Goal: Contribute content: Contribute content

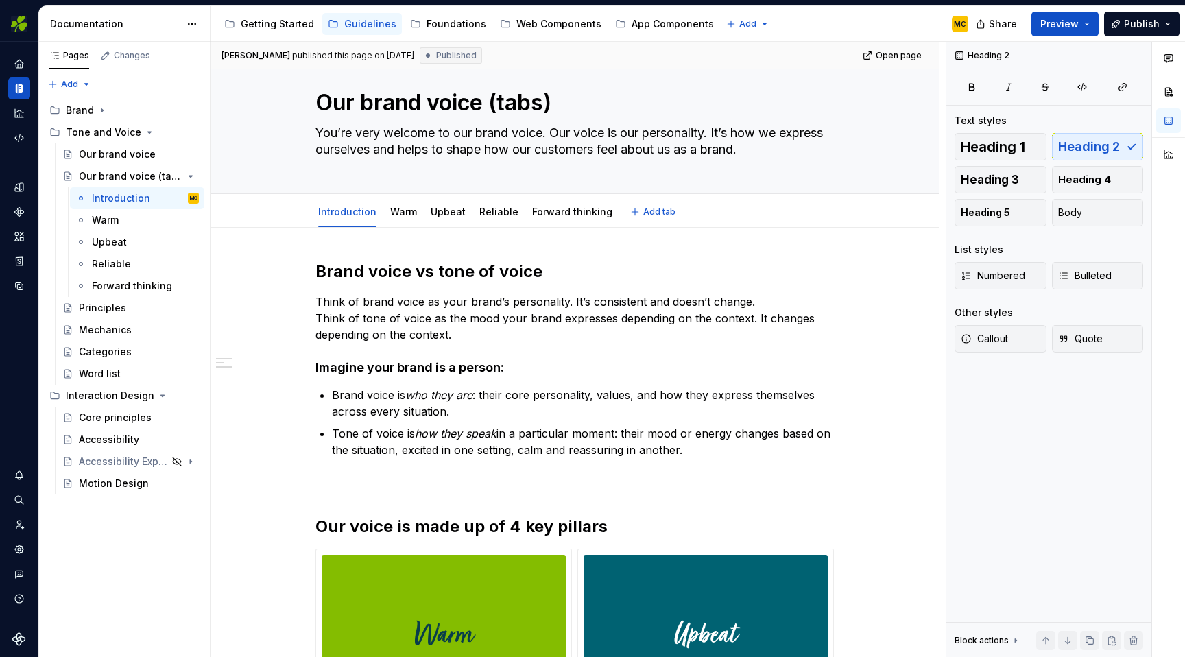
scroll to position [23, 0]
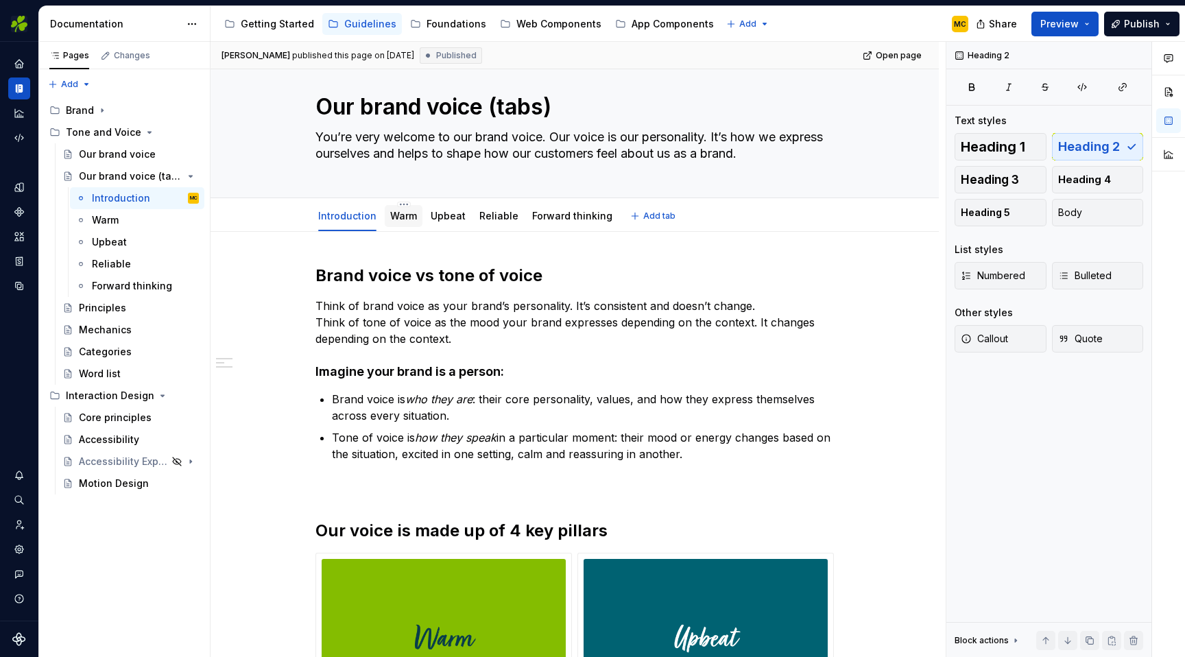
click at [412, 216] on link "Warm" at bounding box center [403, 216] width 27 height 12
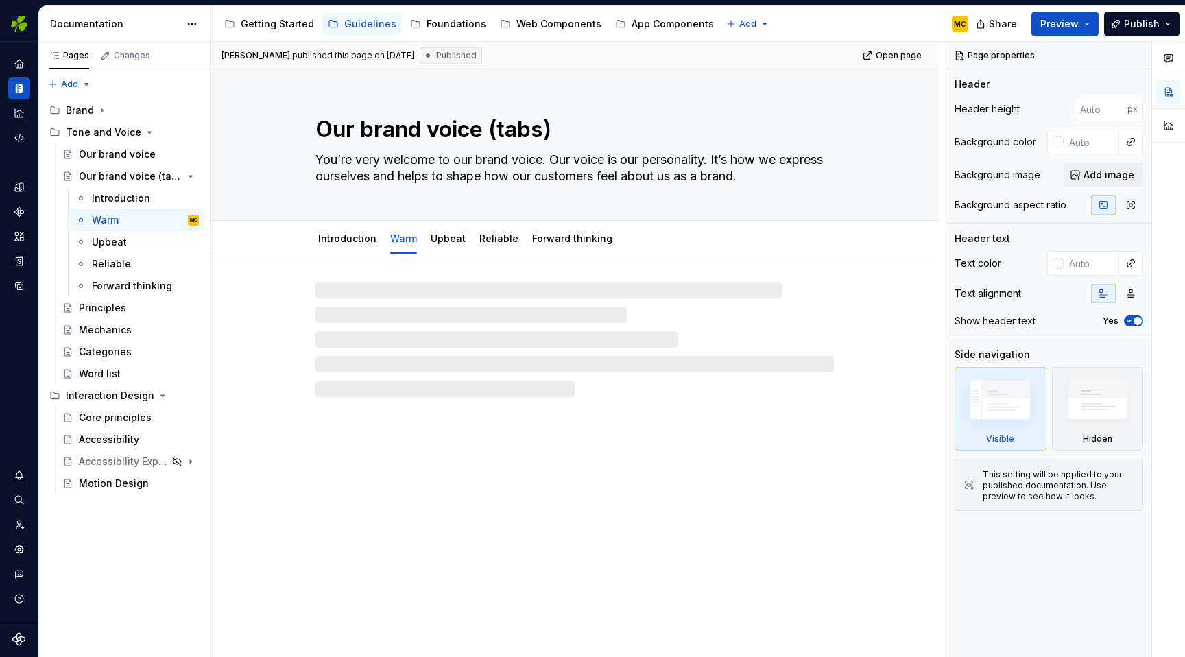
type textarea "*"
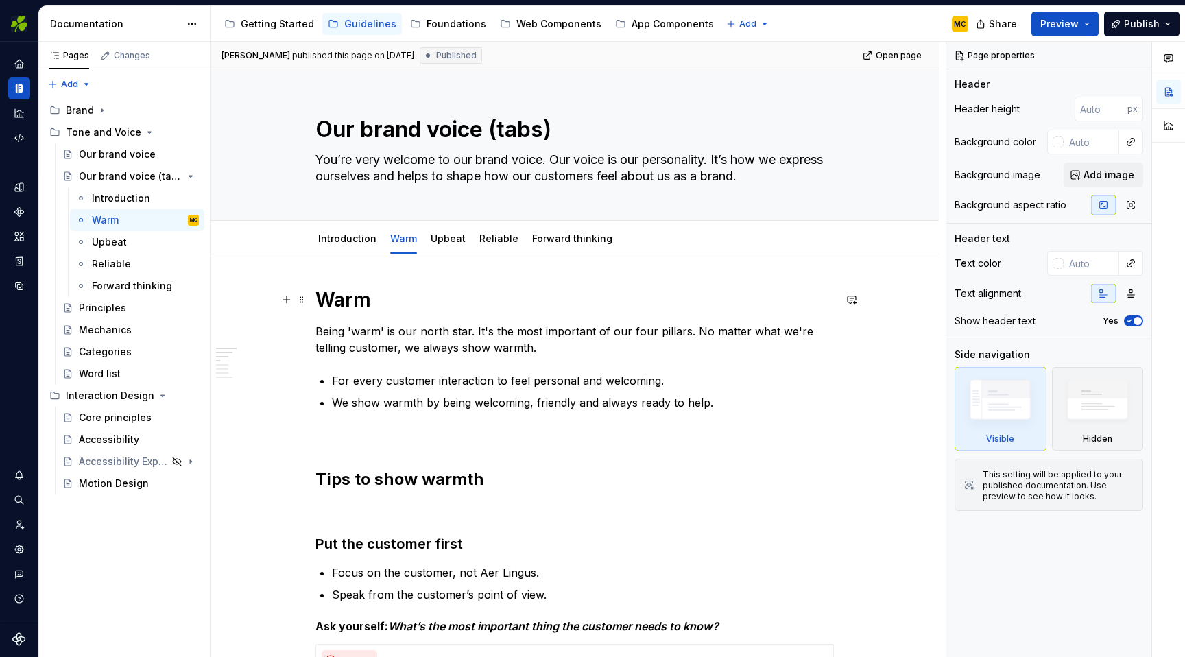
click at [504, 303] on h1 "Warm" at bounding box center [574, 299] width 518 height 25
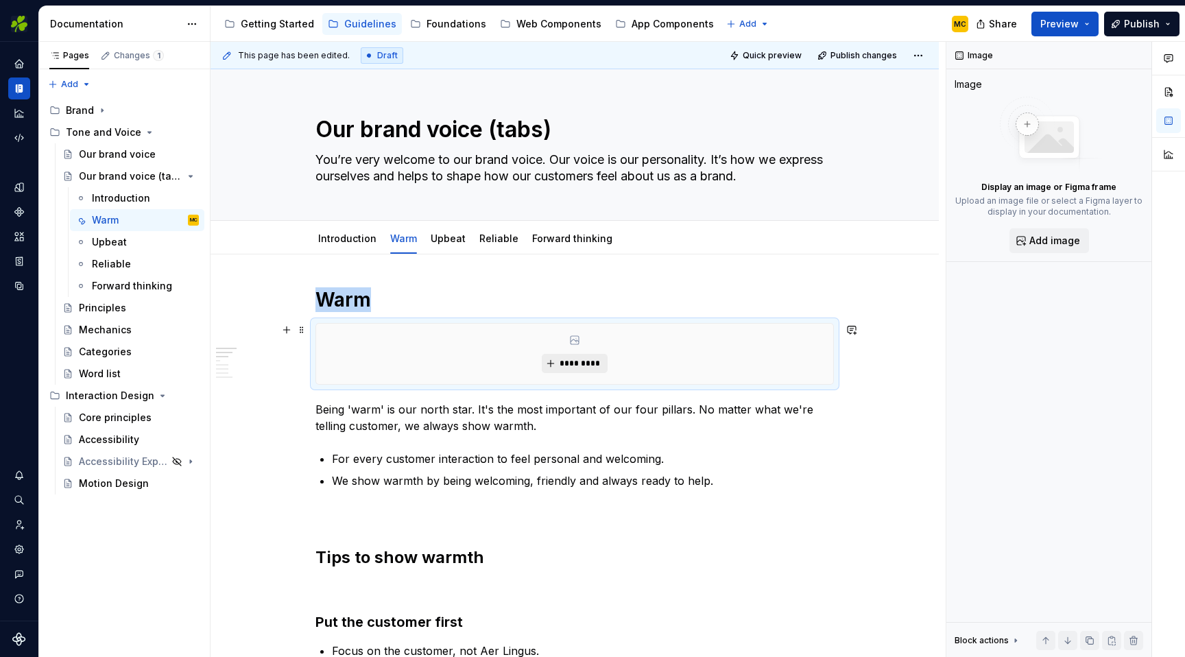
click at [560, 367] on button "*********" at bounding box center [574, 363] width 65 height 19
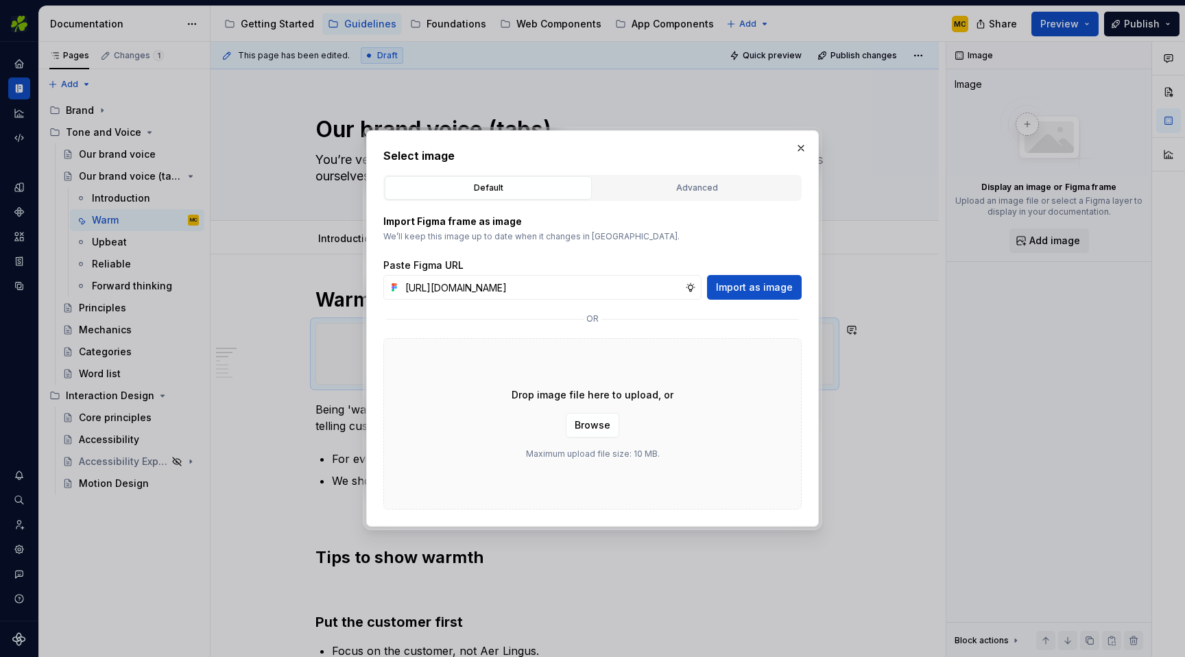
scroll to position [0, 305]
type input "[URL][DOMAIN_NAME]"
click at [758, 281] on span "Import as image" at bounding box center [754, 287] width 77 height 14
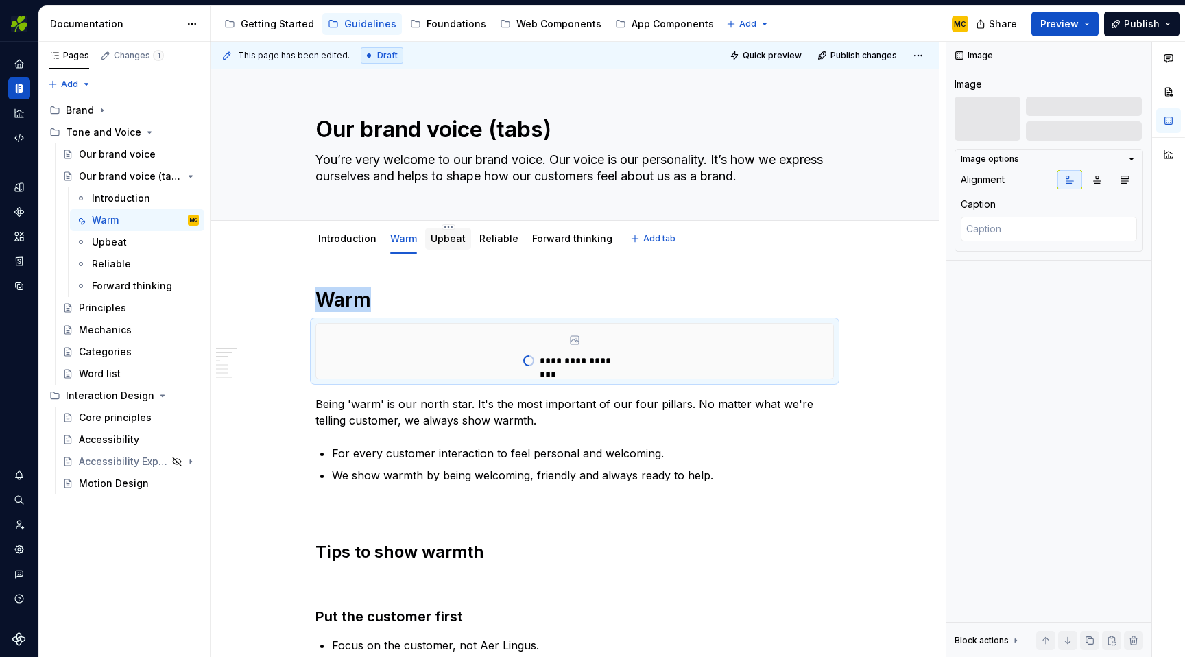
click at [454, 239] on link "Upbeat" at bounding box center [448, 238] width 35 height 12
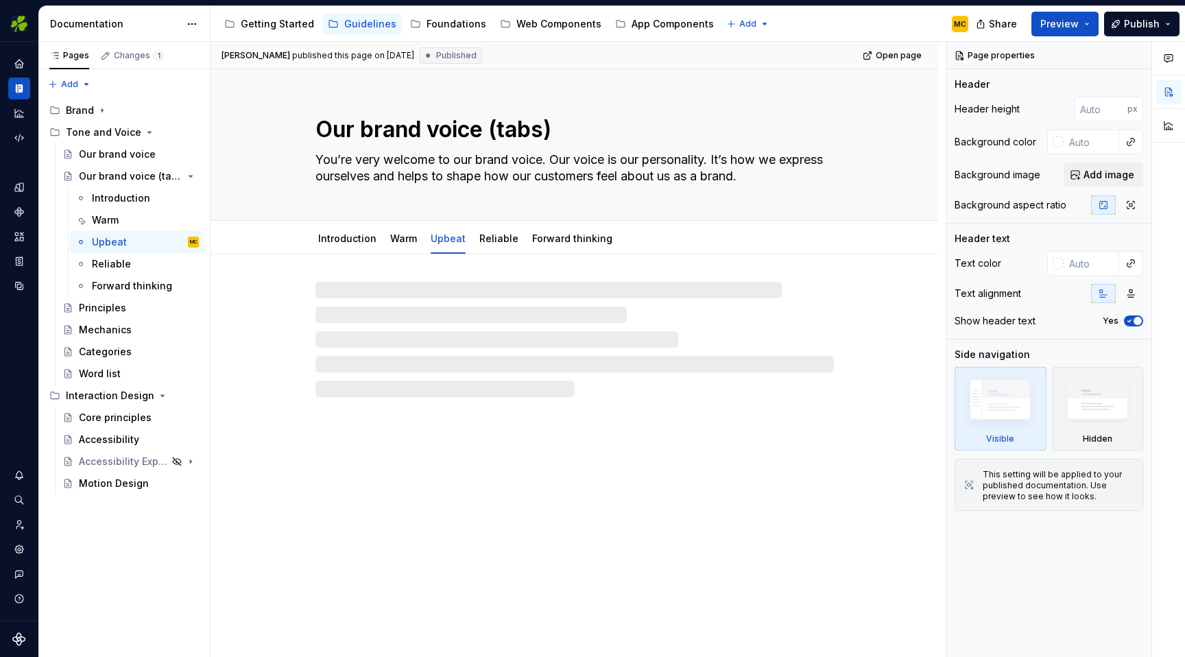
type textarea "*"
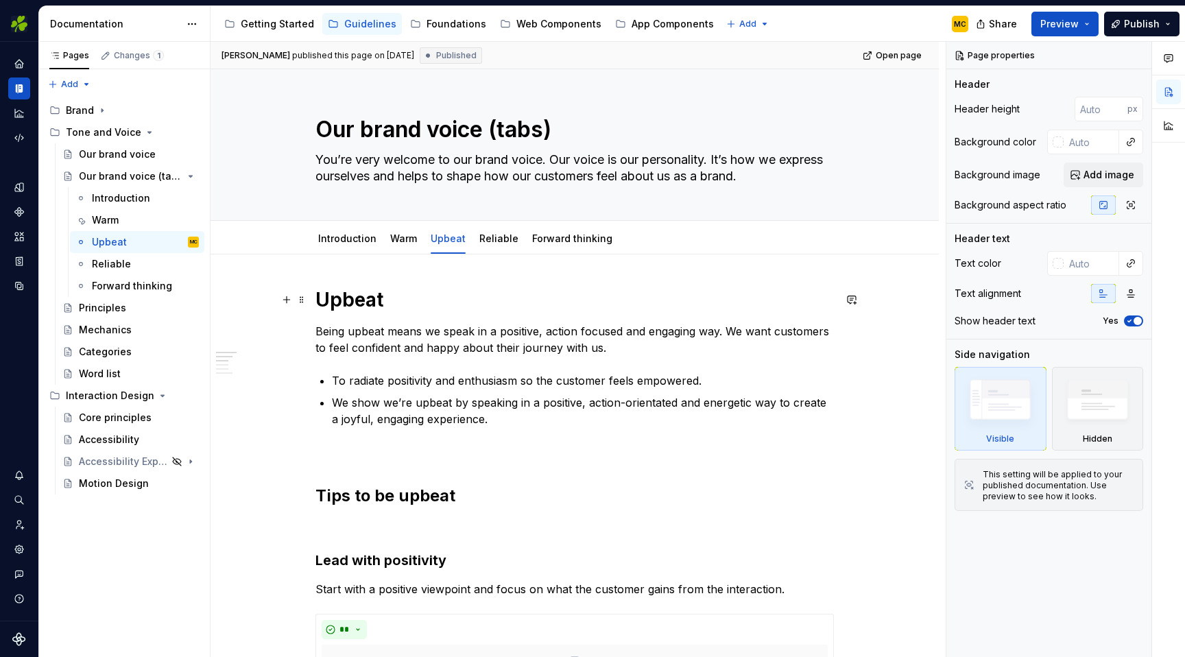
click at [442, 306] on h1 "Upbeat" at bounding box center [574, 299] width 518 height 25
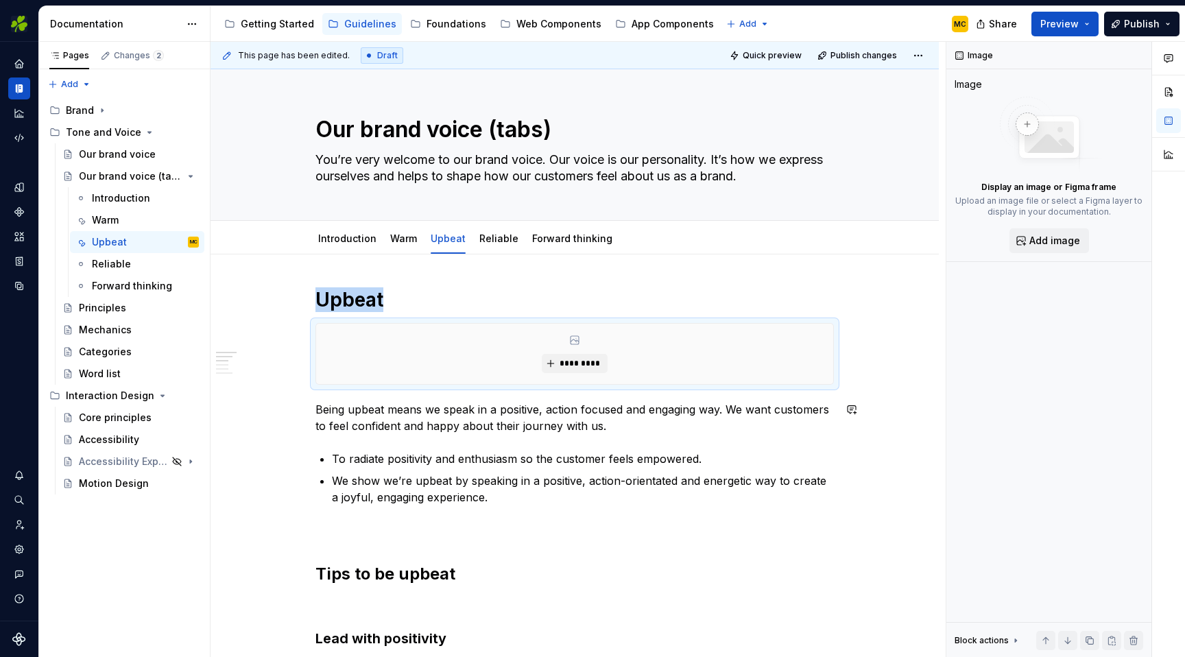
type textarea "*"
click at [582, 358] on span "*********" at bounding box center [580, 363] width 42 height 11
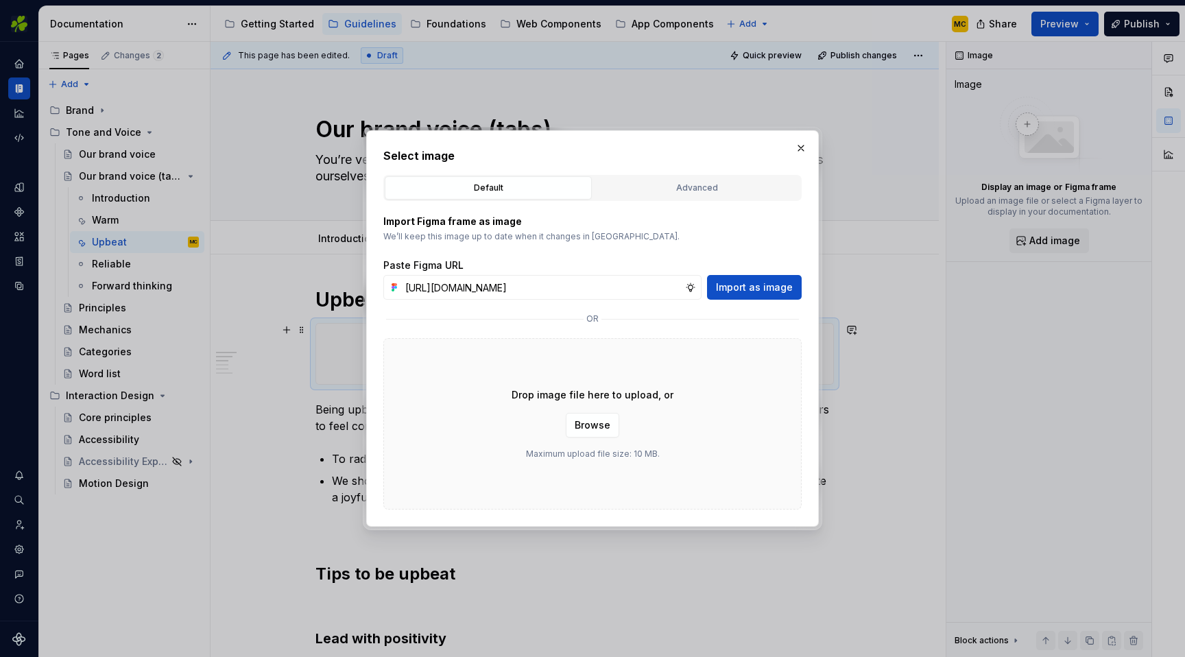
scroll to position [0, 305]
type input "[URL][DOMAIN_NAME]"
click at [753, 287] on span "Import as image" at bounding box center [754, 287] width 77 height 14
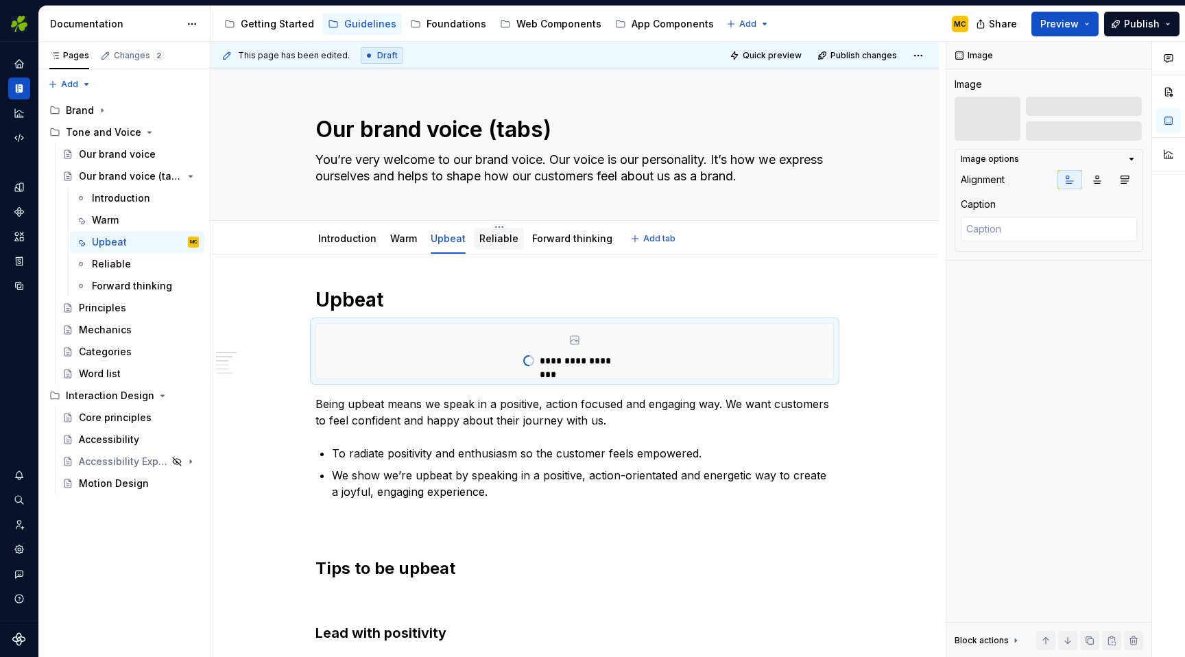
click at [507, 246] on div "Reliable" at bounding box center [498, 238] width 39 height 16
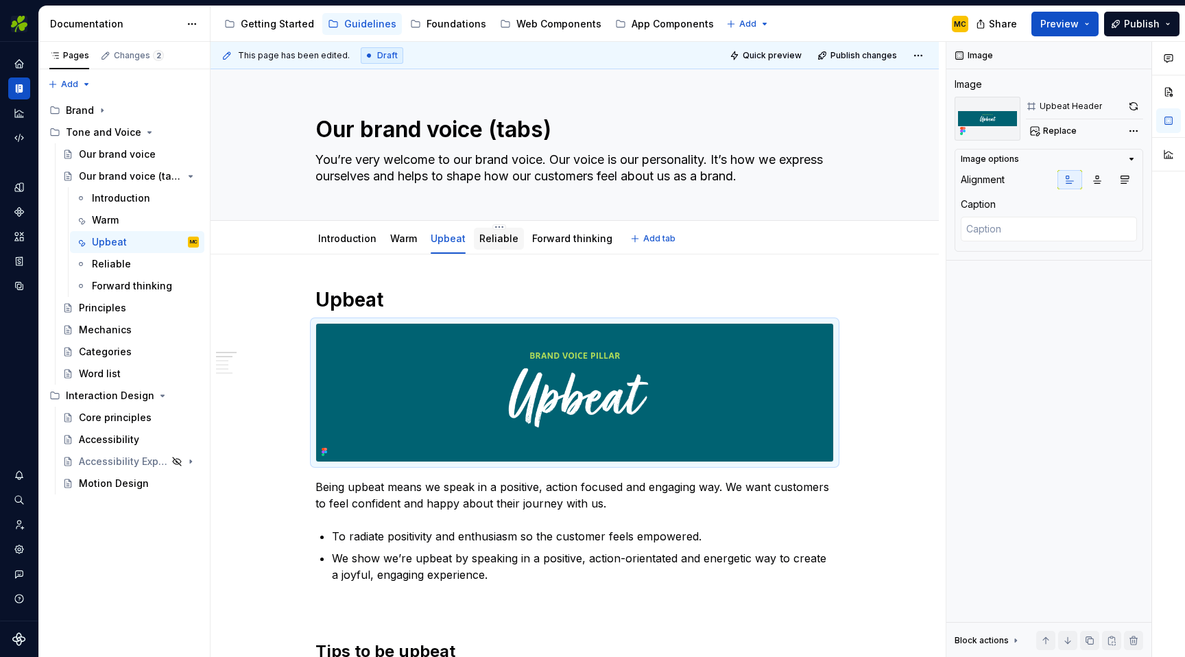
click at [494, 241] on link "Reliable" at bounding box center [498, 238] width 39 height 12
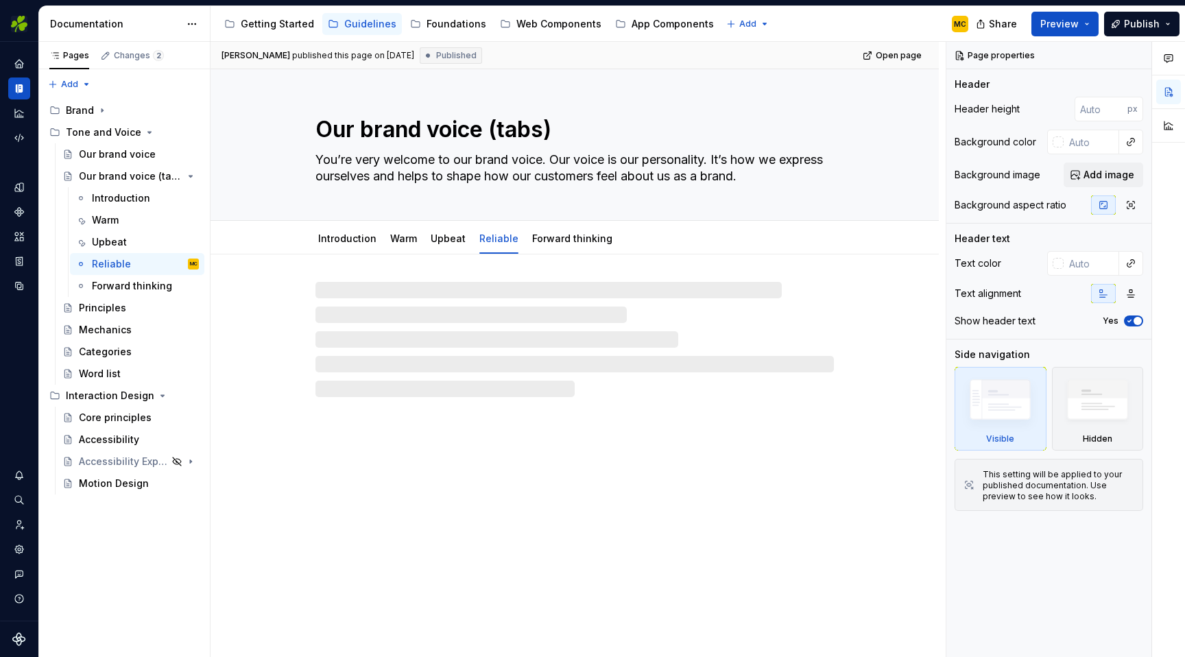
type textarea "*"
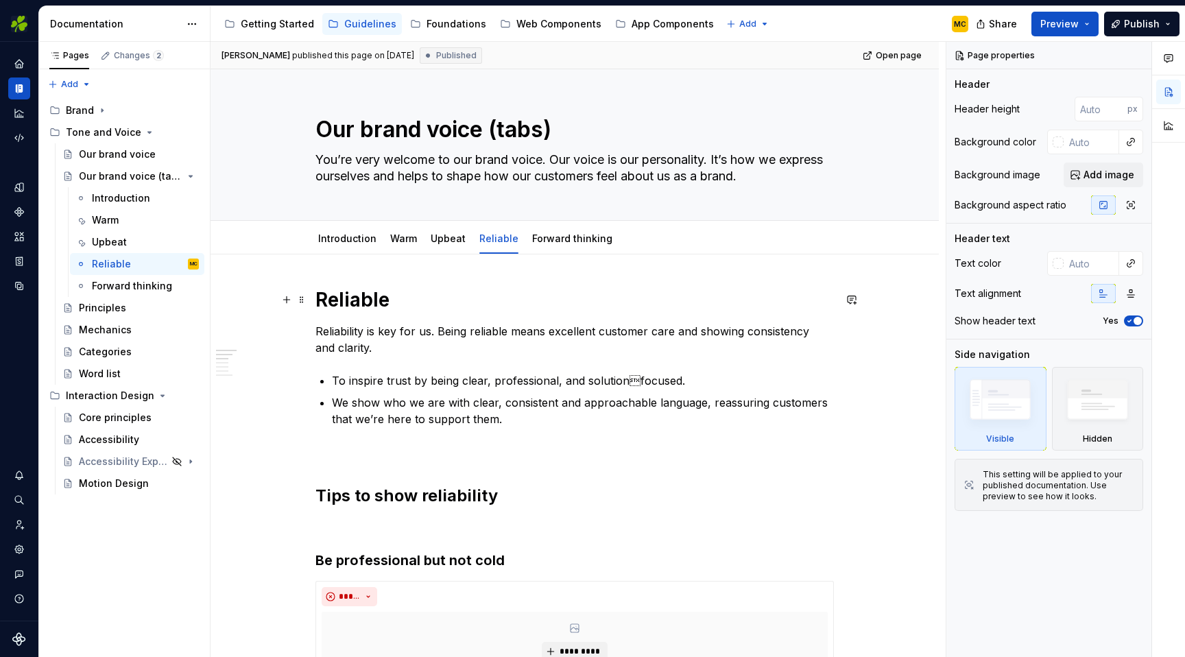
click at [431, 303] on h1 "Reliable" at bounding box center [574, 299] width 518 height 25
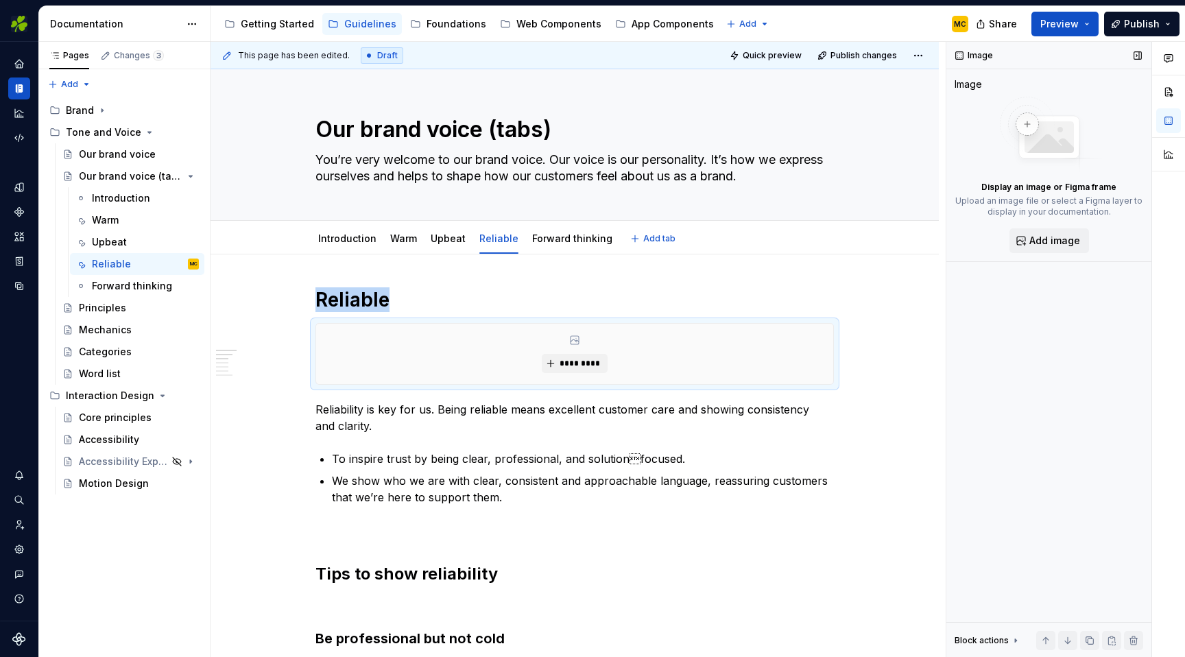
type textarea "*"
click at [1054, 243] on span "Add image" at bounding box center [1054, 241] width 51 height 14
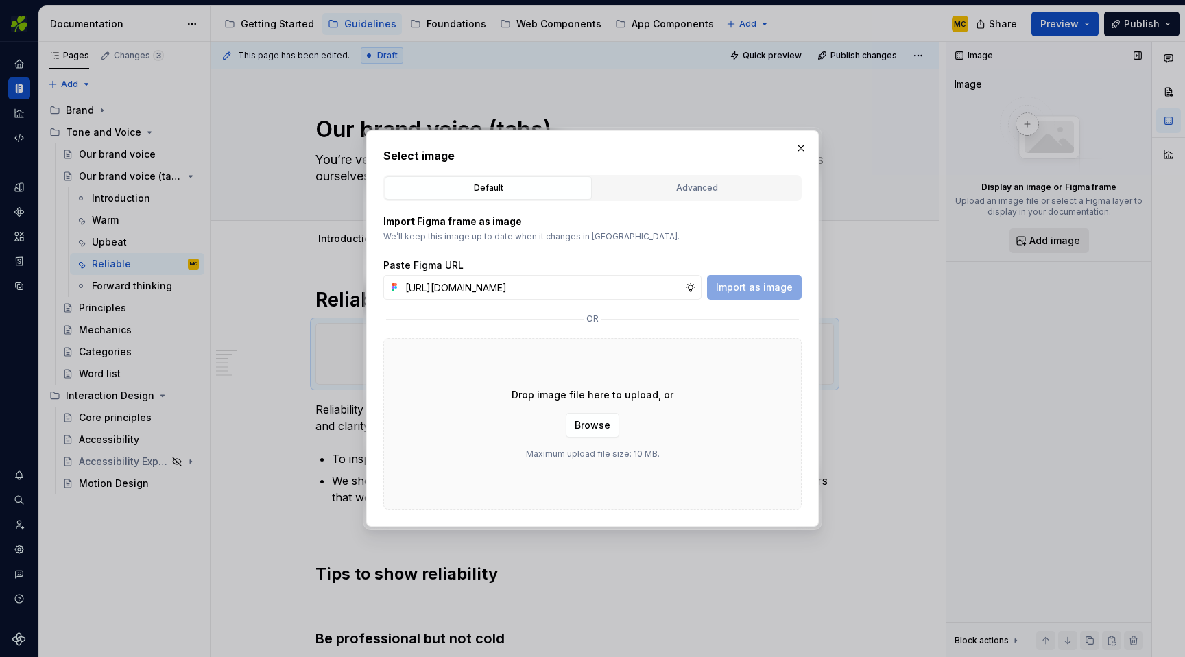
scroll to position [0, 306]
type input "[URL][DOMAIN_NAME]"
click at [792, 281] on button "Import as image" at bounding box center [754, 287] width 95 height 25
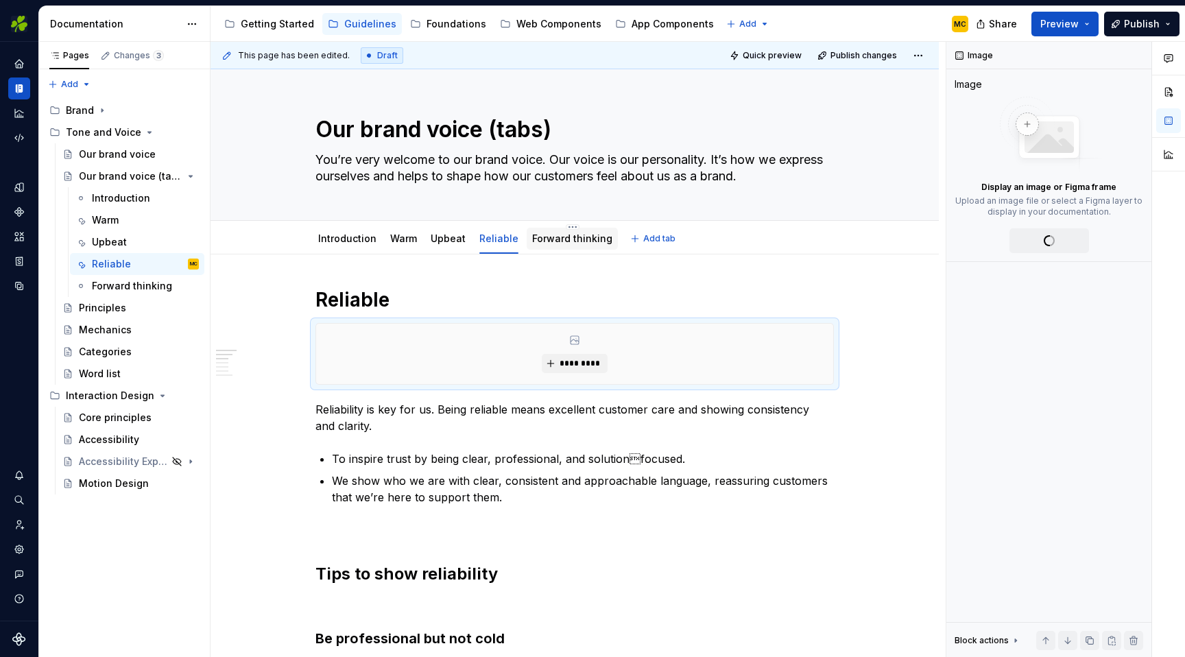
click at [555, 238] on link "Forward thinking" at bounding box center [572, 238] width 80 height 12
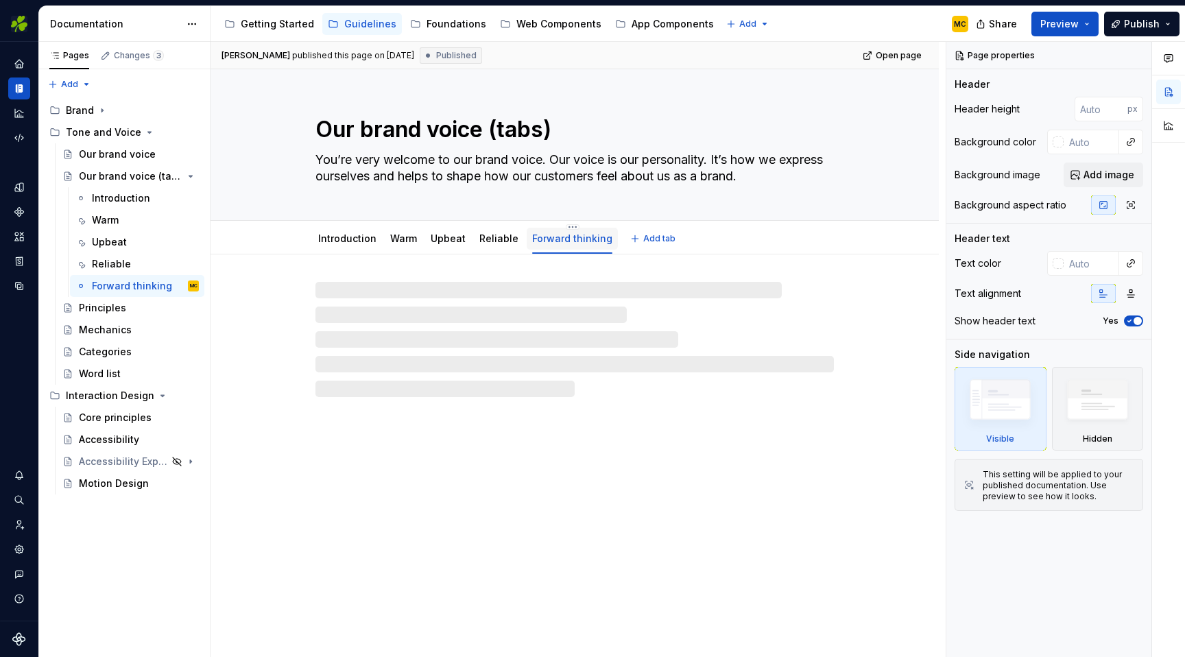
type textarea "*"
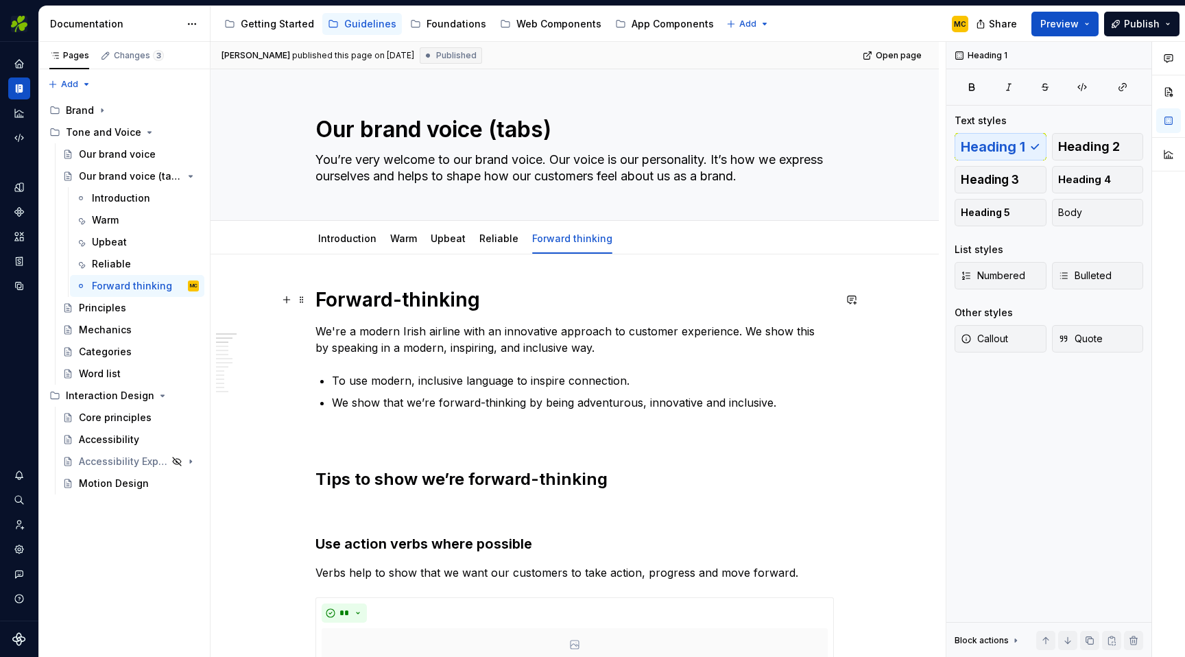
click at [509, 310] on h1 "Forward-thinking" at bounding box center [574, 299] width 518 height 25
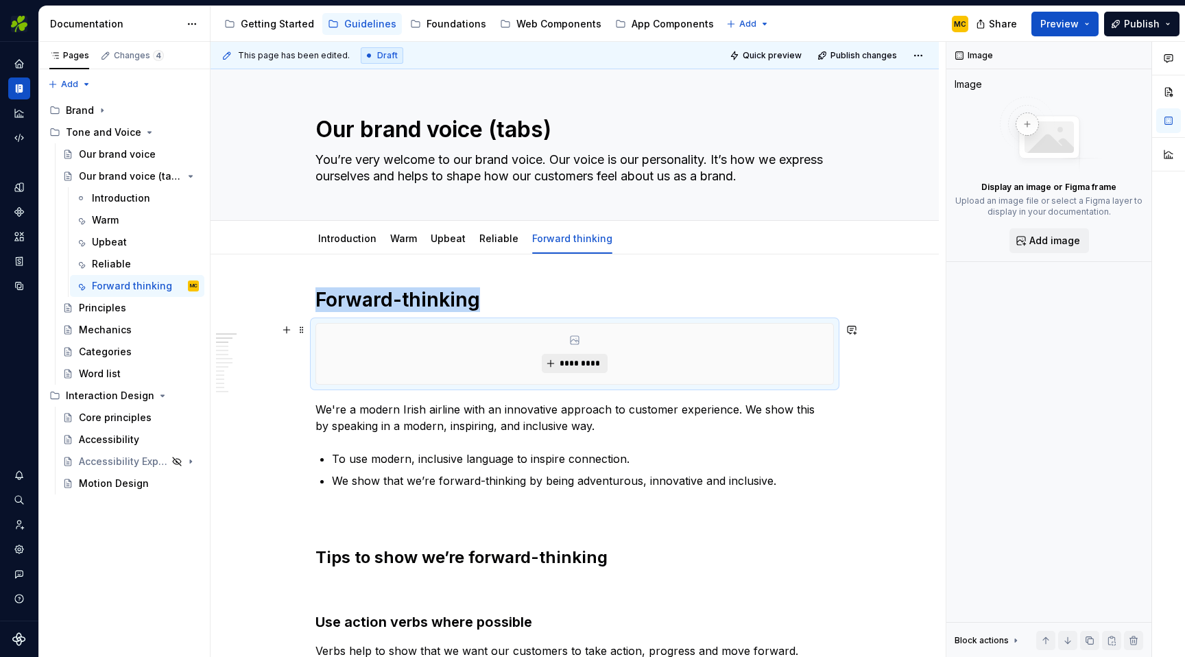
click at [592, 365] on span "*********" at bounding box center [580, 363] width 42 height 11
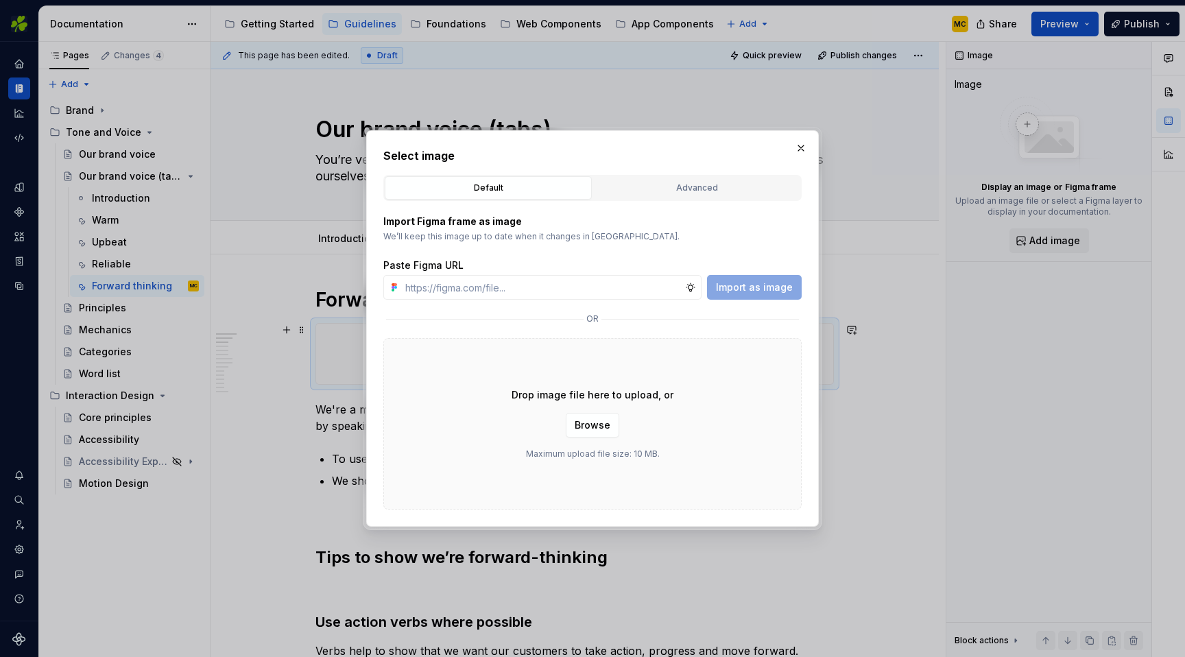
type textarea "*"
type input "[URL][DOMAIN_NAME]"
click at [743, 282] on span "Import as image" at bounding box center [754, 287] width 77 height 14
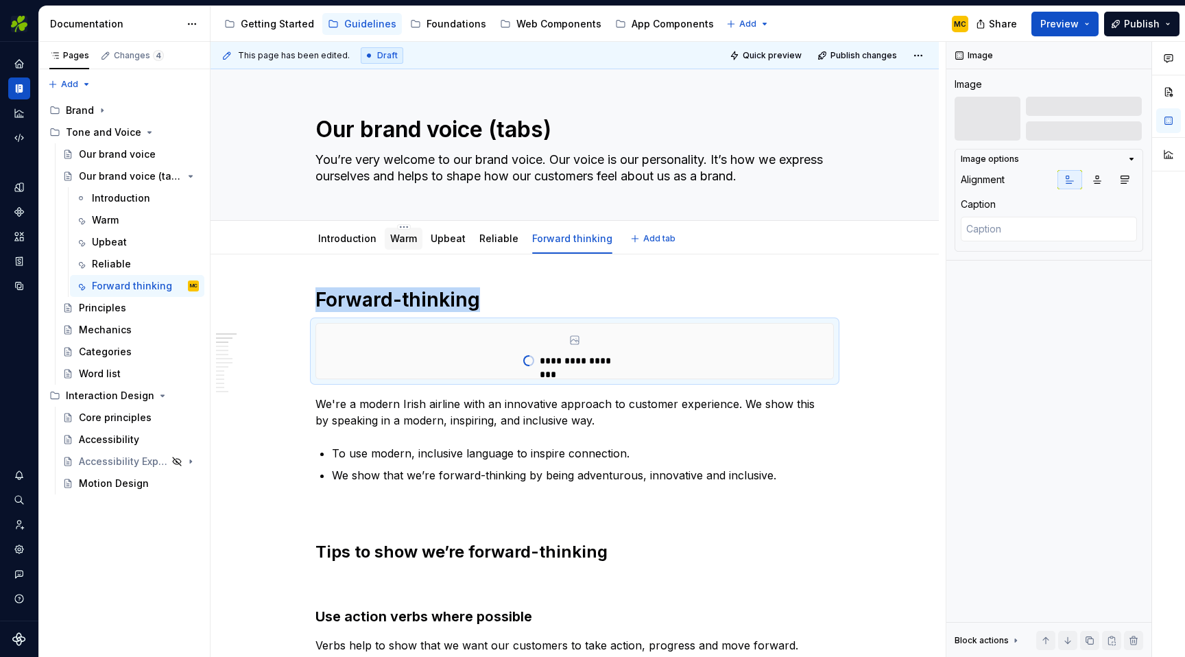
click at [405, 237] on link "Warm" at bounding box center [403, 238] width 27 height 12
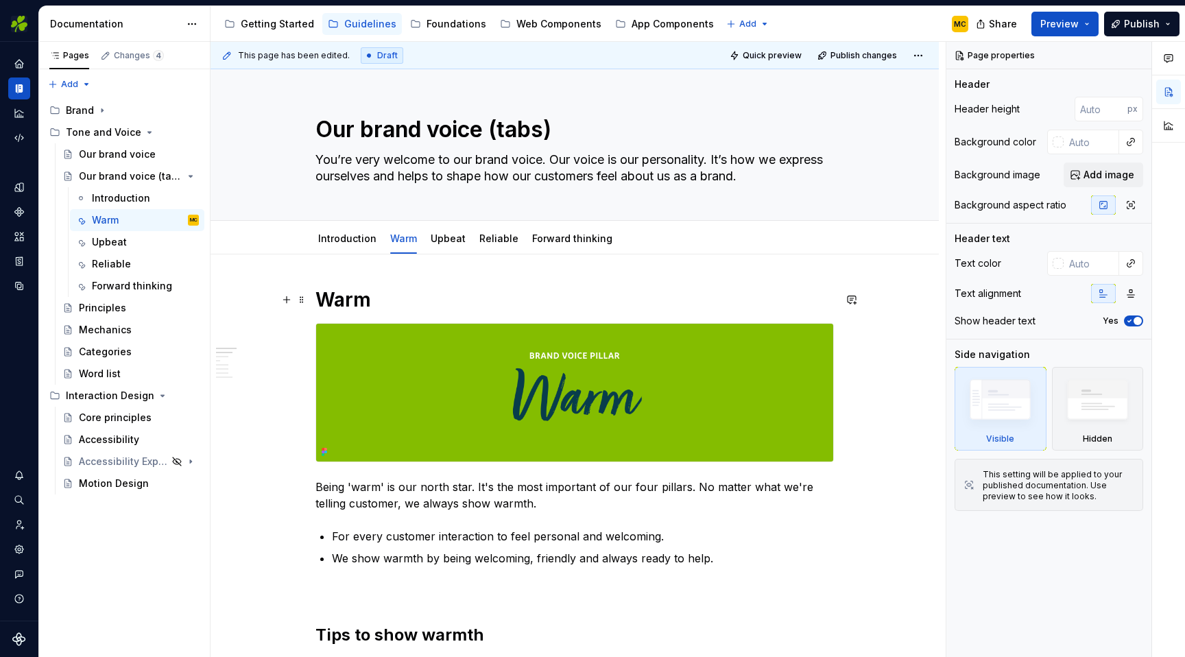
click at [420, 304] on h1 "Warm" at bounding box center [574, 299] width 518 height 25
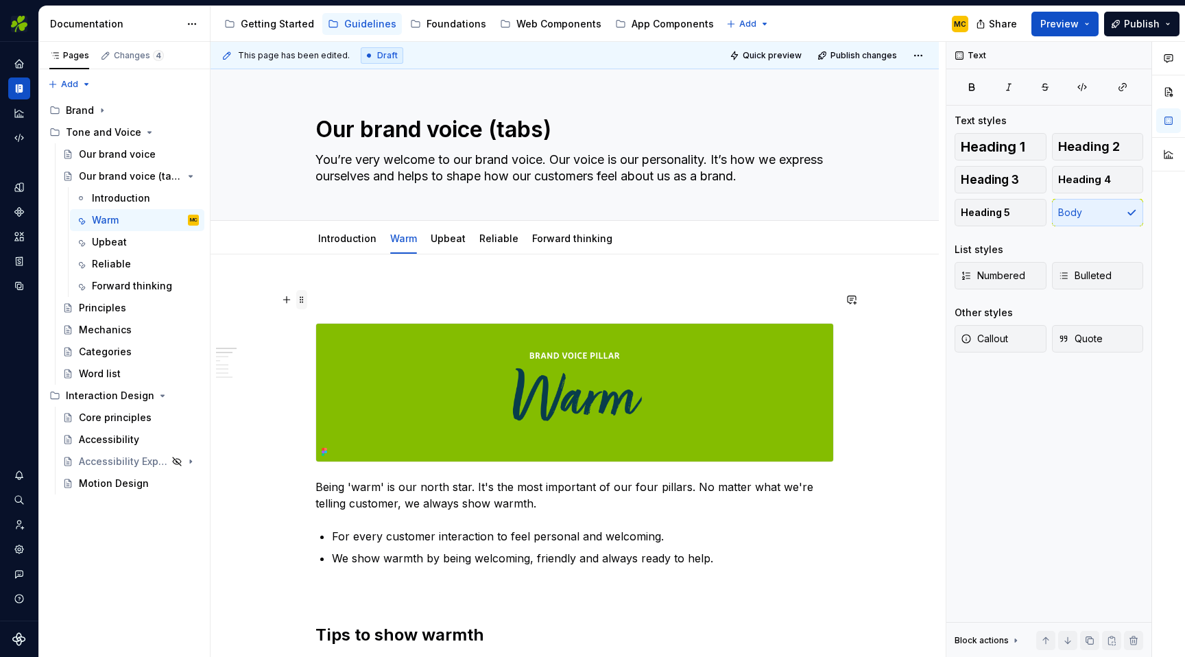
click at [303, 298] on span at bounding box center [301, 299] width 11 height 19
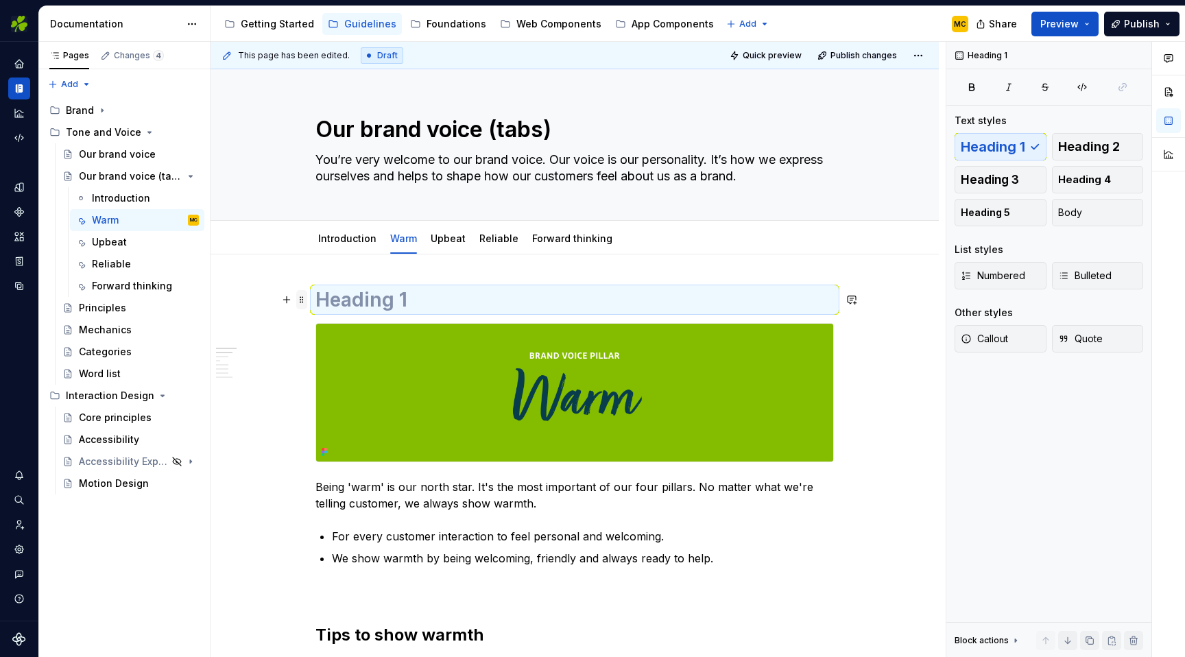
click at [304, 302] on span at bounding box center [301, 299] width 11 height 19
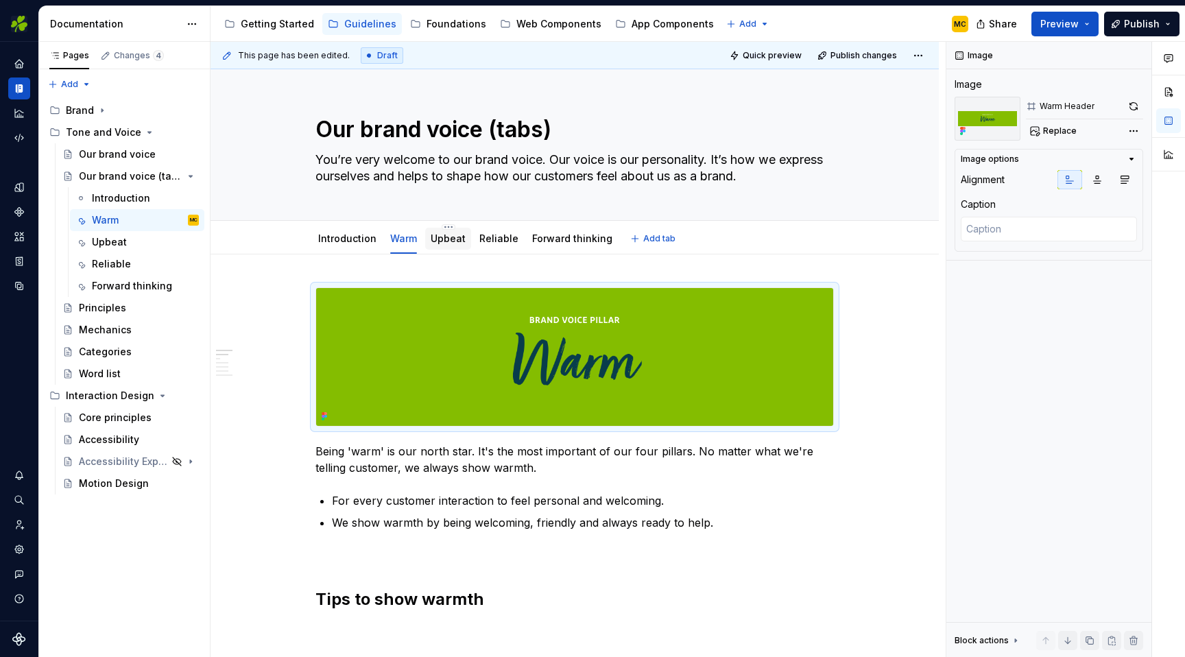
click at [444, 241] on link "Upbeat" at bounding box center [448, 238] width 35 height 12
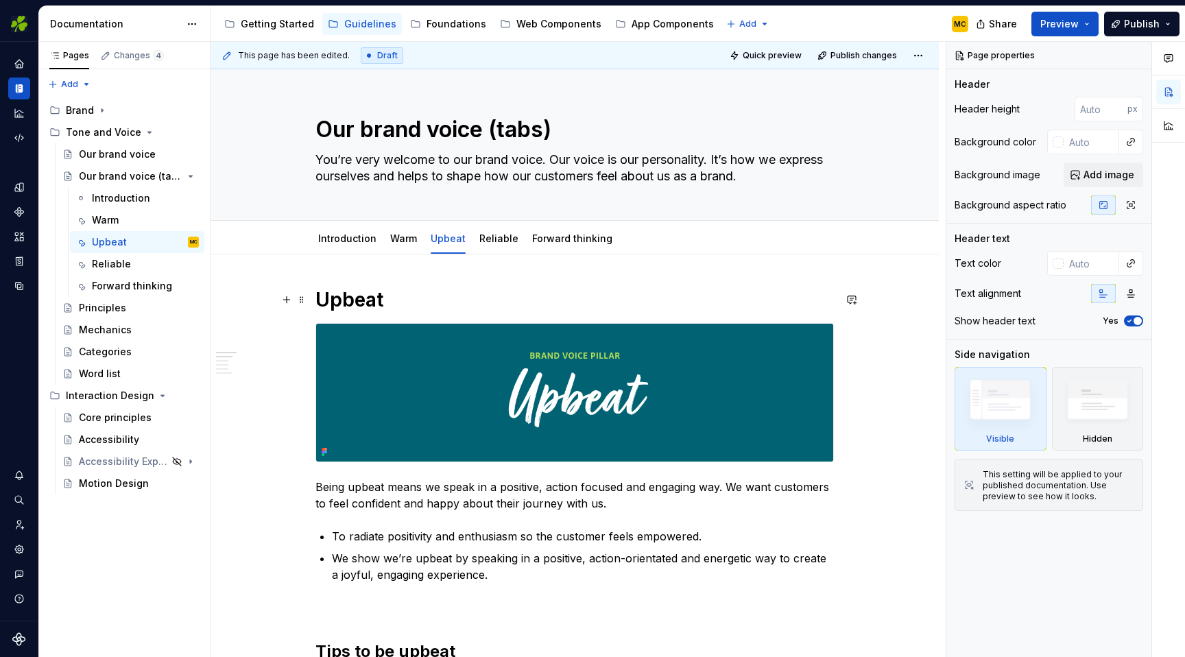
click at [396, 298] on h1 "Upbeat" at bounding box center [574, 299] width 518 height 25
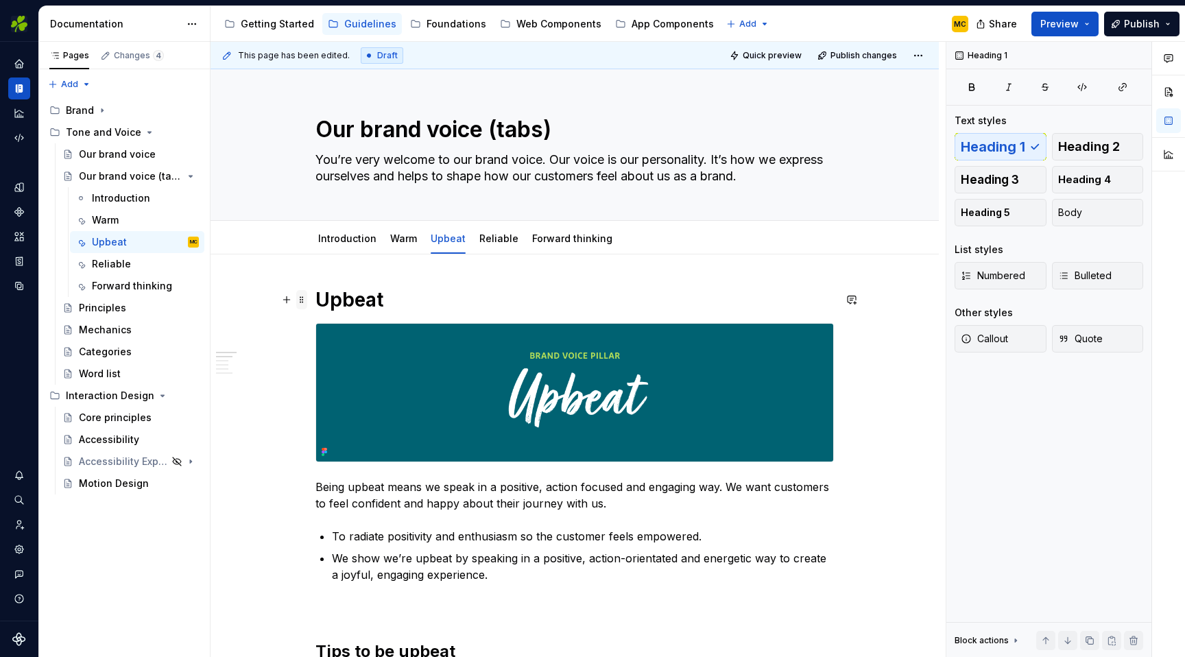
click at [307, 301] on span at bounding box center [301, 299] width 11 height 19
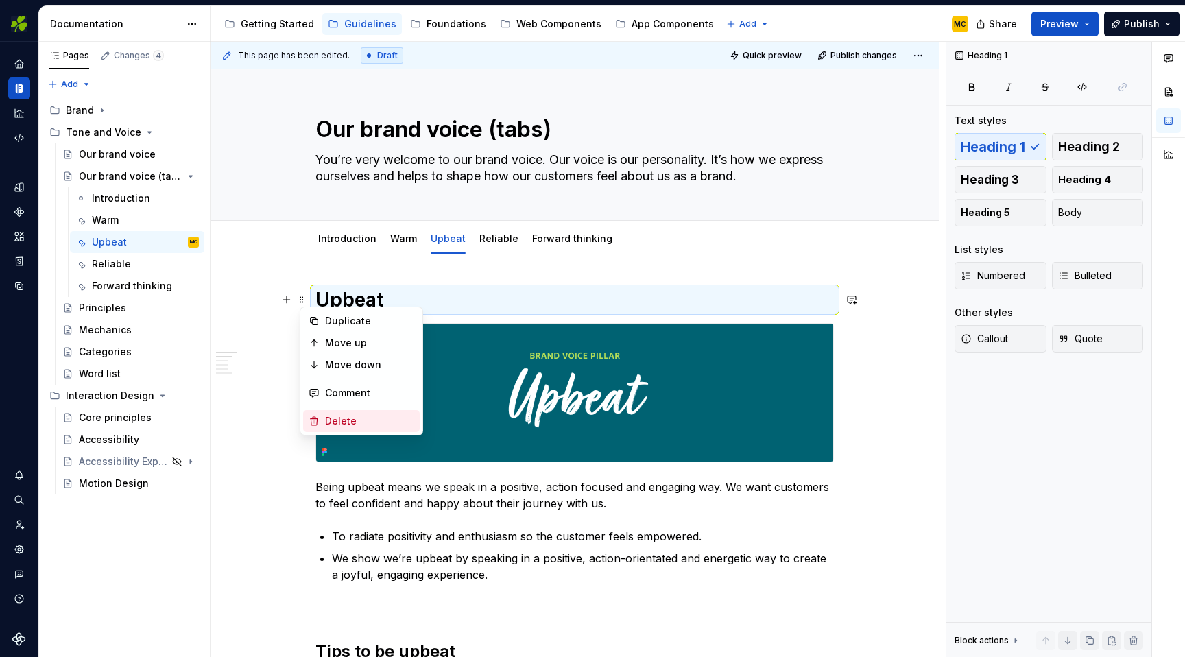
click at [347, 415] on div "Delete" at bounding box center [369, 421] width 89 height 14
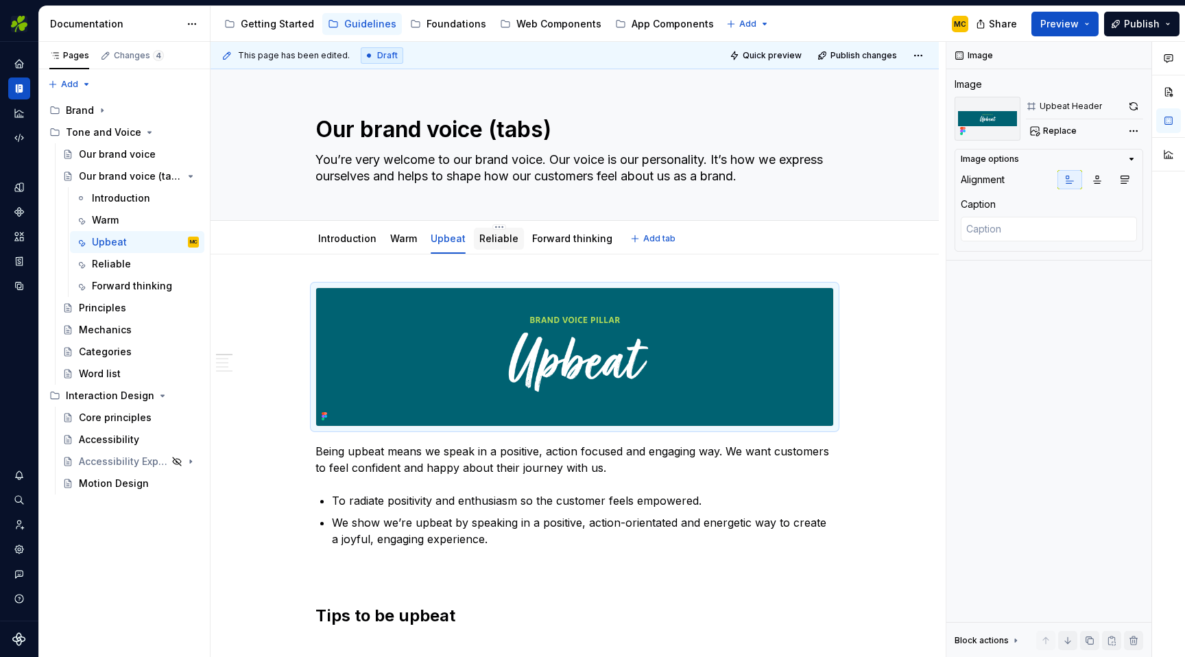
click at [503, 244] on link "Reliable" at bounding box center [498, 238] width 39 height 12
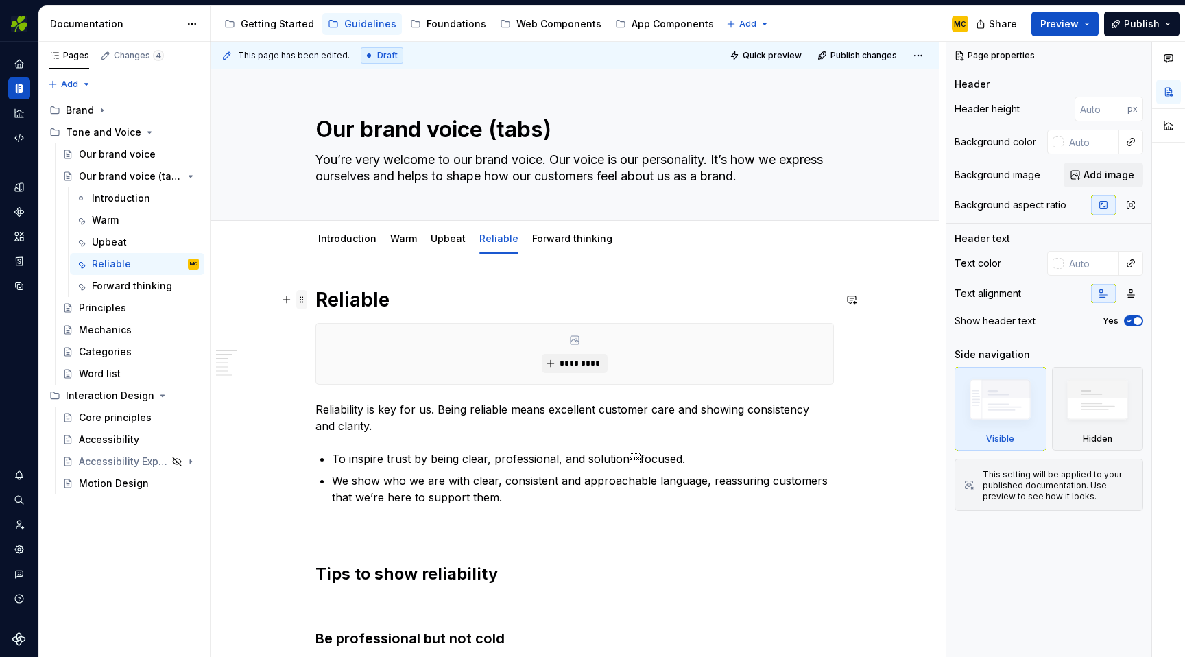
click at [307, 302] on span at bounding box center [301, 299] width 11 height 19
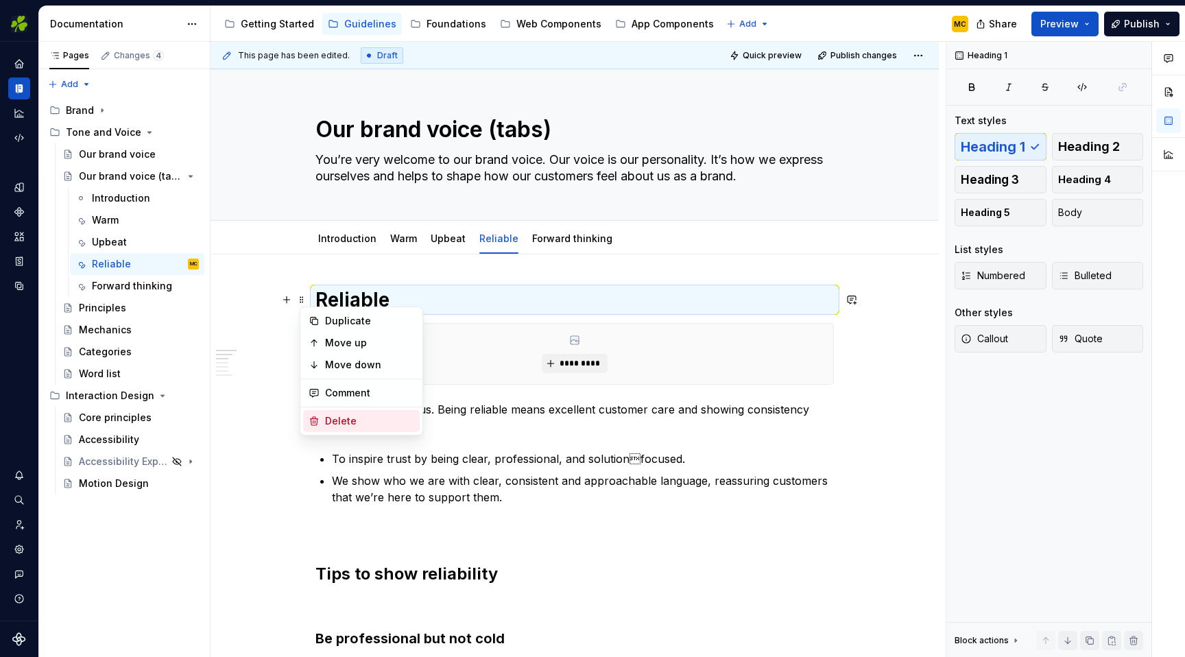
click at [349, 420] on div "Delete" at bounding box center [369, 421] width 89 height 14
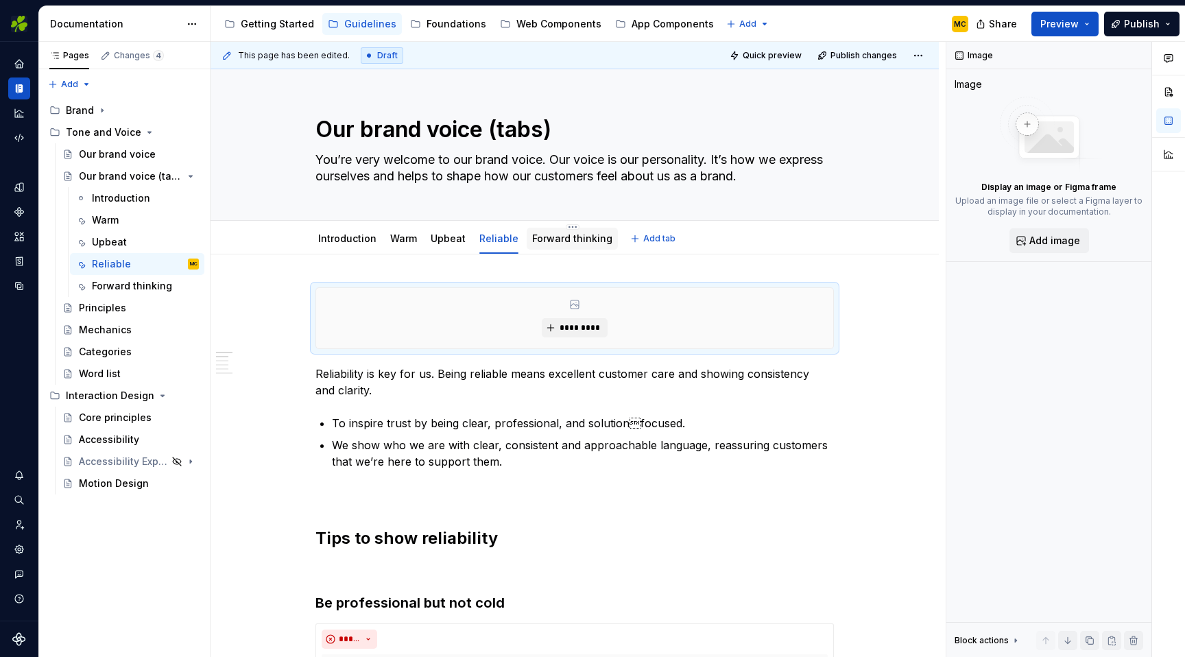
click at [560, 242] on link "Forward thinking" at bounding box center [572, 238] width 80 height 12
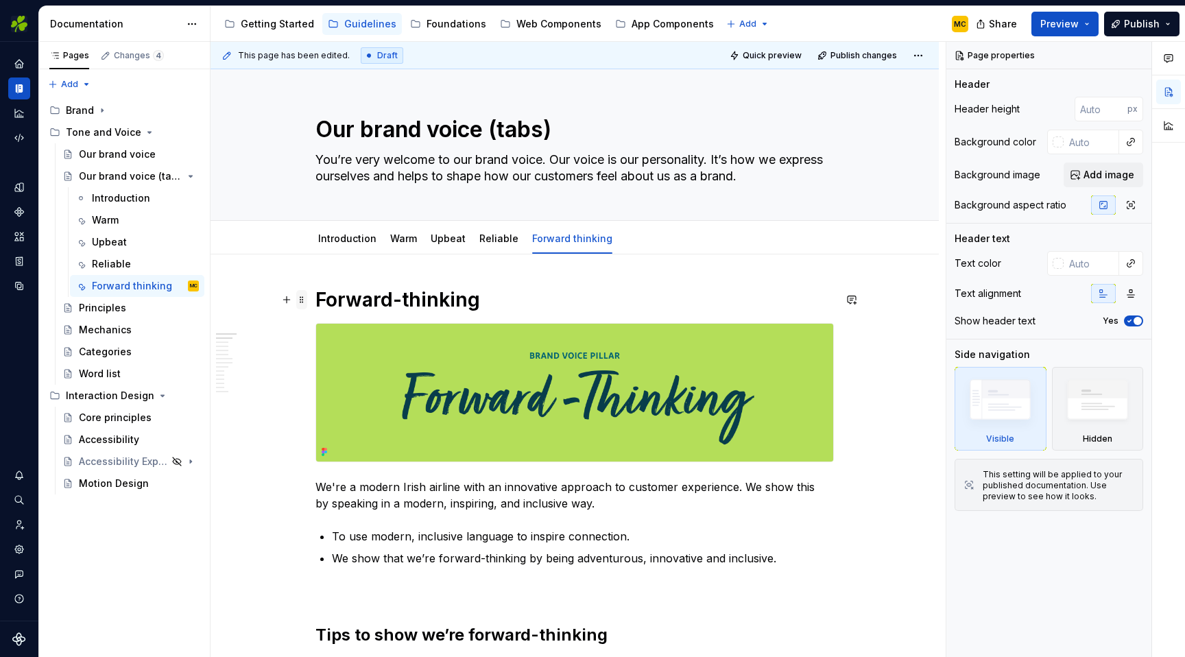
click at [306, 300] on span at bounding box center [301, 299] width 11 height 19
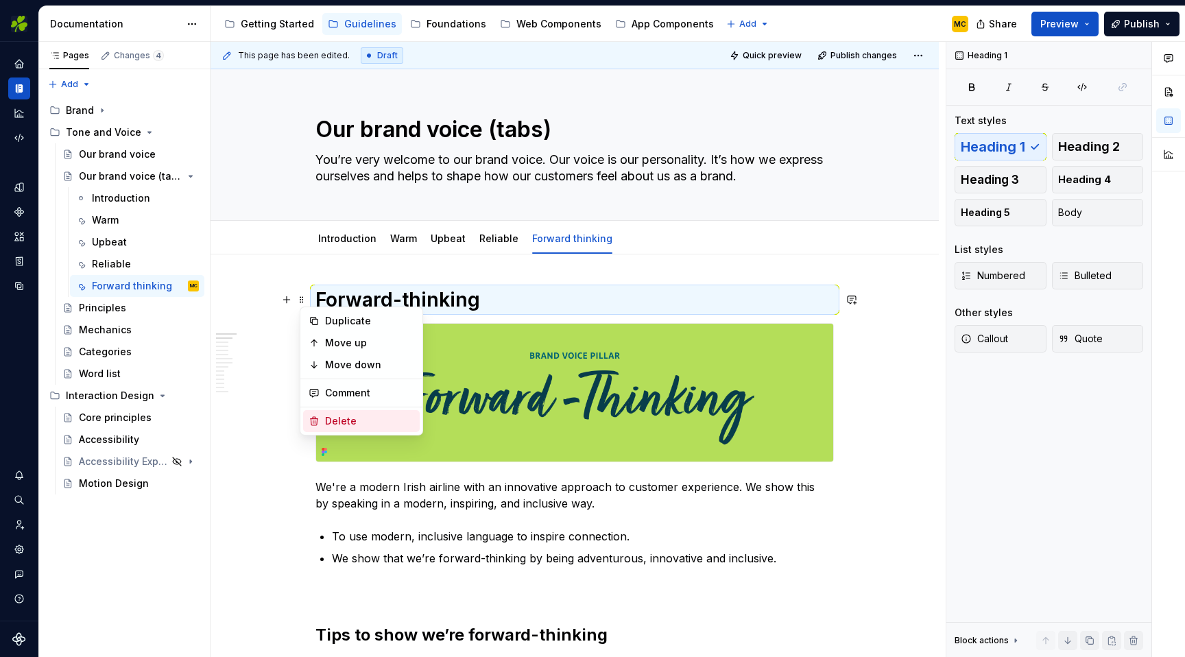
click at [357, 412] on div "Delete" at bounding box center [361, 421] width 117 height 22
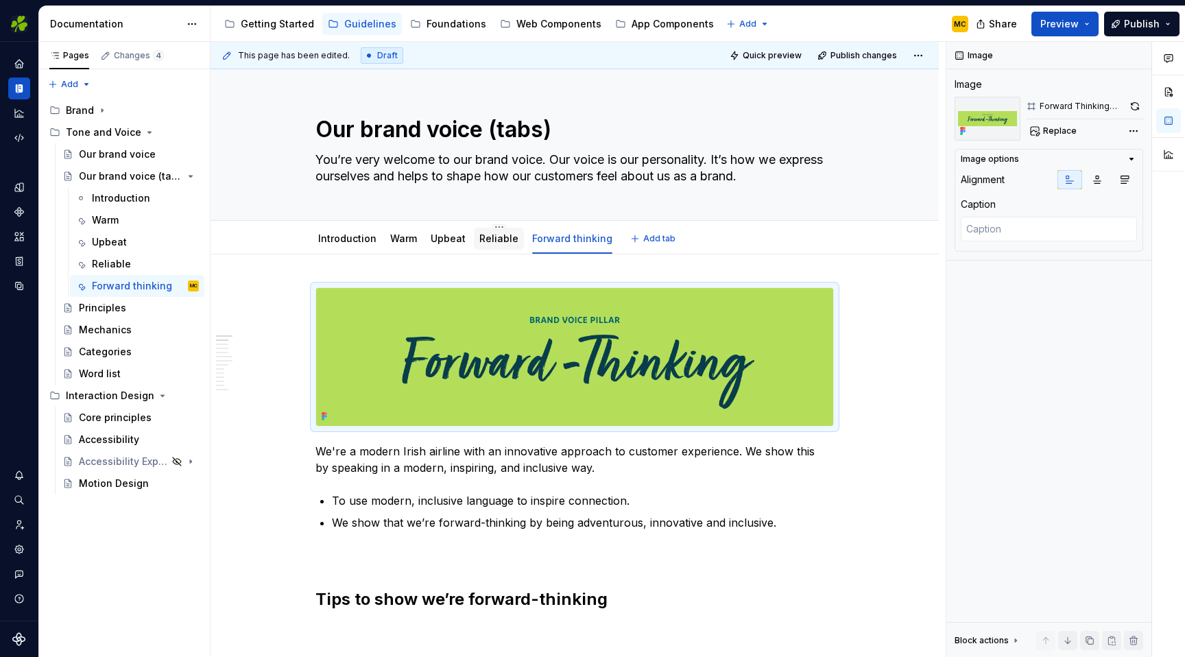
click at [495, 241] on link "Reliable" at bounding box center [498, 238] width 39 height 12
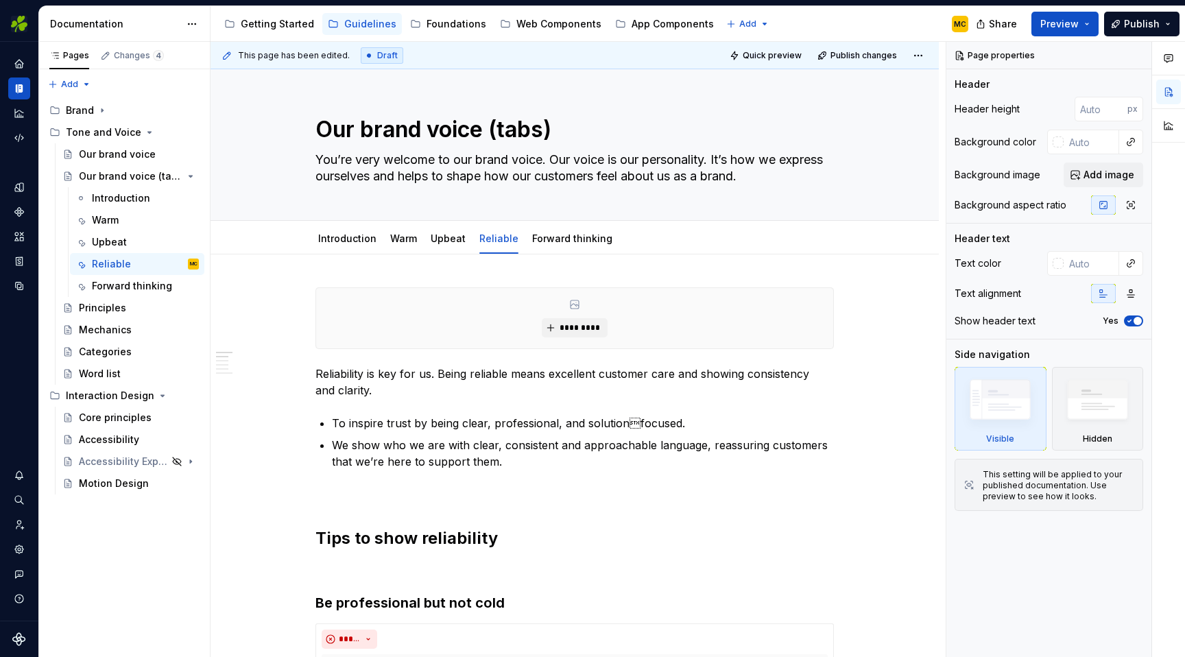
type textarea "*"
click at [566, 332] on span "*********" at bounding box center [580, 327] width 42 height 11
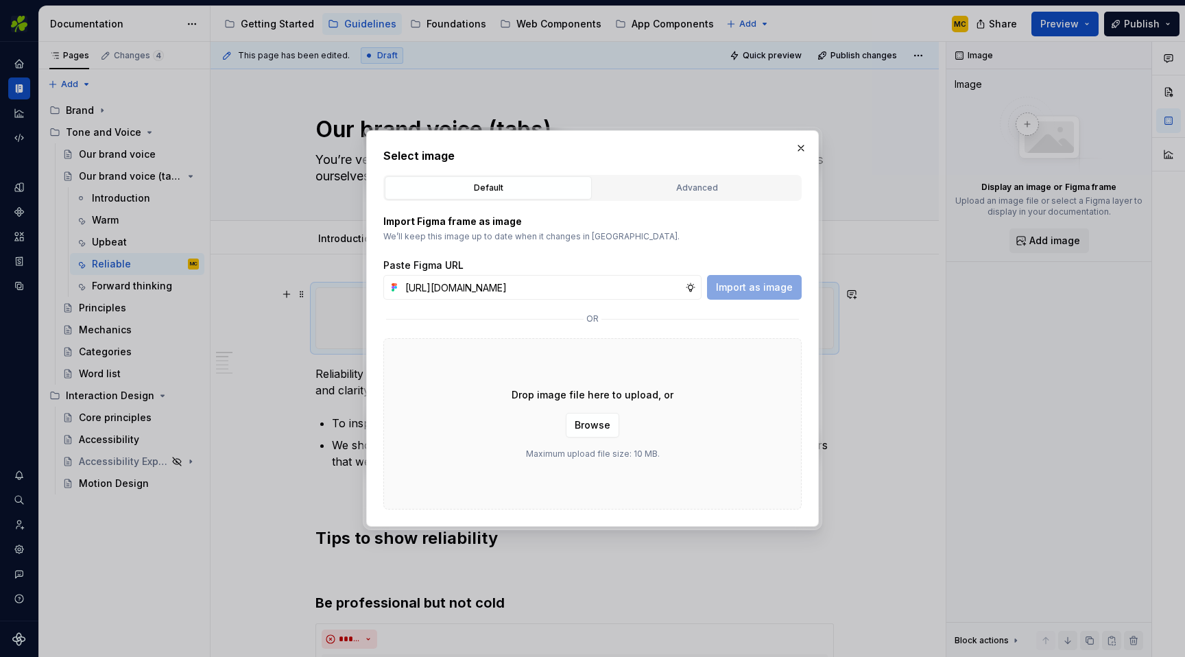
scroll to position [0, 306]
type input "[URL][DOMAIN_NAME]"
click at [749, 283] on span "Import as image" at bounding box center [754, 287] width 77 height 14
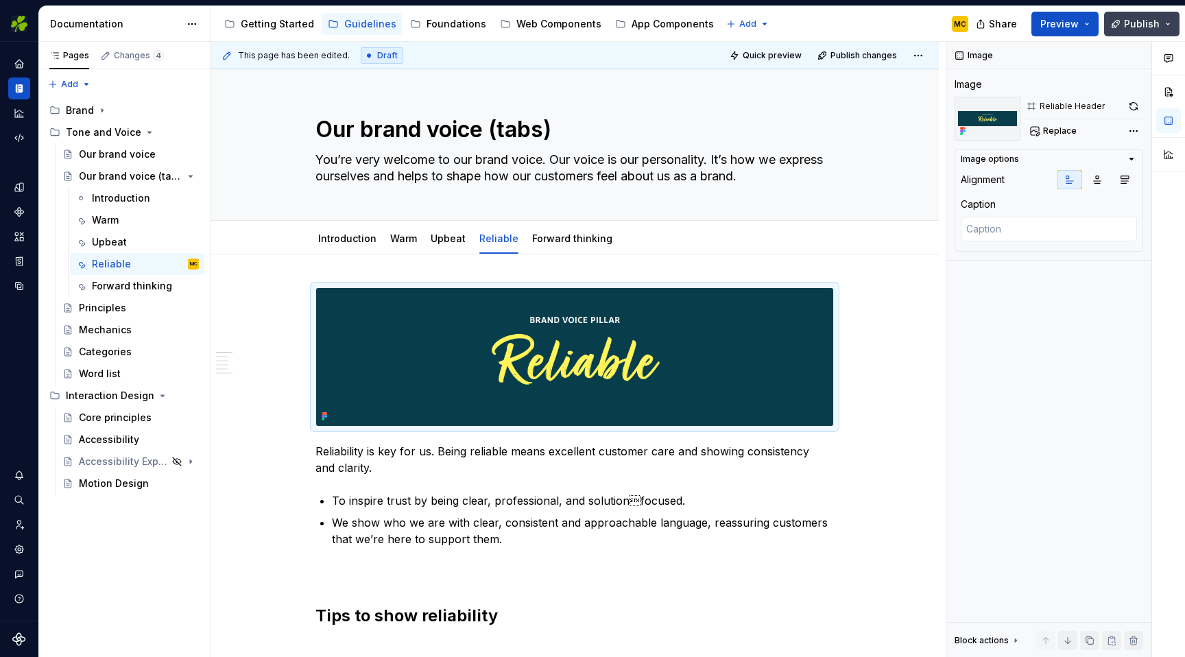
click at [1148, 22] on span "Publish" at bounding box center [1142, 24] width 36 height 14
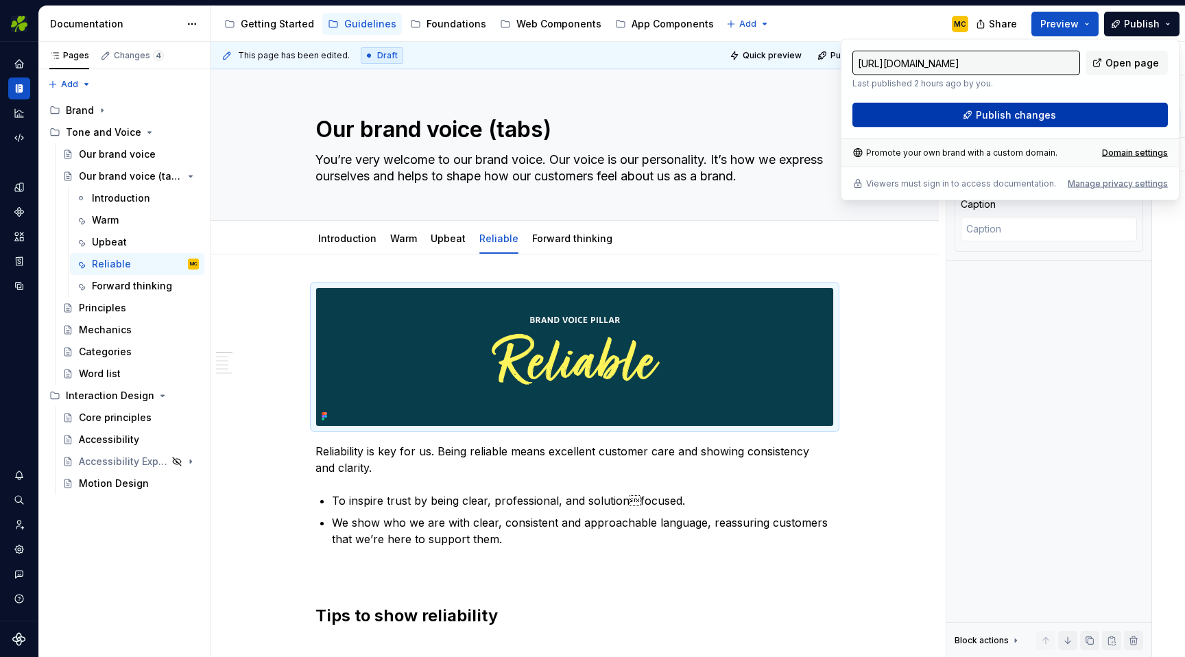
click at [1010, 114] on span "Publish changes" at bounding box center [1016, 115] width 80 height 14
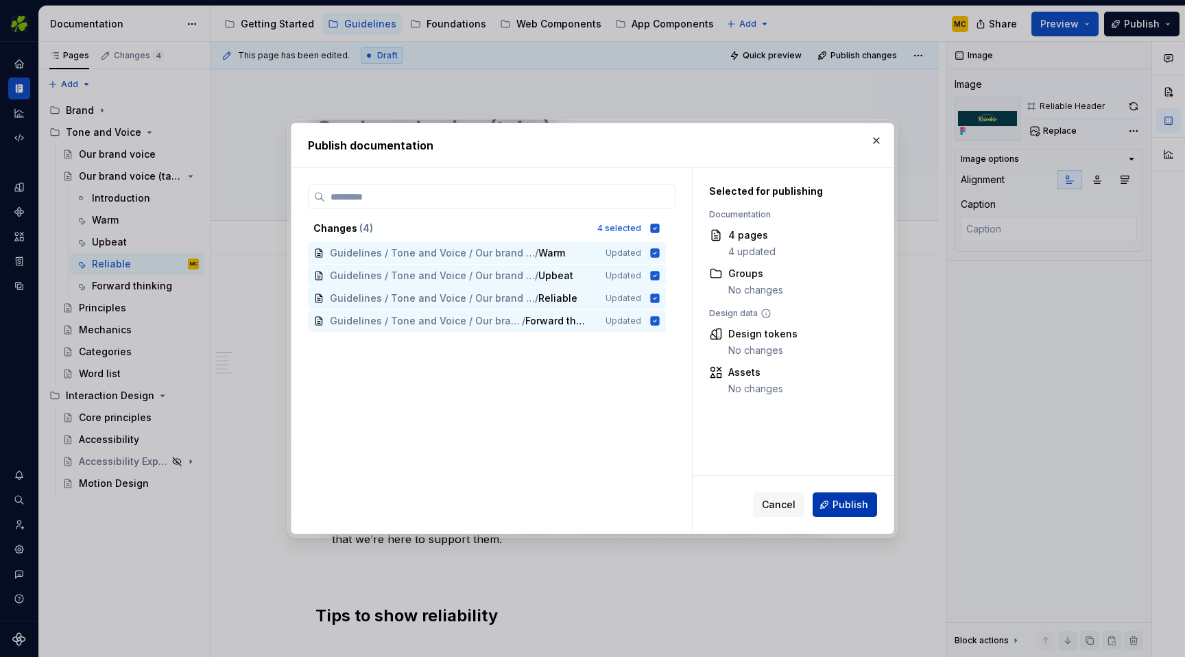
click at [839, 504] on span "Publish" at bounding box center [850, 505] width 36 height 14
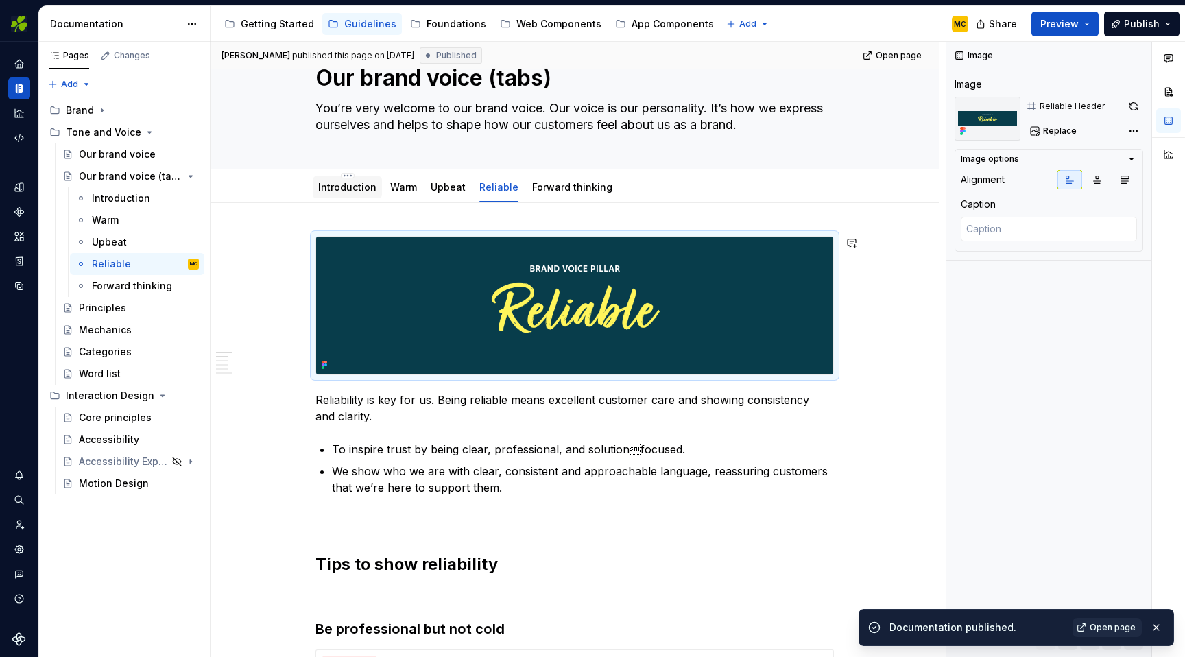
scroll to position [53, 0]
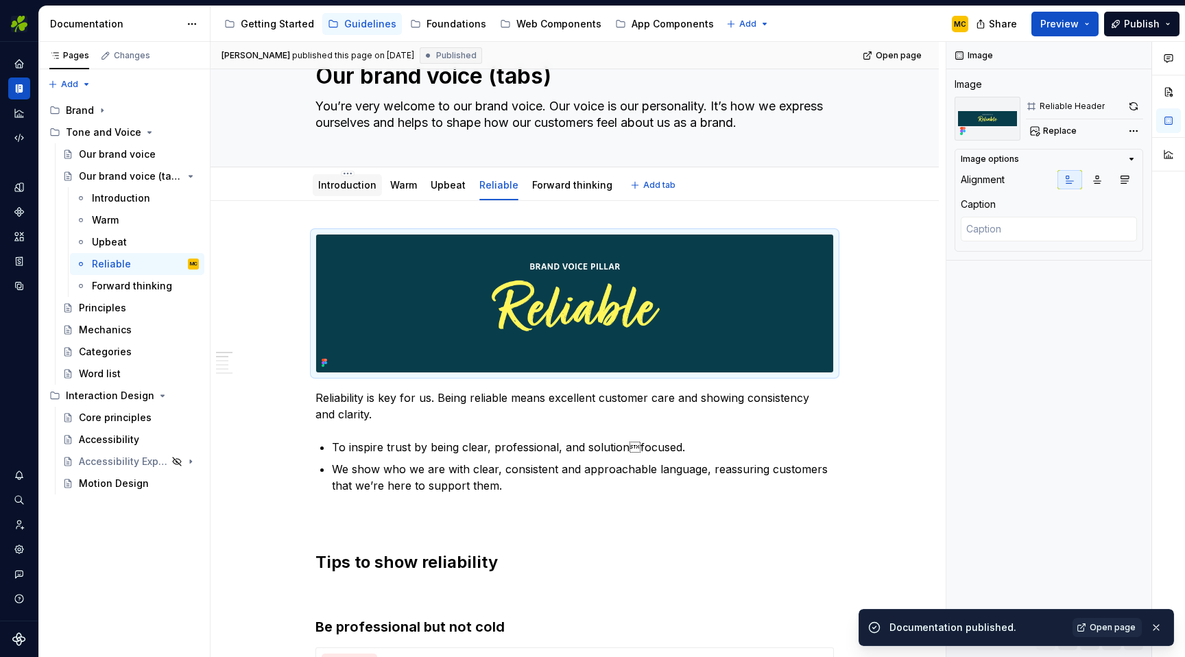
click at [356, 180] on link "Introduction" at bounding box center [347, 185] width 58 height 12
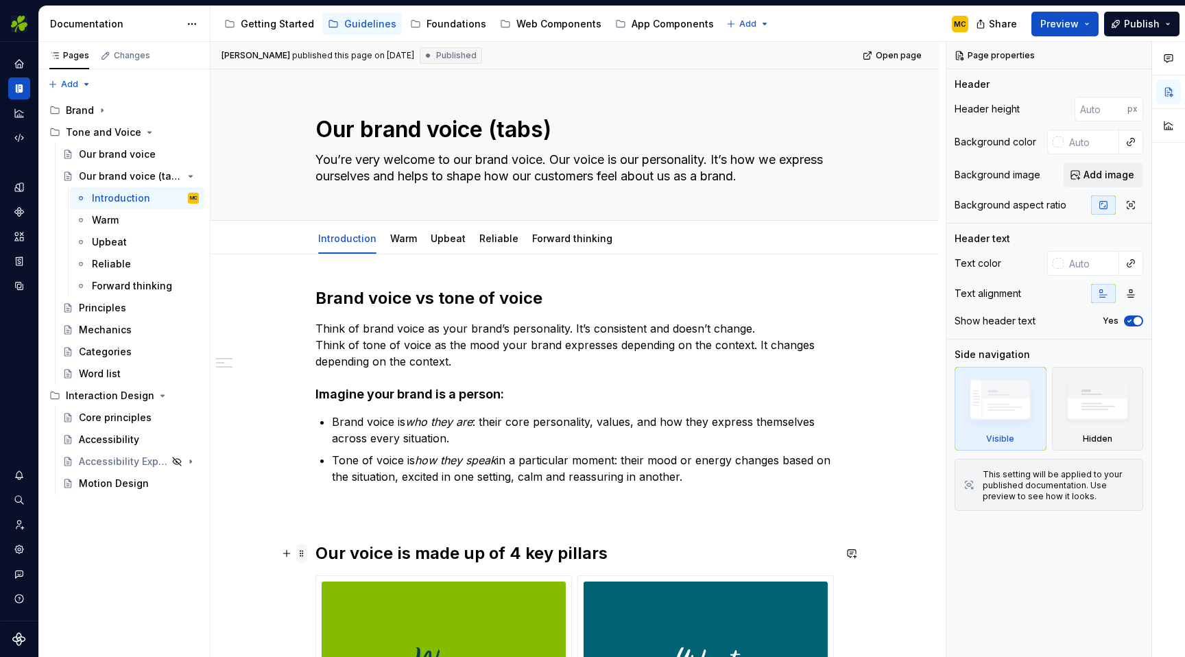
click at [307, 557] on span at bounding box center [301, 553] width 11 height 19
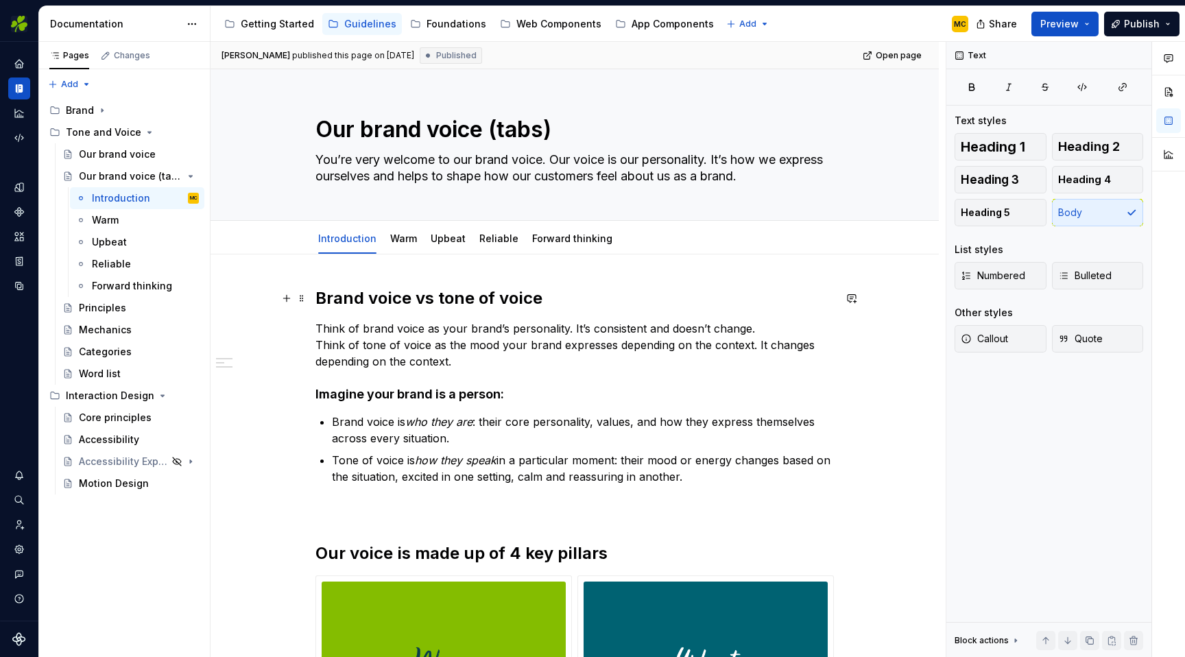
click at [505, 301] on strong "Brand voice vs tone of voice" at bounding box center [428, 298] width 227 height 20
click at [422, 549] on h2 "Our voice is made up of 4 key pillars" at bounding box center [574, 553] width 518 height 22
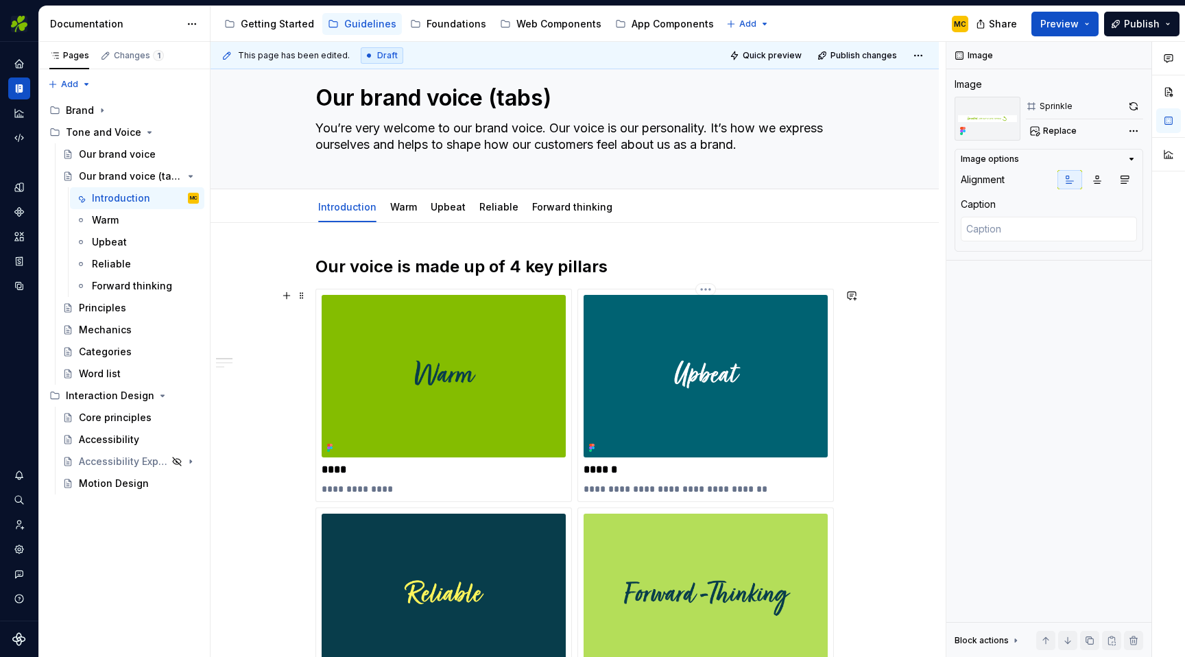
scroll to position [36, 0]
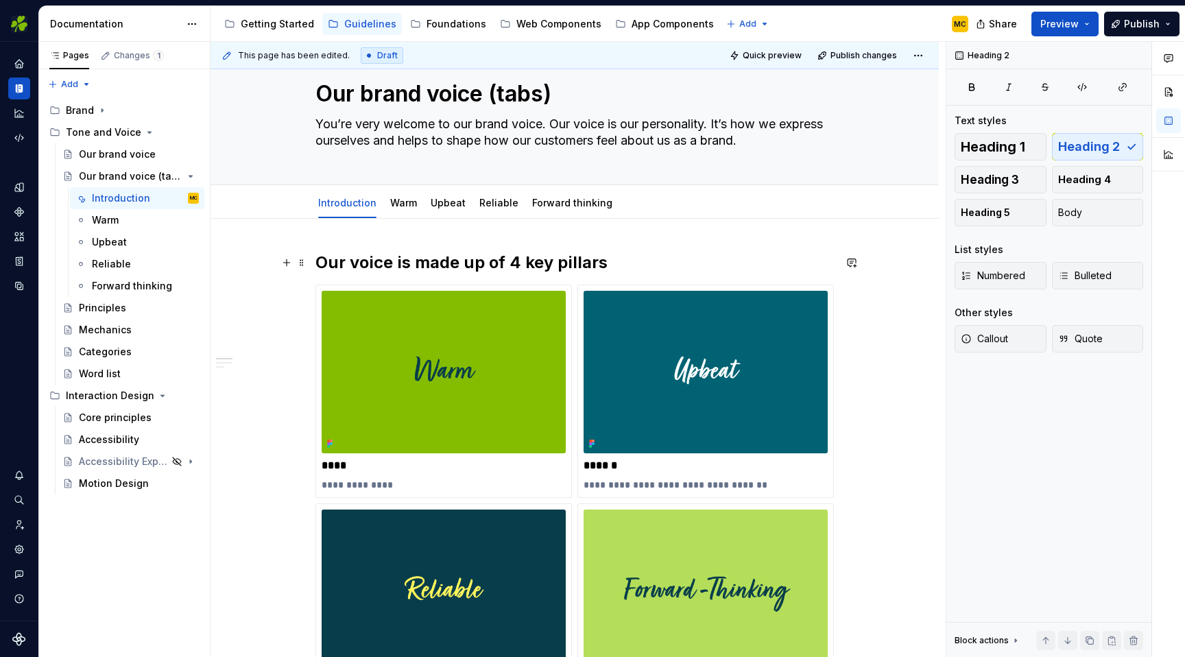
click at [636, 265] on h2 "Our voice is made up of 4 key pillars" at bounding box center [574, 263] width 518 height 22
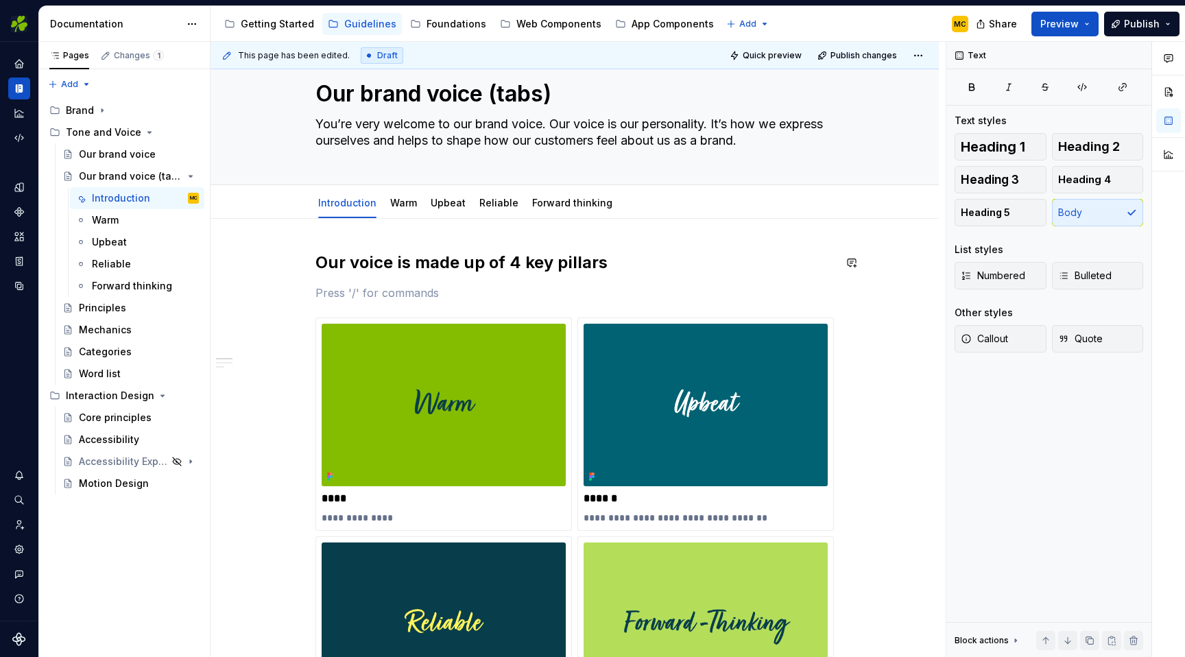
type textarea "*"
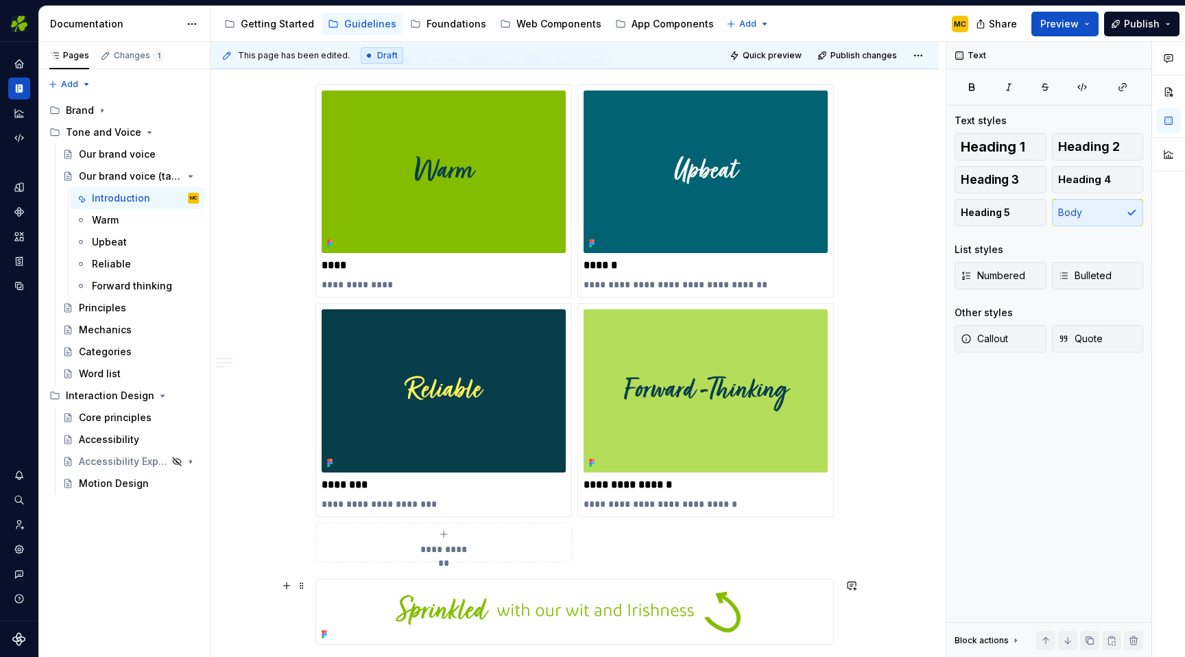
scroll to position [308, 0]
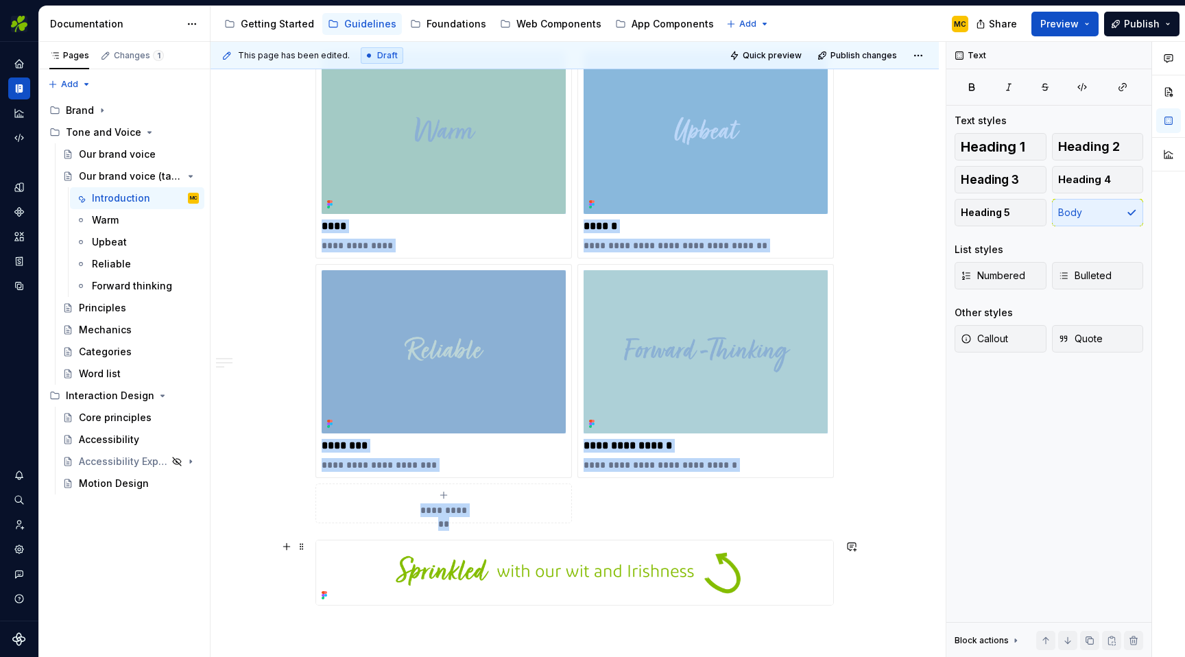
click at [654, 570] on img at bounding box center [574, 572] width 517 height 64
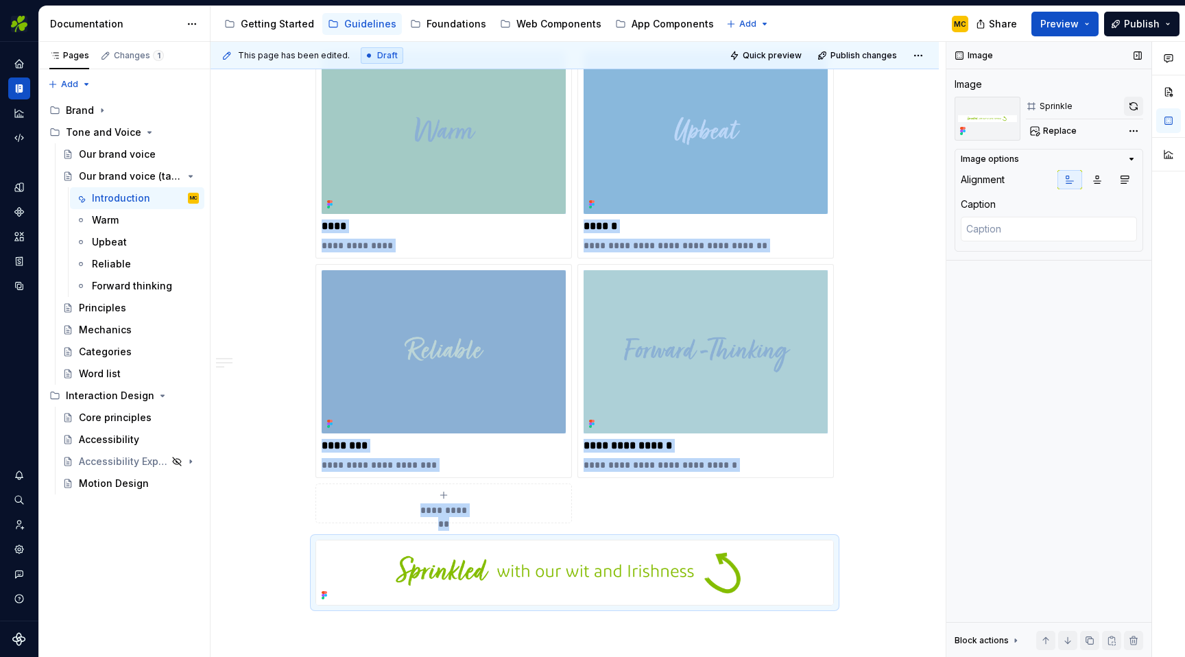
click at [1138, 103] on button "button" at bounding box center [1133, 106] width 19 height 19
click at [121, 153] on div "Our brand voice" at bounding box center [117, 154] width 77 height 14
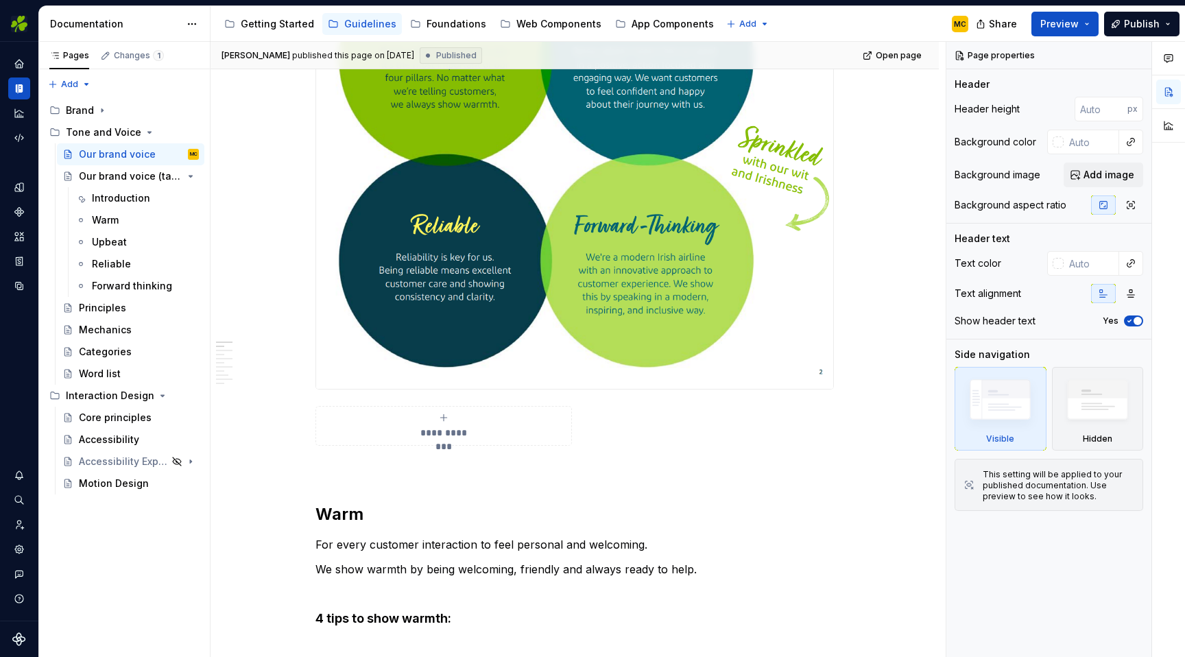
scroll to position [526, 0]
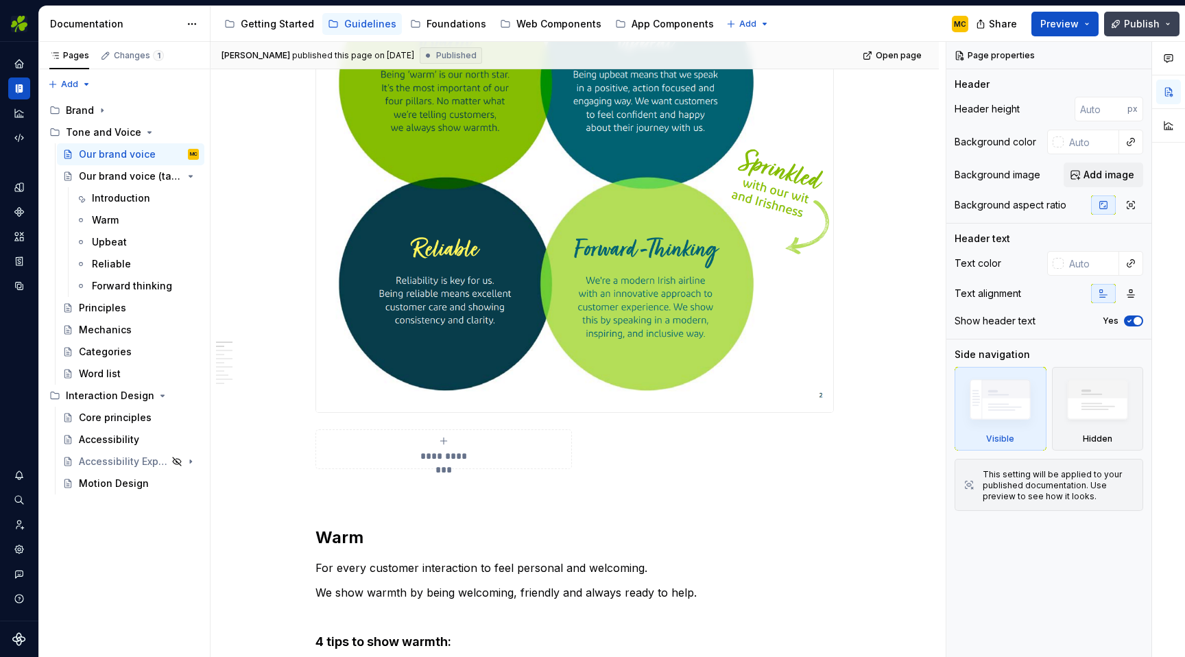
click at [1146, 23] on span "Publish" at bounding box center [1142, 24] width 36 height 14
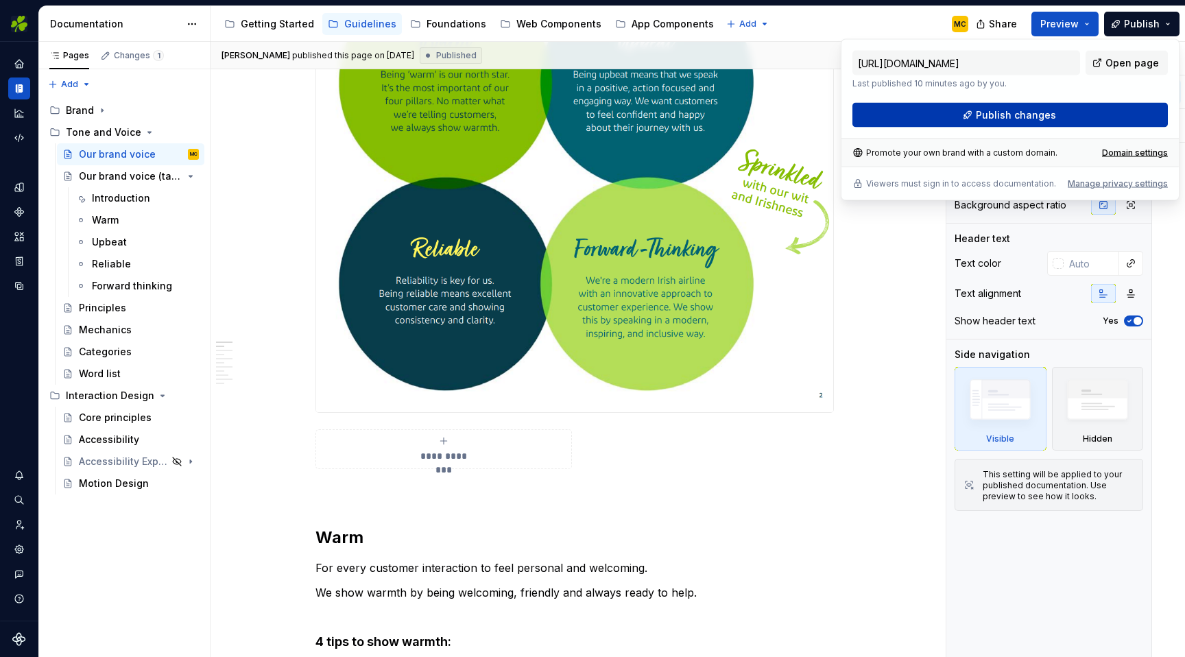
click at [1072, 114] on button "Publish changes" at bounding box center [1009, 115] width 315 height 25
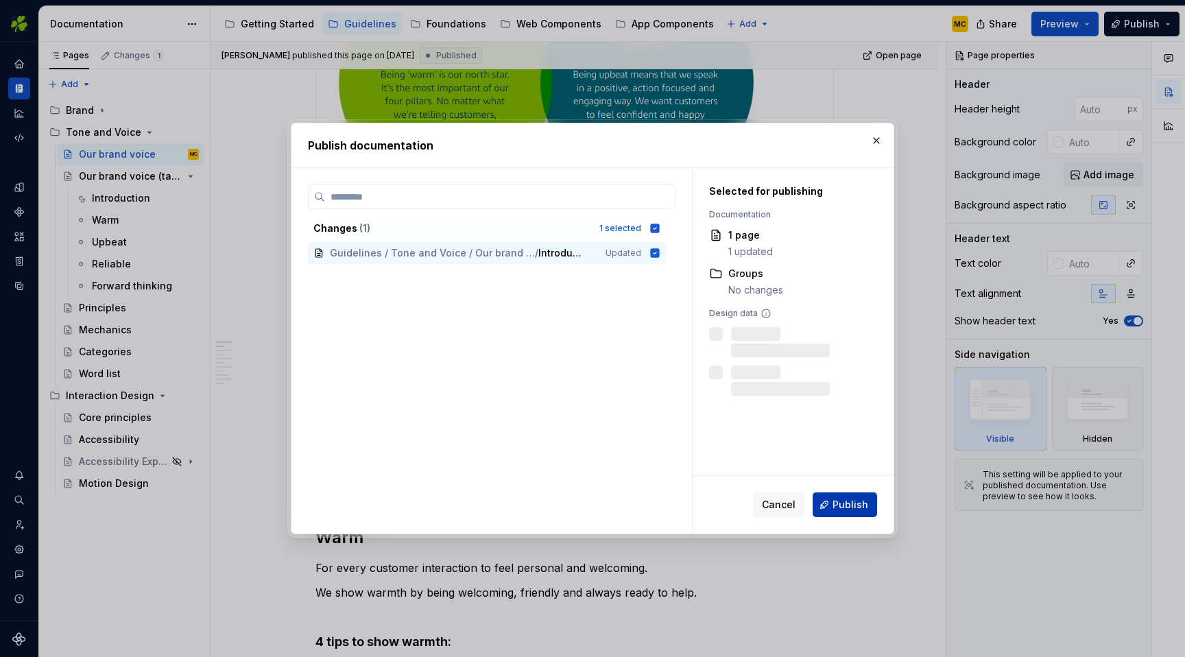
click at [849, 507] on span "Publish" at bounding box center [850, 505] width 36 height 14
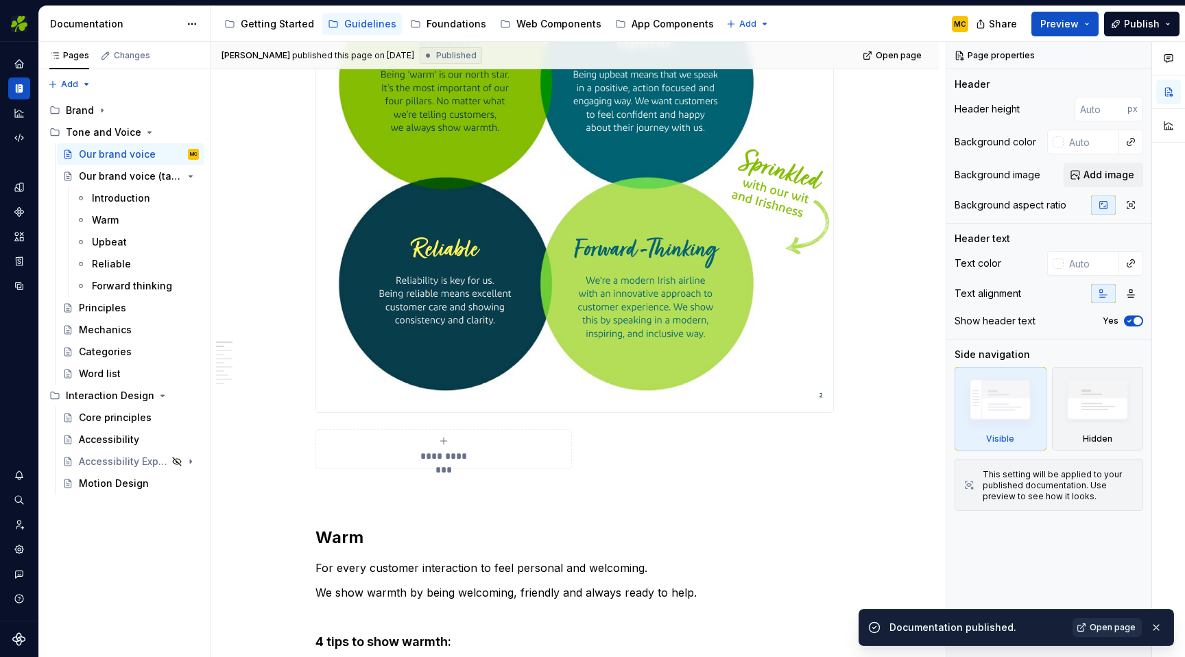
click at [1103, 628] on span "Open page" at bounding box center [1112, 627] width 46 height 11
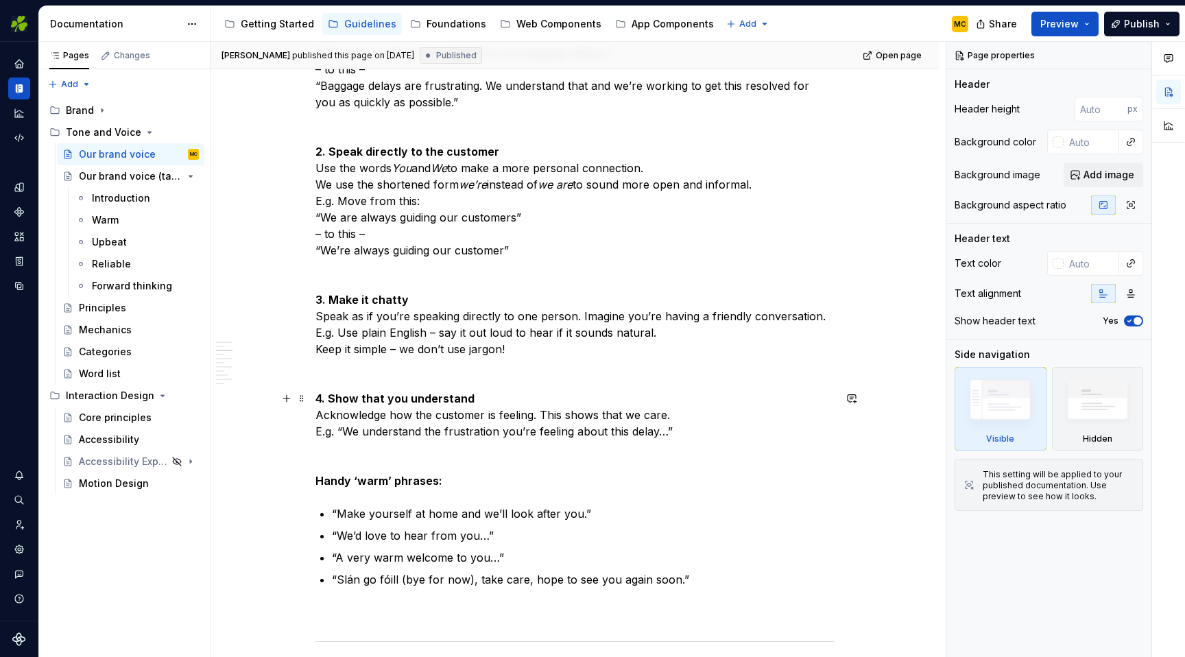
scroll to position [1288, 0]
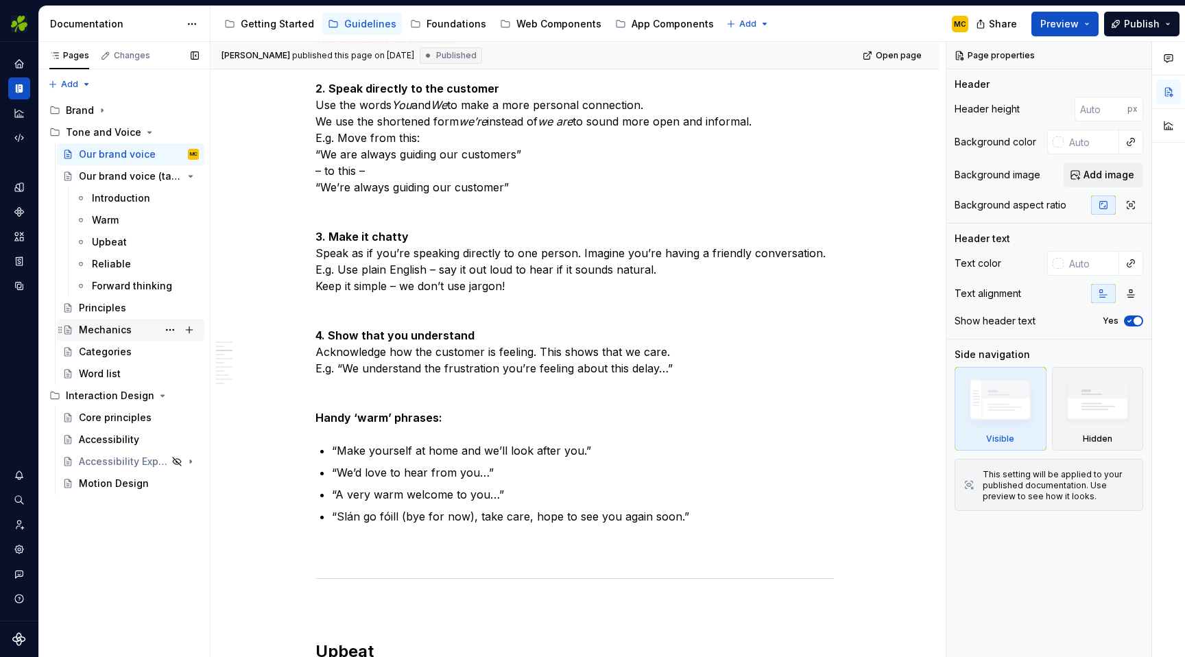
click at [104, 326] on div "Mechanics" at bounding box center [105, 330] width 53 height 14
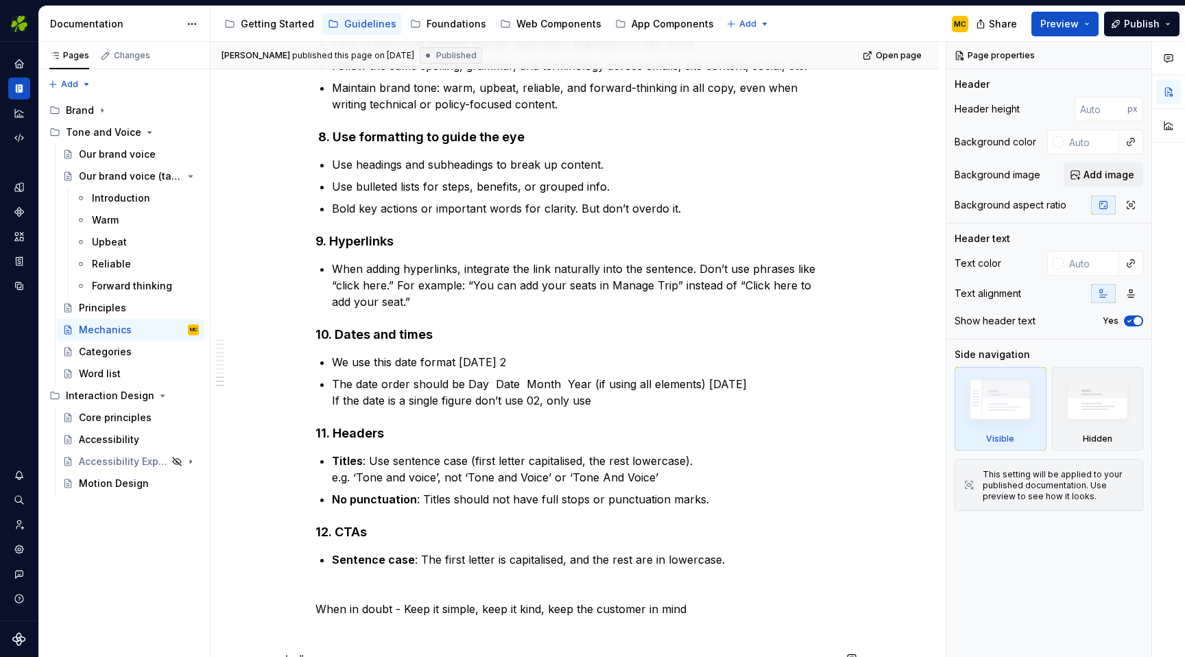
scroll to position [1244, 0]
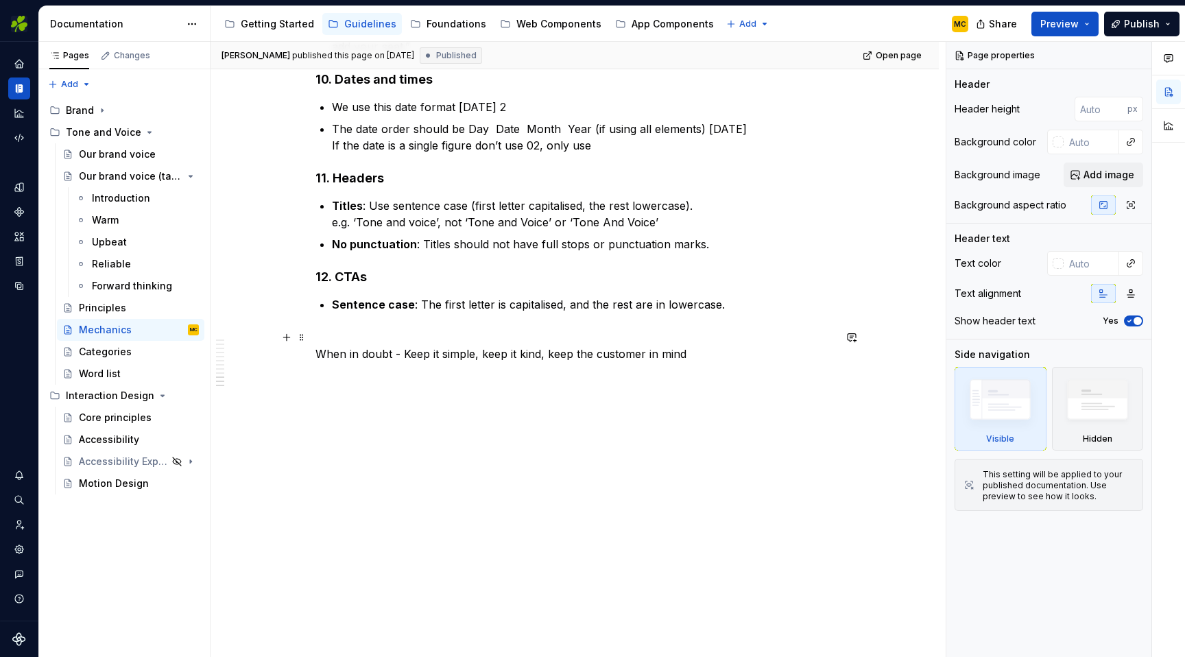
type textarea "*"
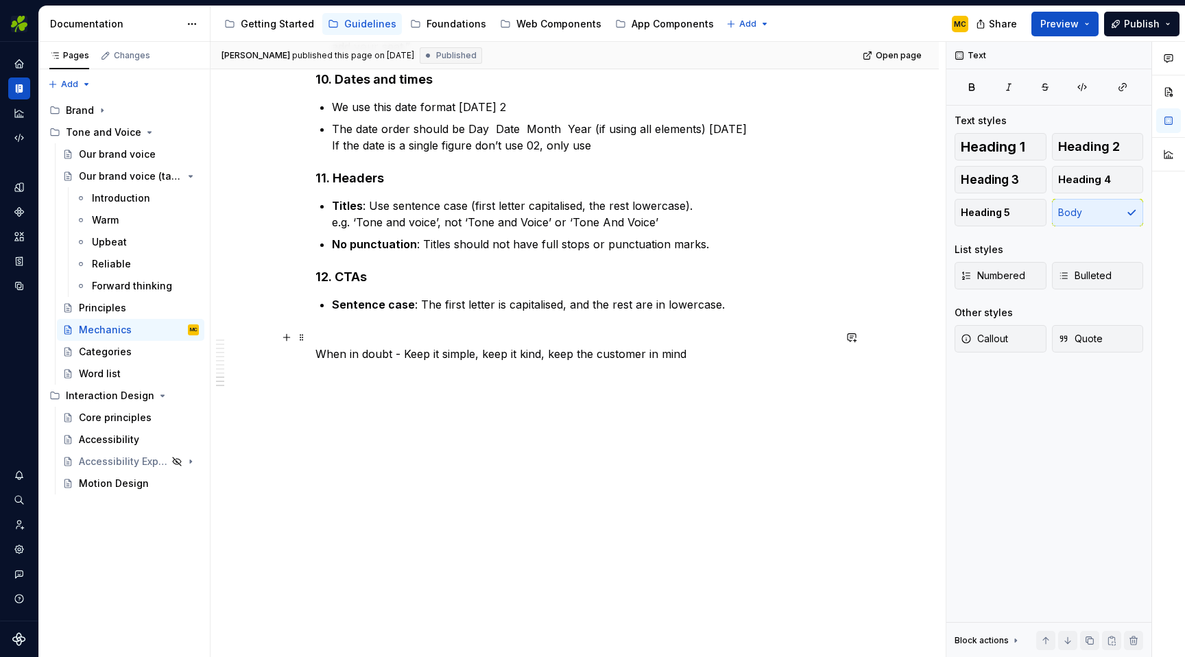
click at [411, 357] on p "When in doubt - Keep it simple, keep it kind, keep the customer in mind" at bounding box center [574, 345] width 518 height 33
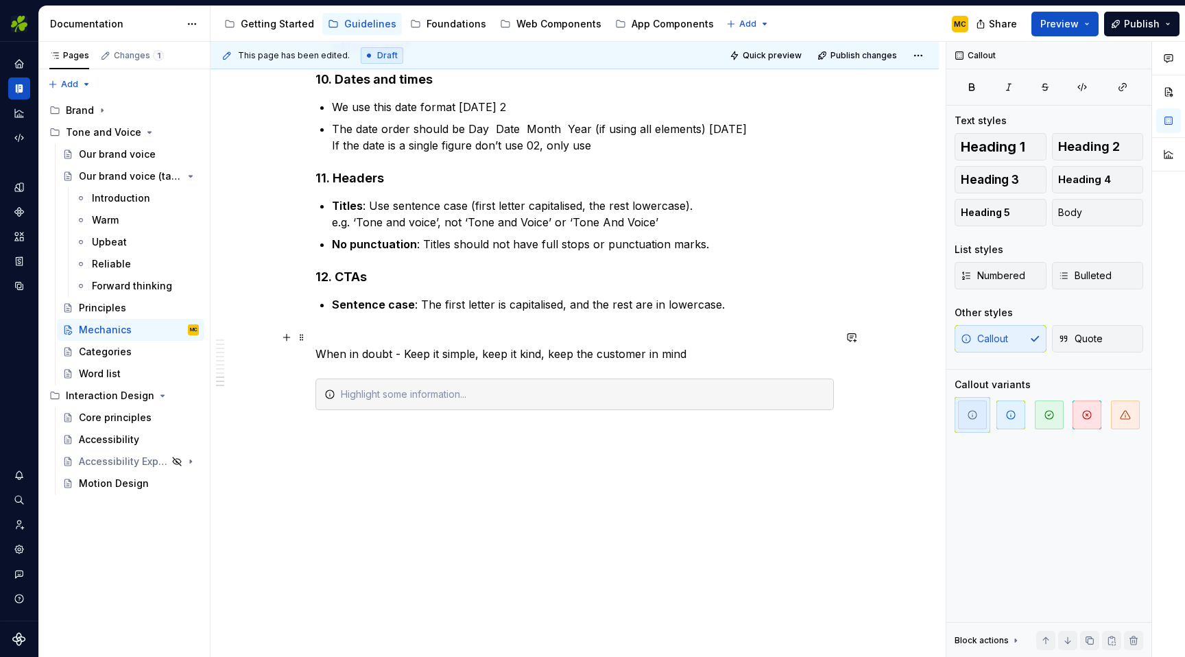
click at [485, 352] on p "When in doubt - Keep it simple, keep it kind, keep the customer in mind" at bounding box center [574, 345] width 518 height 33
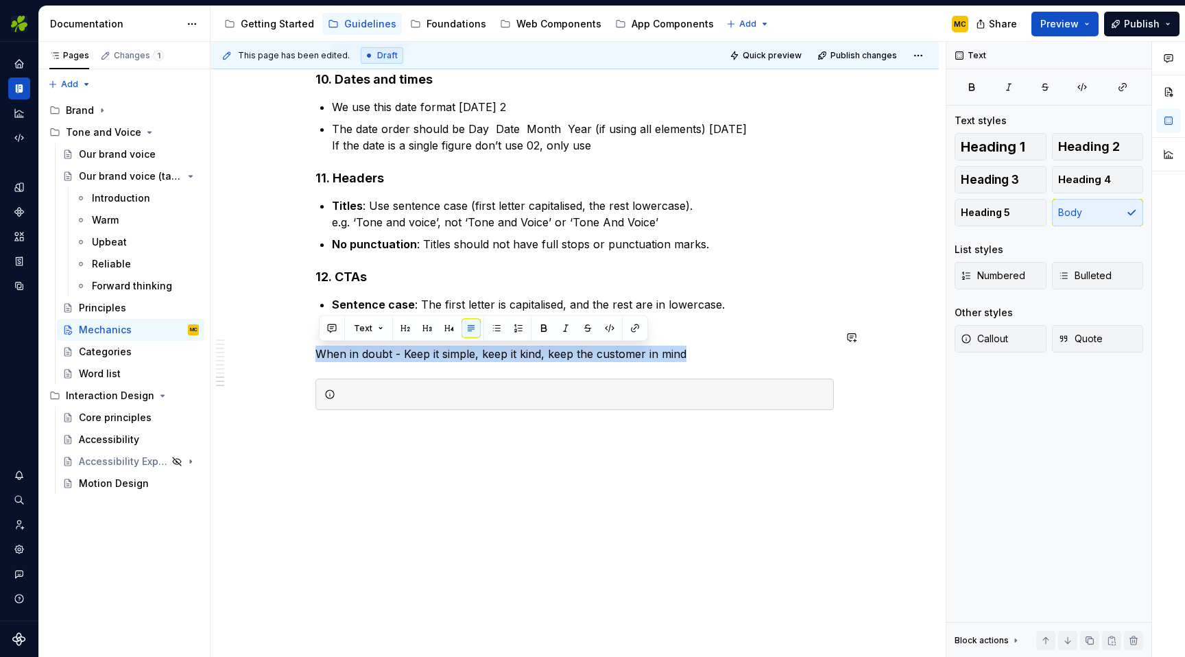
copy p "When in doubt - Keep it simple, keep it kind, keep the customer in mind"
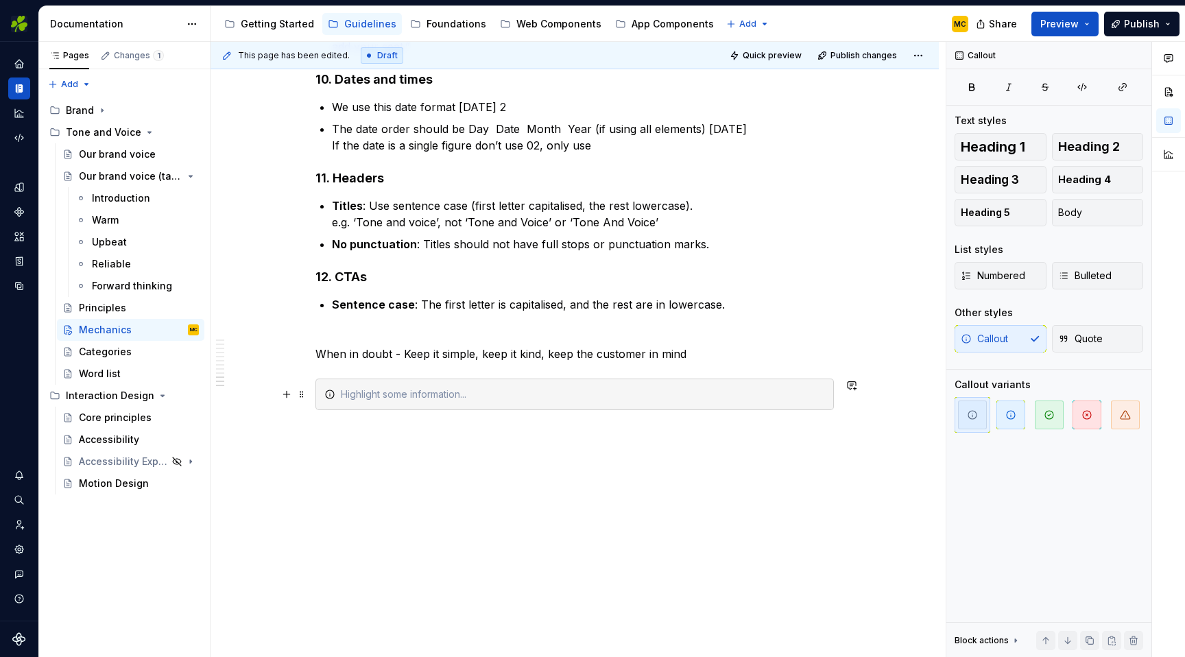
click at [467, 396] on div at bounding box center [583, 394] width 484 height 14
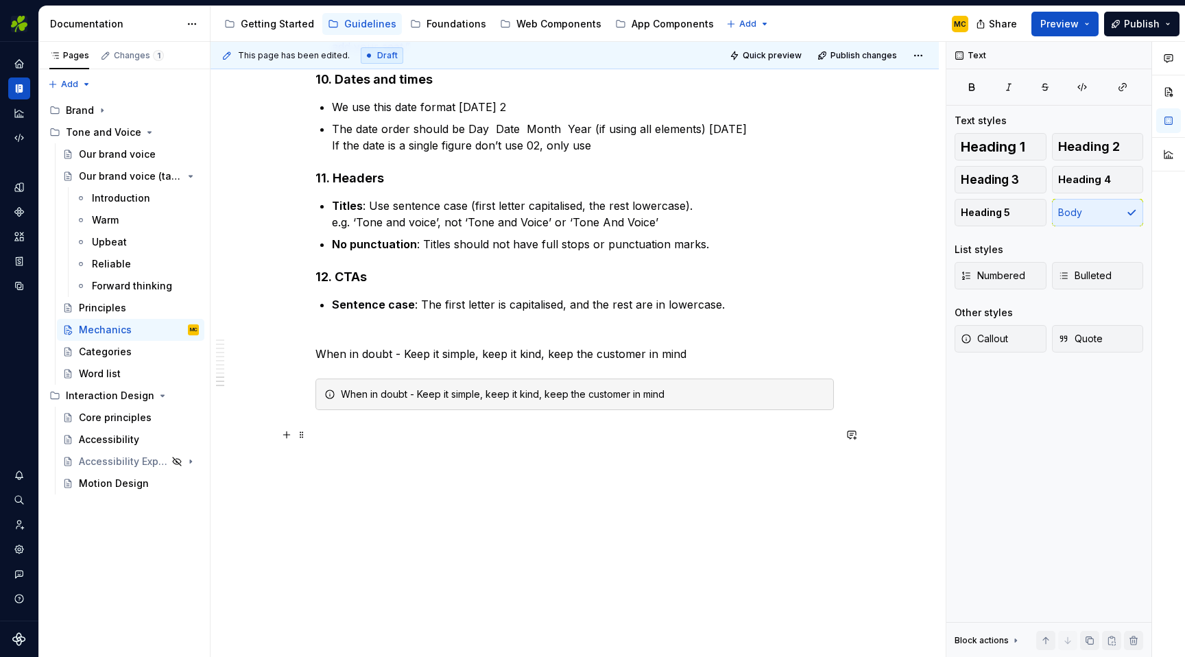
click at [662, 449] on p at bounding box center [574, 450] width 518 height 49
click at [726, 359] on p "When in doubt - Keep it simple, keep it kind, keep the customer in mind" at bounding box center [574, 345] width 518 height 33
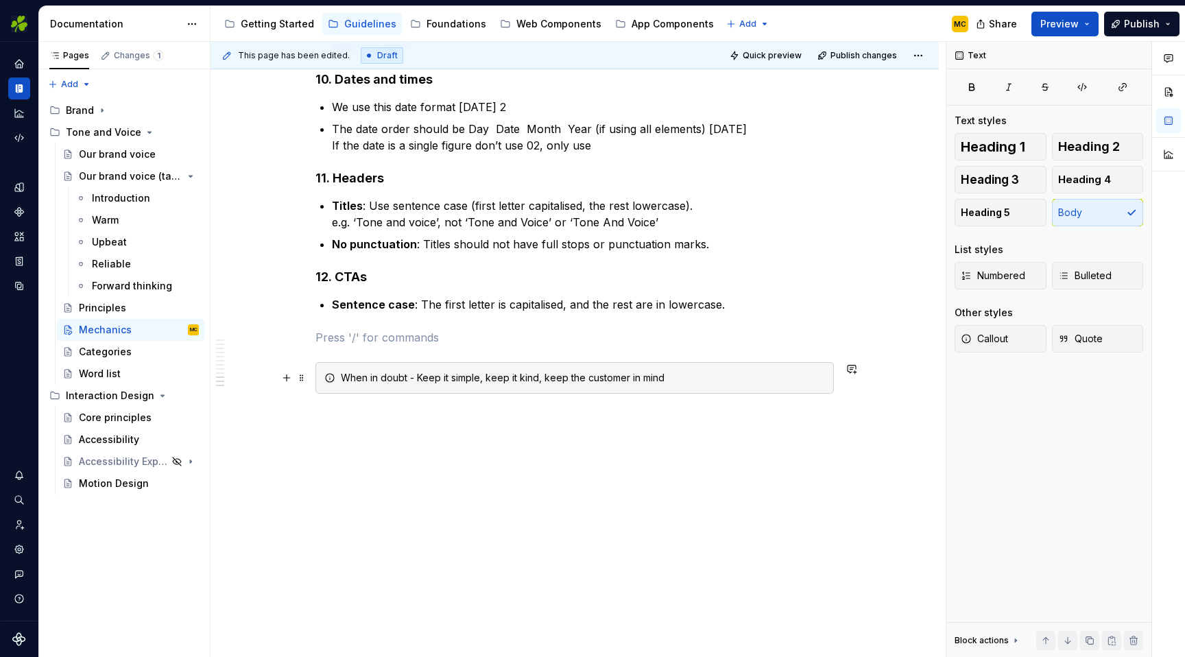
click at [764, 383] on div "When in doubt - Keep it simple, keep it kind, keep the customer in mind" at bounding box center [583, 378] width 484 height 14
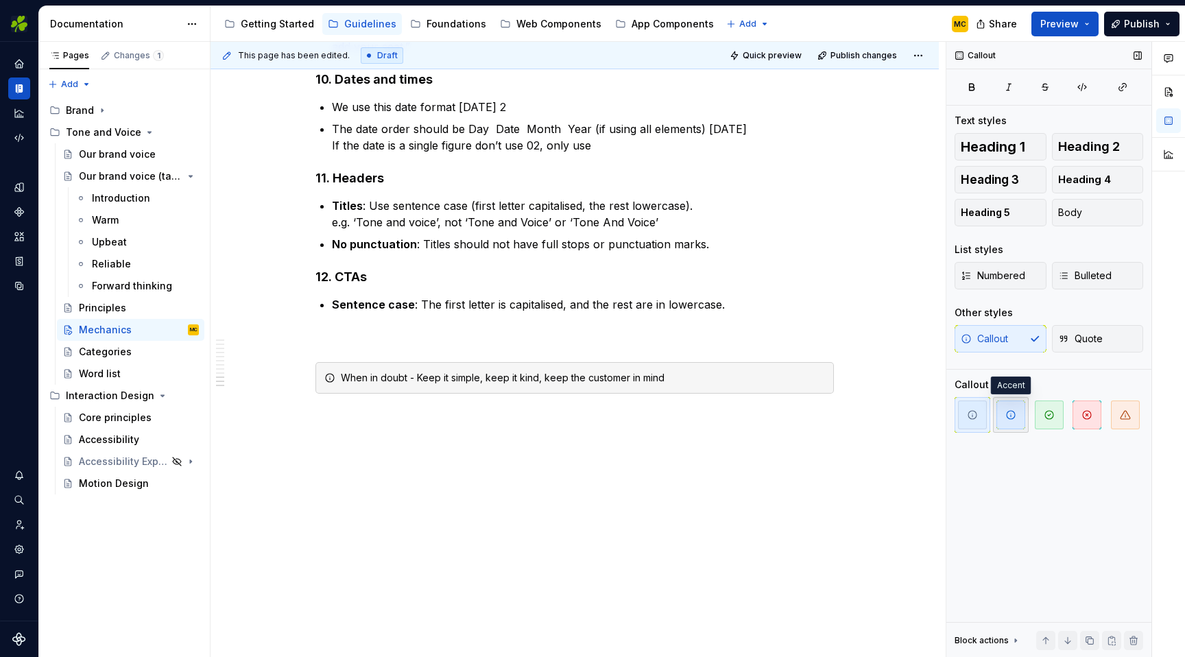
click at [1008, 420] on span "button" at bounding box center [1010, 414] width 29 height 29
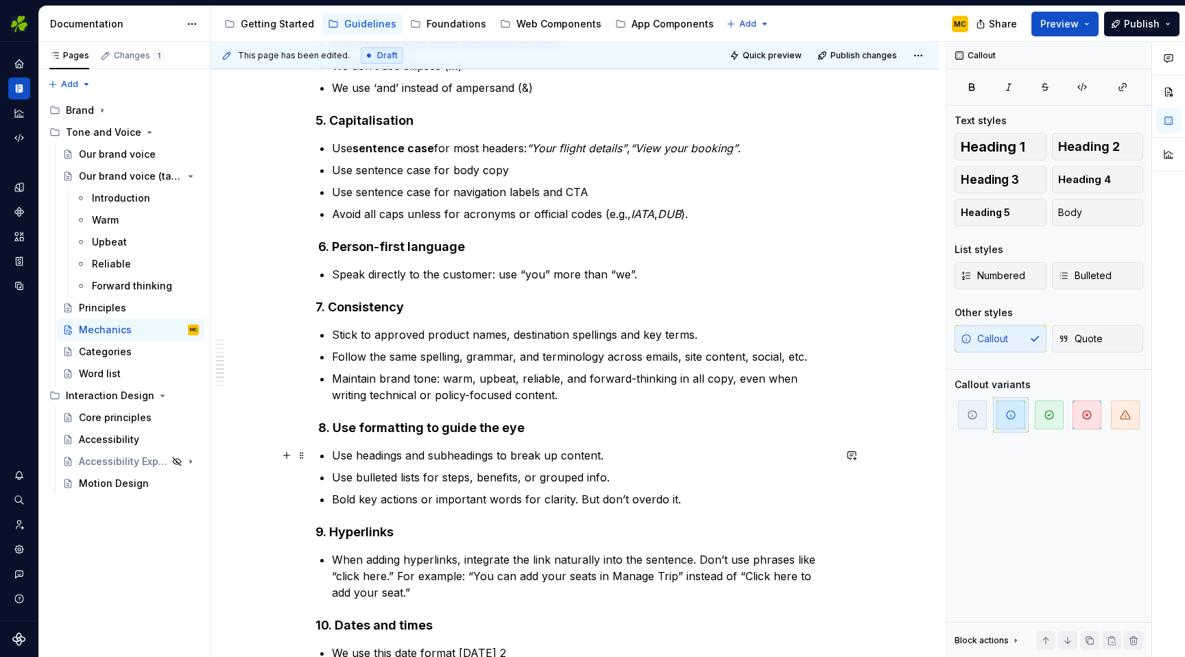
scroll to position [668, 0]
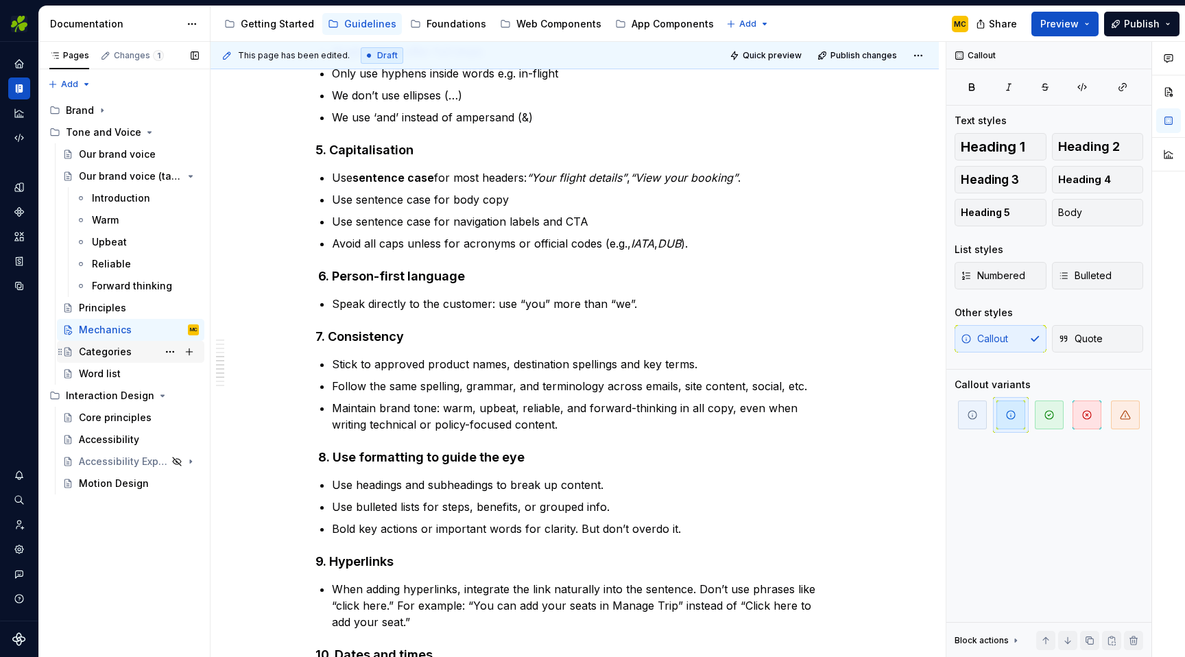
click at [109, 352] on div "Categories" at bounding box center [105, 352] width 53 height 14
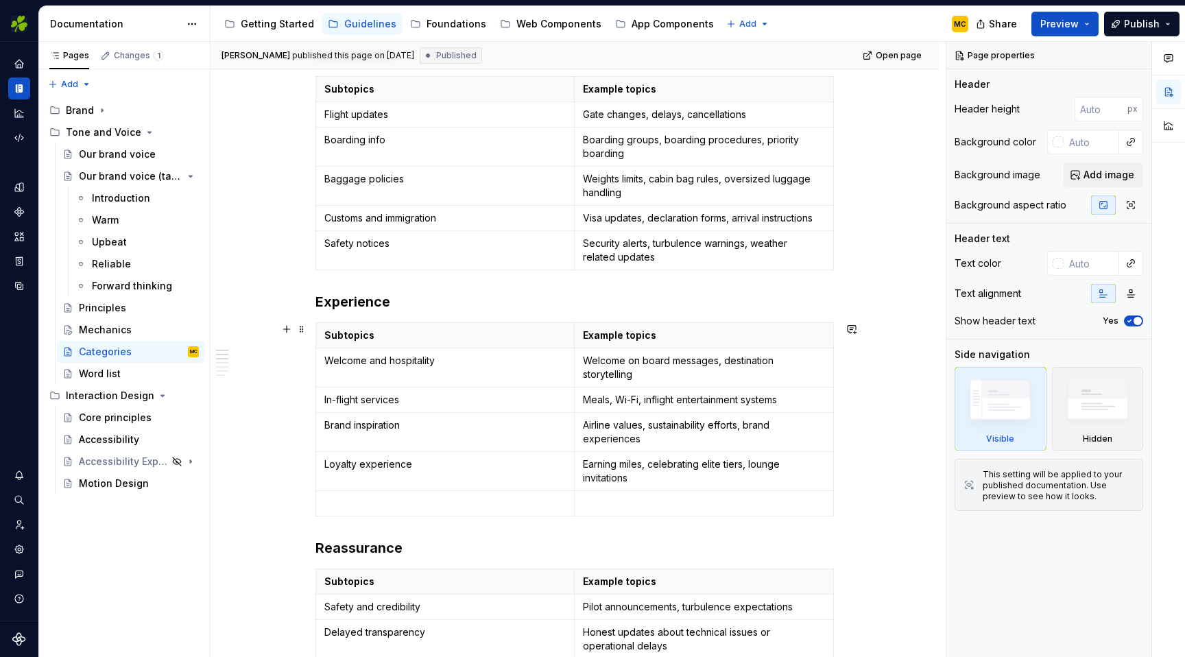
scroll to position [433, 0]
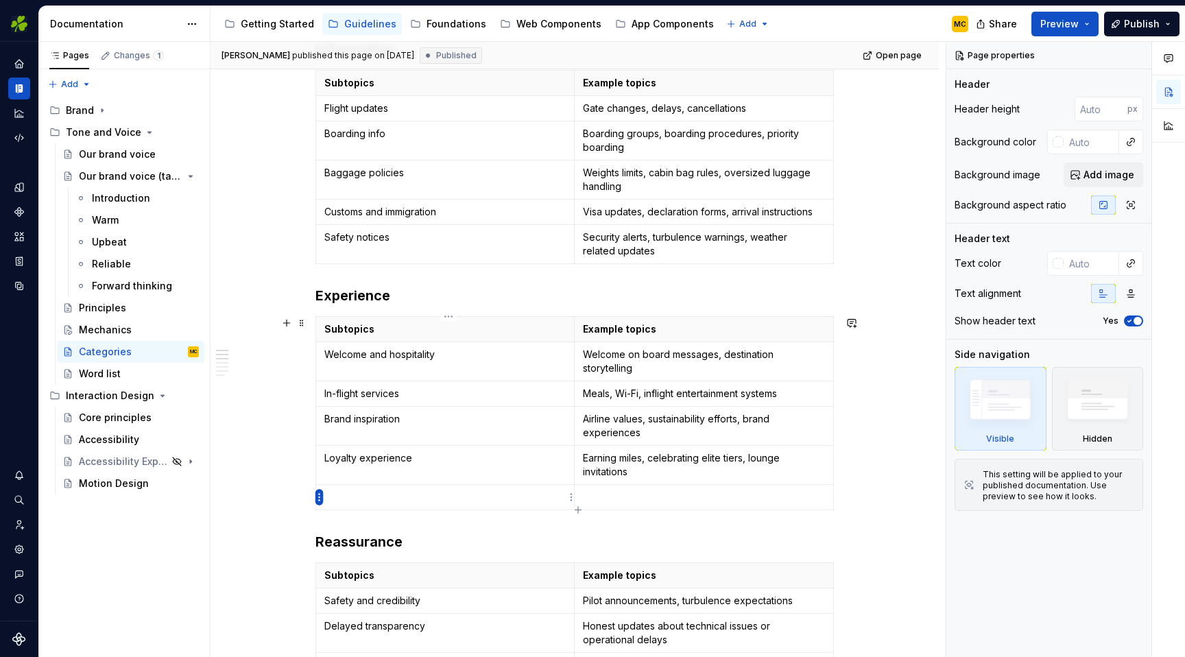
click at [318, 496] on html "EI Design MC Dataset Aer Lingus Documentation Accessibility guide for tree Page…" at bounding box center [592, 328] width 1185 height 657
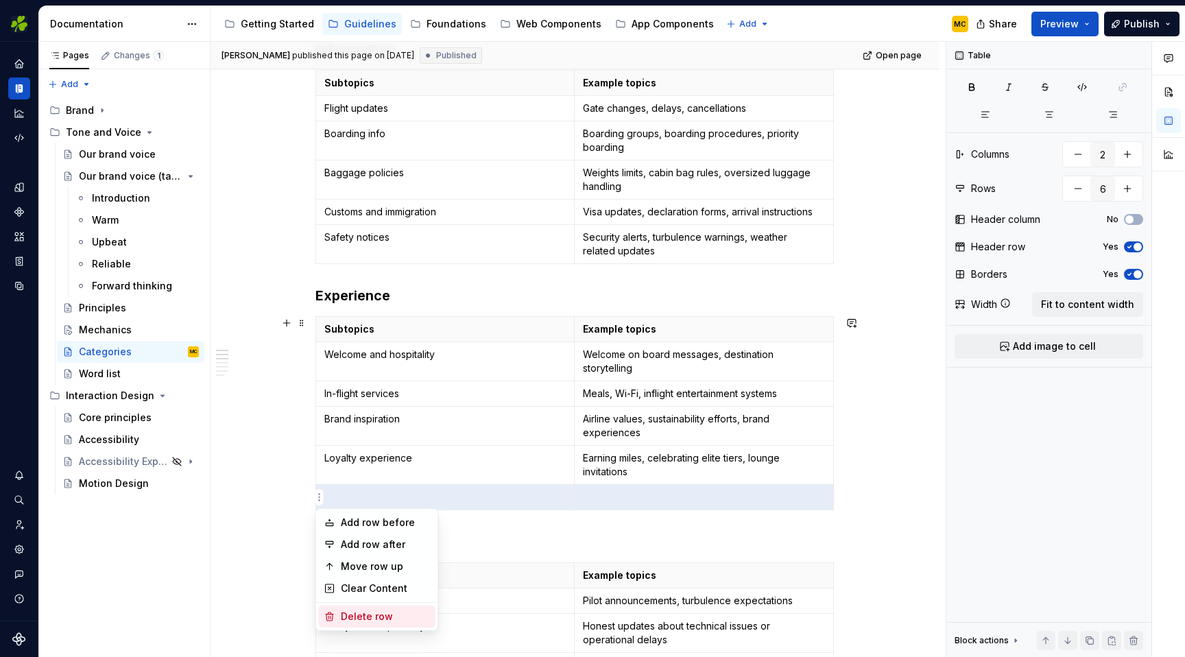
click at [357, 616] on div "Delete row" at bounding box center [385, 617] width 89 height 14
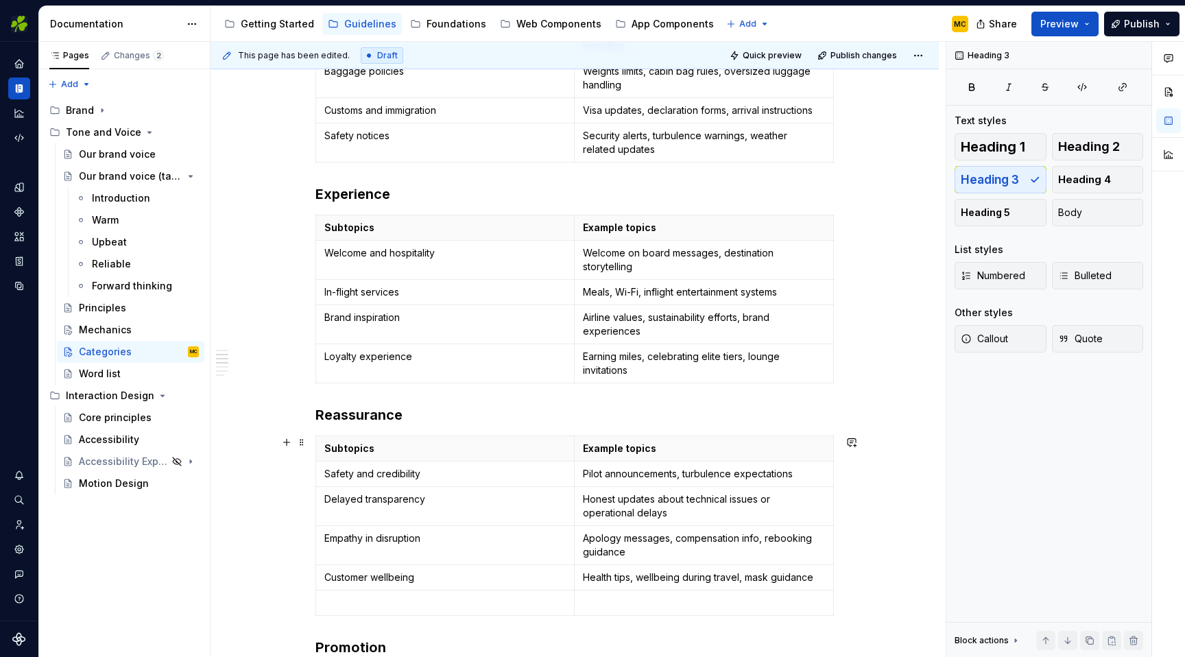
scroll to position [636, 0]
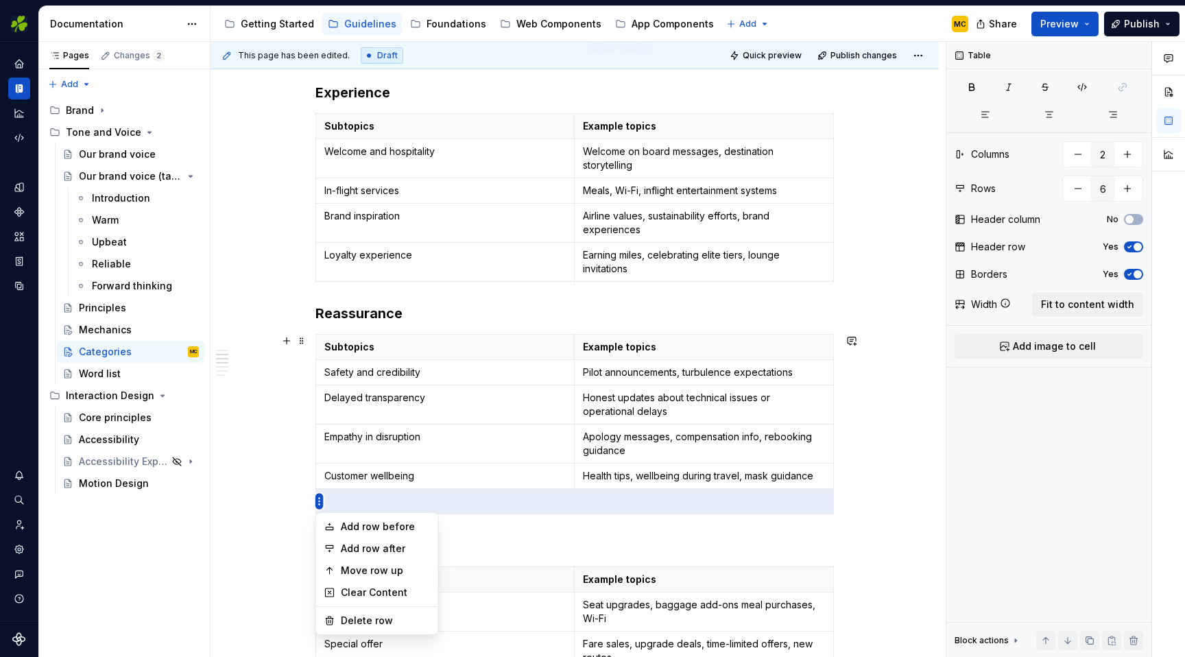
click at [319, 503] on html "EI Design MC Dataset Aer Lingus Documentation Accessibility guide for tree Page…" at bounding box center [592, 328] width 1185 height 657
click at [370, 618] on div "Delete row" at bounding box center [385, 621] width 89 height 14
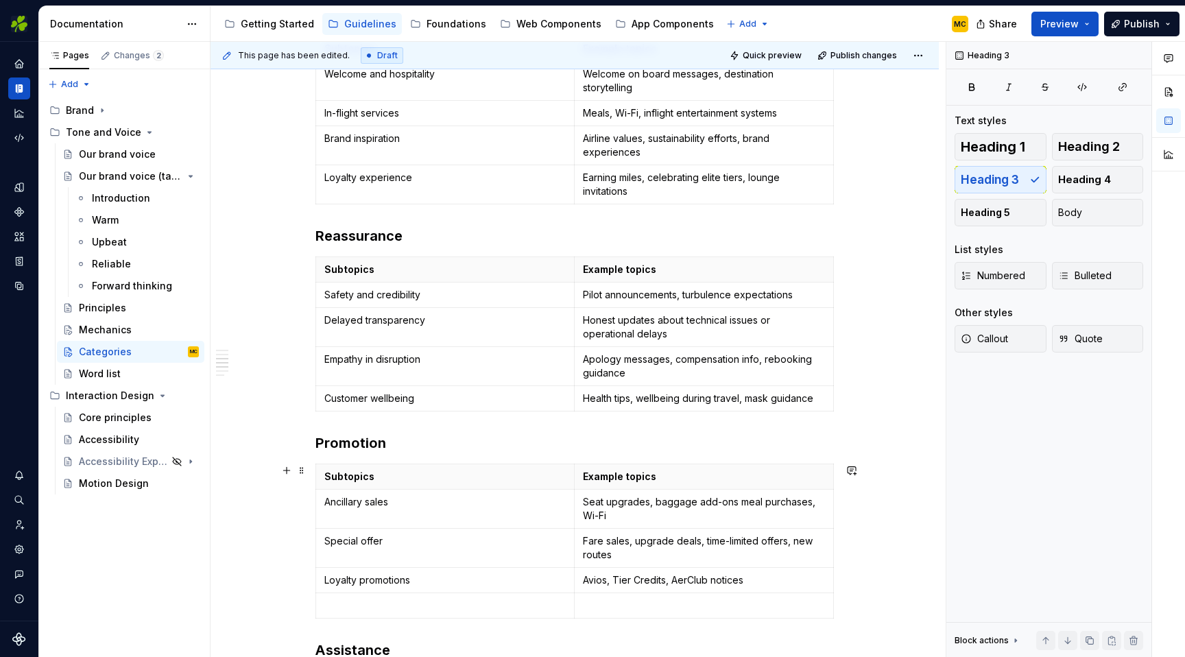
scroll to position [806, 0]
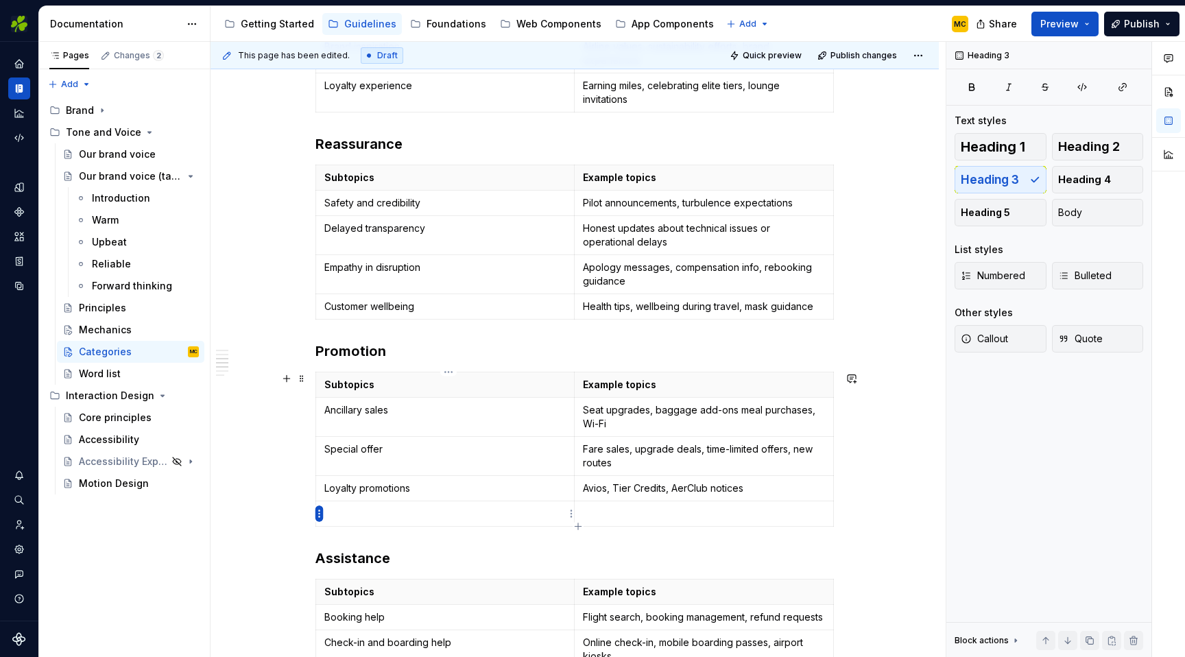
click at [319, 513] on html "EI Design MC Dataset Aer Lingus Documentation Accessibility guide for tree Page…" at bounding box center [592, 328] width 1185 height 657
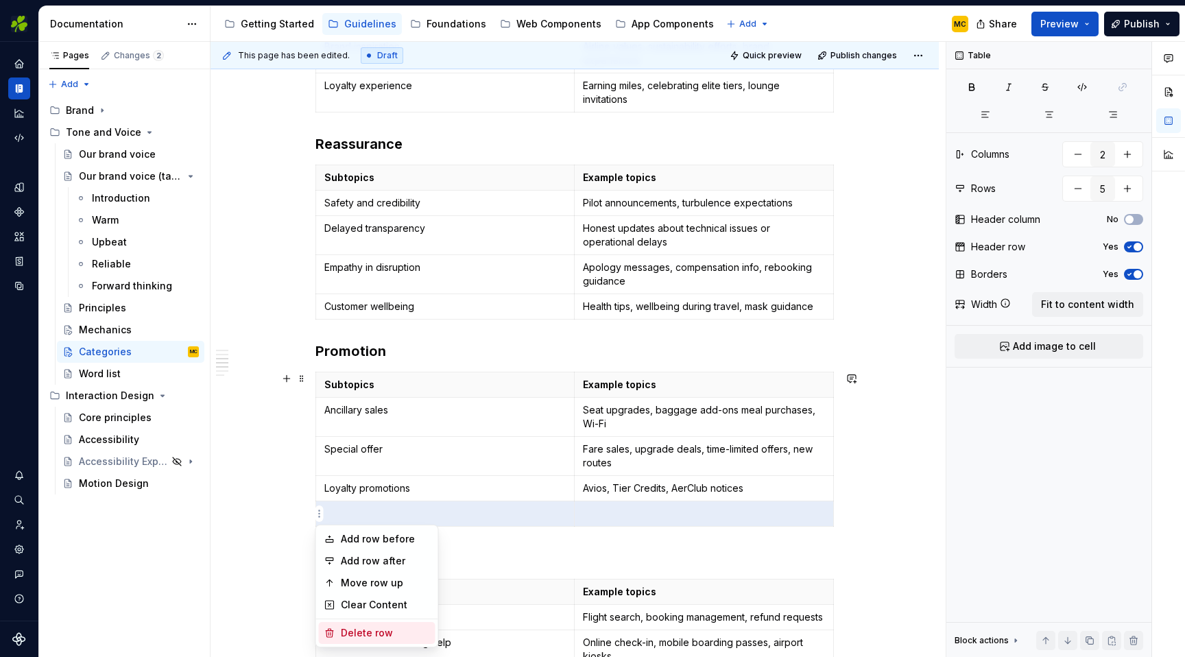
click at [371, 628] on div "Delete row" at bounding box center [385, 633] width 89 height 14
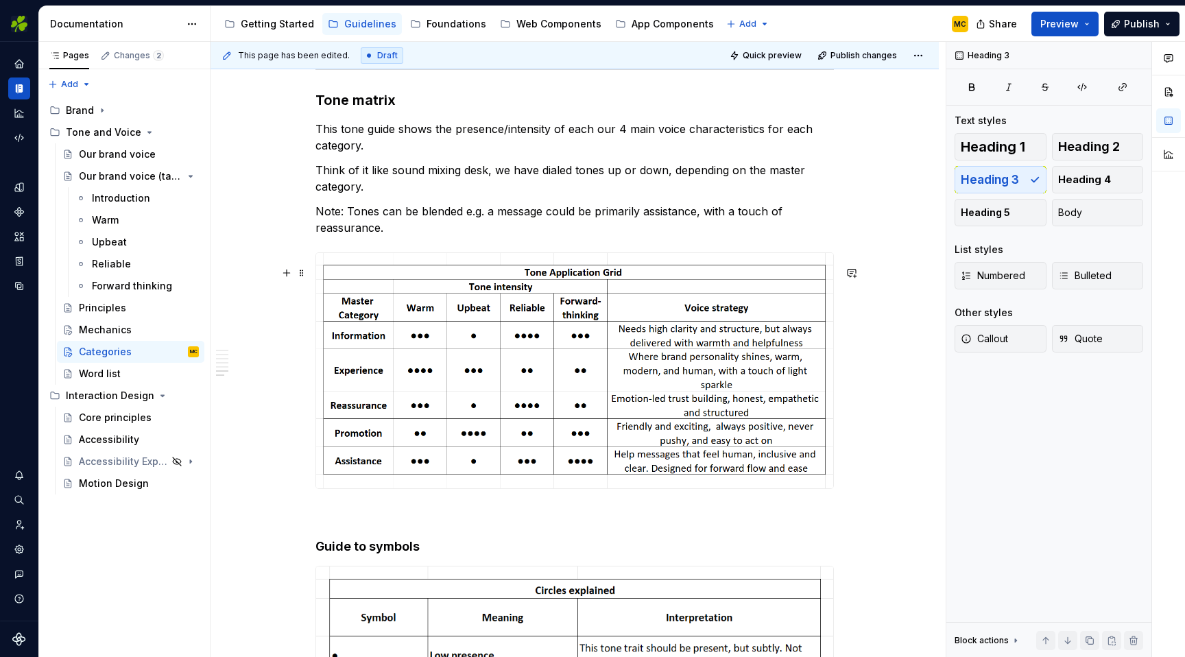
scroll to position [1506, 0]
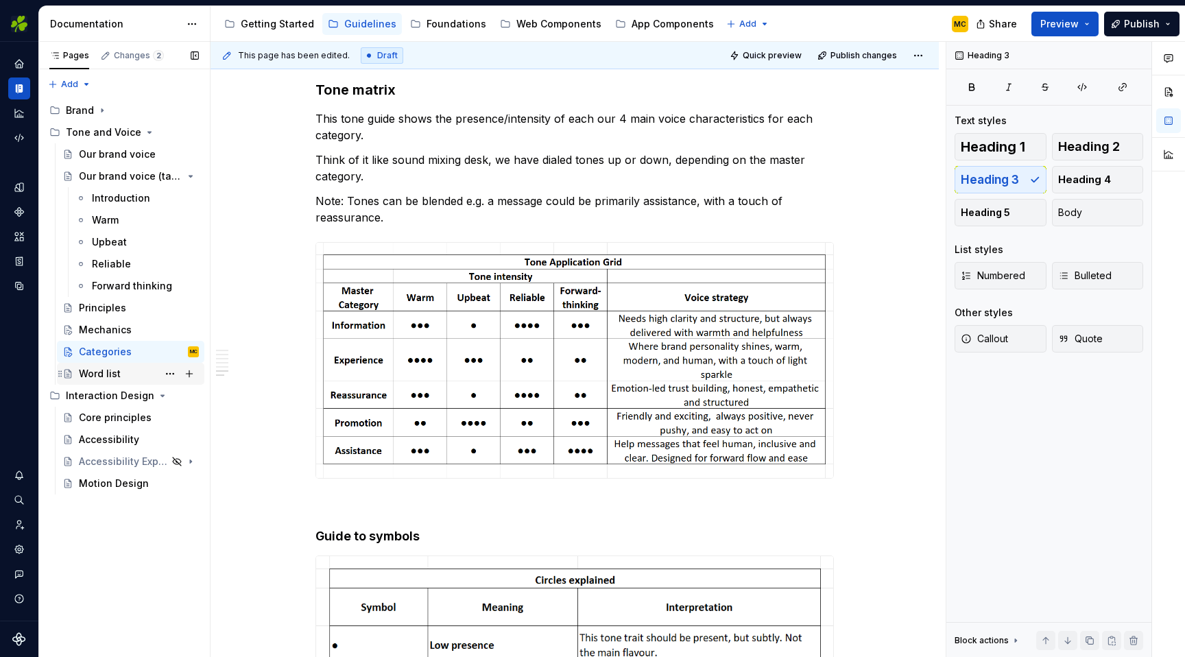
click at [113, 367] on div "Word list" at bounding box center [100, 374] width 42 height 14
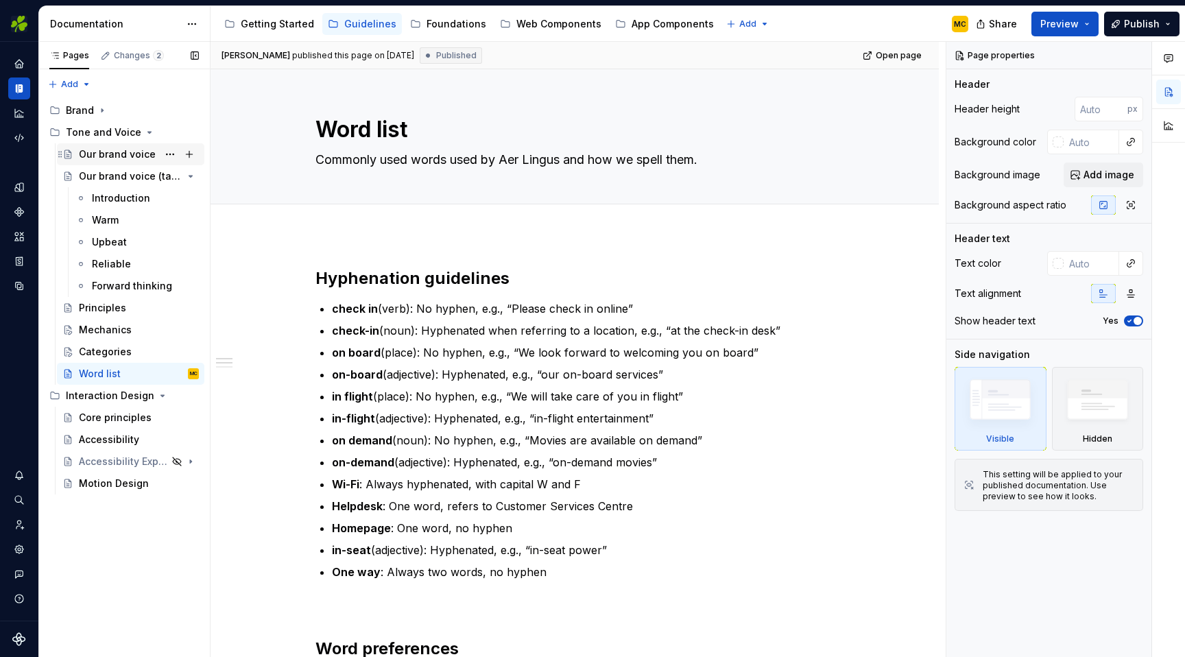
click at [114, 158] on div "Our brand voice" at bounding box center [117, 154] width 77 height 14
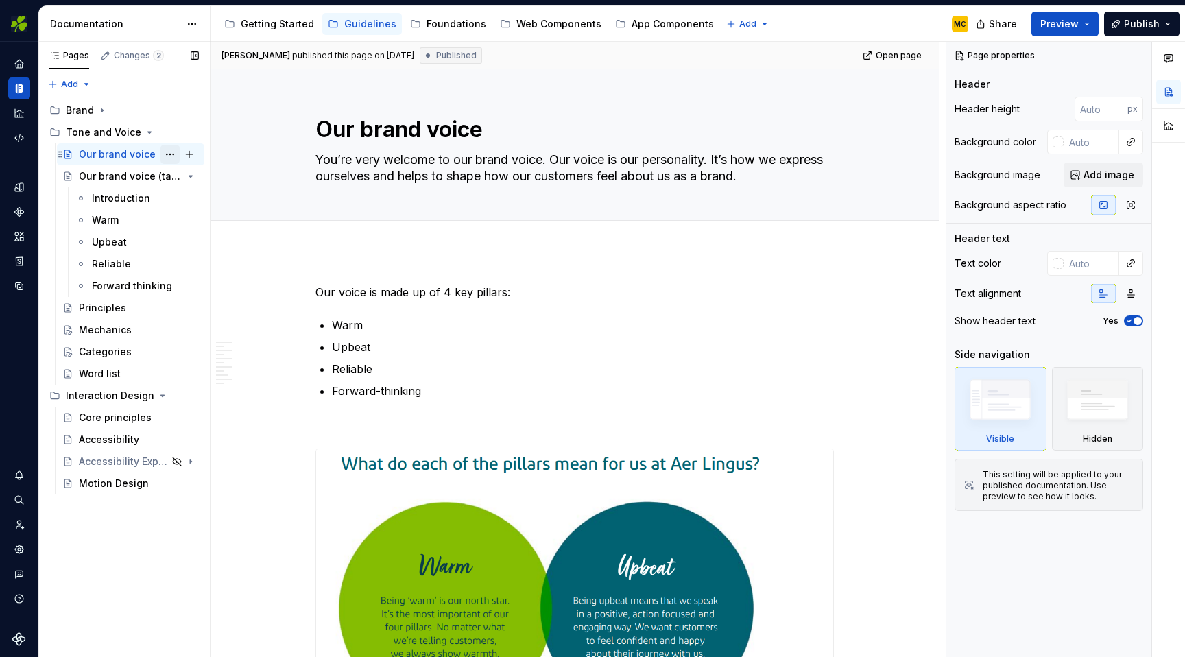
click at [169, 156] on button "Page tree" at bounding box center [169, 154] width 19 height 19
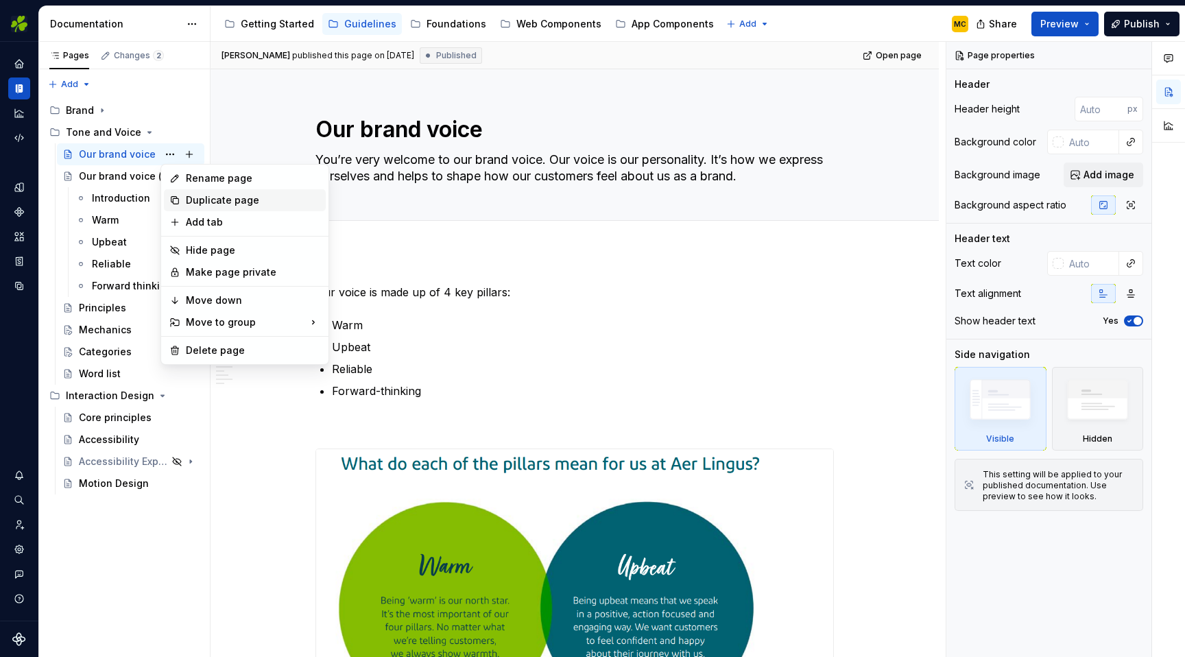
click at [192, 198] on div "Duplicate page" at bounding box center [253, 200] width 134 height 14
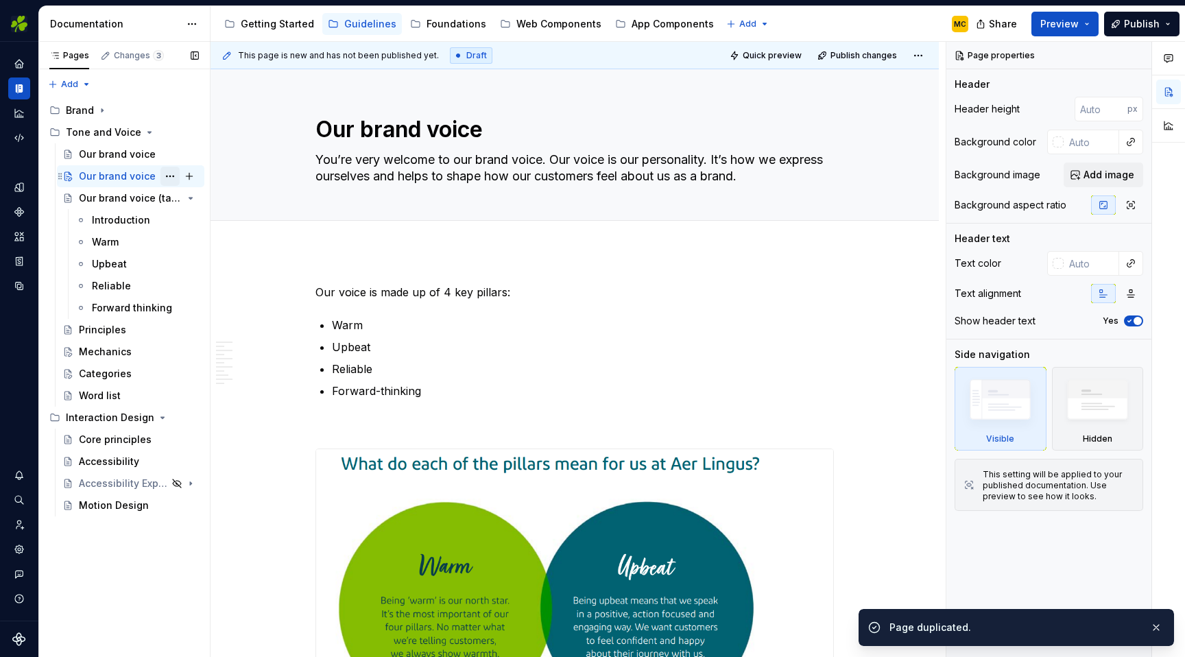
click at [170, 178] on button "Page tree" at bounding box center [169, 176] width 19 height 19
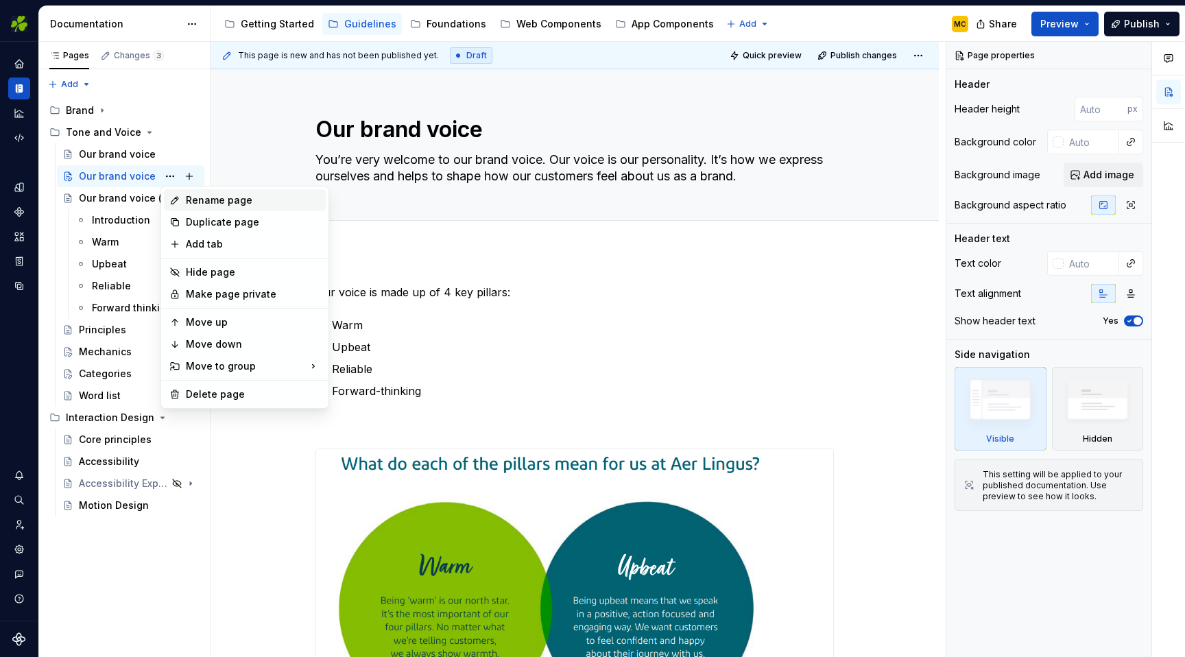
type textarea "*"
click at [190, 201] on div "Rename page" at bounding box center [253, 200] width 134 height 14
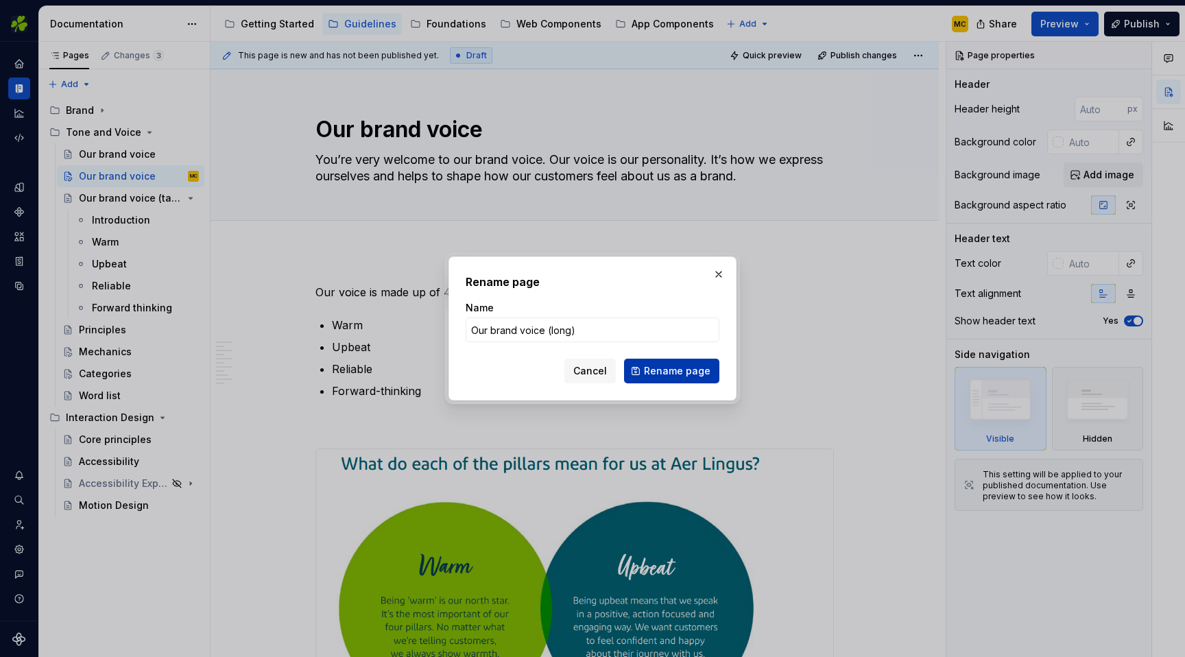
type input "Our brand voice (long)"
click at [686, 373] on span "Rename page" at bounding box center [677, 371] width 67 height 14
type textarea "*"
type textarea "Our brand voice (long)"
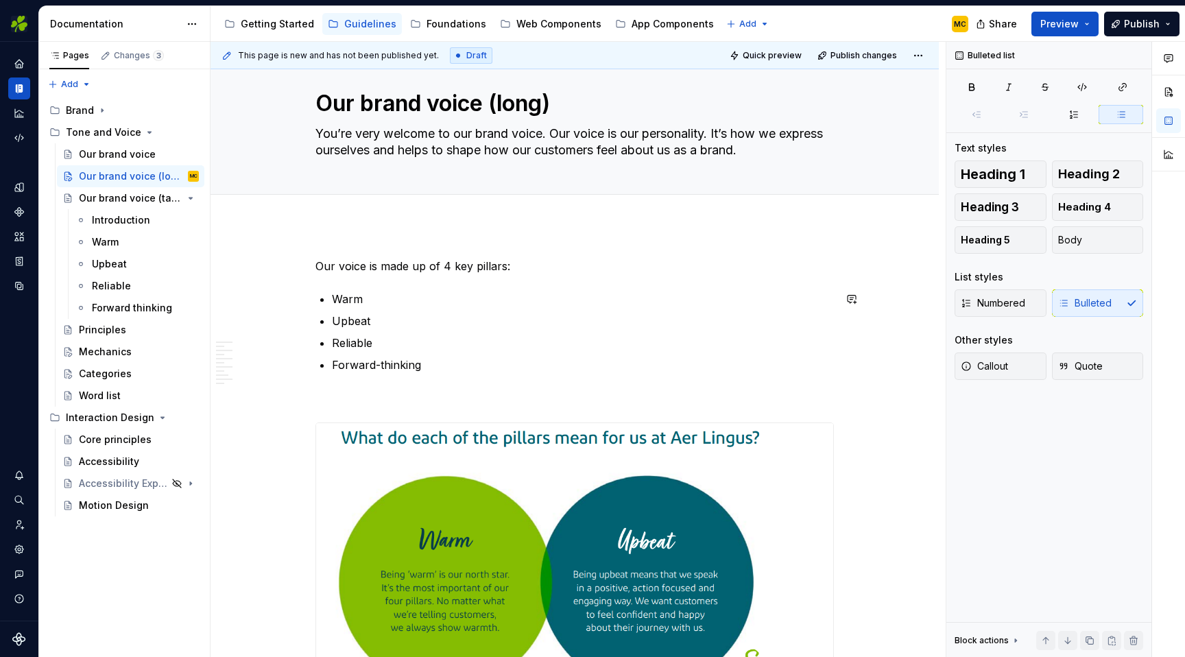
scroll to position [29, 0]
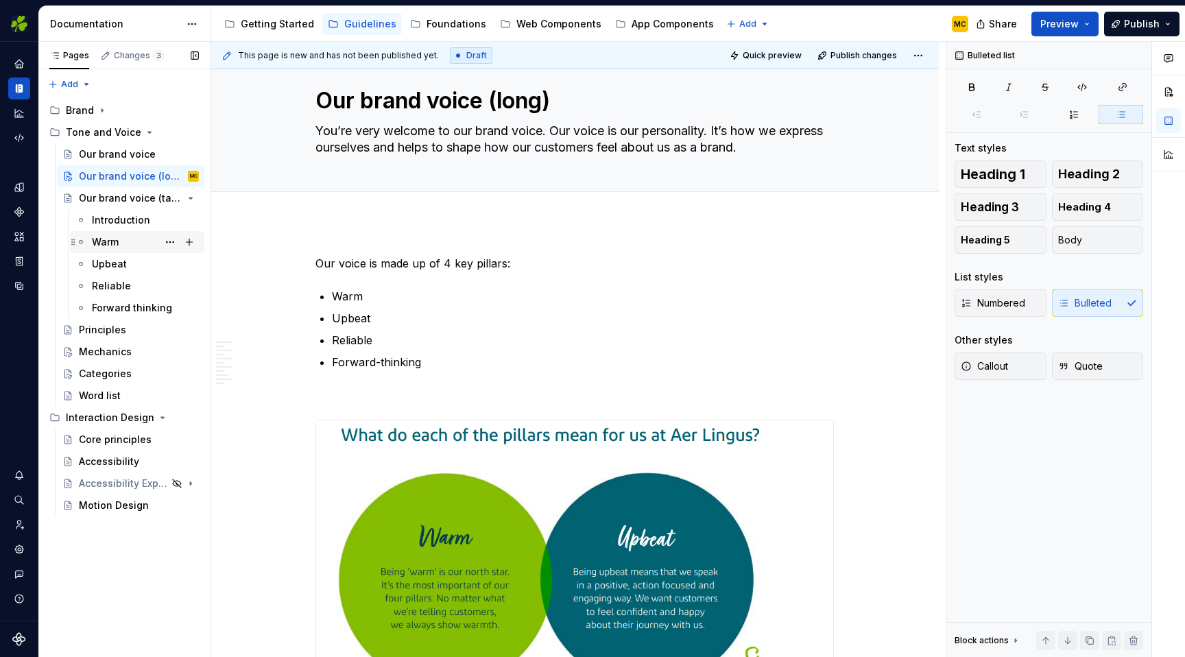
click at [123, 241] on div "Warm" at bounding box center [145, 241] width 107 height 19
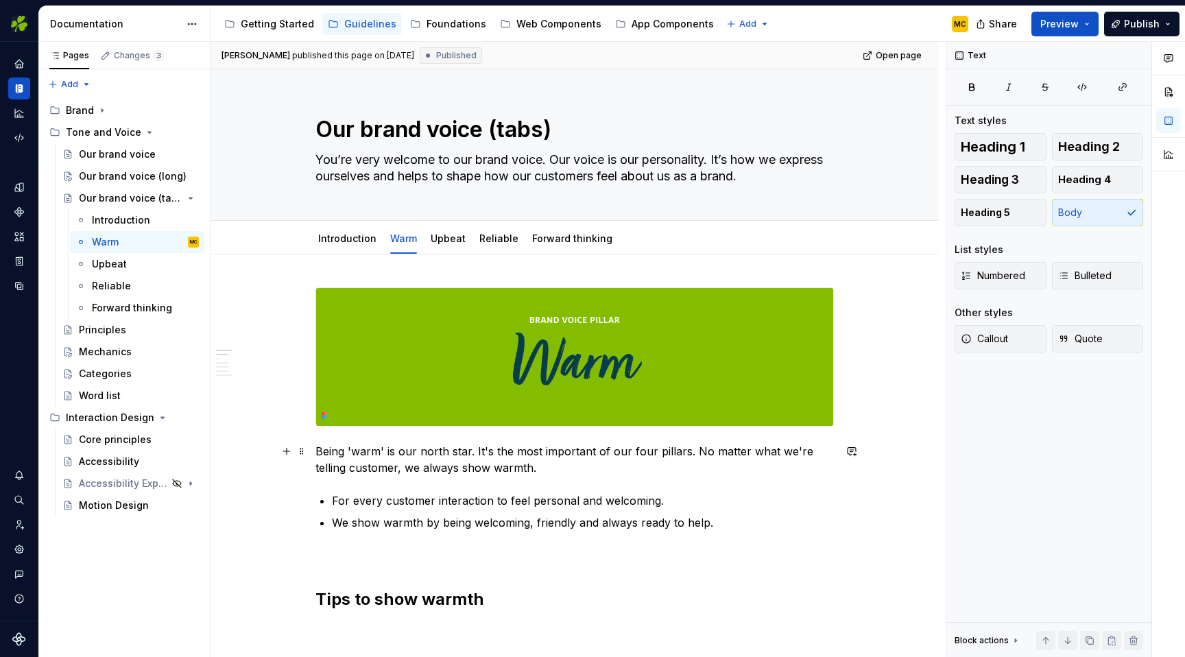
click at [555, 470] on p "Being 'warm' is our north star. It's the most important of our four pillars. No…" at bounding box center [574, 459] width 518 height 33
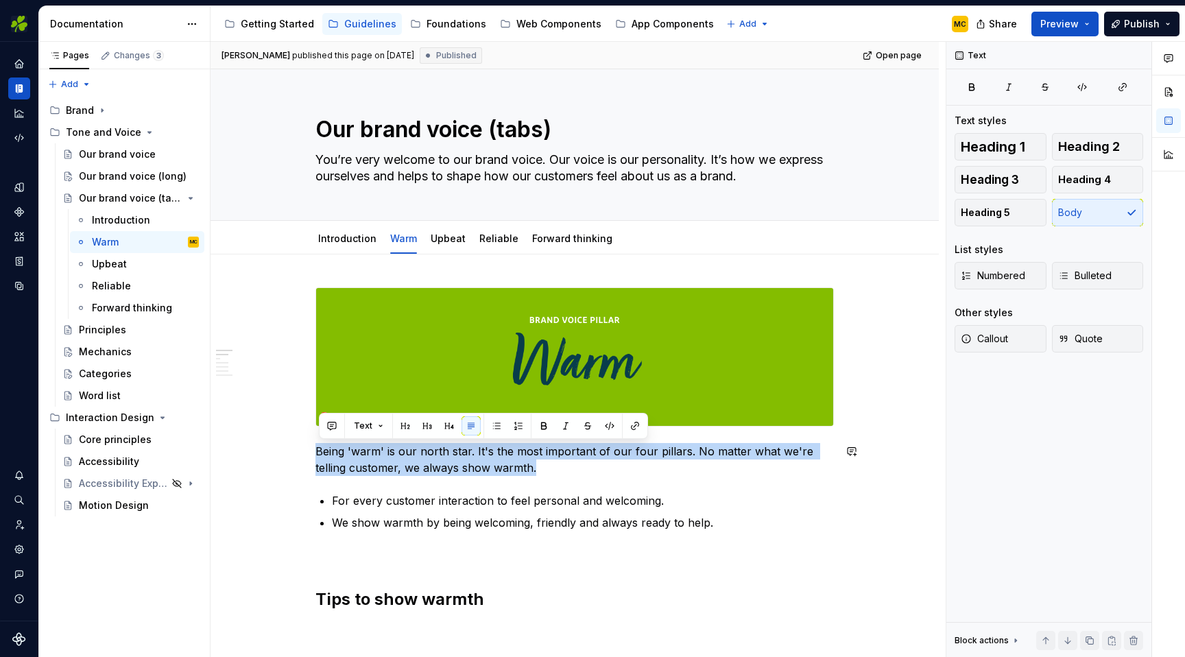
copy p "Being 'warm' is our north star. It's the most important of our four pillars. No…"
click at [141, 265] on div "Upbeat" at bounding box center [145, 263] width 107 height 19
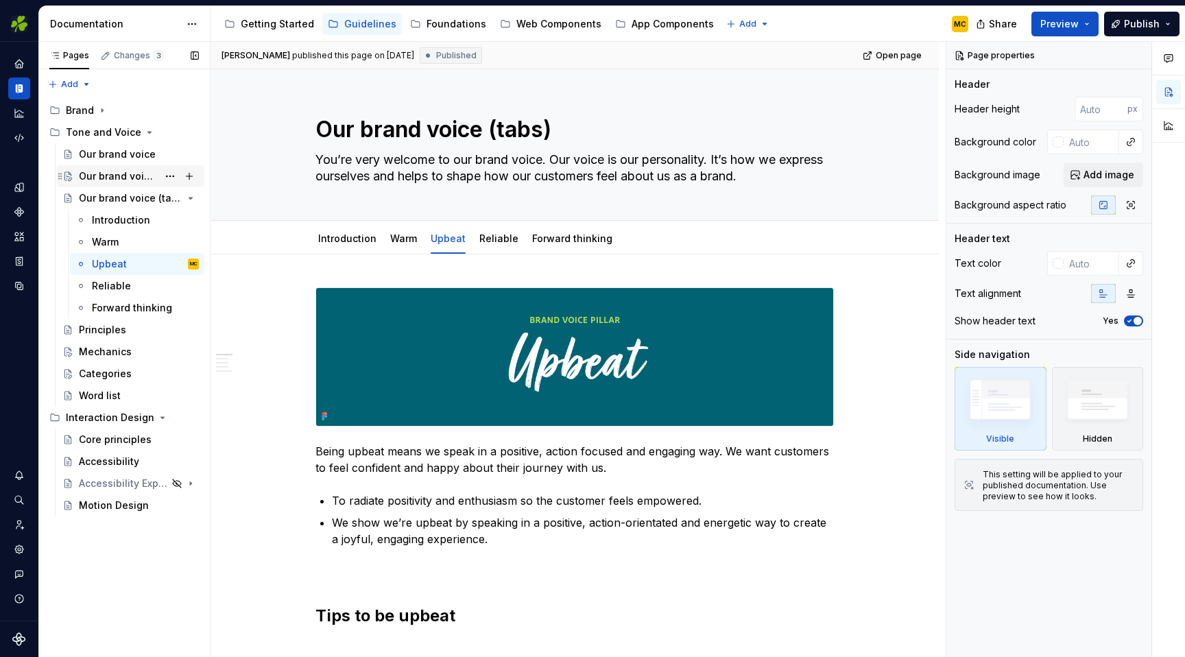
click at [135, 178] on div "Our brand voice (long)" at bounding box center [118, 176] width 79 height 14
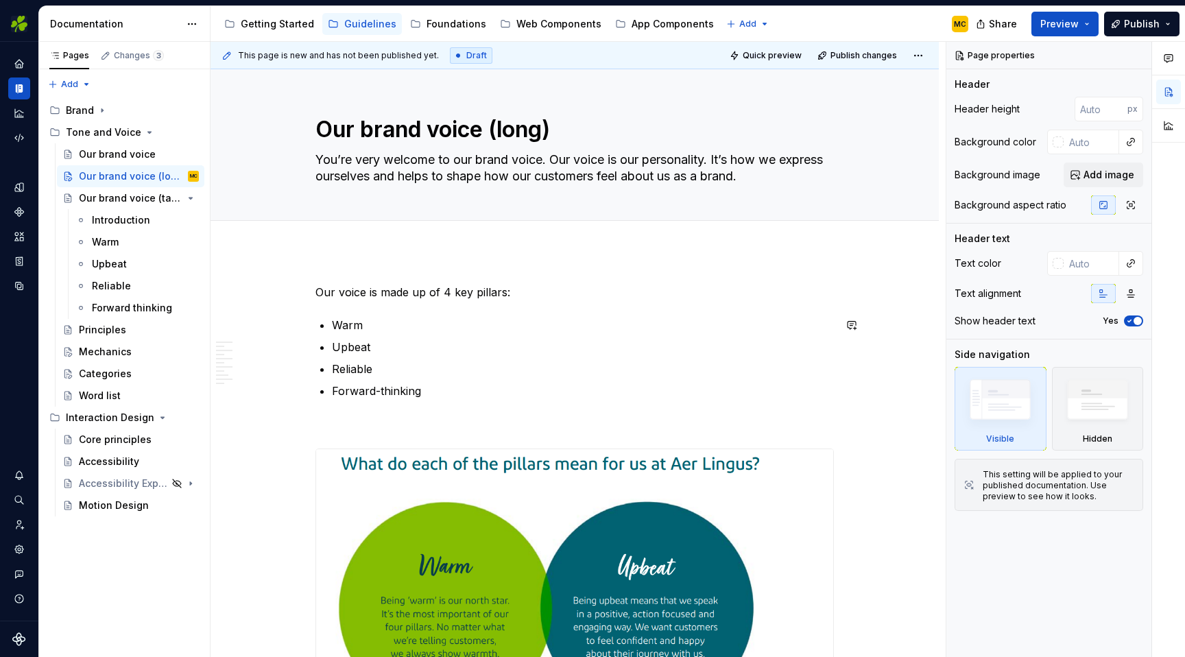
click at [379, 330] on p "Warm" at bounding box center [583, 325] width 502 height 16
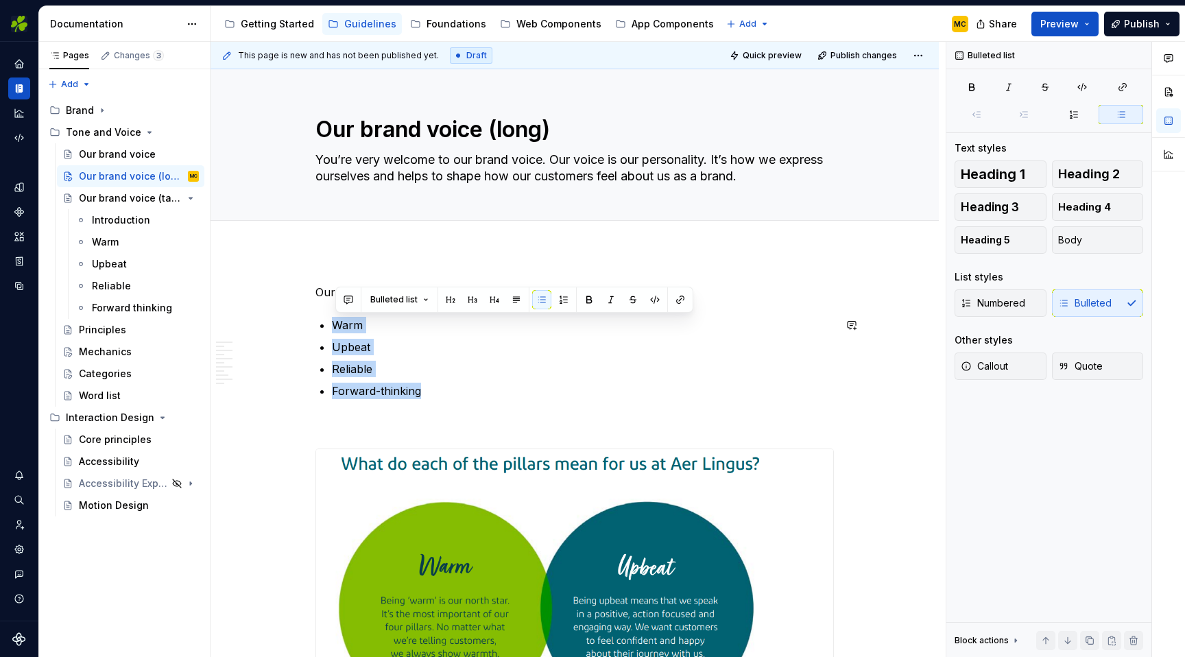
drag, startPoint x: 437, startPoint y: 394, endPoint x: 317, endPoint y: 328, distance: 136.8
click at [518, 299] on button "button" at bounding box center [516, 299] width 19 height 19
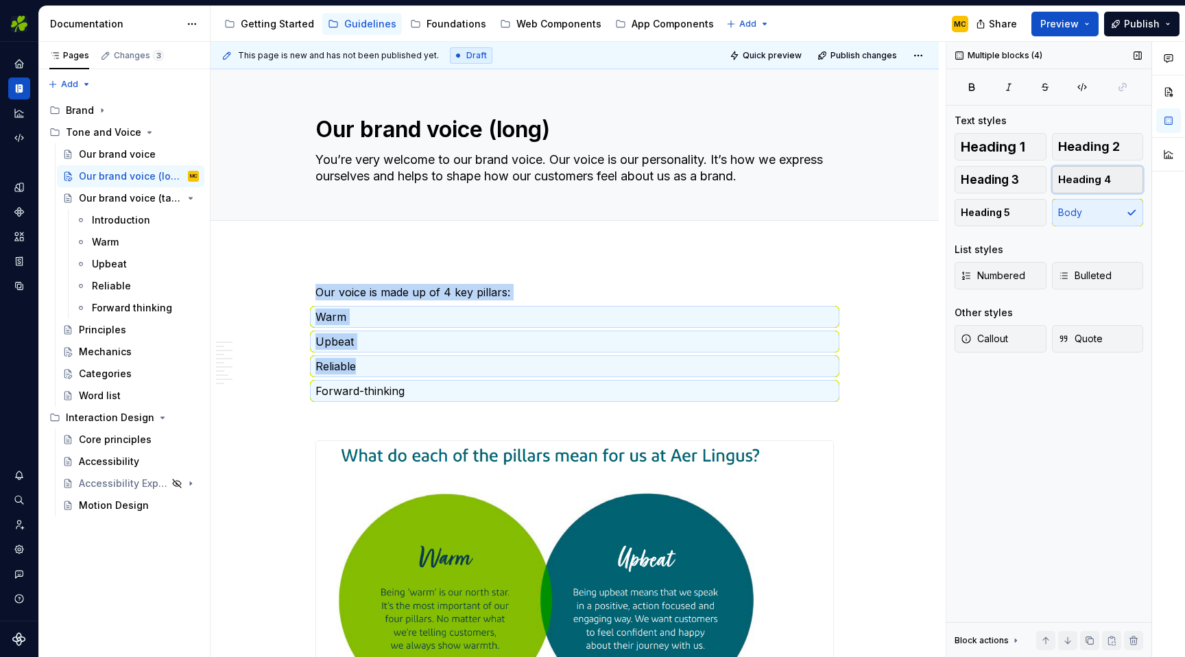
click at [1094, 176] on span "Heading 4" at bounding box center [1084, 180] width 53 height 14
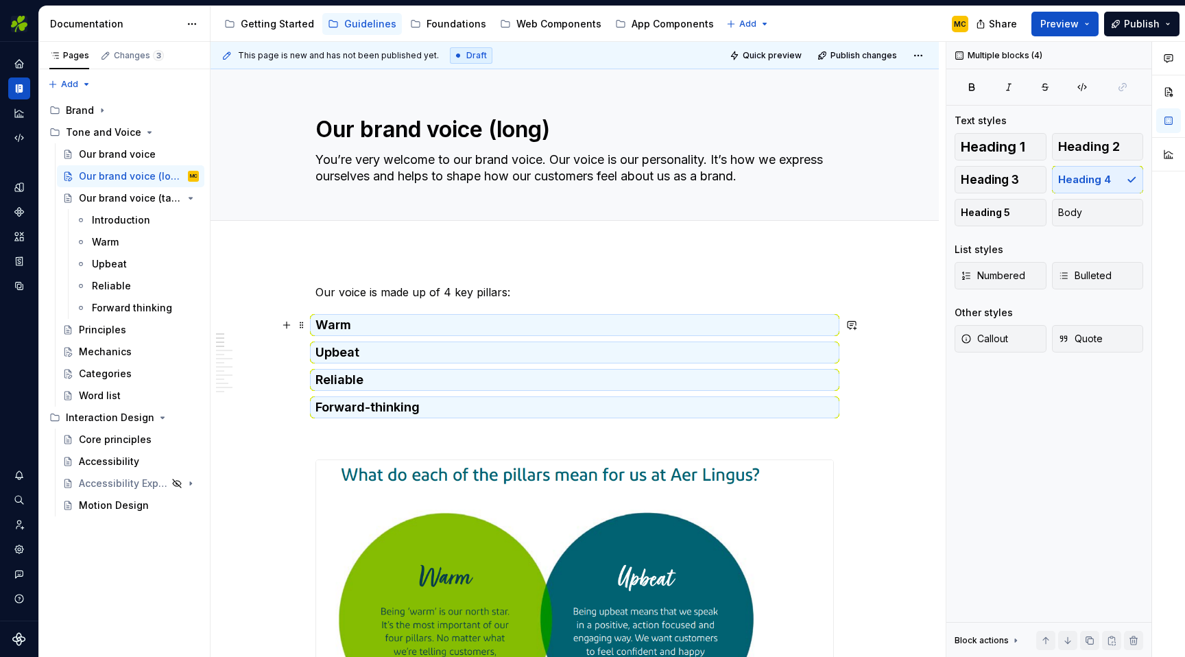
click at [572, 328] on h4 "Warm" at bounding box center [574, 325] width 518 height 16
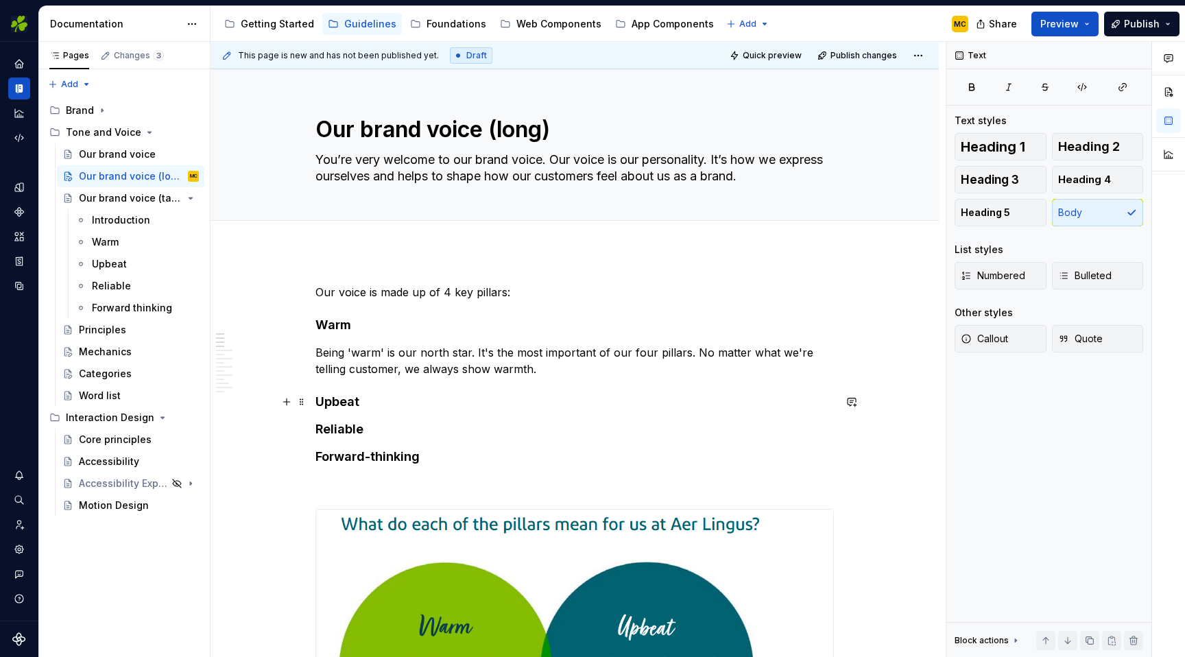
click at [385, 404] on h4 "Upbeat" at bounding box center [574, 402] width 518 height 16
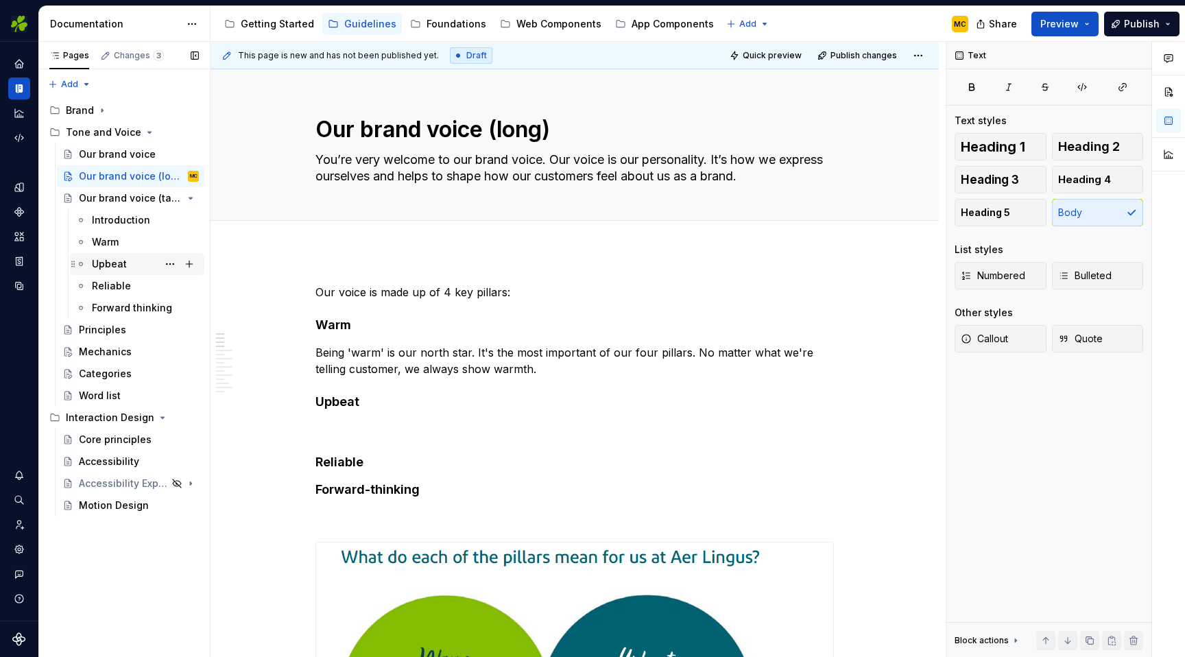
click at [124, 267] on div "Upbeat" at bounding box center [109, 264] width 35 height 14
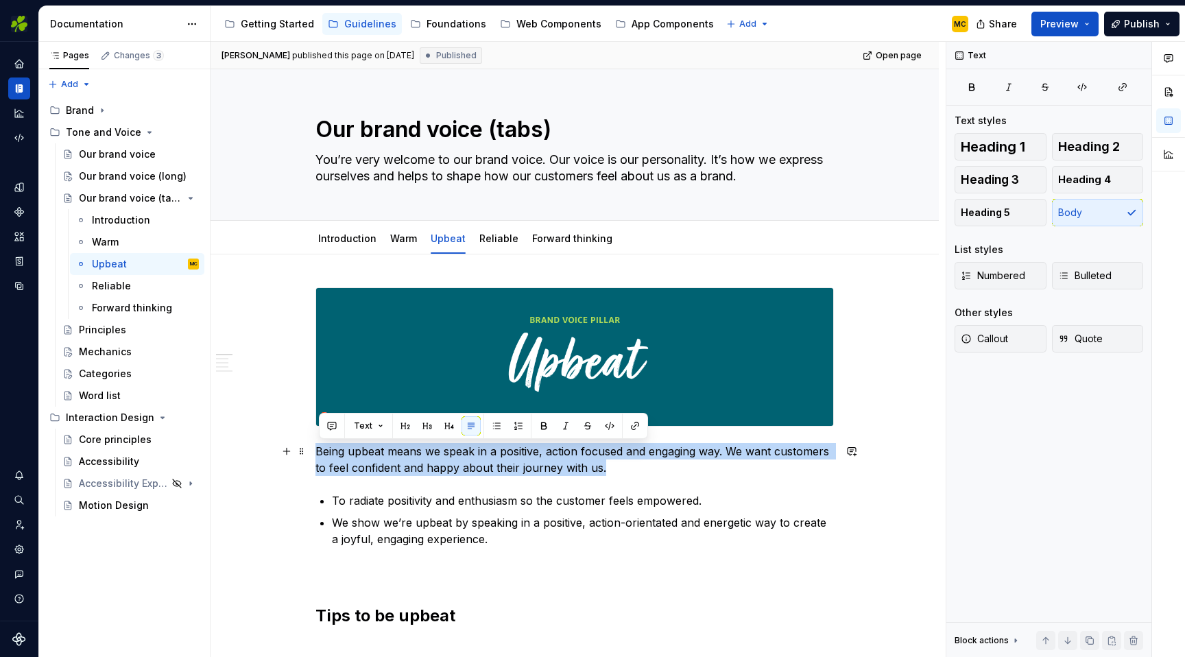
drag, startPoint x: 632, startPoint y: 471, endPoint x: 320, endPoint y: 449, distance: 312.7
click at [320, 449] on p "Being upbeat means we speak in a positive, action focused and engaging way. We …" at bounding box center [574, 459] width 518 height 33
copy p "Being upbeat means we speak in a positive, action focused and engaging way. We …"
click at [131, 178] on div "Our brand voice (long)" at bounding box center [118, 176] width 79 height 14
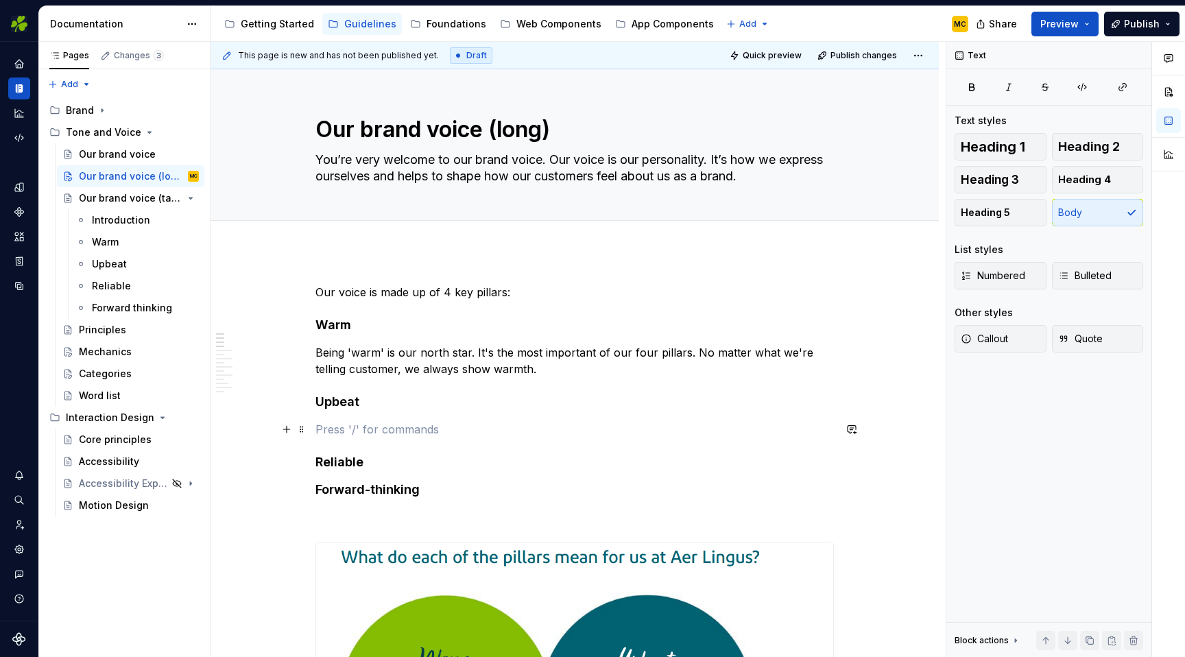
click at [365, 427] on p at bounding box center [574, 429] width 518 height 16
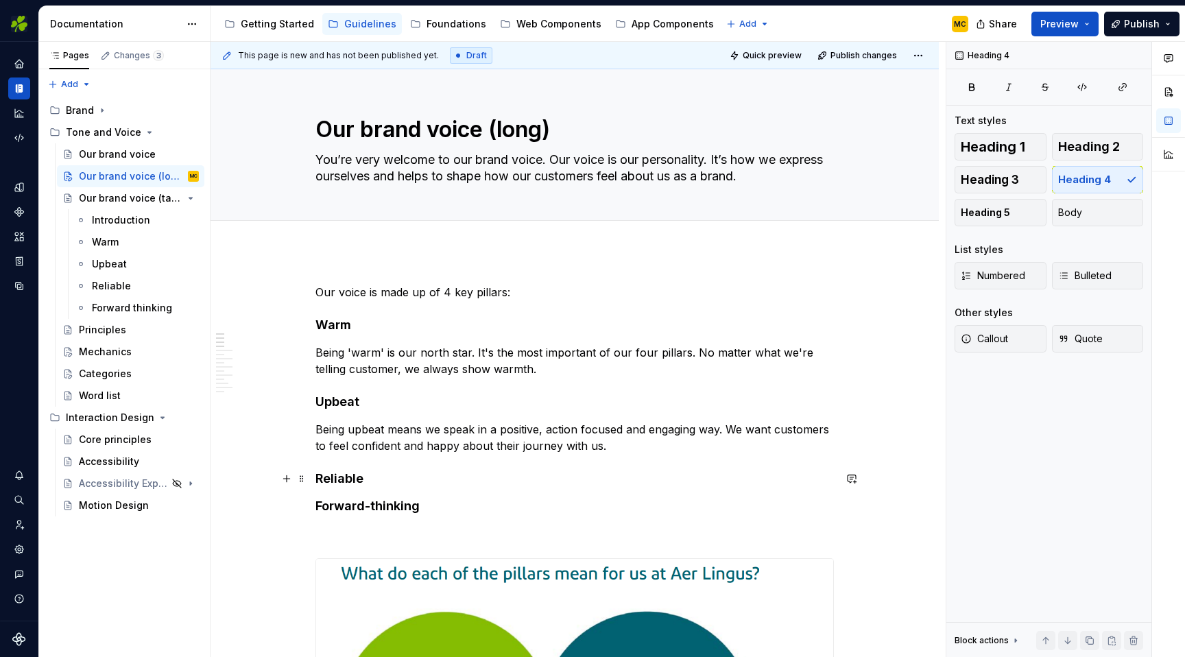
click at [400, 483] on h4 "Reliable" at bounding box center [574, 478] width 518 height 16
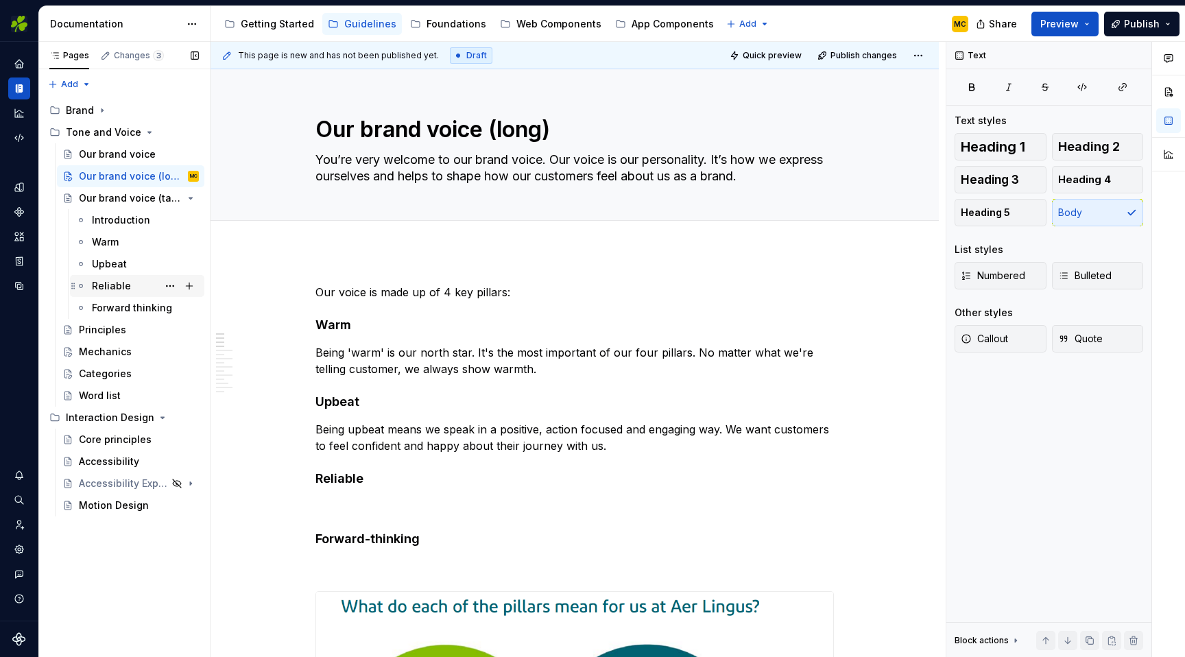
click at [112, 285] on div "Reliable" at bounding box center [111, 286] width 39 height 14
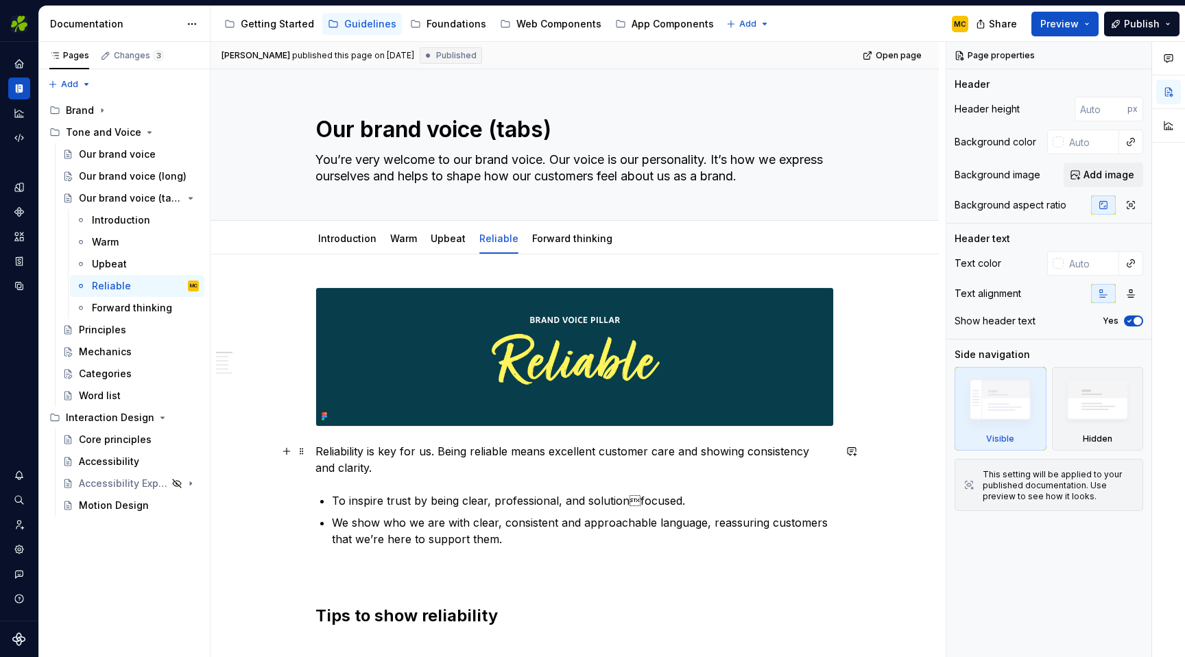
click at [457, 469] on p "Reliability is key for us. Being reliable means excellent customer care and sho…" at bounding box center [574, 459] width 518 height 33
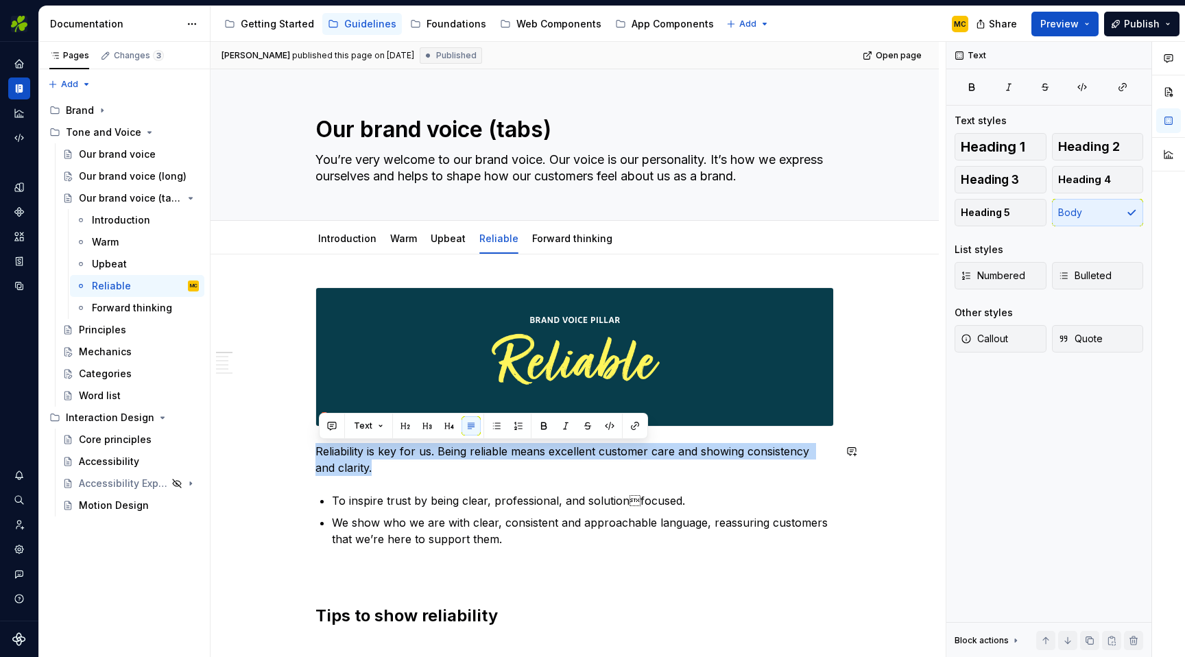
copy p "Reliability is key for us. Being reliable means excellent customer care and sho…"
click at [116, 183] on div "Our brand voice (long)" at bounding box center [139, 176] width 120 height 19
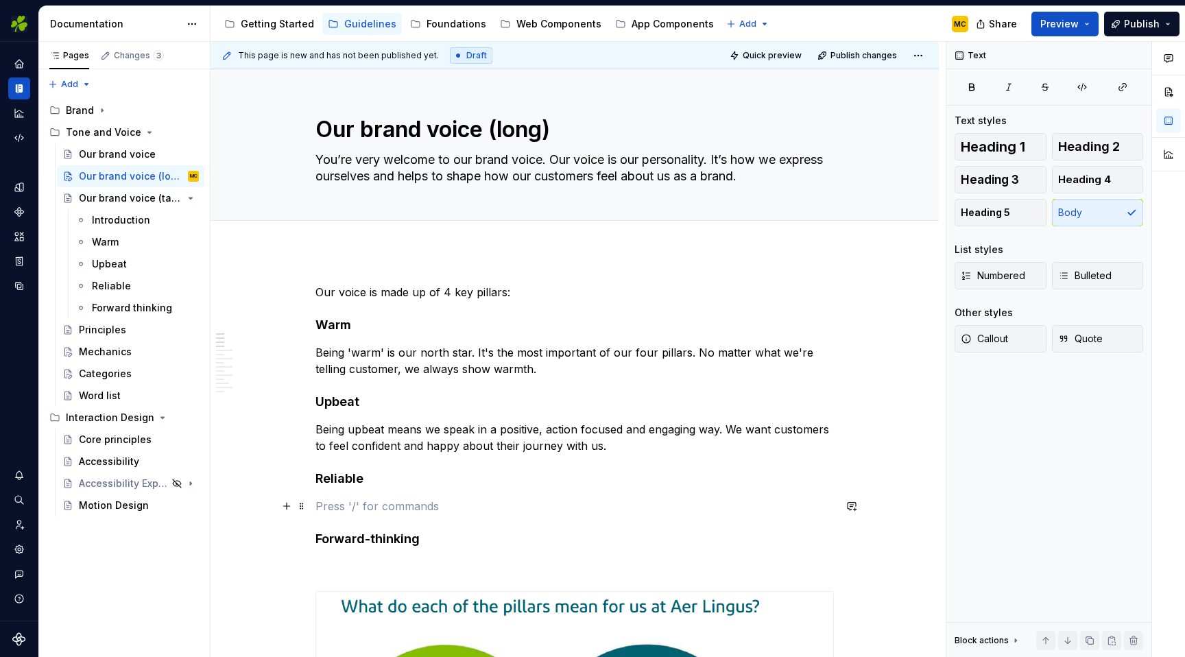
click at [372, 502] on p at bounding box center [574, 506] width 518 height 16
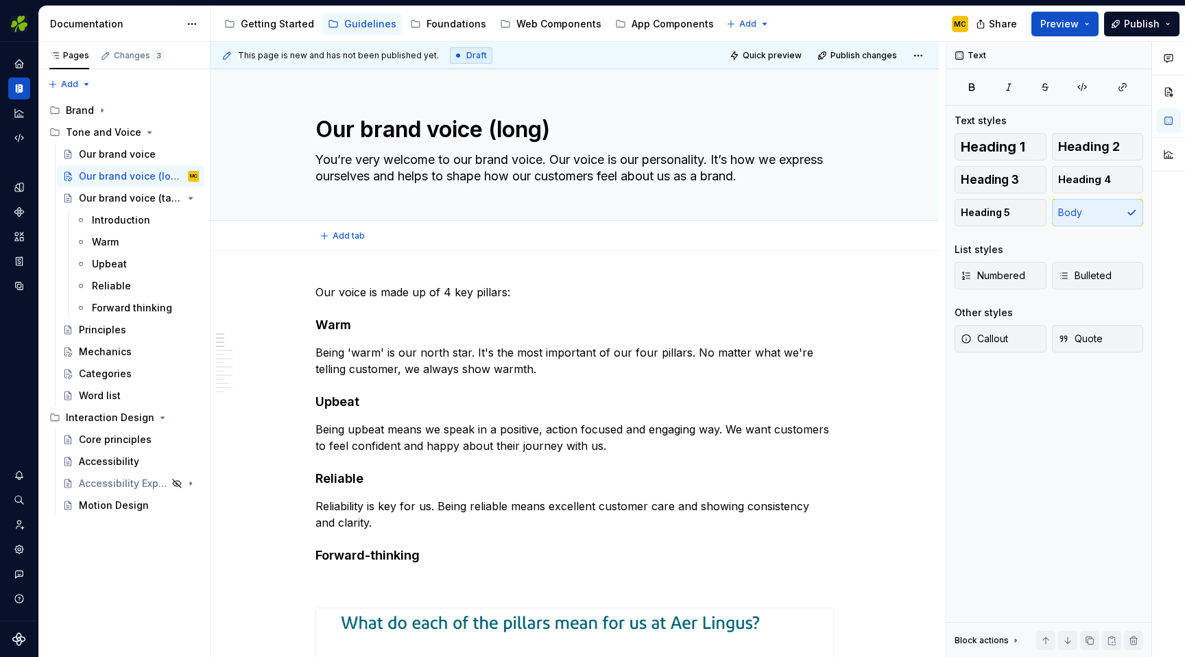
type textarea "*"
click at [444, 294] on p "Our voice is made up of 4 key pillars:" at bounding box center [574, 292] width 518 height 16
click at [319, 292] on p "Our voice is made up of 4 key pillars:" at bounding box center [574, 292] width 518 height 16
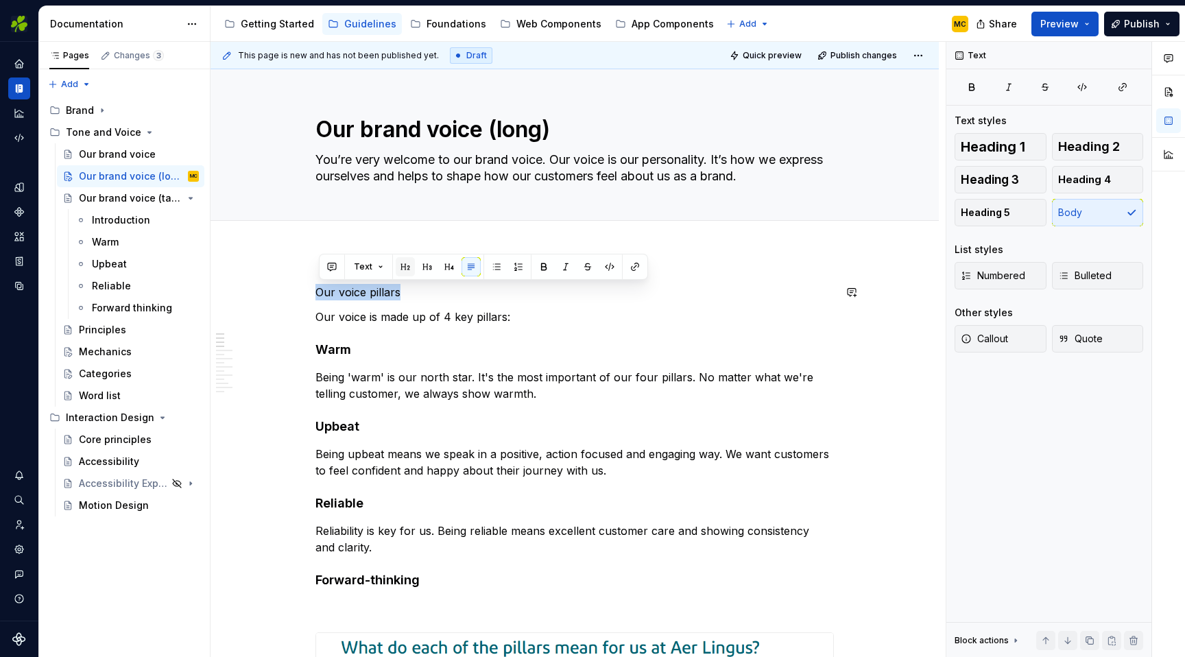
click at [405, 264] on button "button" at bounding box center [405, 266] width 19 height 19
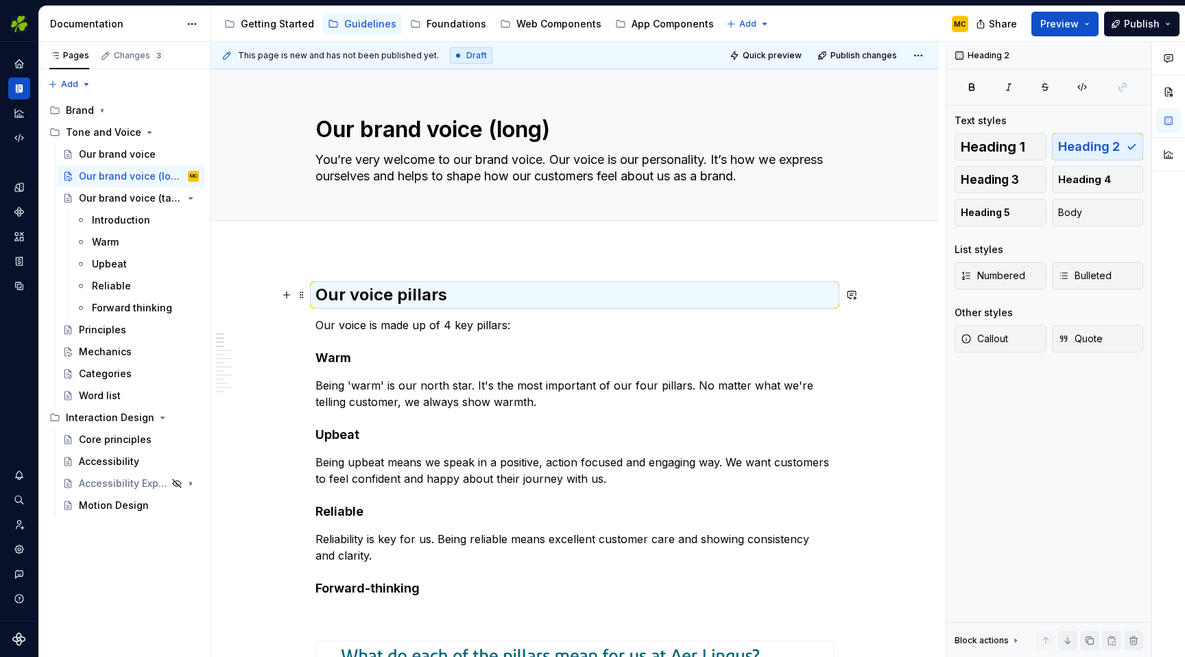
click at [473, 305] on h2 "Our voice pillars" at bounding box center [574, 295] width 518 height 22
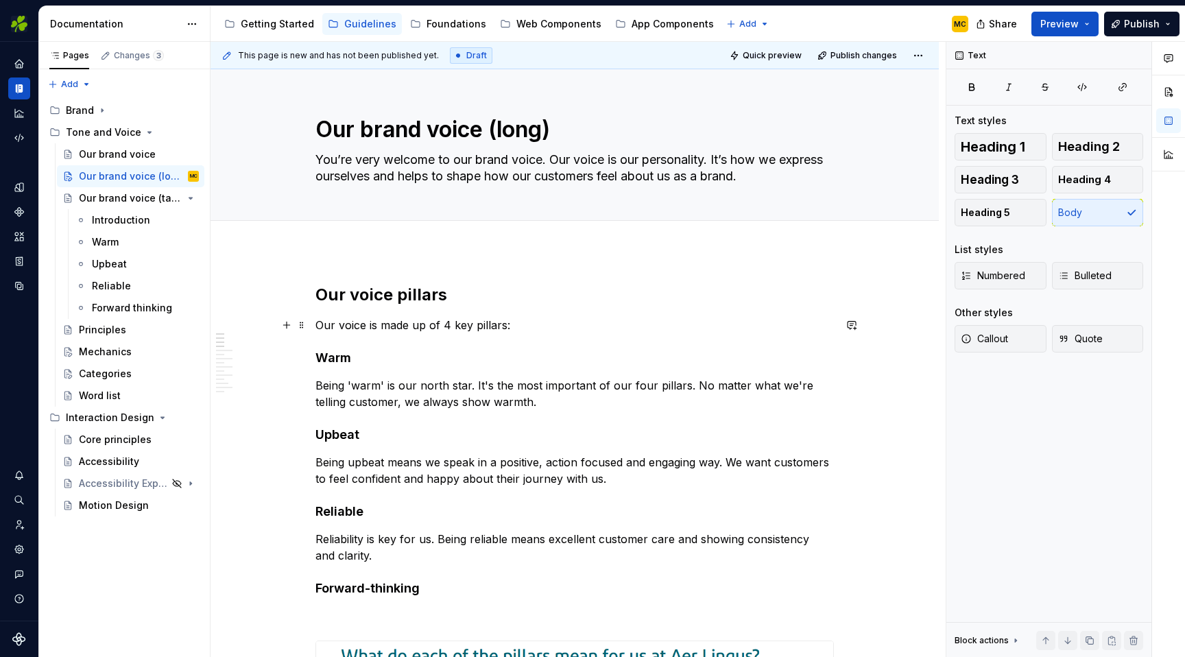
click at [521, 319] on p "Our voice is made up of 4 key pillars:" at bounding box center [574, 325] width 518 height 16
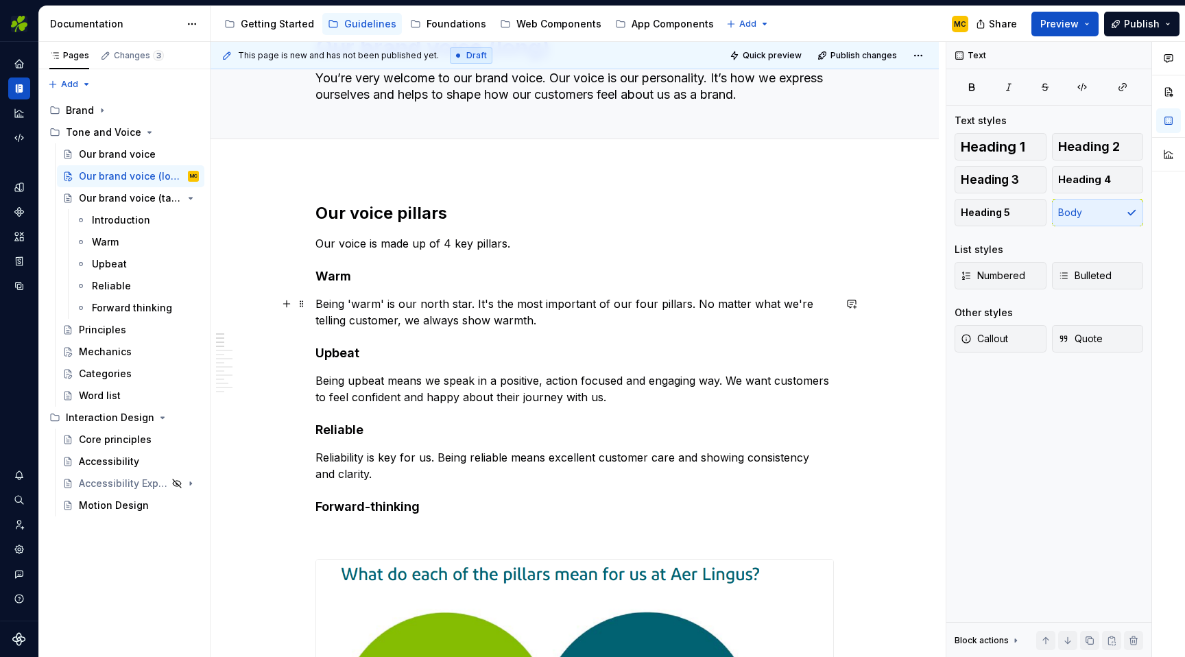
scroll to position [93, 0]
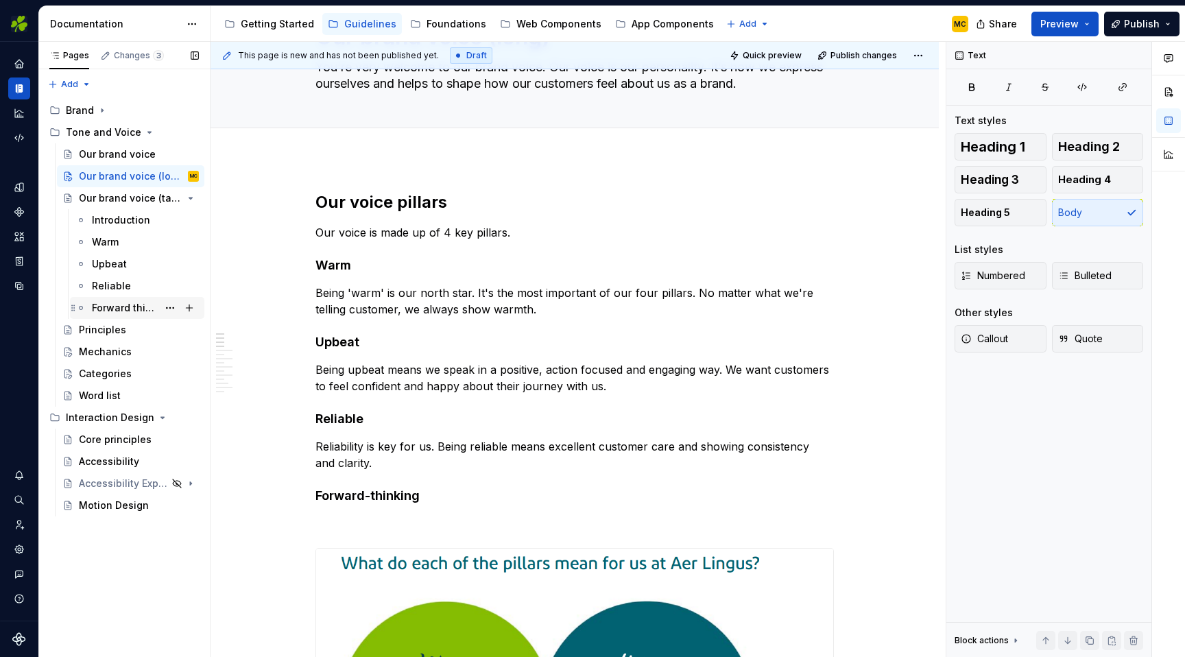
click at [131, 310] on div "Forward thinking" at bounding box center [125, 308] width 66 height 14
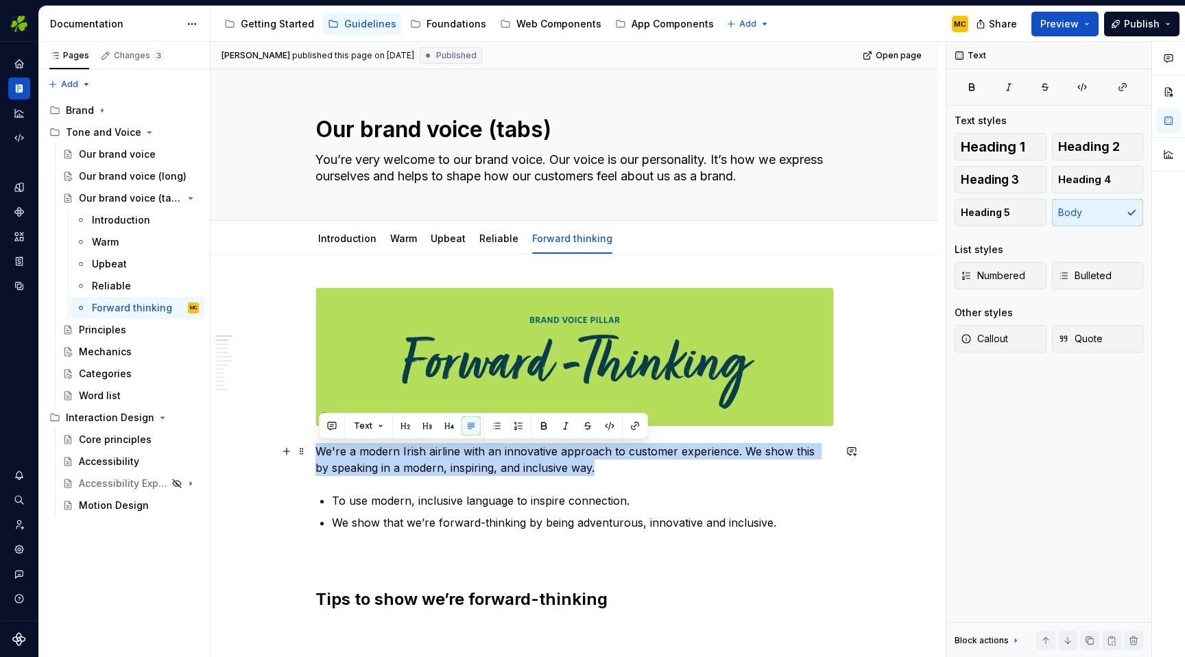
drag, startPoint x: 600, startPoint y: 468, endPoint x: 315, endPoint y: 456, distance: 284.8
copy p "We're a modern Irish airline with an innovative approach to customer experience…"
click at [130, 171] on div "Our brand voice (long)" at bounding box center [118, 176] width 79 height 14
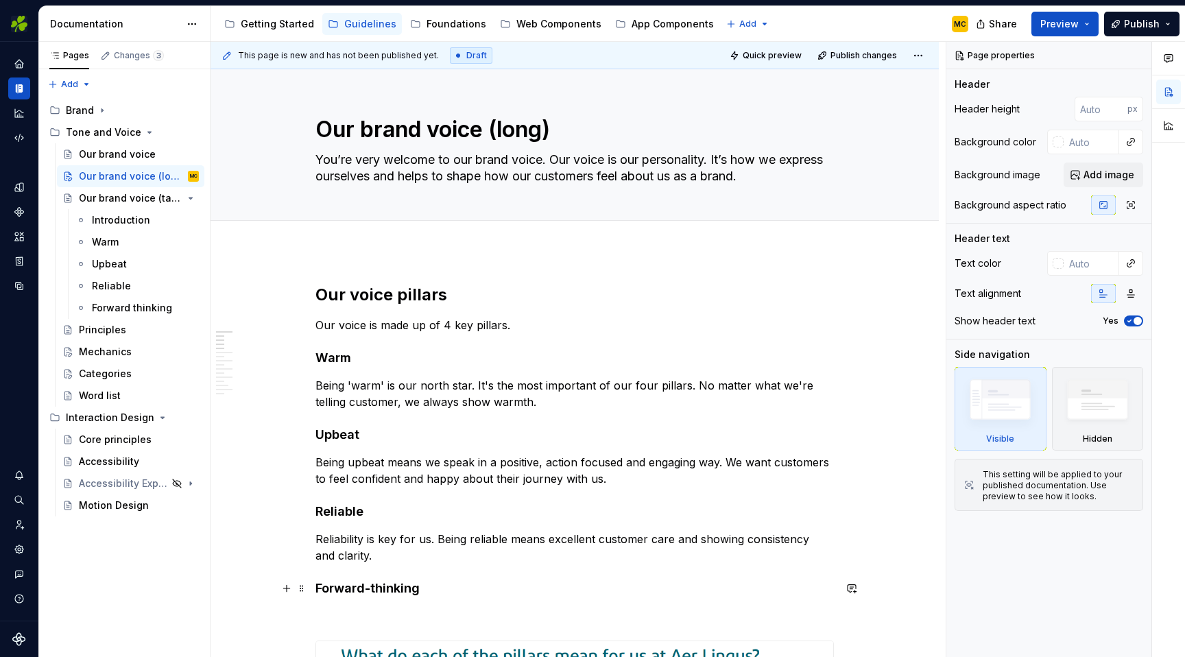
type textarea "*"
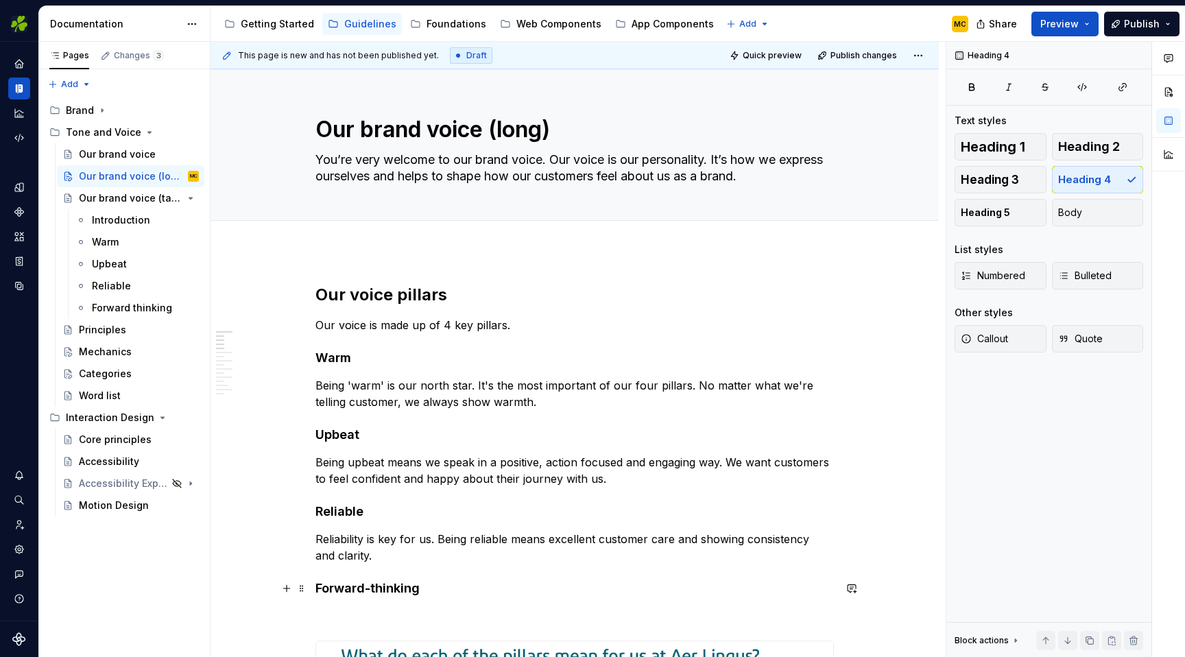
click at [439, 591] on h4 "Forward-thinking" at bounding box center [574, 588] width 518 height 16
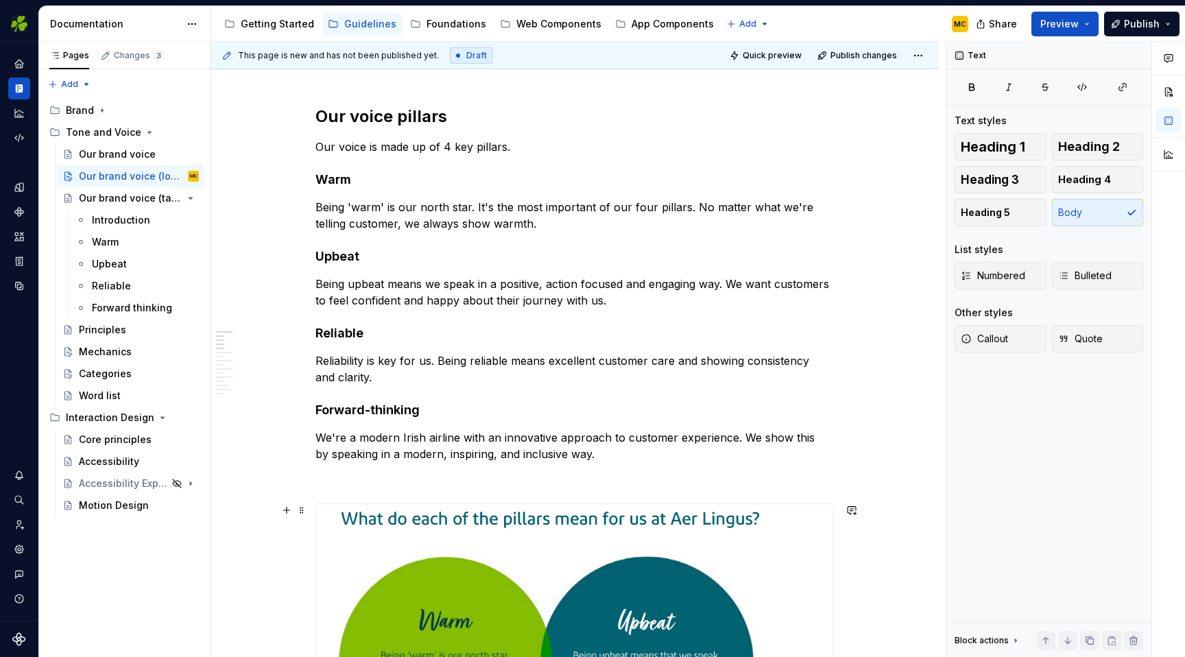
scroll to position [160, 0]
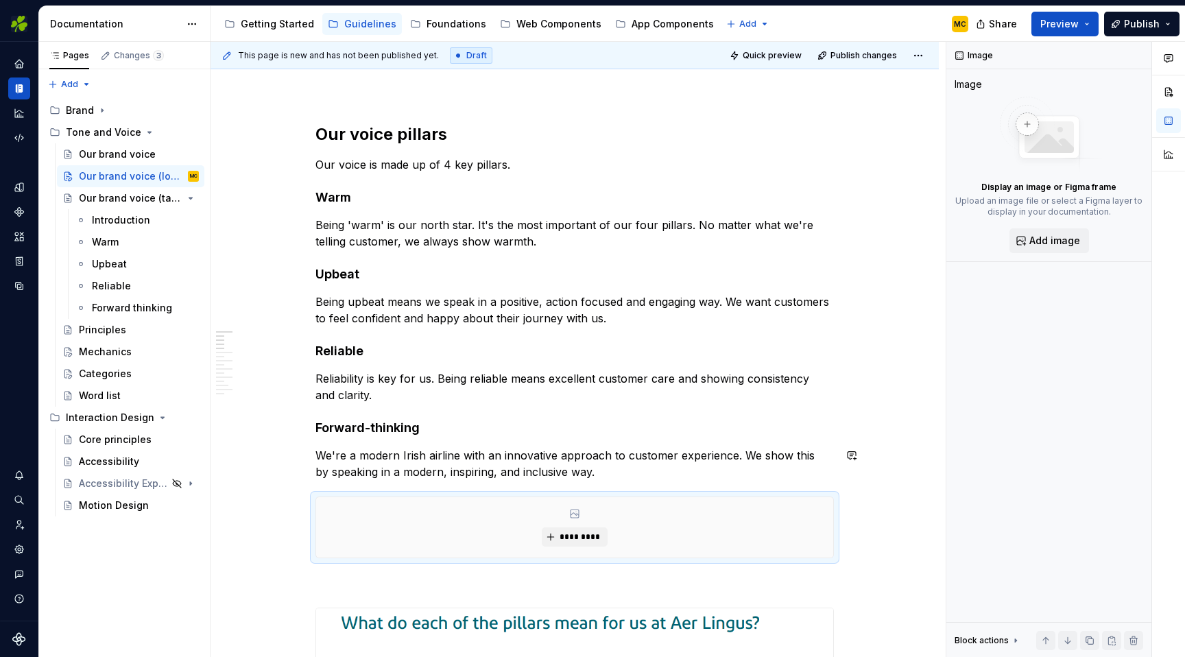
type textarea "*"
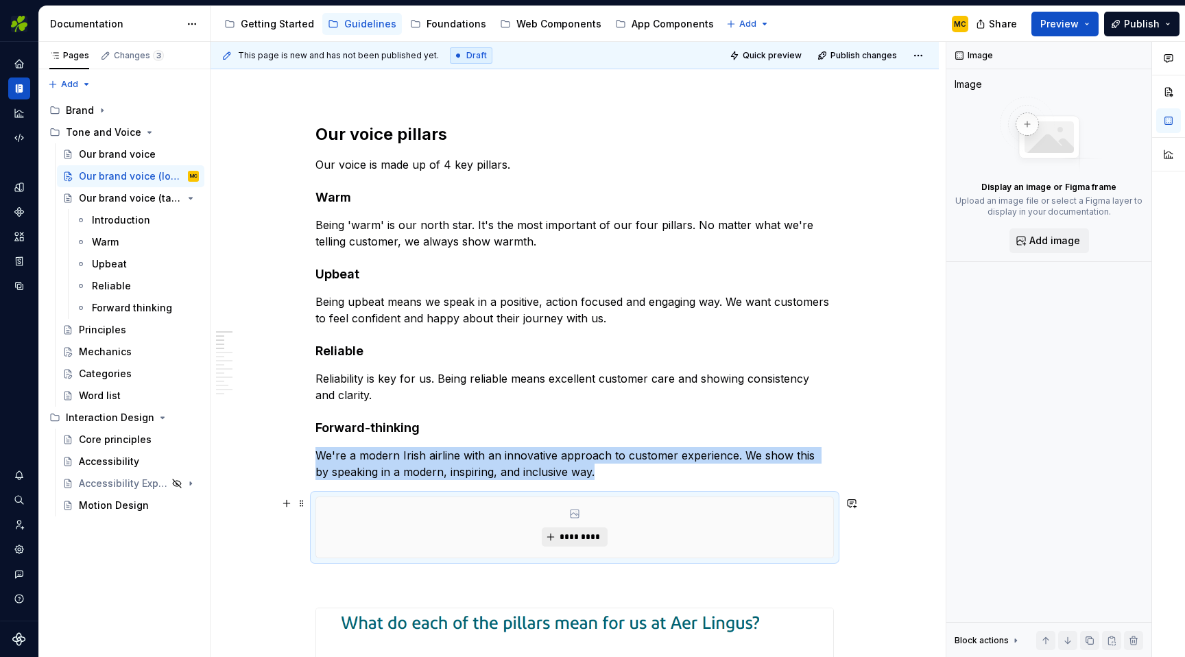
click at [586, 539] on span "*********" at bounding box center [580, 536] width 42 height 11
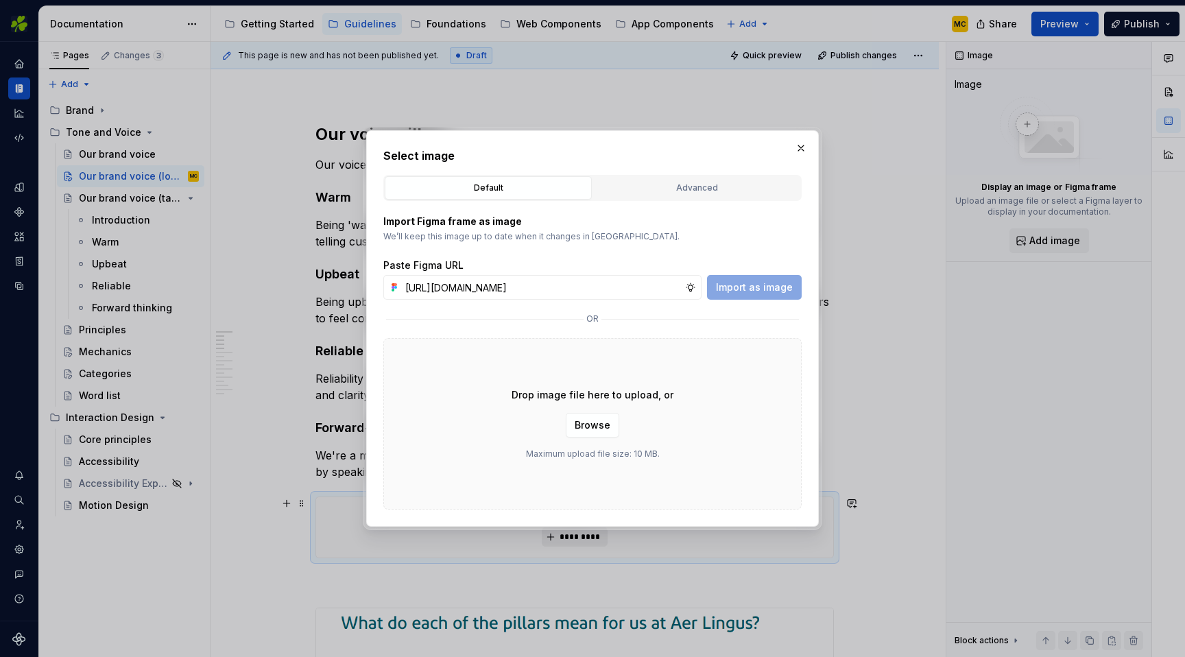
scroll to position [0, 306]
type input "[URL][DOMAIN_NAME]"
click at [764, 287] on span "Import as image" at bounding box center [754, 287] width 77 height 14
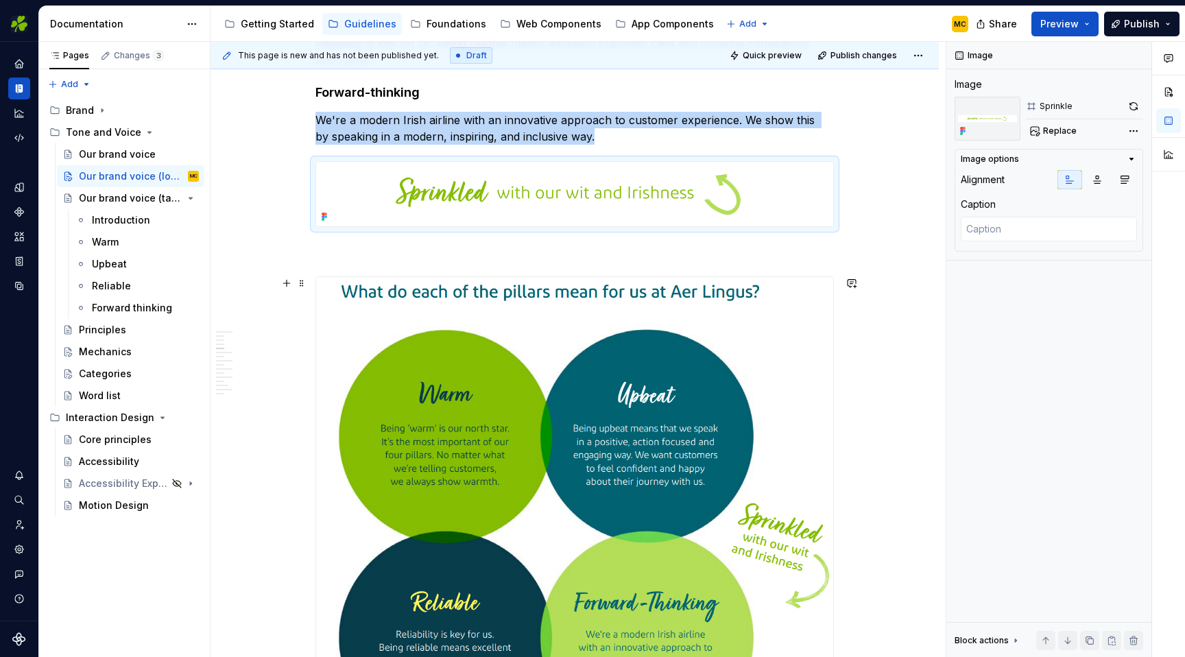
scroll to position [498, 0]
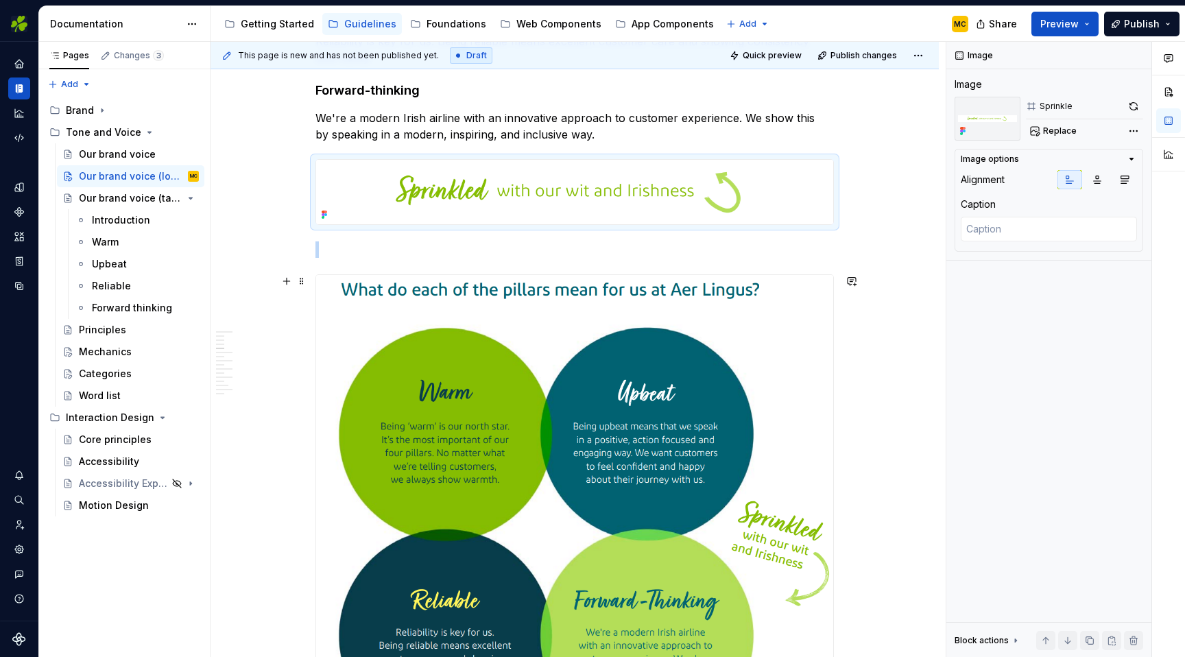
click at [610, 410] on img at bounding box center [574, 519] width 517 height 489
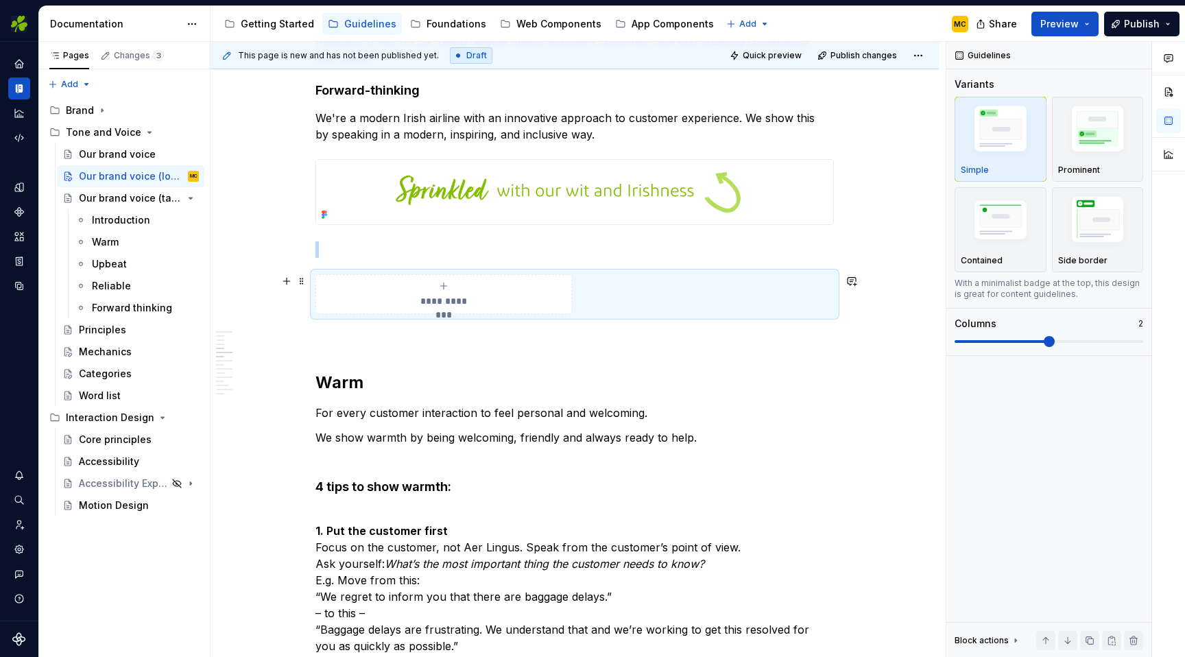
click at [687, 302] on div "**********" at bounding box center [574, 294] width 518 height 40
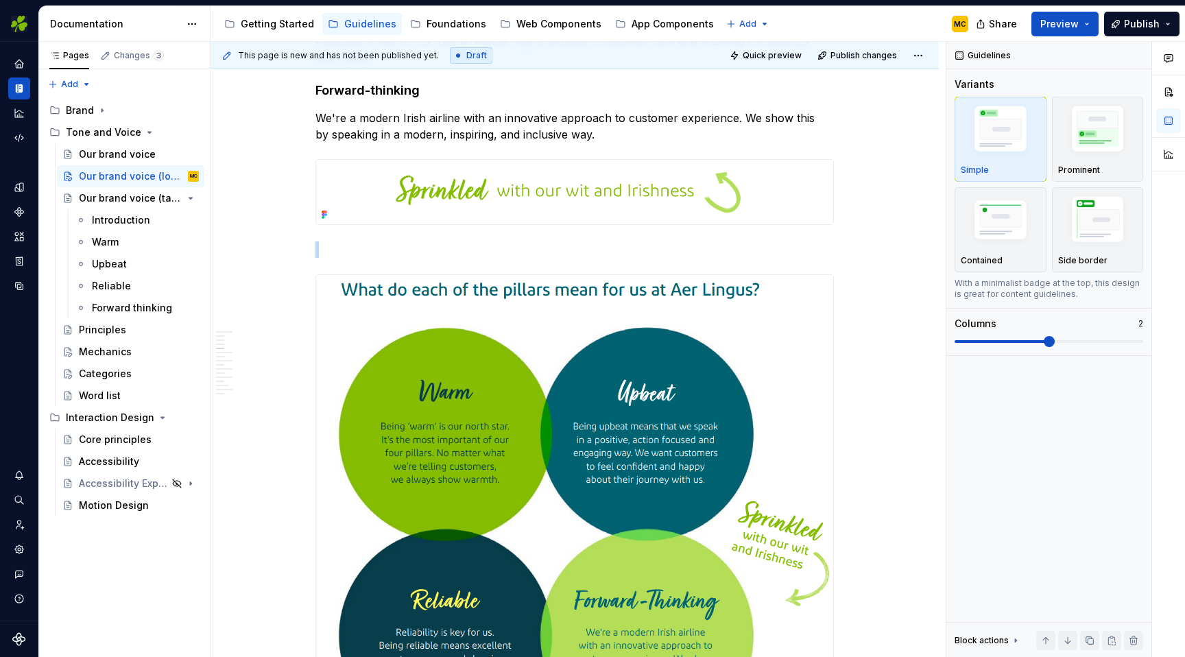
click at [687, 302] on img at bounding box center [574, 519] width 517 height 489
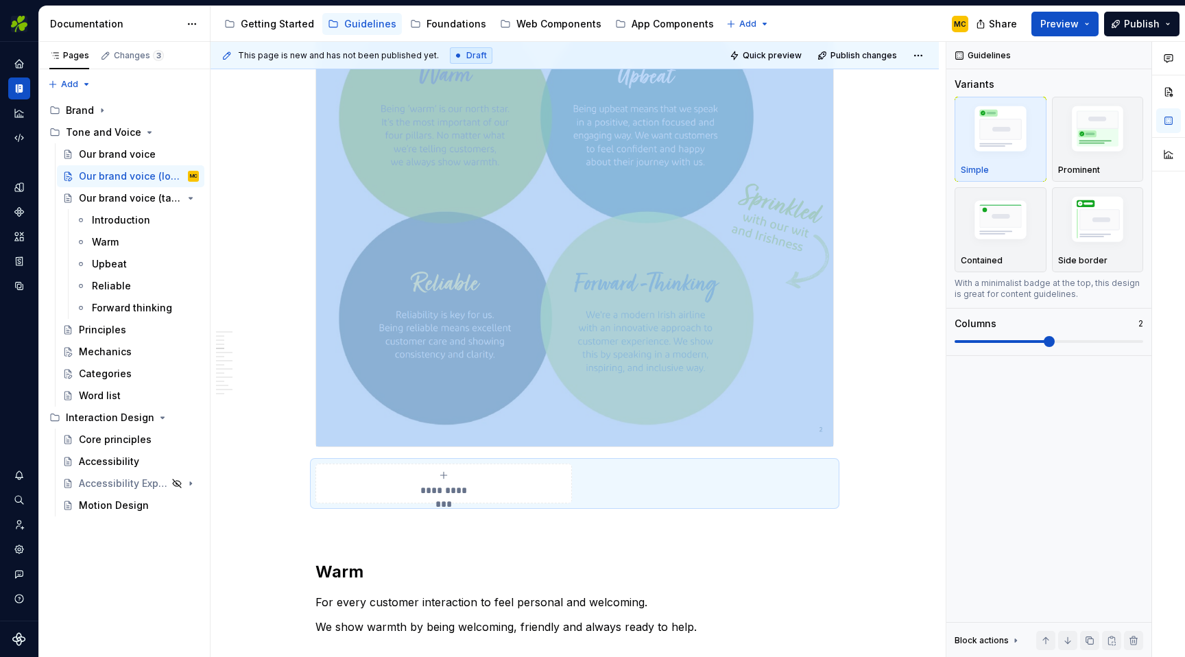
scroll to position [997, 0]
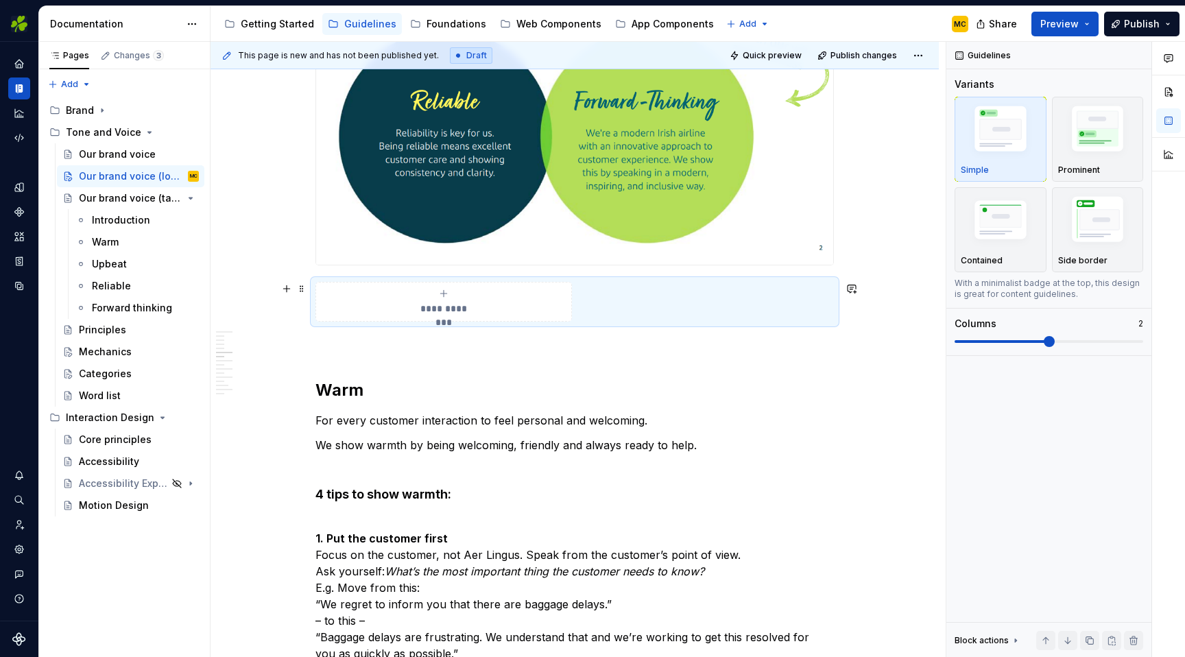
click at [690, 308] on div "**********" at bounding box center [574, 302] width 518 height 40
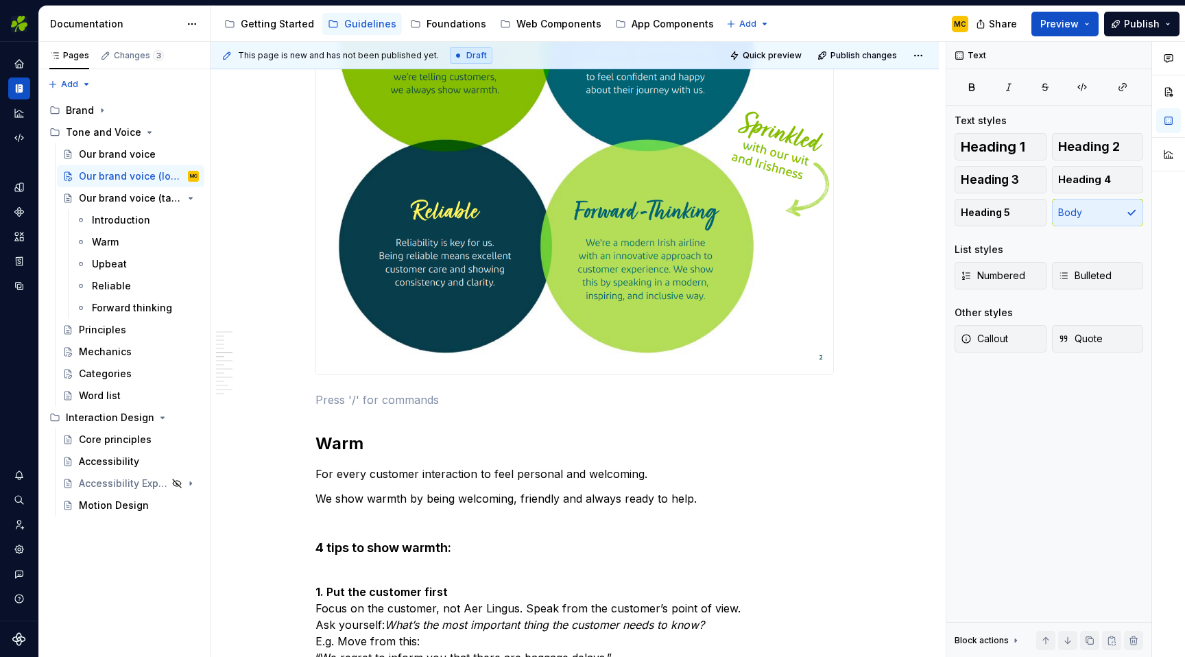
scroll to position [866, 0]
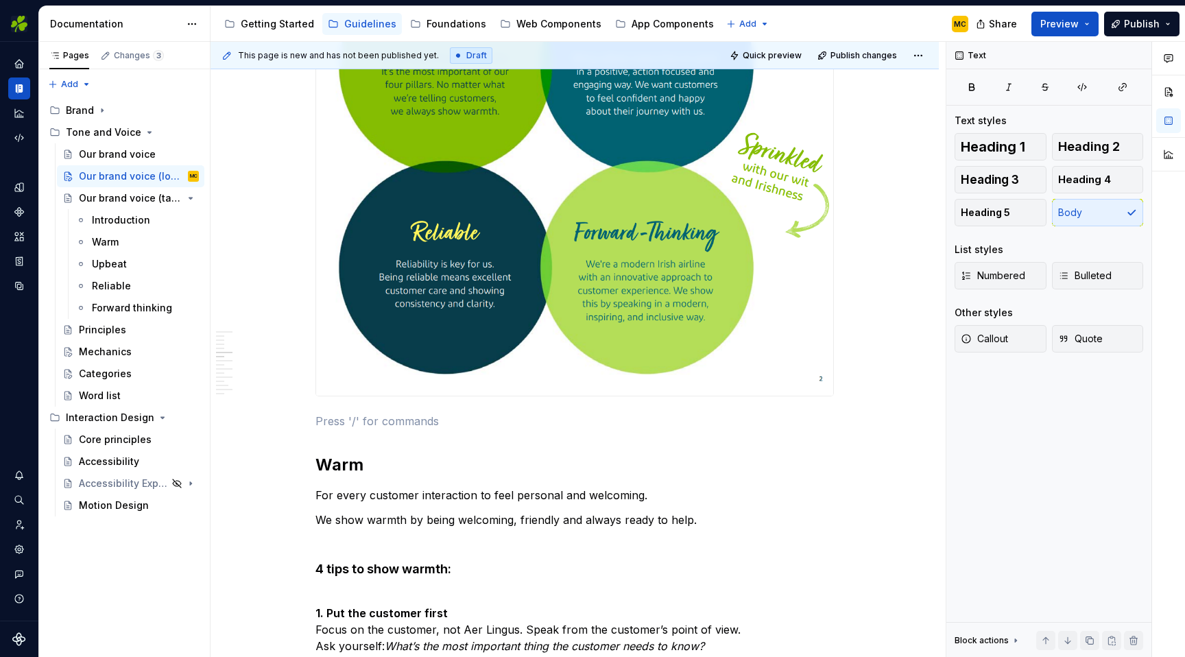
click at [688, 316] on img at bounding box center [574, 151] width 517 height 489
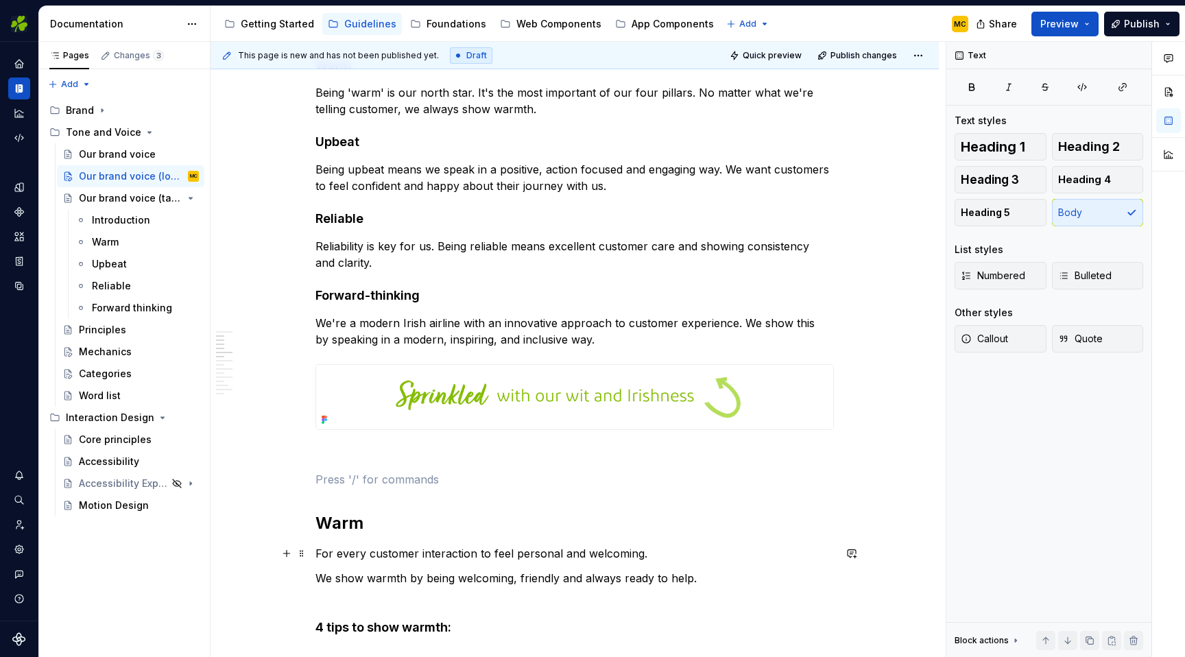
scroll to position [317, 0]
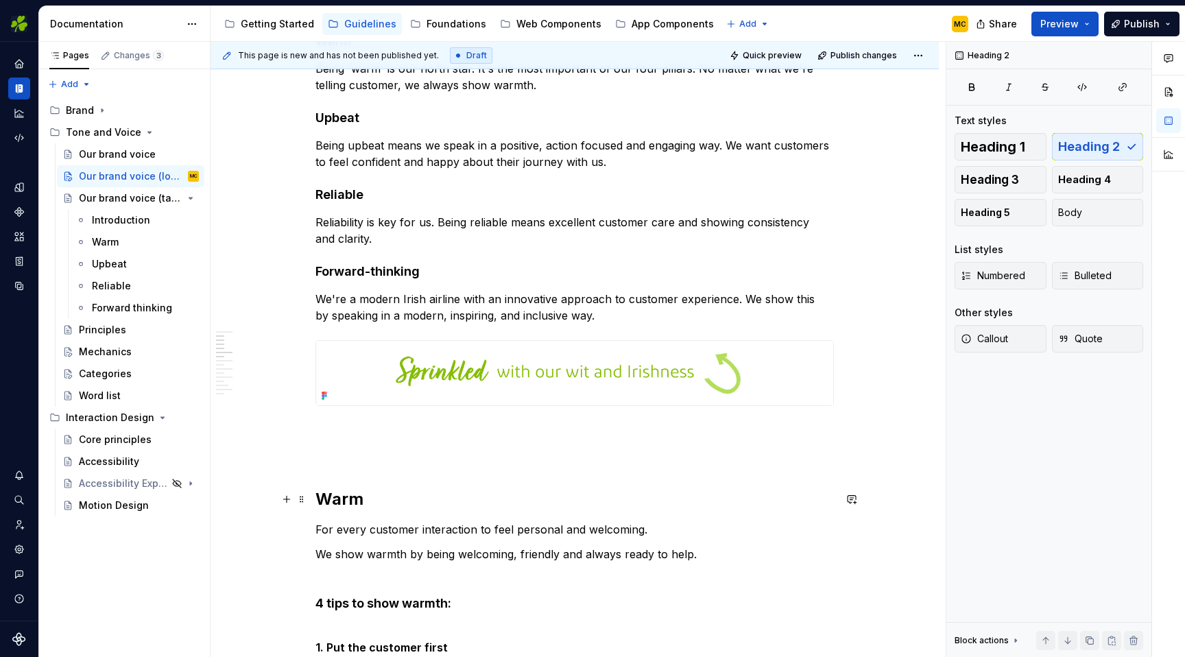
click at [444, 501] on h2 "Warm" at bounding box center [574, 499] width 518 height 22
click at [405, 456] on p at bounding box center [574, 455] width 518 height 16
click at [404, 502] on h2 "Warm" at bounding box center [574, 499] width 518 height 22
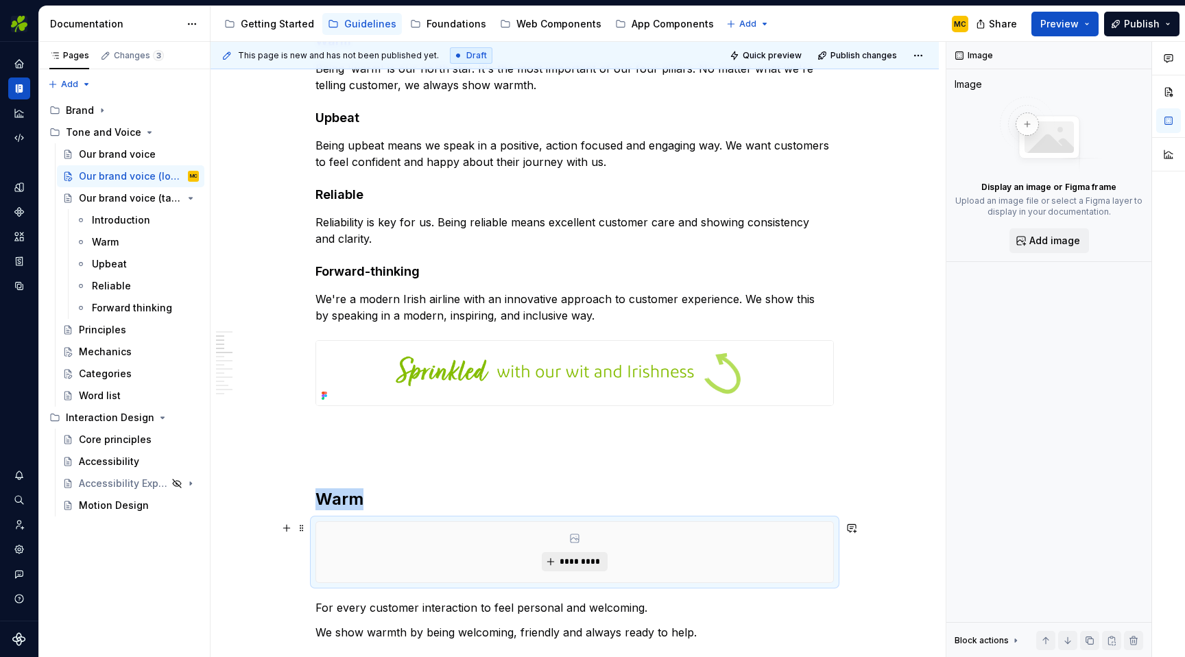
click at [564, 555] on button "*********" at bounding box center [574, 561] width 65 height 19
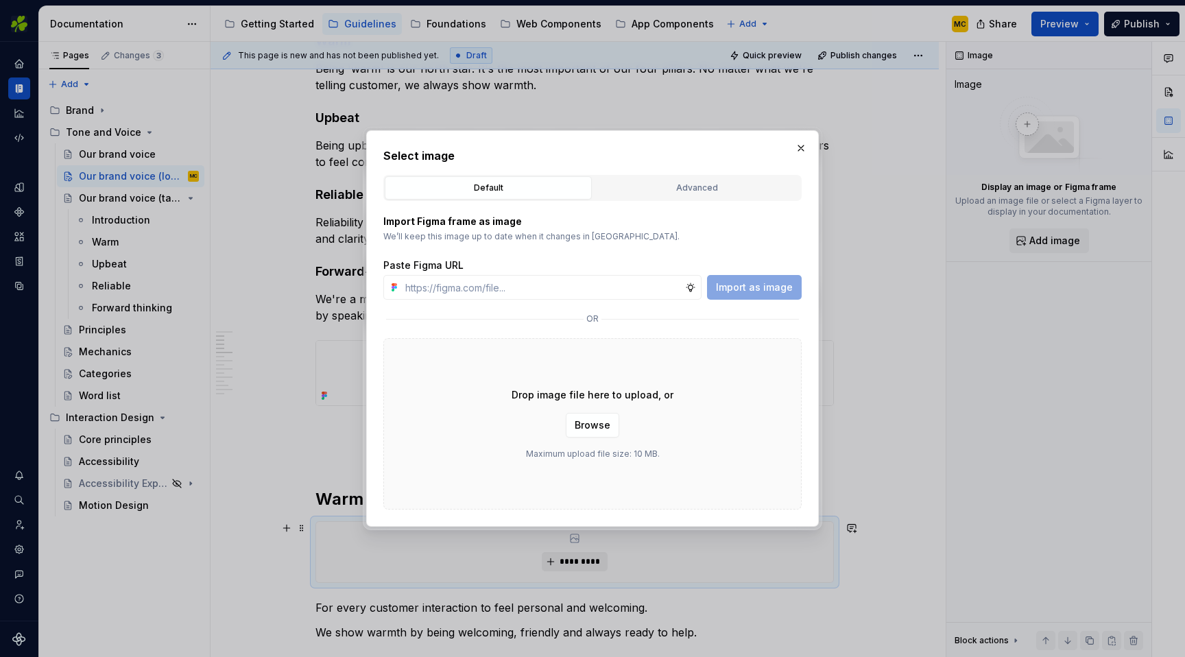
type textarea "*"
type input "[URL][DOMAIN_NAME]"
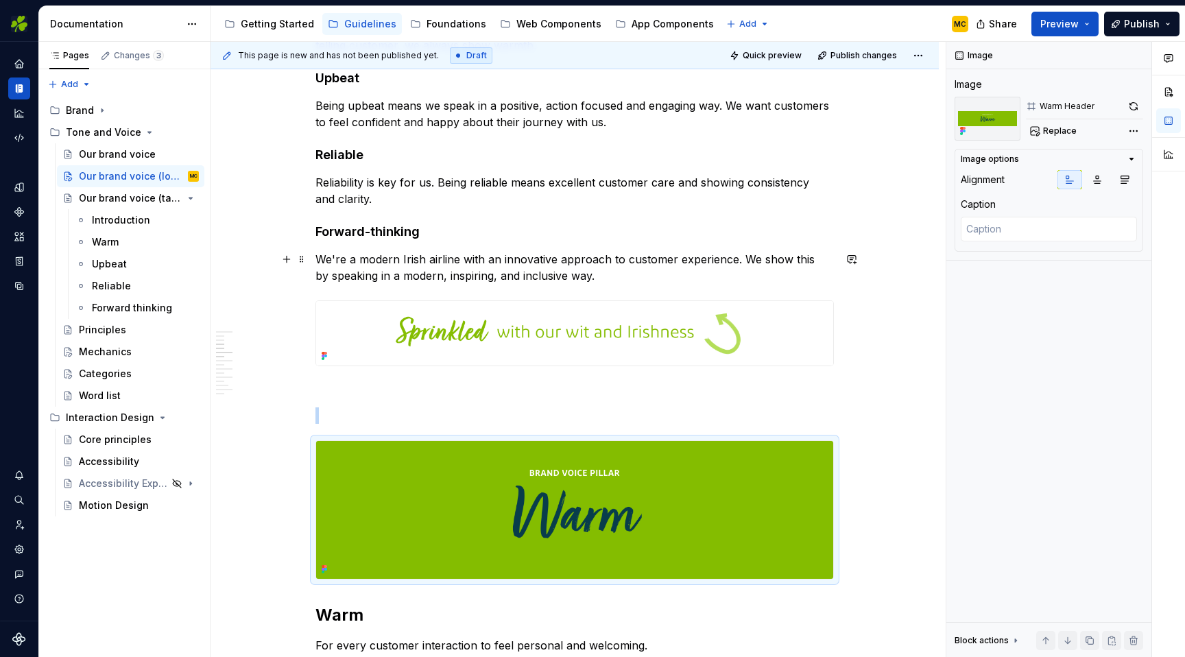
scroll to position [533, 0]
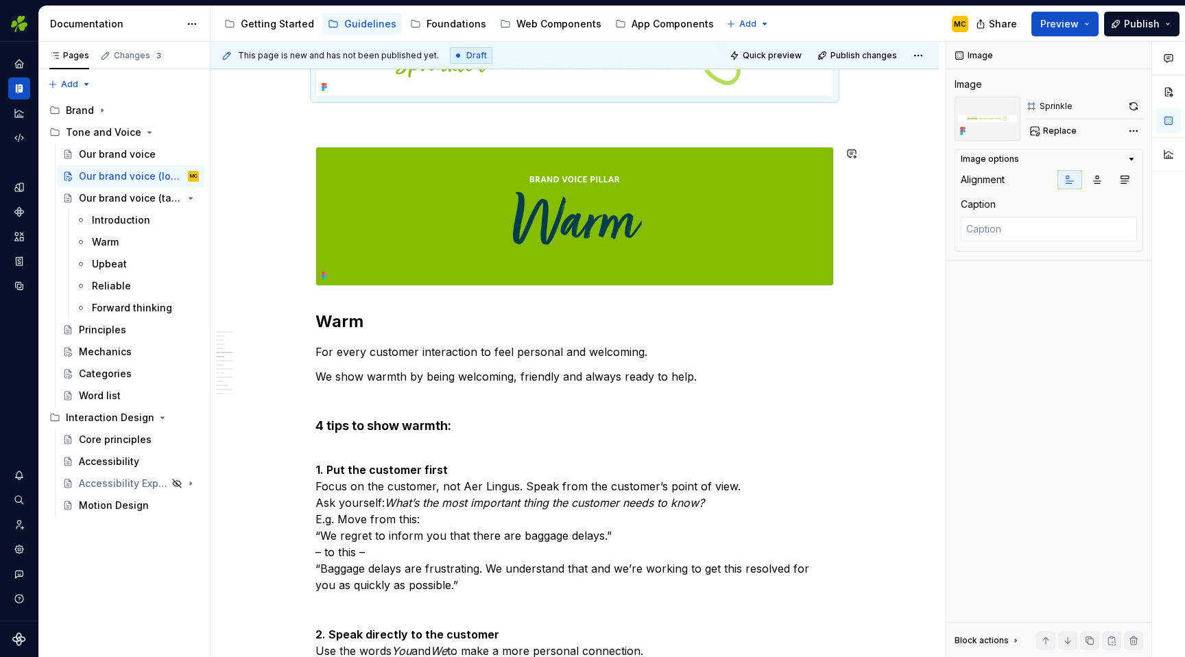
scroll to position [627, 0]
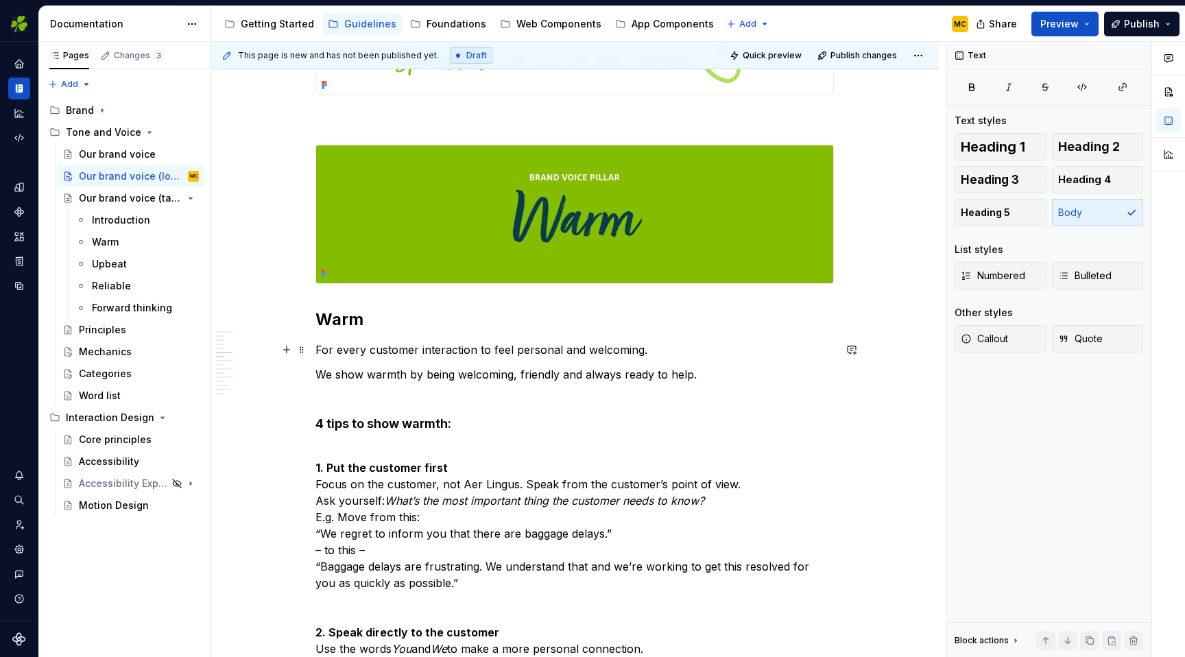
click at [348, 350] on p "For every customer interaction to feel personal and welcoming." at bounding box center [574, 349] width 518 height 16
click at [638, 350] on p "For every customer interaction to feel personal and welcoming." at bounding box center [574, 349] width 518 height 16
click at [354, 376] on p "We show warmth by being welcoming, friendly and always ready to help." at bounding box center [574, 374] width 518 height 16
click at [716, 376] on p "We show warmth by being welcoming, friendly and always ready to help." at bounding box center [574, 374] width 518 height 16
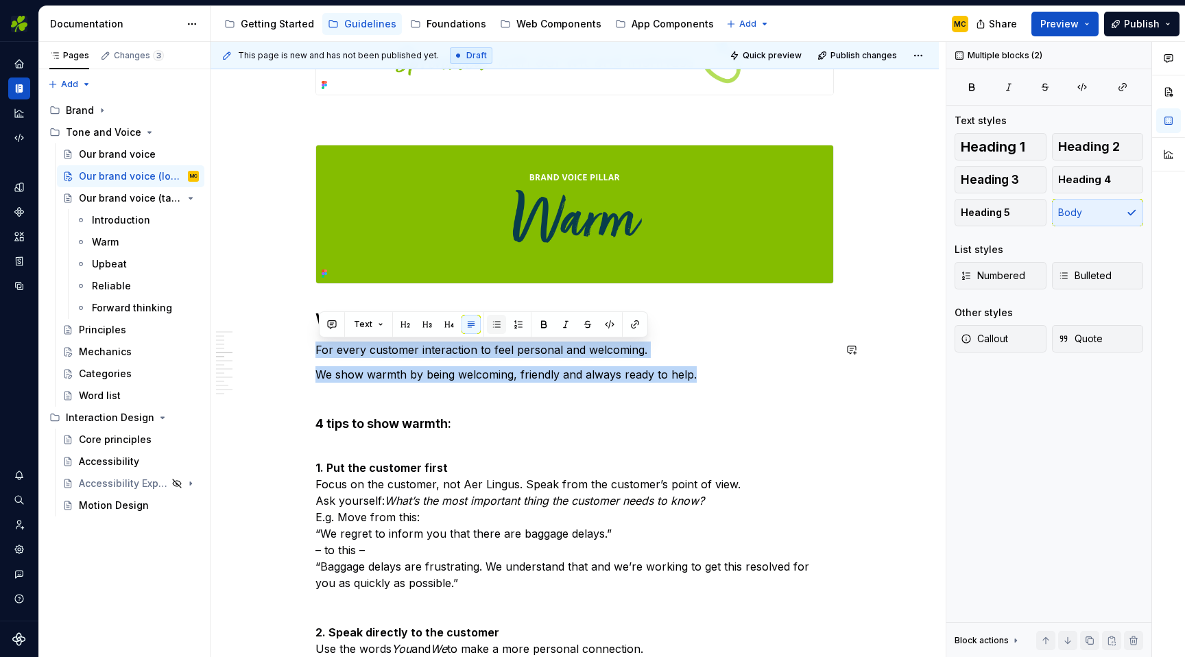
click at [500, 324] on button "button" at bounding box center [496, 324] width 19 height 19
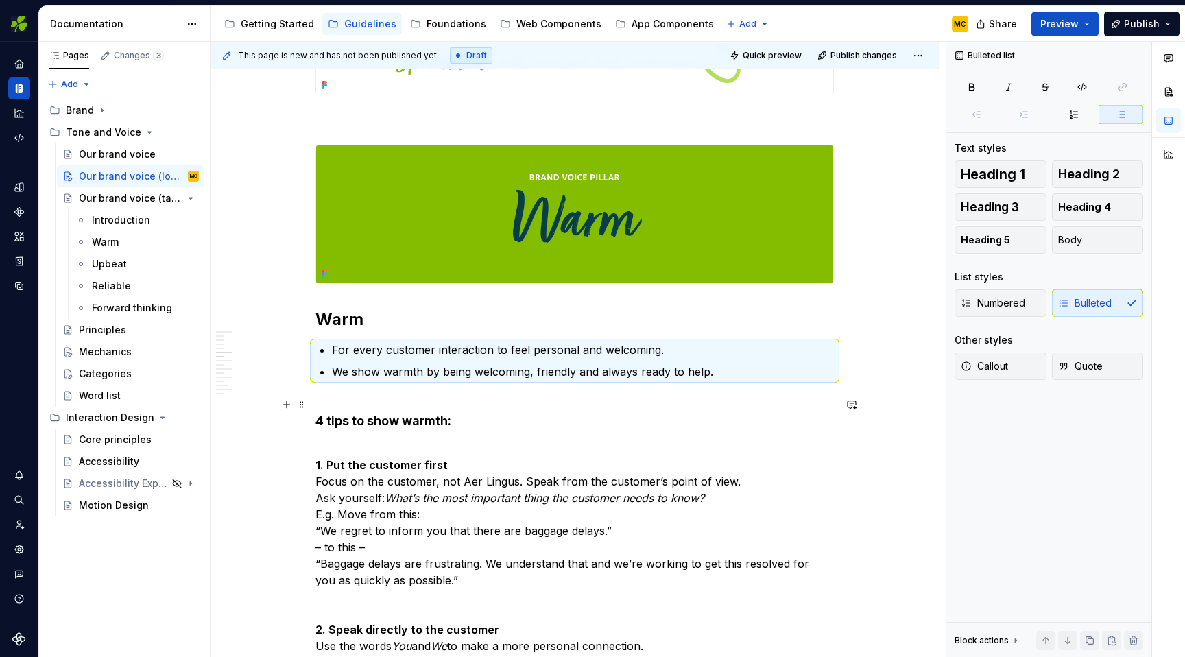
click at [539, 407] on h4 "4 tips to show warmth:" at bounding box center [574, 412] width 518 height 33
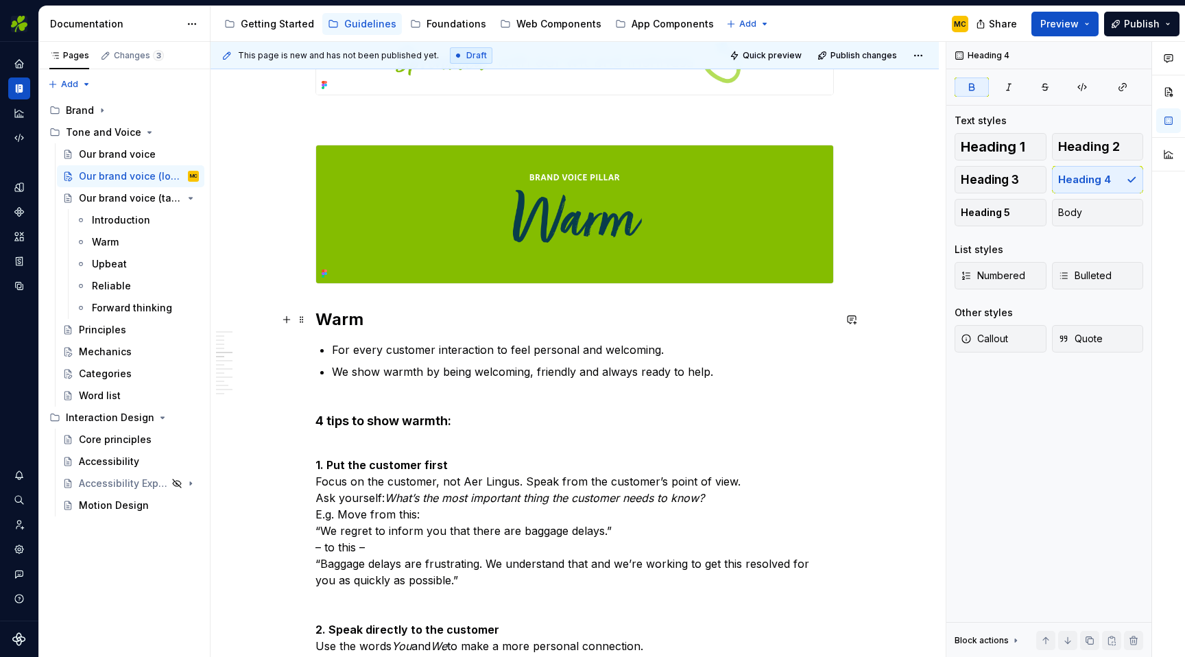
click at [380, 324] on h2 "Warm" at bounding box center [574, 320] width 518 height 22
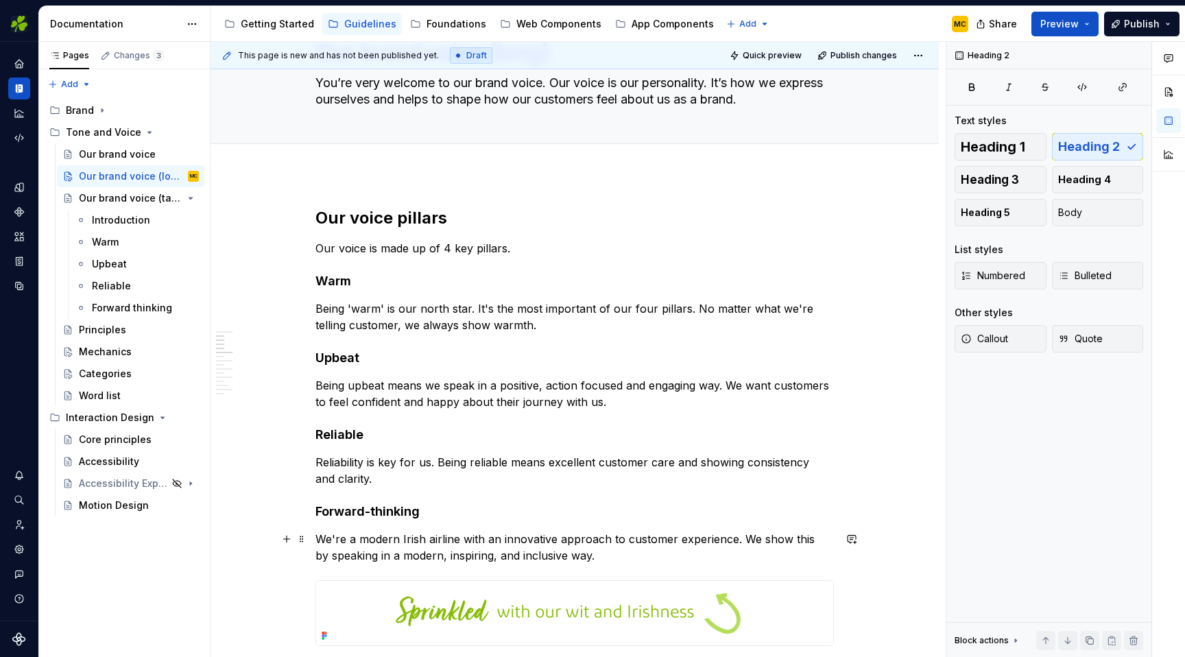
scroll to position [7, 0]
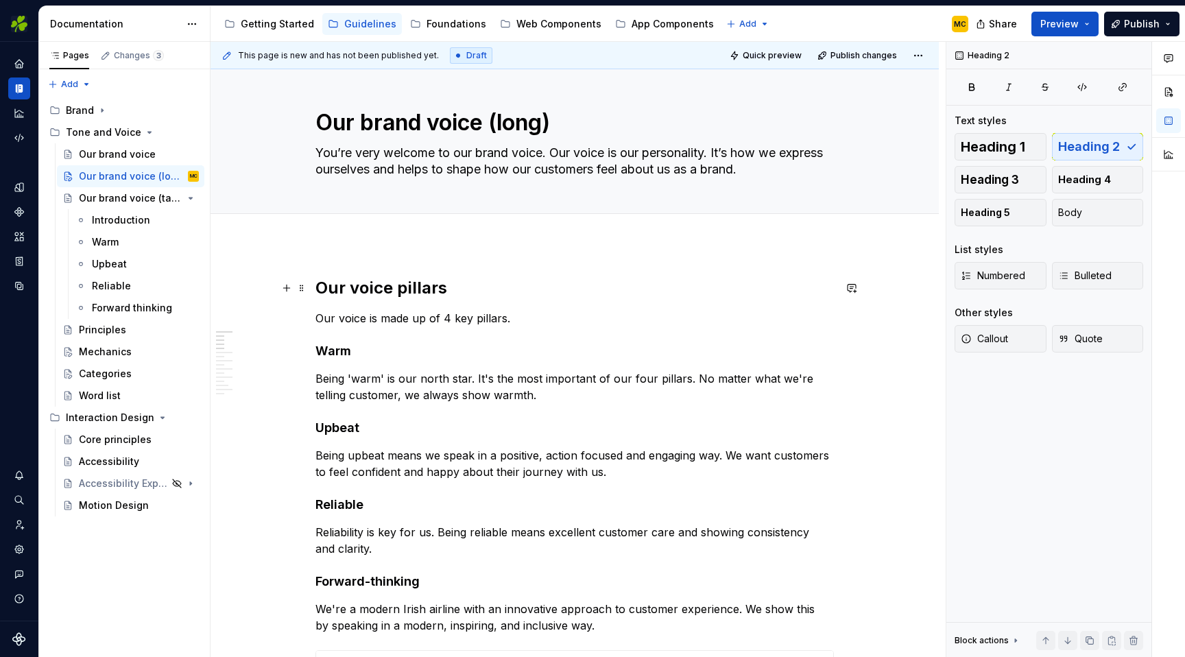
click at [409, 287] on h2 "Our voice pillars" at bounding box center [574, 288] width 518 height 22
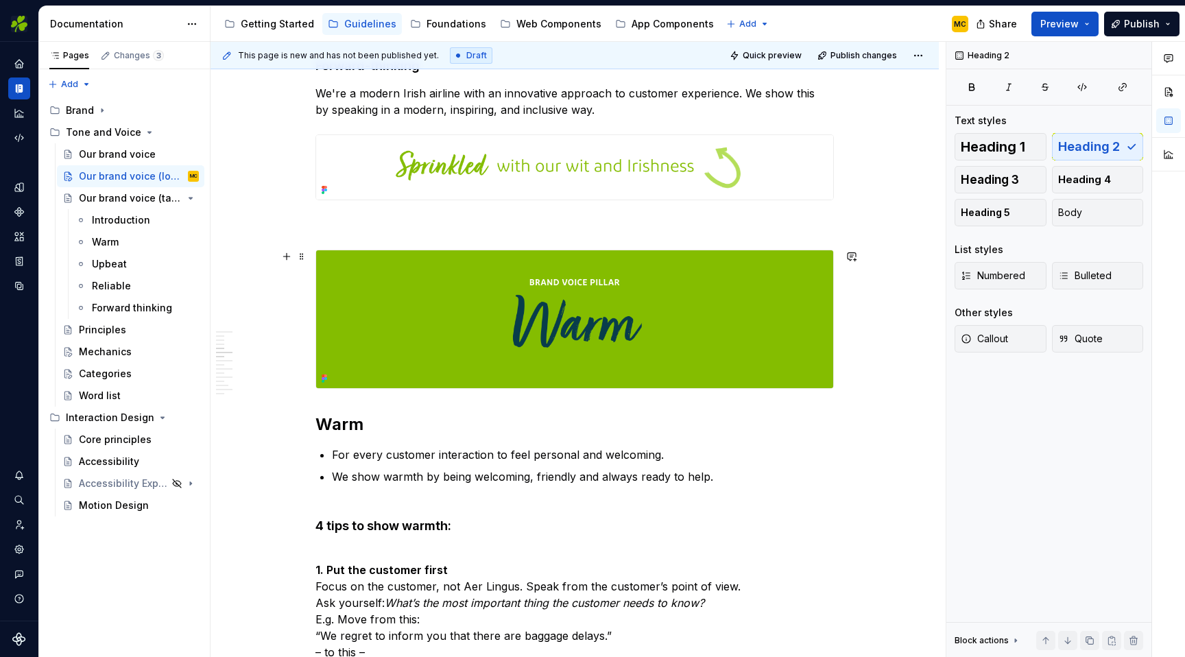
scroll to position [526, 0]
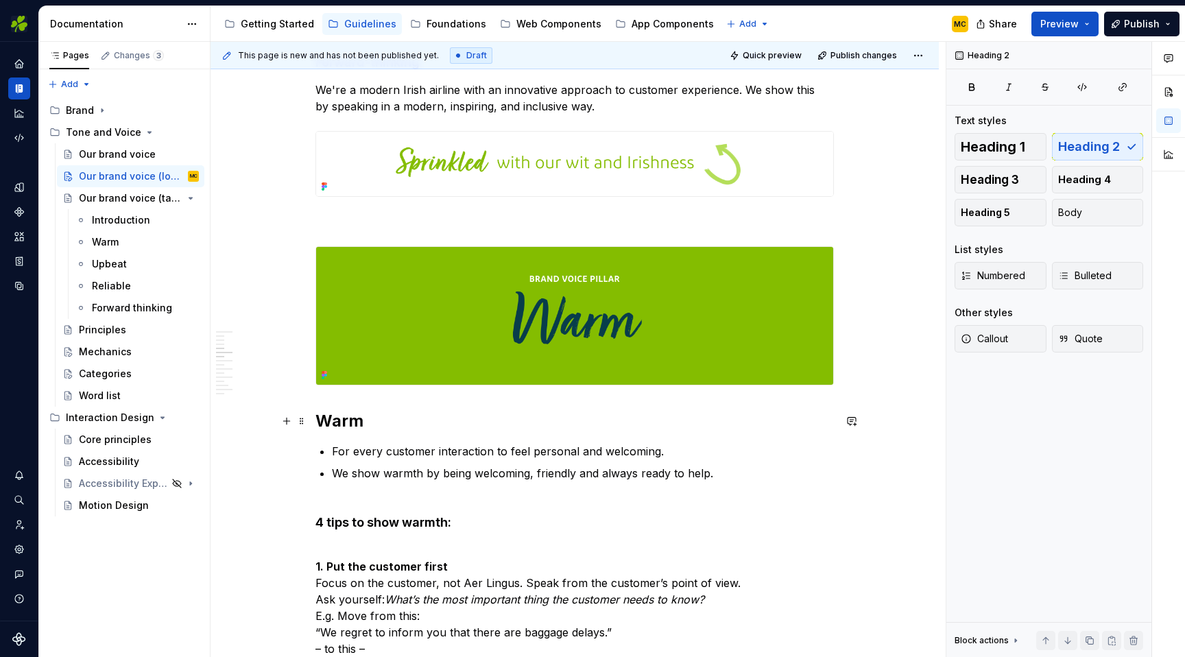
click at [354, 428] on h2 "Warm" at bounding box center [574, 421] width 518 height 22
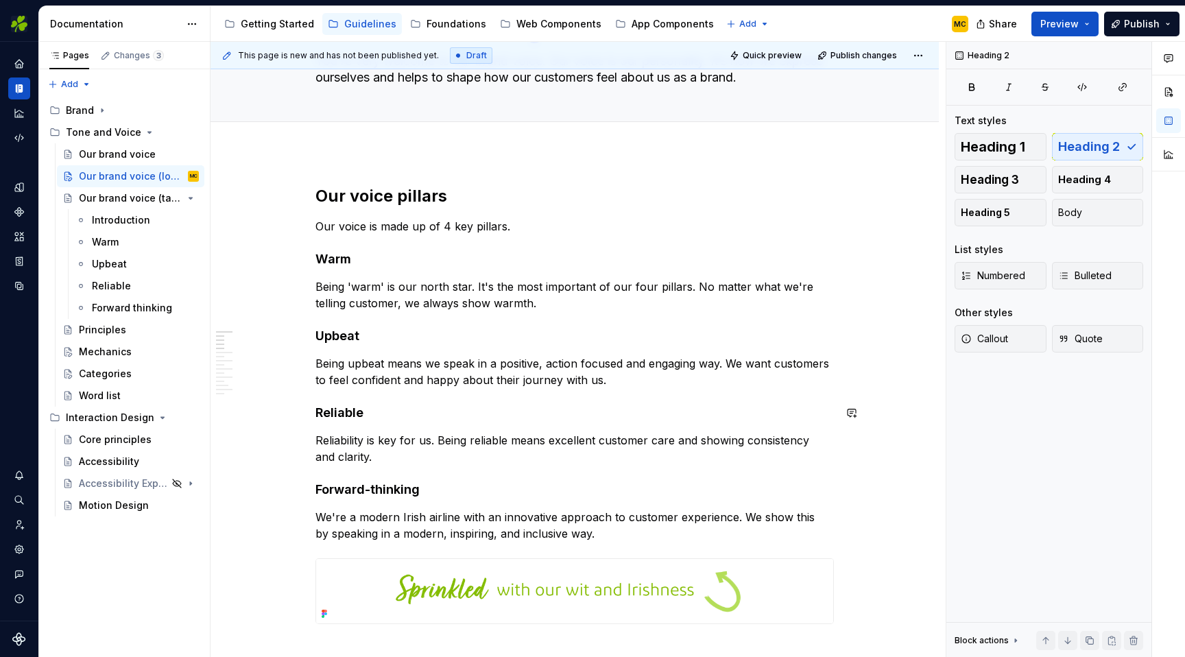
scroll to position [65, 0]
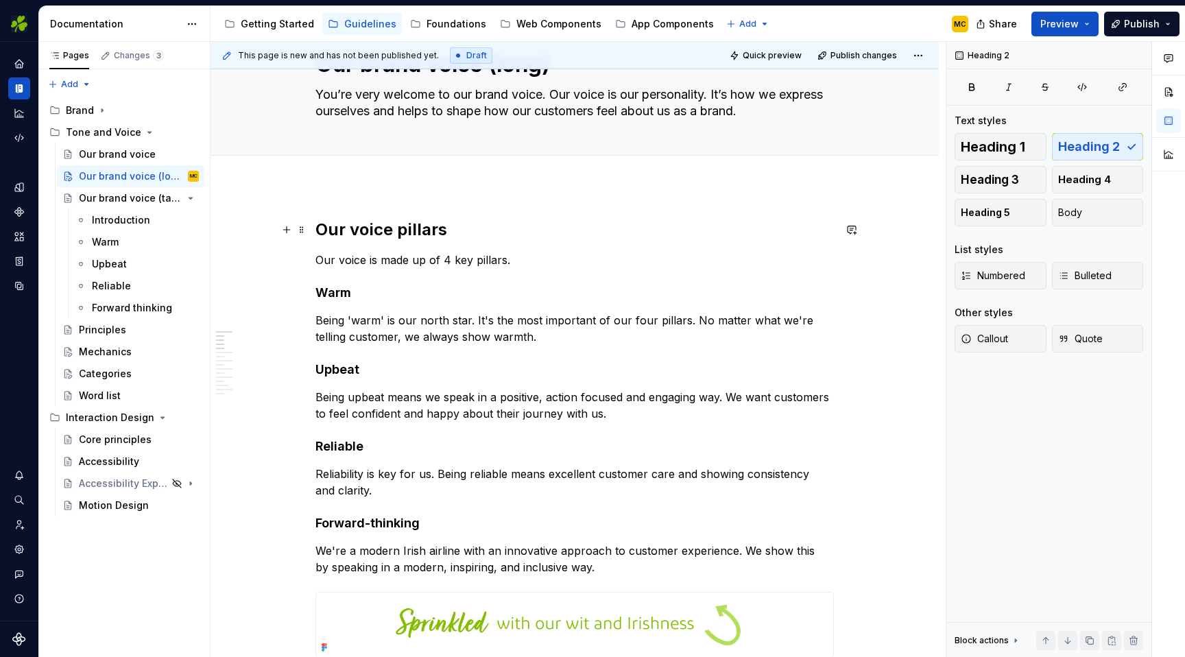
click at [407, 234] on h2 "Our voice pillars" at bounding box center [574, 230] width 518 height 22
click at [1016, 147] on span "Heading 1" at bounding box center [993, 147] width 64 height 14
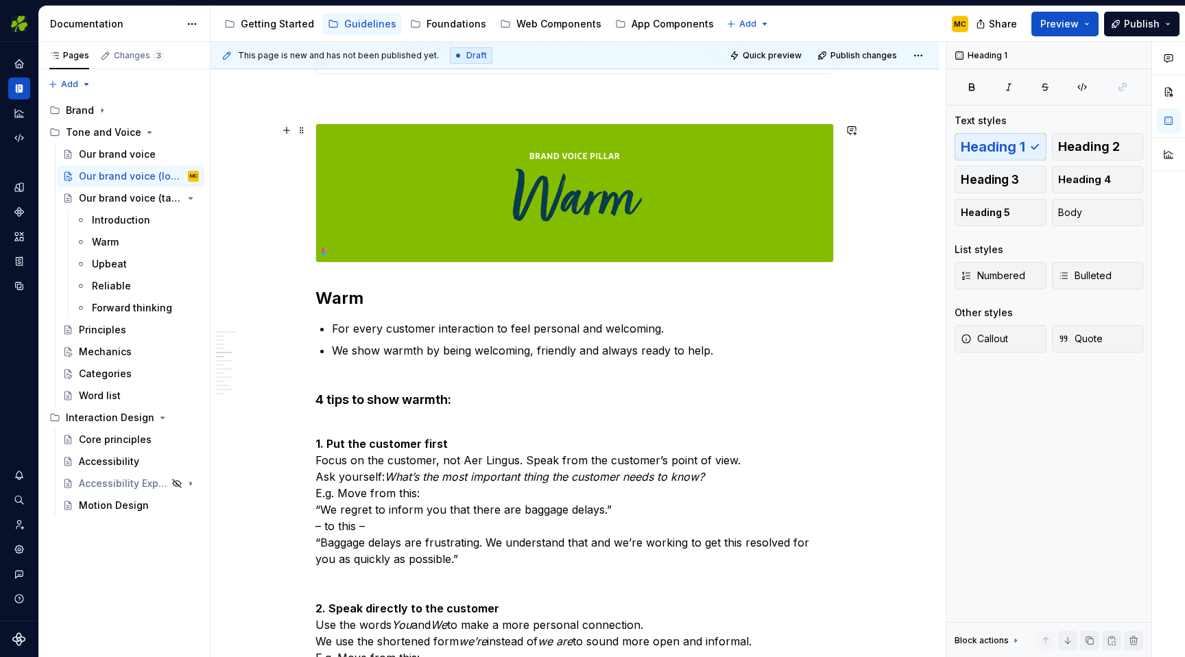
scroll to position [658, 0]
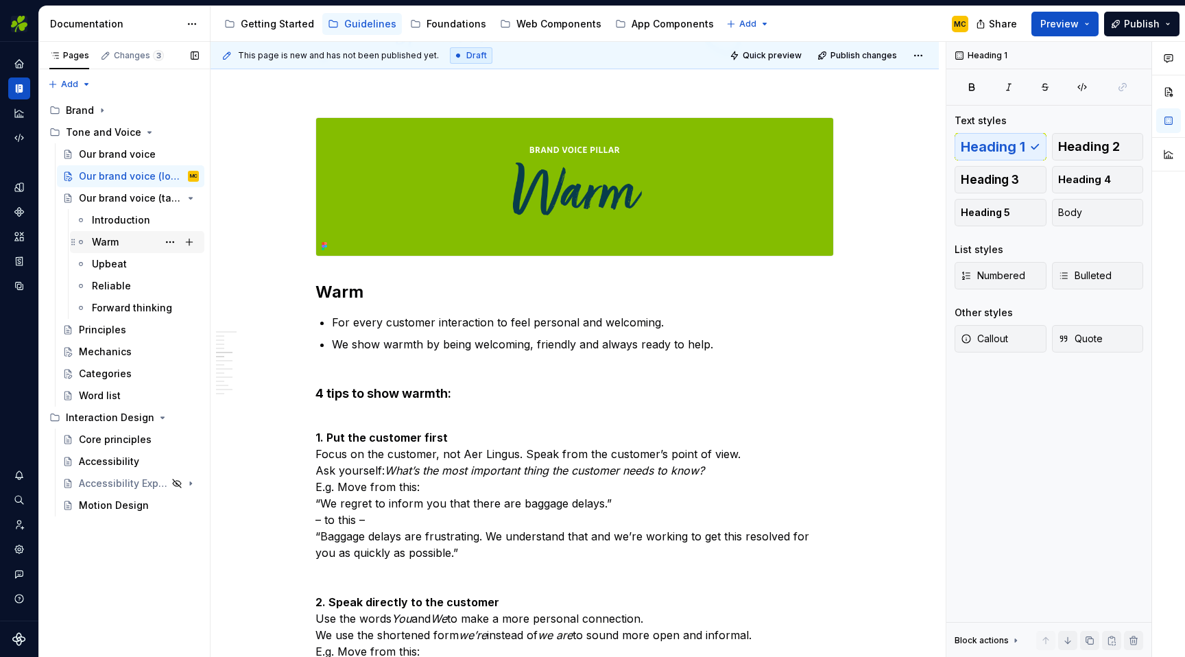
click at [121, 239] on div "Warm" at bounding box center [145, 241] width 107 height 19
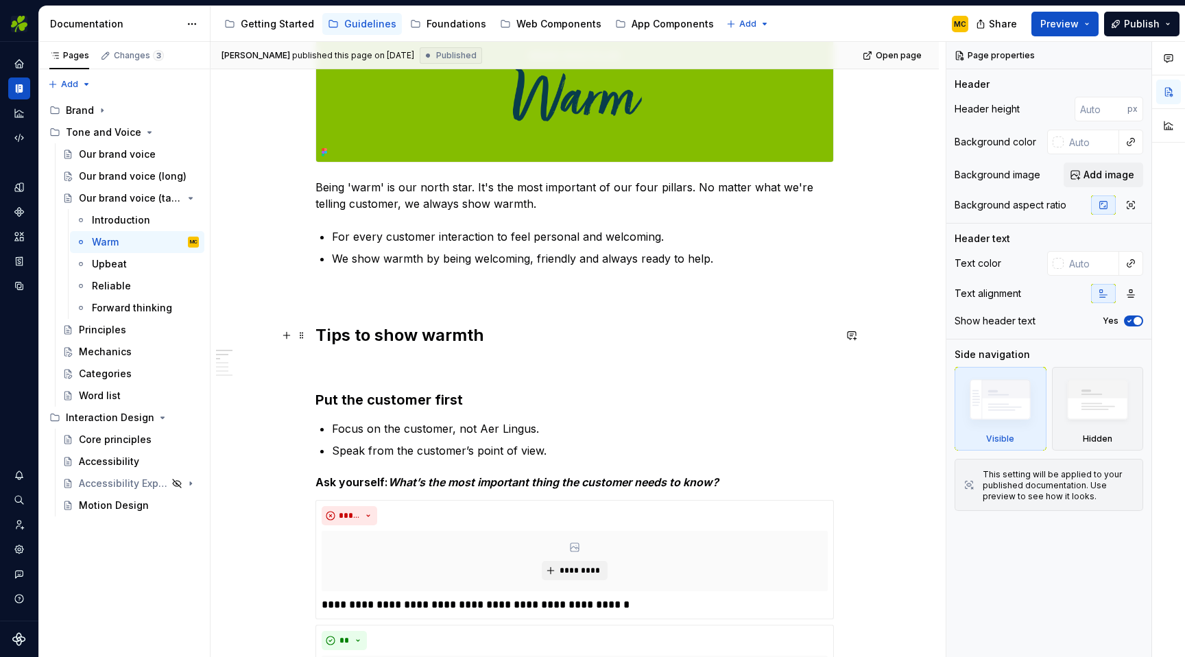
scroll to position [267, 0]
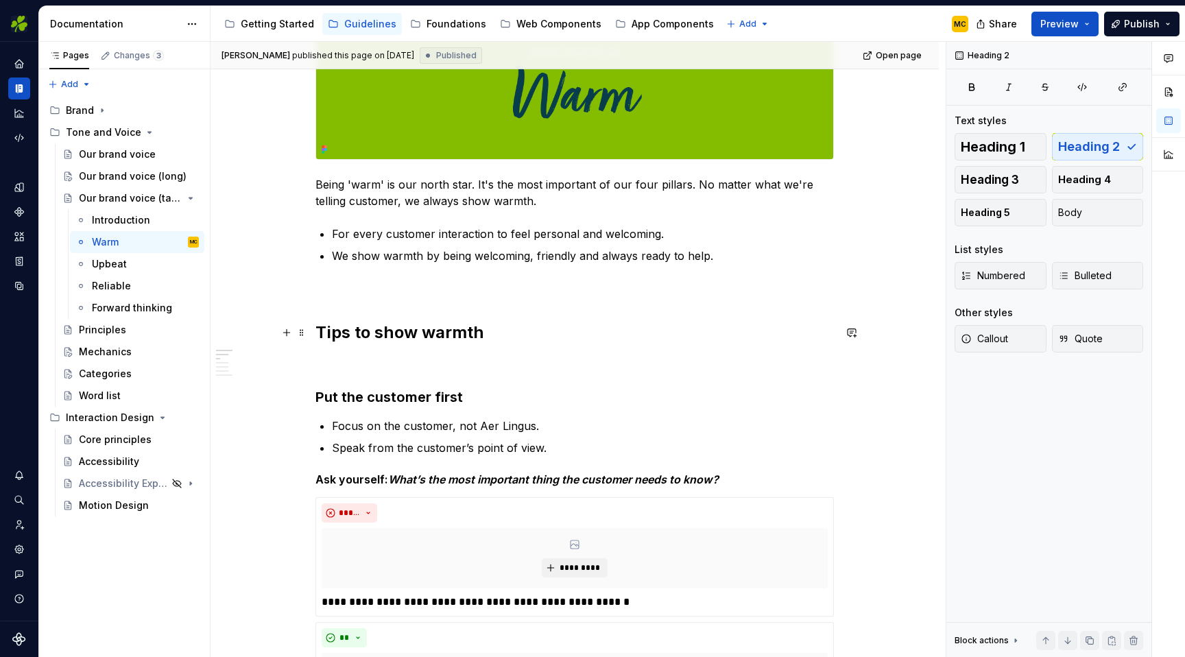
click at [400, 339] on h2 "Tips to show warmth" at bounding box center [574, 333] width 518 height 22
click at [110, 219] on div "Introduction" at bounding box center [121, 220] width 58 height 14
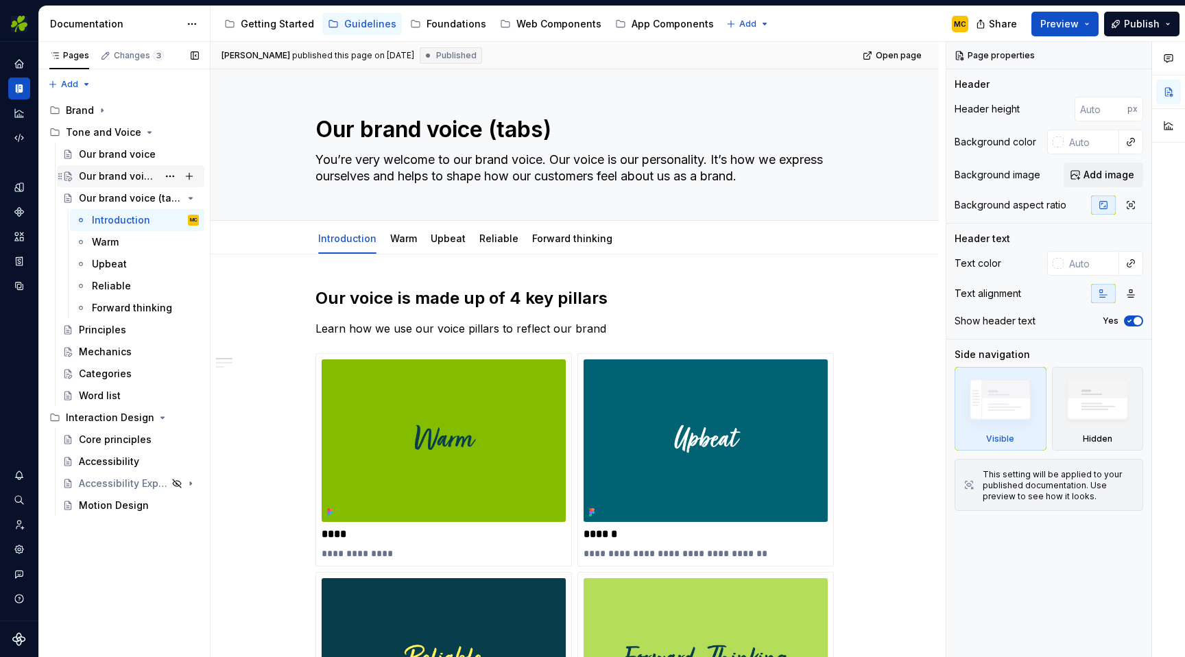
click at [119, 180] on div "Our brand voice (long)" at bounding box center [118, 176] width 79 height 14
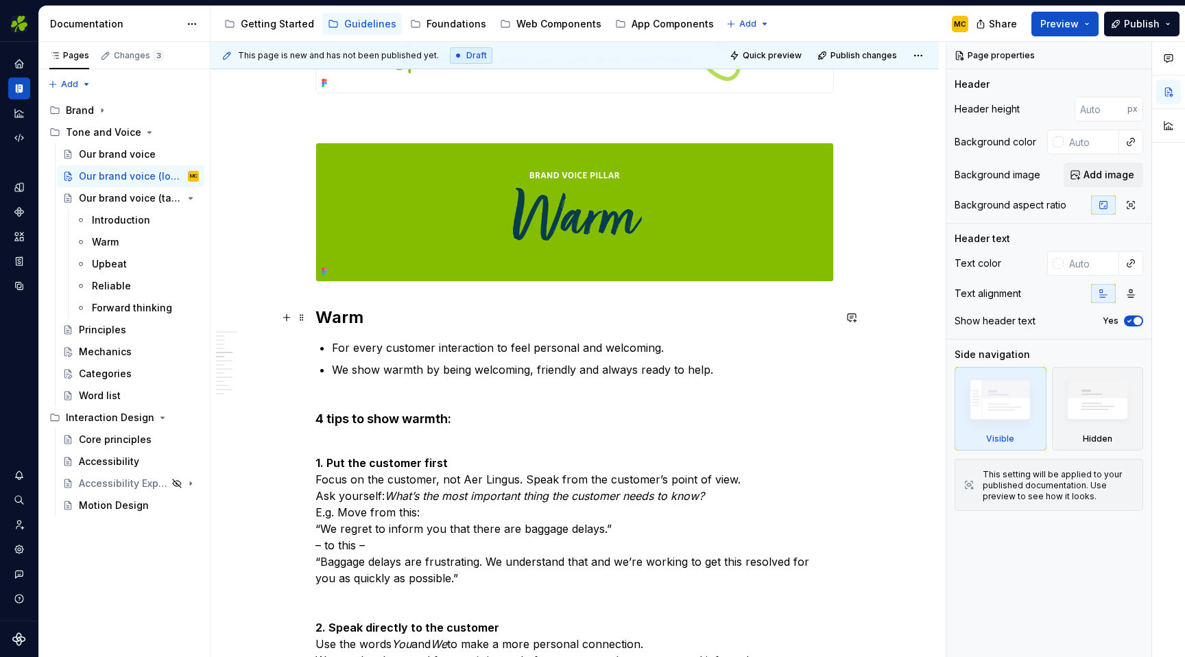
scroll to position [674, 0]
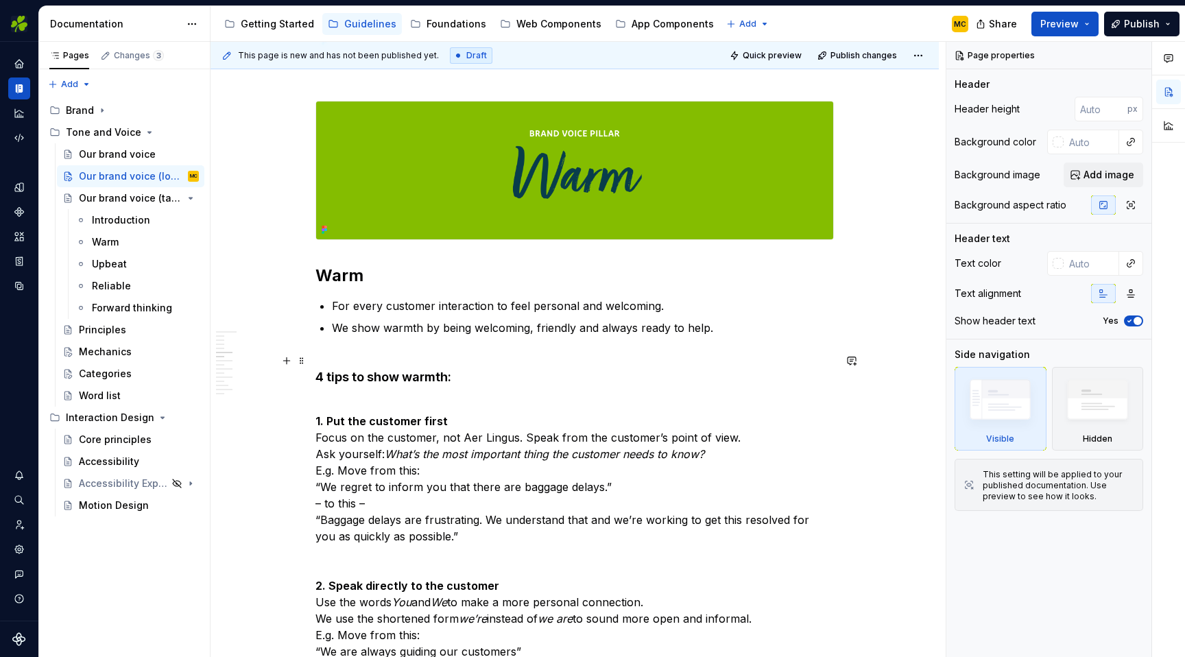
type textarea "*"
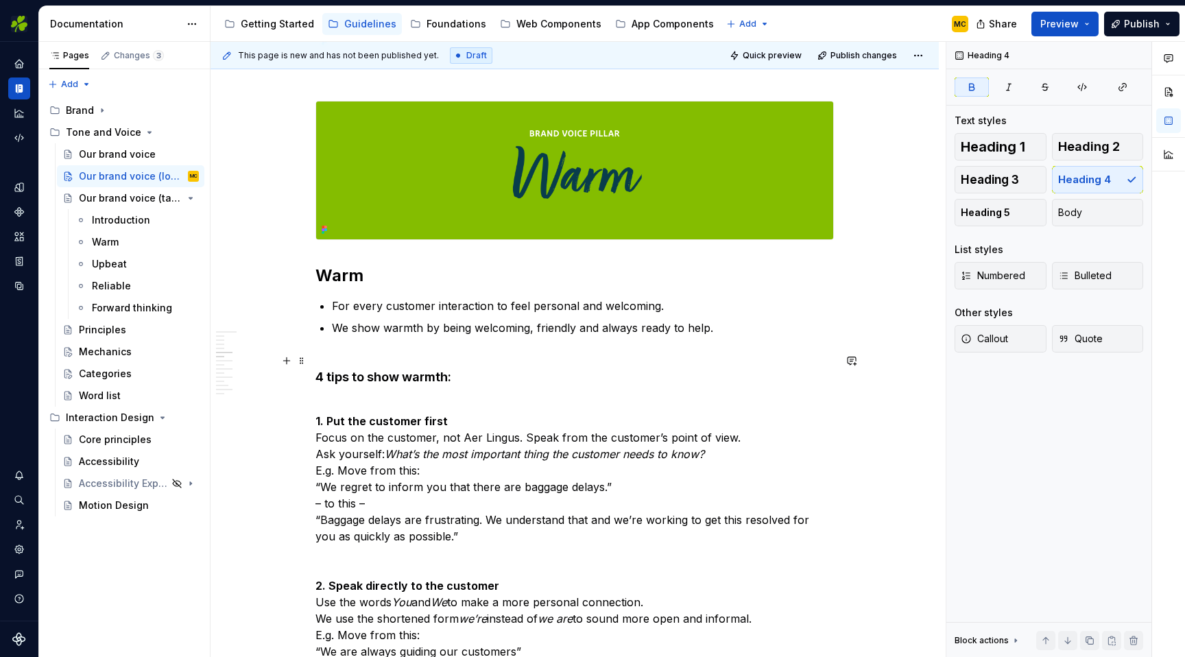
click at [476, 376] on h4 "4 tips to show warmth:" at bounding box center [574, 368] width 518 height 33
click at [460, 422] on p "1. Put the customer first Focus on the customer, not Aer Lingus. Speak from the…" at bounding box center [574, 470] width 518 height 148
click at [466, 380] on h4 "4 tips to show warmth:" at bounding box center [574, 368] width 518 height 33
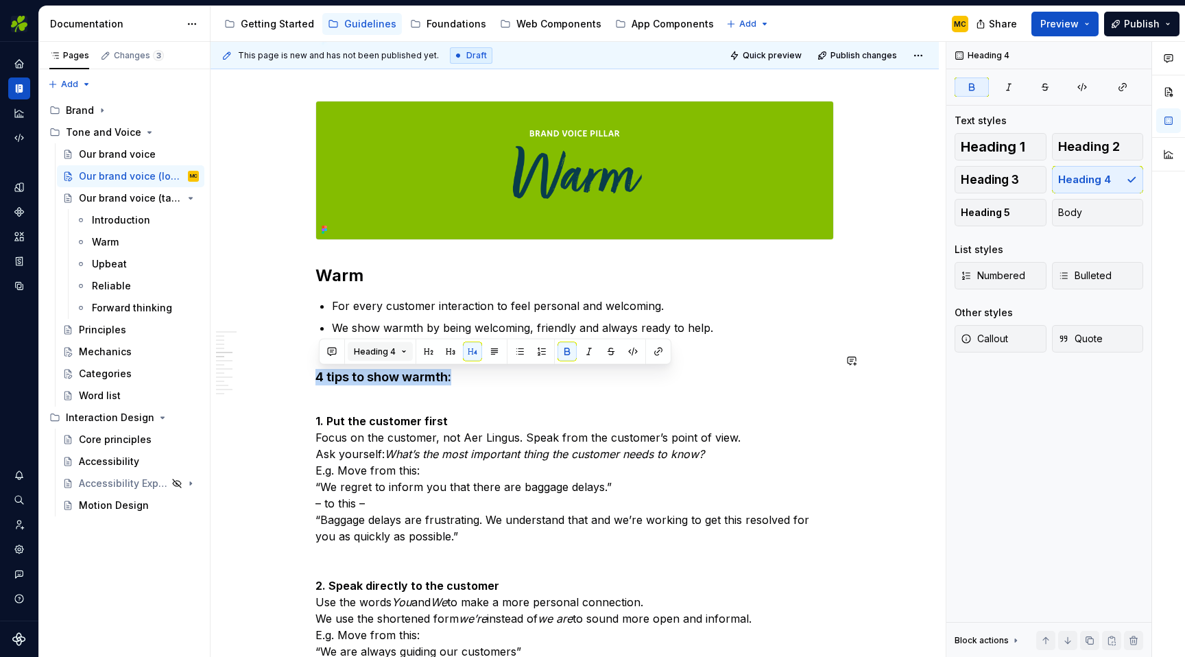
click at [400, 348] on button "Heading 4" at bounding box center [380, 351] width 65 height 19
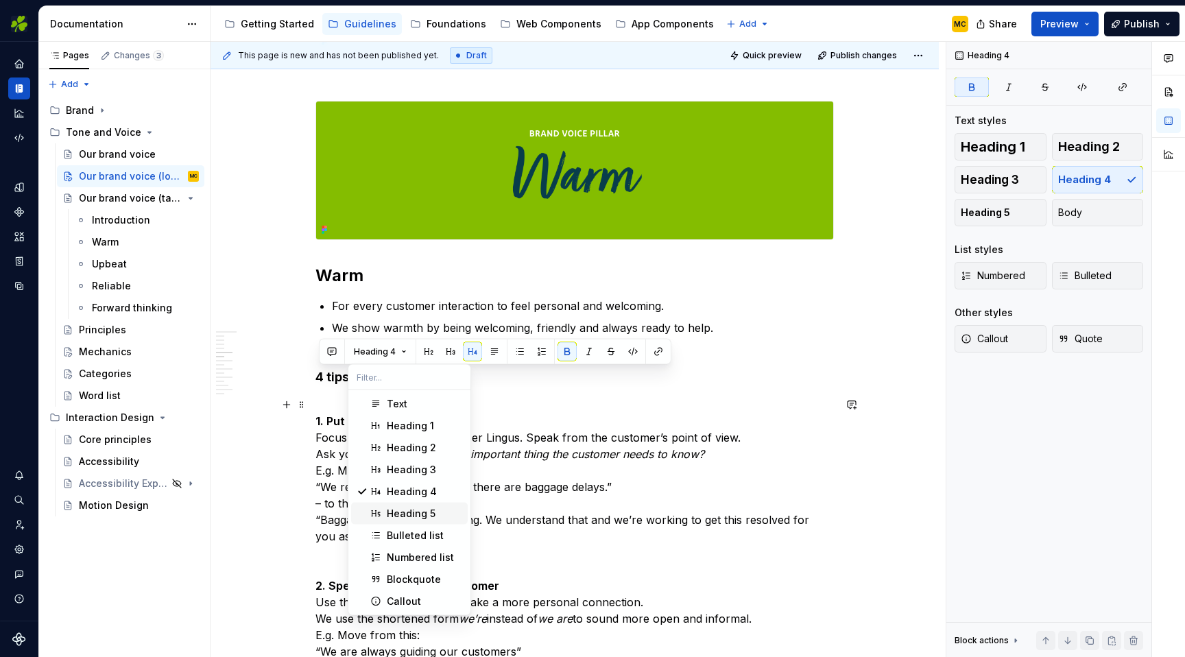
click at [411, 509] on div "Heading 5" at bounding box center [411, 514] width 49 height 14
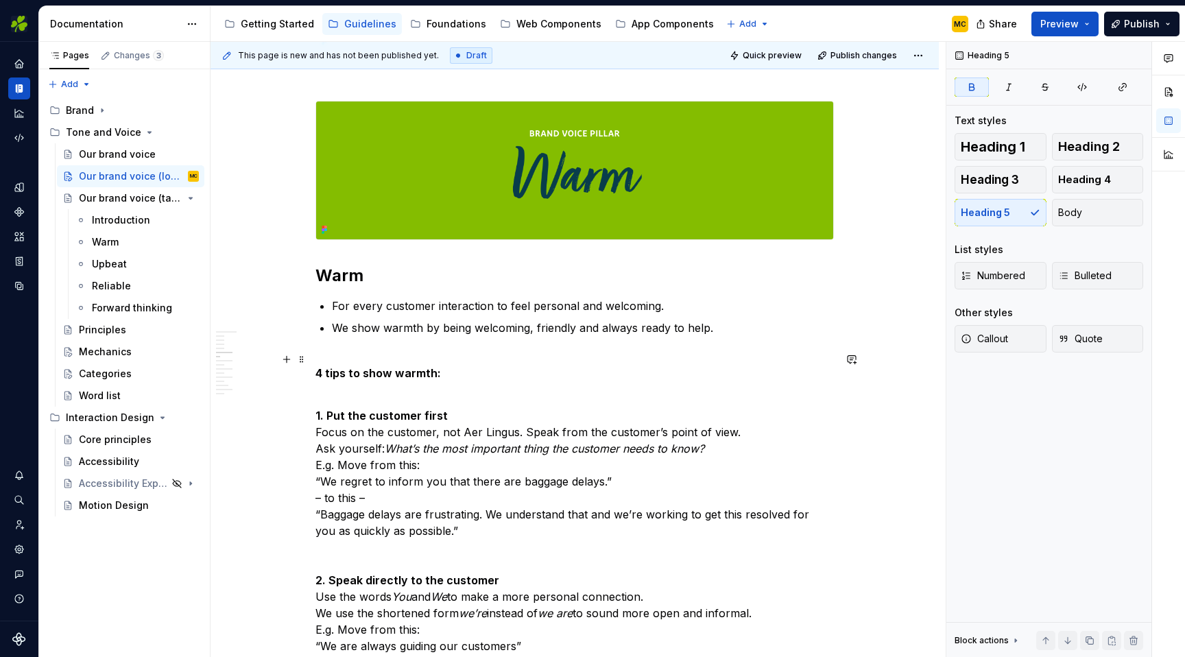
click at [458, 369] on h5 "4 tips to show warmth:" at bounding box center [574, 365] width 518 height 27
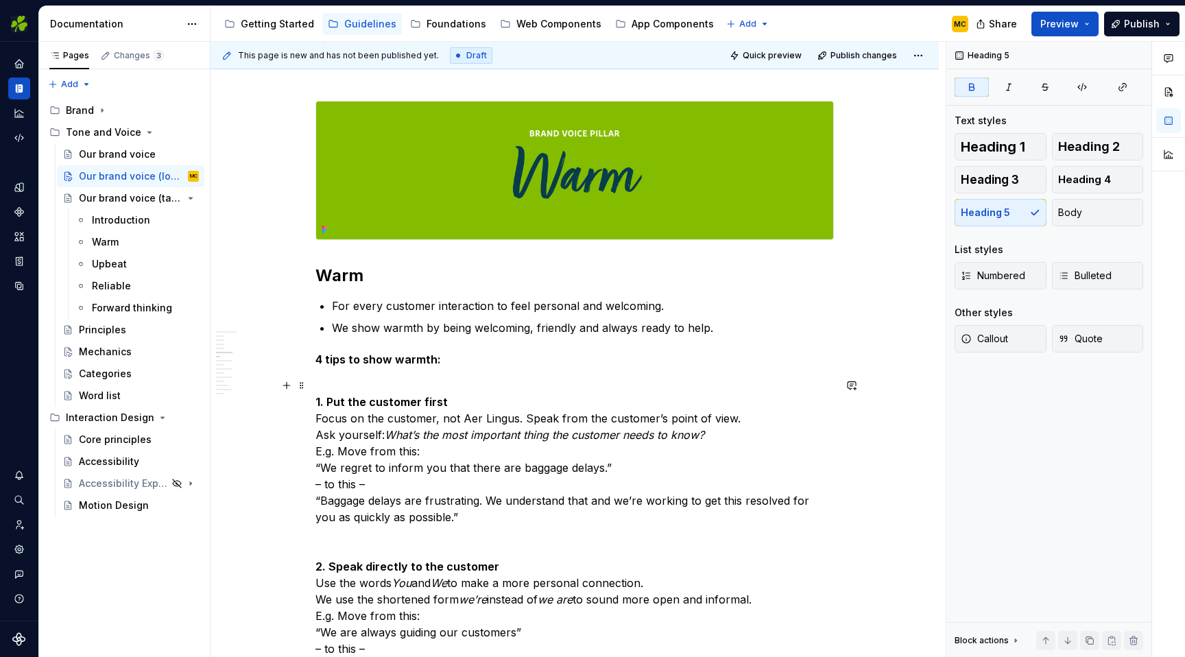
click at [457, 407] on p "1. Put the customer first Focus on the customer, not Aer Lingus. Speak from the…" at bounding box center [574, 451] width 518 height 148
click at [348, 278] on h2 "Warm" at bounding box center [574, 276] width 518 height 22
click at [391, 404] on strong "1. Put the customer first" at bounding box center [381, 402] width 132 height 14
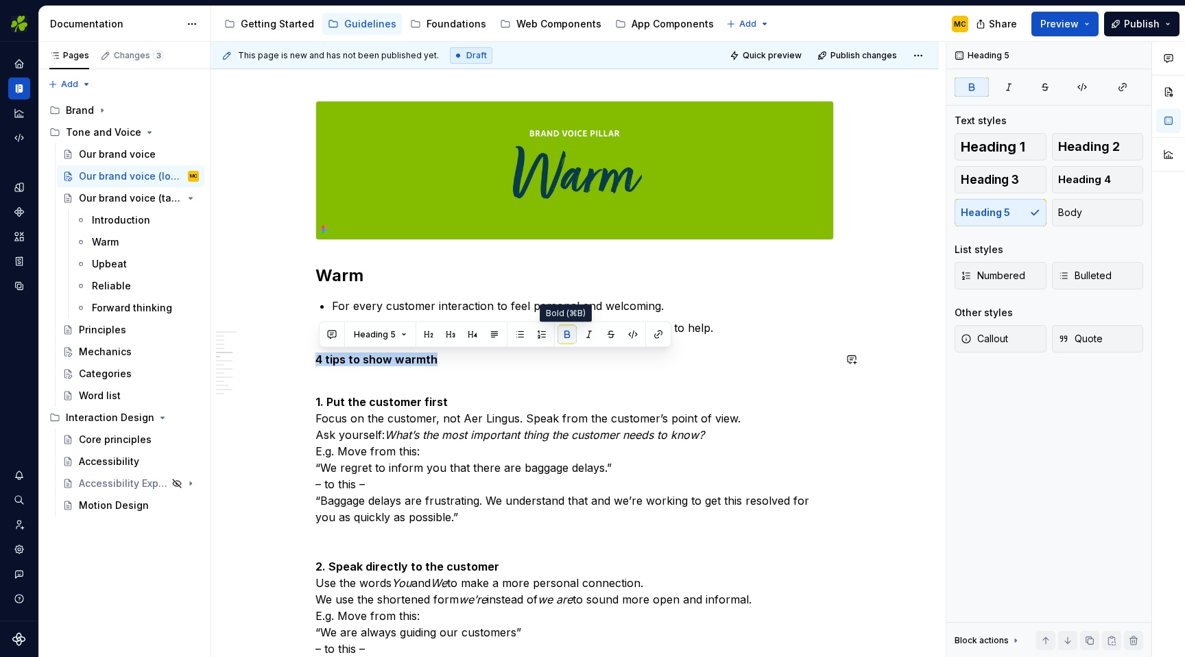
click at [568, 337] on button "button" at bounding box center [566, 334] width 19 height 19
click at [490, 337] on button "button" at bounding box center [494, 334] width 19 height 19
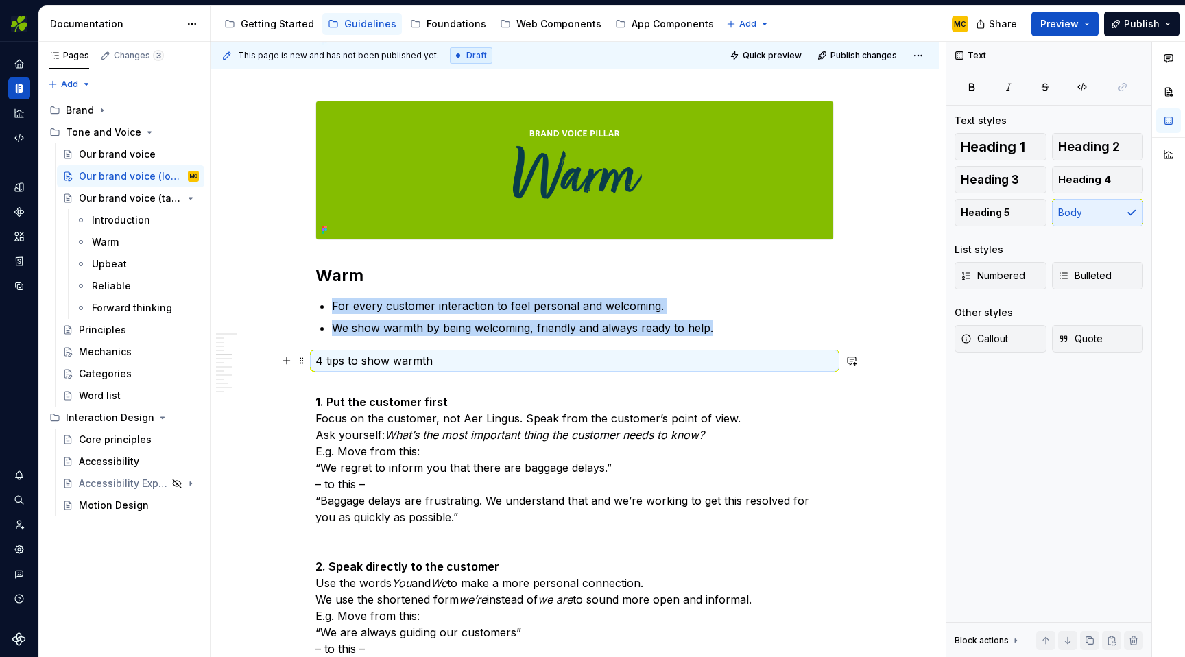
click at [470, 378] on p "1. Put the customer first Focus on the customer, not Aer Lingus. Speak from the…" at bounding box center [574, 451] width 518 height 148
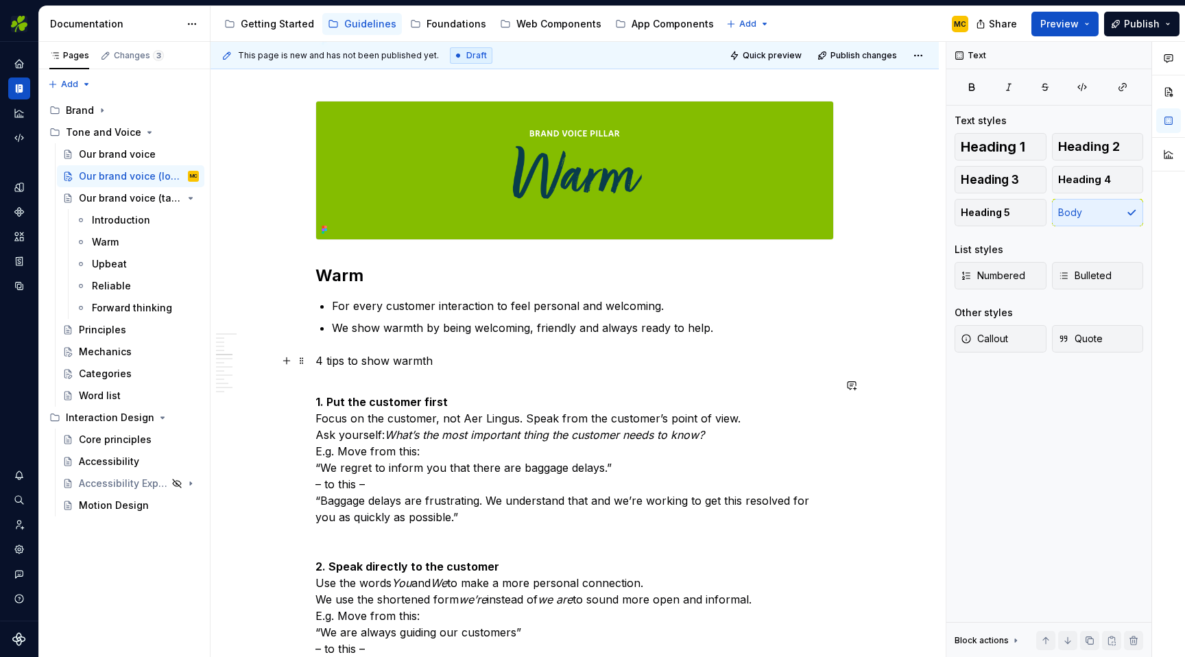
click at [460, 366] on p "4 tips to show warmth" at bounding box center [574, 360] width 518 height 16
click at [453, 405] on p "1. Put the customer first Focus on the customer, not Aer Lingus. Speak from the…" at bounding box center [574, 451] width 518 height 148
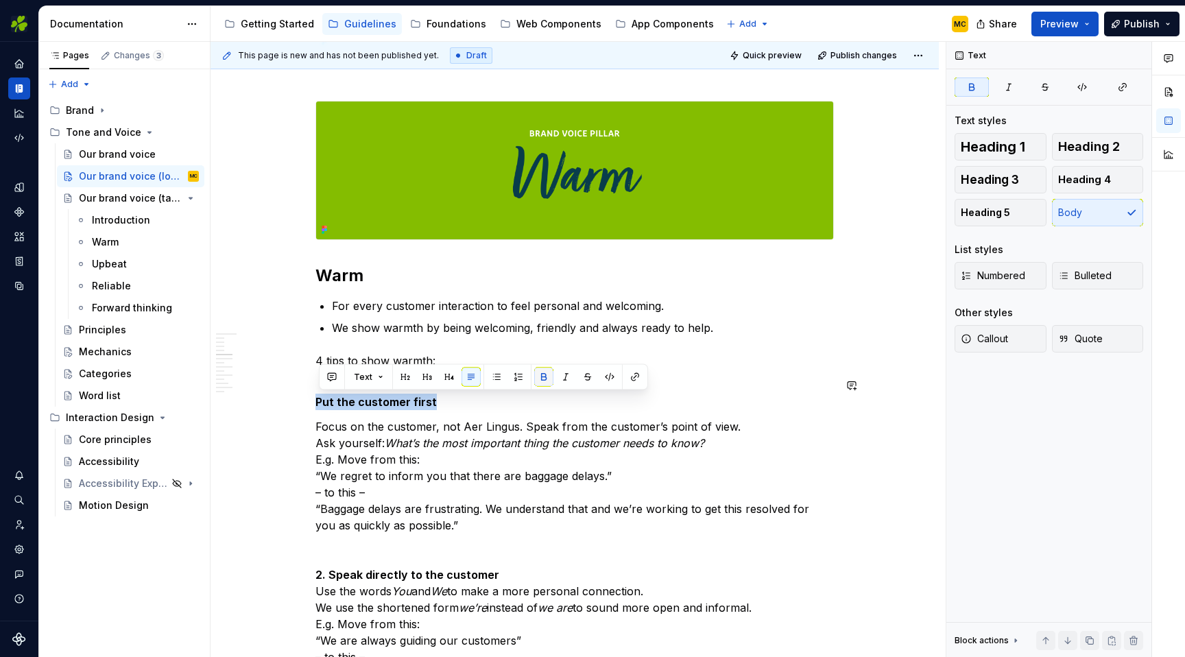
click at [543, 377] on button "button" at bounding box center [543, 376] width 19 height 19
click at [448, 379] on button "button" at bounding box center [448, 376] width 19 height 19
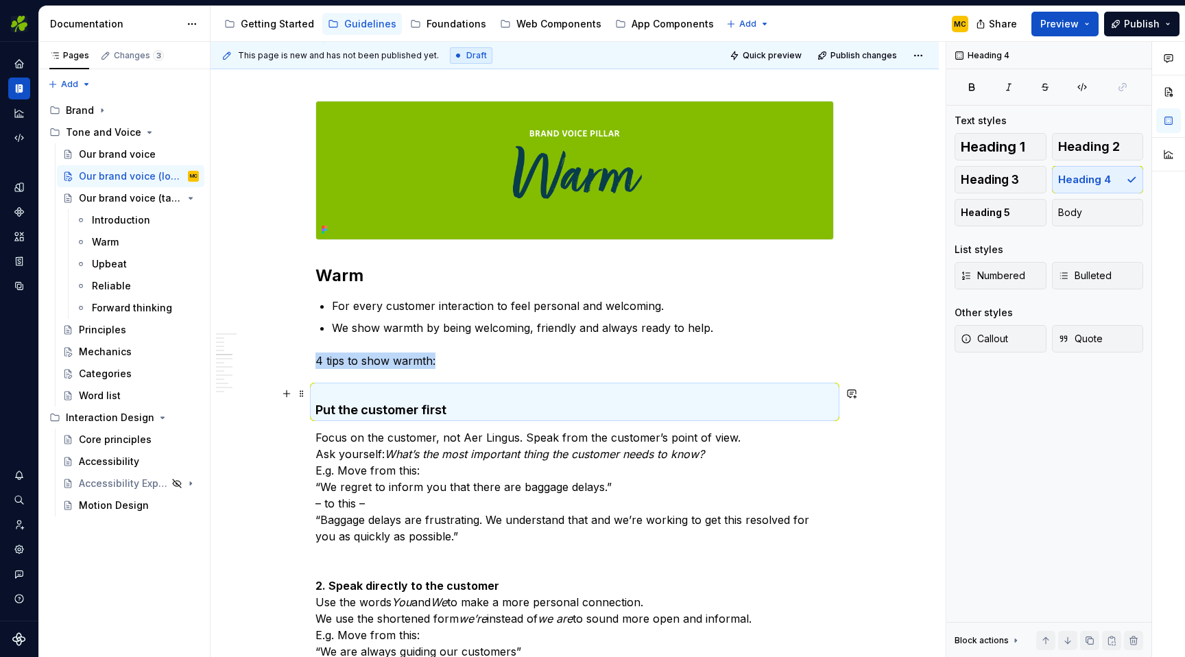
click at [454, 407] on h4 "Put the customer first" at bounding box center [574, 401] width 518 height 33
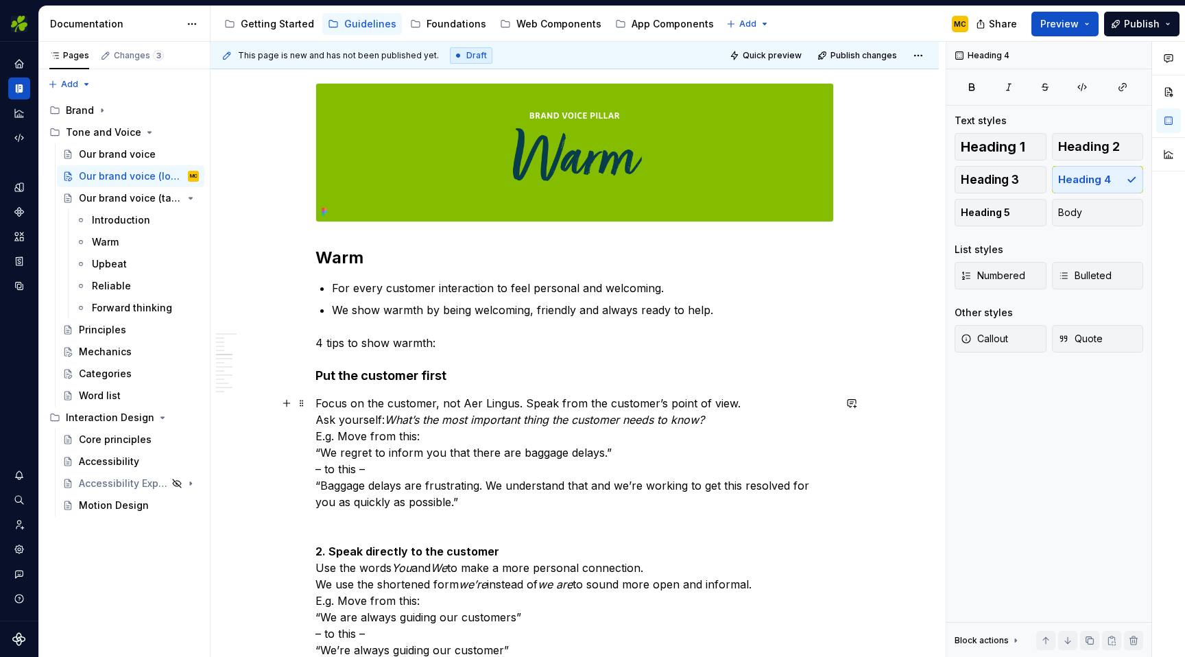
scroll to position [695, 0]
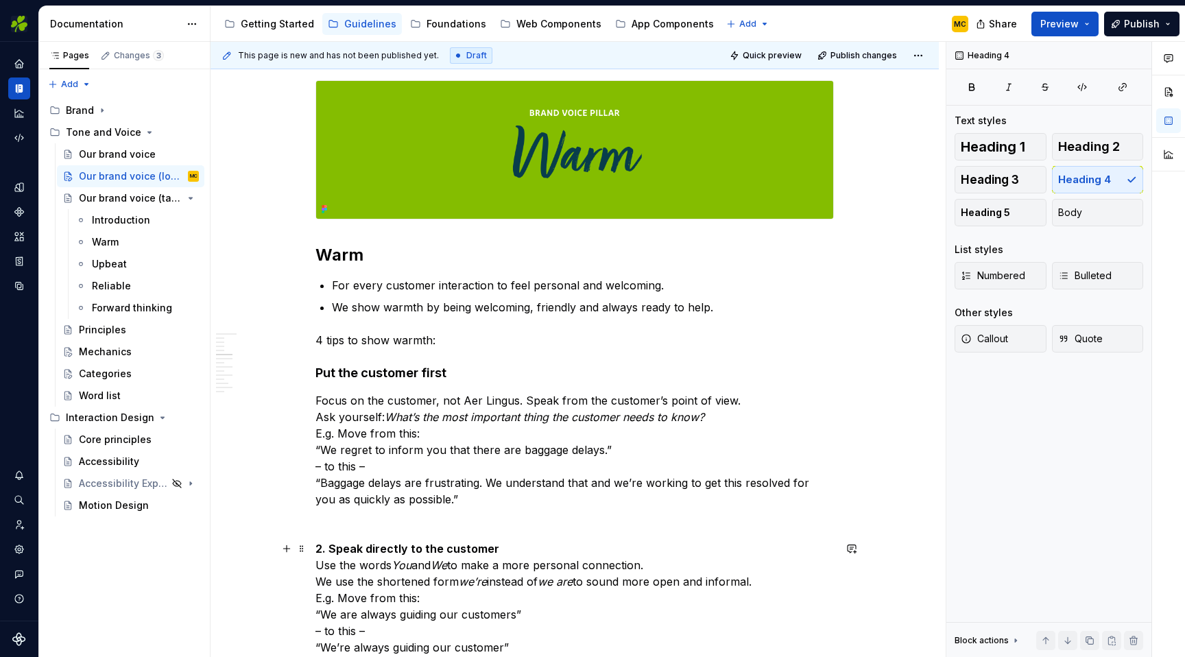
click at [376, 549] on strong "2. Speak directly to the customer" at bounding box center [407, 549] width 184 height 14
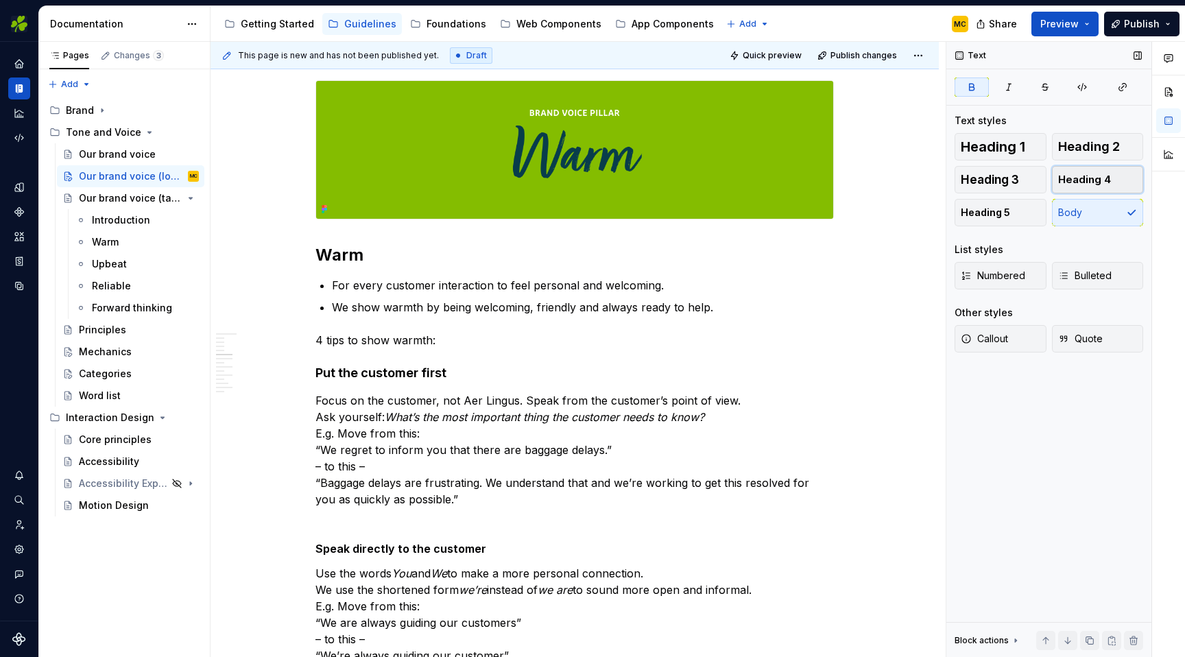
click at [1076, 174] on span "Heading 4" at bounding box center [1084, 180] width 53 height 14
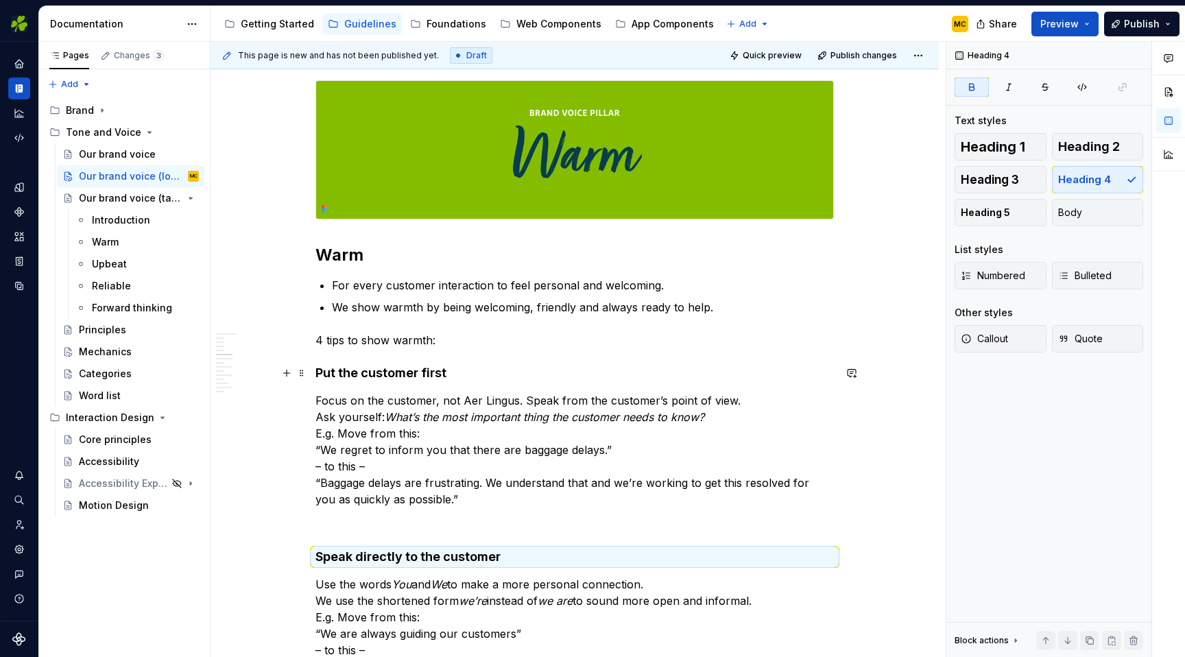
click at [441, 378] on h4 "Put the customer first" at bounding box center [574, 373] width 518 height 16
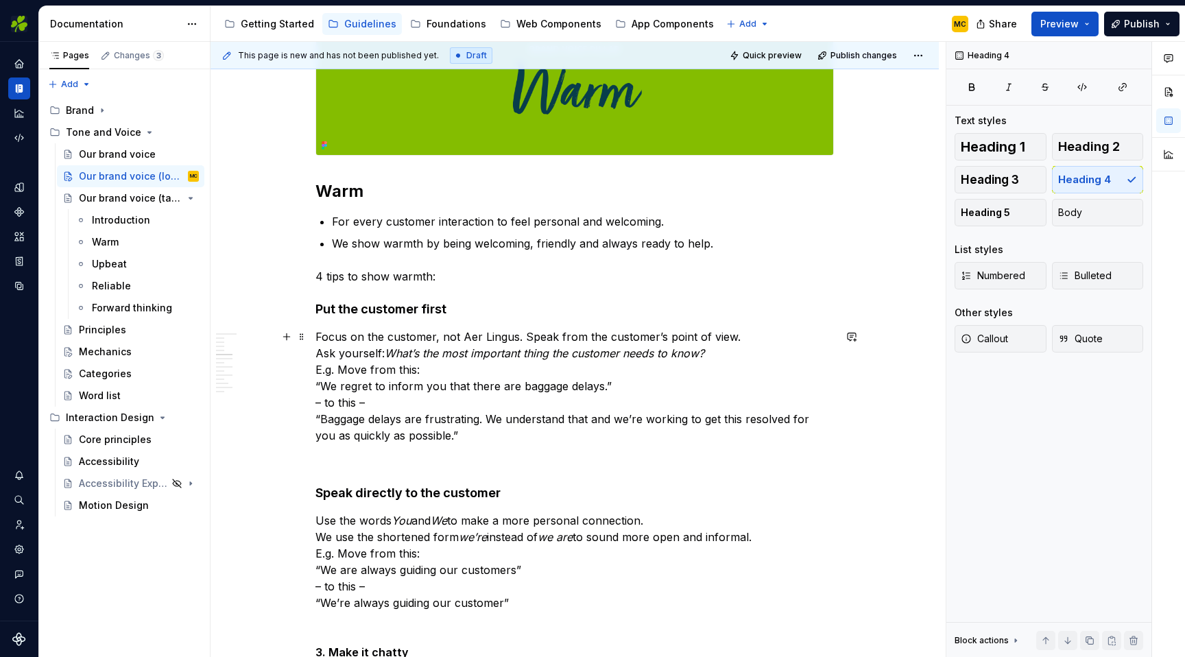
scroll to position [762, 0]
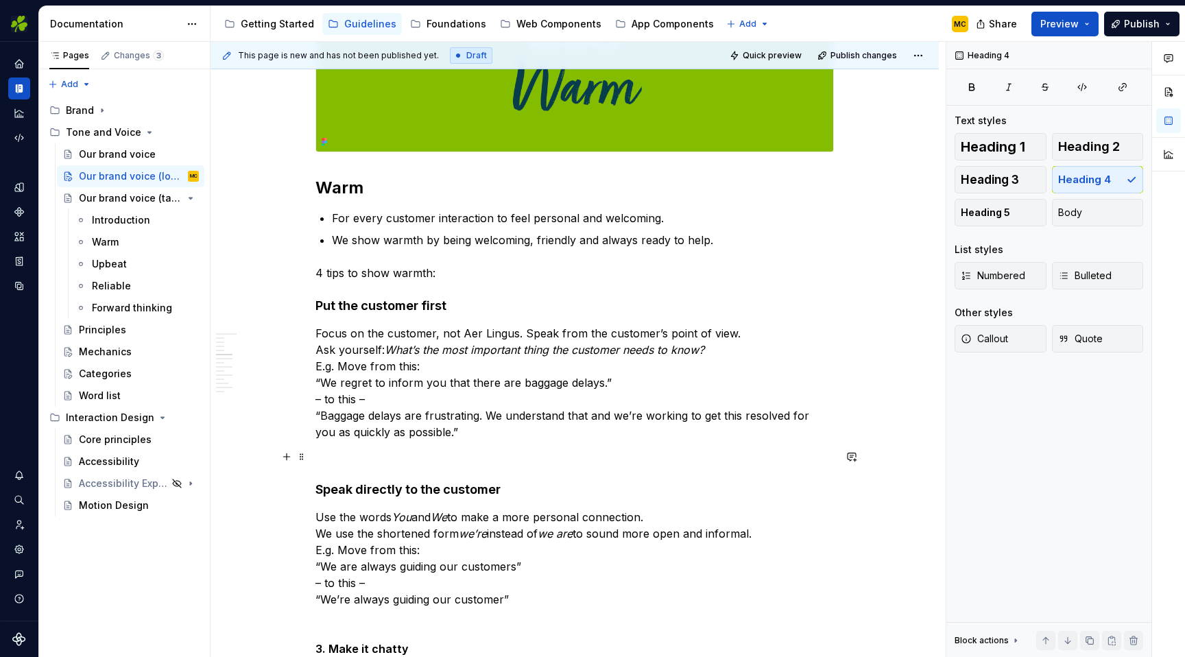
click at [408, 461] on p at bounding box center [574, 456] width 518 height 16
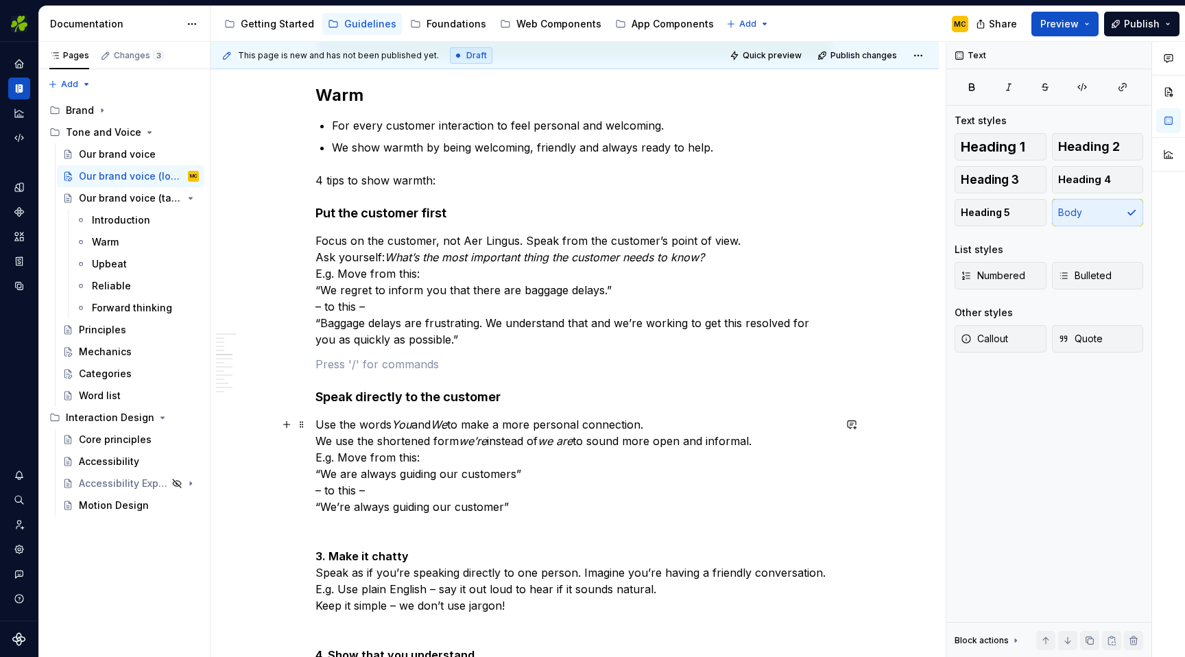
scroll to position [857, 0]
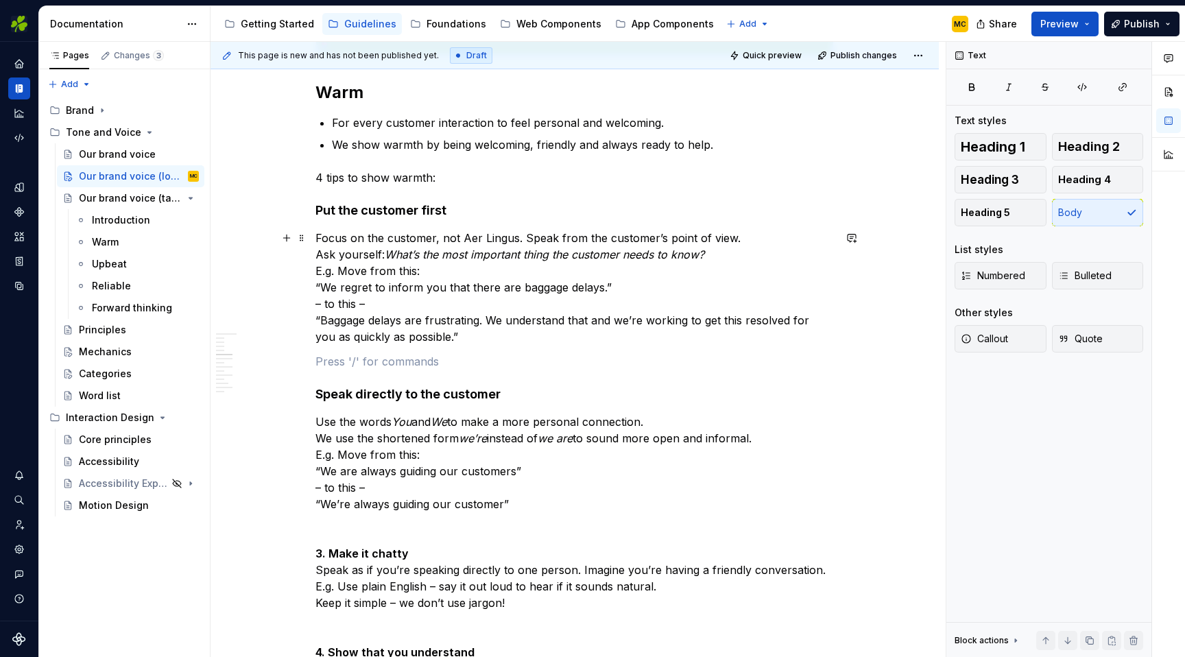
click at [500, 254] on em "What’s the most important thing the customer needs to know?" at bounding box center [544, 255] width 319 height 14
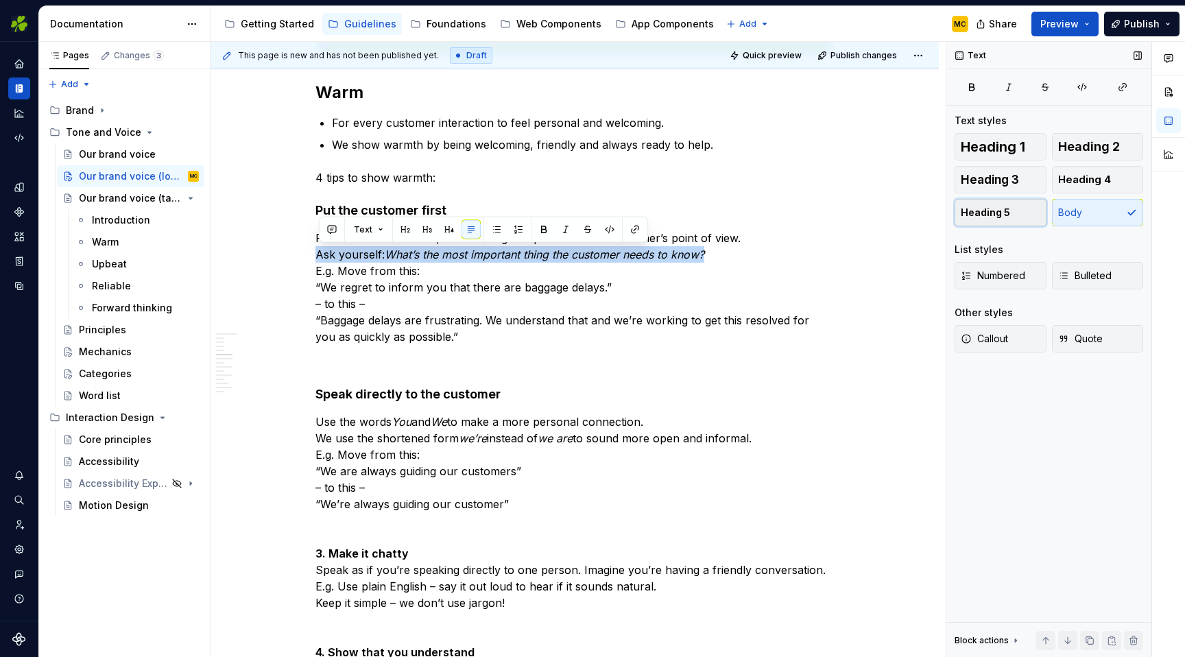
click at [1026, 212] on button "Heading 5" at bounding box center [1000, 212] width 92 height 27
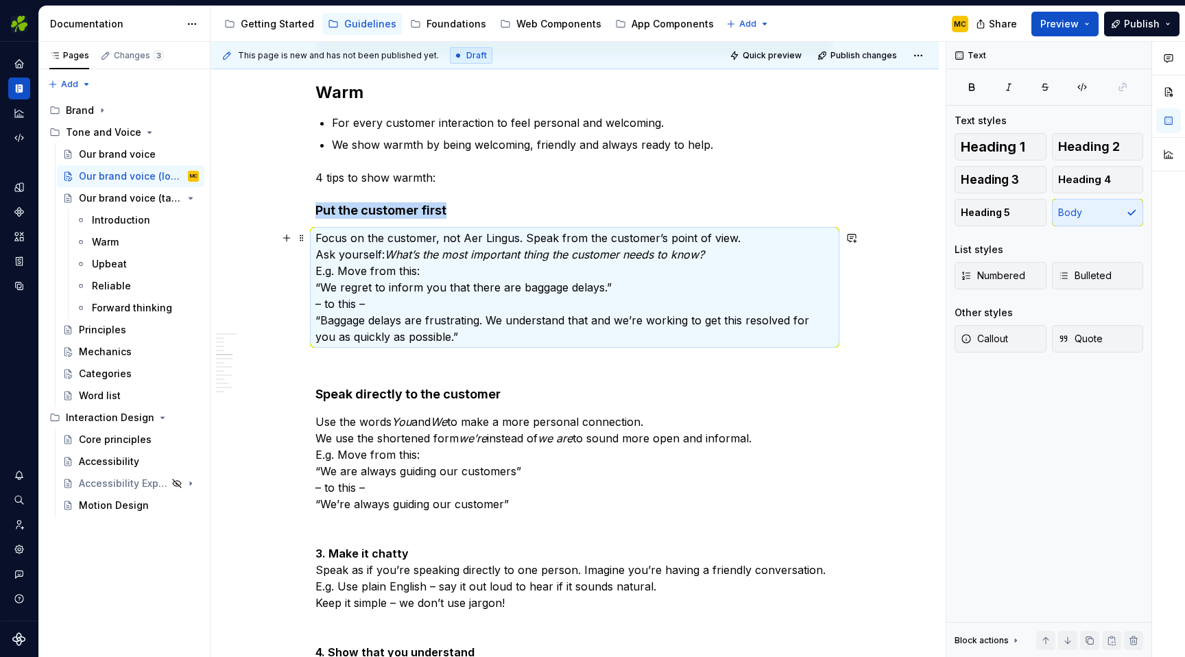
click at [615, 267] on p "Focus on the customer, not Aer Lingus. Speak from the customer’s point of view.…" at bounding box center [574, 287] width 518 height 115
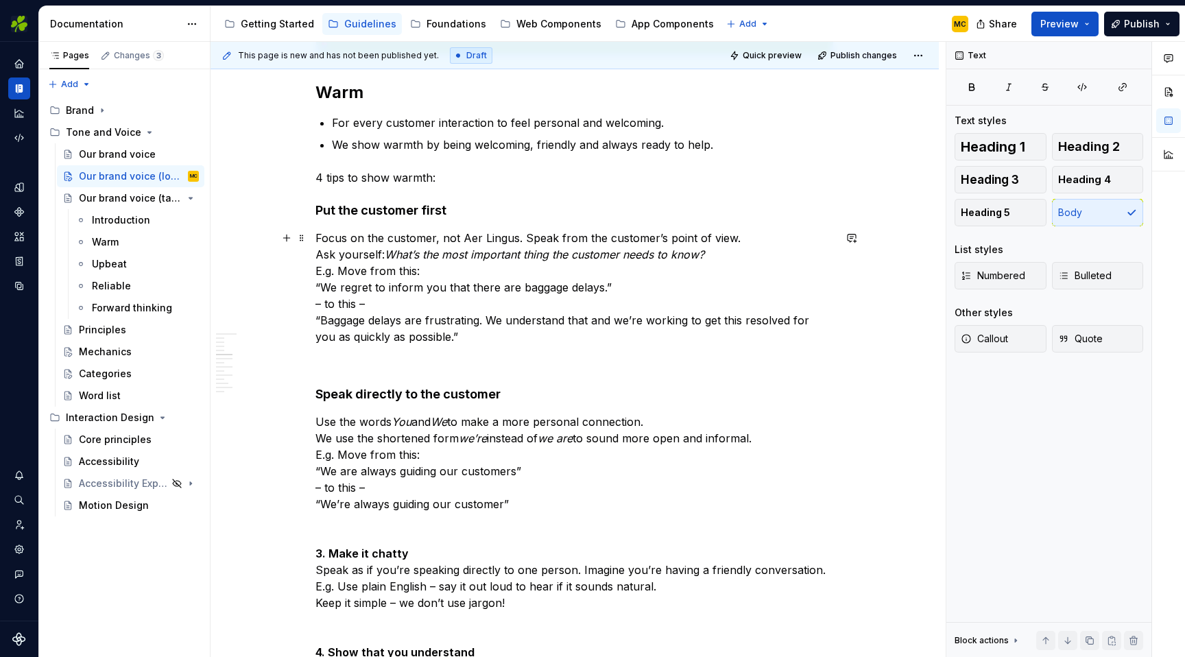
click at [631, 259] on em "What’s the most important thing the customer needs to know?" at bounding box center [544, 255] width 319 height 14
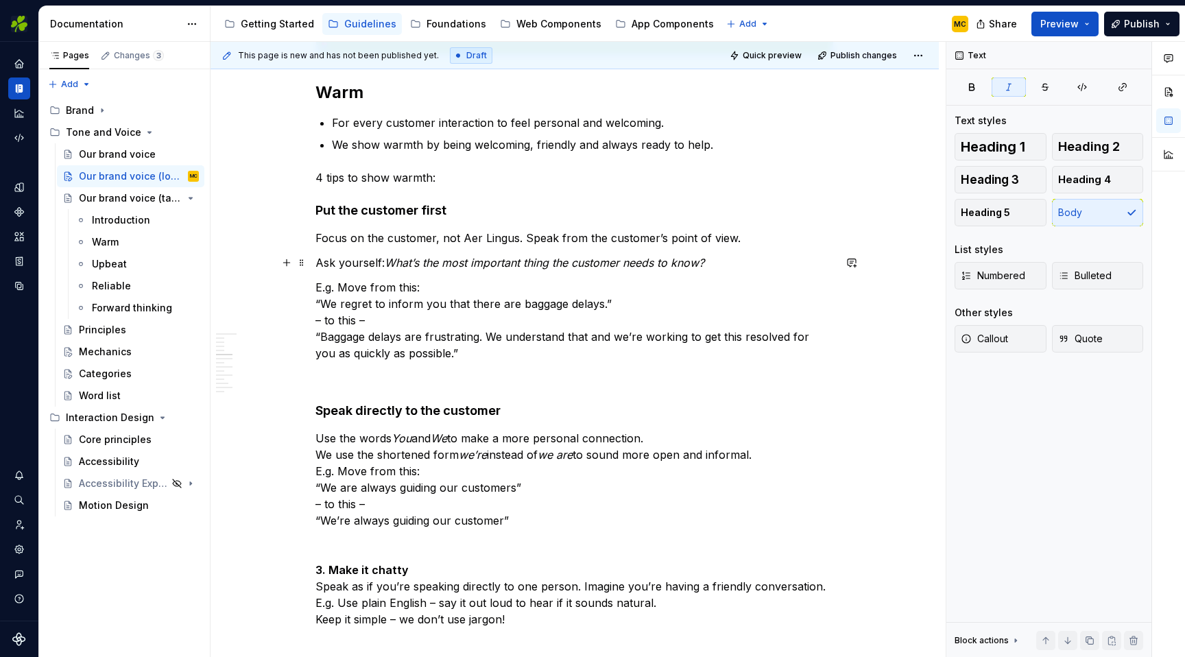
click at [723, 266] on p "Ask yourself: What’s the most important thing the customer needs to know?" at bounding box center [574, 262] width 518 height 16
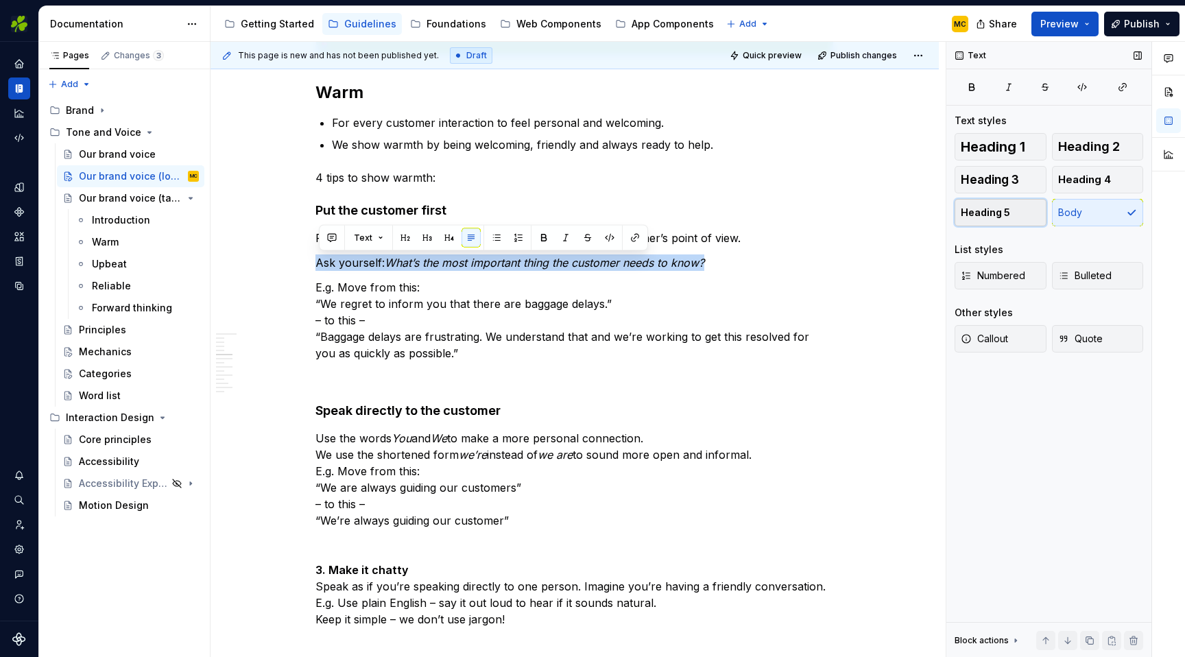
click at [1011, 210] on button "Heading 5" at bounding box center [1000, 212] width 92 height 27
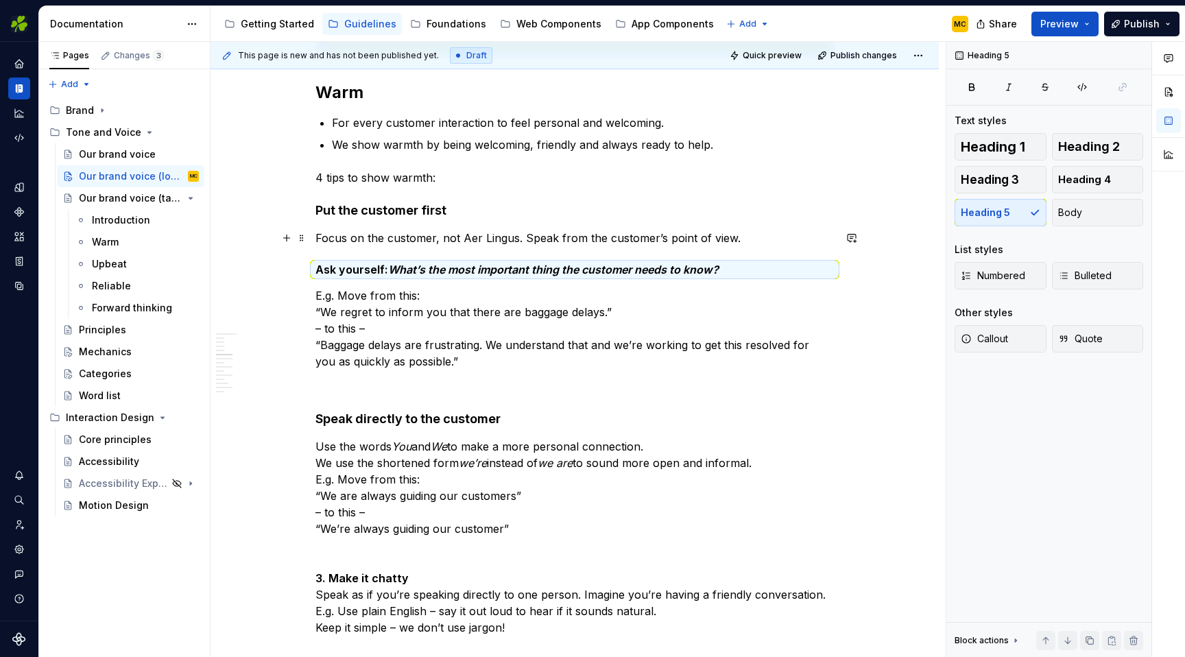
click at [783, 241] on p "Focus on the customer, not Aer Lingus. Speak from the customer’s point of view." at bounding box center [574, 238] width 518 height 16
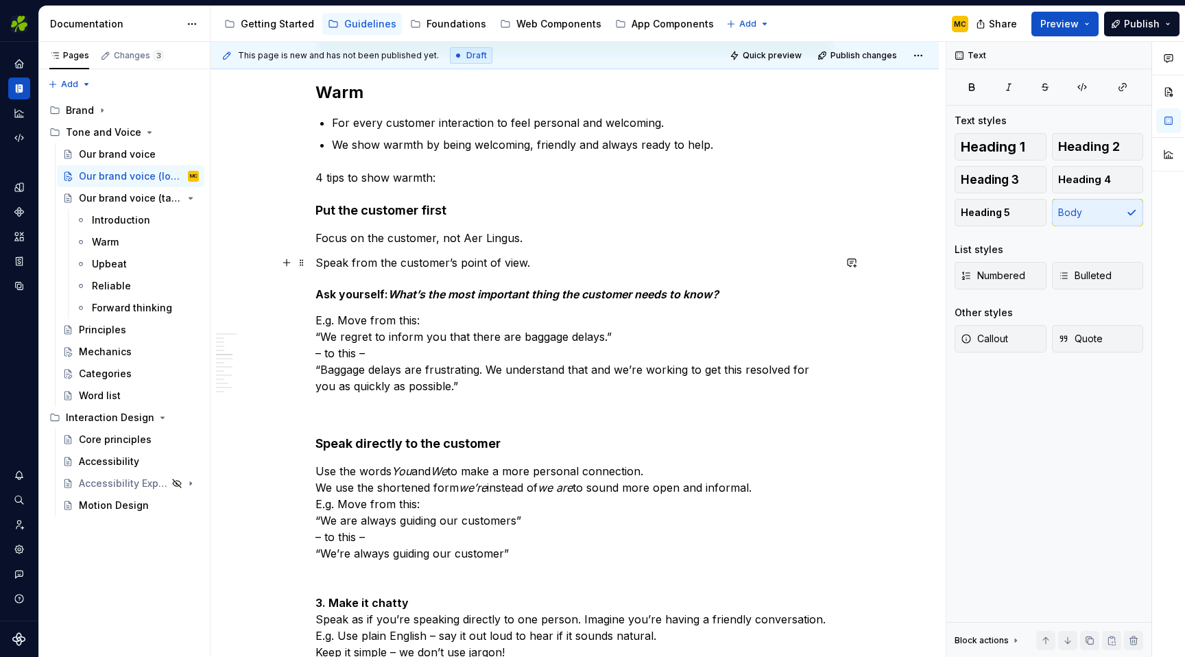
click at [618, 263] on p "Speak from the customer’s point of view." at bounding box center [574, 262] width 518 height 16
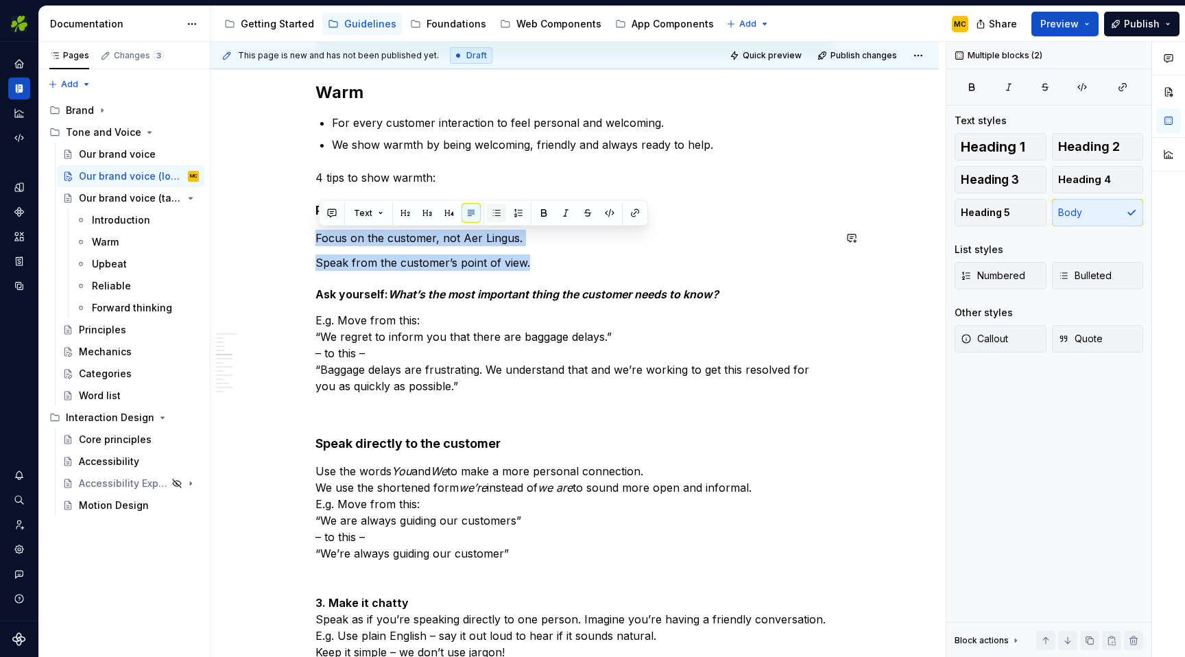
click at [495, 213] on button "button" at bounding box center [496, 213] width 19 height 19
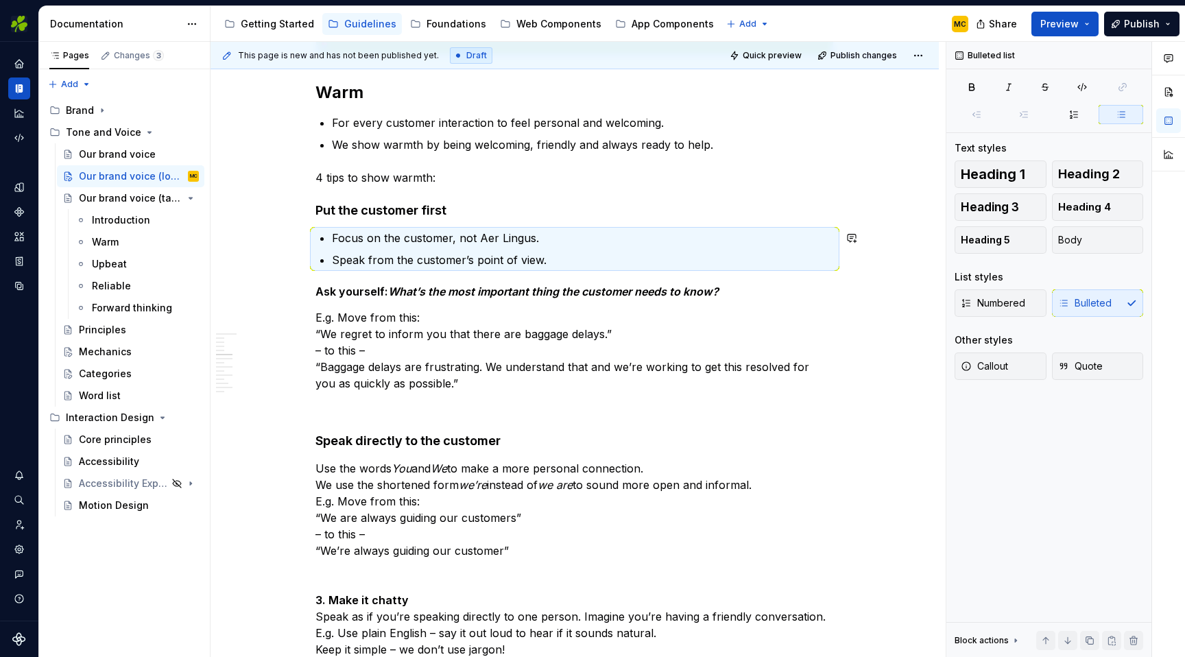
click at [583, 215] on h4 "Put the customer first" at bounding box center [574, 210] width 518 height 16
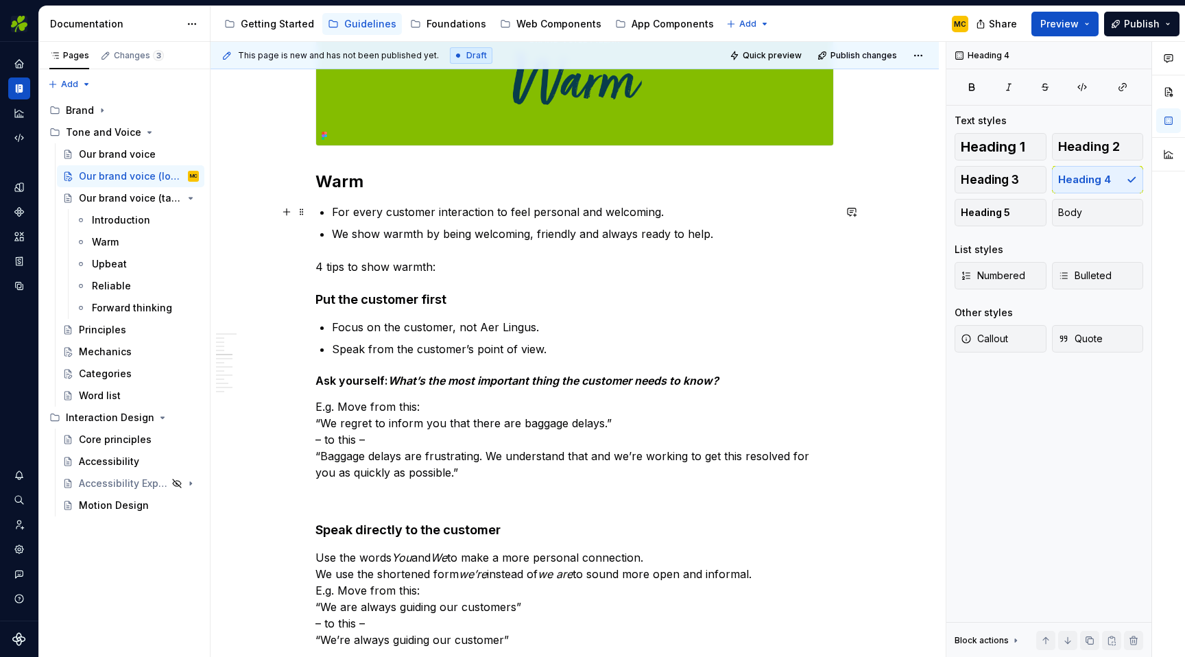
scroll to position [755, 0]
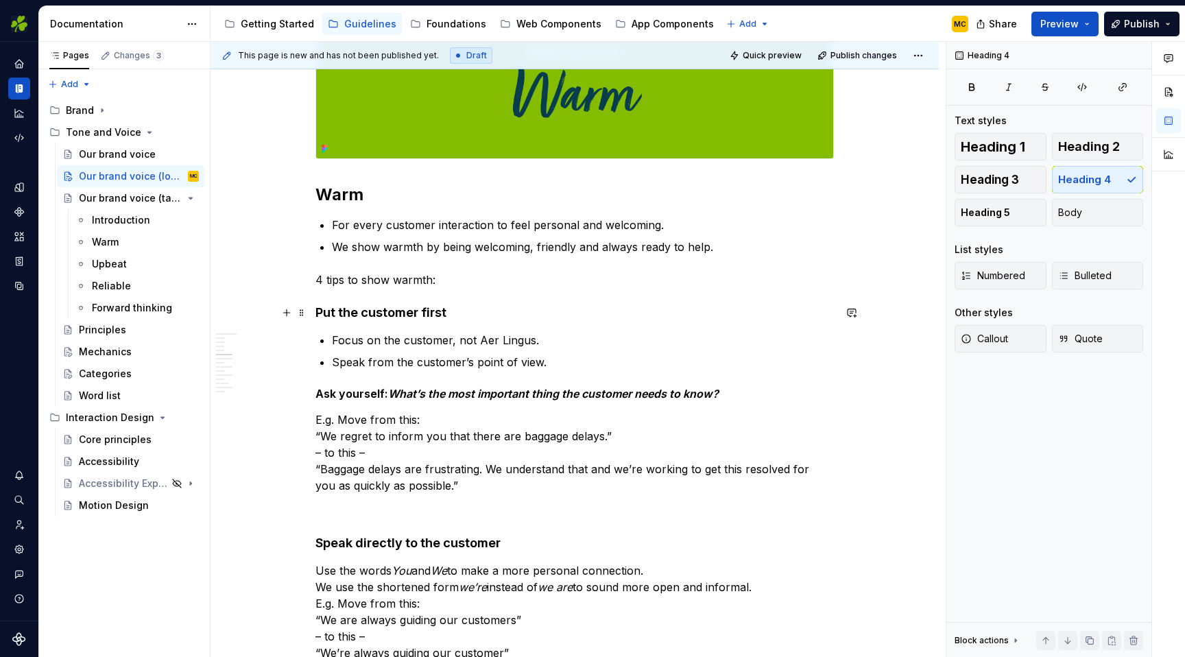
click at [409, 316] on h4 "Put the customer first" at bounding box center [574, 312] width 518 height 16
click at [361, 197] on h2 "Warm" at bounding box center [574, 195] width 518 height 22
click at [381, 317] on h4 "Put the customer first" at bounding box center [574, 312] width 518 height 16
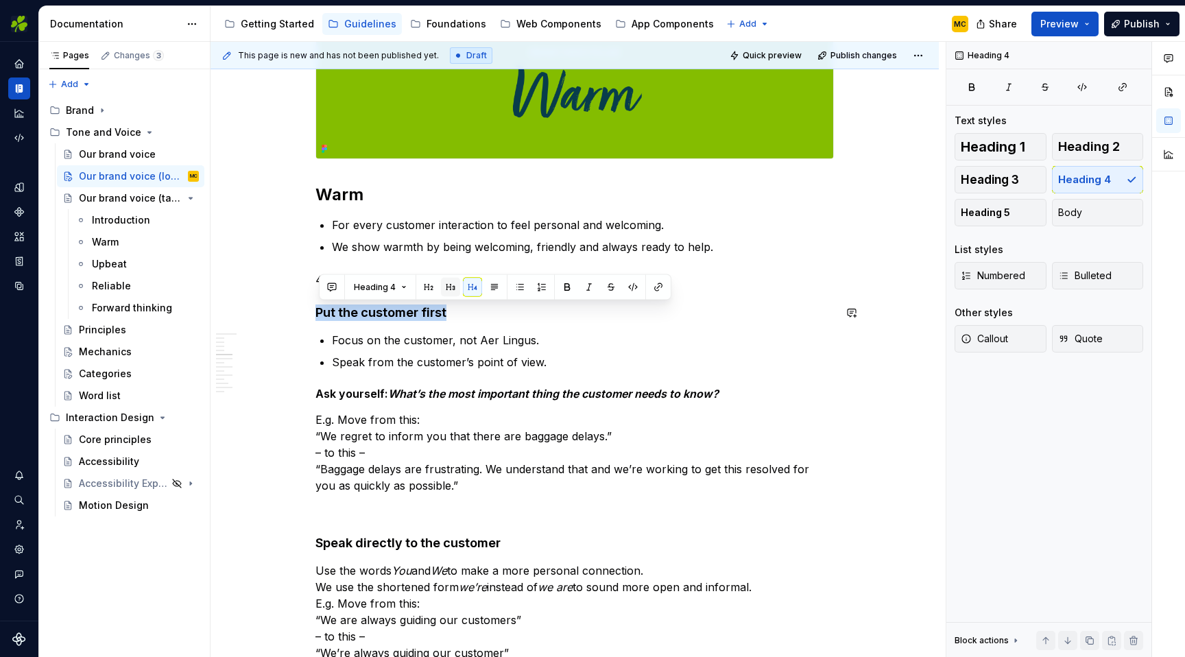
click at [445, 289] on button "button" at bounding box center [450, 287] width 19 height 19
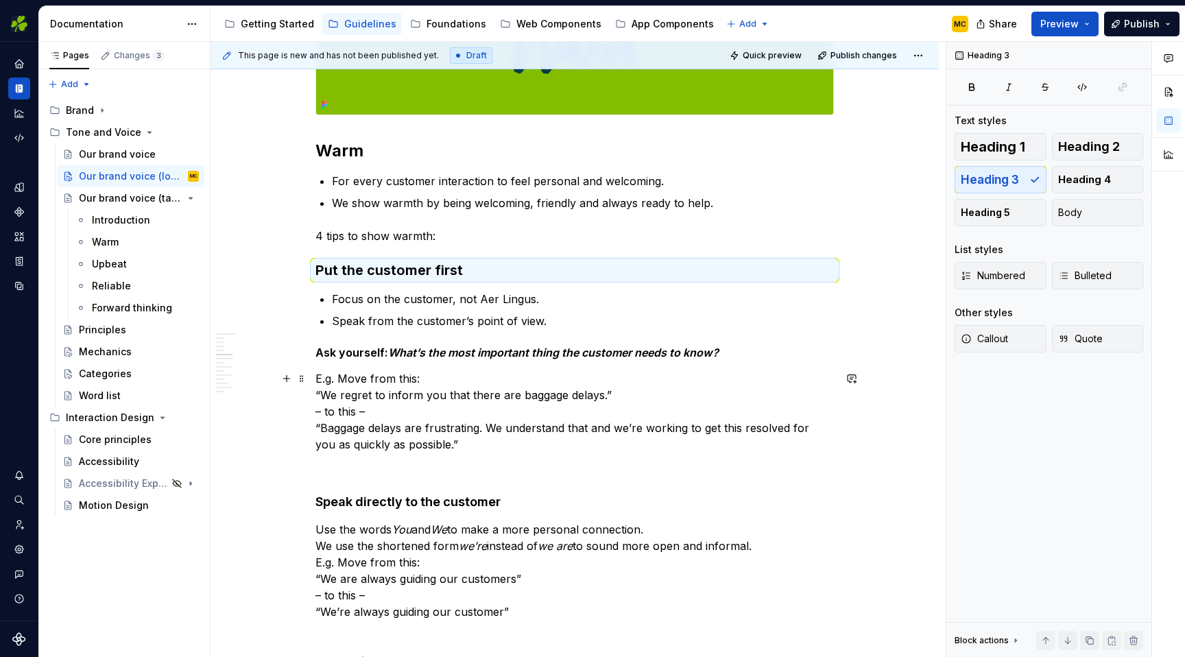
scroll to position [800, 0]
click at [1091, 181] on span "Heading 4" at bounding box center [1084, 180] width 53 height 14
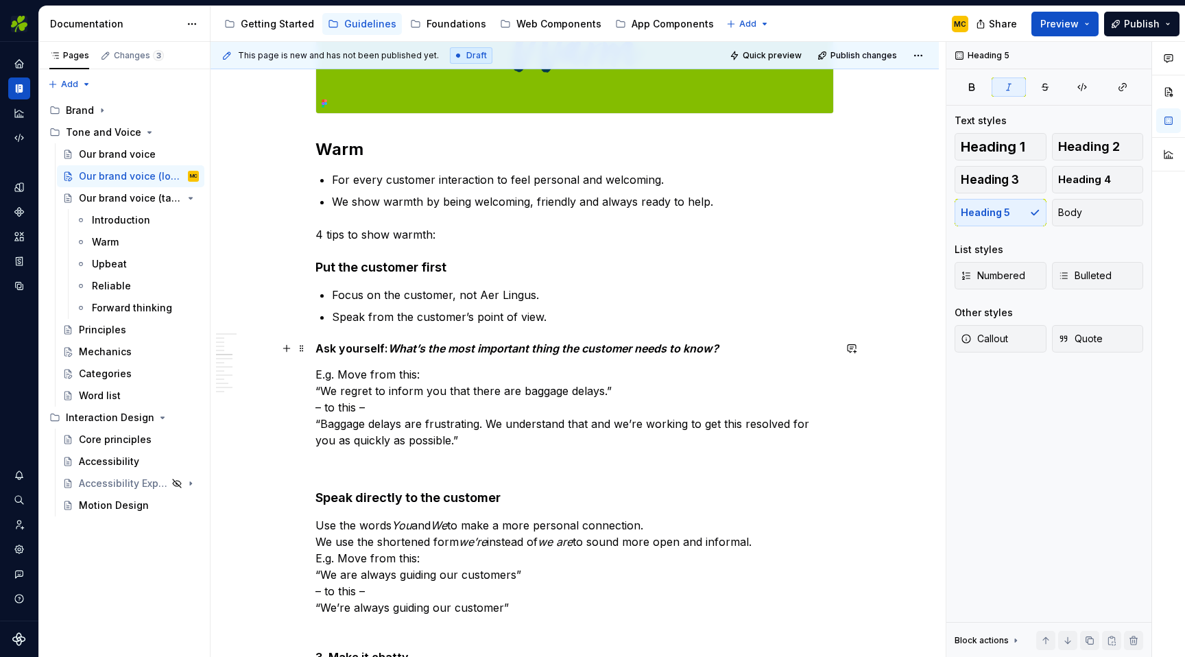
click at [746, 344] on h5 "Ask yourself: What’s the most important thing the customer needs to know?" at bounding box center [574, 348] width 518 height 14
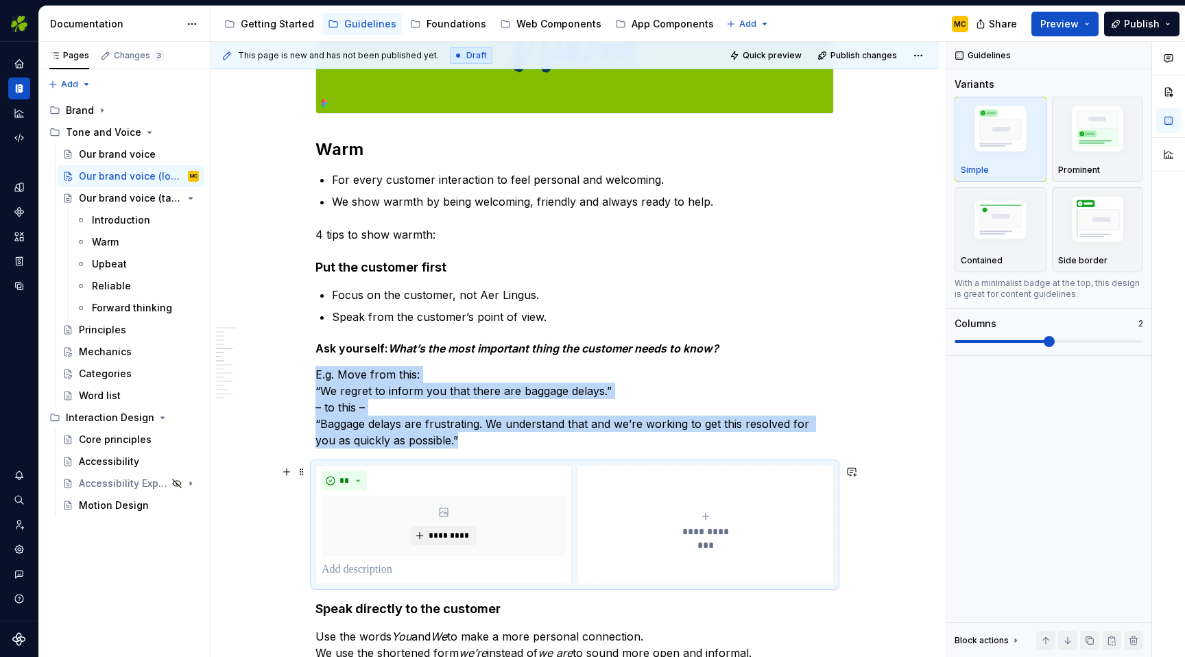
click at [701, 509] on button "**********" at bounding box center [705, 524] width 256 height 119
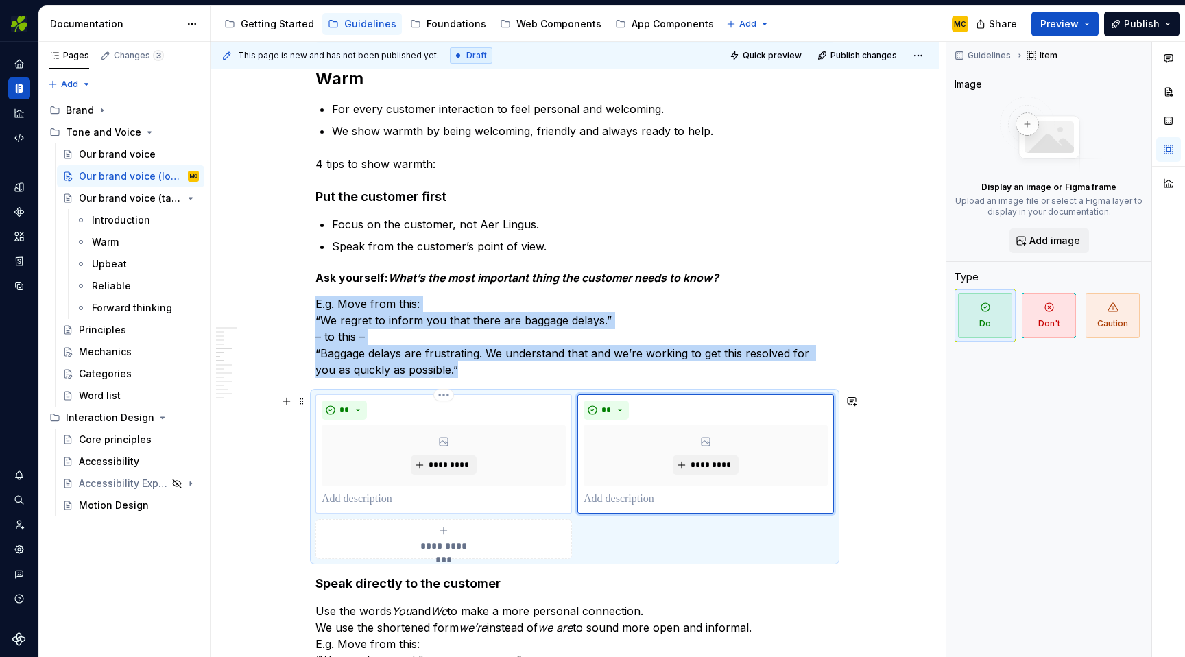
scroll to position [877, 0]
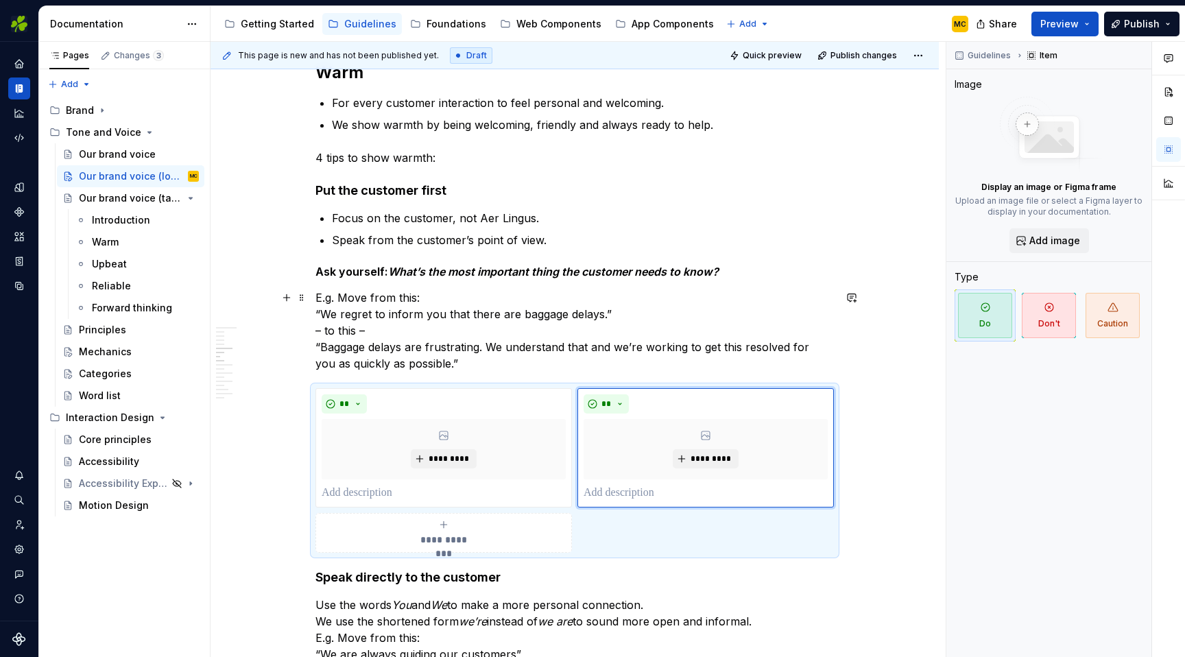
click at [470, 315] on p "E.g. Move from this: “We regret to inform you that there are baggage delays.” –…" at bounding box center [574, 330] width 518 height 82
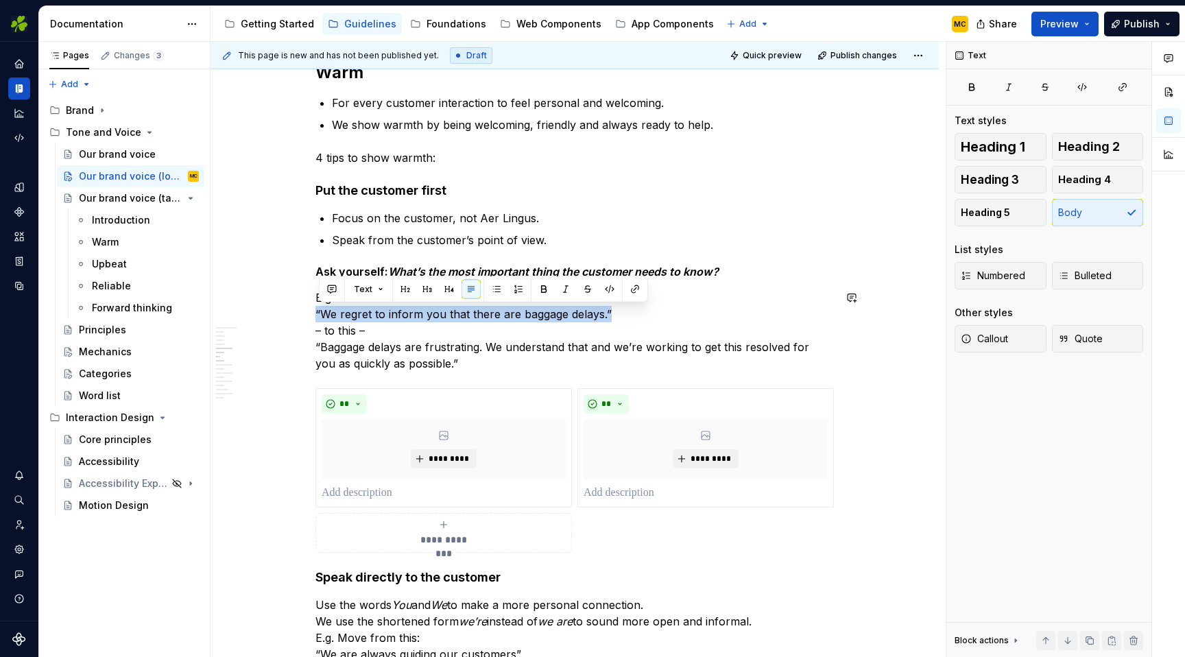
copy p "“We regret to inform you that there are baggage delays.”"
click at [415, 490] on p at bounding box center [444, 493] width 244 height 16
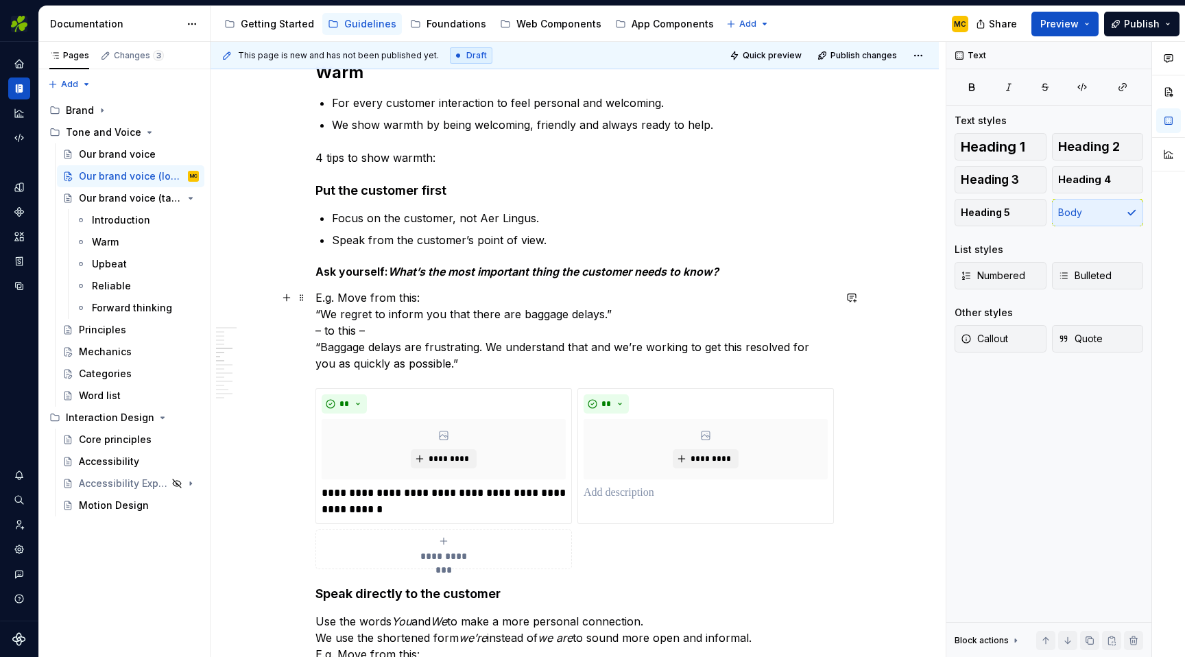
click at [465, 362] on p "E.g. Move from this: “We regret to inform you that there are baggage delays.” –…" at bounding box center [574, 330] width 518 height 82
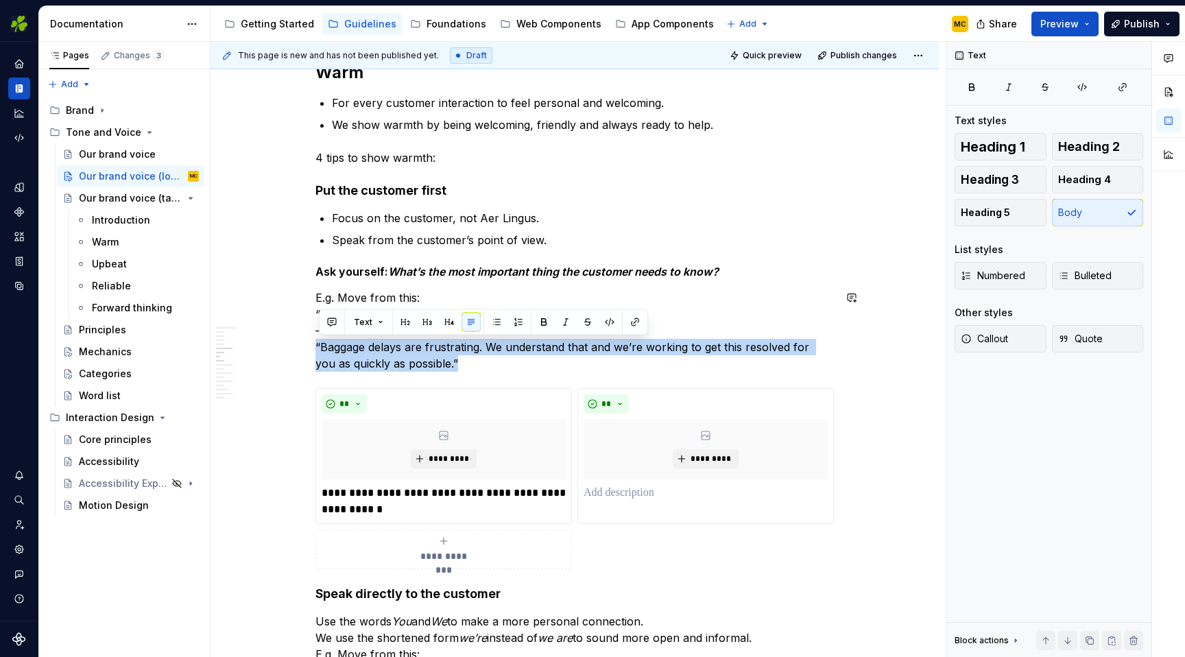
copy p "“Baggage delays are frustrating. We understand that and we’re working to get th…"
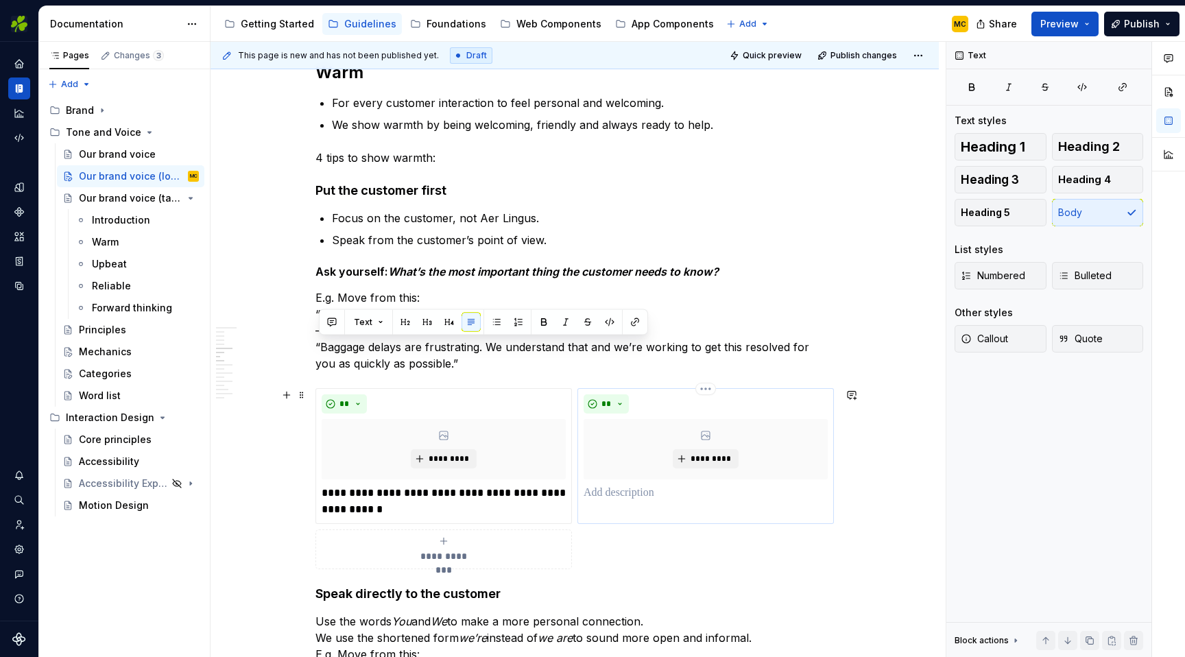
click at [671, 493] on p at bounding box center [705, 493] width 244 height 16
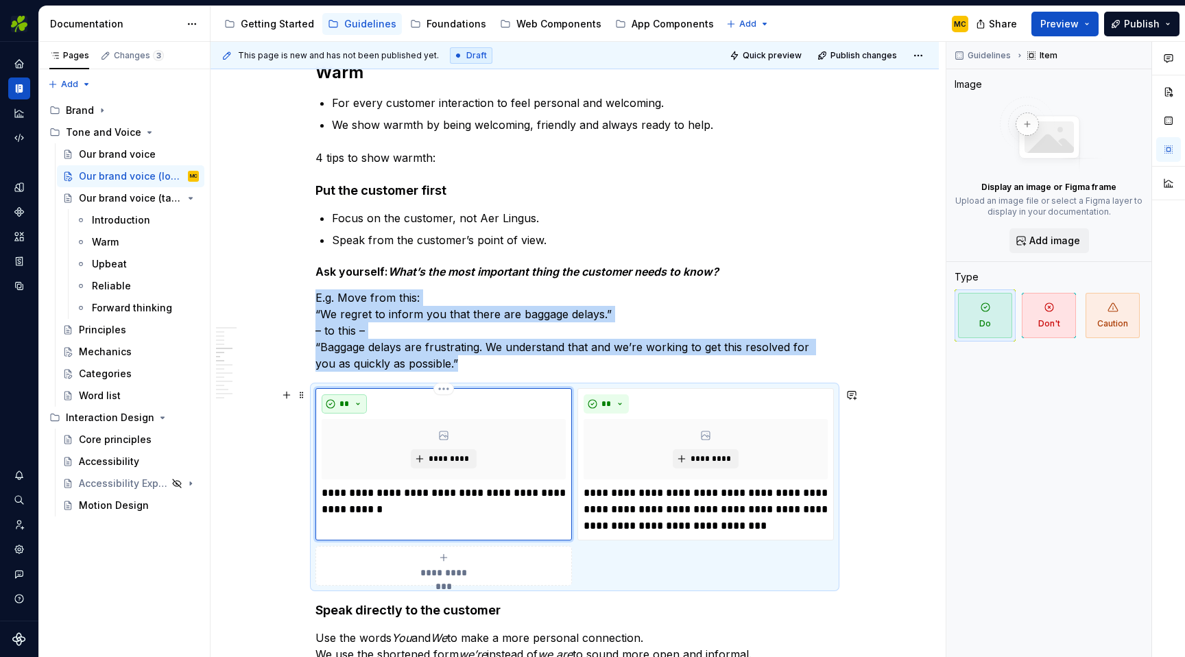
click at [364, 405] on button "**" at bounding box center [344, 403] width 45 height 19
click at [377, 450] on div "Don't" at bounding box center [379, 453] width 25 height 14
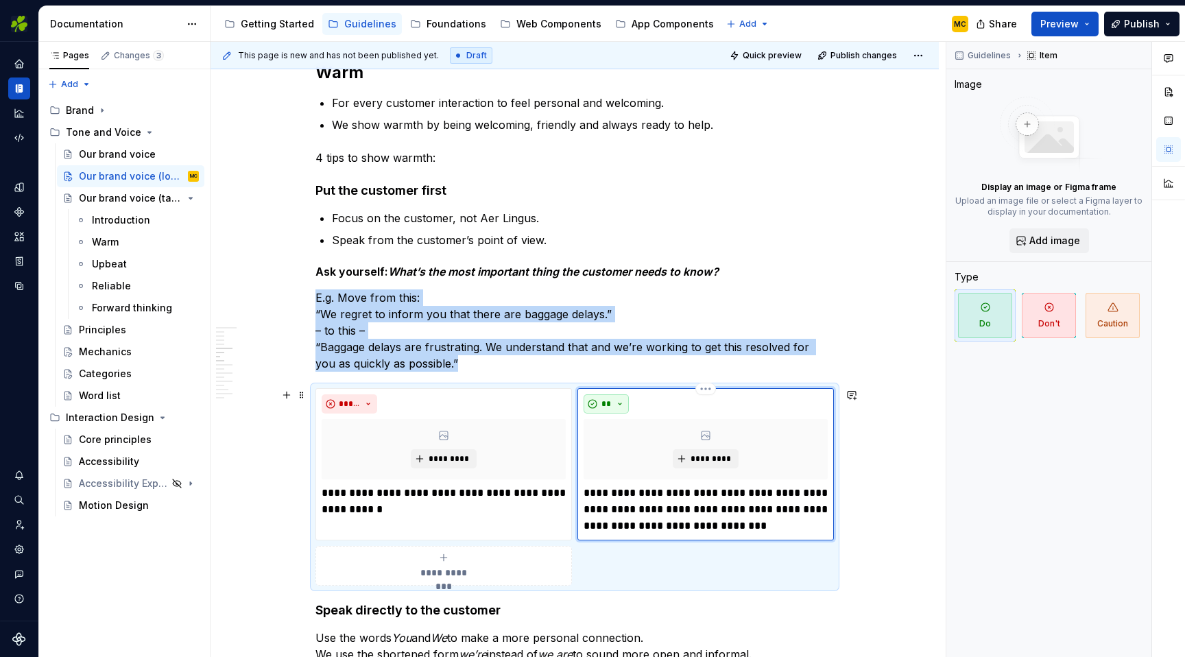
click at [625, 402] on button "**" at bounding box center [605, 403] width 45 height 19
click at [638, 431] on div "Do" at bounding box center [635, 431] width 13 height 14
click at [465, 363] on p "E.g. Move from this: “We regret to inform you that there are baggage delays.” –…" at bounding box center [574, 330] width 518 height 82
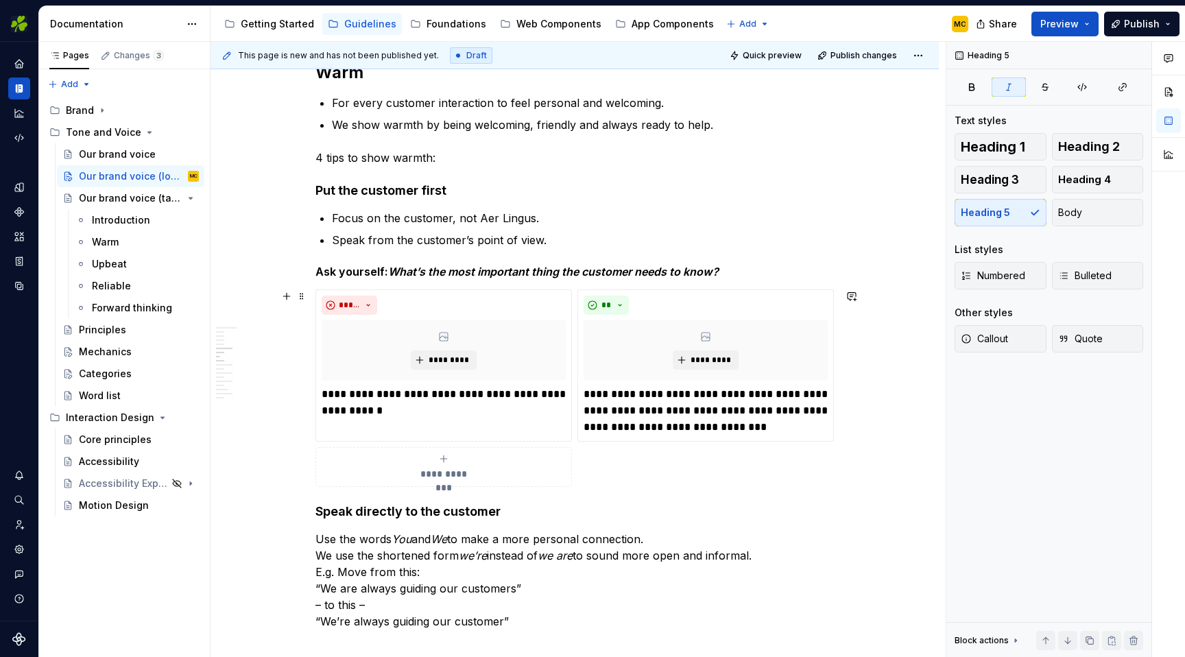
click at [634, 469] on div "**********" at bounding box center [574, 387] width 518 height 197
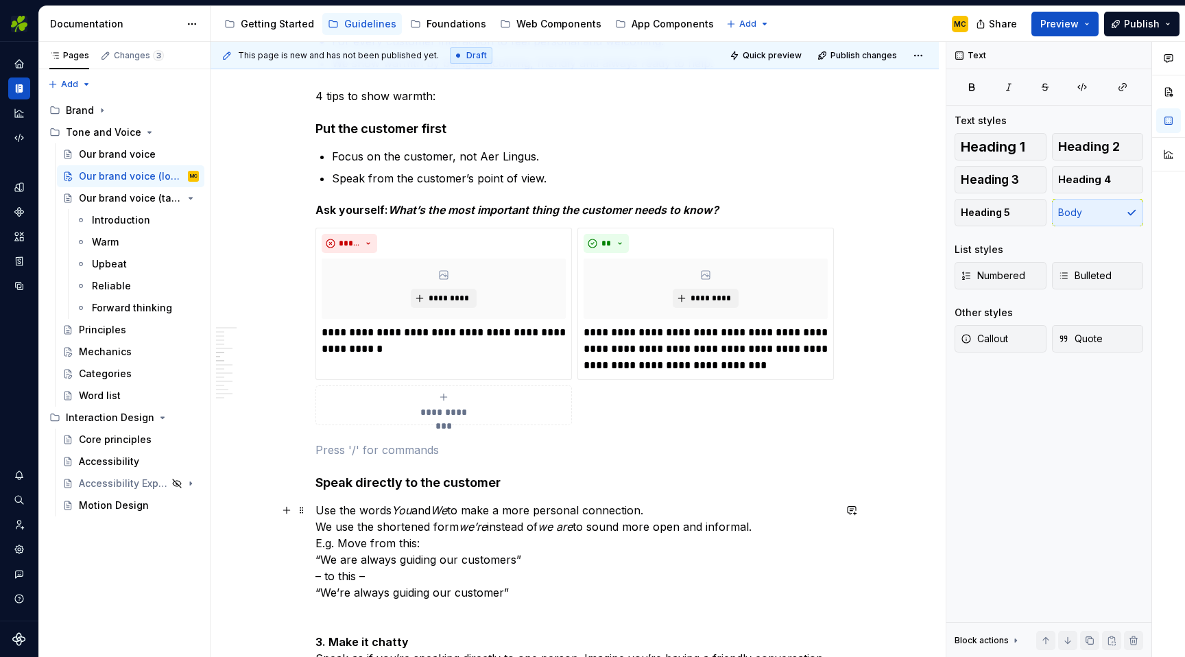
scroll to position [985, 0]
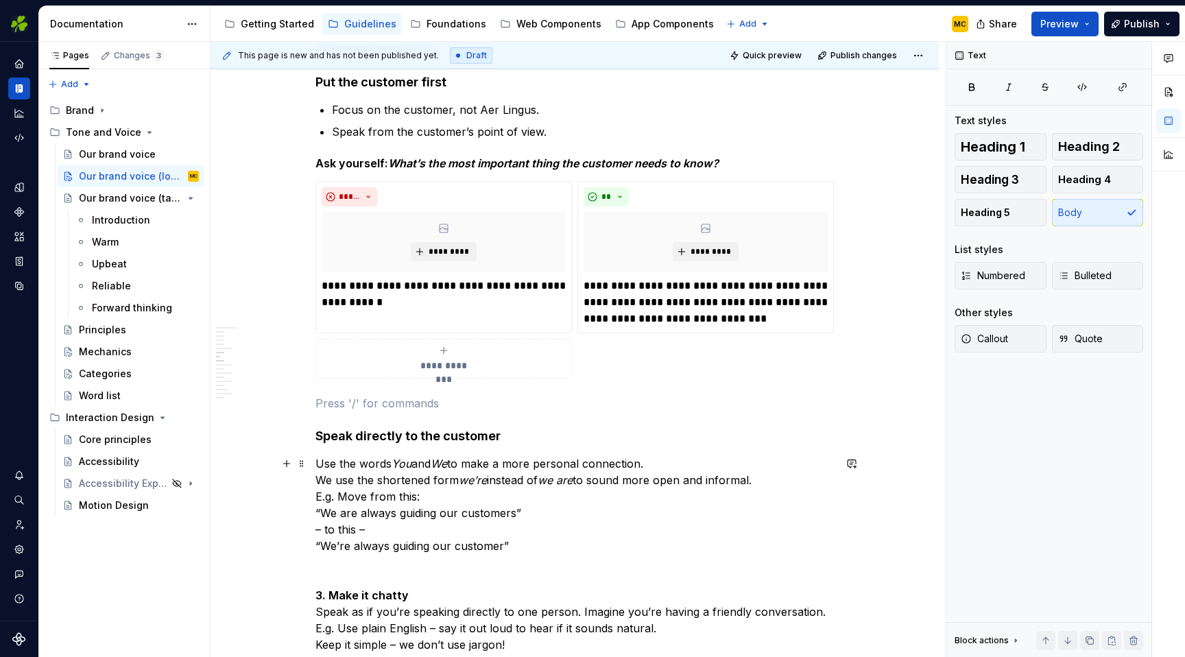
click at [599, 479] on p "Use the words You and We to make a more personal connection. We use the shorten…" at bounding box center [574, 504] width 518 height 99
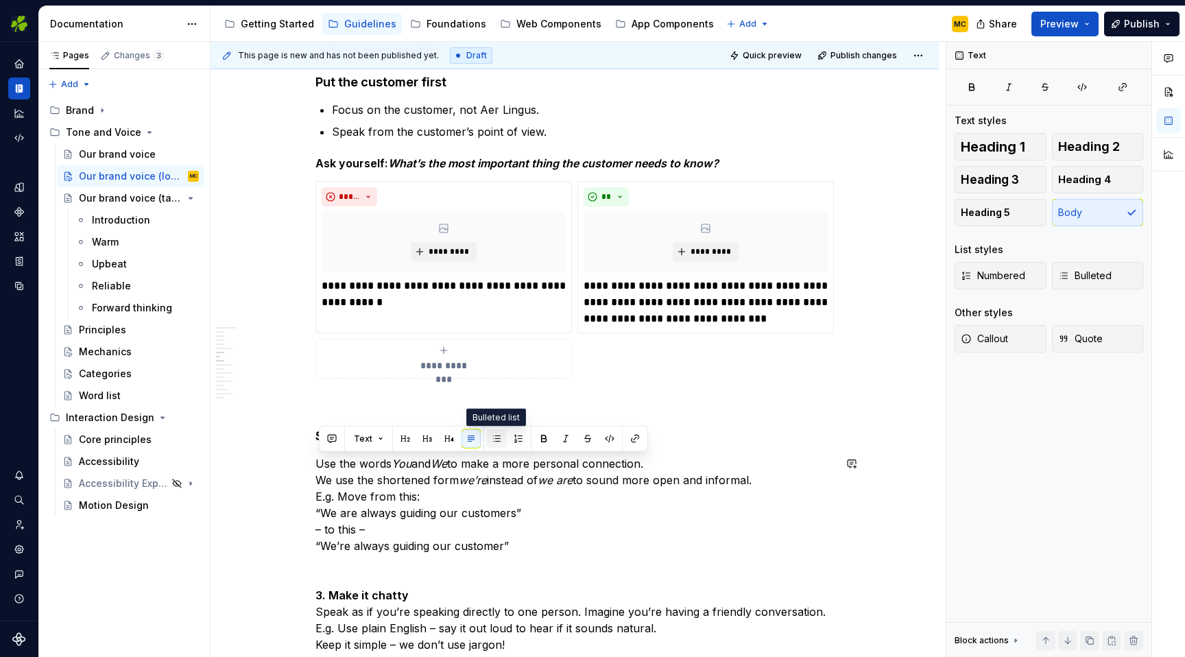
click at [498, 444] on button "button" at bounding box center [496, 438] width 19 height 19
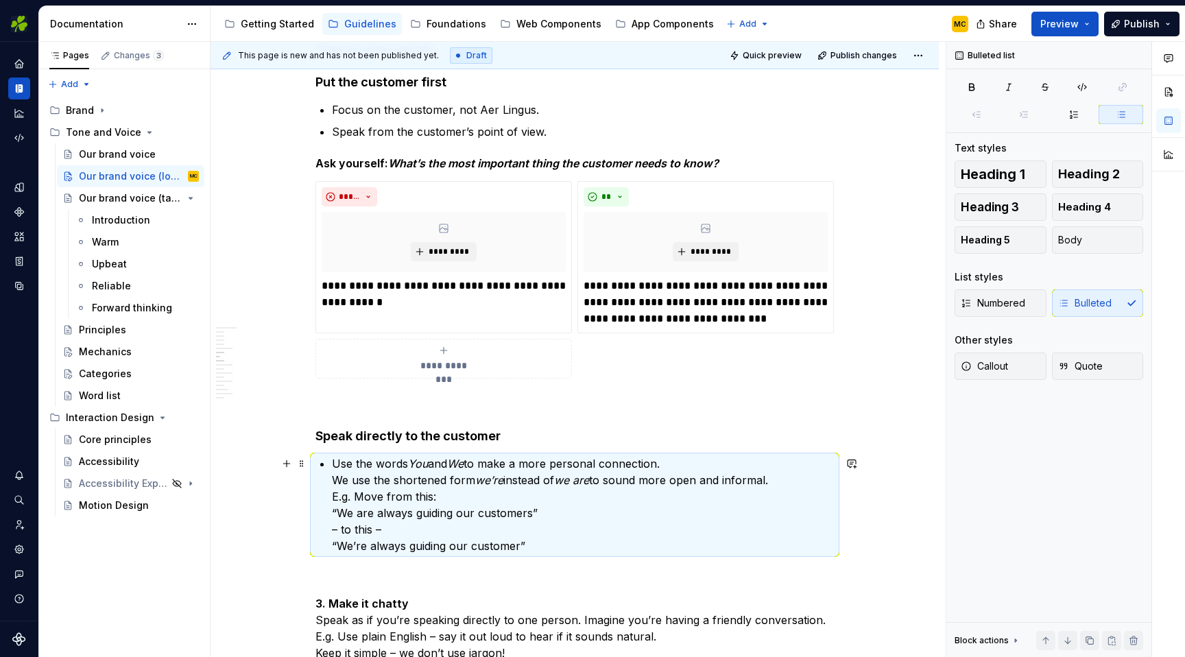
click at [389, 506] on p "Use the words You and We to make a more personal connection. We use the shorten…" at bounding box center [583, 504] width 502 height 99
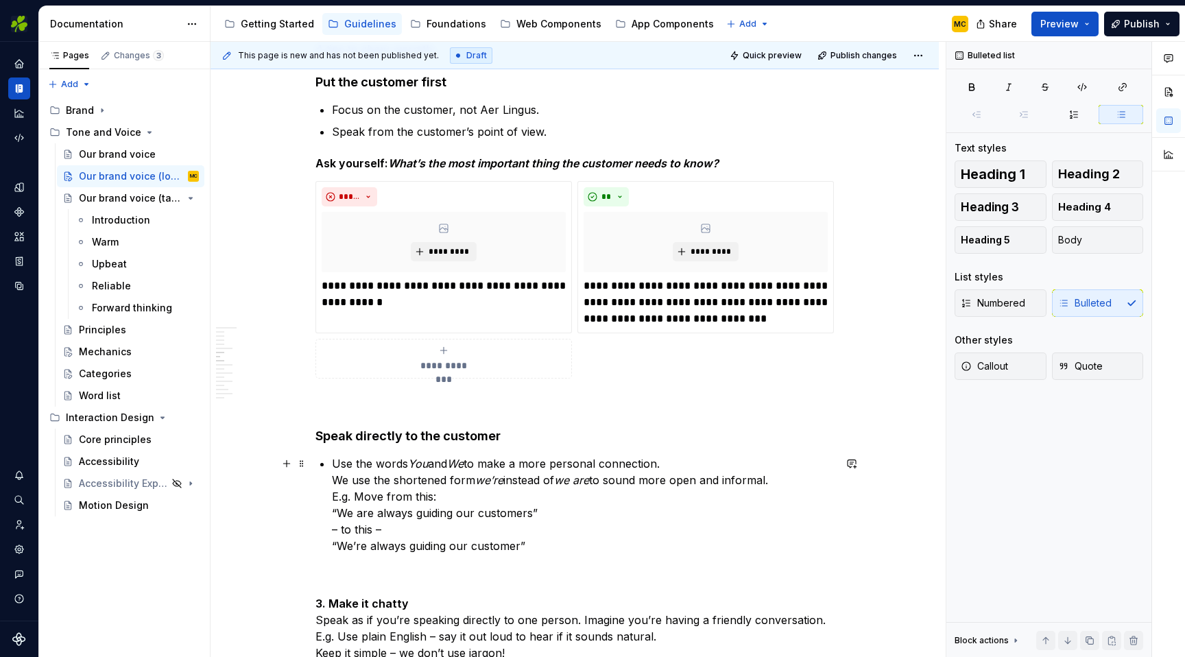
click at [394, 494] on p "Use the words You and We to make a more personal connection. We use the shorten…" at bounding box center [583, 504] width 502 height 99
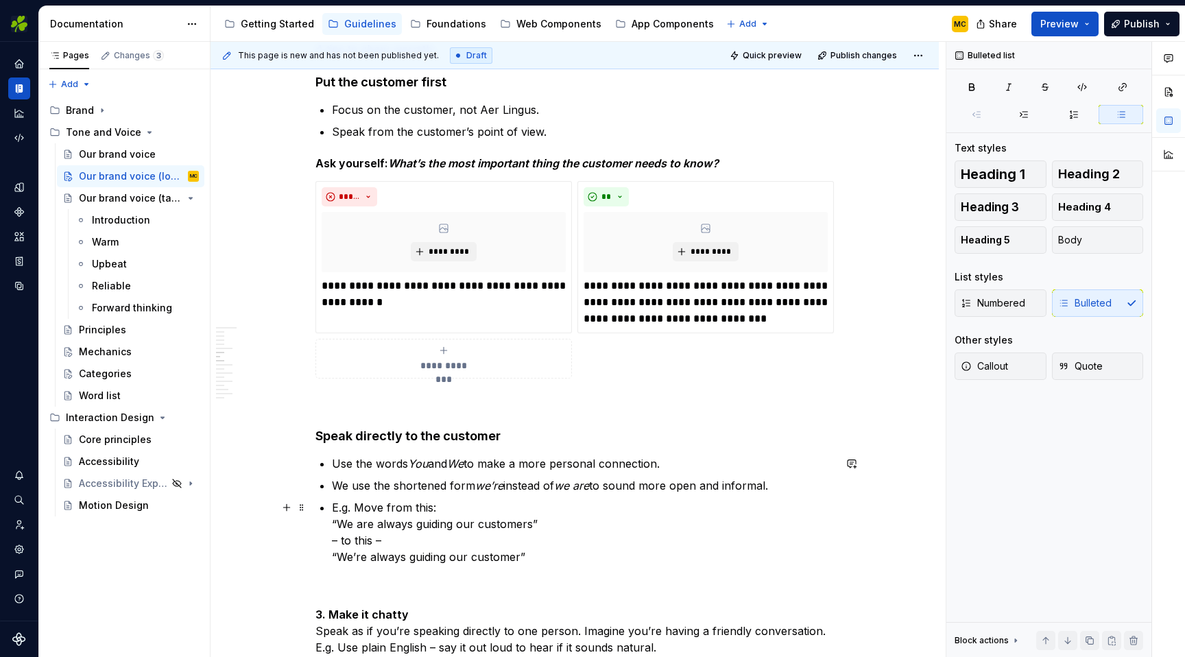
click at [534, 560] on p "E.g. Move from this: “We are always guiding our customers” – to this – “We’re a…" at bounding box center [583, 532] width 502 height 66
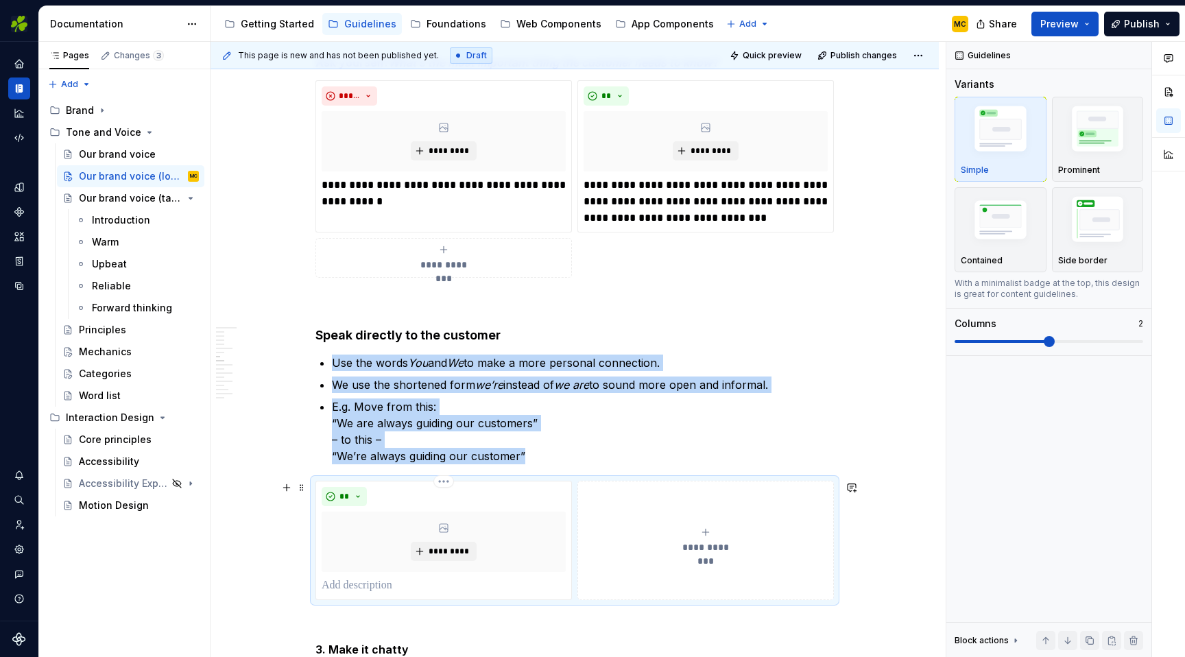
scroll to position [1089, 0]
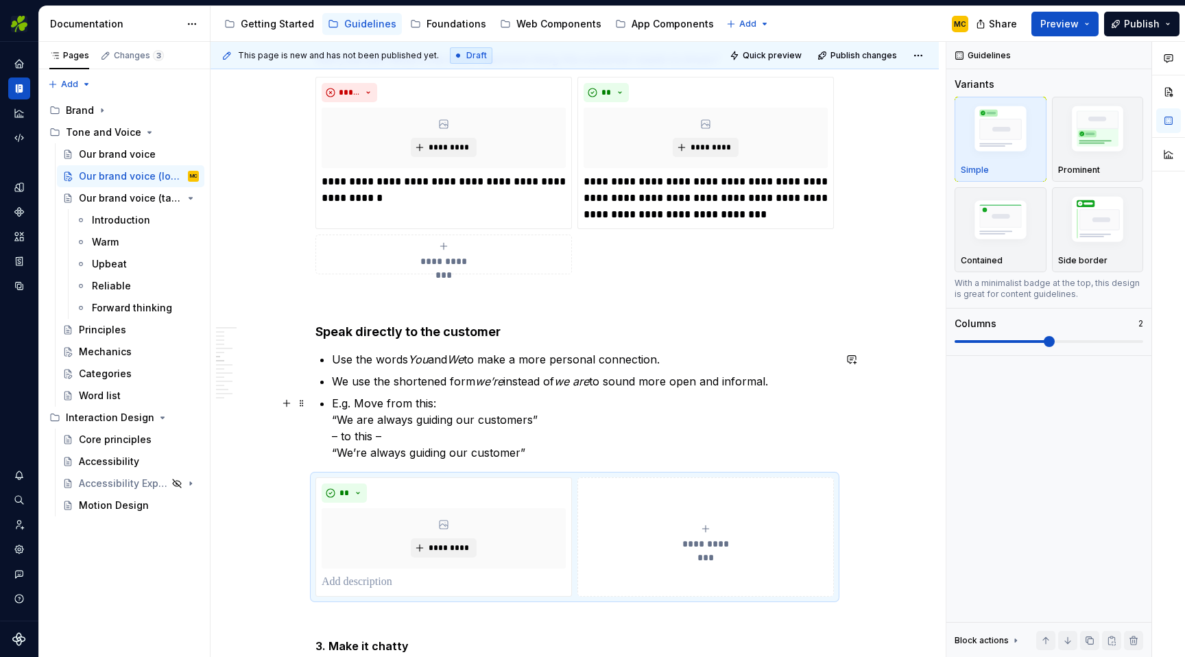
click at [544, 418] on p "E.g. Move from this: “We are always guiding our customers” – to this – “We’re a…" at bounding box center [583, 428] width 502 height 66
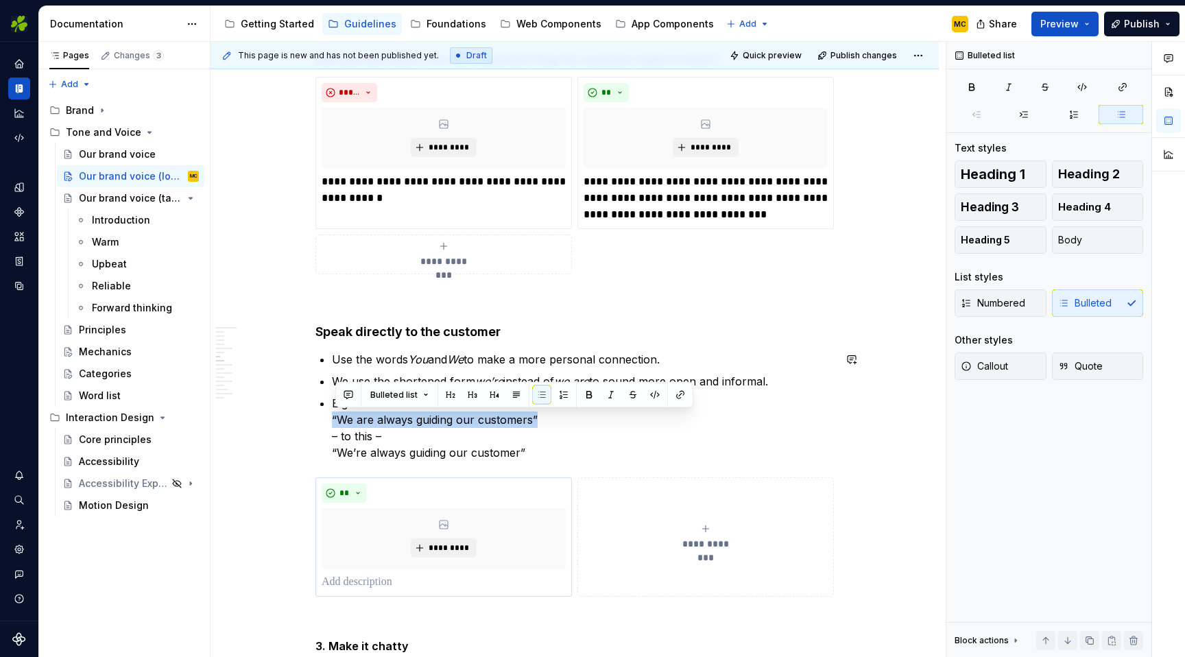
copy p "“We are always guiding our customers”"
click at [431, 579] on p at bounding box center [444, 582] width 244 height 16
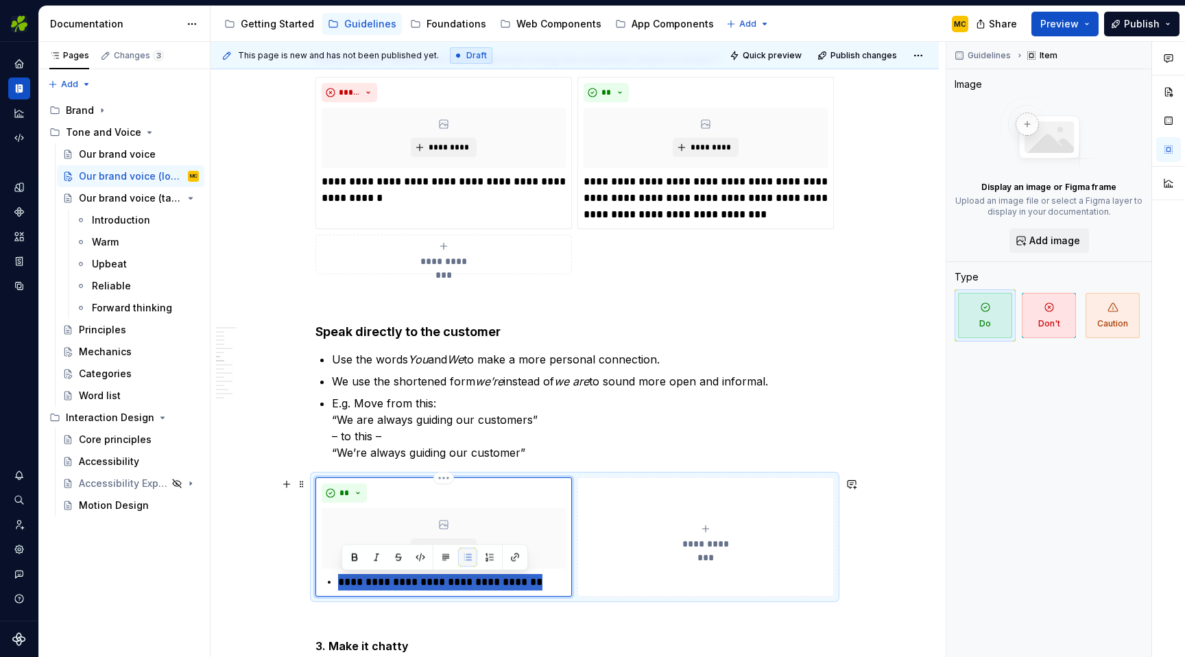
click at [463, 562] on button "button" at bounding box center [467, 557] width 19 height 19
click at [448, 562] on button "button" at bounding box center [445, 557] width 19 height 19
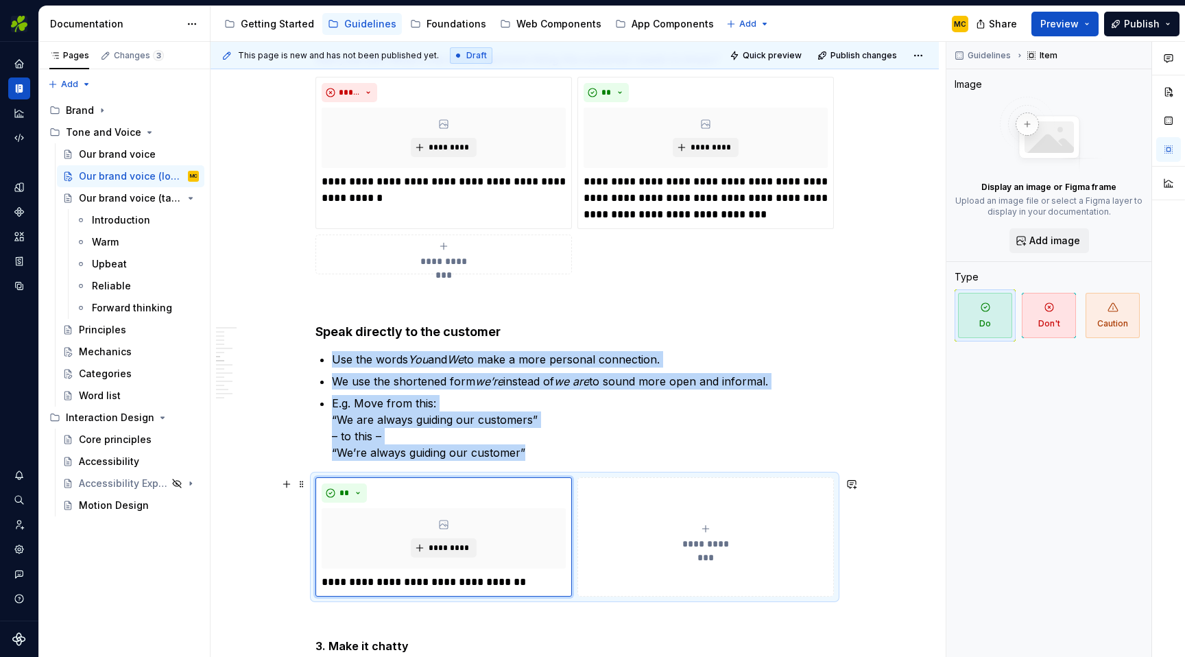
click at [703, 546] on span "**********" at bounding box center [705, 544] width 63 height 14
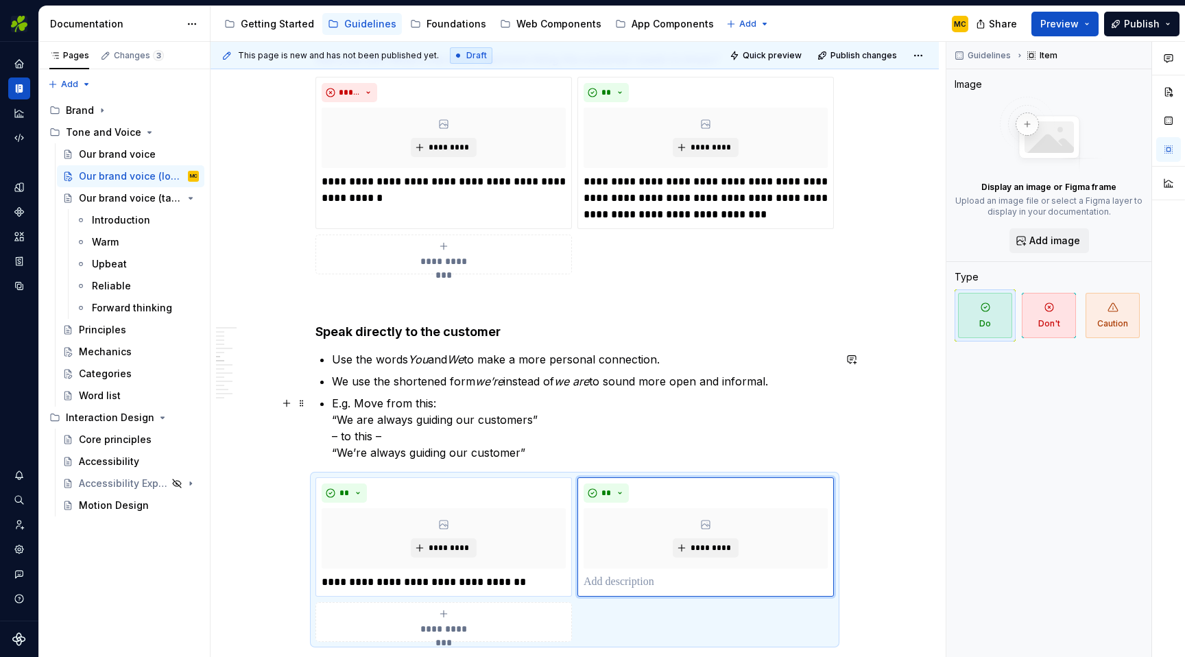
click at [463, 456] on p "E.g. Move from this: “We are always guiding our customers” – to this – “We’re a…" at bounding box center [583, 428] width 502 height 66
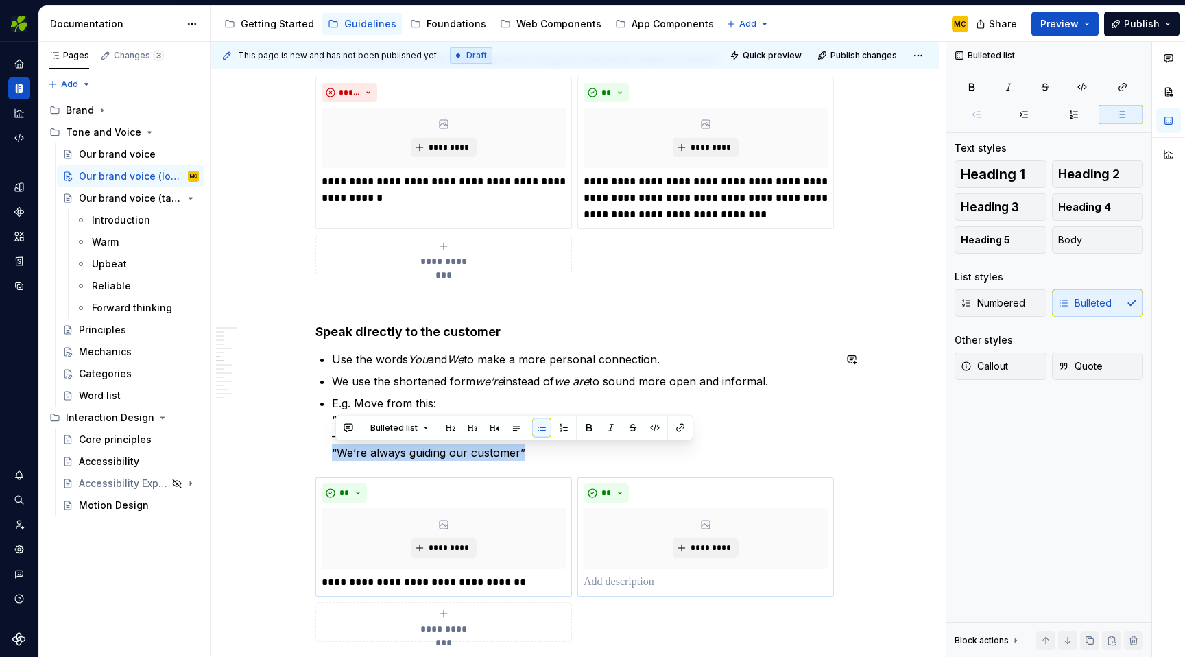
copy p "“We’re always guiding our customer”"
click at [659, 582] on p at bounding box center [705, 582] width 244 height 16
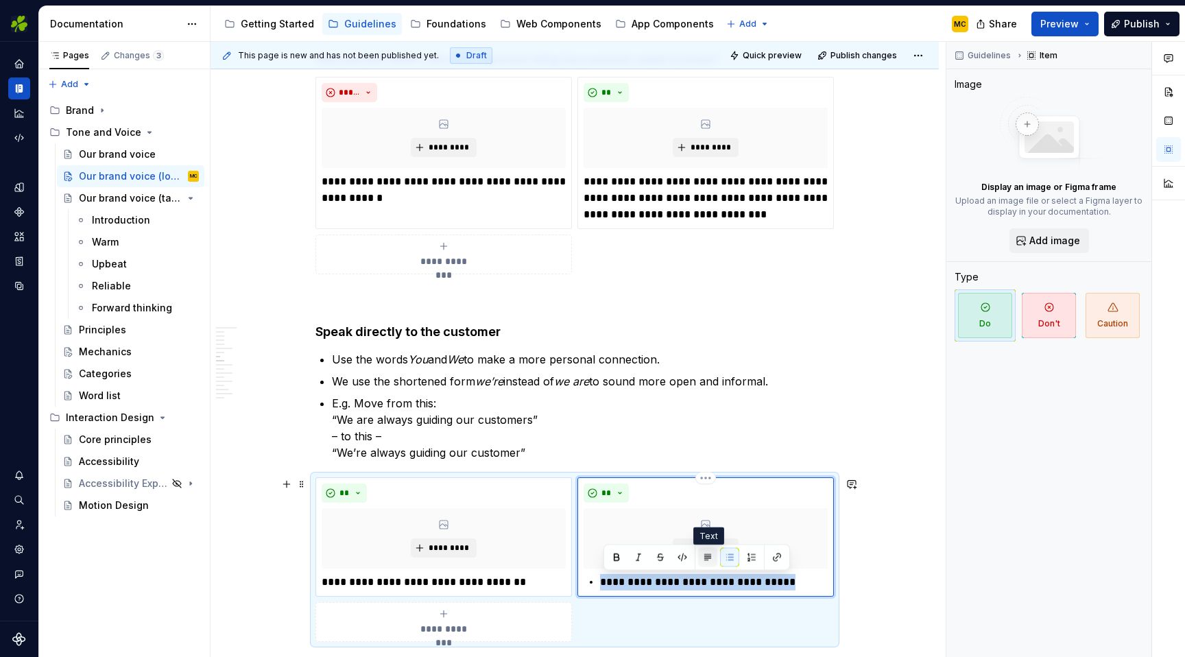
click at [712, 557] on button "button" at bounding box center [707, 557] width 19 height 19
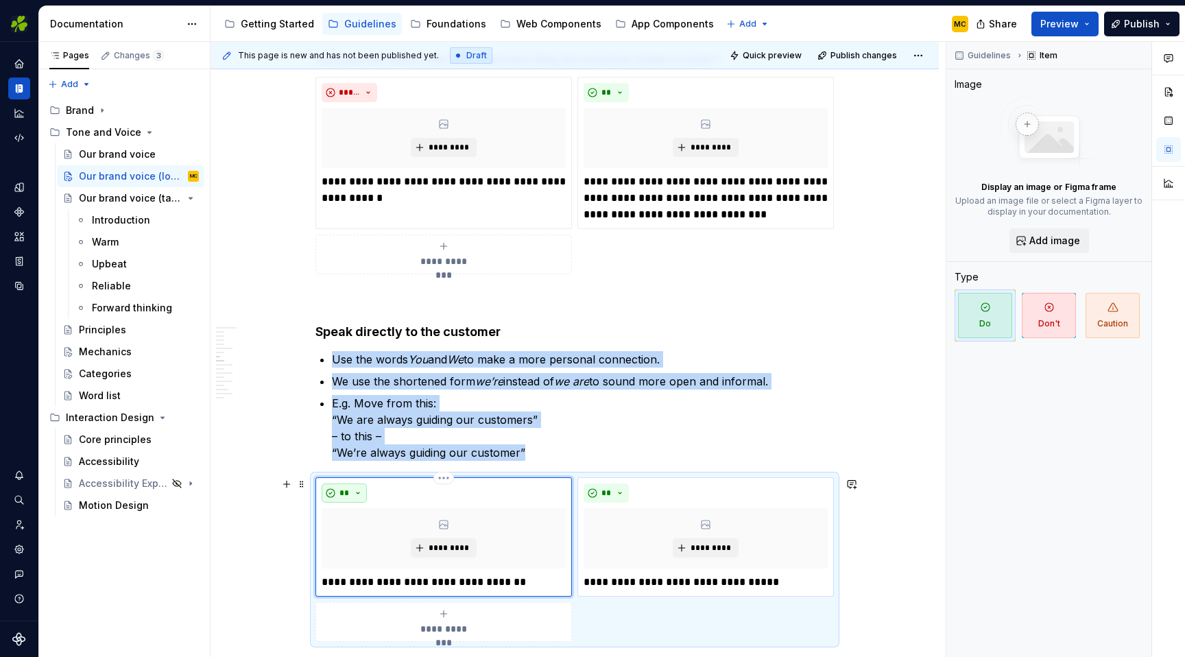
click at [360, 498] on button "**" at bounding box center [344, 492] width 45 height 19
click at [374, 540] on div "Don't" at bounding box center [379, 542] width 25 height 14
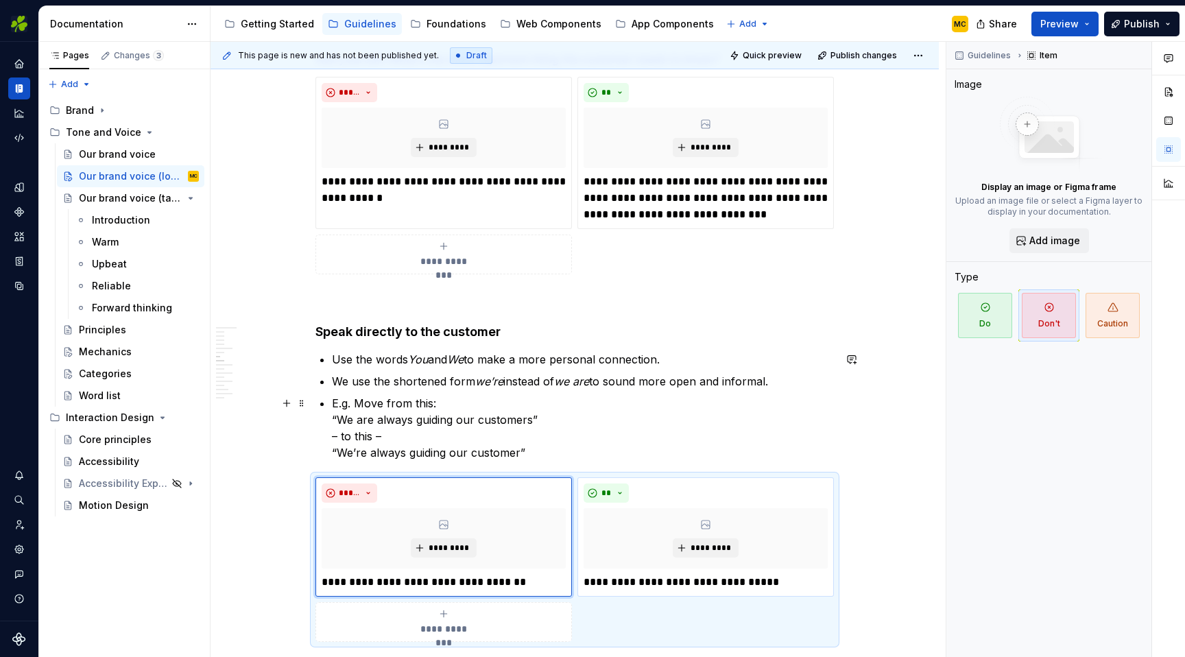
click at [569, 450] on p "E.g. Move from this: “We are always guiding our customers” – to this – “We’re a…" at bounding box center [583, 428] width 502 height 66
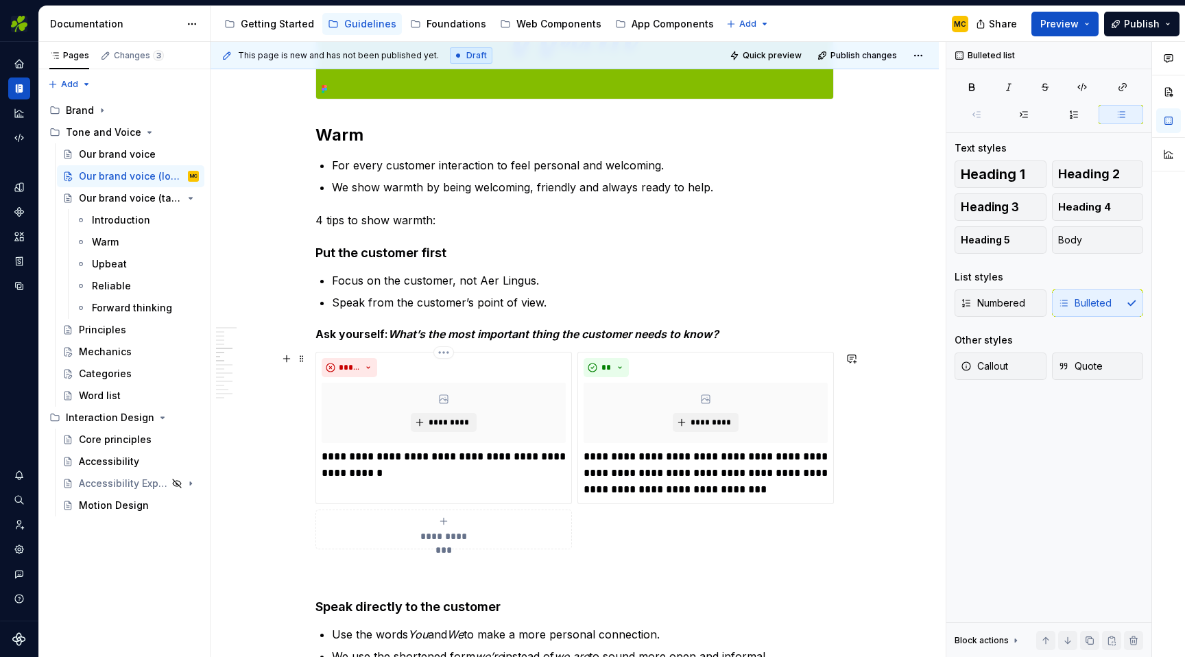
scroll to position [823, 0]
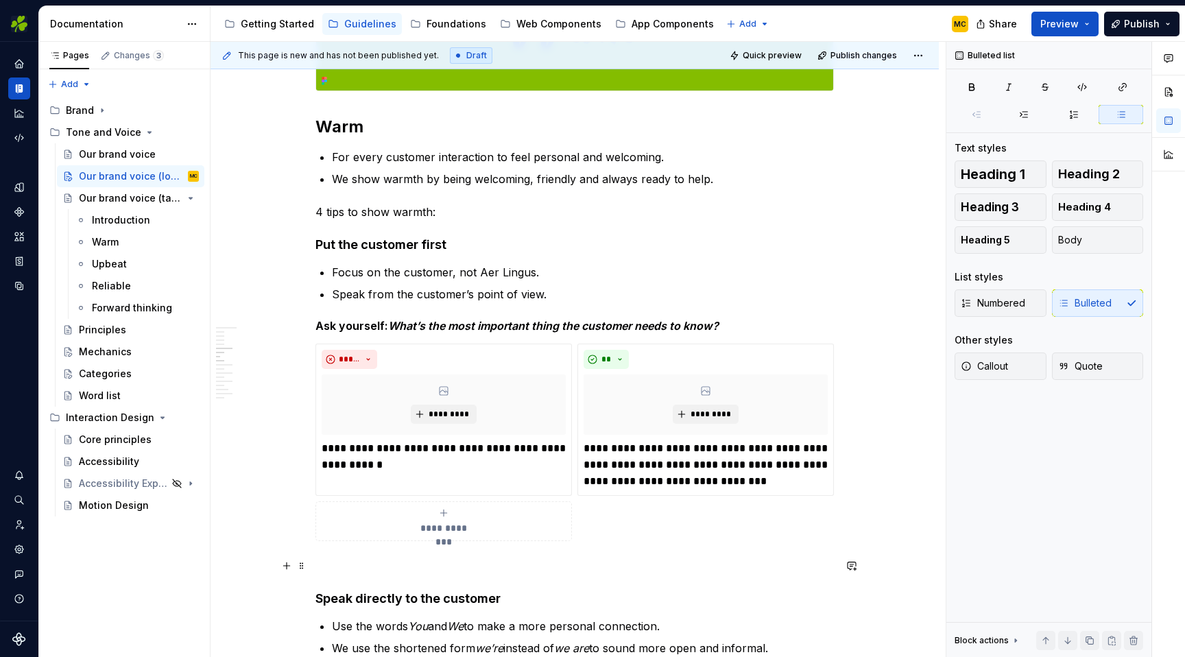
click at [391, 573] on p at bounding box center [574, 565] width 518 height 16
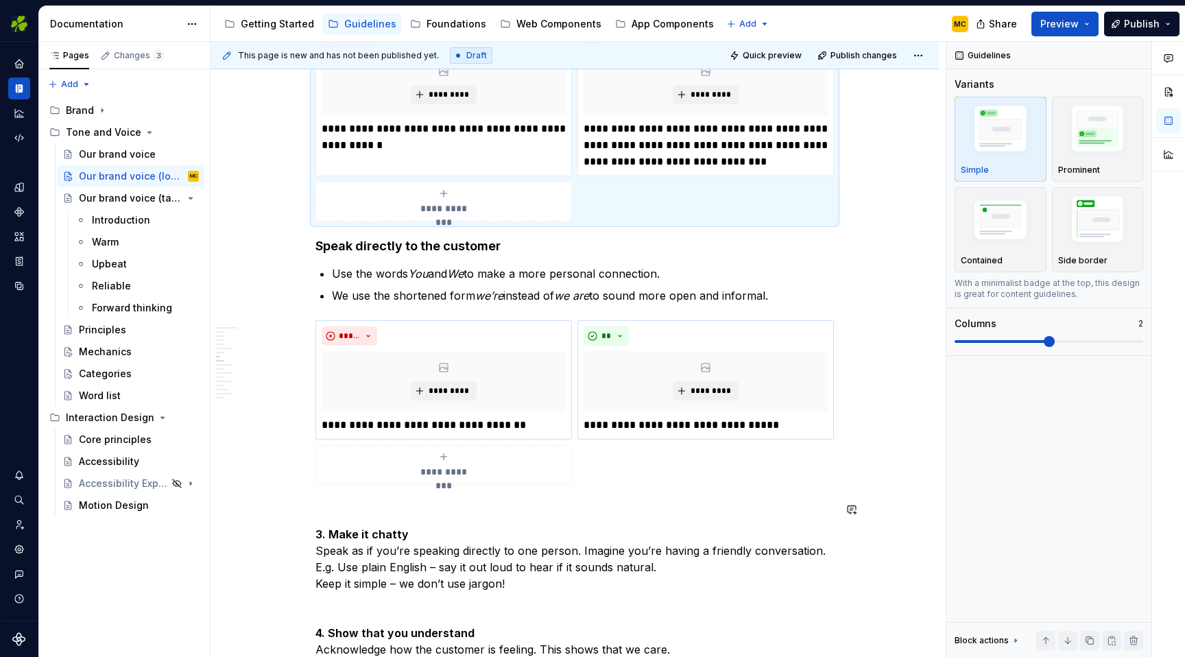
scroll to position [1151, 0]
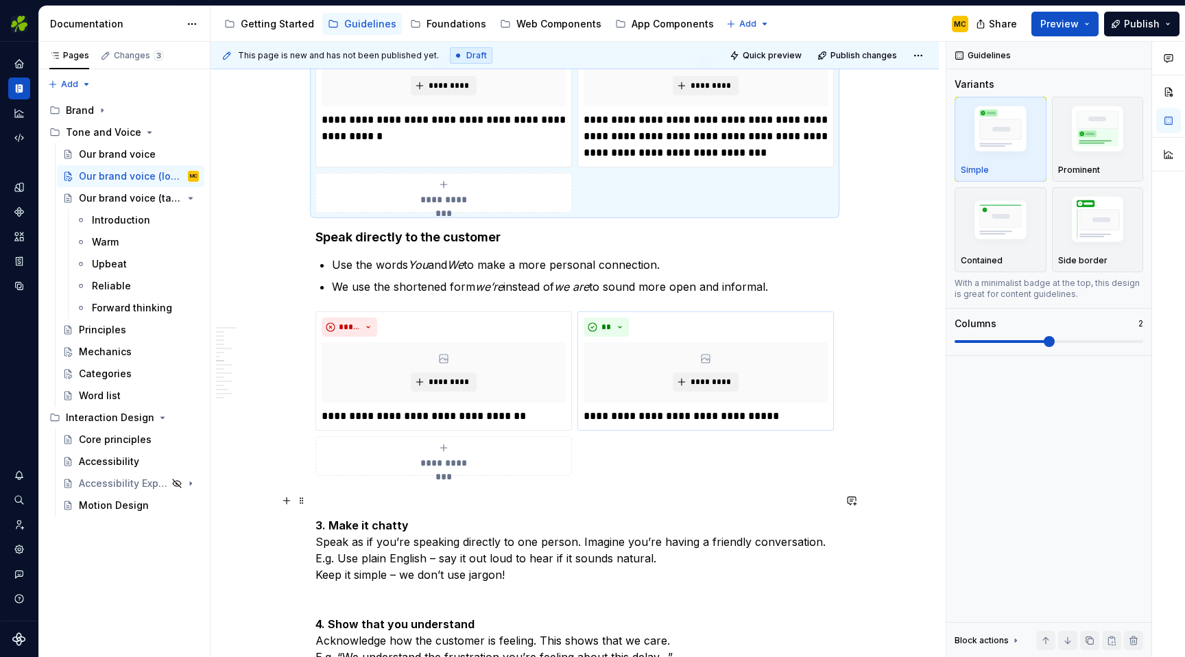
click at [392, 503] on p at bounding box center [574, 500] width 518 height 16
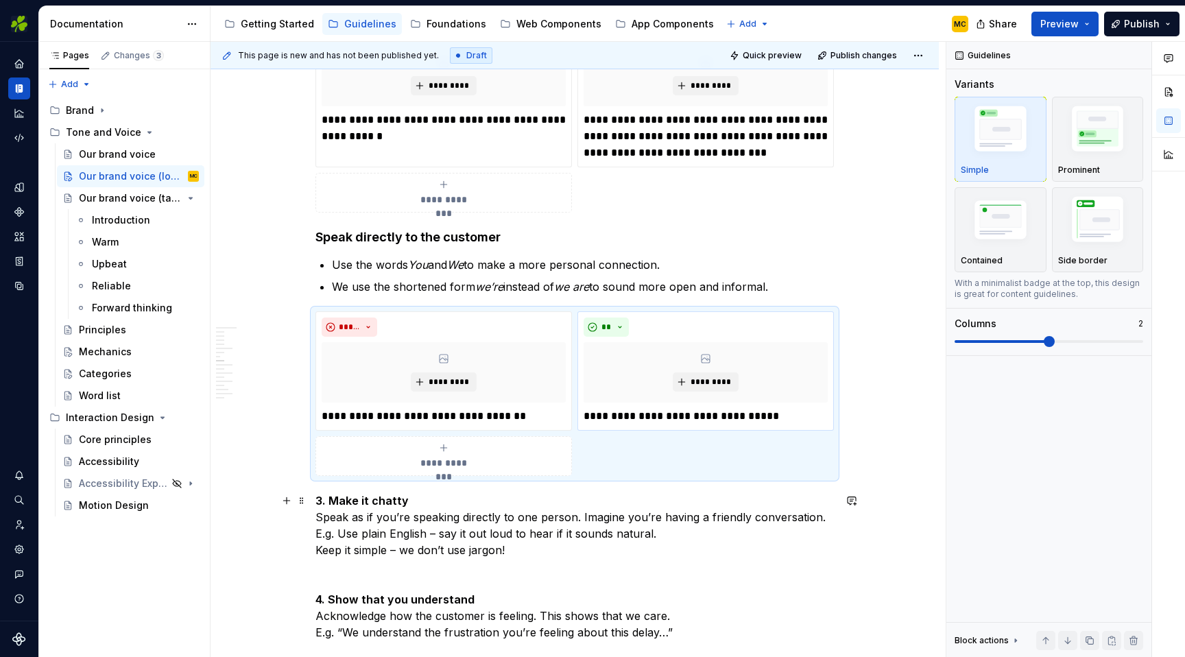
click at [362, 518] on p "3. Make it chatty Speak as if you’re speaking directly to one person. Imagine y…" at bounding box center [574, 525] width 518 height 66
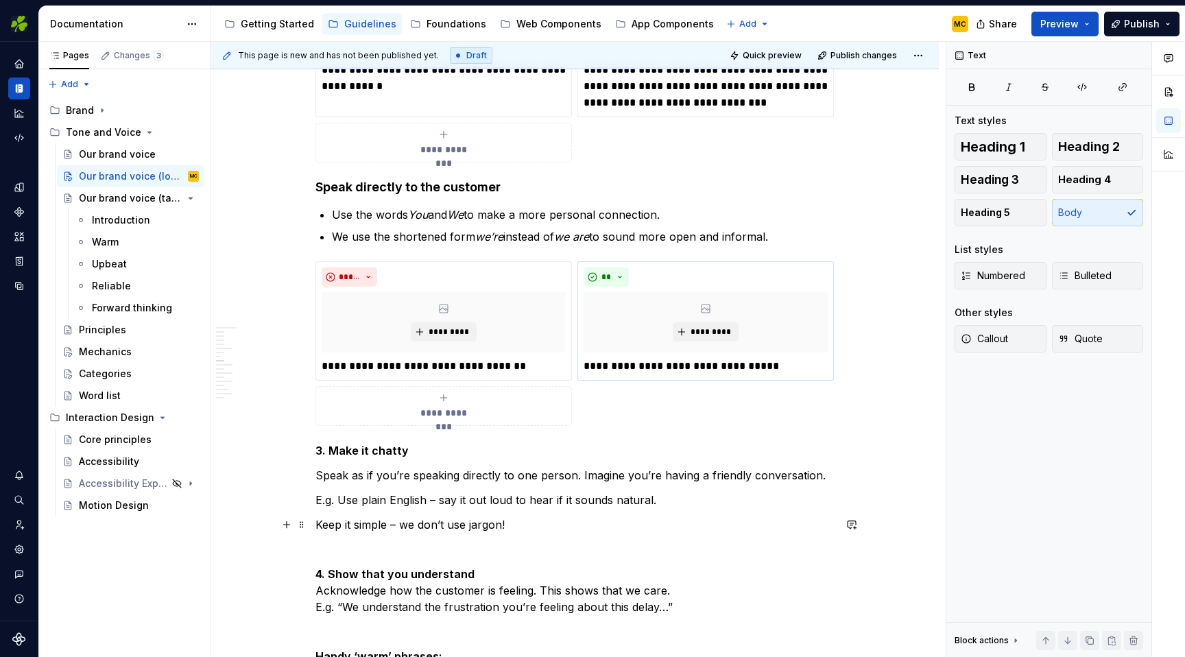
scroll to position [1203, 0]
click at [366, 472] on p "Speak as if you’re speaking directly to one person. Imagine you’re having a fri…" at bounding box center [574, 474] width 518 height 16
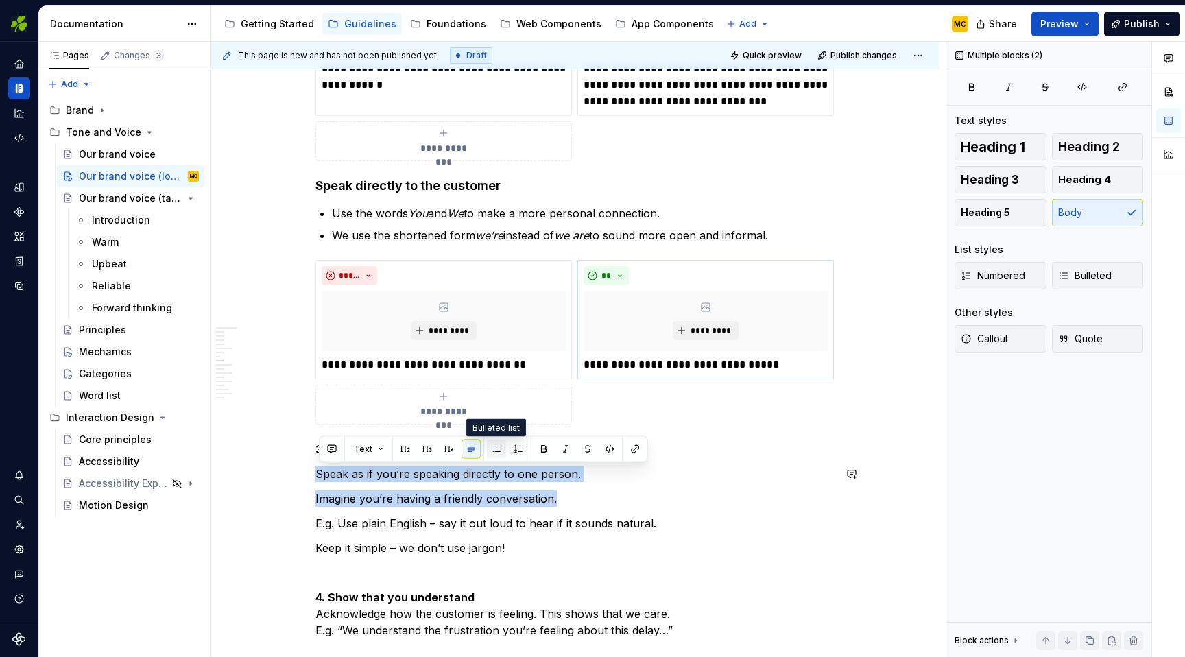
click at [494, 449] on button "button" at bounding box center [496, 448] width 19 height 19
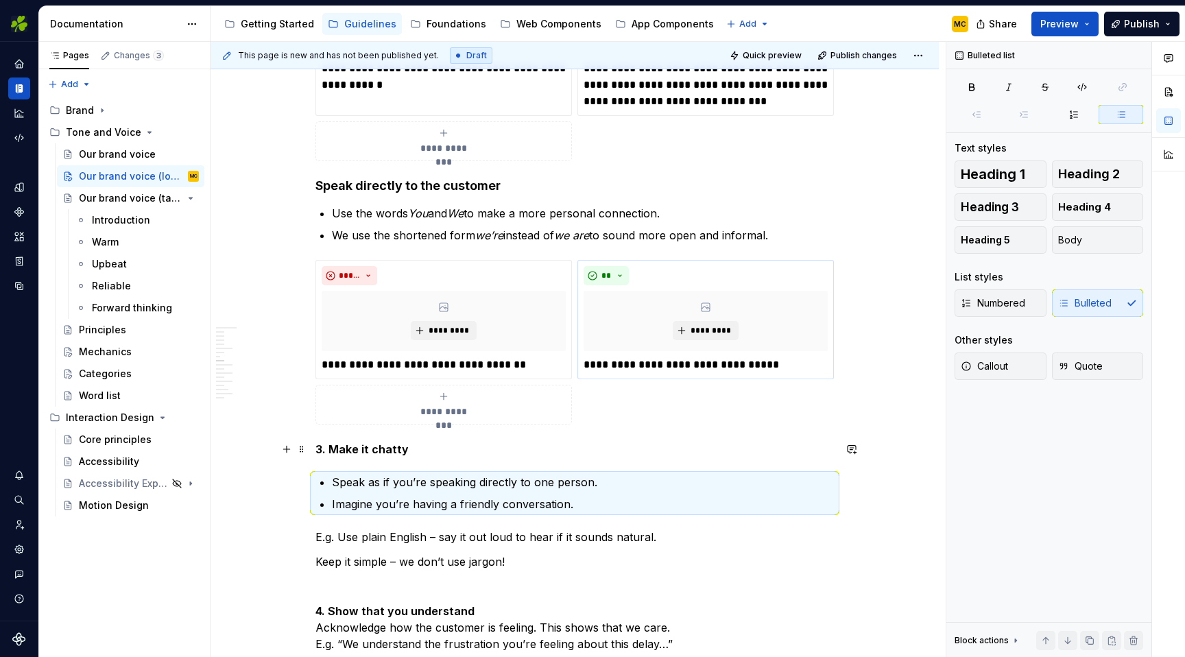
click at [459, 446] on p "3. Make it chatty" at bounding box center [574, 449] width 518 height 16
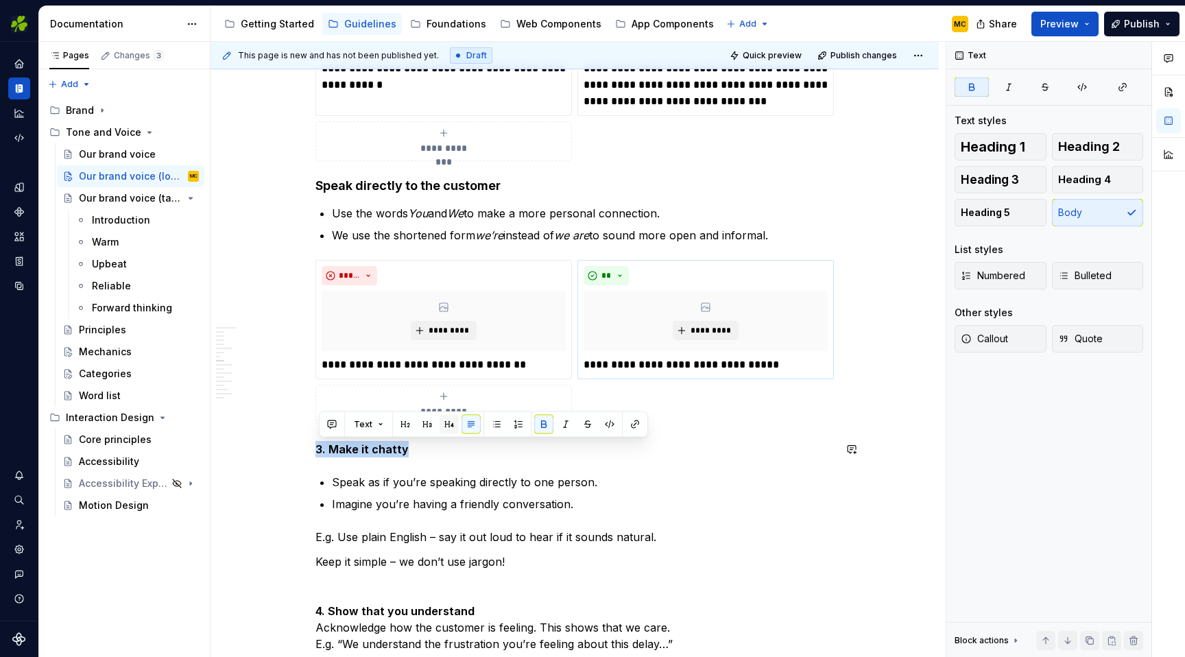
click at [446, 420] on button "button" at bounding box center [448, 424] width 19 height 19
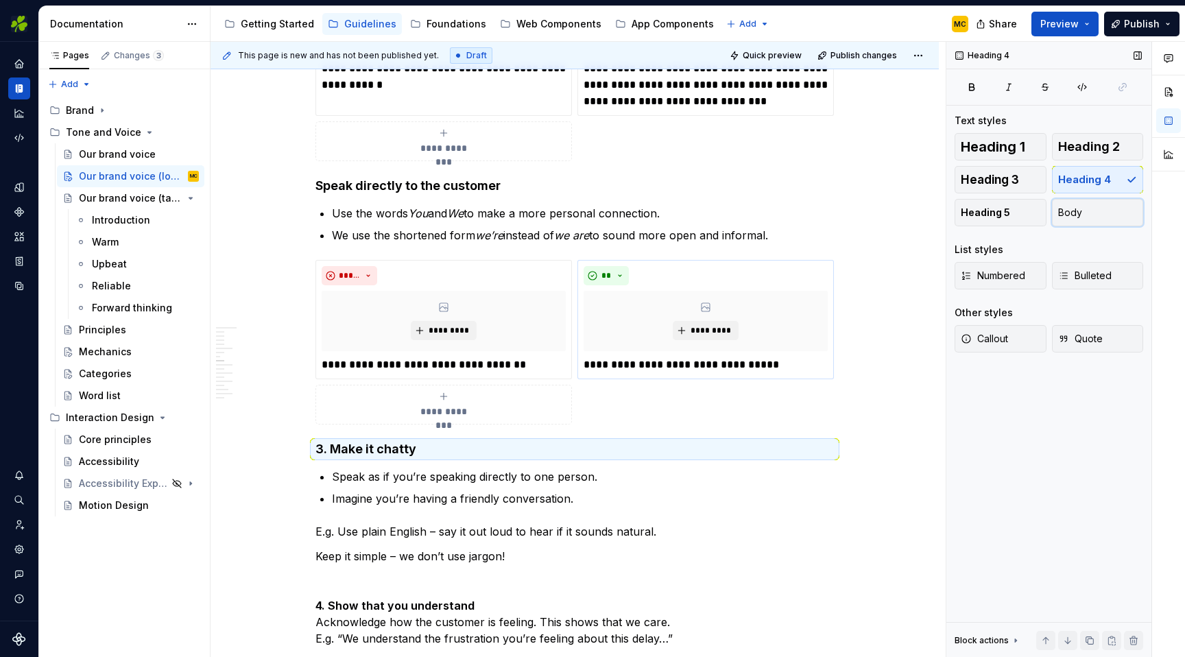
click at [1074, 210] on span "Body" at bounding box center [1070, 213] width 24 height 14
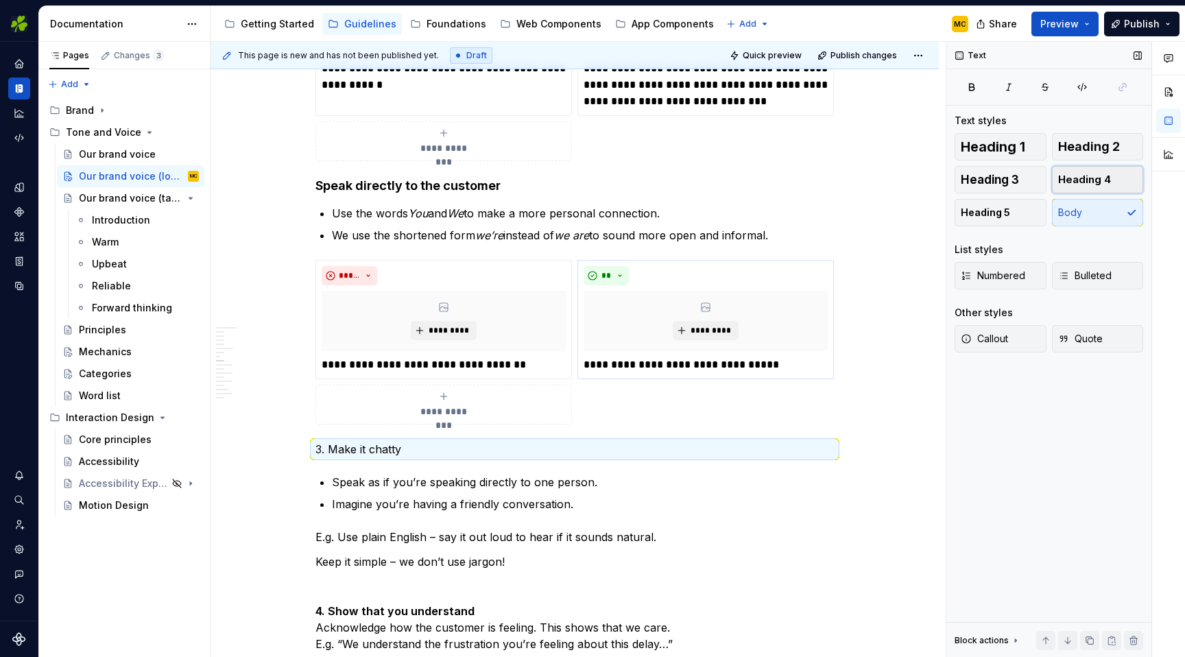
click at [1091, 179] on span "Heading 4" at bounding box center [1084, 180] width 53 height 14
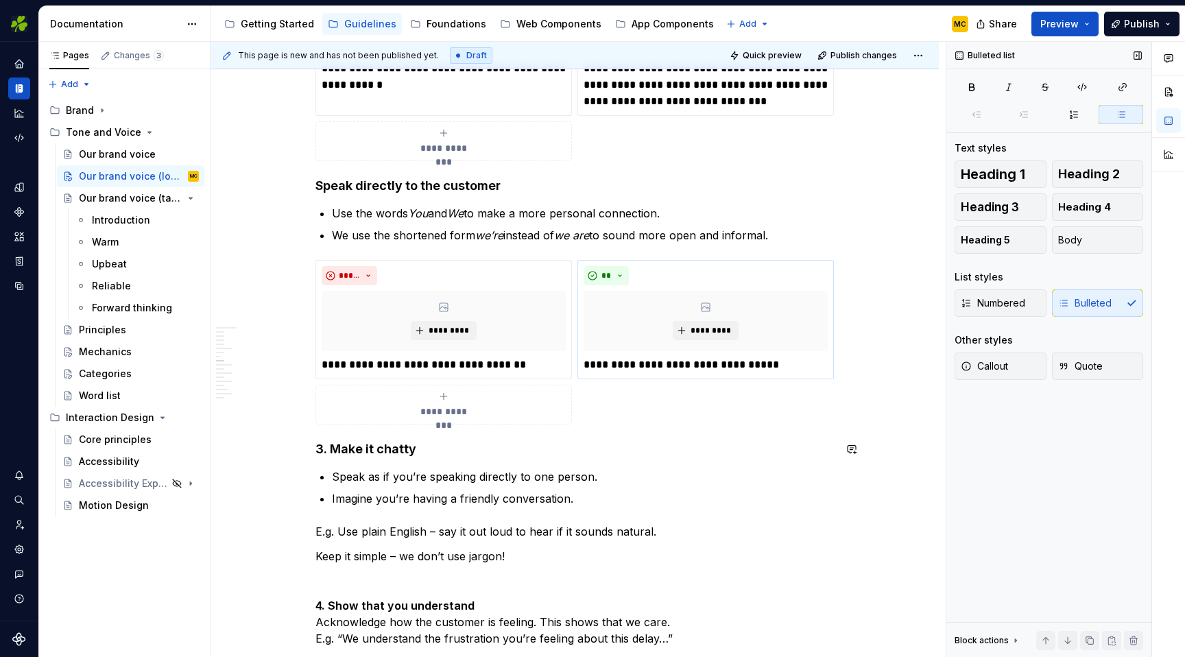
click at [446, 486] on ul "Speak as if you’re speaking directly to one person. Imagine you’re having a fri…" at bounding box center [583, 487] width 502 height 38
click at [430, 450] on h4 "3. Make it chatty" at bounding box center [574, 449] width 518 height 16
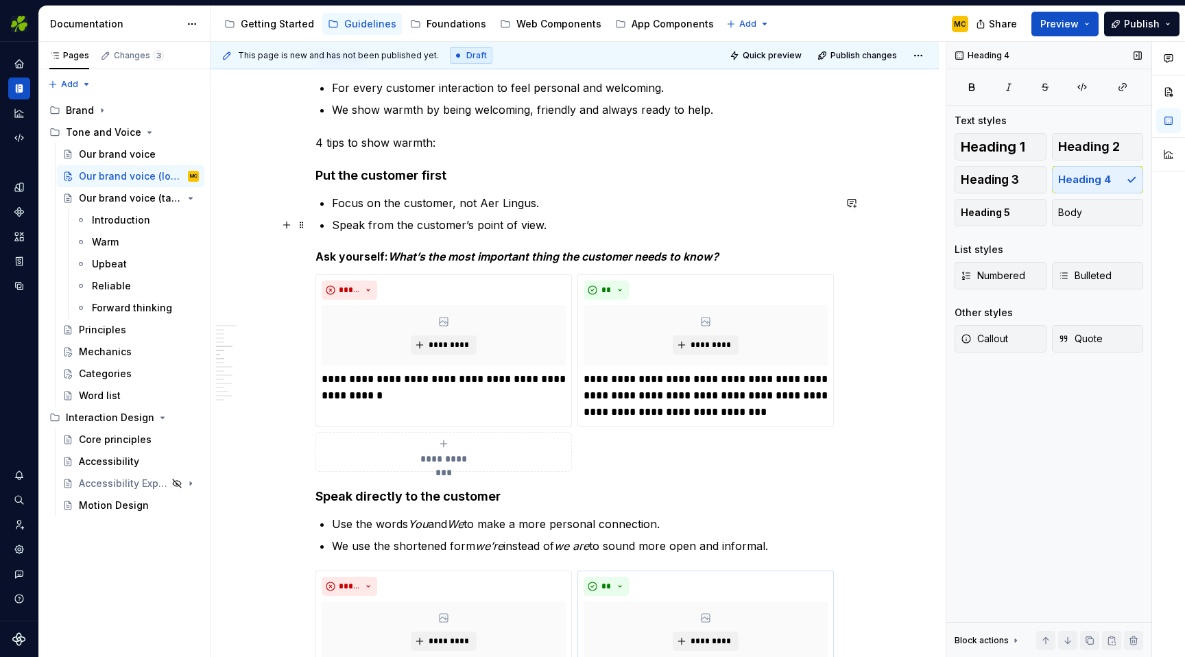
scroll to position [900, 0]
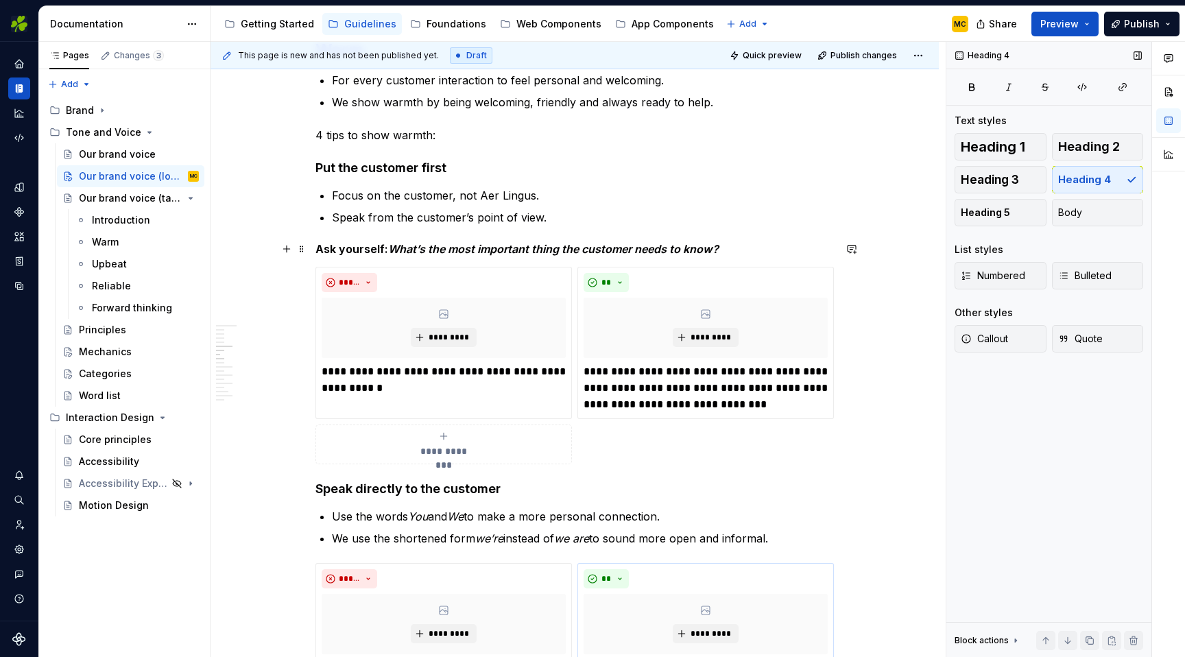
click at [370, 245] on h5 "Ask yourself: What’s the most important thing the customer needs to know?" at bounding box center [574, 249] width 518 height 14
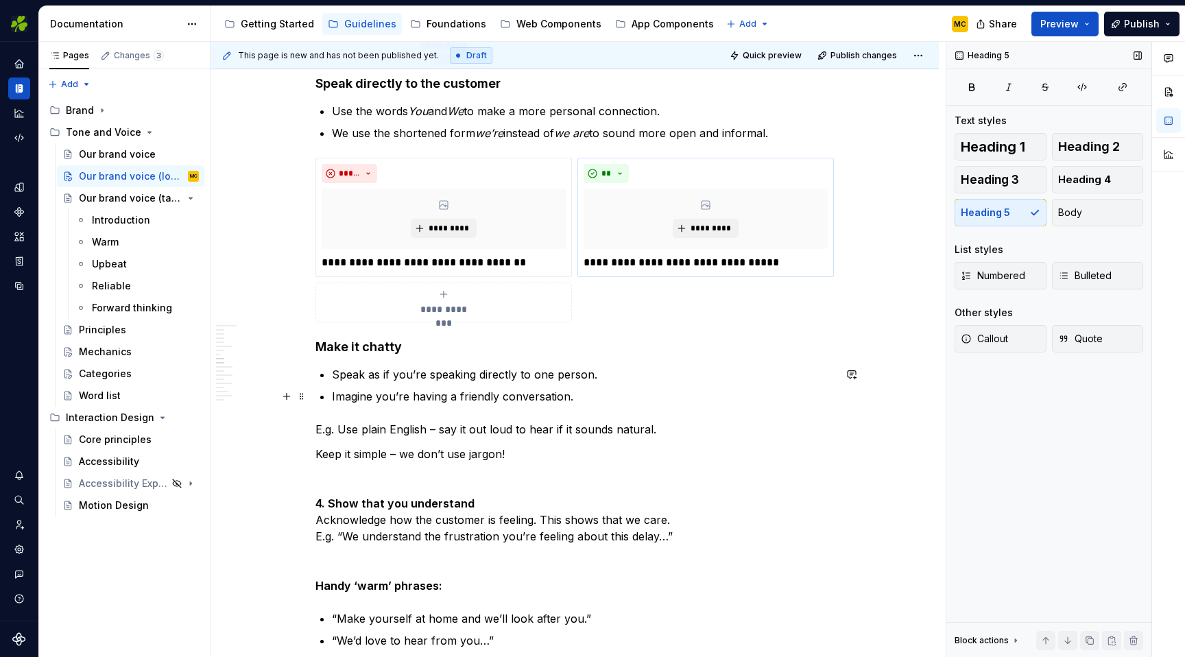
scroll to position [1307, 0]
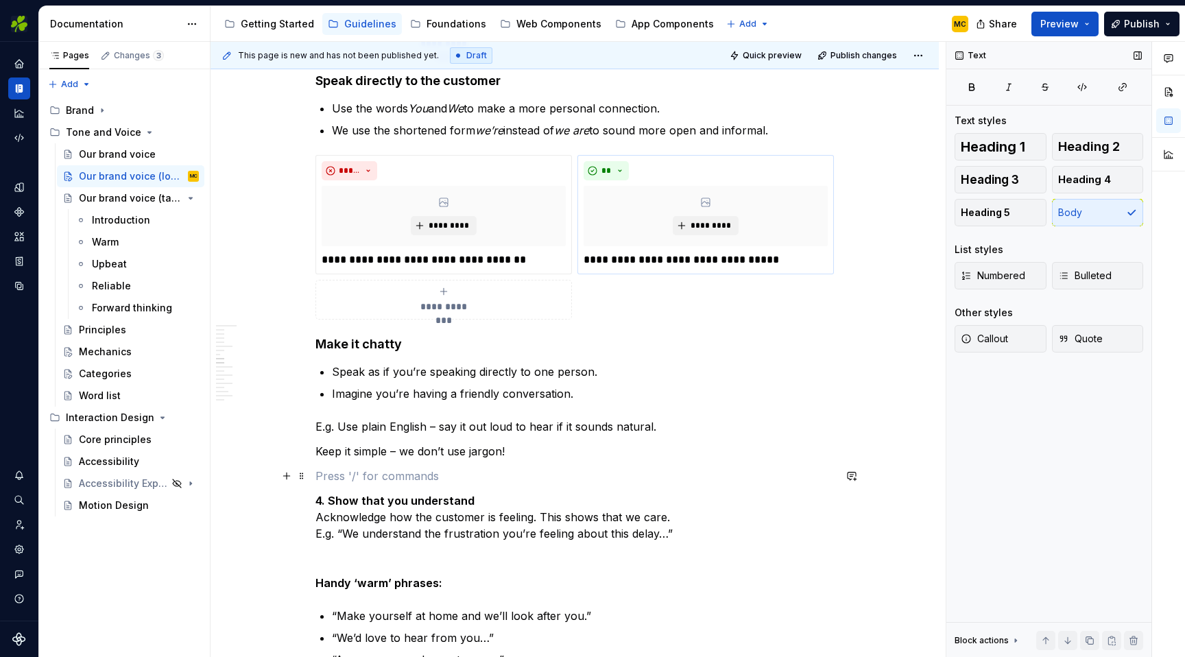
click at [467, 474] on p at bounding box center [574, 476] width 518 height 16
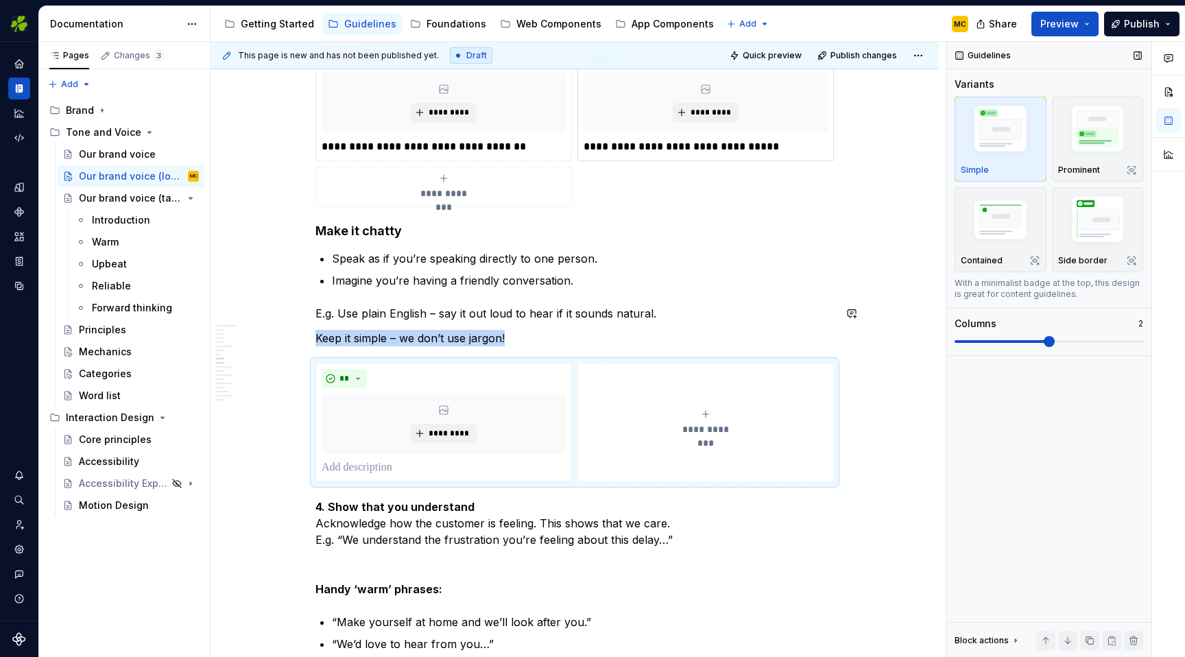
scroll to position [1421, 0]
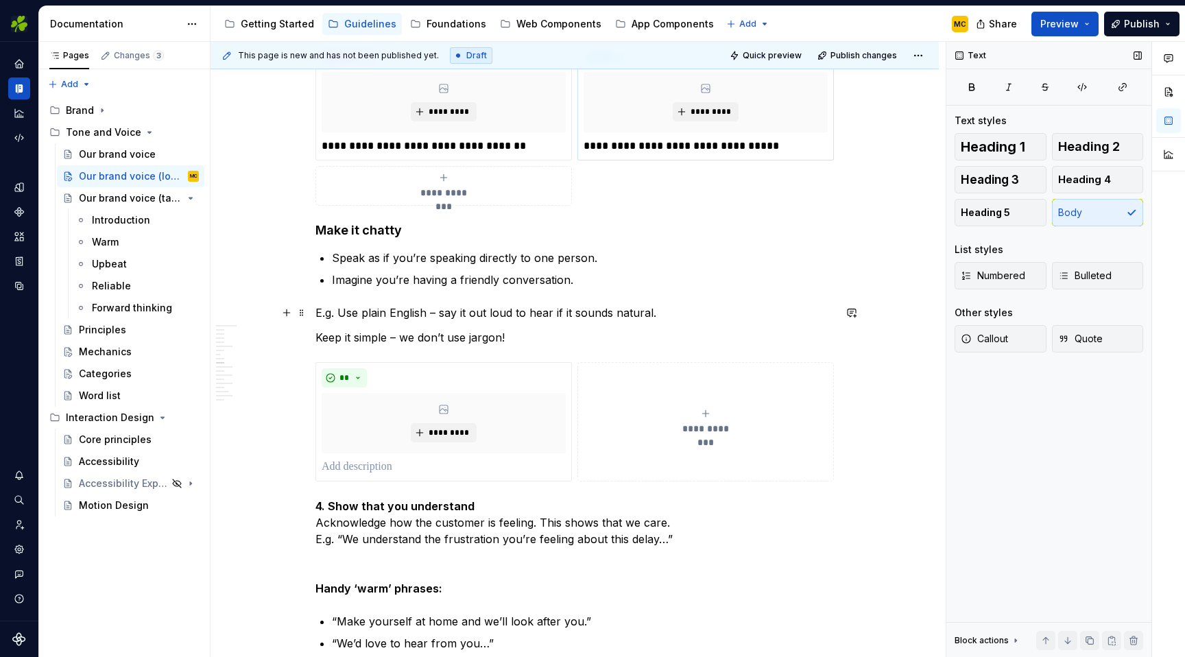
click at [607, 313] on p "E.g. Use plain English – say it out loud to hear if it sounds natural." at bounding box center [574, 312] width 518 height 16
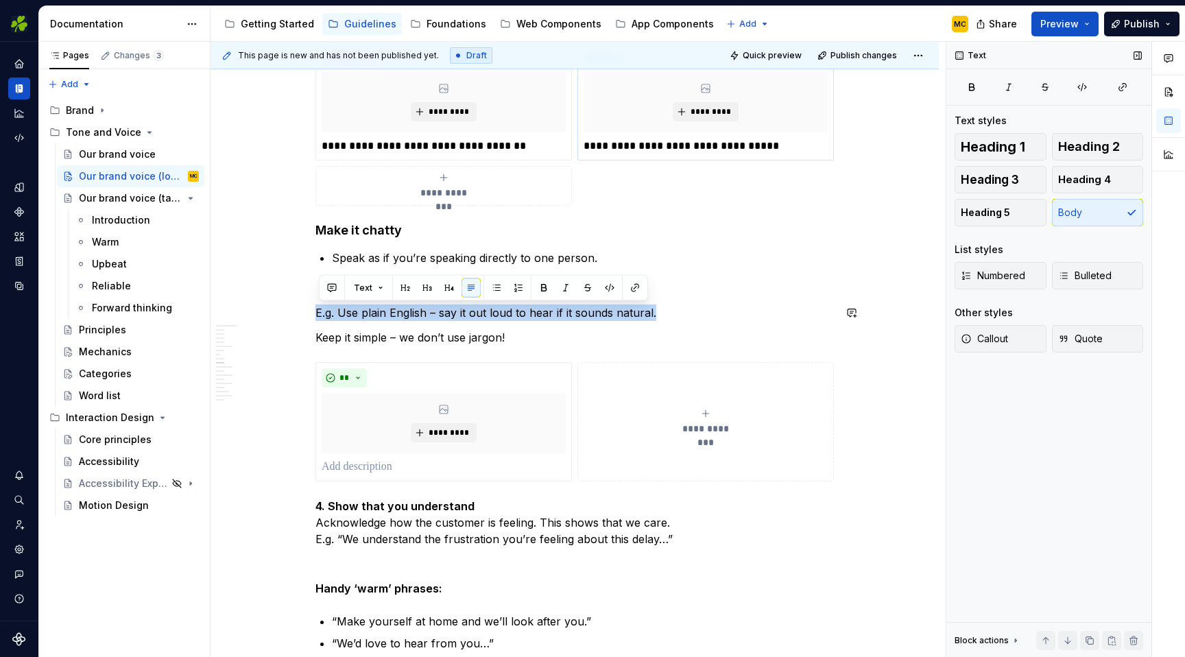
type textarea "*"
copy p "E.g. Use plain English – say it out loud to hear if it sounds natural."
click at [461, 464] on p at bounding box center [444, 467] width 244 height 16
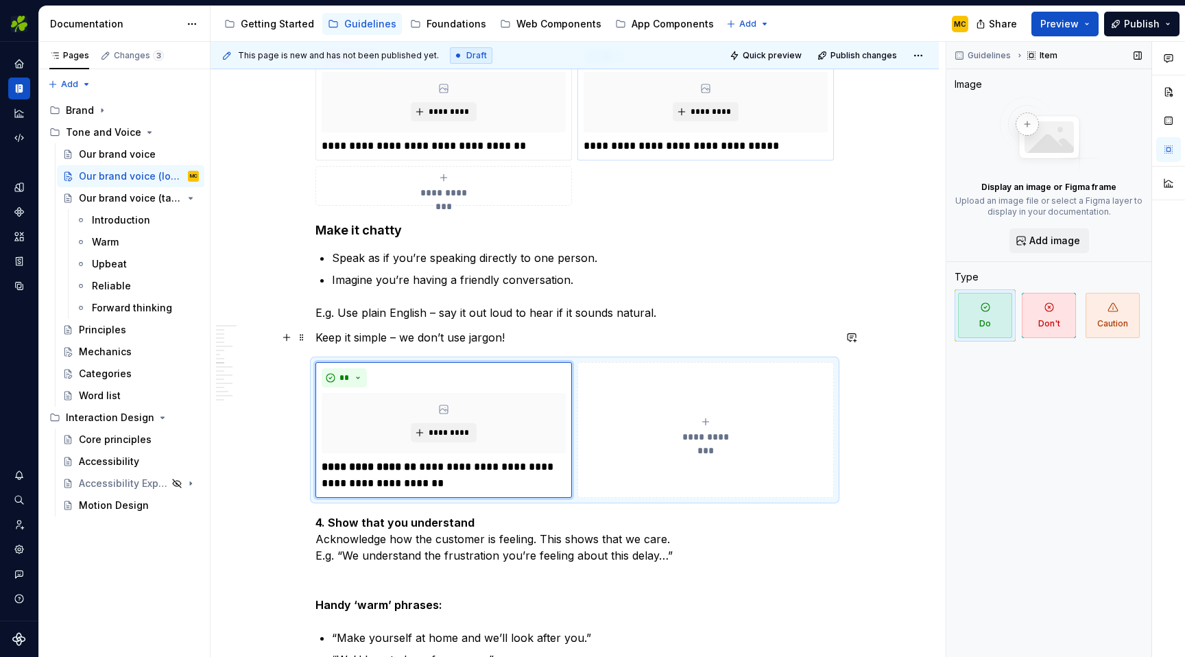
click at [506, 335] on p "Keep it simple – we don’t use jargon!" at bounding box center [574, 337] width 518 height 16
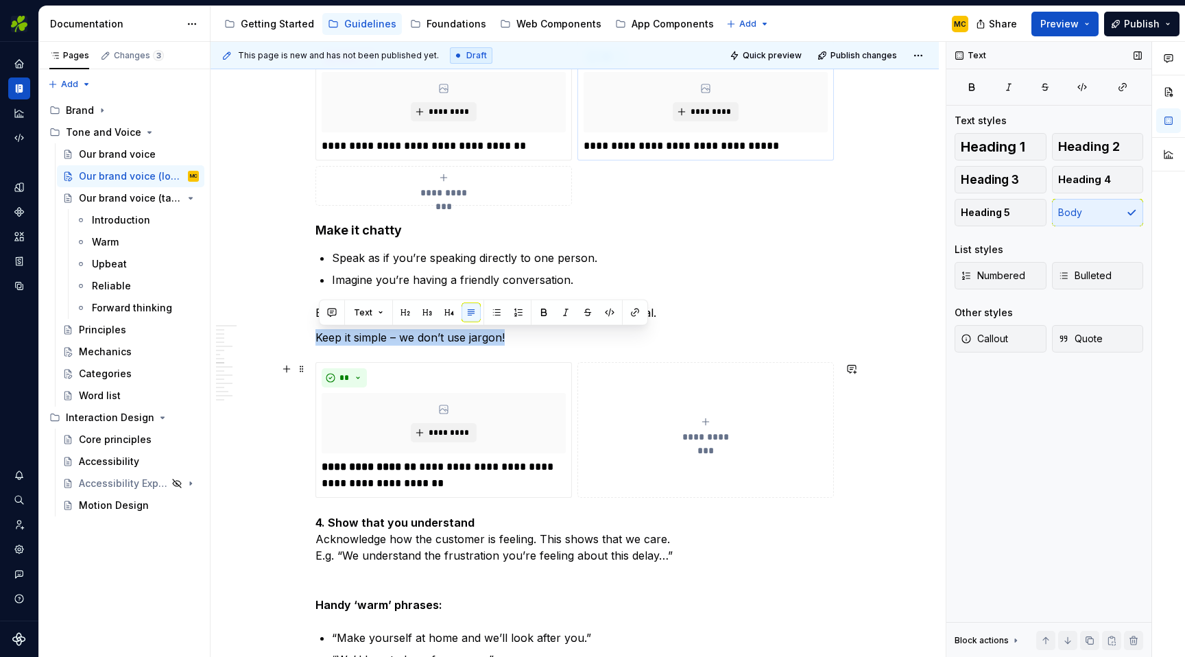
click at [677, 476] on button "**********" at bounding box center [705, 430] width 256 height 136
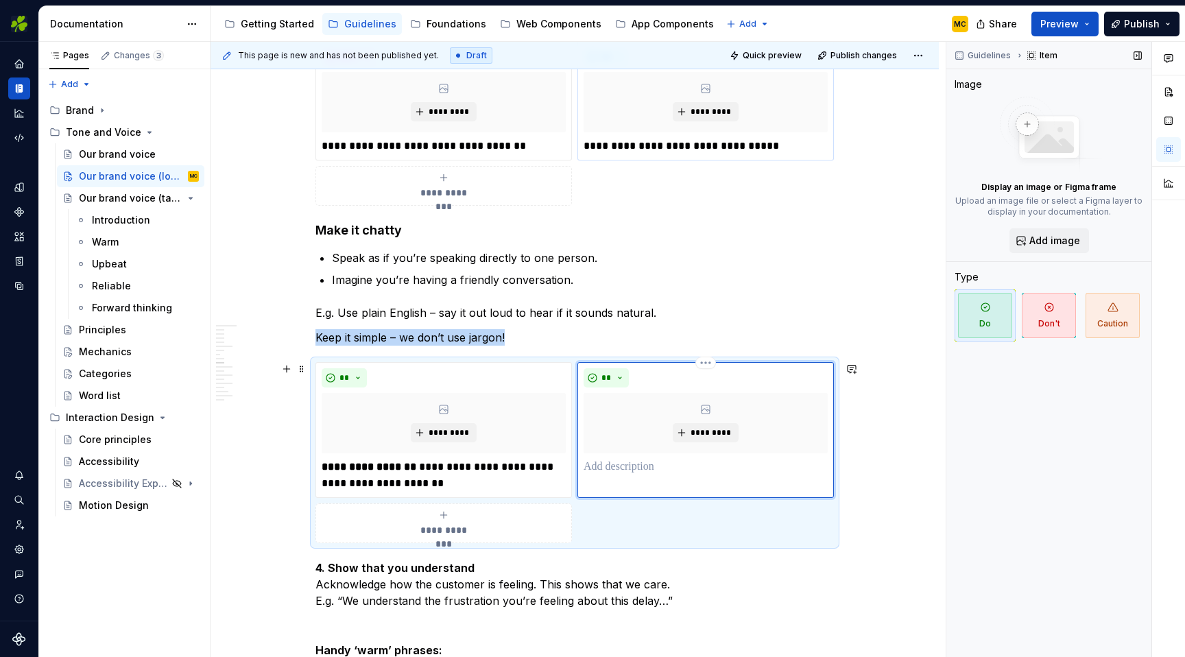
click at [664, 467] on p at bounding box center [705, 467] width 244 height 16
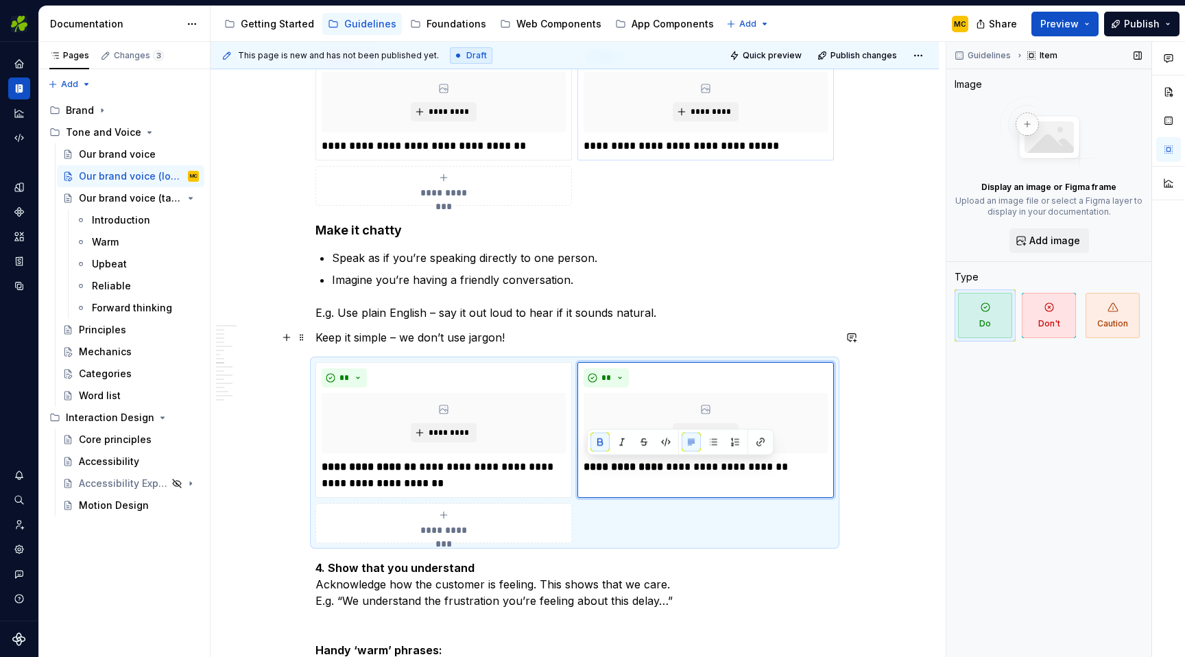
click at [565, 339] on p "Keep it simple – we don’t use jargon!" at bounding box center [574, 337] width 518 height 16
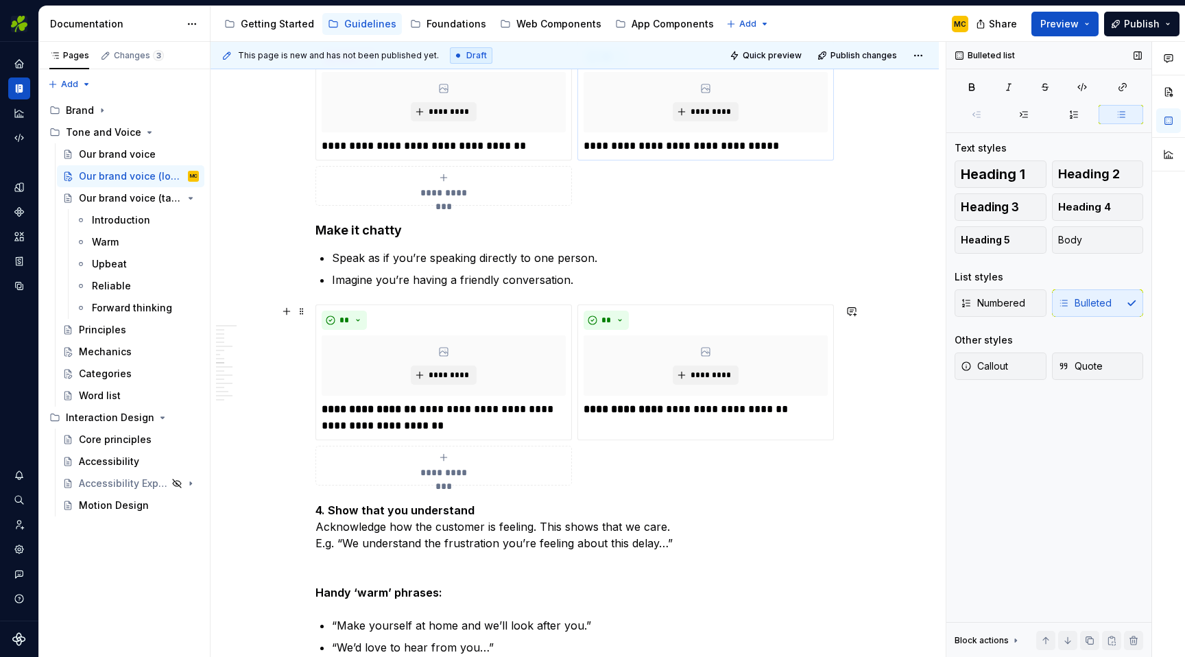
click at [695, 444] on div "**********" at bounding box center [574, 394] width 518 height 181
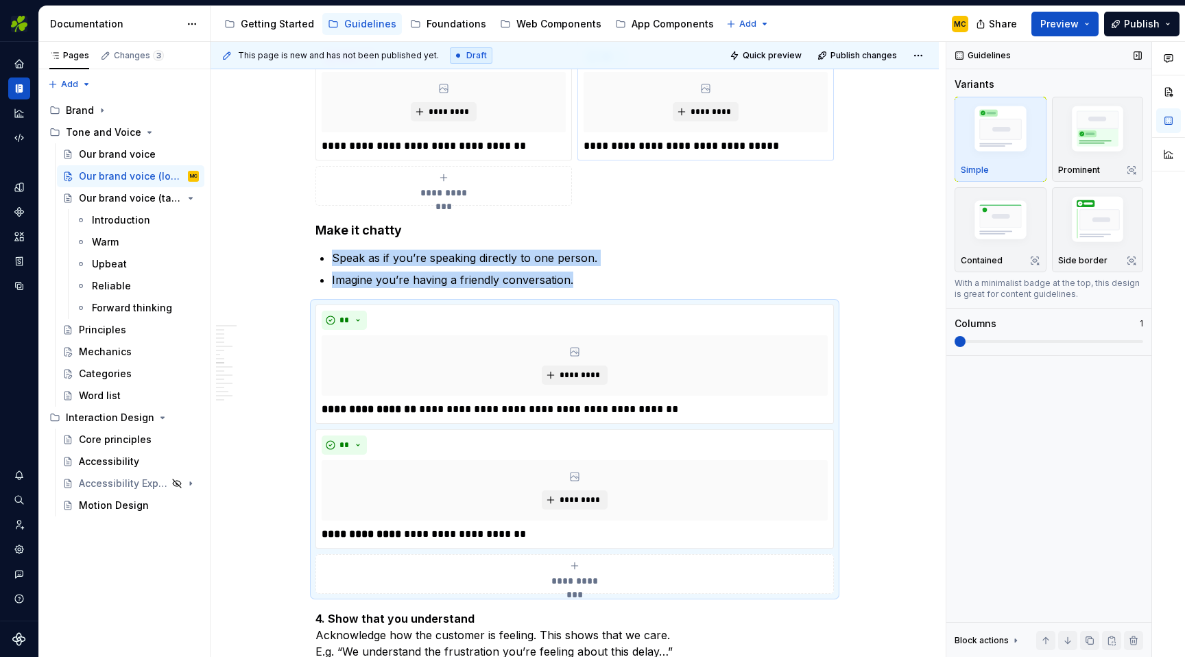
click at [954, 340] on span at bounding box center [959, 341] width 11 height 11
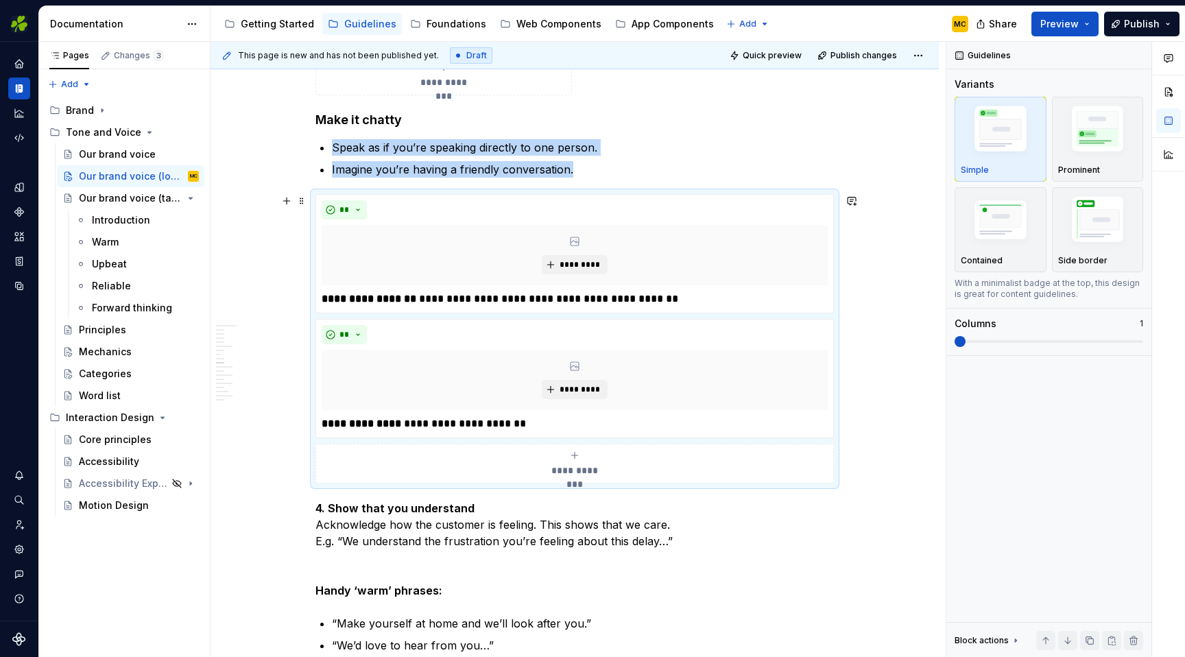
scroll to position [1567, 0]
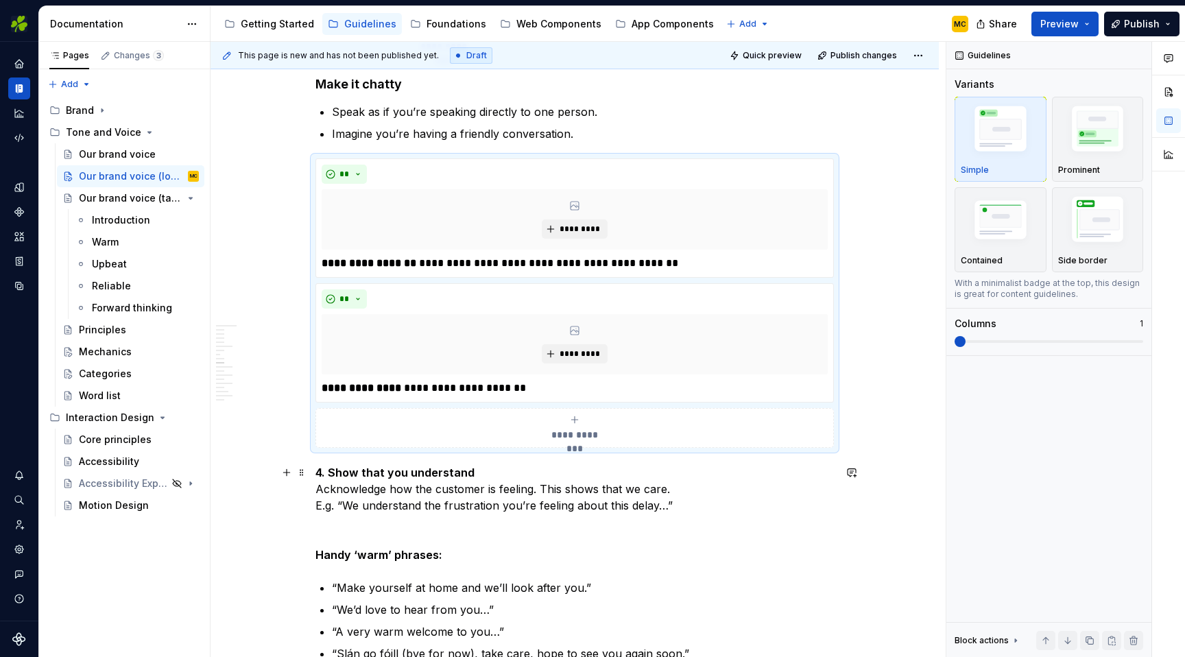
click at [507, 490] on p "4. Show that you understand Acknowledge how the customer is feeling. This shows…" at bounding box center [574, 488] width 518 height 49
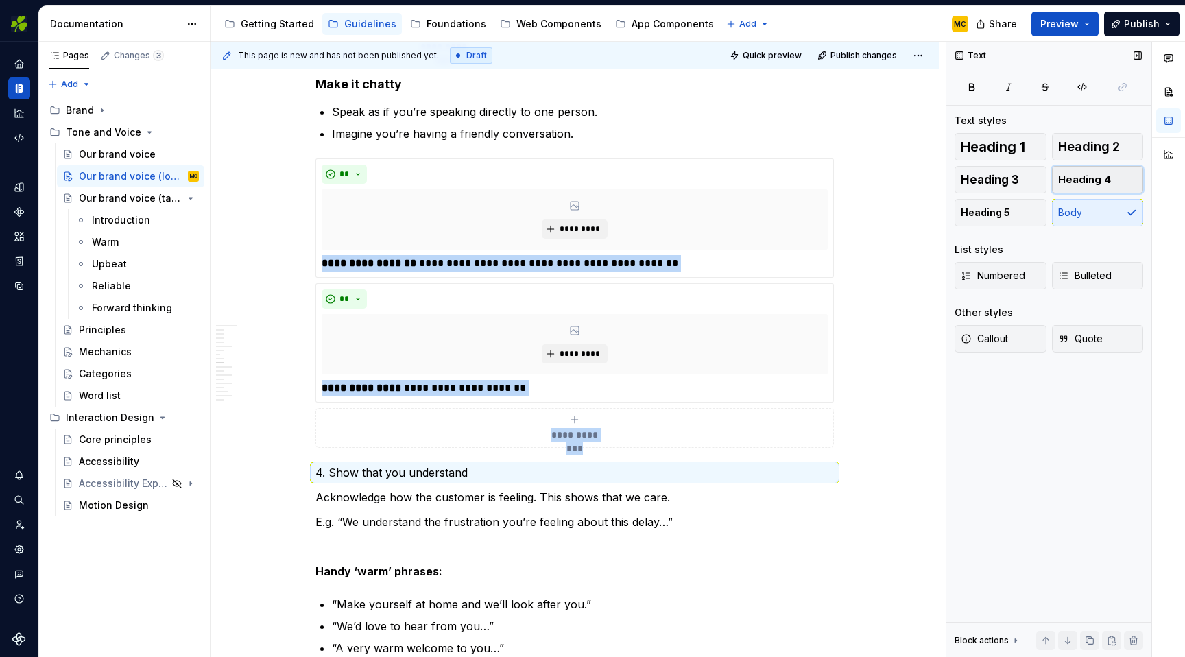
click at [1105, 179] on span "Heading 4" at bounding box center [1084, 180] width 53 height 14
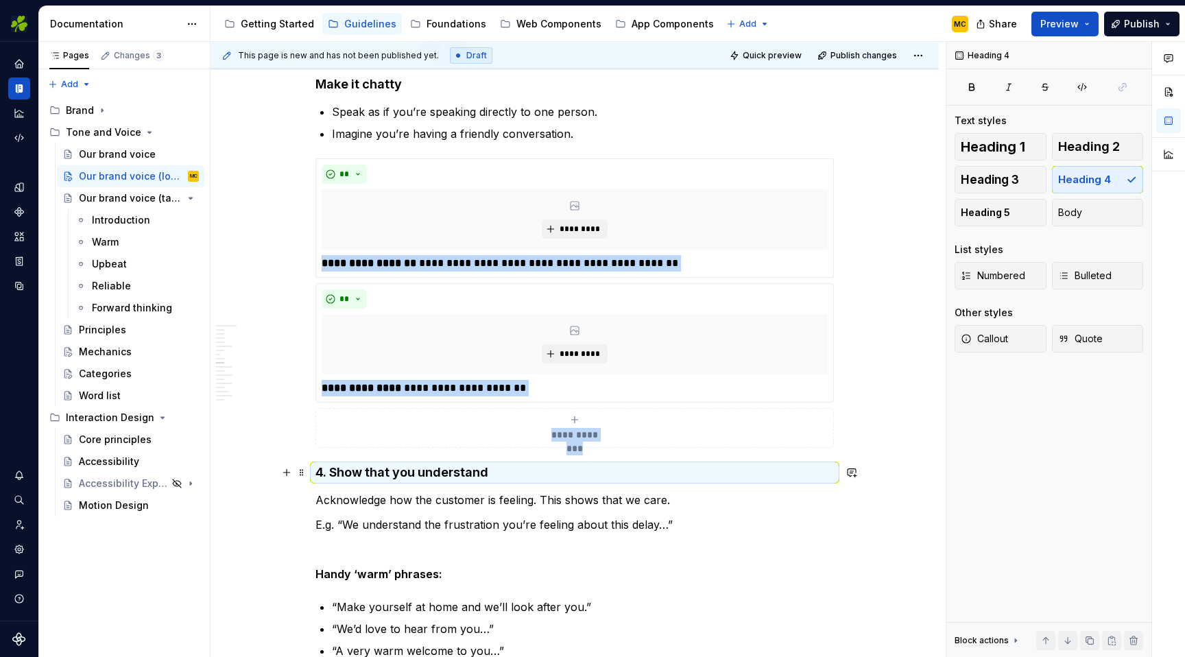
click at [529, 474] on h4 "4. Show that you understand" at bounding box center [574, 472] width 518 height 16
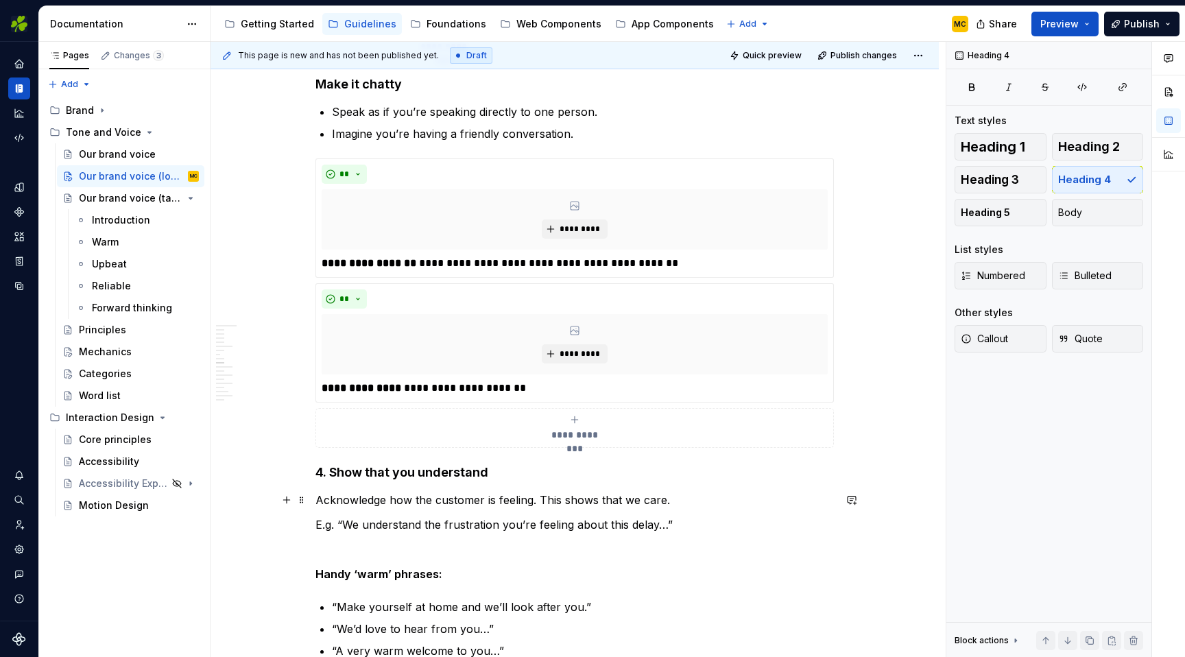
click at [526, 505] on p "Acknowledge how the customer is feeling. This shows that we care." at bounding box center [574, 500] width 518 height 16
click at [526, 527] on p "E.g. “We understand the frustration you’re feeling about this delay…”" at bounding box center [574, 524] width 518 height 16
click at [605, 544] on p at bounding box center [574, 549] width 518 height 16
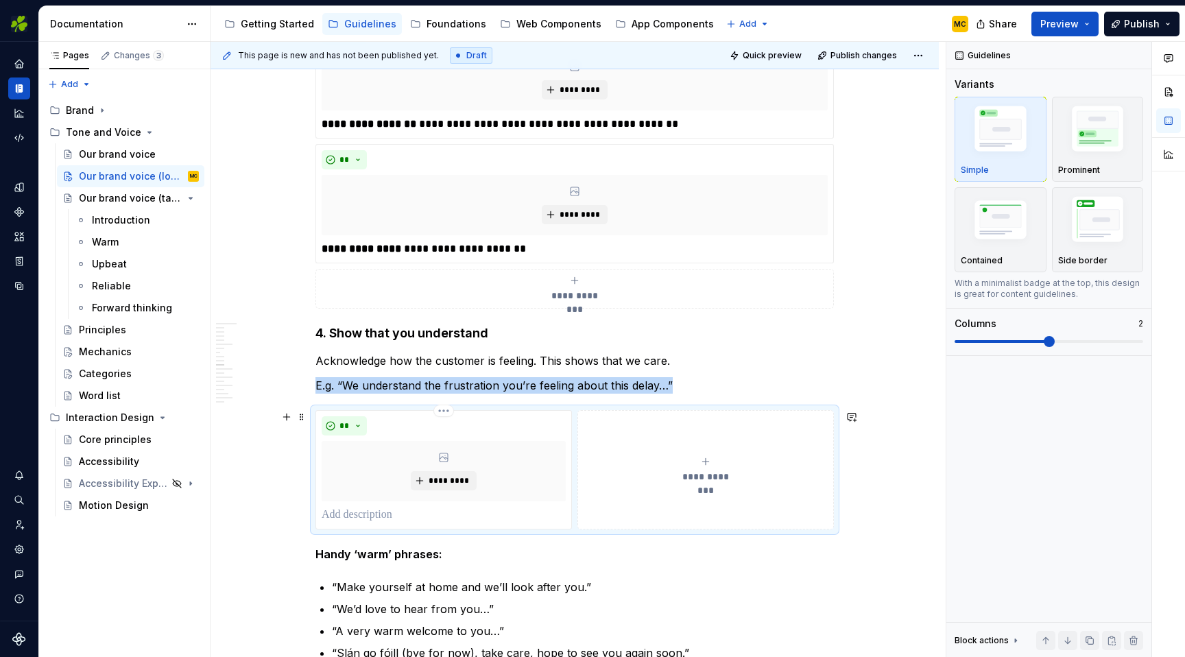
scroll to position [1848, 0]
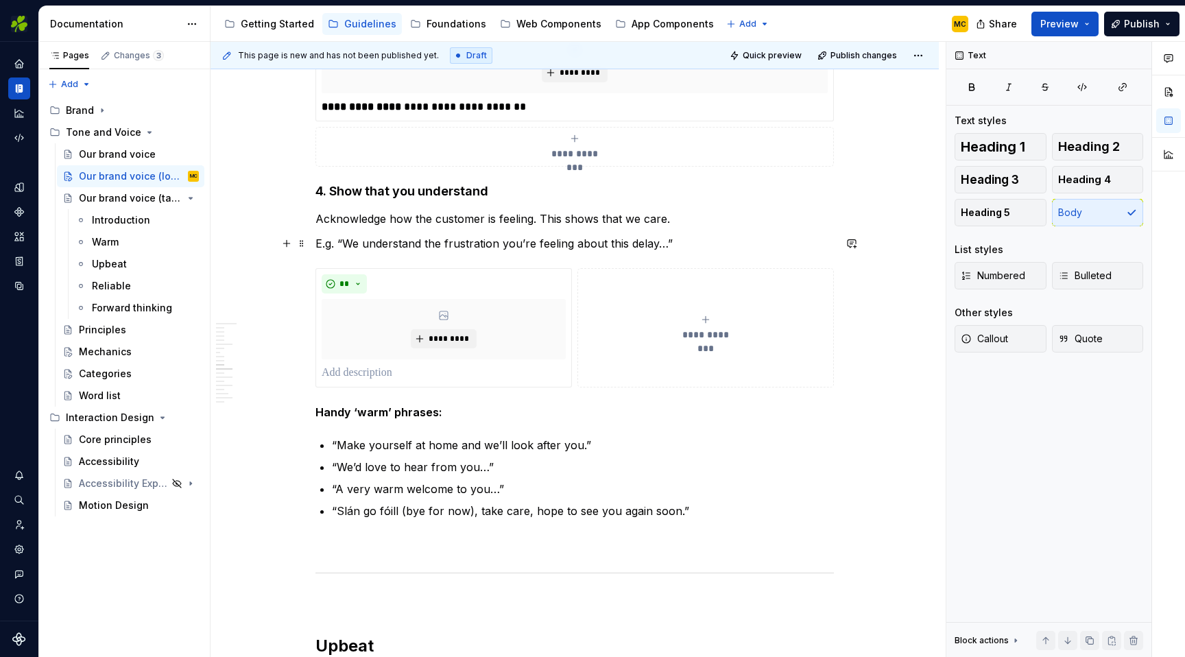
click at [509, 244] on p "E.g. “We understand the frustration you’re feeling about this delay…”" at bounding box center [574, 243] width 518 height 16
click at [429, 371] on p at bounding box center [444, 373] width 244 height 16
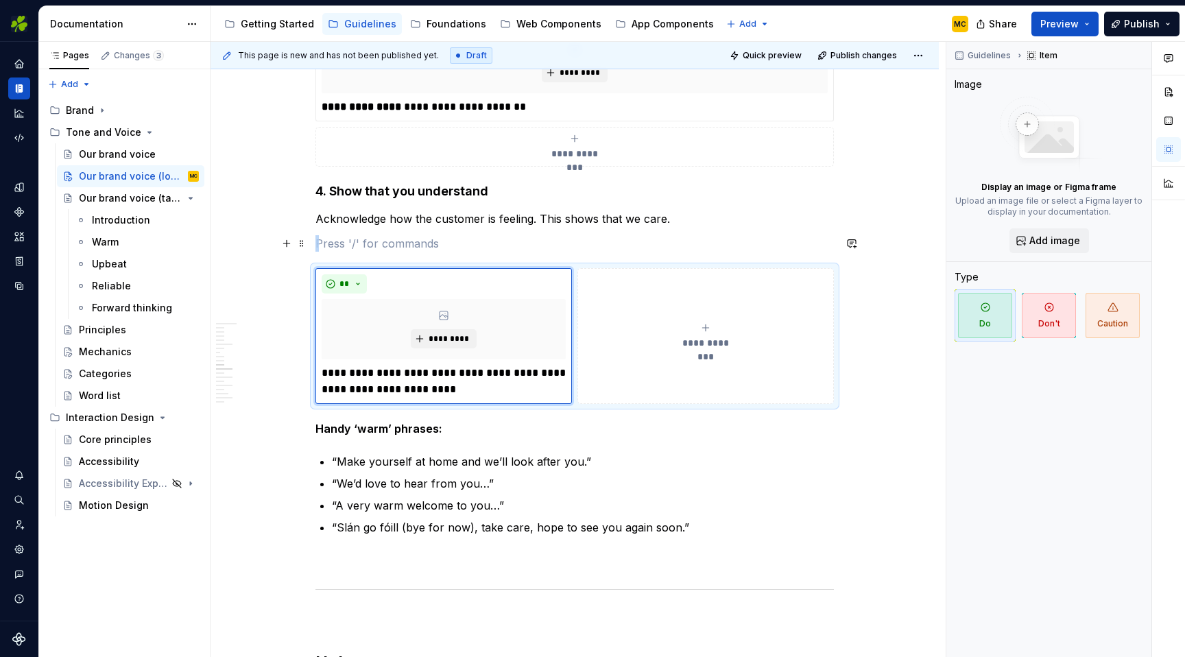
click at [487, 247] on p at bounding box center [574, 243] width 518 height 16
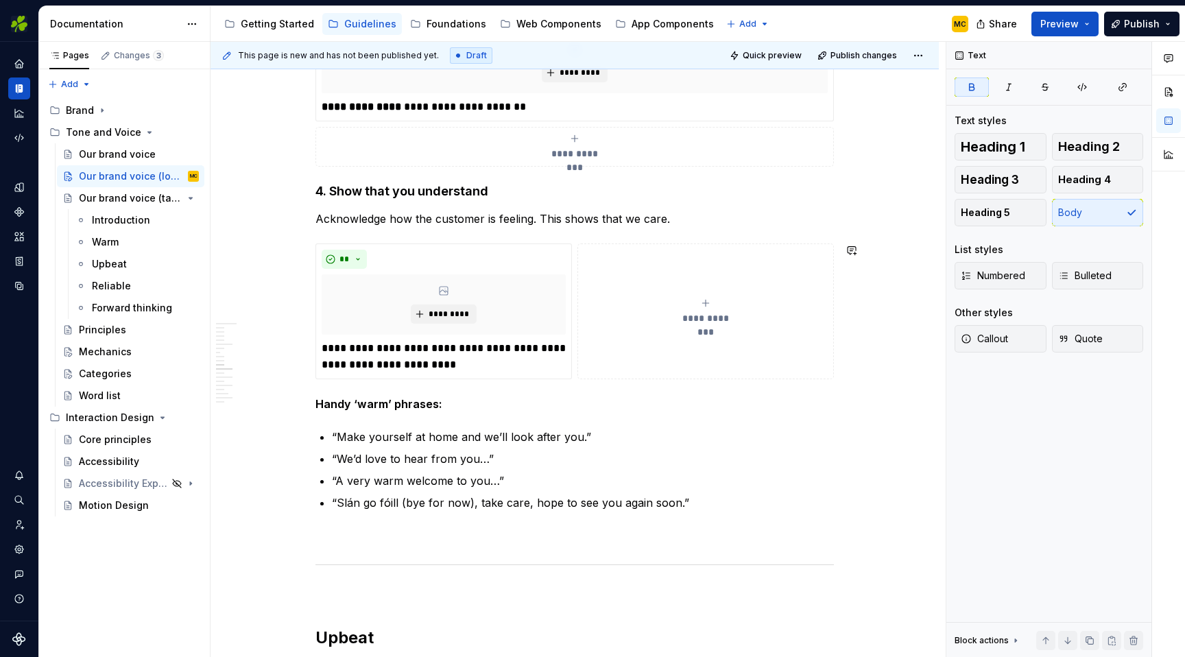
click at [834, 345] on div "**********" at bounding box center [574, 311] width 518 height 136
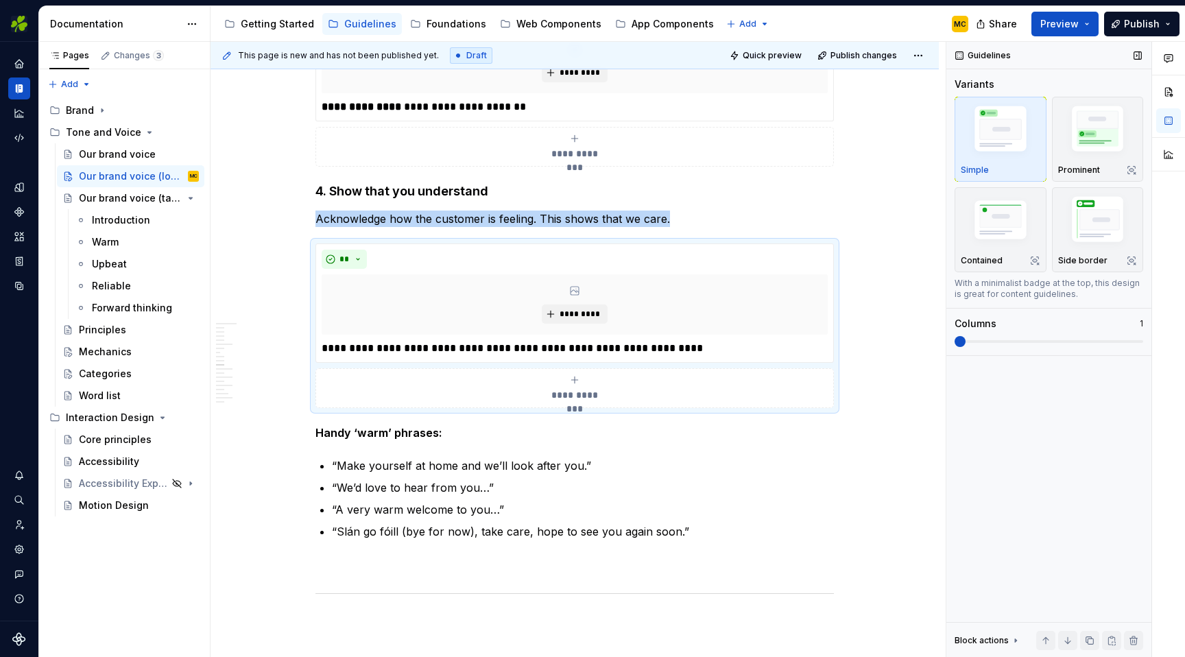
click at [954, 343] on span at bounding box center [959, 341] width 11 height 11
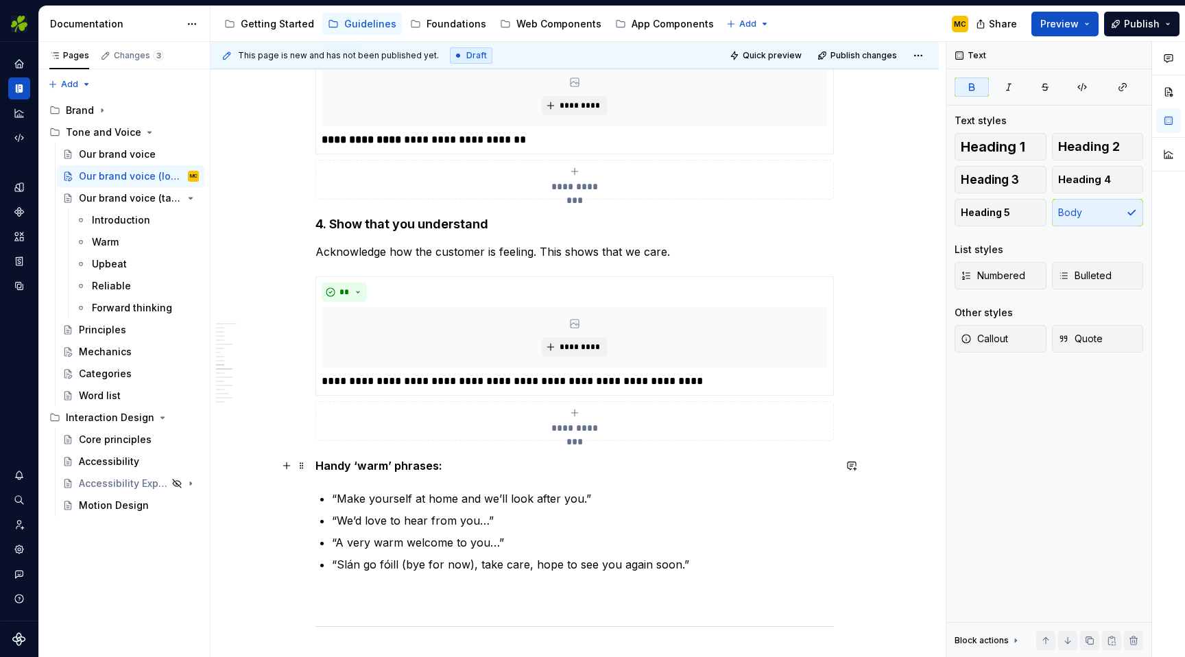
scroll to position [1731, 0]
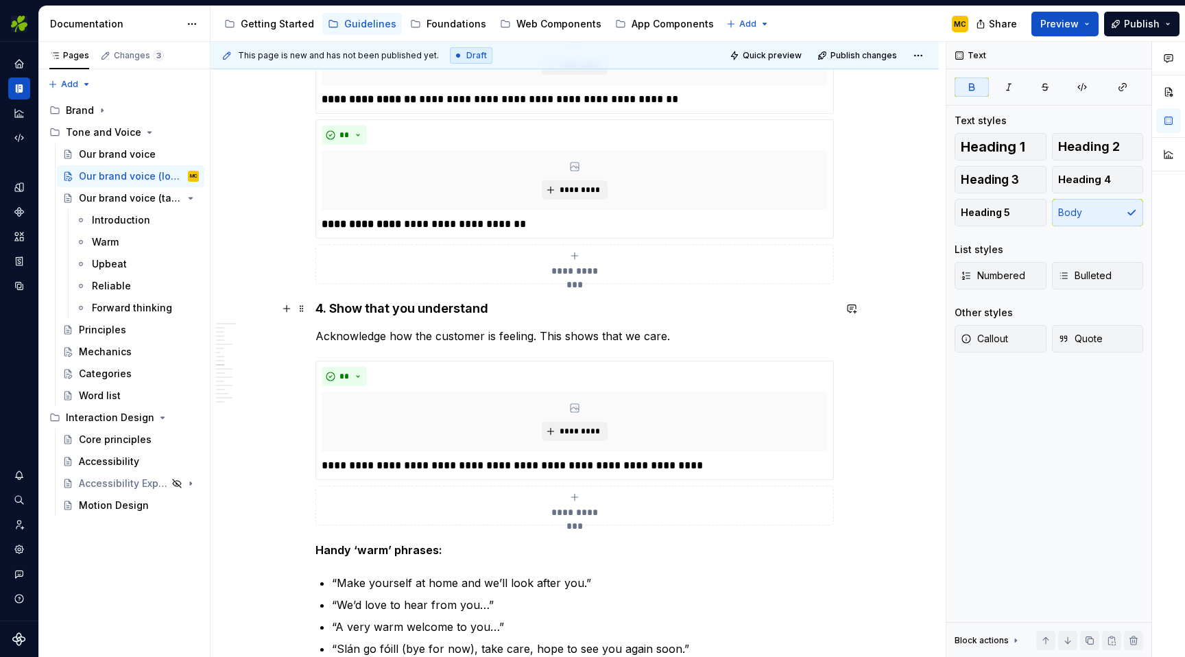
click at [457, 310] on h4 "4. Show that you understand" at bounding box center [574, 308] width 518 height 16
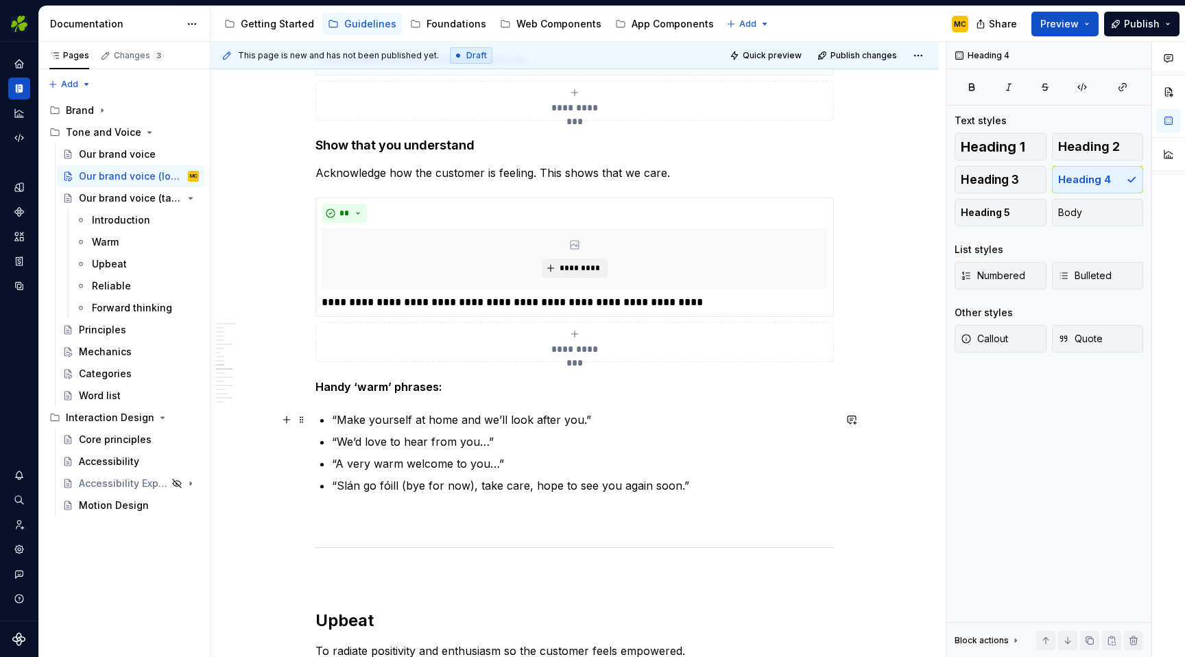
scroll to position [1897, 0]
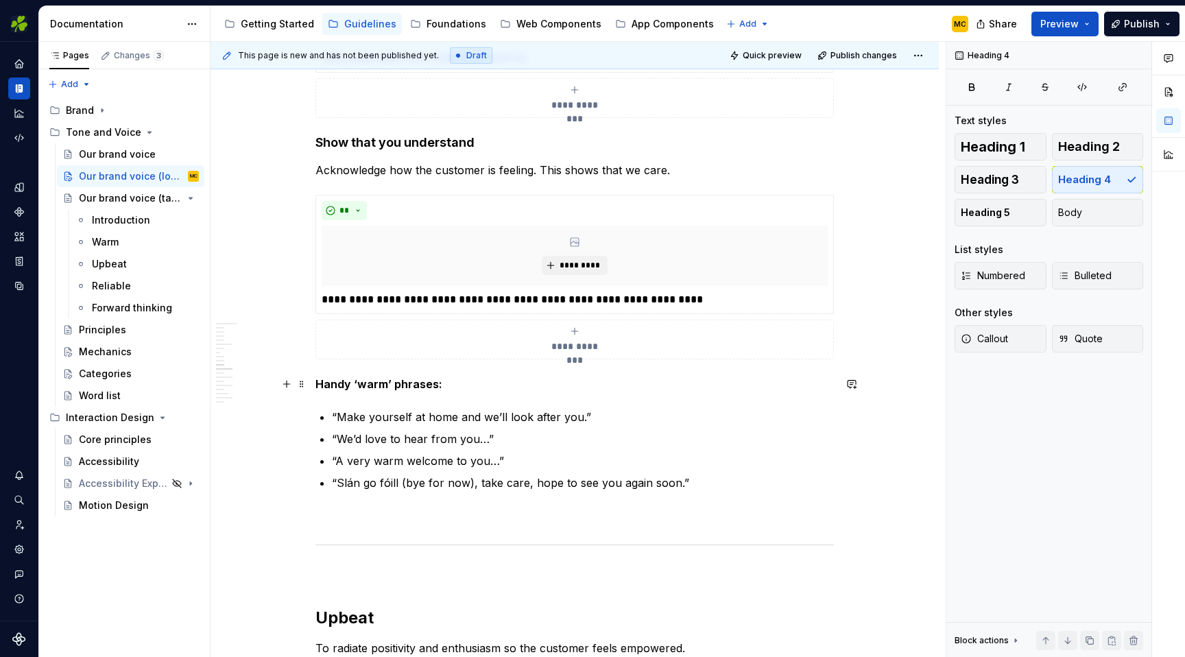
click at [450, 383] on p "Handy ‘warm’ phrases:" at bounding box center [574, 384] width 518 height 16
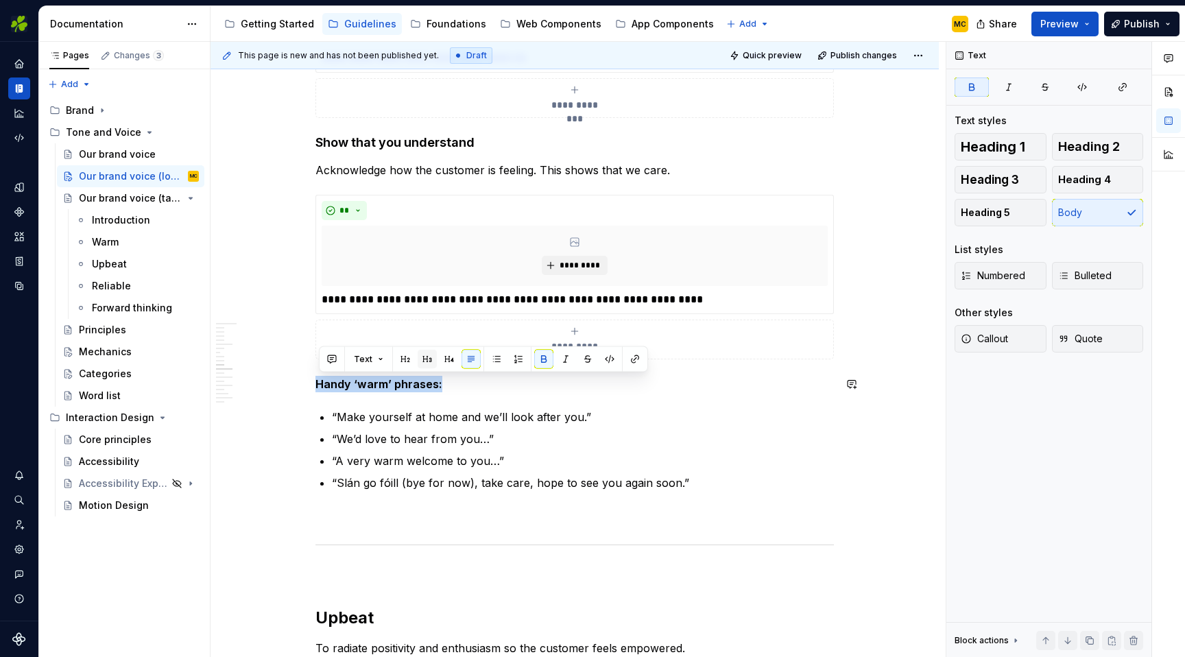
click at [432, 360] on button "button" at bounding box center [427, 359] width 19 height 19
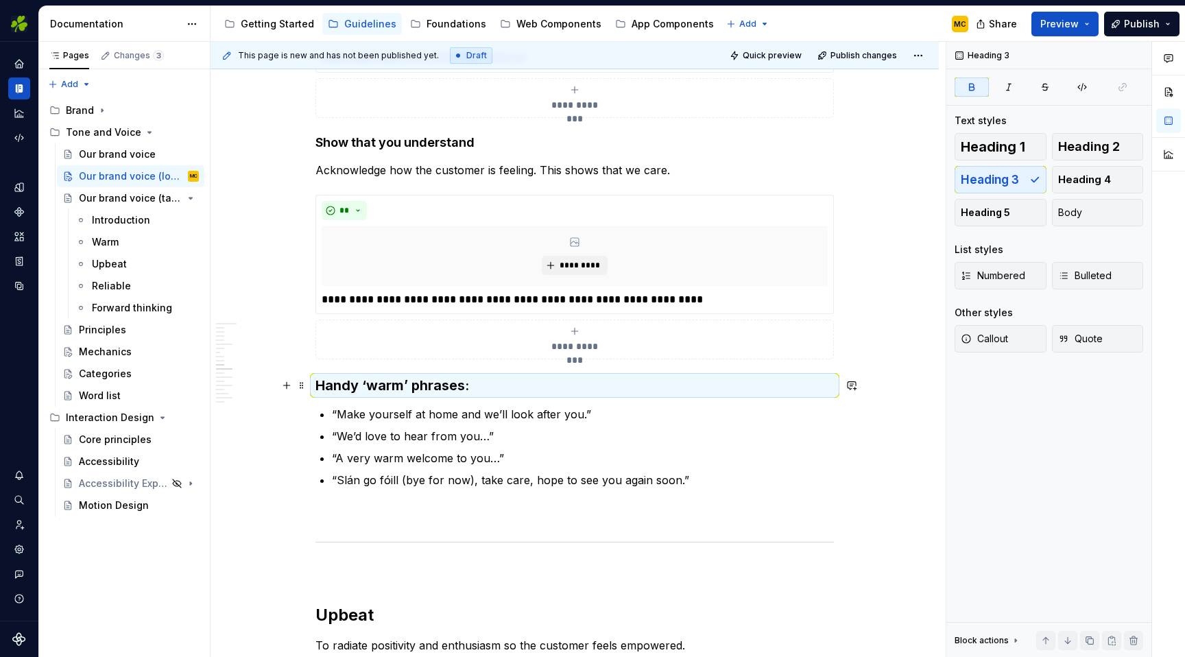
click at [505, 383] on h3 "Handy ‘warm’ phrases:" at bounding box center [574, 385] width 518 height 19
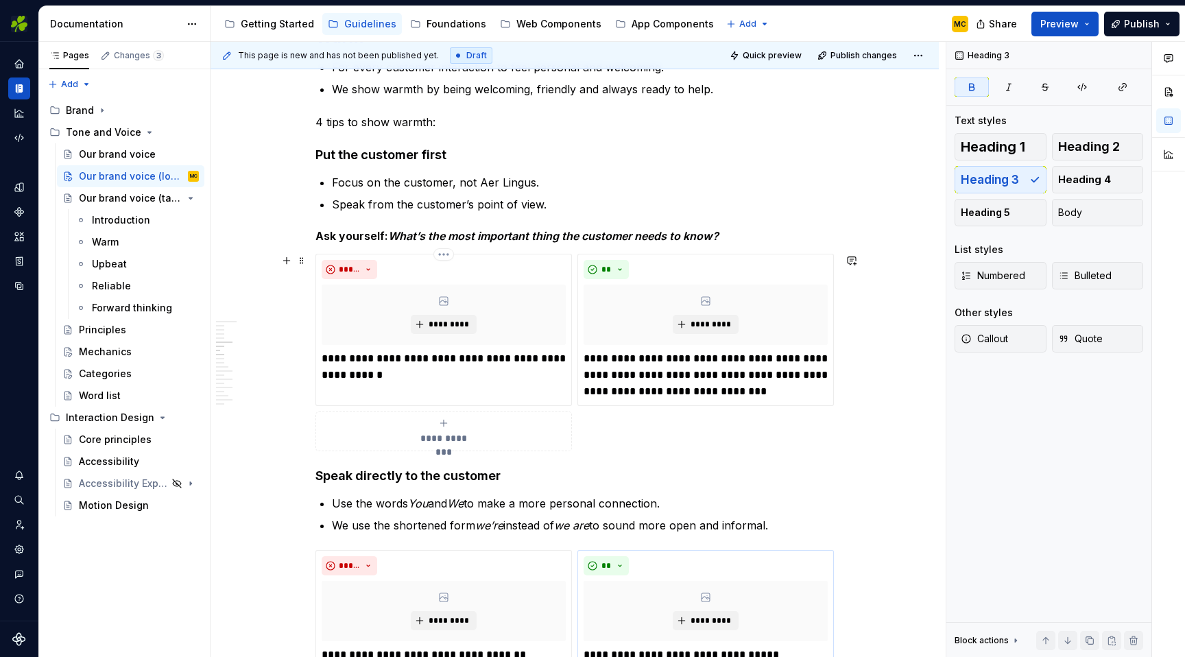
scroll to position [624, 0]
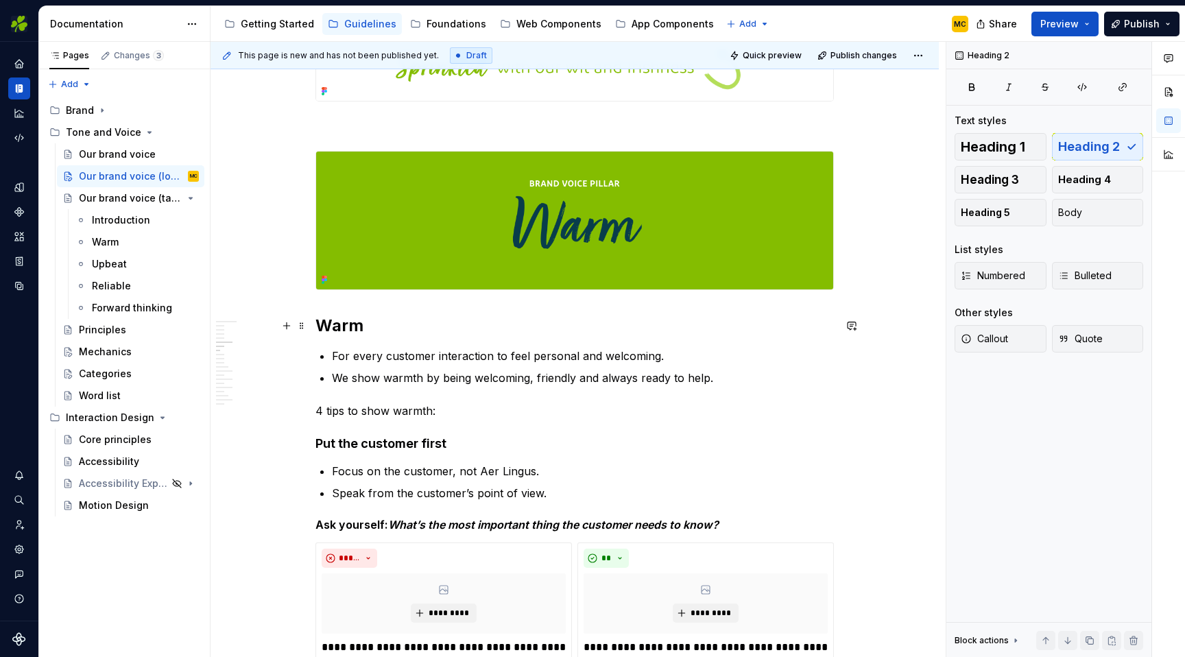
click at [361, 330] on h2 "Warm" at bounding box center [574, 326] width 518 height 22
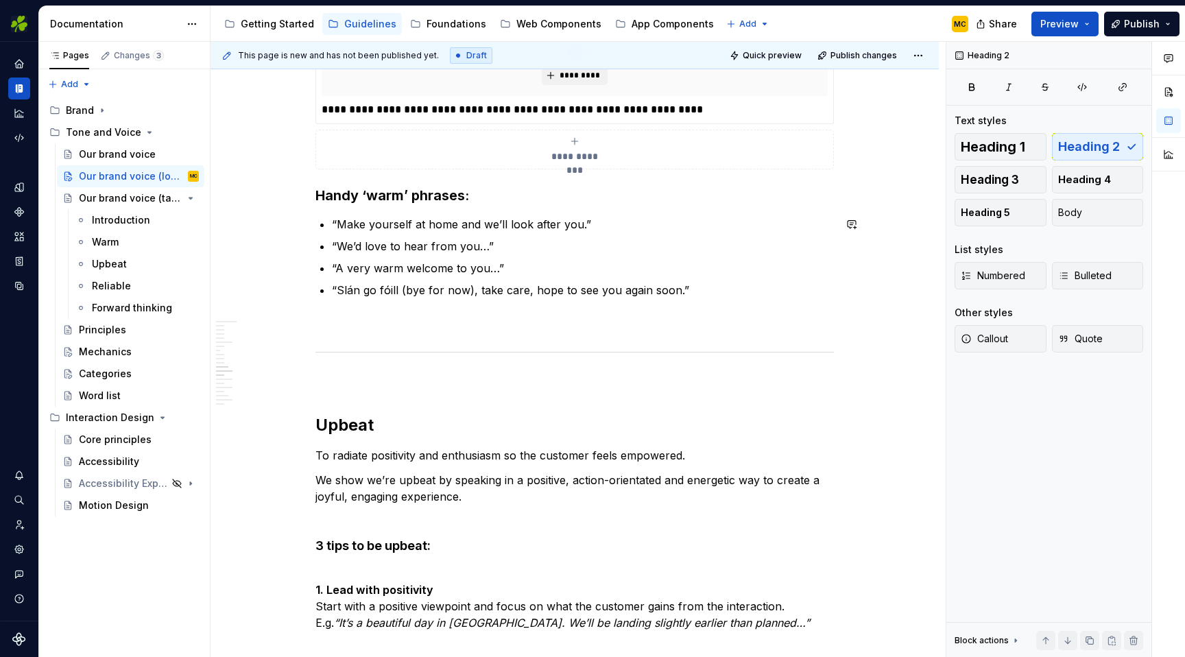
scroll to position [2088, 0]
click at [761, 57] on span "Quick preview" at bounding box center [772, 55] width 59 height 11
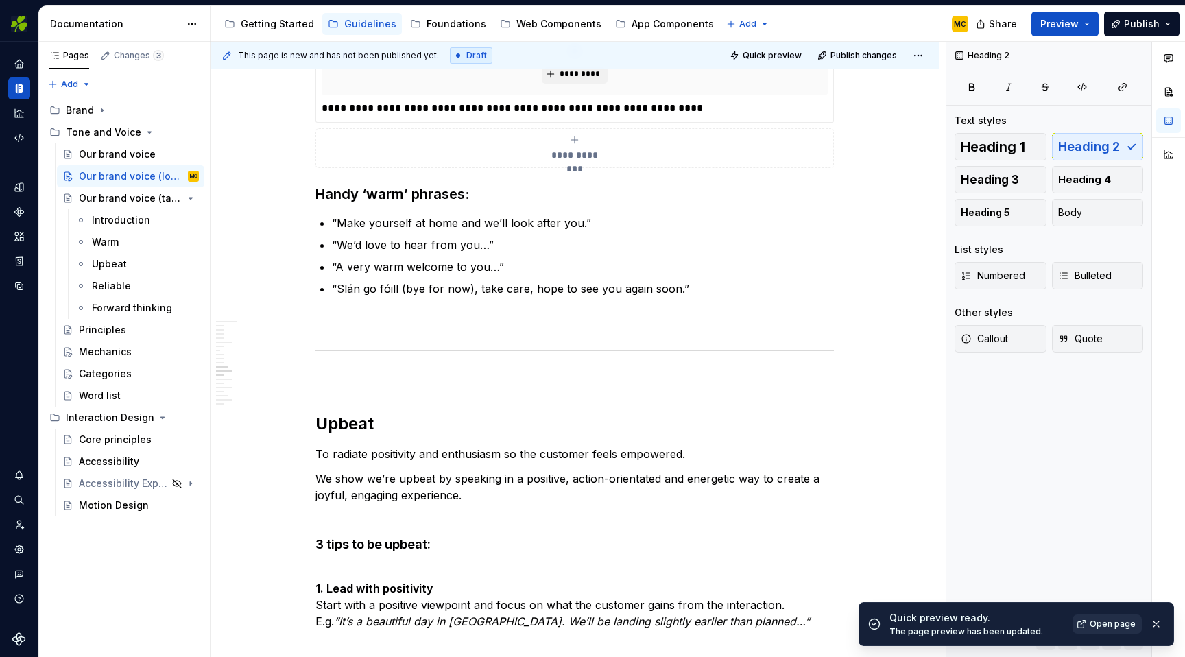
click at [1103, 627] on span "Open page" at bounding box center [1112, 623] width 46 height 11
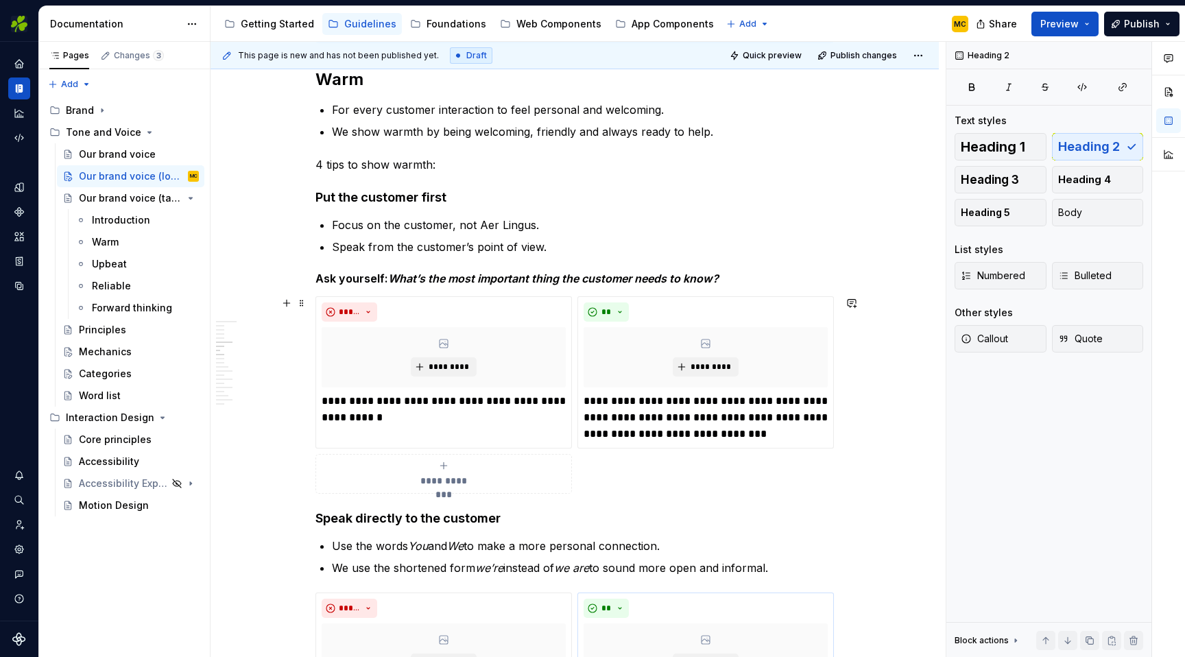
scroll to position [871, 0]
click at [642, 484] on div "**********" at bounding box center [574, 393] width 518 height 197
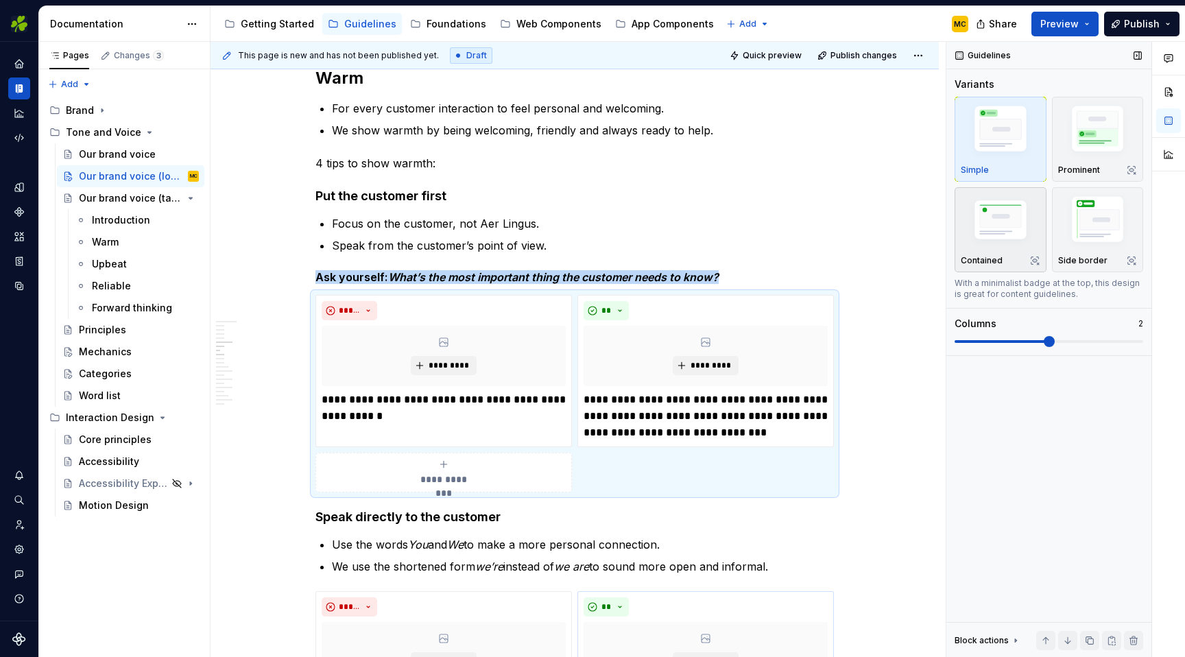
click at [1004, 215] on img "button" at bounding box center [1001, 221] width 80 height 53
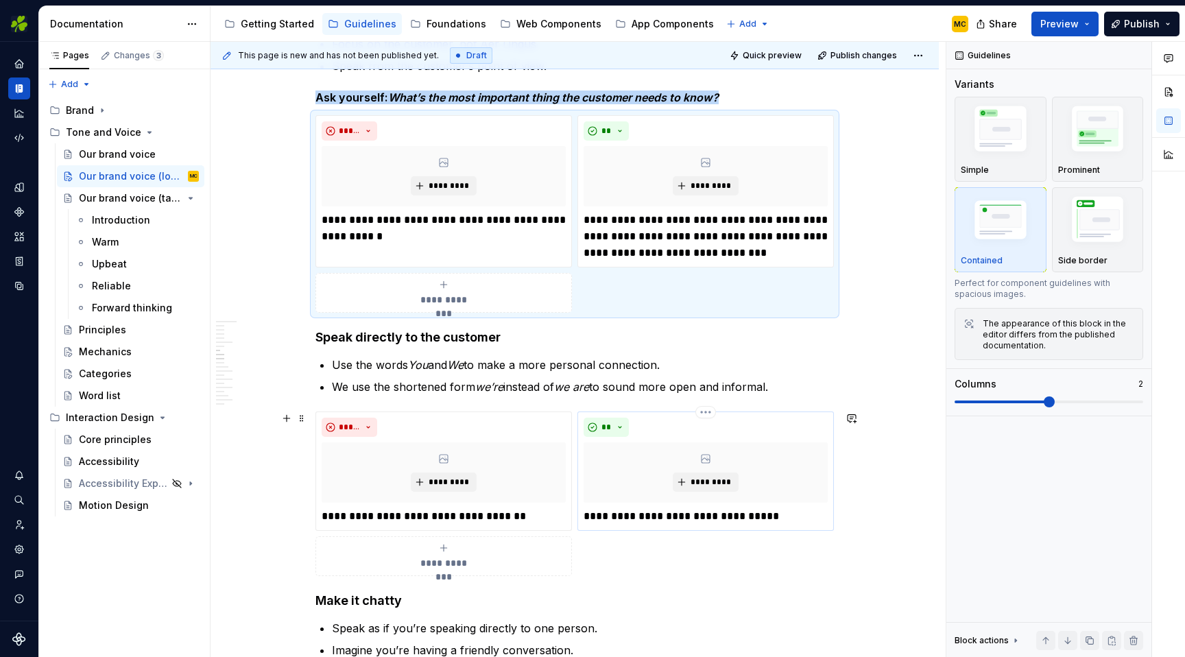
scroll to position [1052, 0]
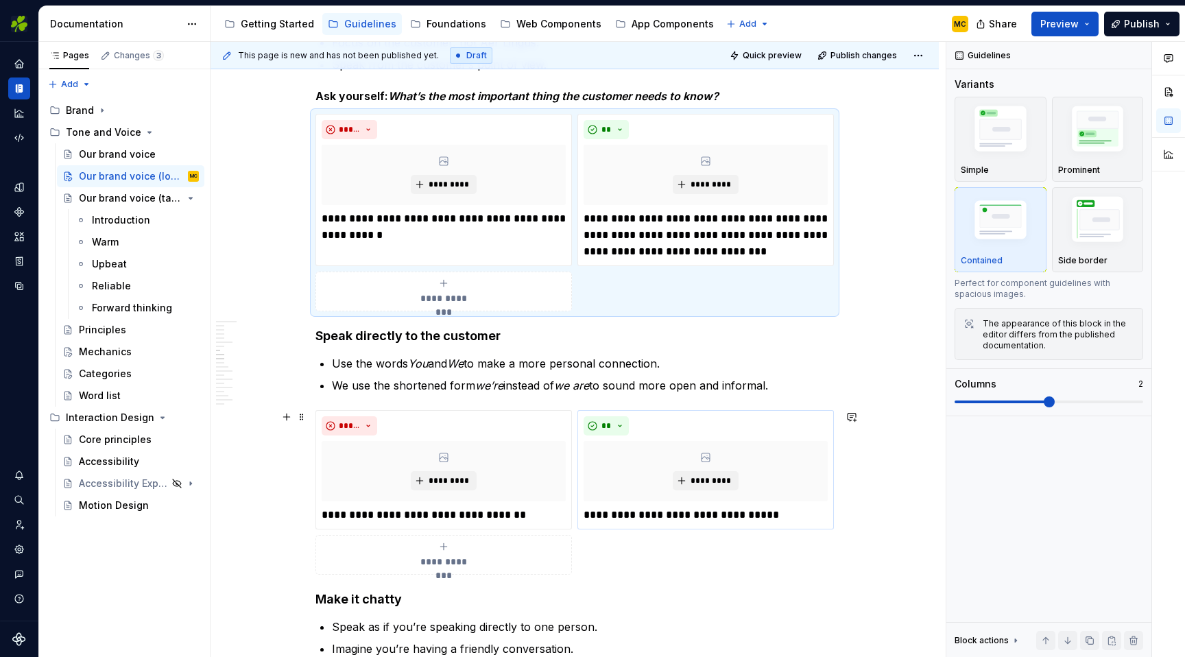
click at [601, 553] on div "**********" at bounding box center [574, 492] width 518 height 165
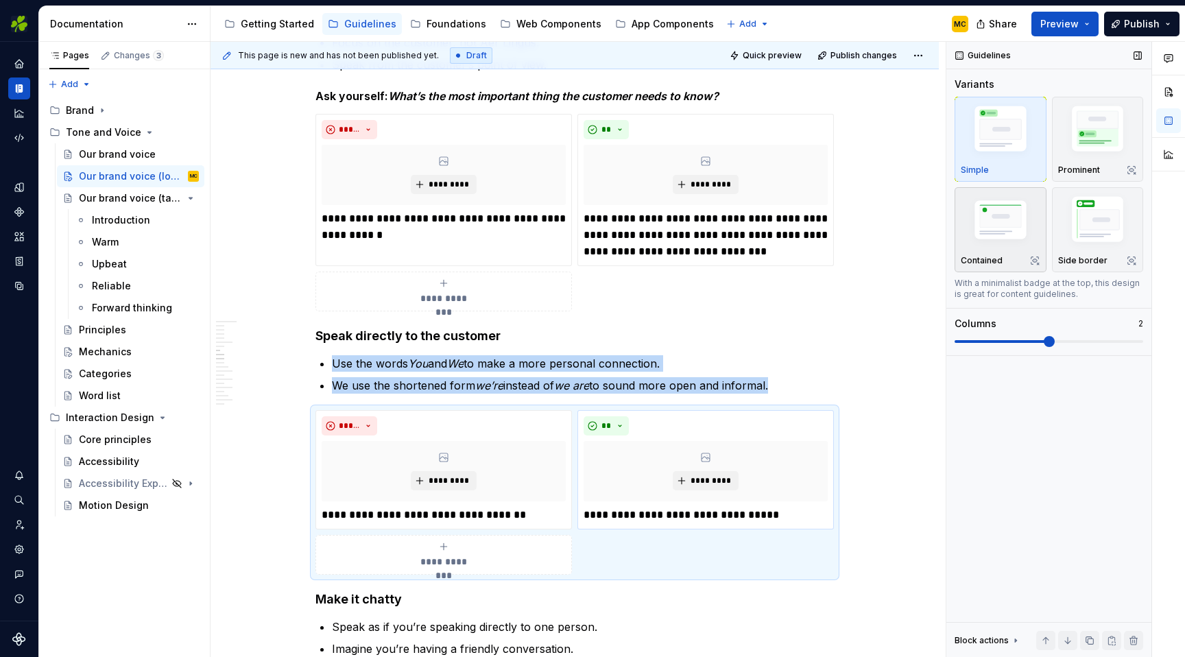
click at [1031, 232] on img "button" at bounding box center [1001, 221] width 80 height 53
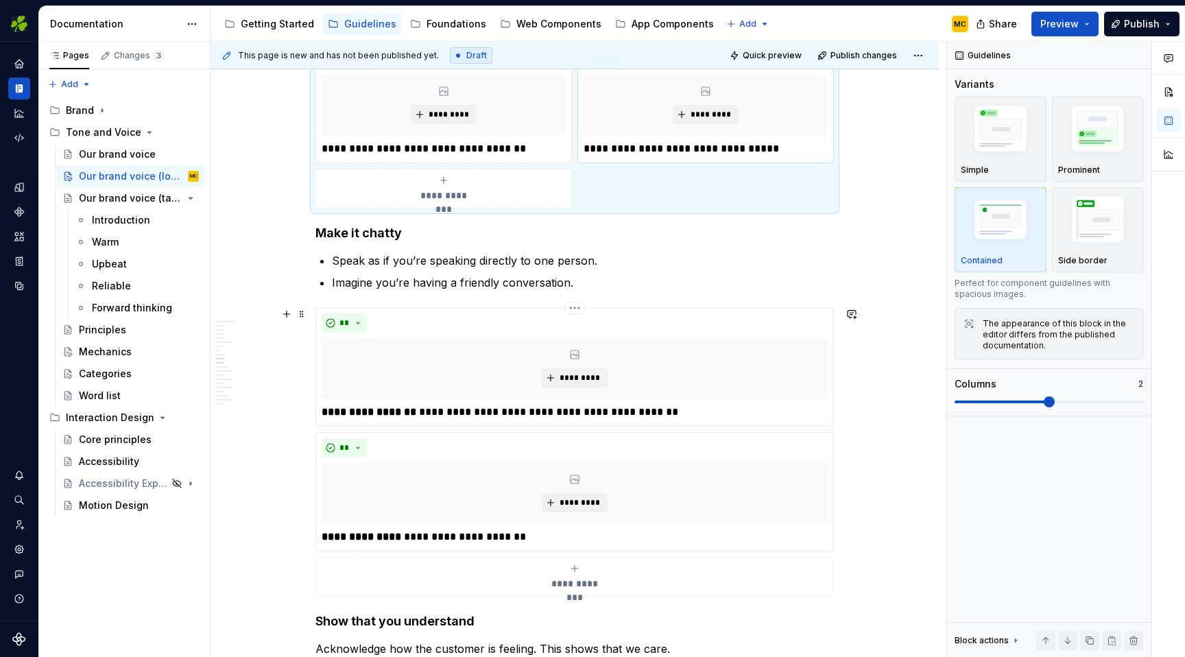
scroll to position [1421, 0]
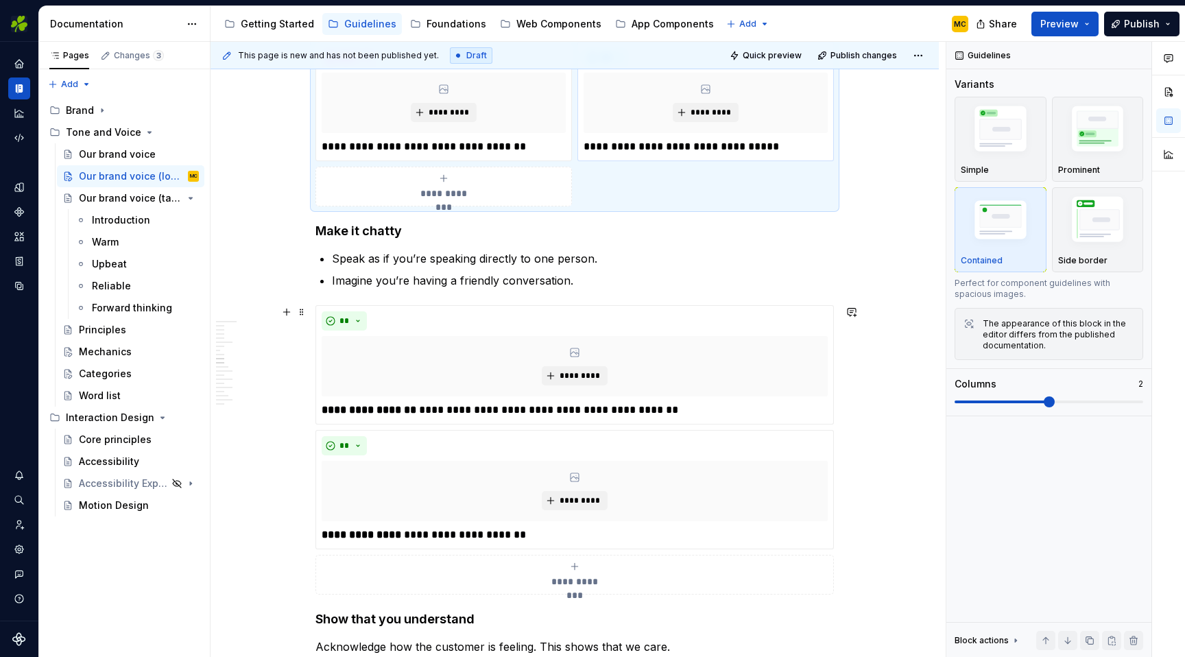
click at [834, 555] on div "**********" at bounding box center [574, 449] width 518 height 289
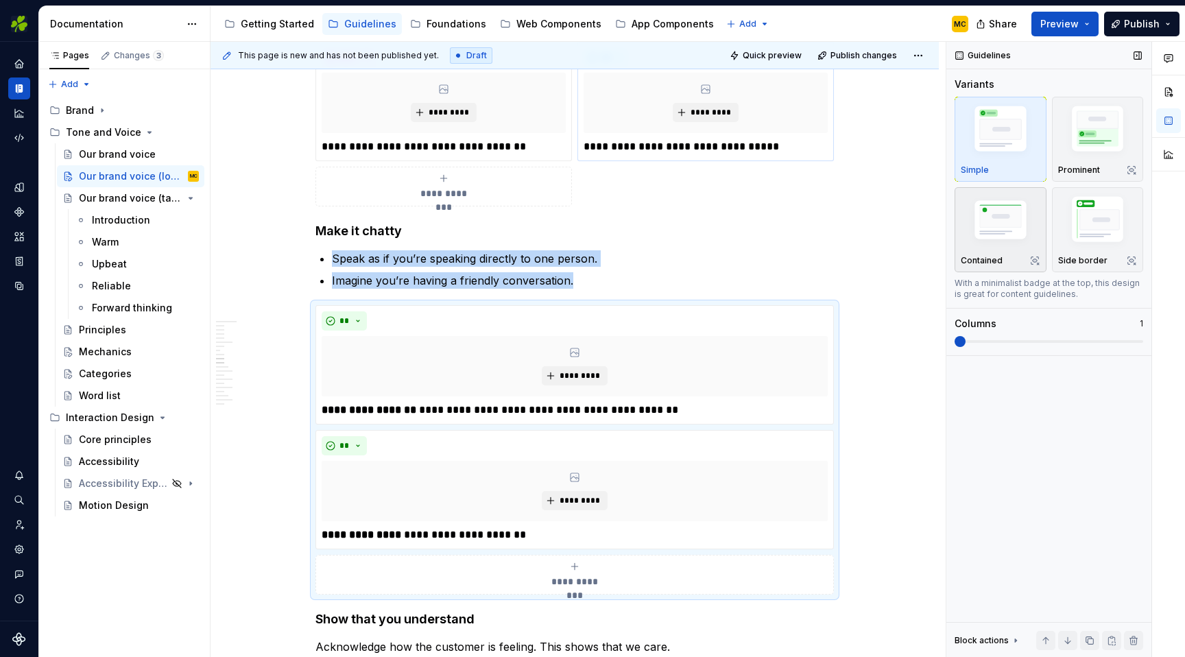
click at [1002, 251] on div "Contained" at bounding box center [1001, 229] width 80 height 73
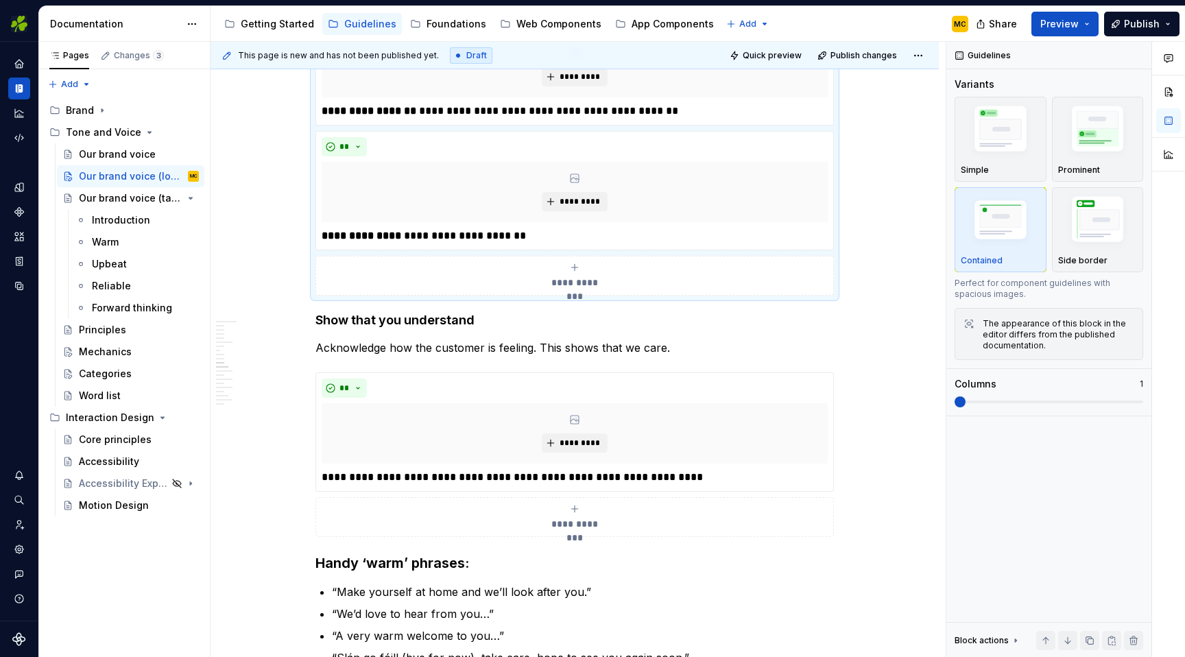
scroll to position [1765, 0]
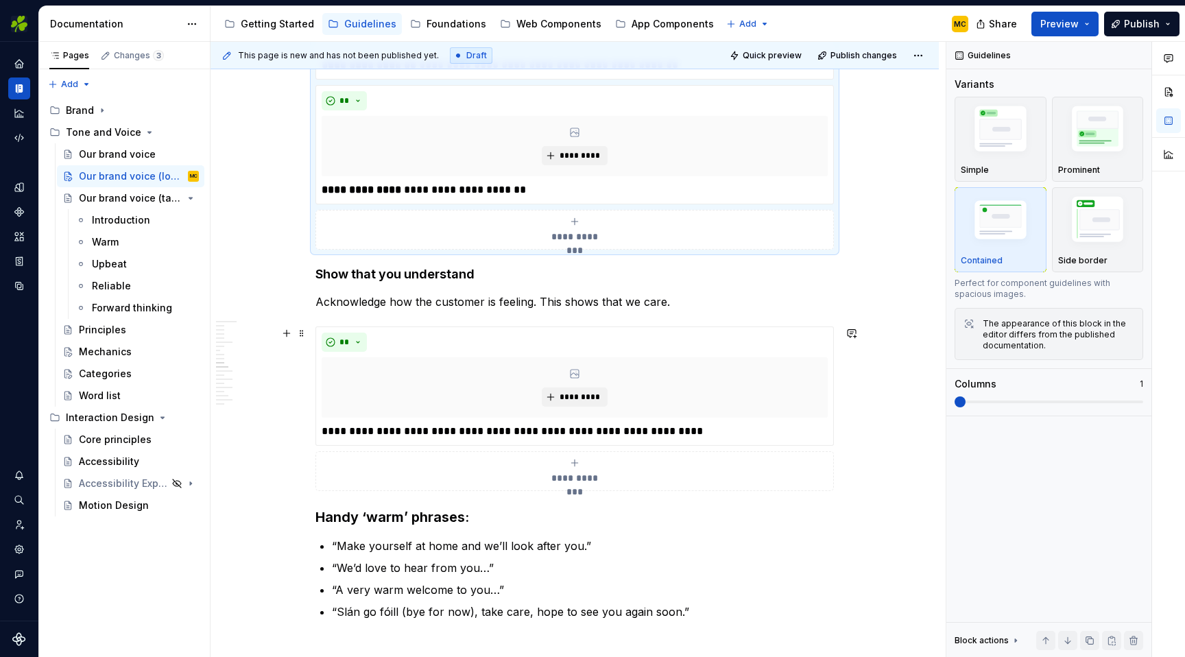
click at [834, 440] on div "**********" at bounding box center [574, 408] width 518 height 165
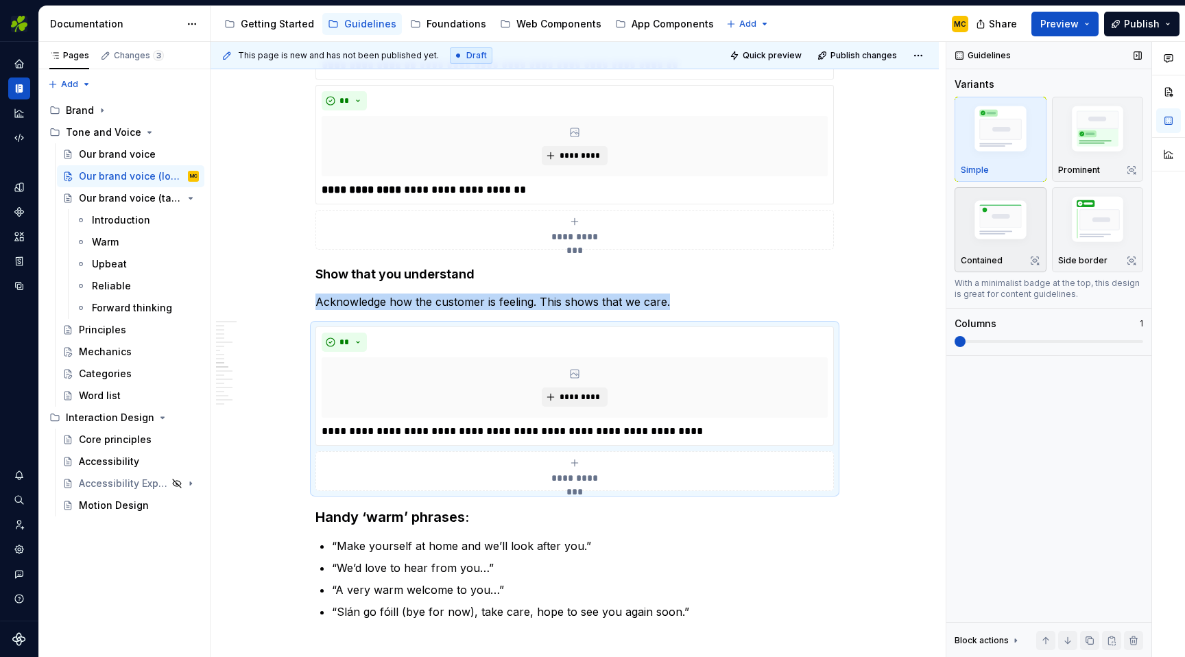
click at [976, 252] on div "Contained" at bounding box center [1001, 229] width 80 height 73
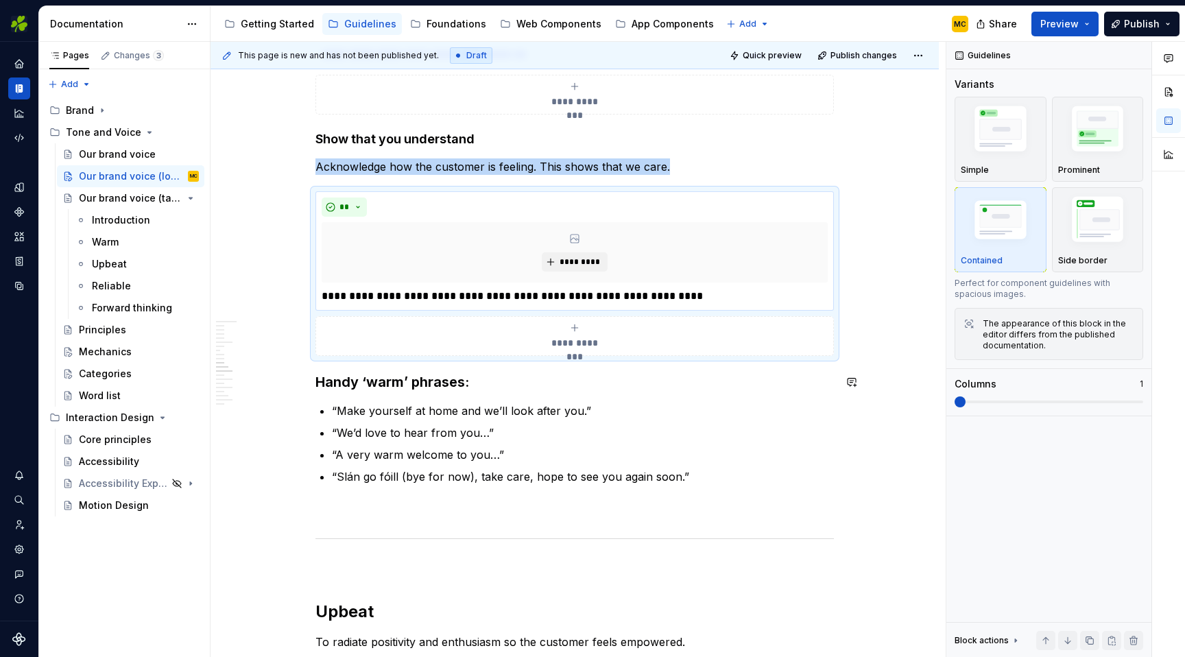
scroll to position [1907, 0]
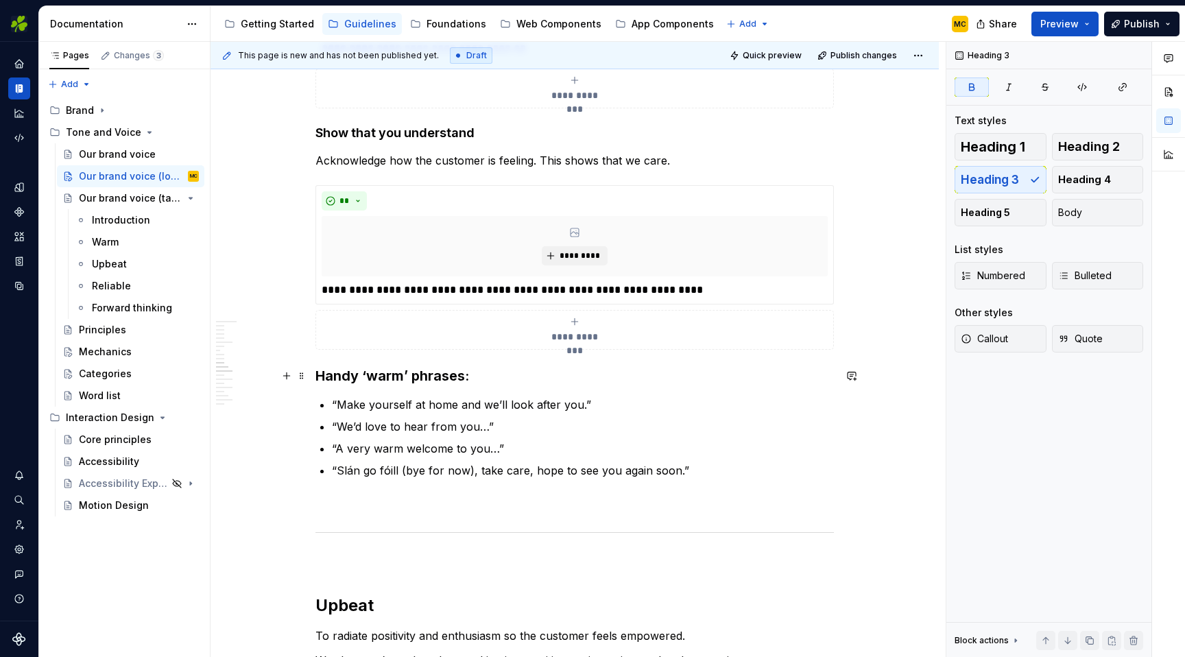
click at [591, 376] on h3 "Handy ‘warm’ phrases:" at bounding box center [574, 375] width 518 height 19
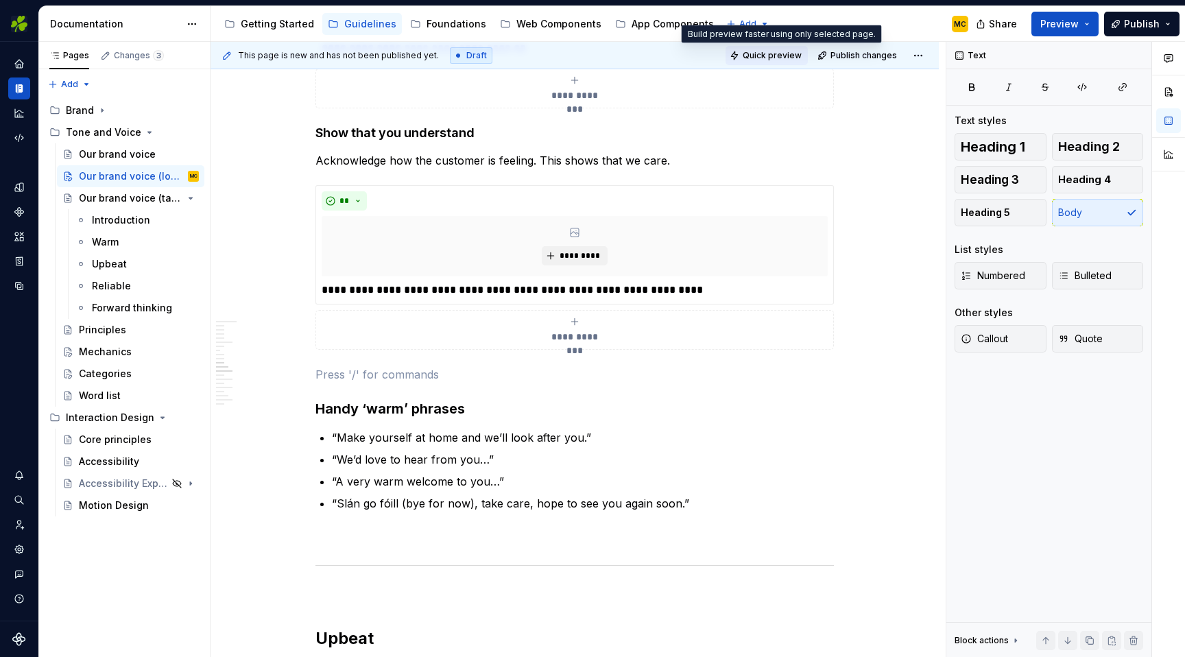
click at [780, 55] on span "Quick preview" at bounding box center [772, 55] width 59 height 11
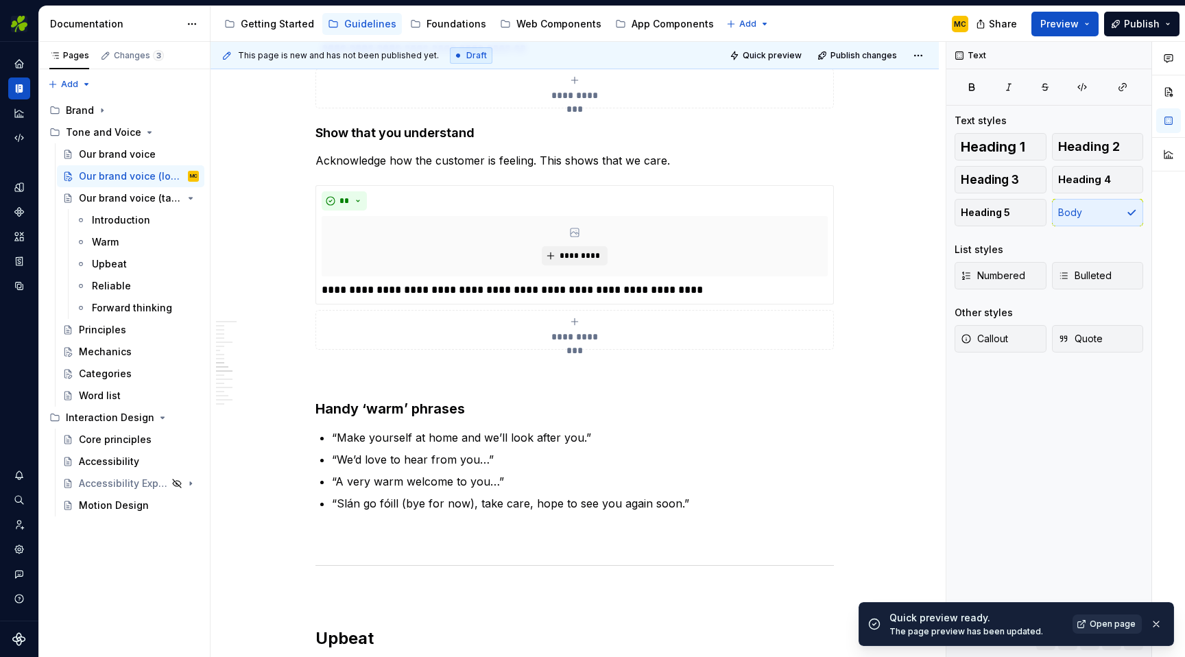
click at [1109, 626] on span "Open page" at bounding box center [1112, 623] width 46 height 11
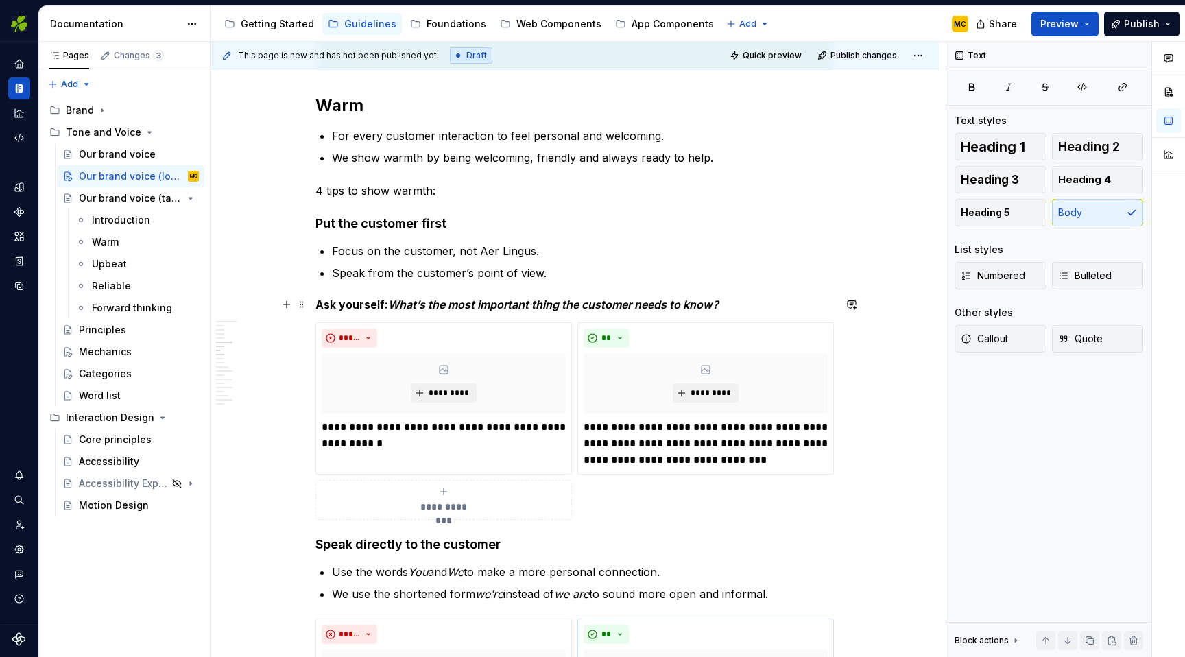
scroll to position [845, 0]
click at [833, 498] on div "**********" at bounding box center [574, 420] width 518 height 197
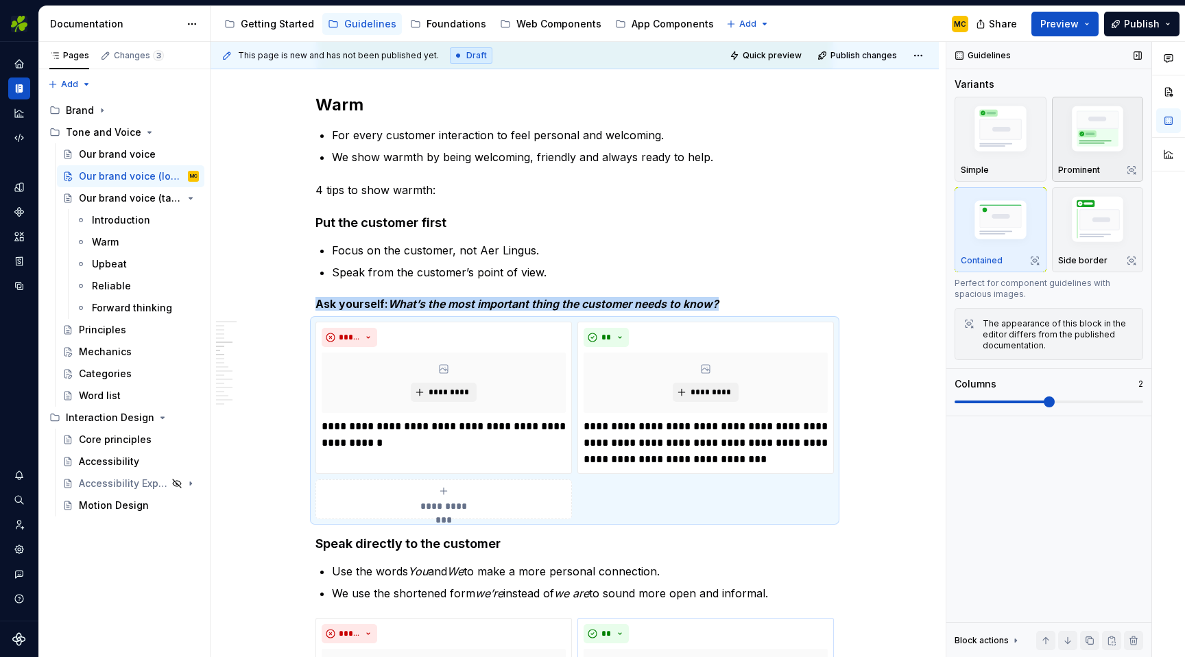
click at [1090, 136] on img "button" at bounding box center [1098, 131] width 80 height 60
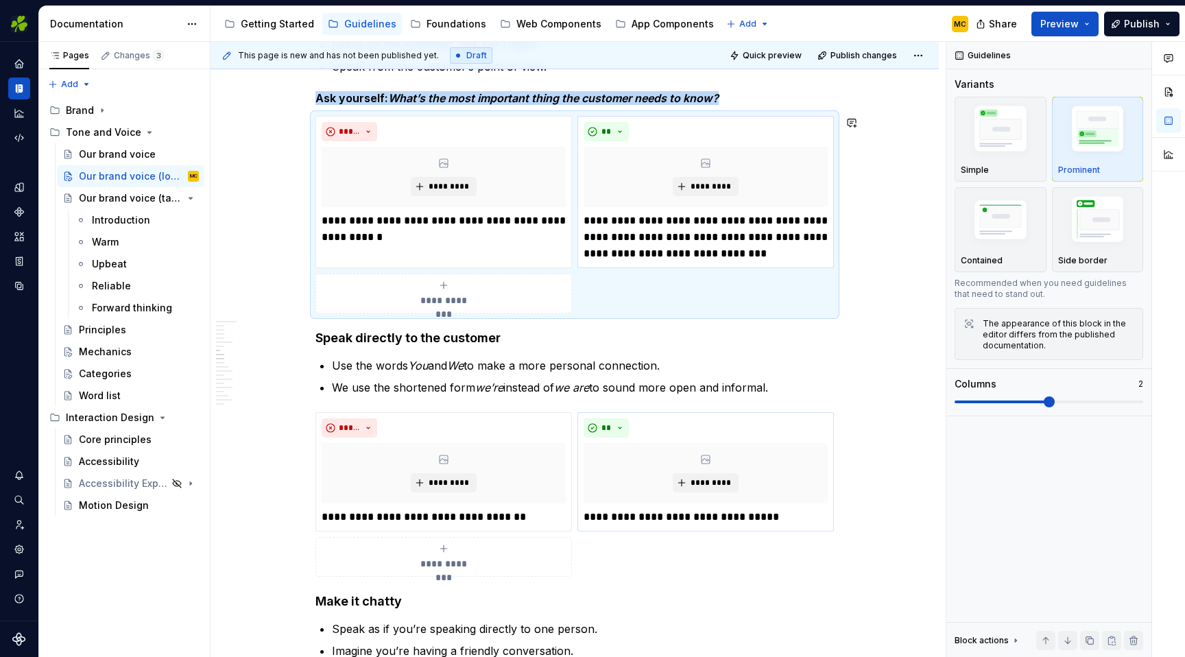
scroll to position [1059, 0]
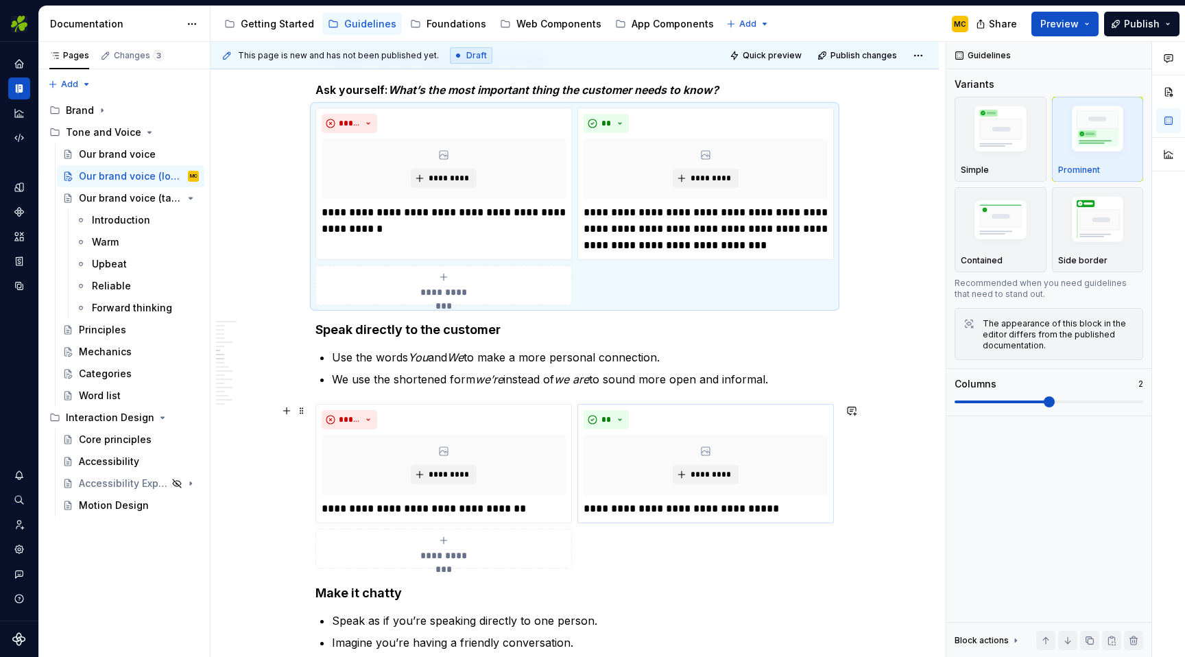
click at [801, 546] on div "**********" at bounding box center [574, 486] width 518 height 165
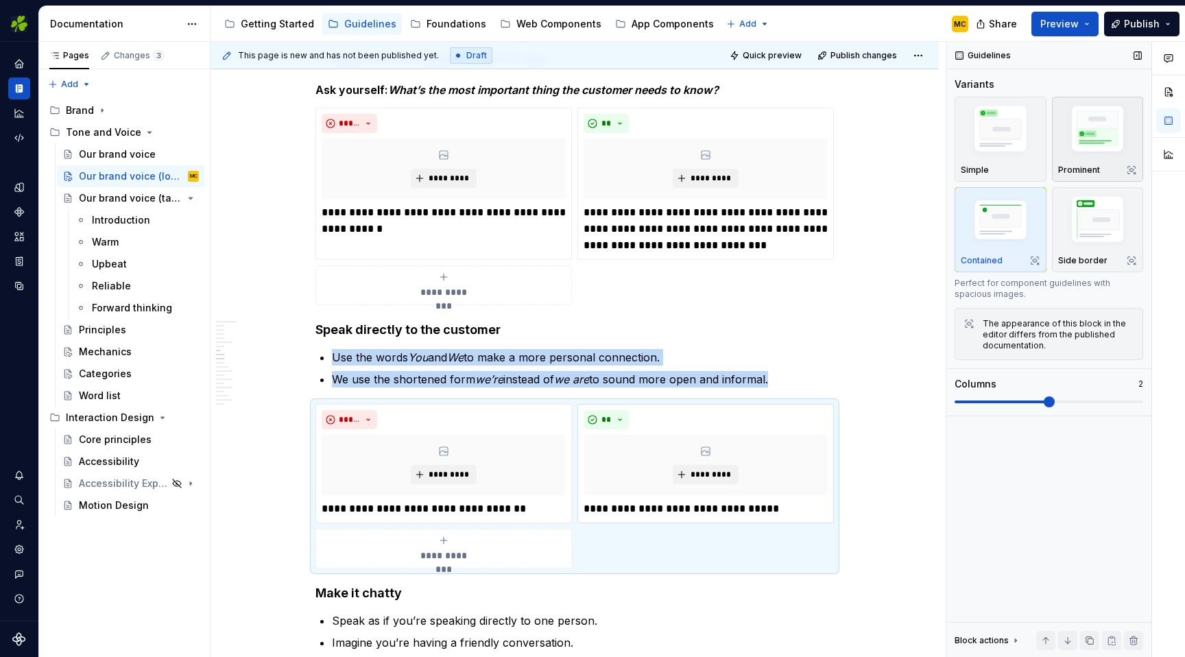
click at [1083, 123] on img "button" at bounding box center [1098, 131] width 80 height 60
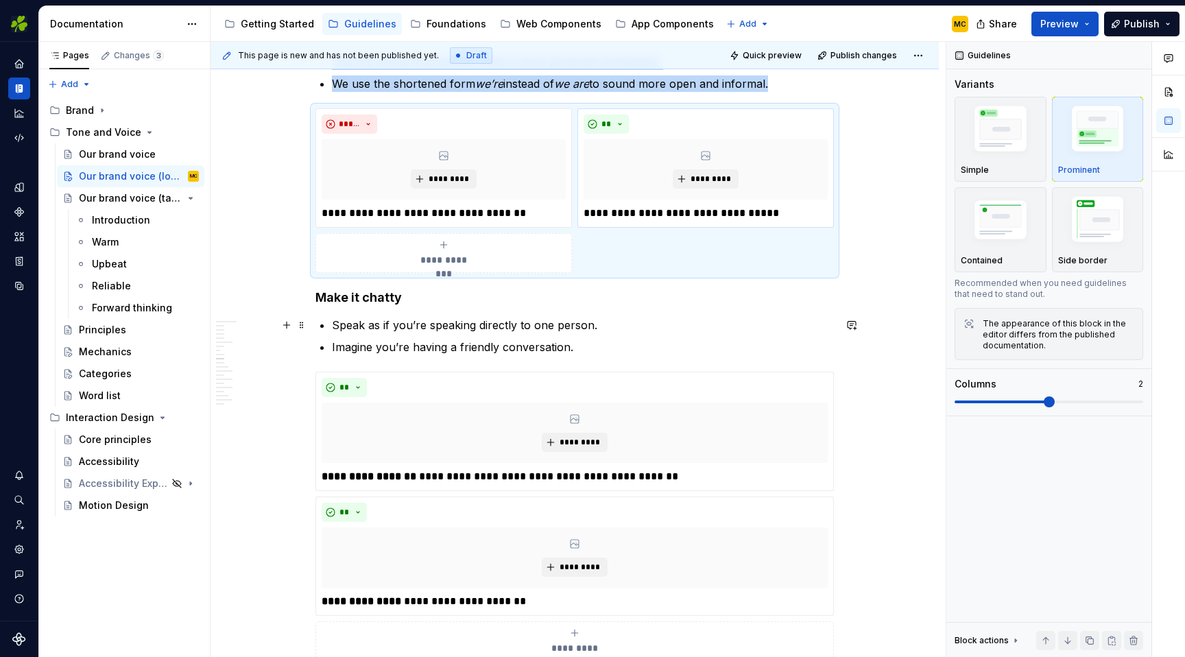
scroll to position [1358, 0]
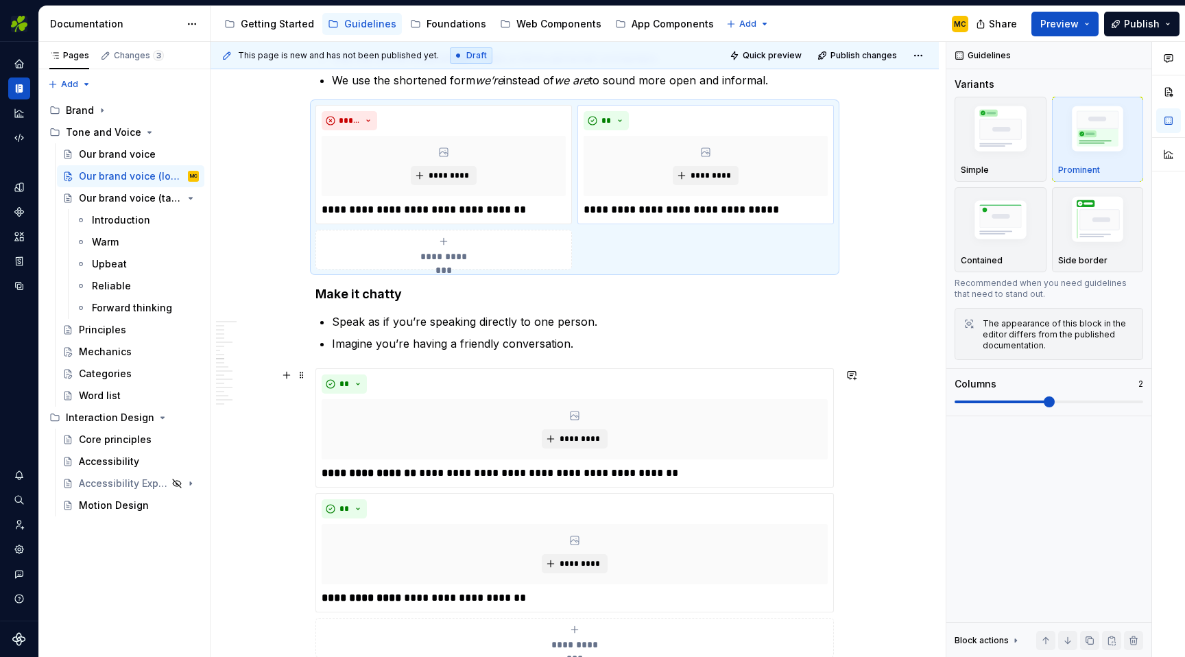
click at [834, 480] on div "**********" at bounding box center [574, 512] width 518 height 289
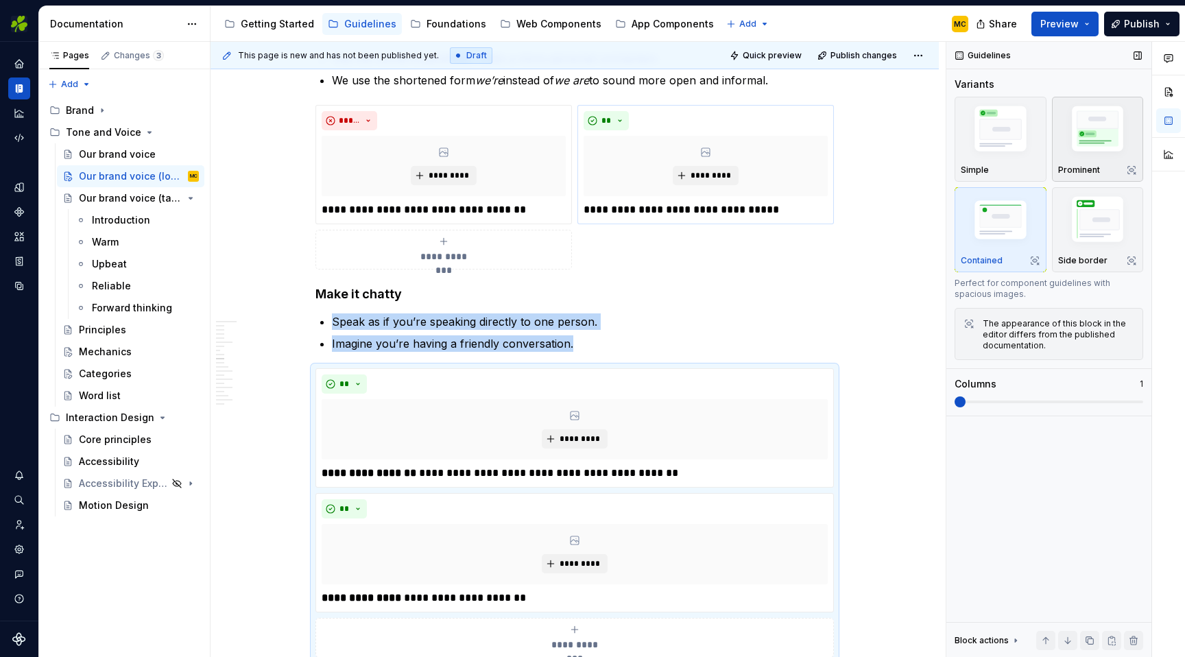
click at [1081, 128] on img "button" at bounding box center [1098, 131] width 80 height 60
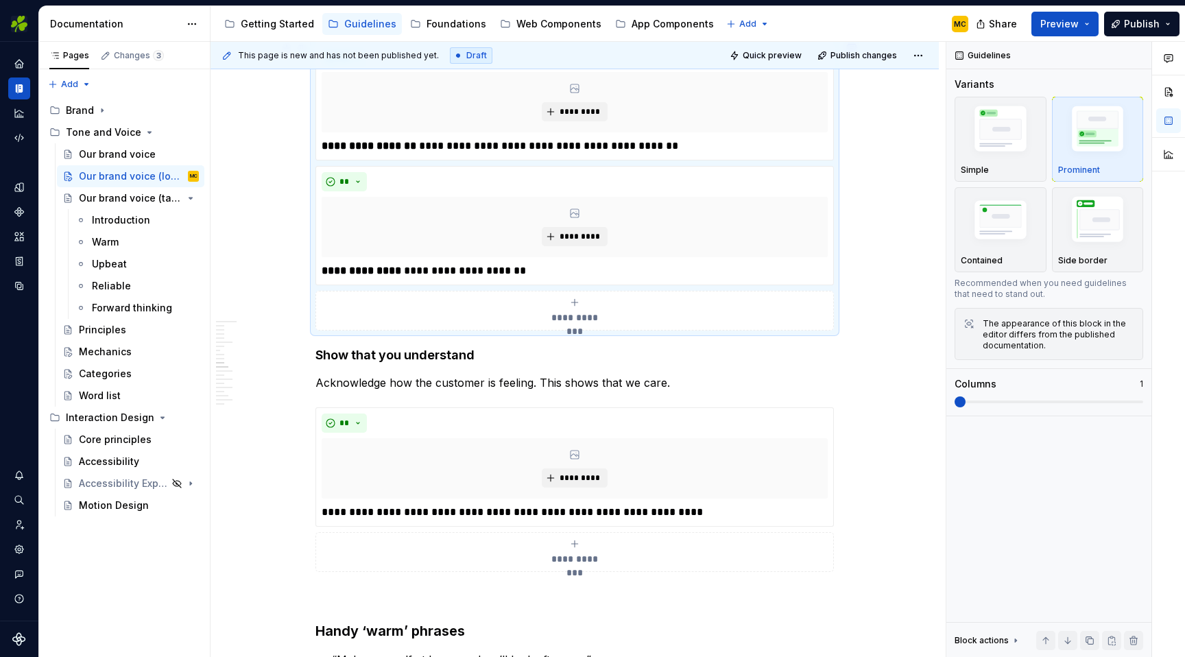
scroll to position [1701, 0]
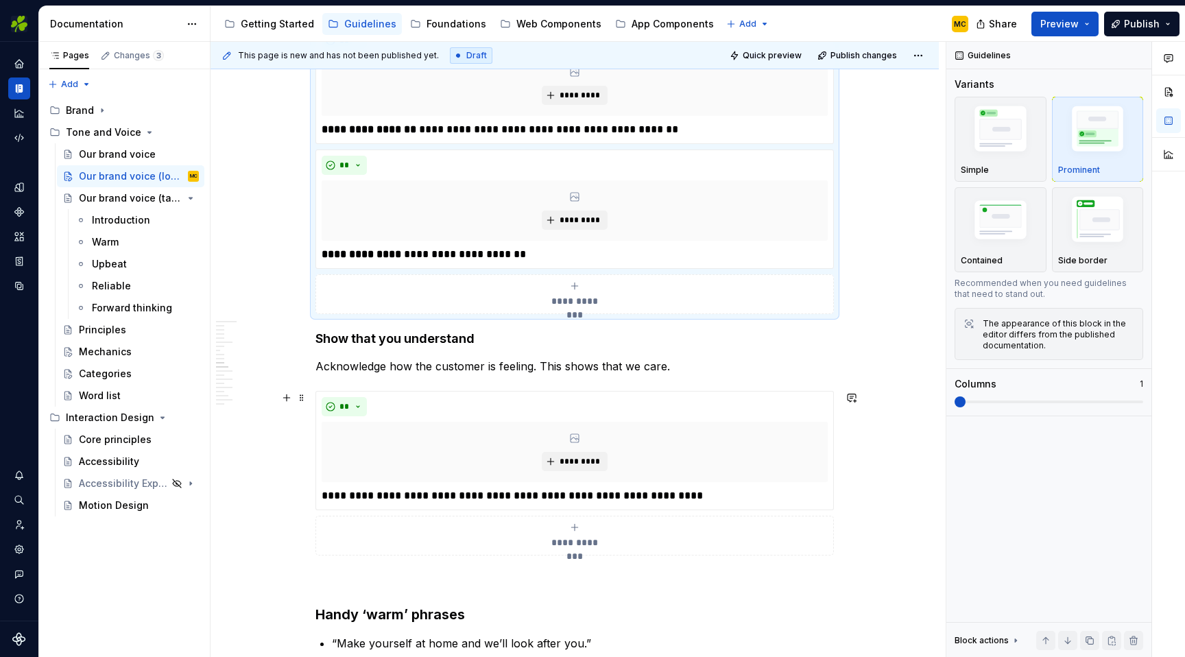
click at [834, 407] on div "**********" at bounding box center [574, 473] width 518 height 165
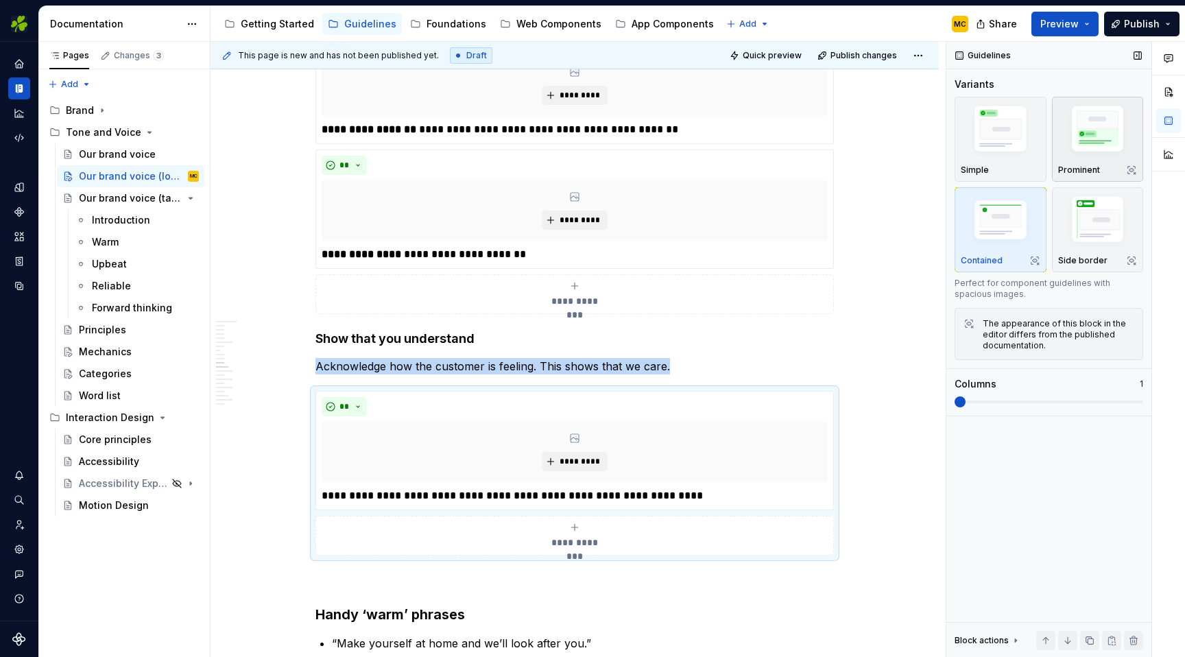
click at [1075, 147] on img "button" at bounding box center [1098, 131] width 80 height 60
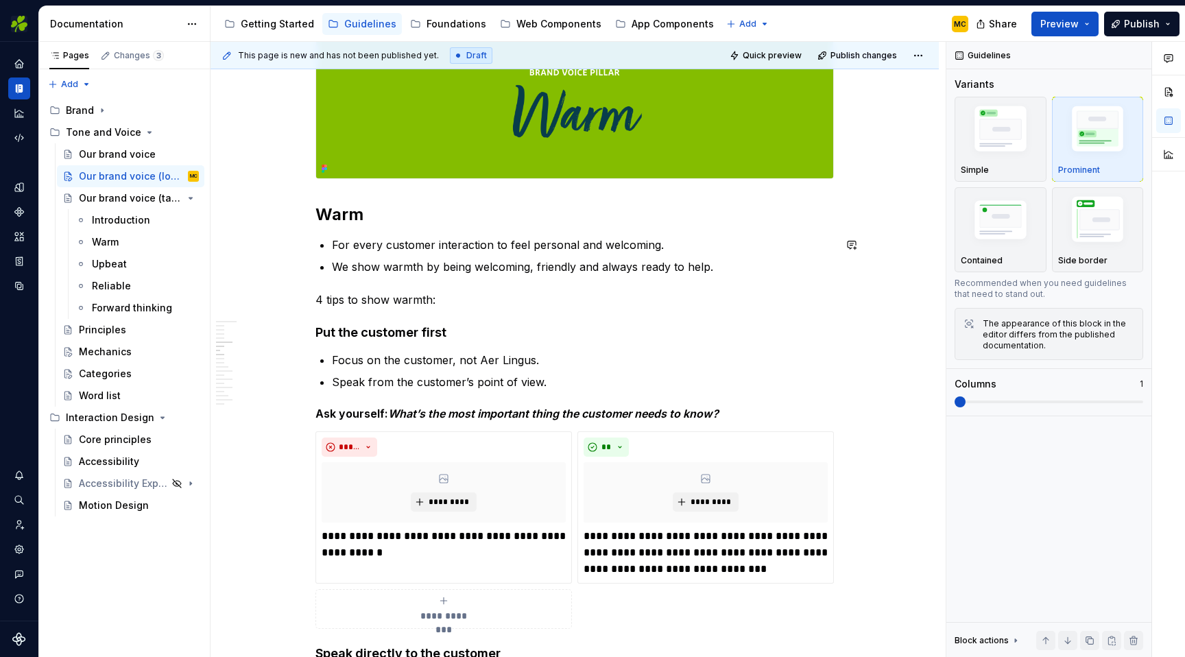
scroll to position [741, 0]
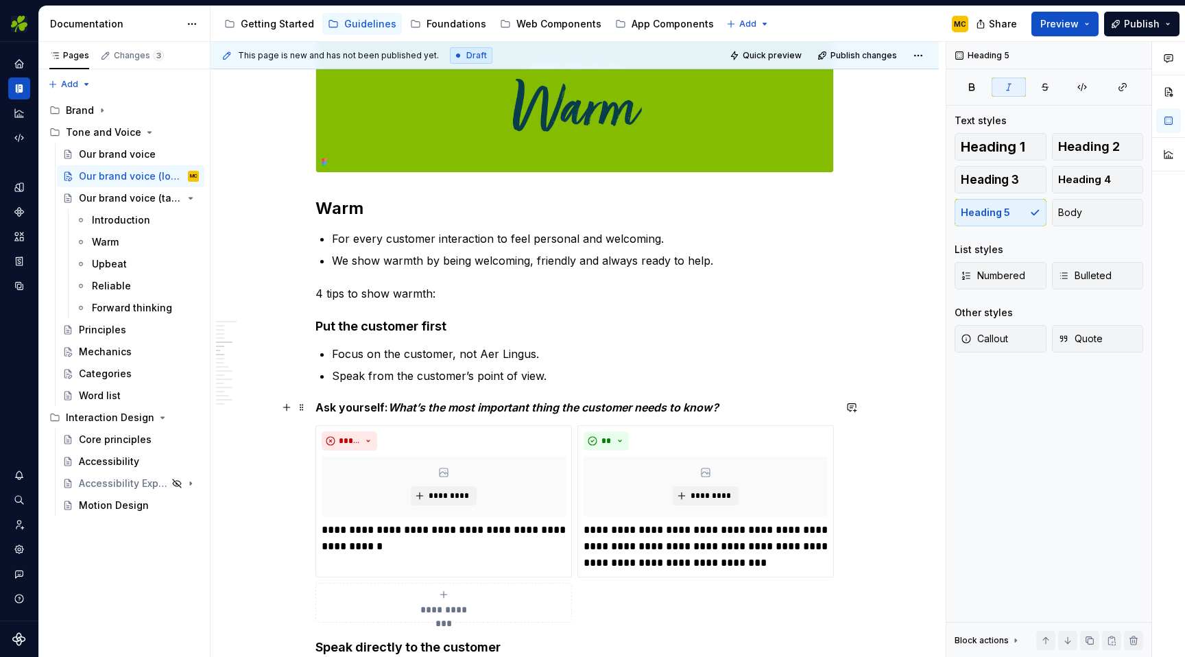
click at [584, 411] on em "What’s the most important thing the customer needs to know?" at bounding box center [553, 407] width 330 height 14
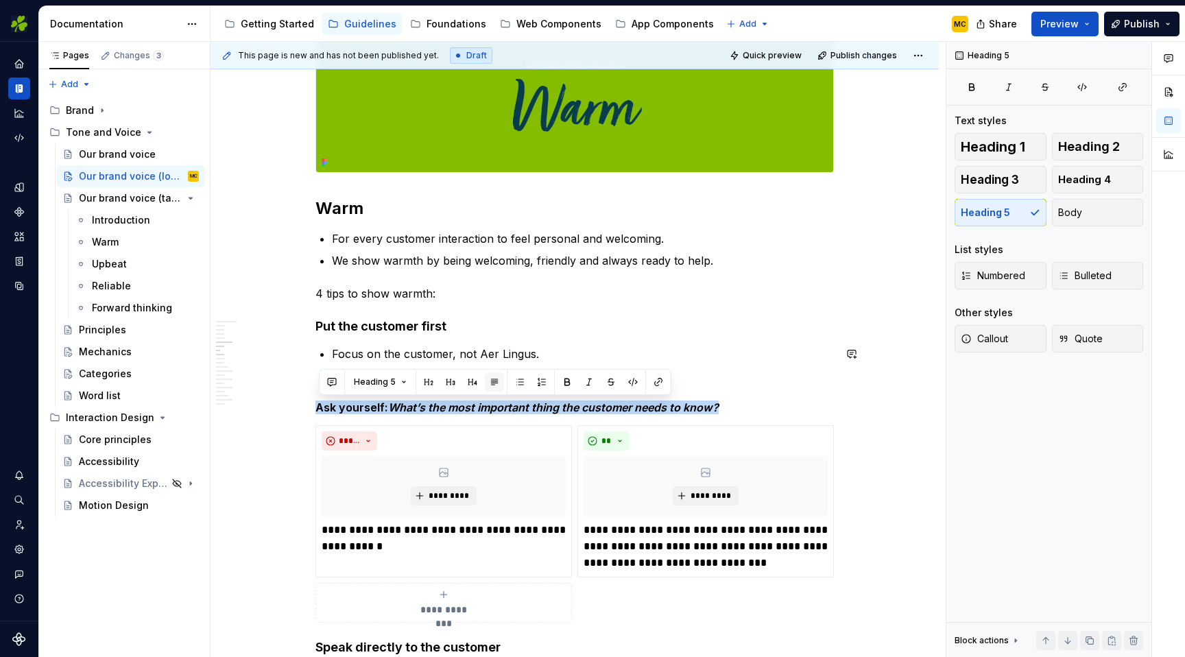
click at [493, 382] on button "button" at bounding box center [494, 381] width 19 height 19
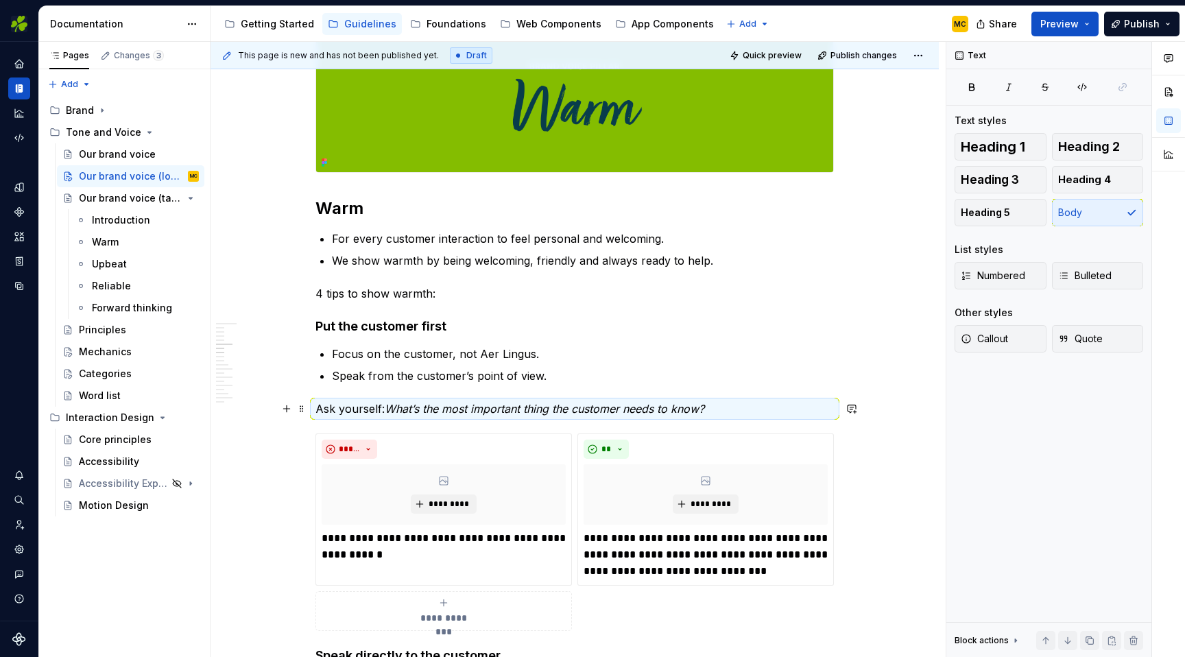
click at [418, 414] on em "What’s the most important thing the customer needs to know?" at bounding box center [544, 409] width 319 height 14
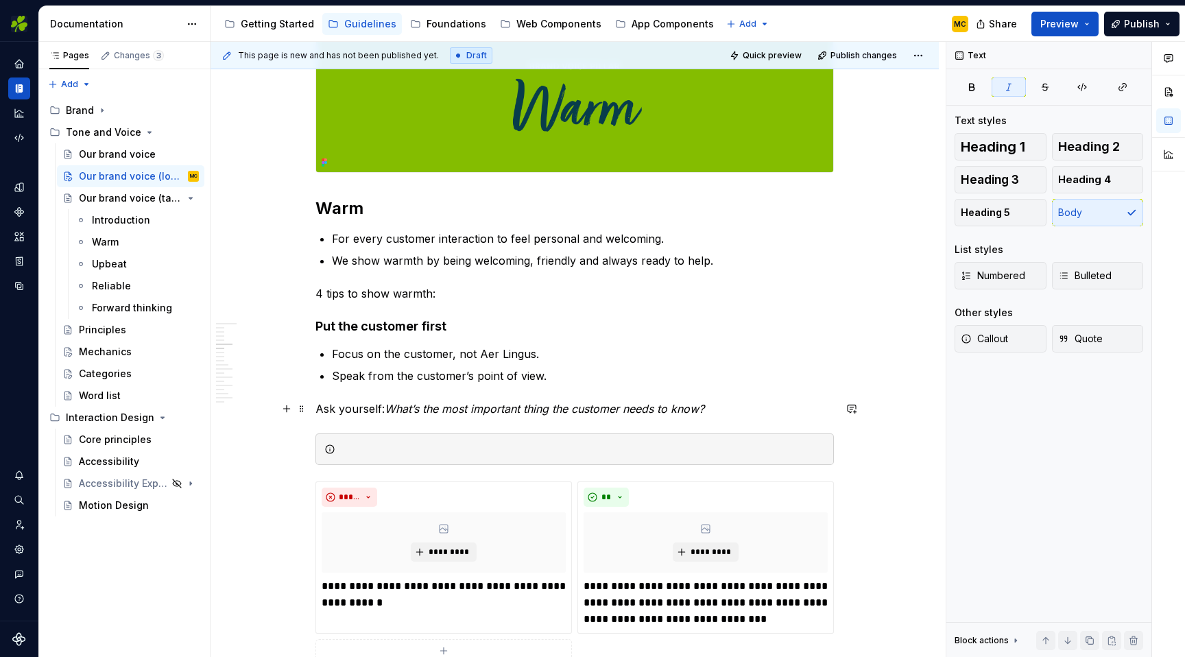
click at [449, 404] on em "What’s the most important thing the customer needs to know?" at bounding box center [544, 409] width 319 height 14
click at [454, 452] on div at bounding box center [583, 449] width 484 height 14
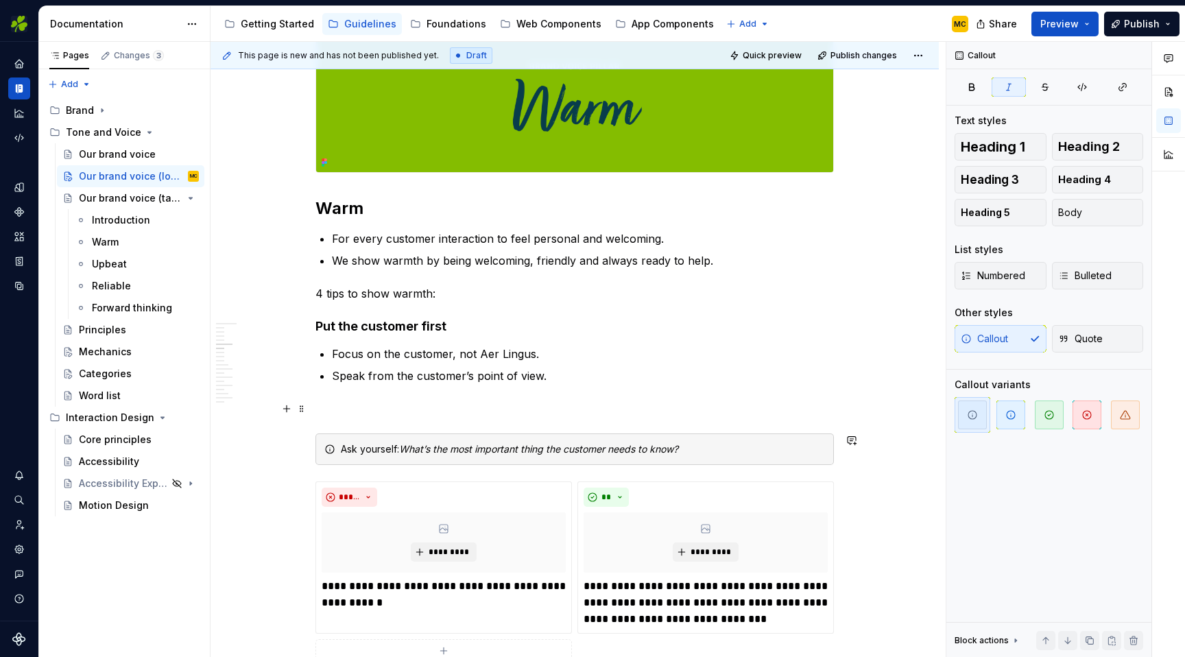
click at [450, 412] on p at bounding box center [574, 408] width 518 height 16
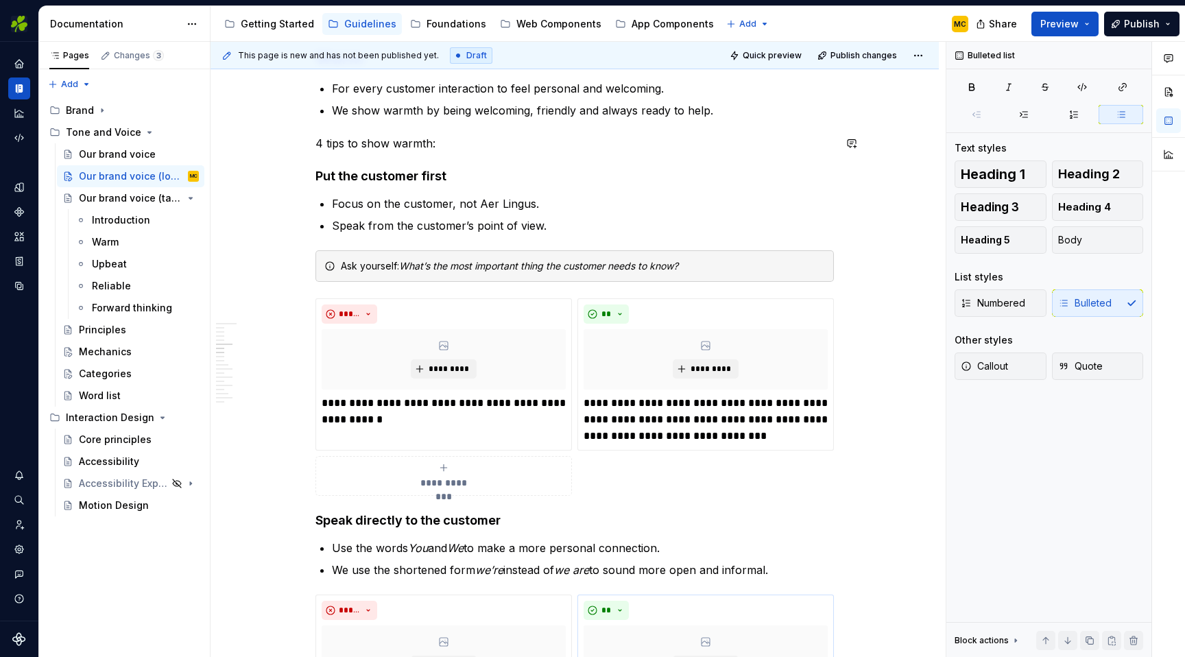
scroll to position [896, 0]
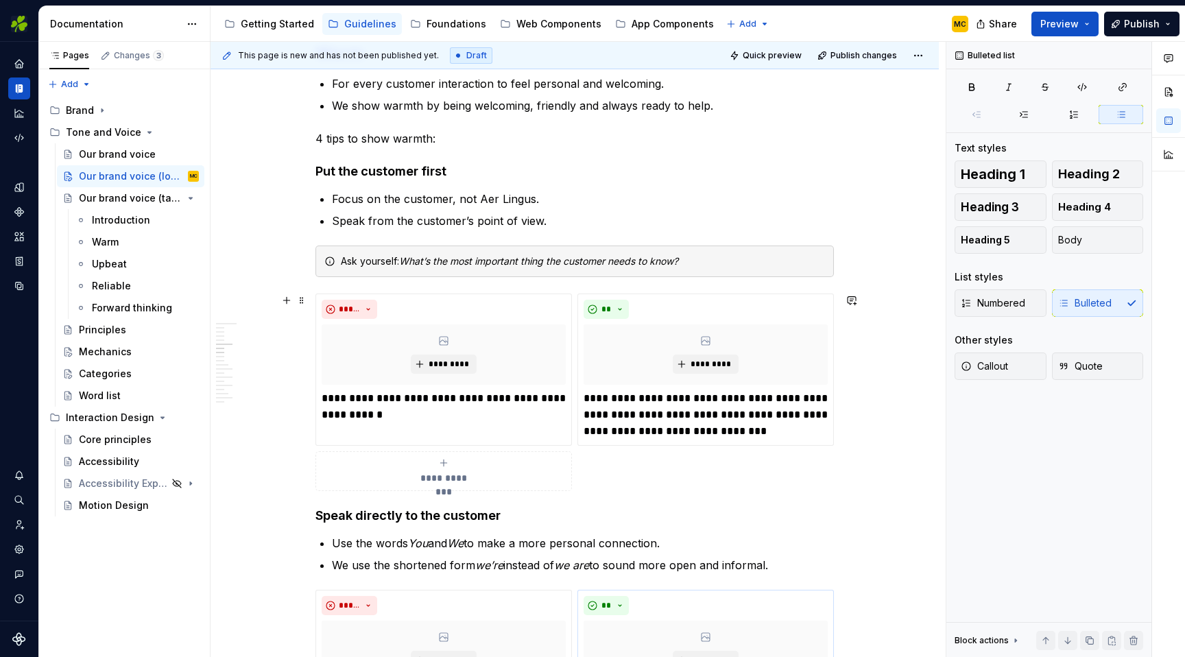
click at [629, 467] on div "**********" at bounding box center [574, 391] width 518 height 197
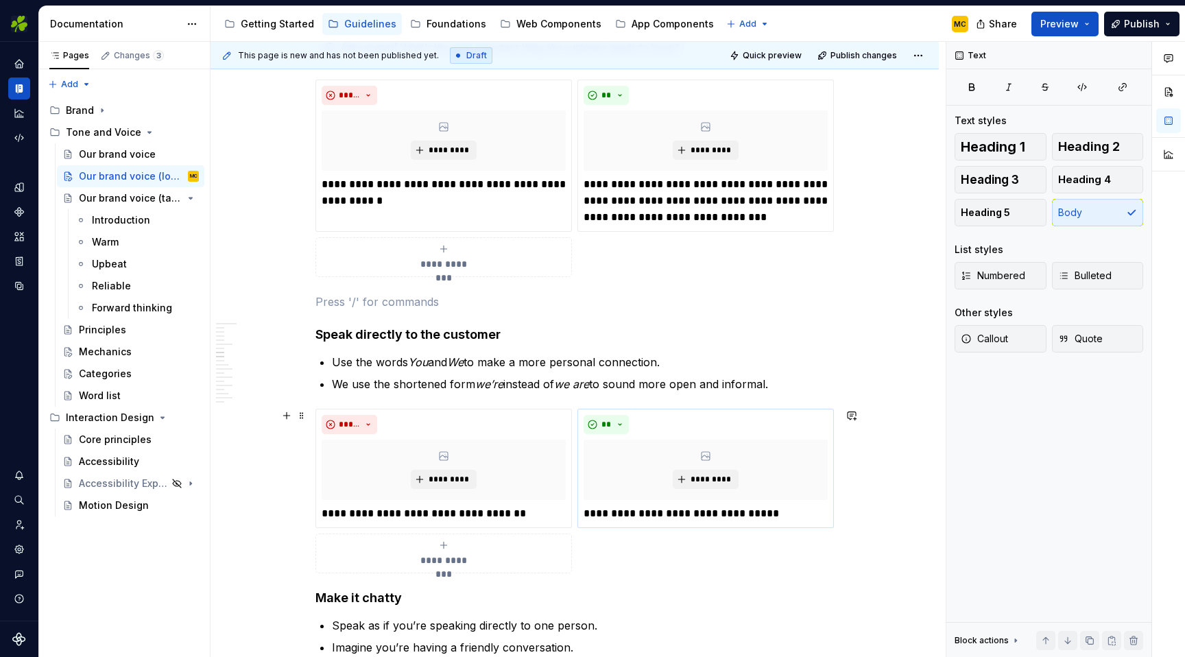
scroll to position [1116, 0]
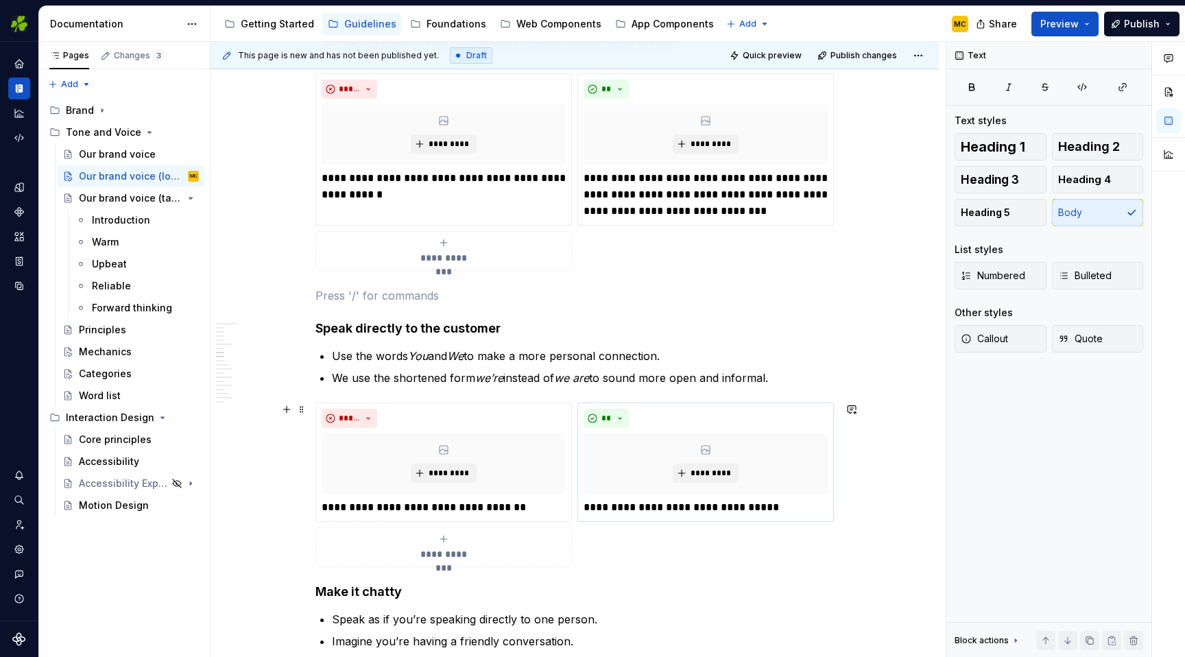
click at [801, 546] on div "**********" at bounding box center [574, 484] width 518 height 165
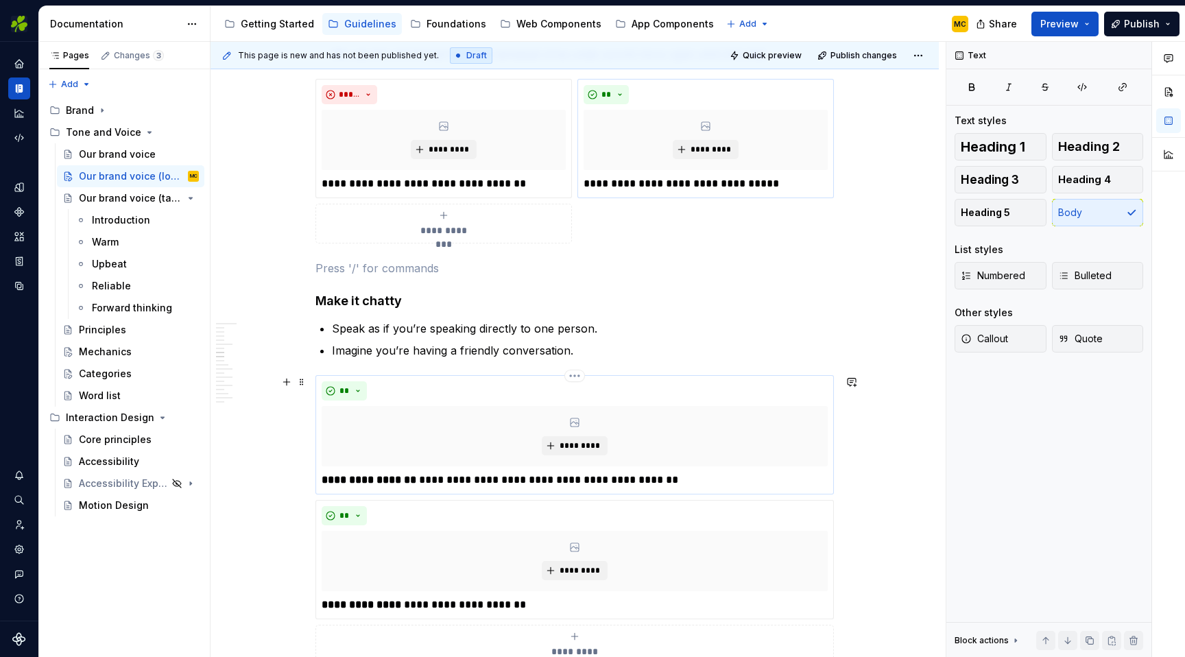
scroll to position [1458, 0]
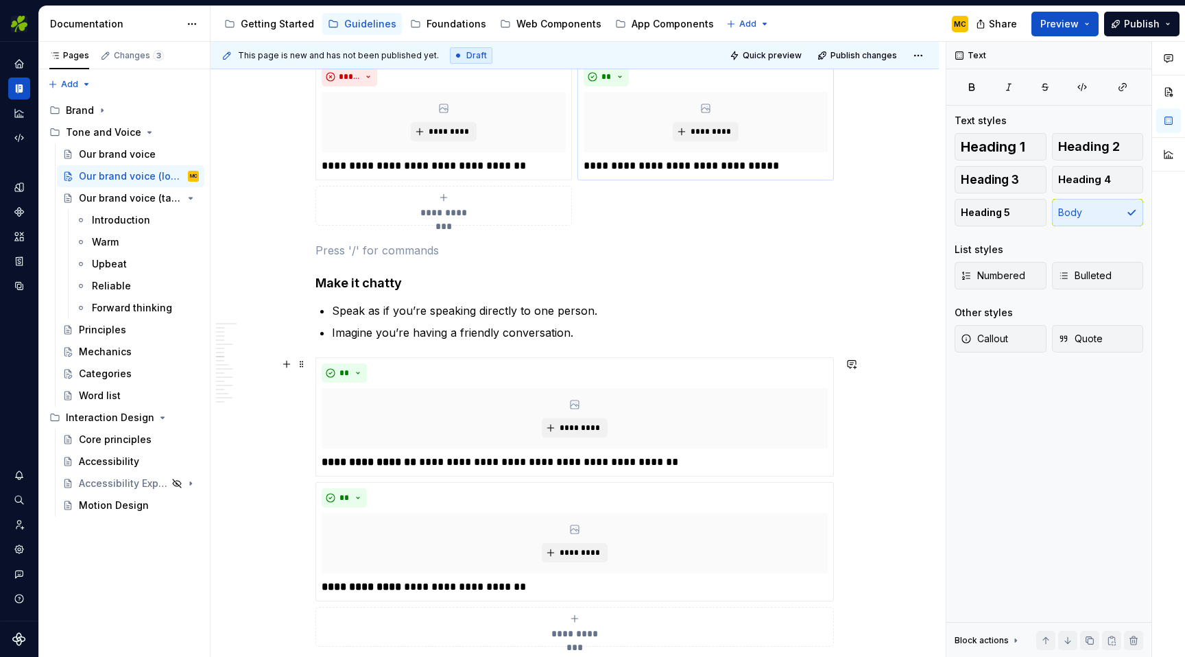
click at [834, 588] on div "**********" at bounding box center [574, 501] width 518 height 289
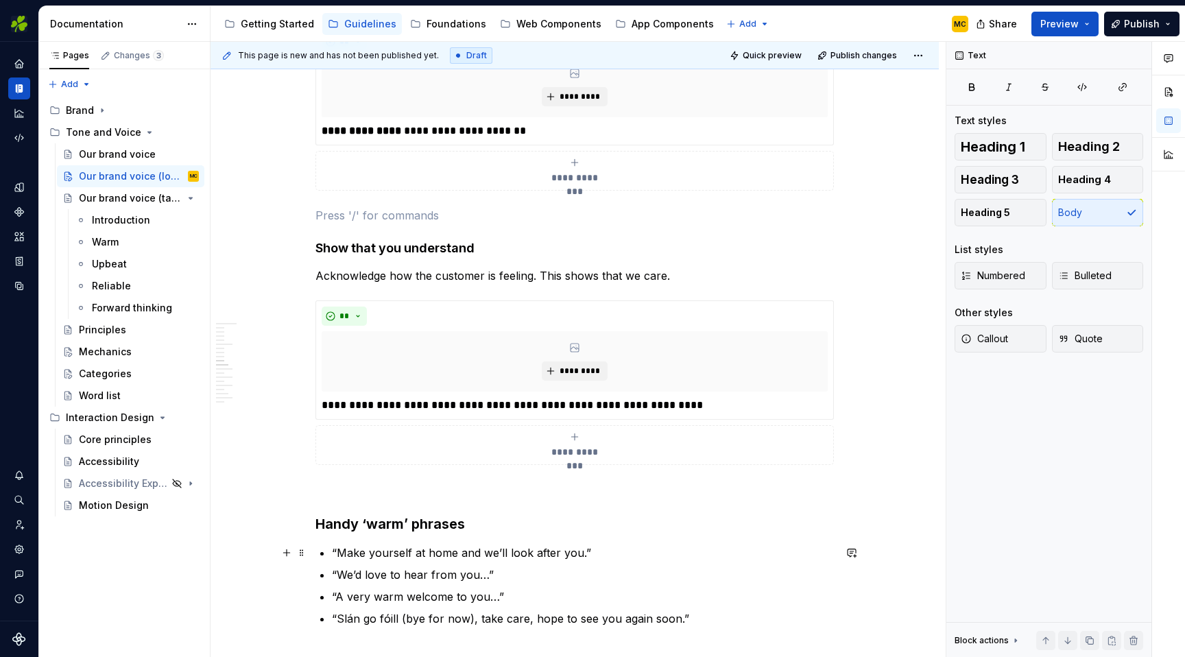
scroll to position [1917, 0]
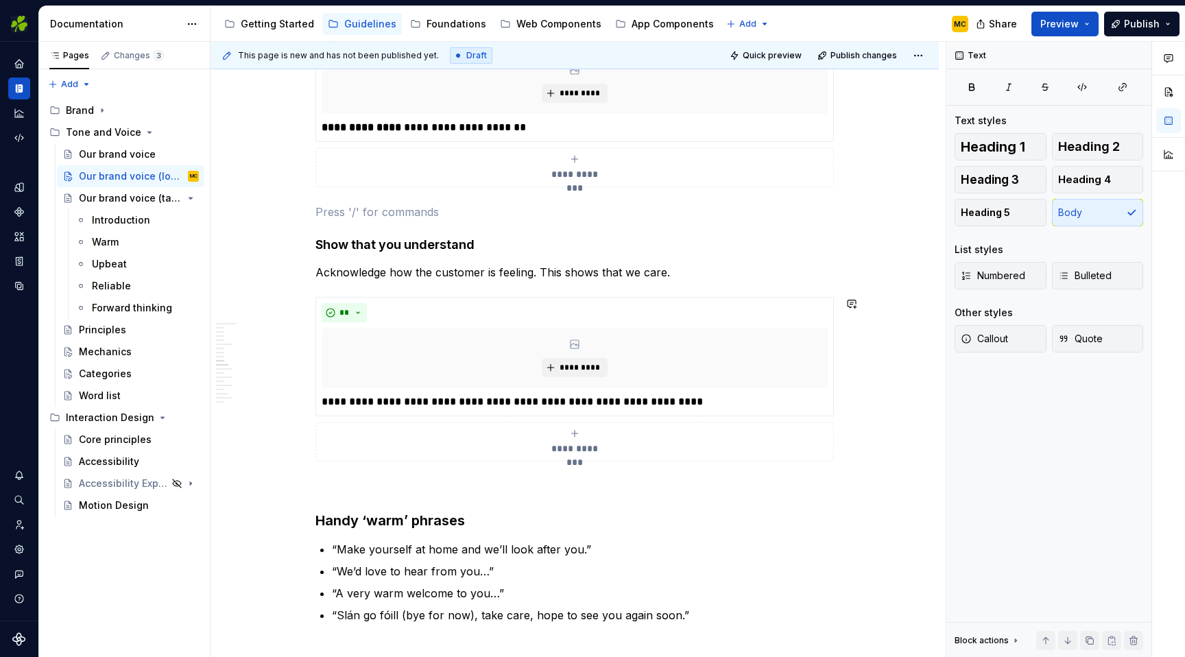
click at [790, 53] on span "Quick preview" at bounding box center [772, 55] width 59 height 11
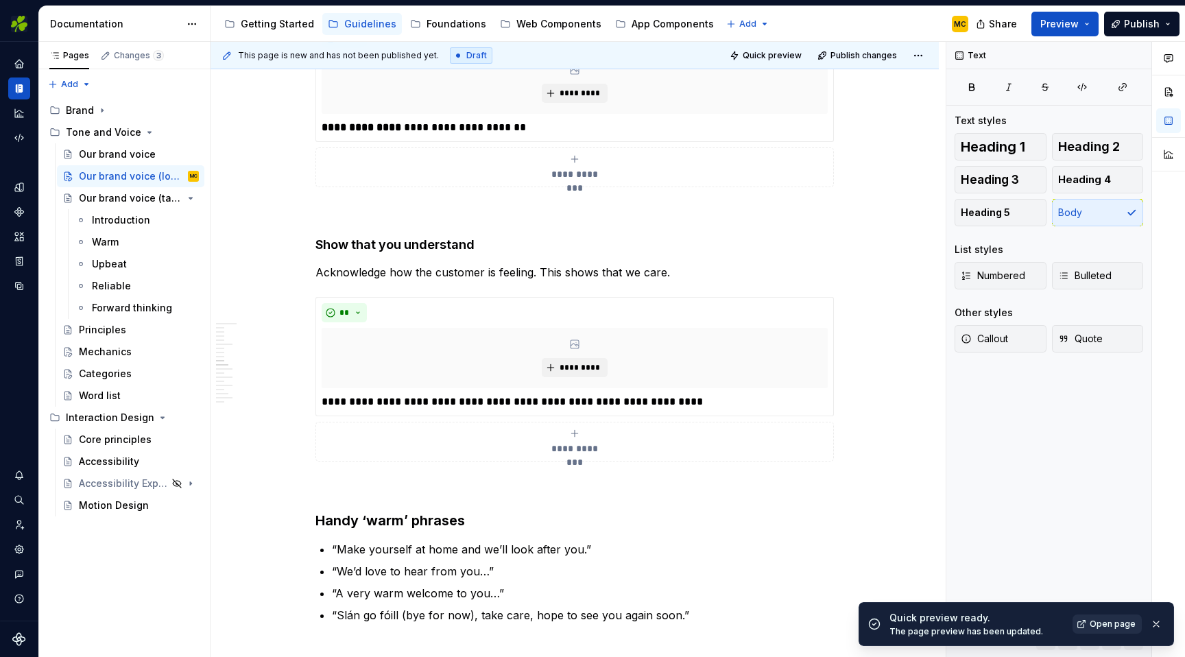
click at [1110, 625] on span "Open page" at bounding box center [1112, 623] width 46 height 11
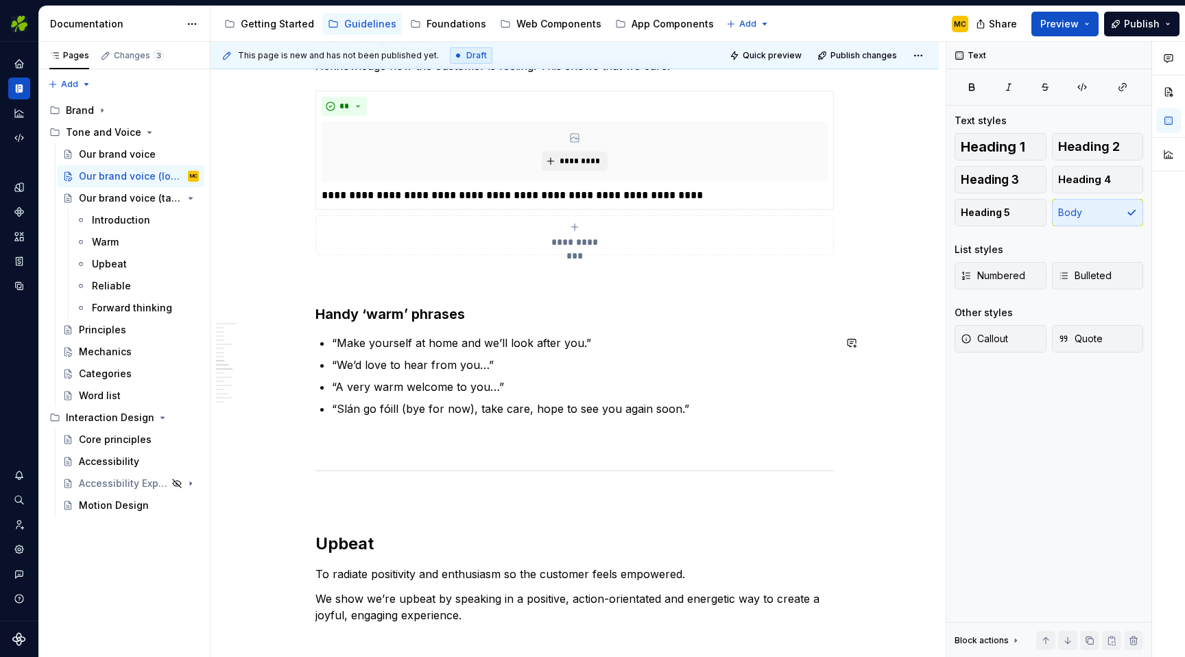
scroll to position [2345, 0]
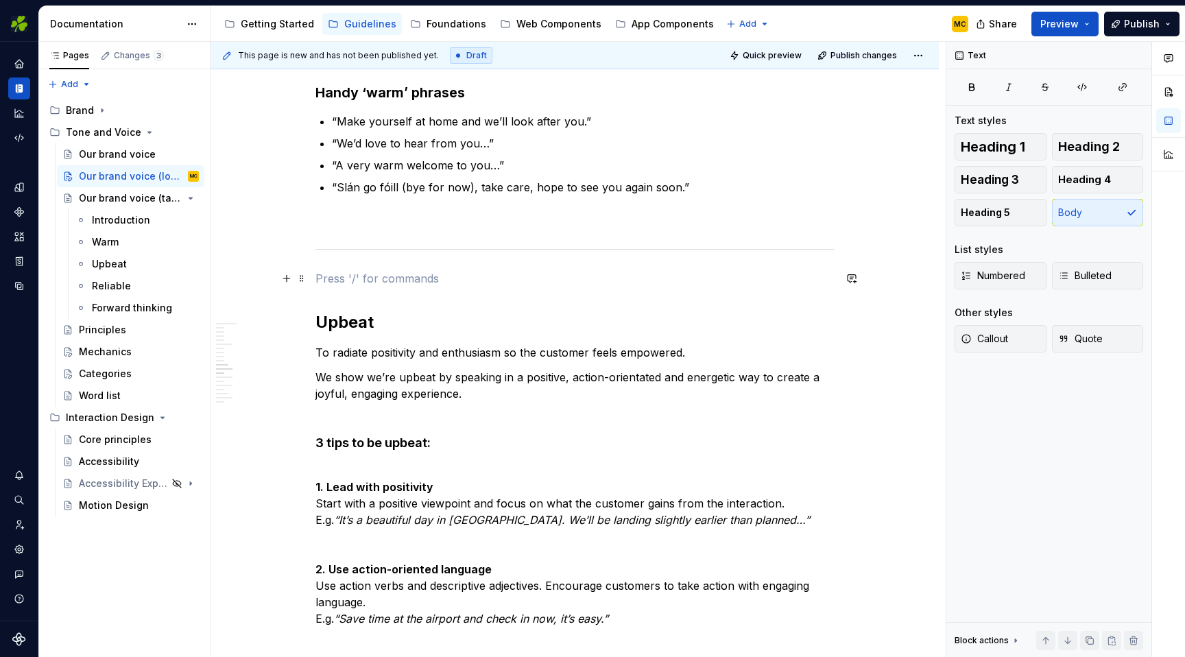
click at [382, 286] on p at bounding box center [574, 278] width 518 height 16
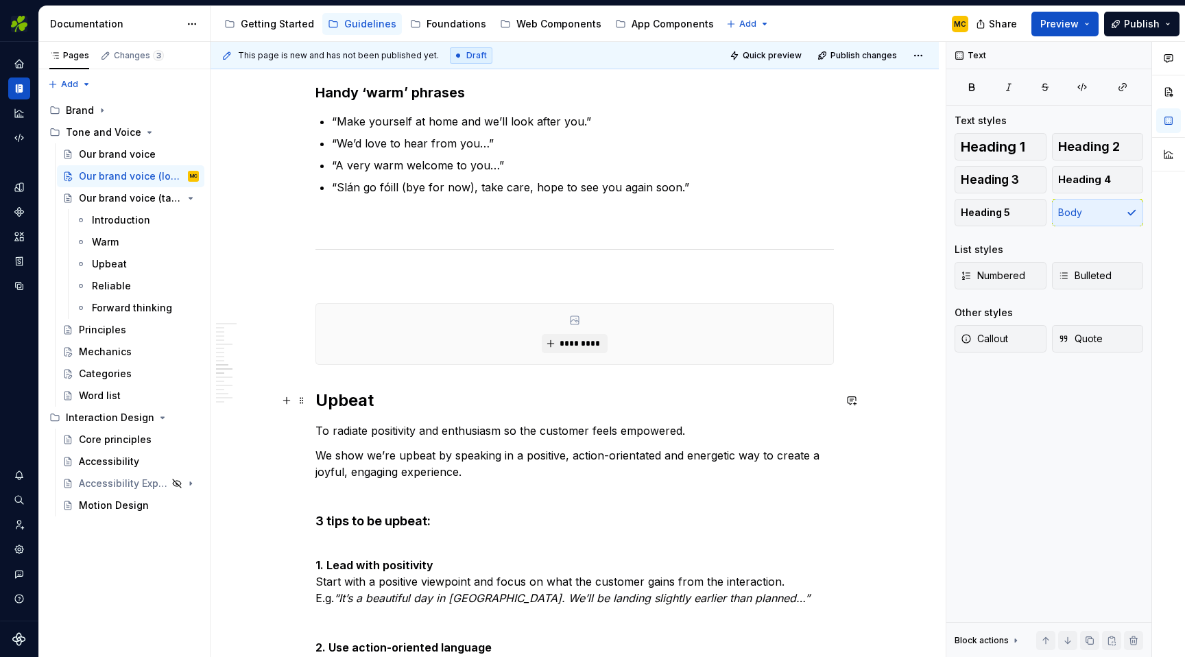
click at [396, 397] on h2 "Upbeat" at bounding box center [574, 400] width 518 height 22
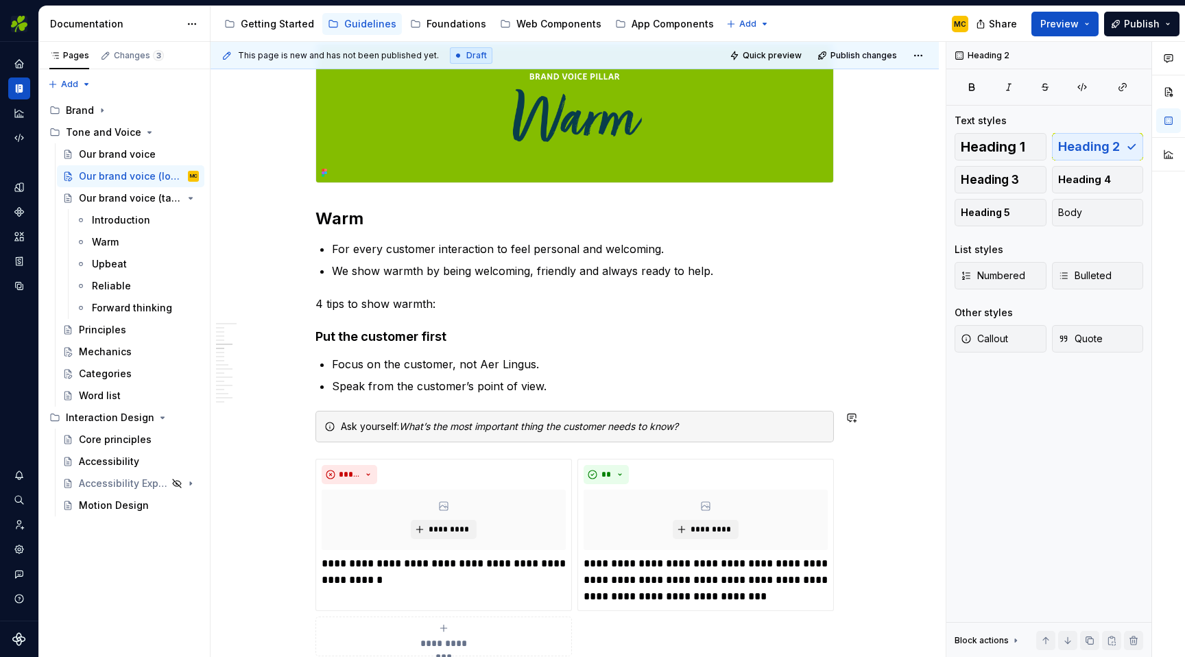
scroll to position [734, 0]
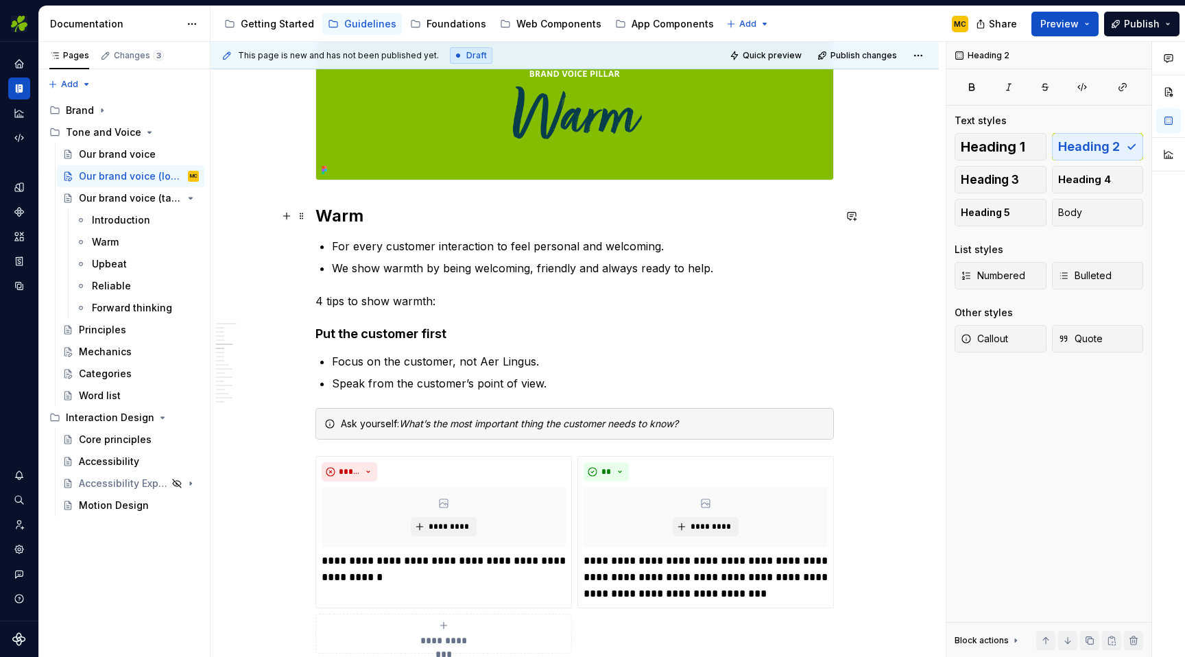
click at [382, 220] on h2 "Warm" at bounding box center [574, 216] width 518 height 22
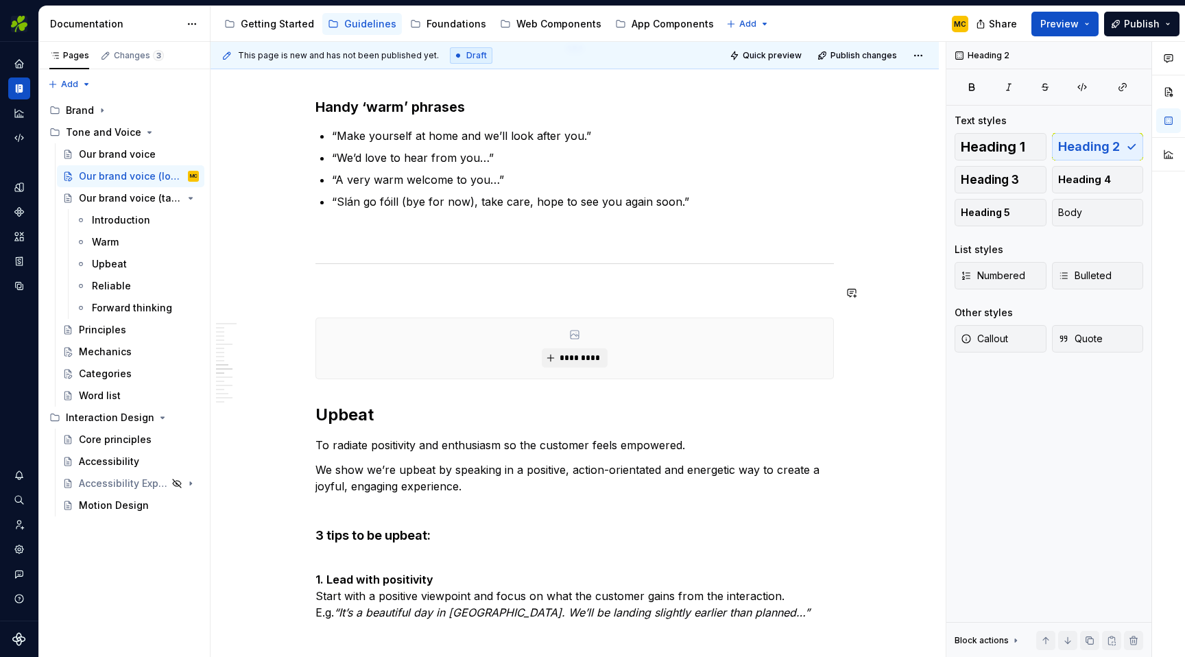
scroll to position [2439, 0]
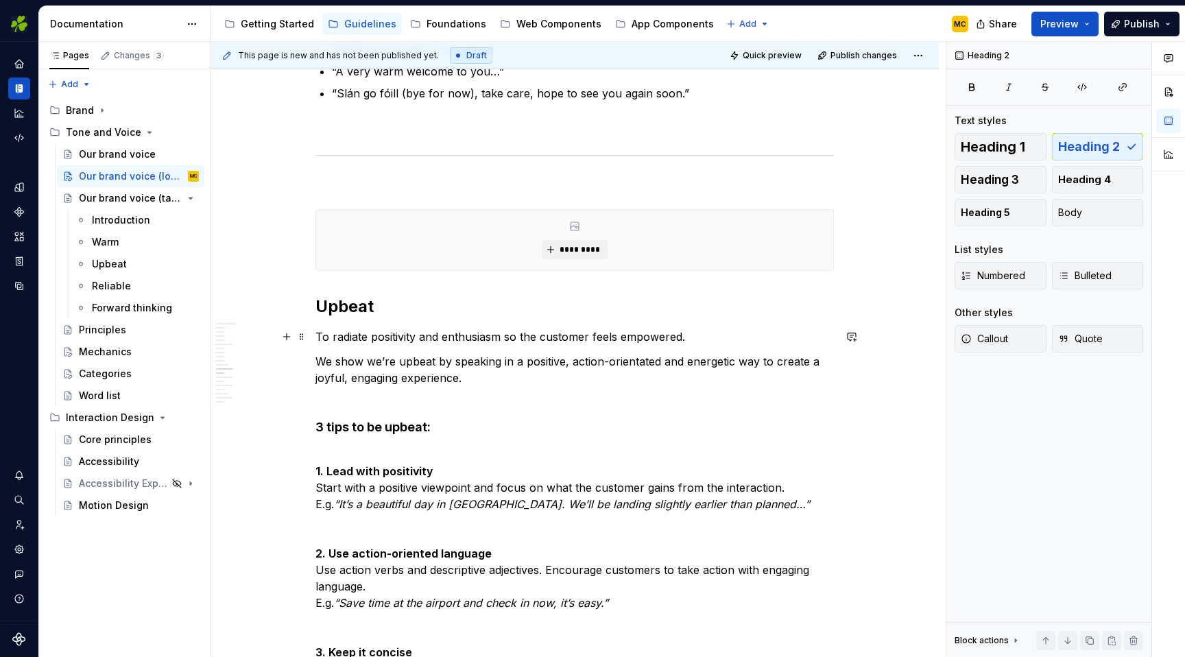
click at [405, 342] on p "To radiate positivity and enthusiasm so the customer feels empowered." at bounding box center [574, 336] width 518 height 16
click at [463, 383] on p "We show we’re upbeat by speaking in a positive, action-orientated and energetic…" at bounding box center [574, 369] width 518 height 33
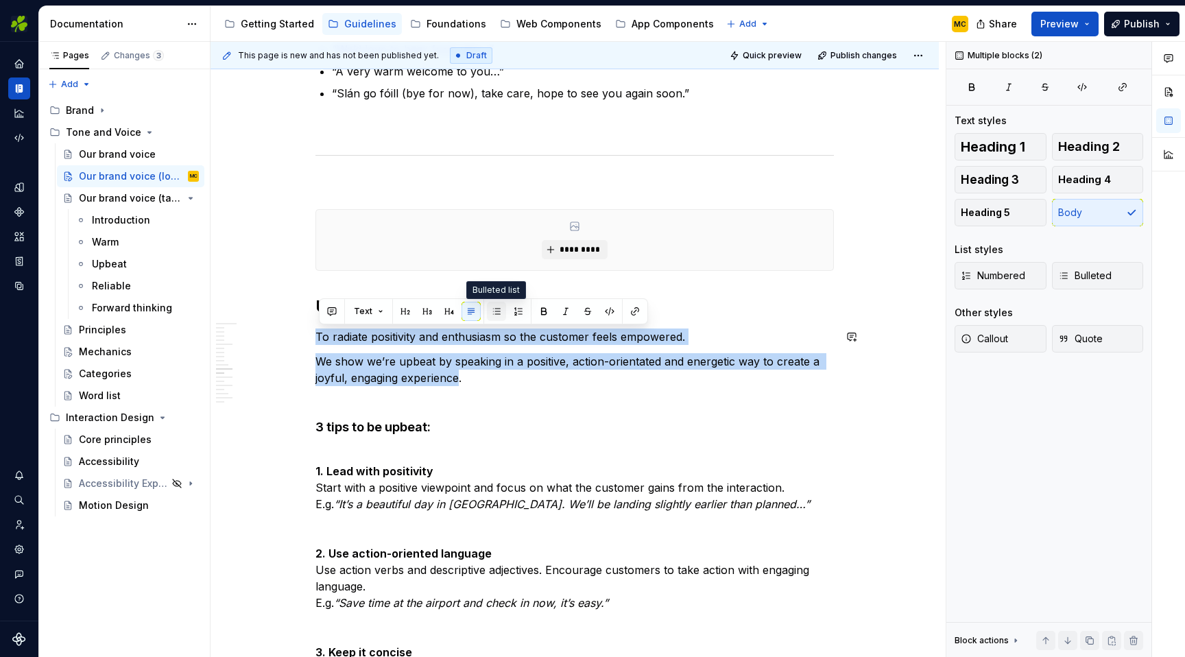
click at [500, 312] on button "button" at bounding box center [496, 311] width 19 height 19
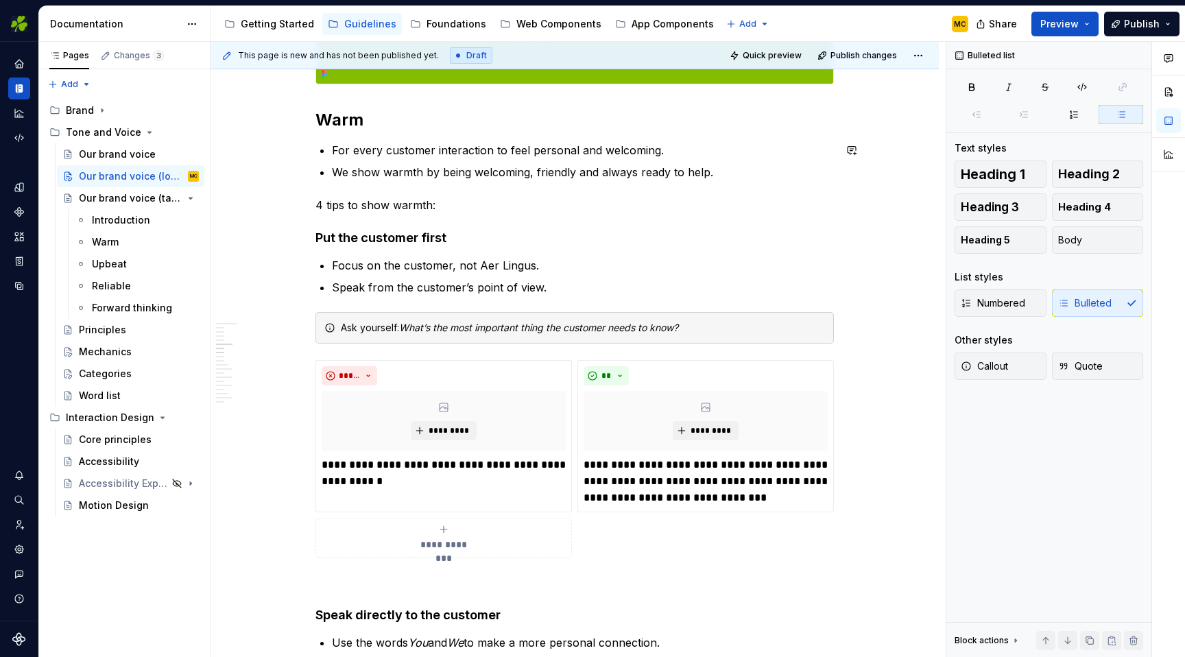
scroll to position [833, 0]
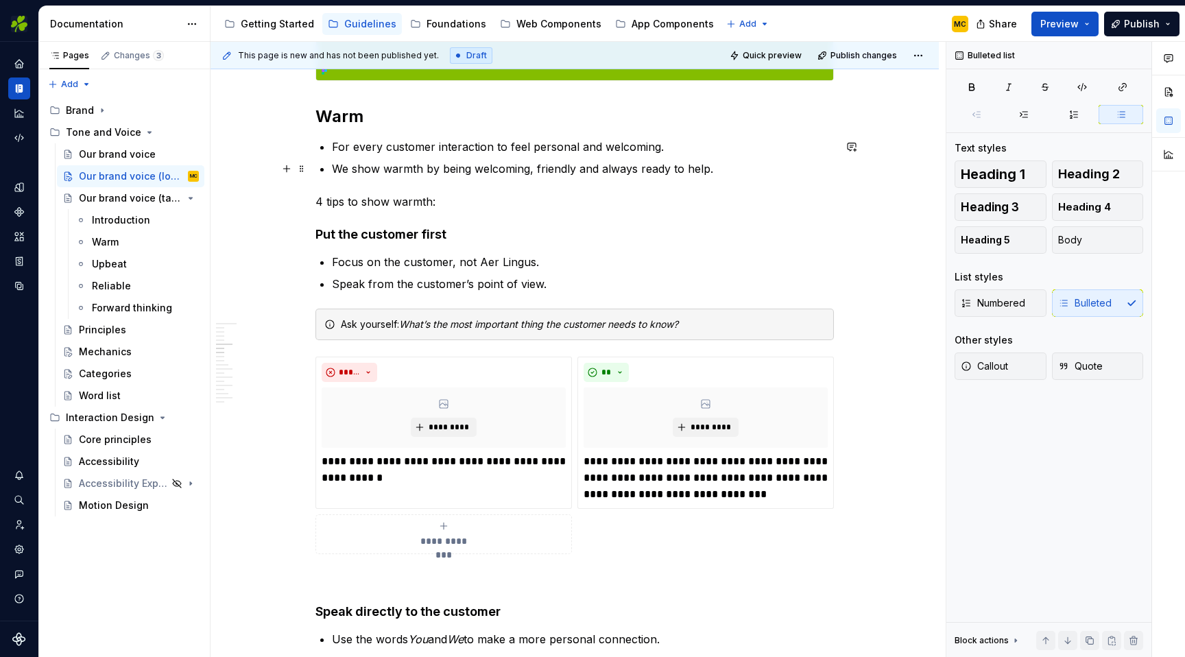
click at [725, 169] on p "We show warmth by being welcoming, friendly and always ready to help." at bounding box center [583, 168] width 502 height 16
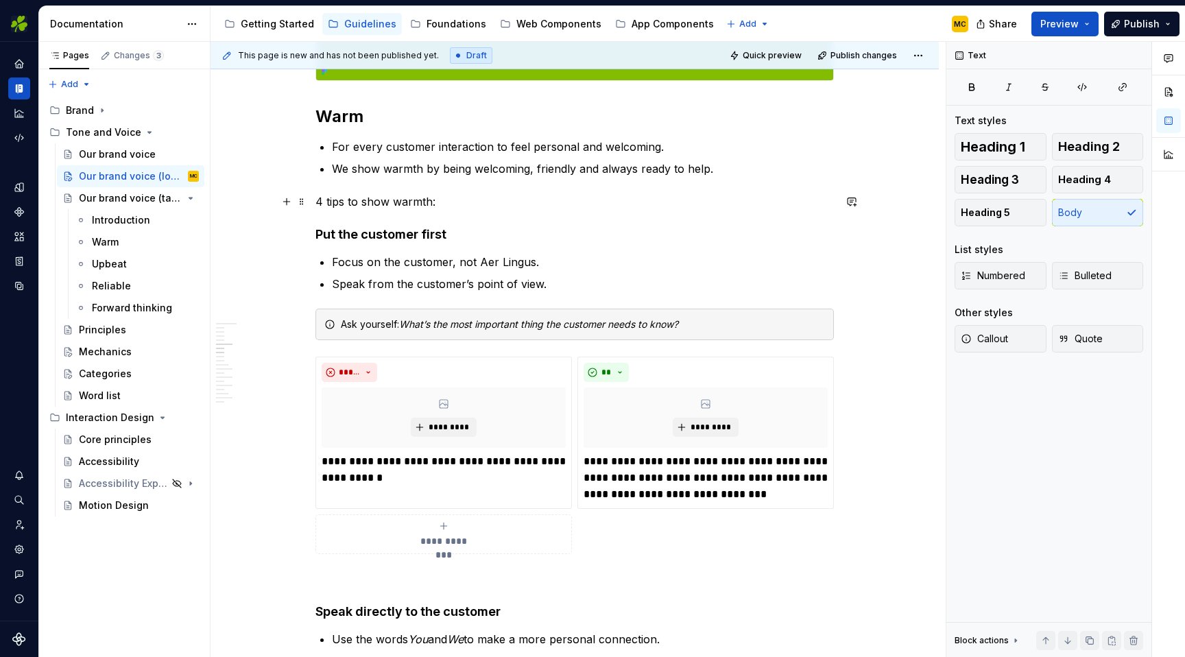
click at [484, 204] on p "4 tips to show warmth:" at bounding box center [574, 201] width 518 height 16
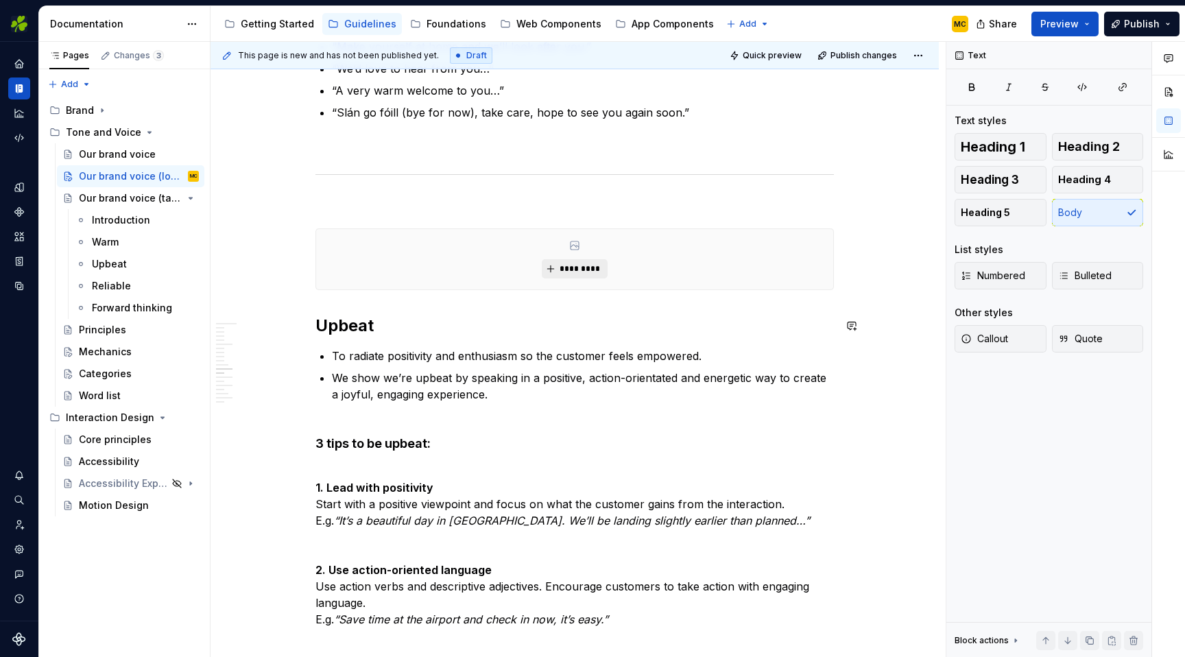
scroll to position [2422, 0]
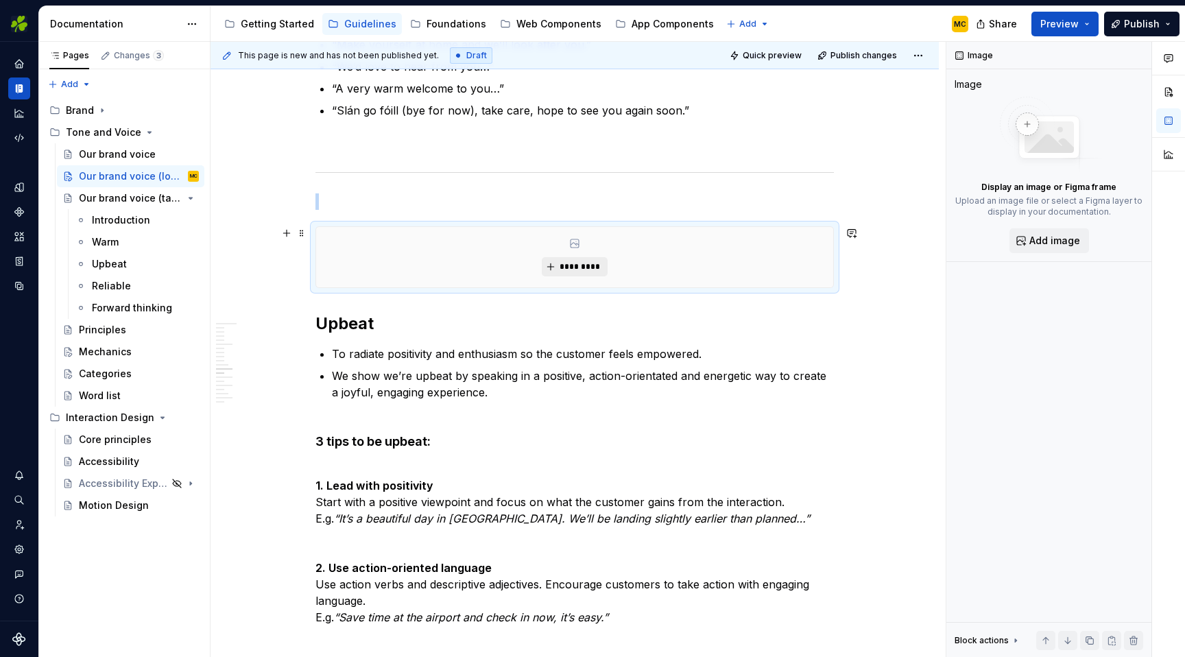
click at [590, 267] on span "*********" at bounding box center [580, 266] width 42 height 11
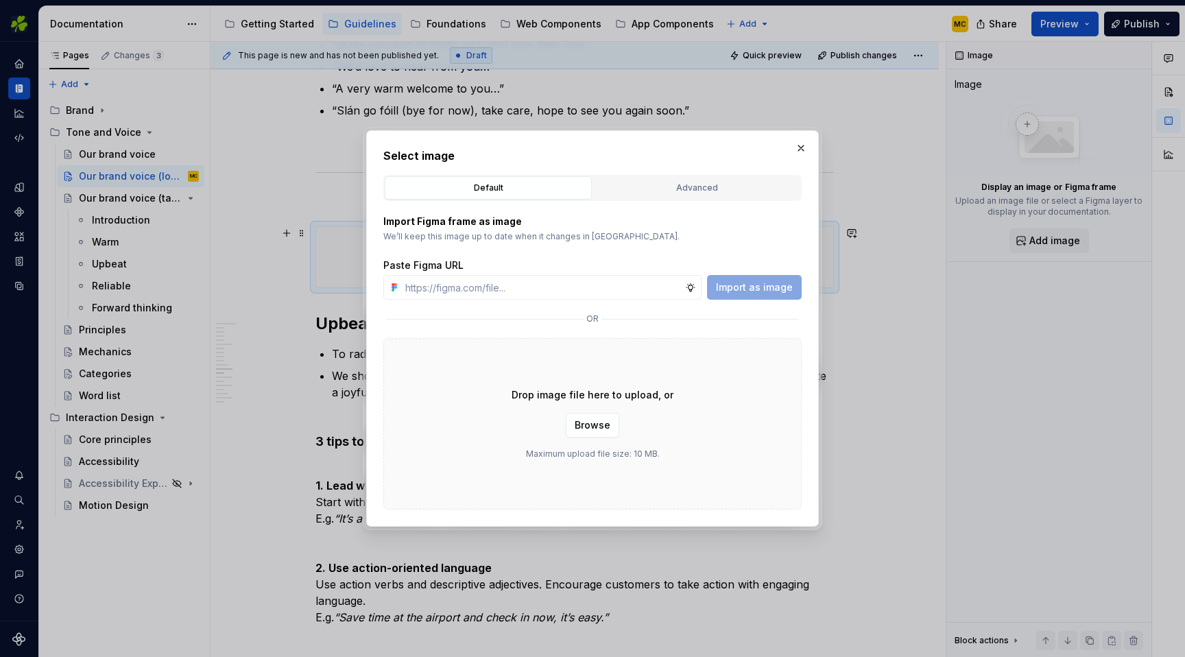
type textarea "*"
type input "[URL][DOMAIN_NAME]"
click at [755, 282] on span "Import as image" at bounding box center [754, 287] width 77 height 14
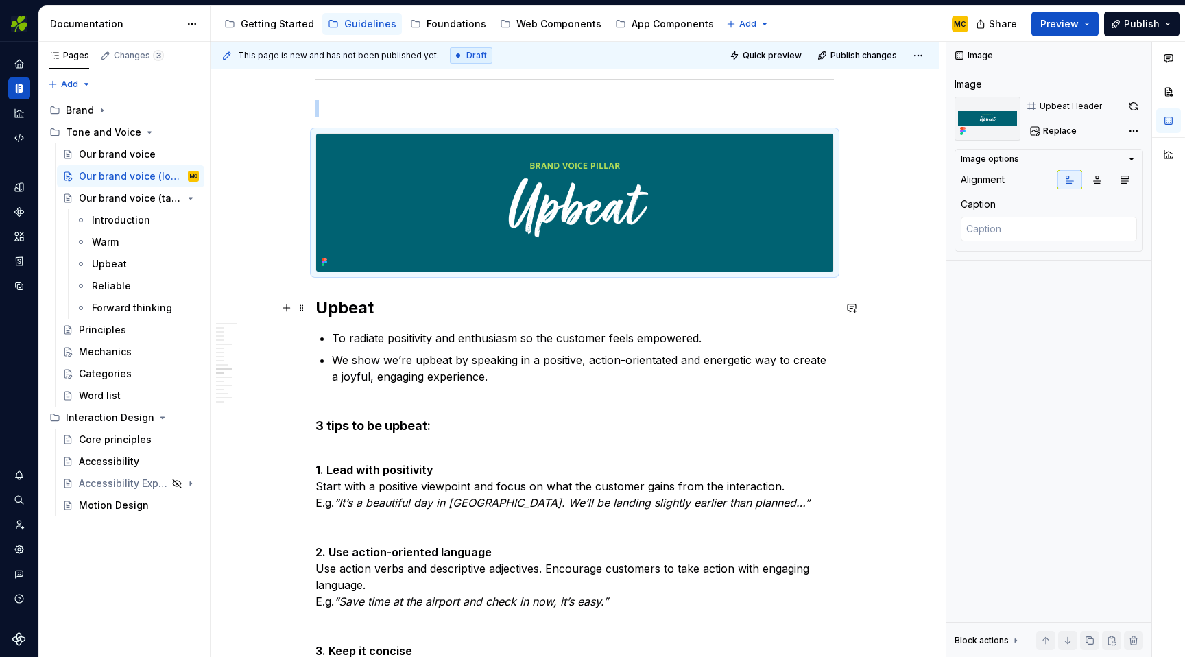
scroll to position [2511, 0]
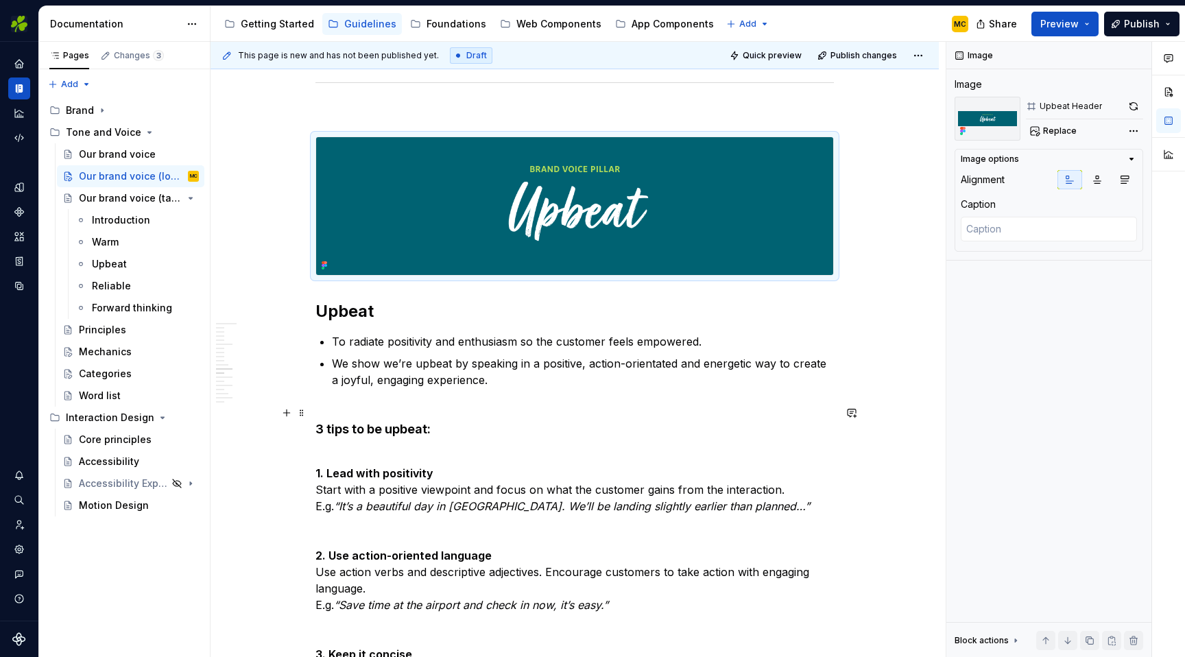
click at [467, 430] on h4 "3 tips to be upbeat:" at bounding box center [574, 421] width 518 height 33
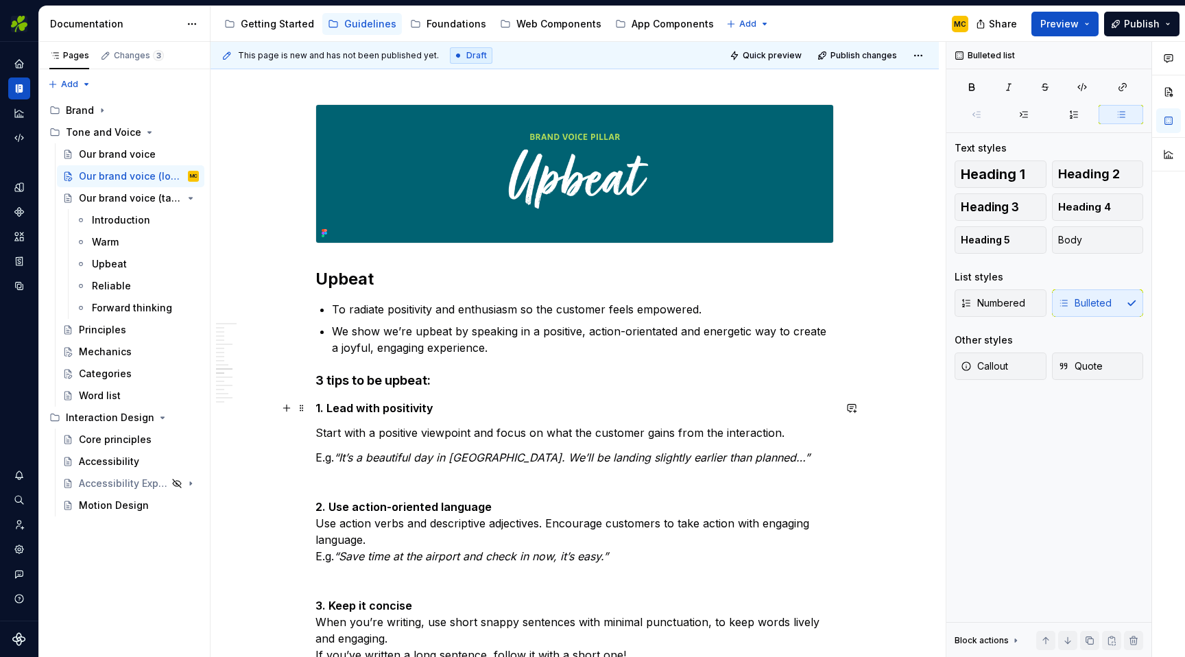
scroll to position [2552, 0]
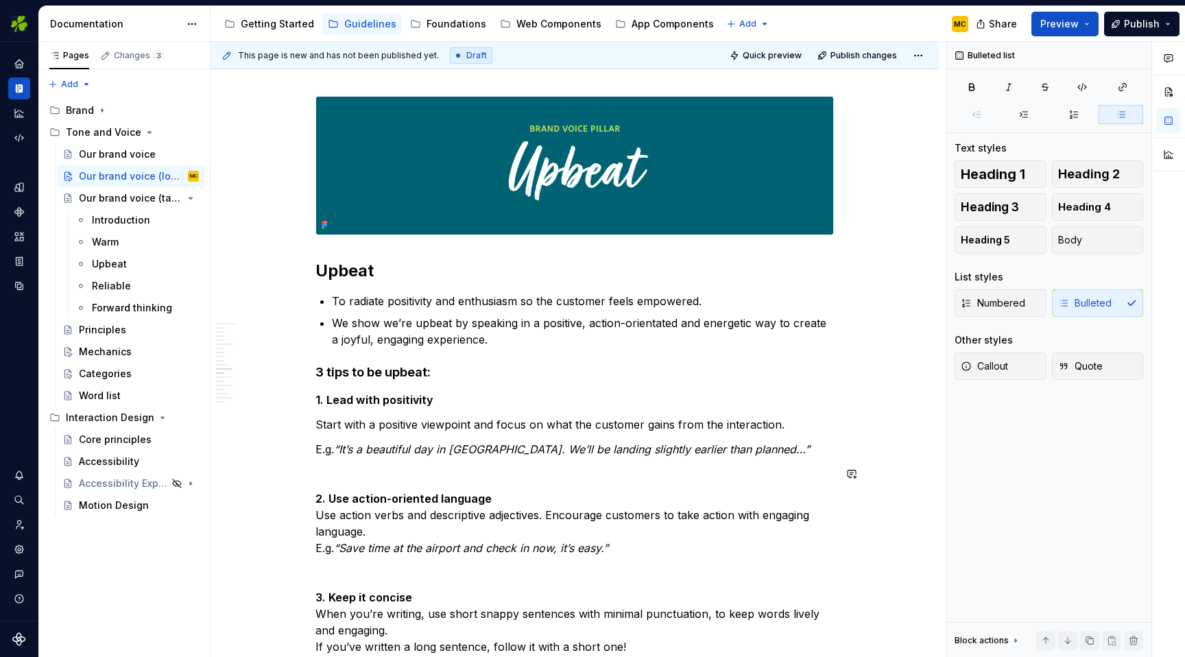
click at [406, 484] on div "Our voice pillars Our voice is made up of 4 key pillars. Warm Being 'warm' is o…" at bounding box center [574, 639] width 518 height 5815
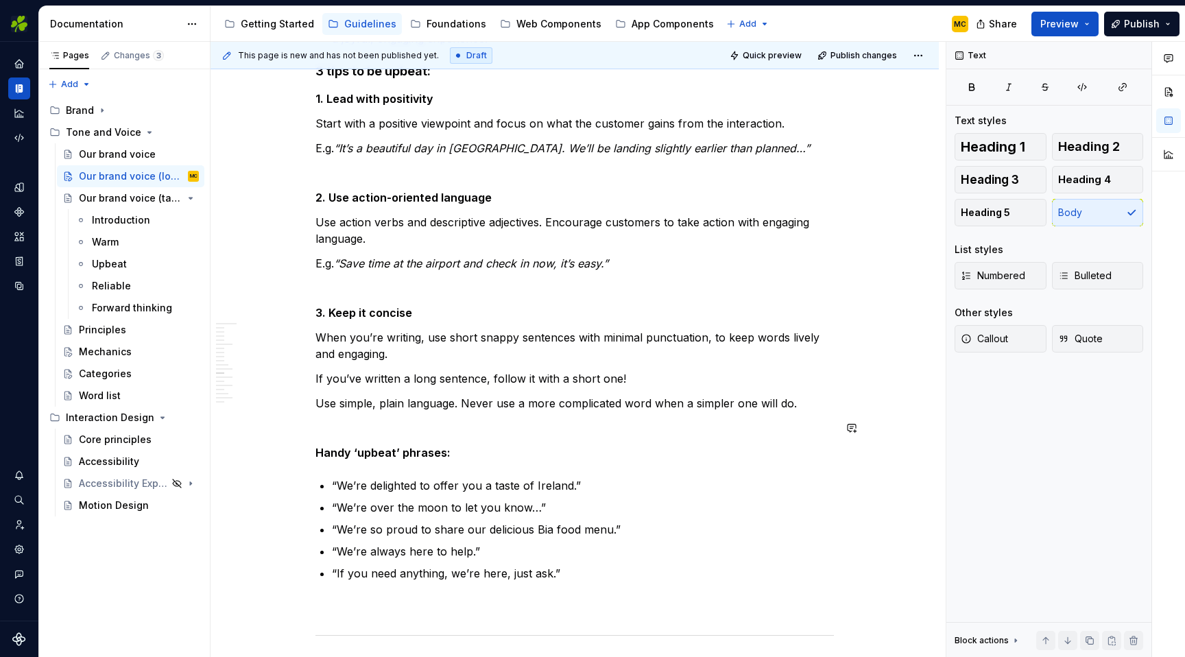
scroll to position [2854, 0]
click at [420, 455] on strong "Handy ‘upbeat’ phrases:" at bounding box center [382, 452] width 135 height 14
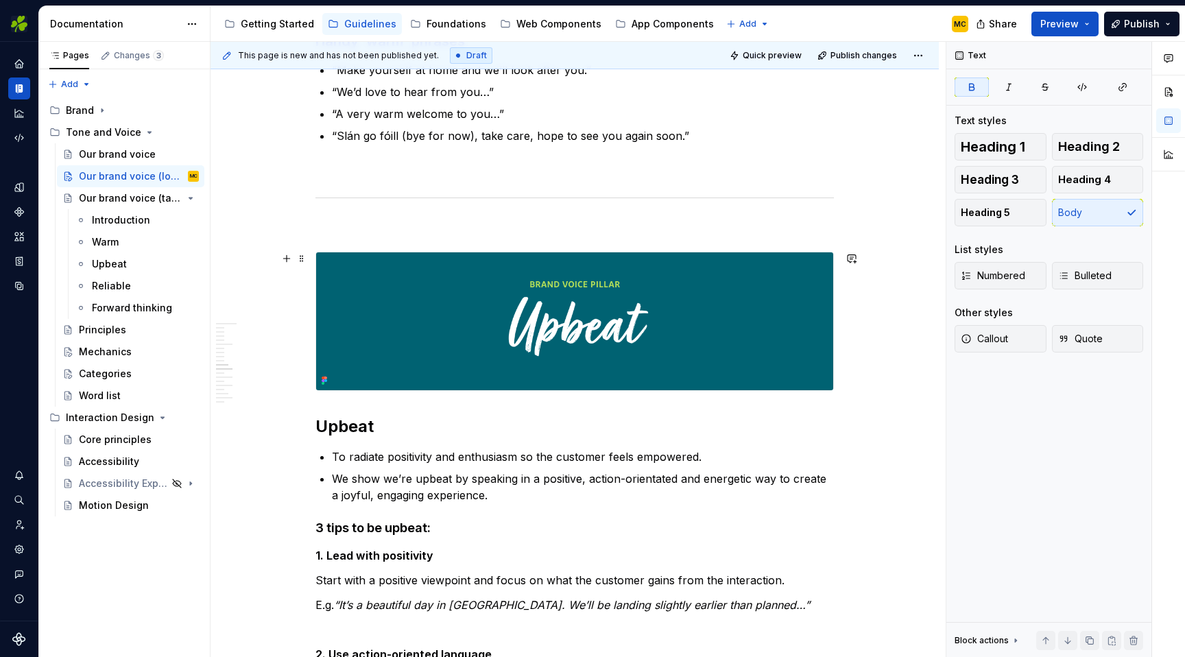
scroll to position [2010, 0]
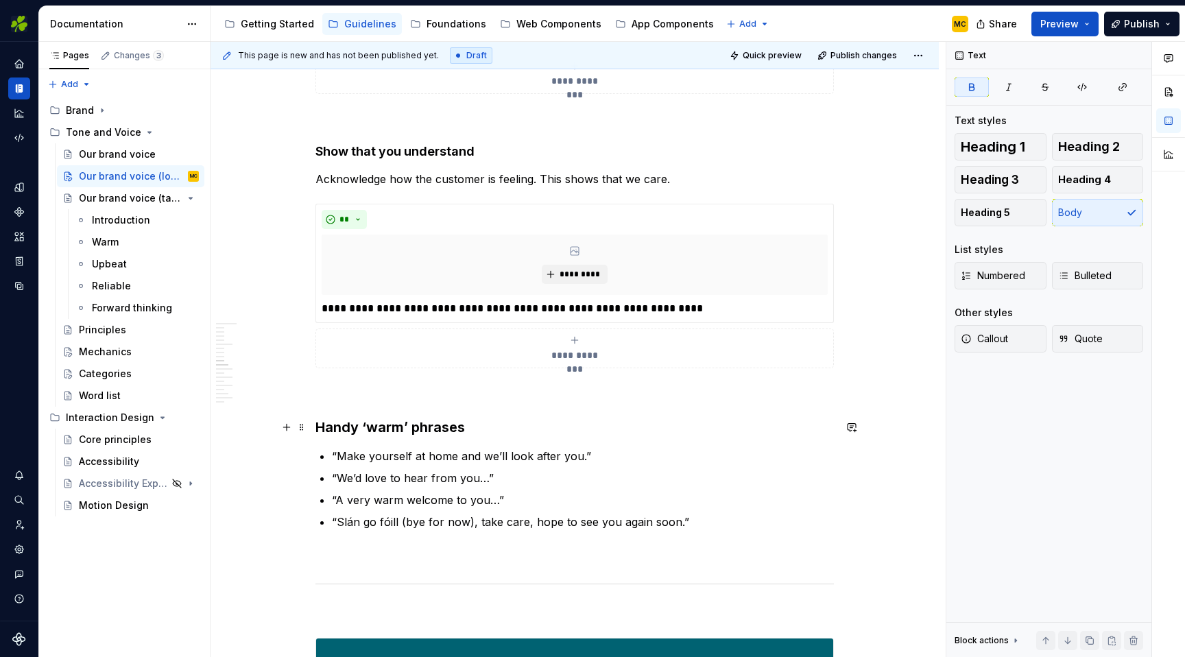
click at [431, 431] on strong "Handy ‘warm’ phrases" at bounding box center [389, 427] width 149 height 16
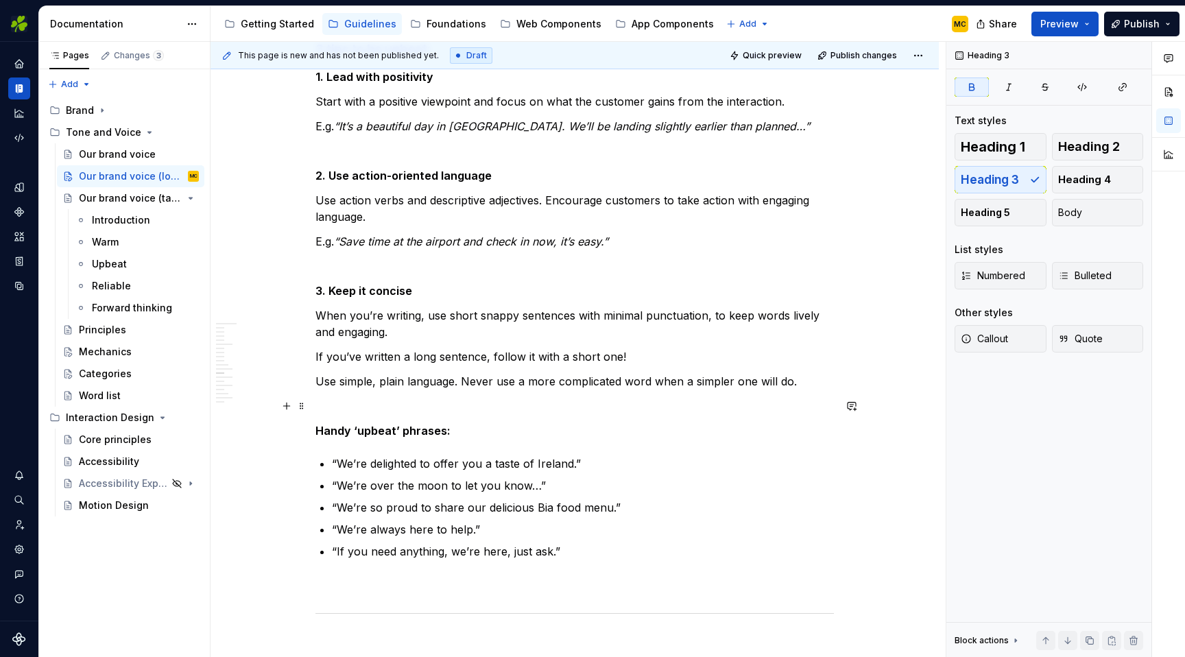
scroll to position [2875, 0]
click at [458, 431] on p "Handy ‘upbeat’ phrases:" at bounding box center [574, 430] width 518 height 16
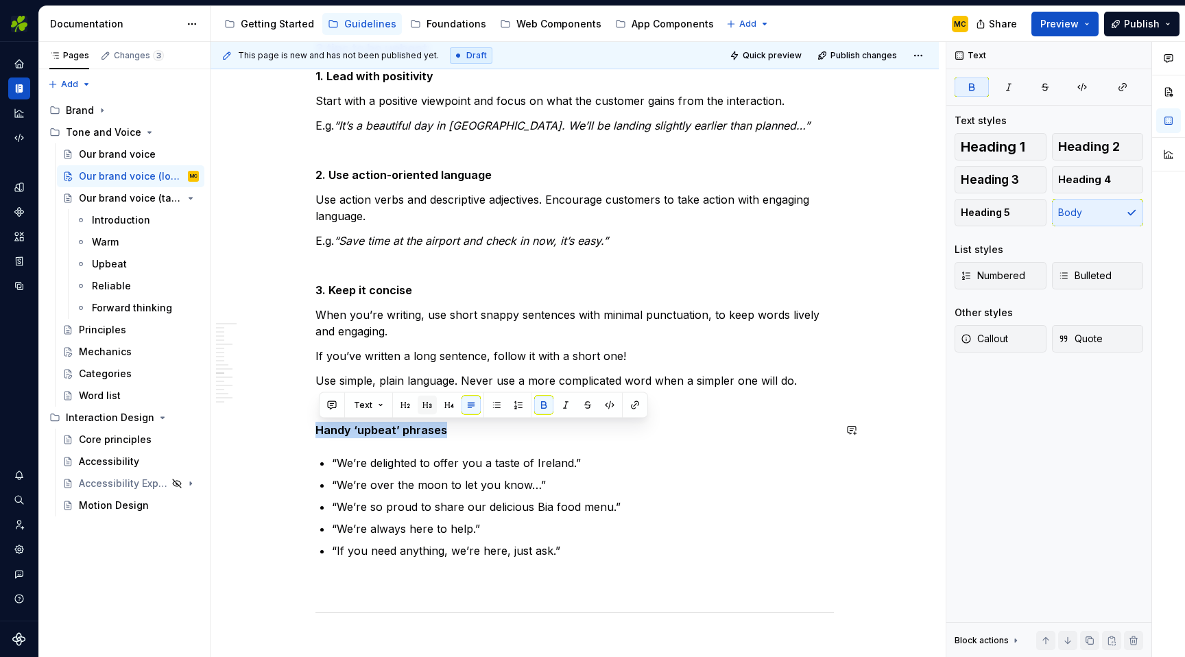
click at [429, 405] on button "button" at bounding box center [427, 405] width 19 height 19
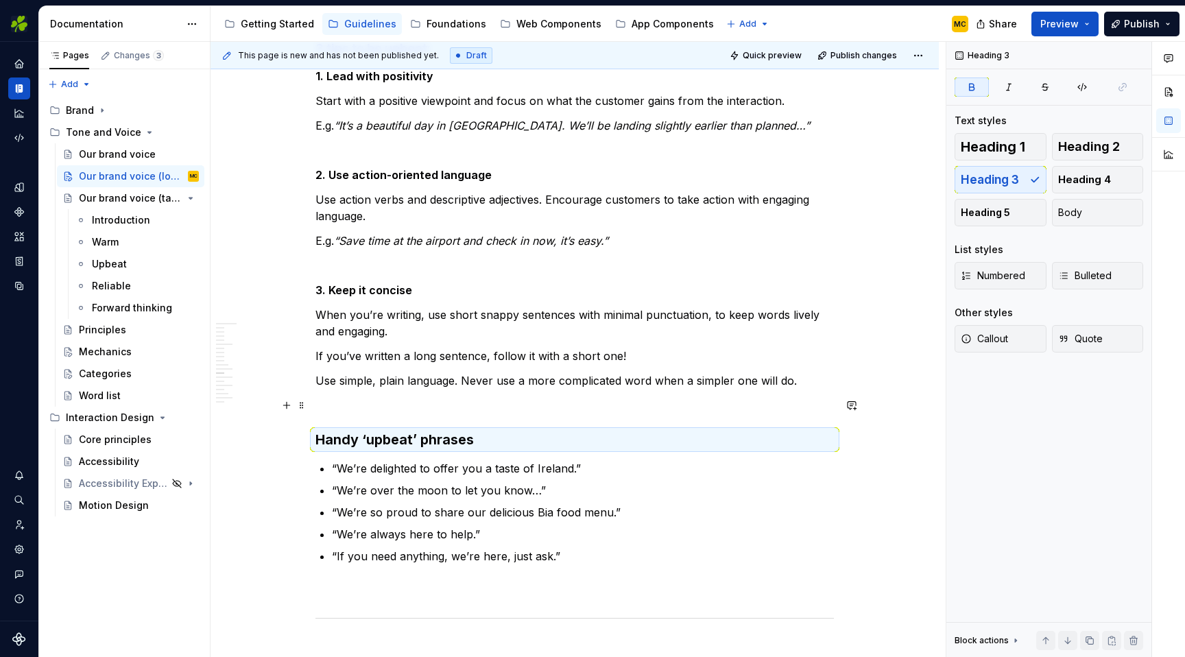
click at [492, 405] on p at bounding box center [574, 405] width 518 height 16
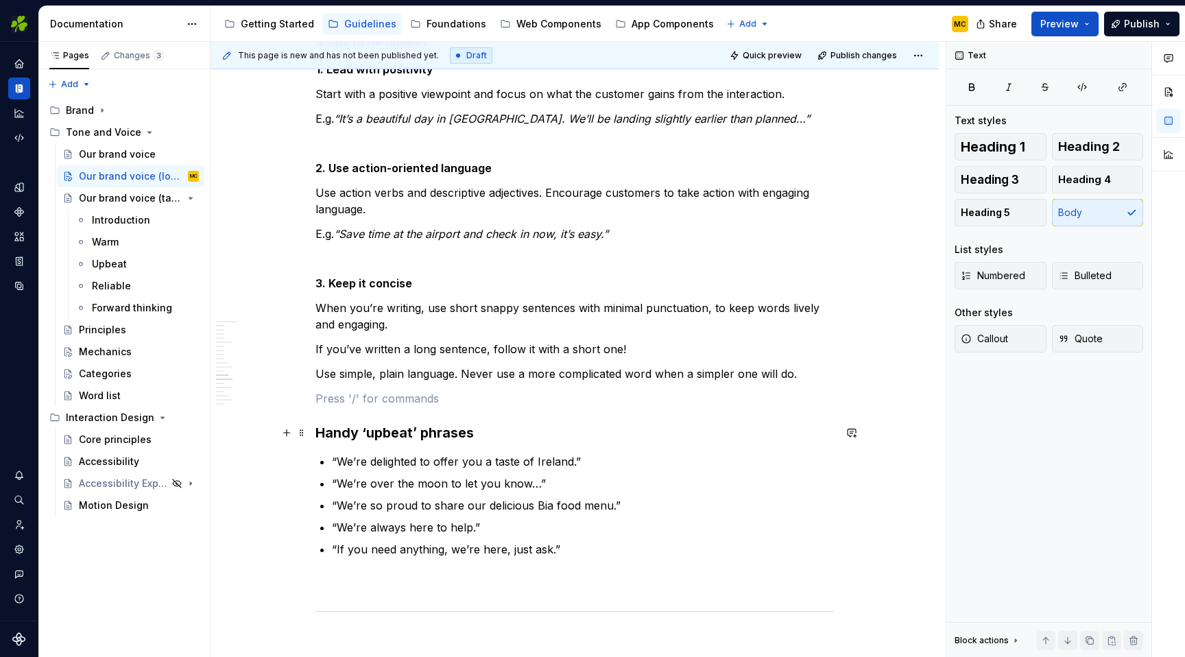
scroll to position [2882, 0]
click at [435, 289] on p "3. Keep it concise" at bounding box center [574, 284] width 518 height 16
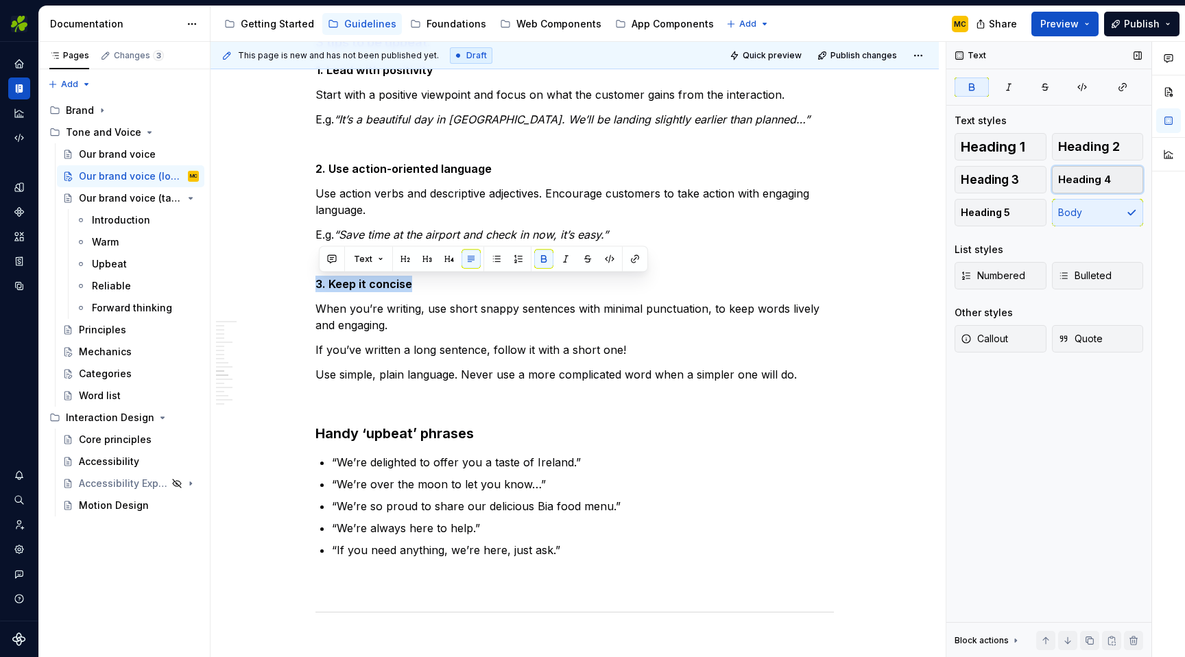
click at [1104, 176] on span "Heading 4" at bounding box center [1084, 180] width 53 height 14
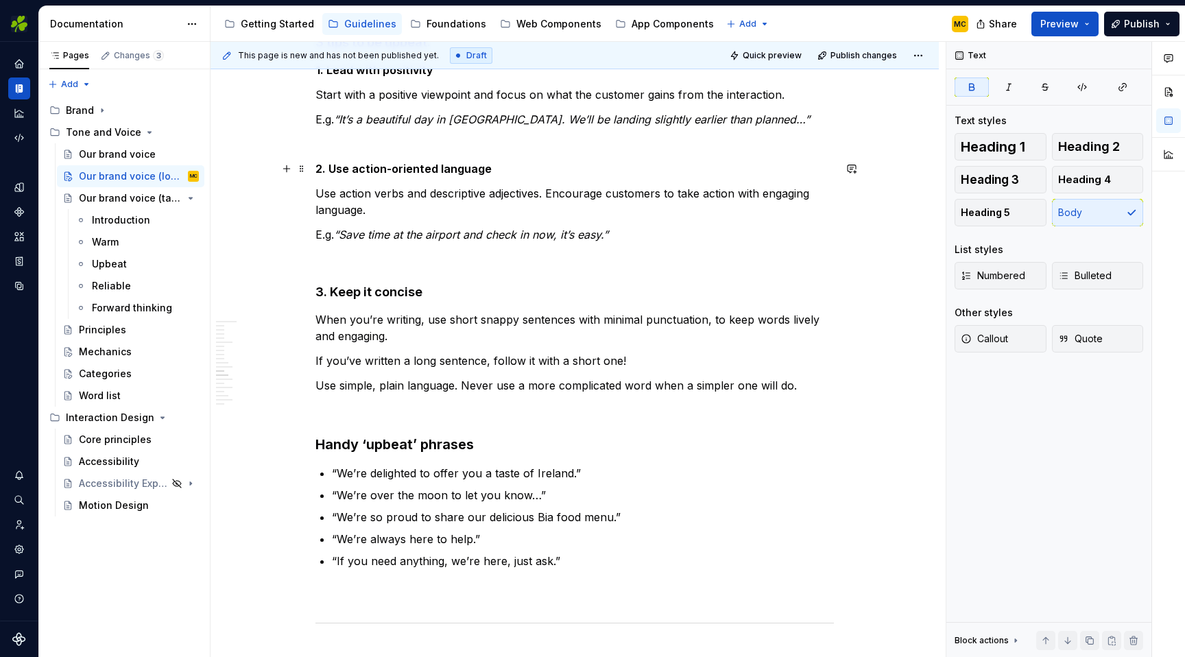
click at [453, 173] on strong "2. Use action-oriented language" at bounding box center [403, 169] width 176 height 14
click at [1103, 171] on button "Heading 4" at bounding box center [1098, 179] width 92 height 27
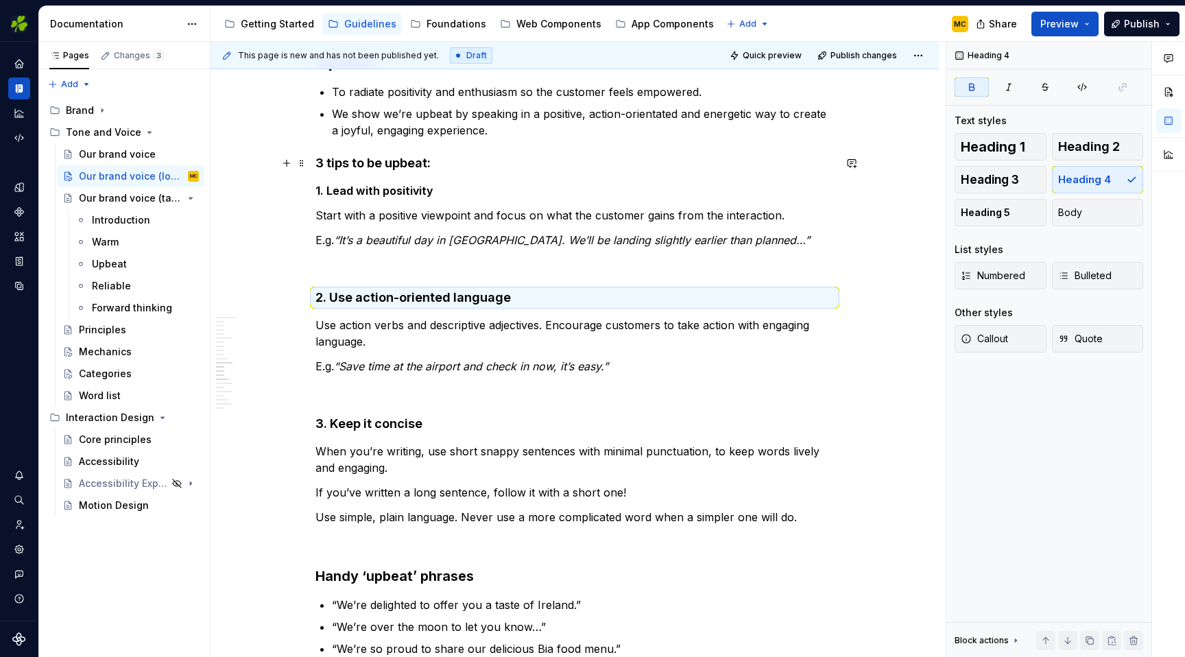
scroll to position [2754, 0]
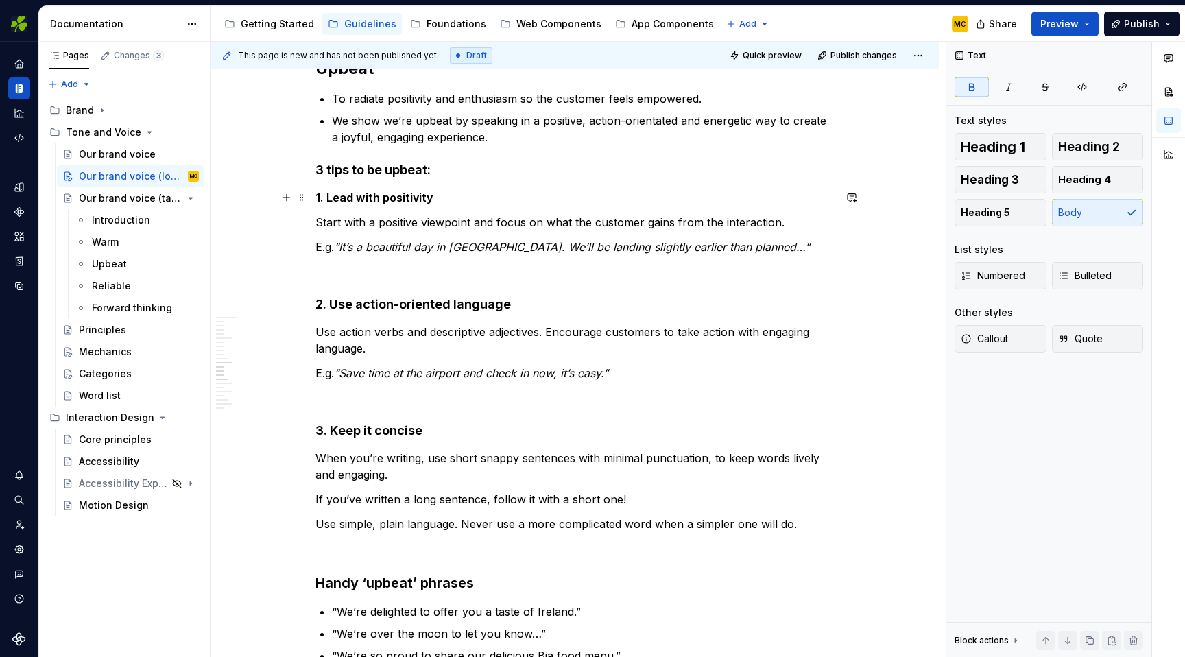
click at [417, 200] on strong "1. Lead with positivity" at bounding box center [374, 198] width 118 height 14
click at [1102, 176] on span "Heading 4" at bounding box center [1084, 180] width 53 height 14
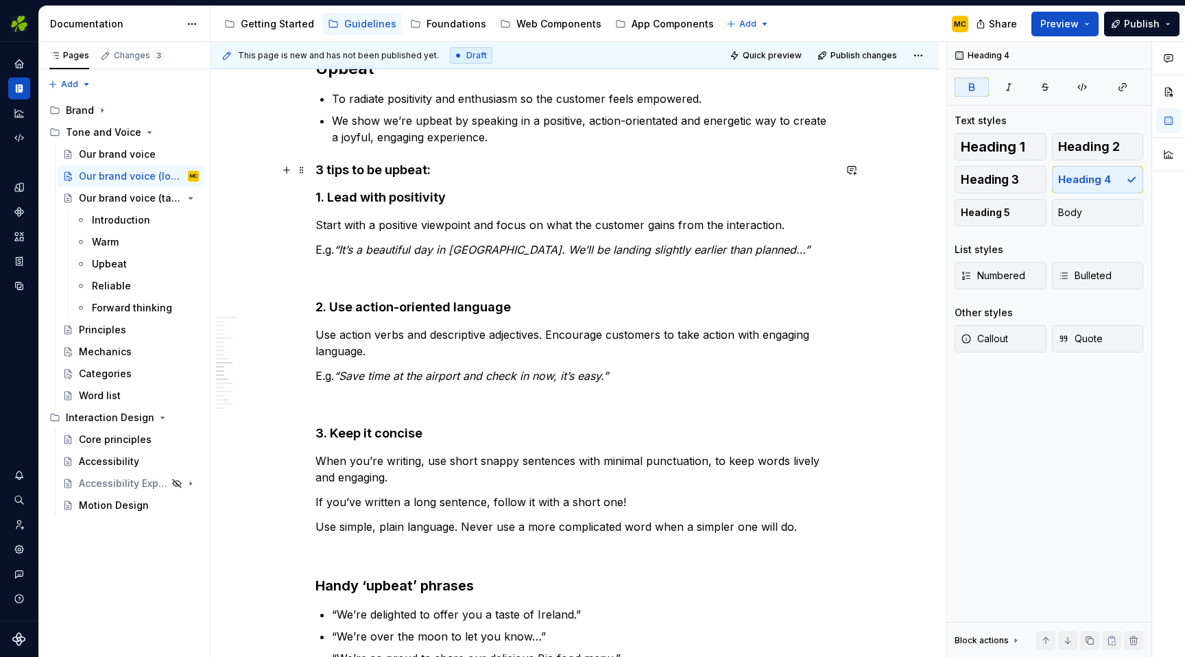
click at [435, 173] on h4 "3 tips to be upbeat:" at bounding box center [574, 170] width 518 height 16
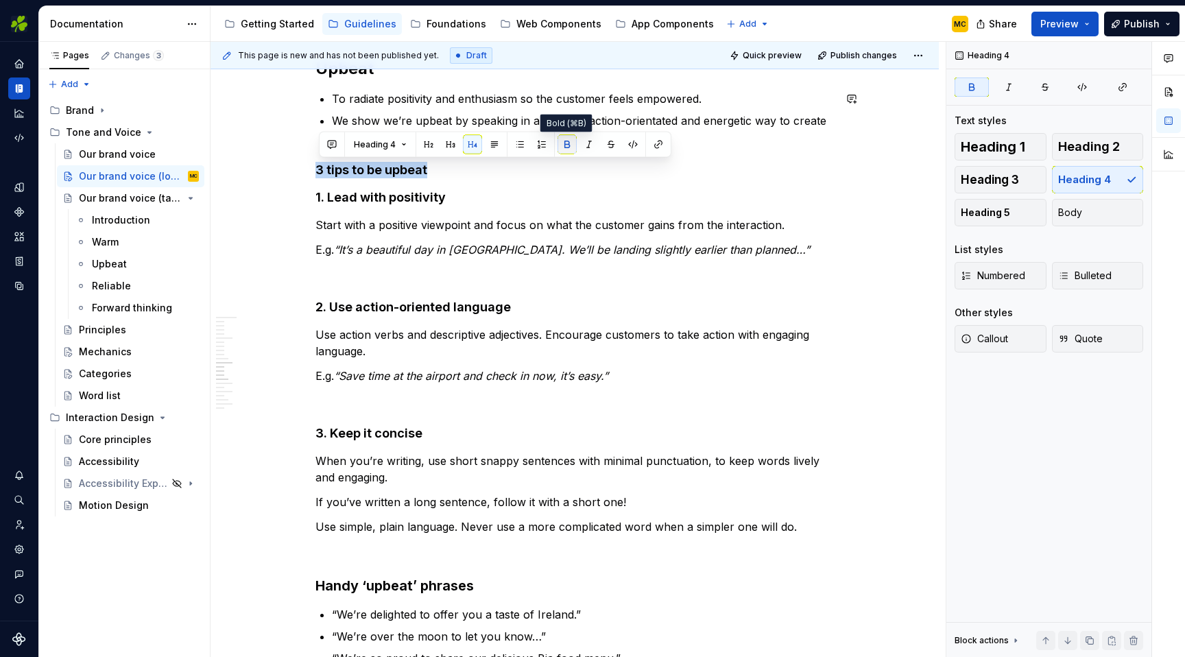
click at [570, 139] on button "button" at bounding box center [566, 144] width 19 height 19
click at [496, 145] on button "button" at bounding box center [494, 144] width 19 height 19
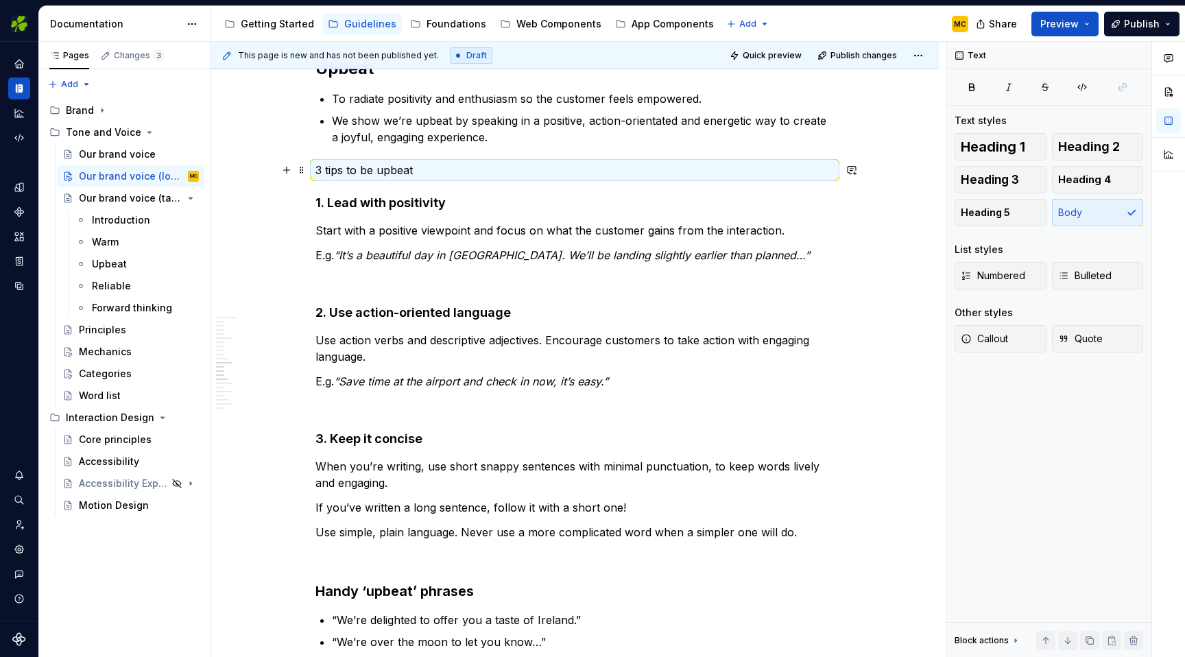
click at [471, 172] on p "3 tips to be upbeat" at bounding box center [574, 170] width 518 height 16
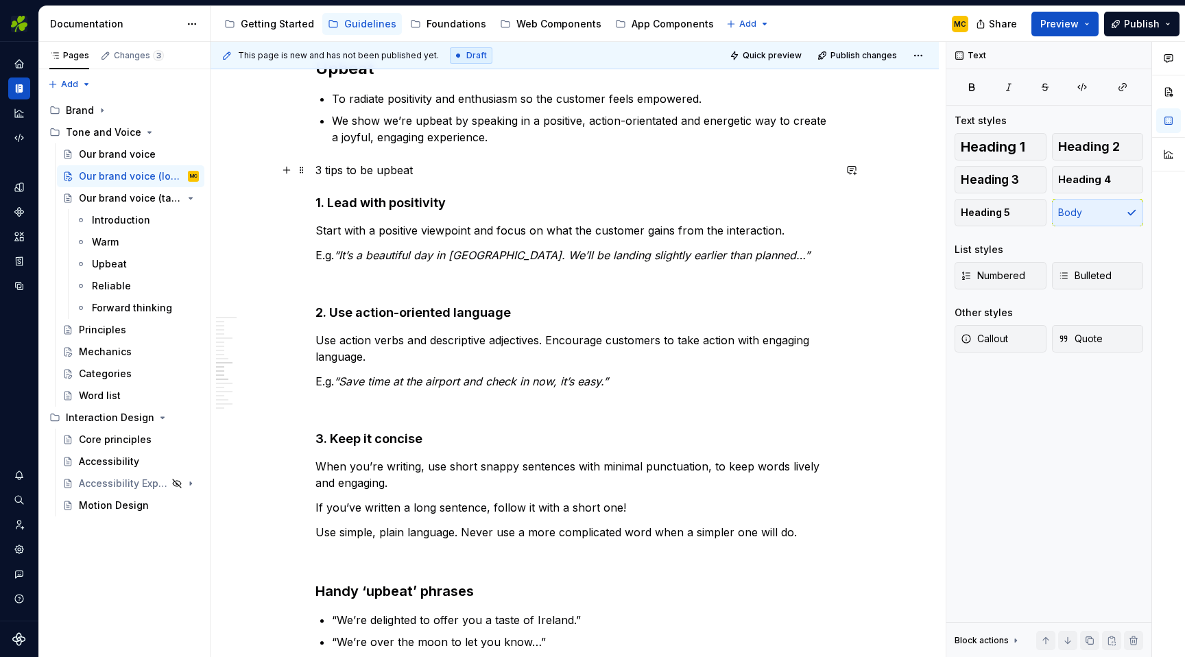
click at [448, 173] on p "3 tips to be upbeat" at bounding box center [574, 170] width 518 height 16
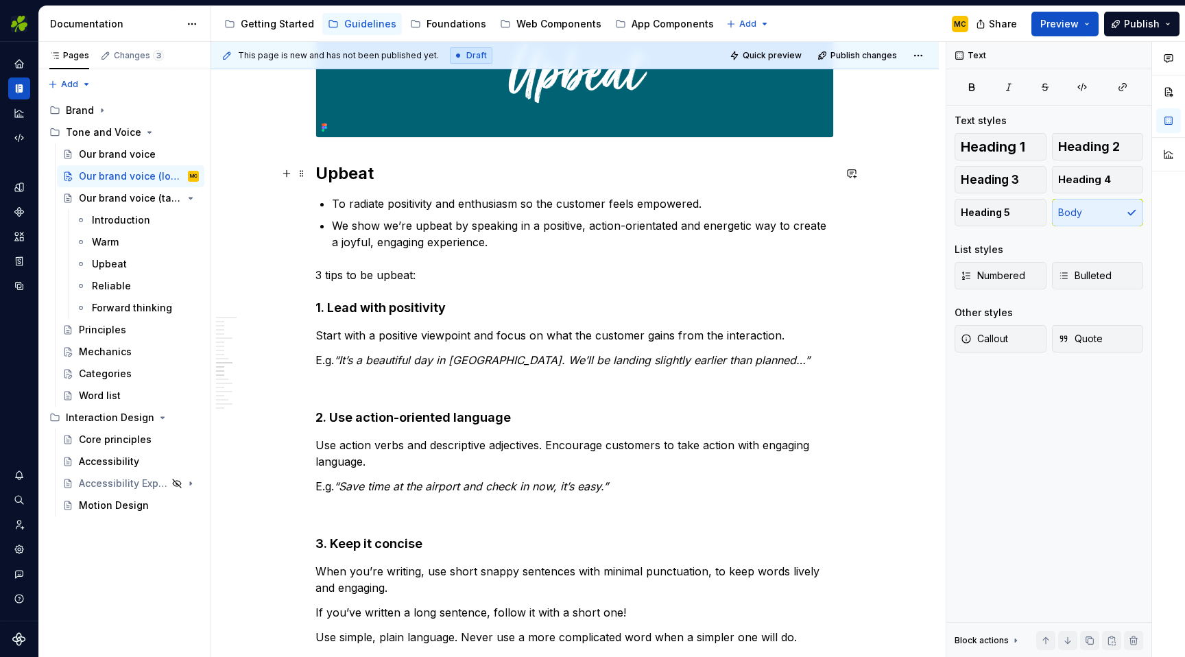
scroll to position [2655, 0]
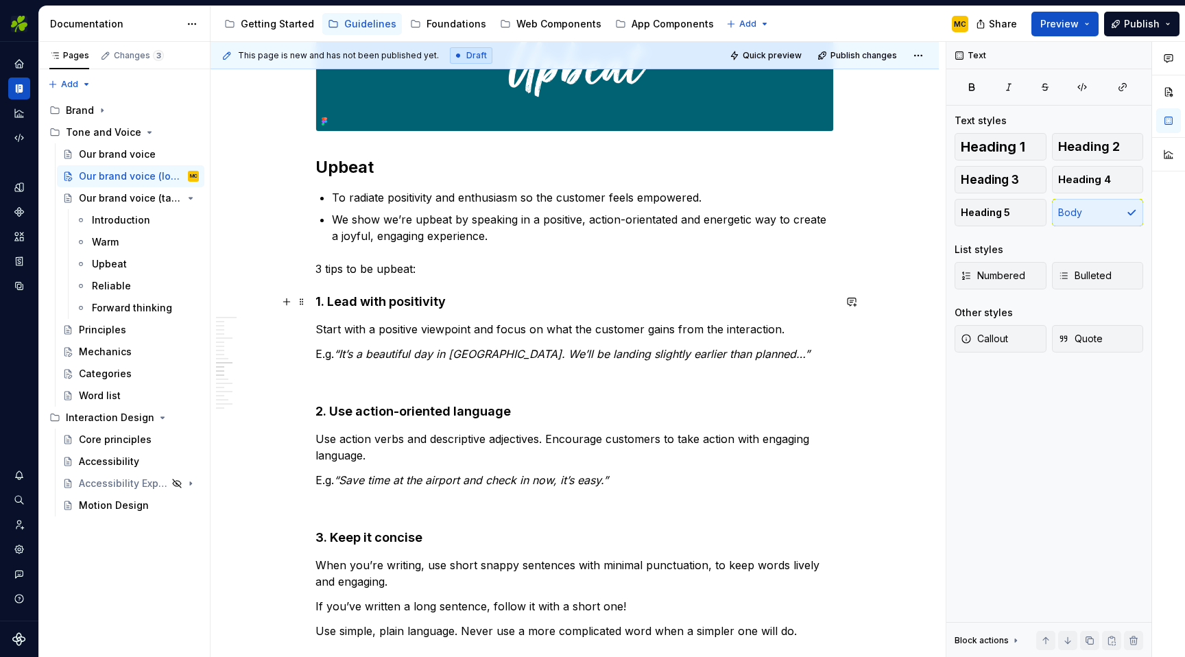
click at [386, 304] on strong "1. Lead with positivity" at bounding box center [380, 301] width 130 height 14
click at [334, 412] on strong "2. Use action-oriented language" at bounding box center [412, 411] width 195 height 14
click at [335, 540] on strong "3. Keep it concise" at bounding box center [368, 537] width 107 height 14
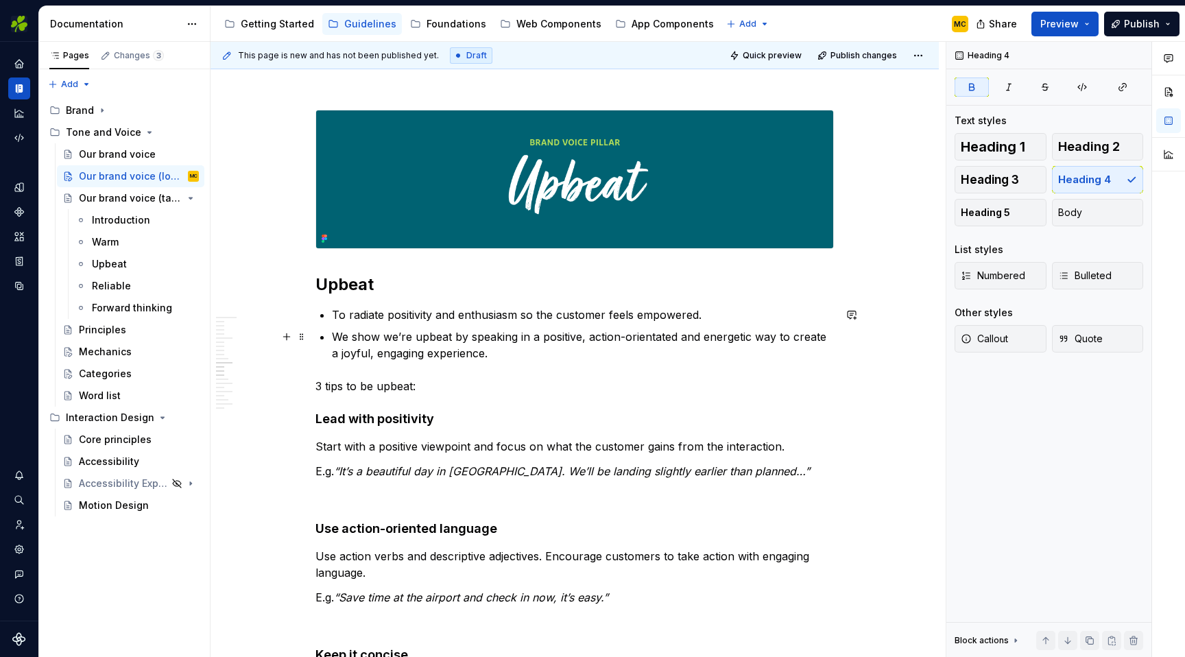
scroll to position [2535, 0]
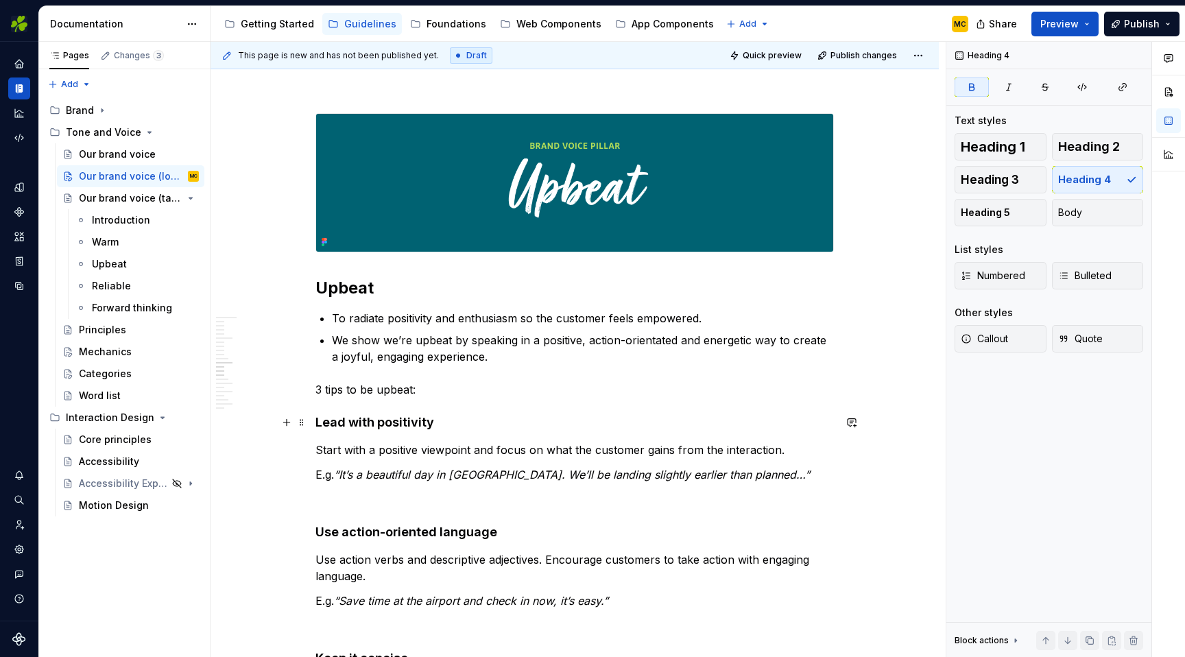
click at [413, 420] on strong "Lead with positivity" at bounding box center [374, 422] width 119 height 14
click at [426, 449] on p "Start with a positive viewpoint and focus on what the customer gains from the i…" at bounding box center [574, 450] width 518 height 16
click at [1068, 277] on span "Bulleted" at bounding box center [1084, 276] width 53 height 14
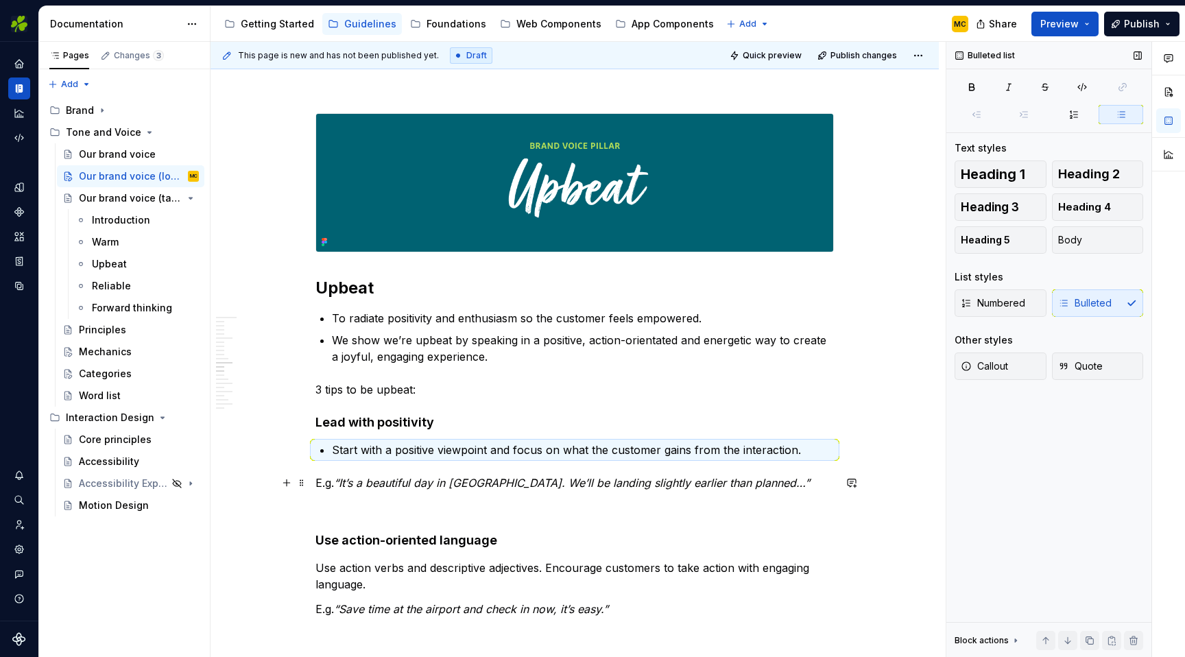
click at [561, 484] on em "“It’s a beautiful day in [GEOGRAPHIC_DATA]. We’ll be landing slightly earlier t…" at bounding box center [572, 483] width 476 height 14
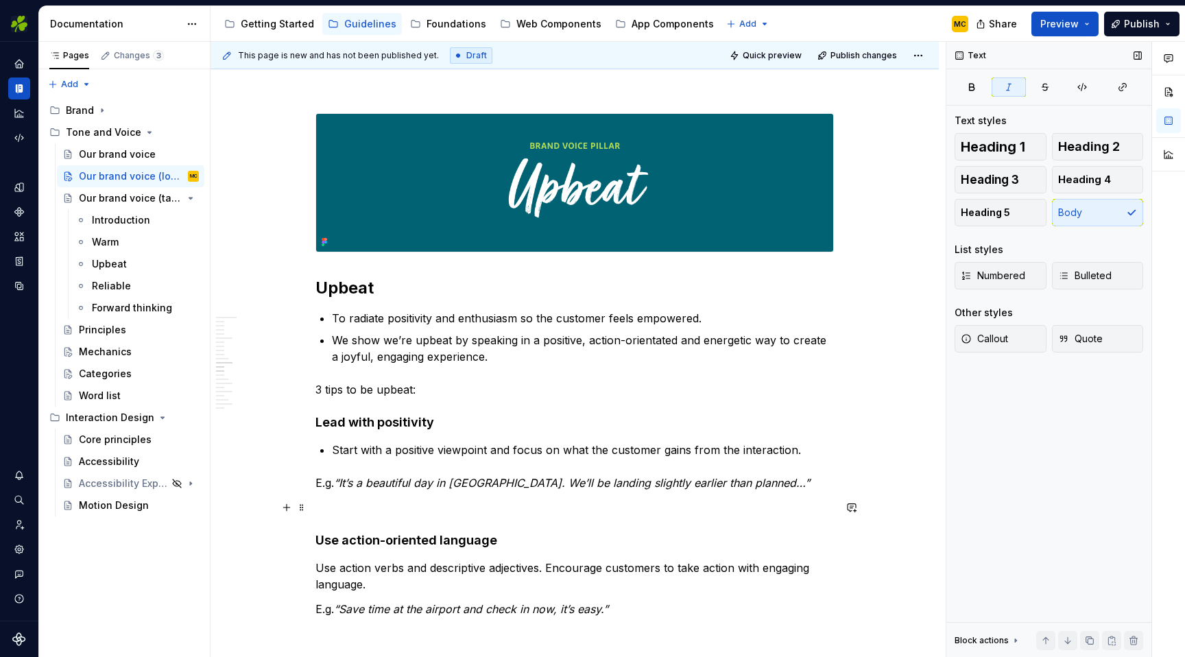
click at [570, 505] on p at bounding box center [574, 507] width 518 height 16
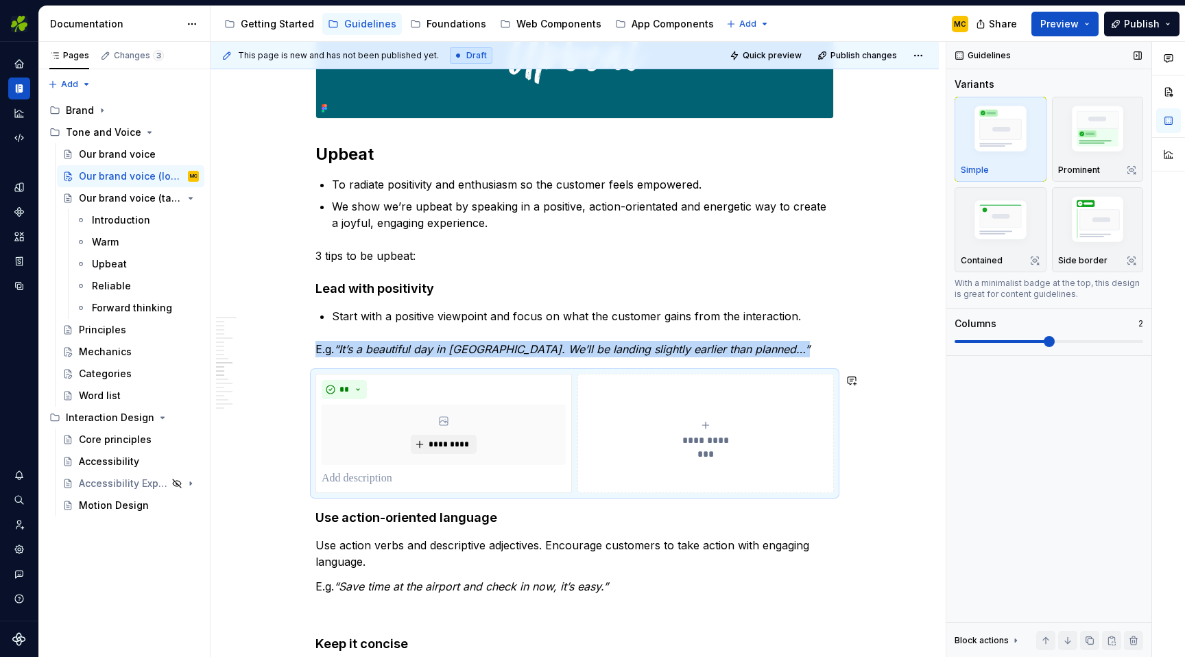
scroll to position [2674, 0]
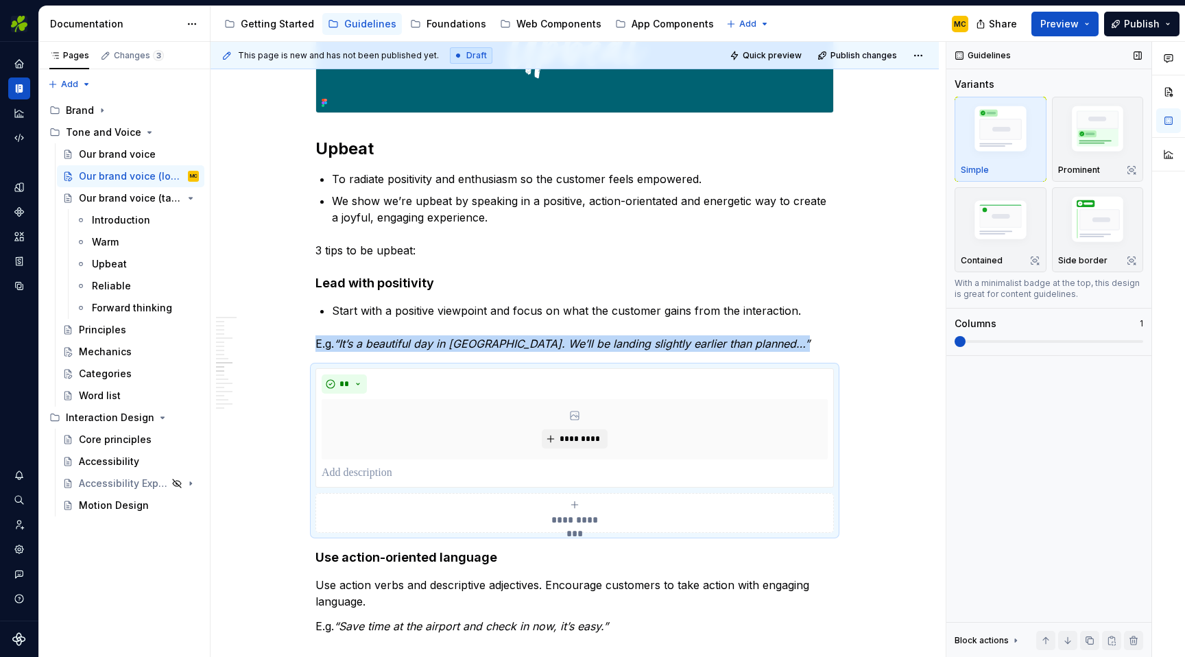
click at [954, 337] on span at bounding box center [959, 341] width 11 height 11
click at [1112, 121] on img "button" at bounding box center [1098, 131] width 80 height 60
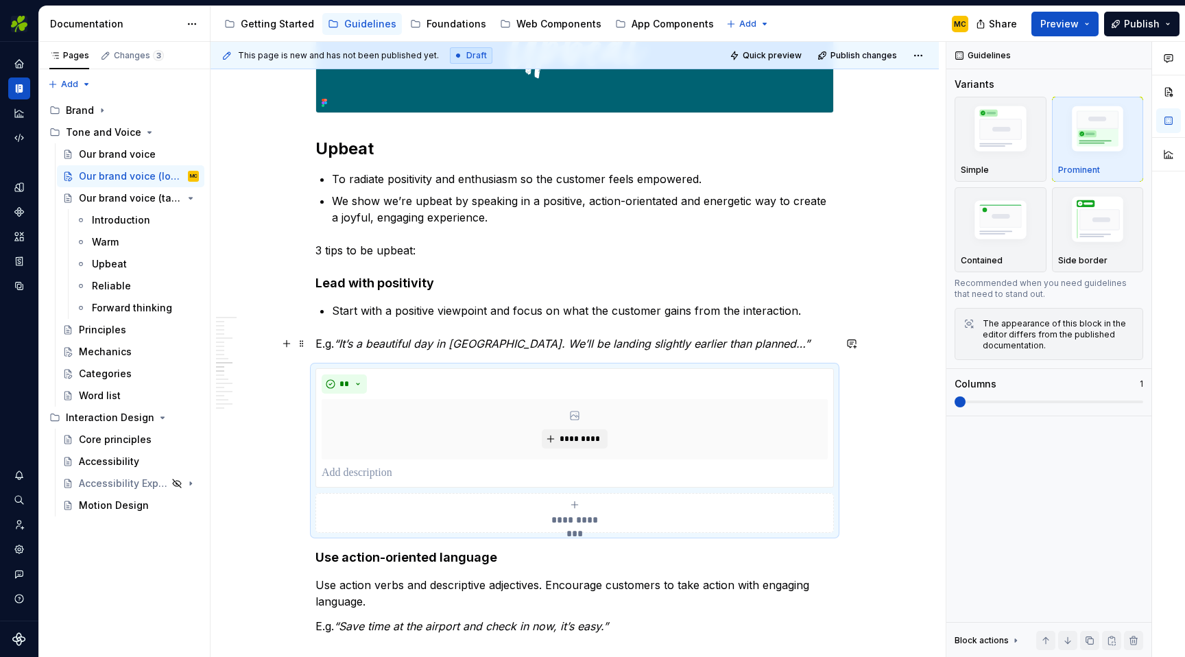
click at [461, 341] on em "“It’s a beautiful day in [GEOGRAPHIC_DATA]. We’ll be landing slightly earlier t…" at bounding box center [572, 344] width 476 height 14
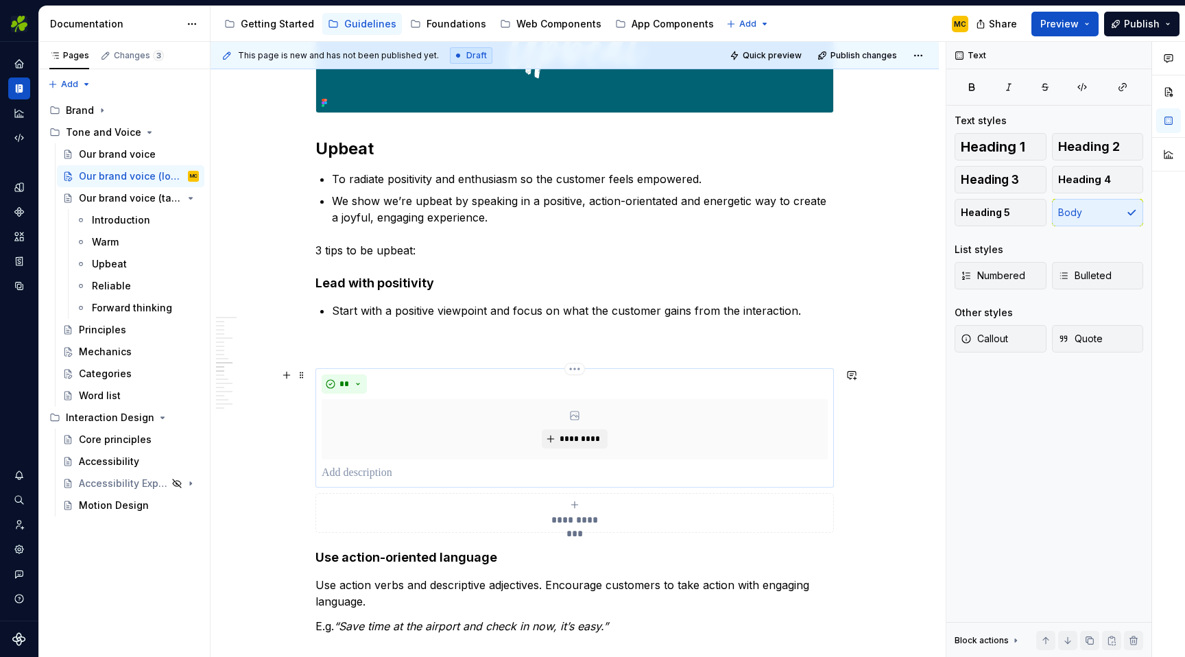
click at [420, 473] on p at bounding box center [575, 473] width 506 height 16
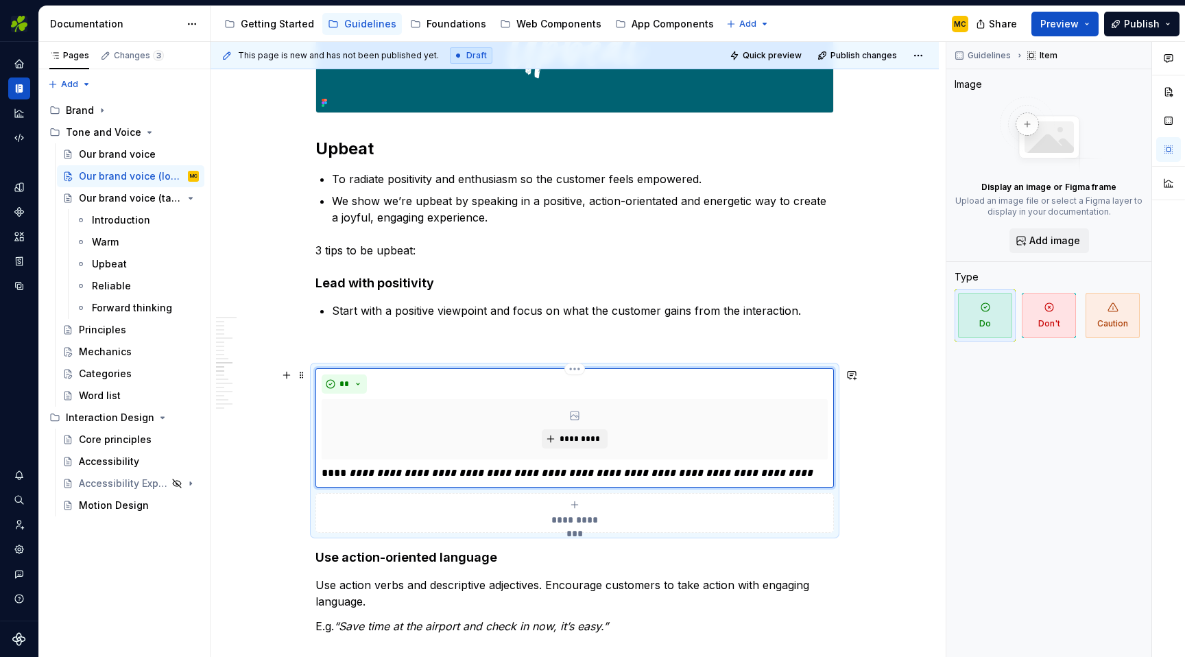
click at [350, 473] on em "**********" at bounding box center [580, 473] width 463 height 10
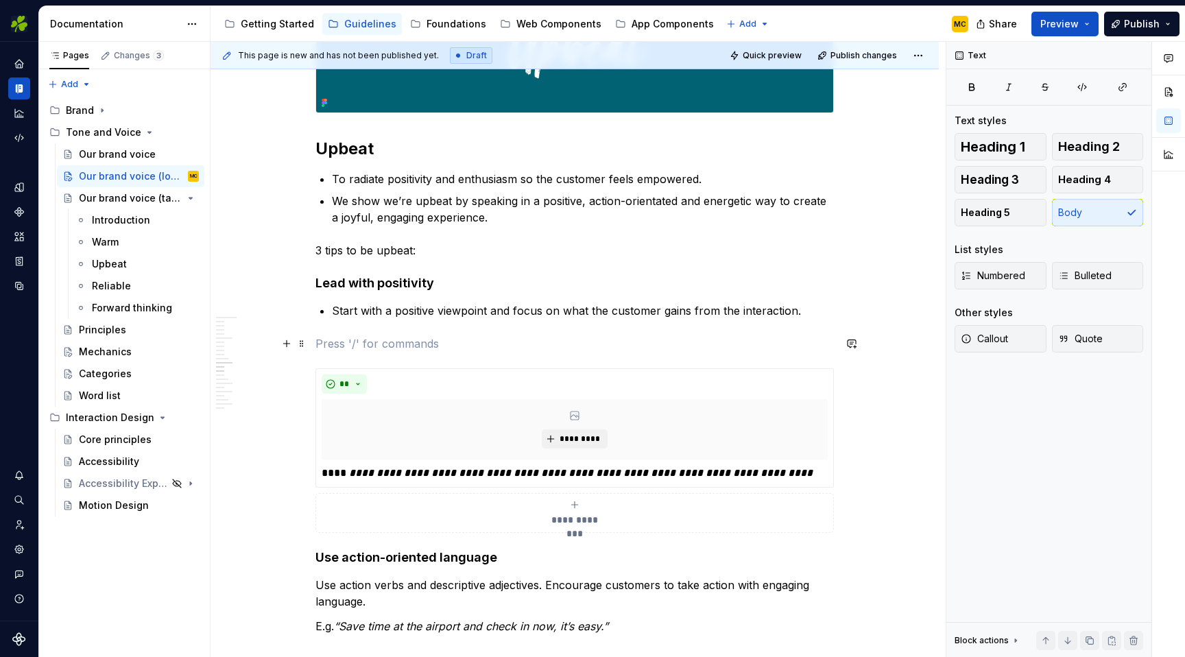
click at [430, 341] on p at bounding box center [574, 343] width 518 height 16
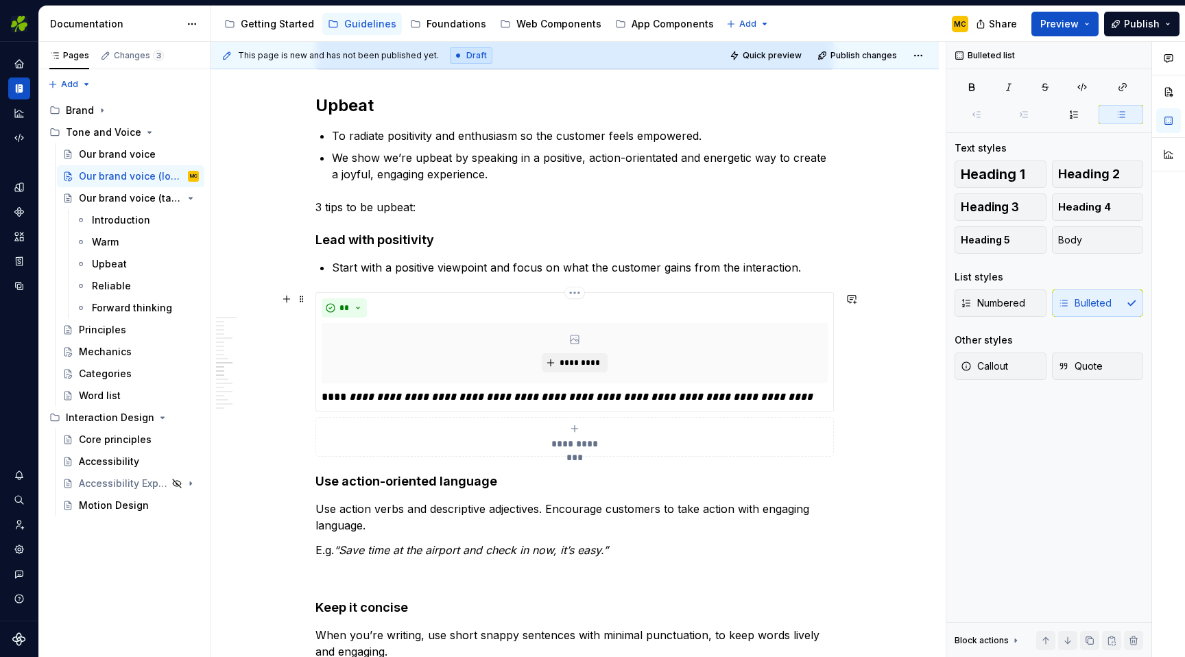
scroll to position [2721, 0]
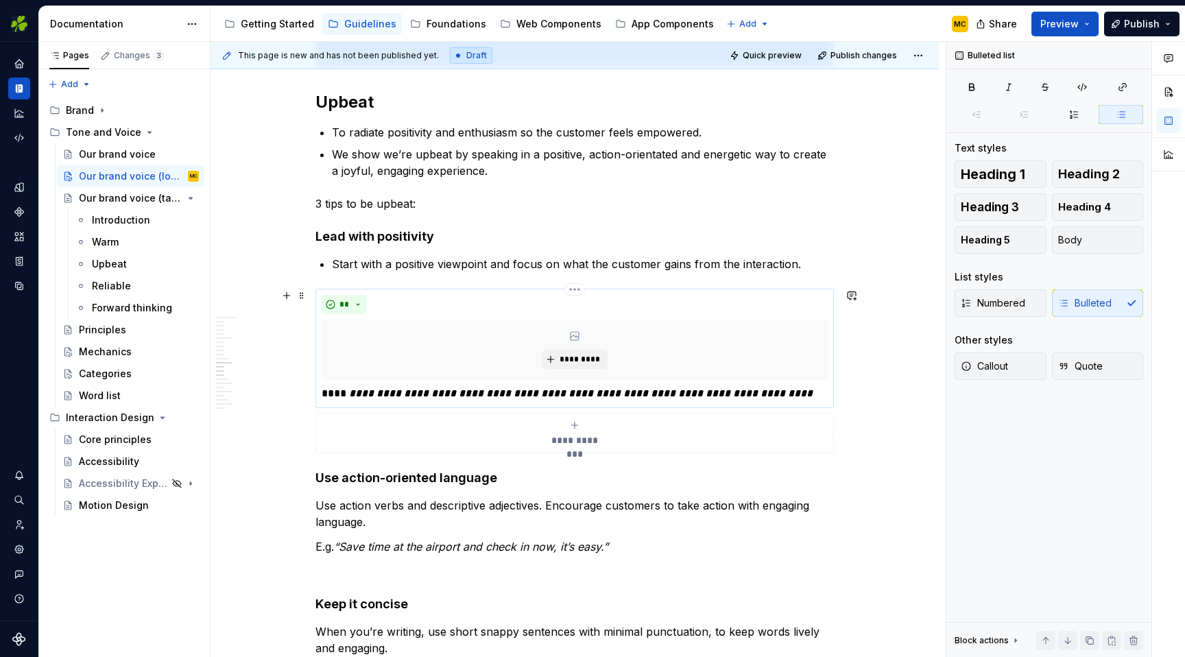
click at [401, 393] on em "**********" at bounding box center [580, 393] width 463 height 10
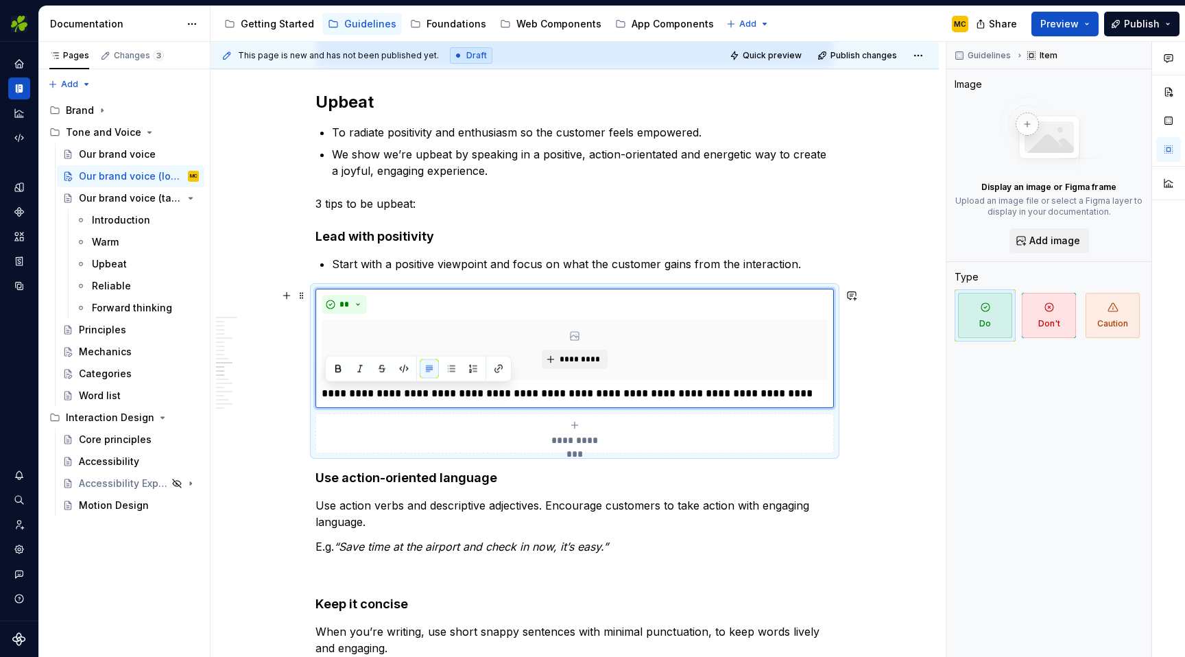
click at [875, 367] on div "Our voice pillars Our voice is made up of 4 key pillars. Warm Being 'warm' is o…" at bounding box center [574, 665] width 728 height 6271
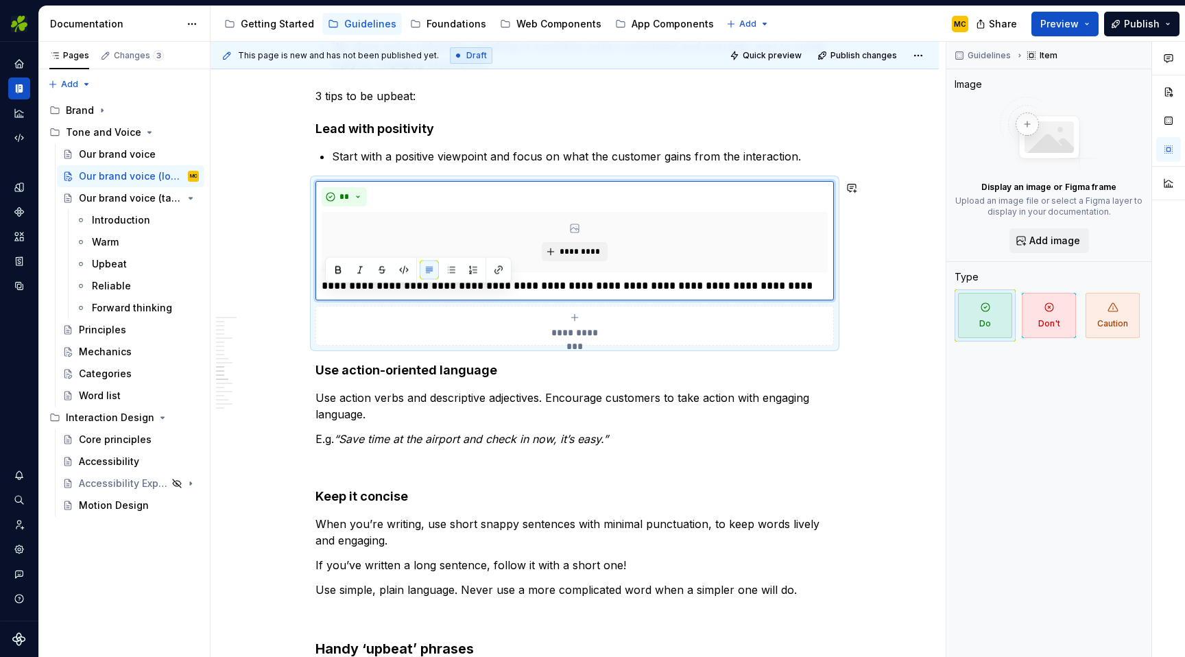
scroll to position [2834, 0]
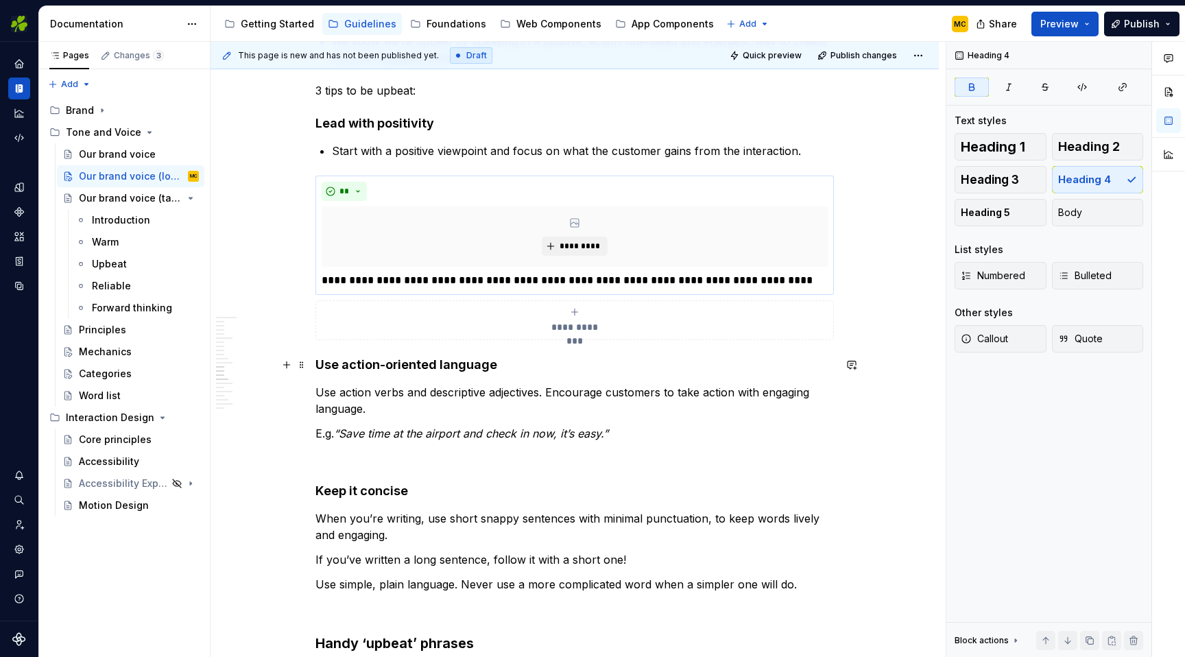
click at [568, 366] on h4 "Use action-oriented language" at bounding box center [574, 365] width 518 height 16
click at [843, 296] on div "Our voice pillars Our voice is made up of 4 key pillars. Warm Being 'warm' is o…" at bounding box center [574, 552] width 728 height 6271
click at [834, 301] on div "**********" at bounding box center [574, 258] width 518 height 165
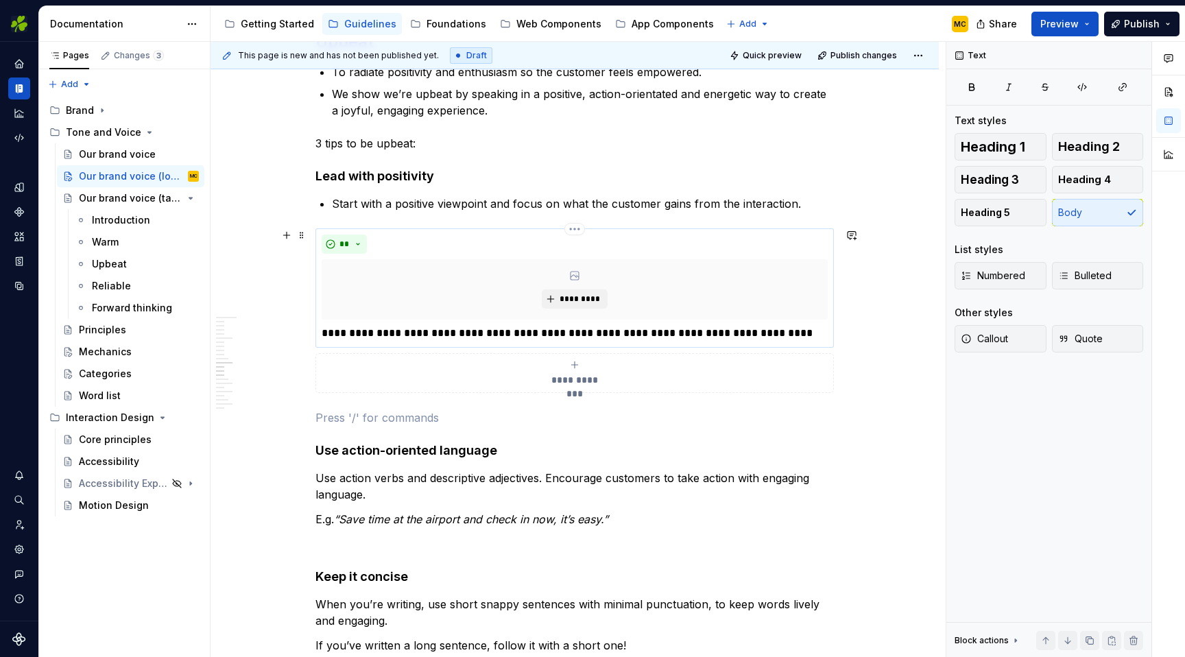
scroll to position [2776, 0]
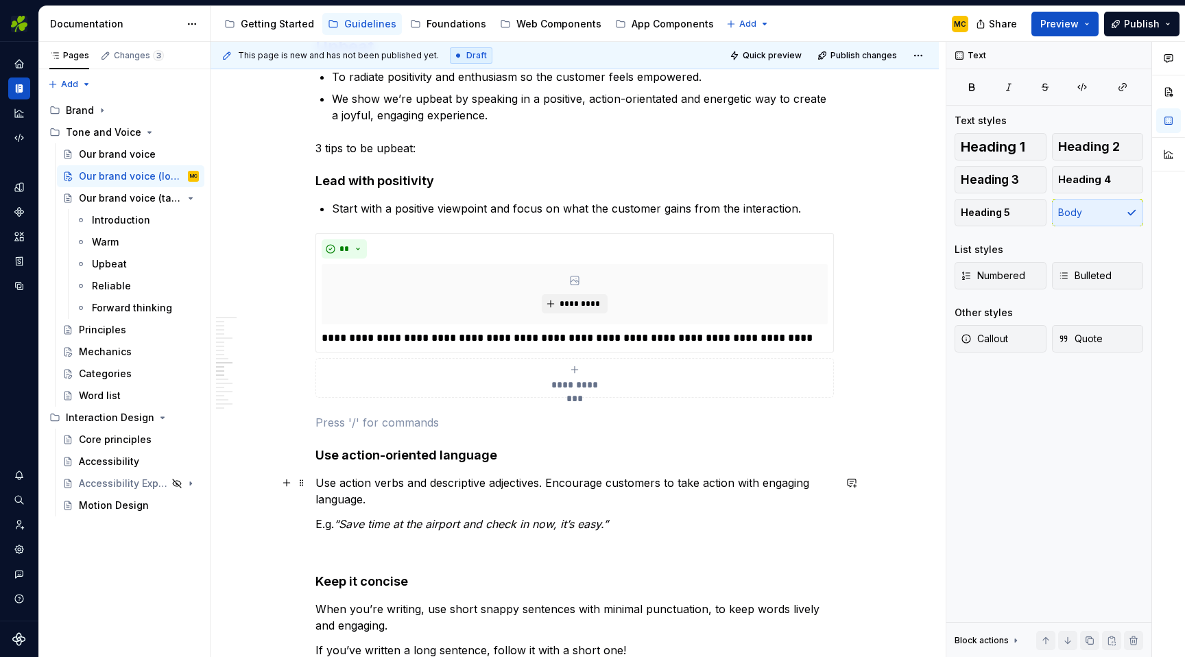
click at [549, 485] on p "Use action verbs and descriptive adjectives. Encourage customers to take action…" at bounding box center [574, 490] width 518 height 33
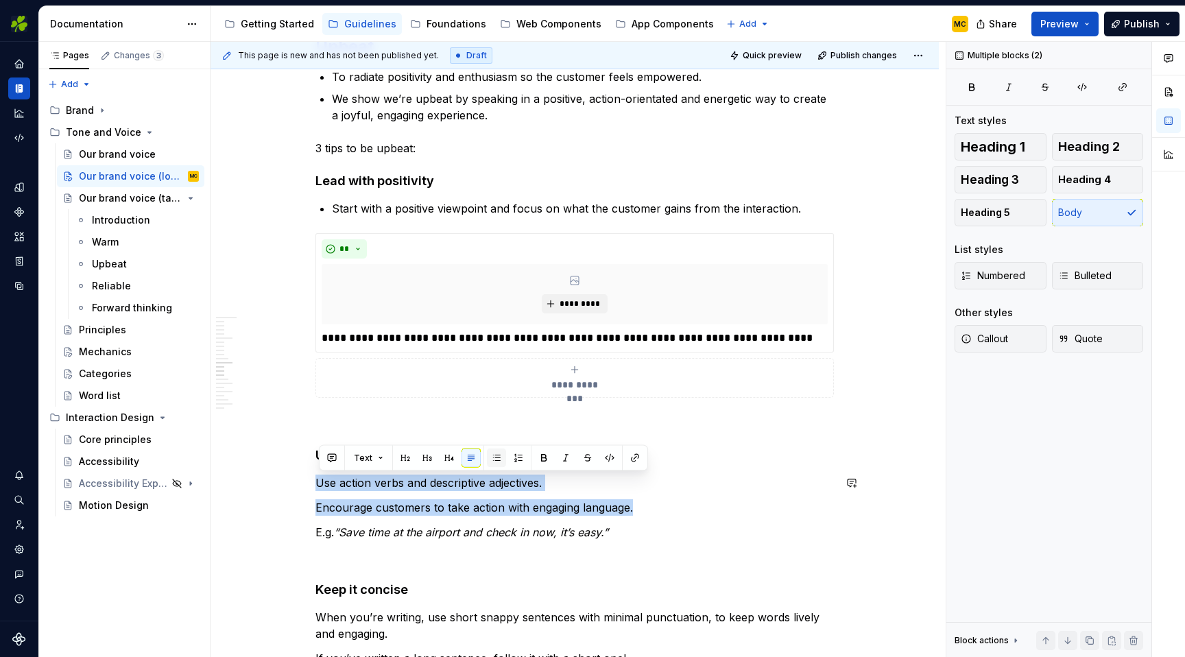
click at [489, 458] on button "button" at bounding box center [496, 457] width 19 height 19
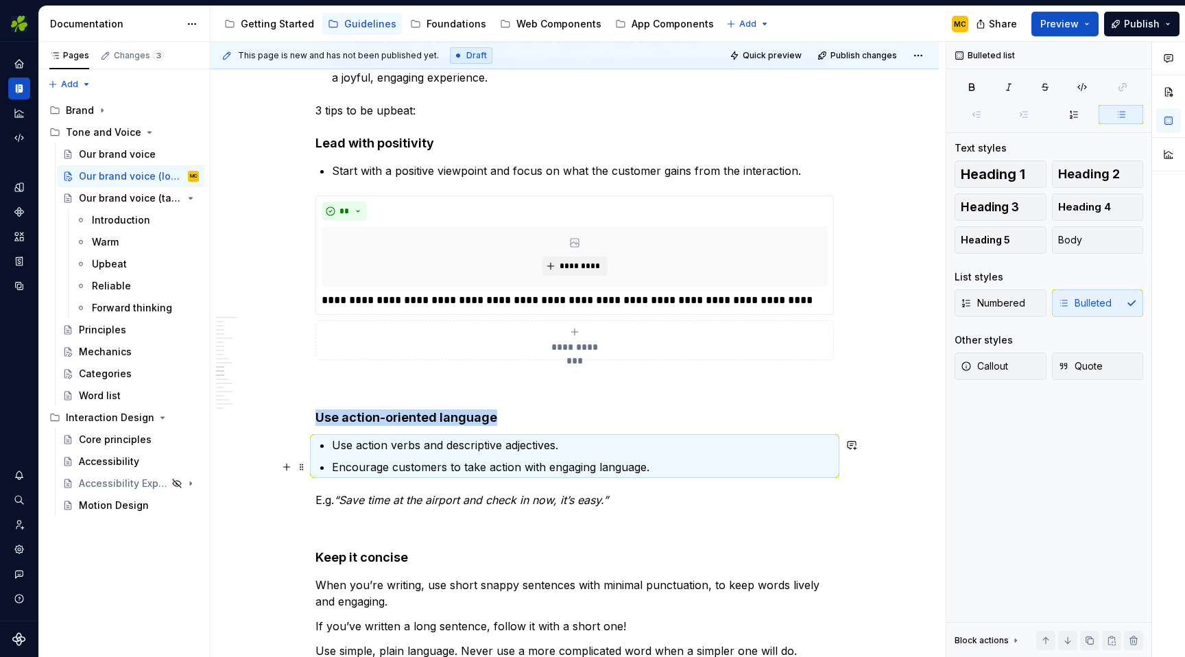
scroll to position [2816, 0]
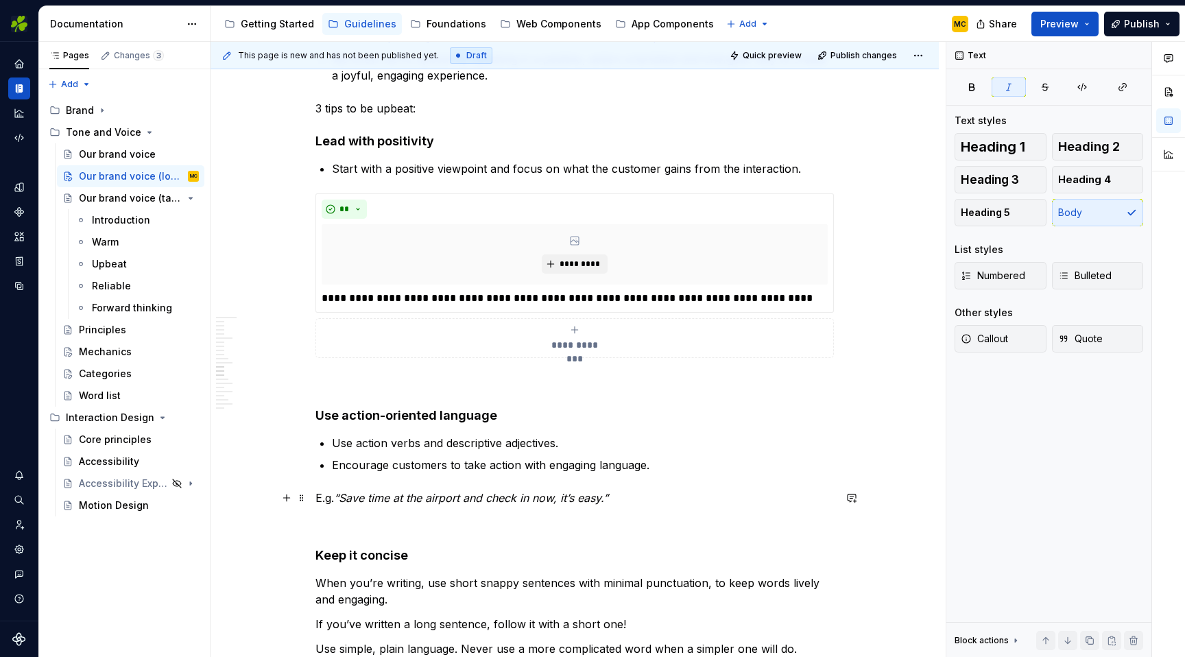
click at [549, 506] on p "E.g. “Save time at the airport and check in now, it’s easy.”" at bounding box center [574, 498] width 518 height 16
click at [537, 518] on p at bounding box center [574, 522] width 518 height 16
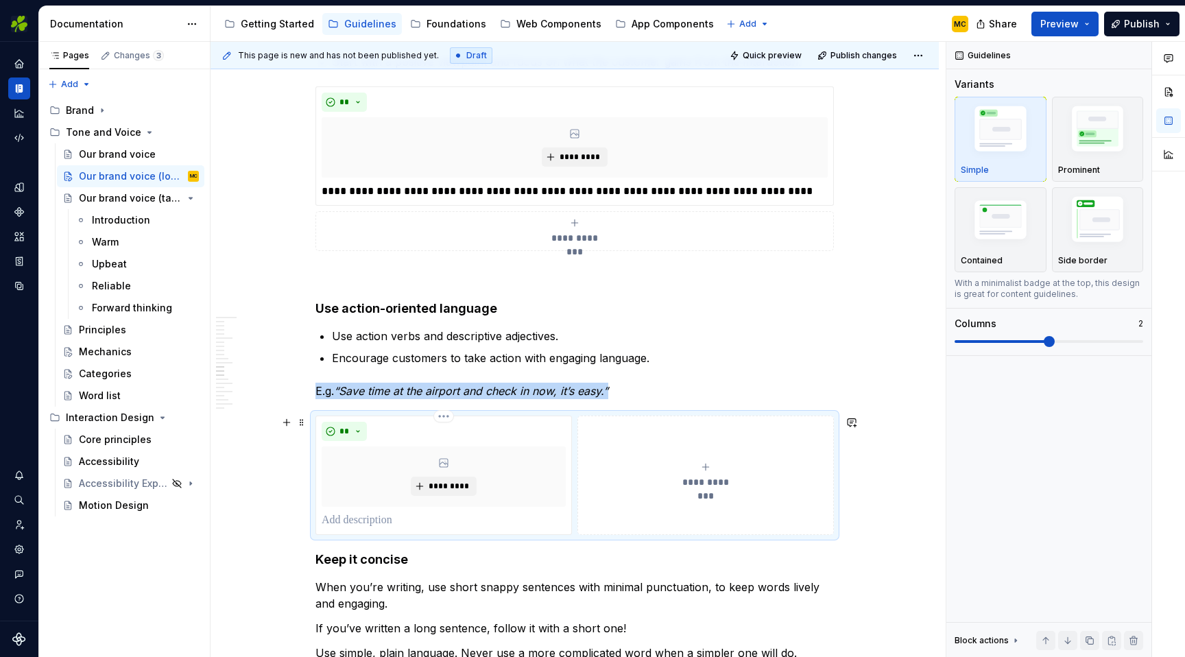
scroll to position [2930, 0]
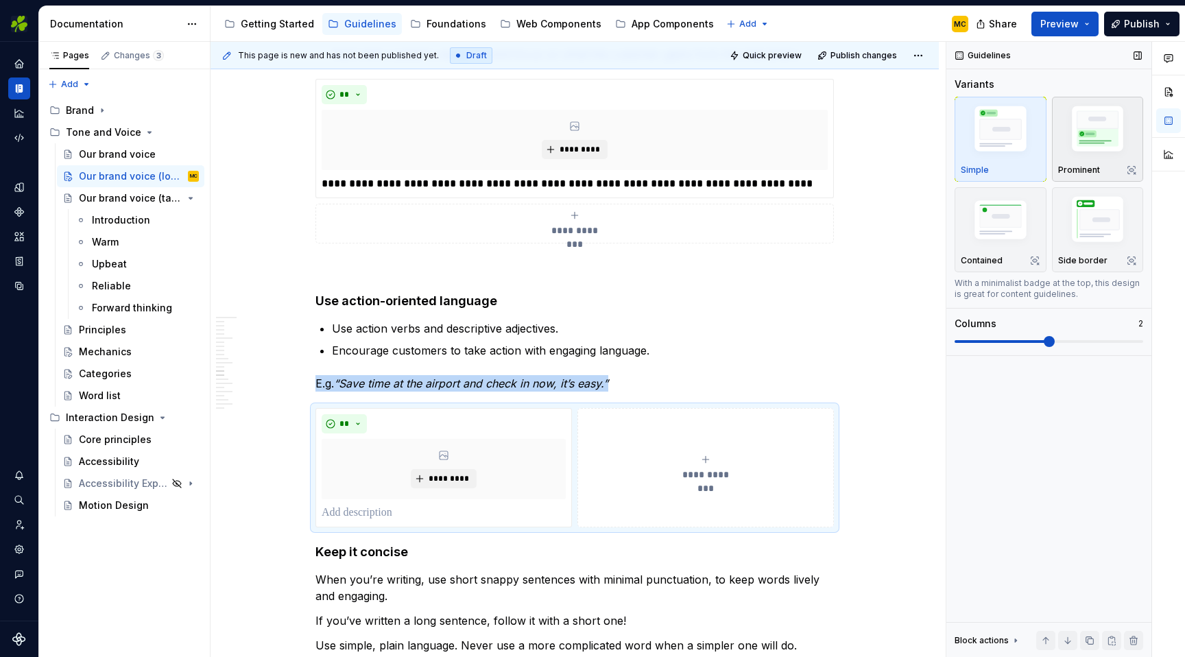
click at [1079, 128] on img "button" at bounding box center [1098, 131] width 80 height 60
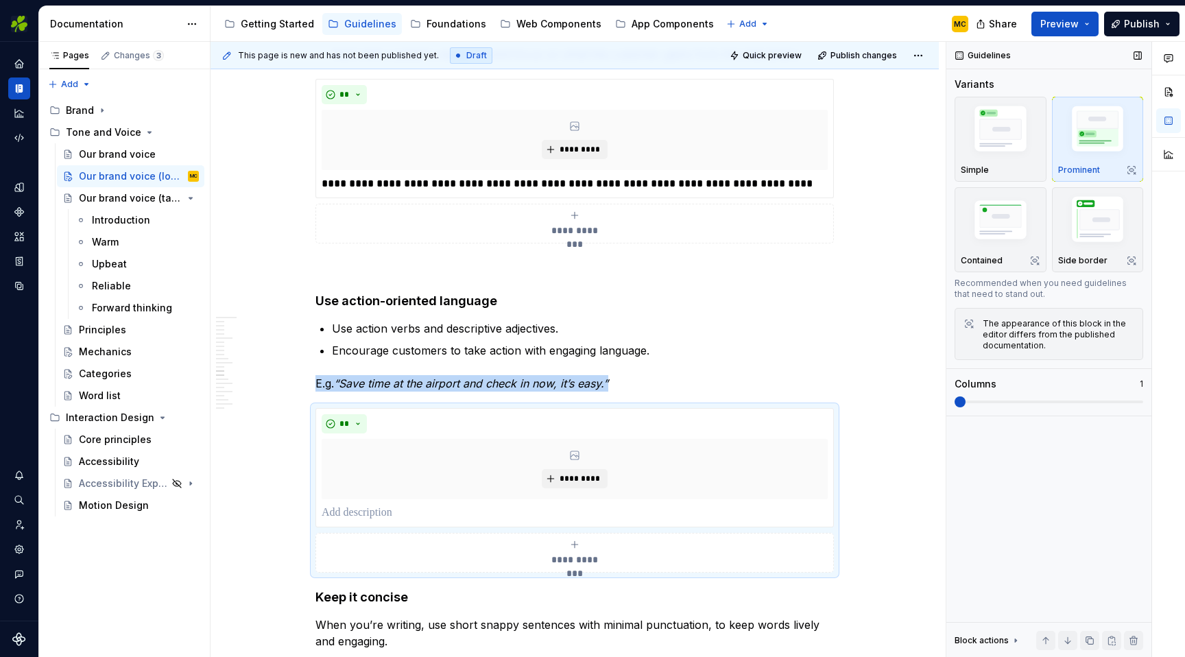
click at [954, 398] on span at bounding box center [959, 401] width 11 height 11
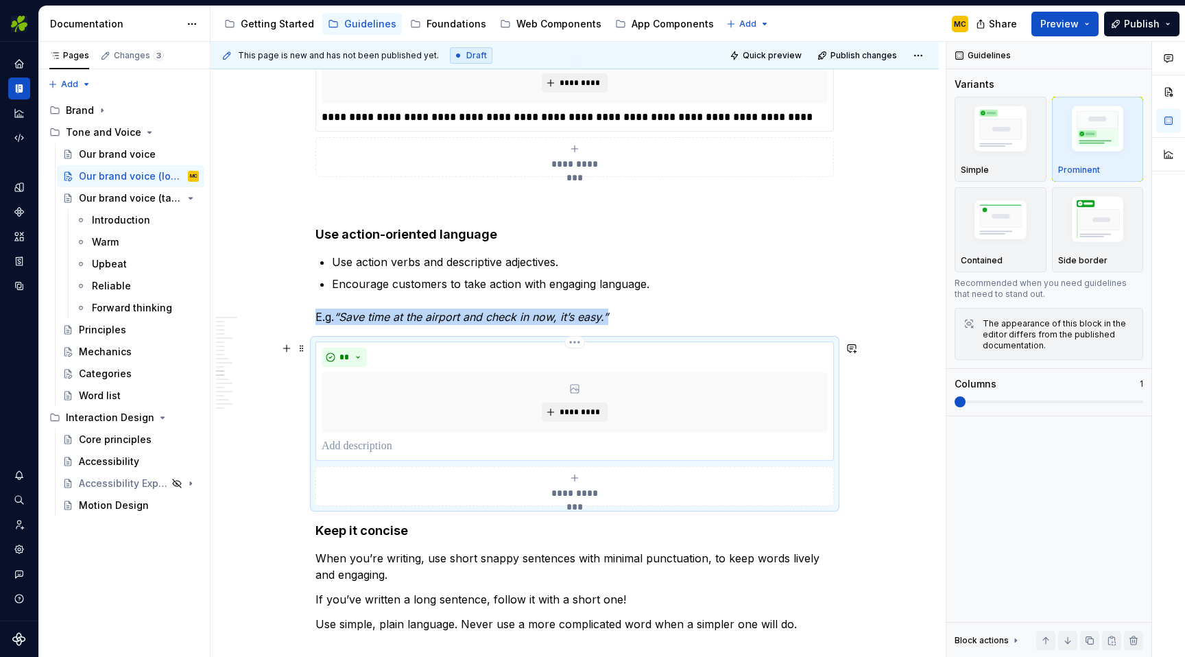
scroll to position [3006, 0]
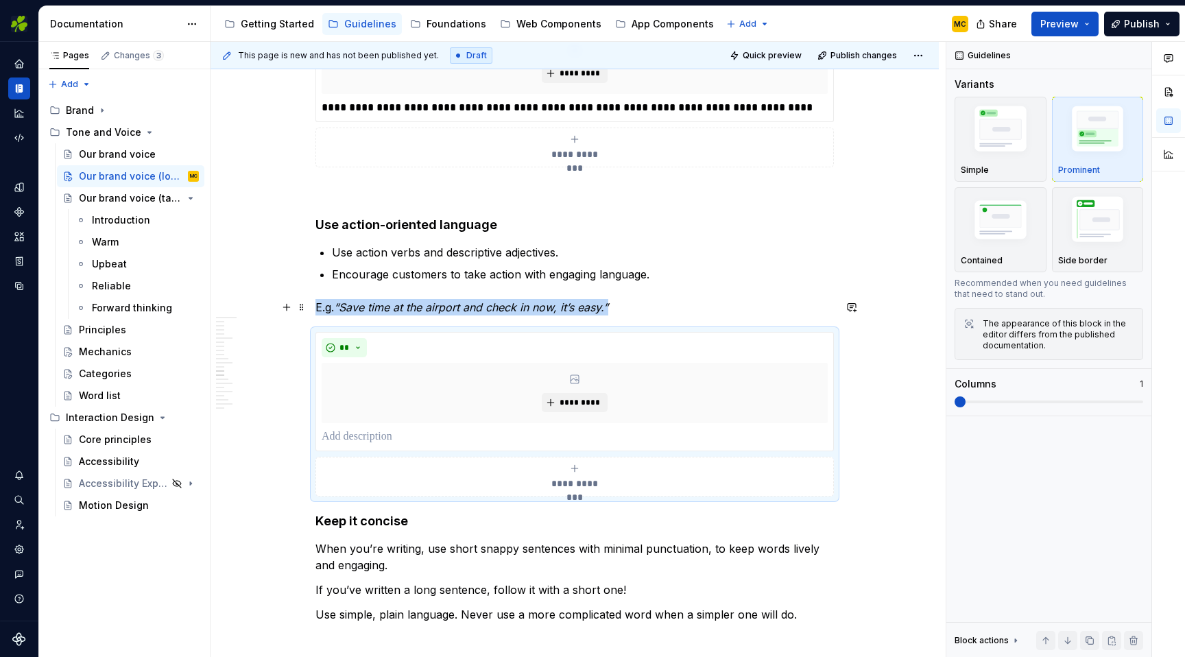
click at [627, 308] on p "E.g. “Save time at the airport and check in now, it’s easy.”" at bounding box center [574, 307] width 518 height 16
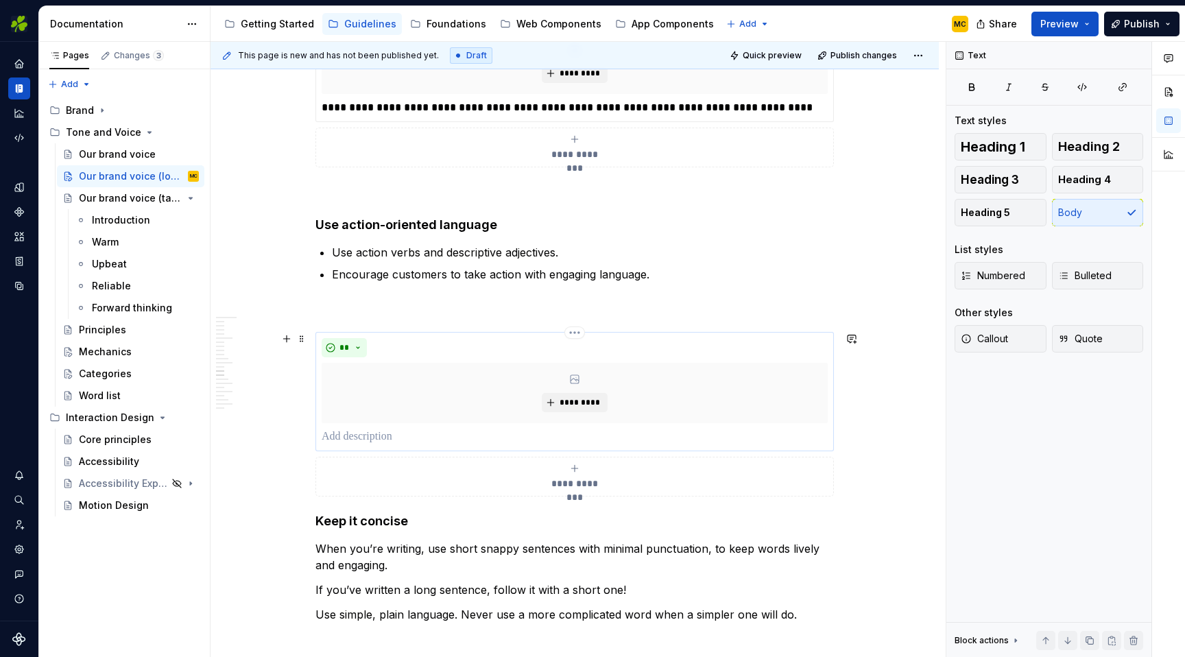
click at [470, 444] on p at bounding box center [575, 437] width 506 height 16
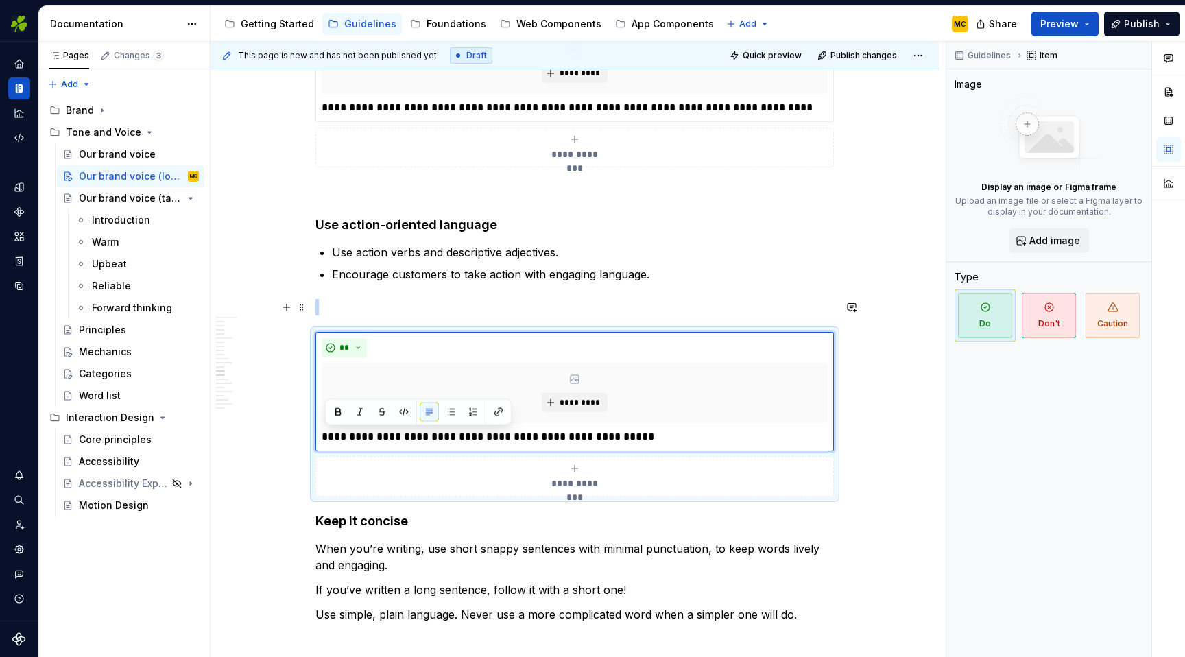
click at [522, 304] on p at bounding box center [574, 307] width 518 height 16
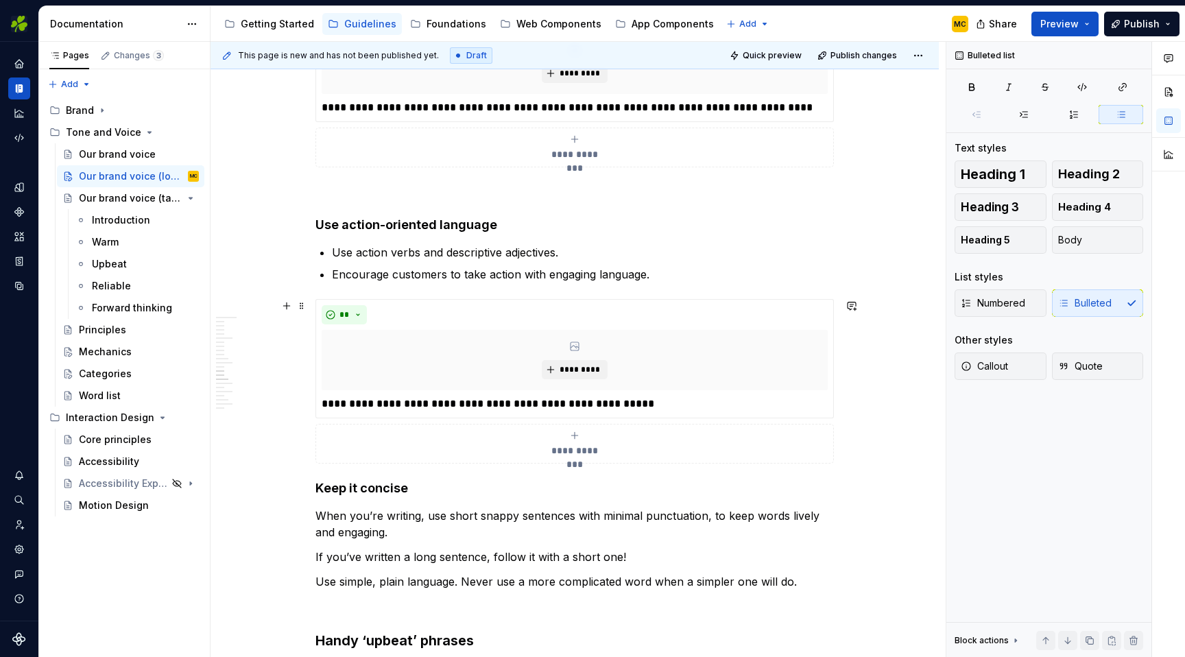
click at [834, 431] on div "**********" at bounding box center [574, 381] width 518 height 165
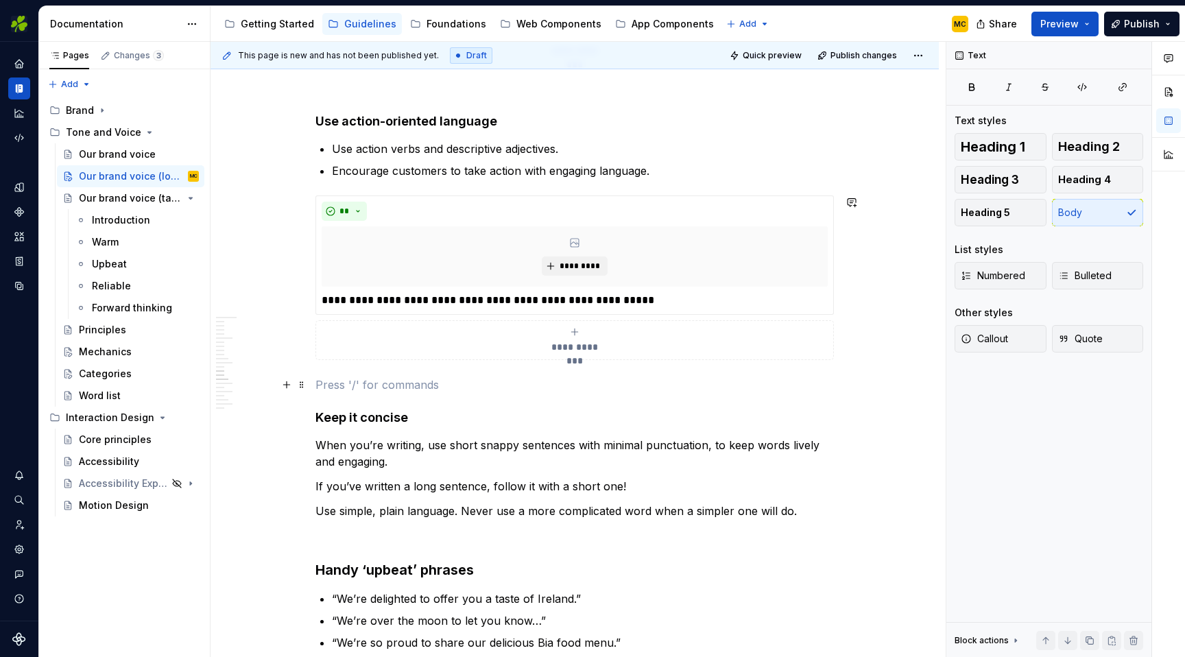
scroll to position [3122, 0]
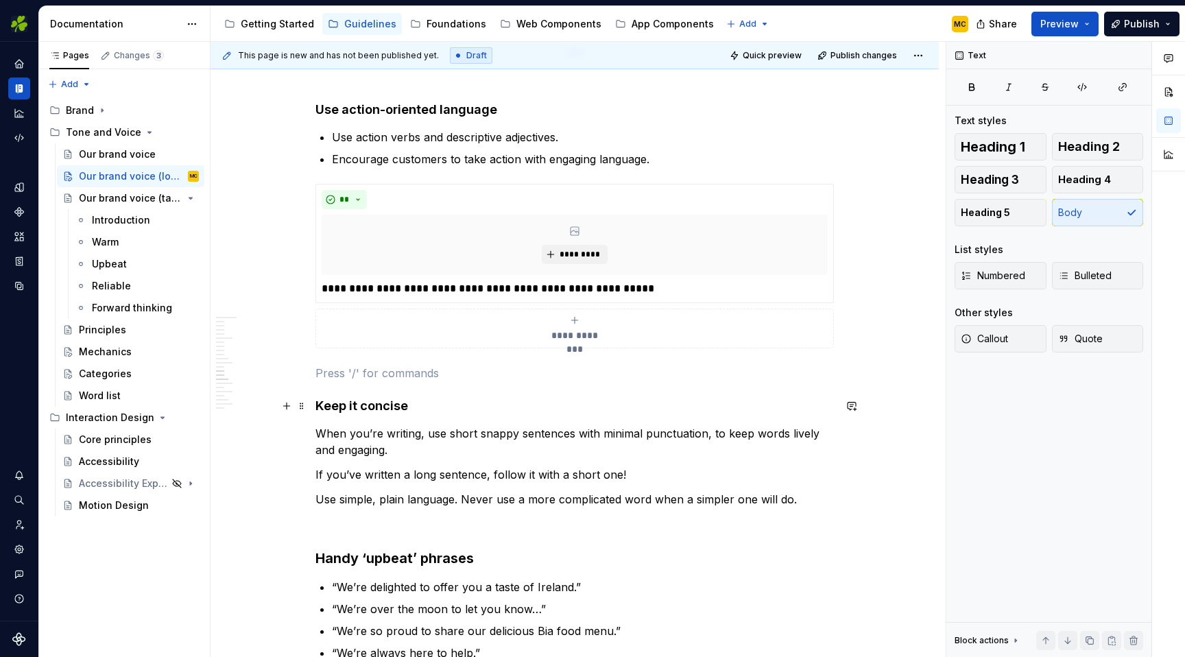
click at [430, 405] on h4 "Keep it concise" at bounding box center [574, 406] width 518 height 16
click at [413, 465] on div "Our voice pillars Our voice is made up of 4 key pillars. Warm Being 'warm' is o…" at bounding box center [574, 275] width 518 height 6227
click at [424, 458] on div "Our voice pillars Our voice is made up of 4 key pillars. Warm Being 'warm' is o…" at bounding box center [574, 275] width 518 height 6227
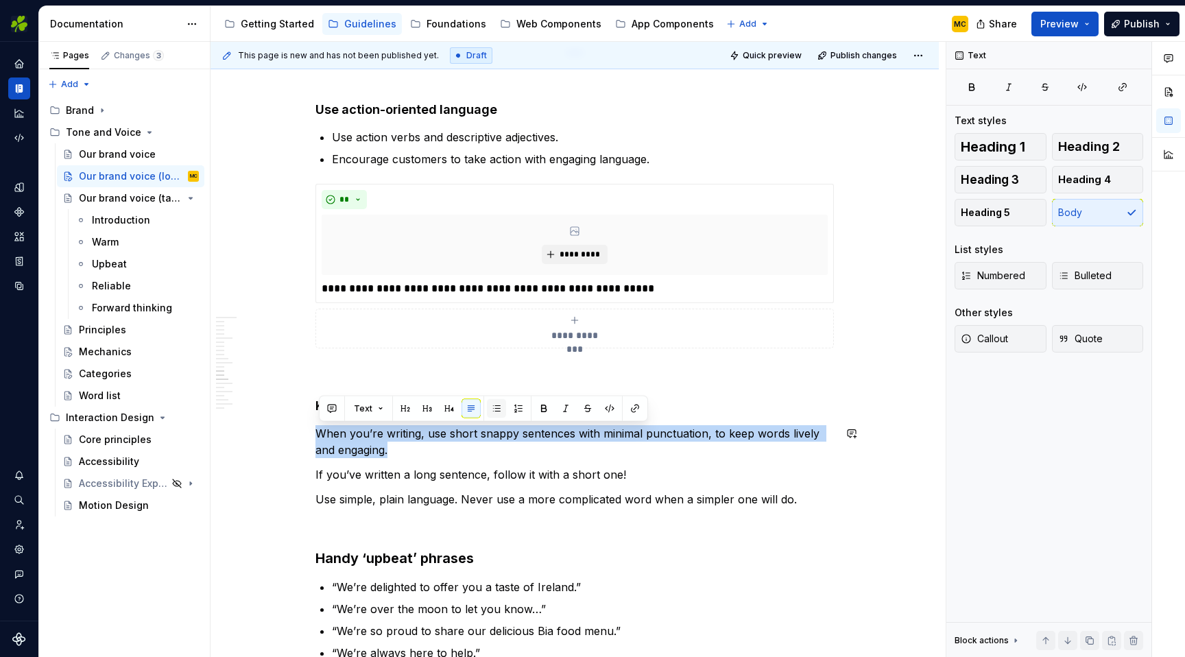
click at [488, 405] on button "button" at bounding box center [496, 408] width 19 height 19
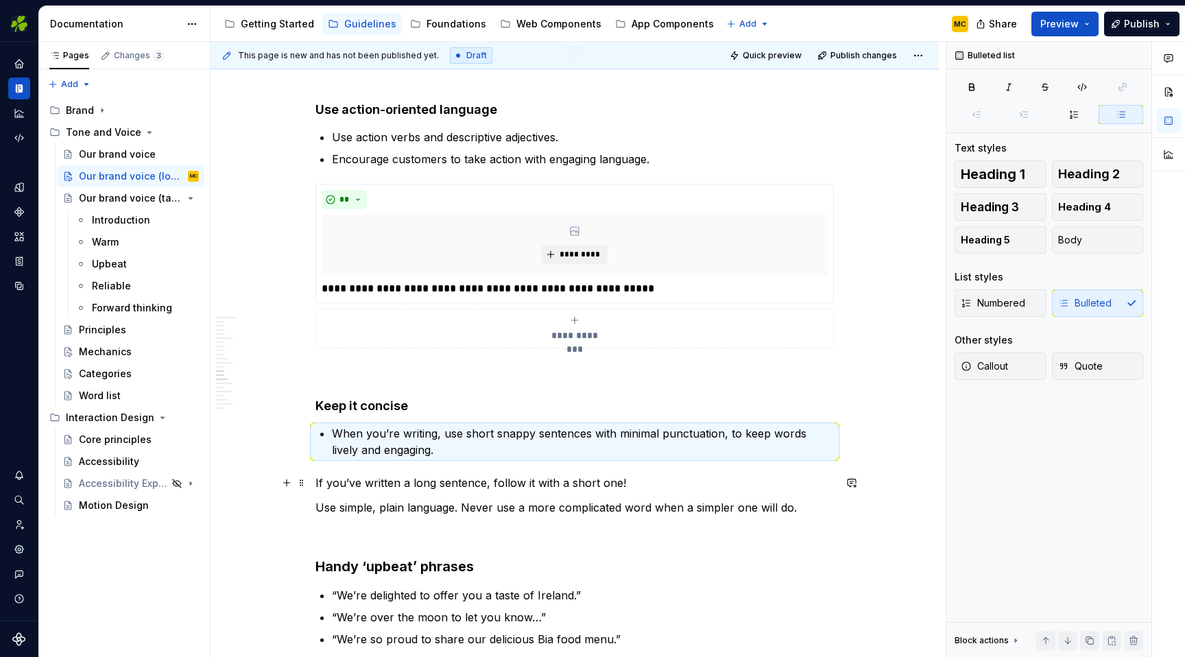
click at [461, 482] on p "If you’ve written a long sentence, follow it with a short one!" at bounding box center [574, 482] width 518 height 16
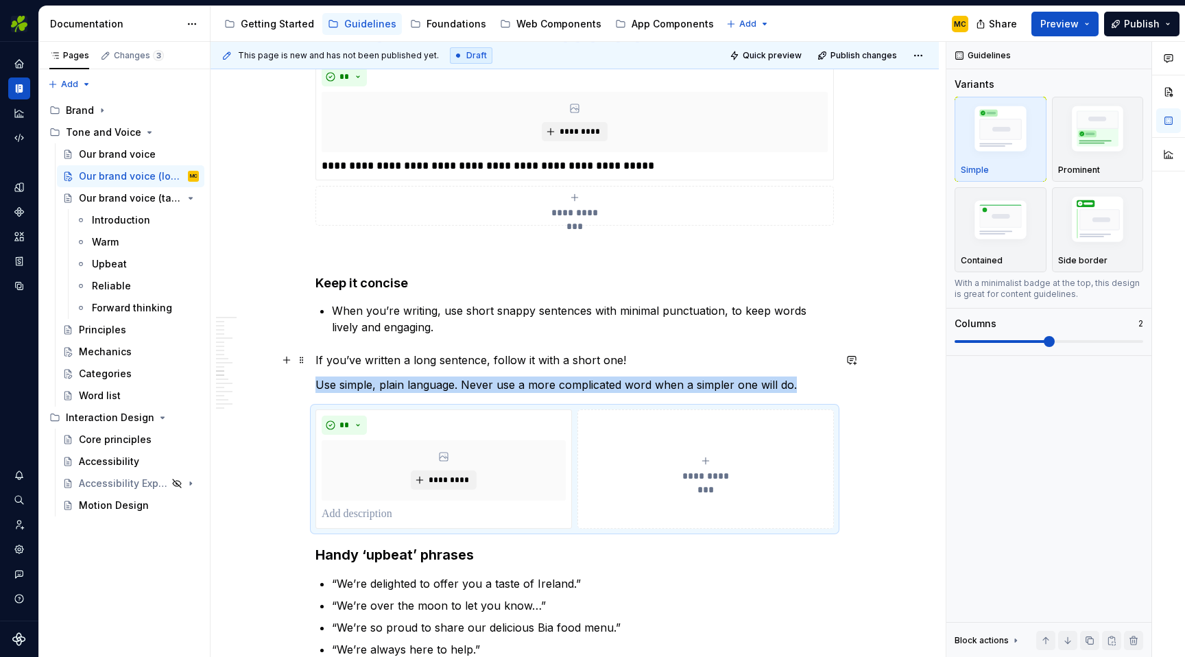
scroll to position [3250, 0]
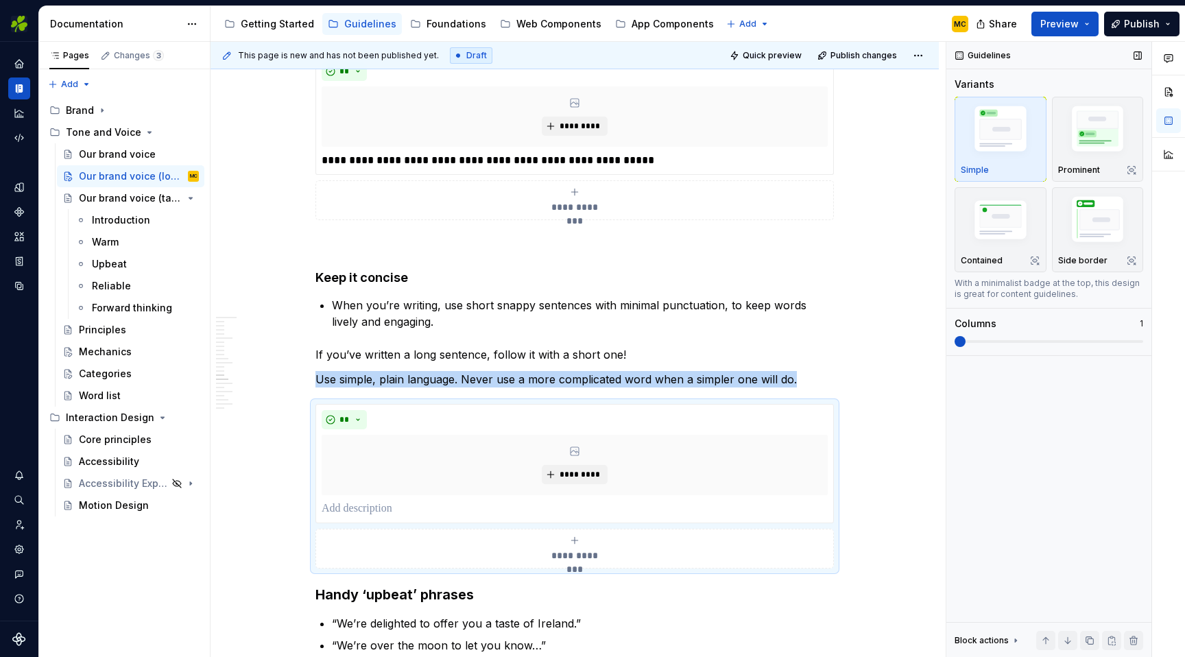
click at [965, 340] on span at bounding box center [959, 341] width 11 height 11
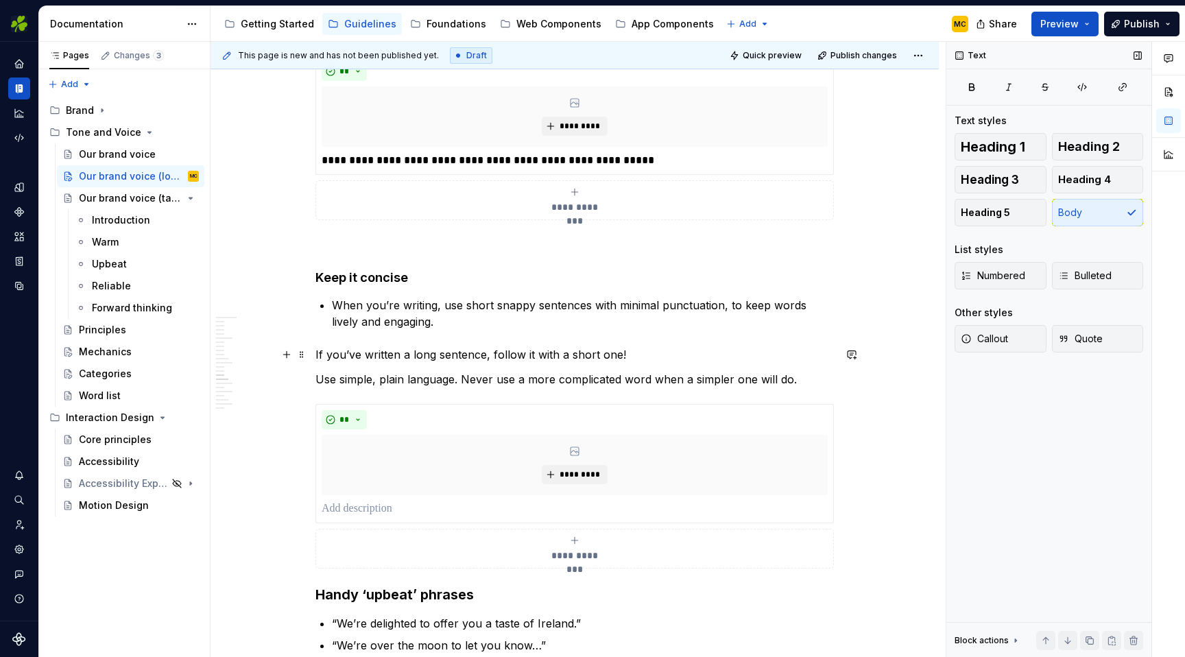
click at [487, 359] on p "If you’ve written a long sentence, follow it with a short one!" at bounding box center [574, 354] width 518 height 16
click at [451, 509] on p at bounding box center [575, 508] width 506 height 16
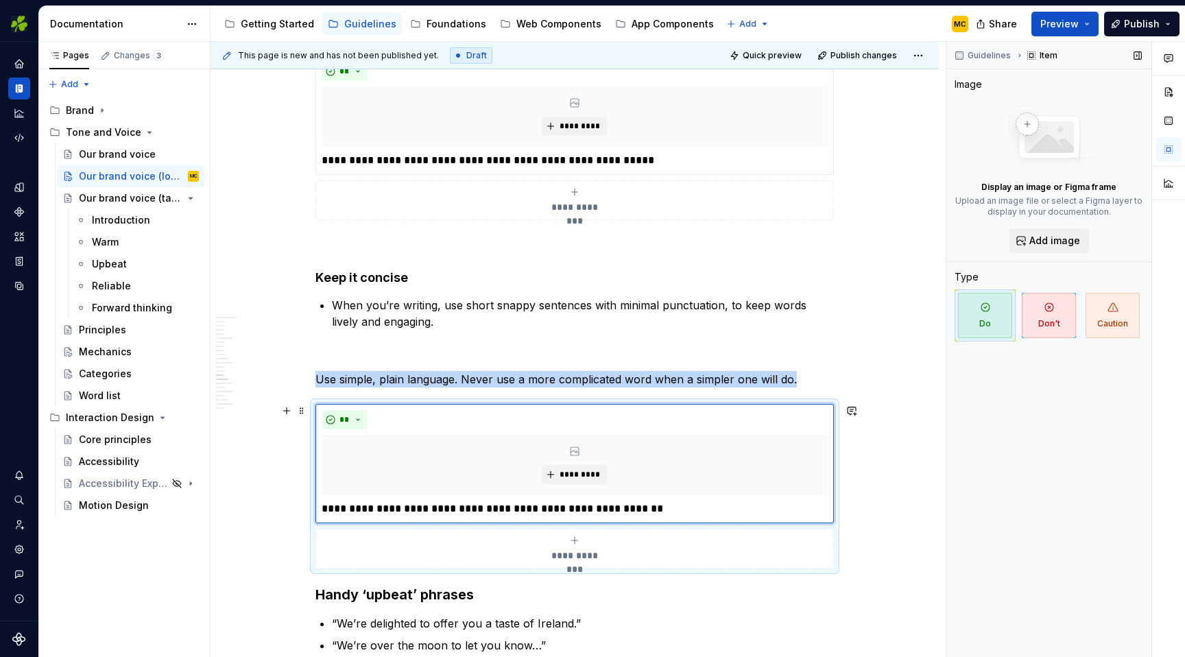
click at [588, 539] on div "**********" at bounding box center [575, 548] width 506 height 27
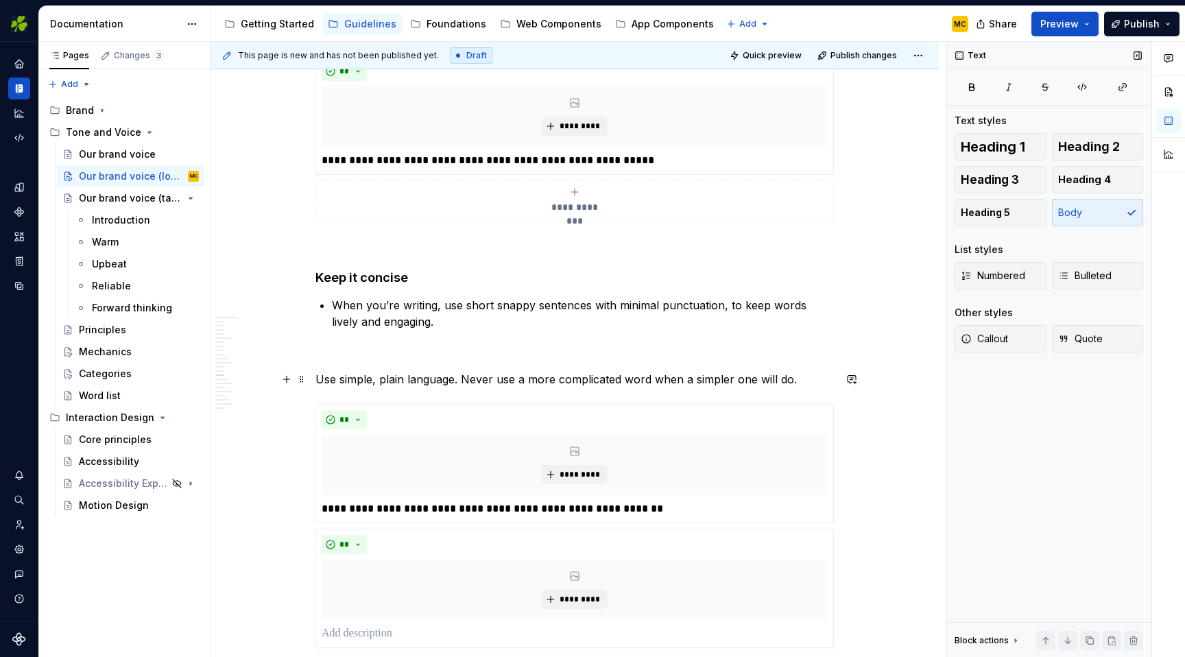
click at [619, 383] on p "Use simple, plain language. Never use a more complicated word when a simpler on…" at bounding box center [574, 379] width 518 height 16
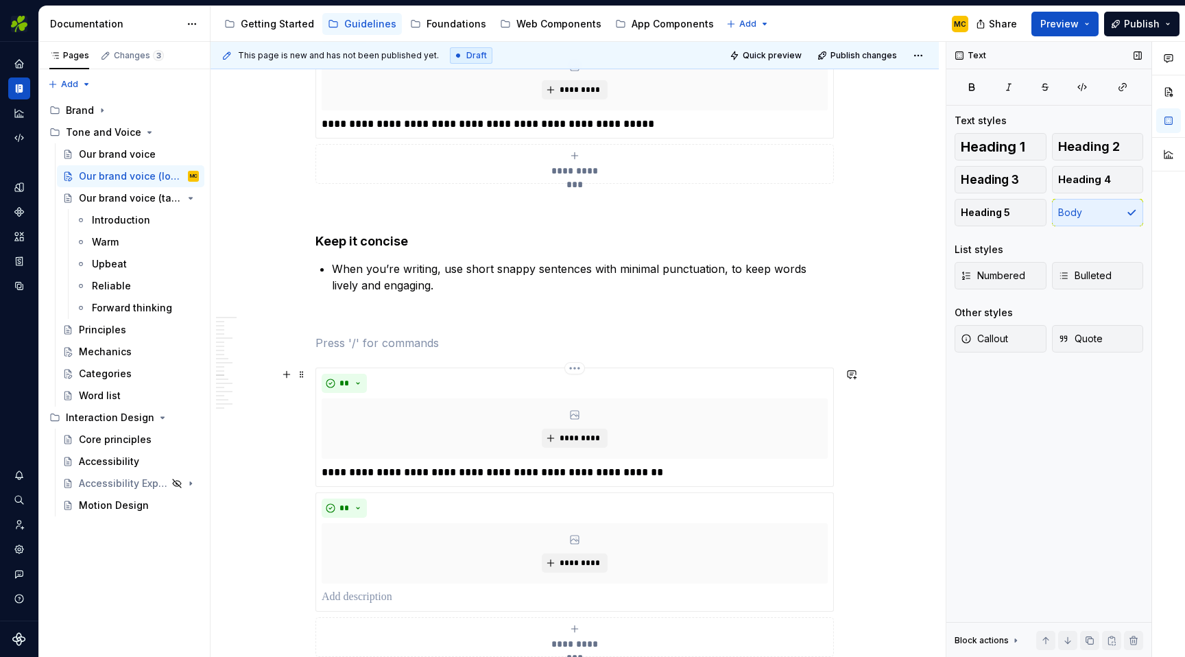
scroll to position [3293, 0]
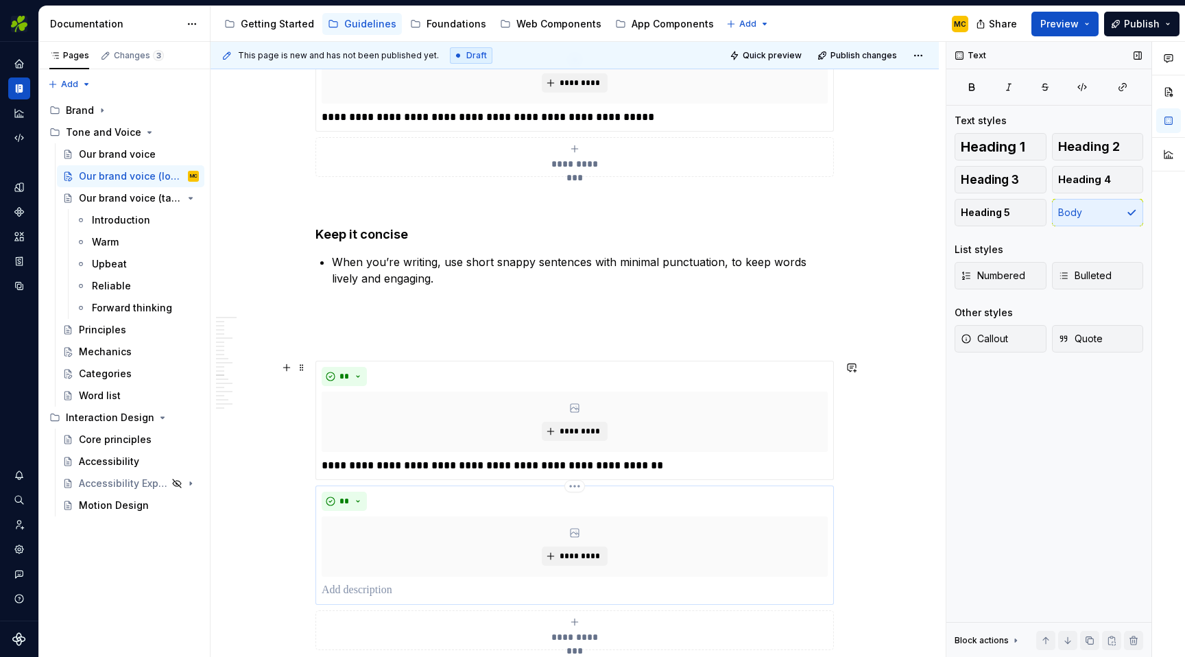
click at [522, 585] on p at bounding box center [575, 590] width 506 height 16
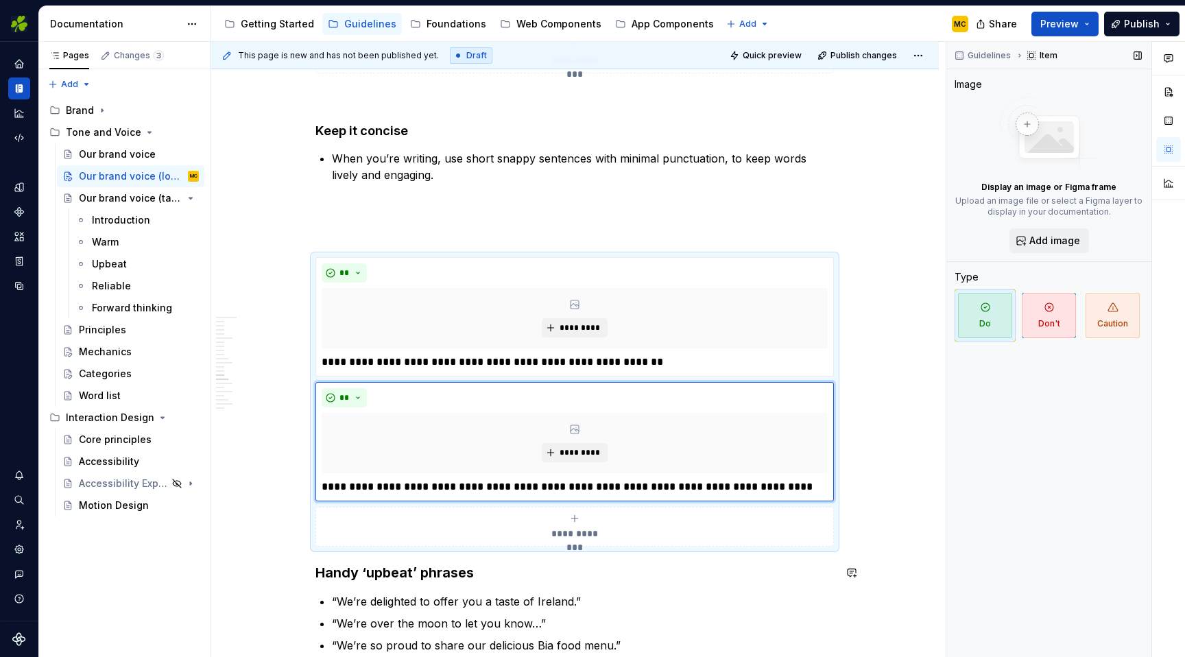
scroll to position [3401, 0]
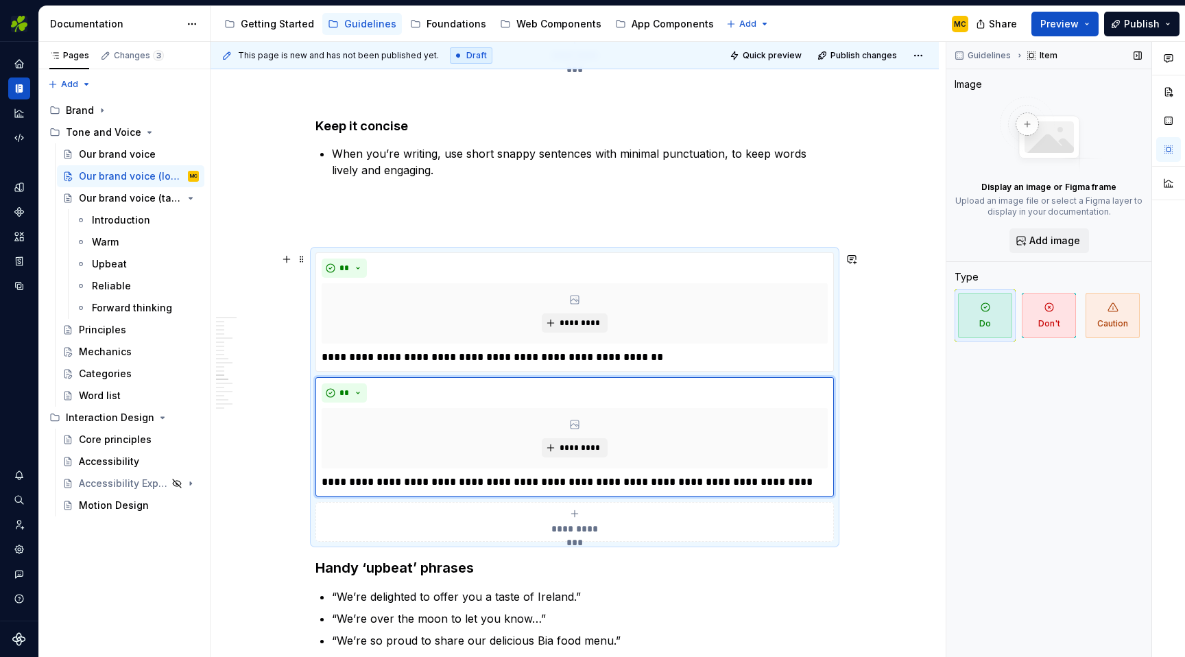
click at [878, 298] on div "Our voice pillars Our voice is made up of 4 key pillars. Warm Being 'warm' is o…" at bounding box center [574, 231] width 728 height 6763
click at [834, 306] on div "**********" at bounding box center [574, 396] width 518 height 289
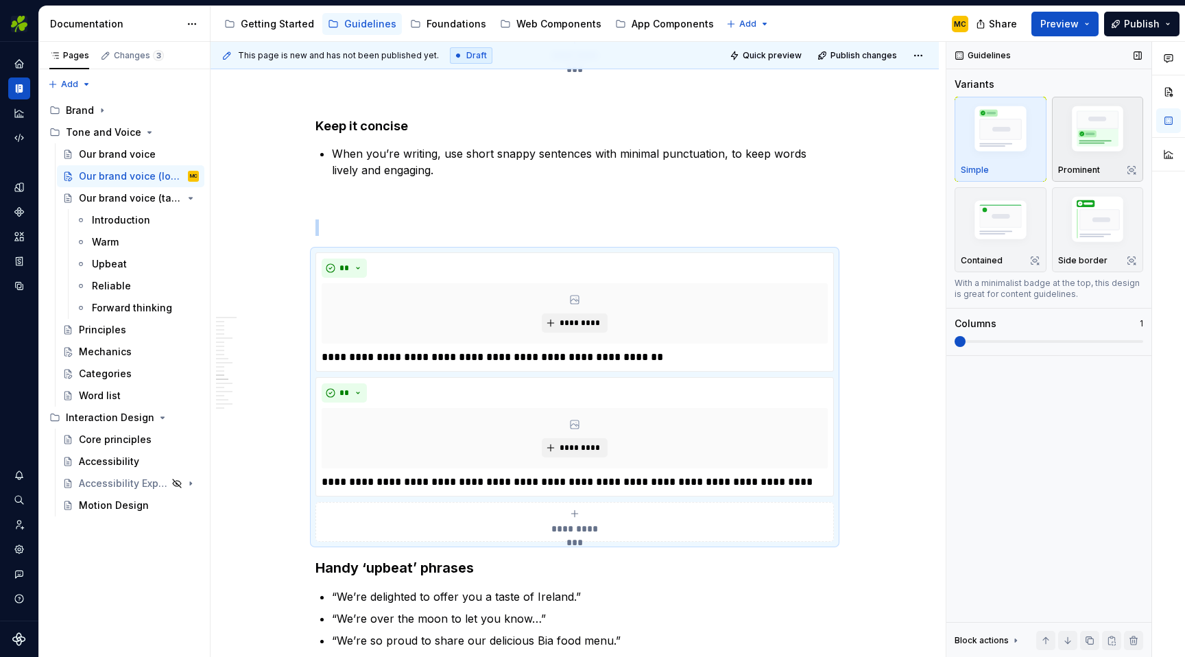
click at [1092, 152] on img "button" at bounding box center [1098, 131] width 80 height 60
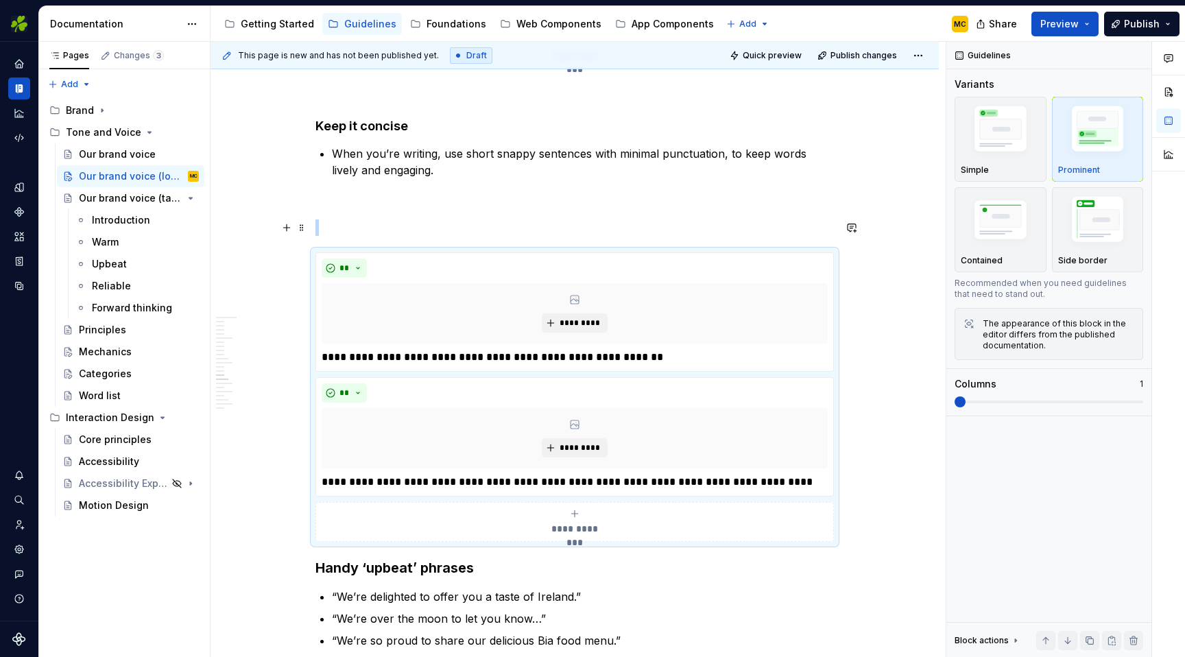
click at [444, 230] on p at bounding box center [574, 227] width 518 height 16
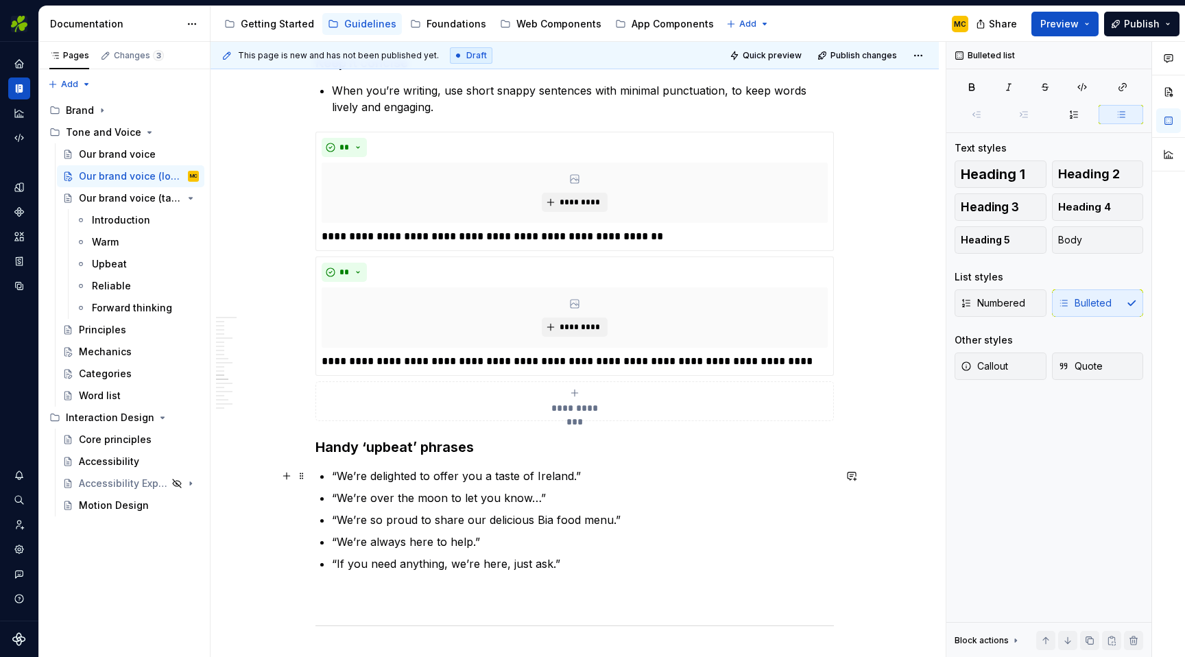
scroll to position [3482, 0]
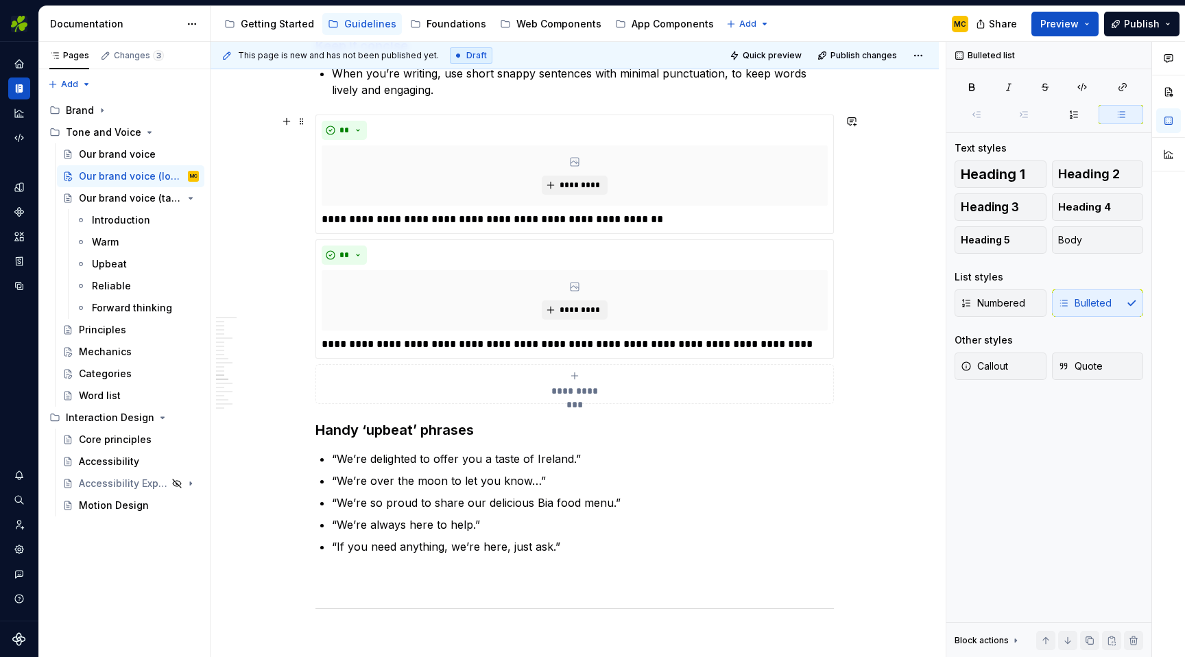
click at [834, 387] on div "**********" at bounding box center [574, 258] width 518 height 289
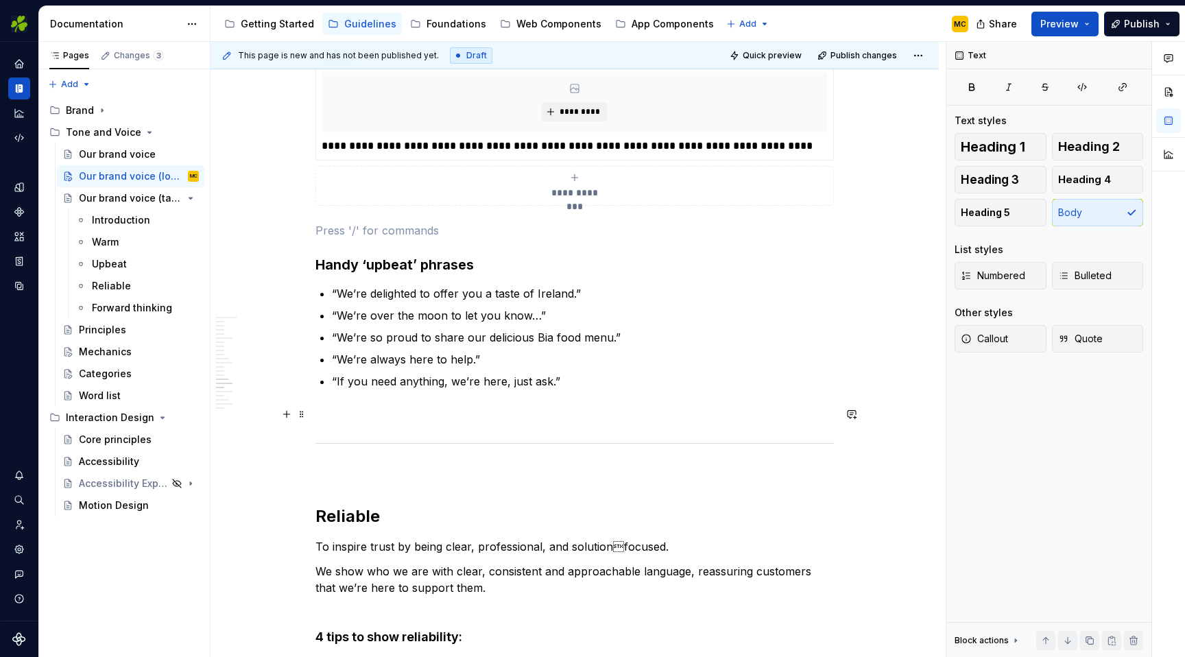
scroll to position [3750, 0]
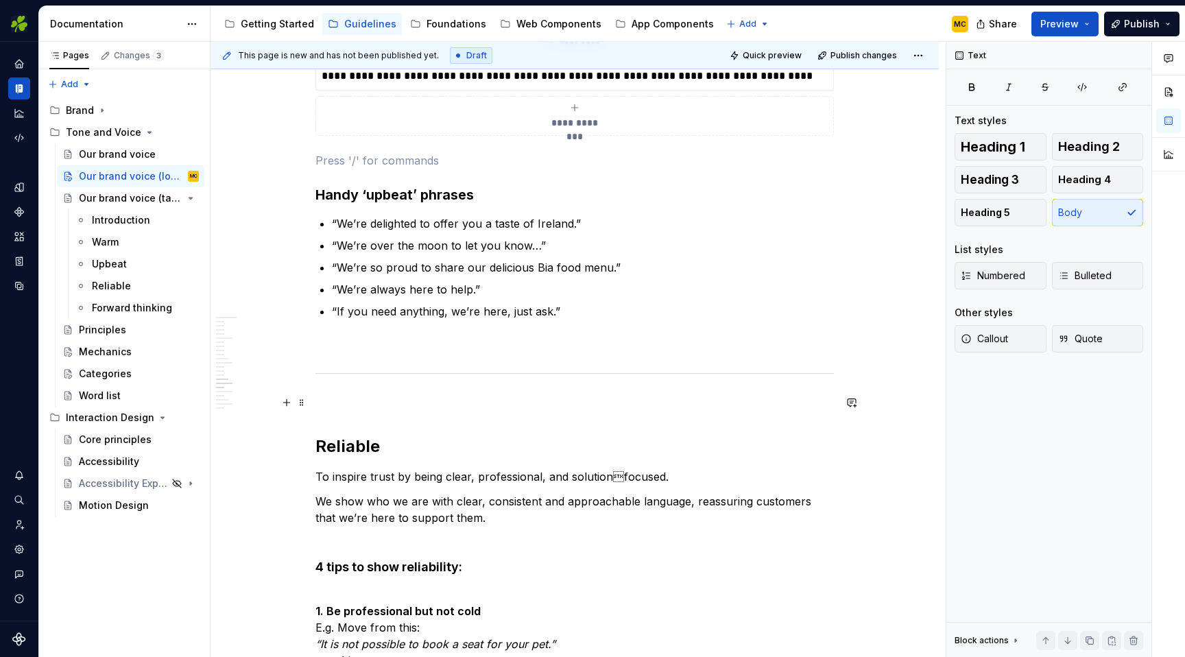
click at [487, 407] on p at bounding box center [574, 402] width 518 height 16
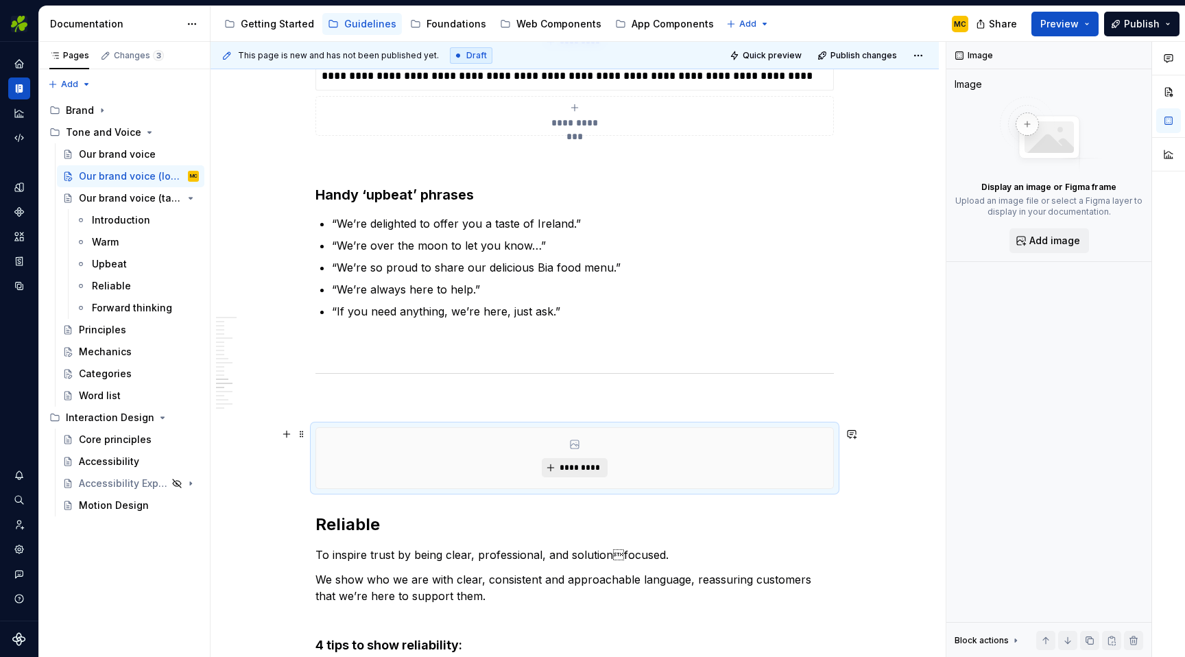
click at [572, 461] on button "*********" at bounding box center [574, 467] width 65 height 19
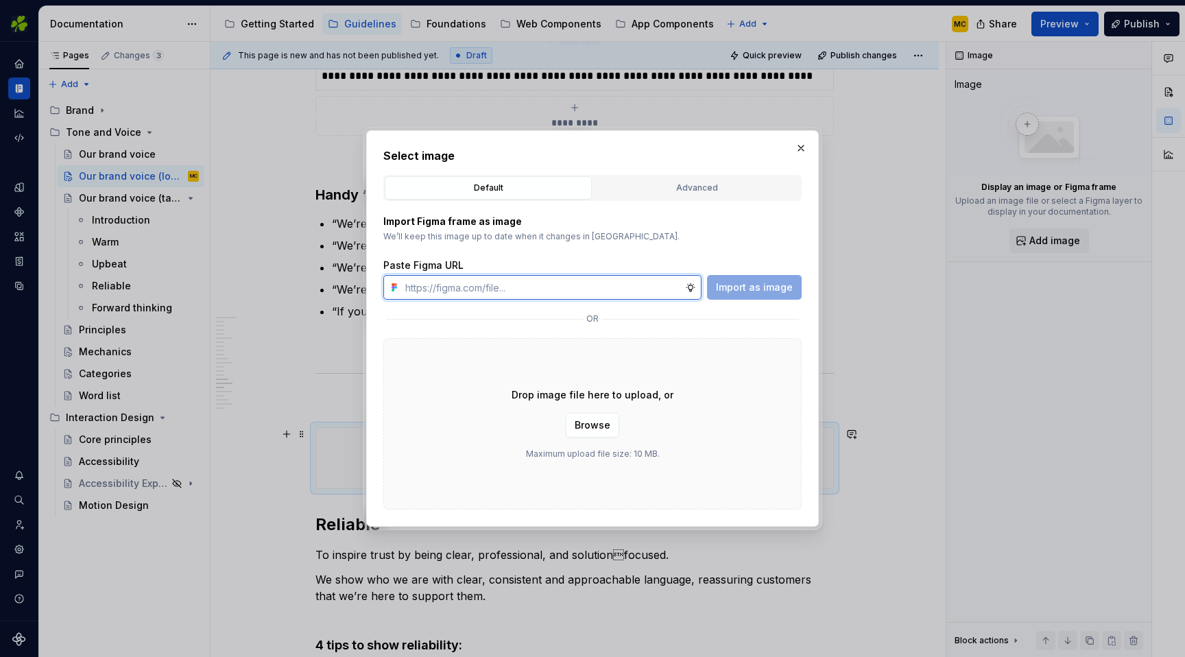
type textarea "*"
paste input "[URL][DOMAIN_NAME]"
type input "[URL][DOMAIN_NAME]"
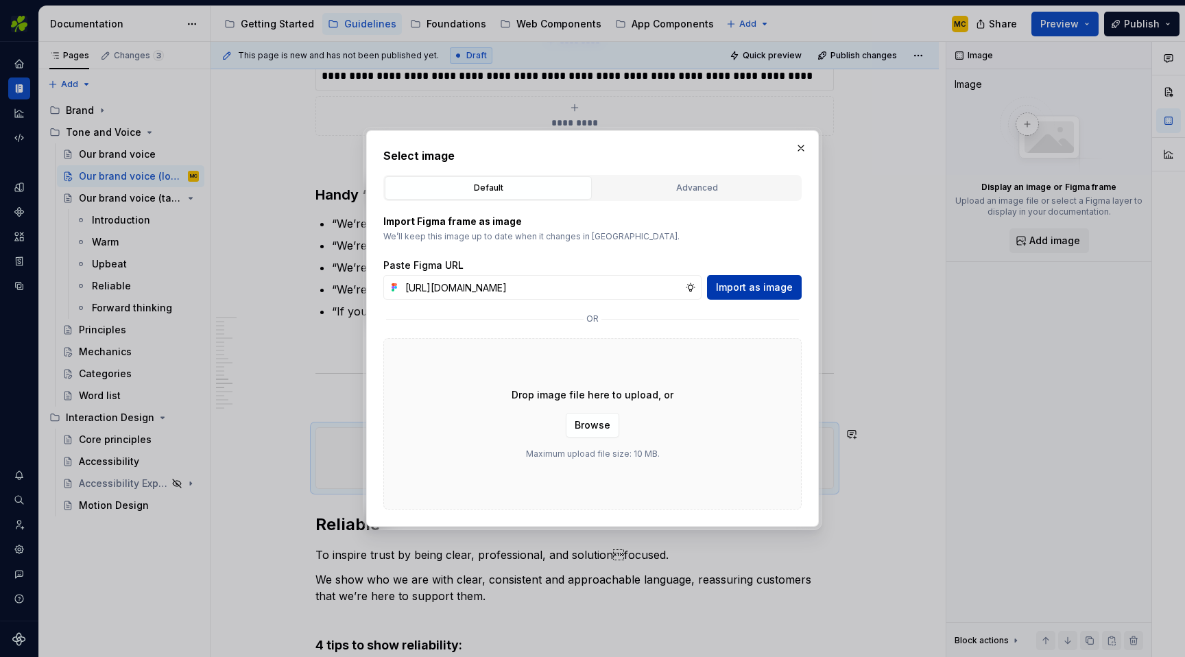
scroll to position [0, 0]
click at [746, 285] on span "Import as image" at bounding box center [754, 287] width 77 height 14
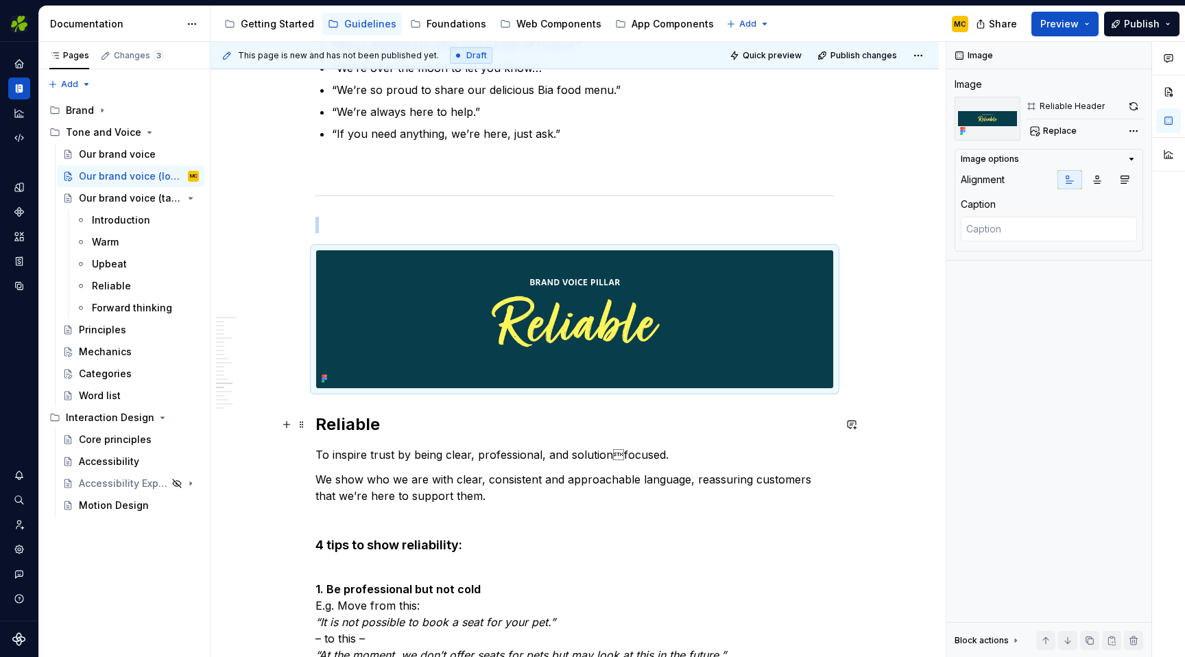
scroll to position [3957, 0]
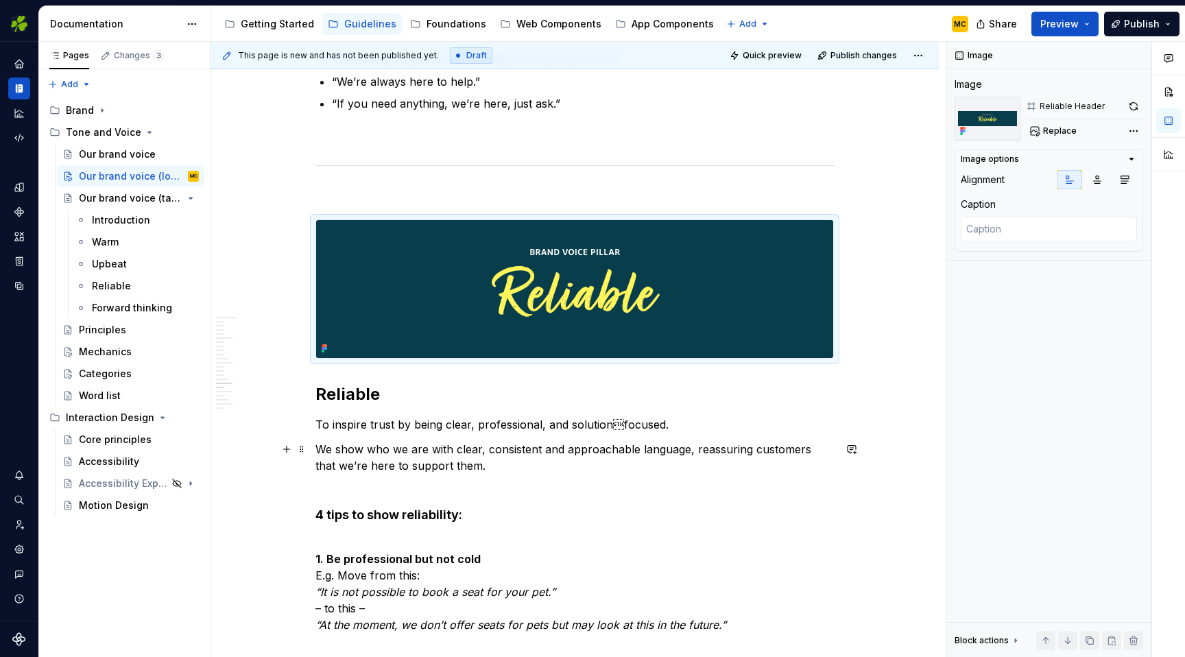
click at [474, 466] on p "We show who we are with clear, consistent and approachable language, reassuring…" at bounding box center [574, 457] width 518 height 33
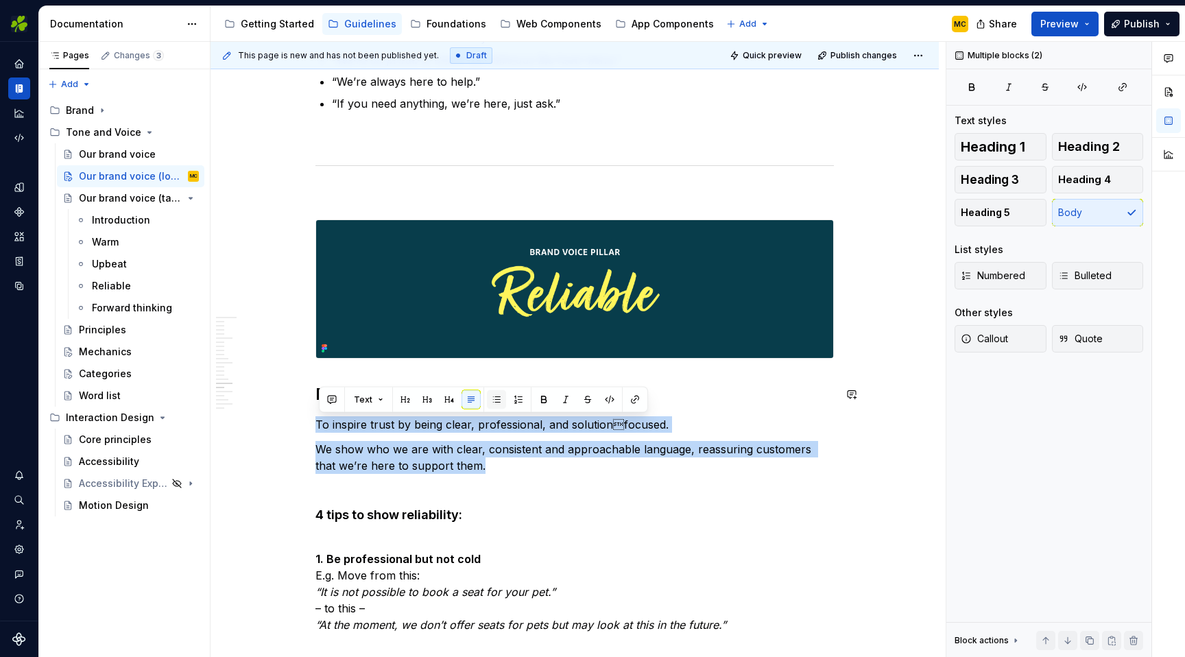
click at [493, 400] on button "button" at bounding box center [496, 399] width 19 height 19
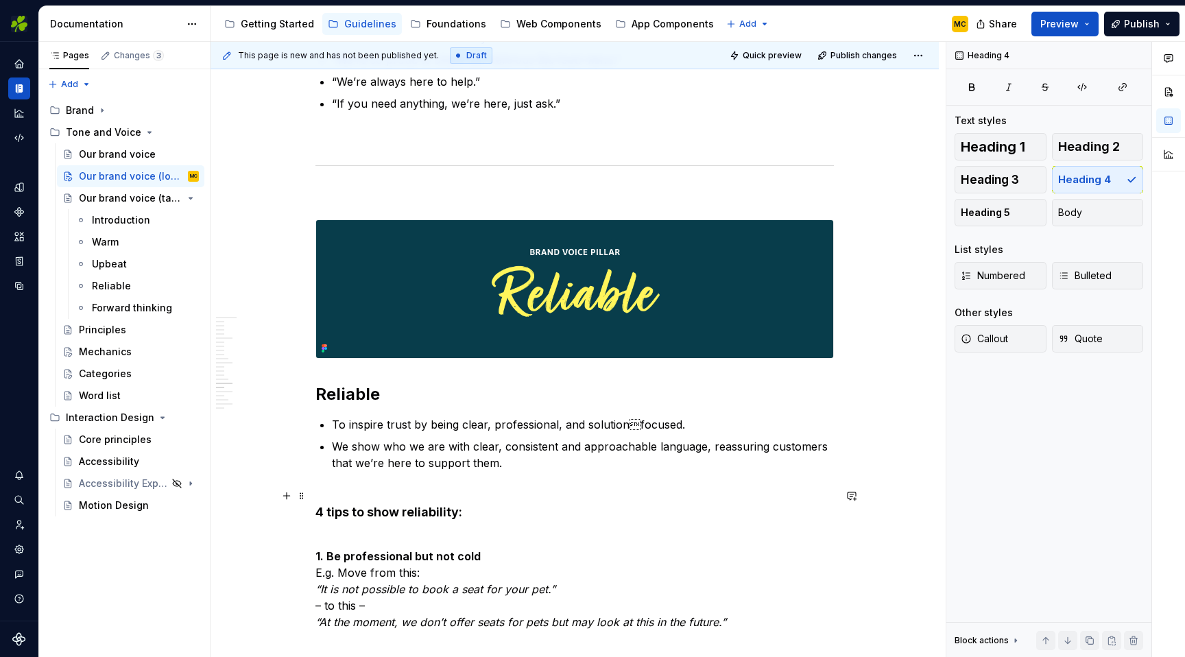
click at [442, 490] on h4 "4 tips to show reliability:" at bounding box center [574, 503] width 518 height 33
click at [481, 518] on h4 "4 tips to show reliability:" at bounding box center [574, 503] width 518 height 33
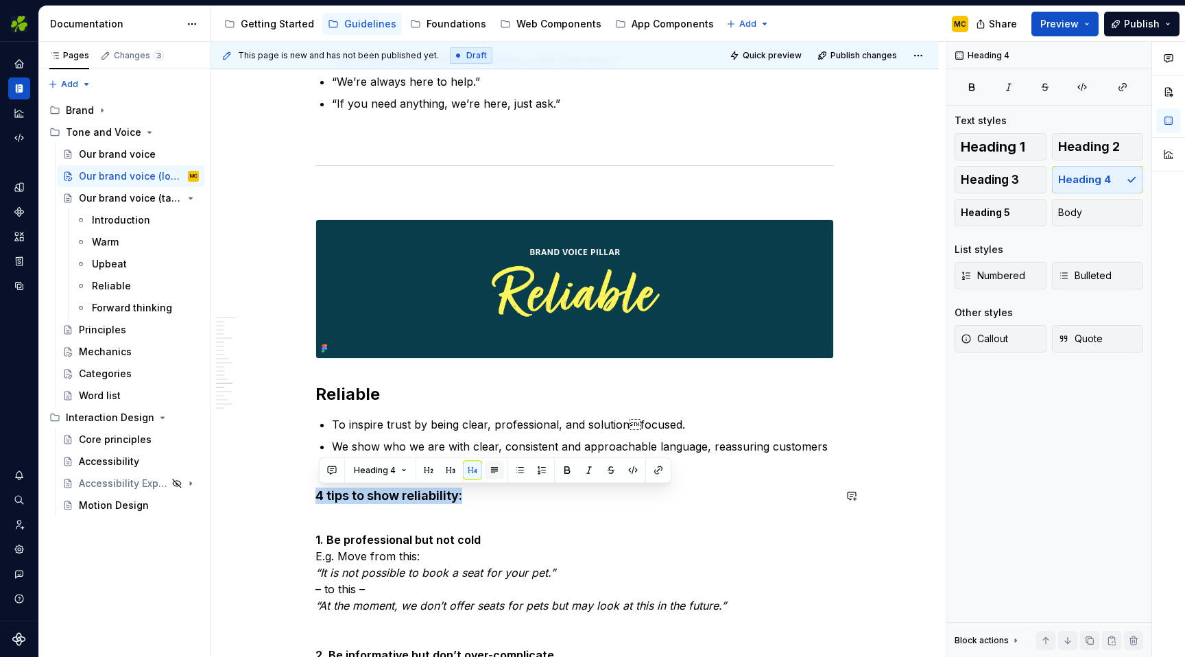
click at [492, 472] on button "button" at bounding box center [494, 470] width 19 height 19
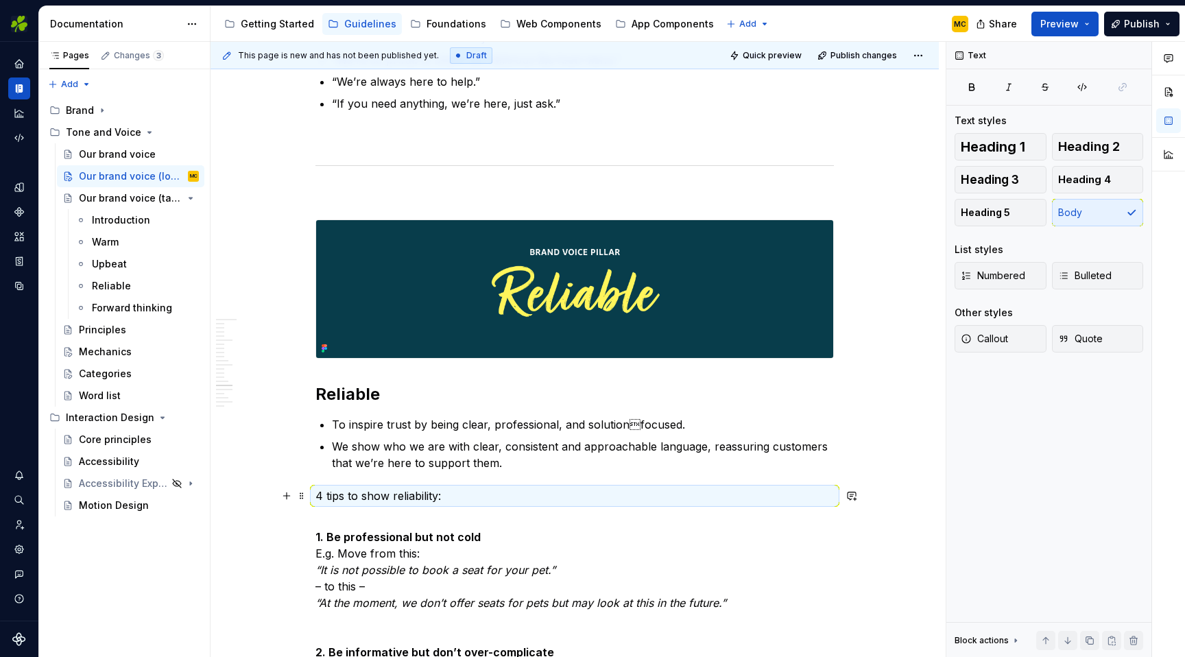
click at [491, 499] on p "4 tips to show reliability:" at bounding box center [574, 495] width 518 height 16
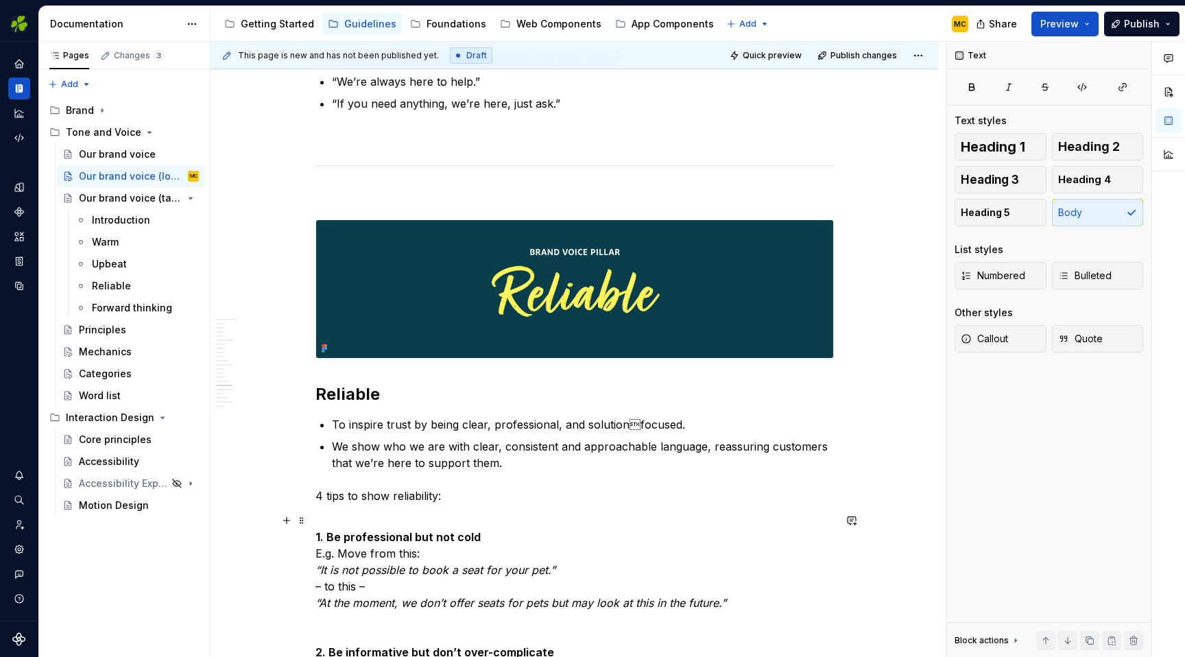
click at [477, 532] on strong "1. Be professional but not cold" at bounding box center [397, 537] width 165 height 14
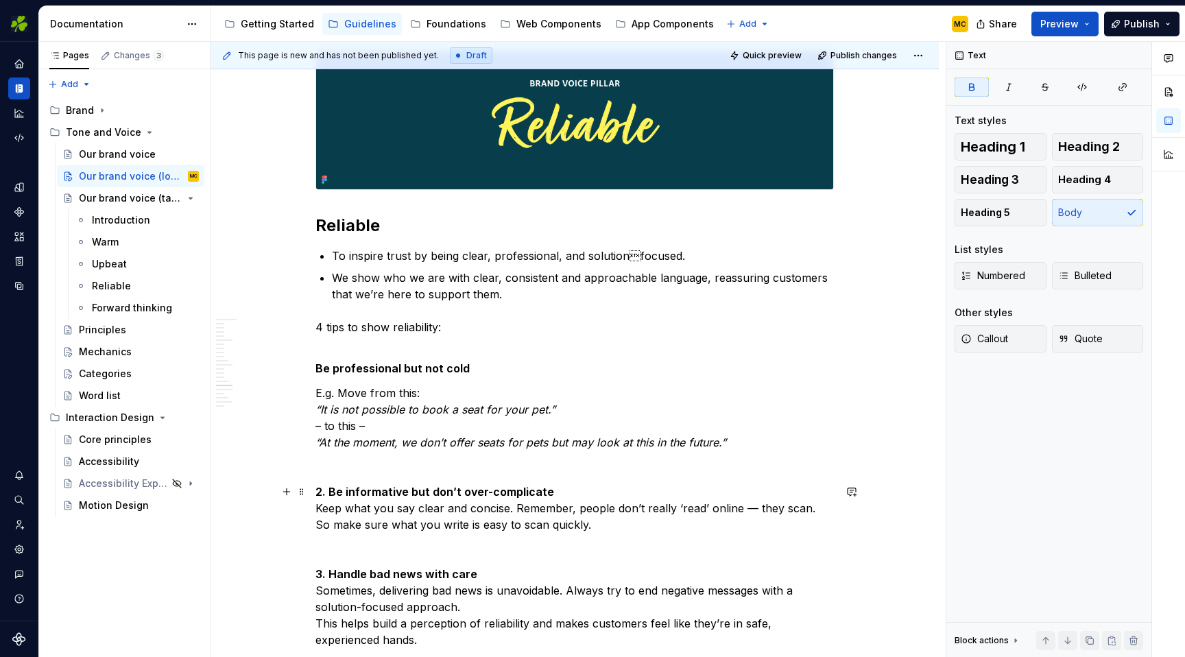
scroll to position [4129, 0]
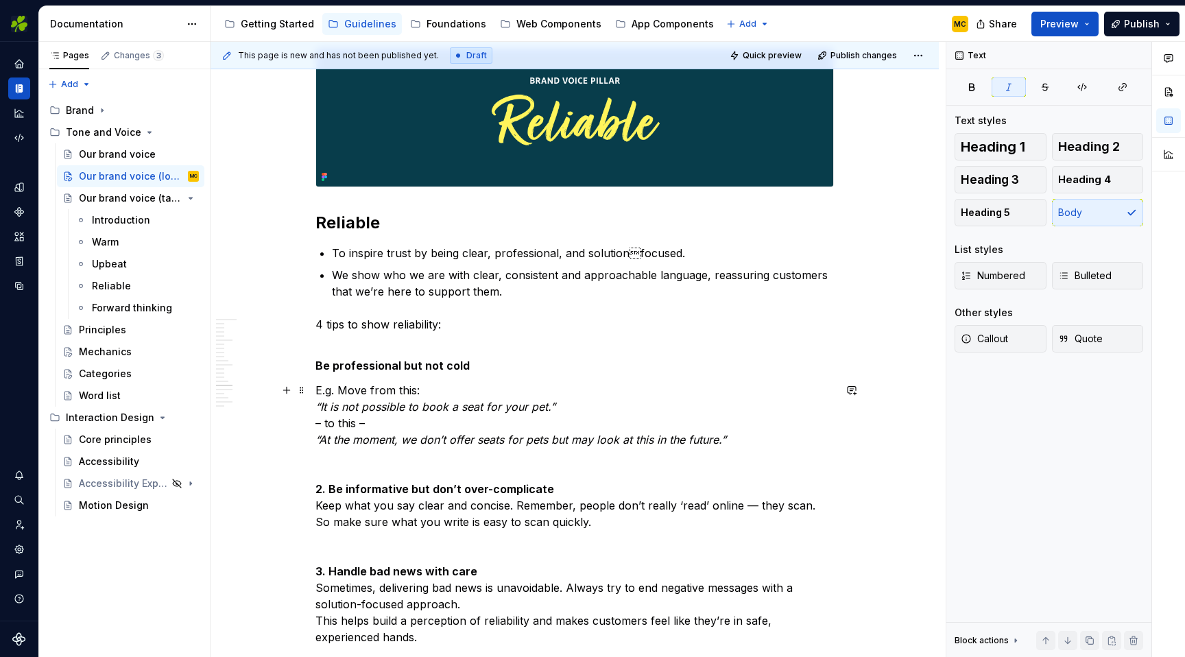
click at [536, 405] on em "“It is not possible to book a seat for your pet.”" at bounding box center [435, 407] width 240 height 14
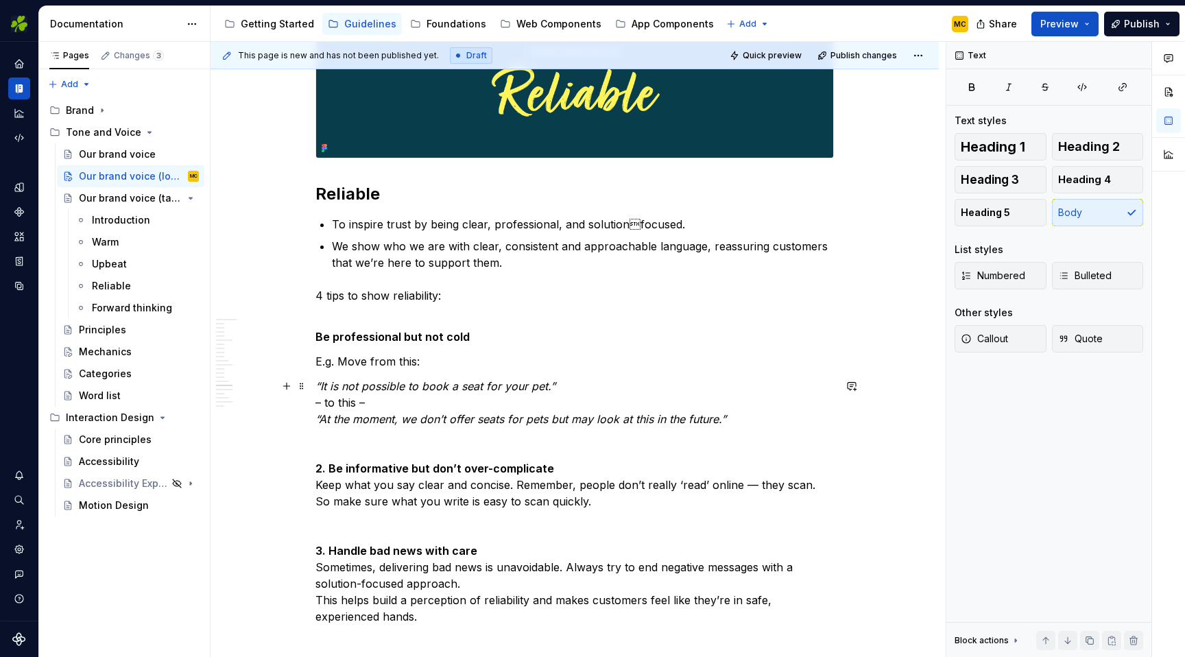
scroll to position [4163, 0]
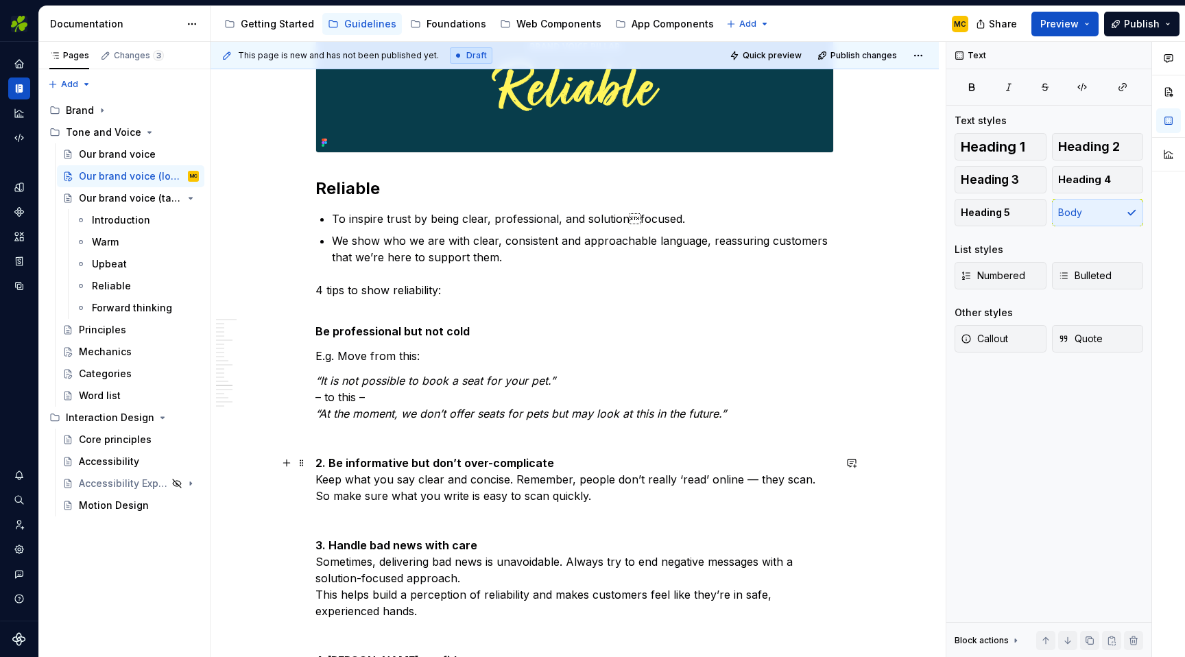
click at [478, 481] on p "2. Be informative but don’t over-complicate Keep what you say clear and concise…" at bounding box center [574, 479] width 518 height 49
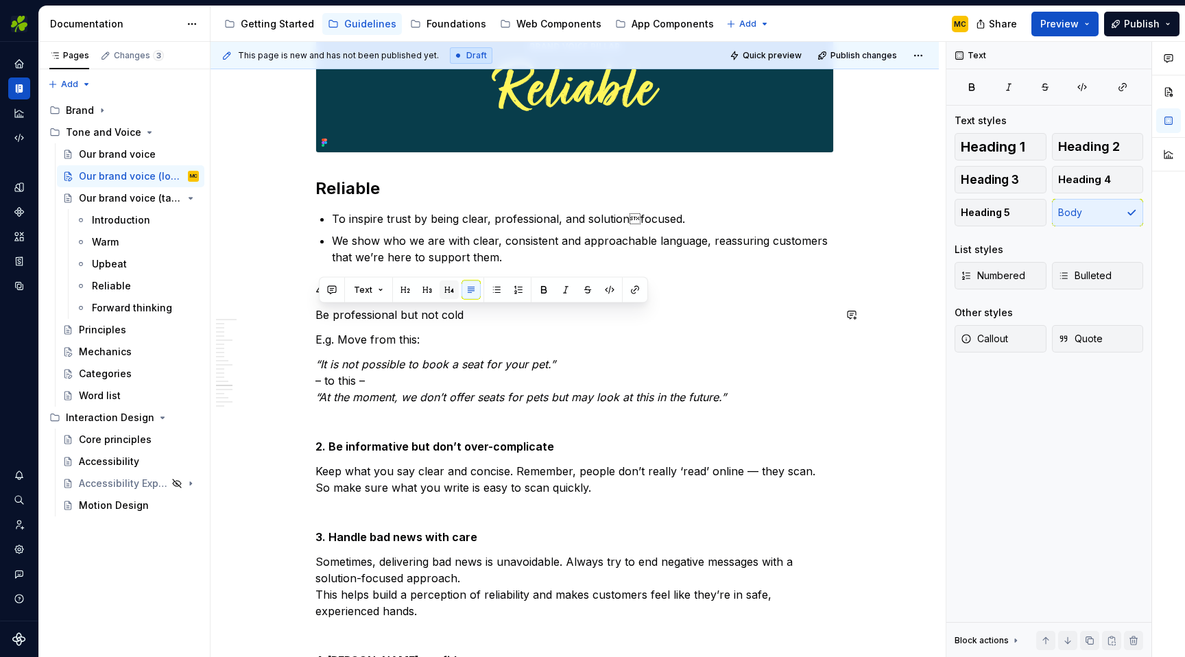
click at [447, 295] on button "button" at bounding box center [448, 289] width 19 height 19
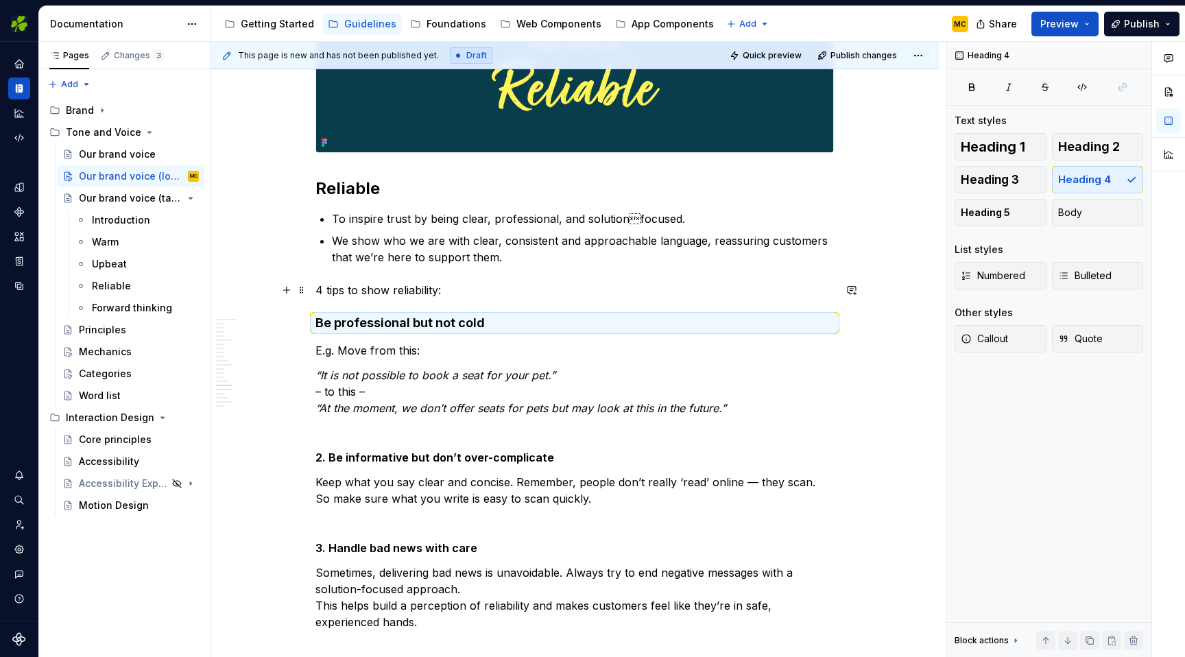
click at [479, 296] on p "4 tips to show reliability:" at bounding box center [574, 290] width 518 height 16
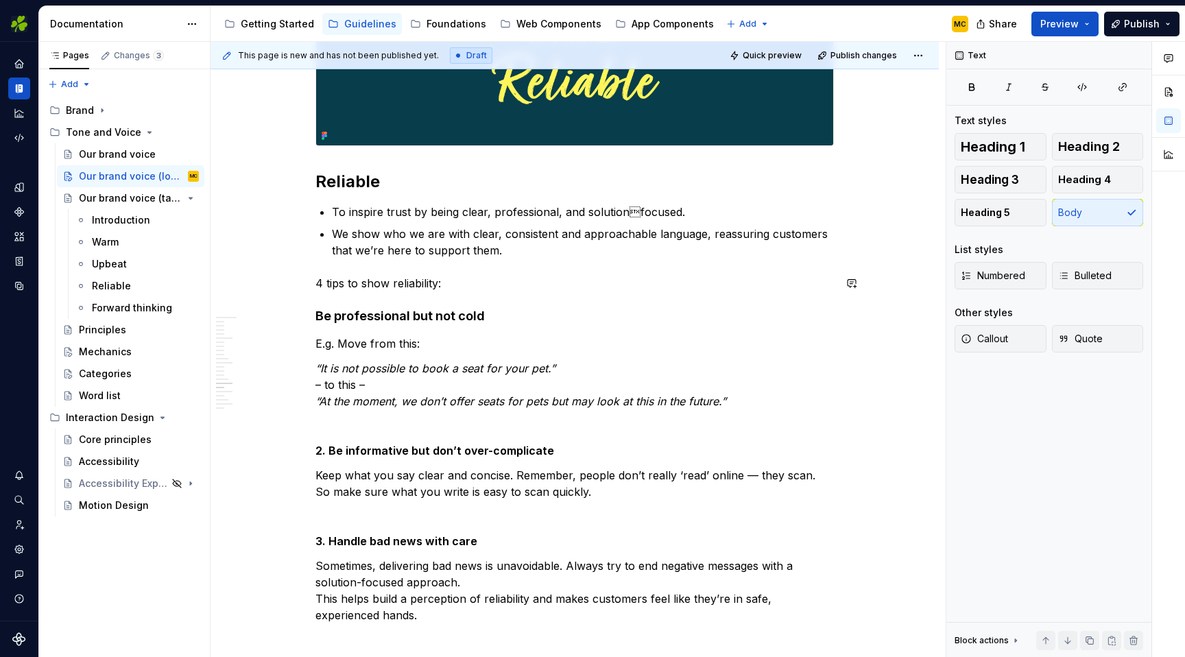
scroll to position [4419, 0]
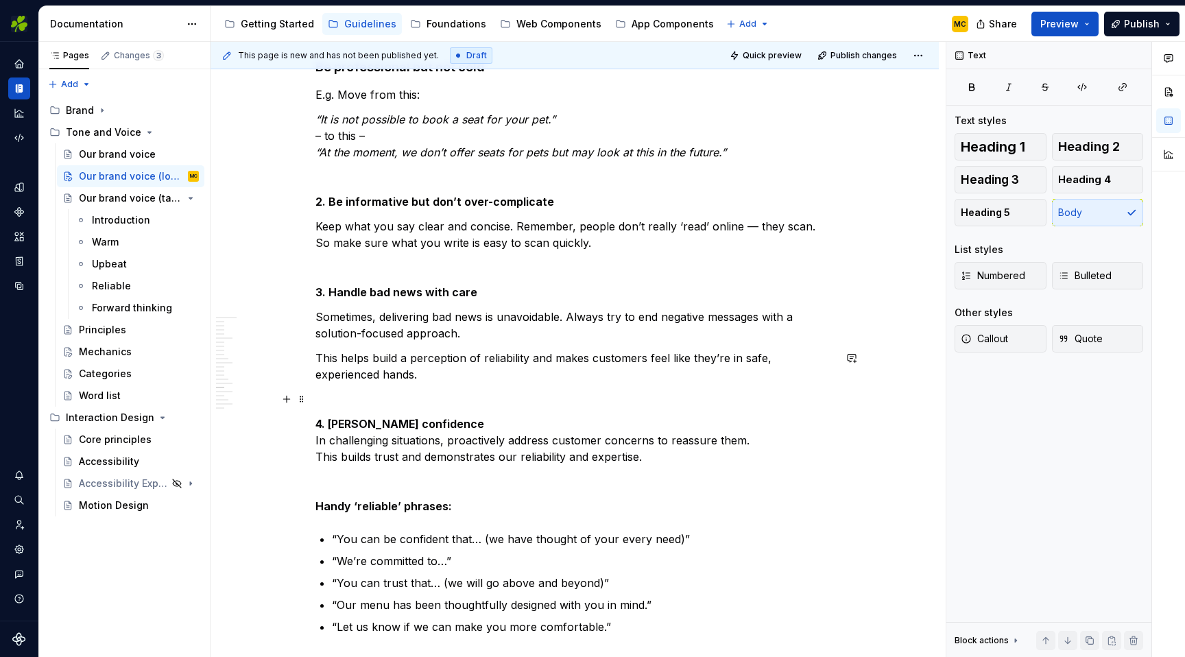
click at [427, 391] on p at bounding box center [574, 399] width 518 height 16
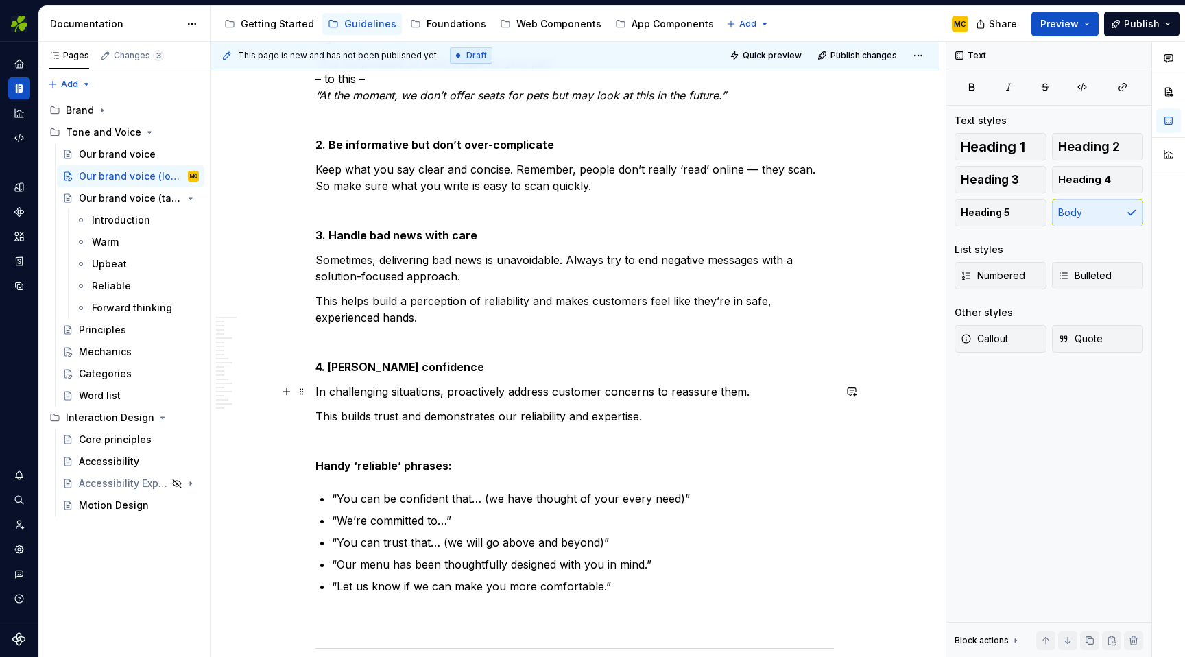
scroll to position [4479, 0]
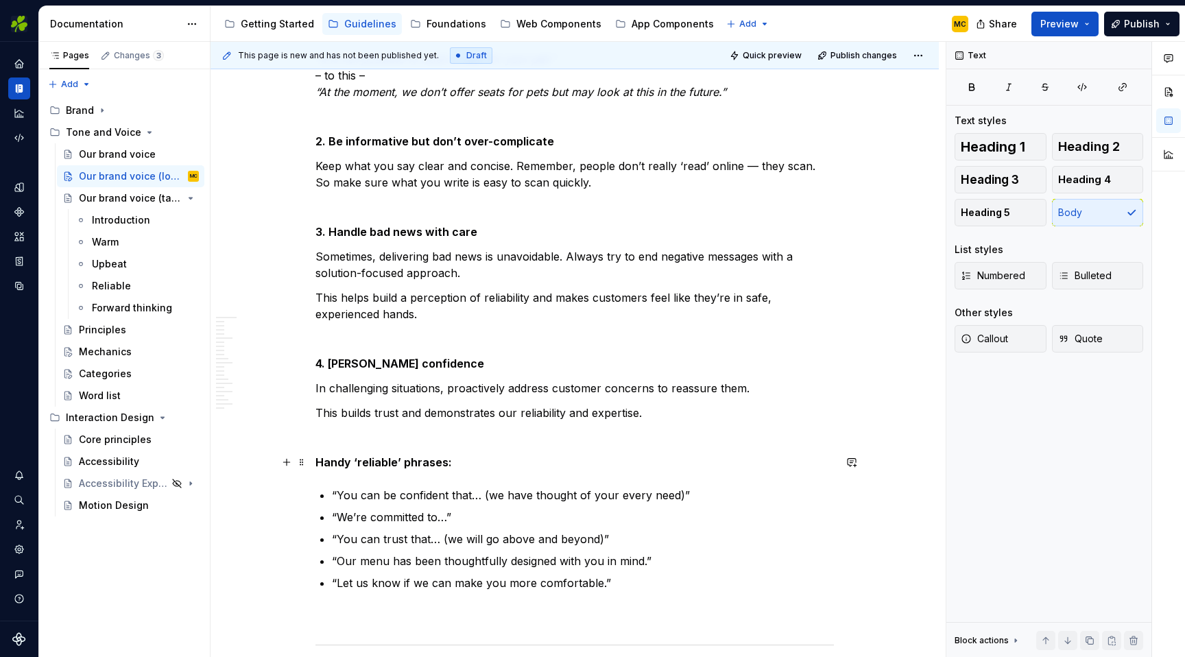
click at [446, 463] on strong "Handy ‘reliable’ phrases:" at bounding box center [383, 462] width 136 height 14
click at [427, 444] on button "button" at bounding box center [427, 437] width 19 height 19
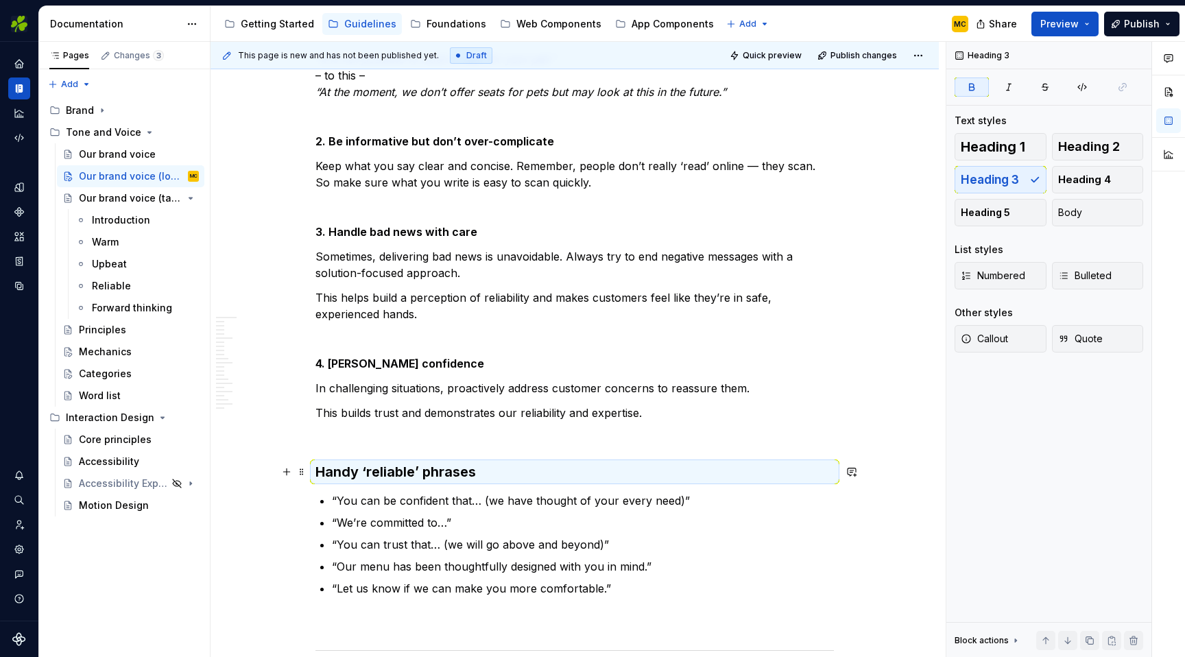
click at [460, 462] on h3 "Handy ‘reliable’ phrases" at bounding box center [574, 471] width 518 height 19
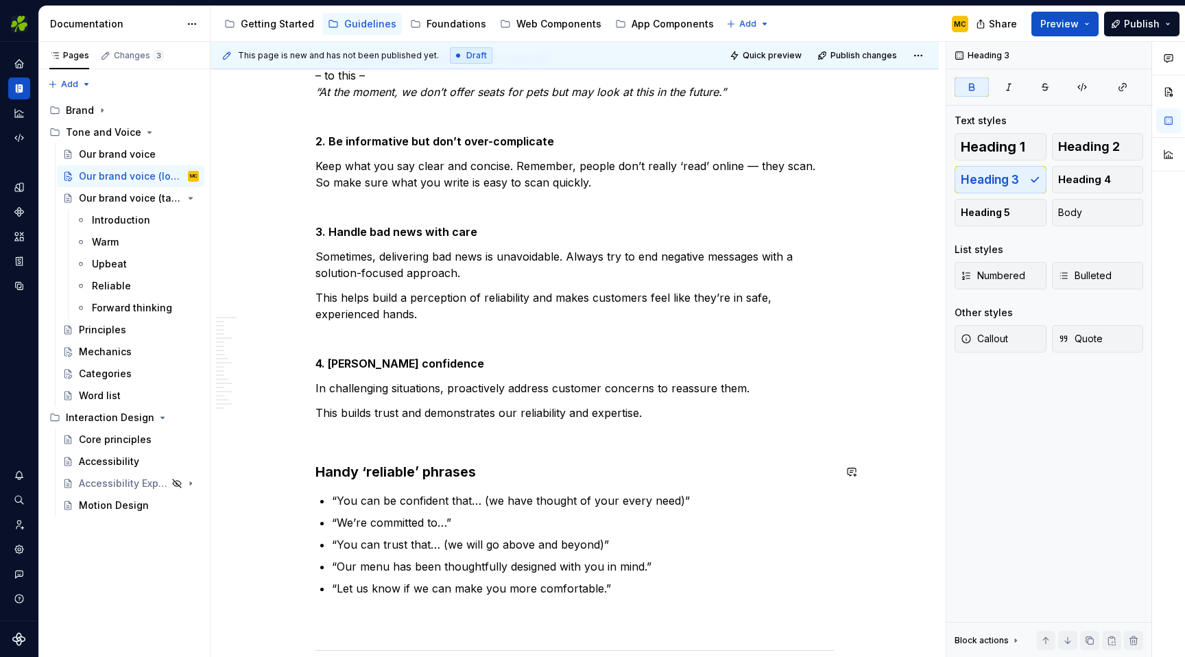
click at [464, 445] on p at bounding box center [574, 437] width 518 height 16
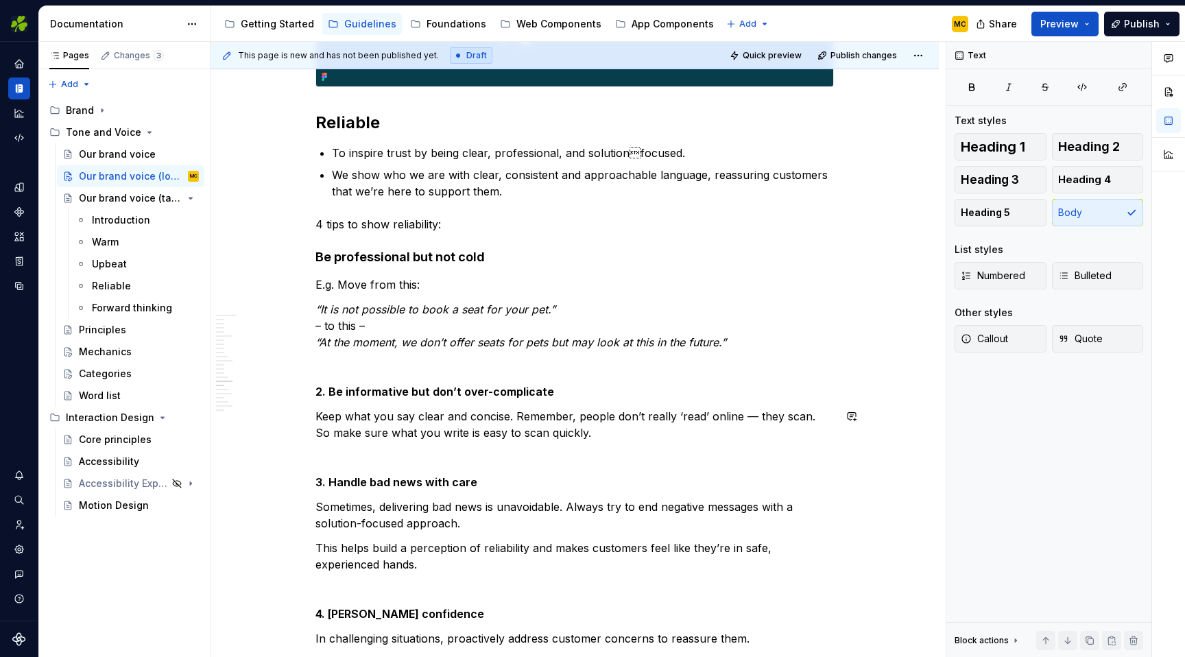
scroll to position [4231, 0]
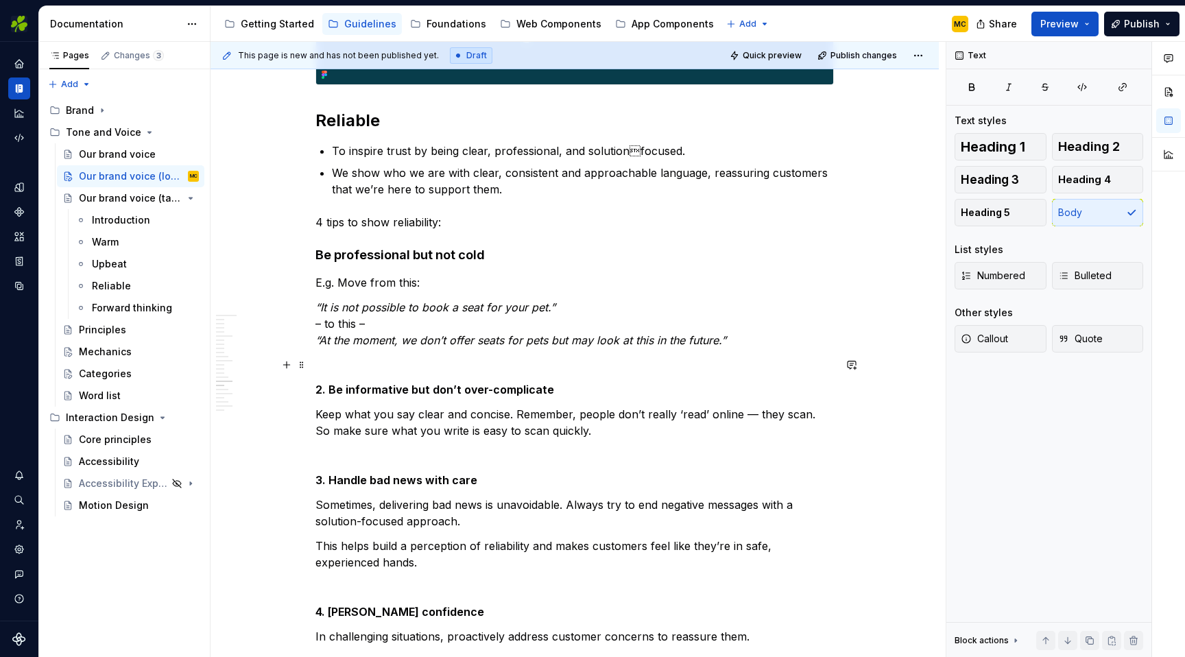
click at [449, 357] on p at bounding box center [574, 365] width 518 height 16
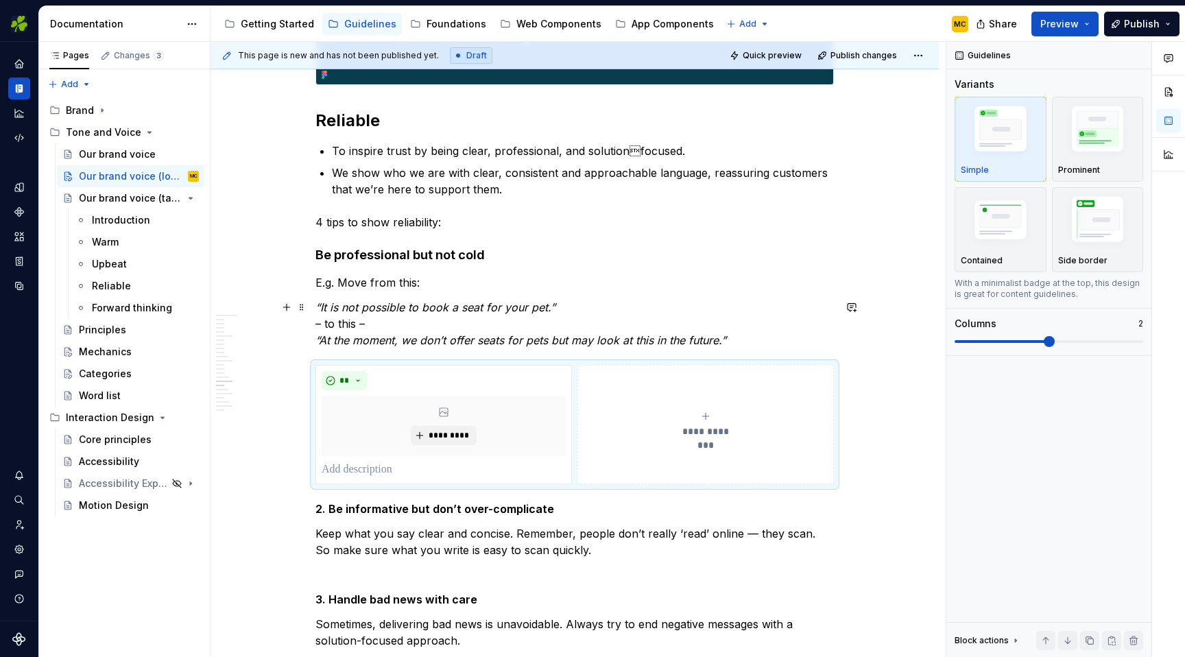
click at [503, 305] on em "“It is not possible to book a seat for your pet.”" at bounding box center [435, 307] width 240 height 14
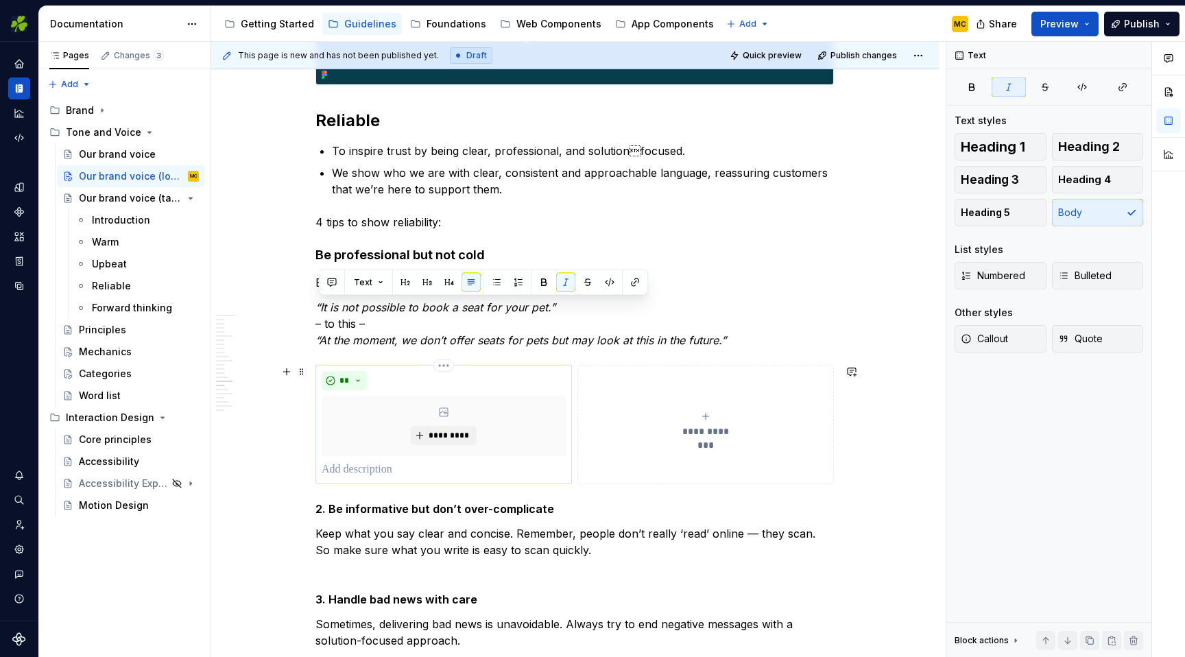
click at [437, 468] on p at bounding box center [444, 469] width 244 height 16
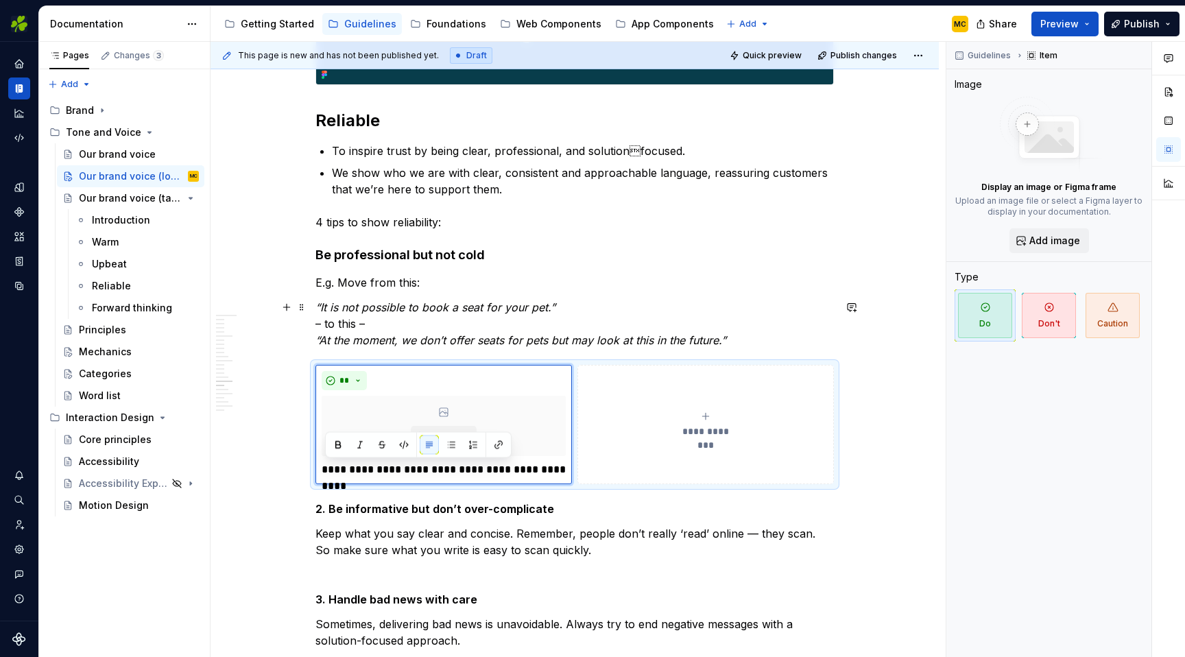
click at [529, 339] on em "“At the moment, we don’t offer seats for pets but may look at this in the futur…" at bounding box center [520, 340] width 411 height 14
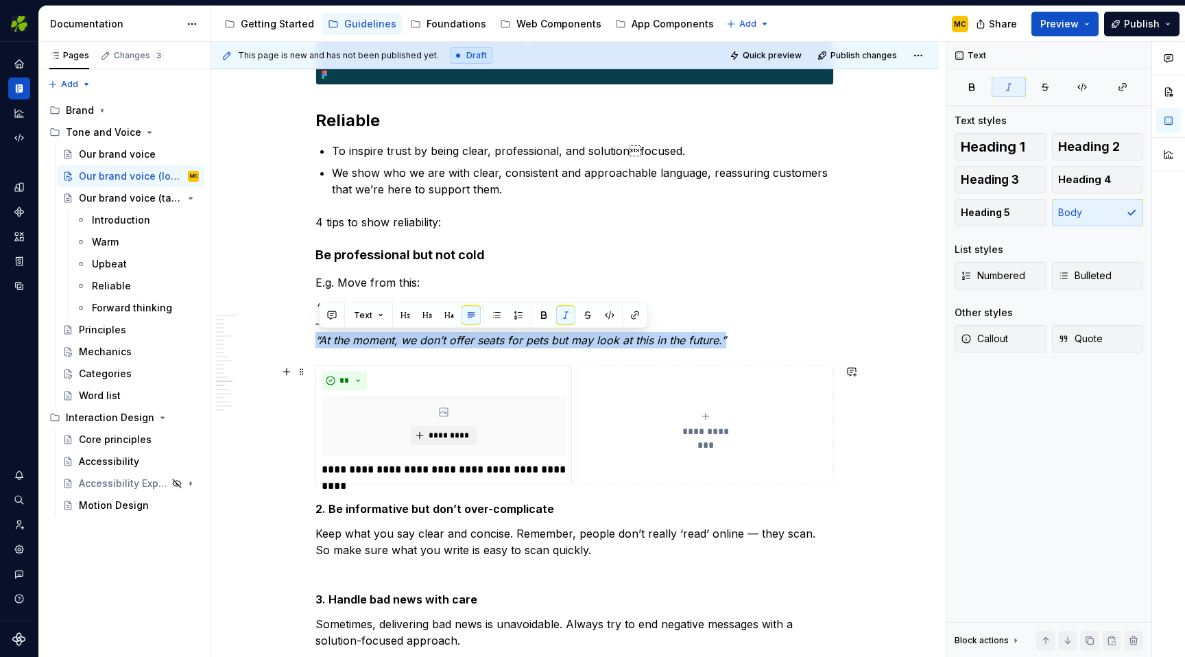
click at [656, 469] on button "**********" at bounding box center [705, 424] width 256 height 119
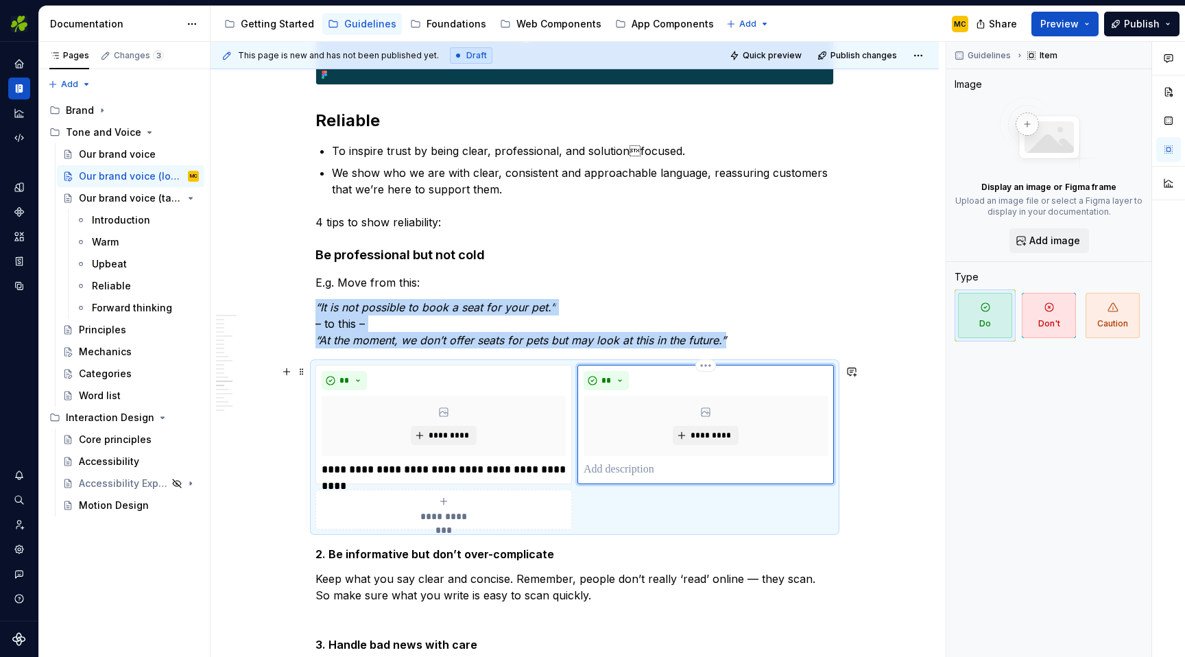
click at [647, 465] on p at bounding box center [705, 469] width 244 height 16
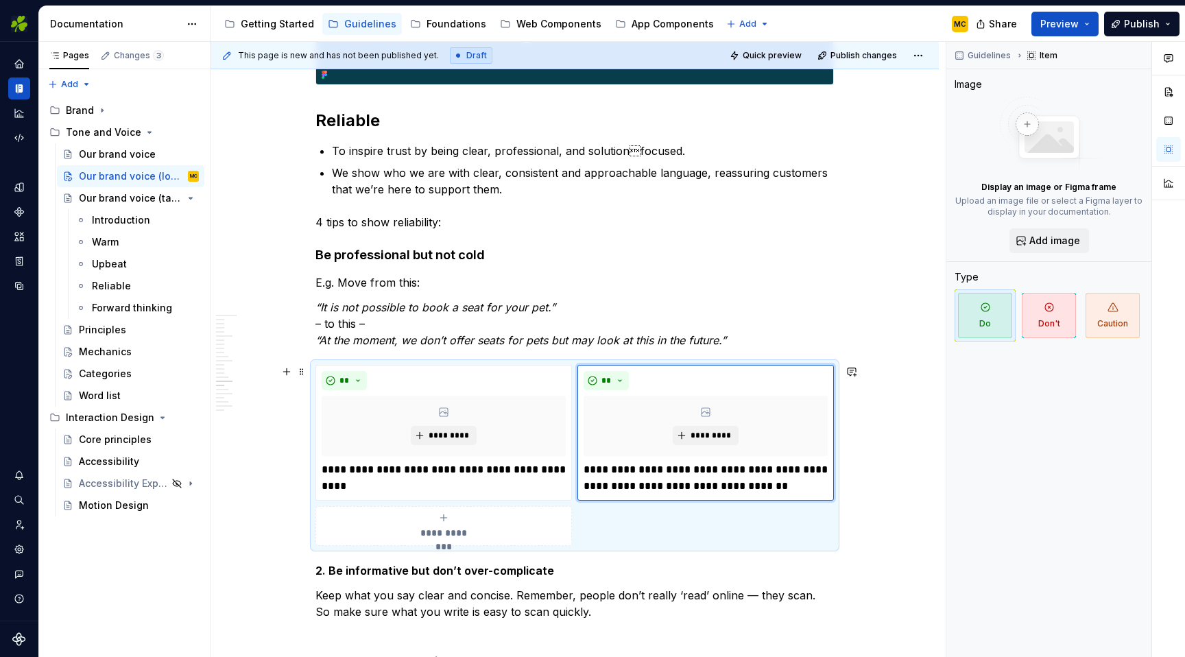
click at [825, 540] on div "**********" at bounding box center [574, 455] width 518 height 181
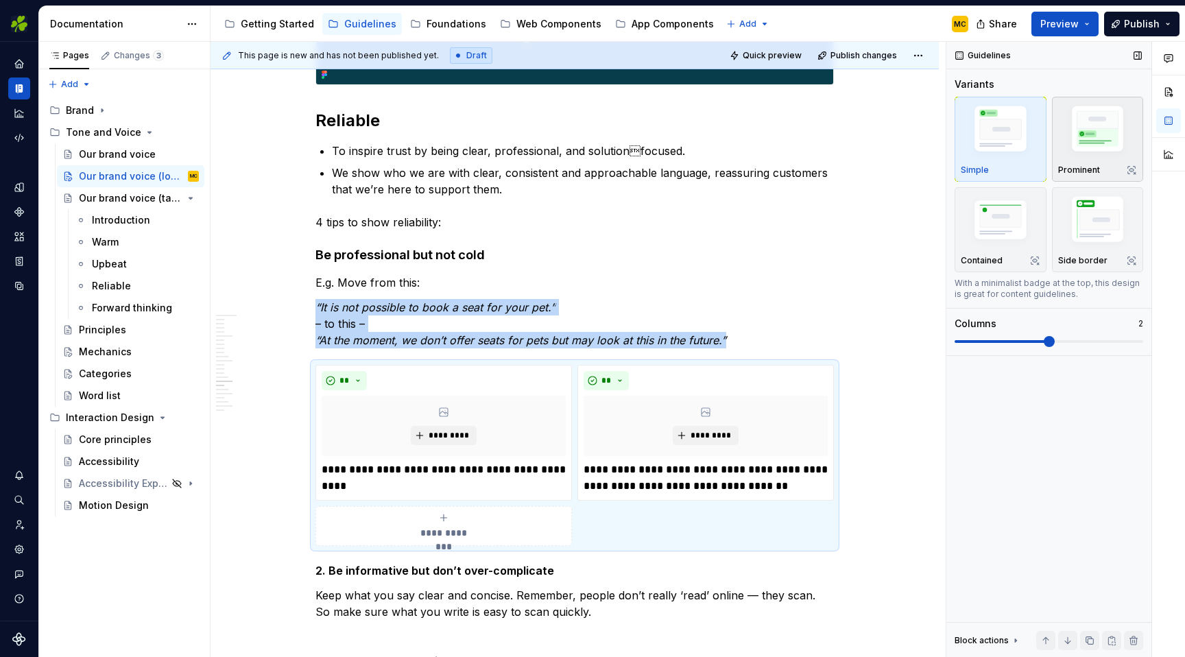
click at [1083, 121] on img "button" at bounding box center [1098, 131] width 80 height 60
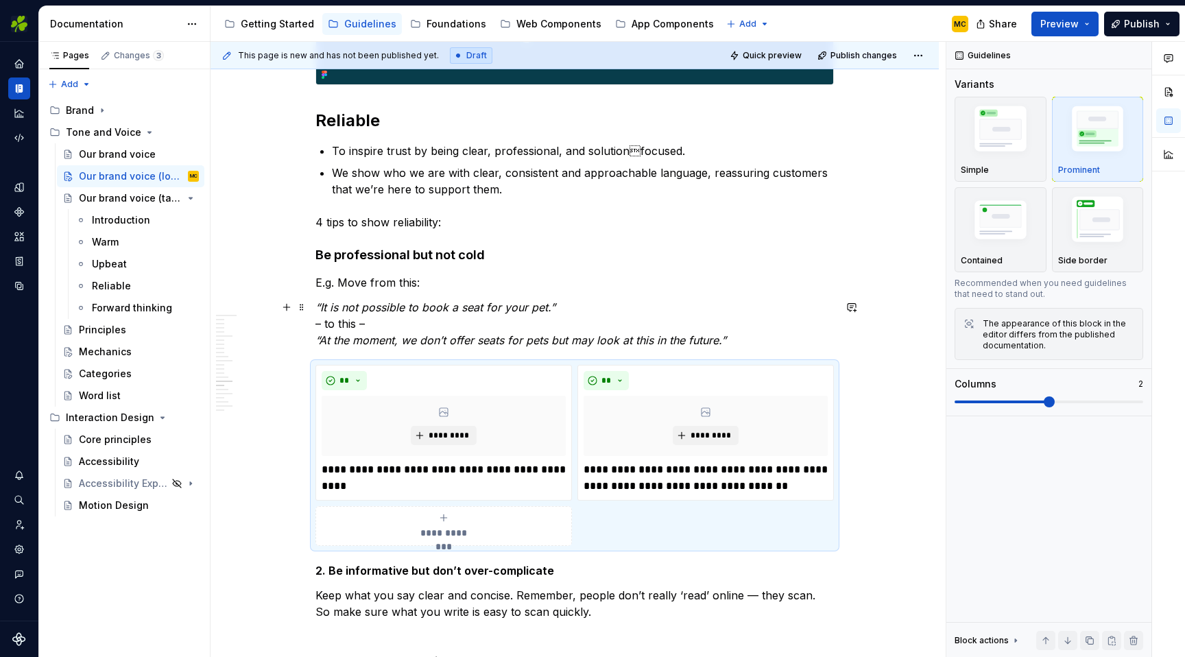
click at [693, 338] on em "“At the moment, we don’t offer seats for pets but may look at this in the futur…" at bounding box center [520, 340] width 411 height 14
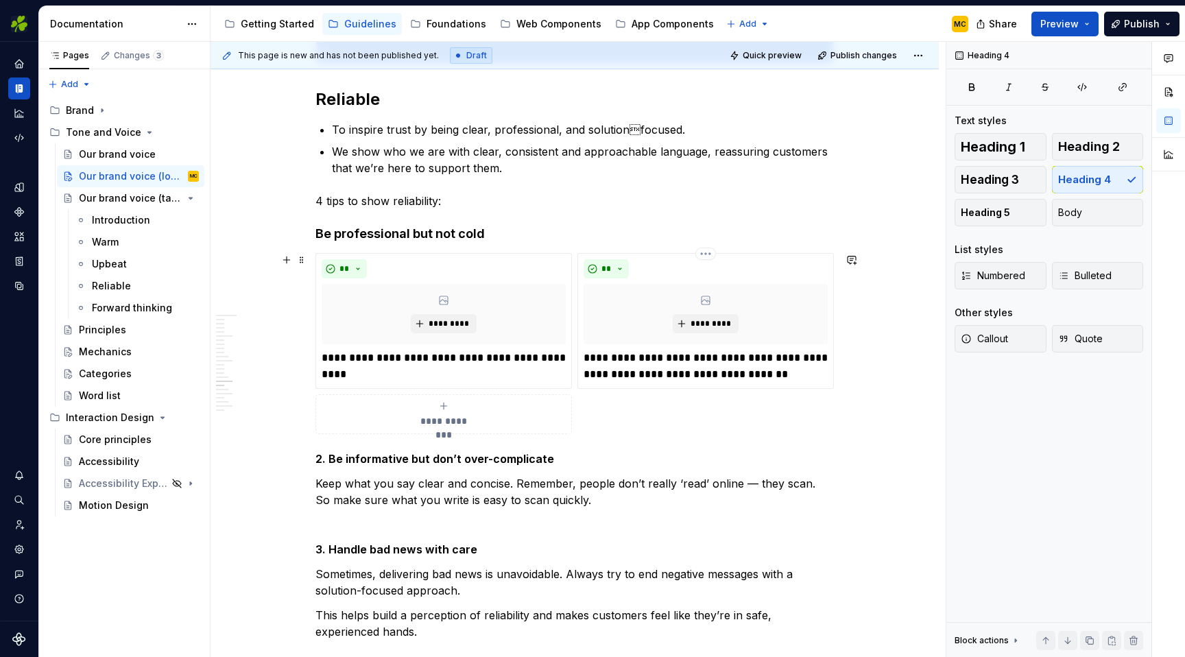
scroll to position [4256, 0]
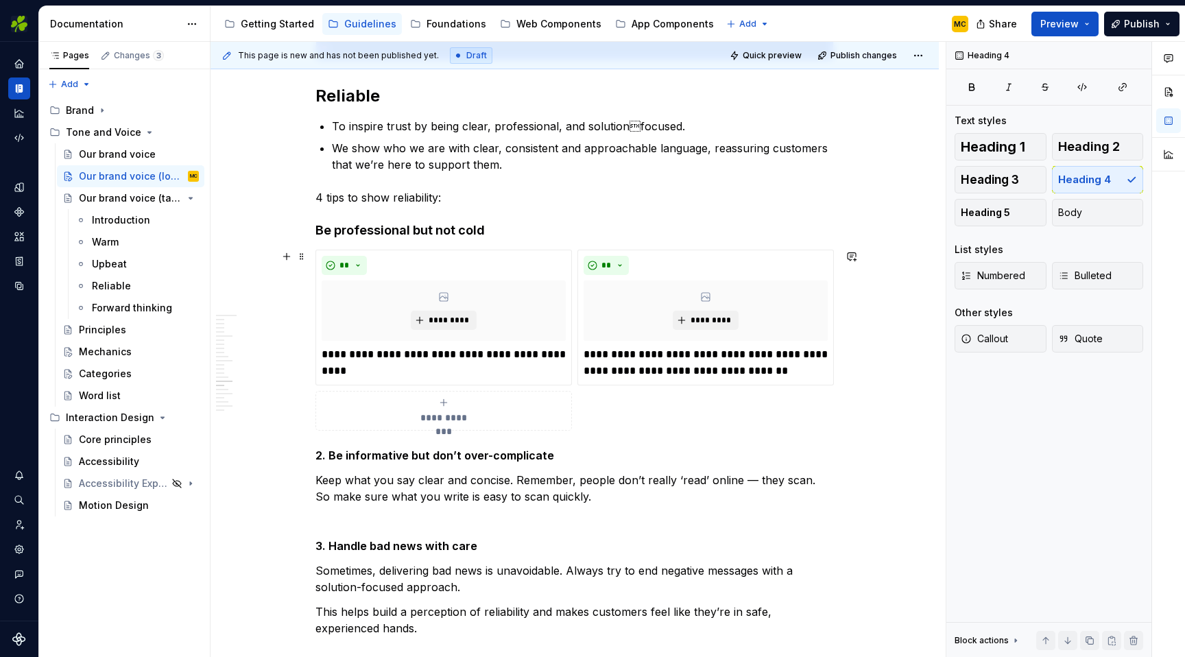
click at [734, 415] on div "**********" at bounding box center [574, 340] width 518 height 181
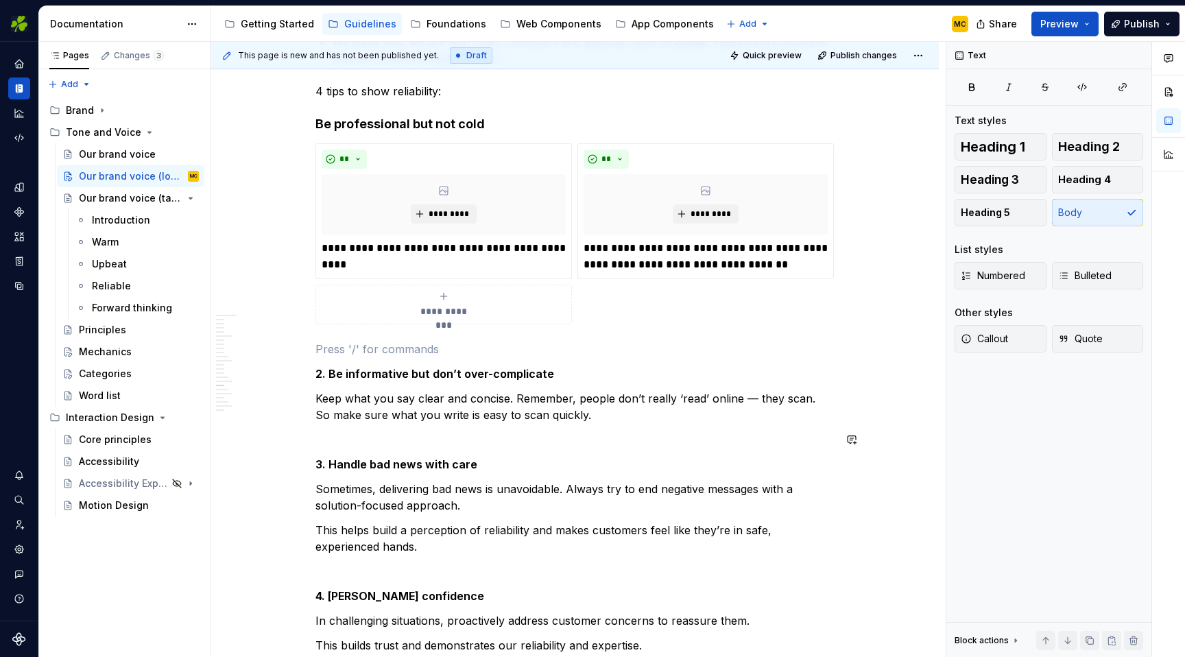
scroll to position [4363, 0]
click at [603, 412] on p "Keep what you say clear and concise. Remember, people don’t really ‘read’ onlin…" at bounding box center [574, 405] width 518 height 33
click at [518, 398] on p "Keep what you say clear and concise. Remember, people don’t really ‘read’ onlin…" at bounding box center [574, 405] width 518 height 33
click at [117, 282] on div "Reliable" at bounding box center [111, 286] width 39 height 14
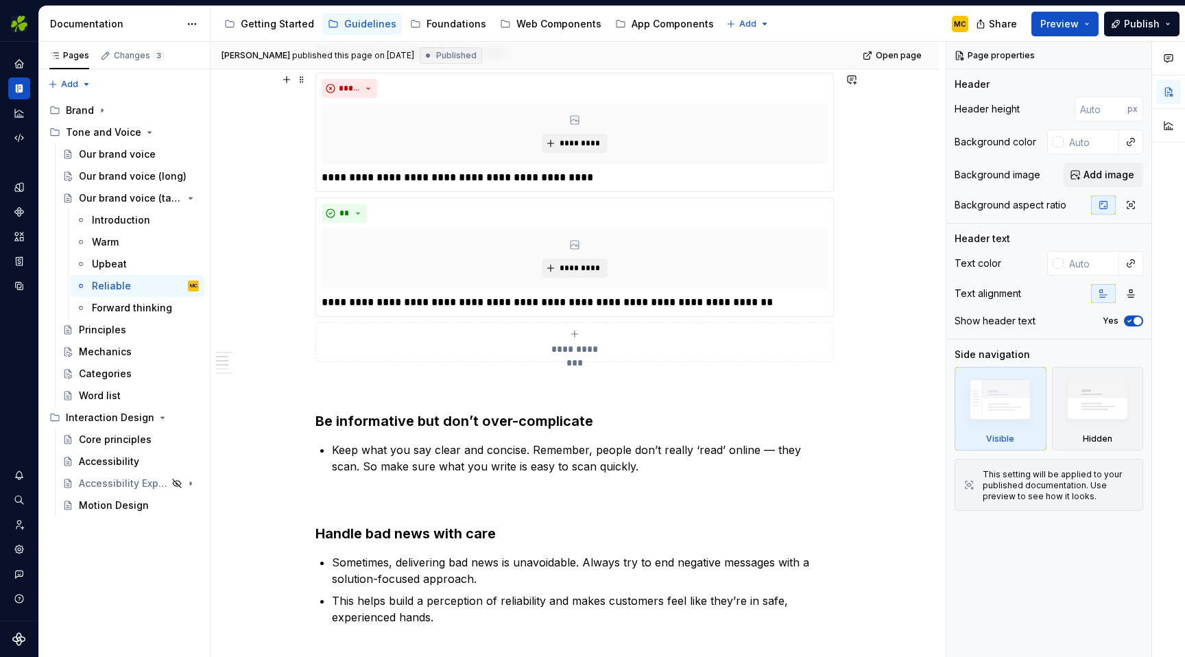
scroll to position [630, 0]
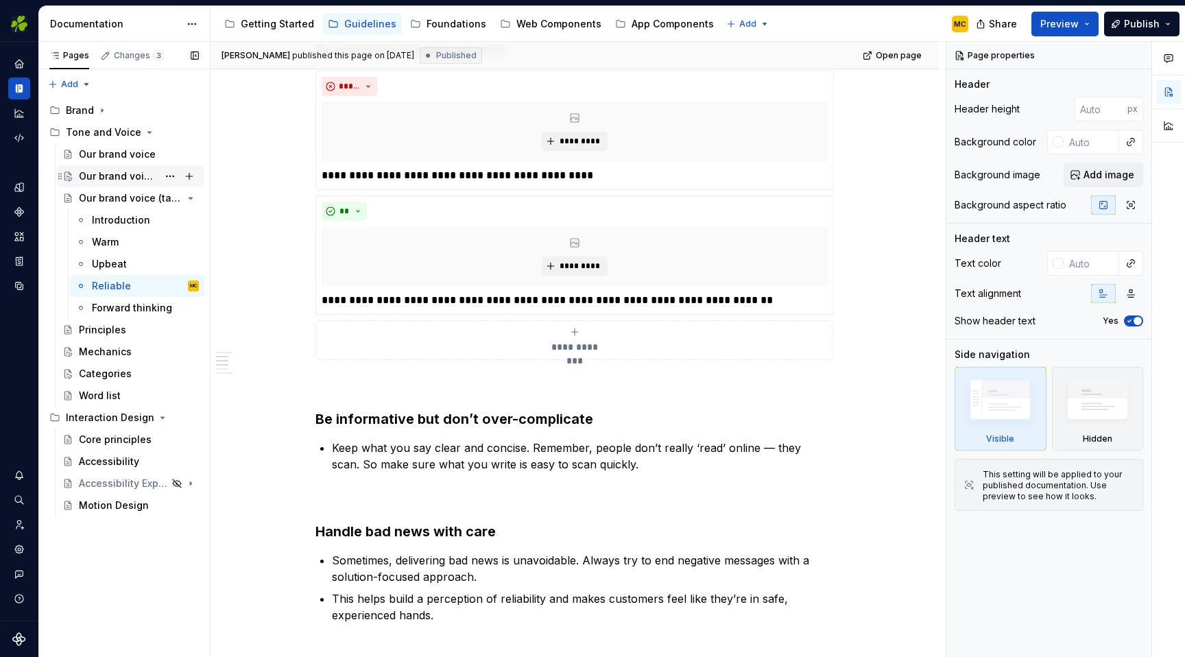
click at [101, 171] on div "Our brand voice (long)" at bounding box center [118, 176] width 79 height 14
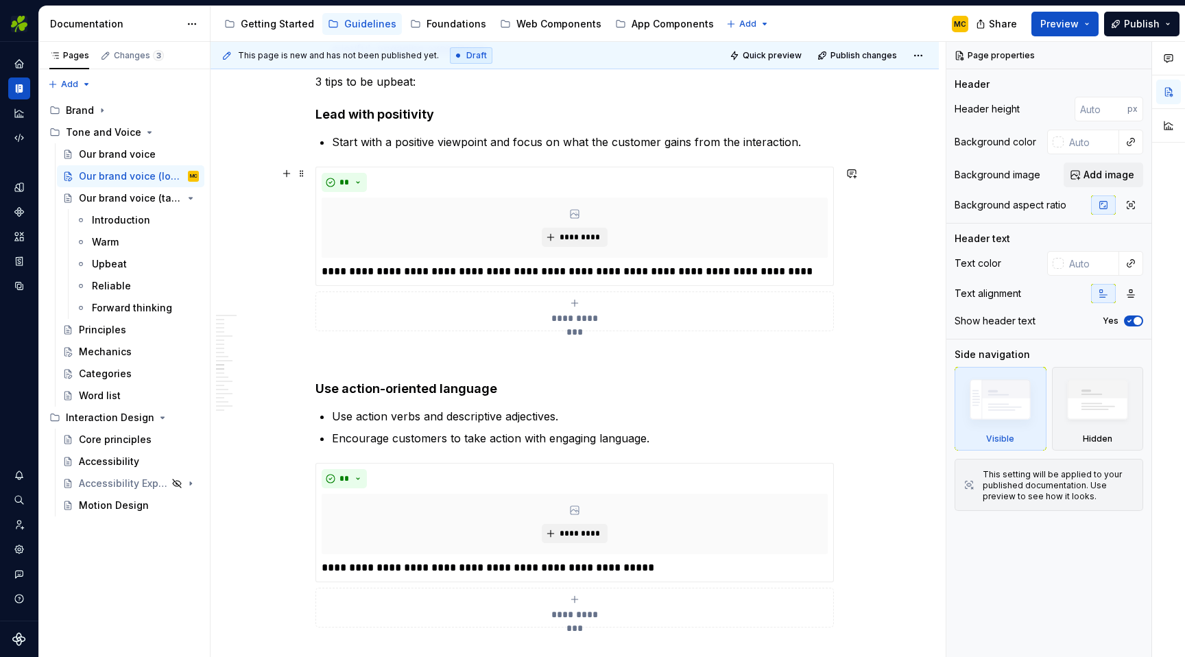
click at [386, 330] on button "**********" at bounding box center [574, 311] width 518 height 40
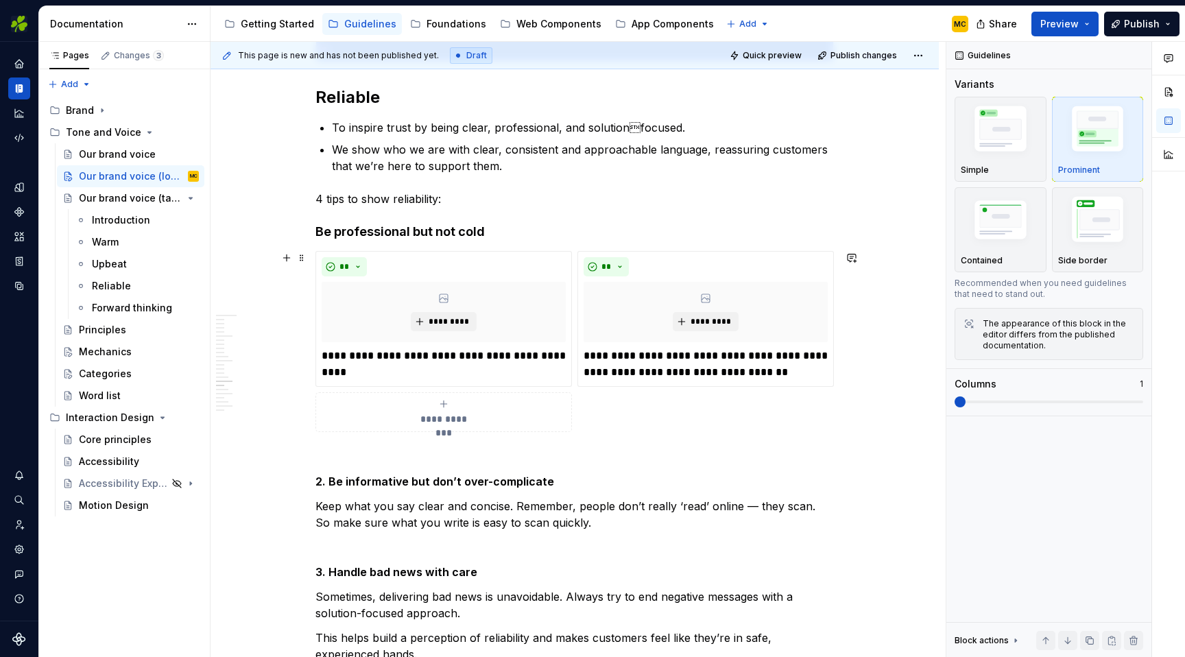
scroll to position [4257, 0]
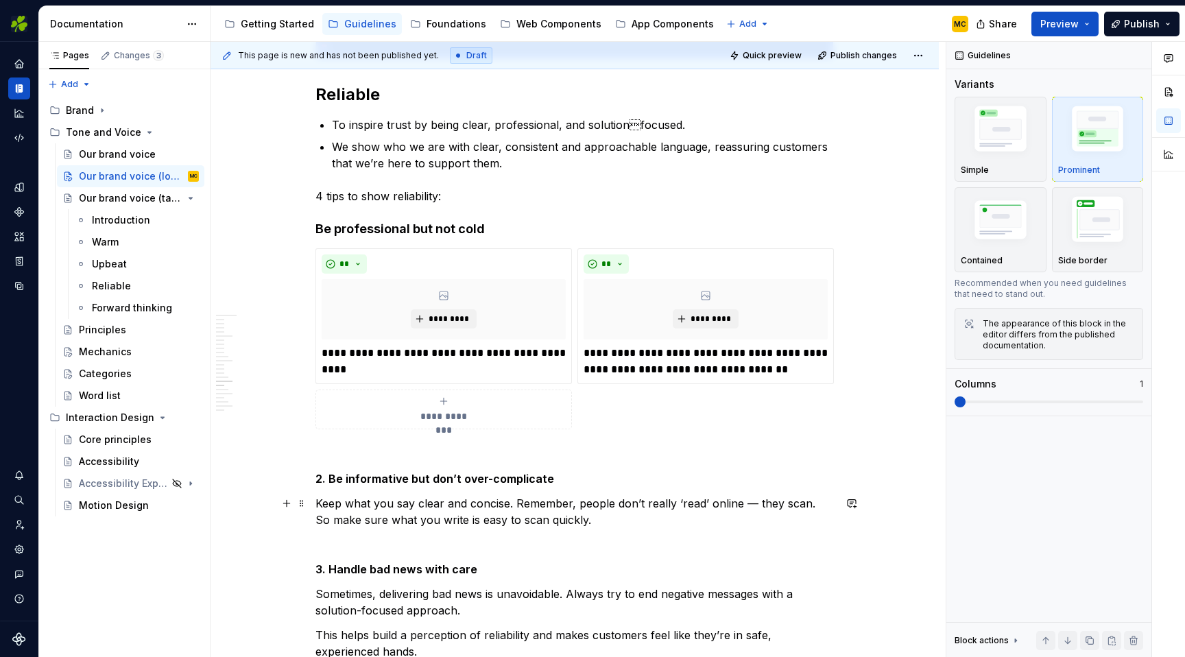
click at [405, 508] on p "Keep what you say clear and concise. Remember, people don’t really ‘read’ onlin…" at bounding box center [574, 511] width 518 height 33
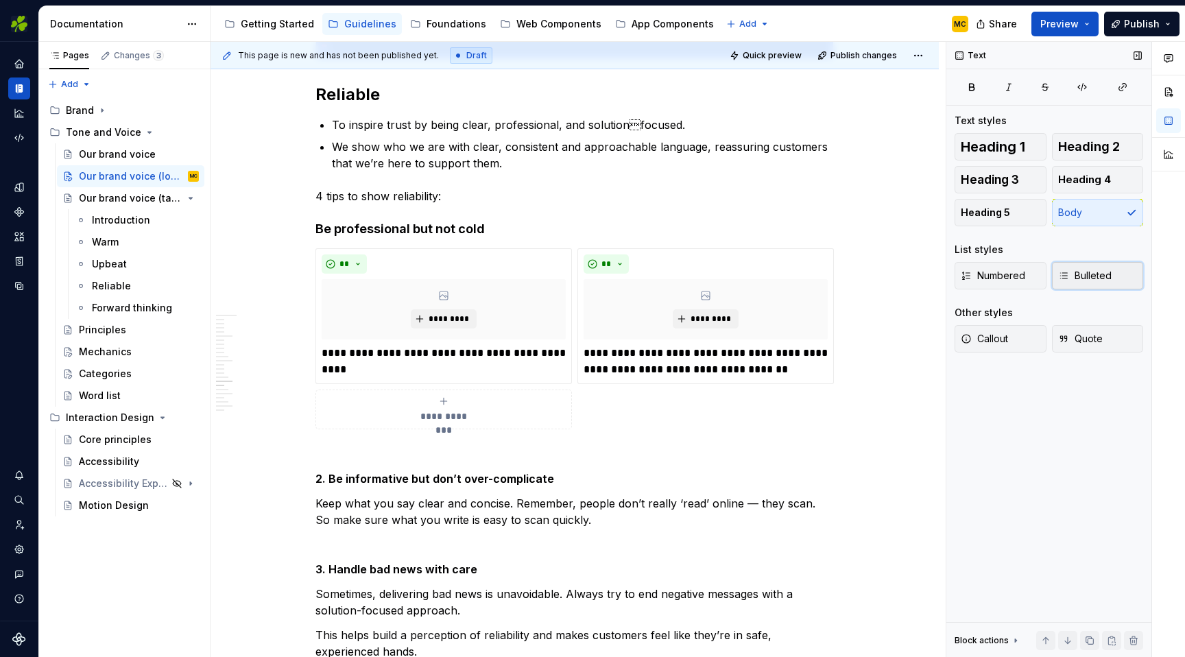
click at [1068, 278] on icon "button" at bounding box center [1063, 275] width 11 height 11
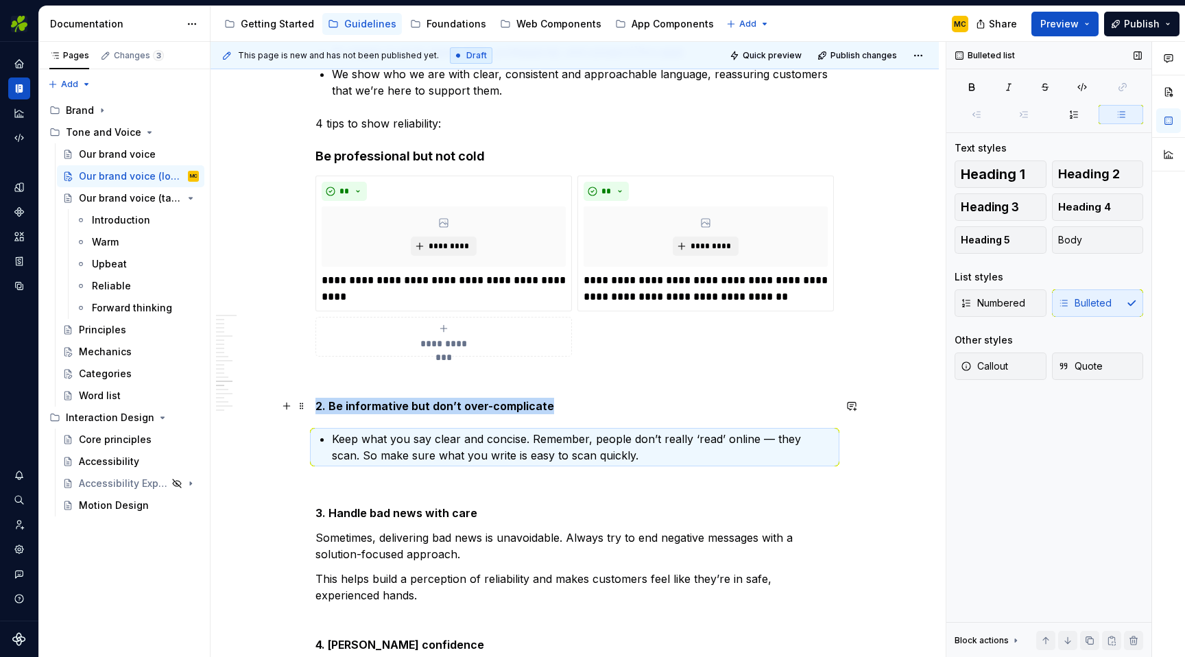
scroll to position [4342, 0]
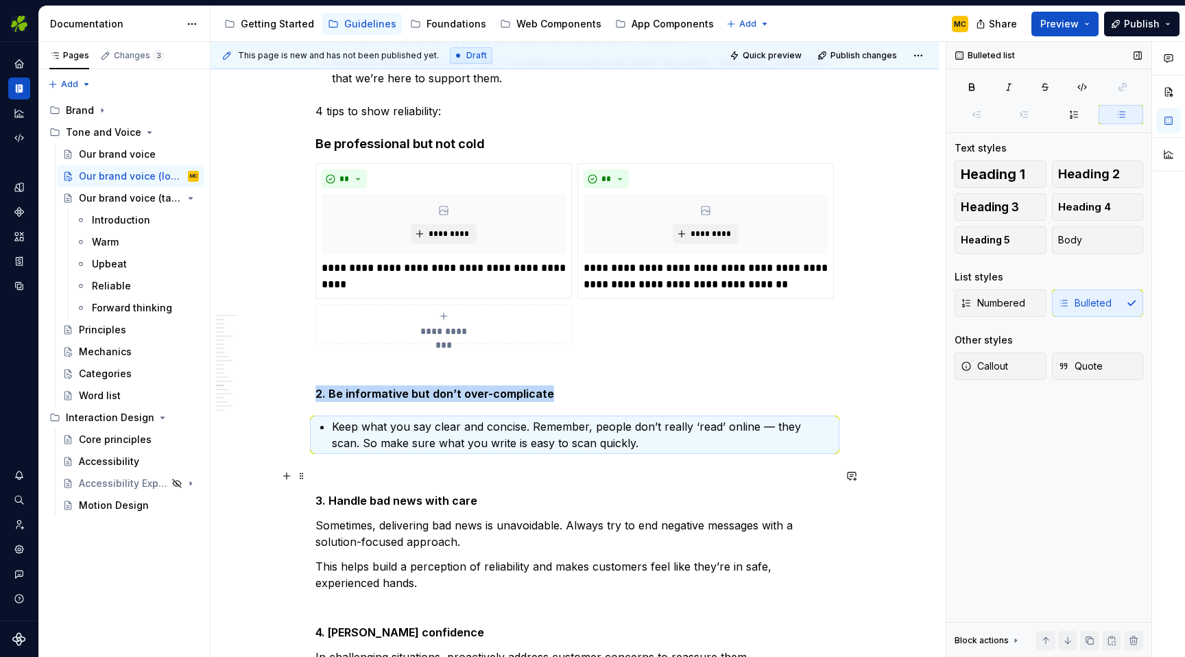
click at [648, 469] on p at bounding box center [574, 476] width 518 height 16
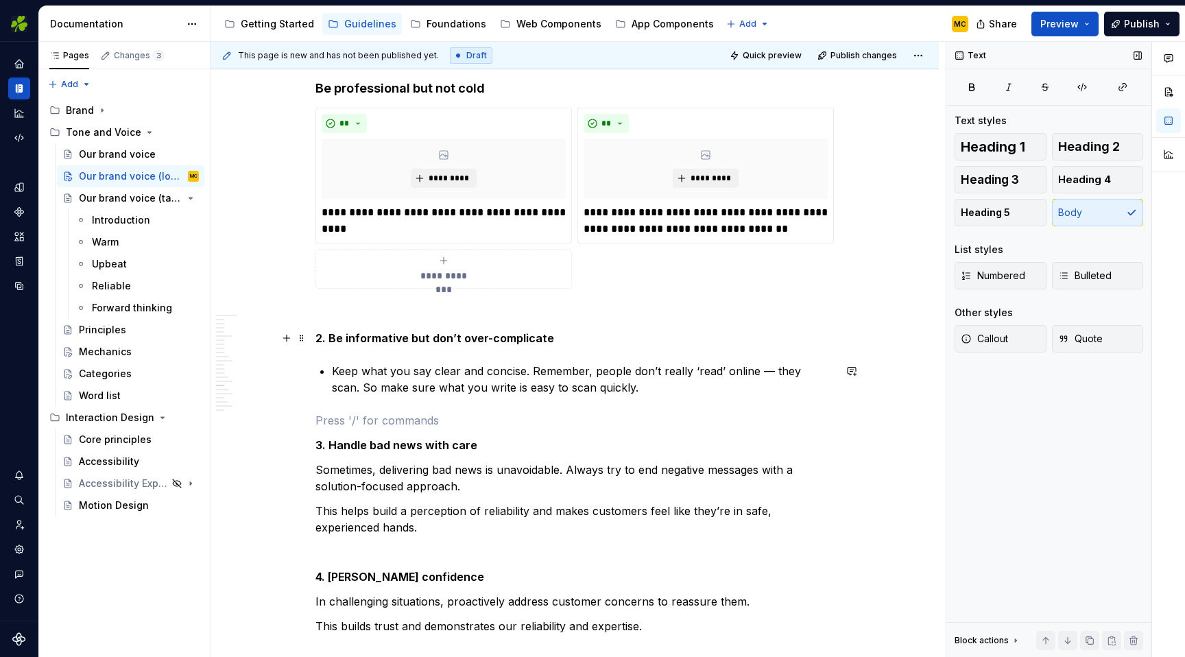
scroll to position [4398, 0]
click at [332, 336] on strong "2. Be informative but don’t over-complicate" at bounding box center [434, 337] width 239 height 14
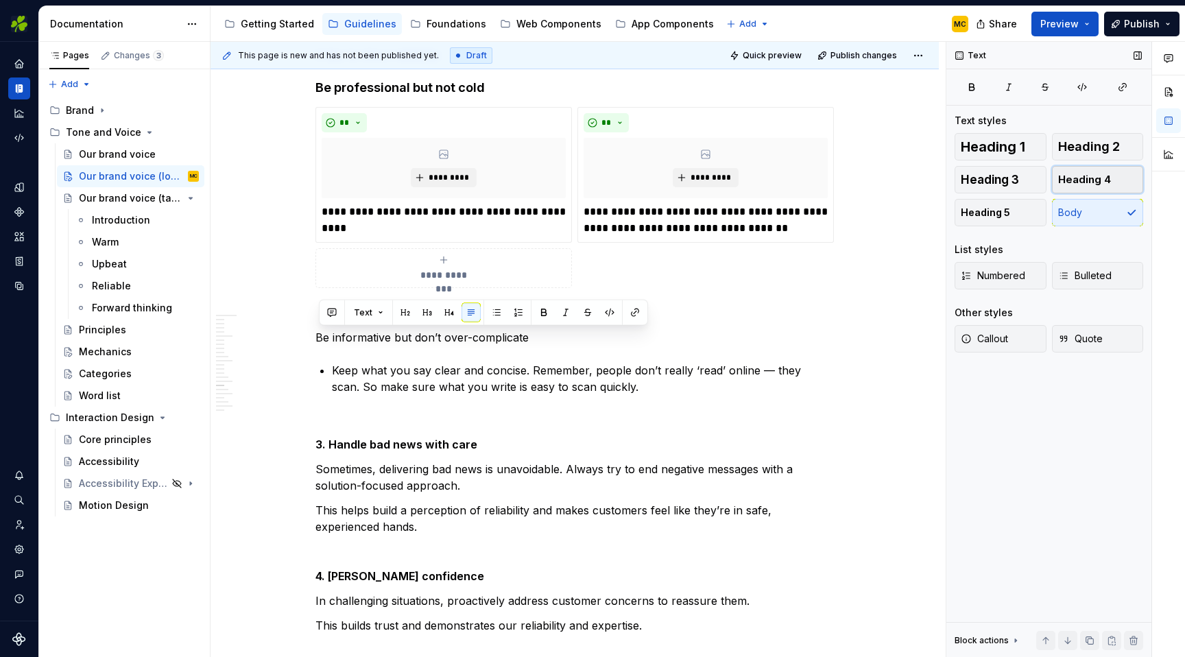
click at [1094, 178] on span "Heading 4" at bounding box center [1084, 180] width 53 height 14
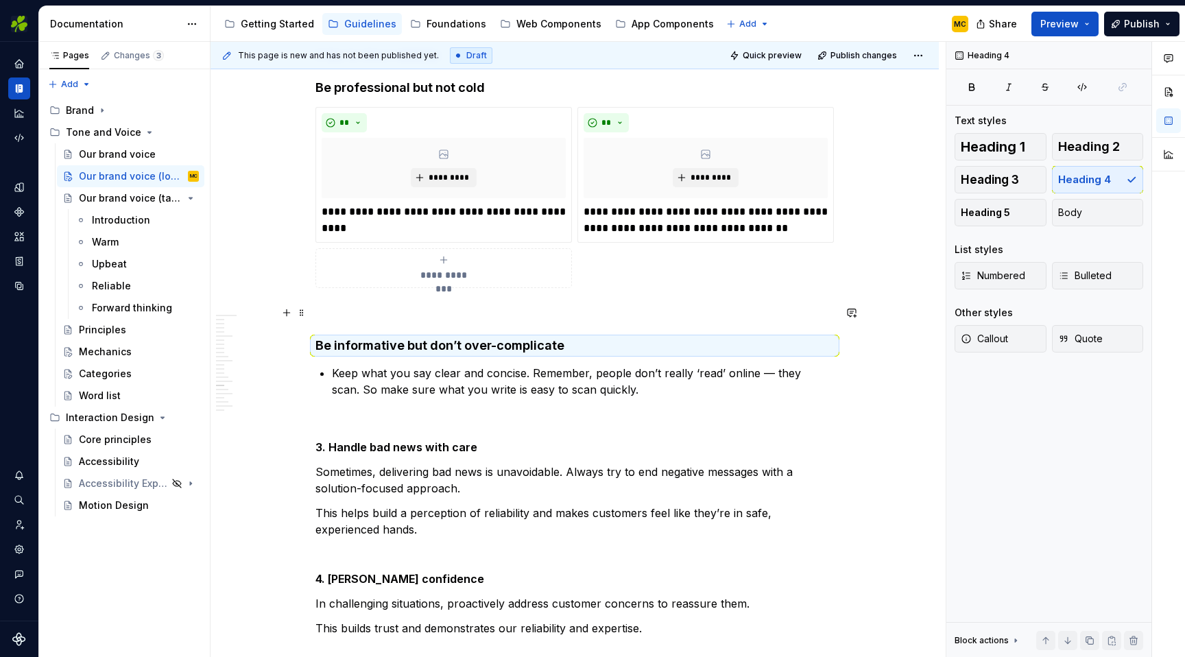
click at [603, 310] on p at bounding box center [574, 312] width 518 height 16
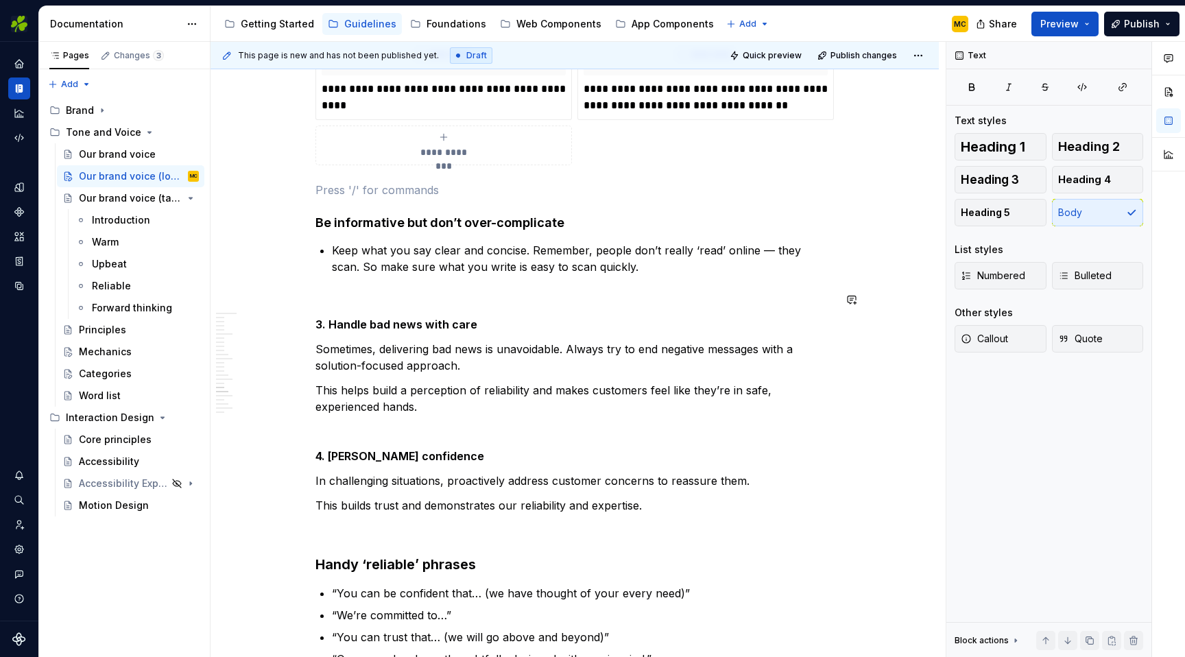
scroll to position [4524, 0]
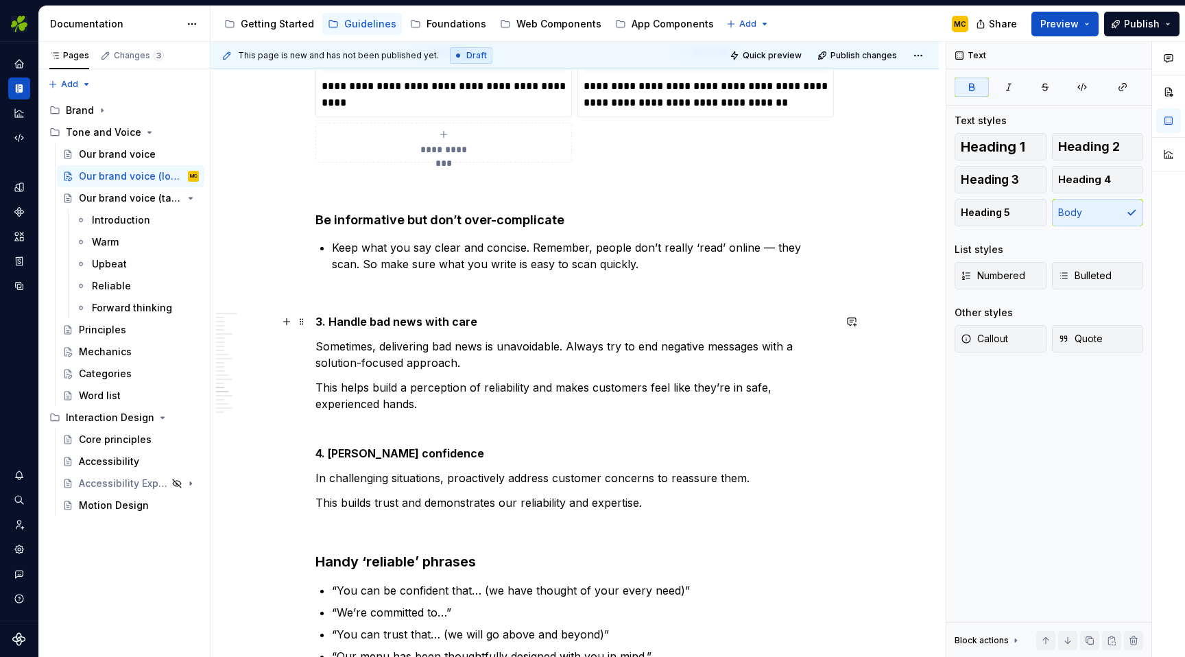
click at [523, 321] on p "3. Handle bad news with care" at bounding box center [574, 321] width 518 height 16
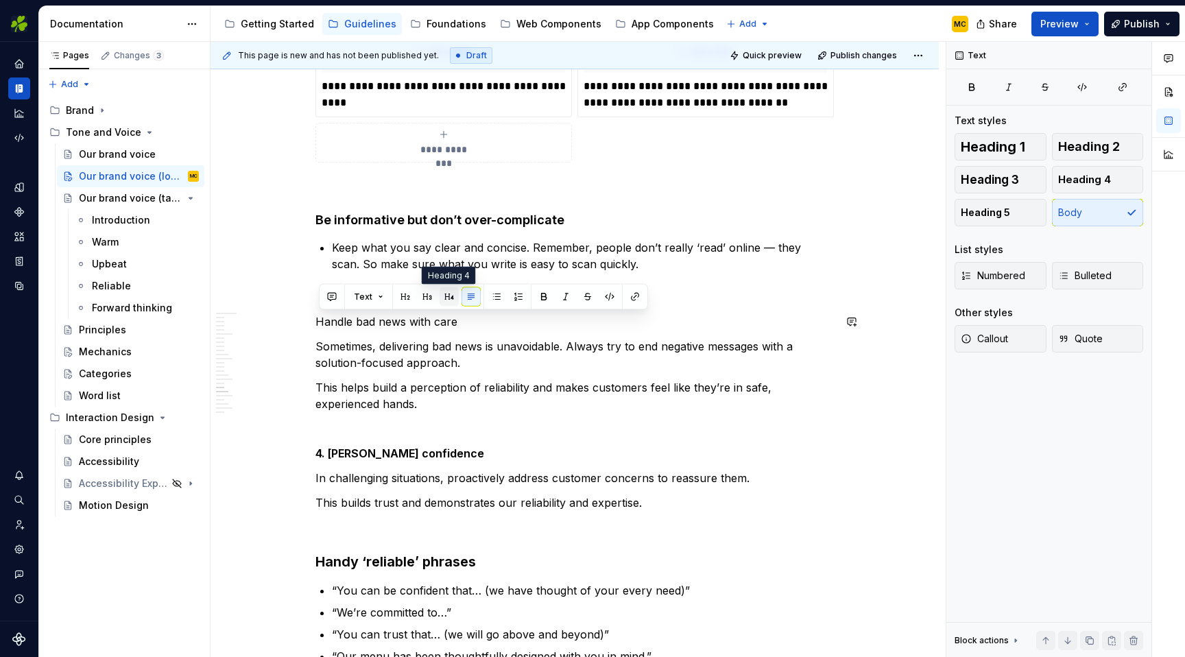
click at [450, 291] on button "button" at bounding box center [448, 296] width 19 height 19
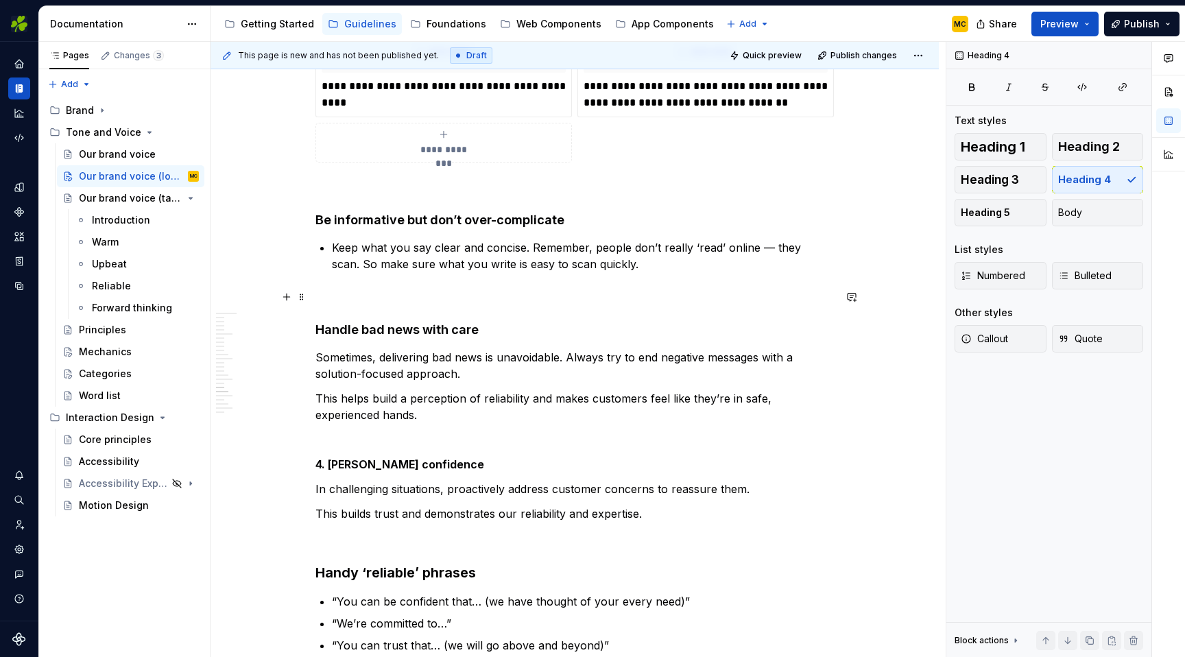
click at [504, 299] on p at bounding box center [574, 297] width 518 height 16
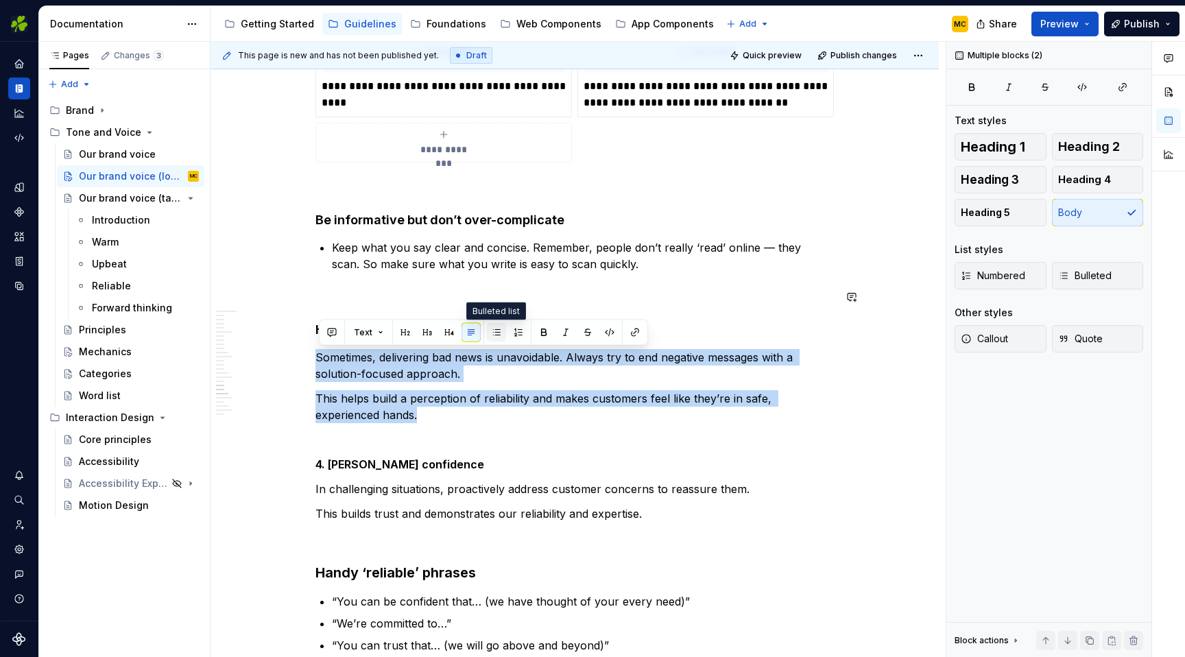
click at [487, 336] on button "button" at bounding box center [496, 332] width 19 height 19
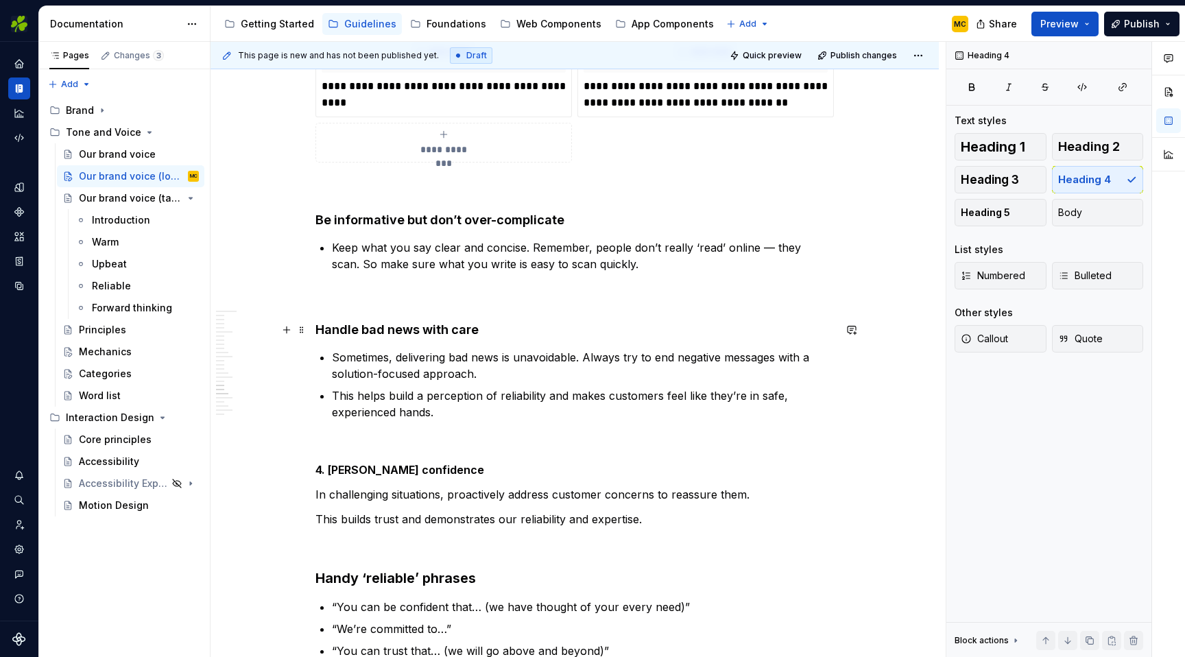
click at [529, 335] on h4 "Handle bad news with care" at bounding box center [574, 330] width 518 height 16
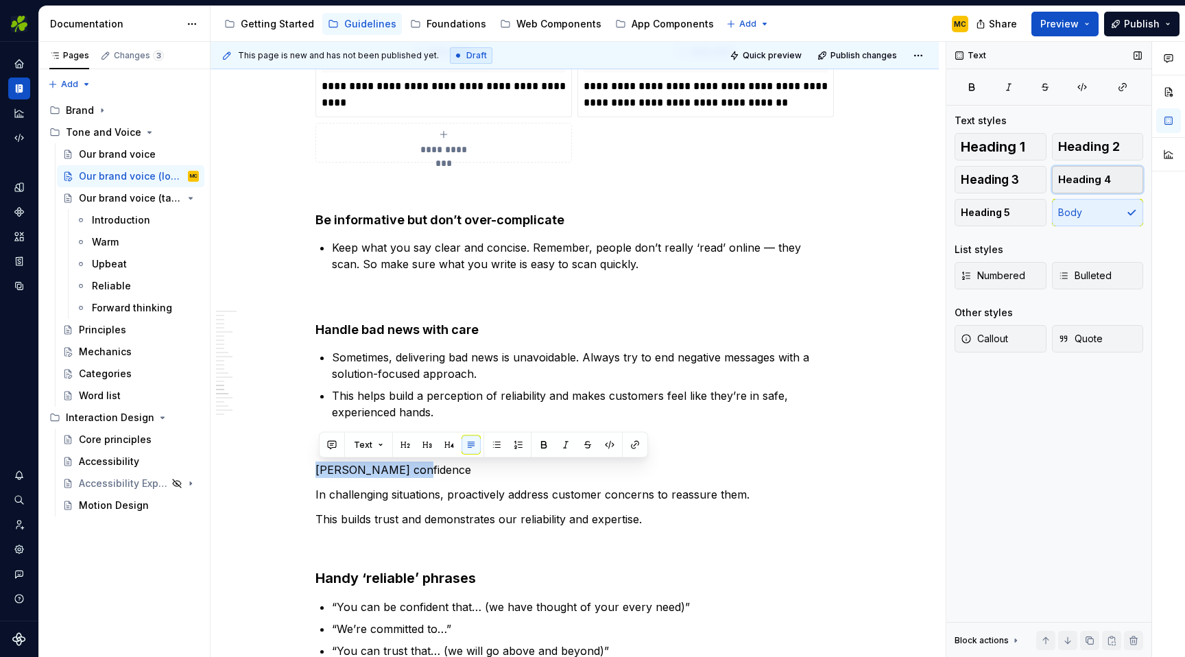
click at [1112, 181] on button "Heading 4" at bounding box center [1098, 179] width 92 height 27
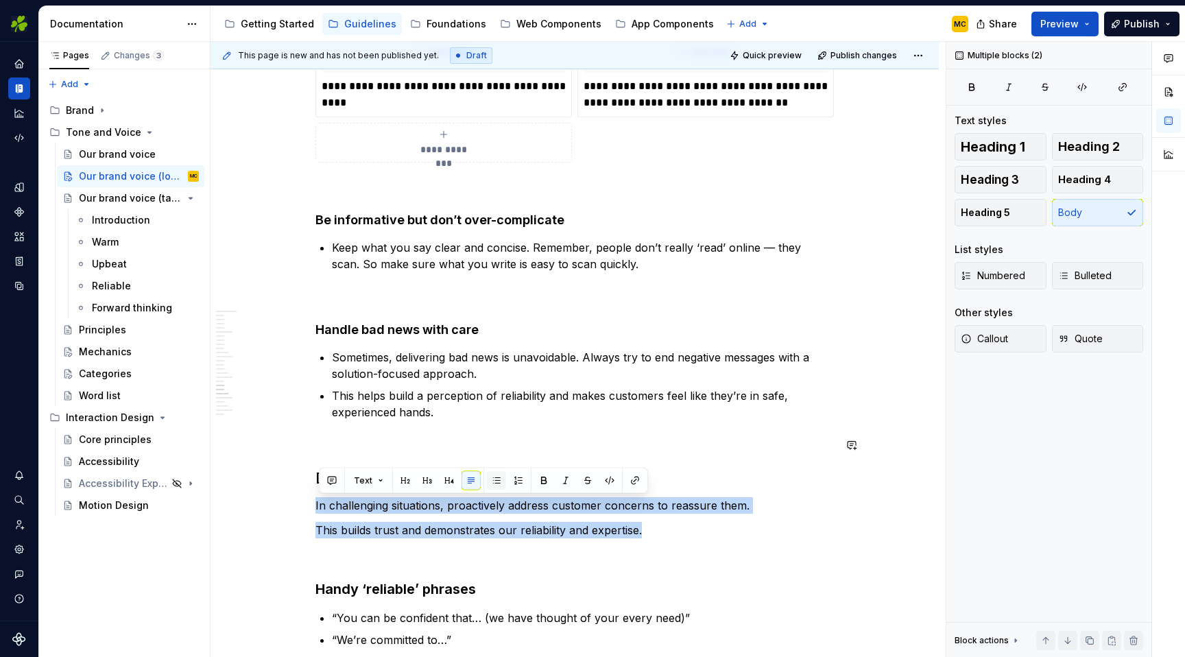
click at [494, 476] on button "button" at bounding box center [496, 480] width 19 height 19
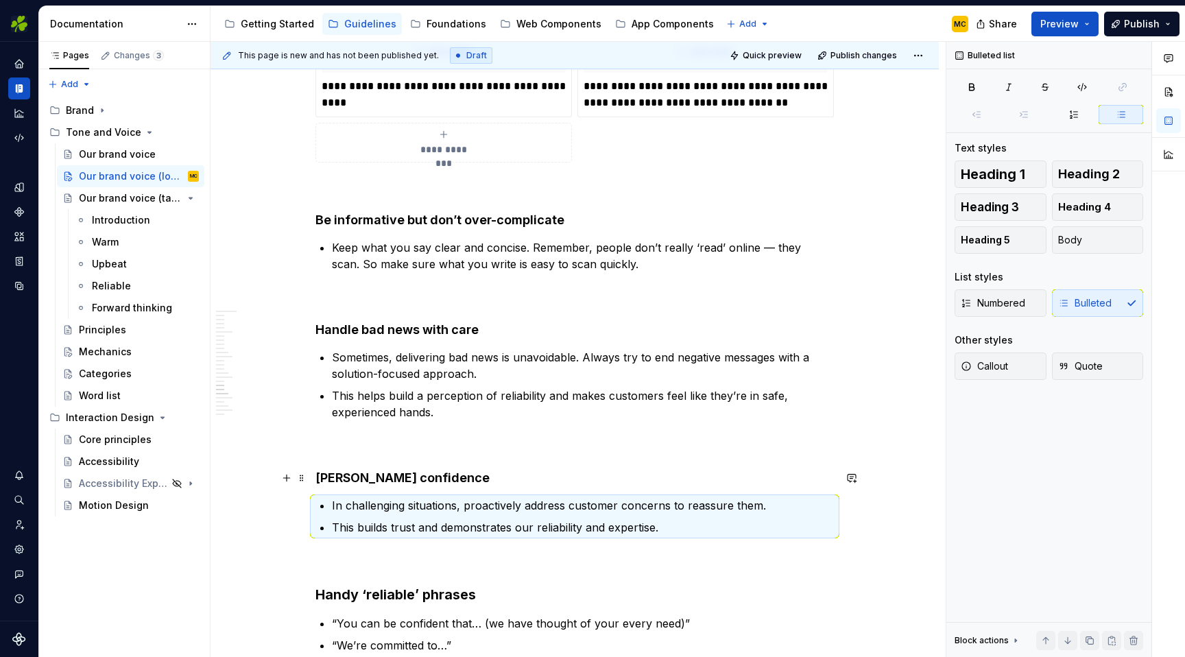
click at [514, 480] on h4 "[PERSON_NAME] confidence" at bounding box center [574, 478] width 518 height 16
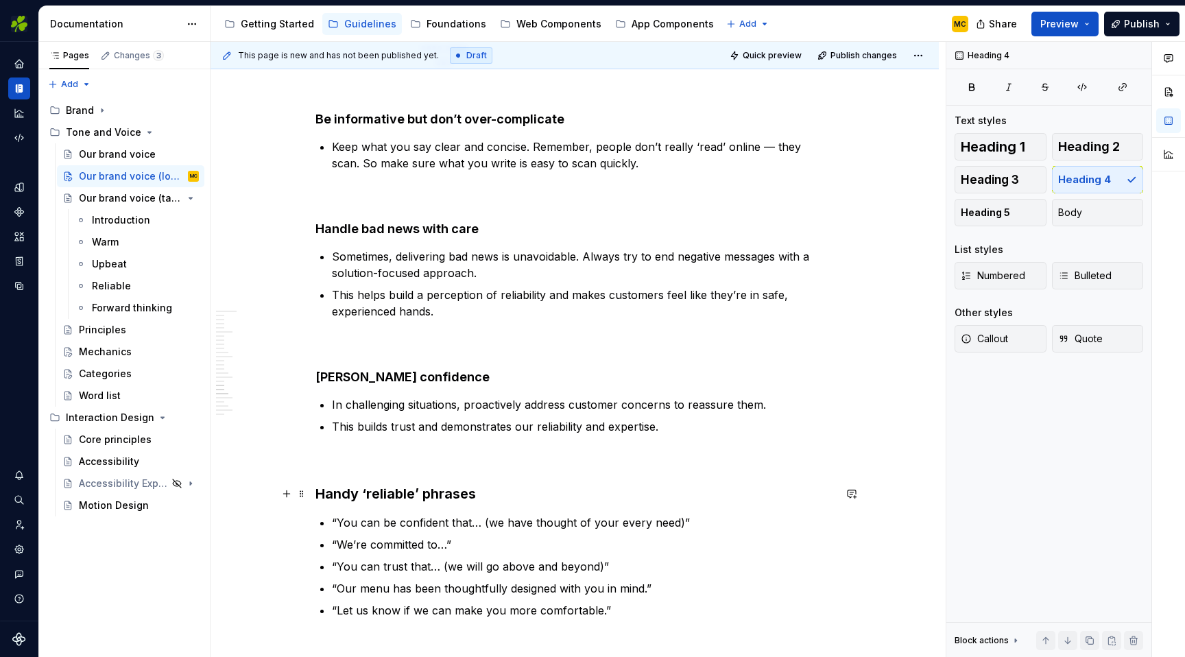
scroll to position [4636, 0]
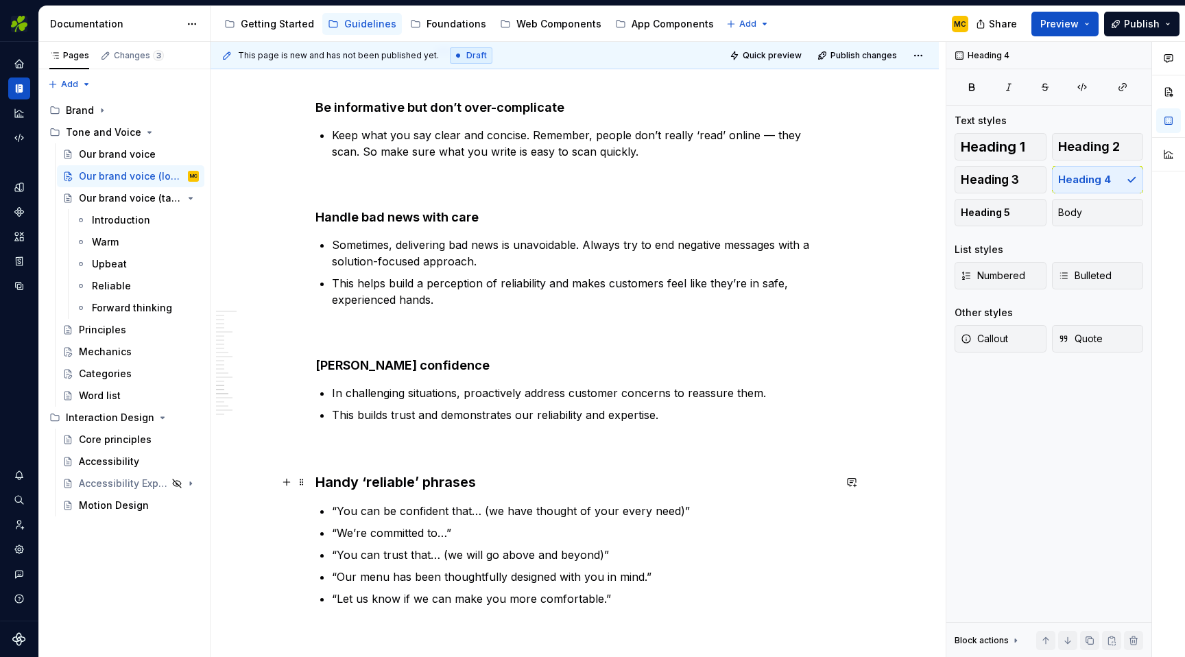
type textarea "*"
click at [497, 481] on h3 "Handy ‘reliable’ phrases" at bounding box center [574, 481] width 518 height 19
click at [474, 365] on h4 "[PERSON_NAME] confidence" at bounding box center [574, 365] width 518 height 16
click at [504, 480] on h3 "Handy ‘reliable’ phrases" at bounding box center [574, 481] width 518 height 19
click at [503, 455] on p at bounding box center [574, 447] width 518 height 16
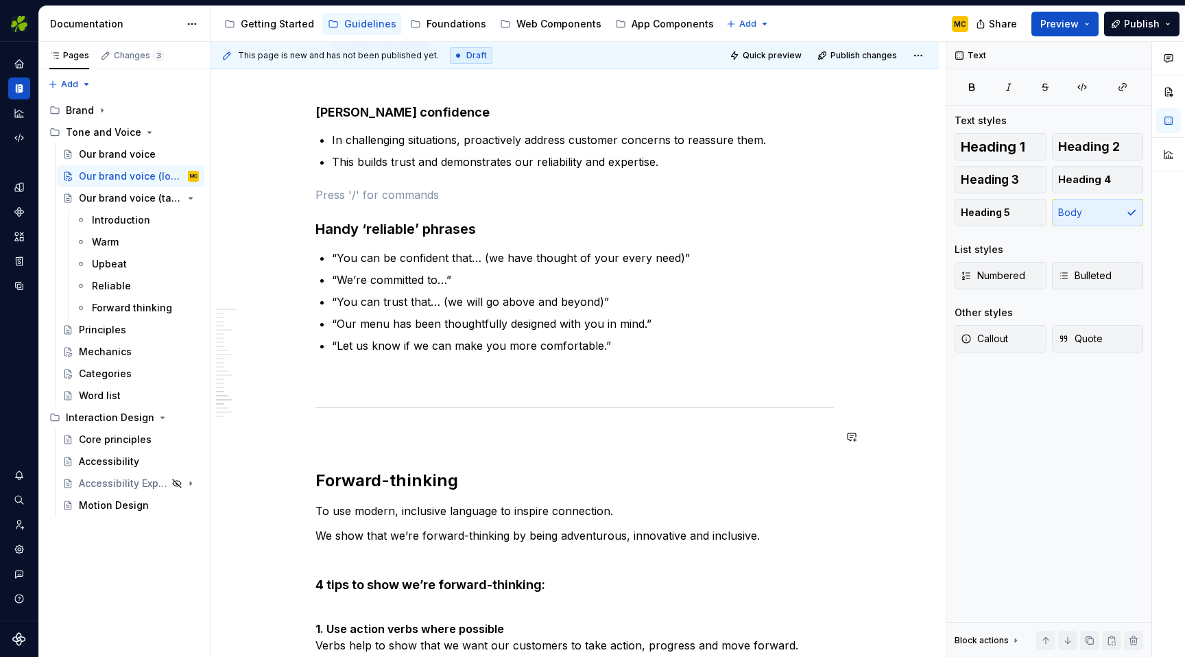
scroll to position [4895, 0]
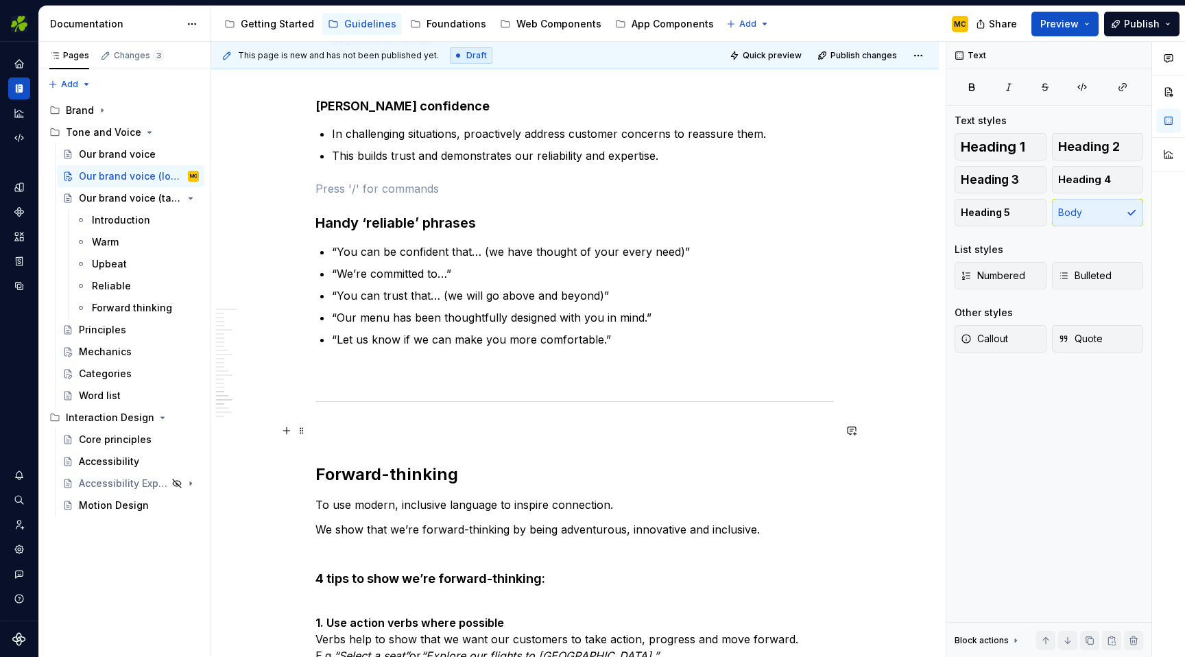
click at [490, 438] on p at bounding box center [574, 430] width 518 height 16
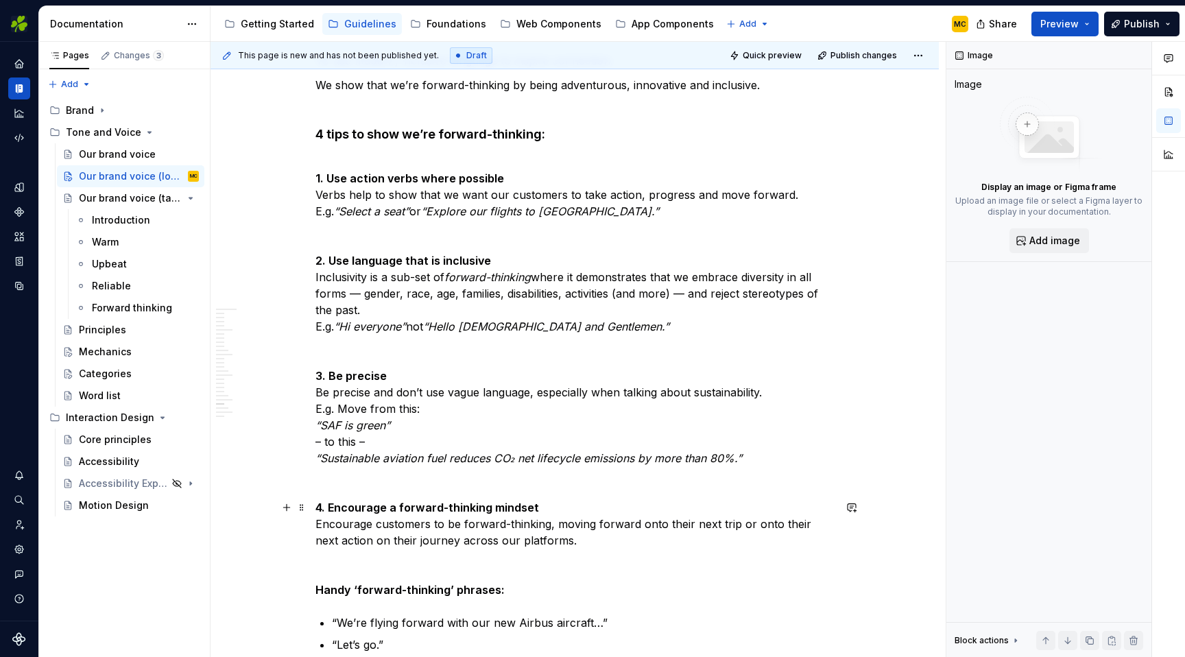
scroll to position [5481, 0]
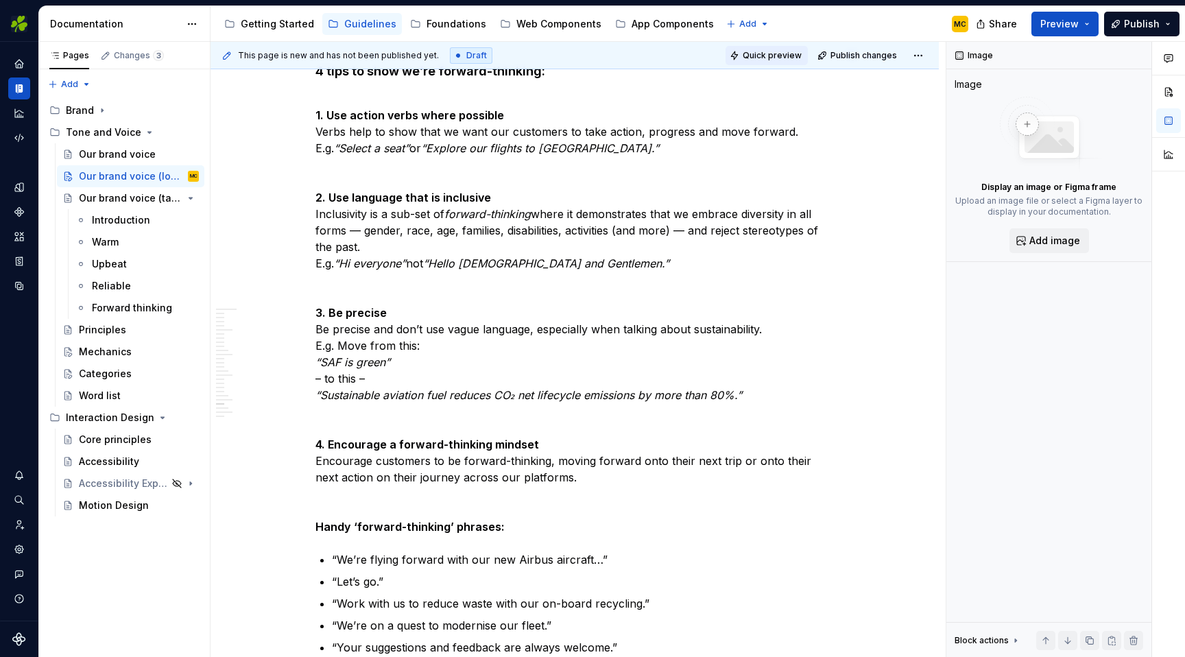
click at [773, 55] on span "Quick preview" at bounding box center [772, 55] width 59 height 11
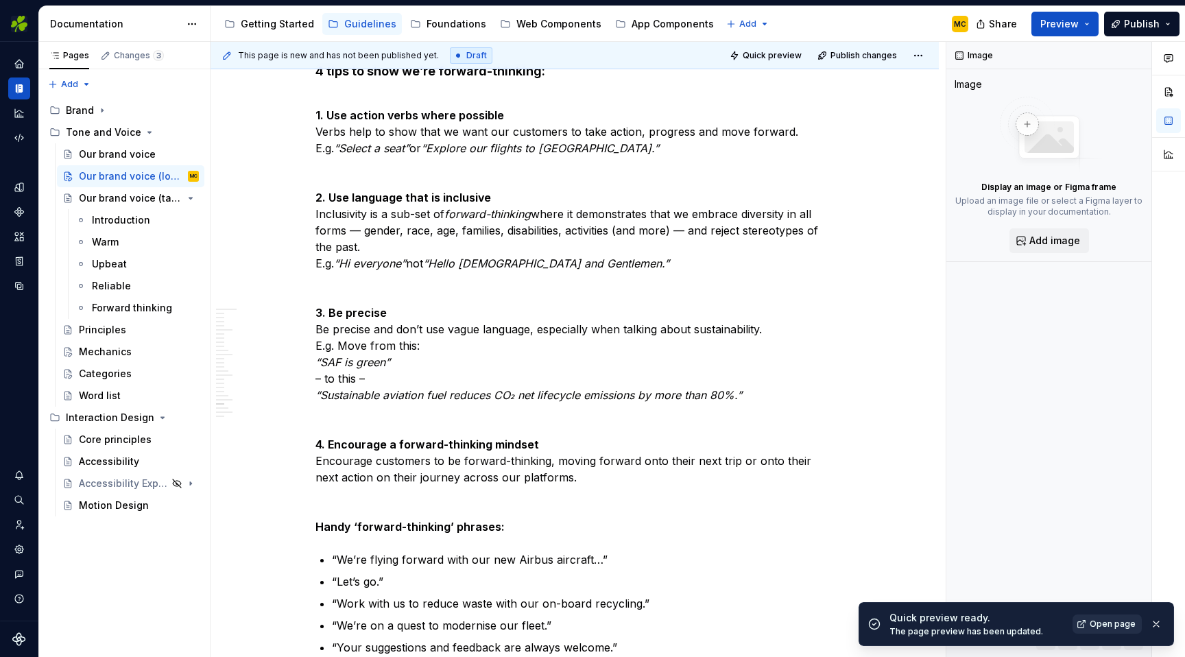
click at [1102, 626] on span "Open page" at bounding box center [1112, 623] width 46 height 11
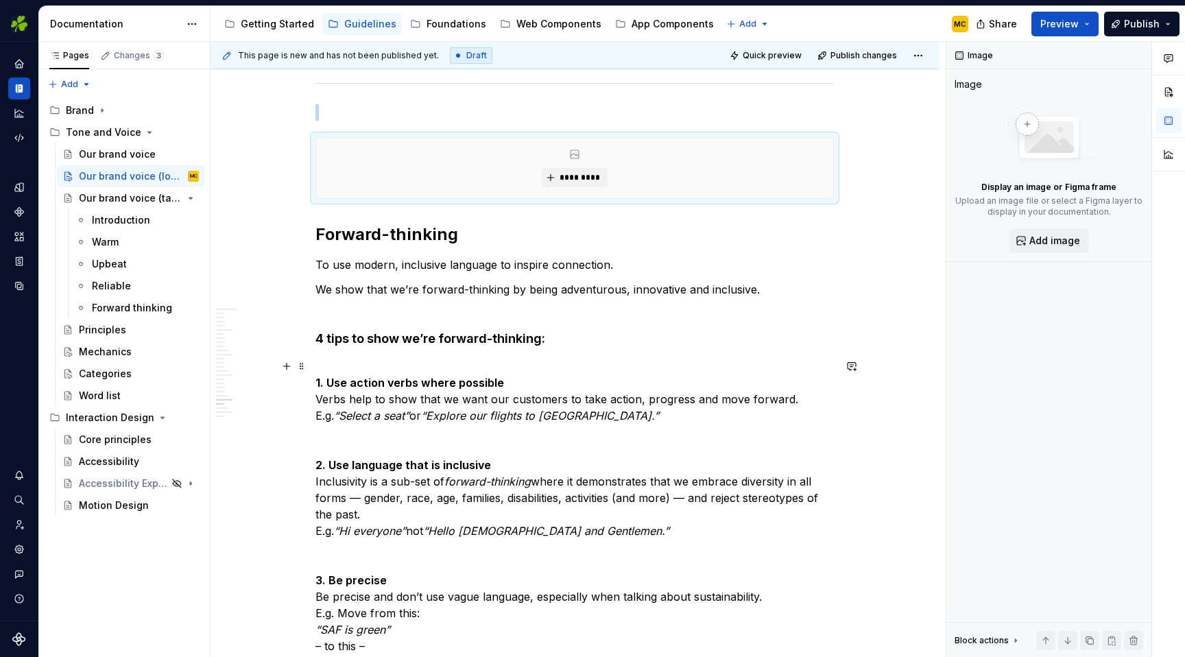
scroll to position [5211, 0]
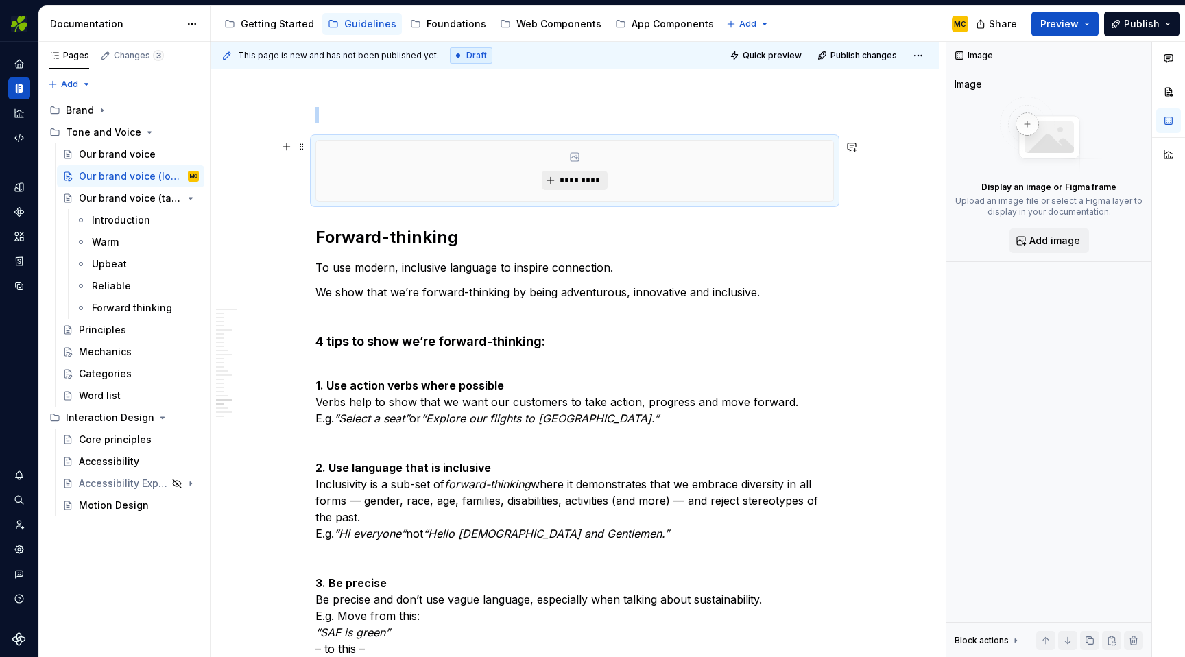
click at [584, 181] on span "*********" at bounding box center [580, 180] width 42 height 11
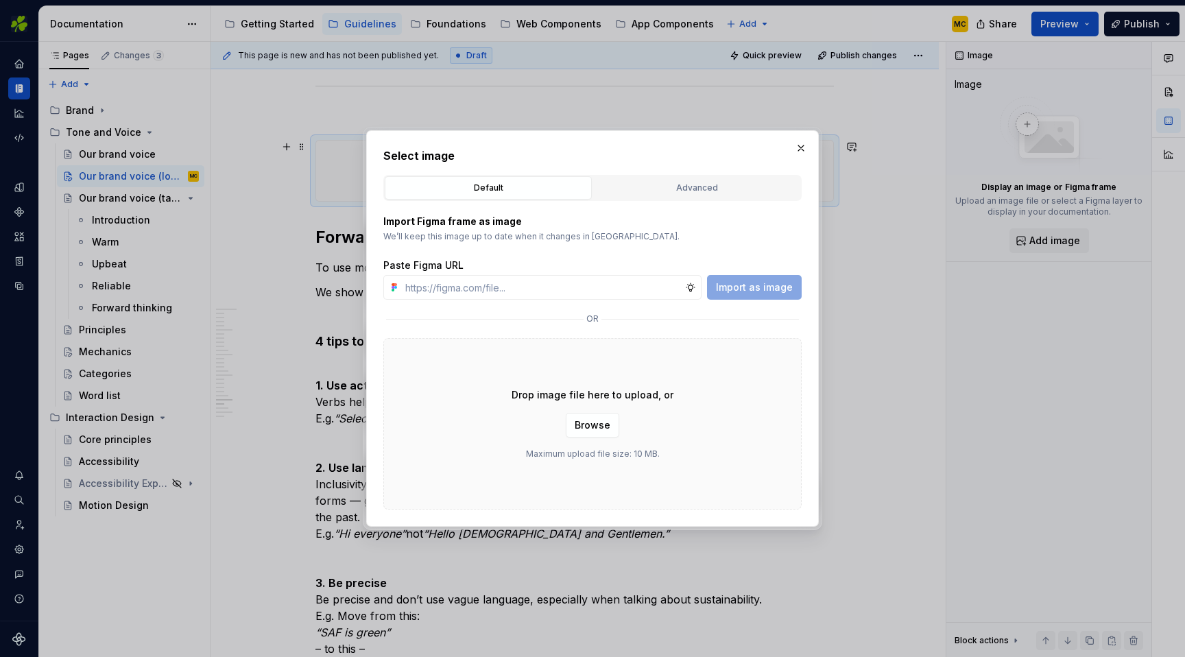
type textarea "*"
type input "[URL][DOMAIN_NAME]"
click at [740, 283] on span "Import as image" at bounding box center [754, 287] width 77 height 14
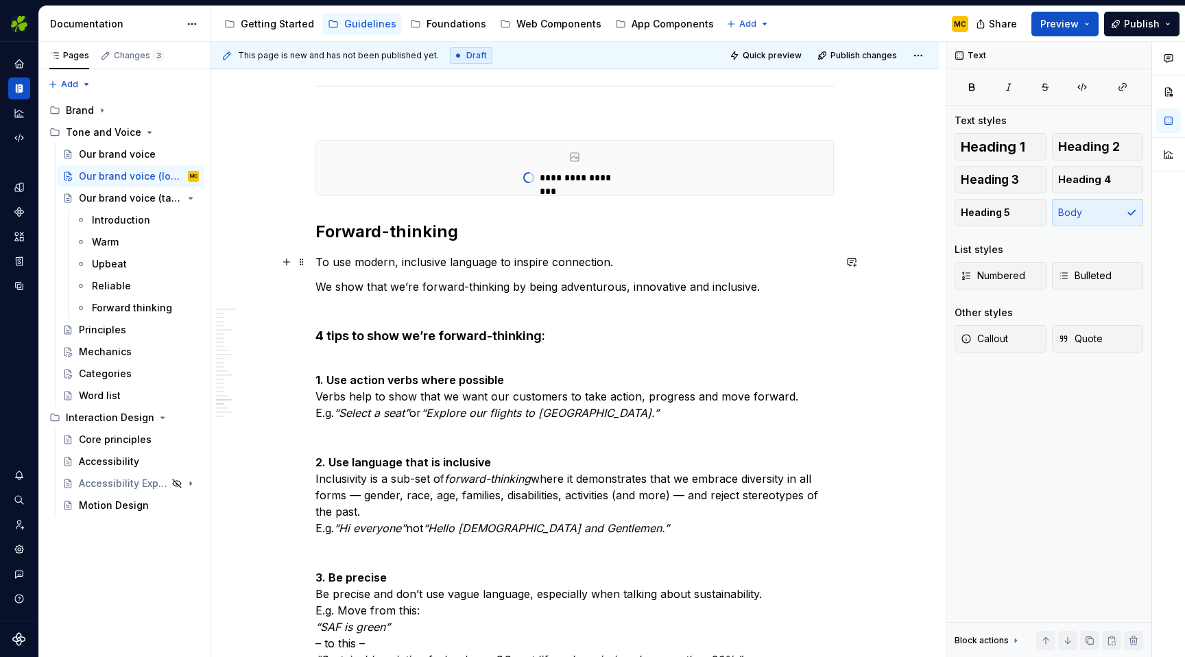
click at [548, 260] on p "To use modern, inclusive language to inspire connection." at bounding box center [574, 262] width 518 height 16
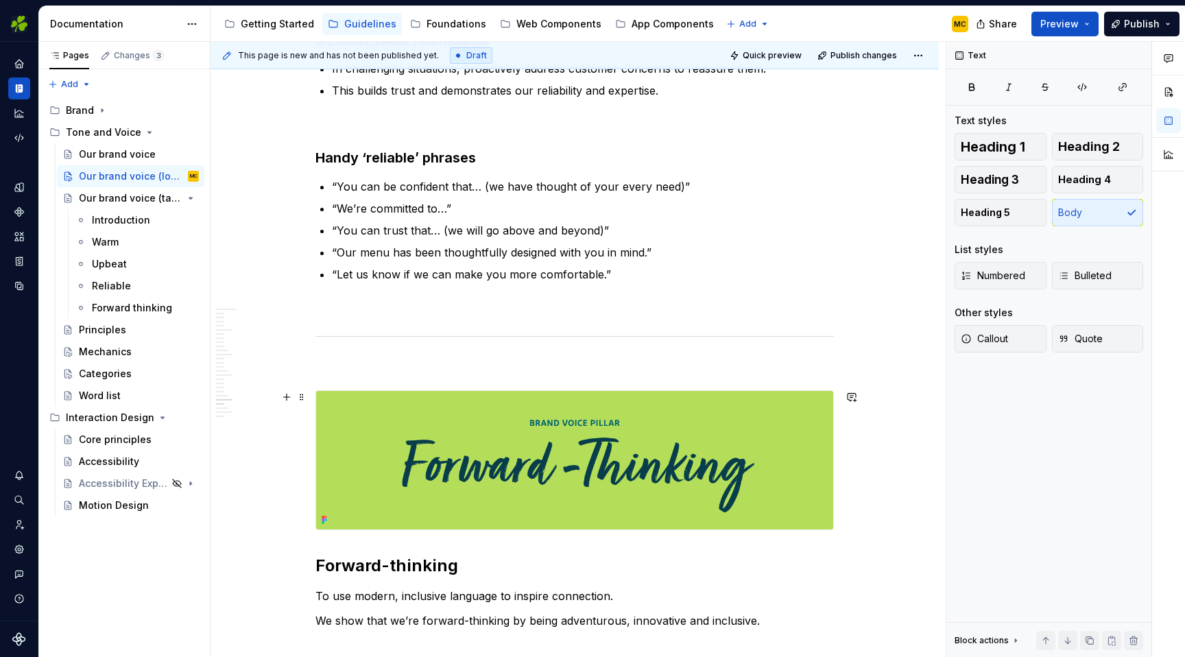
scroll to position [5255, 0]
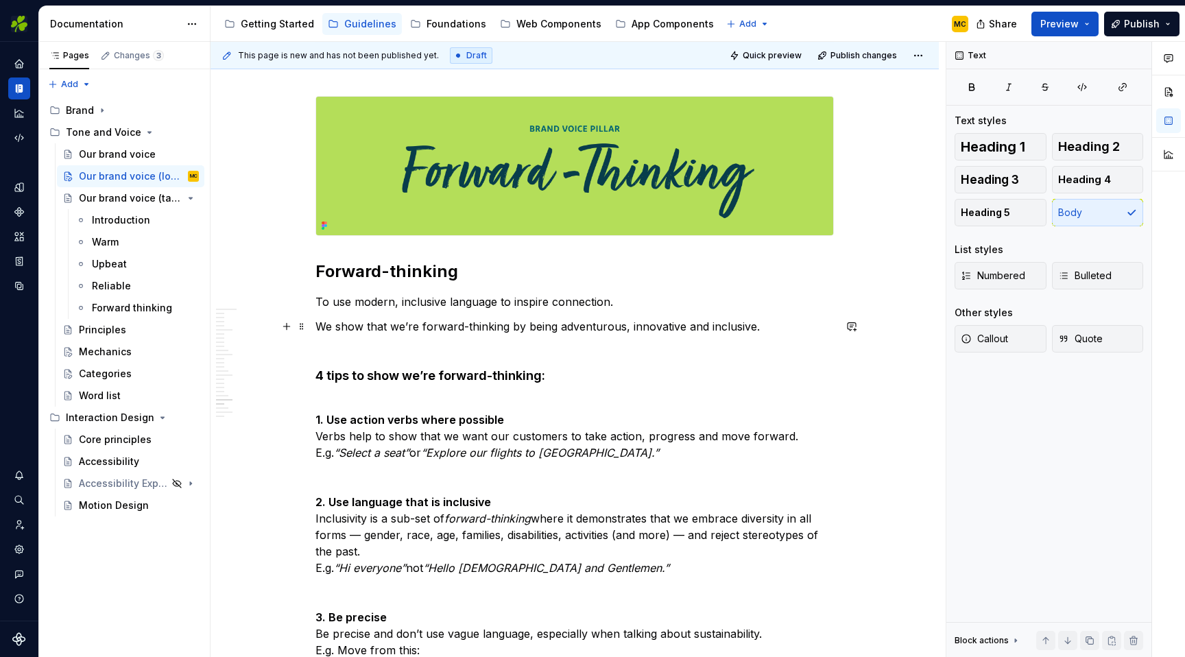
click at [661, 327] on p "We show that we’re forward-thinking by being adventurous, innovative and inclus…" at bounding box center [574, 326] width 518 height 16
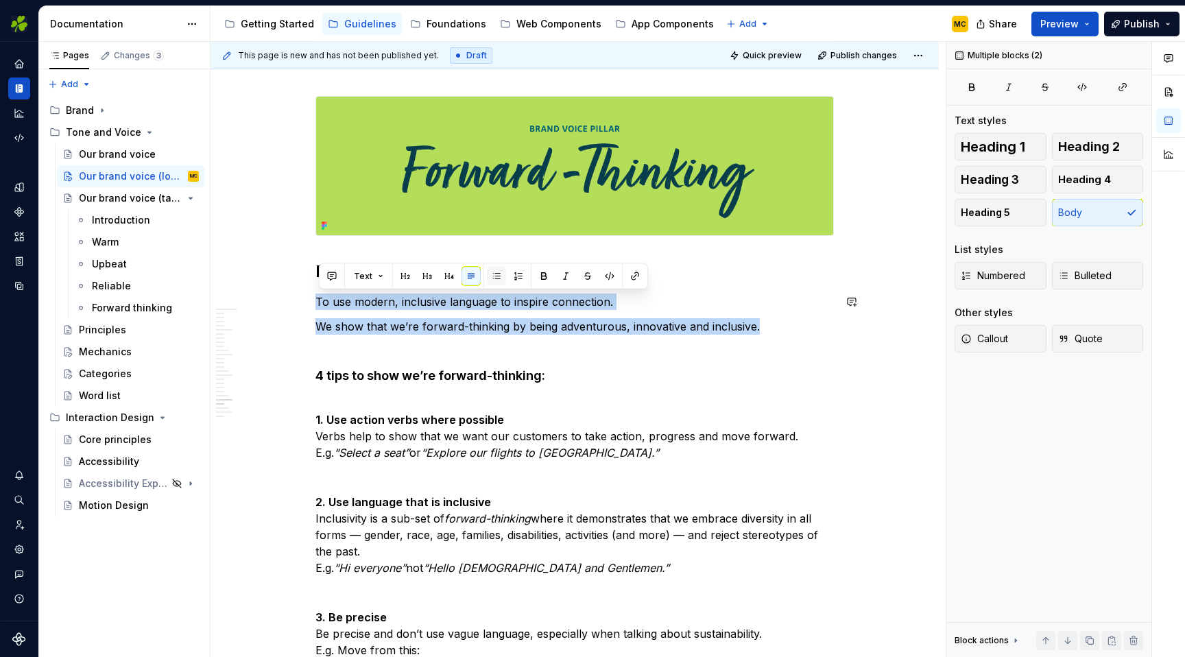
click at [500, 272] on button "button" at bounding box center [496, 276] width 19 height 19
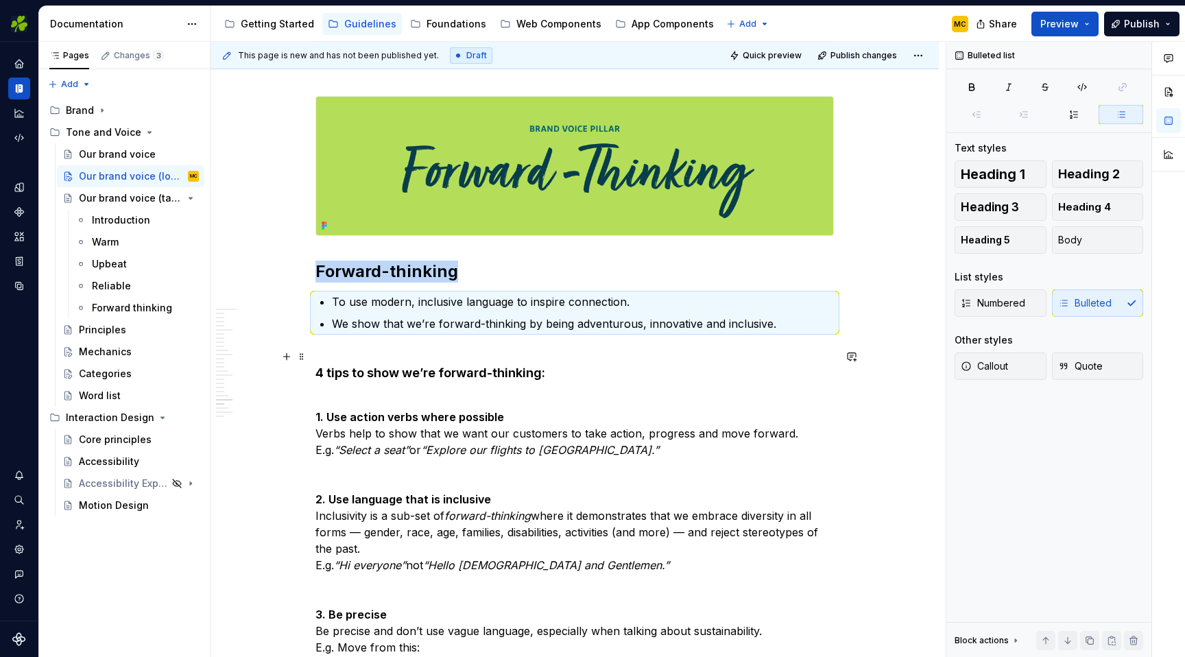
click at [486, 353] on h4 "4 tips to show we’re forward-thinking:" at bounding box center [574, 364] width 518 height 33
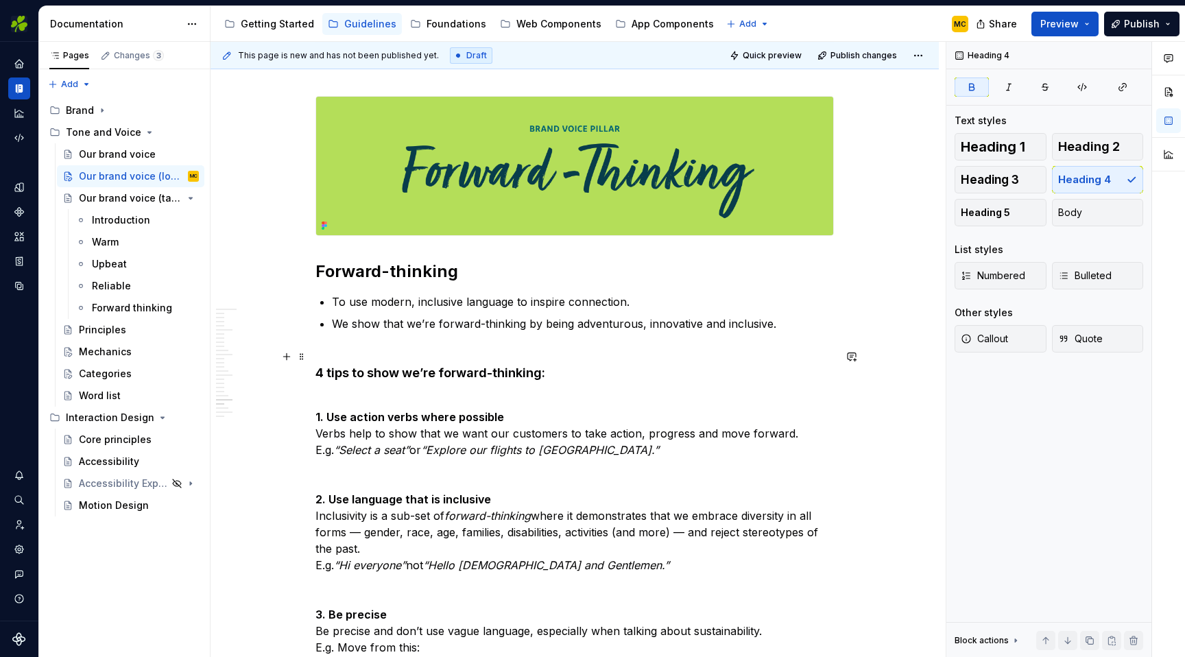
click at [550, 376] on h4 "4 tips to show we’re forward-thinking:" at bounding box center [574, 364] width 518 height 33
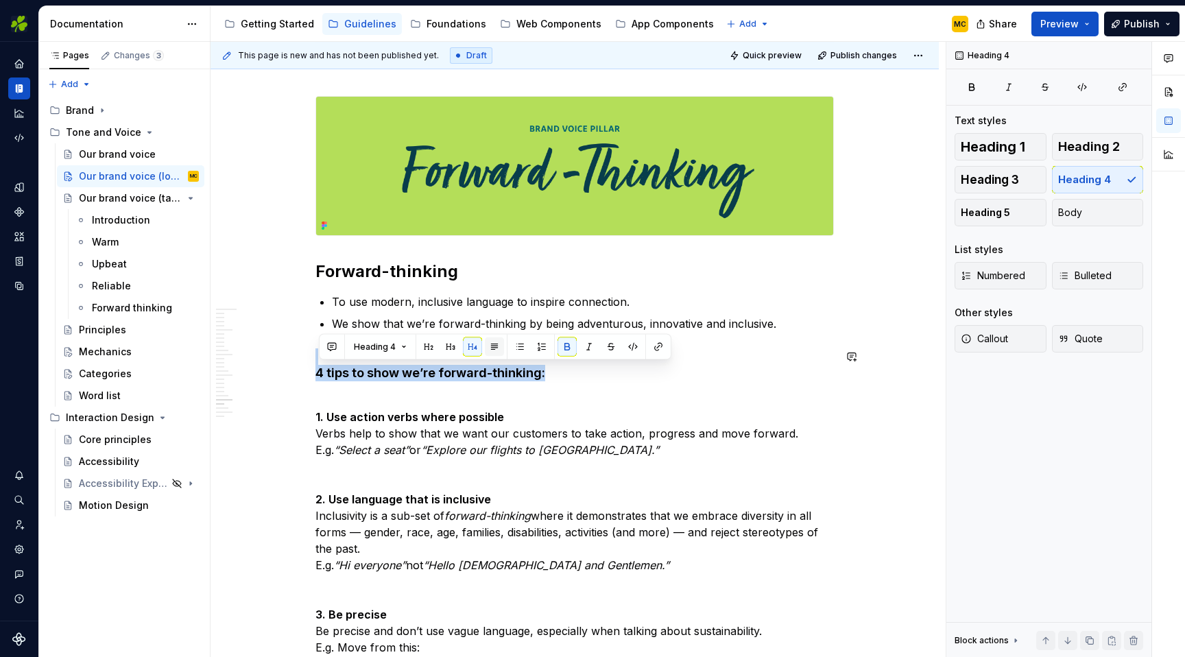
click at [493, 341] on button "button" at bounding box center [494, 346] width 19 height 19
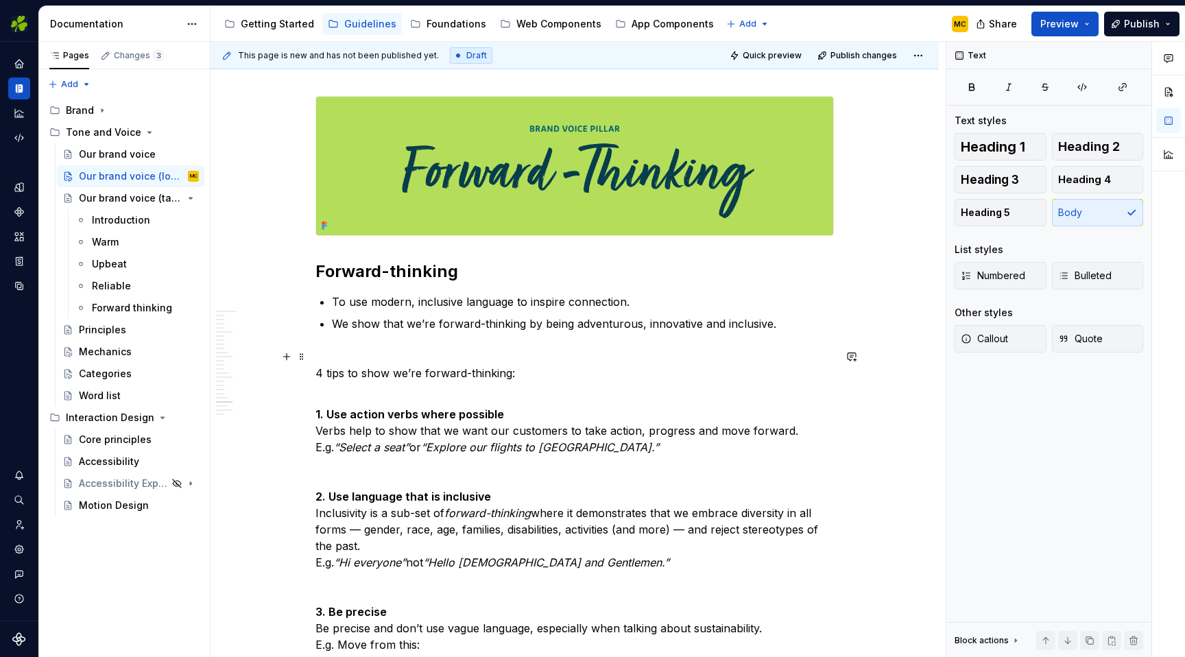
click at [540, 369] on p "4 tips to show we’re forward-thinking:" at bounding box center [574, 364] width 518 height 33
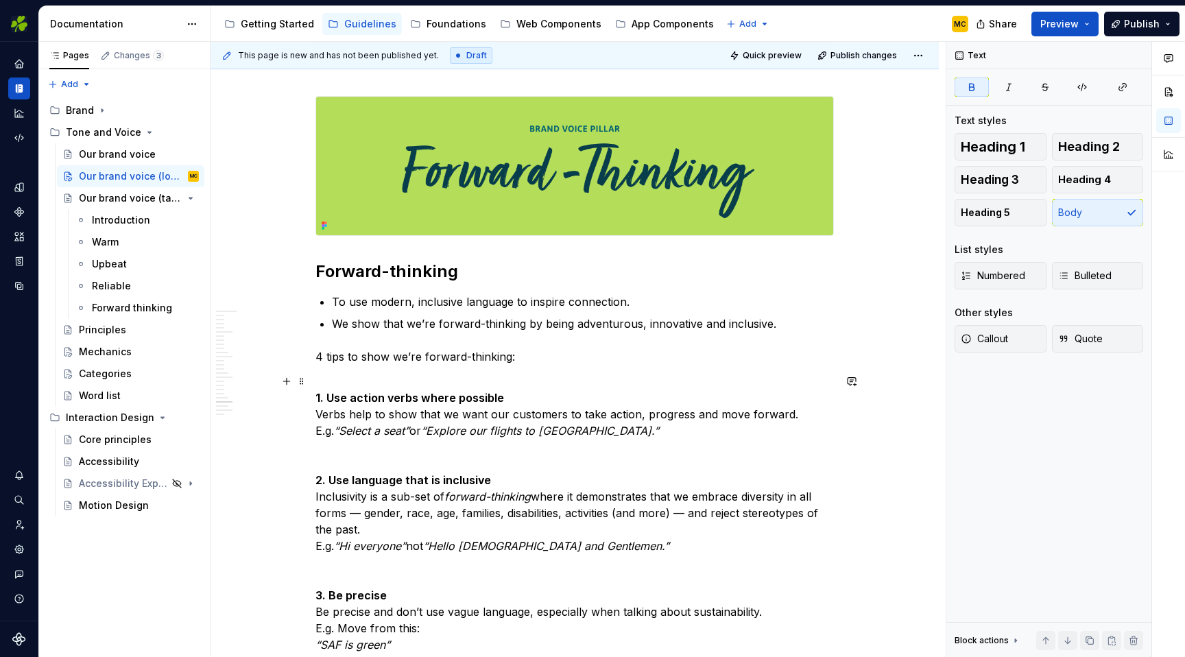
click at [514, 397] on p "1. Use action verbs where possible Verbs help to show that we want our customer…" at bounding box center [574, 406] width 518 height 66
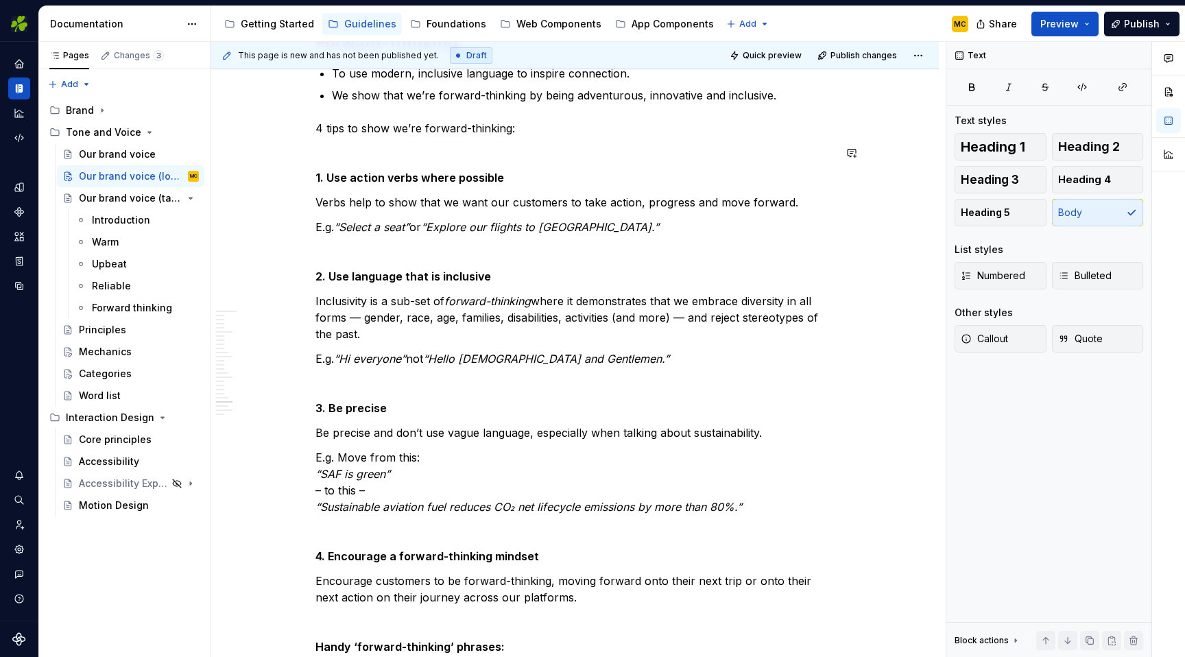
scroll to position [5730, 0]
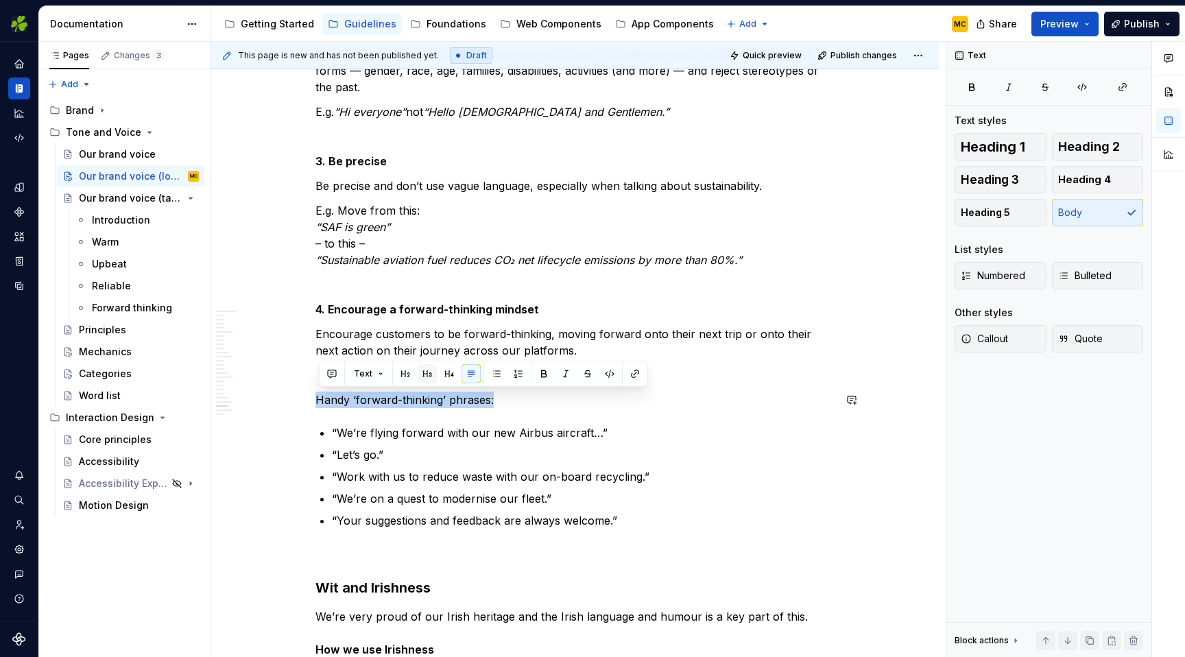
click at [427, 377] on button "button" at bounding box center [427, 373] width 19 height 19
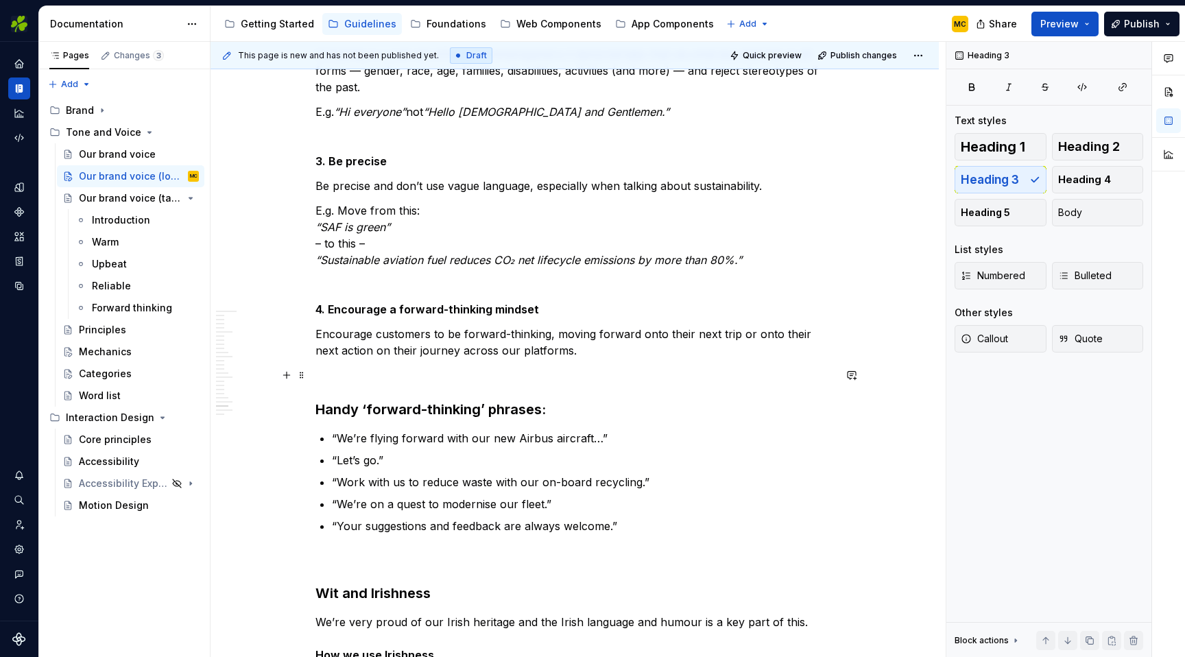
click at [514, 379] on p at bounding box center [574, 375] width 518 height 16
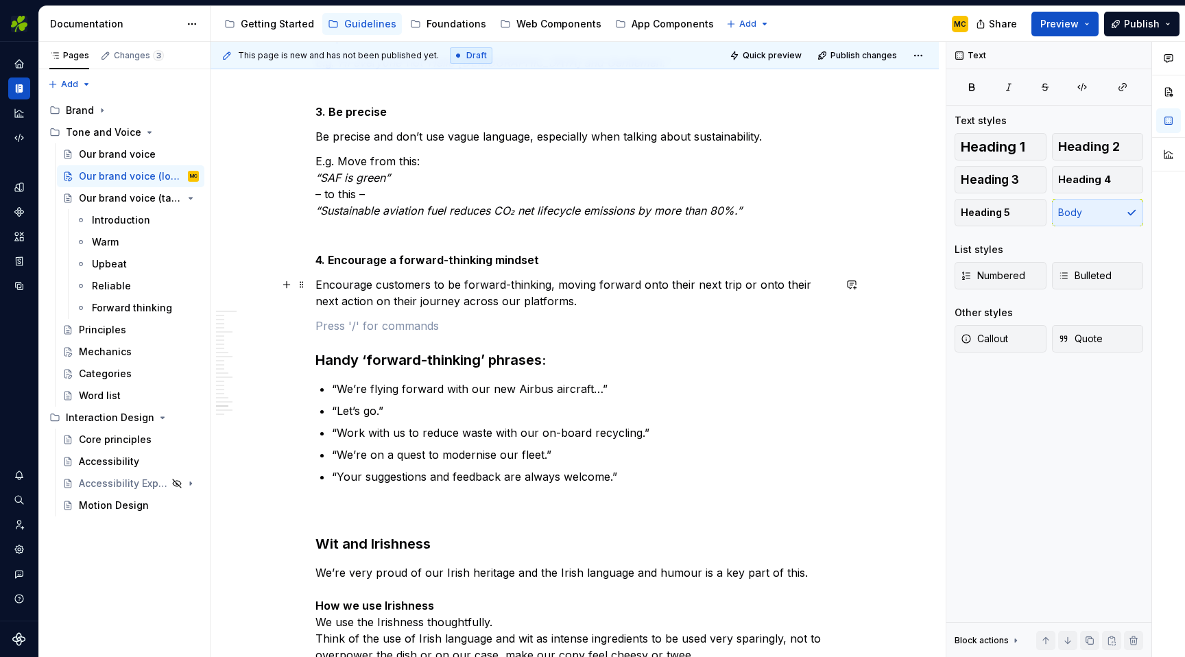
scroll to position [5787, 0]
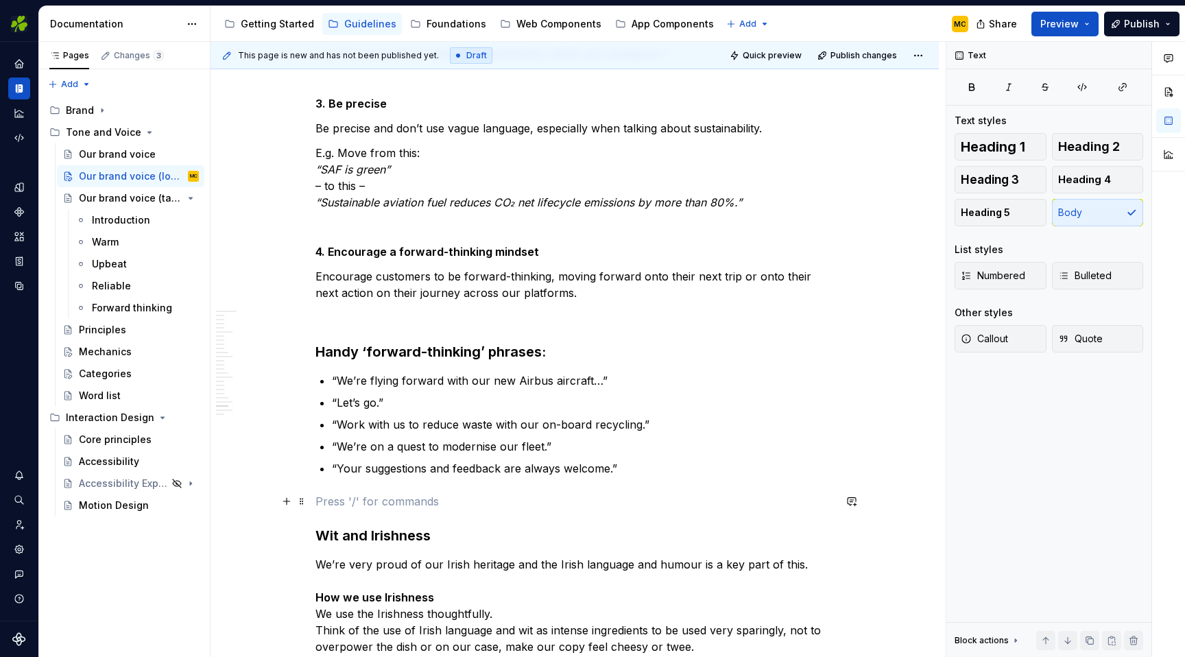
click at [414, 507] on p at bounding box center [574, 501] width 518 height 16
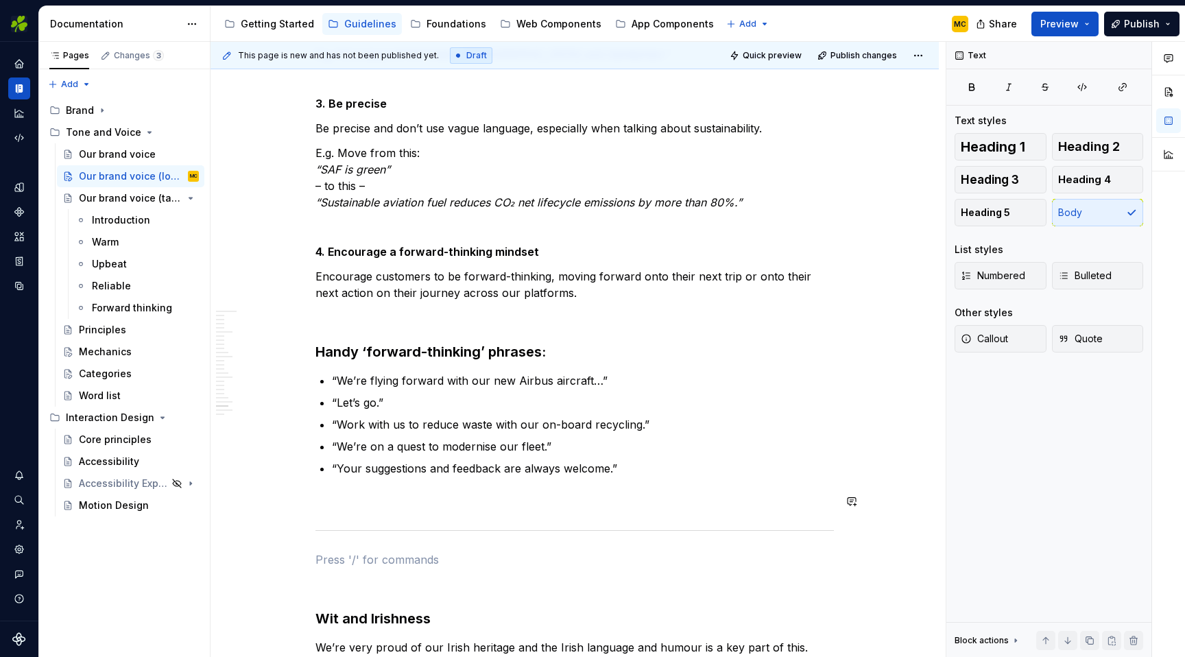
scroll to position [5789, 0]
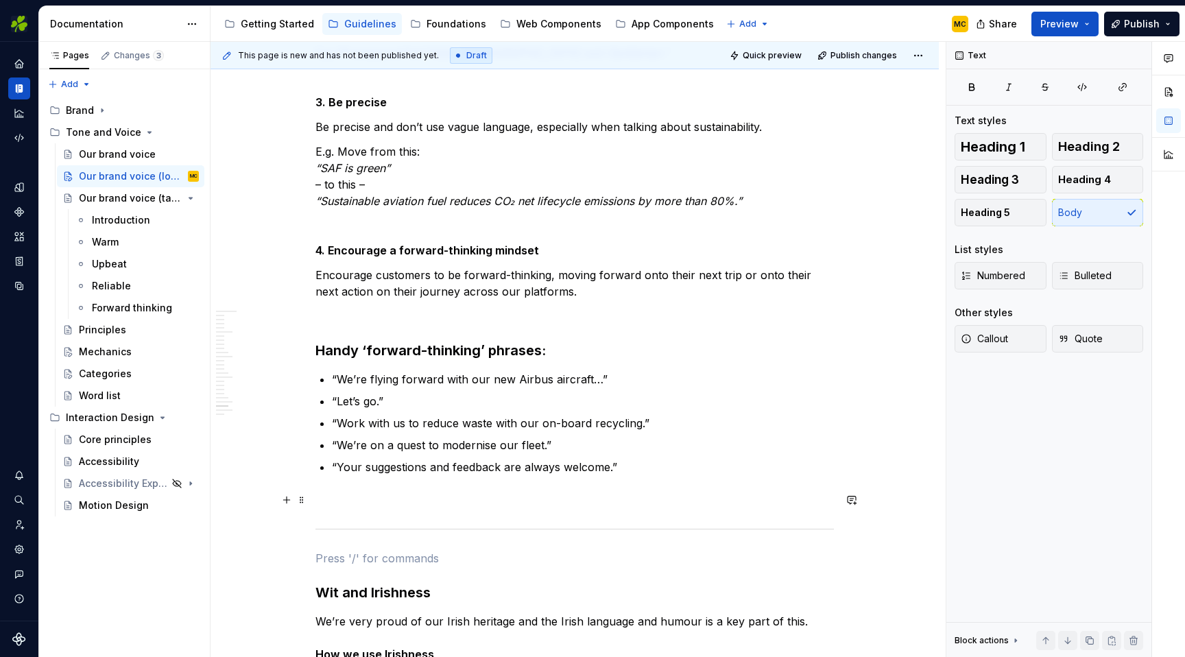
click at [401, 507] on p at bounding box center [574, 500] width 518 height 16
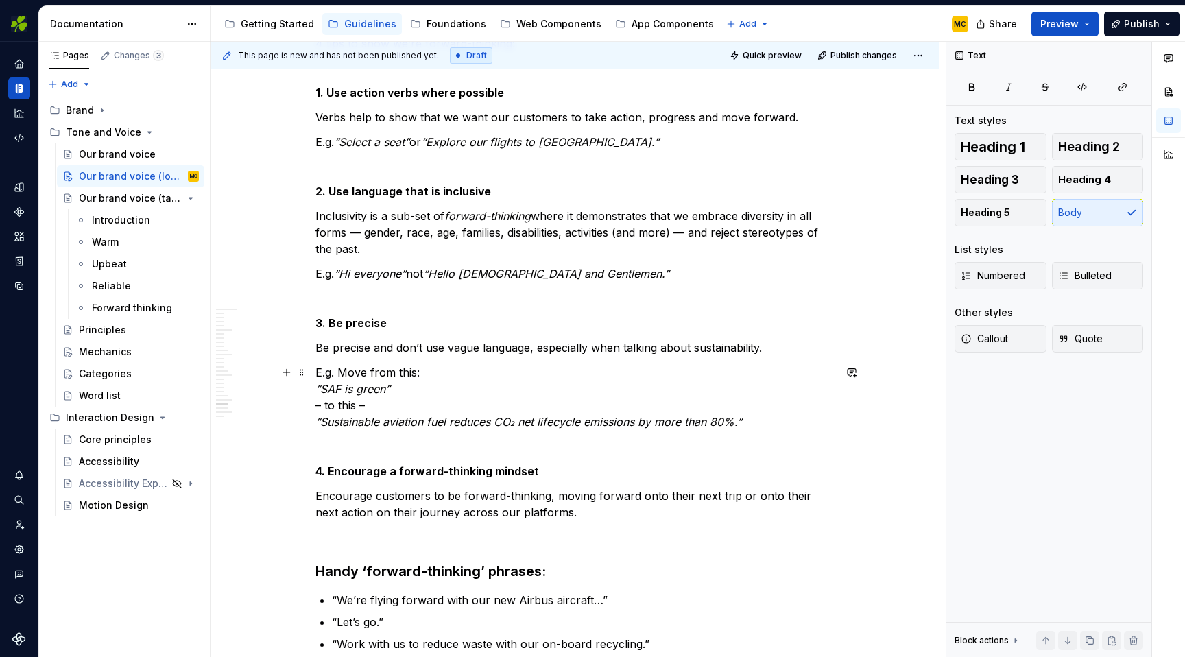
scroll to position [5572, 0]
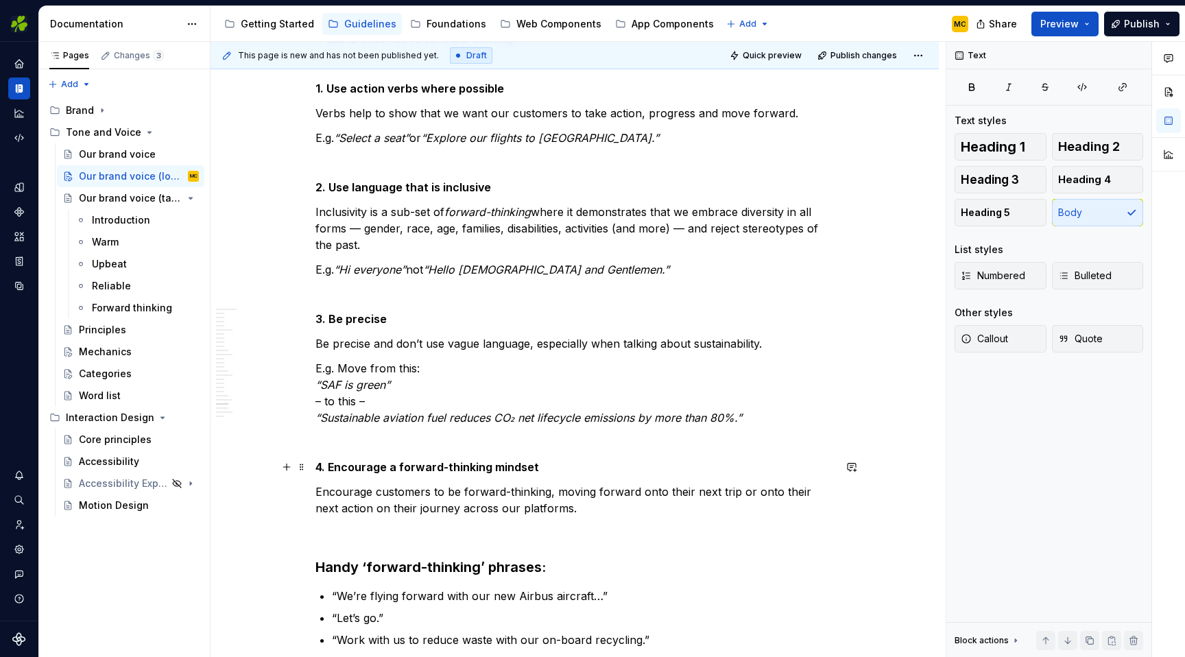
click at [410, 463] on strong "4. Encourage a forward-thinking mindset" at bounding box center [427, 467] width 224 height 14
click at [448, 446] on button "button" at bounding box center [448, 441] width 19 height 19
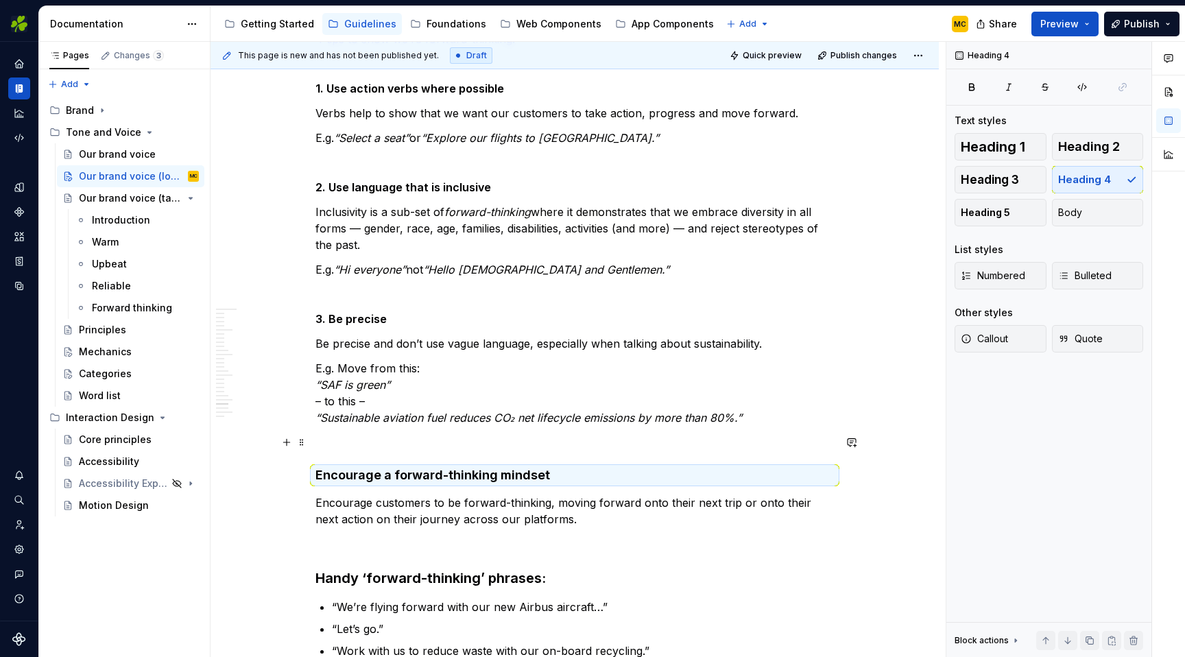
click at [407, 436] on p at bounding box center [574, 442] width 518 height 16
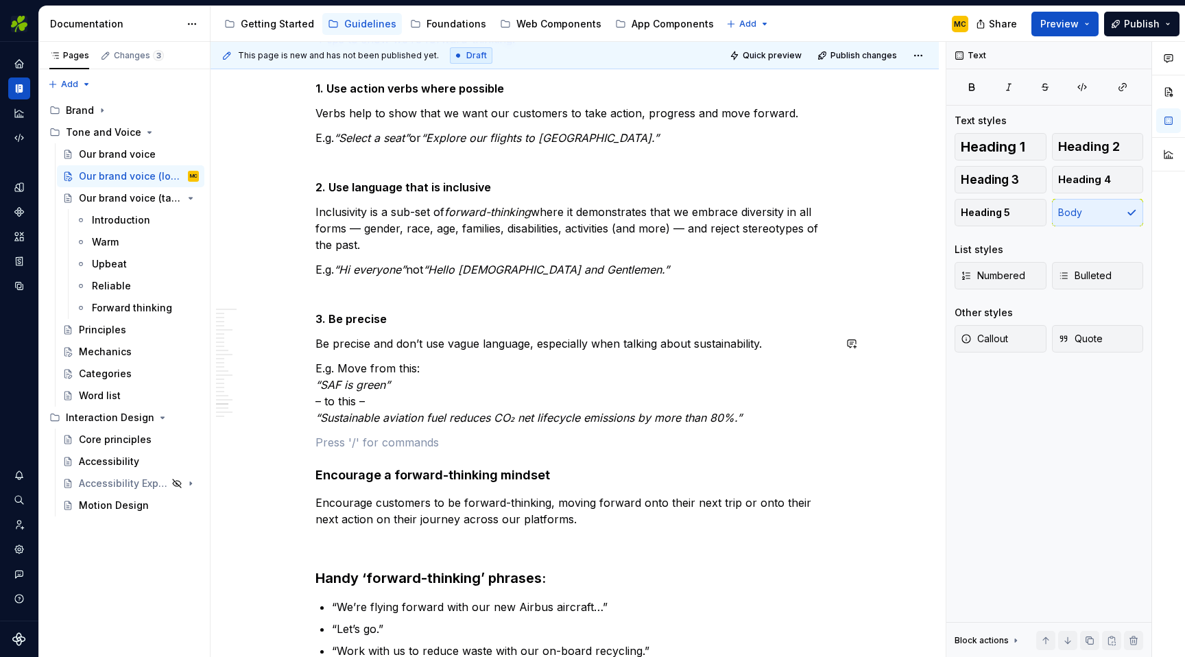
click at [420, 324] on p "3. Be precise" at bounding box center [574, 319] width 518 height 16
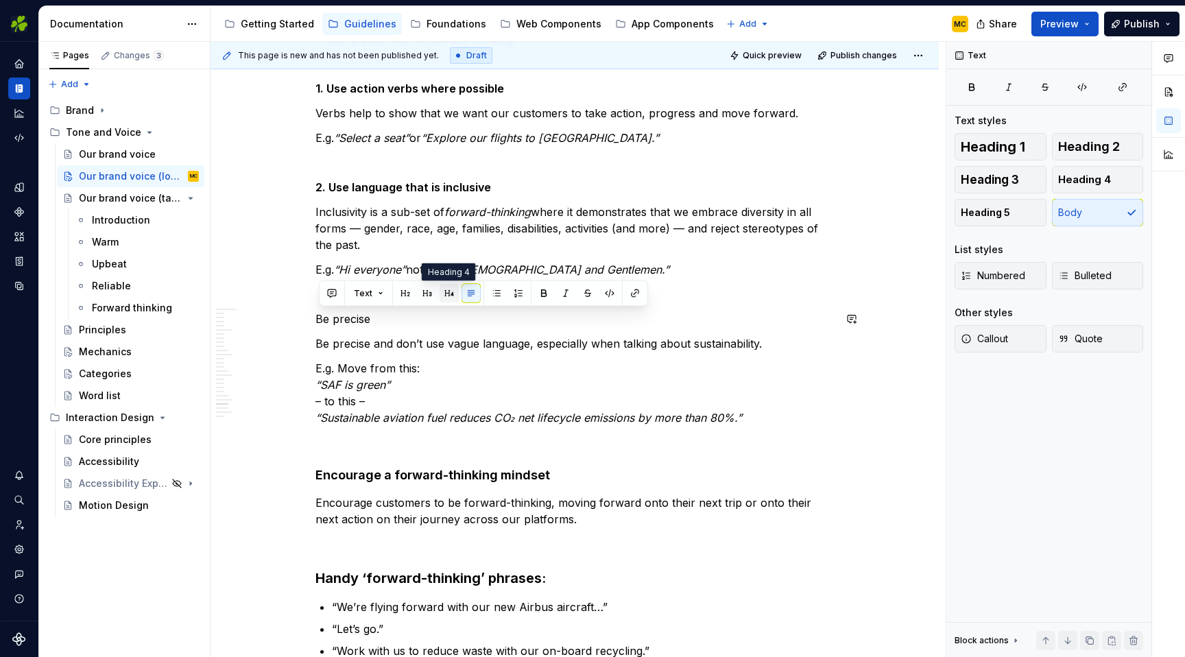
click at [444, 294] on button "button" at bounding box center [448, 293] width 19 height 19
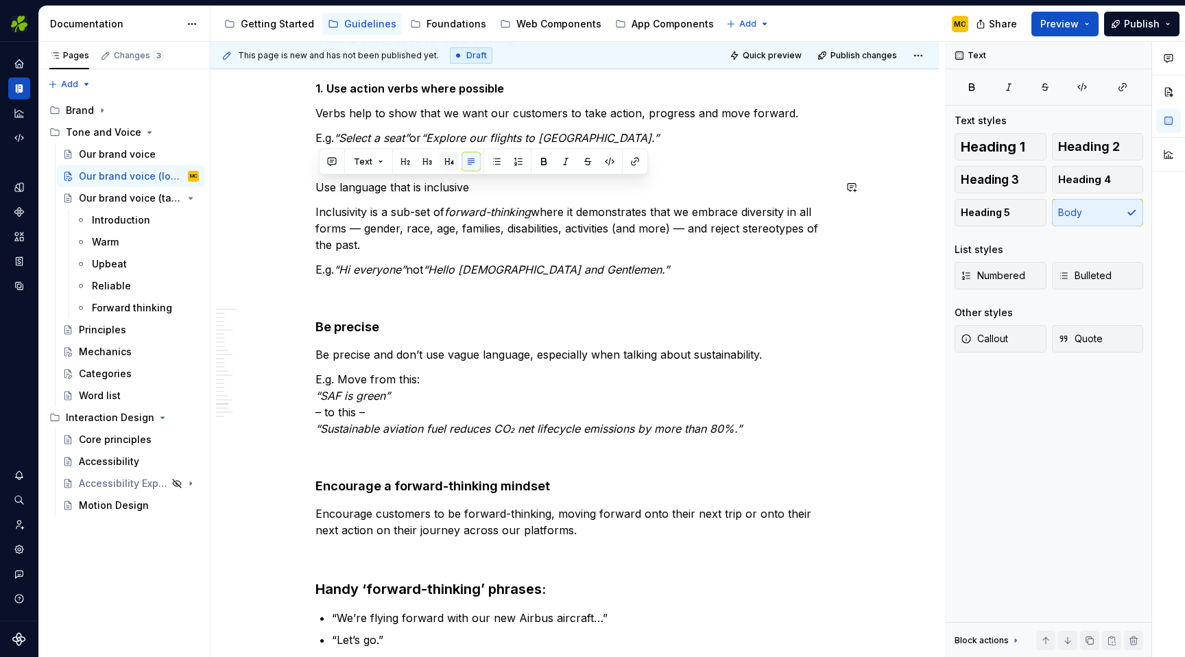
click at [443, 160] on button "button" at bounding box center [448, 161] width 19 height 19
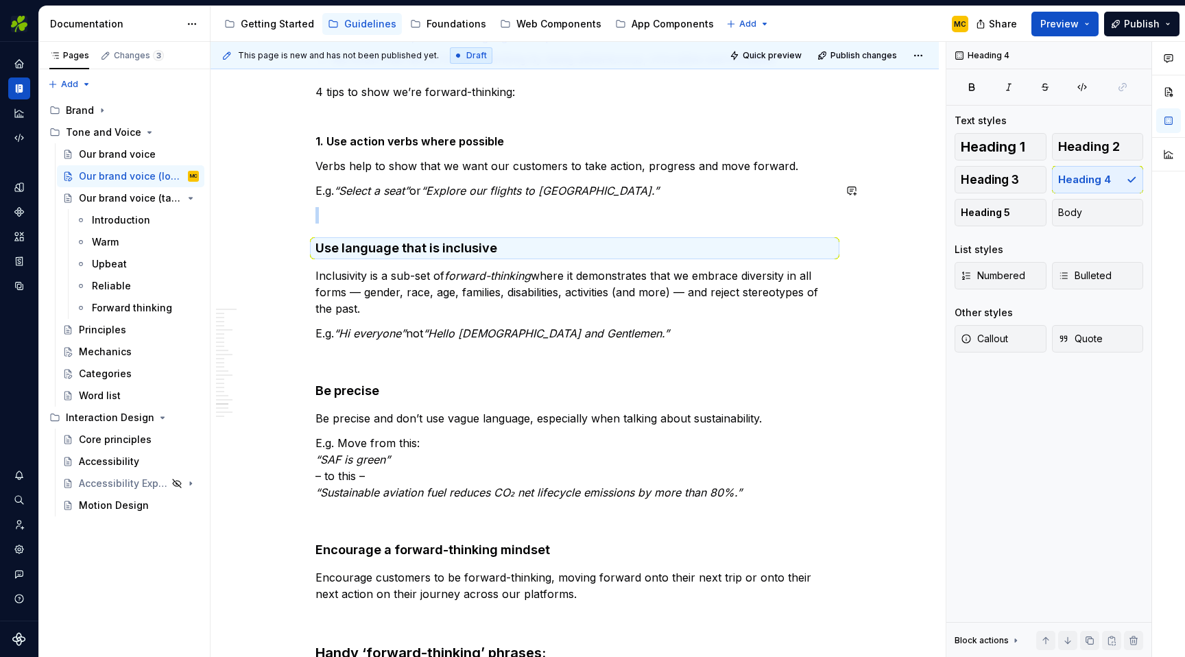
scroll to position [5498, 0]
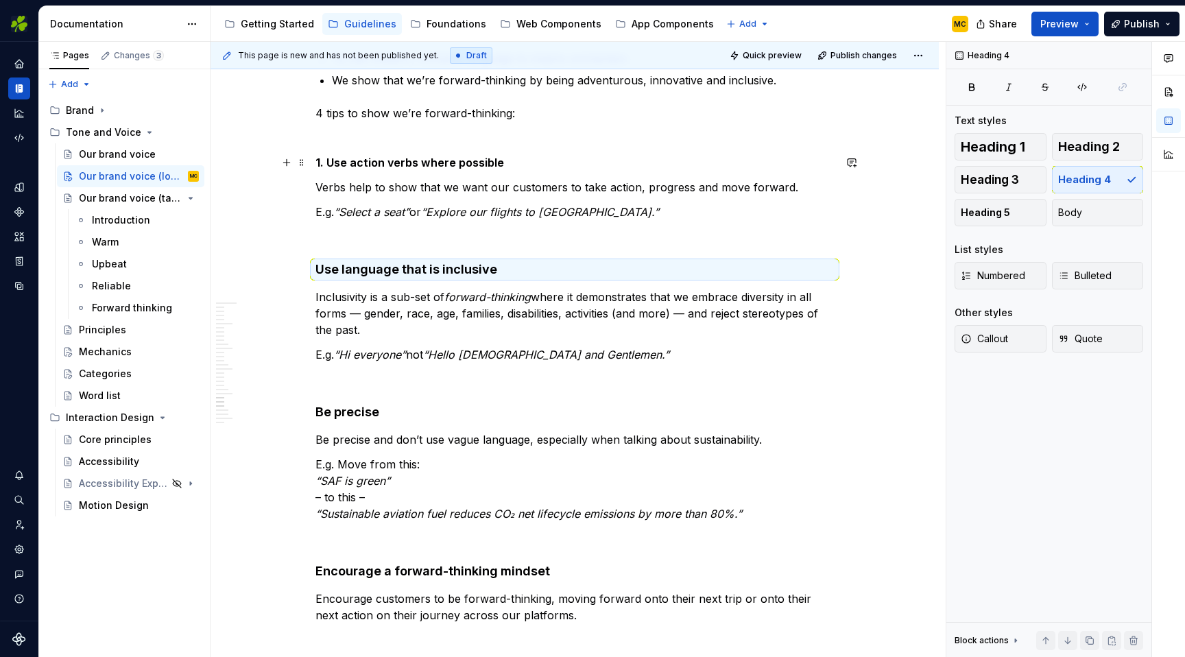
click at [449, 165] on strong "1. Use action verbs where possible" at bounding box center [409, 163] width 189 height 14
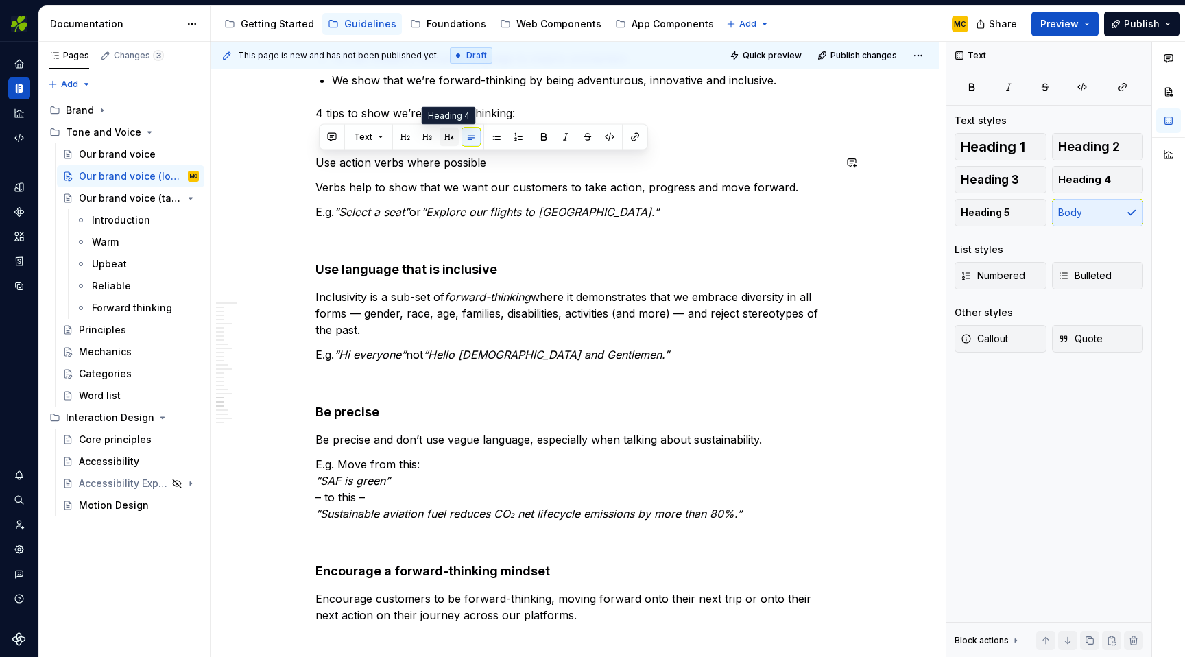
click at [444, 142] on button "button" at bounding box center [448, 137] width 19 height 19
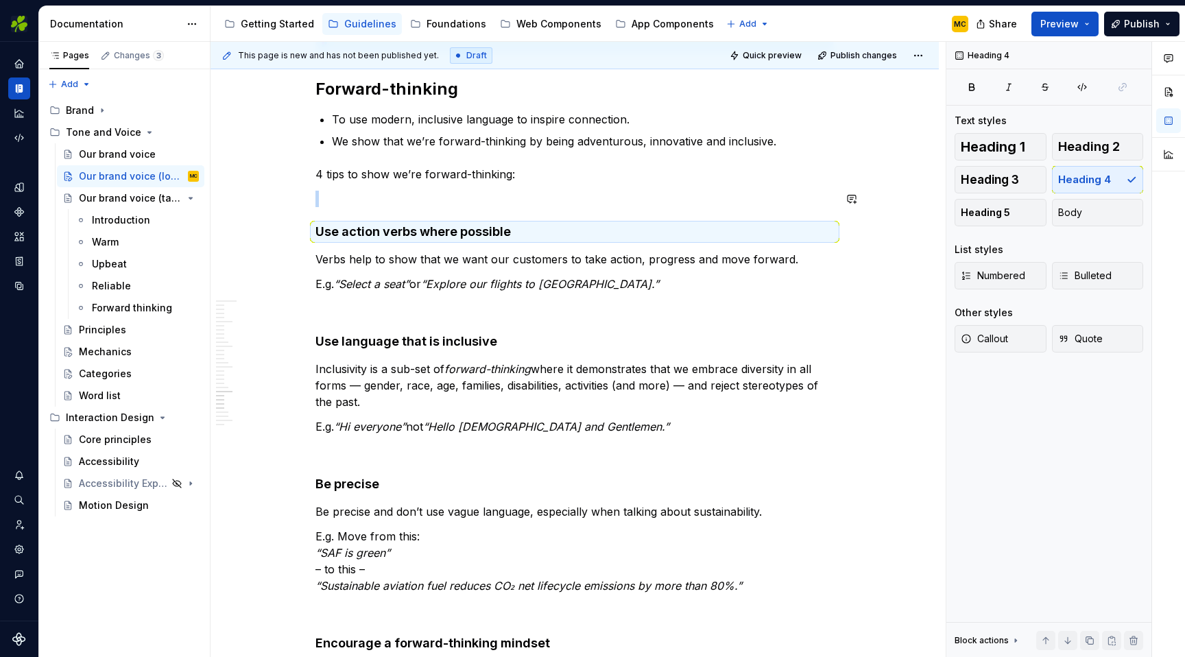
scroll to position [5431, 0]
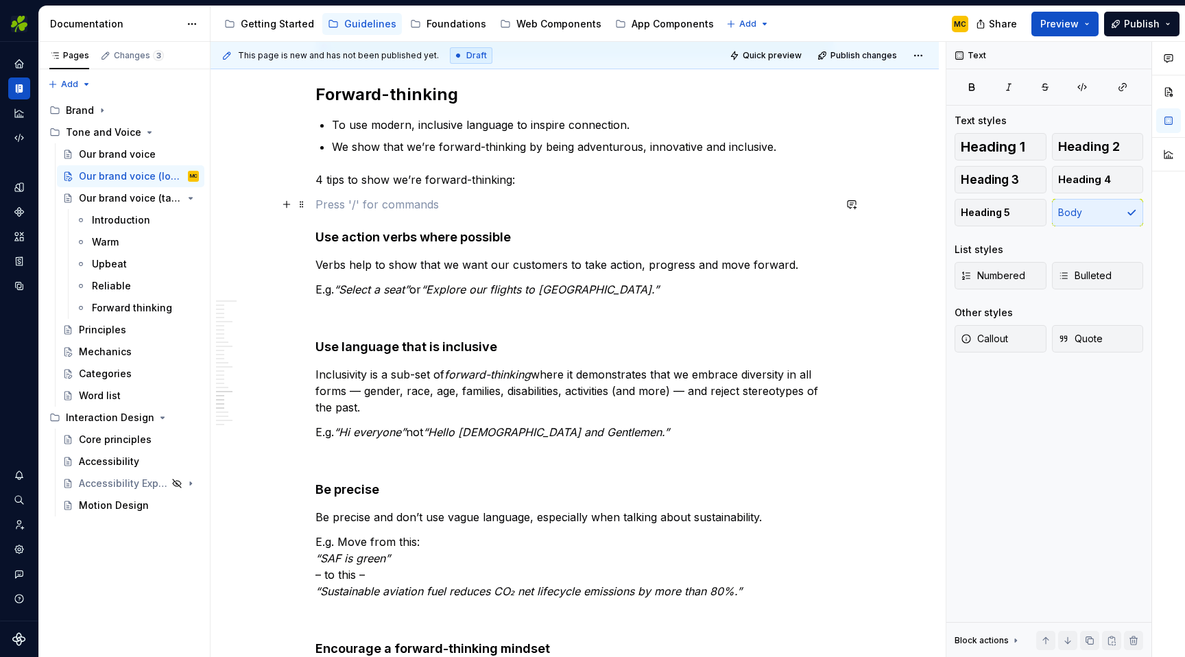
click at [433, 196] on p at bounding box center [574, 204] width 518 height 16
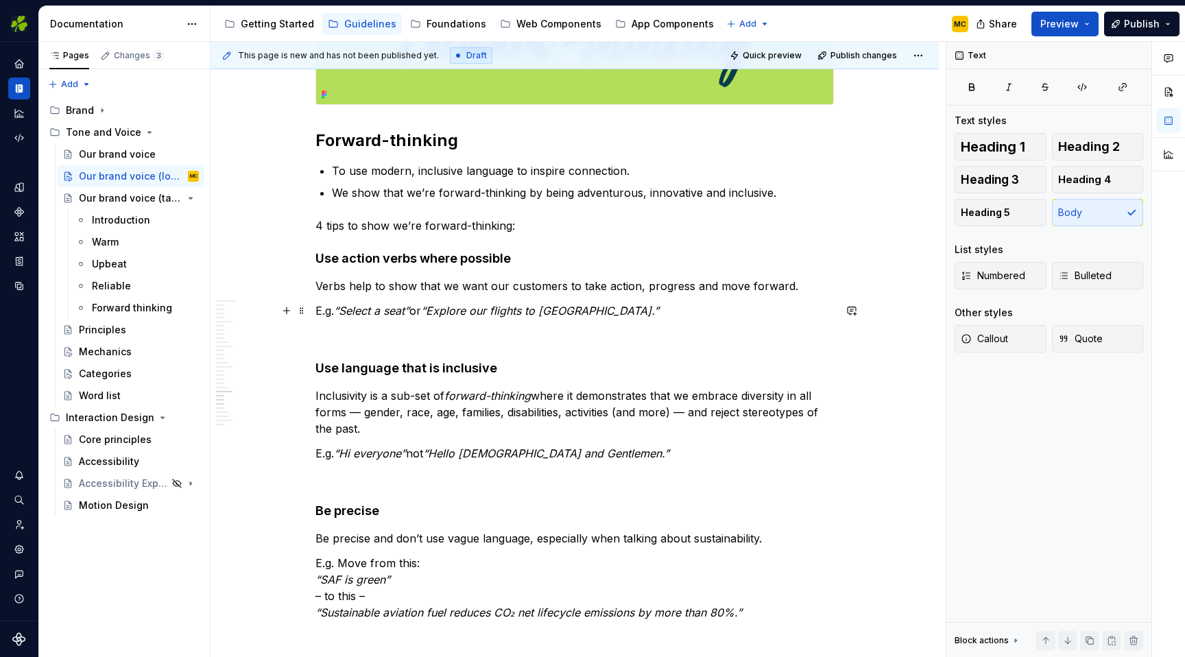
scroll to position [5386, 0]
click at [422, 311] on p "E.g. “Select a seat” or “Explore our flights to [GEOGRAPHIC_DATA].”" at bounding box center [574, 310] width 518 height 16
click at [412, 332] on p at bounding box center [574, 334] width 518 height 16
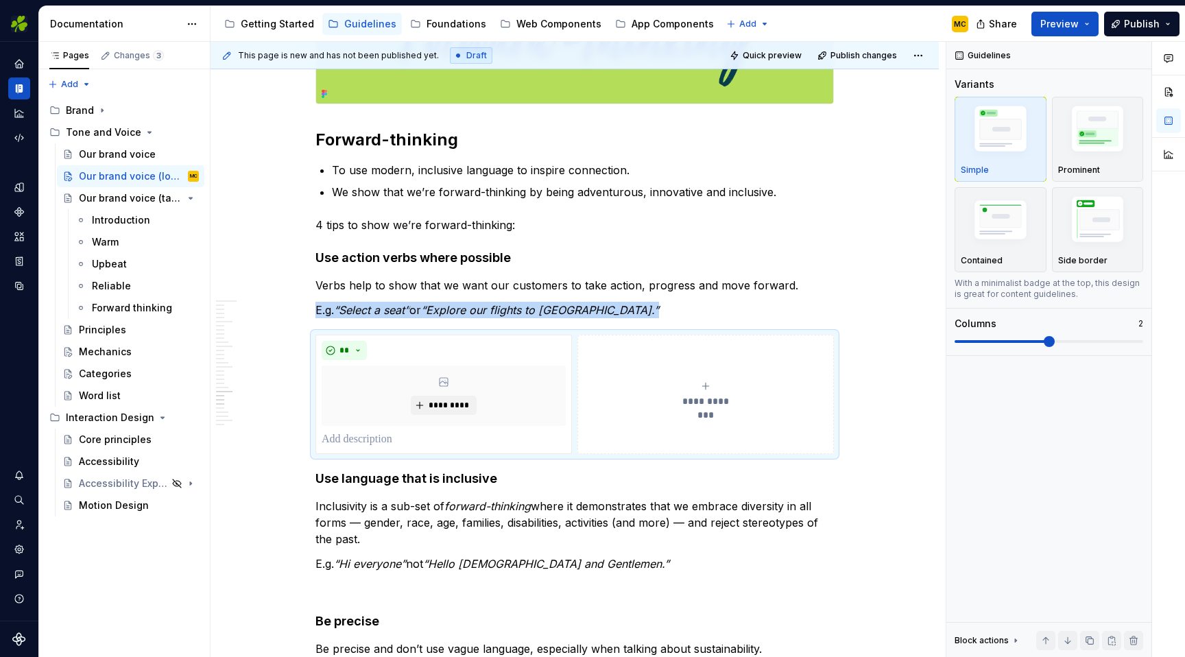
type textarea "*"
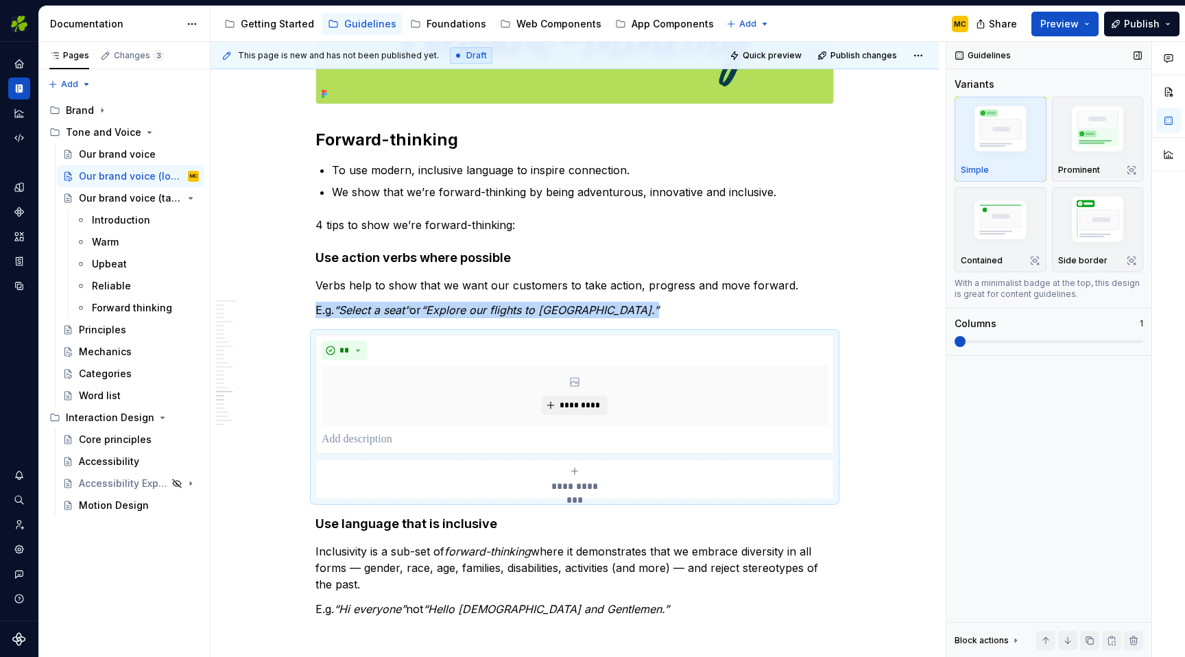
click at [954, 336] on span at bounding box center [959, 341] width 11 height 11
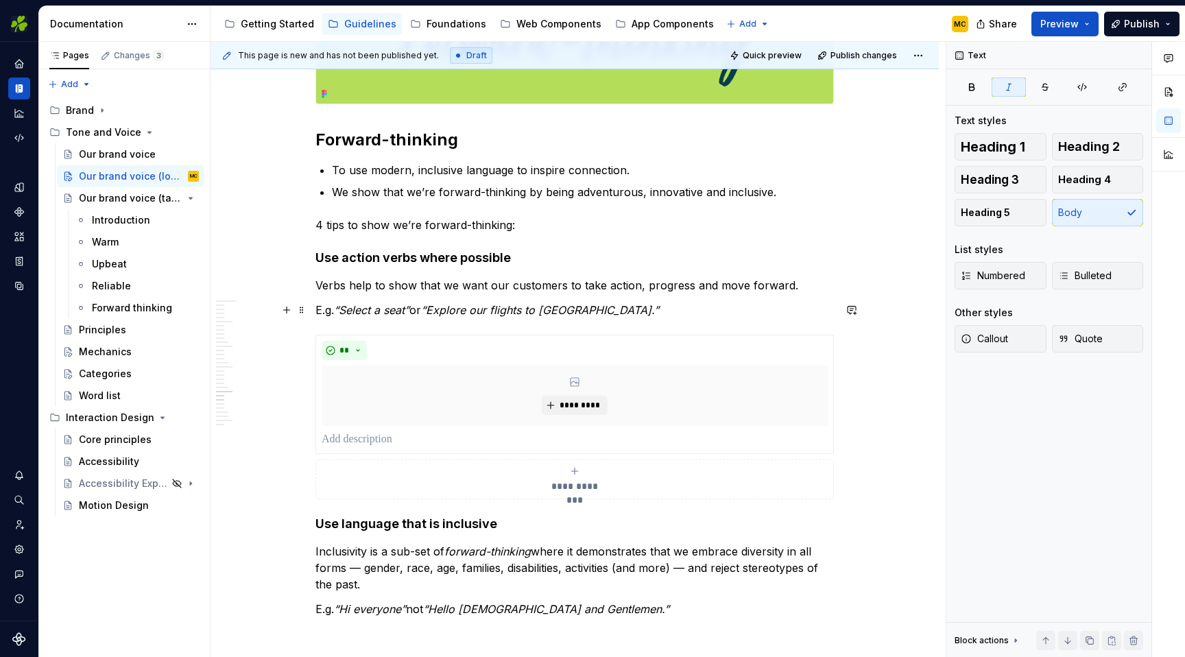
click at [585, 303] on em "“Explore our flights to [GEOGRAPHIC_DATA].”" at bounding box center [540, 310] width 238 height 14
click at [401, 442] on p at bounding box center [575, 439] width 506 height 16
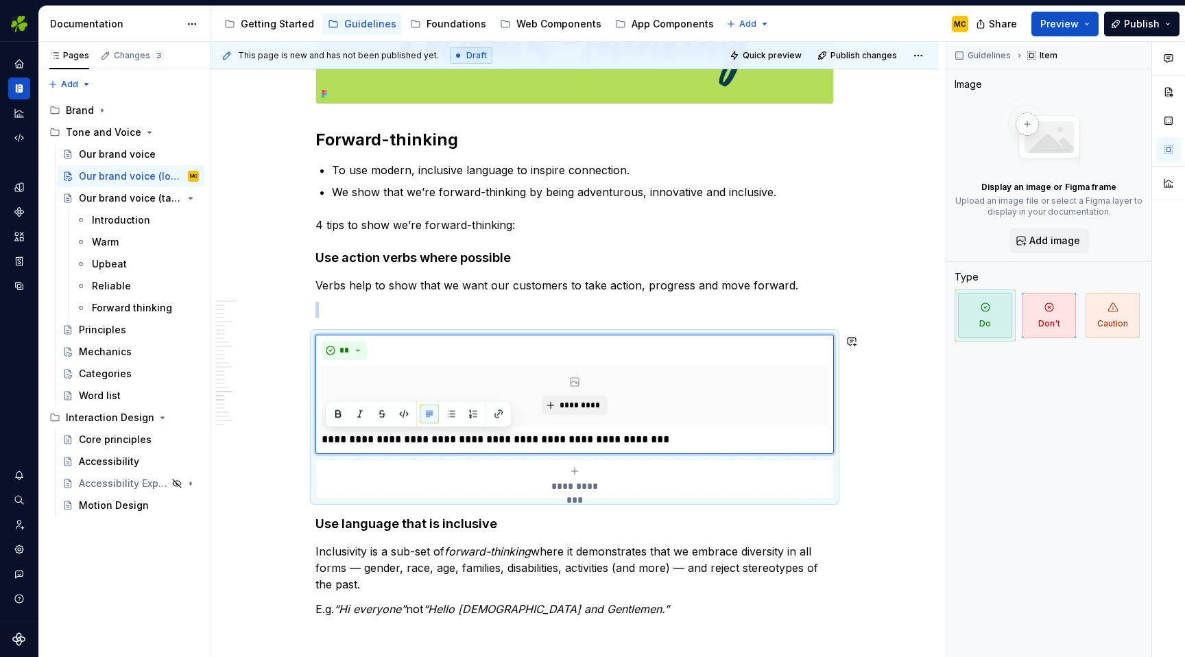
click at [422, 316] on p at bounding box center [574, 310] width 518 height 16
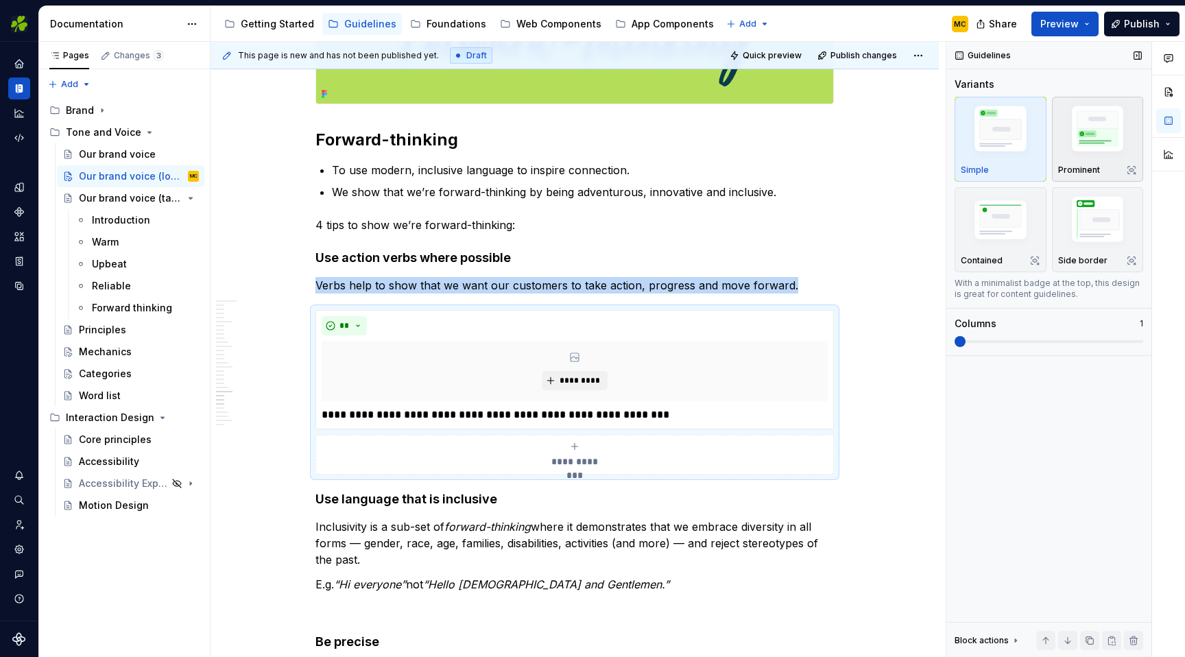
click at [1099, 119] on img "button" at bounding box center [1098, 131] width 80 height 60
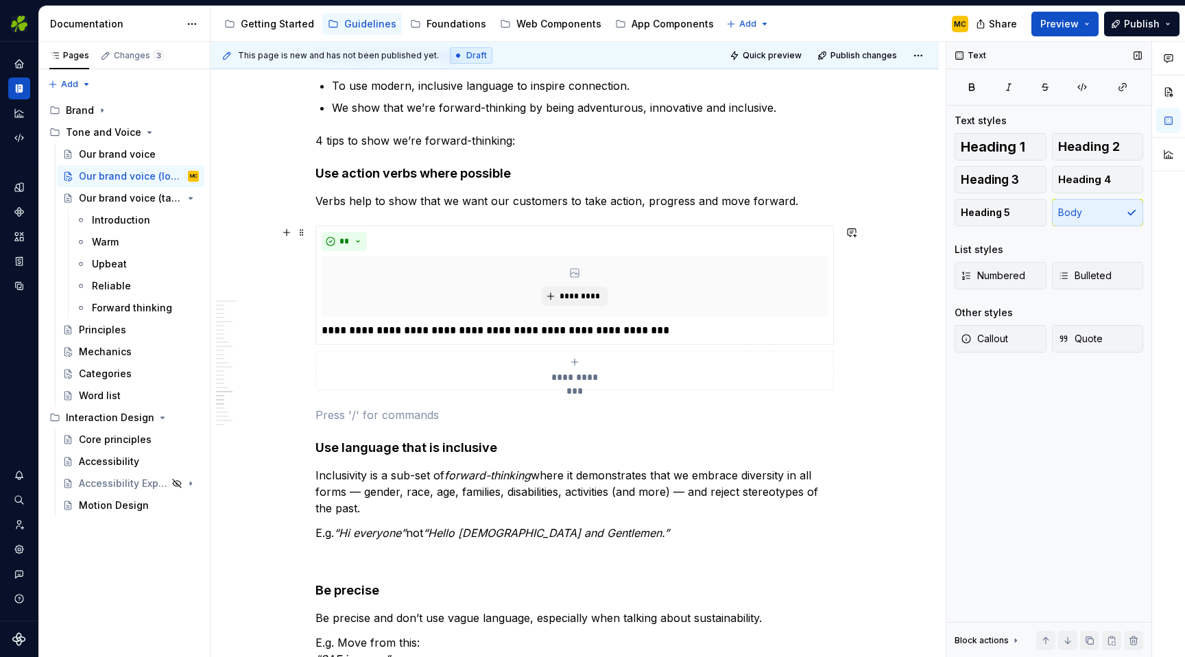
scroll to position [5484, 0]
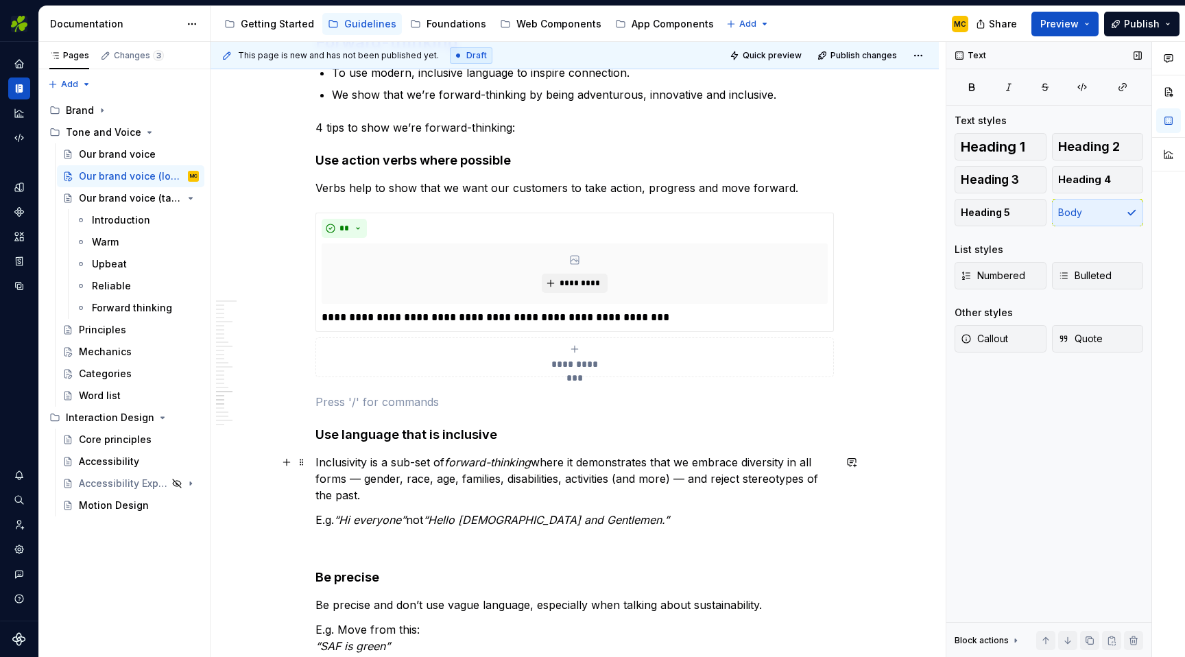
click at [445, 493] on p "Inclusivity is a sub-set of forward-thinking where it demonstrates that we embr…" at bounding box center [574, 478] width 518 height 49
click at [538, 188] on p "Verbs help to show that we want our customers to take action, progress and move…" at bounding box center [574, 188] width 518 height 16
click at [1095, 269] on span "Bulleted" at bounding box center [1084, 276] width 53 height 14
click at [487, 468] on em "forward-thinking" at bounding box center [487, 462] width 86 height 14
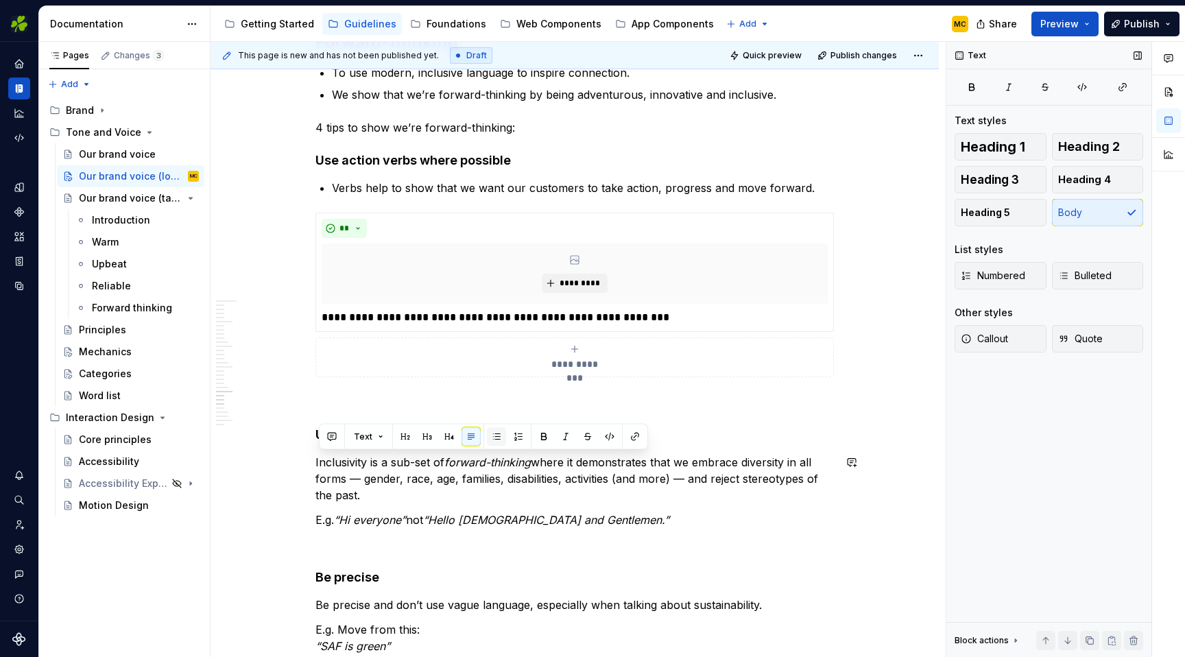
click at [496, 441] on button "button" at bounding box center [496, 436] width 19 height 19
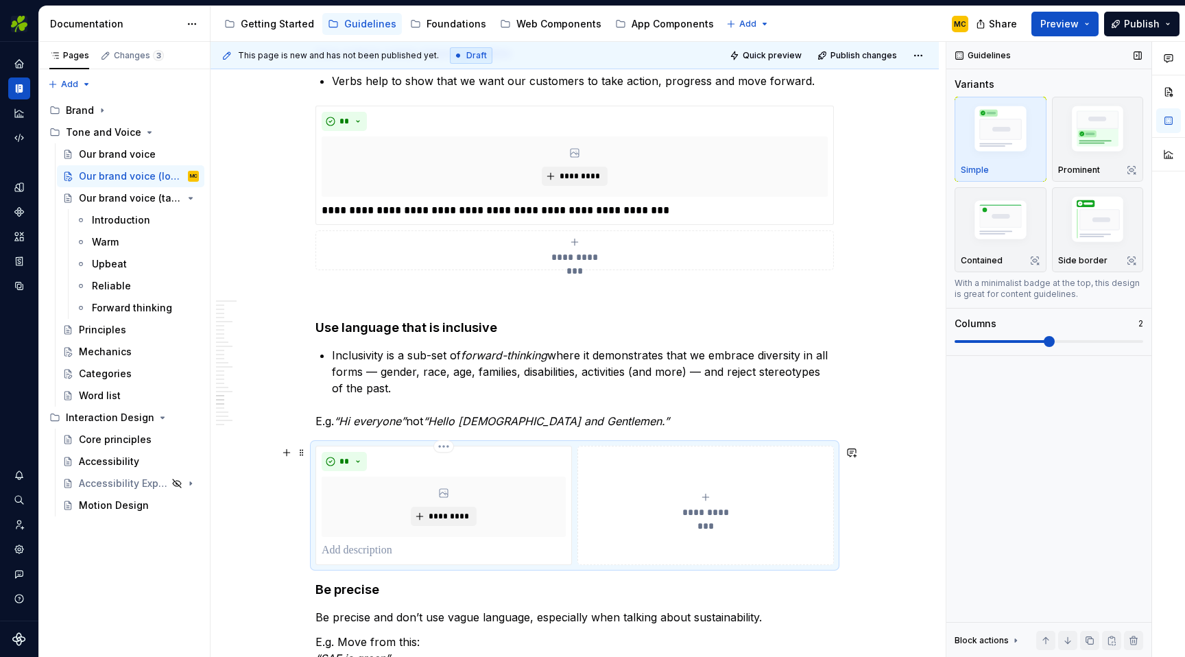
scroll to position [5603, 0]
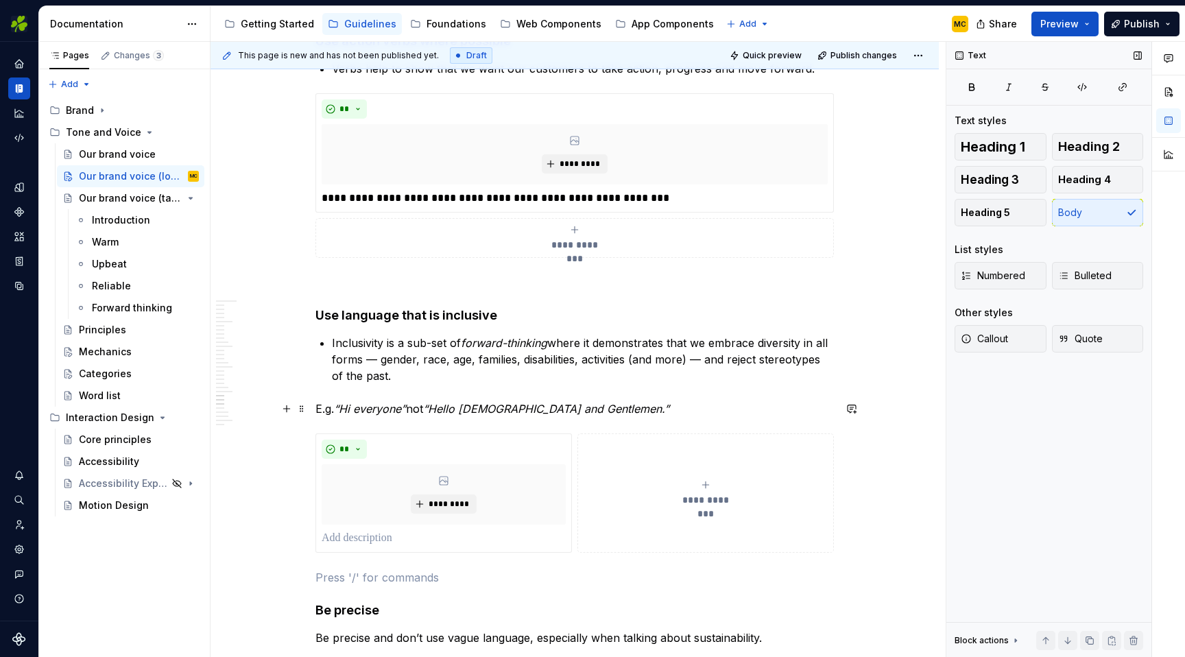
click at [599, 408] on p "E.g. “Hi everyone” not “Hello [DEMOGRAPHIC_DATA] and Gentlemen.”" at bounding box center [574, 408] width 518 height 16
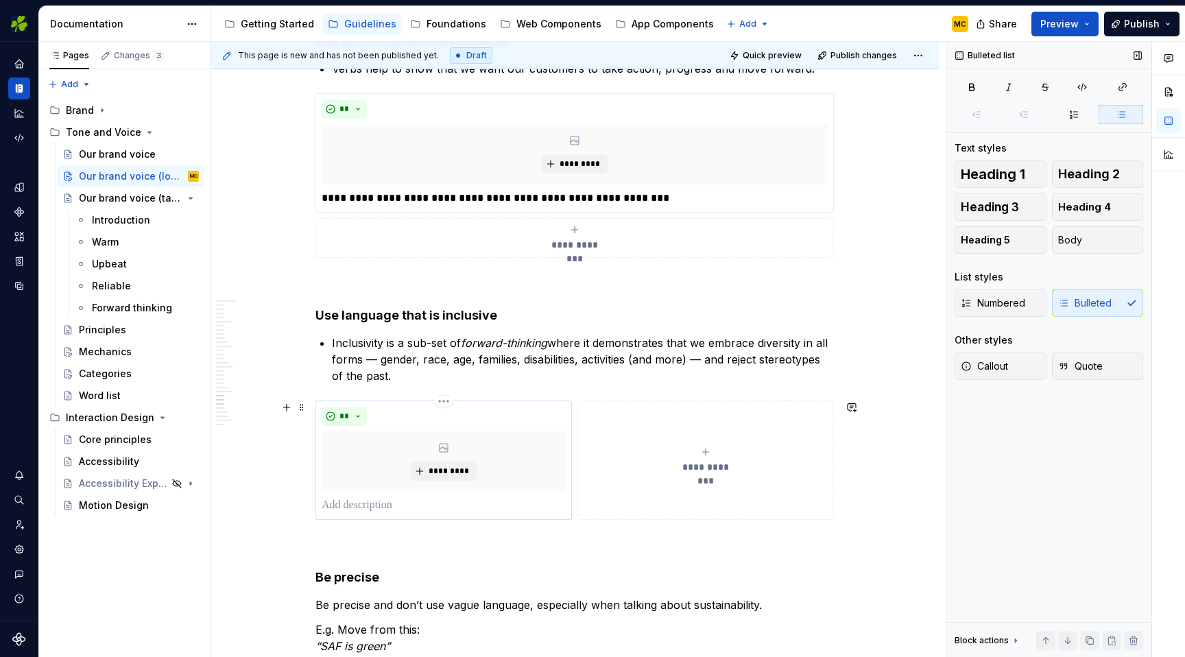
click at [411, 503] on p at bounding box center [444, 505] width 244 height 16
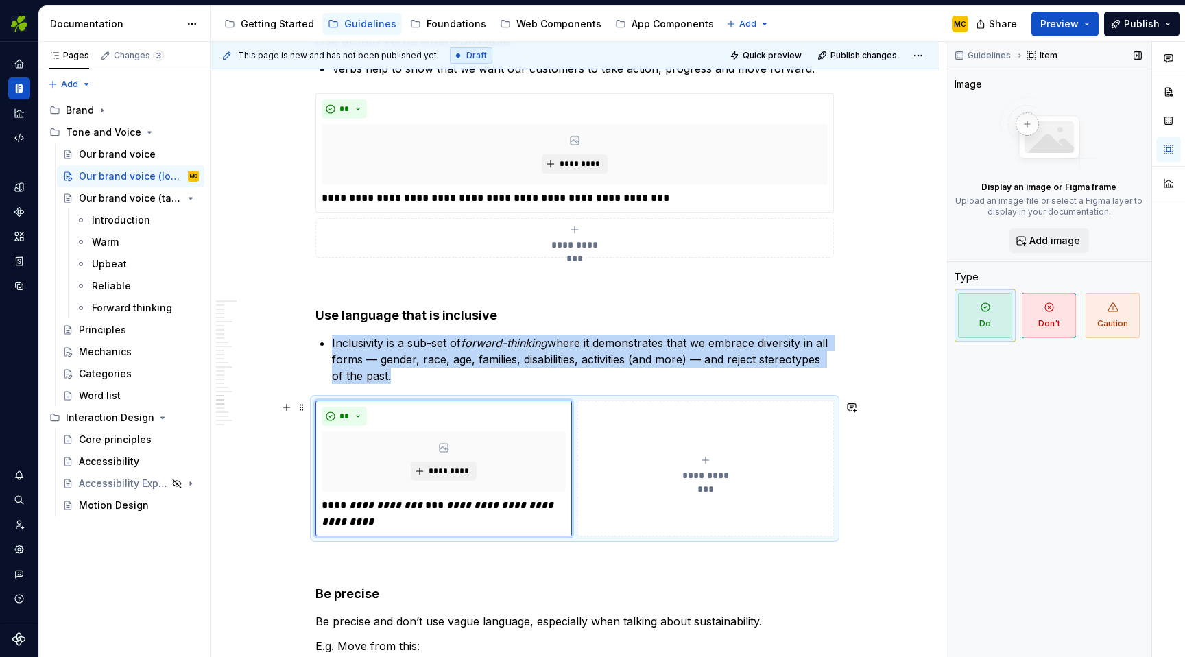
click at [709, 472] on span "**********" at bounding box center [705, 475] width 63 height 14
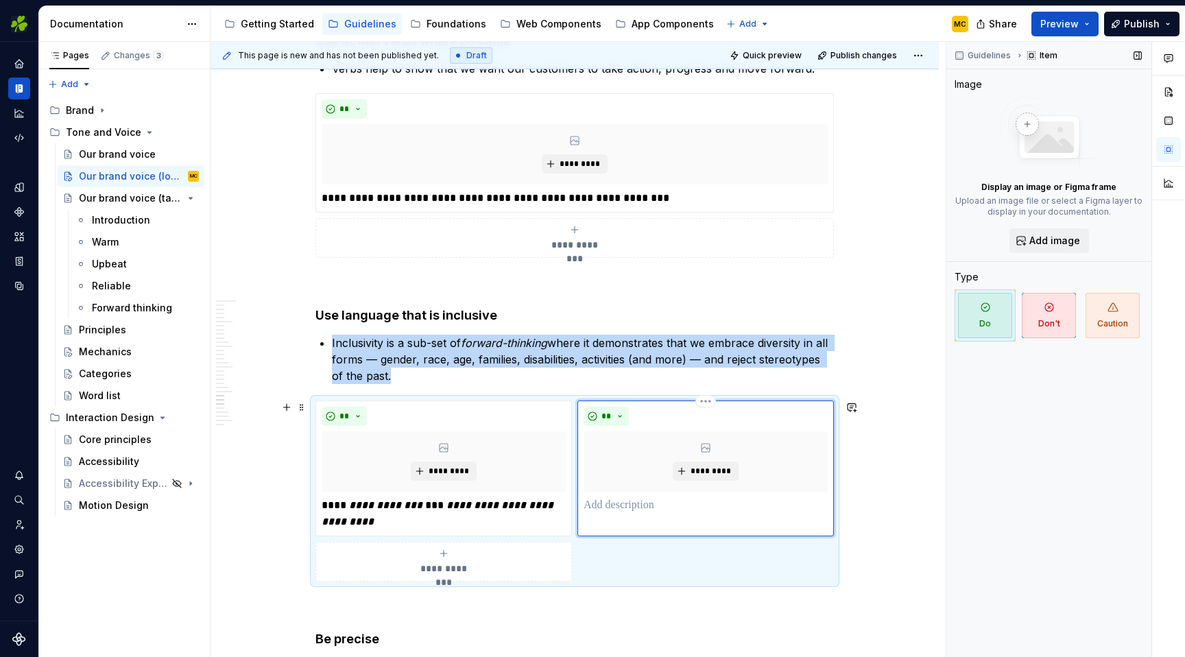
click at [651, 504] on p at bounding box center [705, 505] width 244 height 16
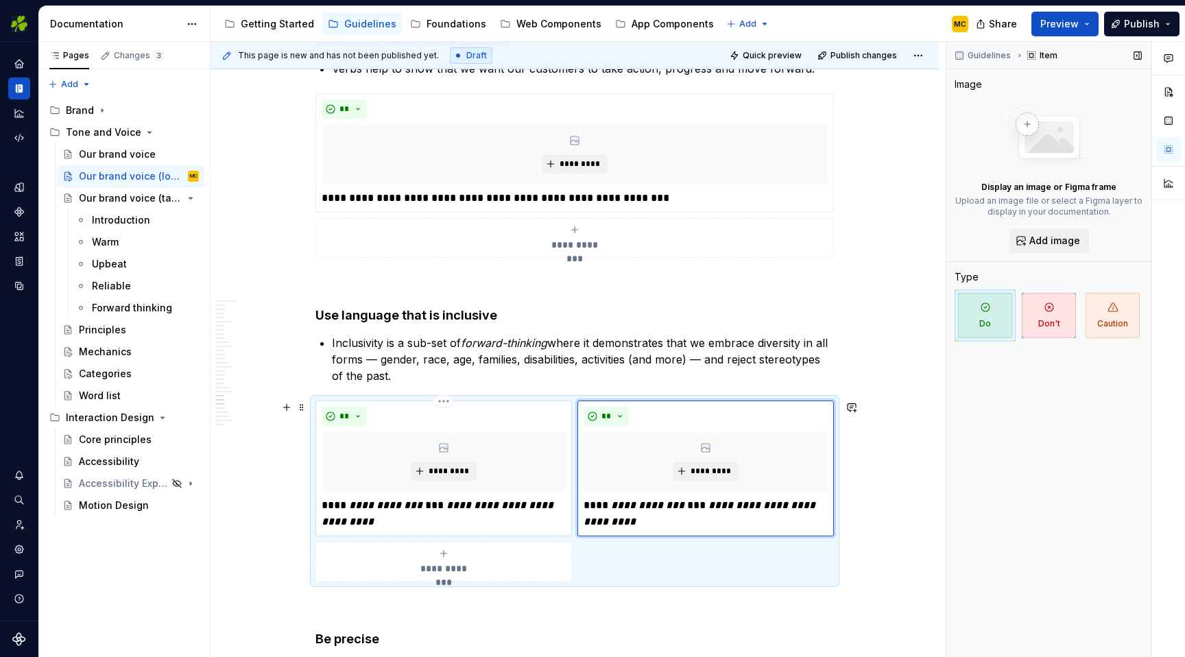
click at [476, 522] on p "**********" at bounding box center [444, 513] width 244 height 33
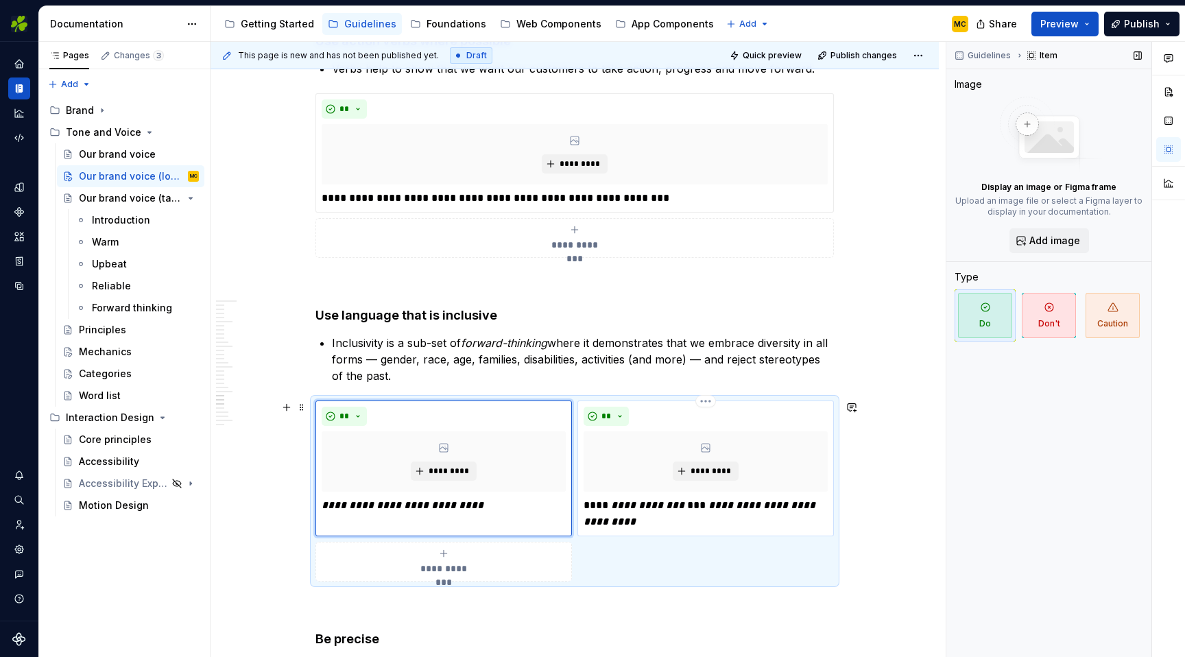
click at [608, 505] on p "**********" at bounding box center [705, 513] width 244 height 33
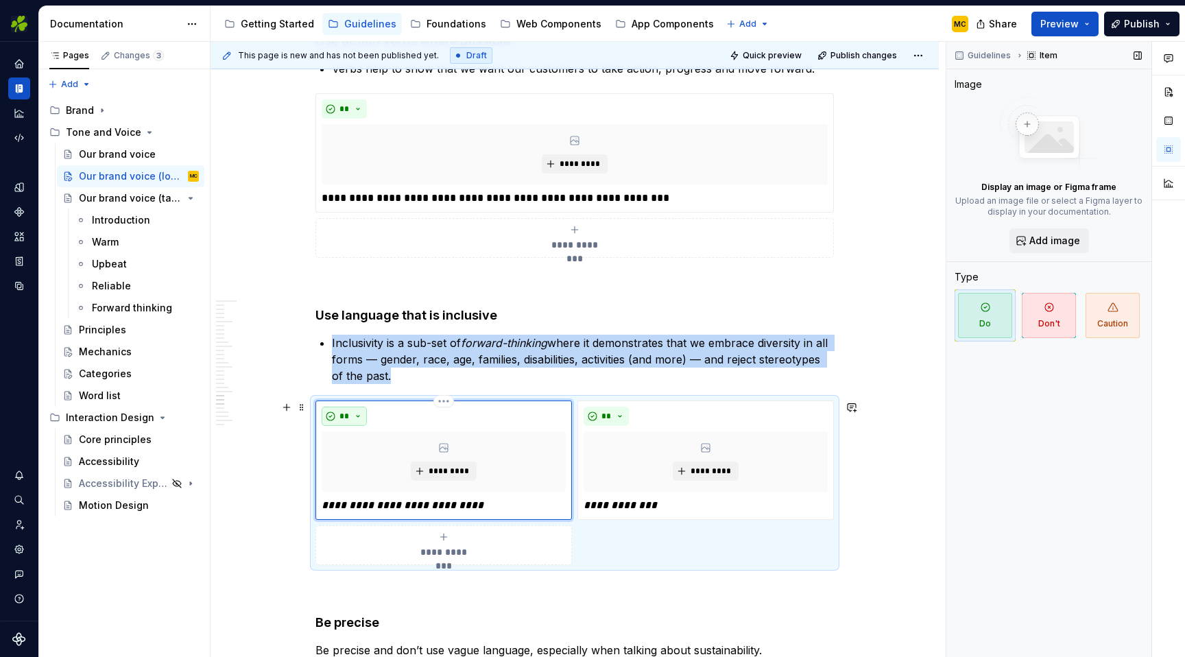
click at [367, 411] on button "**" at bounding box center [344, 416] width 45 height 19
click at [383, 461] on div "Don't" at bounding box center [379, 465] width 25 height 14
click at [662, 562] on div "**********" at bounding box center [574, 482] width 518 height 165
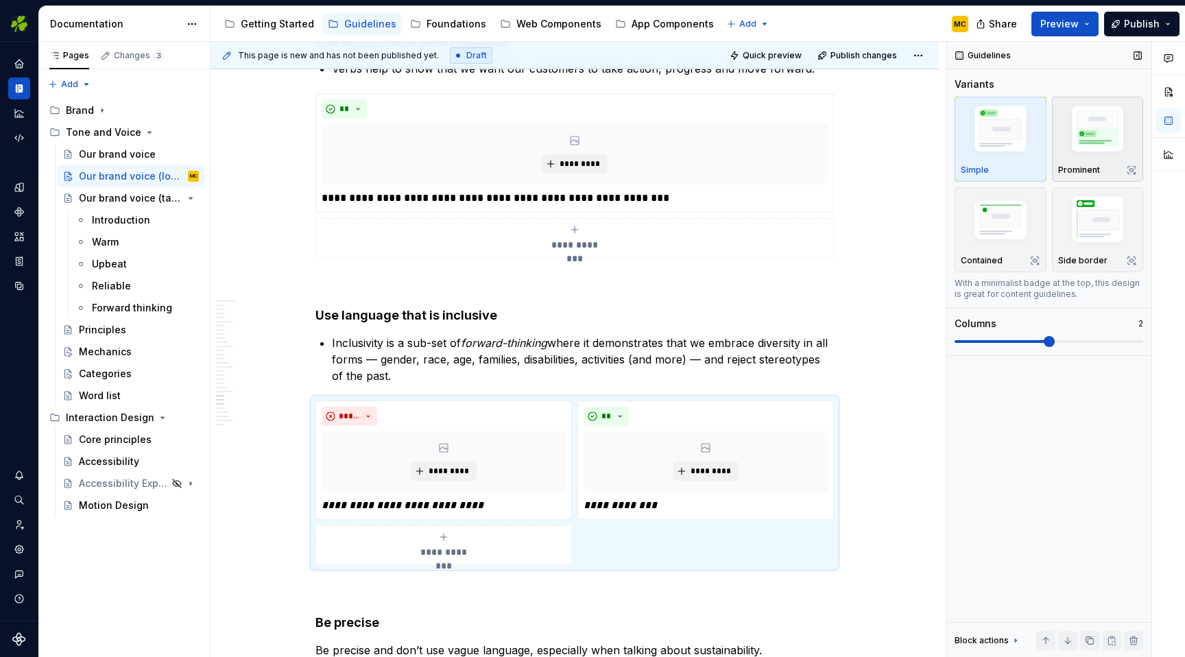
click at [1065, 136] on img "button" at bounding box center [1098, 131] width 80 height 60
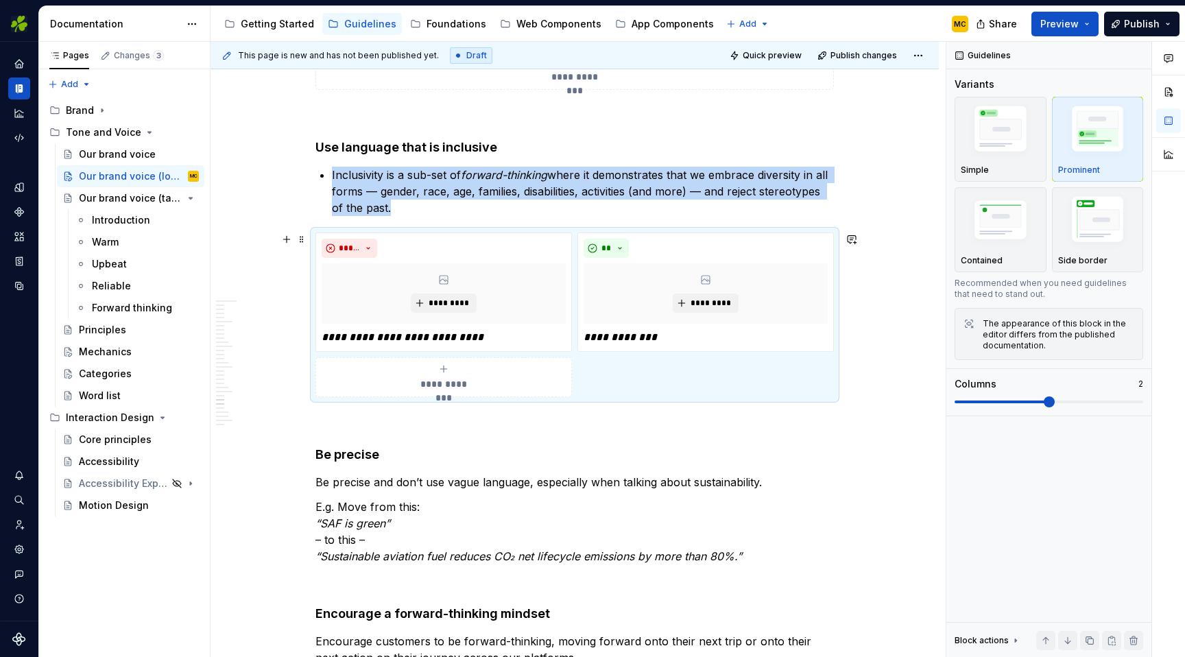
scroll to position [5784, 0]
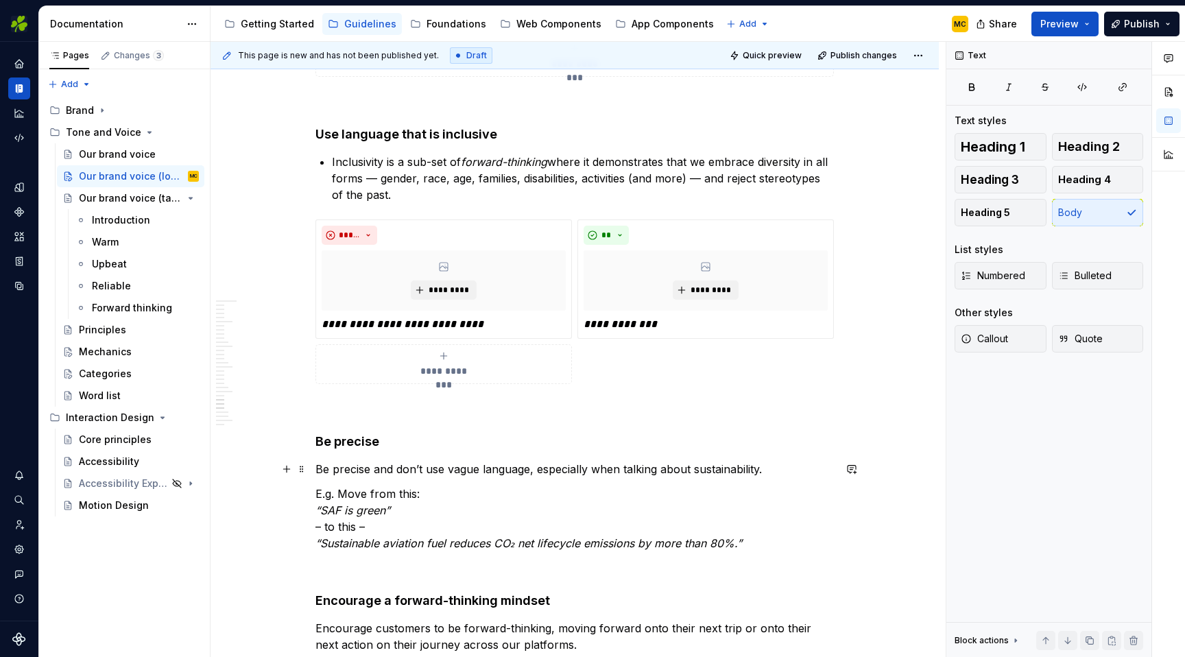
click at [430, 463] on p "Be precise and don’t use vague language, especially when talking about sustaina…" at bounding box center [574, 469] width 518 height 16
click at [1113, 268] on button "Bulleted" at bounding box center [1098, 275] width 92 height 27
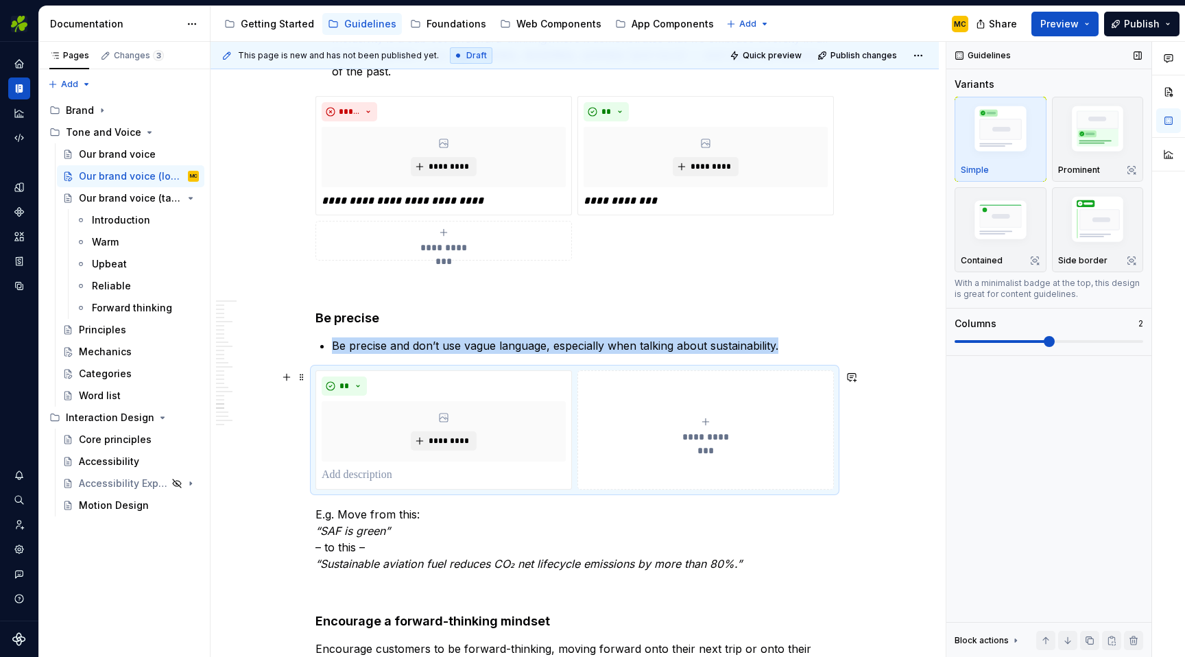
scroll to position [5909, 0]
click at [707, 420] on icon "submit" at bounding box center [705, 420] width 6 height 6
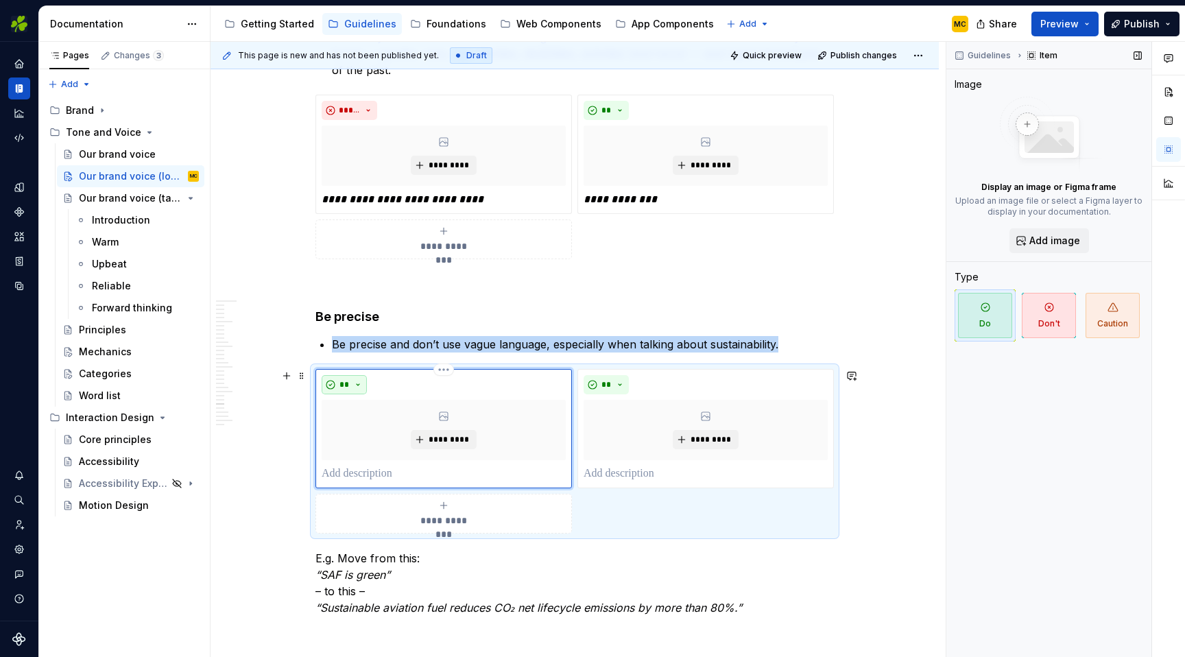
click at [361, 382] on button "**" at bounding box center [344, 384] width 45 height 19
click at [378, 426] on div "Don't" at bounding box center [379, 433] width 25 height 14
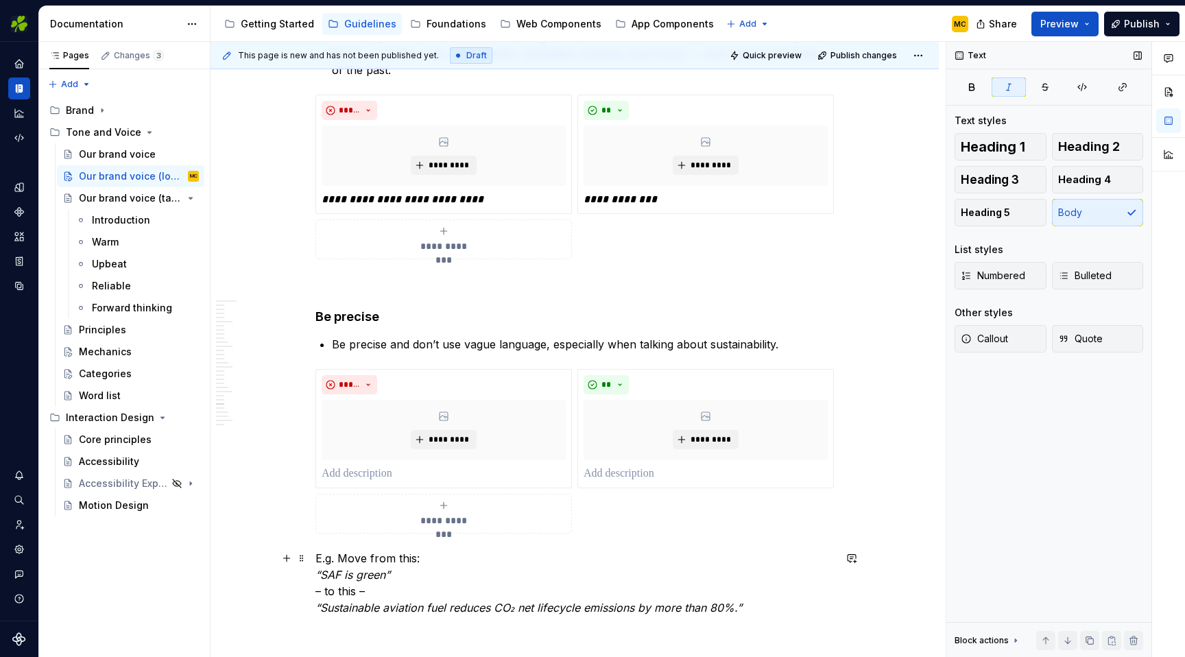
click at [401, 572] on p "E.g. Move from this: “SAF is green” – to this – “Sustainable aviation fuel redu…" at bounding box center [574, 583] width 518 height 66
click at [421, 474] on p at bounding box center [444, 474] width 244 height 16
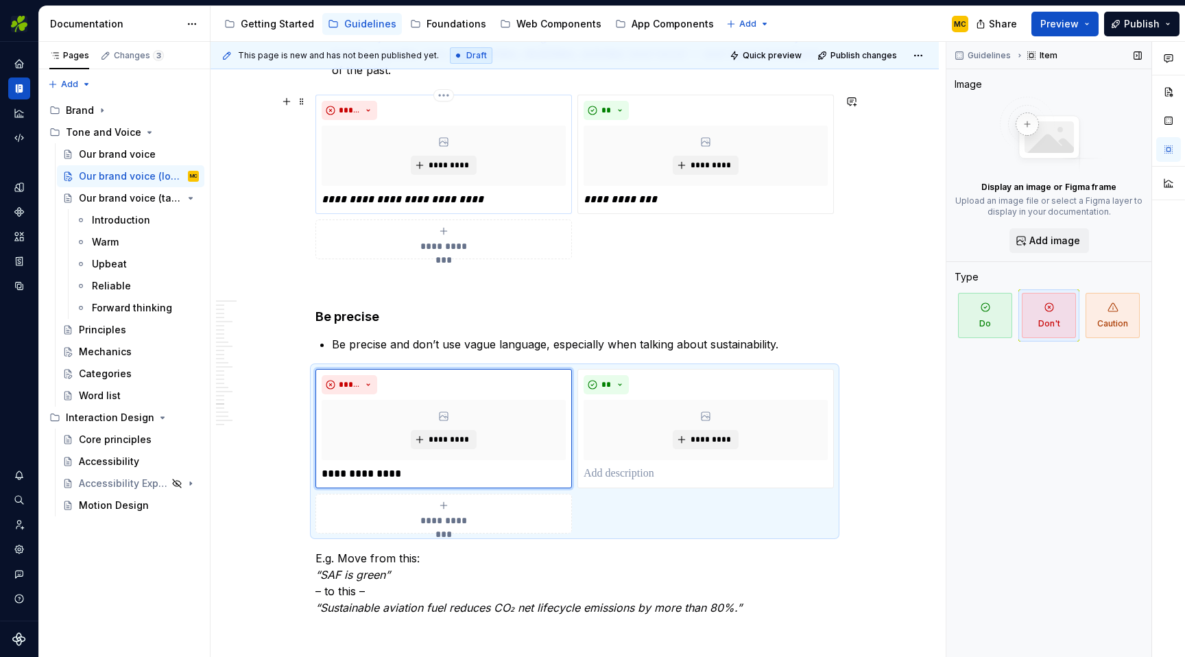
click at [510, 200] on p "**********" at bounding box center [444, 199] width 244 height 16
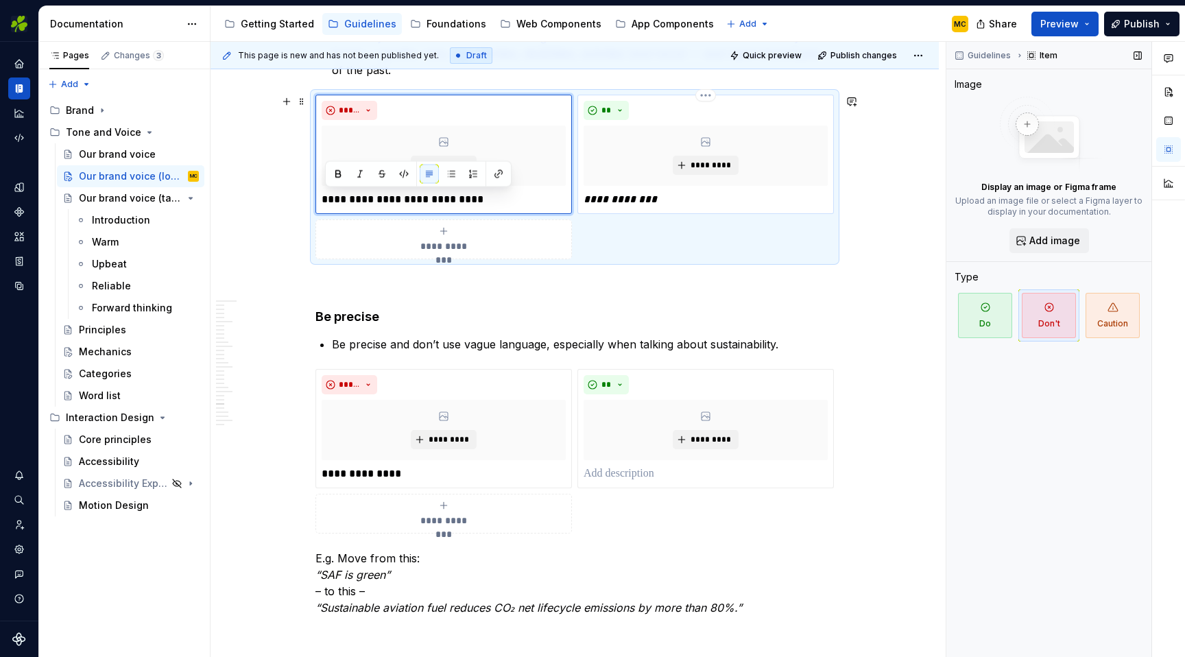
click at [635, 201] on em "**********" at bounding box center [619, 199] width 73 height 10
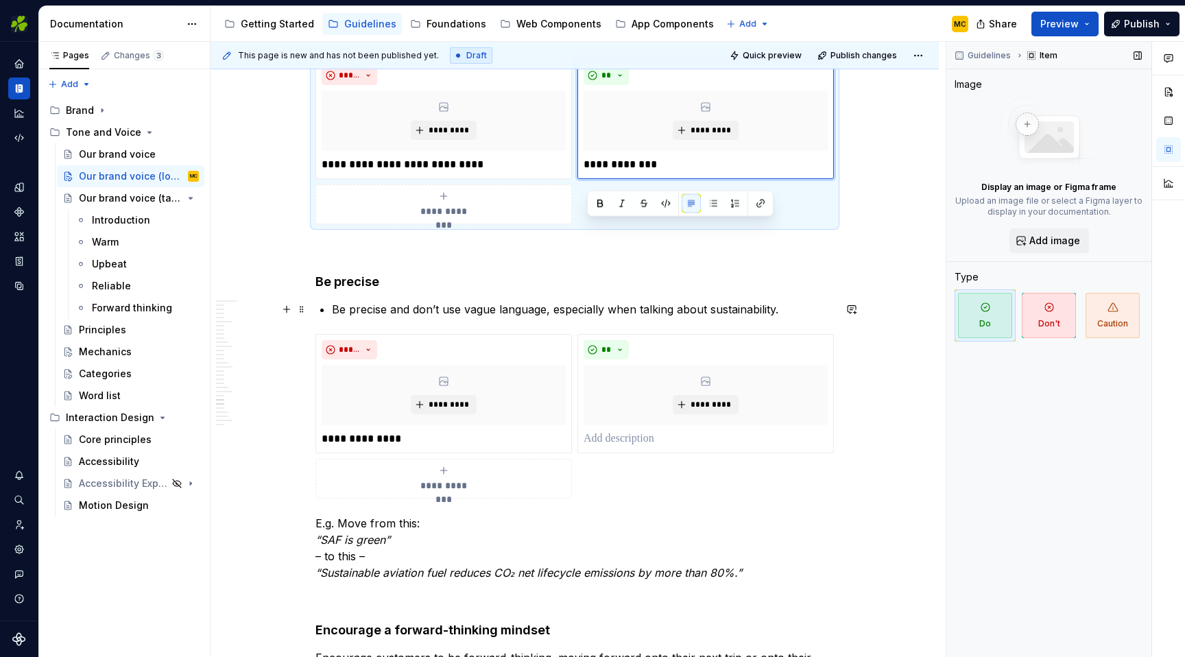
scroll to position [5945, 0]
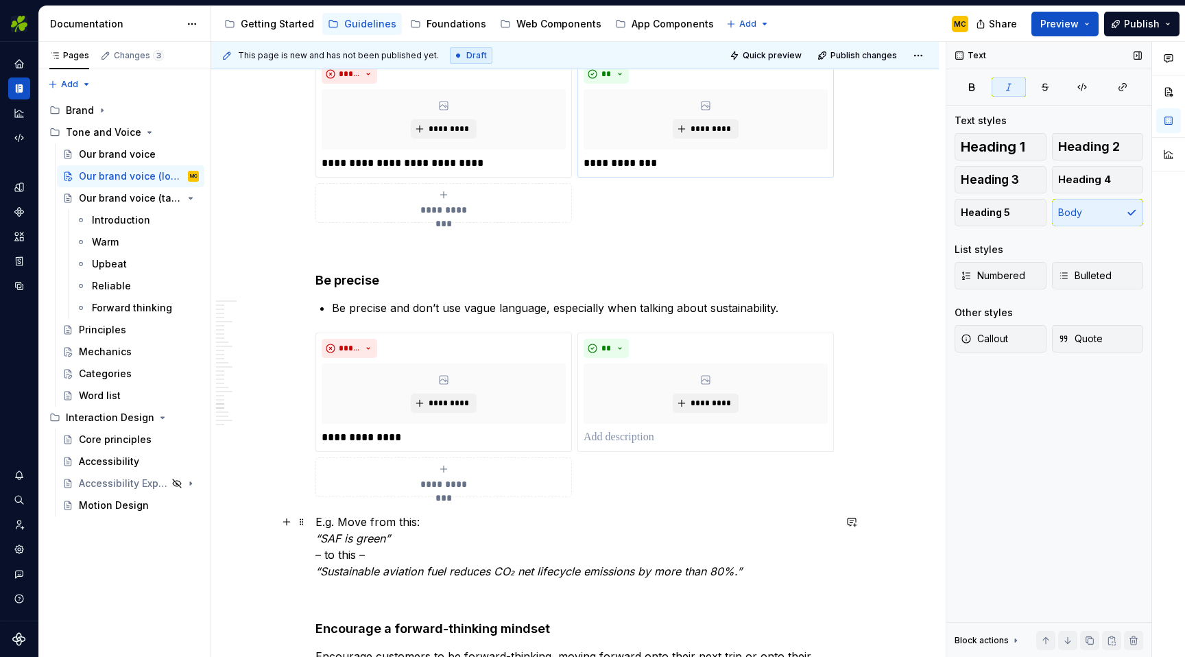
click at [453, 576] on em "“Sustainable aviation fuel reduces CO₂ net lifecycle emissions by more than 80%…" at bounding box center [528, 571] width 426 height 14
click at [671, 440] on p at bounding box center [705, 437] width 244 height 16
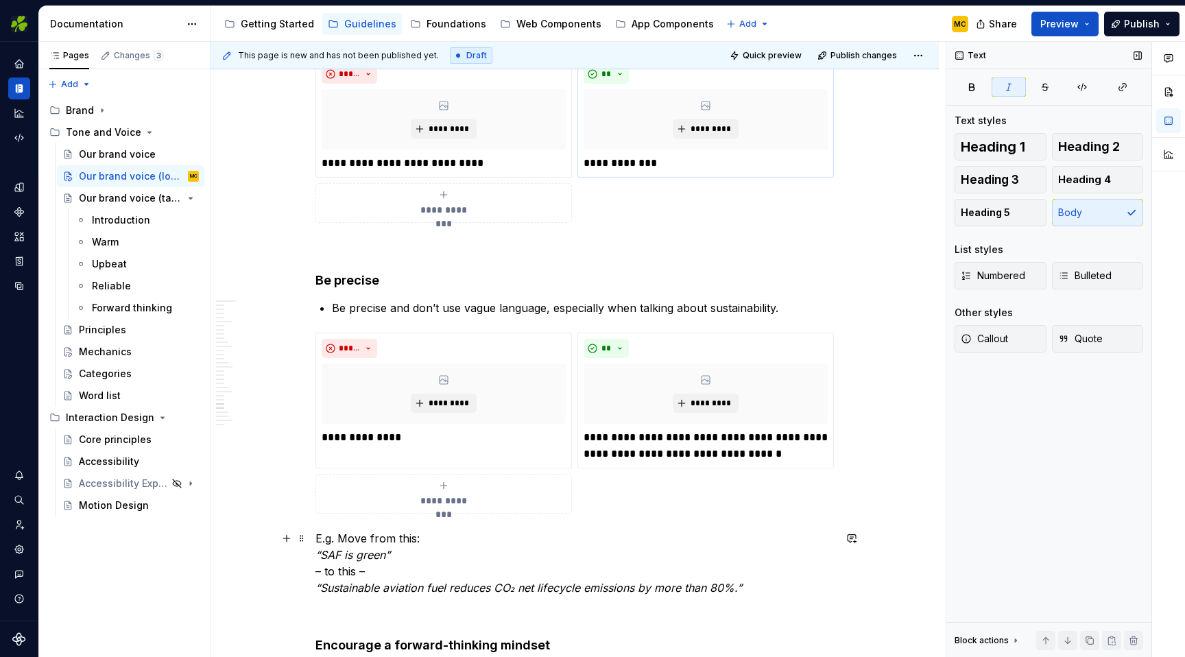
click at [565, 588] on em "“Sustainable aviation fuel reduces CO₂ net lifecycle emissions by more than 80%…" at bounding box center [528, 588] width 426 height 14
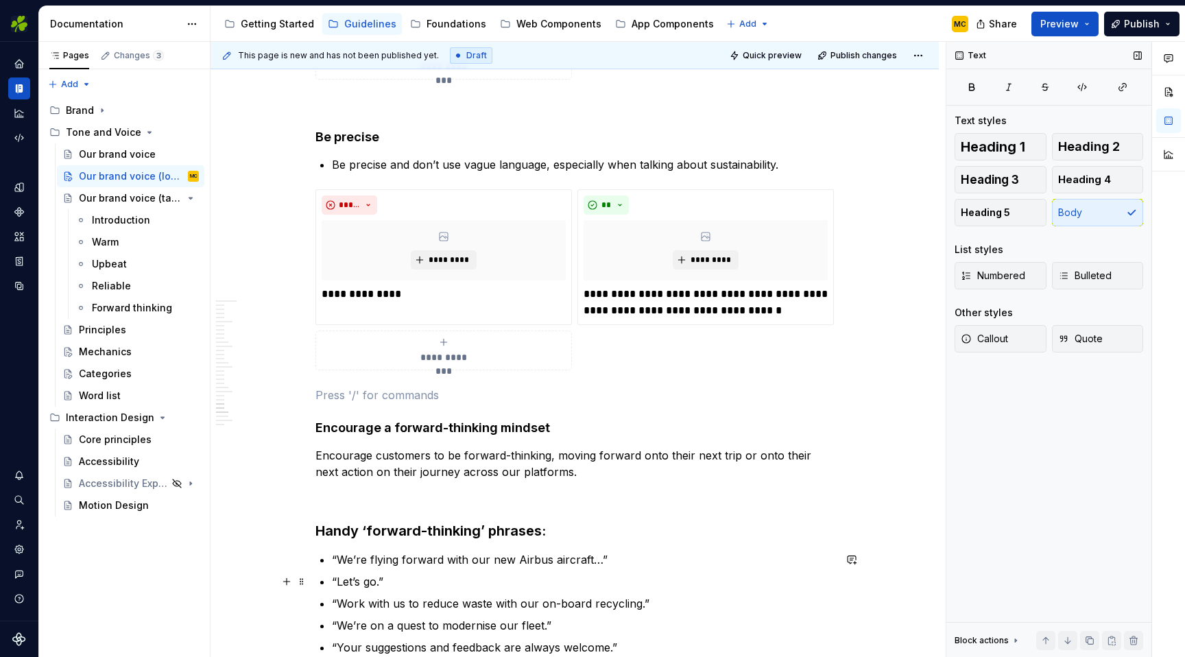
scroll to position [6090, 0]
click at [622, 472] on p "Encourage customers to be forward-thinking, moving forward onto their next trip…" at bounding box center [574, 462] width 518 height 33
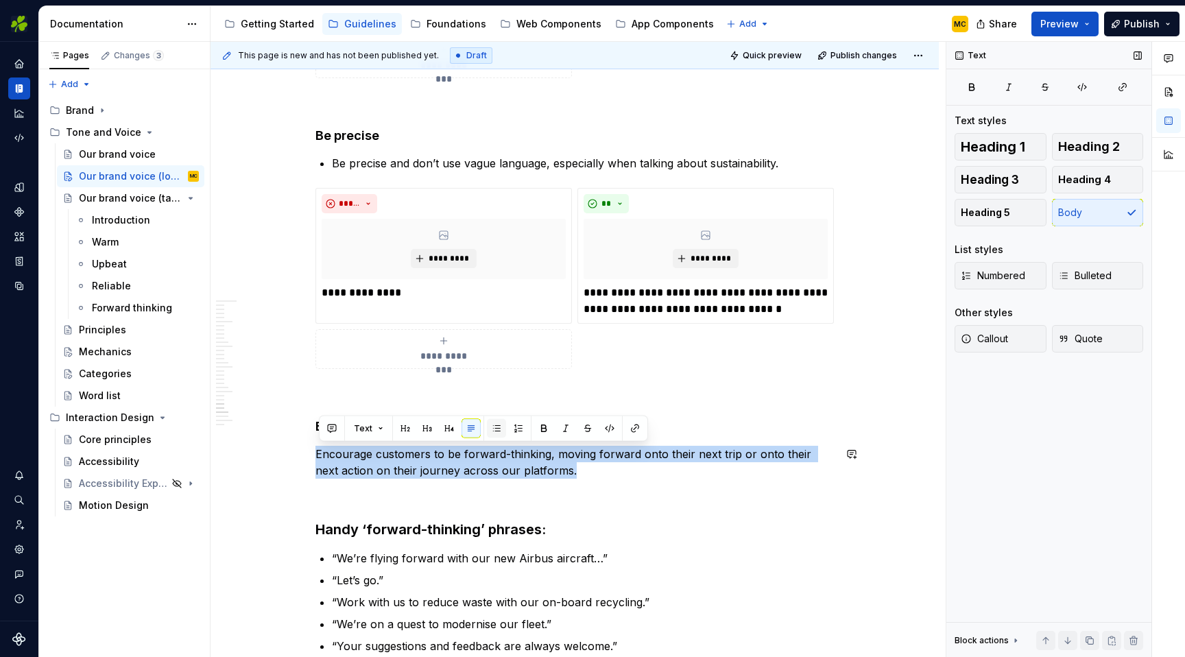
click at [498, 423] on button "button" at bounding box center [496, 428] width 19 height 19
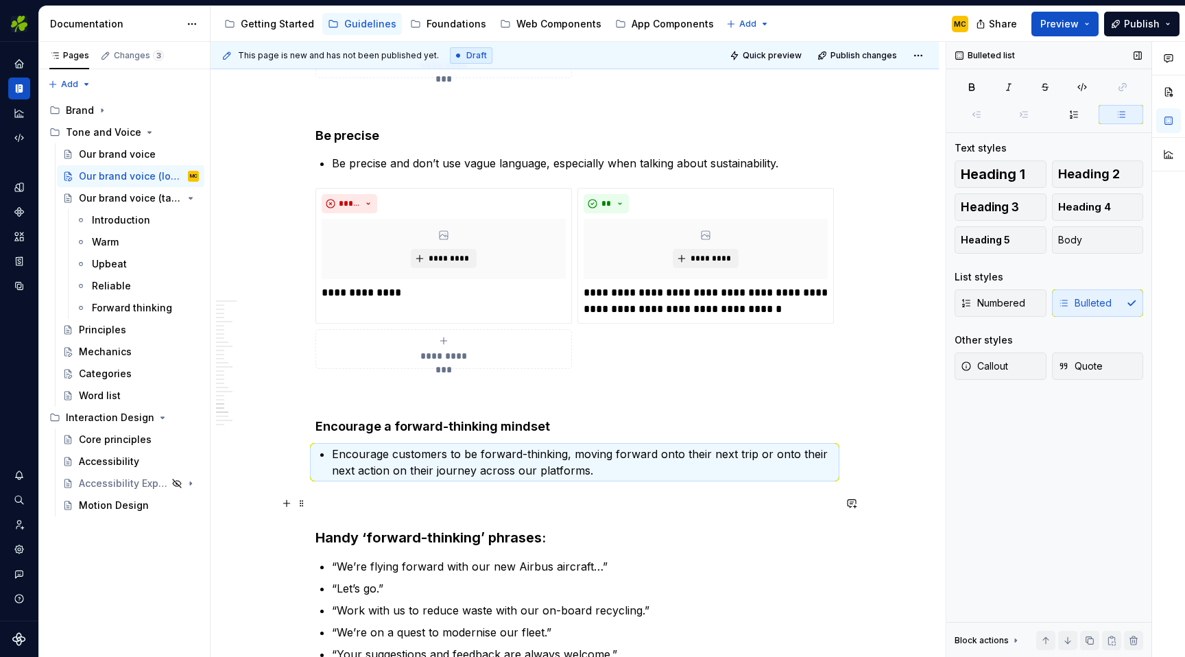
click at [575, 496] on p at bounding box center [574, 503] width 518 height 16
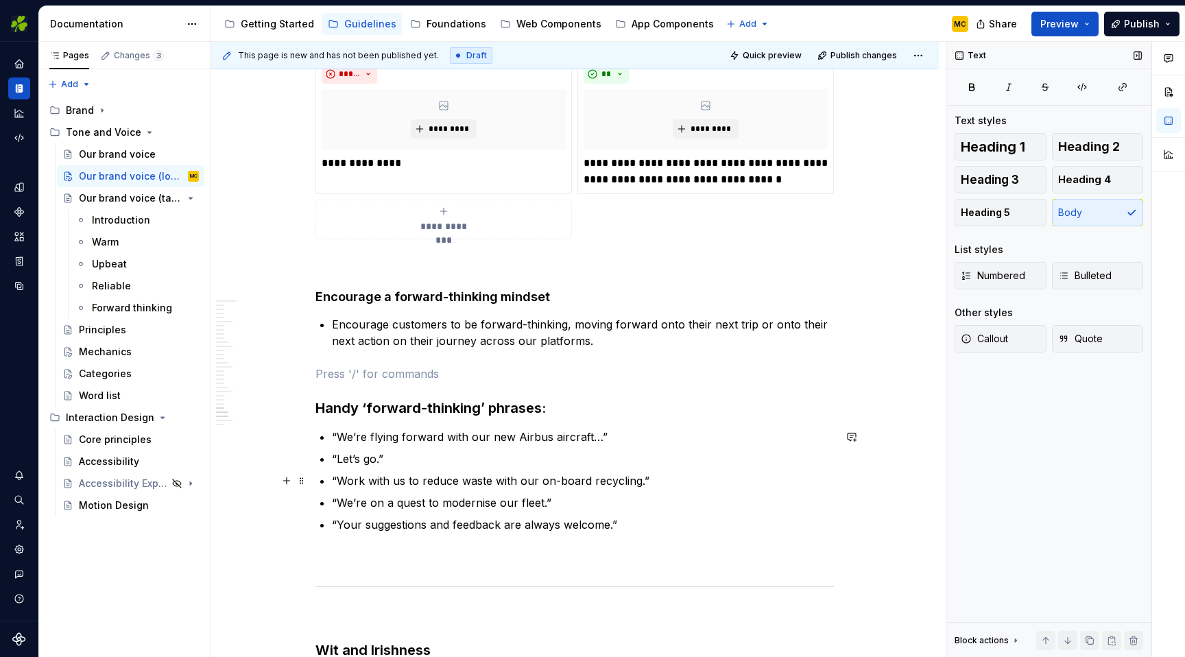
scroll to position [6221, 0]
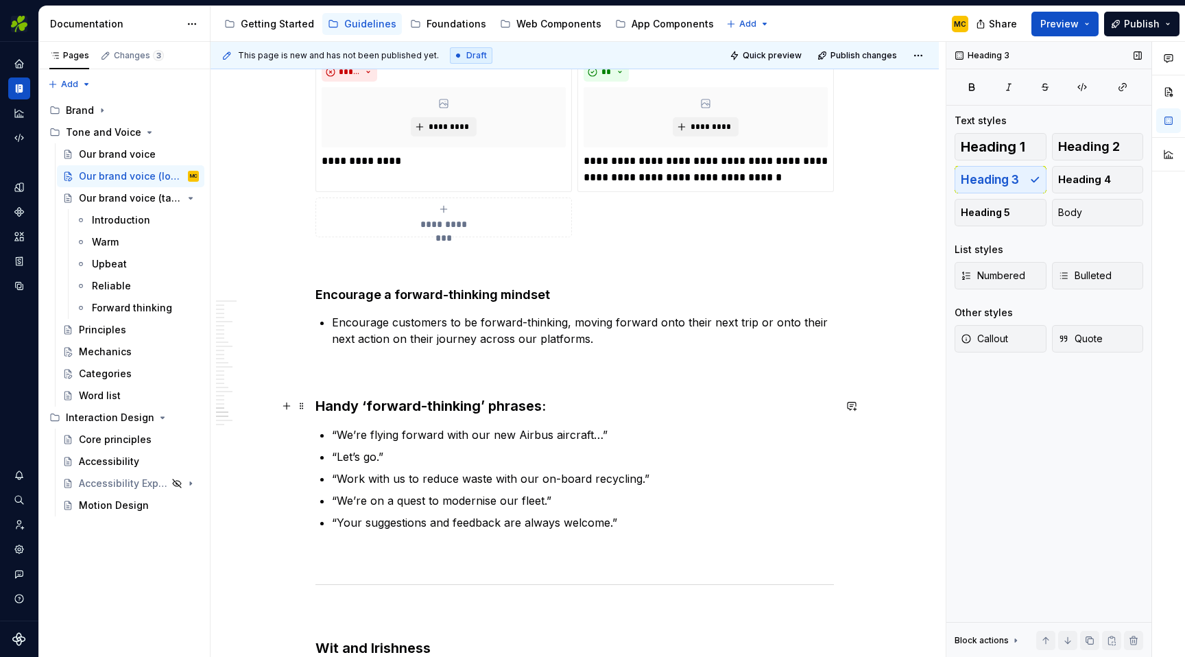
click at [570, 407] on h3 "Handy ‘forward-thinking’ phrases:" at bounding box center [574, 405] width 518 height 19
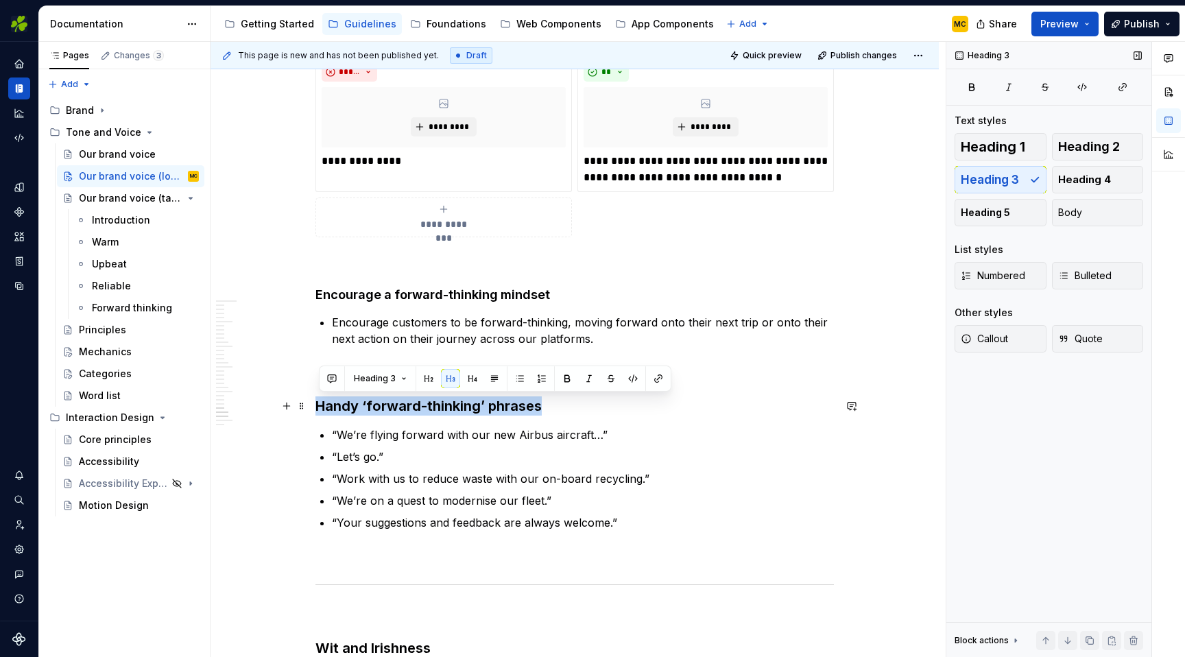
click at [691, 411] on h3 "Handy ‘forward-thinking’ phrases" at bounding box center [574, 405] width 518 height 19
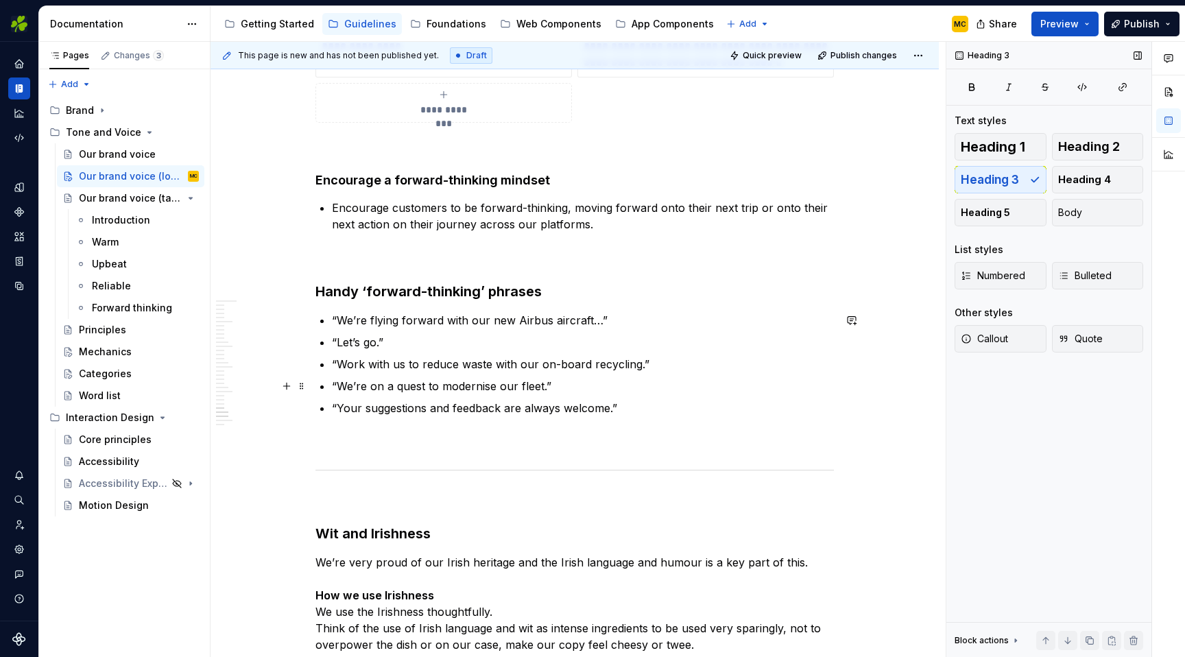
scroll to position [6348, 0]
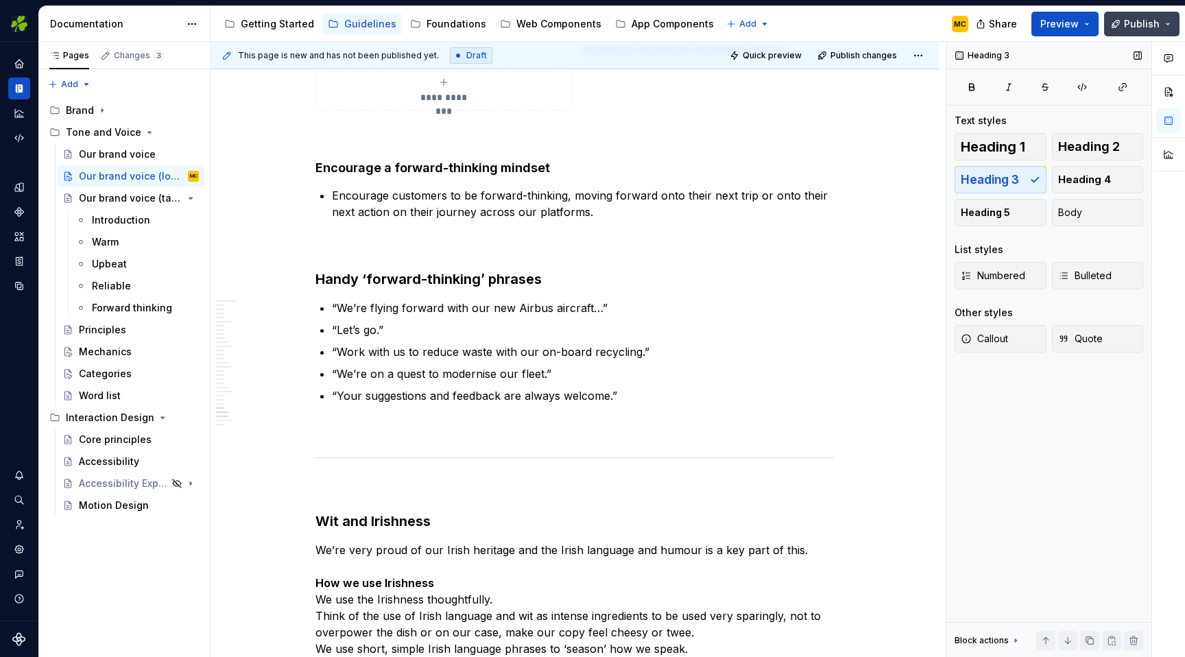
click at [1139, 19] on span "Publish" at bounding box center [1142, 24] width 36 height 14
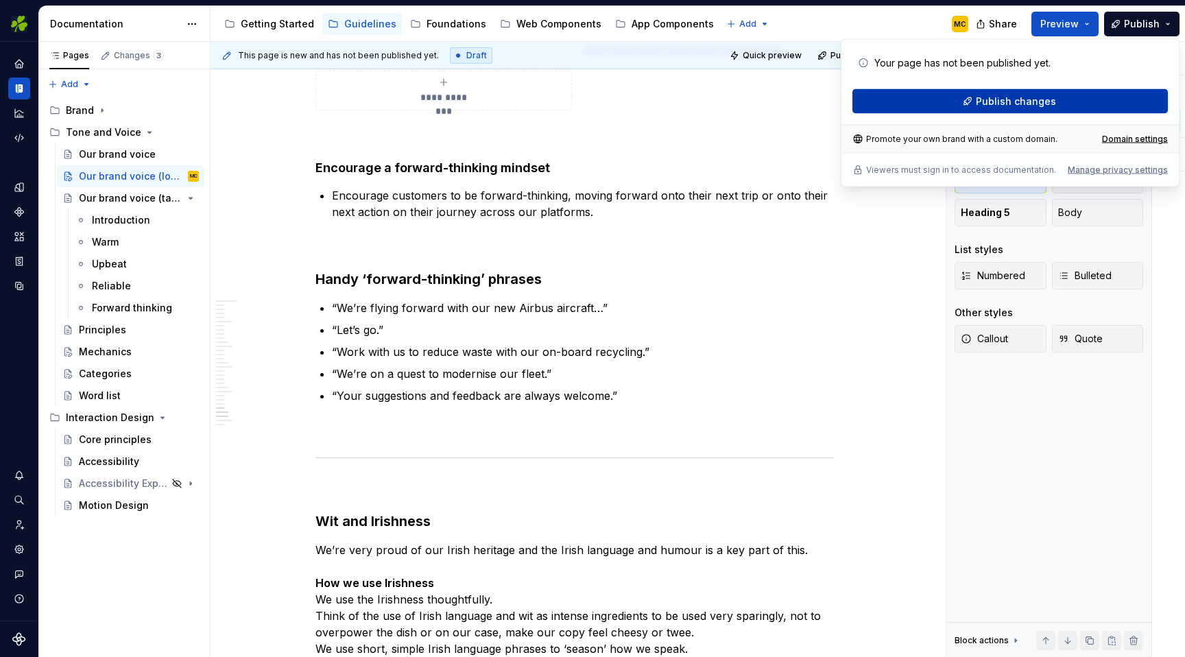
click at [1027, 100] on span "Publish changes" at bounding box center [1016, 102] width 80 height 14
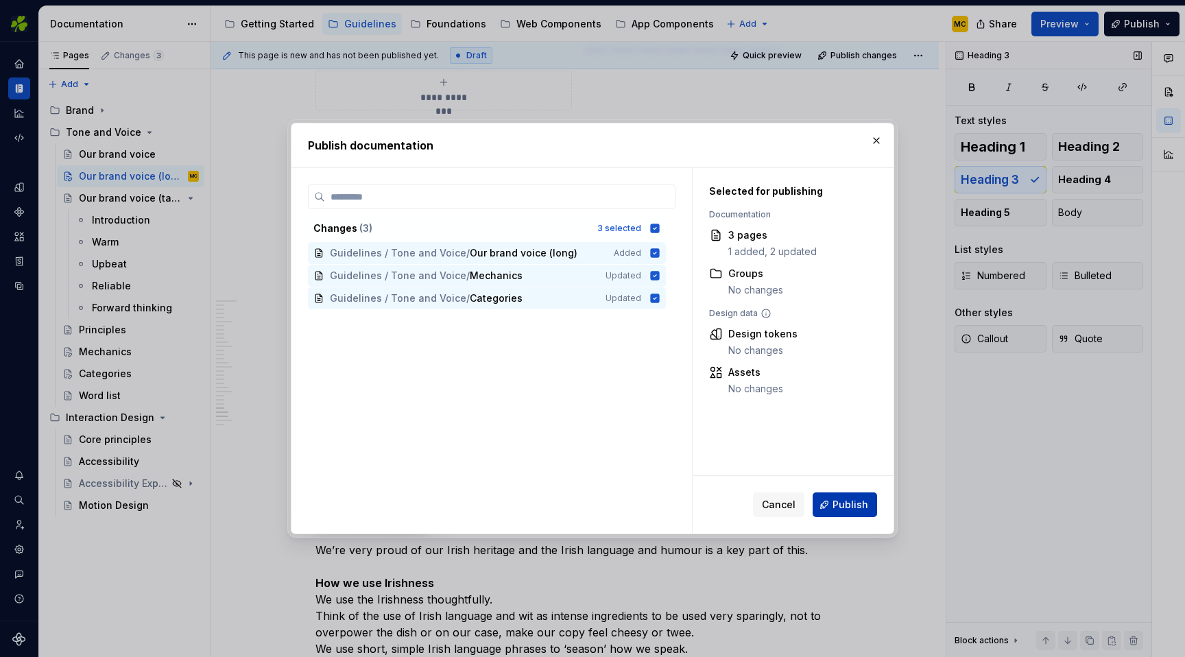
click at [851, 505] on span "Publish" at bounding box center [850, 505] width 36 height 14
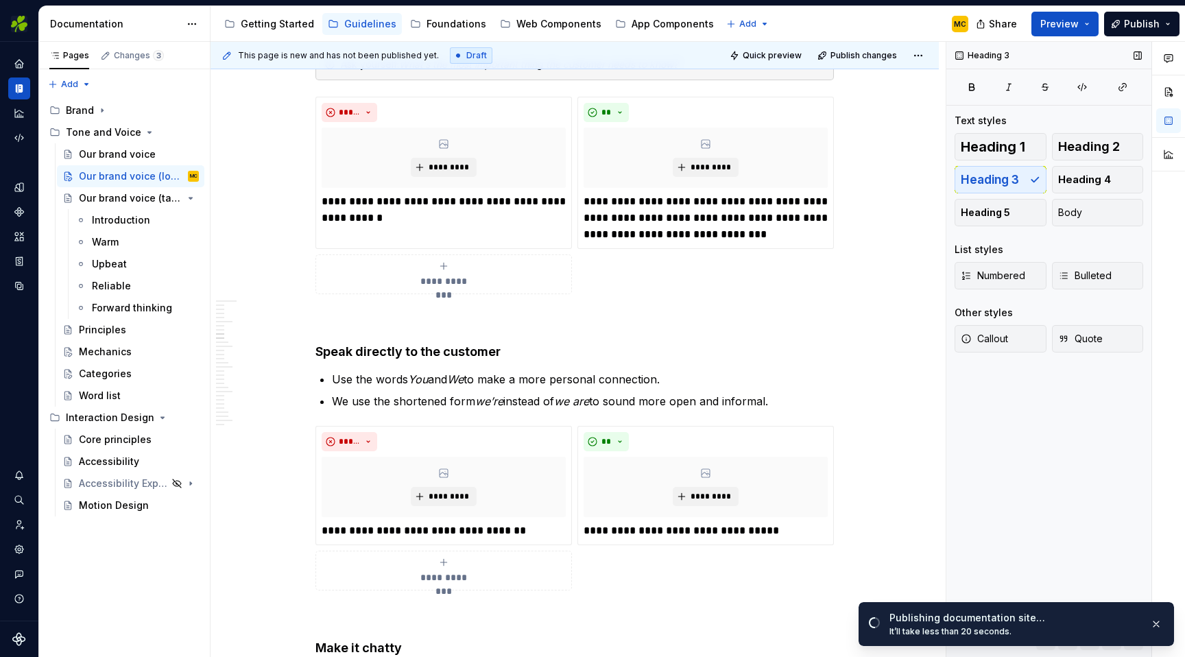
scroll to position [996, 0]
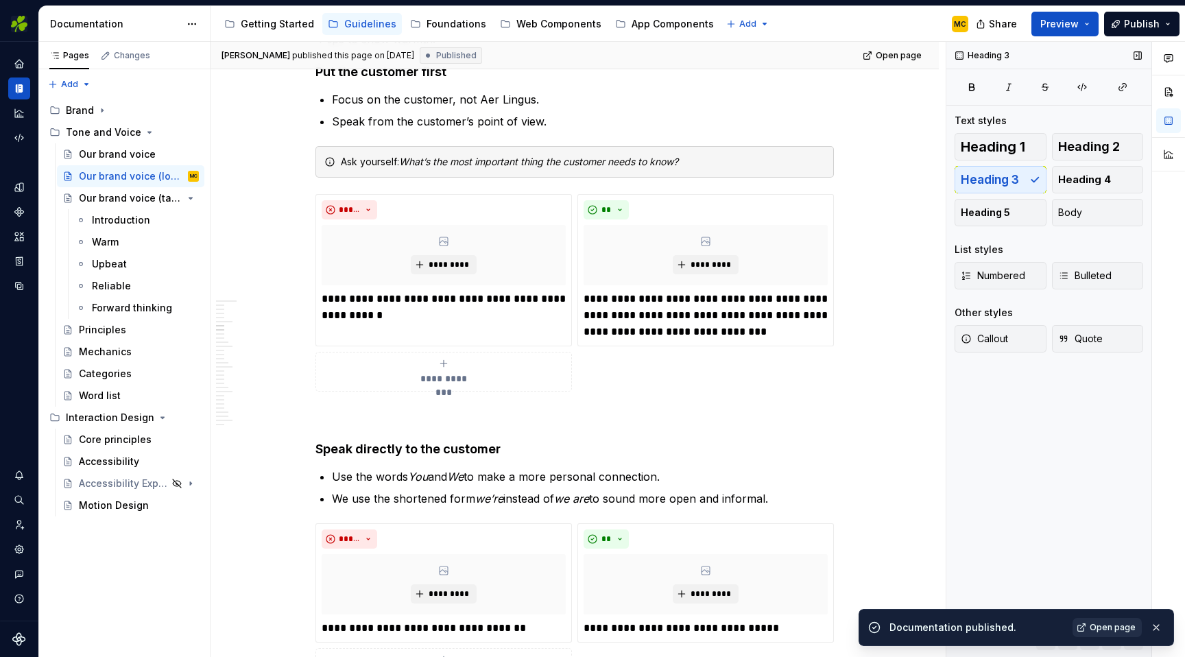
click at [1106, 625] on span "Open page" at bounding box center [1112, 627] width 46 height 11
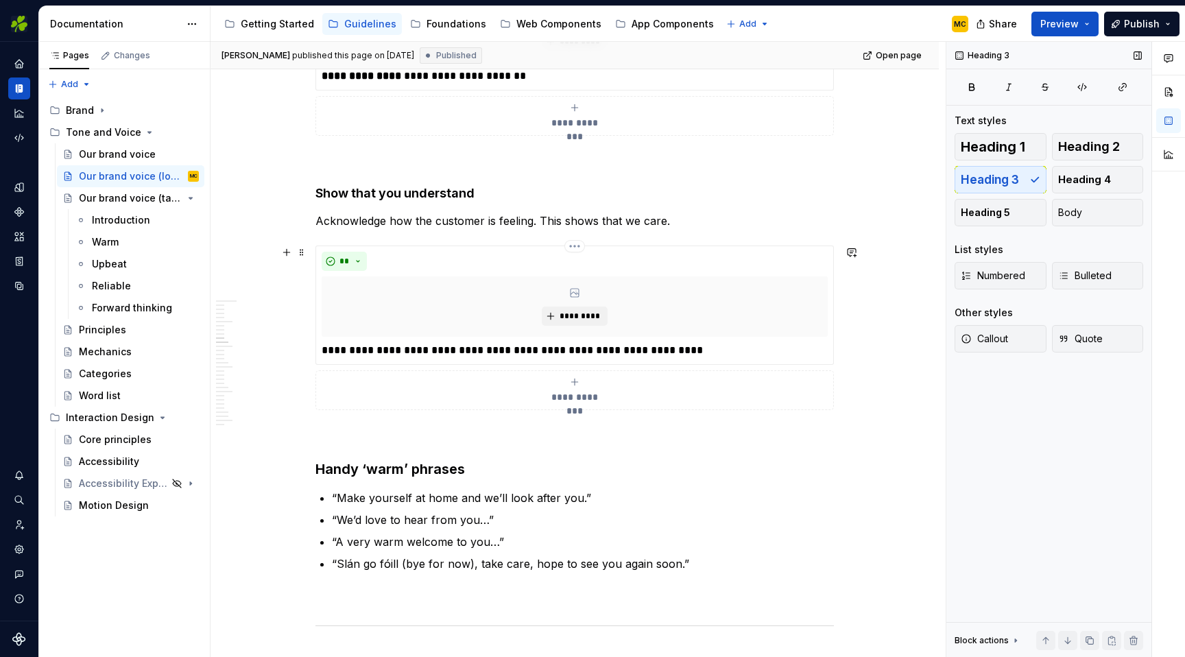
scroll to position [1971, 0]
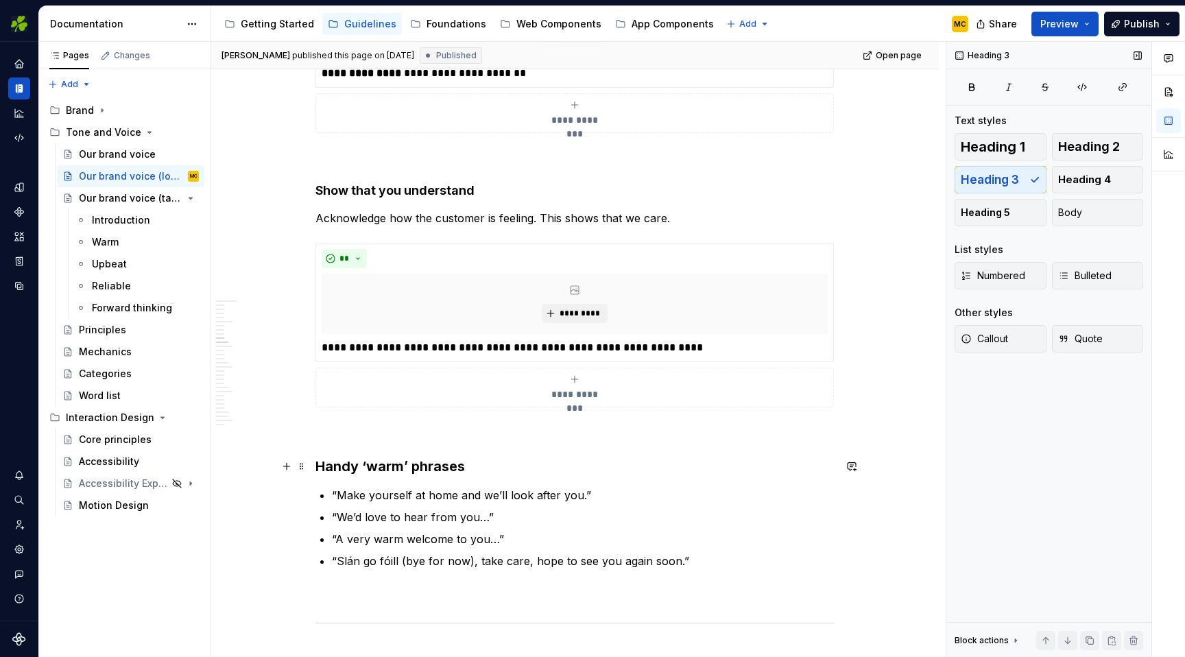
click at [503, 471] on h3 "Handy ‘warm’ phrases" at bounding box center [574, 466] width 518 height 19
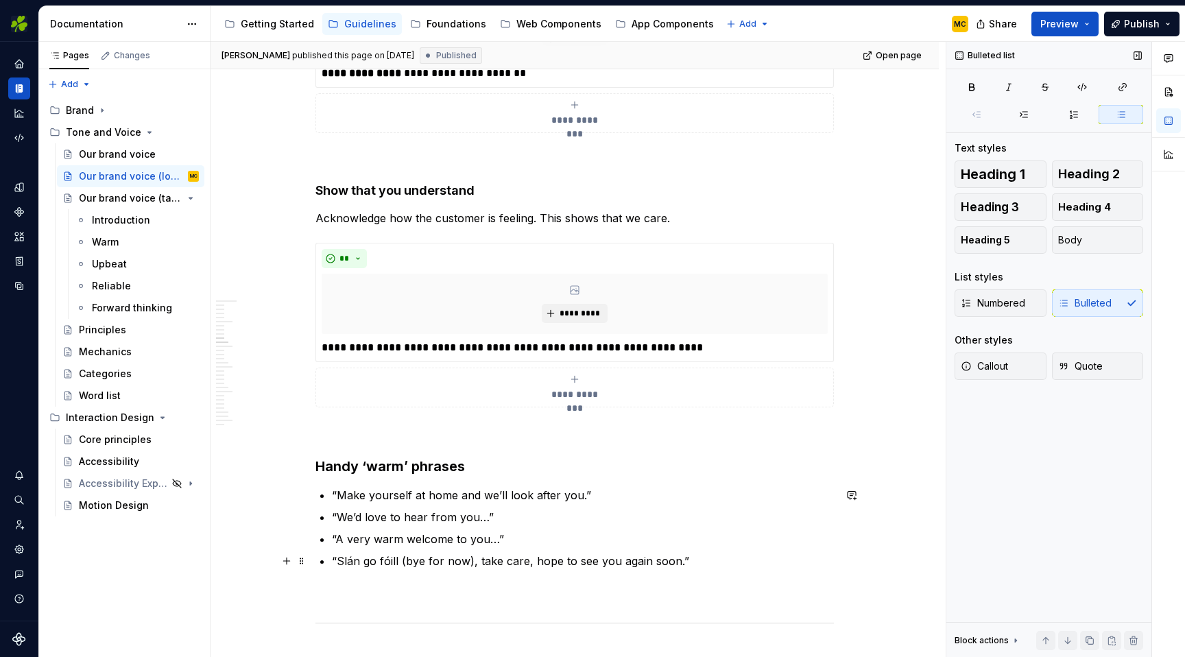
click at [692, 560] on p "“Slán go fóill (bye for now), take care, hope to see you again soon.”" at bounding box center [583, 561] width 502 height 16
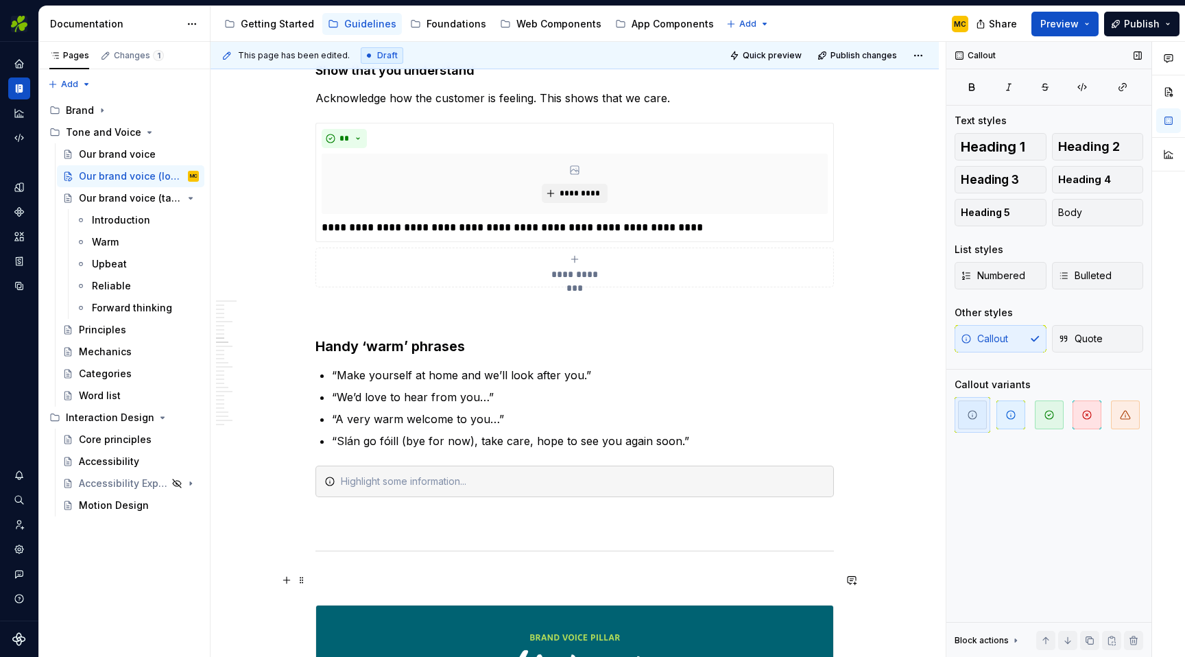
scroll to position [2102, 0]
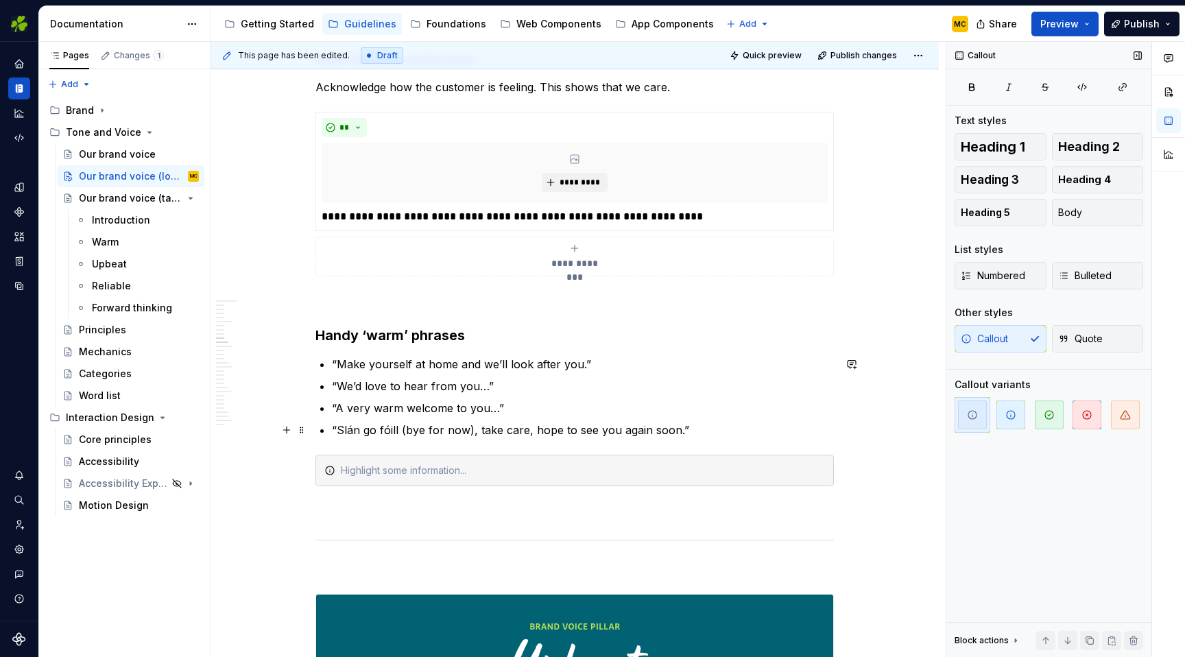
click at [692, 432] on p "“Slán go fóill (bye for now), take care, hope to see you again soon.”" at bounding box center [583, 430] width 502 height 16
click at [605, 476] on div at bounding box center [583, 470] width 484 height 14
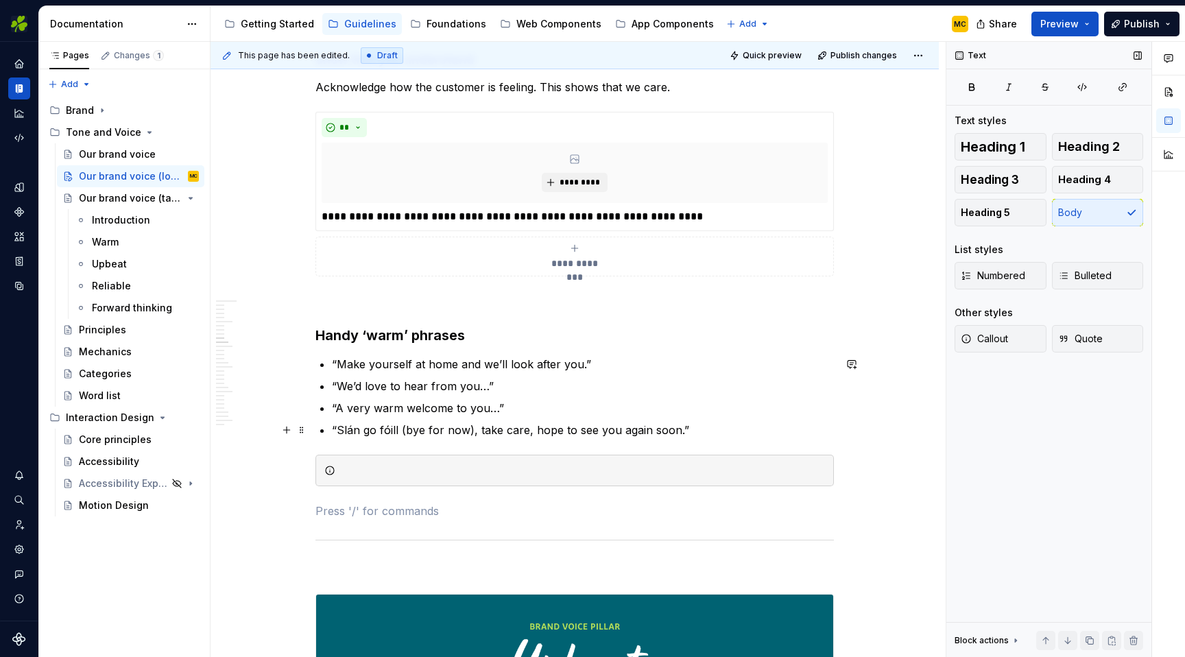
click at [635, 427] on p "“Slán go fóill (bye for now), take care, hope to see you again soon.”" at bounding box center [583, 430] width 502 height 16
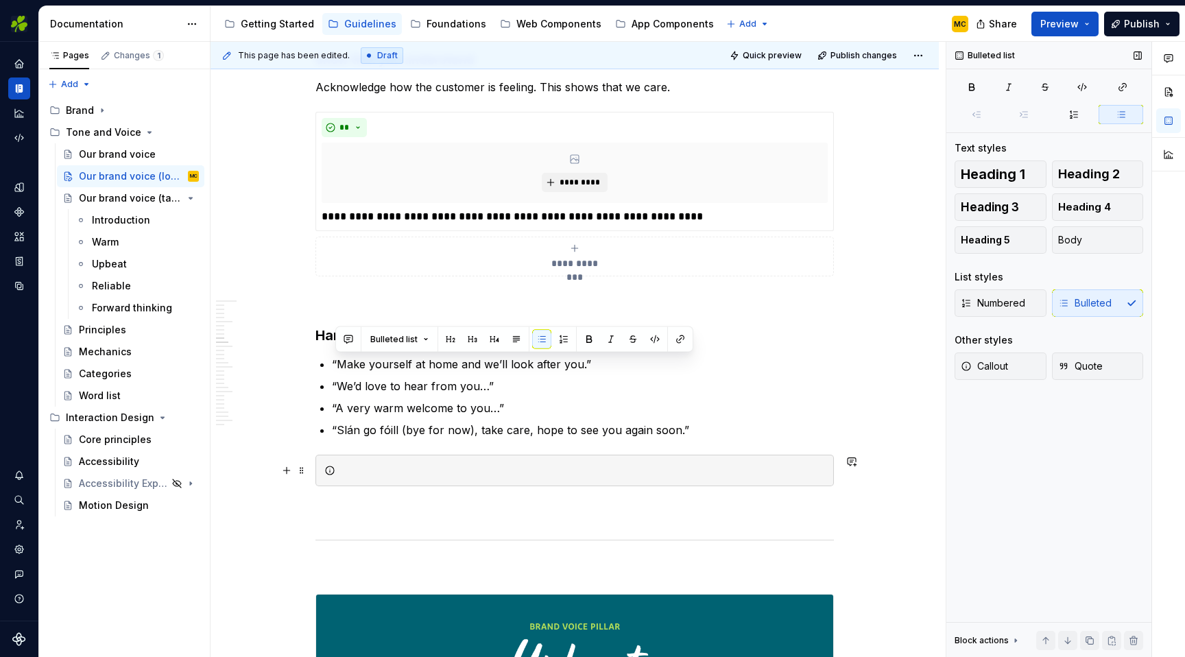
click at [562, 475] on div at bounding box center [583, 470] width 484 height 14
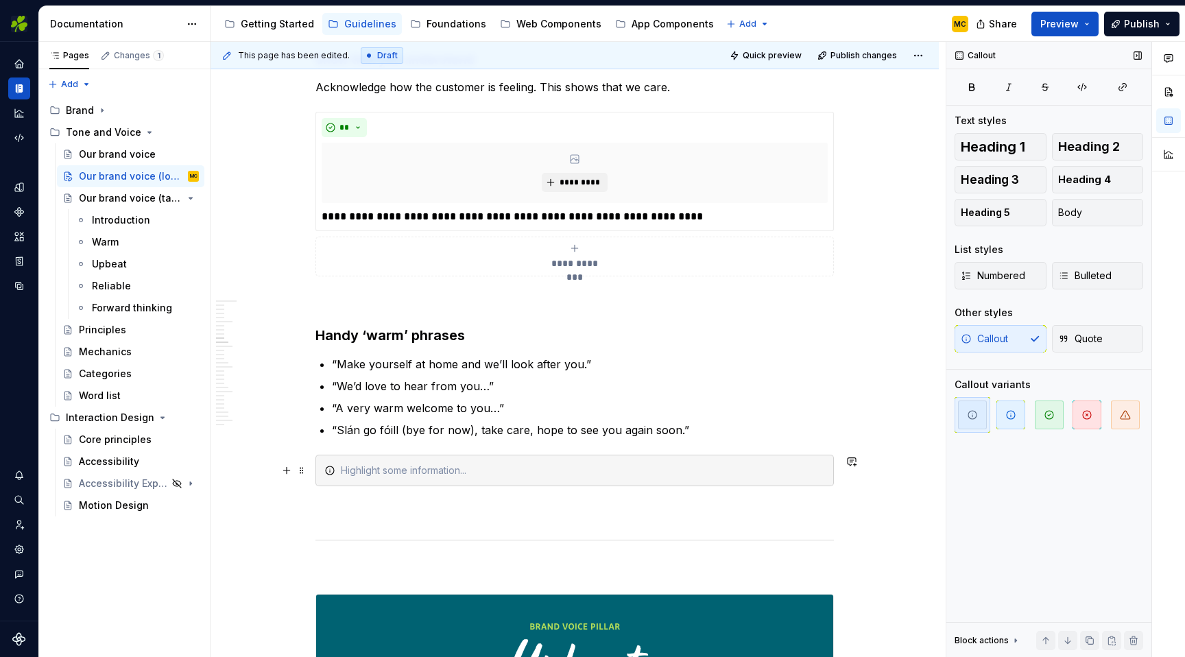
click at [577, 475] on div at bounding box center [583, 470] width 484 height 14
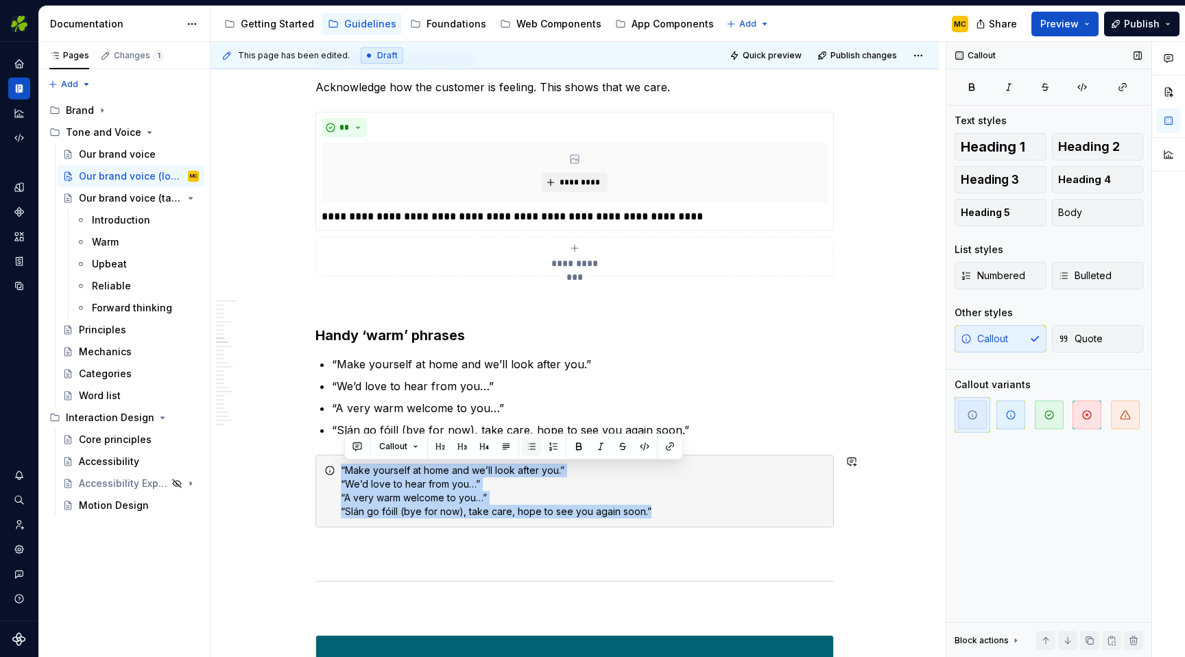
click at [534, 448] on button "button" at bounding box center [531, 446] width 19 height 19
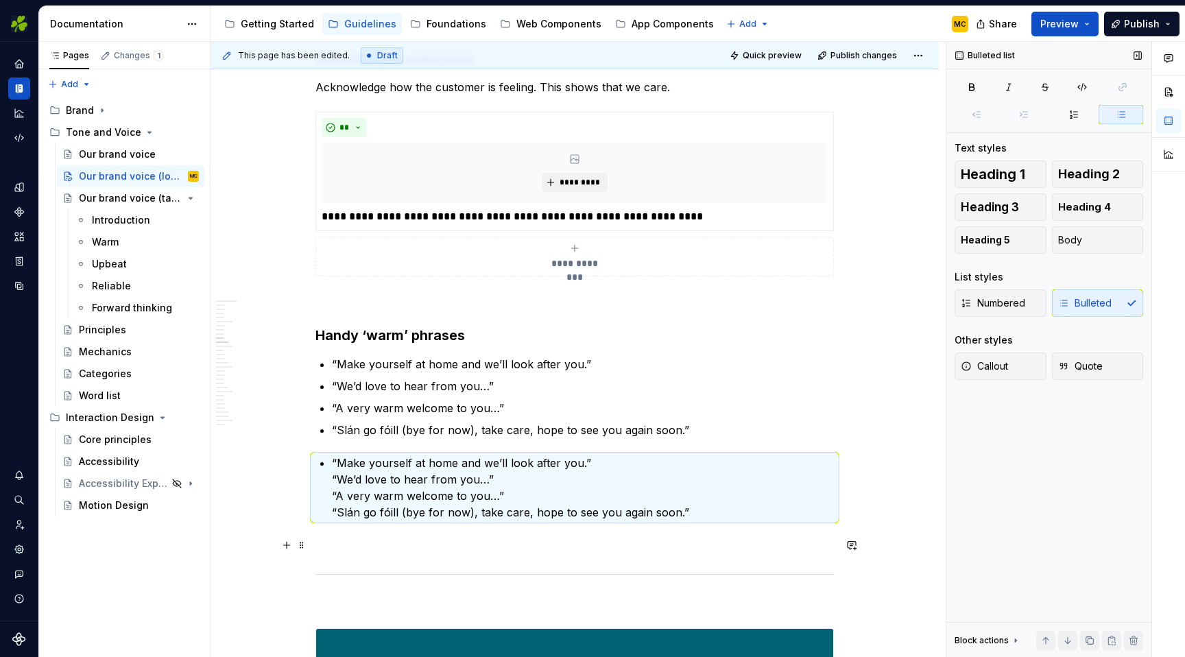
click at [760, 539] on p at bounding box center [574, 545] width 518 height 16
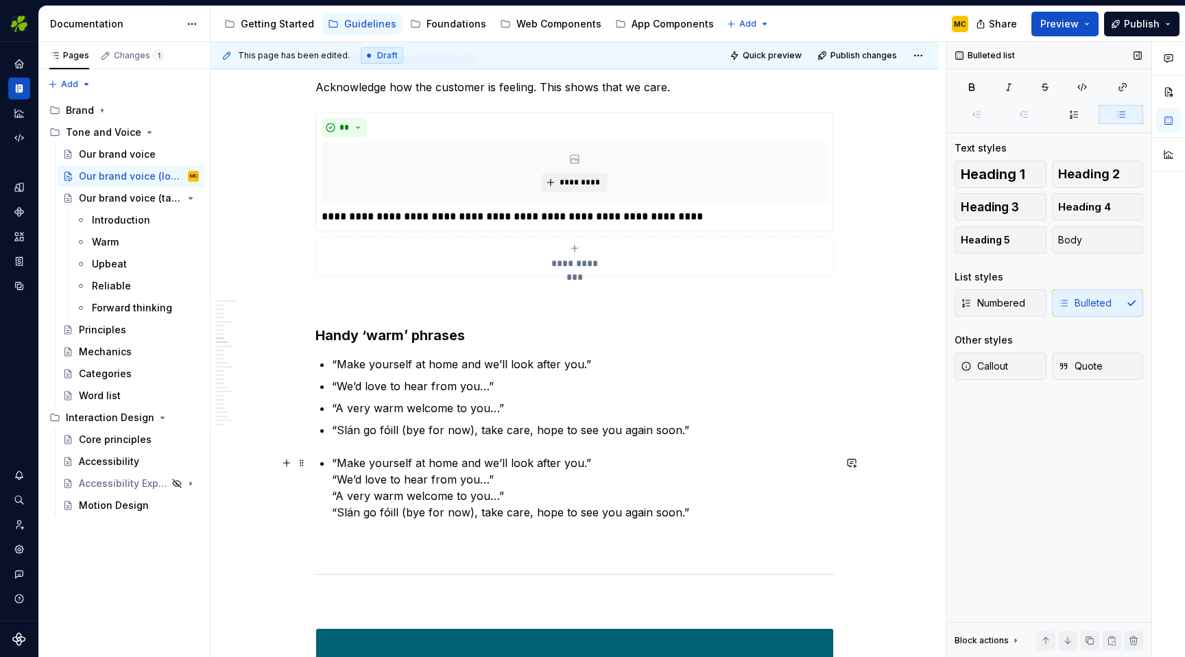
click at [754, 500] on p "“Make yourself at home and we’ll look after you.” “We’d love to hear from you…”…" at bounding box center [583, 488] width 502 height 66
click at [305, 465] on span at bounding box center [301, 462] width 11 height 19
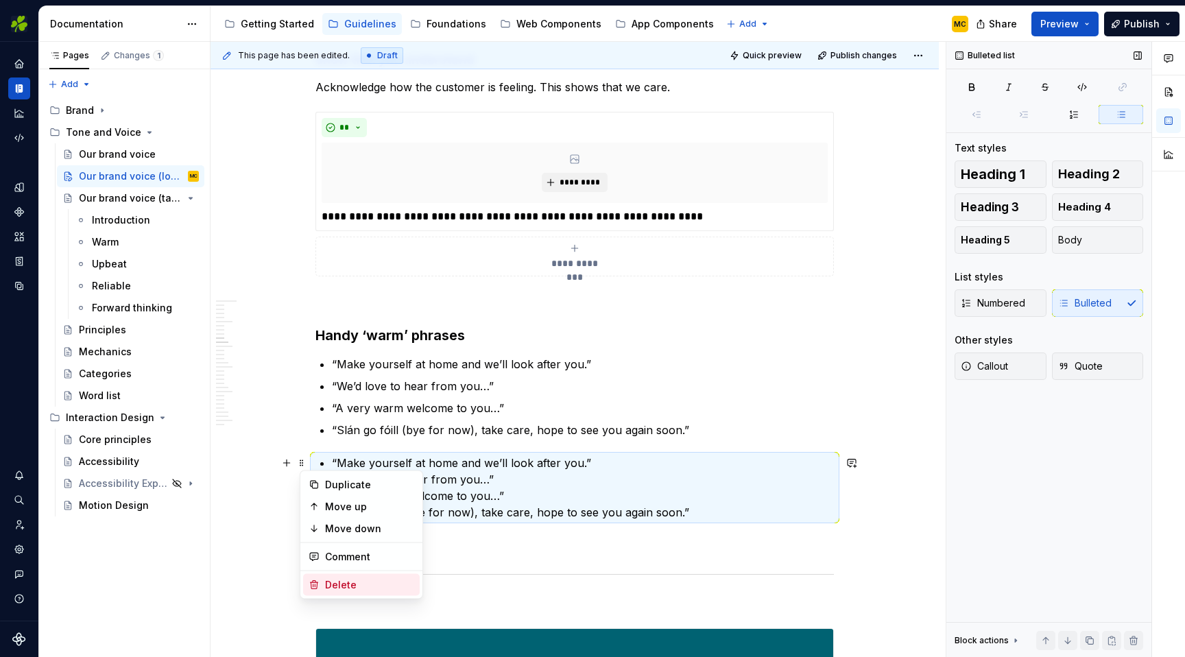
click at [361, 580] on div "Delete" at bounding box center [369, 585] width 89 height 14
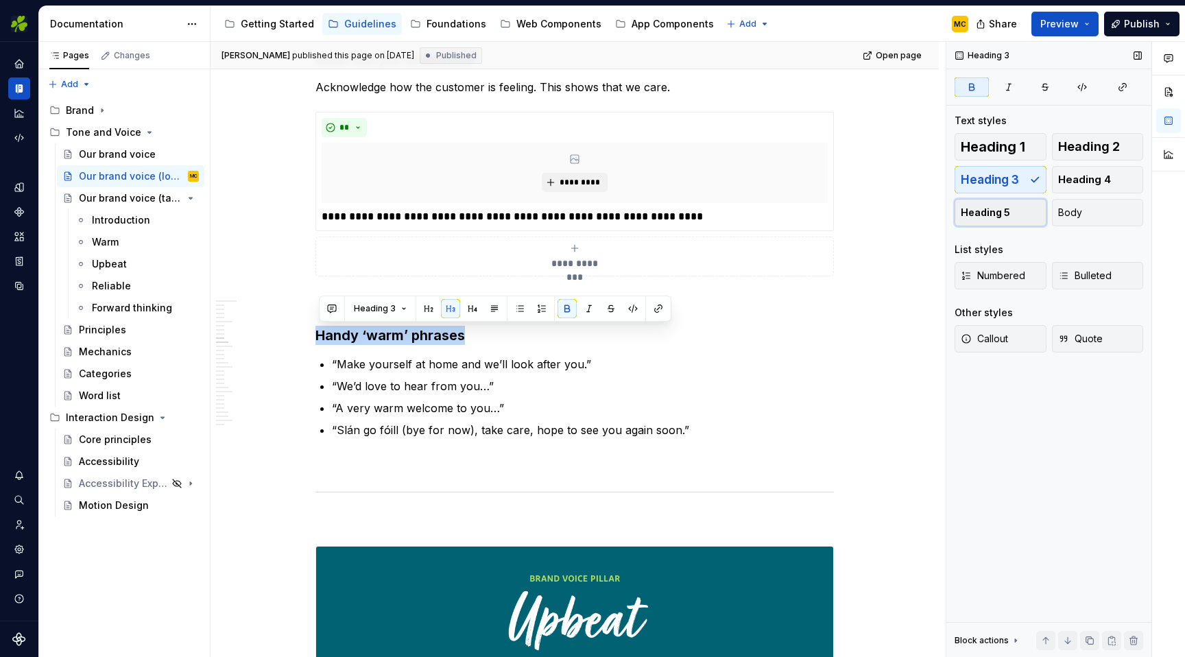
click at [1004, 208] on span "Heading 5" at bounding box center [985, 213] width 49 height 14
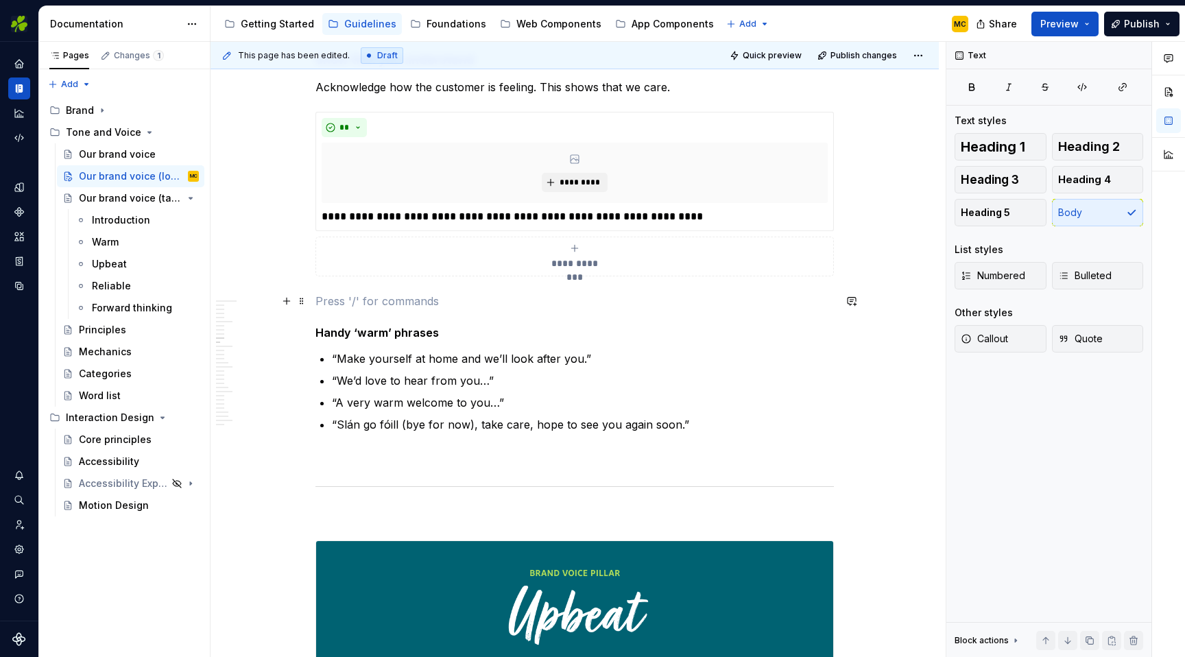
click at [429, 308] on p at bounding box center [574, 301] width 518 height 16
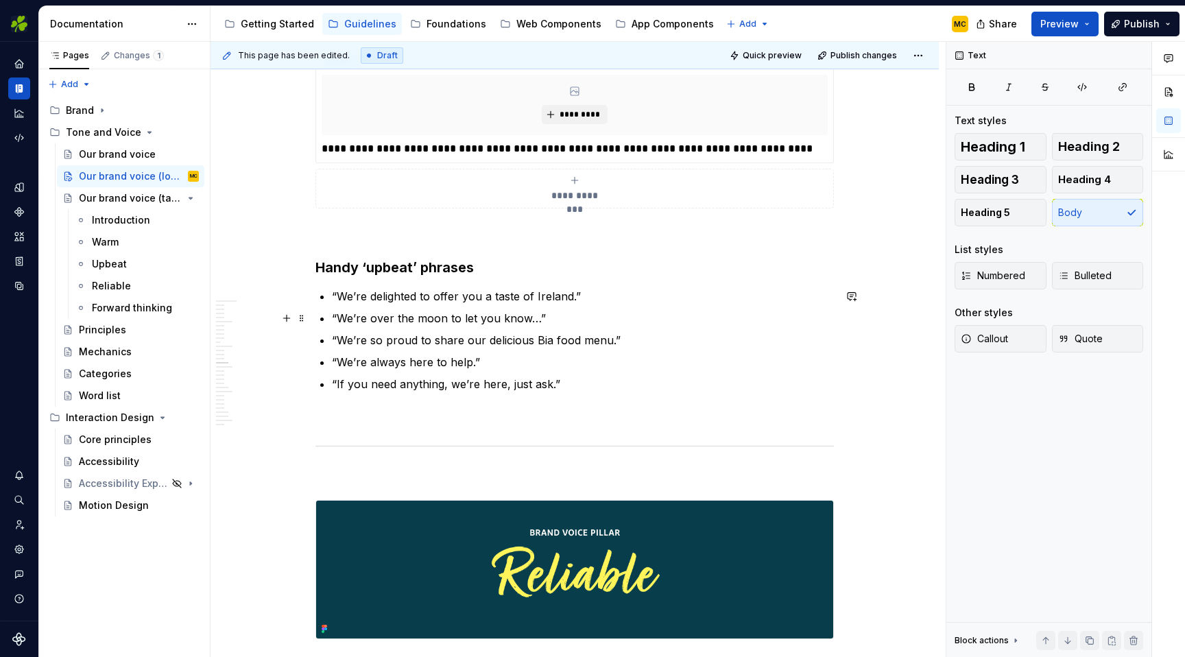
scroll to position [3677, 0]
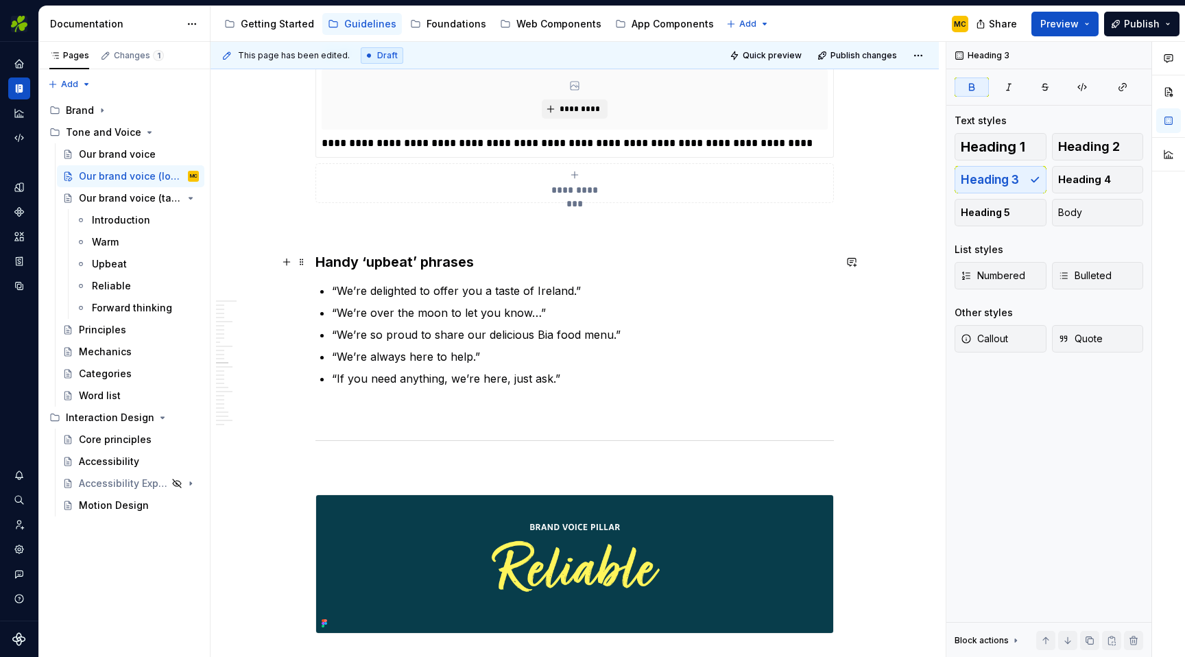
click at [511, 260] on h3 "Handy ‘upbeat’ phrases" at bounding box center [574, 261] width 518 height 19
click at [1013, 206] on button "Heading 5" at bounding box center [1000, 212] width 92 height 27
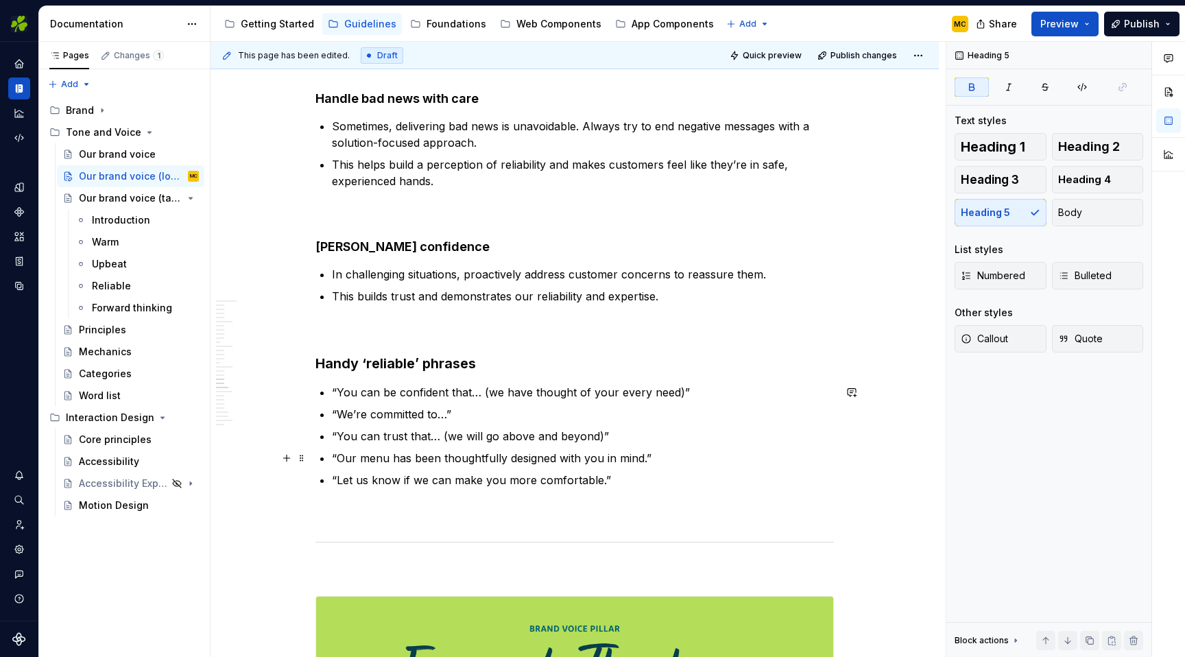
scroll to position [4746, 0]
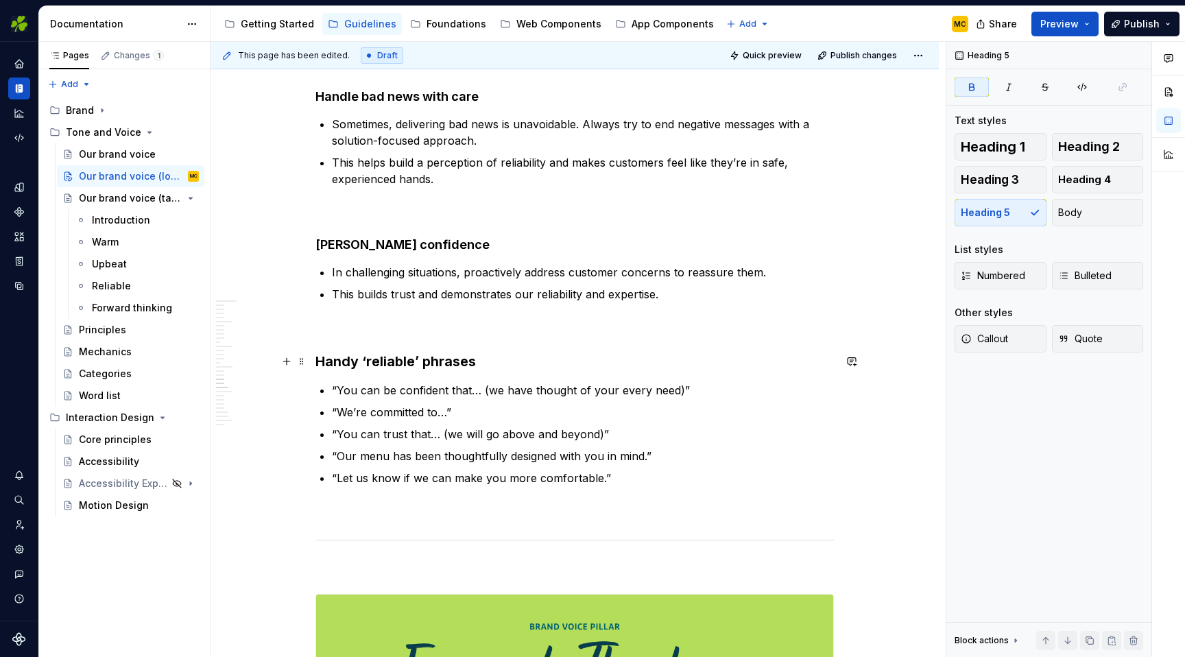
click at [495, 363] on h3 "Handy ‘reliable’ phrases" at bounding box center [574, 361] width 518 height 19
click at [1006, 214] on span "Heading 5" at bounding box center [985, 213] width 49 height 14
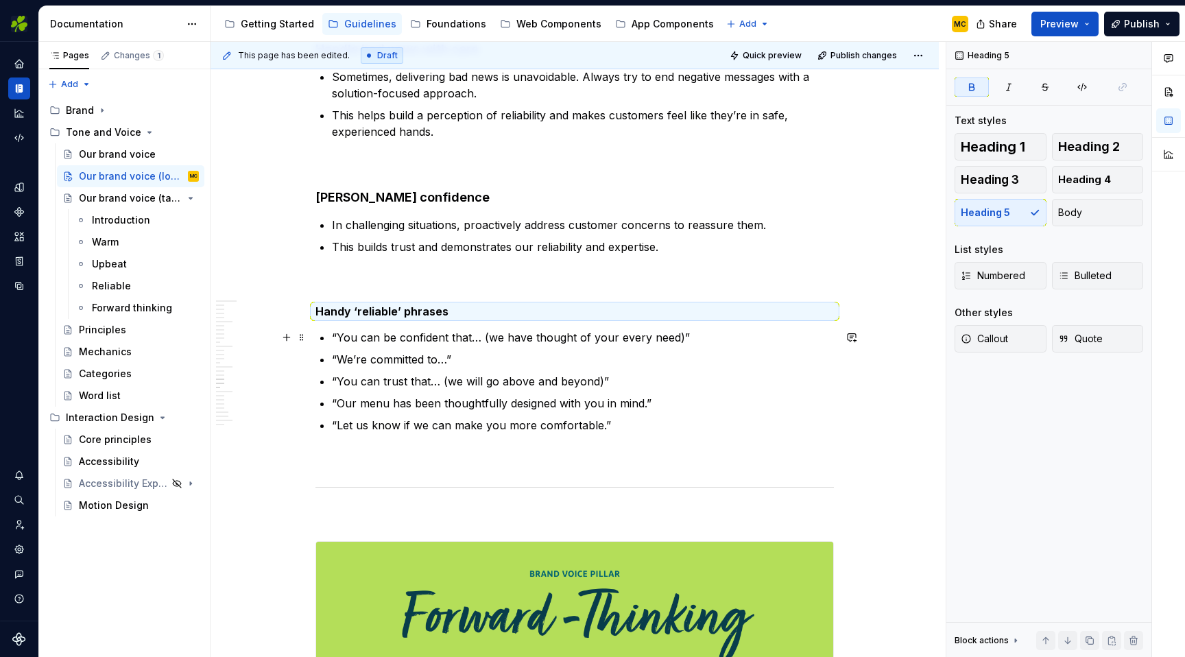
scroll to position [4795, 0]
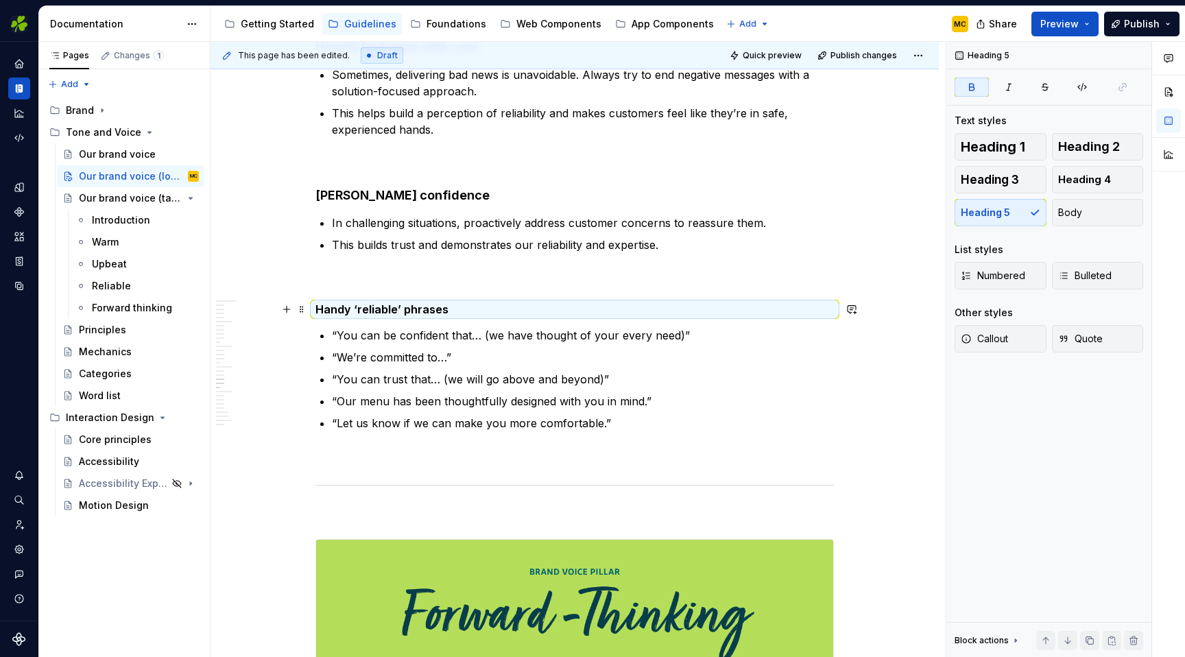
click at [472, 311] on h5 "Handy ‘reliable’ phrases" at bounding box center [574, 309] width 518 height 14
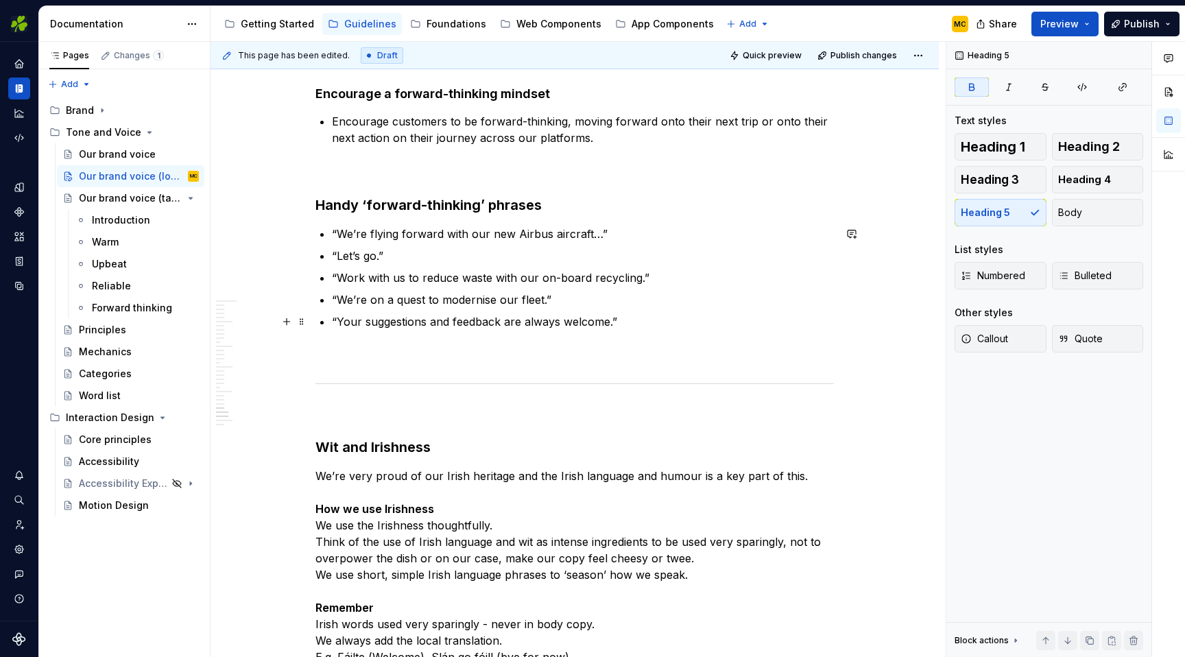
scroll to position [6415, 0]
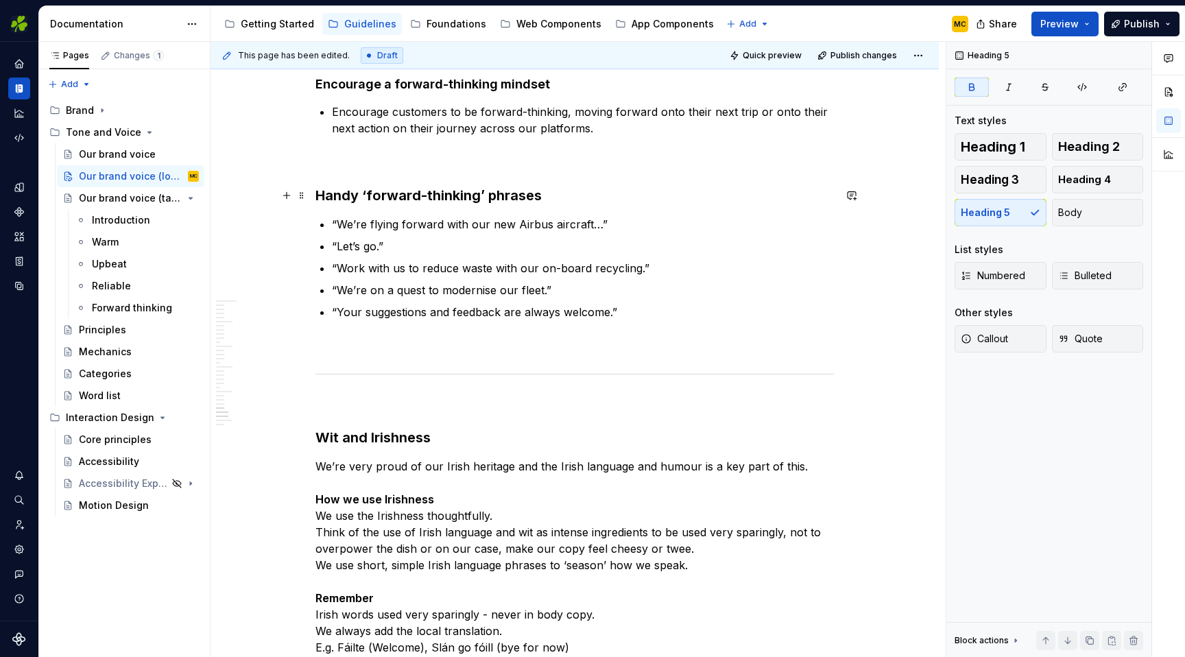
click at [542, 195] on h3 "Handy ‘forward-thinking’ phrases" at bounding box center [574, 195] width 518 height 19
click at [1004, 223] on button "Heading 5" at bounding box center [1000, 212] width 92 height 27
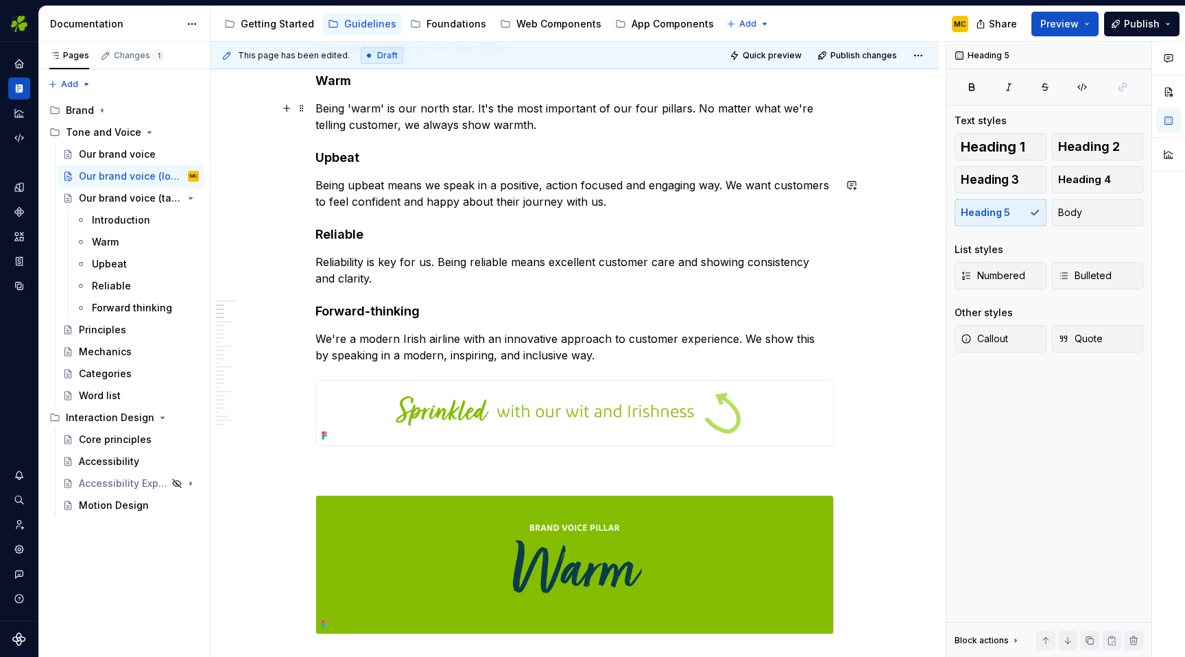
scroll to position [0, 0]
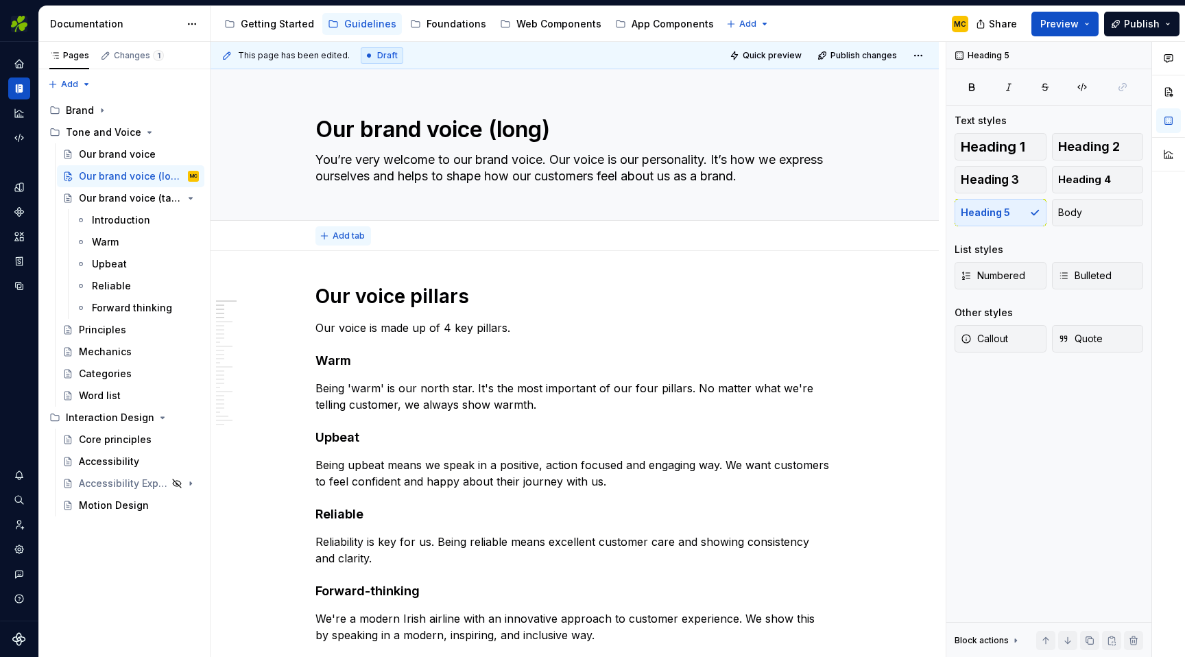
click at [359, 240] on span "Add tab" at bounding box center [349, 235] width 32 height 11
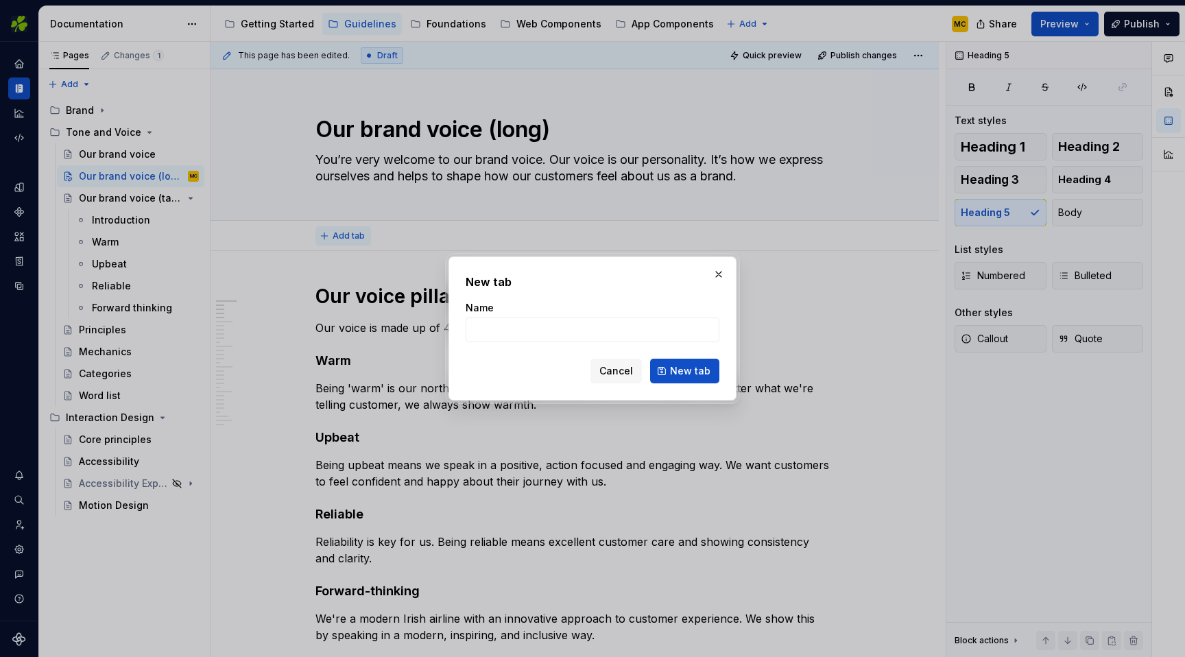
type textarea "*"
type input "Our voice pillars"
click button "New tab" at bounding box center [684, 371] width 69 height 25
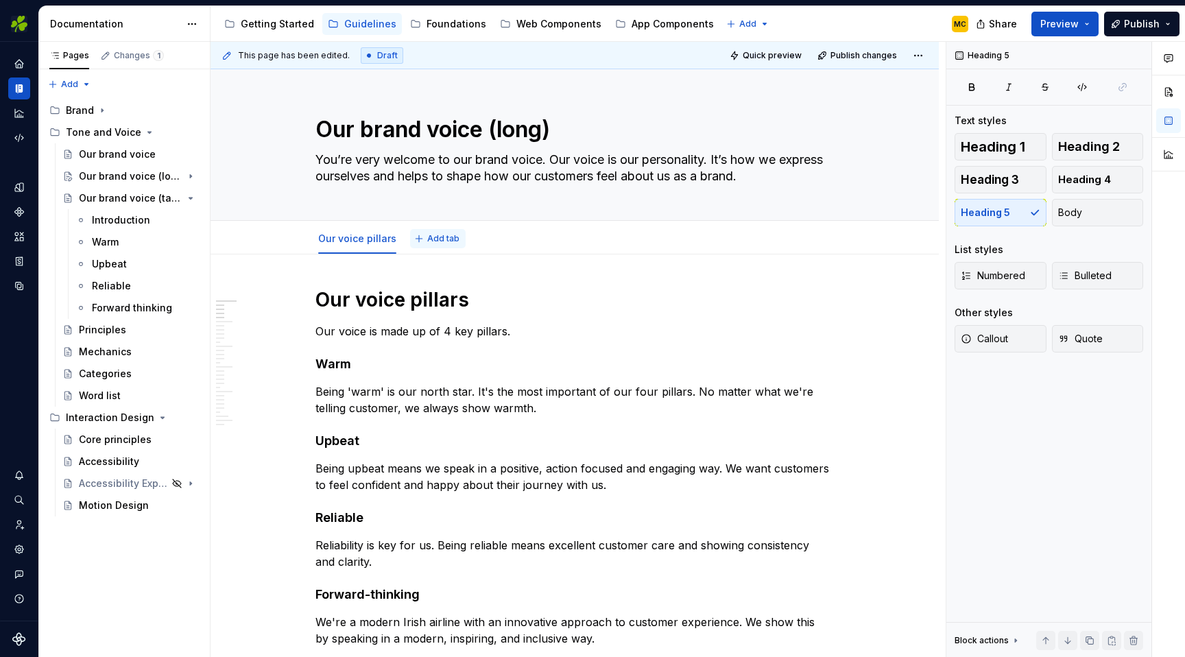
click at [452, 241] on span "Add tab" at bounding box center [443, 238] width 32 height 11
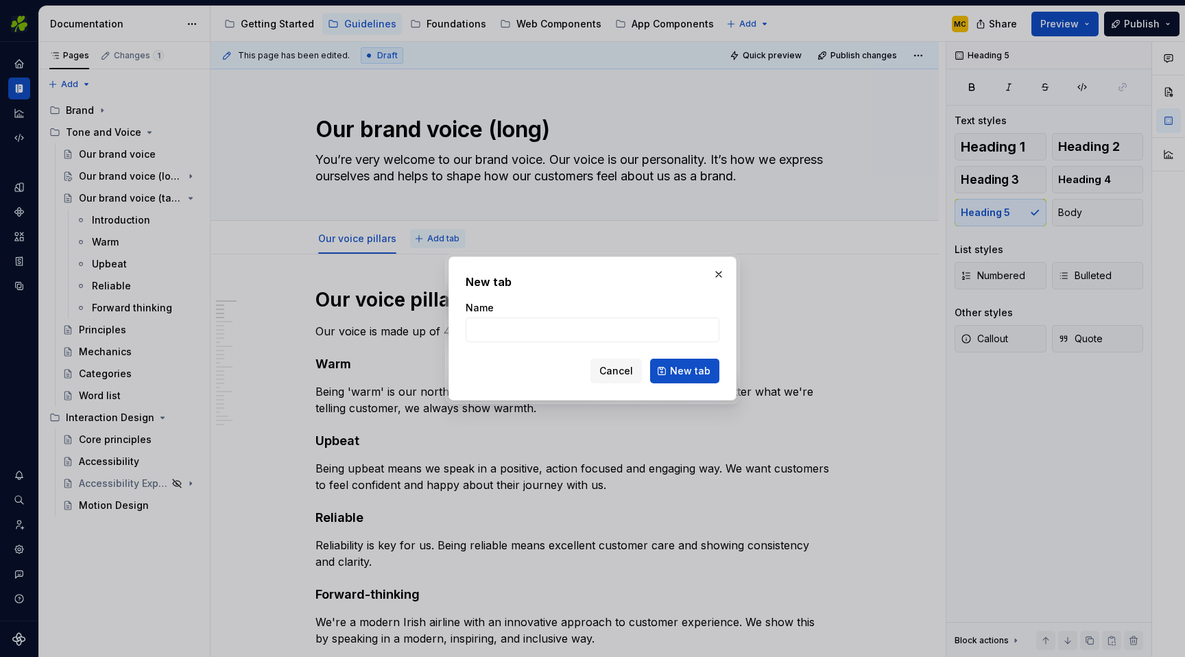
type textarea "*"
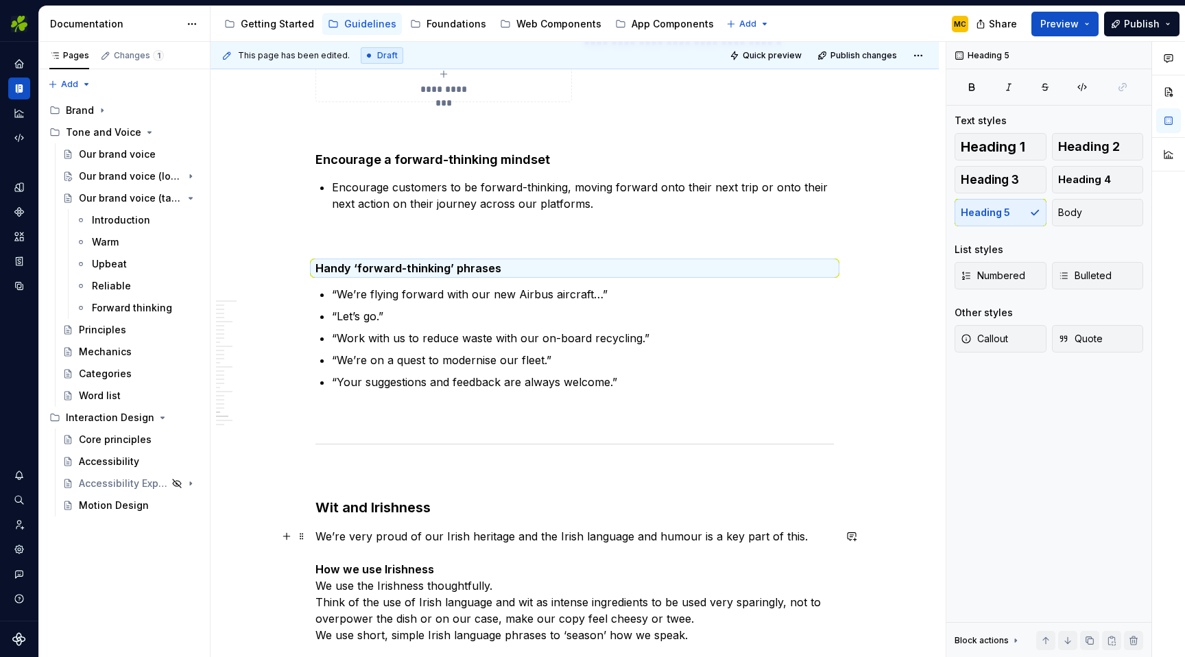
scroll to position [6587, 0]
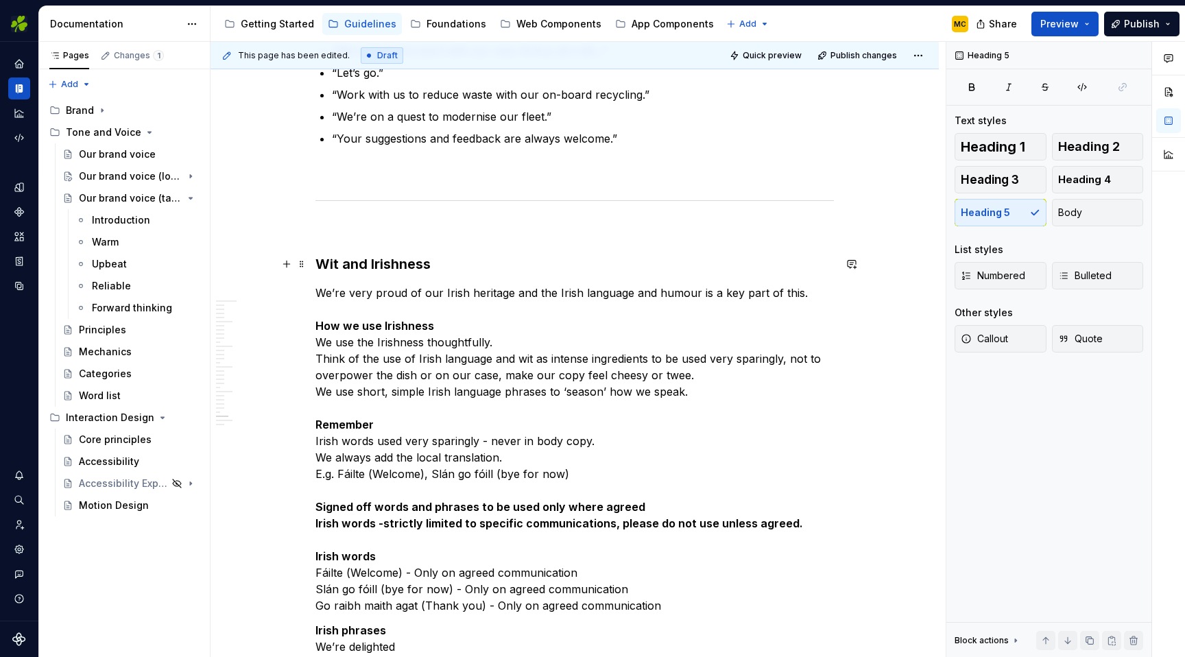
click at [472, 267] on h3 "Wit and Irishness" at bounding box center [574, 263] width 518 height 19
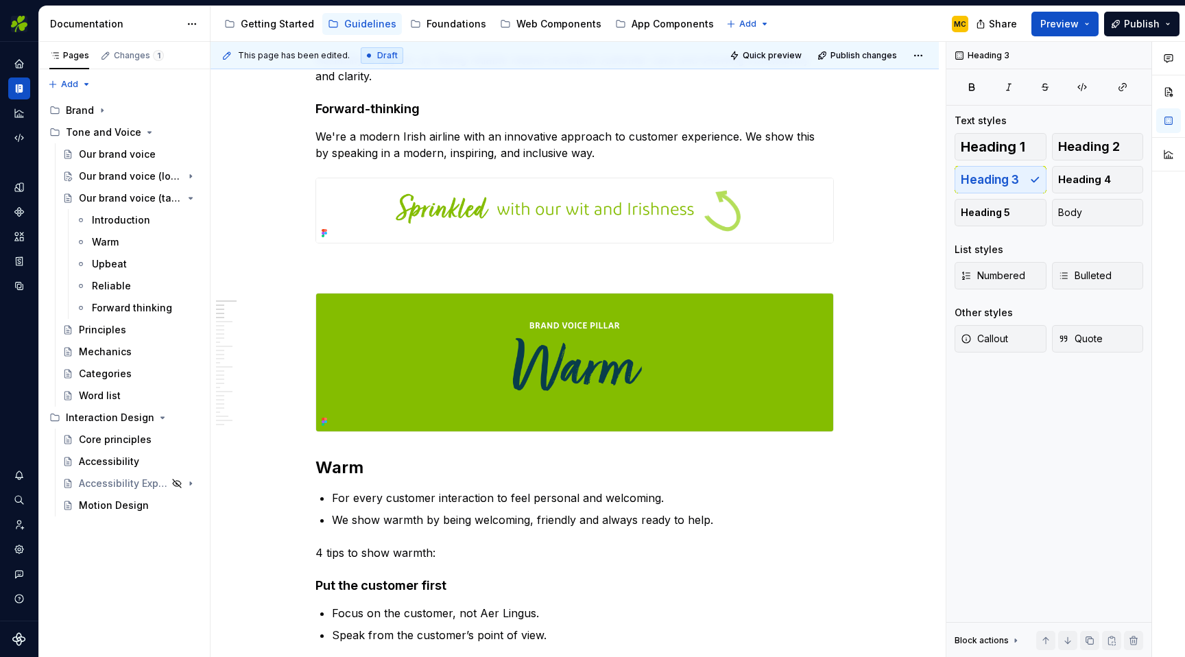
scroll to position [0, 0]
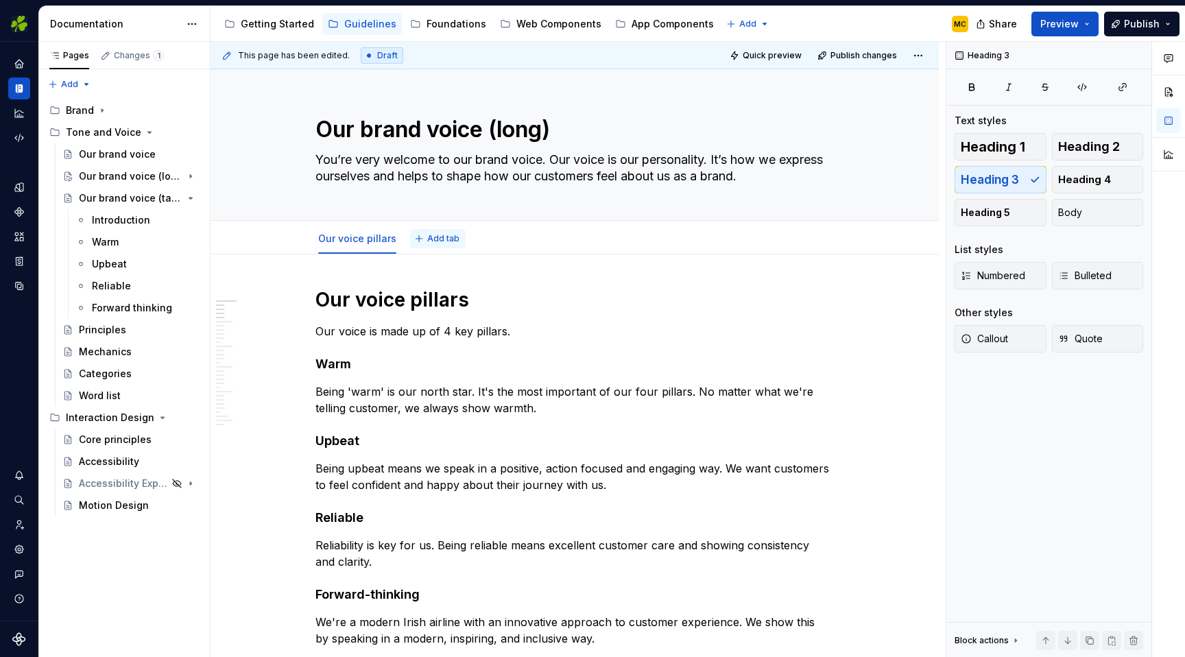
click at [440, 241] on span "Add tab" at bounding box center [443, 238] width 32 height 11
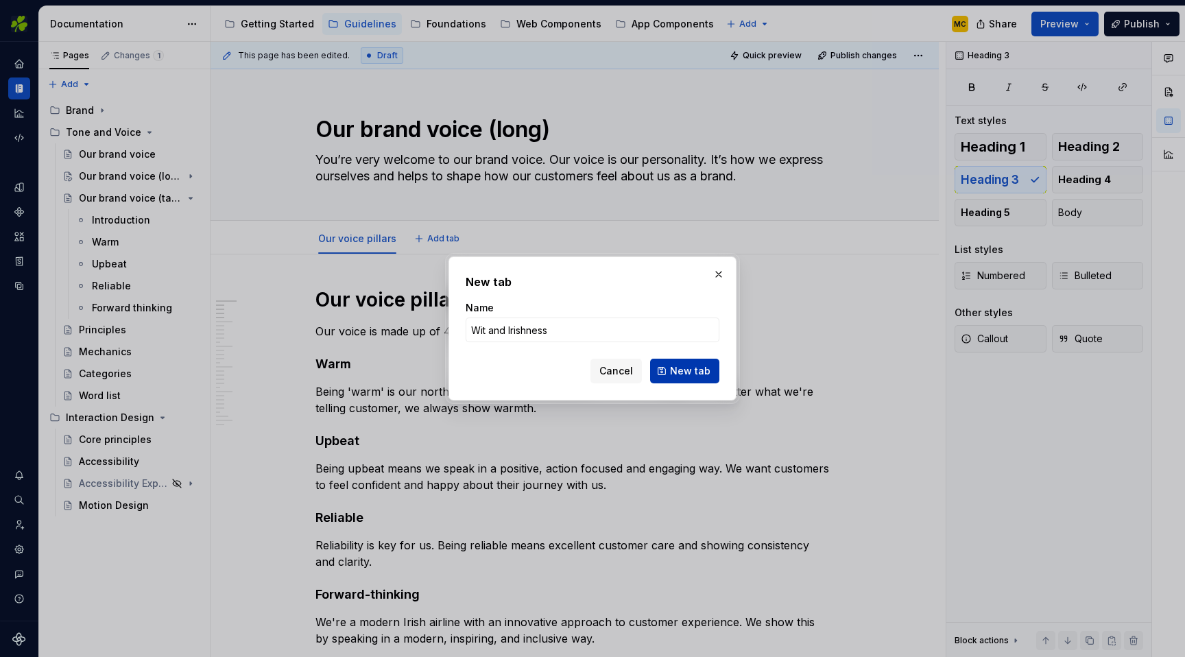
type input "Wit and Irishness"
click at [674, 372] on span "New tab" at bounding box center [690, 371] width 40 height 14
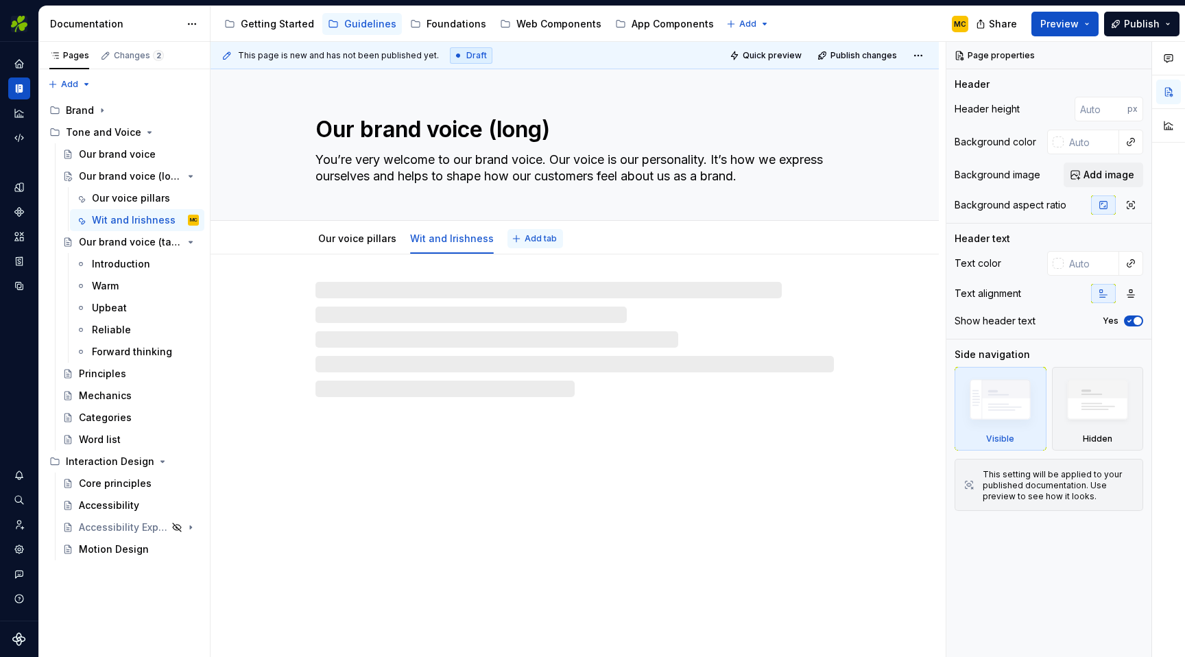
type textarea "*"
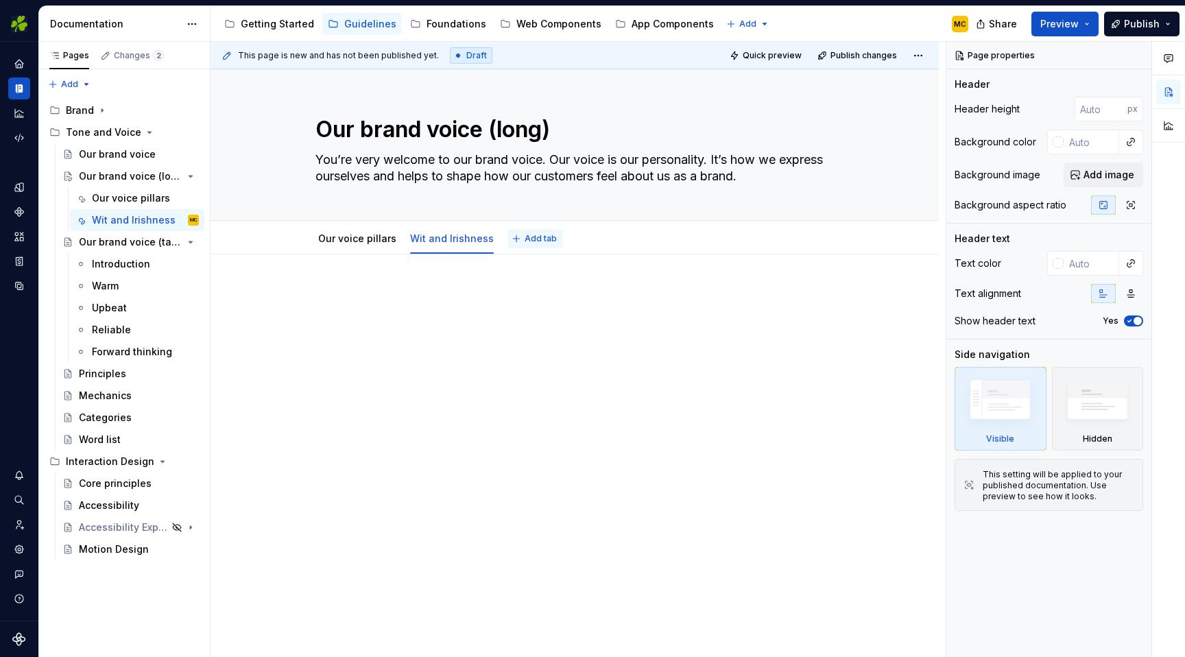
click at [526, 237] on span "Add tab" at bounding box center [540, 238] width 32 height 11
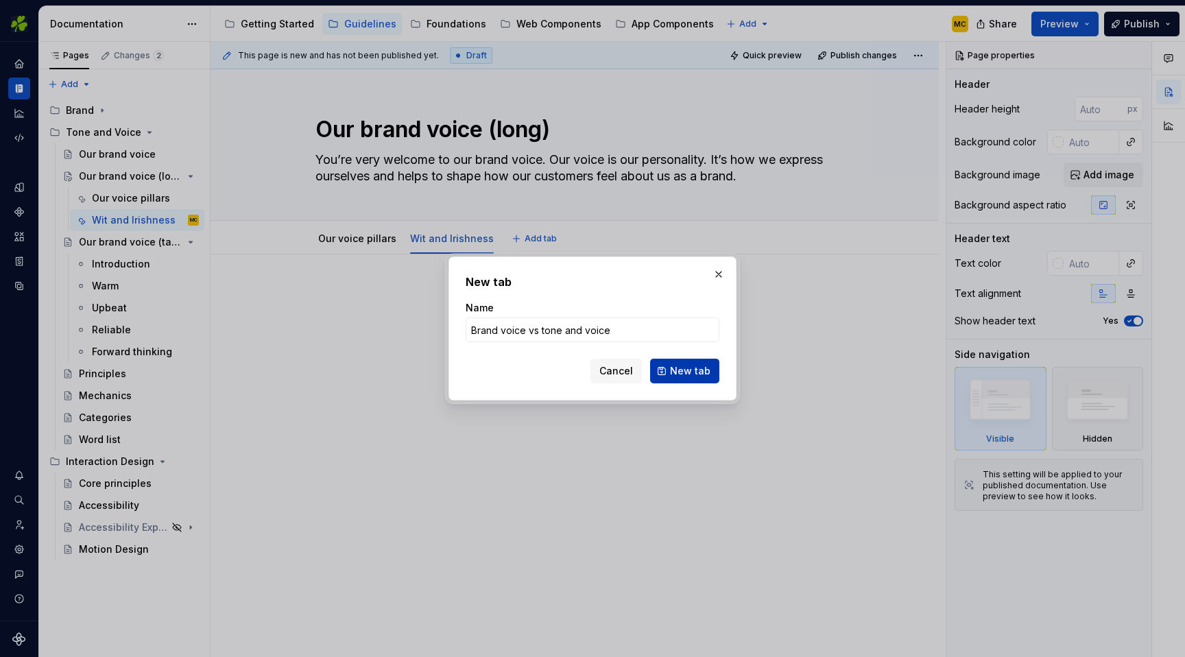
type input "Brand voice vs tone and voice"
click at [687, 366] on span "New tab" at bounding box center [690, 371] width 40 height 14
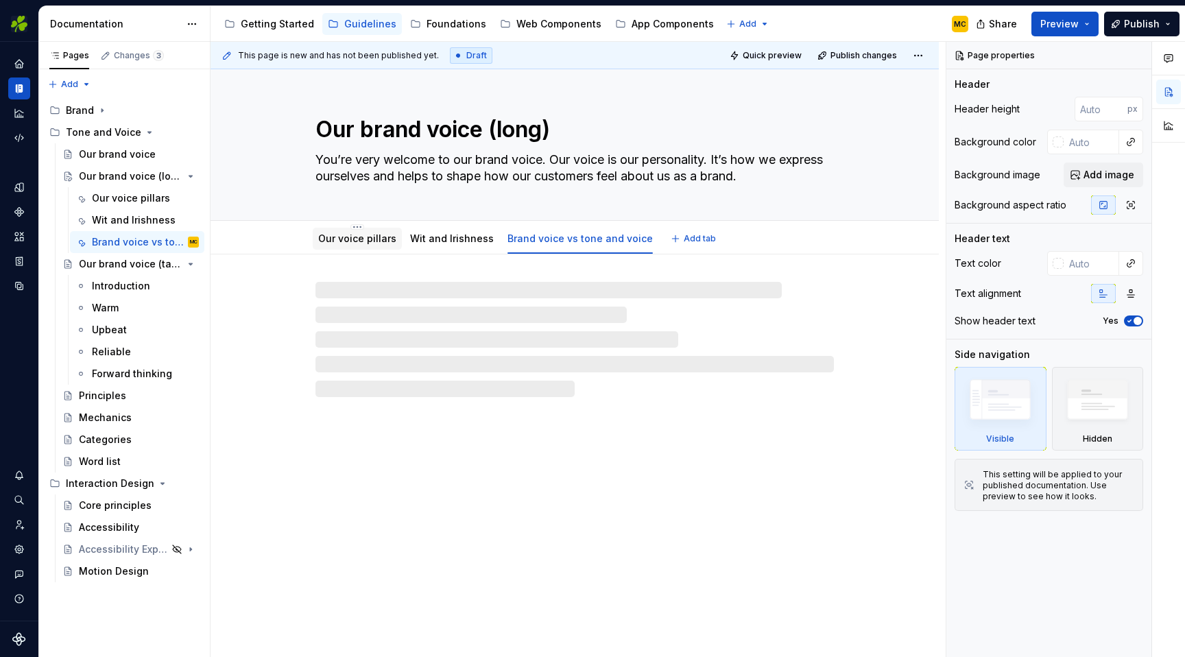
click at [350, 242] on link "Our voice pillars" at bounding box center [357, 238] width 78 height 12
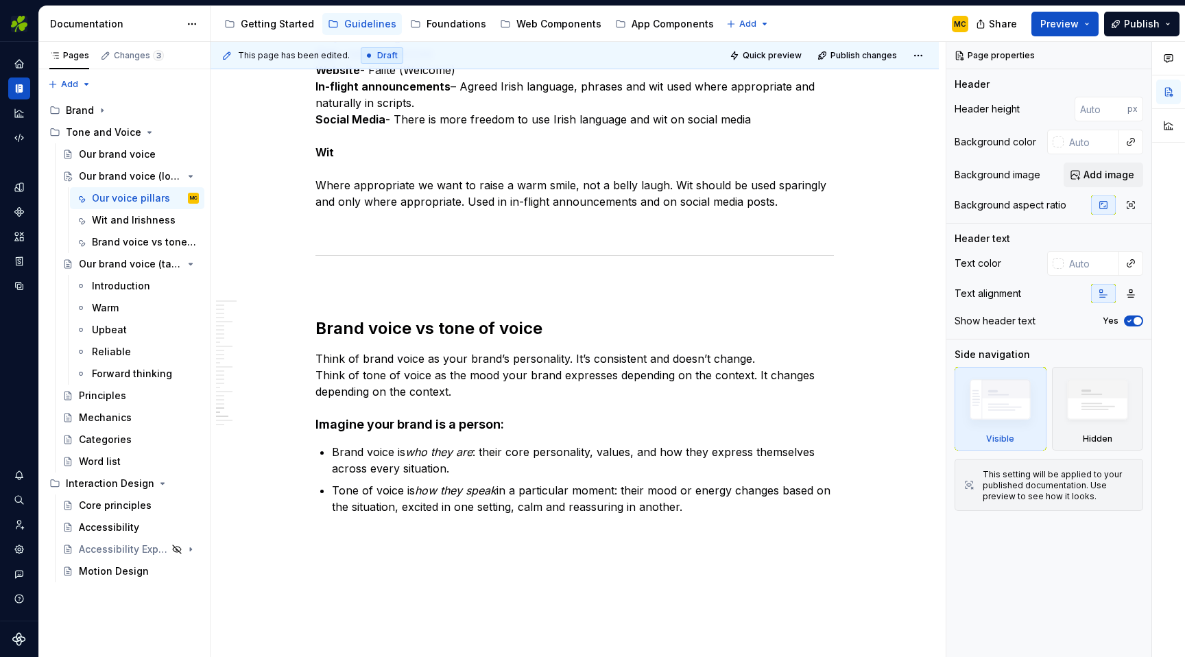
scroll to position [7423, 0]
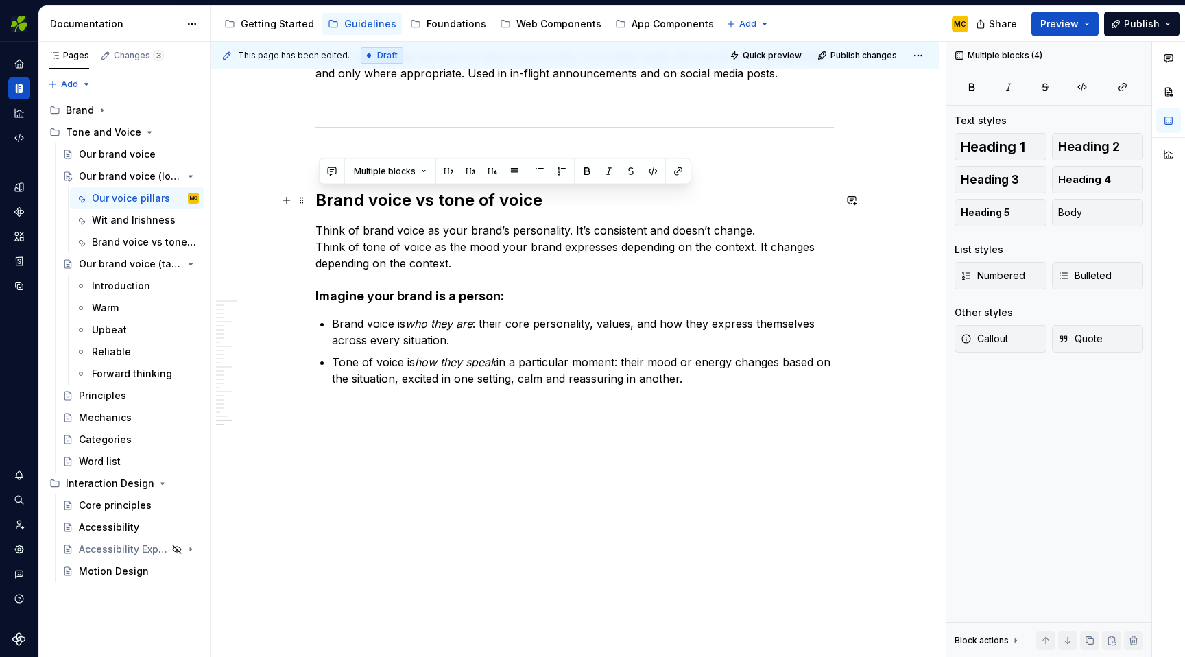
drag, startPoint x: 732, startPoint y: 382, endPoint x: 319, endPoint y: 201, distance: 450.7
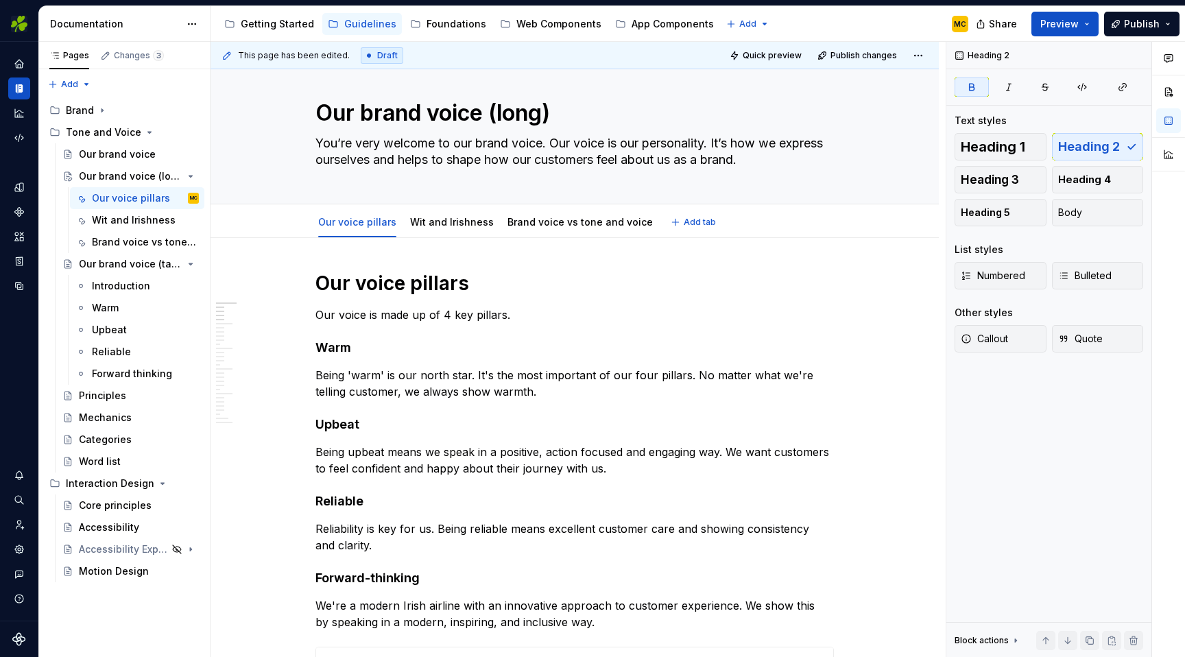
scroll to position [0, 0]
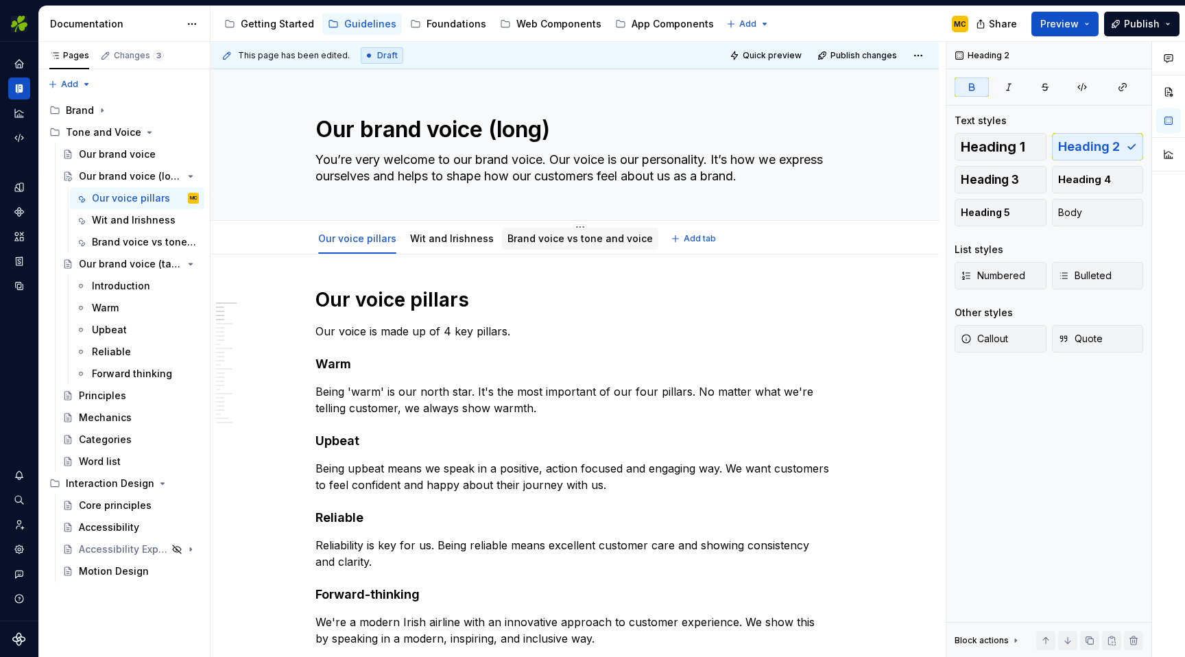
click at [559, 241] on link "Brand voice vs tone and voice" at bounding box center [579, 238] width 145 height 12
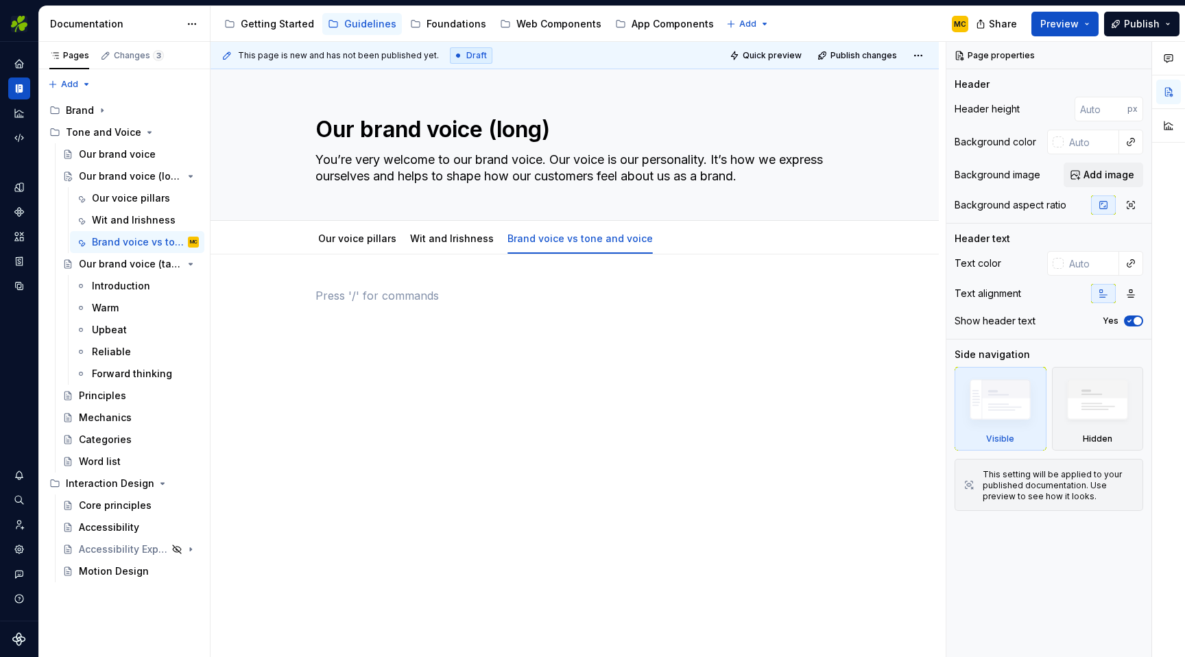
click at [459, 309] on div at bounding box center [574, 313] width 518 height 52
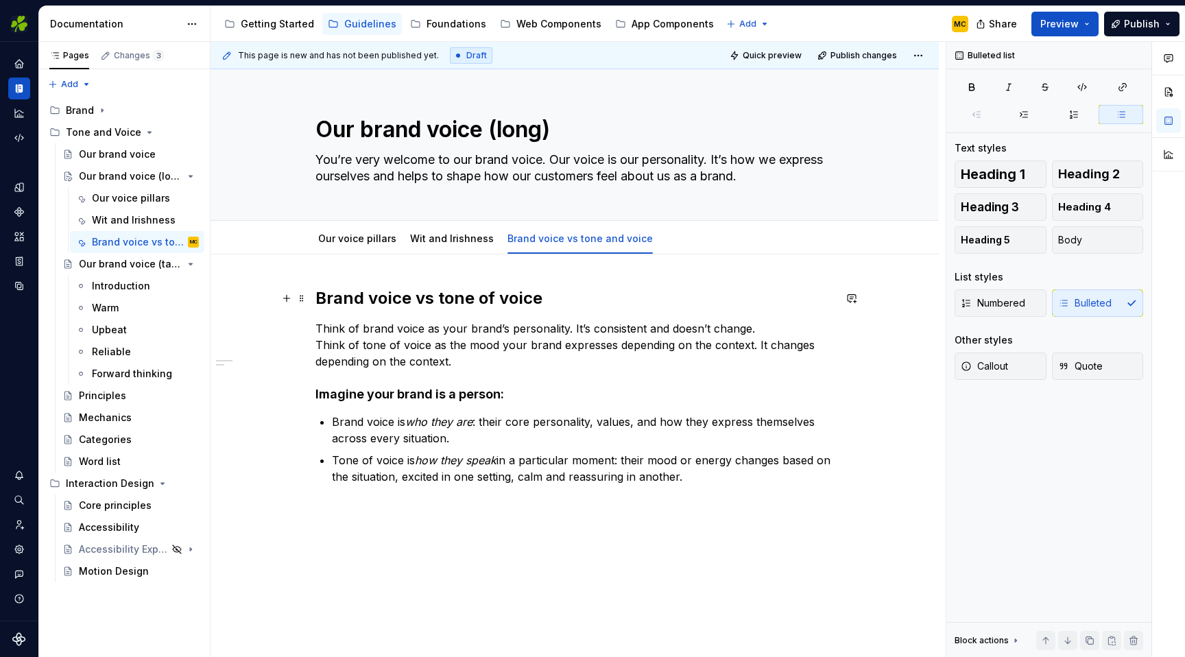
click at [436, 299] on strong "Brand voice vs tone of voice" at bounding box center [428, 298] width 227 height 20
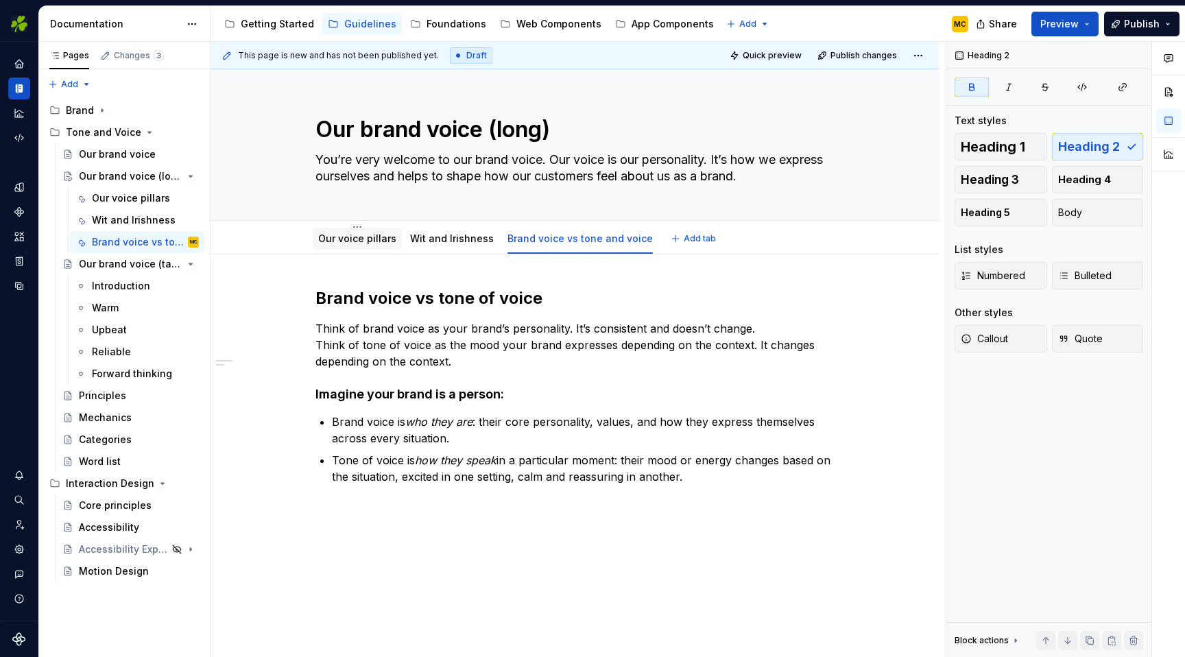
click at [364, 239] on link "Our voice pillars" at bounding box center [357, 238] width 78 height 12
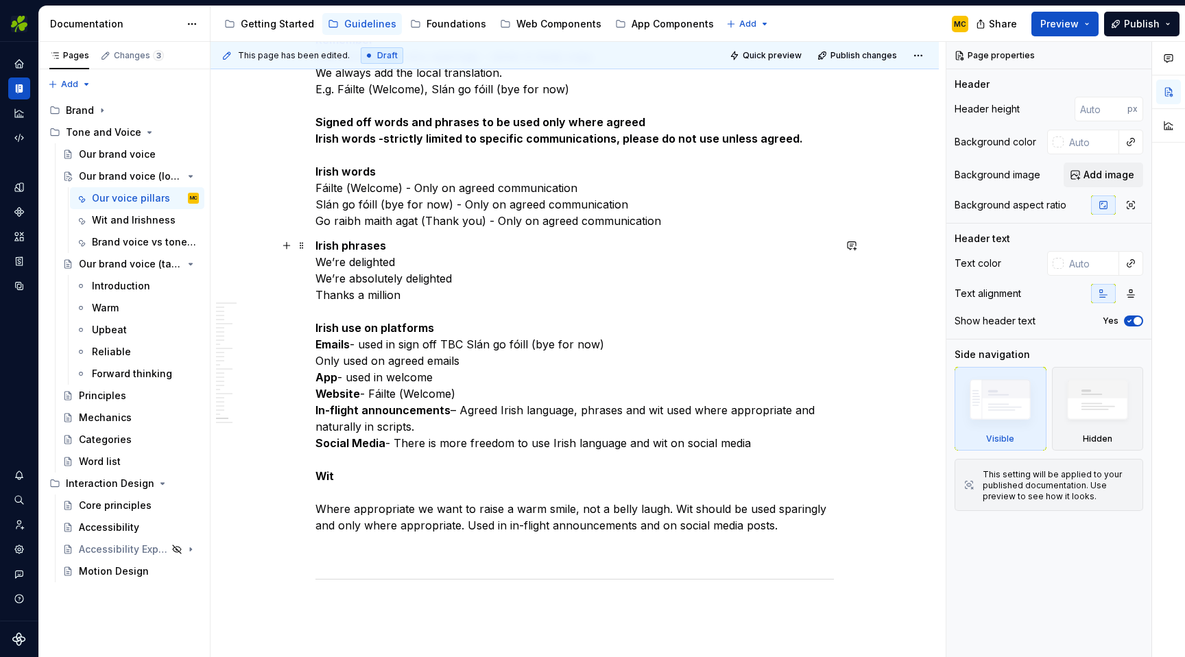
scroll to position [7242, 0]
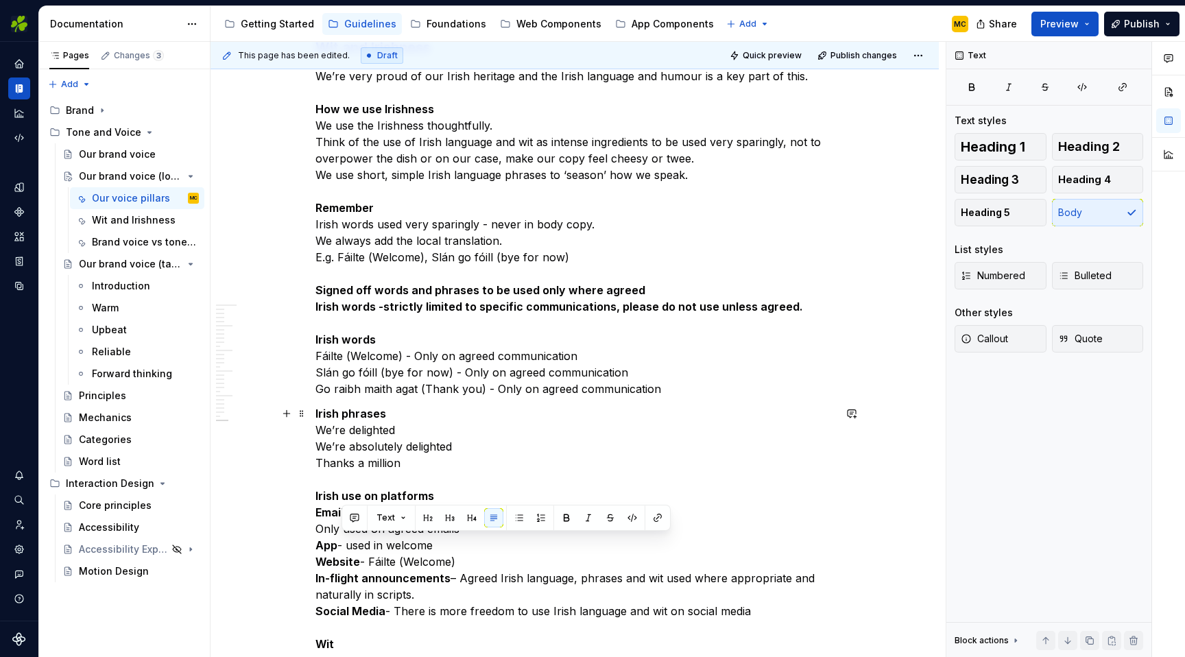
scroll to position [7085, 0]
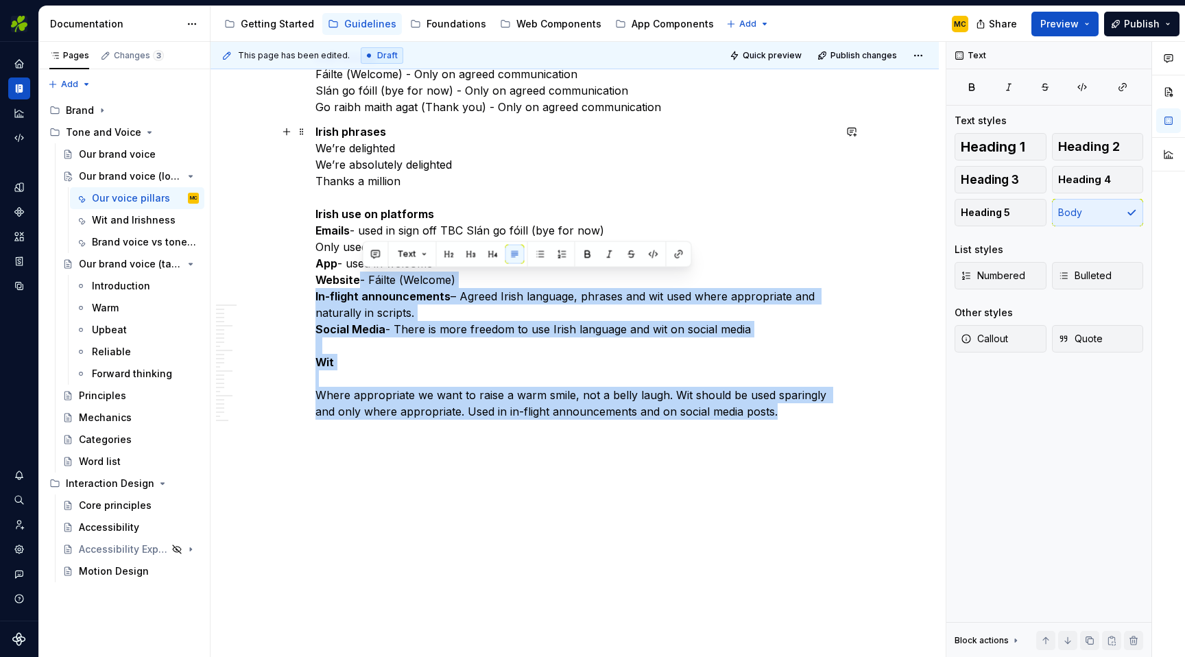
drag, startPoint x: 805, startPoint y: 409, endPoint x: 362, endPoint y: 280, distance: 461.3
click at [362, 280] on p "Irish phrases We’re delighted We’re absolutely delighted Thanks a million Irish…" at bounding box center [574, 271] width 518 height 296
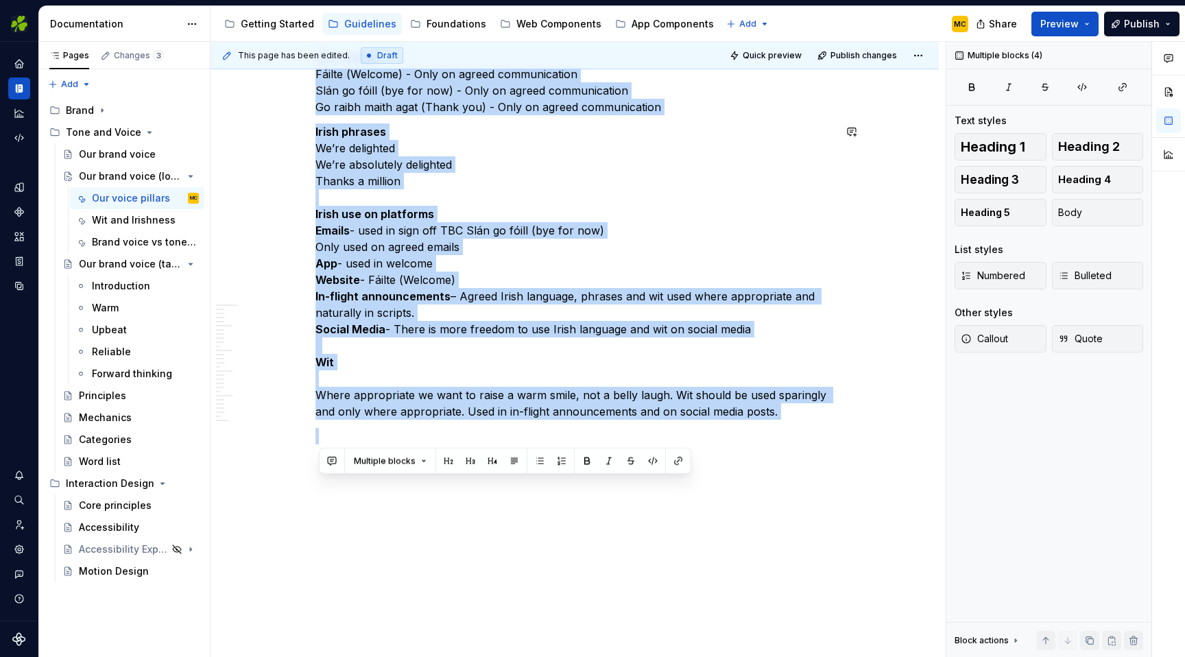
drag, startPoint x: 318, startPoint y: 234, endPoint x: 581, endPoint y: 643, distance: 486.1
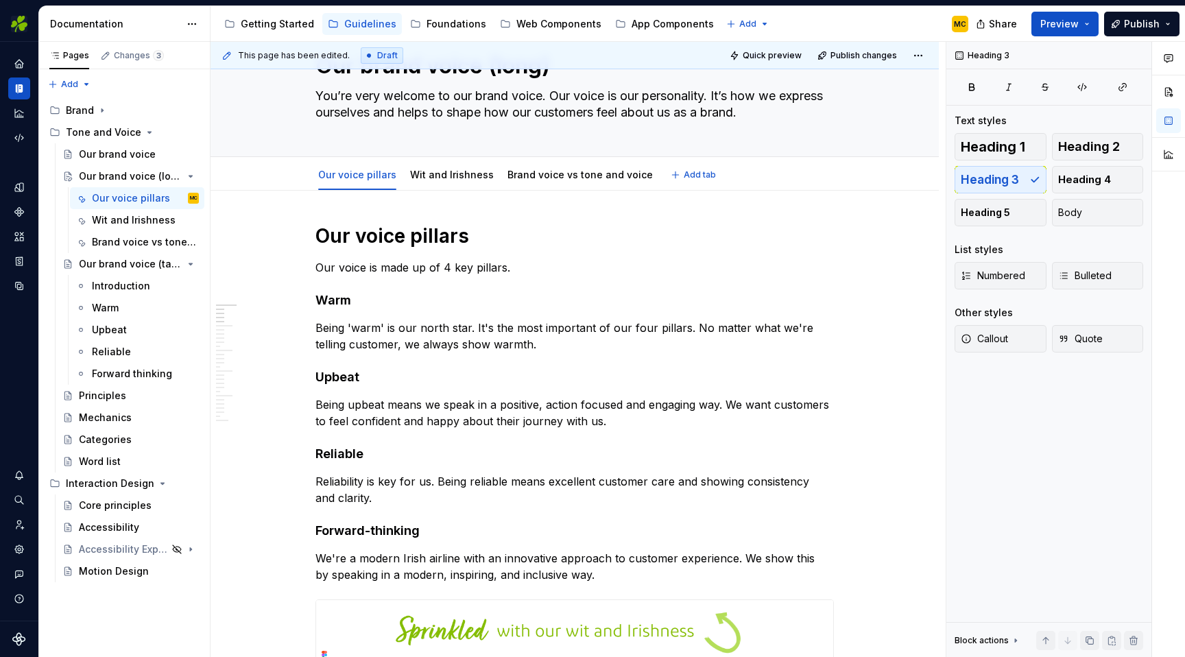
scroll to position [0, 0]
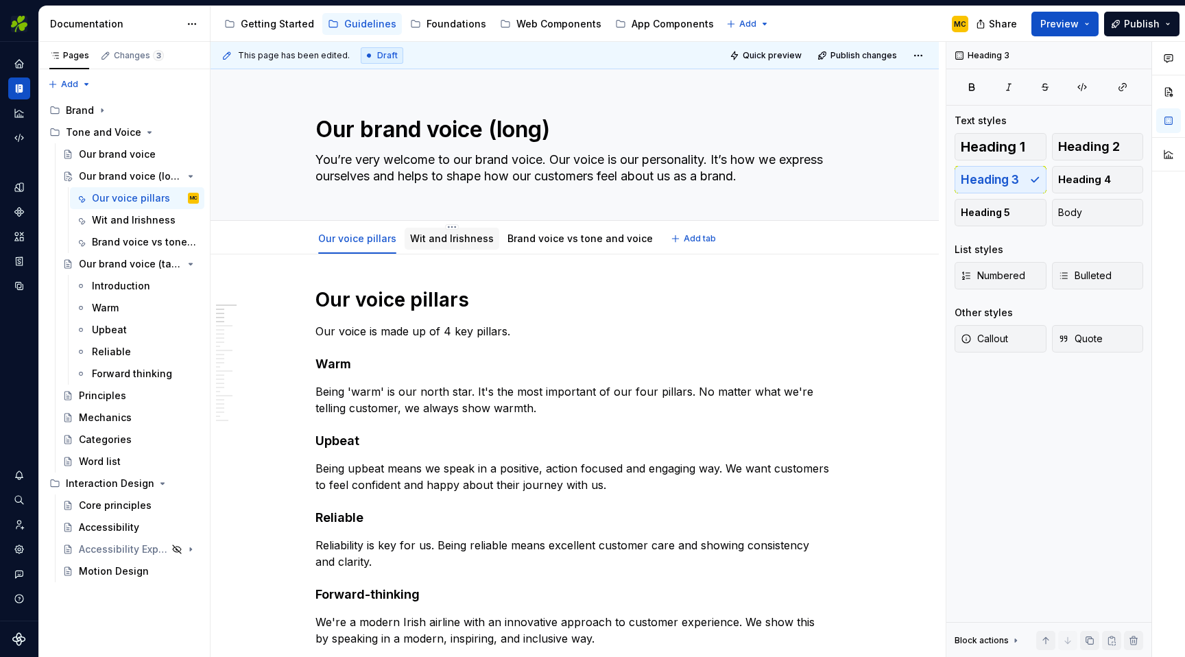
click at [463, 240] on link "Wit and Irishness" at bounding box center [452, 238] width 84 height 12
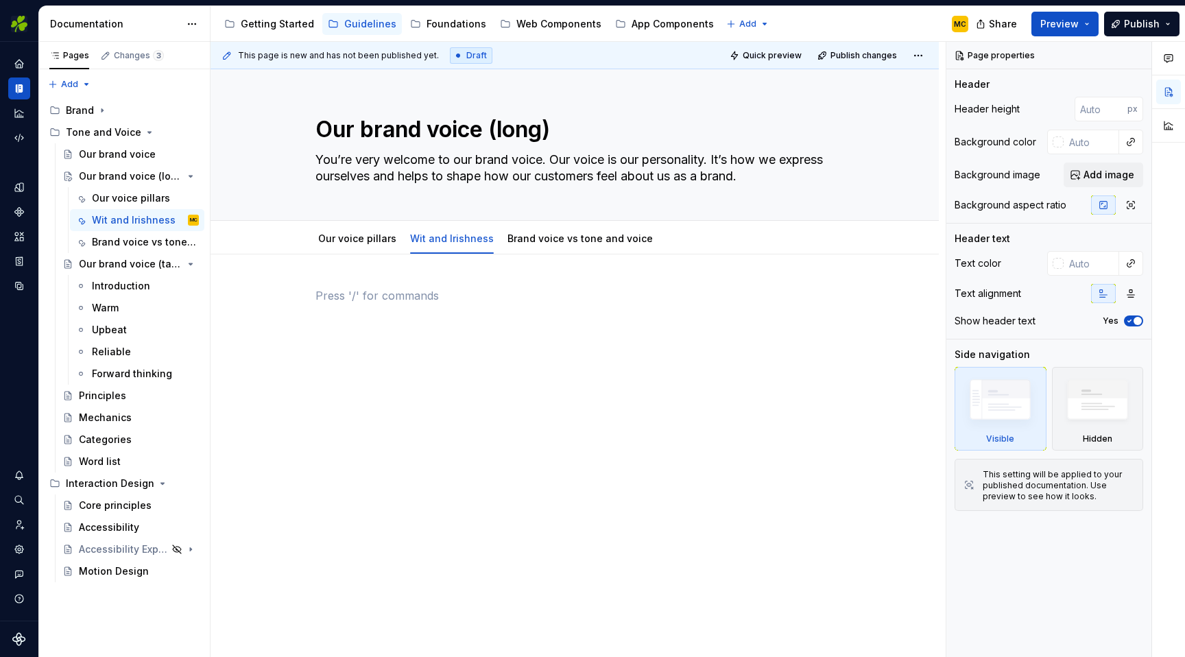
click at [433, 302] on p at bounding box center [574, 295] width 518 height 16
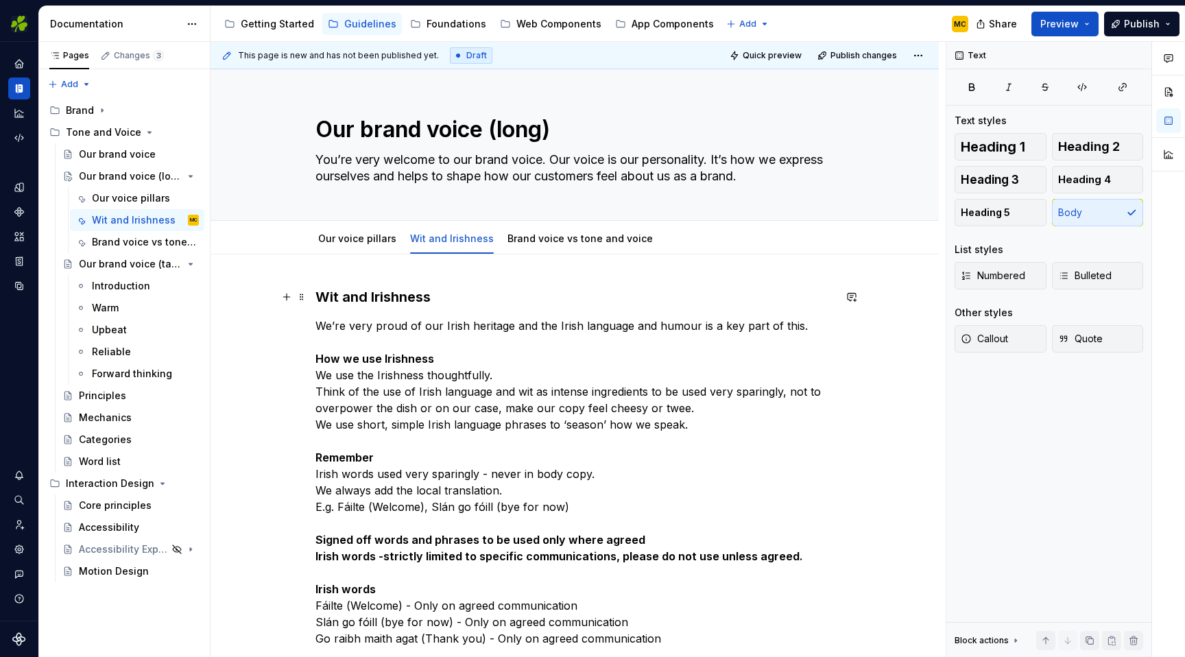
click at [446, 293] on h3 "Wit and Irishness" at bounding box center [574, 296] width 518 height 19
click at [1087, 143] on span "Heading 2" at bounding box center [1089, 147] width 62 height 14
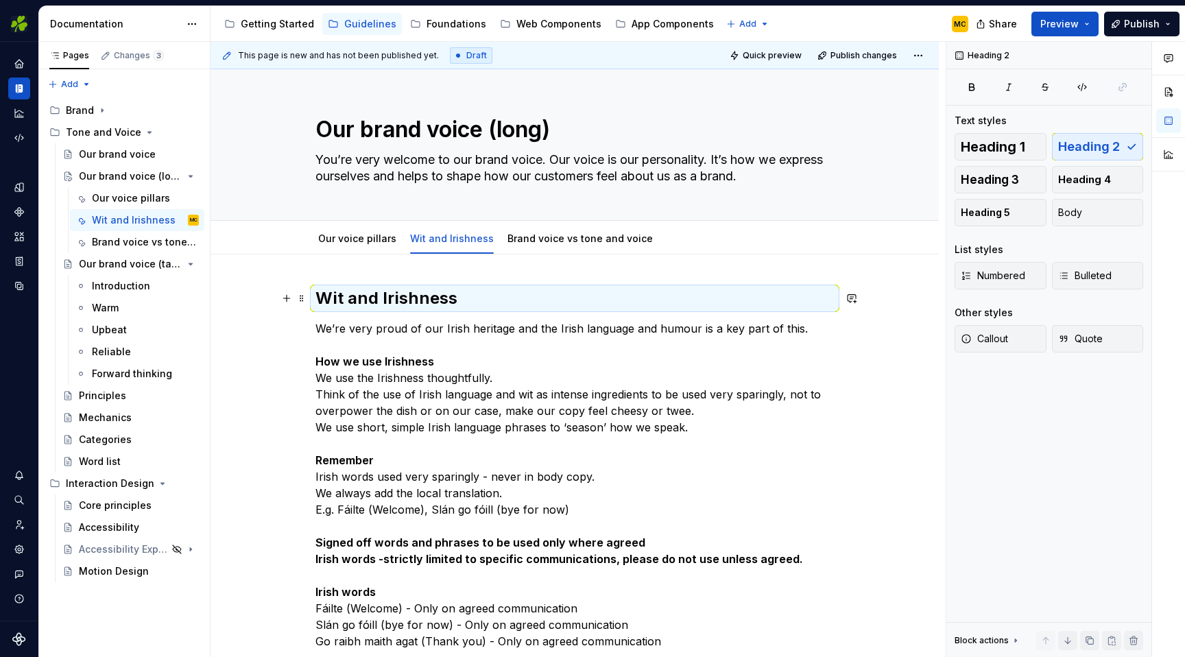
click at [544, 288] on h2 "Wit and Irishness" at bounding box center [574, 298] width 518 height 22
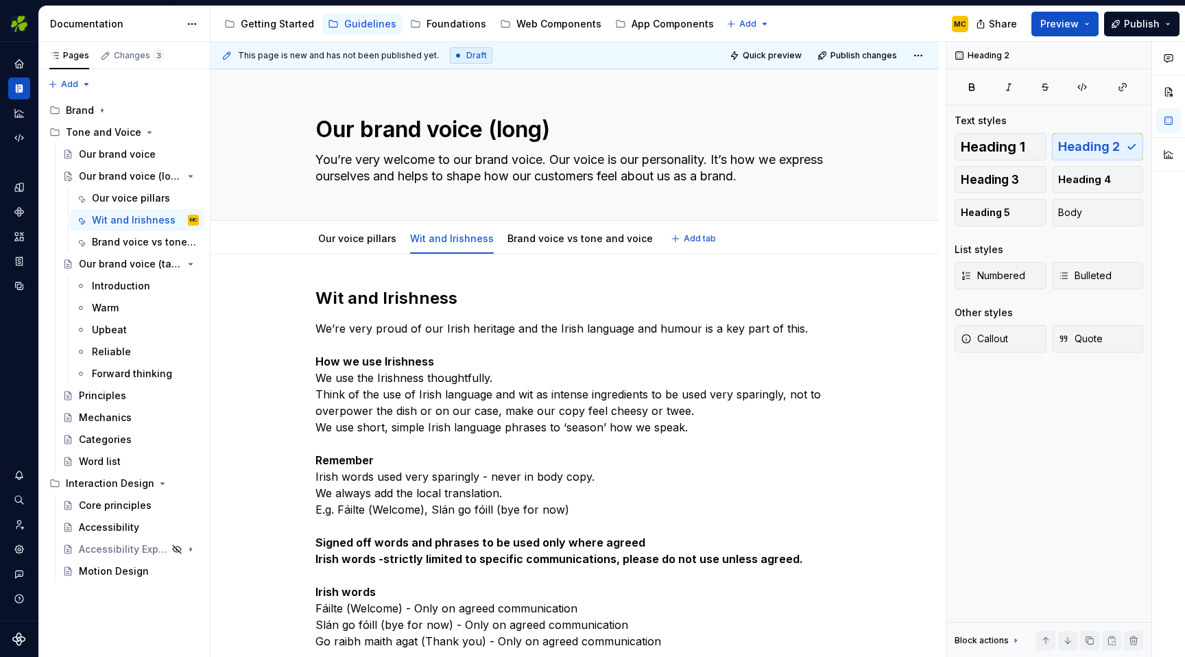
type textarea "*"
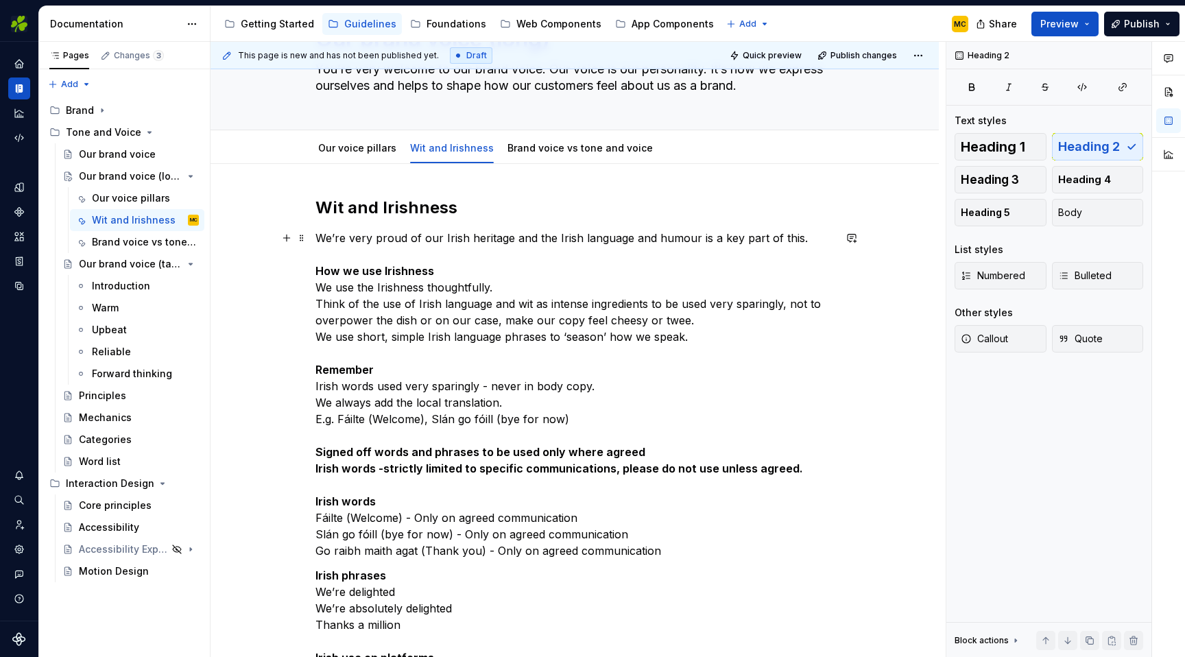
scroll to position [85, 0]
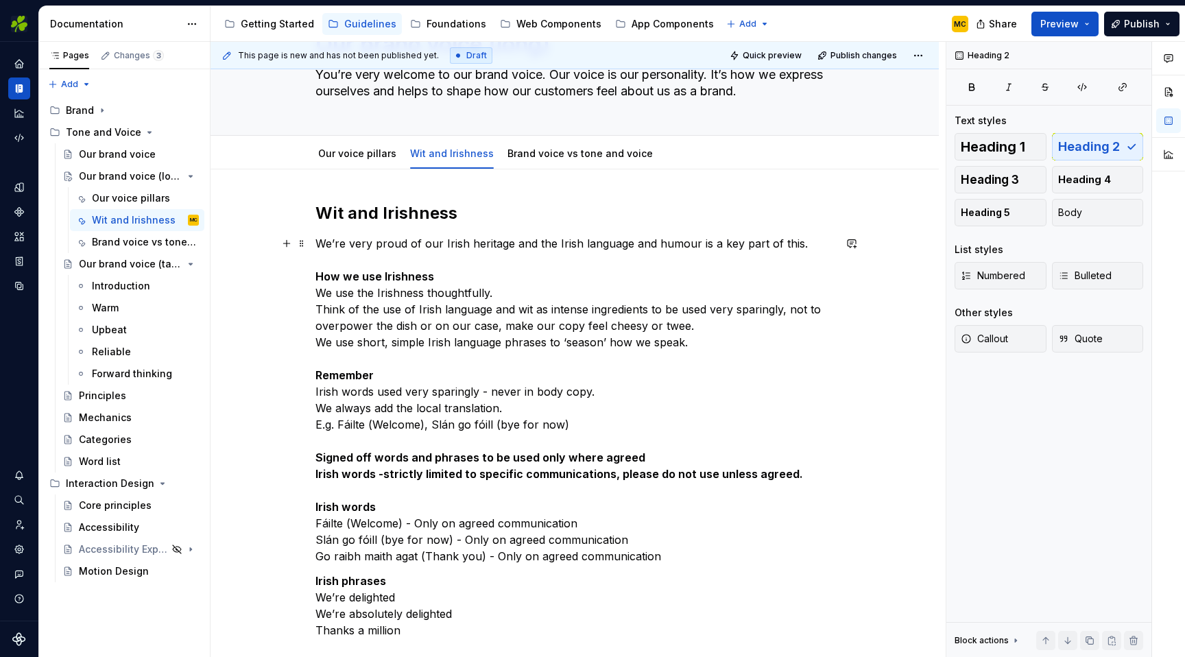
click at [501, 295] on p "We’re very proud of our Irish heritage and the Irish language and humour is a k…" at bounding box center [574, 399] width 518 height 329
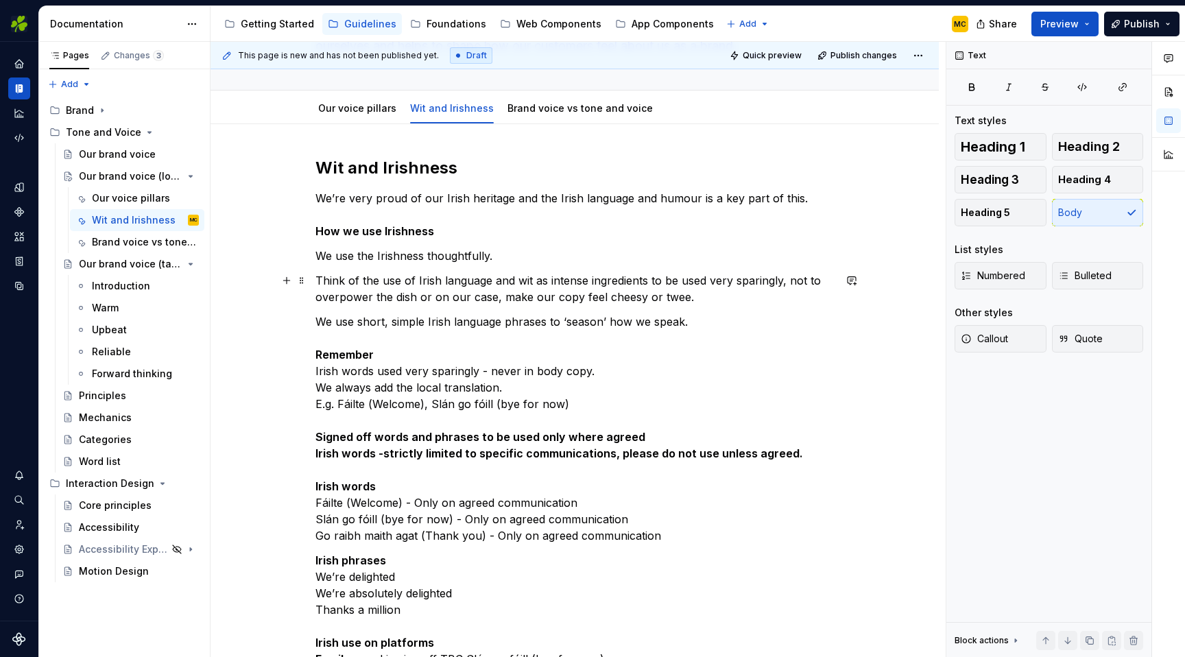
scroll to position [136, 0]
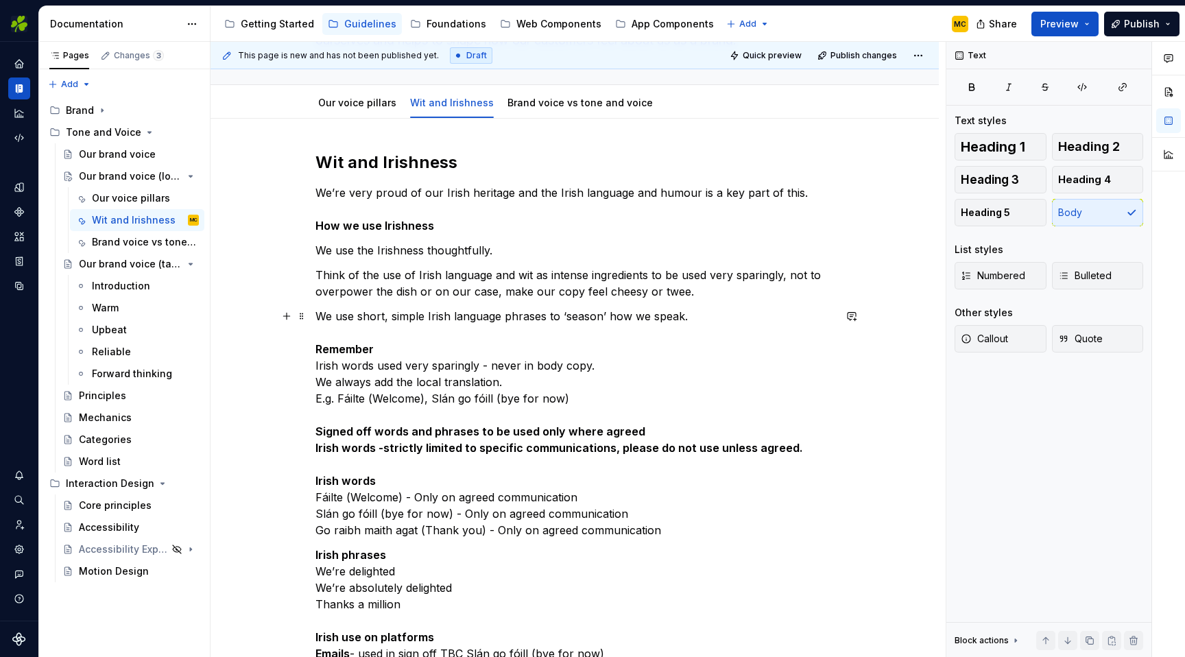
click at [415, 358] on p "We use short, simple Irish language phrases to ‘season’ how we speak. Remember …" at bounding box center [574, 423] width 518 height 230
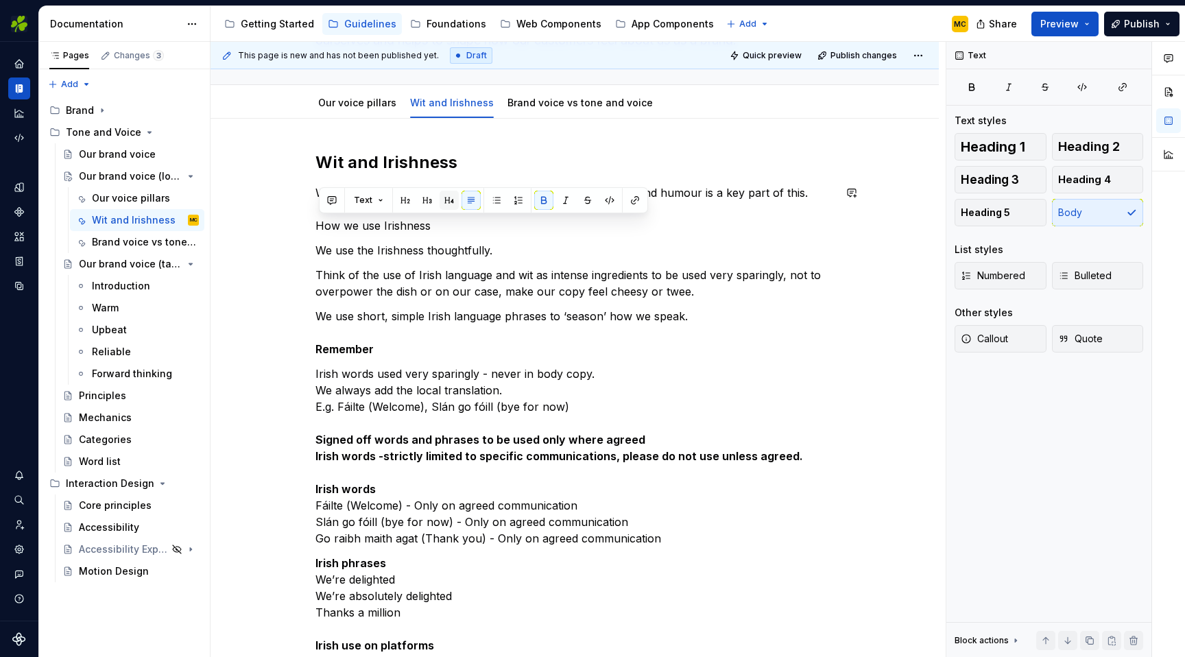
click at [447, 203] on button "button" at bounding box center [448, 200] width 19 height 19
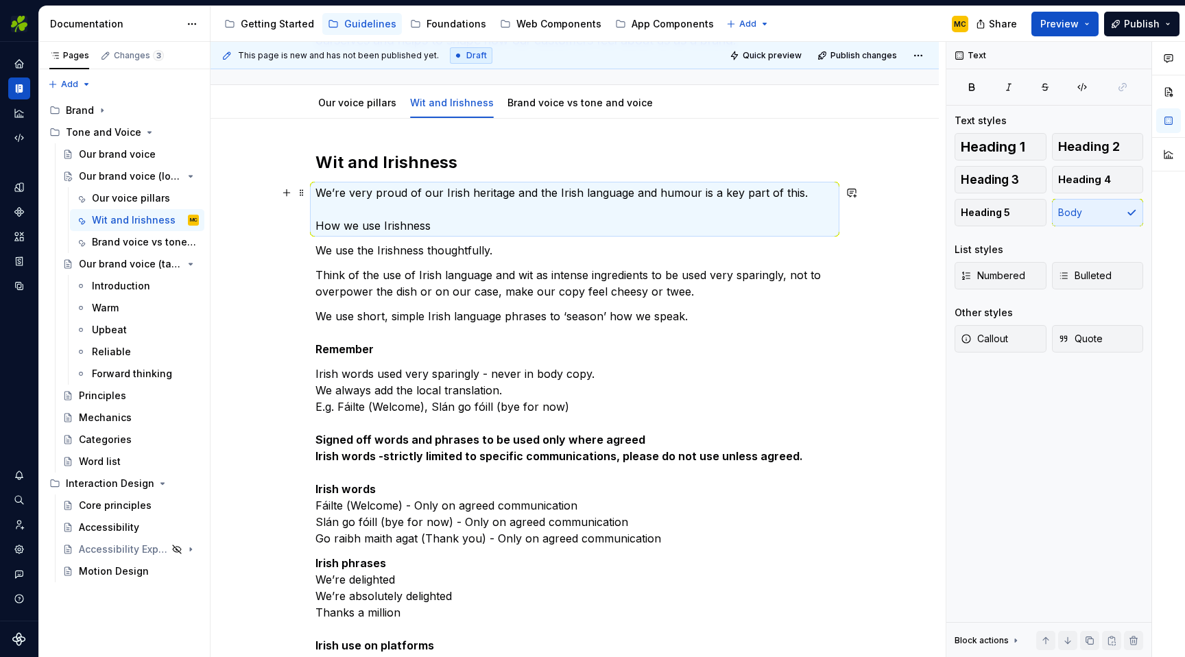
click at [422, 227] on p "We’re very proud of our Irish heritage and the Irish language and humour is a k…" at bounding box center [574, 208] width 518 height 49
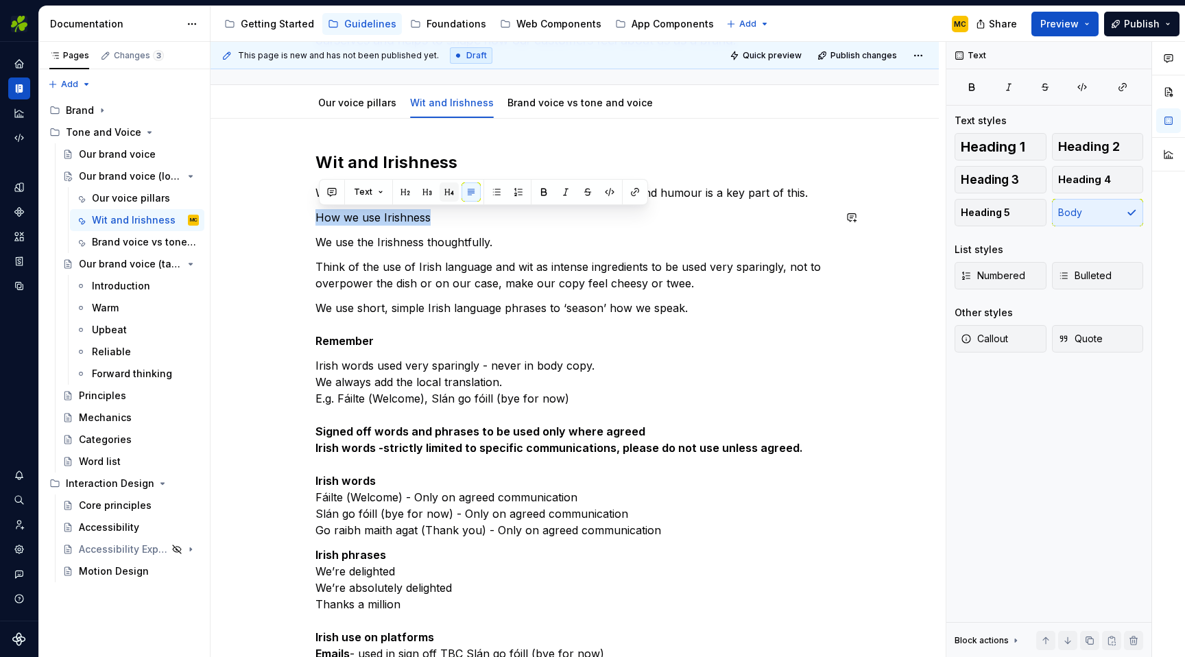
click at [448, 193] on button "button" at bounding box center [448, 191] width 19 height 19
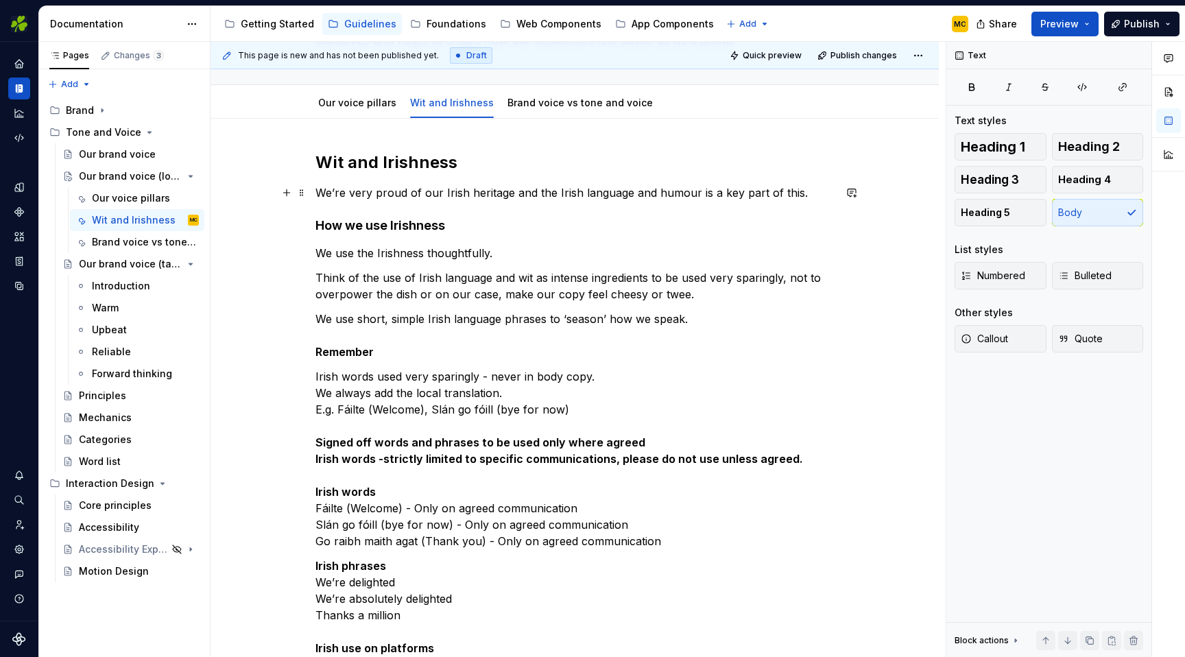
click at [573, 193] on p "We’re very proud of our Irish heritage and the Irish language and humour is a k…" at bounding box center [574, 192] width 518 height 16
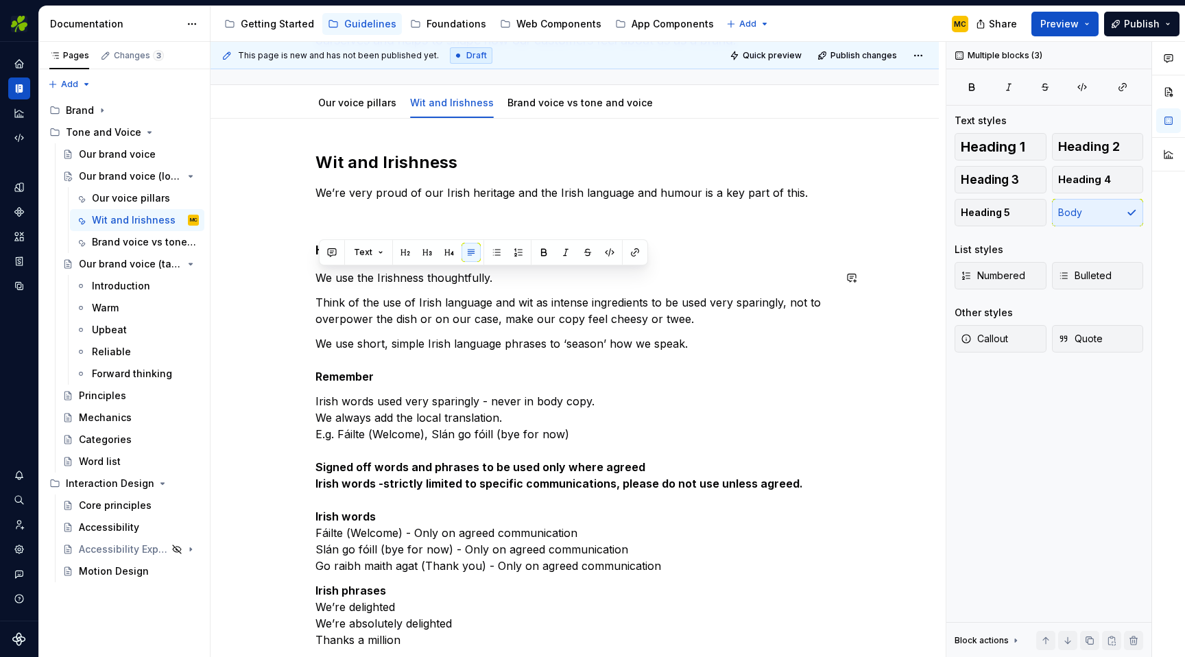
drag, startPoint x: 695, startPoint y: 342, endPoint x: 335, endPoint y: 261, distance: 369.1
click at [335, 261] on div "Wit and Irishness We’re very proud of our Irish heritage and the Irish language…" at bounding box center [574, 527] width 518 height 751
click at [492, 250] on button "button" at bounding box center [496, 252] width 19 height 19
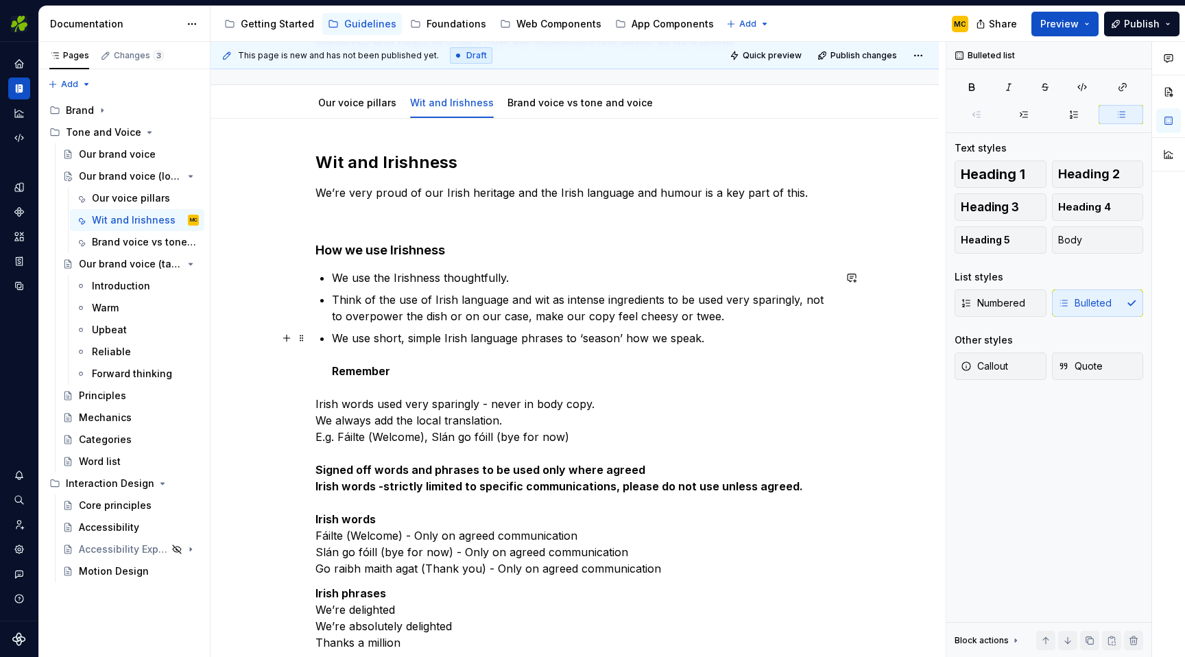
click at [479, 371] on p "We use short, simple Irish language phrases to ‘season’ how we speak. Remember" at bounding box center [583, 354] width 502 height 49
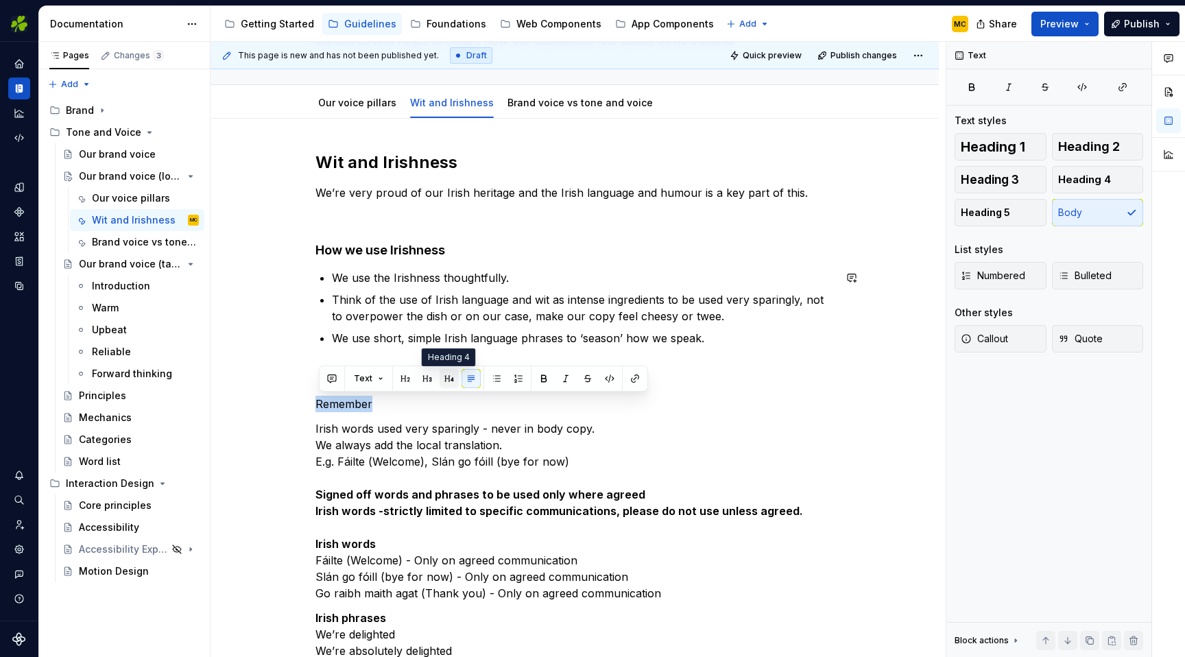
click at [448, 378] on button "button" at bounding box center [448, 378] width 19 height 19
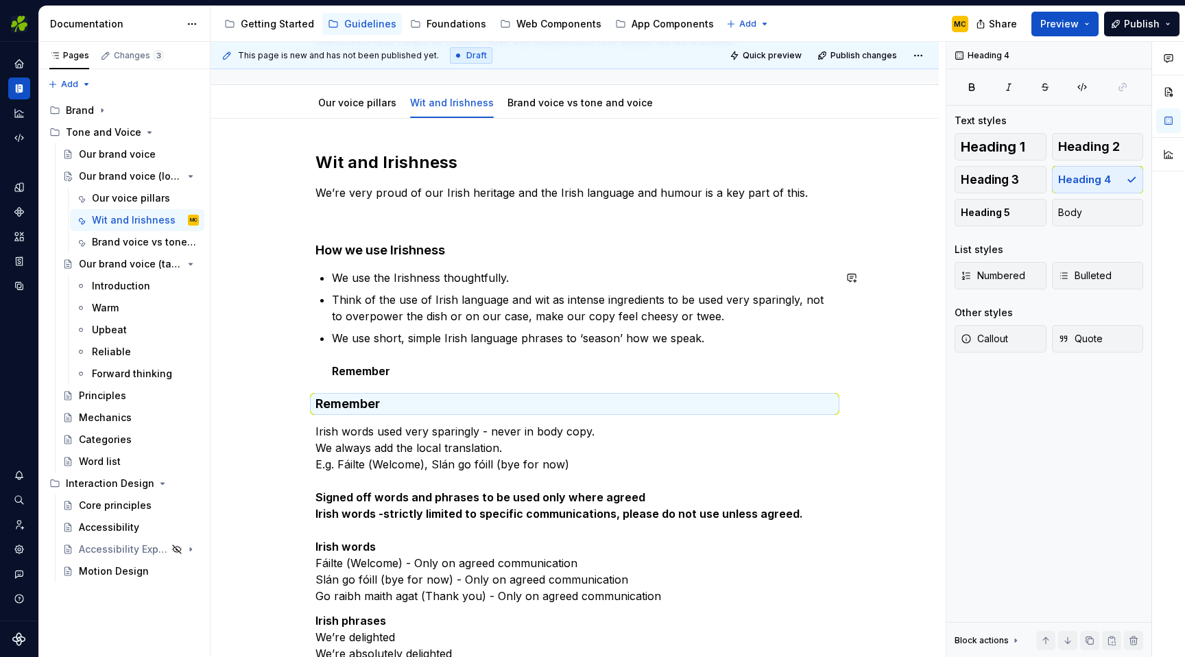
click at [421, 380] on div "Wit and Irishness We’re very proud of our Irish heritage and the Irish language…" at bounding box center [574, 543] width 518 height 782
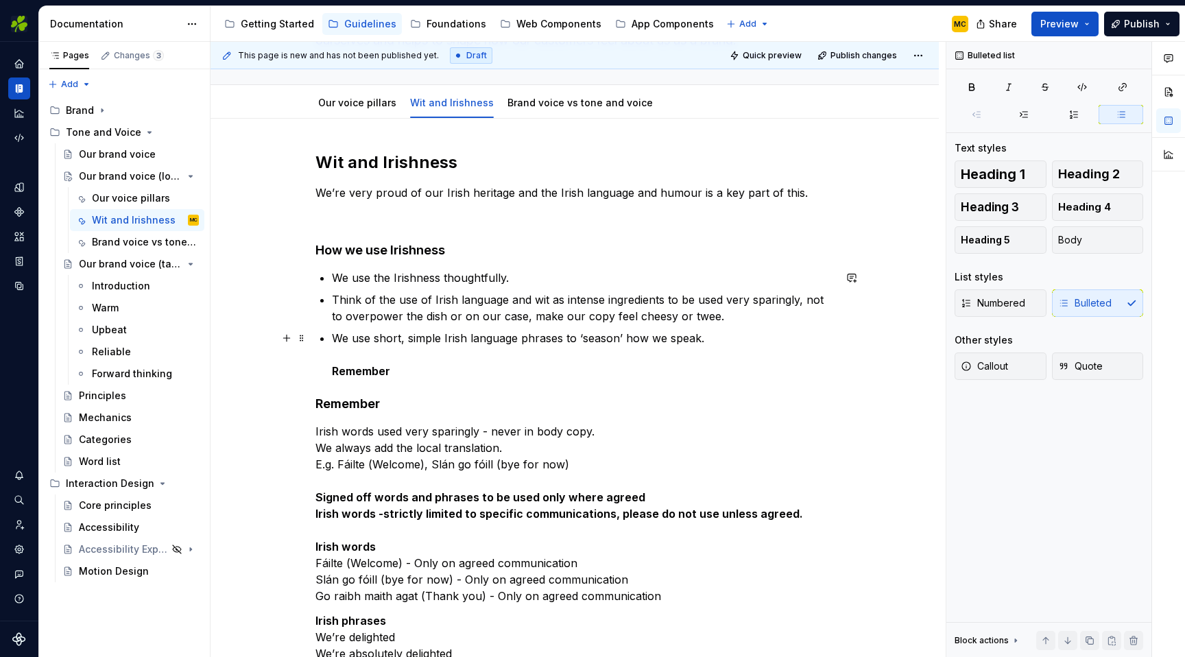
click at [437, 371] on p "We use short, simple Irish language phrases to ‘season’ how we speak. Remember" at bounding box center [583, 354] width 502 height 49
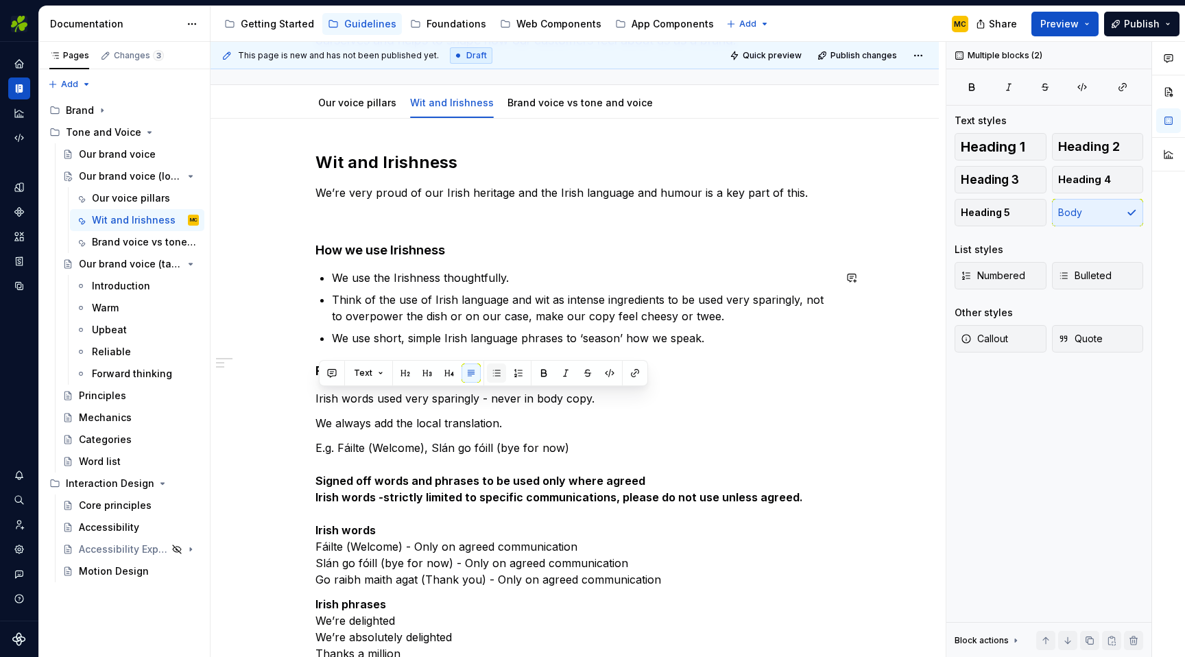
click at [498, 376] on button "button" at bounding box center [496, 372] width 19 height 19
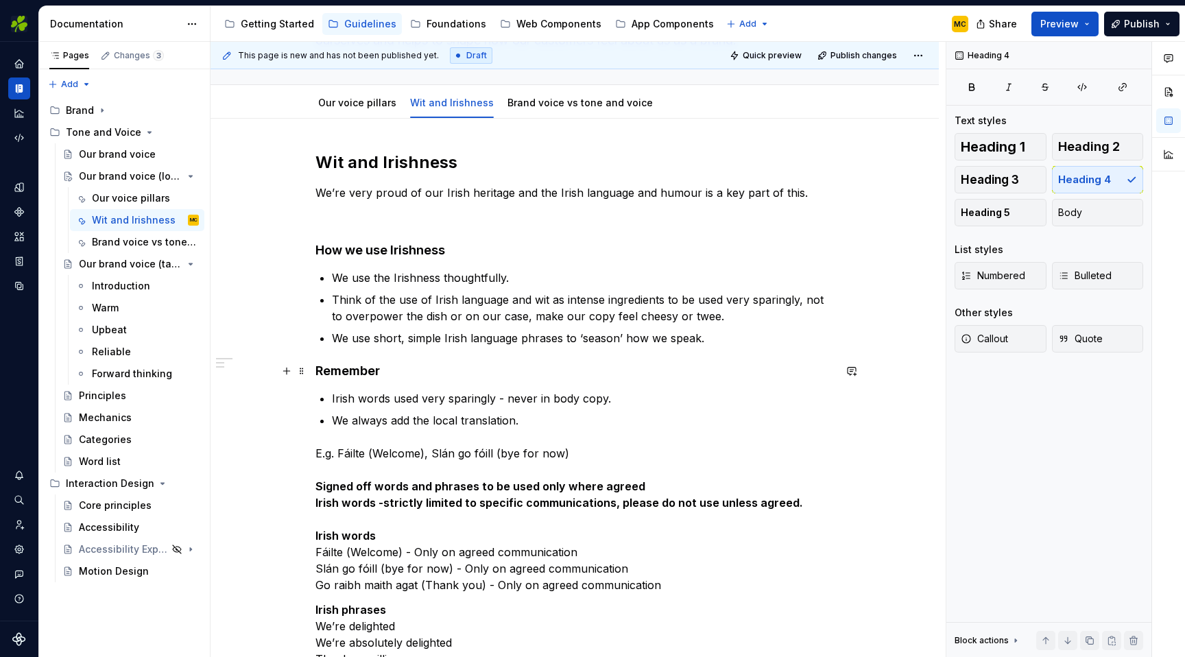
click at [481, 371] on h4 "Remember" at bounding box center [574, 371] width 518 height 16
click at [712, 339] on p "We use short, simple Irish language phrases to ‘season’ how we speak." at bounding box center [583, 338] width 502 height 16
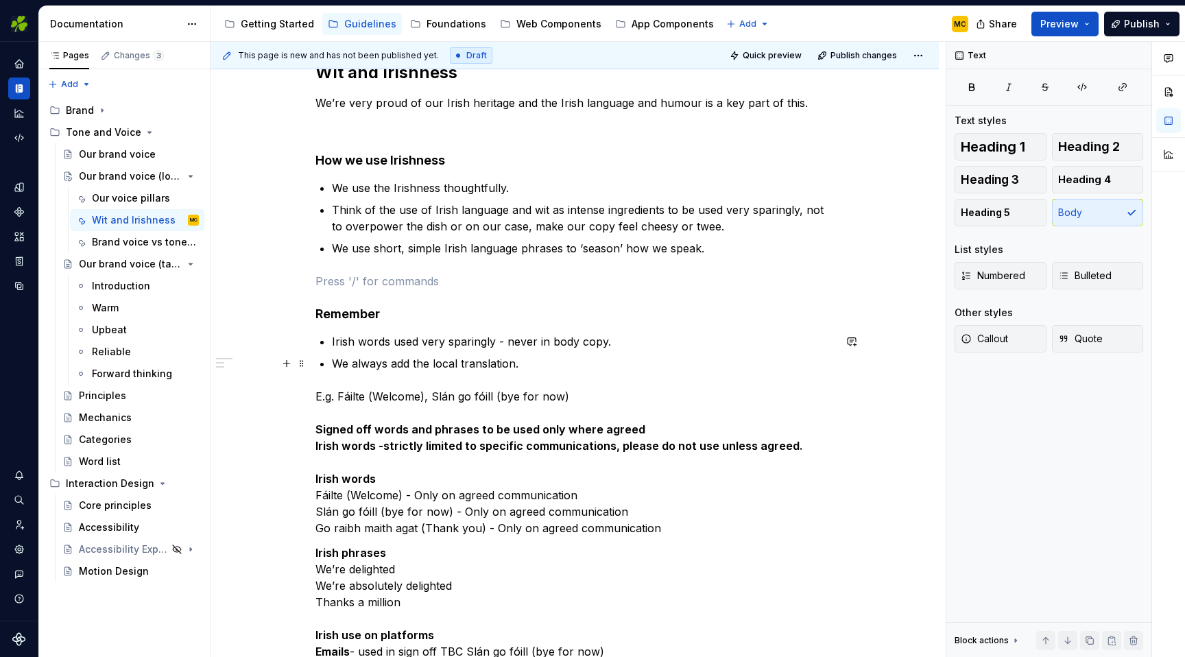
scroll to position [235, 0]
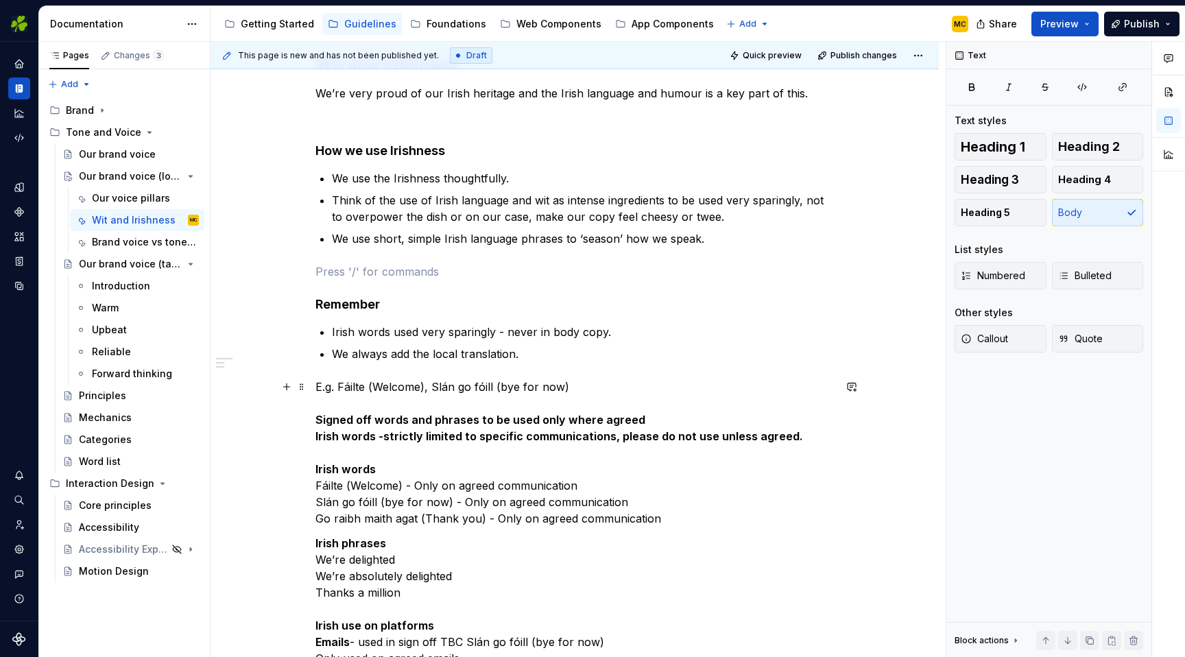
click at [599, 387] on p "E.g. Fáilte (Welcome), Slán go fóill (bye for now) Signed off words and phrases…" at bounding box center [574, 452] width 518 height 148
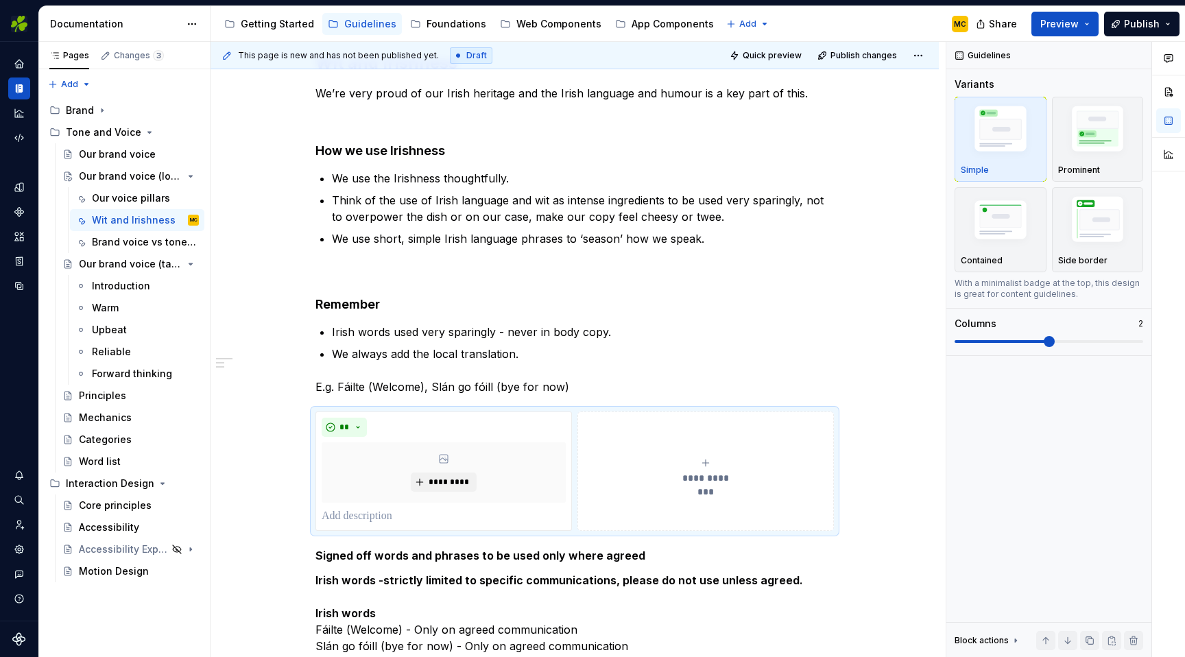
drag, startPoint x: 1046, startPoint y: 333, endPoint x: 933, endPoint y: 333, distance: 112.4
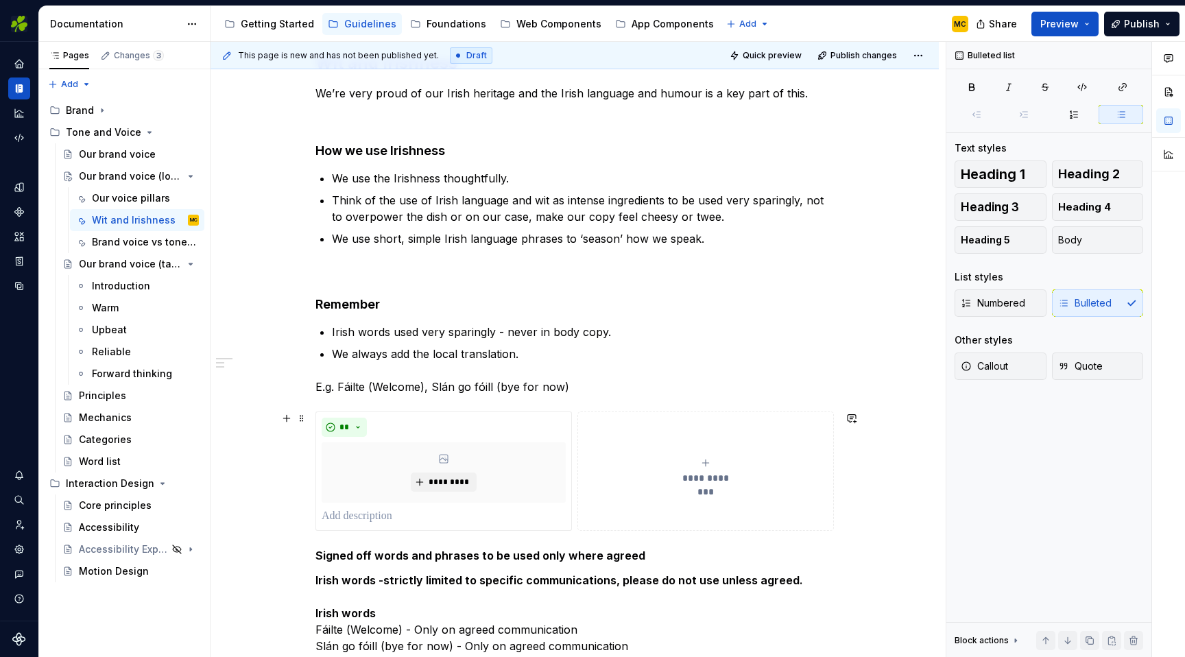
click at [848, 466] on div "**********" at bounding box center [574, 616] width 728 height 1194
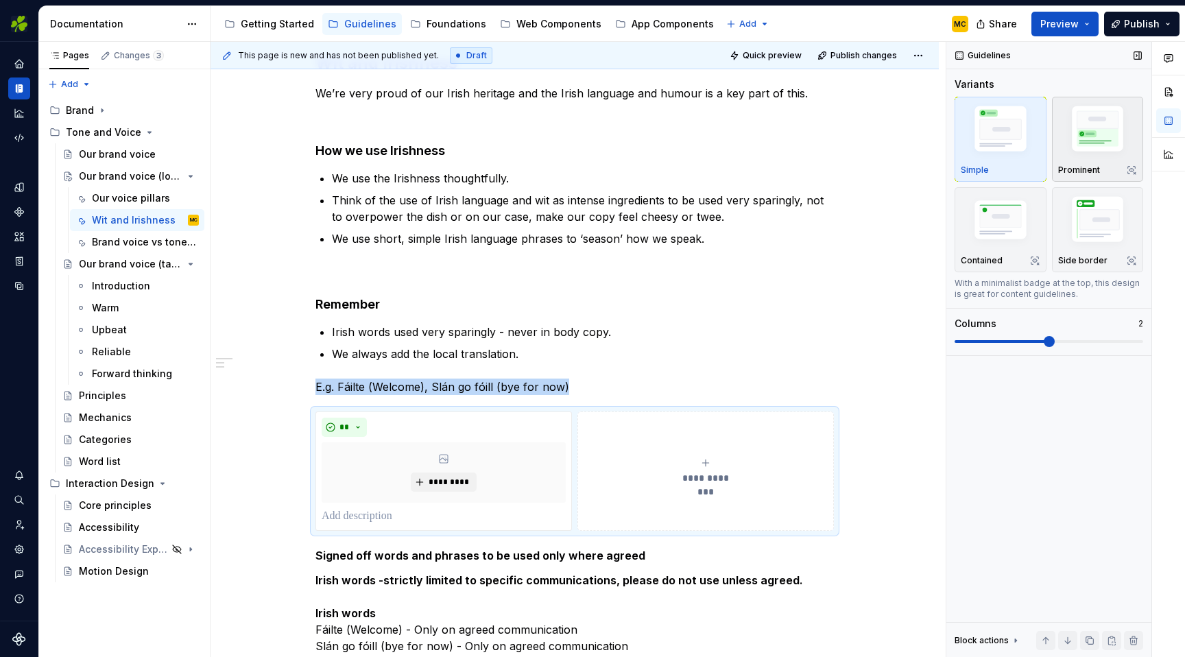
click at [1063, 171] on p "Prominent" at bounding box center [1079, 170] width 42 height 11
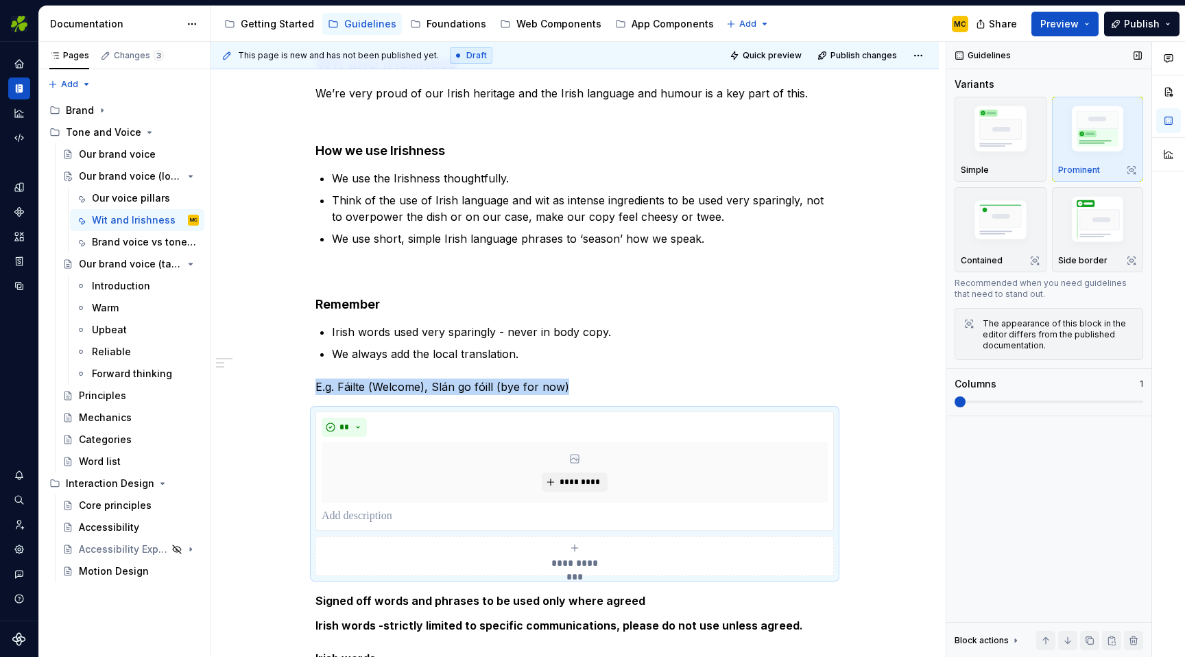
click at [965, 397] on span at bounding box center [959, 401] width 11 height 11
click at [577, 383] on p "E.g. Fáilte (Welcome), Slán go fóill (bye for now)" at bounding box center [574, 386] width 518 height 16
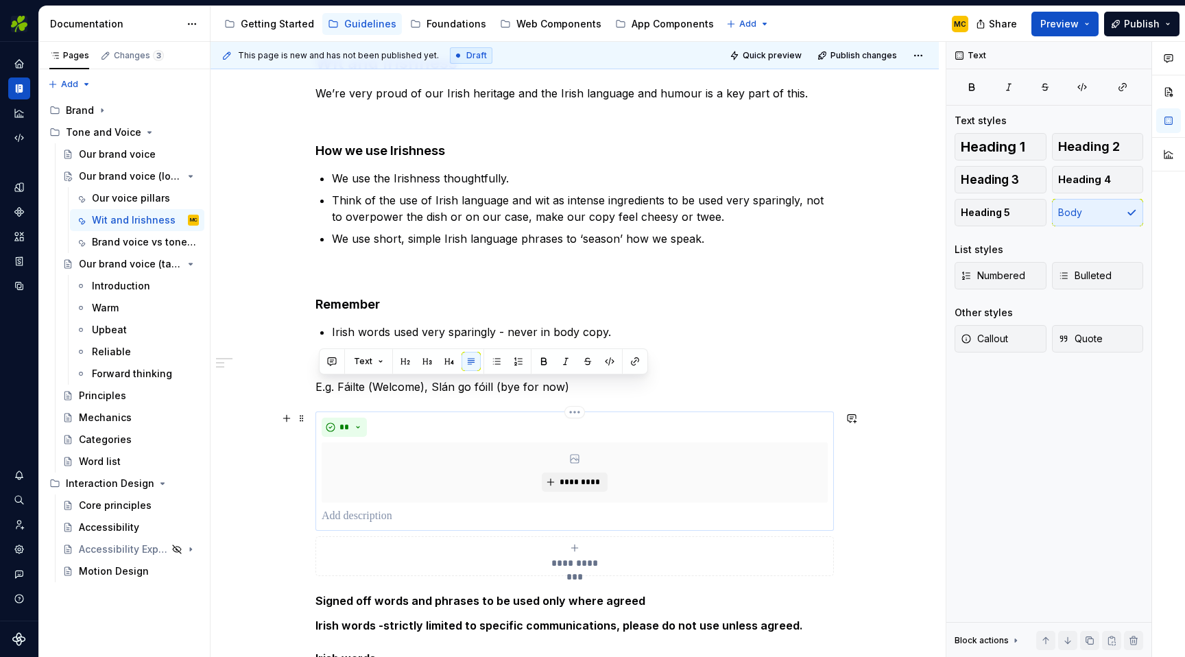
click at [457, 515] on p at bounding box center [575, 516] width 506 height 16
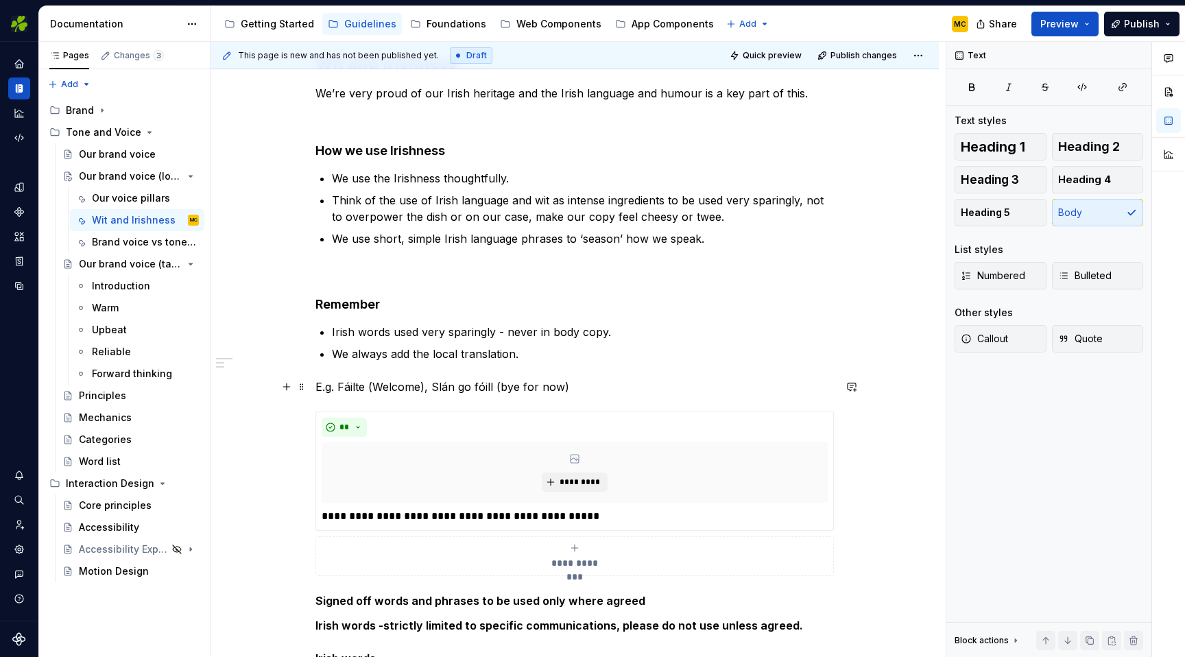
click at [610, 387] on p "E.g. Fáilte (Welcome), Slán go fóill (bye for now)" at bounding box center [574, 386] width 518 height 16
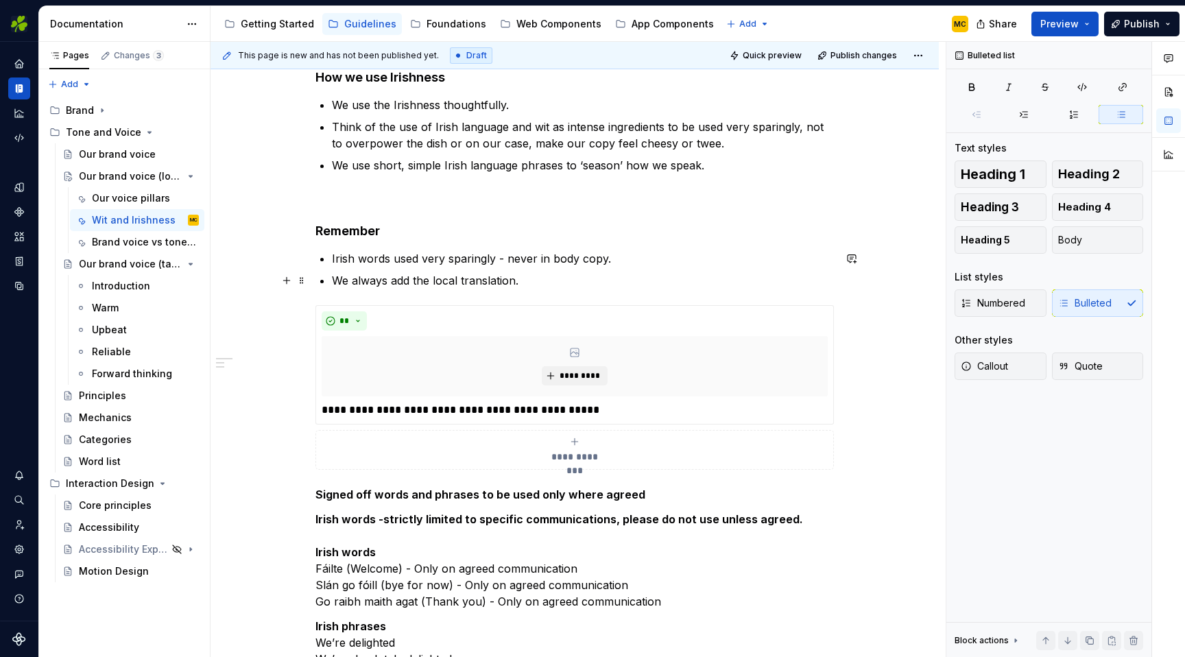
scroll to position [317, 0]
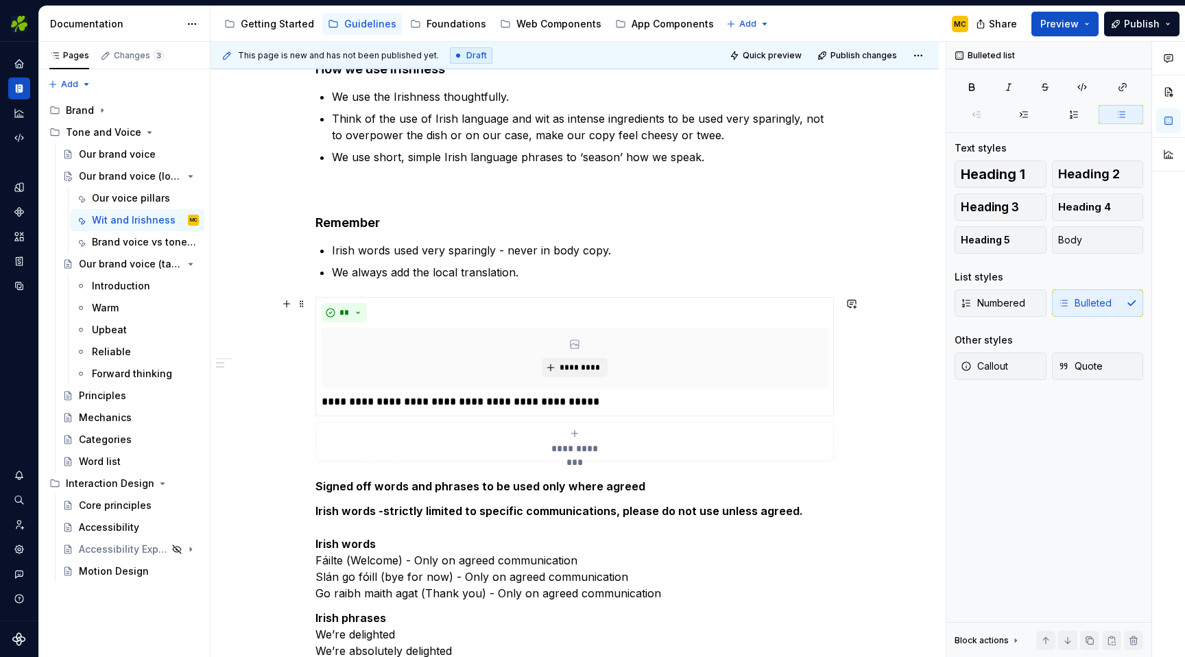
click at [834, 421] on div "**********" at bounding box center [574, 379] width 518 height 165
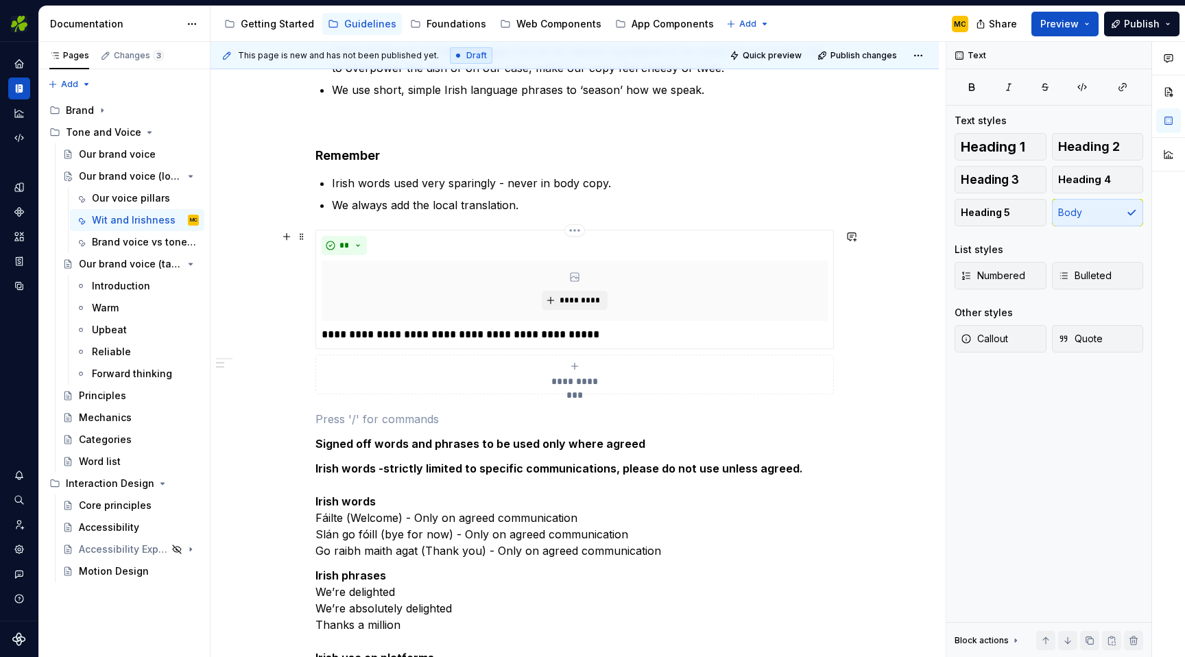
scroll to position [389, 0]
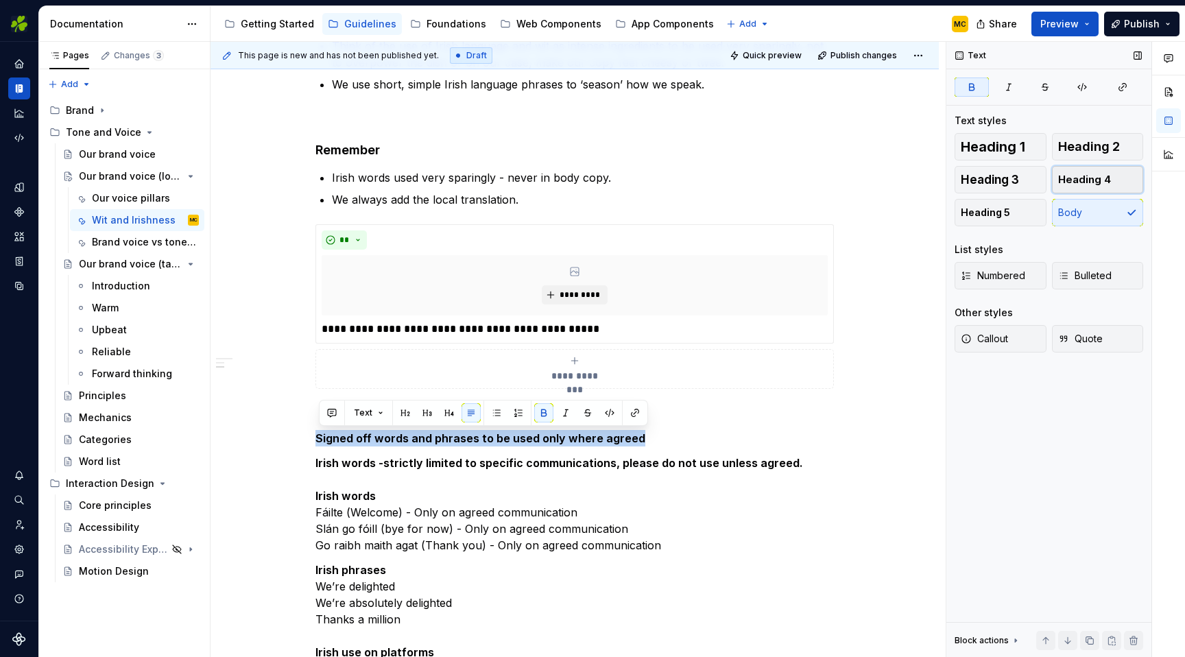
click at [1080, 174] on span "Heading 4" at bounding box center [1084, 180] width 53 height 14
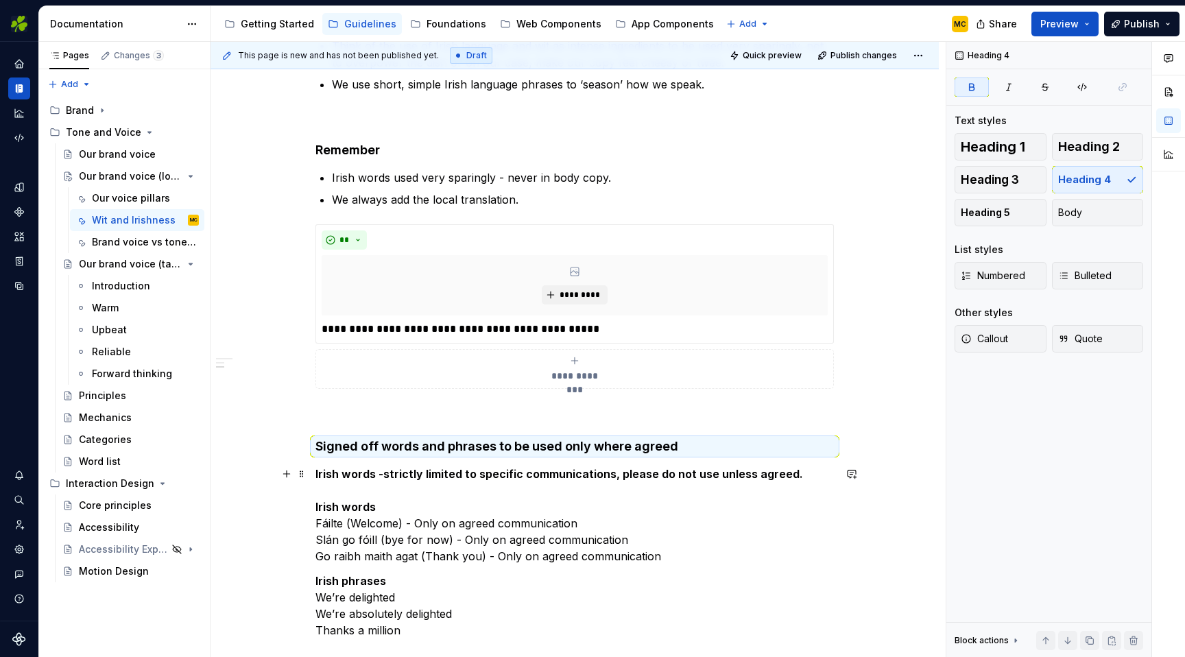
click at [651, 478] on strong "Irish words -strictly limited to specific communications, please do not use unl…" at bounding box center [558, 474] width 487 height 14
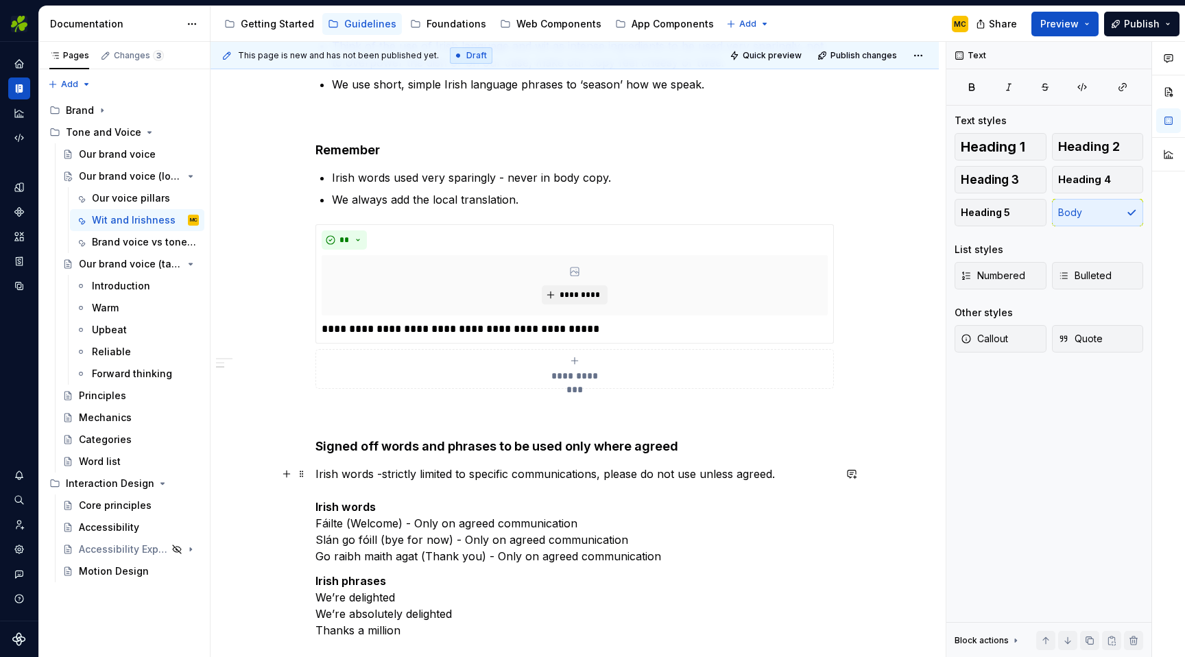
click at [449, 490] on p "Irish words -strictly limited to specific communications, please do not use unl…" at bounding box center [574, 515] width 518 height 99
click at [540, 471] on p "Irish words -strictly limited to specific communications, please do not use unl…" at bounding box center [574, 515] width 518 height 99
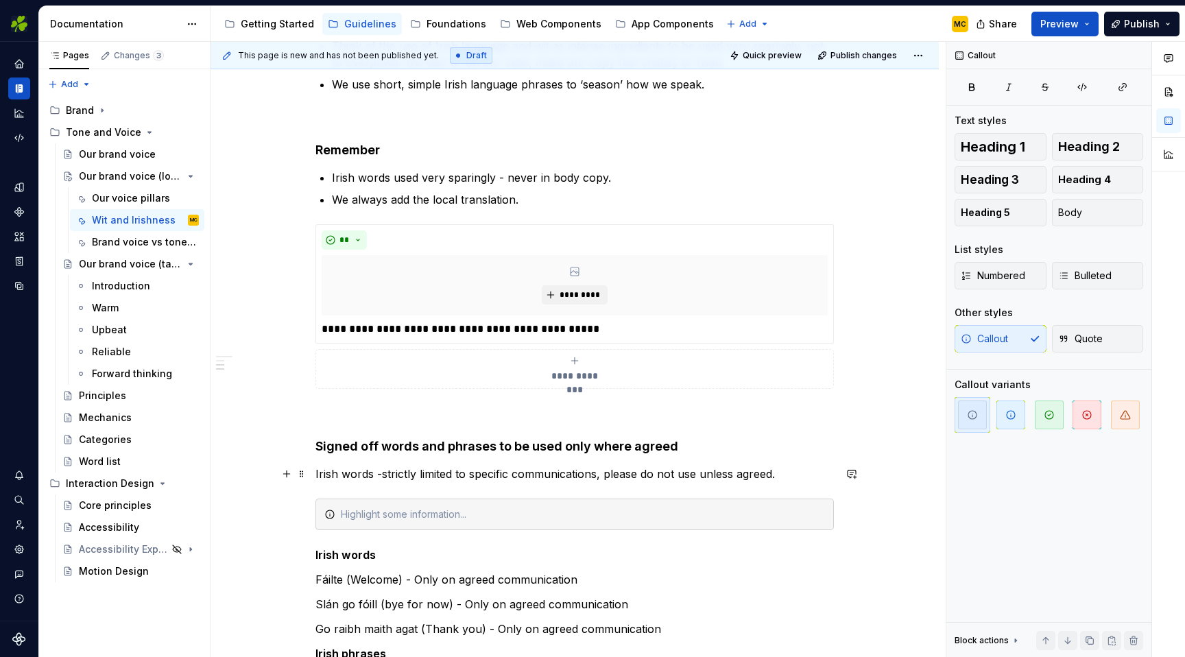
click at [557, 471] on p "Irish words -strictly limited to specific communications, please do not use unl…" at bounding box center [574, 474] width 518 height 16
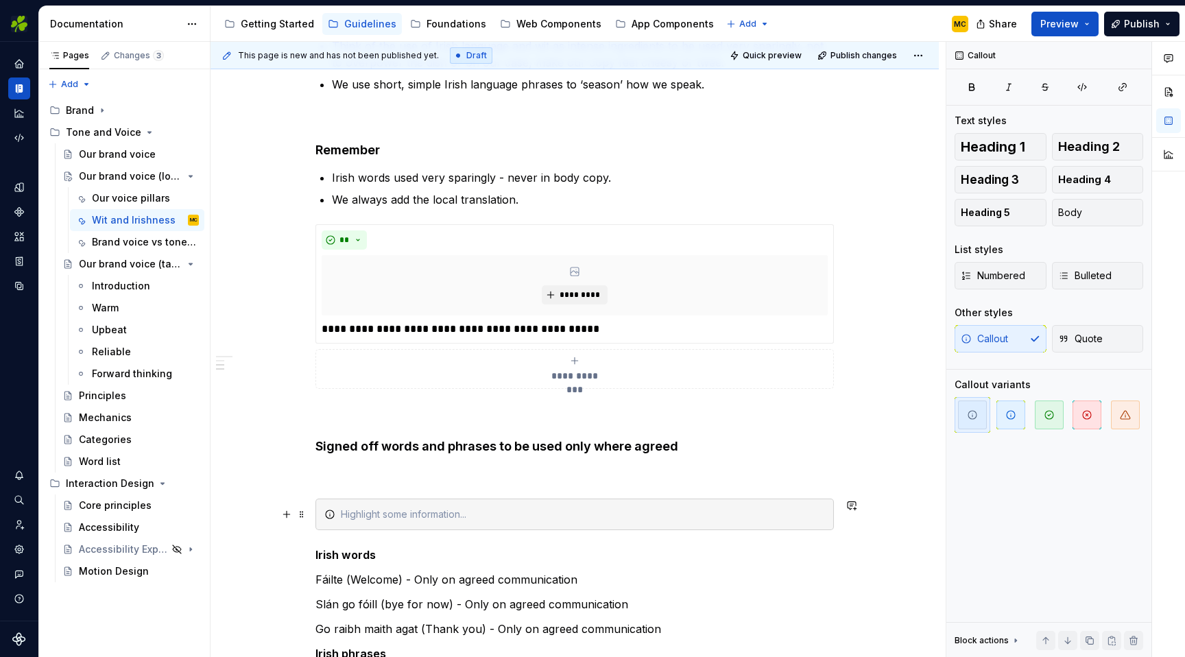
click at [492, 522] on div at bounding box center [574, 514] width 518 height 32
click at [490, 483] on div "**********" at bounding box center [574, 432] width 518 height 1068
click at [499, 476] on p at bounding box center [574, 474] width 518 height 16
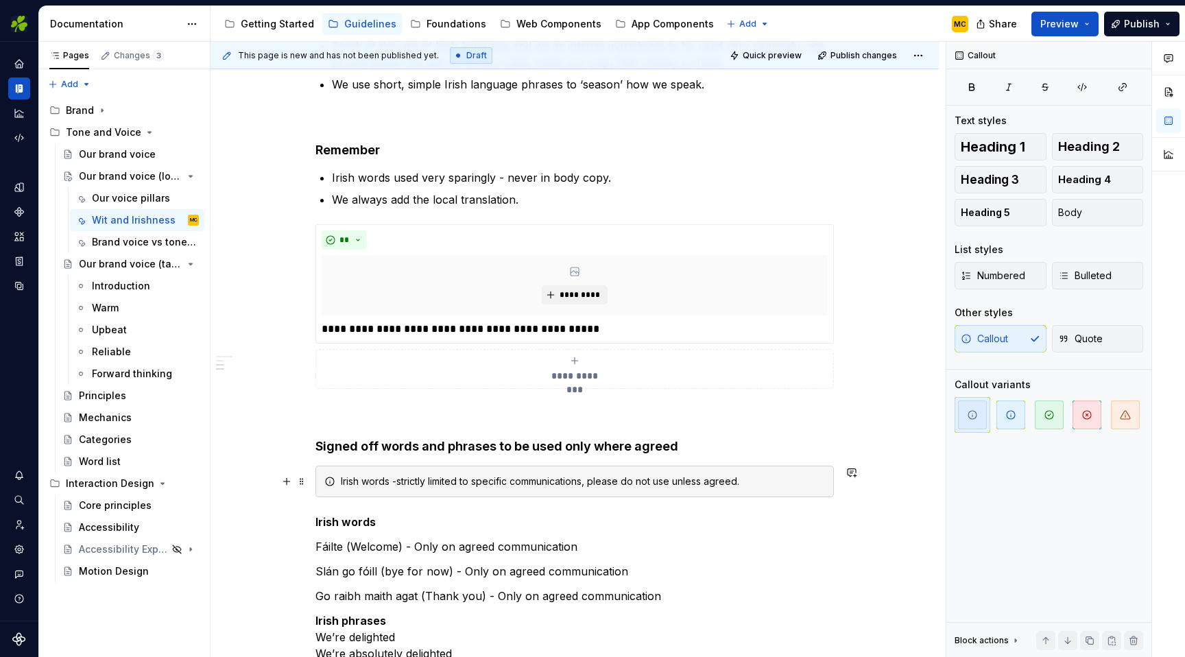
click at [401, 483] on div "Irish words -strictly limited to specific communications, please do not use unl…" at bounding box center [583, 481] width 484 height 14
click at [812, 482] on div "Irish words – strictly limited to specific communications, please do not use un…" at bounding box center [583, 481] width 484 height 14
click at [1122, 418] on icon "button" at bounding box center [1125, 414] width 11 height 11
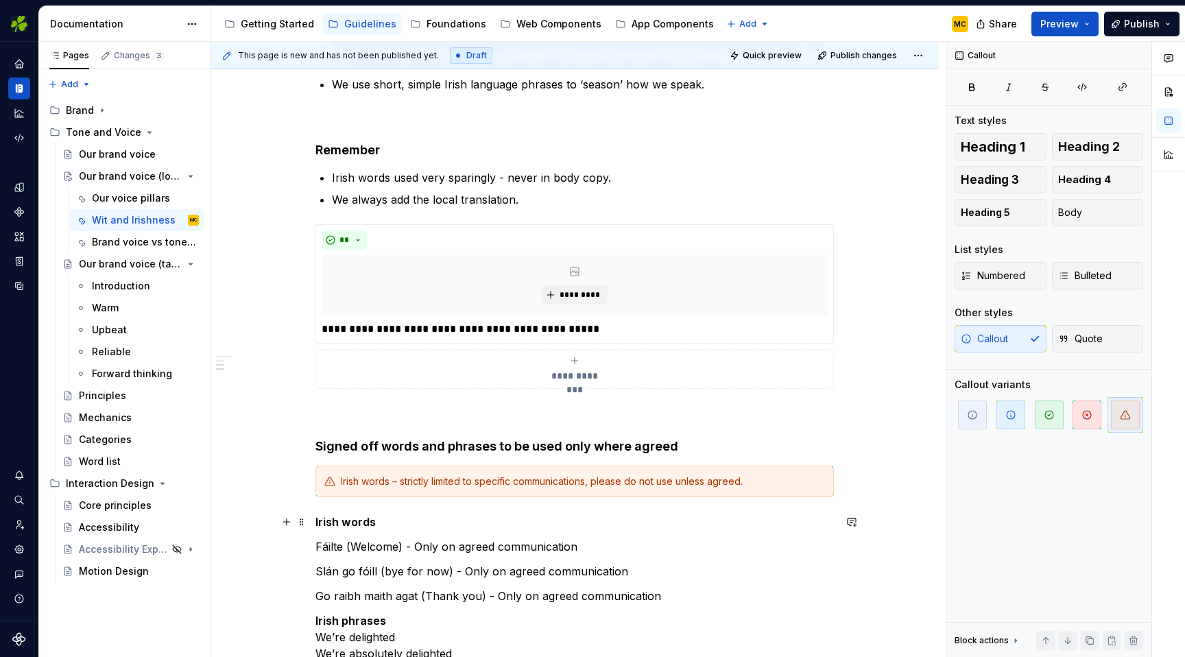
click at [572, 518] on p "Irish words" at bounding box center [574, 522] width 518 height 16
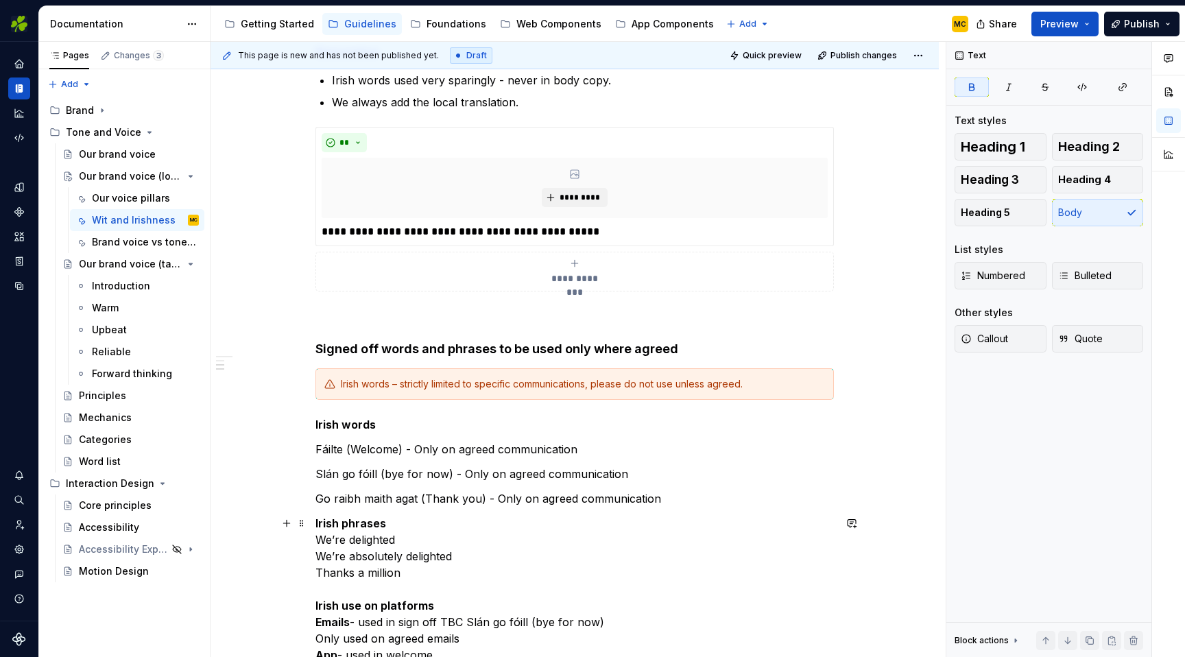
scroll to position [491, 0]
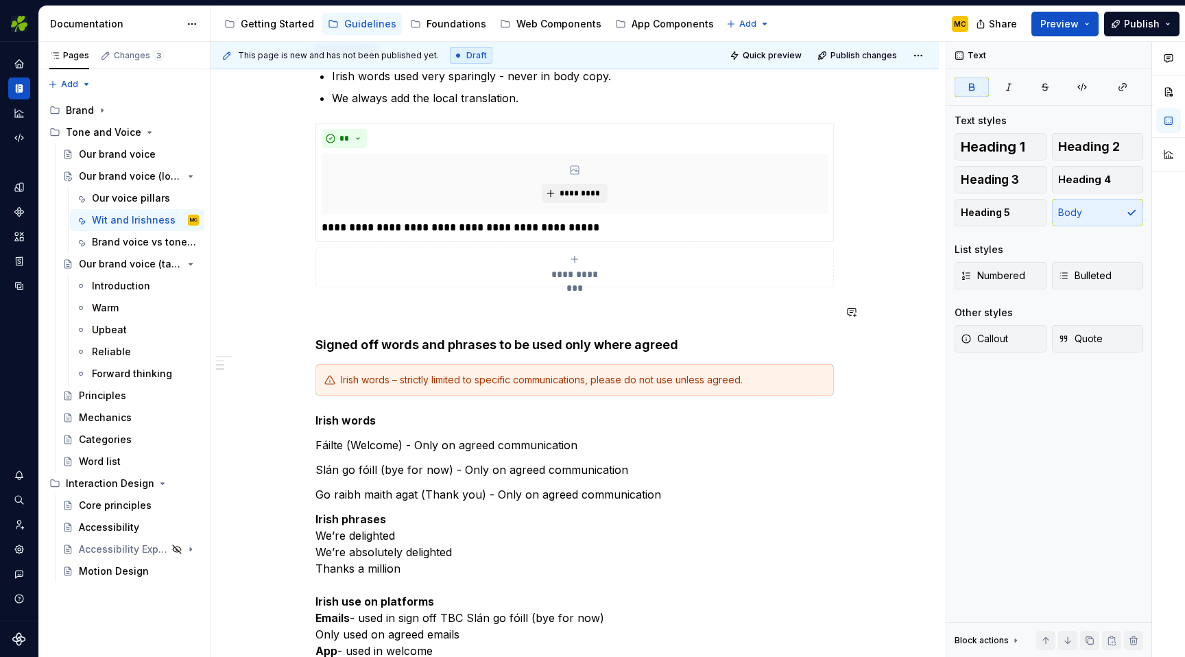
click at [575, 293] on div "**********" at bounding box center [574, 313] width 518 height 1035
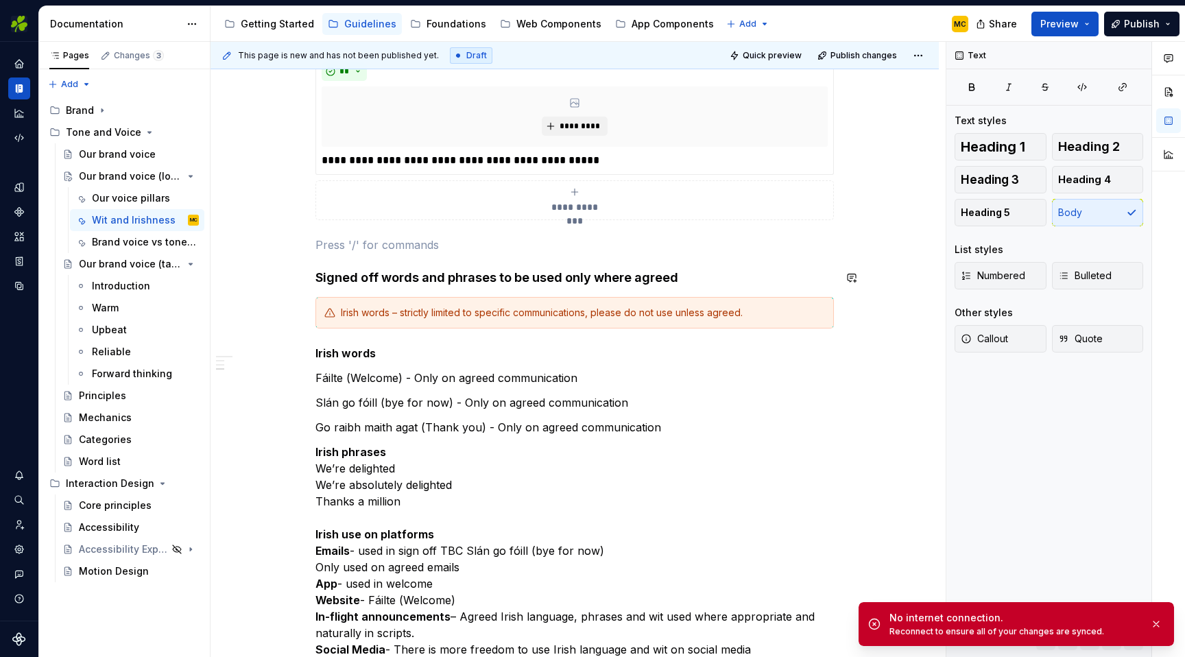
scroll to position [568, 0]
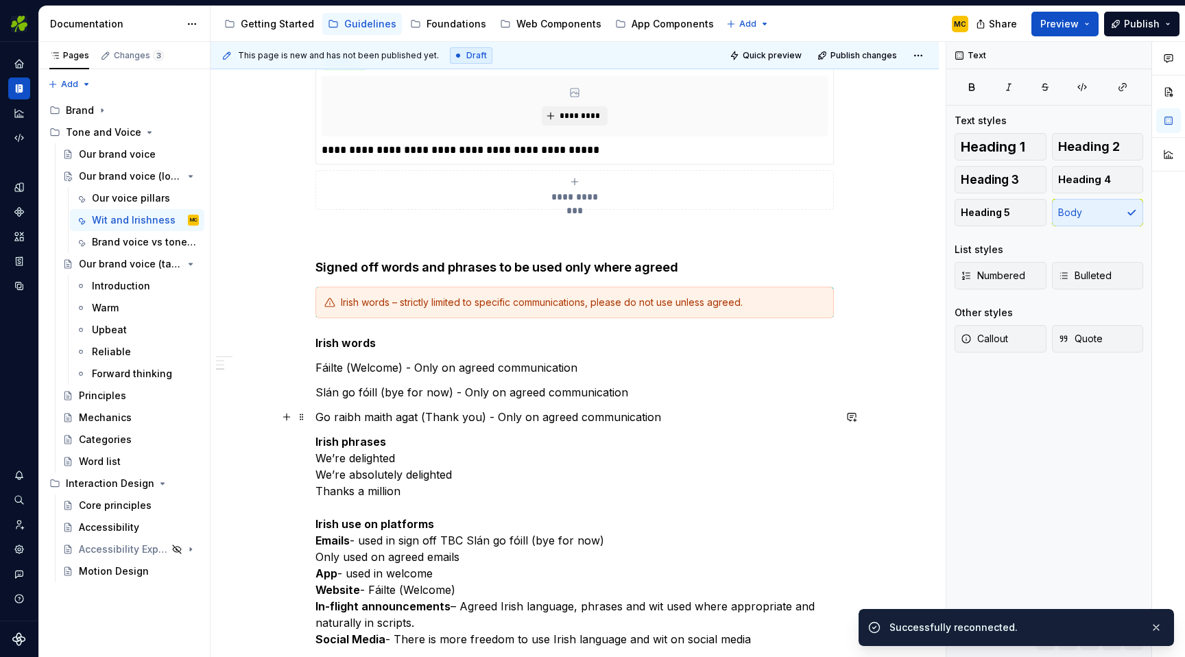
click at [668, 420] on p "Go raibh maith agat (Thank you) - Only on agreed communication" at bounding box center [574, 417] width 518 height 16
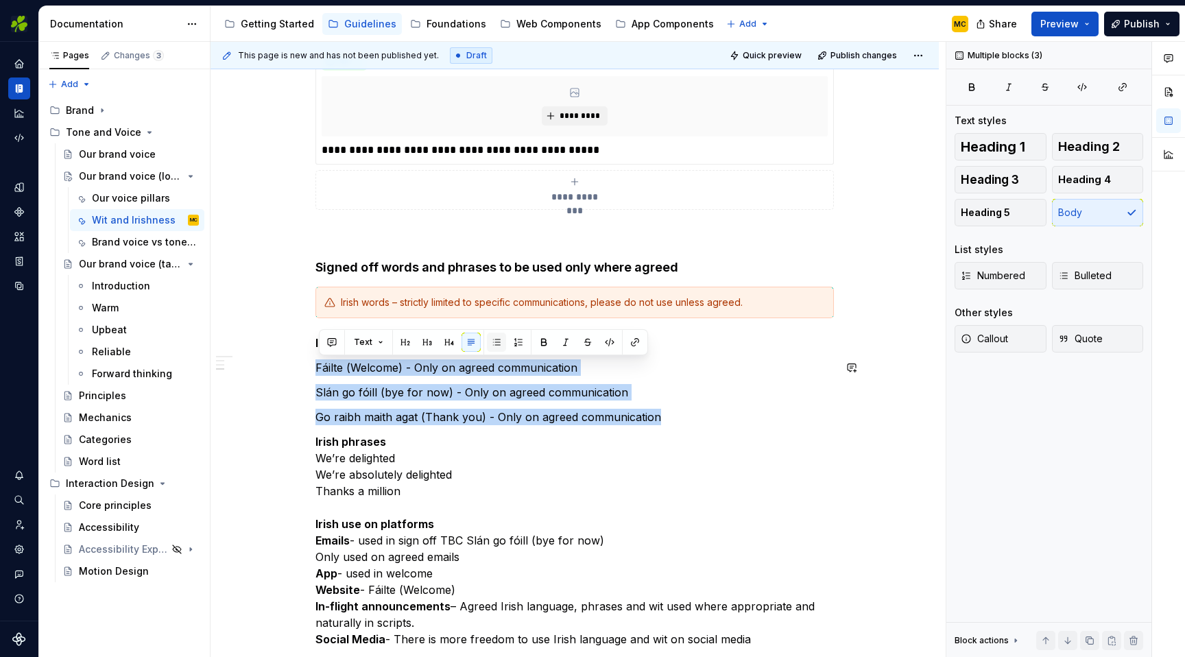
click at [498, 341] on button "button" at bounding box center [496, 342] width 19 height 19
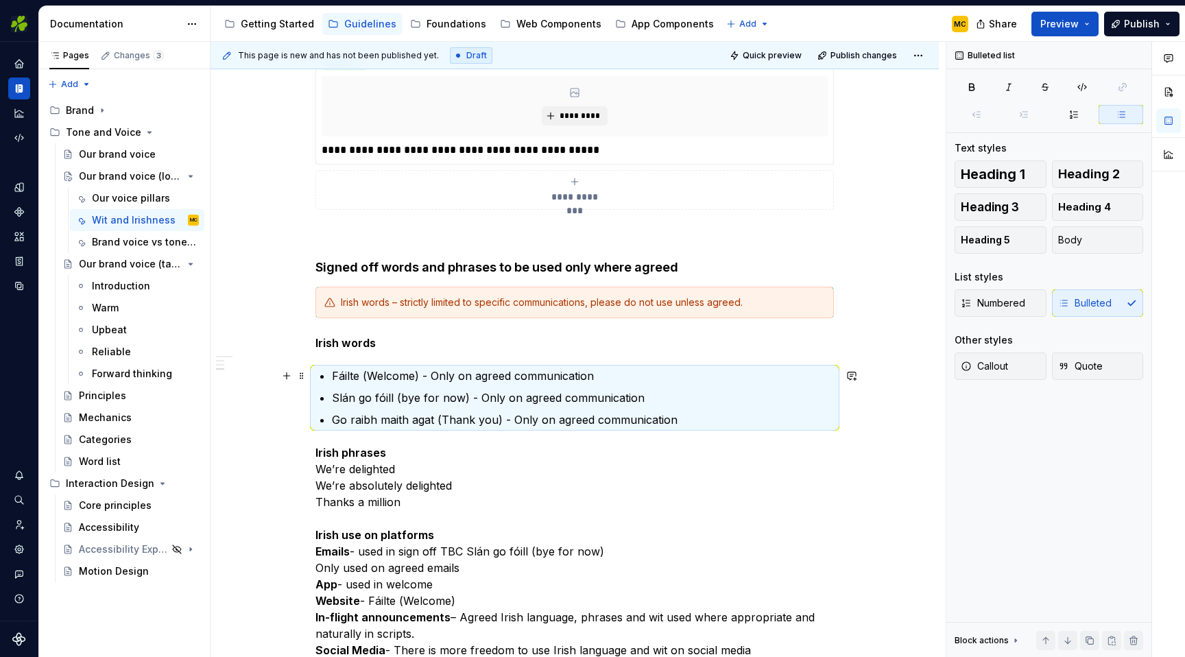
click at [424, 376] on p "Fáilte (Welcome) - Only on agreed communication" at bounding box center [583, 375] width 502 height 16
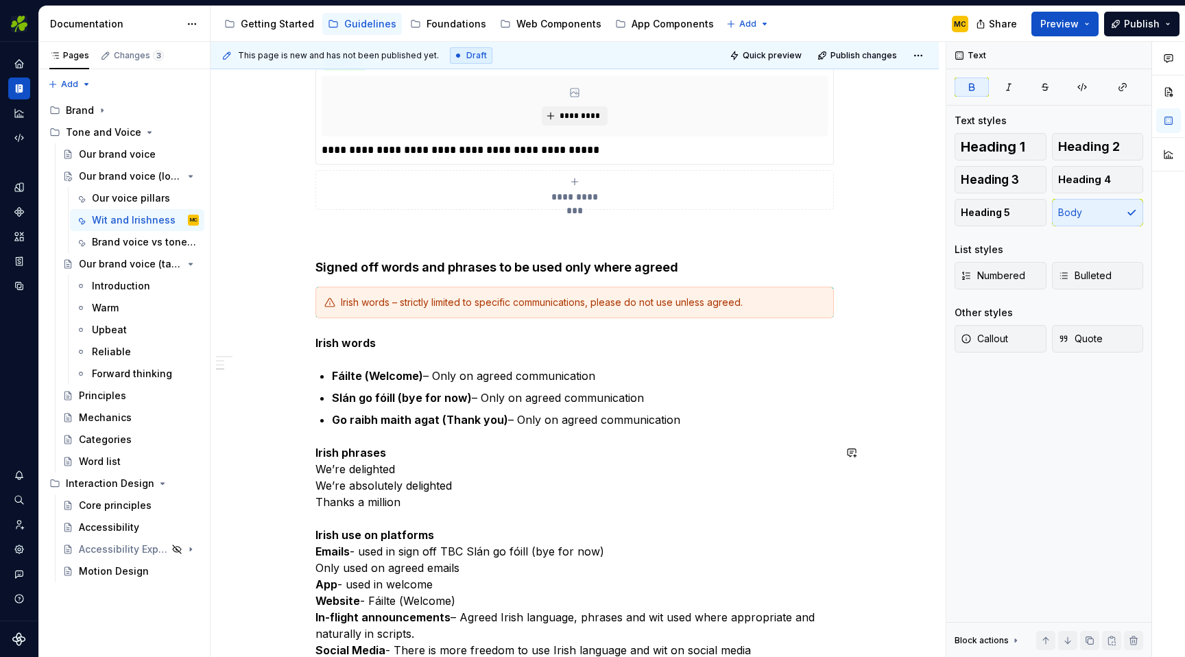
click at [496, 444] on div "**********" at bounding box center [574, 242] width 518 height 1046
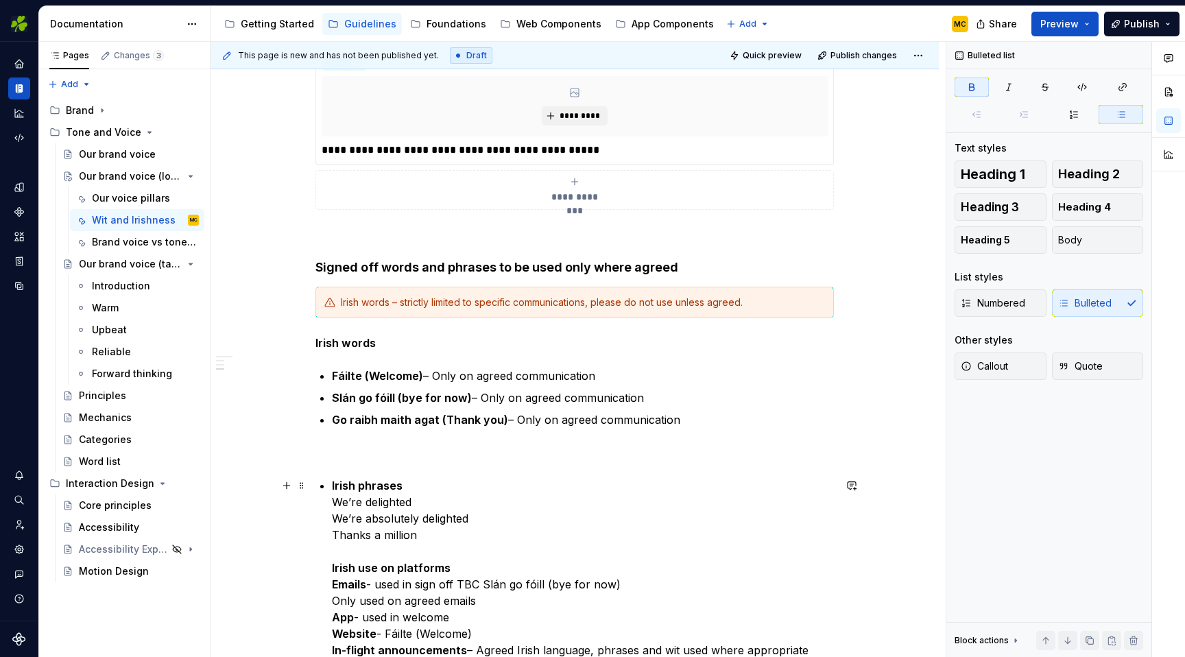
click at [451, 499] on p "Irish phrases We’re delighted We’re absolutely delighted Thanks a million Irish…" at bounding box center [583, 633] width 502 height 313
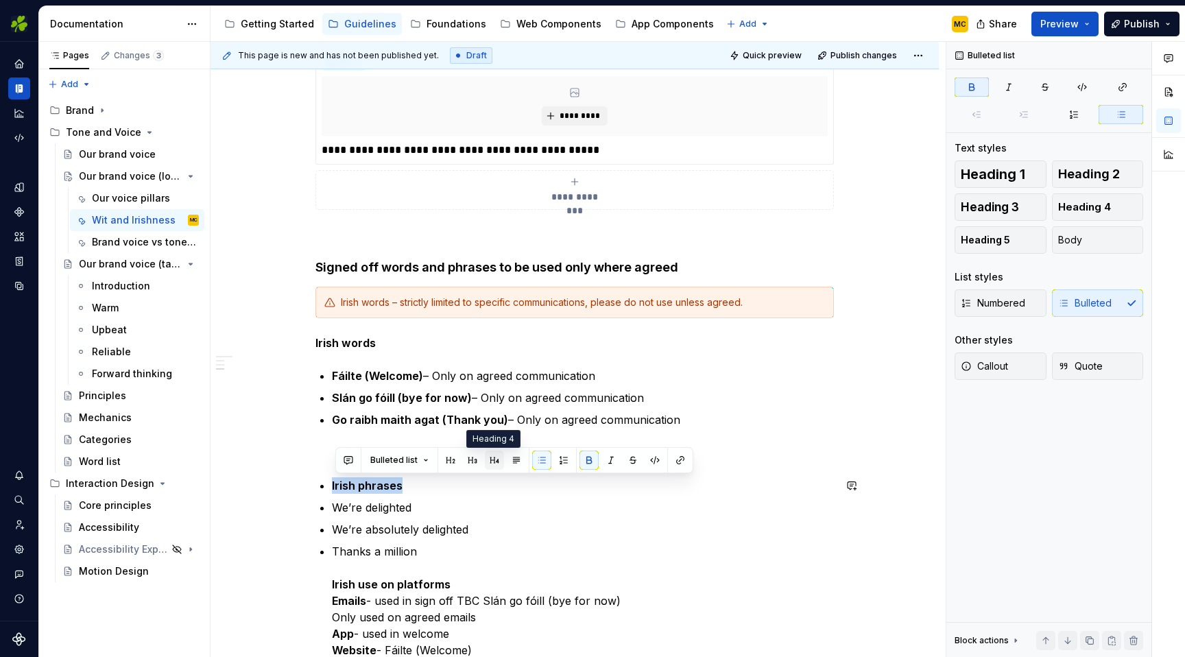
click at [496, 460] on button "button" at bounding box center [494, 459] width 19 height 19
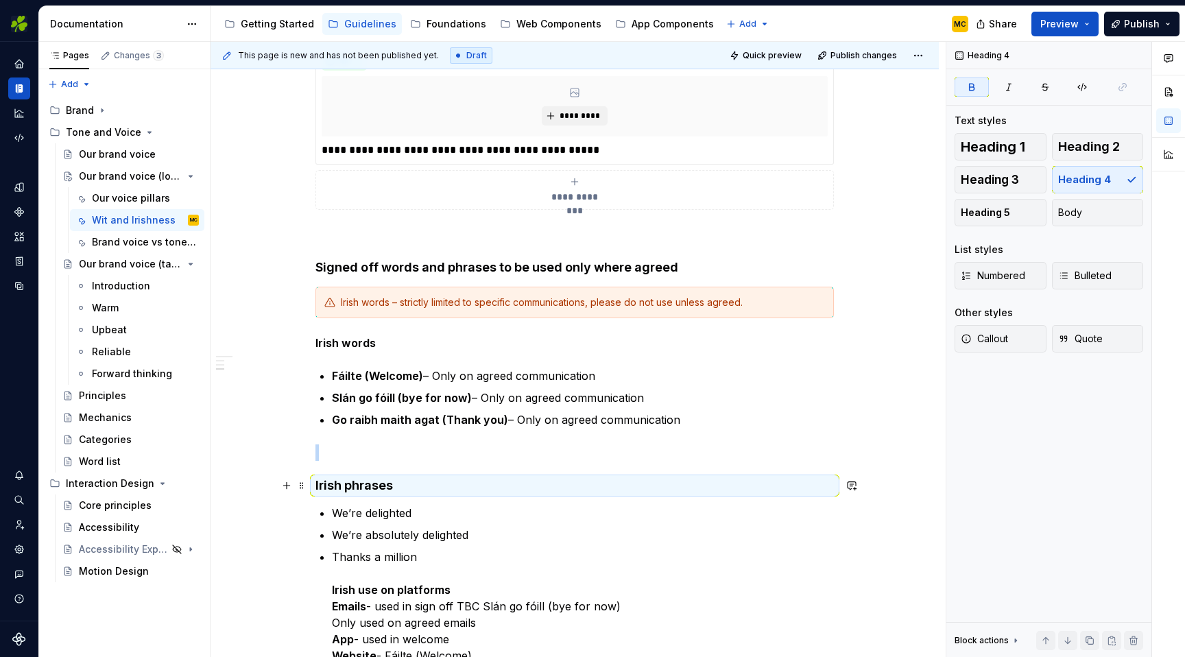
click at [467, 485] on h4 "Irish phrases" at bounding box center [574, 485] width 518 height 16
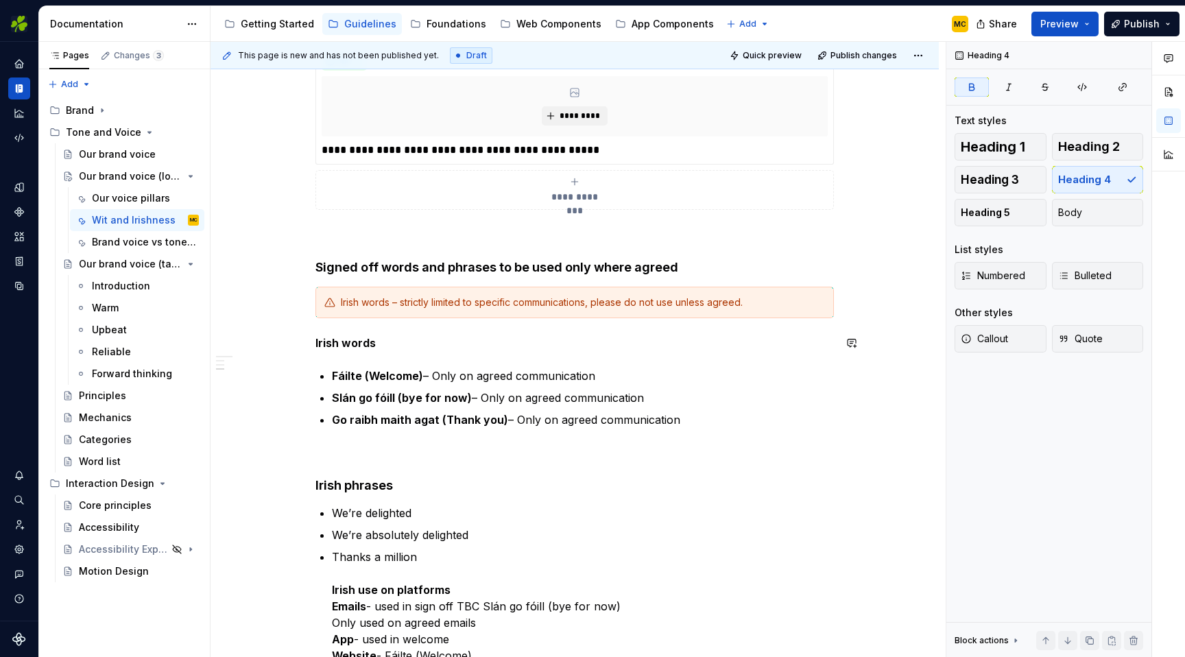
click at [398, 349] on p "Irish words" at bounding box center [574, 343] width 518 height 16
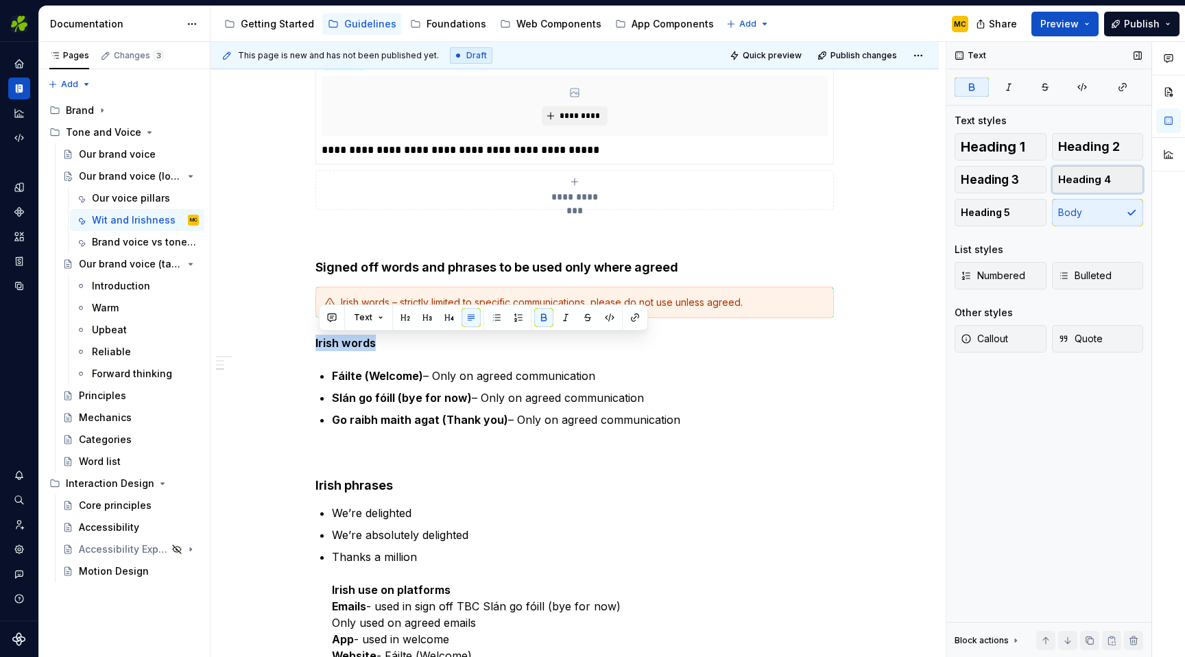
click at [1102, 182] on span "Heading 4" at bounding box center [1084, 180] width 53 height 14
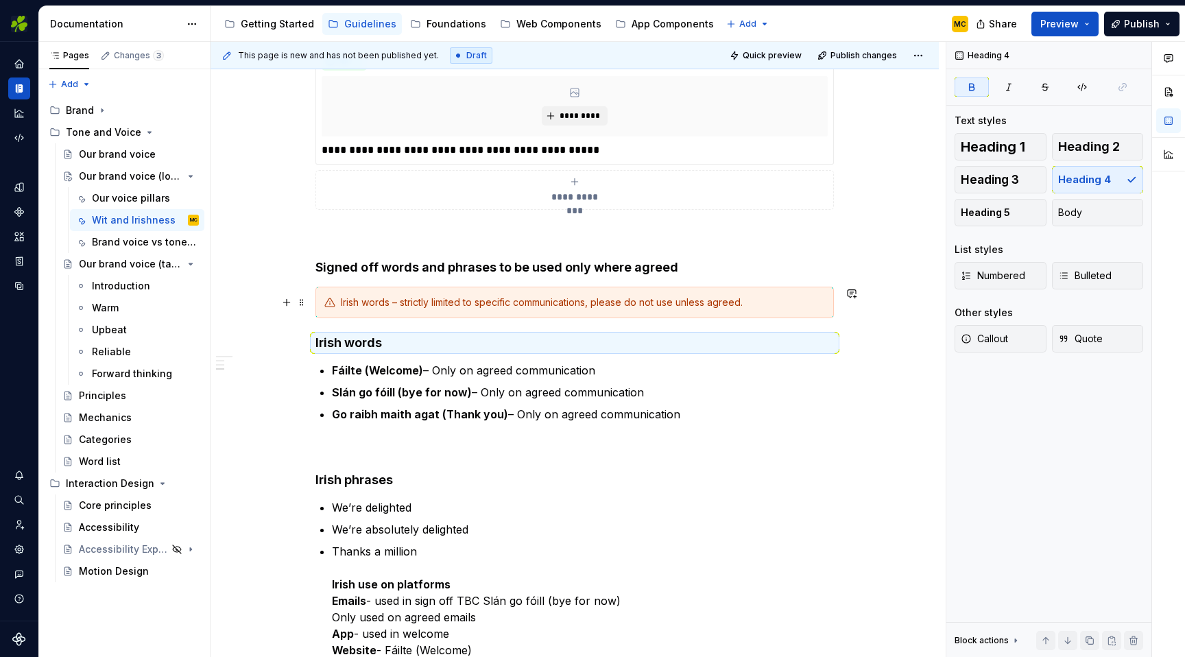
click at [784, 305] on div "Irish words – strictly limited to specific communications, please do not use un…" at bounding box center [583, 302] width 484 height 14
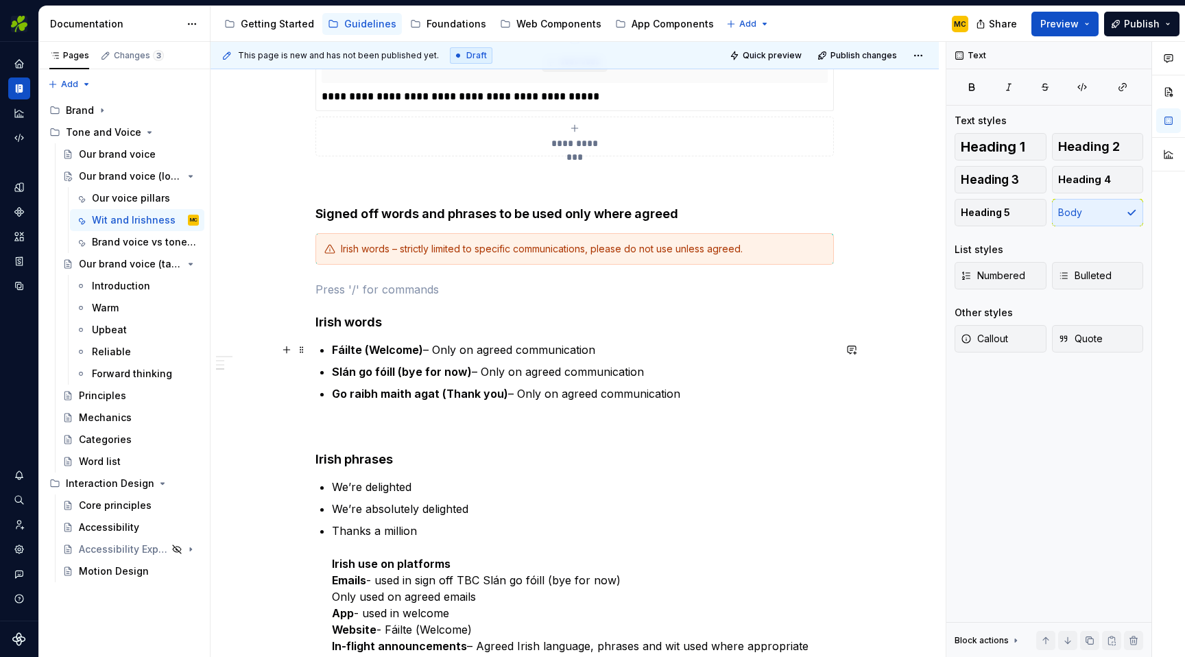
scroll to position [625, 0]
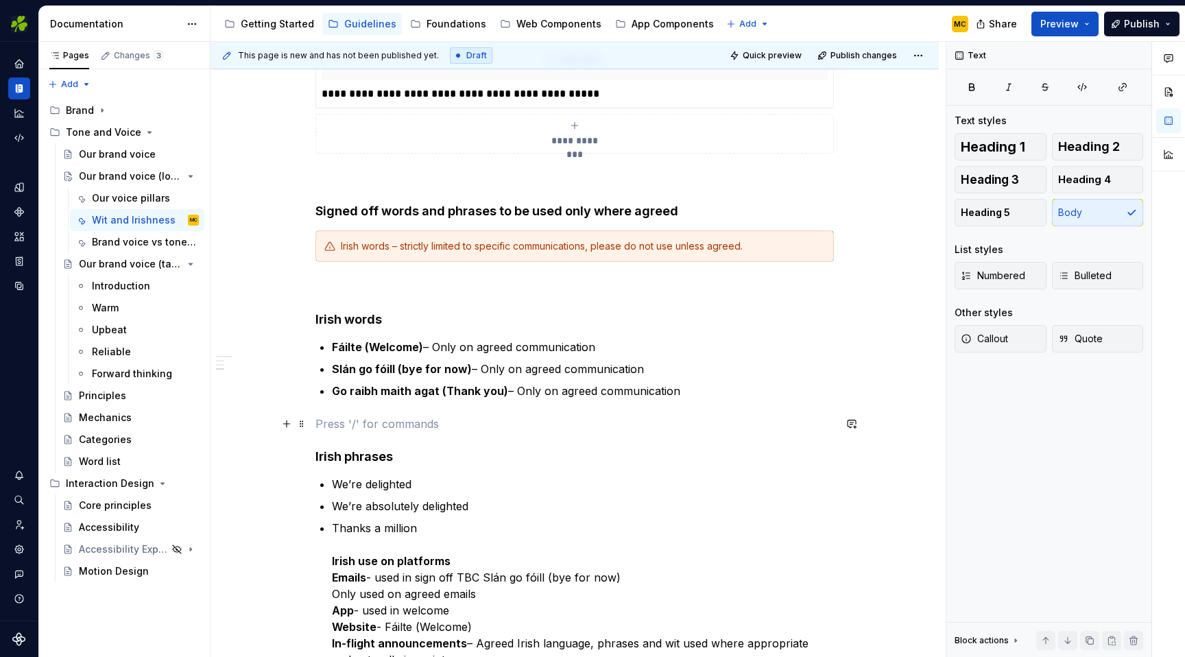
click at [437, 424] on p at bounding box center [574, 423] width 518 height 16
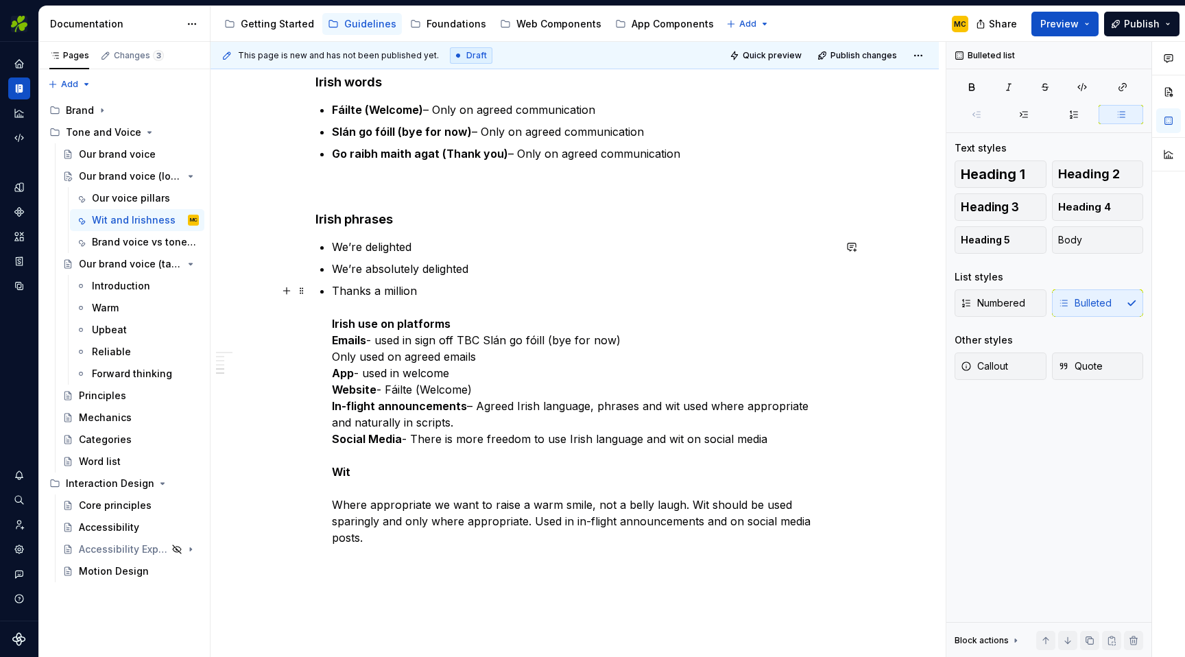
scroll to position [865, 0]
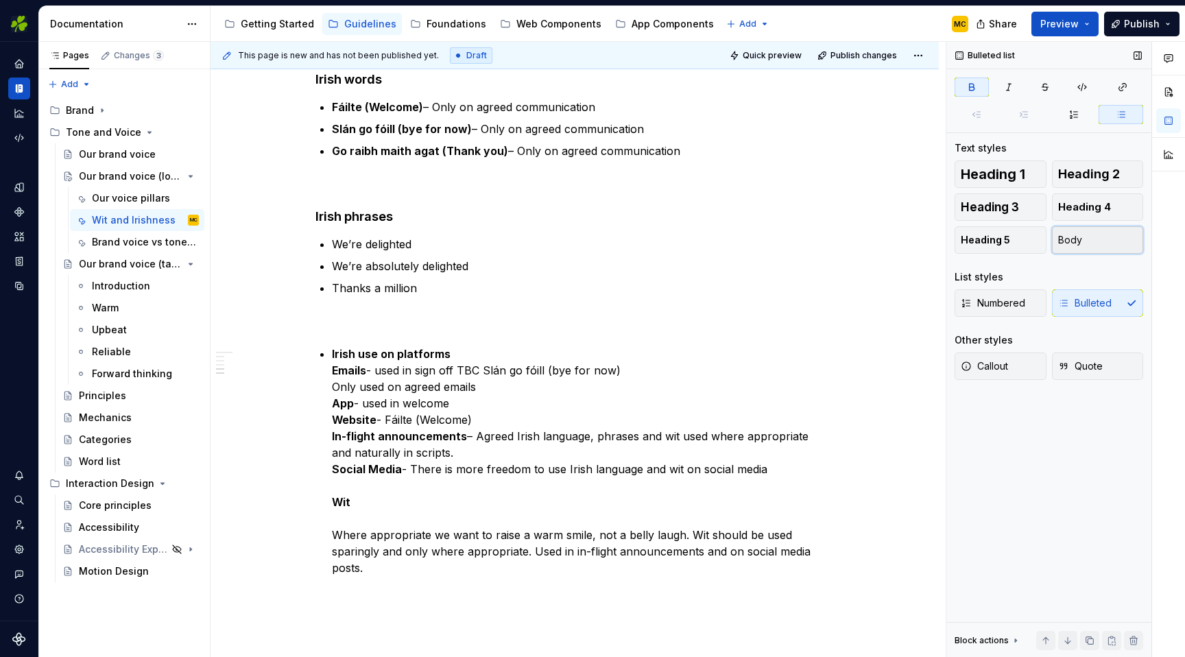
click at [1076, 239] on span "Body" at bounding box center [1070, 240] width 24 height 14
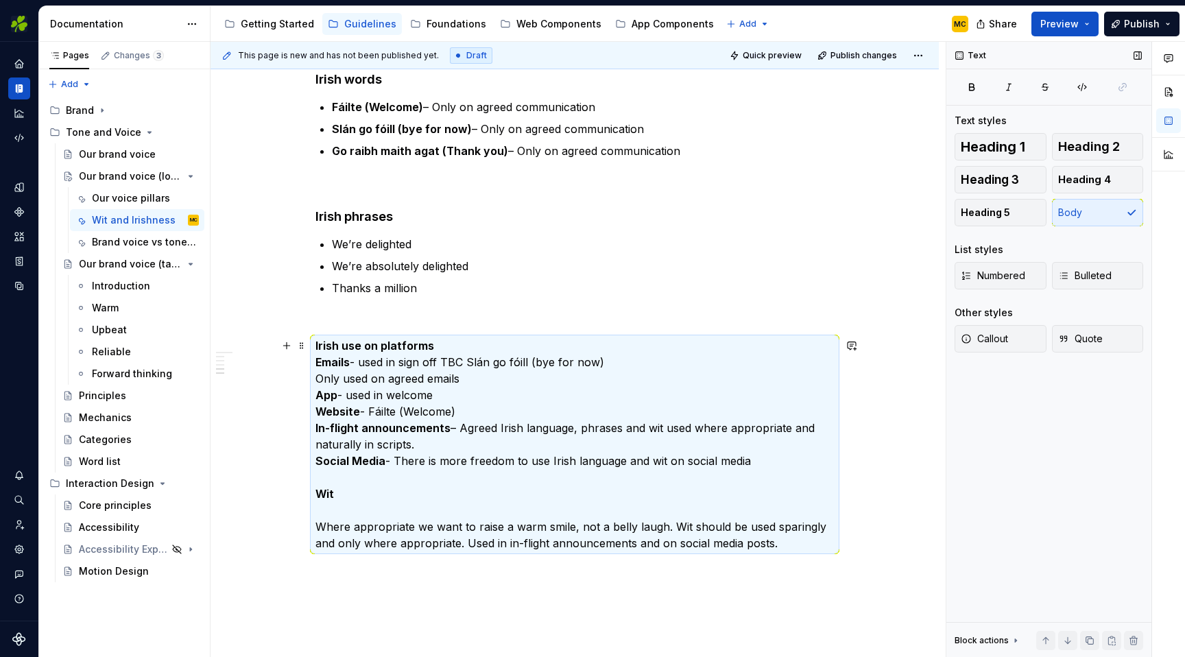
click at [511, 400] on p "Irish use on platforms Emails - used in sign off TBC Slán go fóill (bye for now…" at bounding box center [574, 444] width 518 height 214
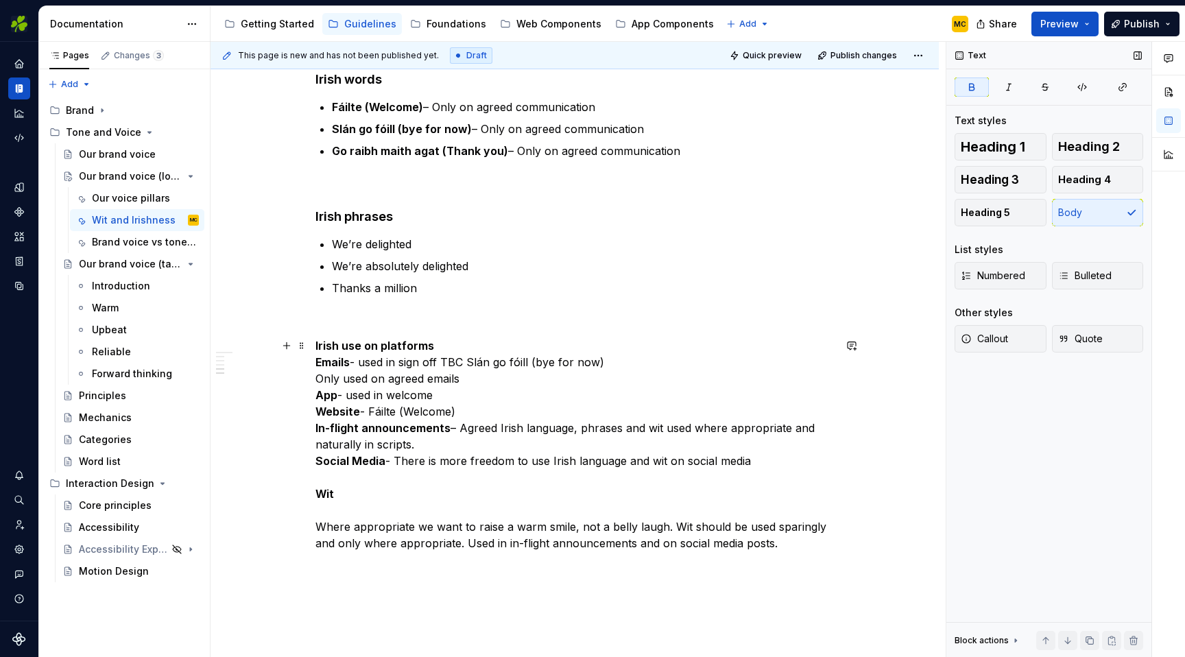
click at [455, 365] on p "Irish use on platforms Emails - used in sign off TBC Slán go fóill (bye for now…" at bounding box center [574, 444] width 518 height 214
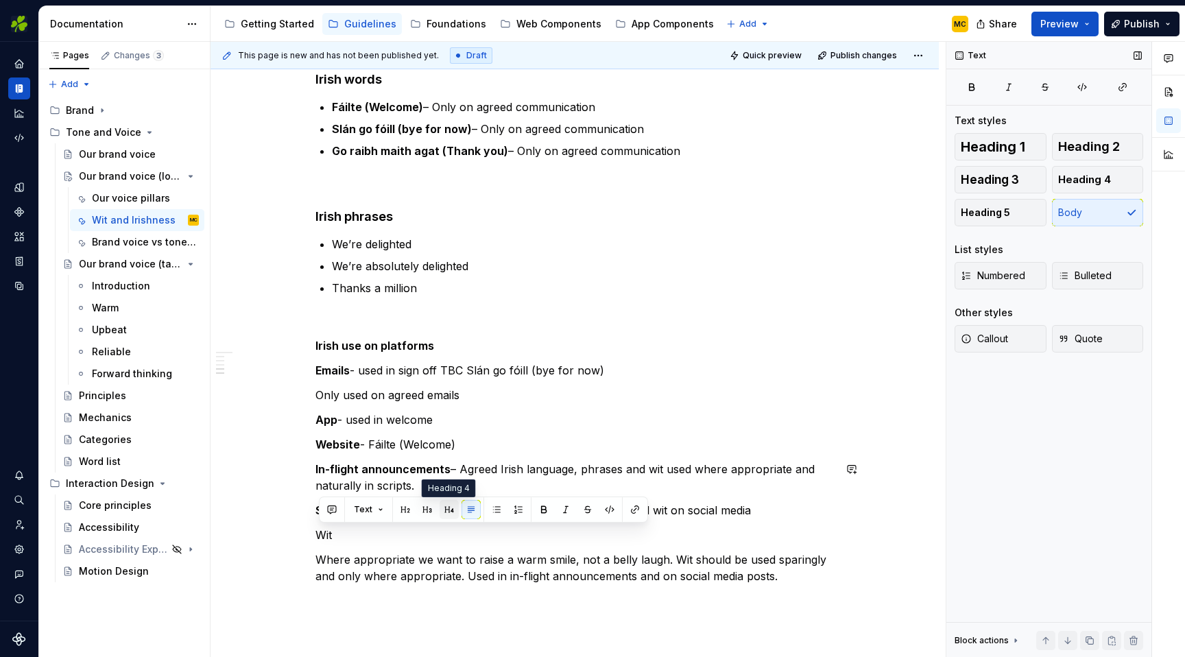
click at [452, 503] on button "button" at bounding box center [448, 509] width 19 height 19
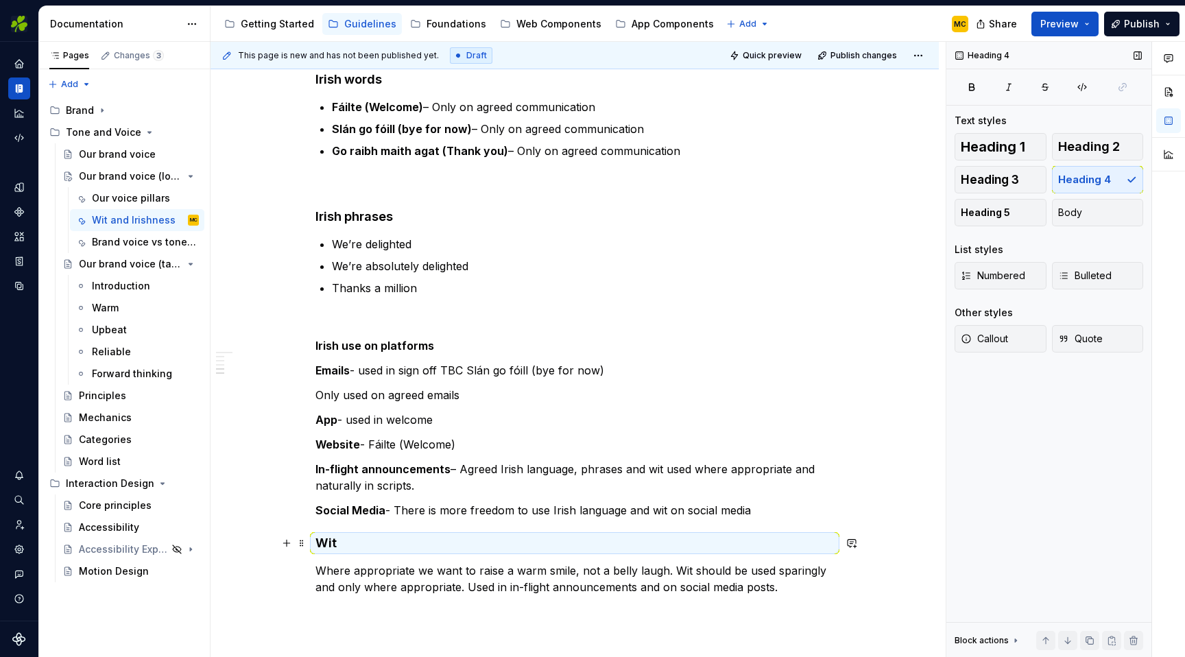
click at [405, 539] on h4 "Wit" at bounding box center [574, 543] width 518 height 16
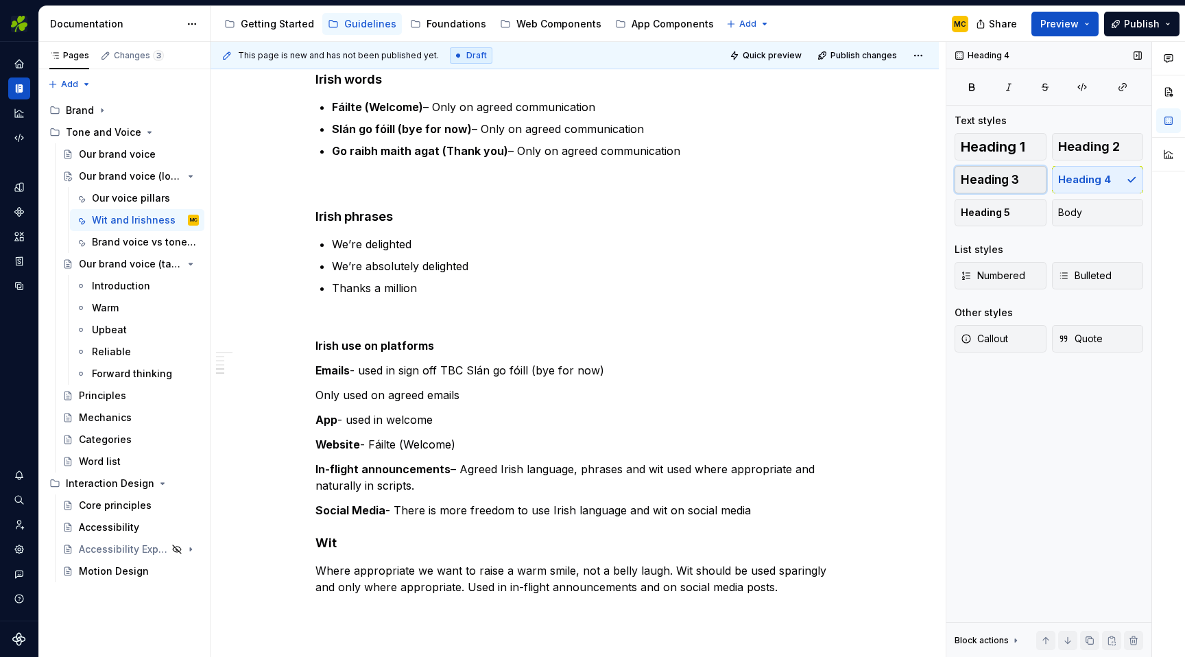
click at [1012, 182] on span "Heading 3" at bounding box center [990, 180] width 58 height 14
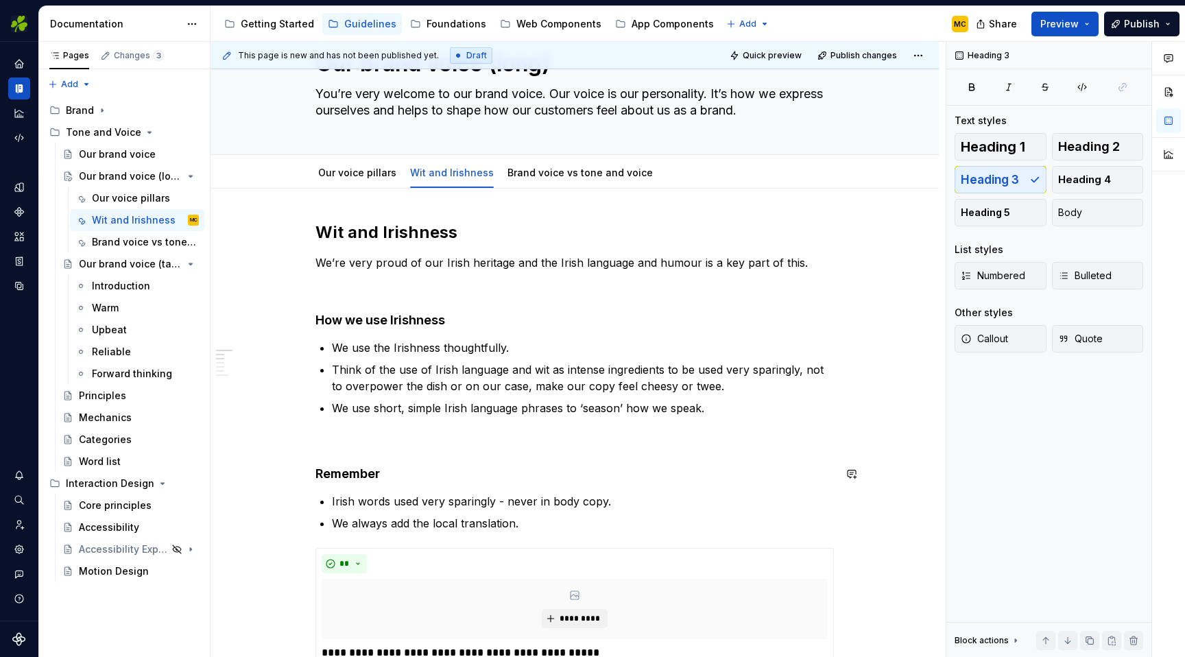
scroll to position [0, 0]
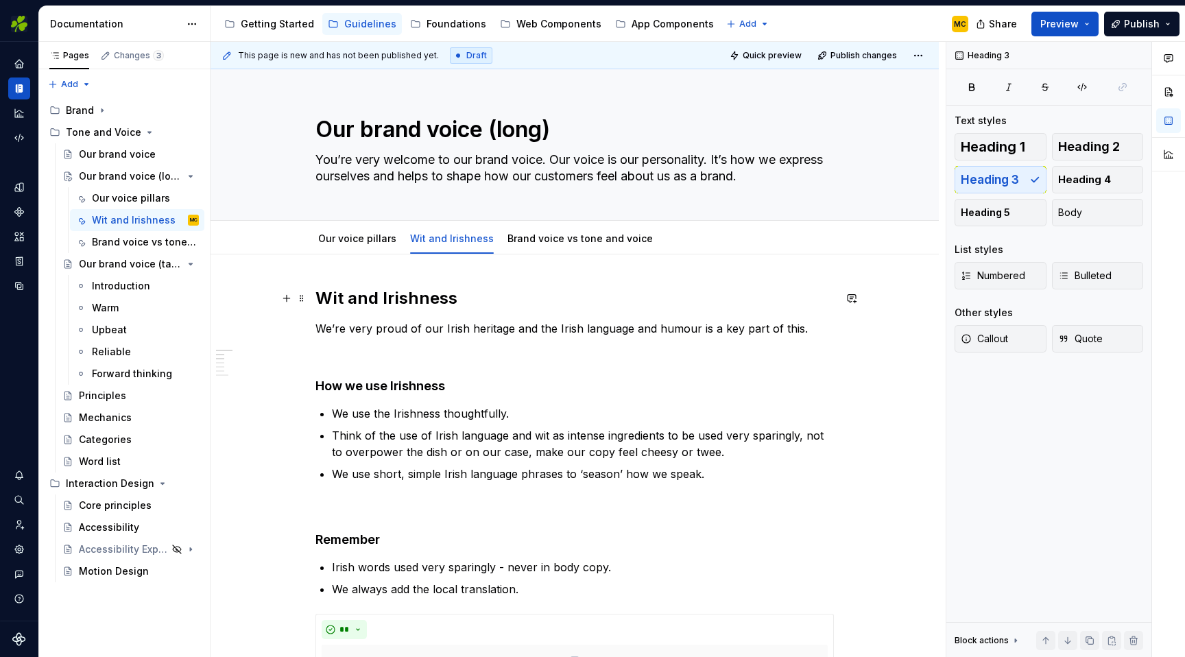
click at [453, 301] on h2 "Wit and Irishness" at bounding box center [574, 298] width 518 height 22
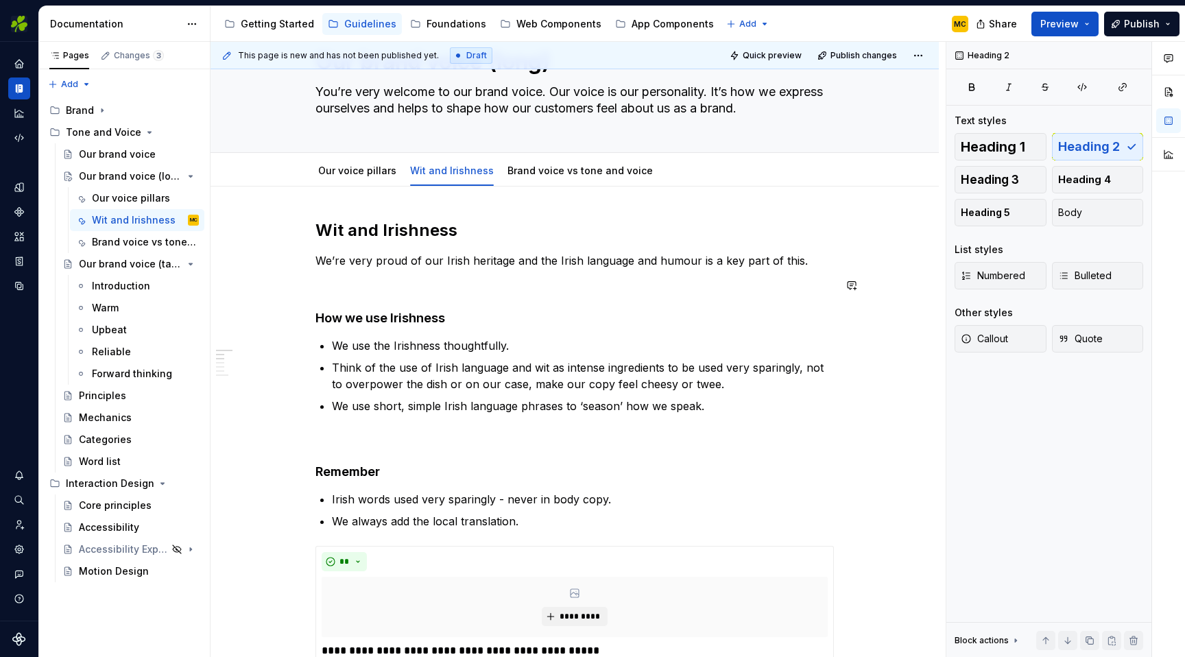
scroll to position [73, 0]
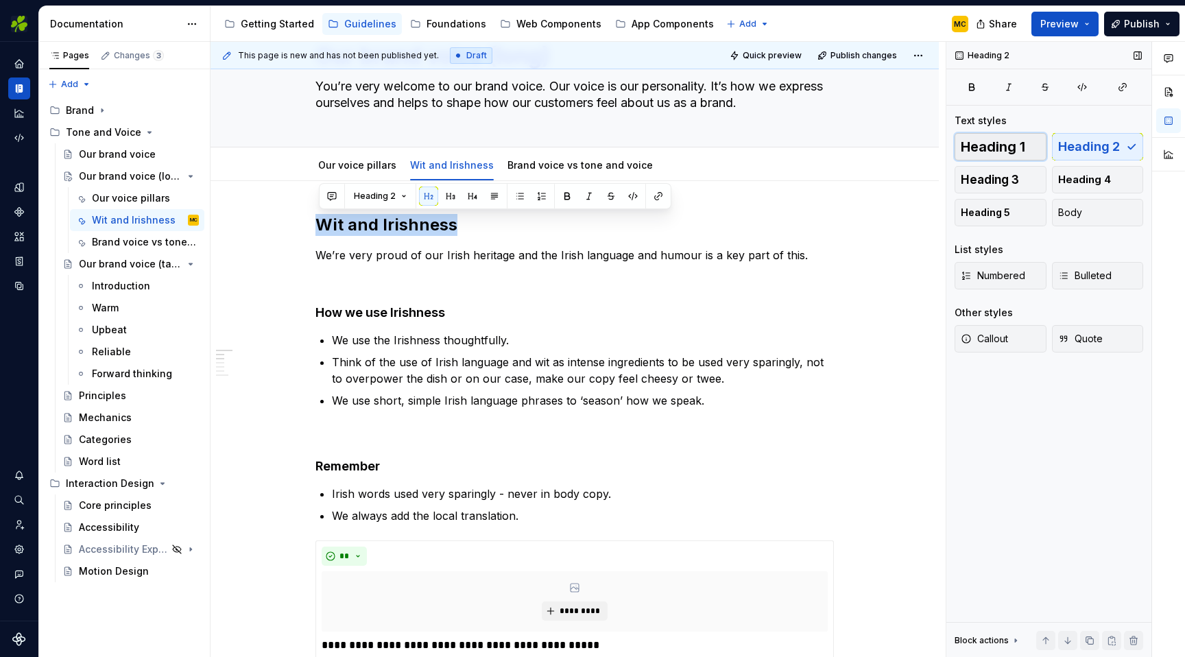
click at [1020, 143] on span "Heading 1" at bounding box center [993, 147] width 64 height 14
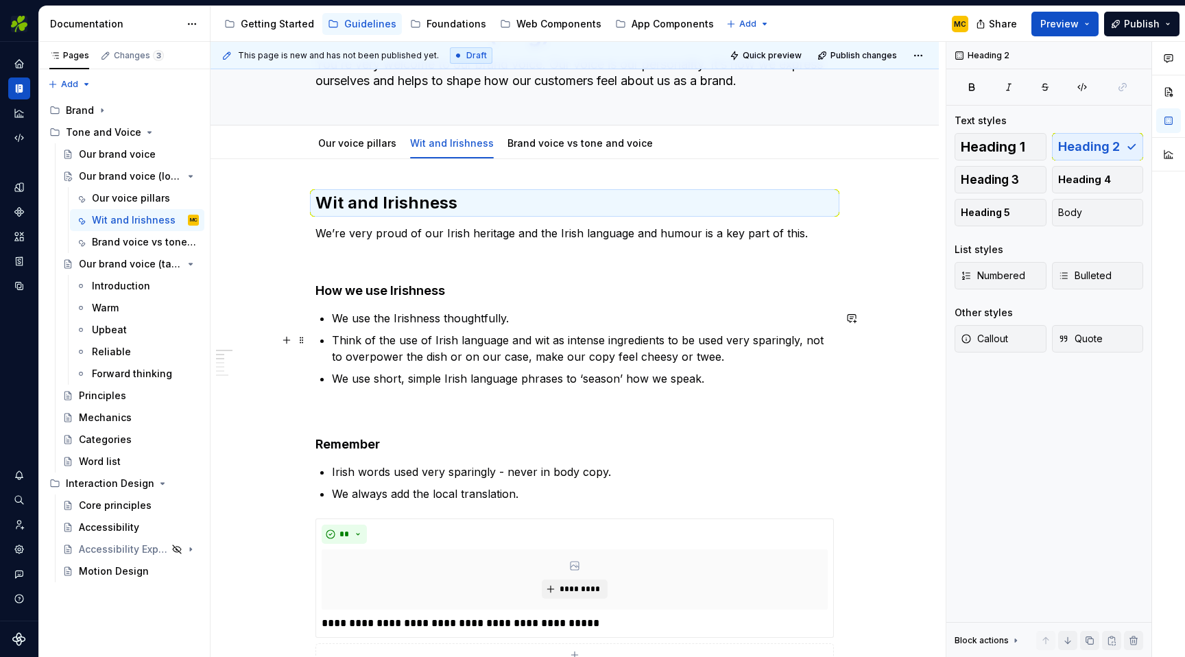
scroll to position [106, 0]
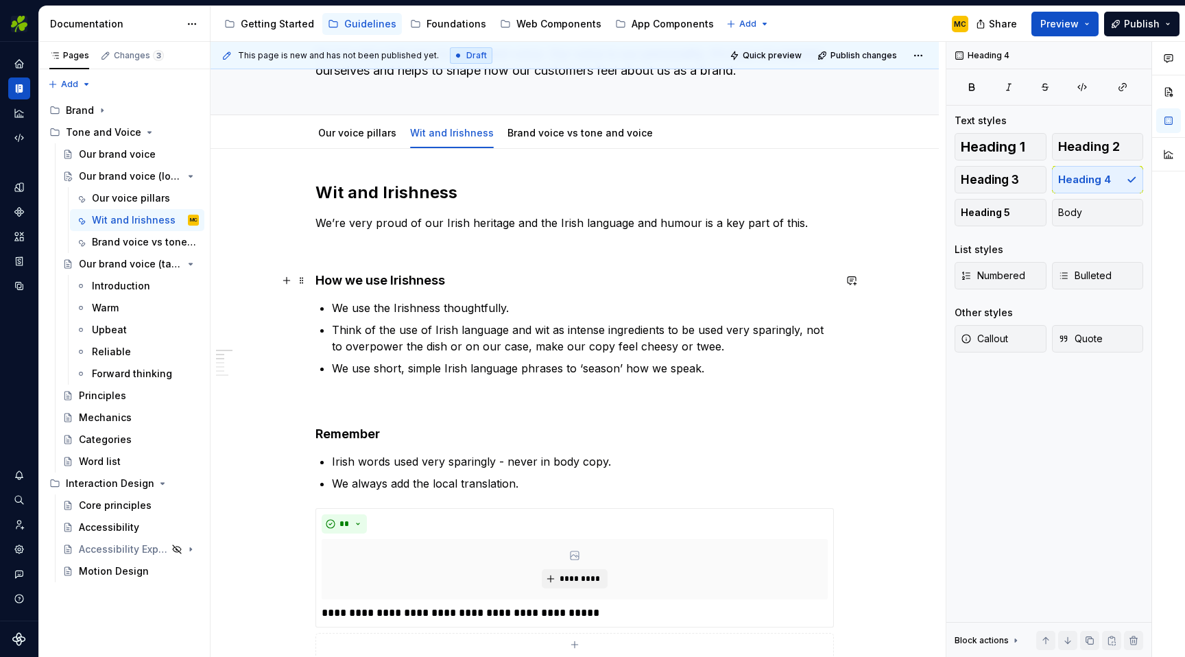
click at [477, 285] on h4 "How we use Irishness" at bounding box center [574, 280] width 518 height 16
click at [1024, 176] on button "Heading 3" at bounding box center [1000, 179] width 92 height 27
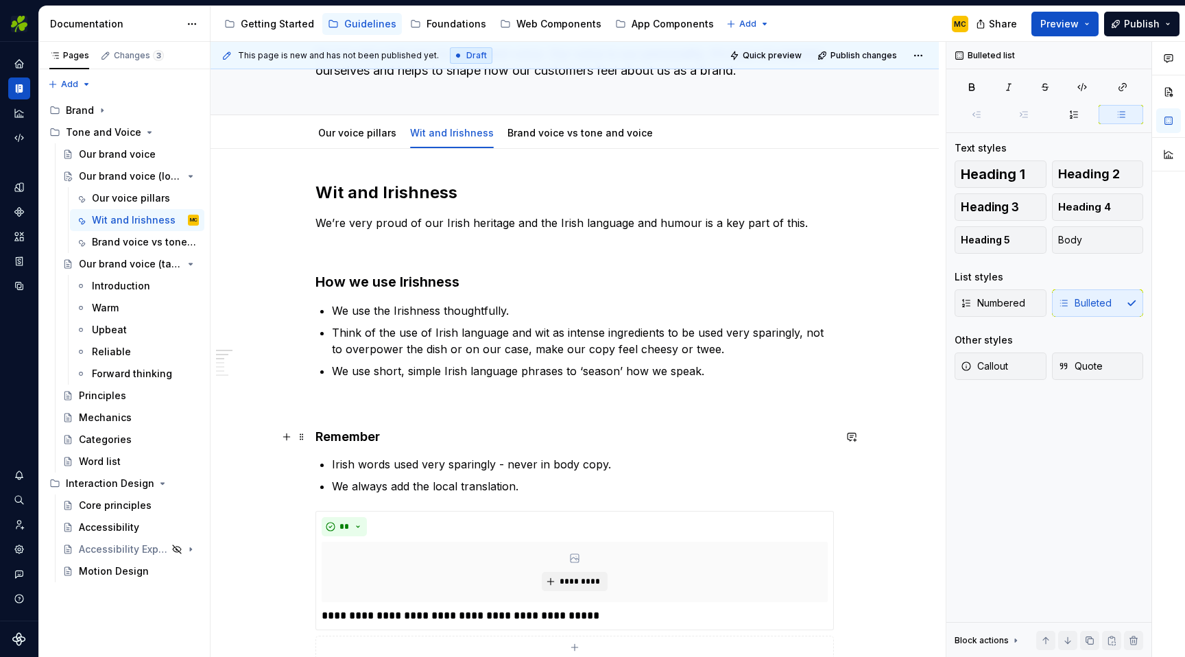
click at [477, 438] on h4 "Remember" at bounding box center [574, 437] width 518 height 16
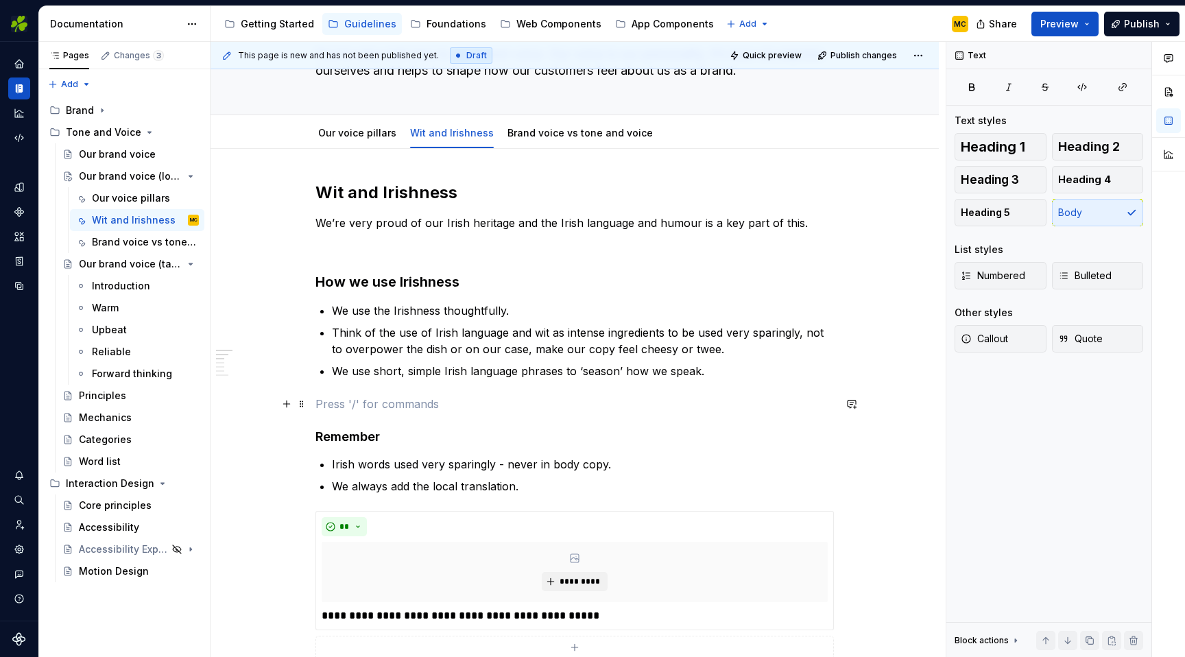
click at [387, 398] on p at bounding box center [574, 404] width 518 height 16
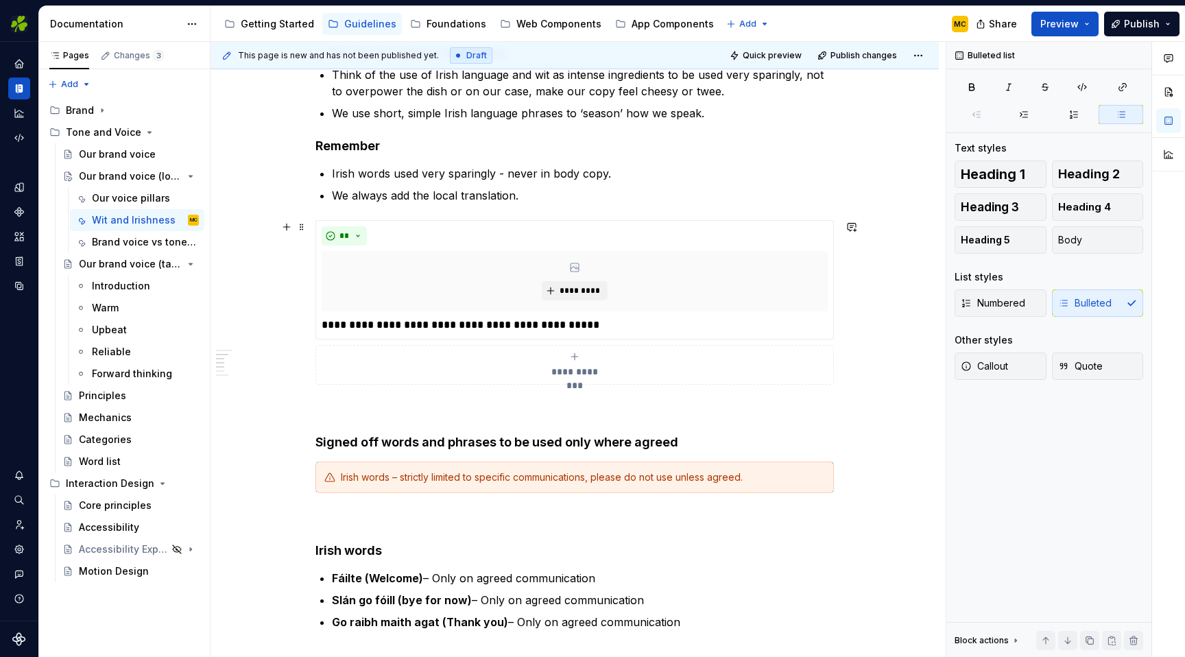
scroll to position [365, 0]
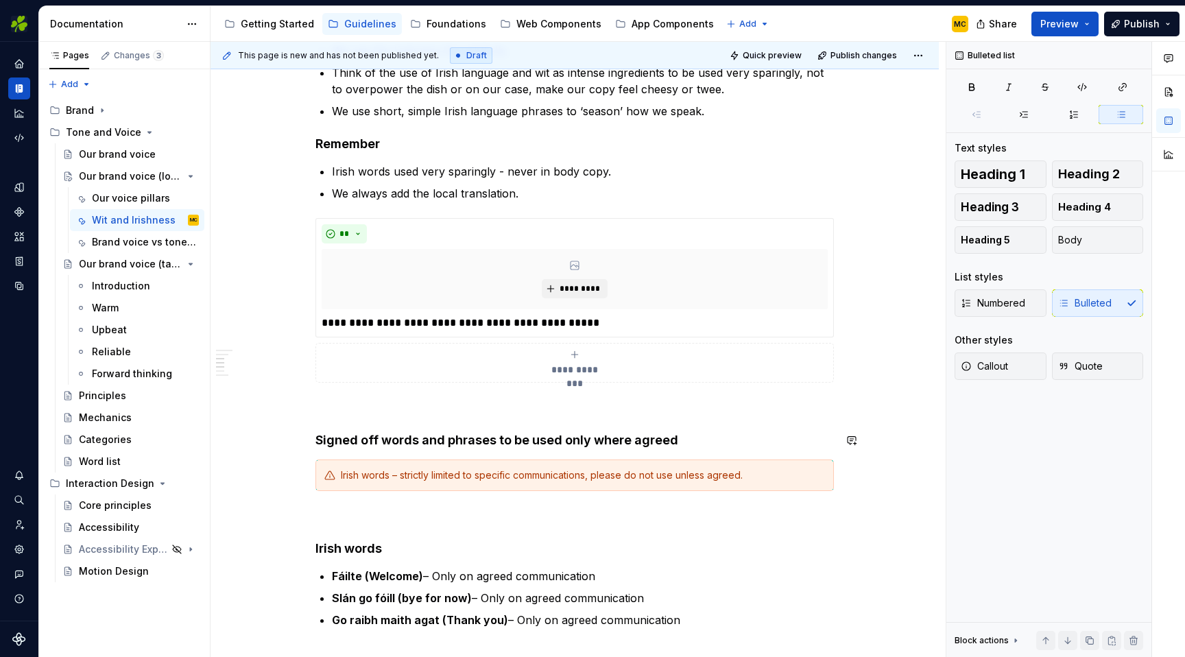
click at [426, 418] on div "**********" at bounding box center [574, 507] width 518 height 1170
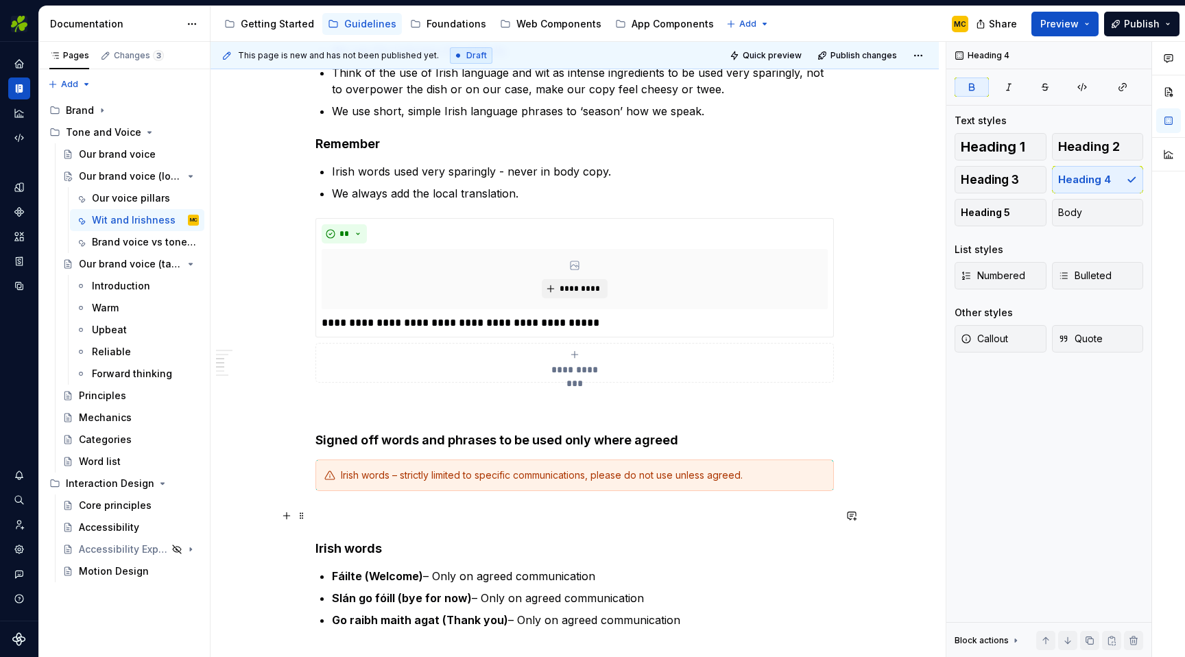
click at [381, 511] on p at bounding box center [574, 515] width 518 height 16
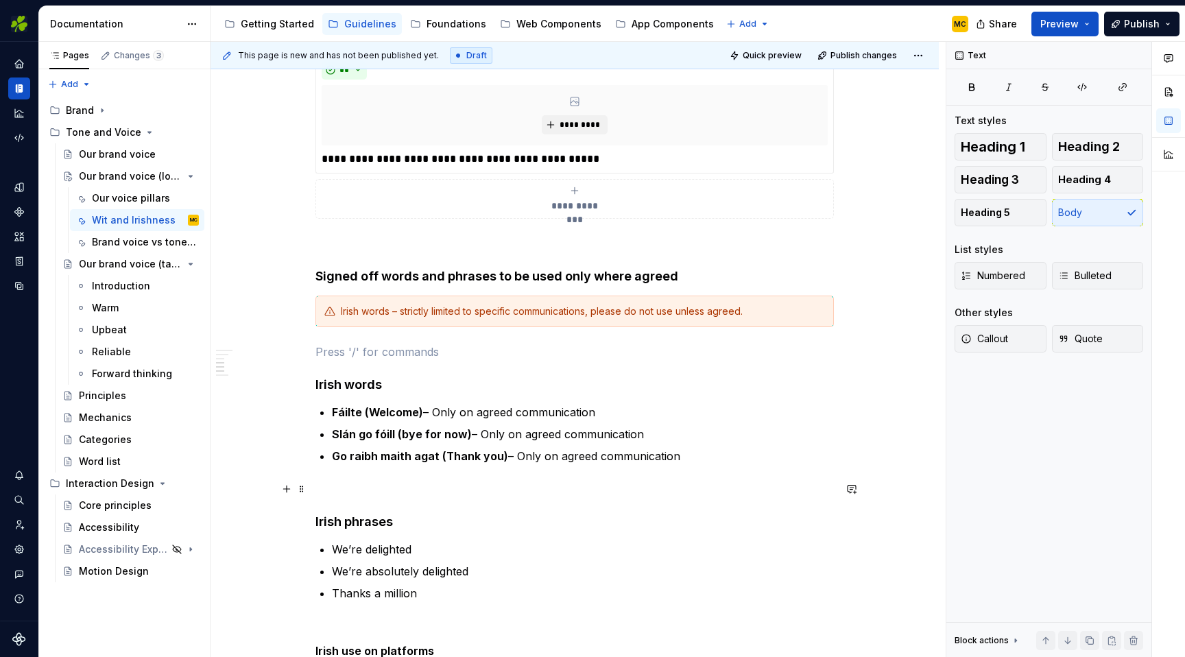
scroll to position [537, 0]
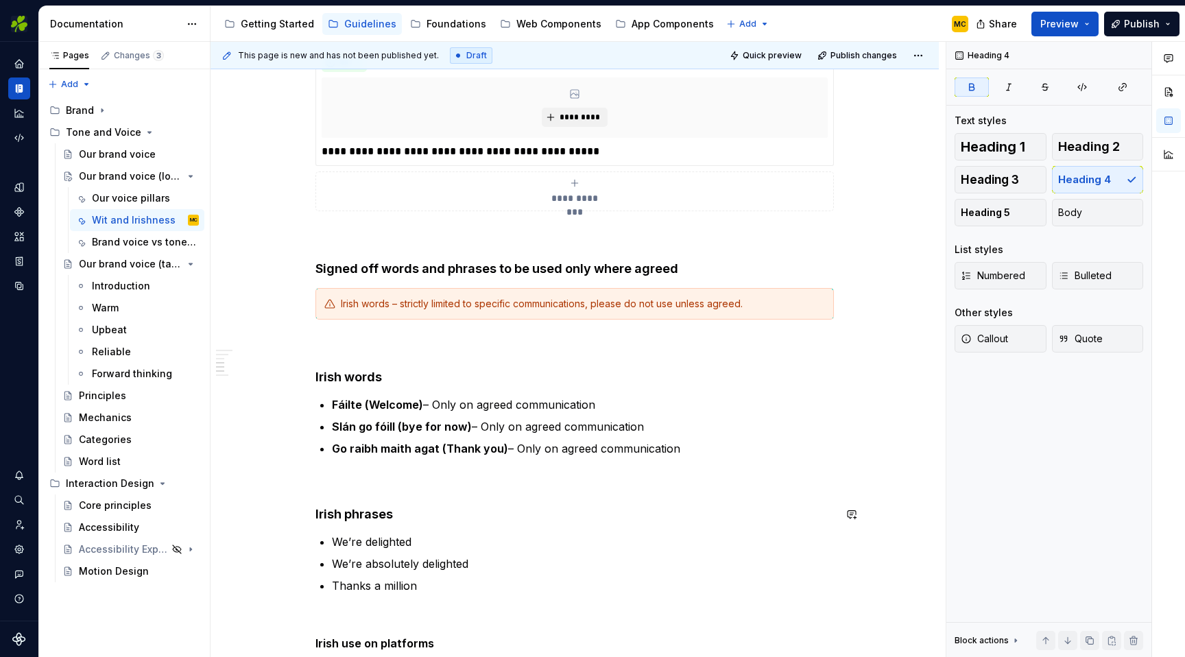
click at [379, 494] on div "**********" at bounding box center [574, 335] width 518 height 1170
click at [381, 488] on p at bounding box center [574, 481] width 518 height 16
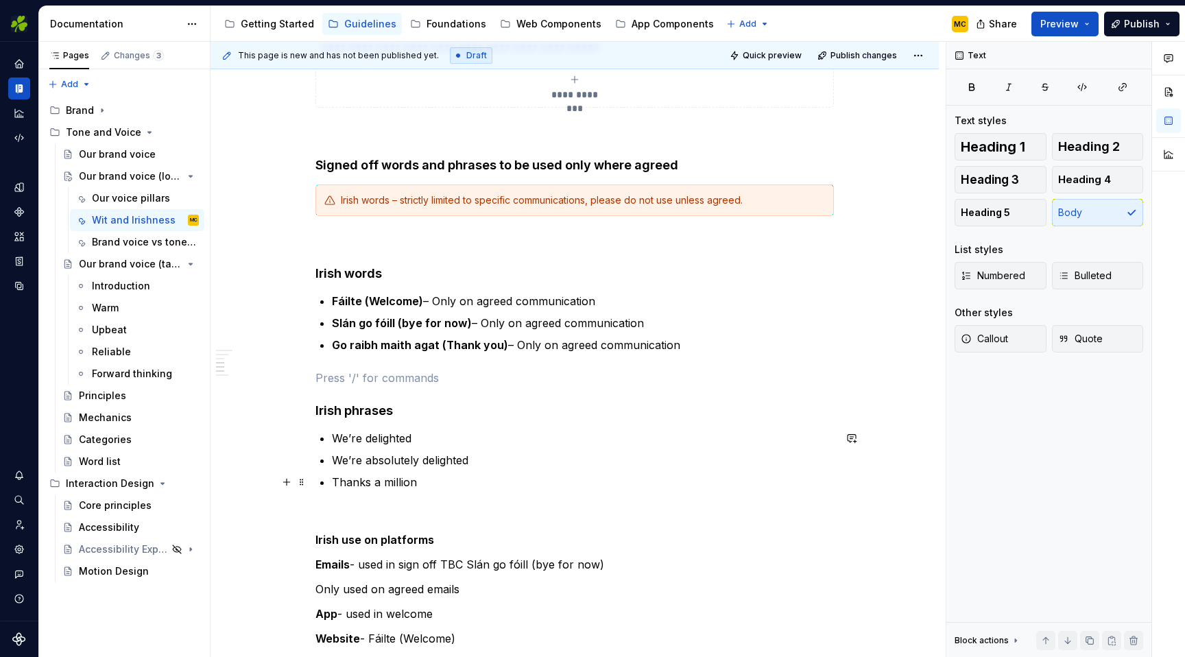
scroll to position [642, 0]
click at [372, 509] on p at bounding box center [574, 513] width 518 height 16
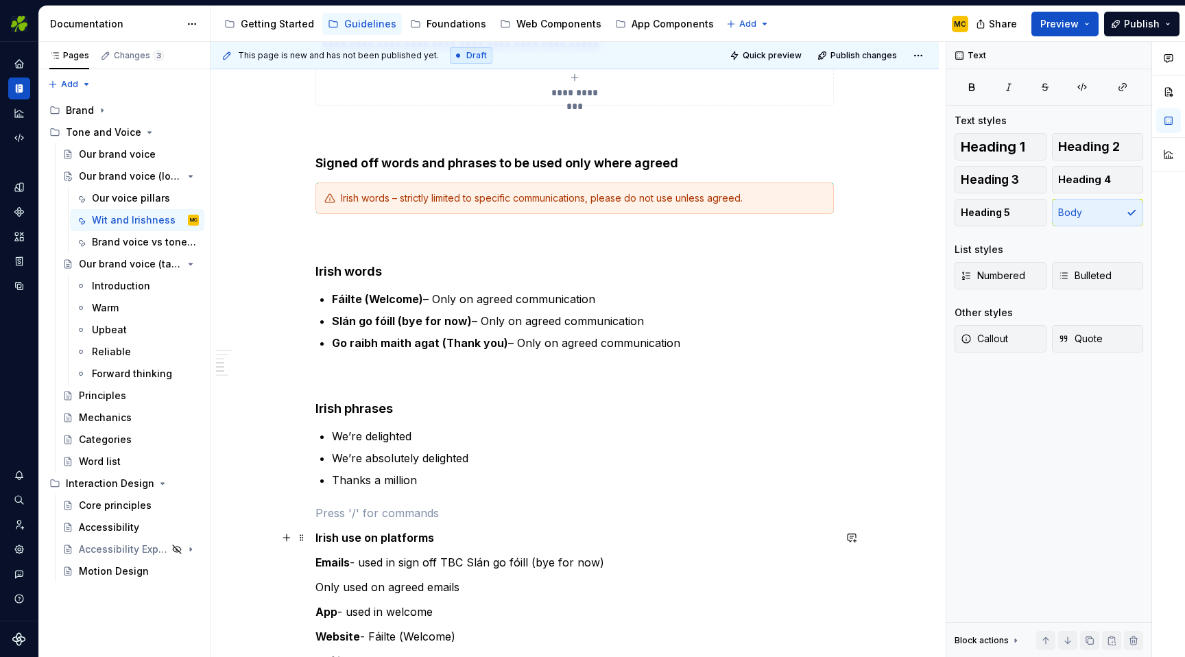
click at [367, 536] on strong "Irish use on platforms" at bounding box center [374, 538] width 119 height 14
click at [381, 411] on strong "Irish phrases" at bounding box center [353, 408] width 77 height 14
click at [351, 543] on strong "Irish use on platforms" at bounding box center [374, 538] width 119 height 14
click at [1076, 176] on span "Heading 4" at bounding box center [1084, 180] width 53 height 14
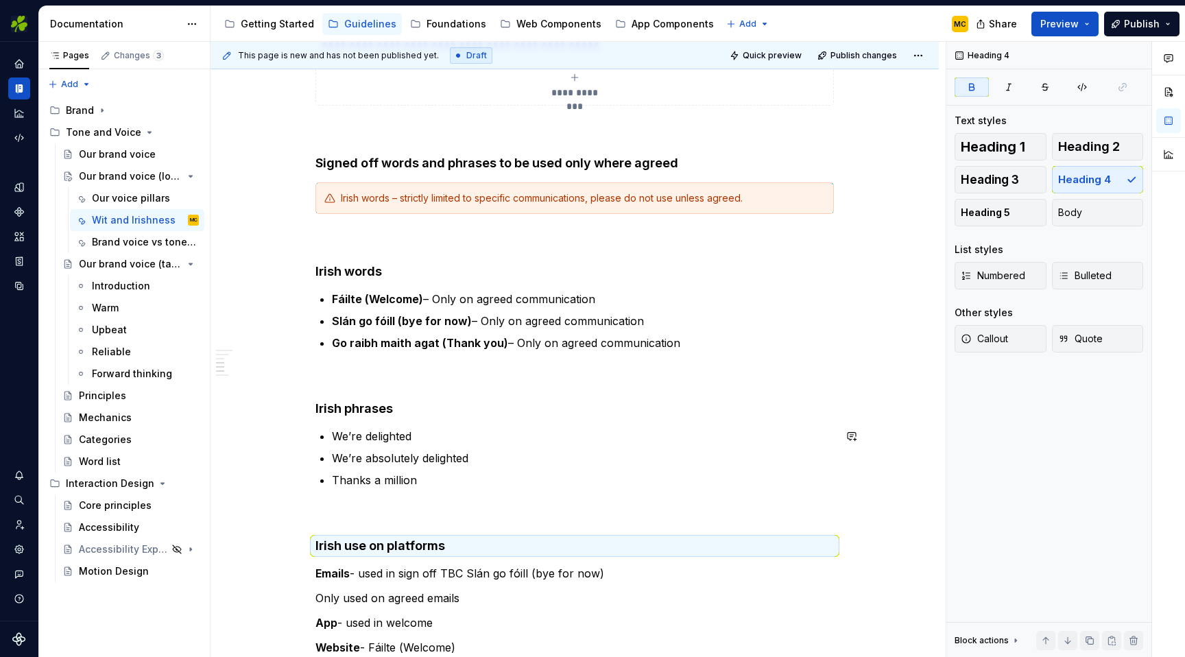
click at [453, 499] on div "**********" at bounding box center [574, 235] width 518 height 1181
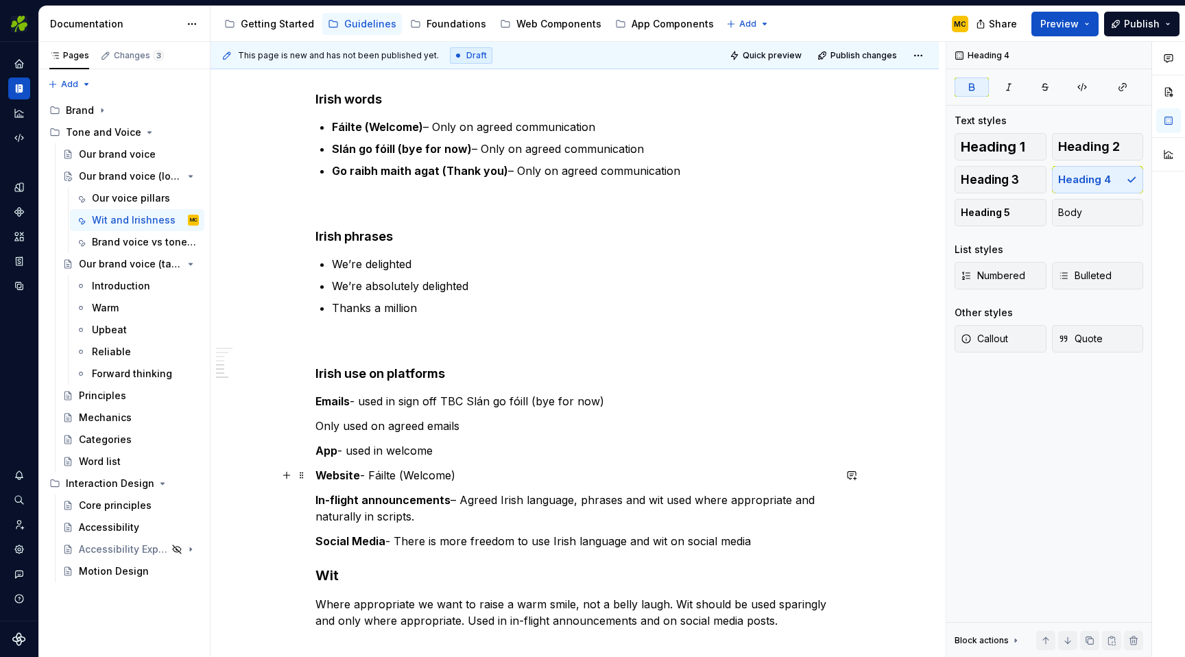
scroll to position [816, 0]
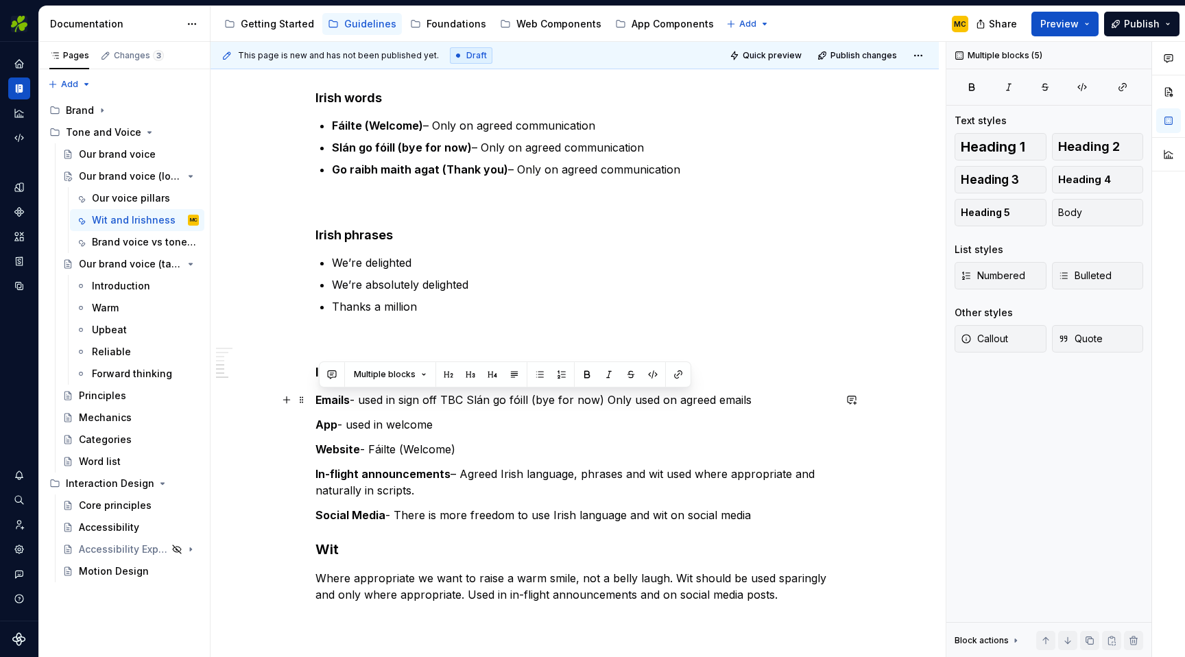
drag, startPoint x: 760, startPoint y: 518, endPoint x: 313, endPoint y: 400, distance: 462.3
click at [313, 400] on div "**********" at bounding box center [574, 139] width 728 height 1402
click at [539, 376] on button "button" at bounding box center [539, 374] width 19 height 19
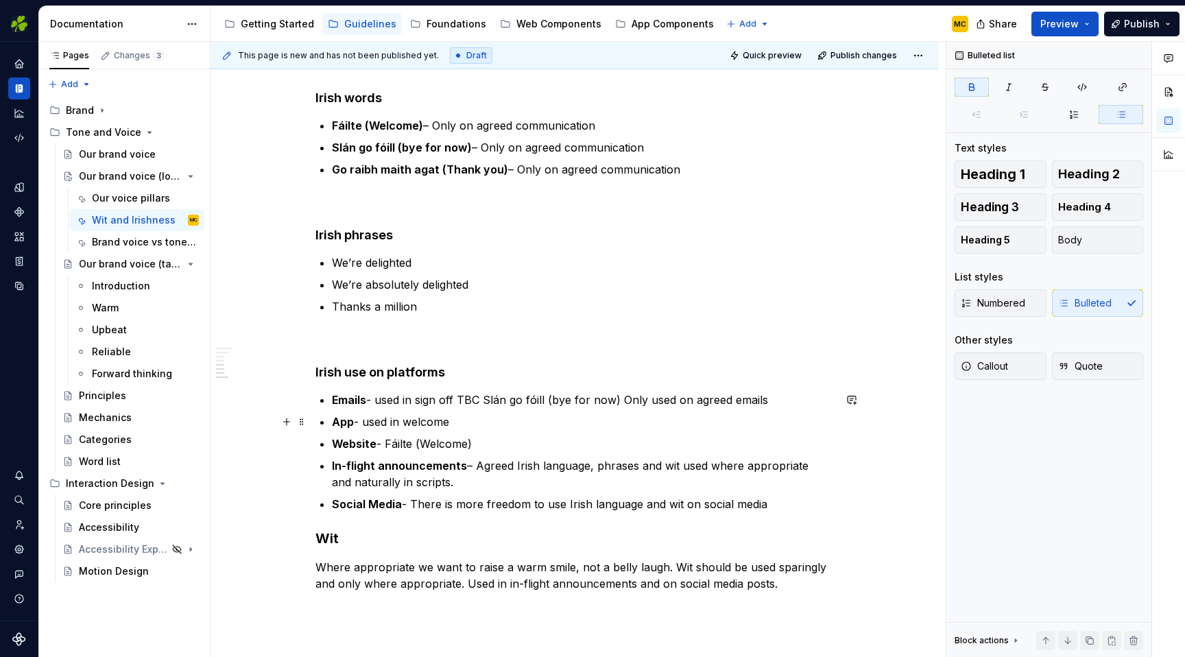
click at [514, 430] on ul "Emails - used in sign off TBC Slán go fóill (bye for now) Only used on agreed e…" at bounding box center [583, 451] width 502 height 121
click at [367, 537] on h3 "Wit" at bounding box center [574, 538] width 518 height 19
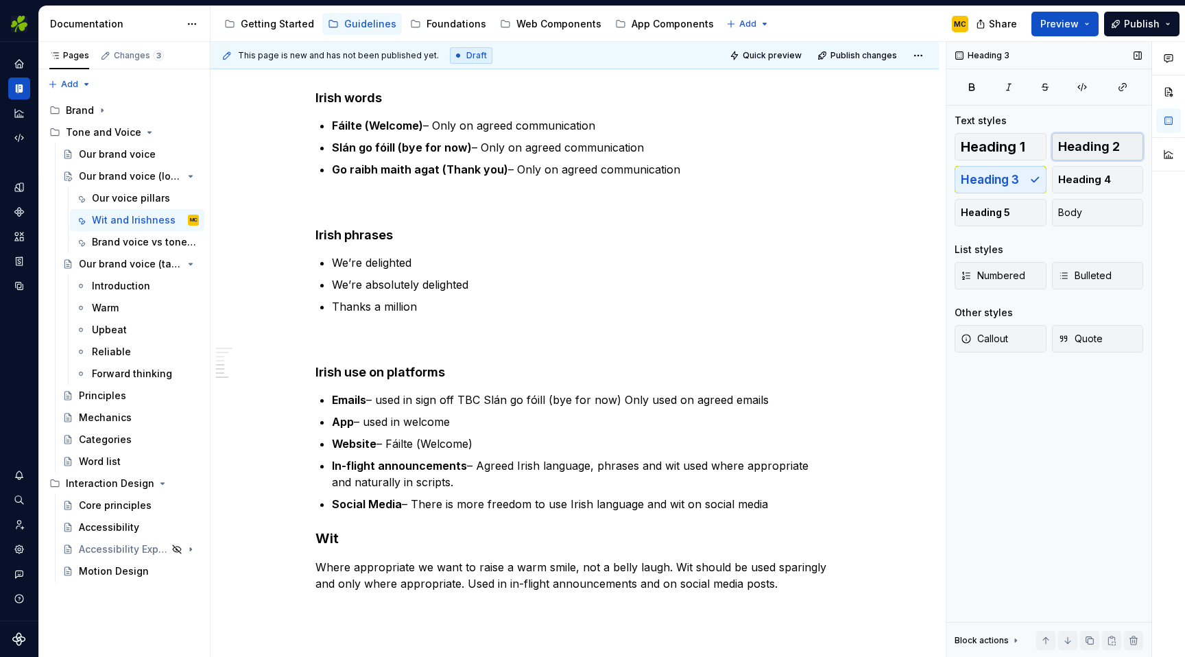
click at [1101, 145] on span "Heading 2" at bounding box center [1089, 147] width 62 height 14
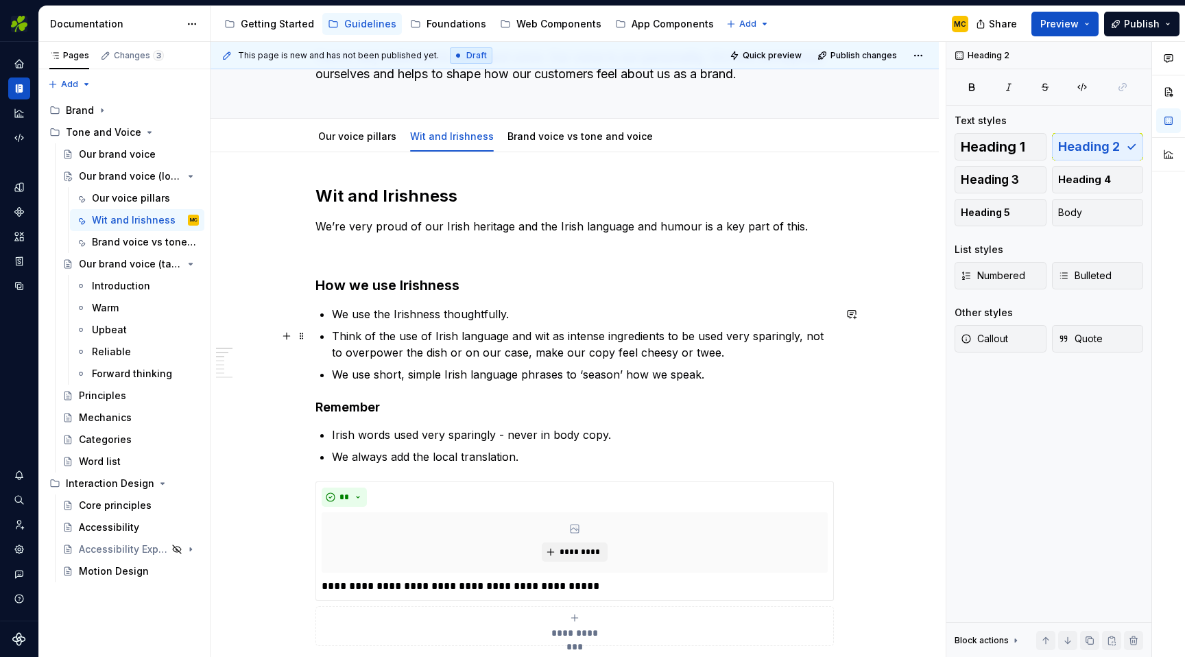
scroll to position [103, 0]
click at [431, 287] on h3 "How we use Irishness" at bounding box center [574, 284] width 518 height 19
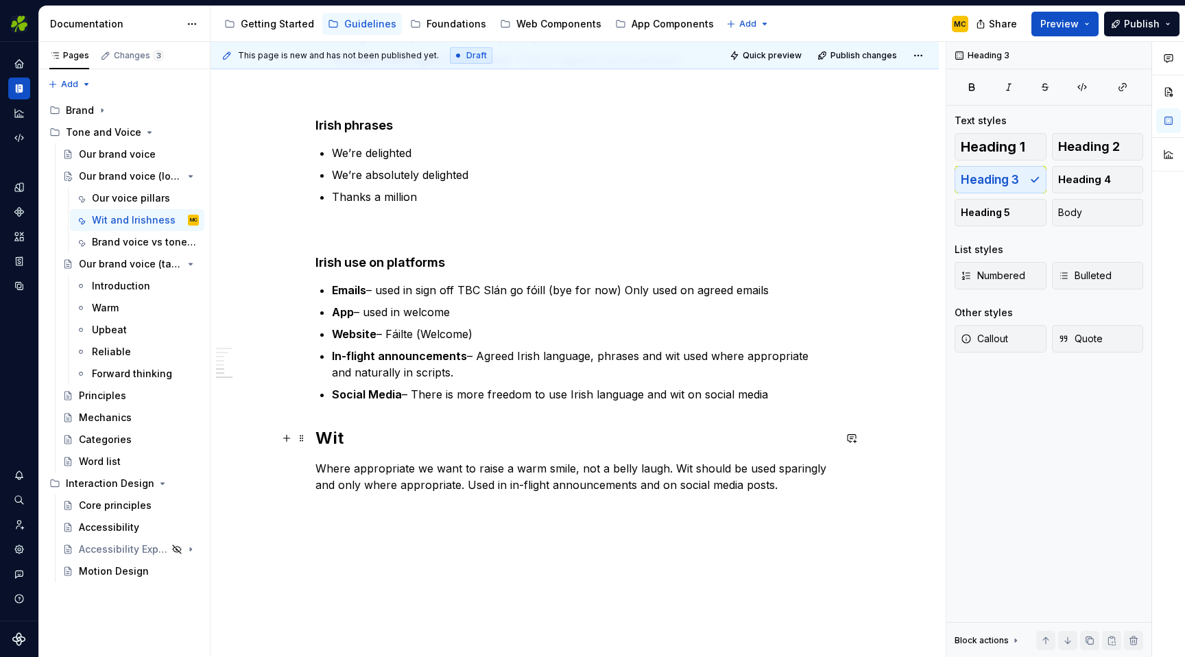
scroll to position [926, 0]
click at [365, 443] on h2 "Wit" at bounding box center [574, 437] width 518 height 22
click at [1024, 177] on button "Heading 3" at bounding box center [1000, 179] width 92 height 27
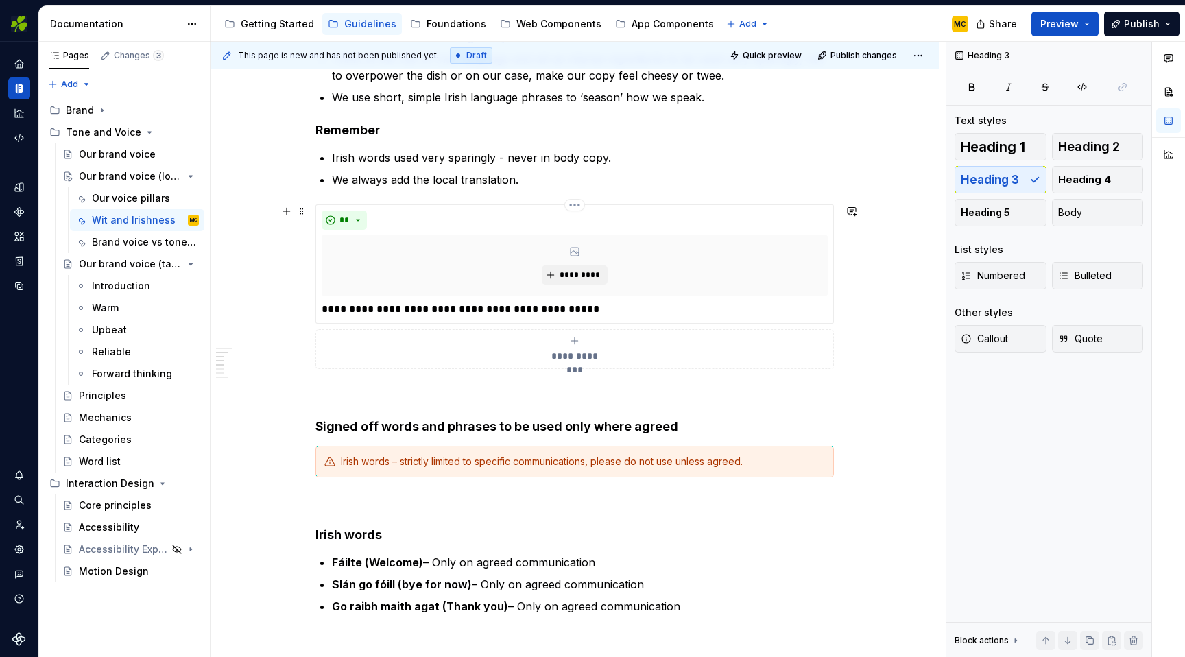
scroll to position [0, 0]
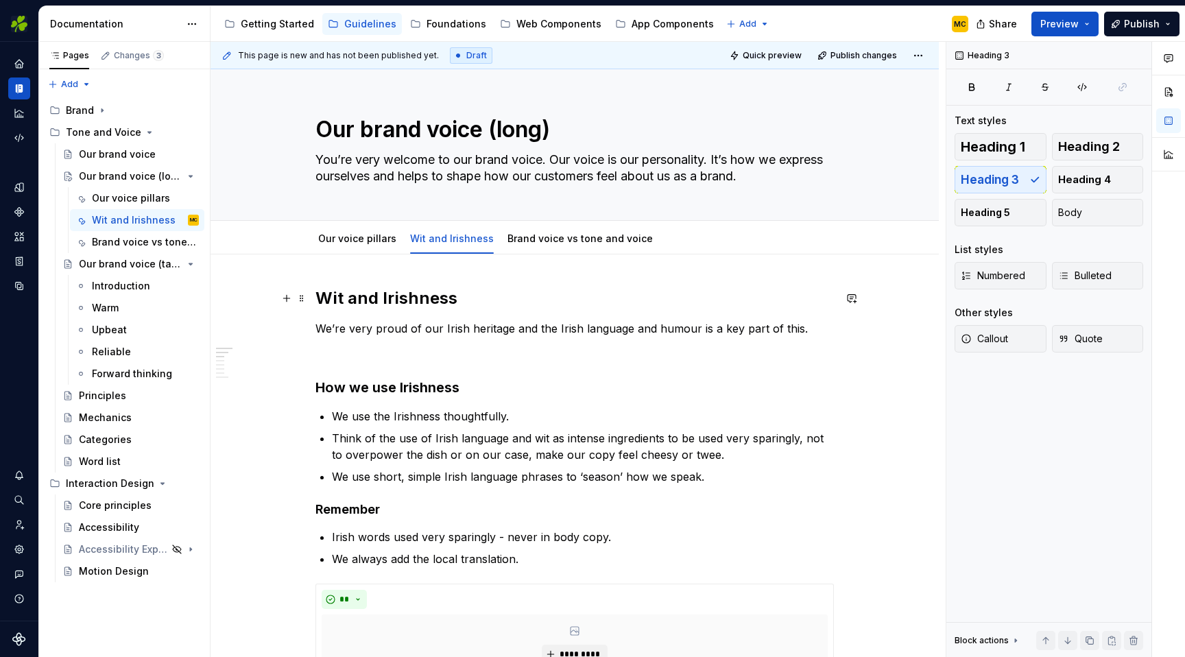
click at [532, 309] on h2 "Wit and Irishness" at bounding box center [574, 298] width 518 height 22
click at [998, 149] on span "Heading 1" at bounding box center [993, 147] width 64 height 14
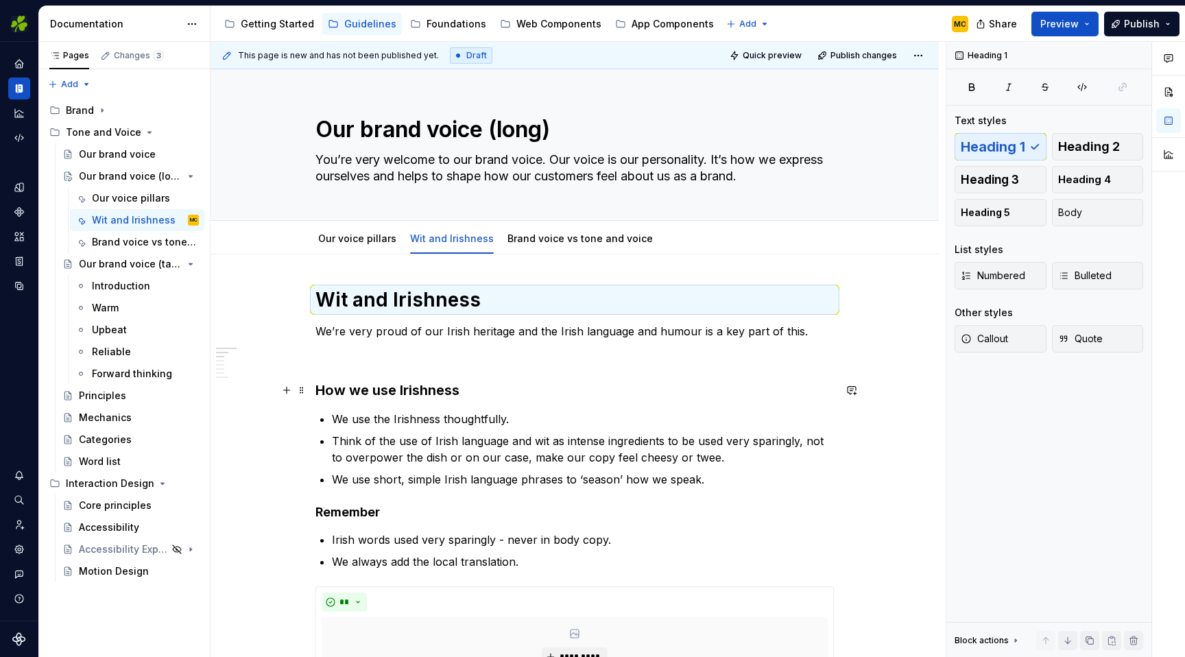
click at [431, 390] on h3 "How we use Irishness" at bounding box center [574, 390] width 518 height 19
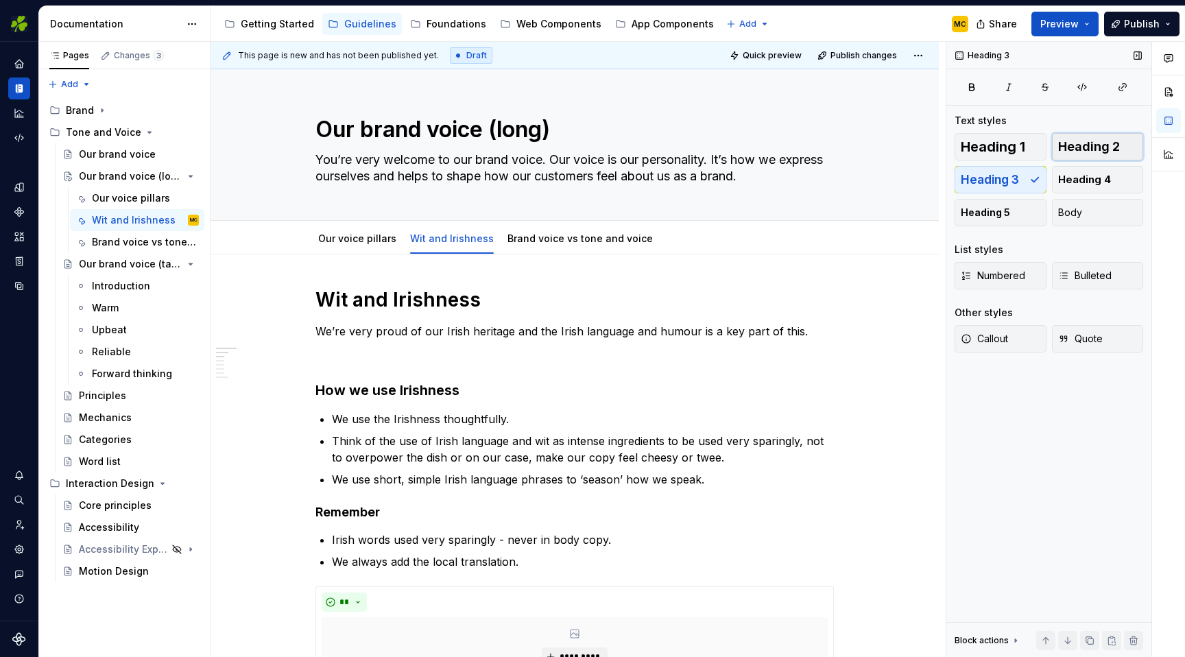
click at [1108, 147] on span "Heading 2" at bounding box center [1089, 147] width 62 height 14
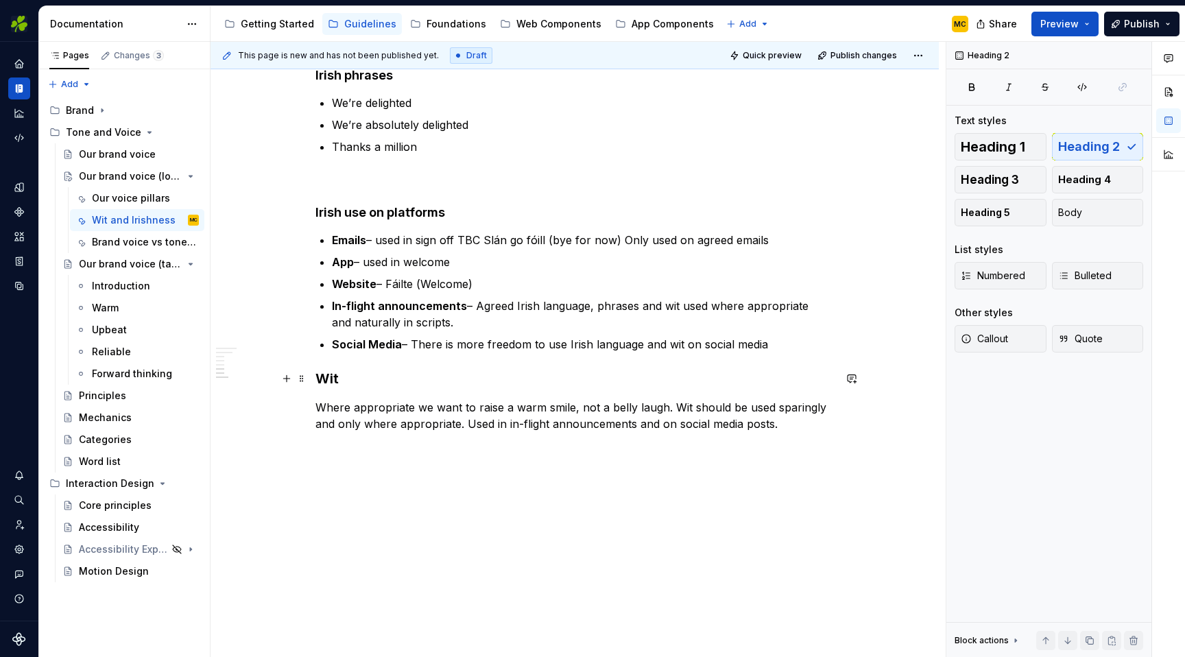
scroll to position [1002, 0]
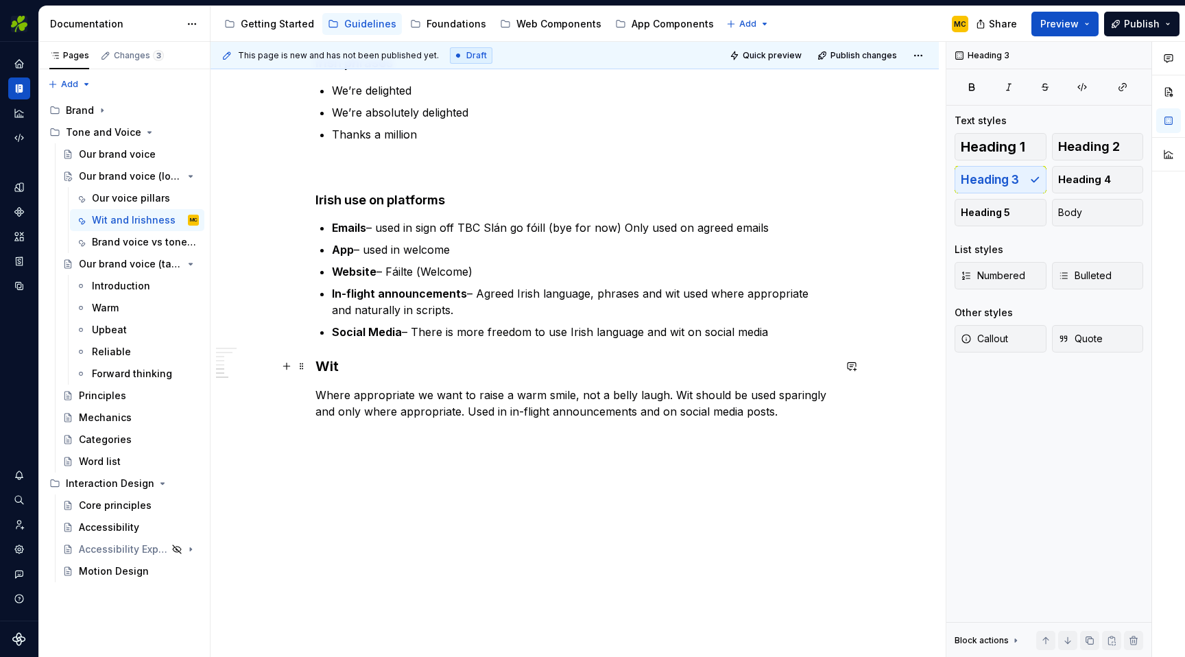
click at [386, 370] on h3 "Wit" at bounding box center [574, 366] width 518 height 19
click at [1098, 145] on span "Heading 2" at bounding box center [1089, 147] width 62 height 14
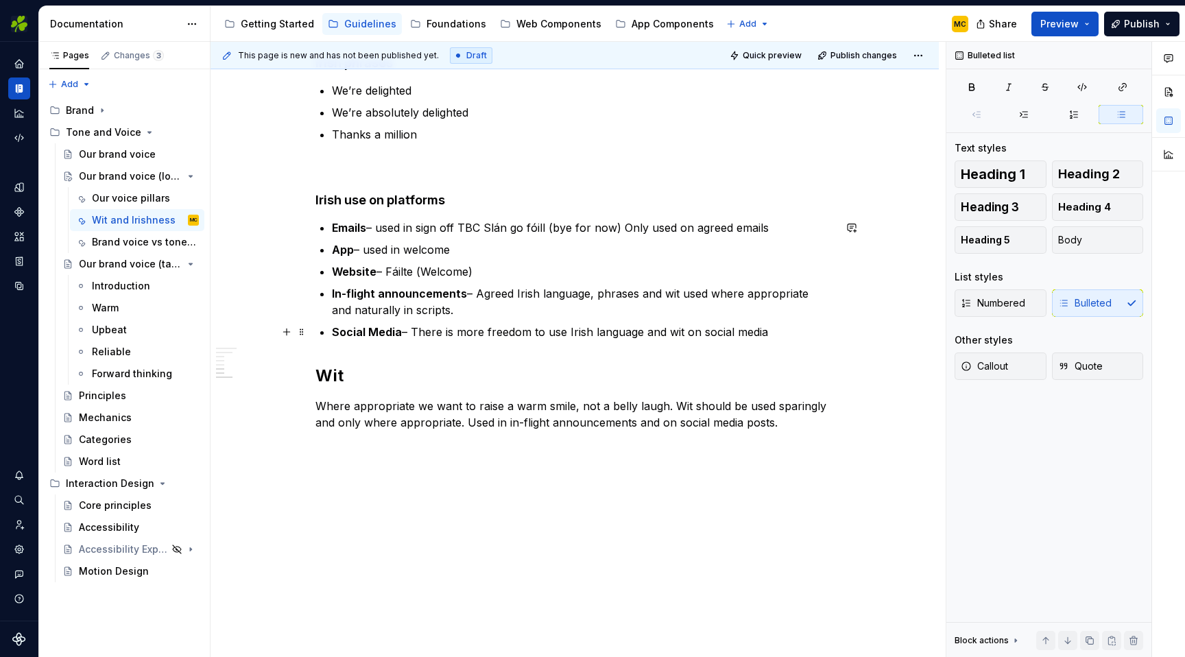
click at [828, 334] on p "Social Media – There is more freedom to use Irish language and wit on social me…" at bounding box center [583, 332] width 502 height 16
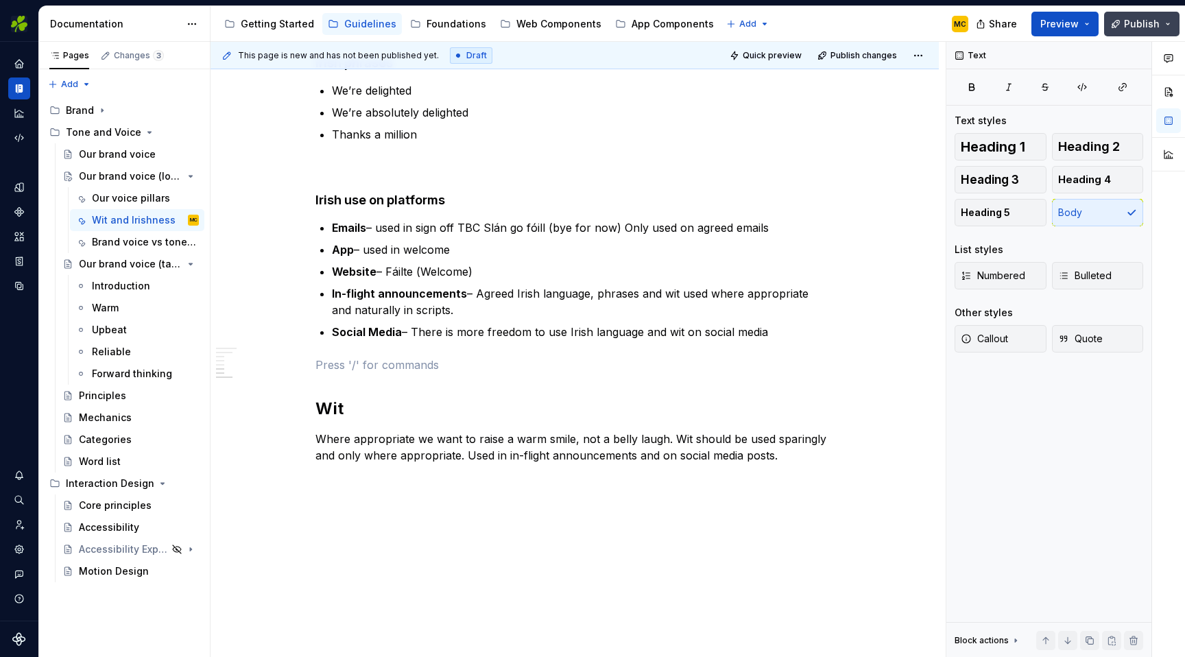
click at [1133, 21] on span "Publish" at bounding box center [1142, 24] width 36 height 14
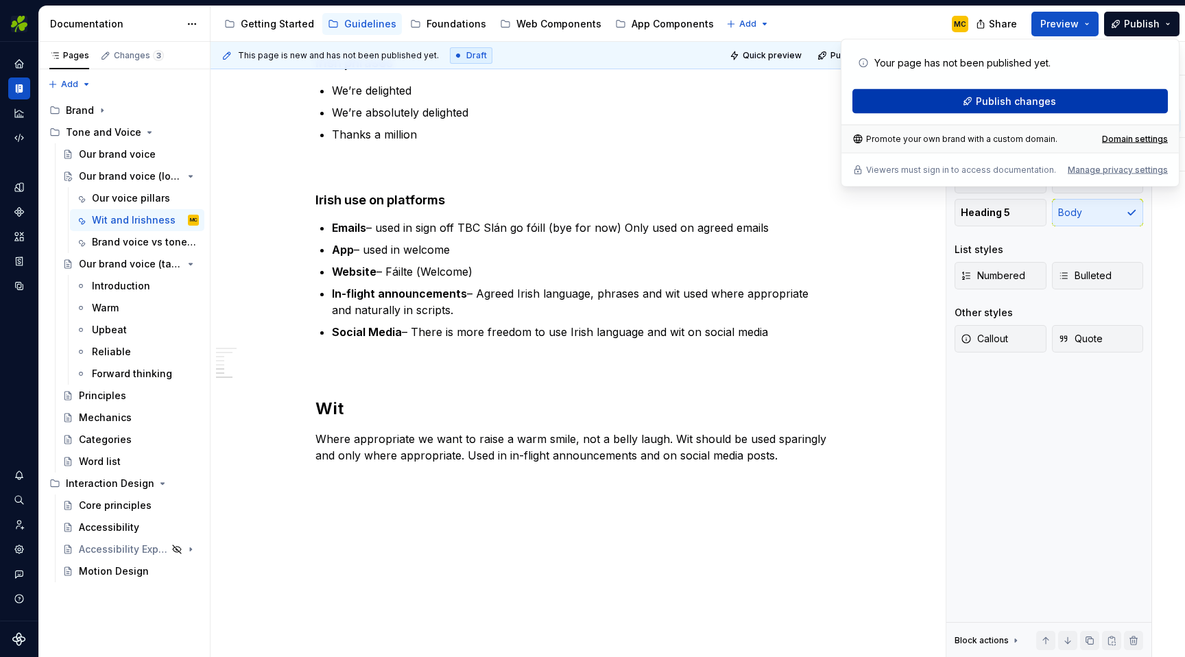
click at [1032, 97] on span "Publish changes" at bounding box center [1016, 102] width 80 height 14
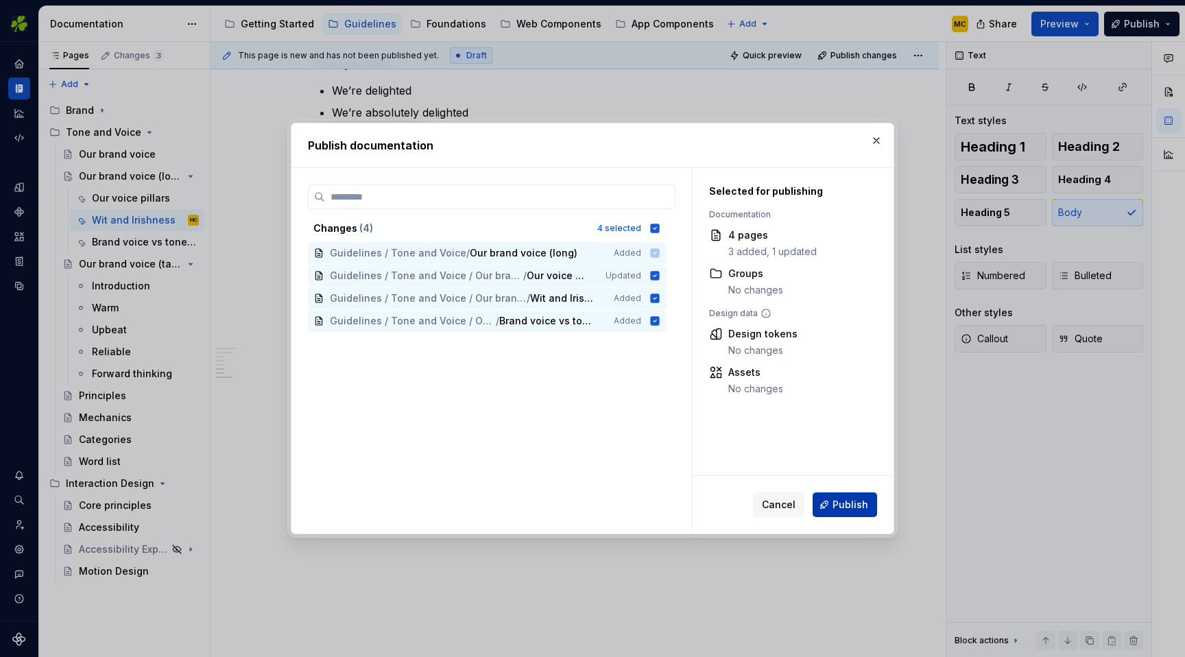
click at [862, 507] on span "Publish" at bounding box center [850, 505] width 36 height 14
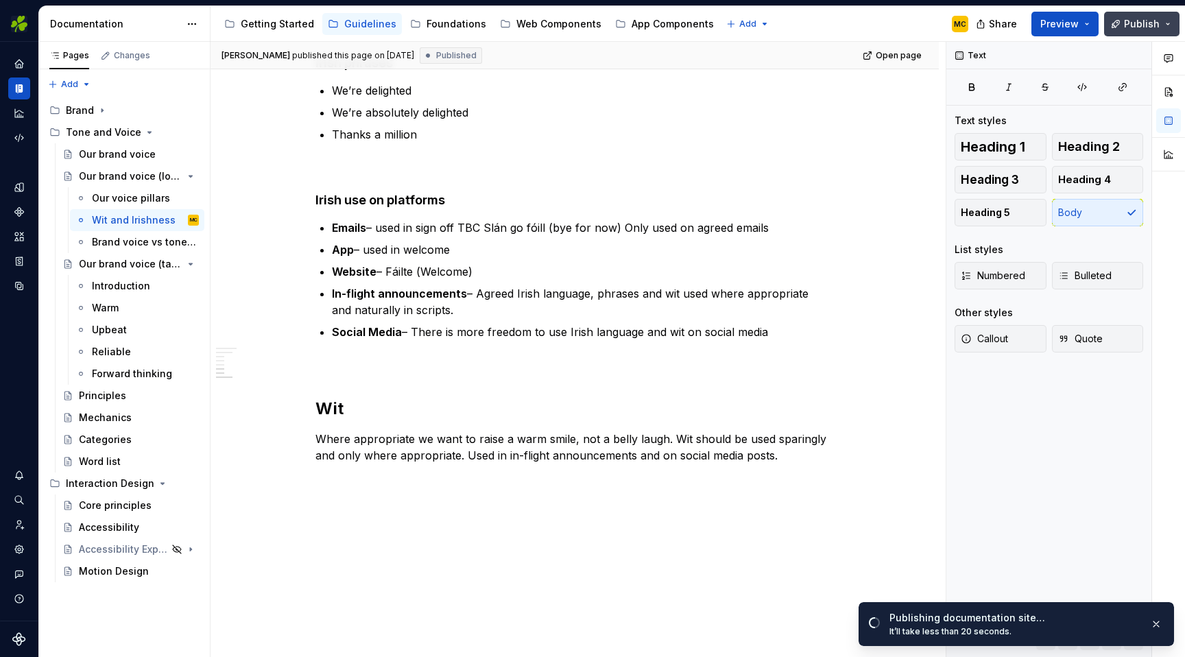
click at [1168, 23] on button "Publish" at bounding box center [1141, 24] width 75 height 25
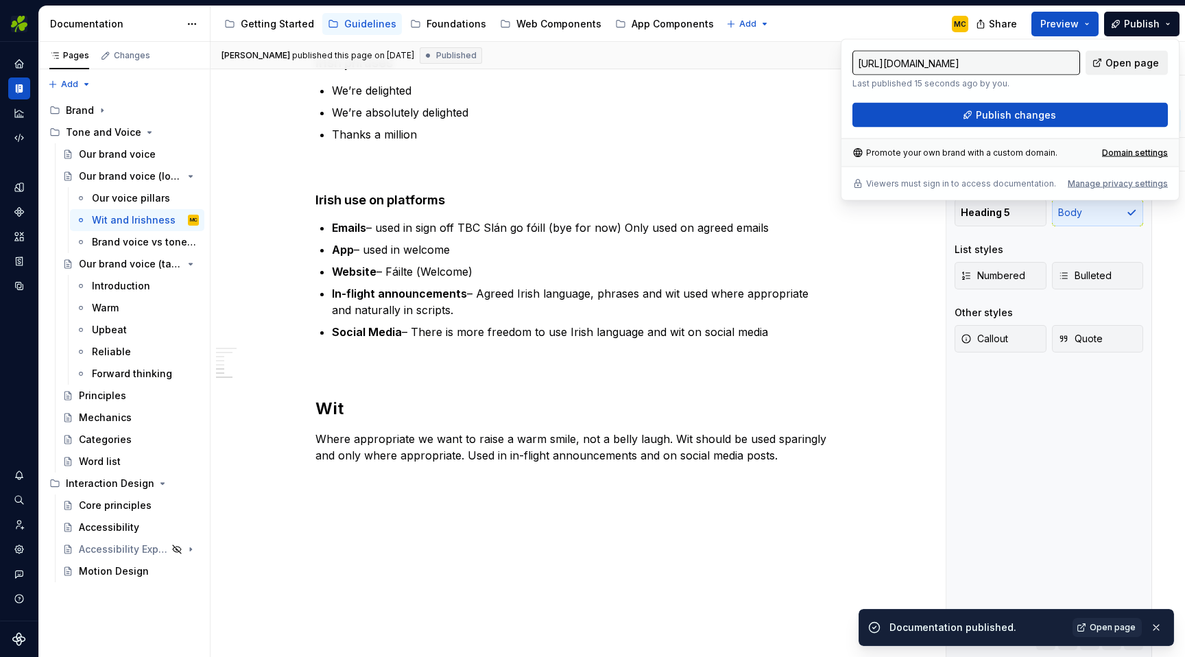
click at [1134, 59] on span "Open page" at bounding box center [1131, 63] width 53 height 14
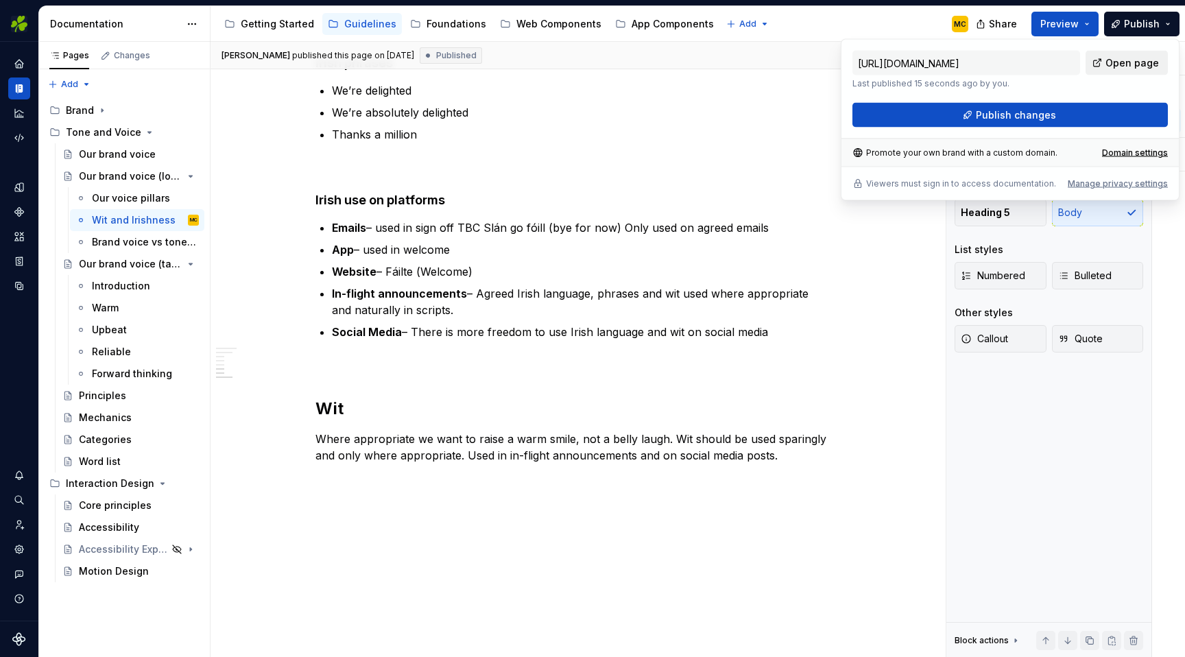
type textarea "*"
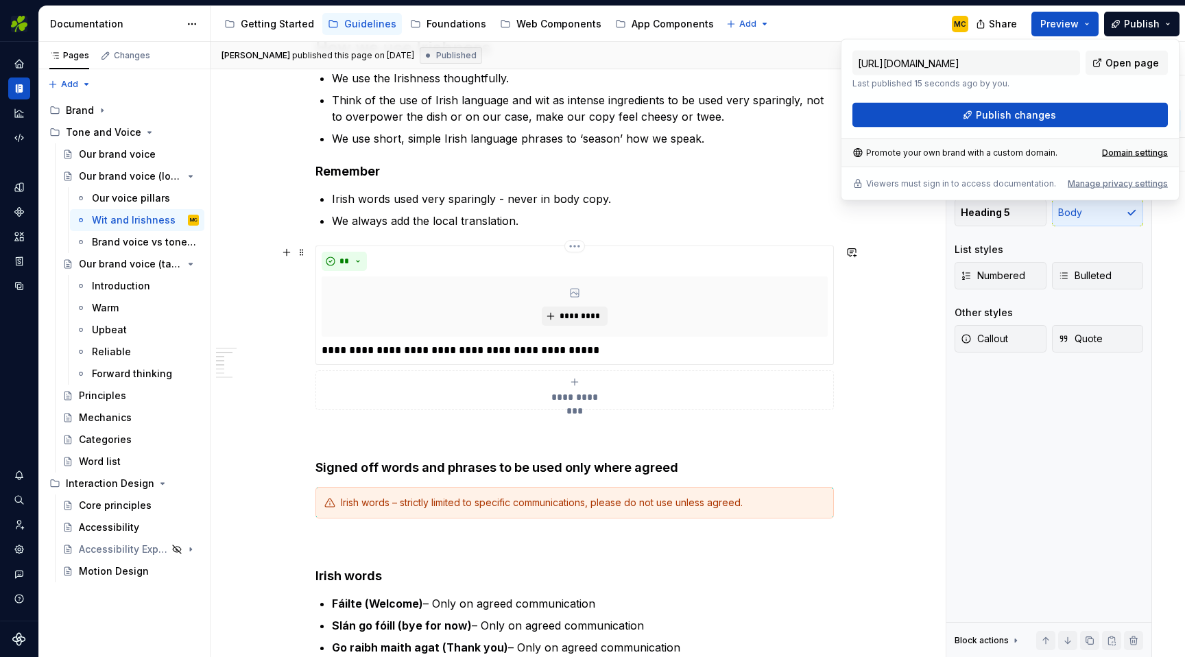
scroll to position [365, 0]
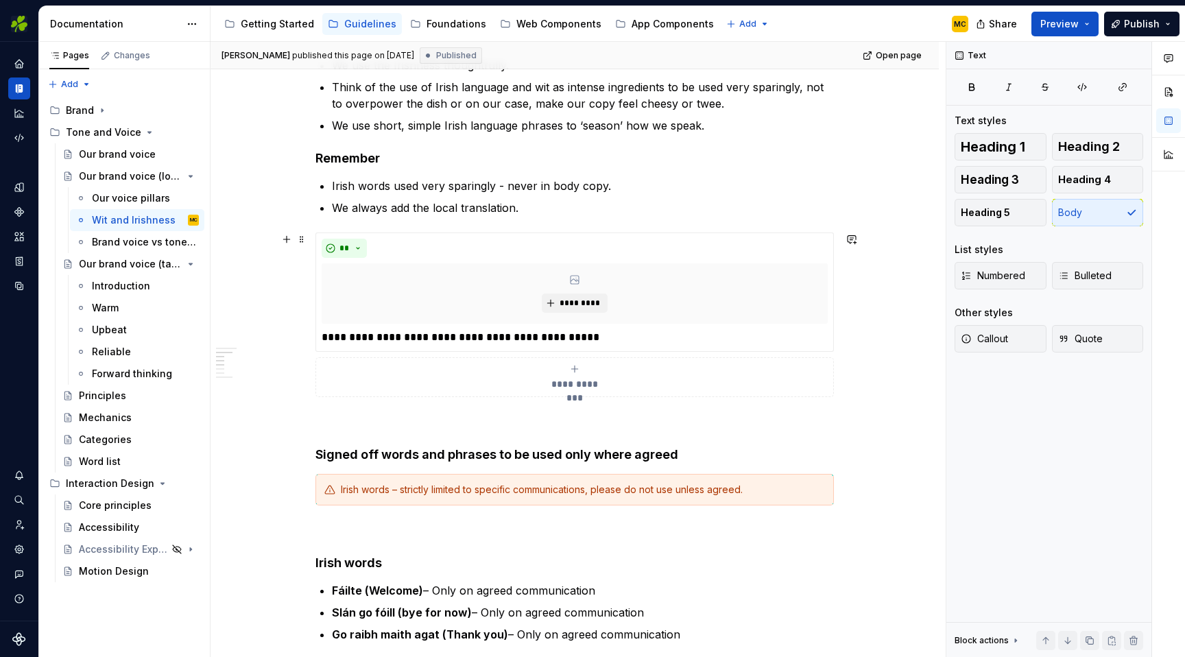
click at [577, 370] on icon "submit" at bounding box center [574, 368] width 11 height 11
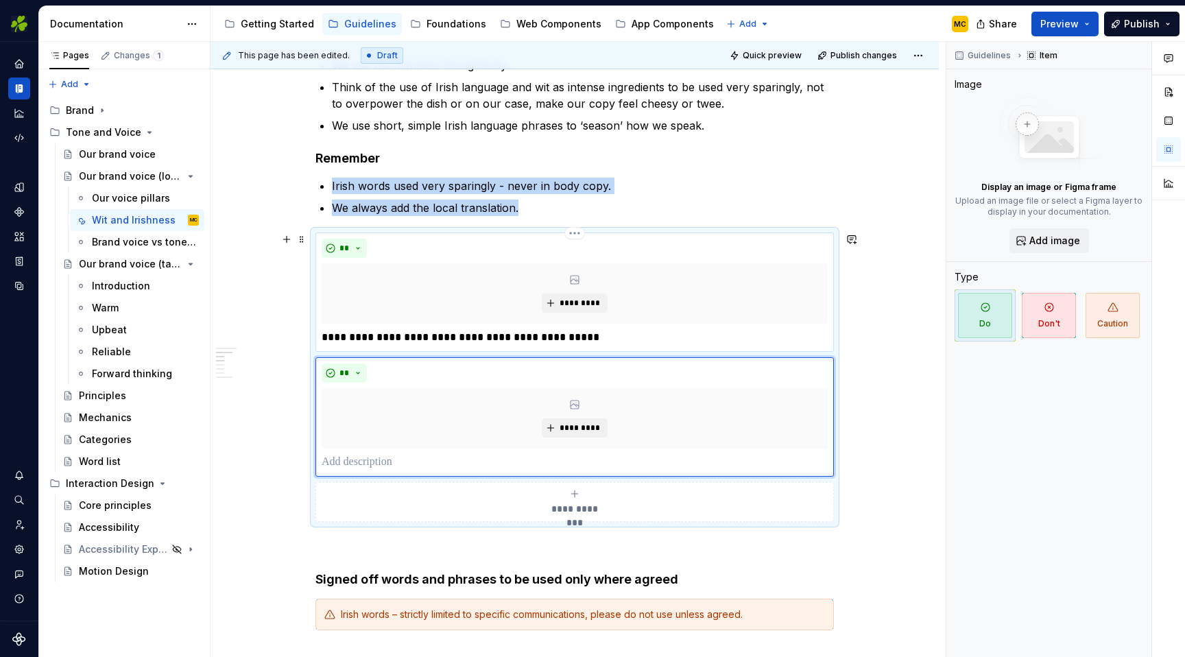
click at [586, 339] on p "**********" at bounding box center [575, 337] width 506 height 16
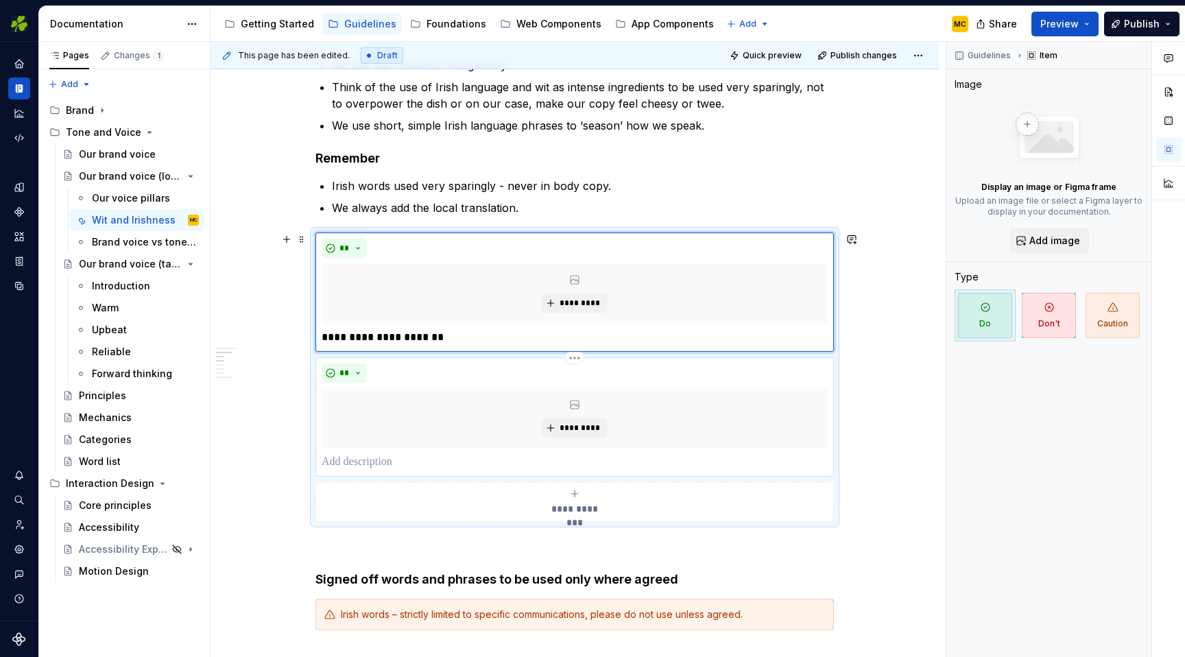
click at [466, 457] on p at bounding box center [575, 462] width 506 height 16
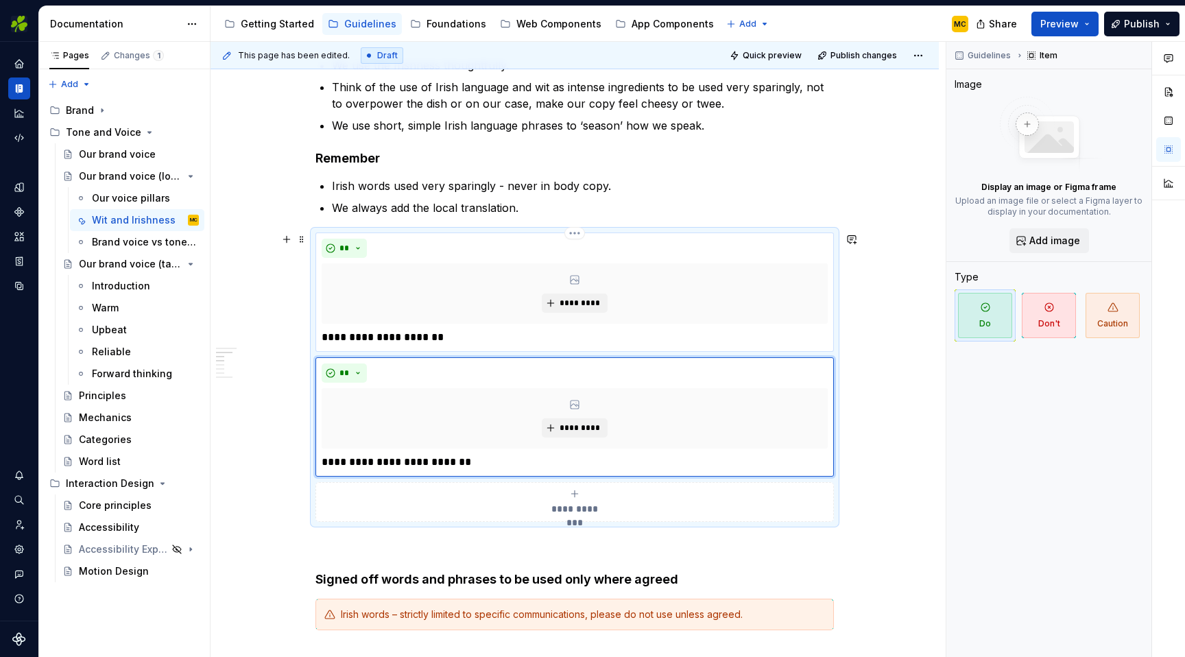
click at [496, 334] on p "**********" at bounding box center [575, 337] width 506 height 16
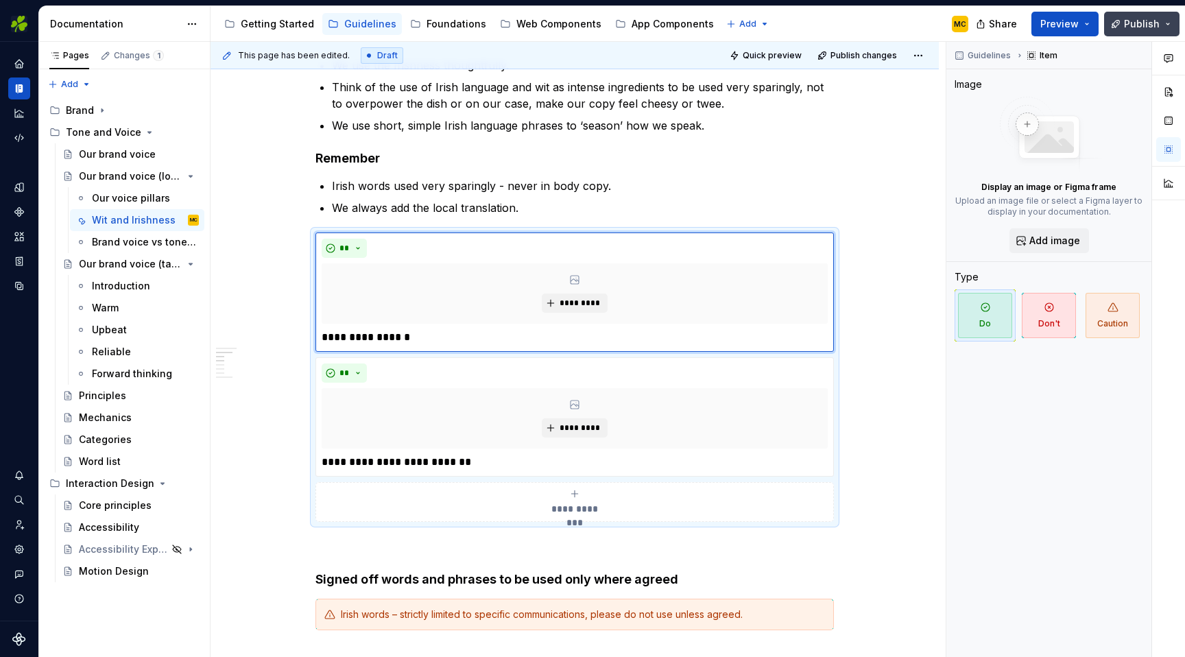
click at [1139, 26] on span "Publish" at bounding box center [1142, 24] width 36 height 14
click at [880, 36] on div "Accessibility guide for tree Page tree. Navigate the tree with the arrow keys. …" at bounding box center [594, 24] width 769 height 36
click at [868, 55] on span "Publish changes" at bounding box center [863, 55] width 67 height 11
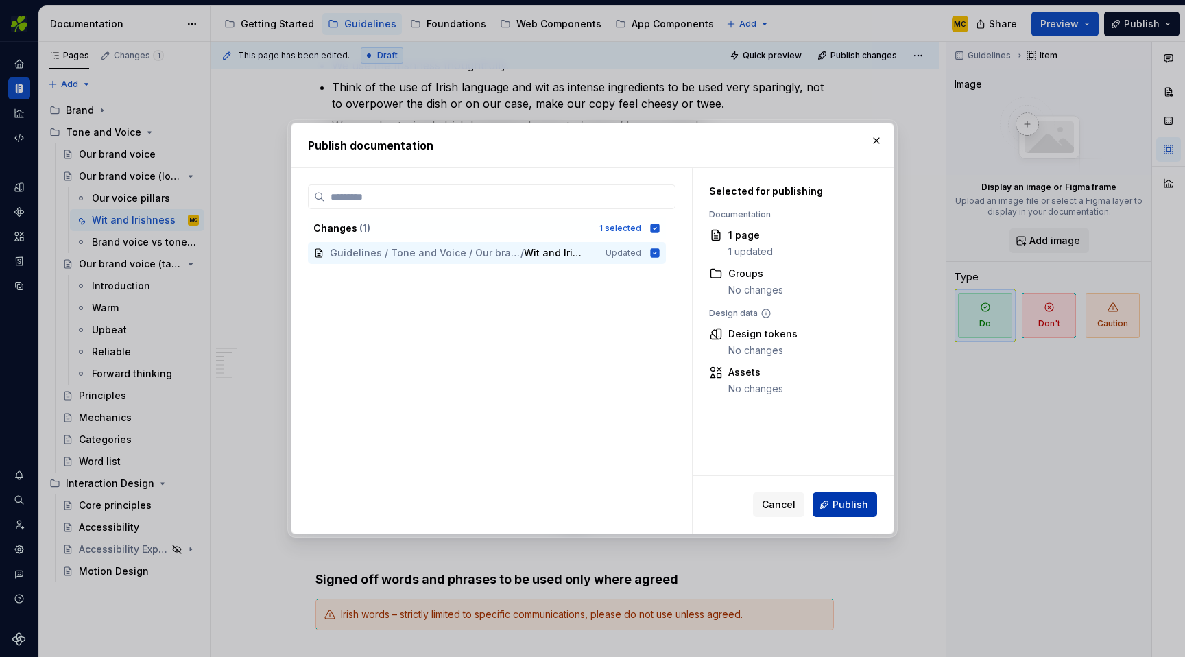
click at [837, 503] on span "Publish" at bounding box center [850, 505] width 36 height 14
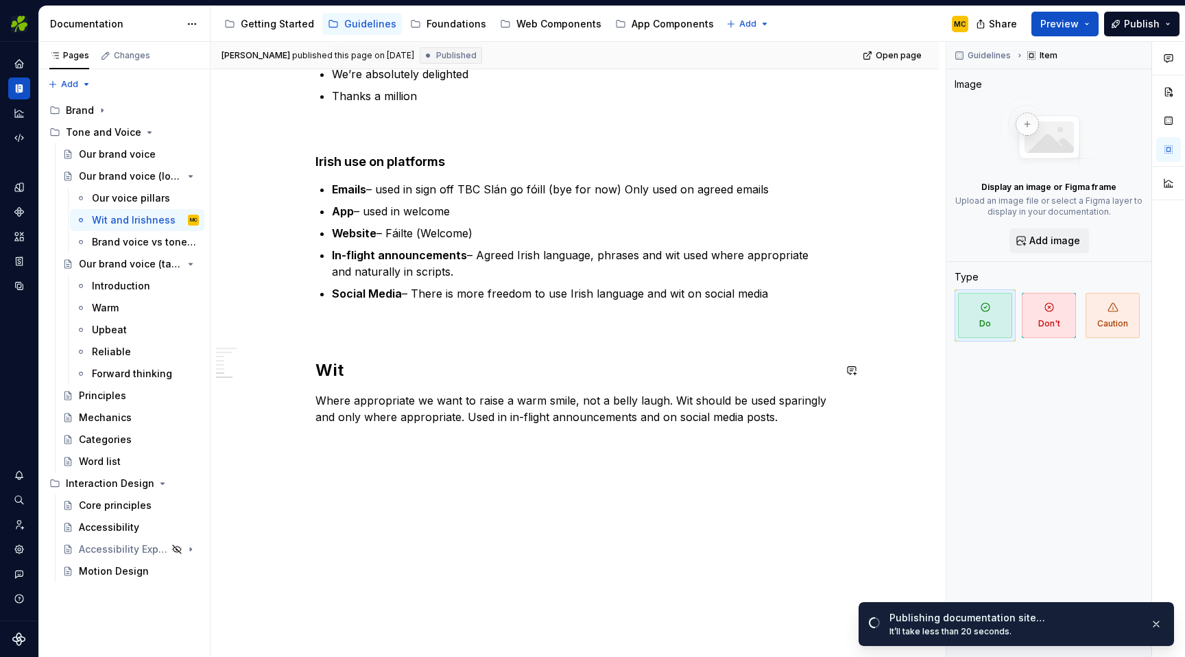
scroll to position [1170, 0]
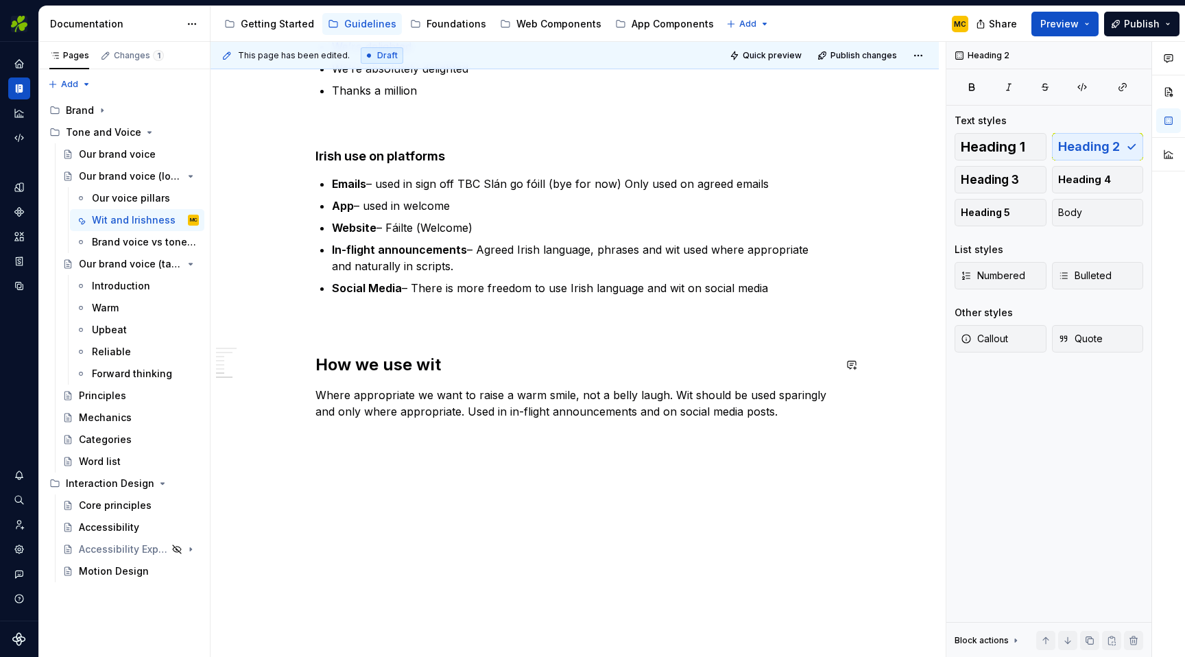
click at [372, 372] on h2 "How we use wit" at bounding box center [574, 365] width 518 height 22
click at [837, 53] on button "Publish changes" at bounding box center [858, 55] width 90 height 19
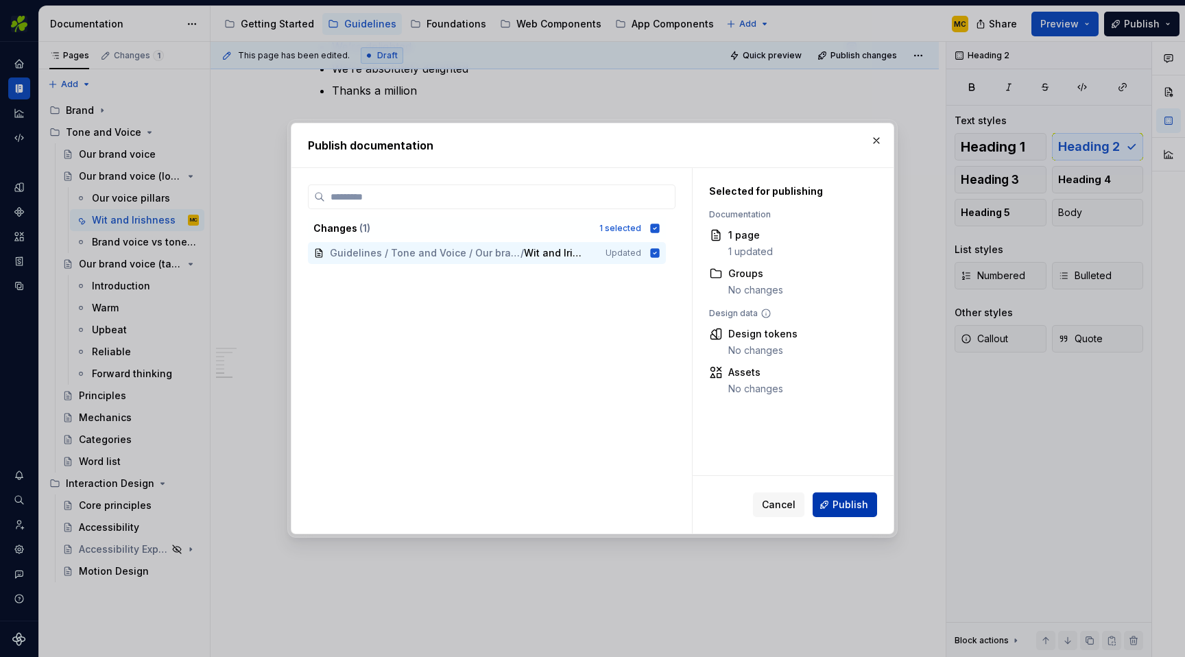
click at [825, 501] on button "Publish" at bounding box center [844, 504] width 64 height 25
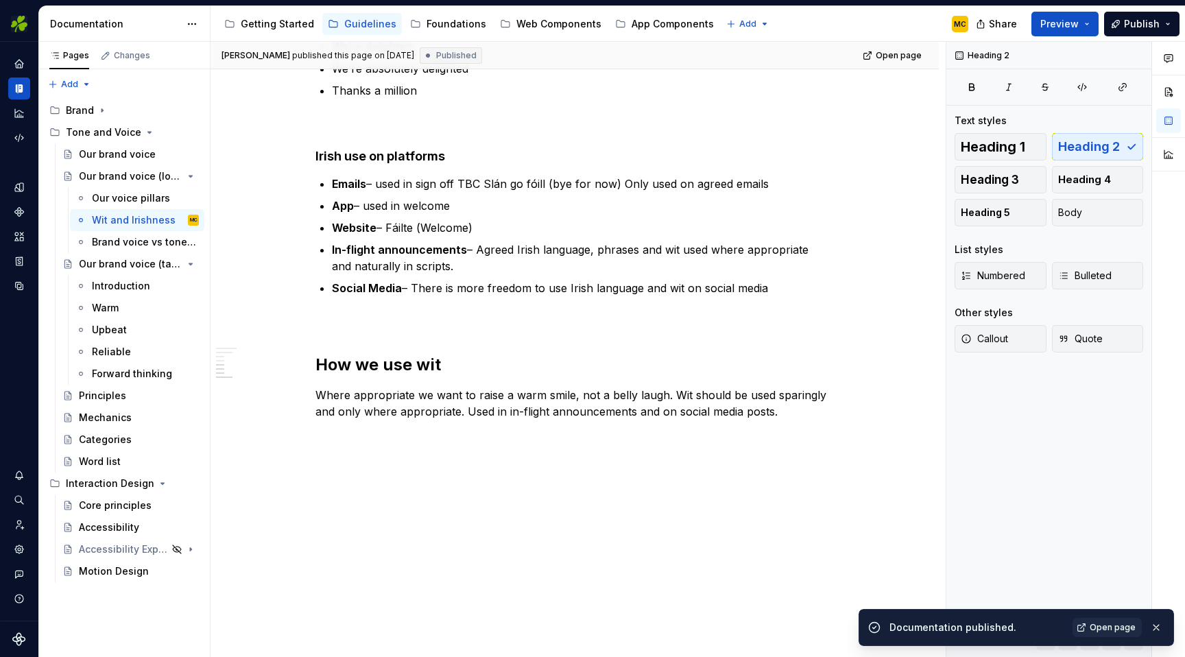
scroll to position [0, 0]
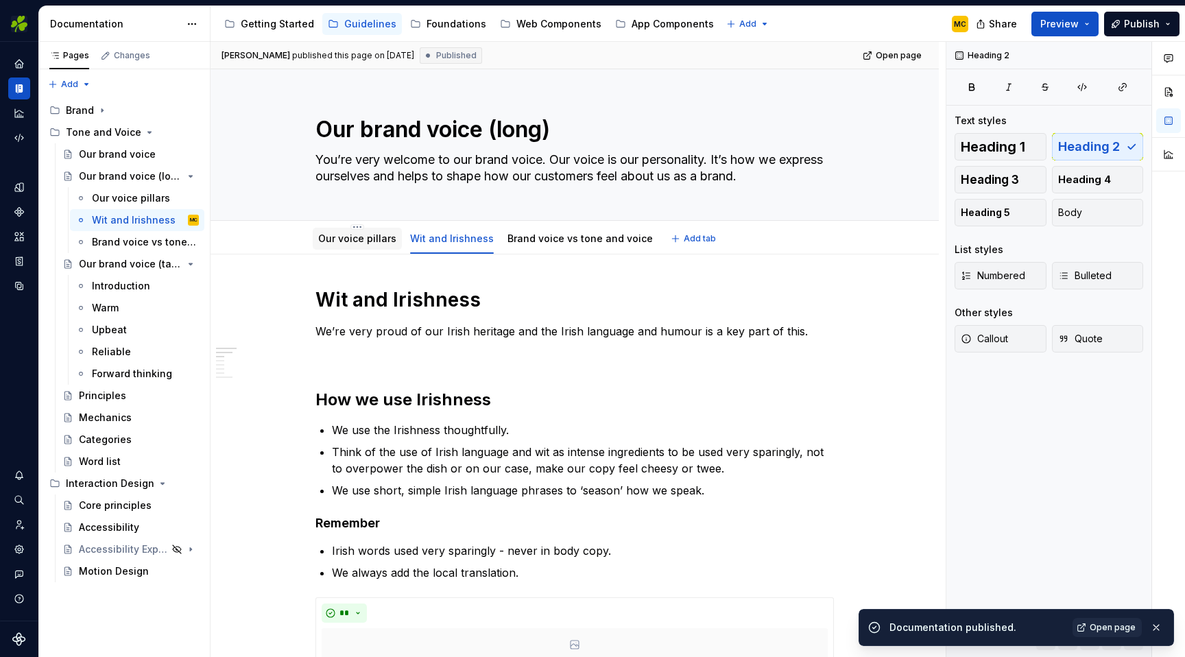
click at [357, 236] on link "Our voice pillars" at bounding box center [357, 238] width 78 height 12
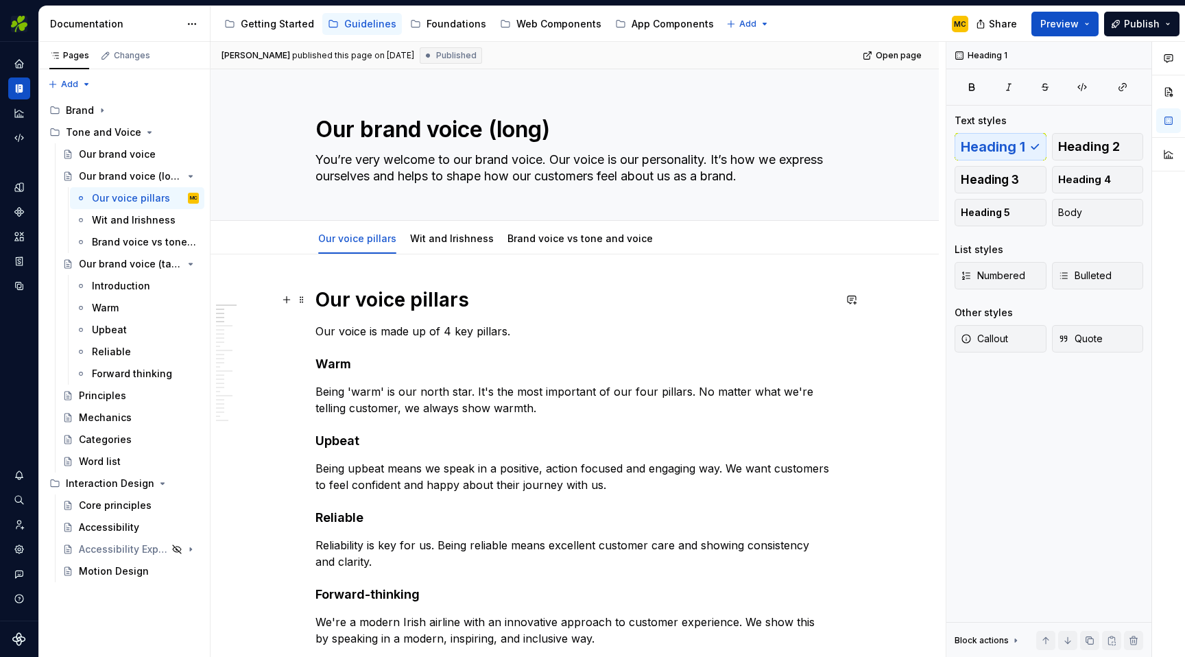
click at [399, 307] on h1 "Our voice pillars" at bounding box center [574, 299] width 518 height 25
click at [452, 237] on link "Wit and Irishness" at bounding box center [452, 238] width 84 height 12
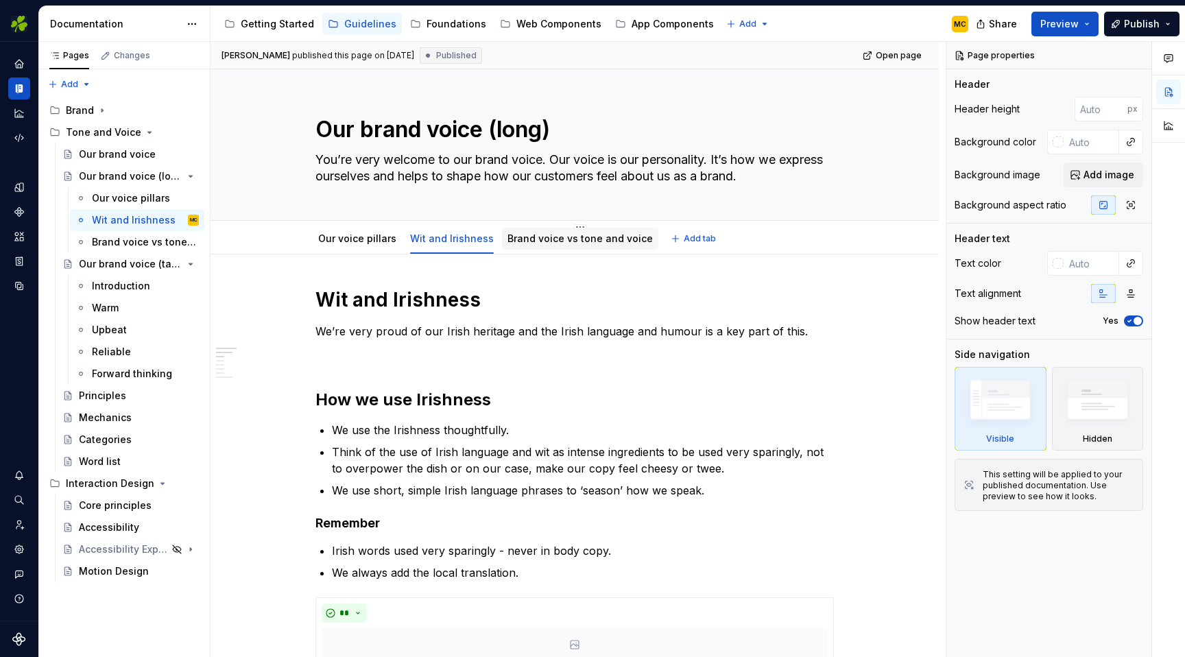
click at [556, 244] on link "Brand voice vs tone and voice" at bounding box center [579, 238] width 145 height 12
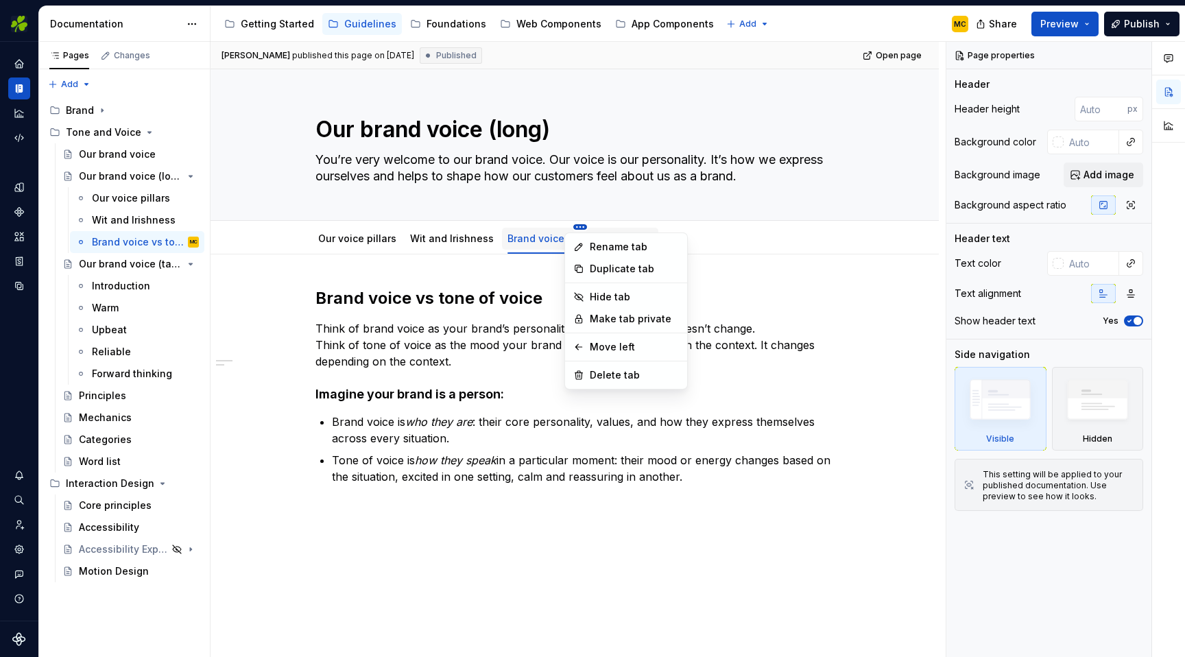
click at [570, 229] on html "EI Design MC Dataset Aer Lingus Documentation Accessibility guide for tree Page…" at bounding box center [592, 328] width 1185 height 657
type textarea "*"
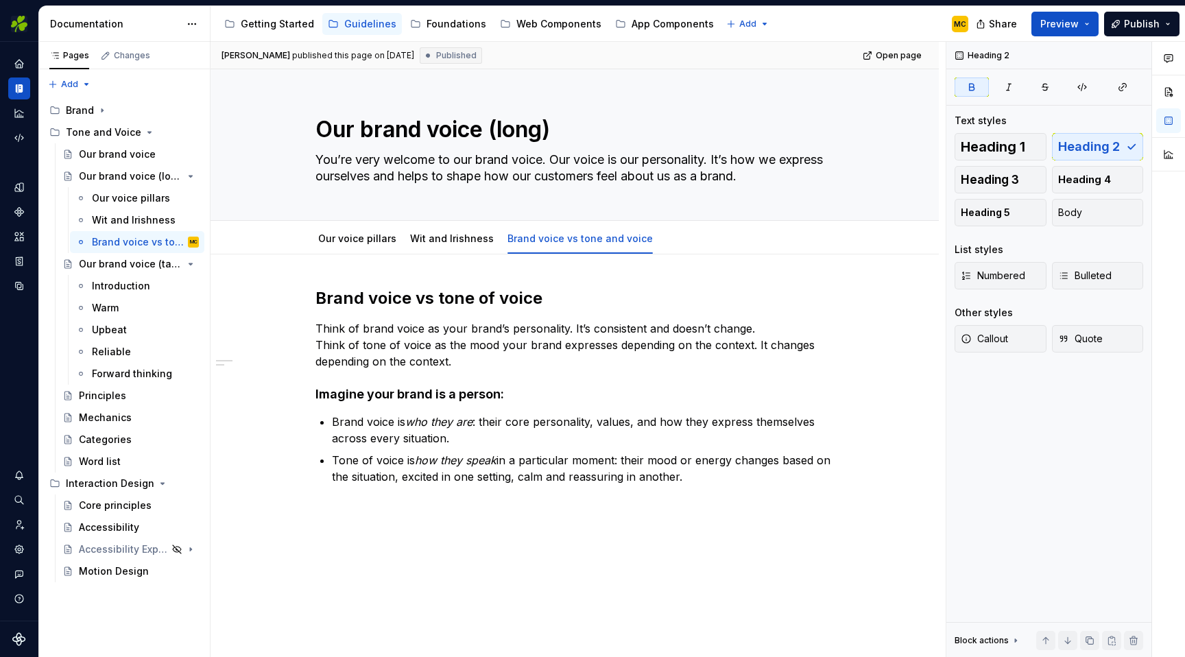
click at [505, 291] on html "EI Design MC Dataset Aer Lingus Documentation Accessibility guide for tree Page…" at bounding box center [592, 328] width 1185 height 657
click at [565, 298] on h2 "Brand voice vs tone of voice" at bounding box center [574, 298] width 518 height 22
click at [514, 398] on h4 "Imagine your brand is a person:" at bounding box center [574, 394] width 518 height 16
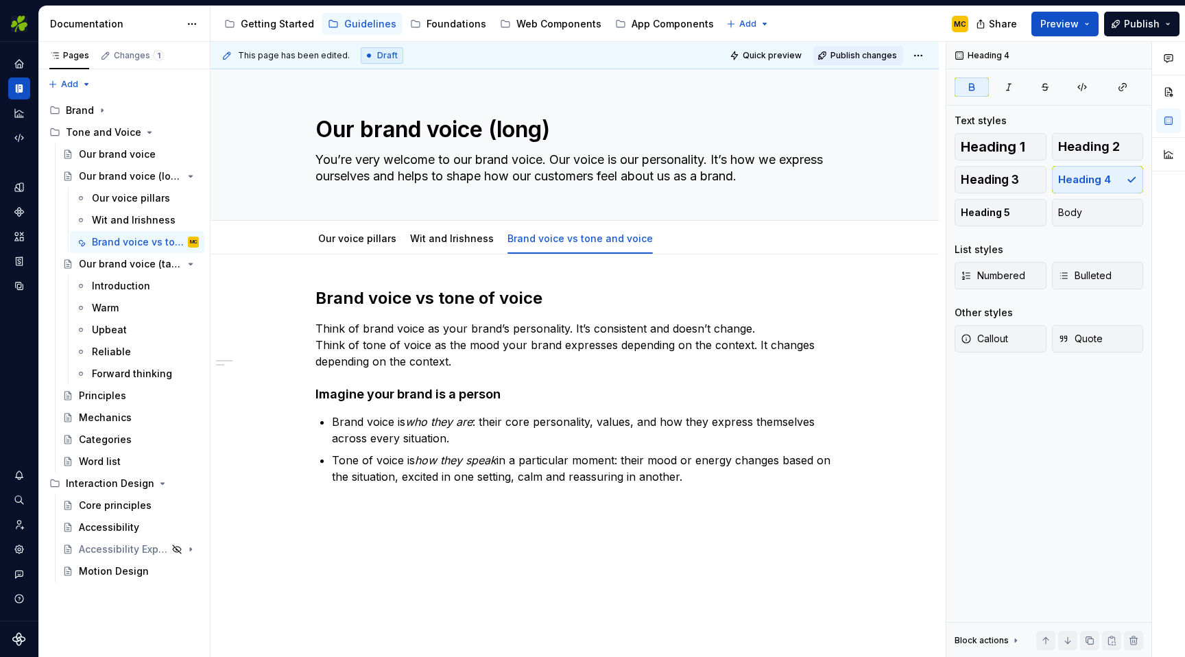
click at [873, 55] on span "Publish changes" at bounding box center [863, 55] width 67 height 11
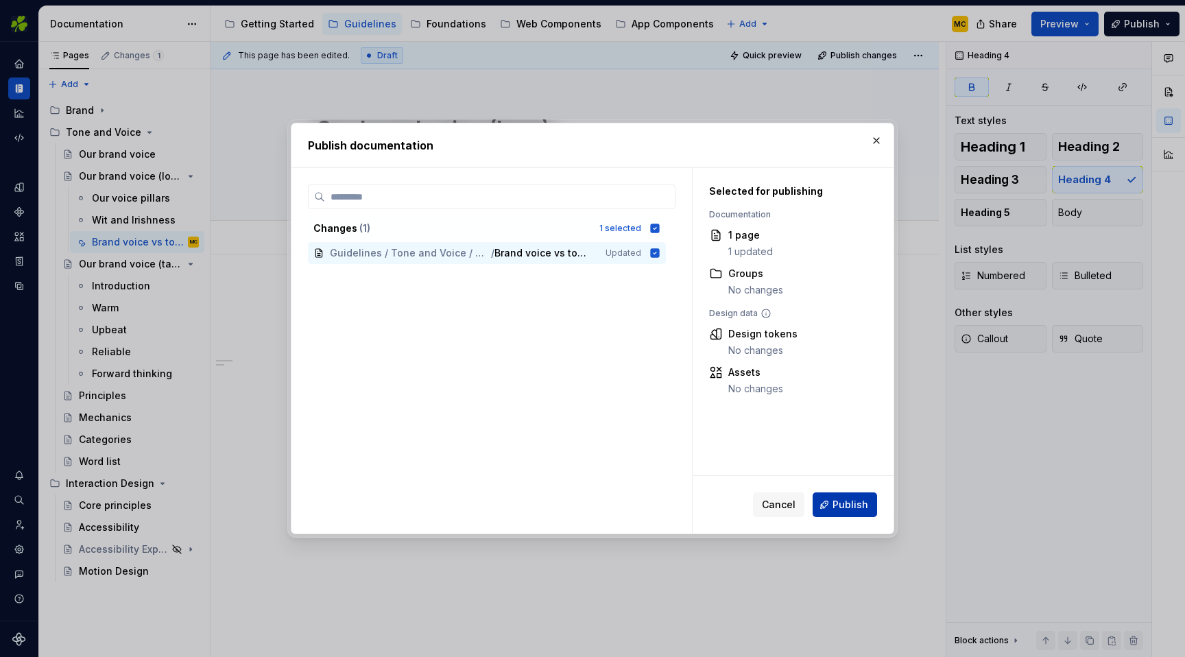
click at [862, 508] on span "Publish" at bounding box center [850, 505] width 36 height 14
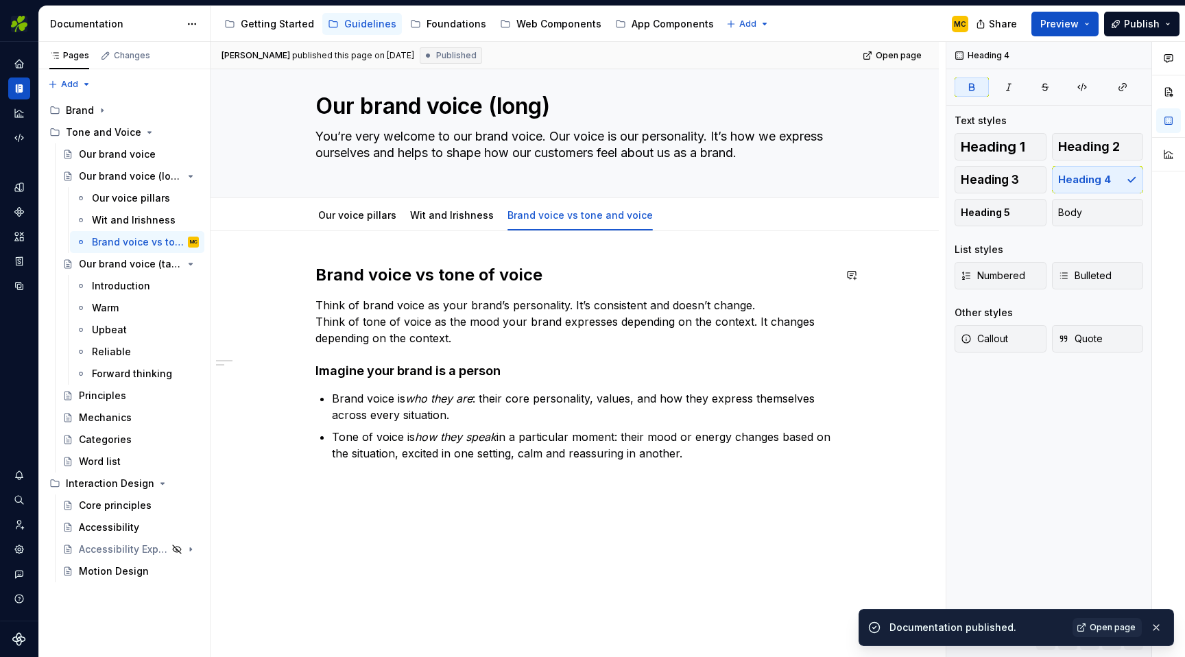
scroll to position [34, 0]
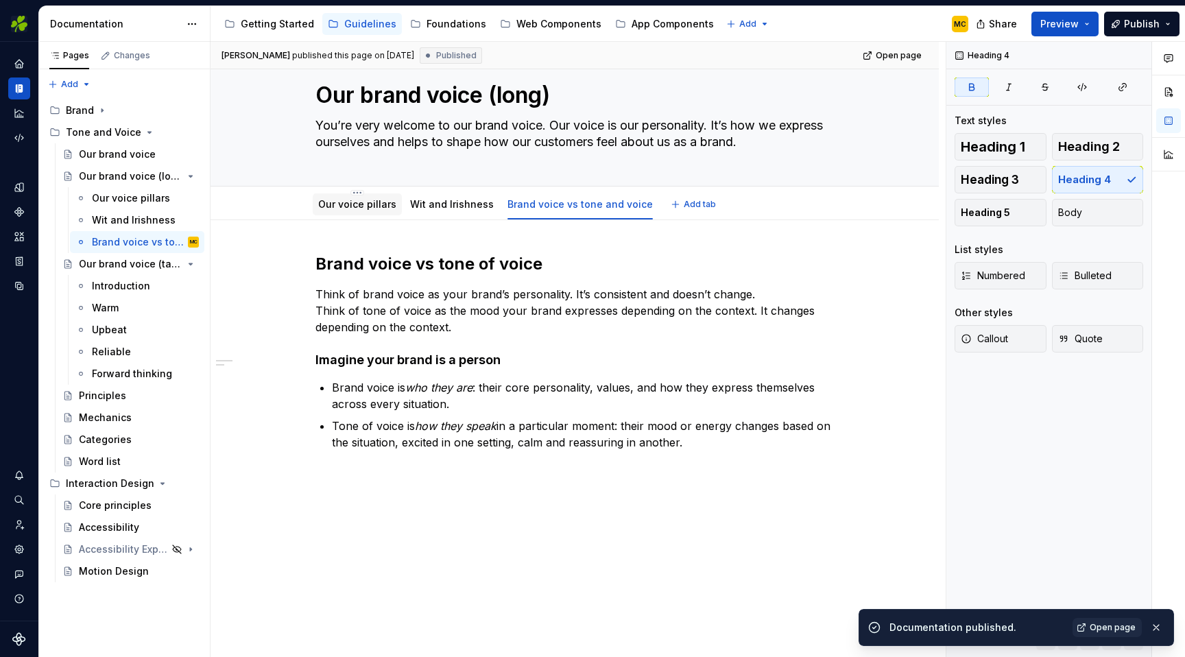
click at [357, 204] on link "Our voice pillars" at bounding box center [357, 204] width 78 height 12
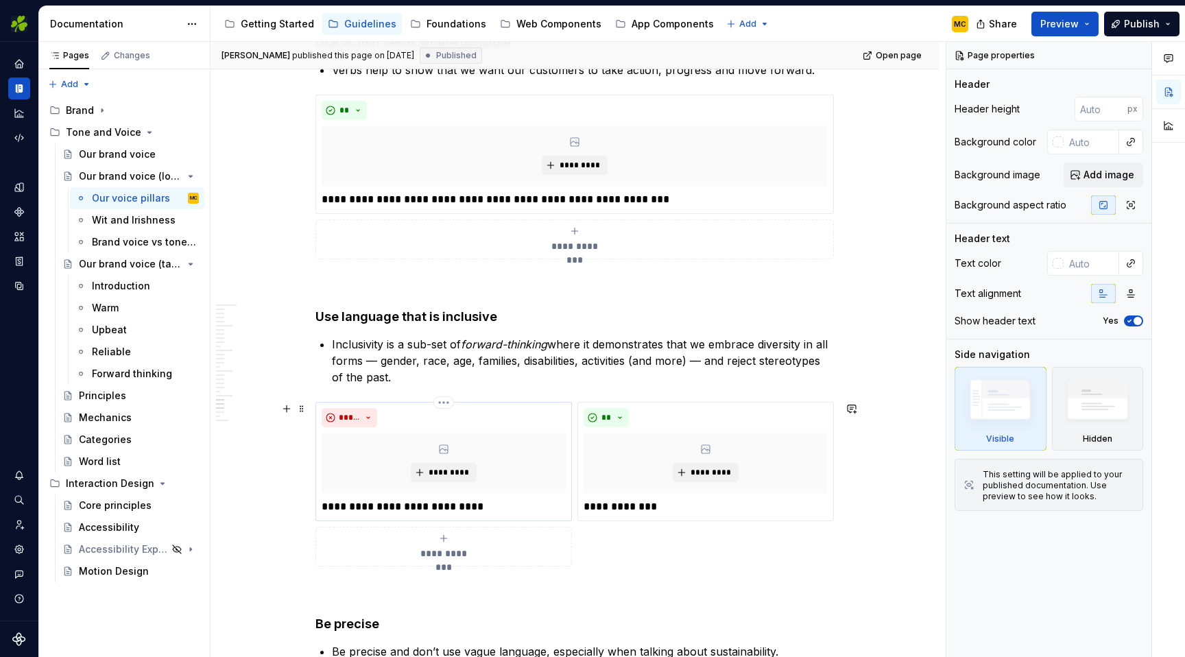
scroll to position [5591, 0]
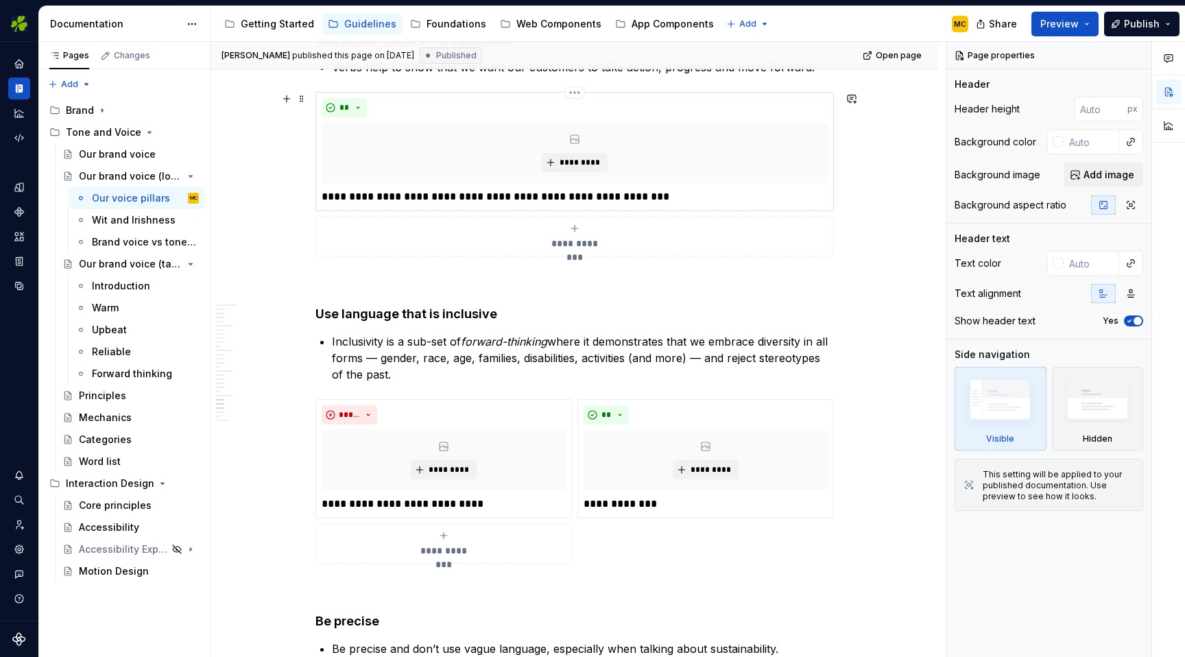
click at [714, 197] on p "**********" at bounding box center [575, 197] width 506 height 16
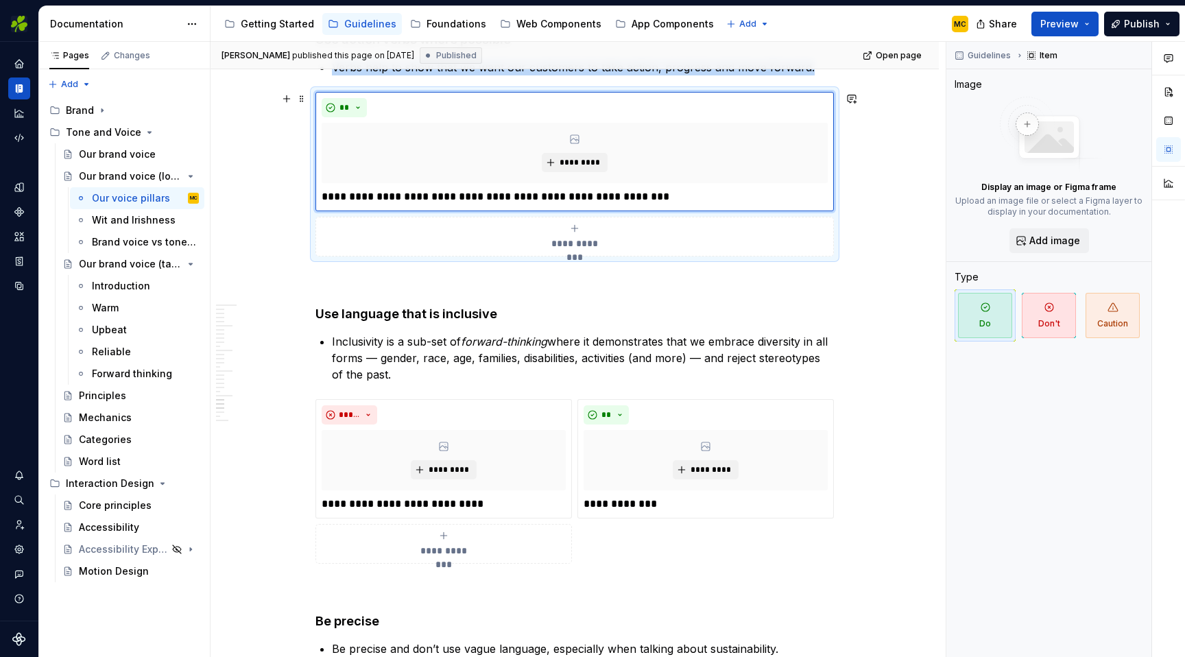
click at [834, 232] on div "**********" at bounding box center [574, 174] width 518 height 165
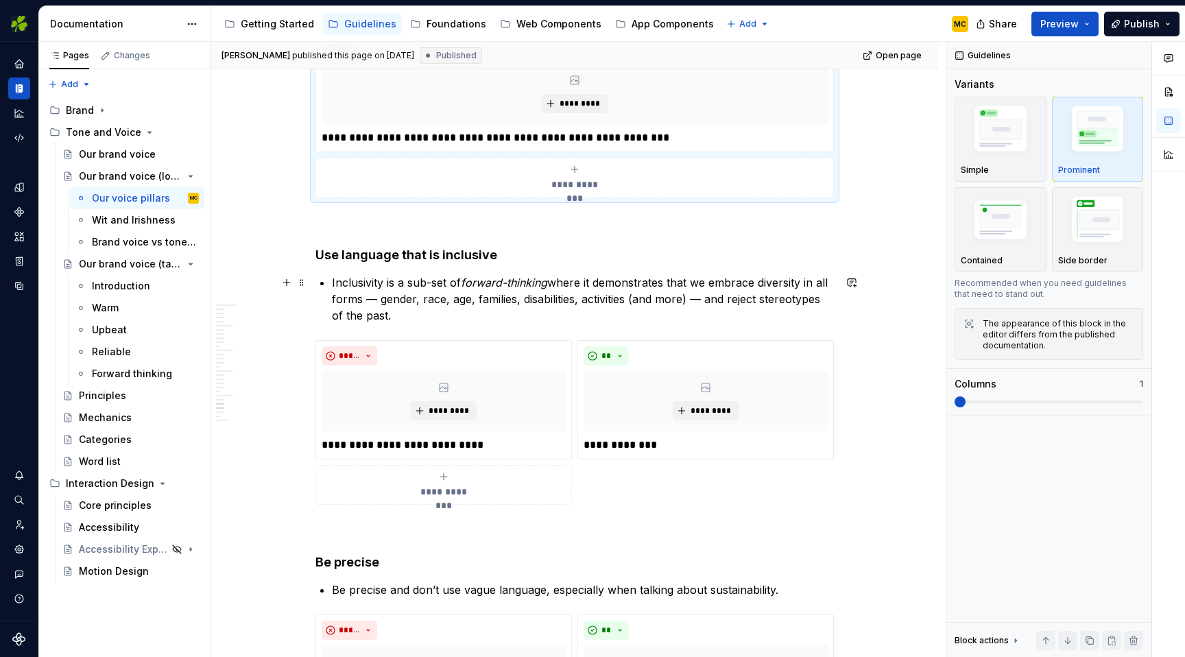
scroll to position [5654, 0]
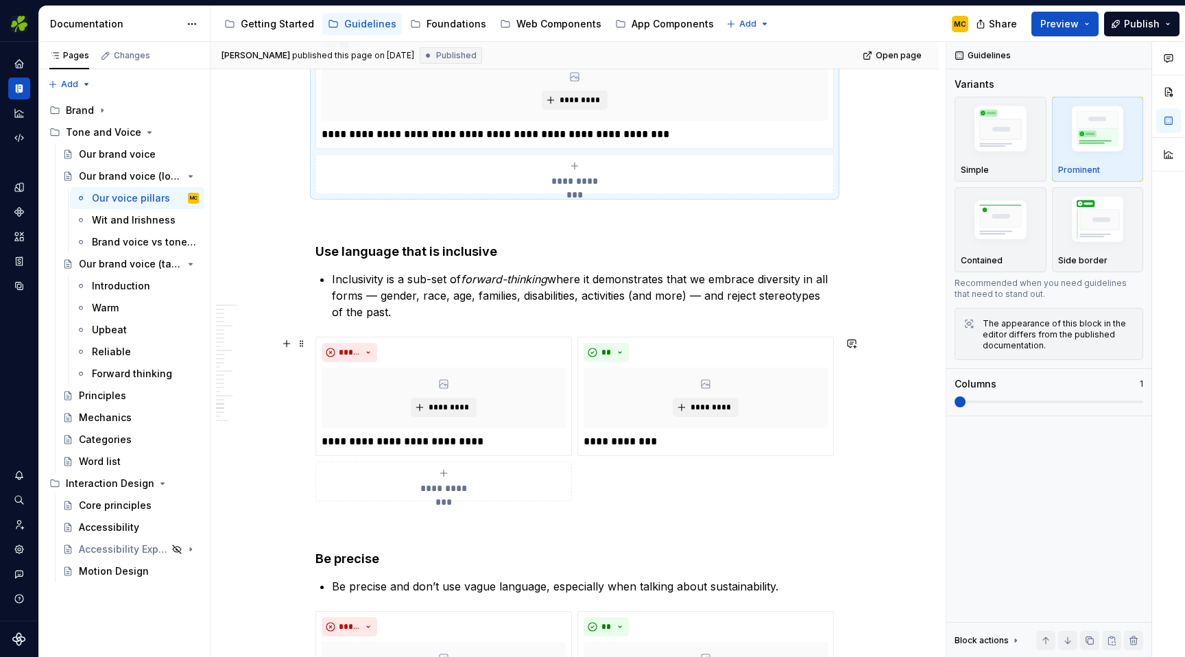
click at [834, 400] on div "**********" at bounding box center [574, 419] width 518 height 165
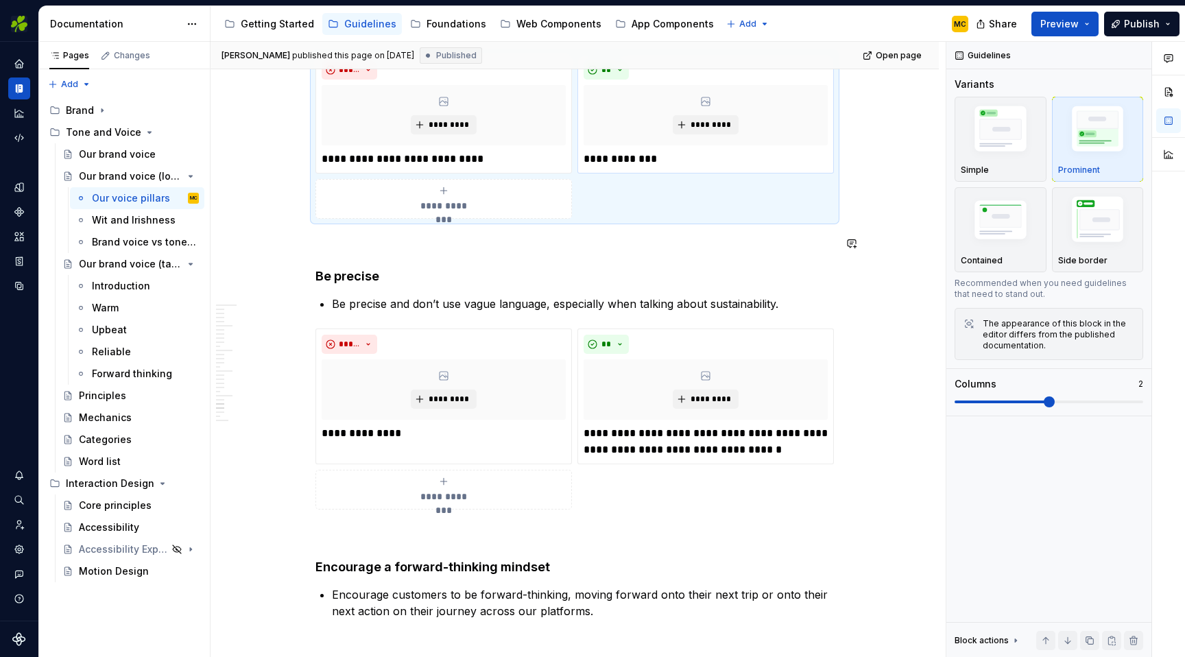
scroll to position [6017, 0]
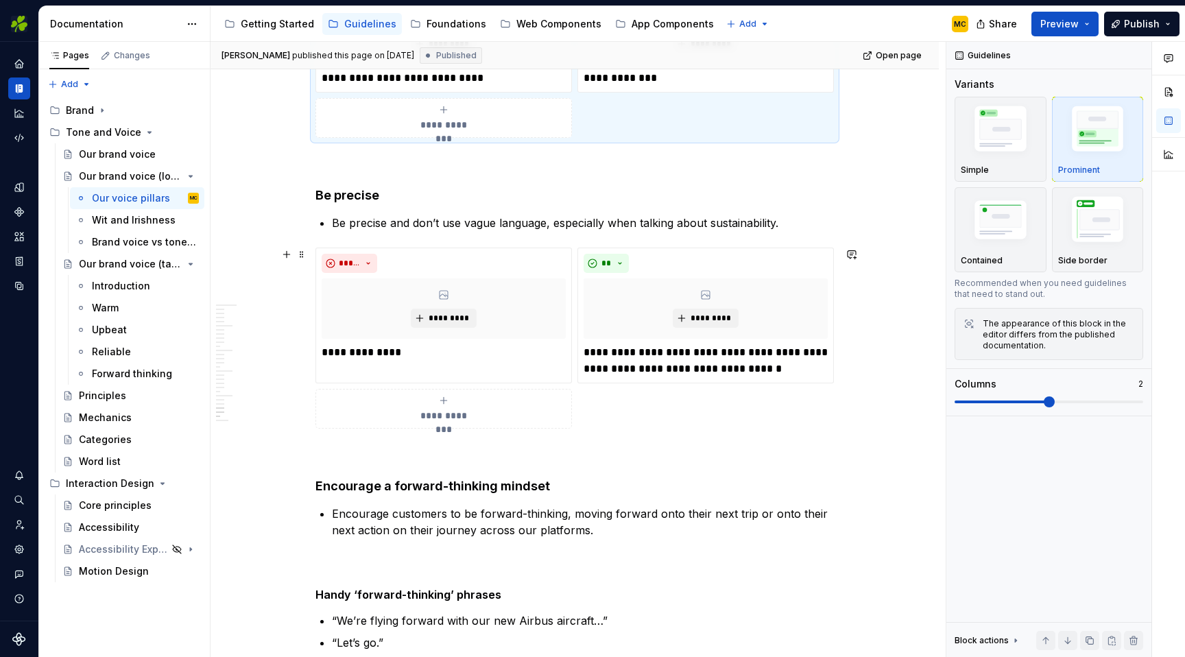
click at [834, 375] on div "**********" at bounding box center [574, 338] width 518 height 181
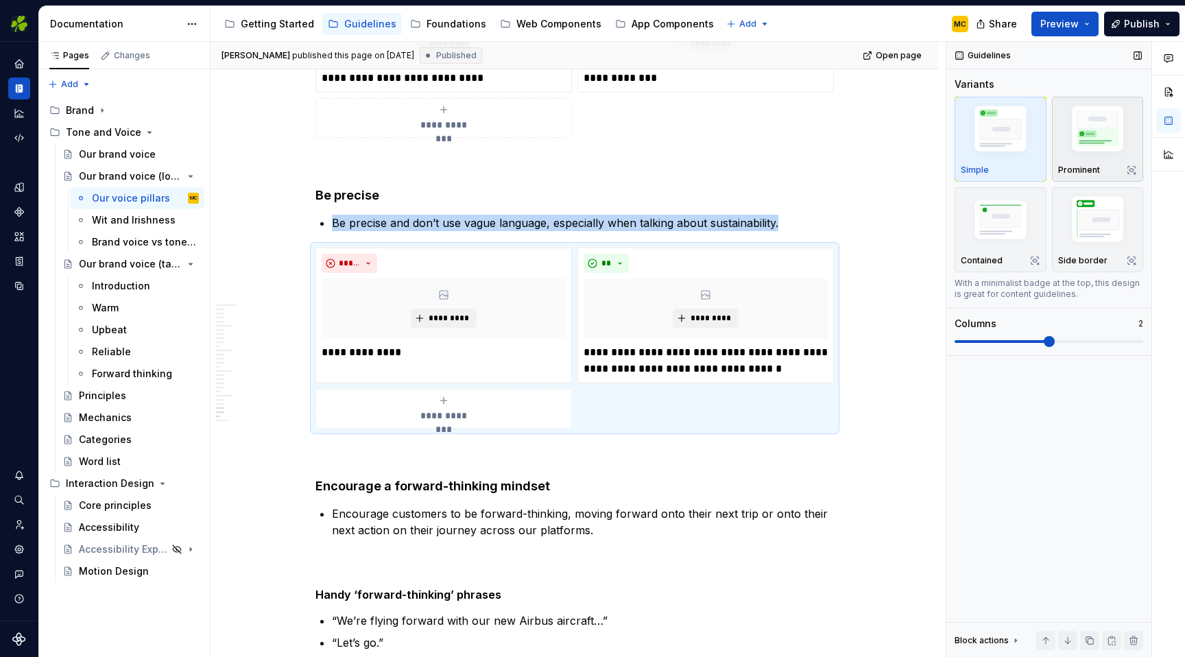
click at [1089, 130] on img "button" at bounding box center [1098, 131] width 80 height 60
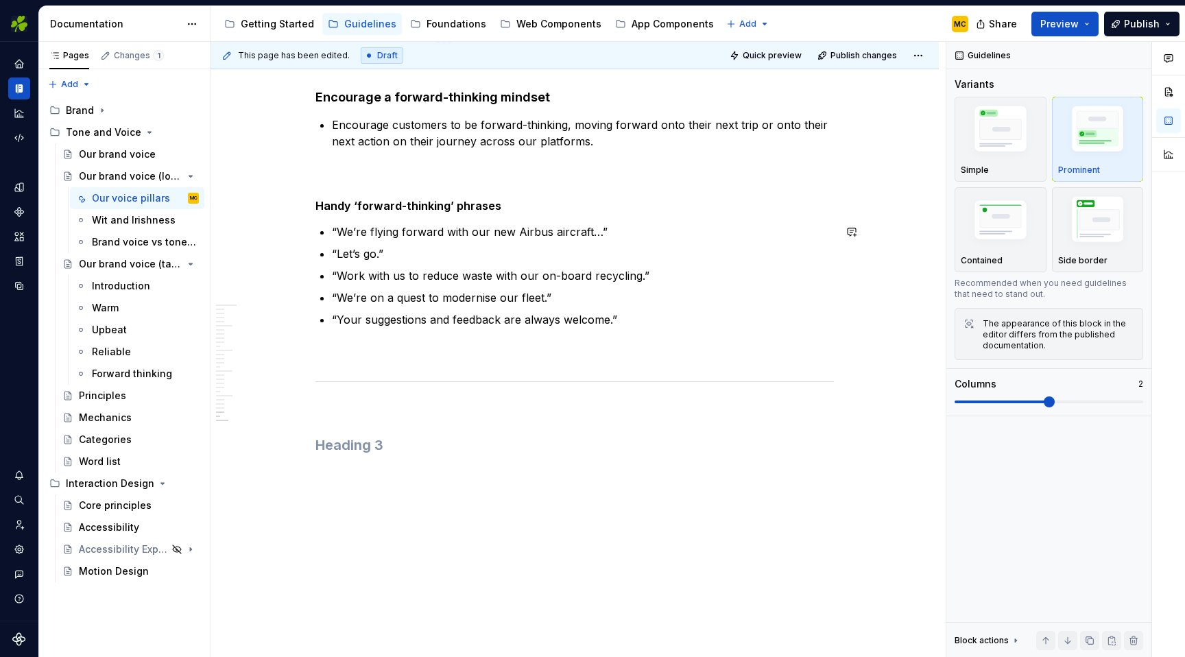
scroll to position [6416, 0]
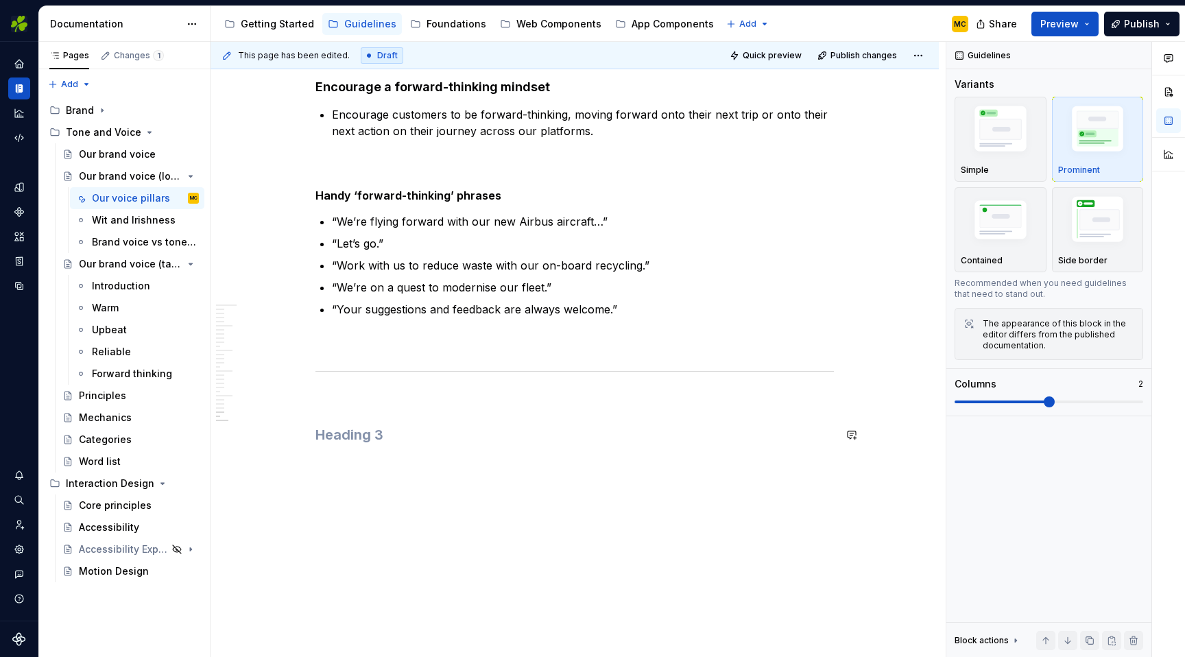
click at [535, 439] on h3 at bounding box center [574, 434] width 518 height 19
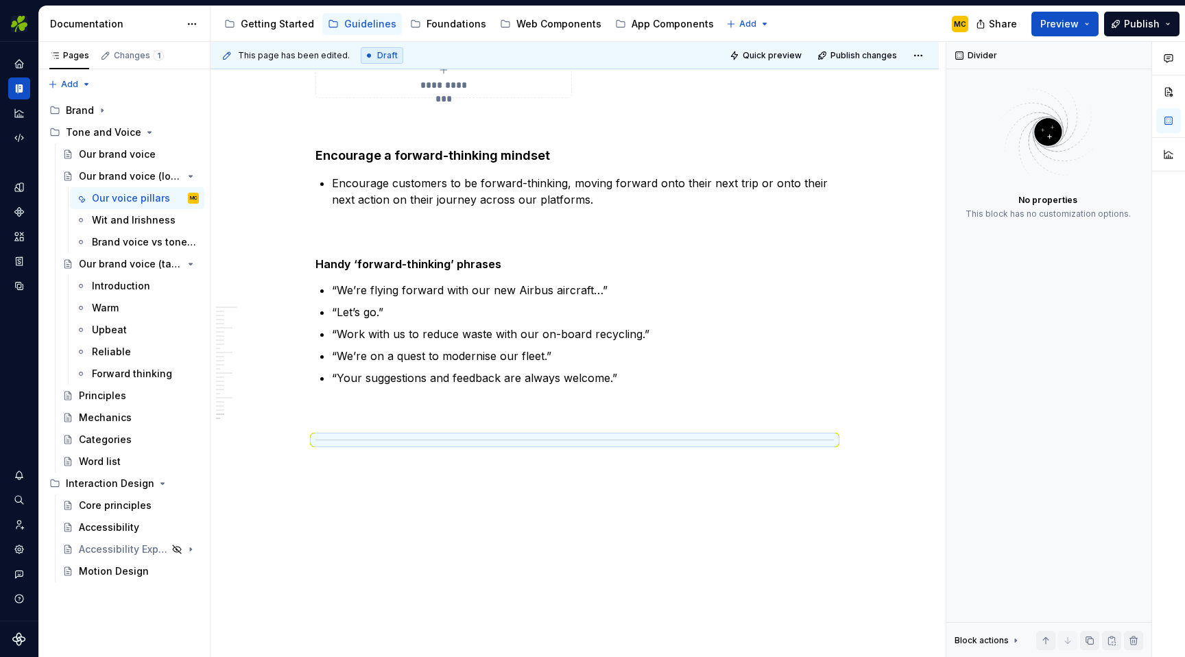
scroll to position [6322, 0]
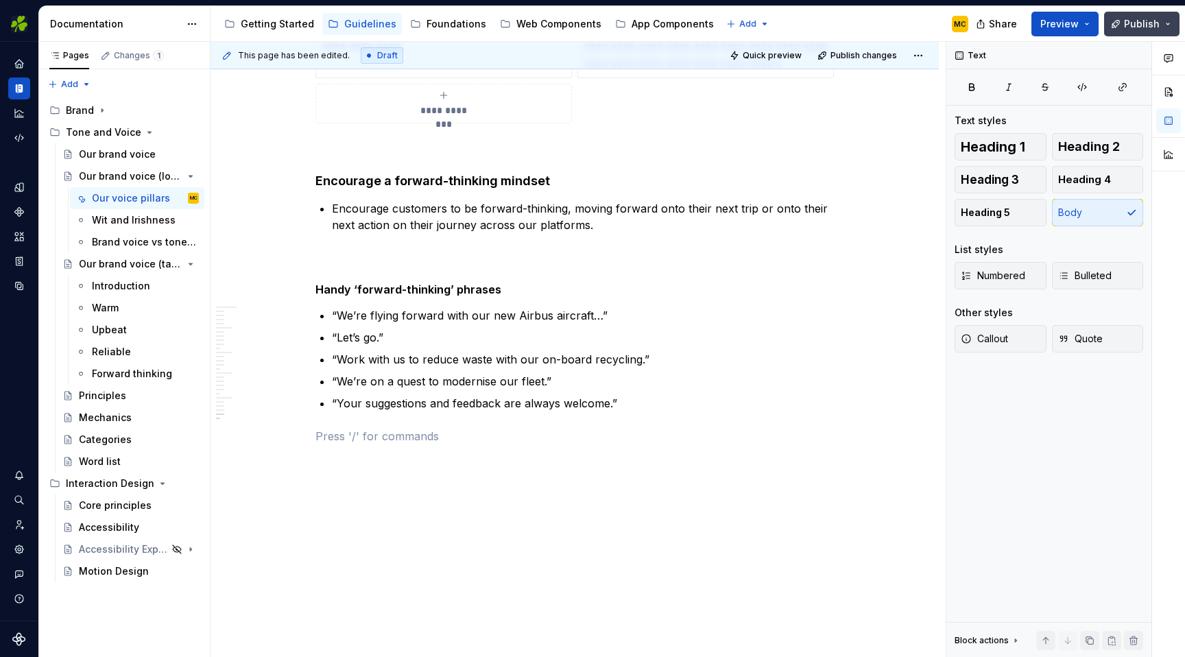
click at [1138, 27] on span "Publish" at bounding box center [1142, 24] width 36 height 14
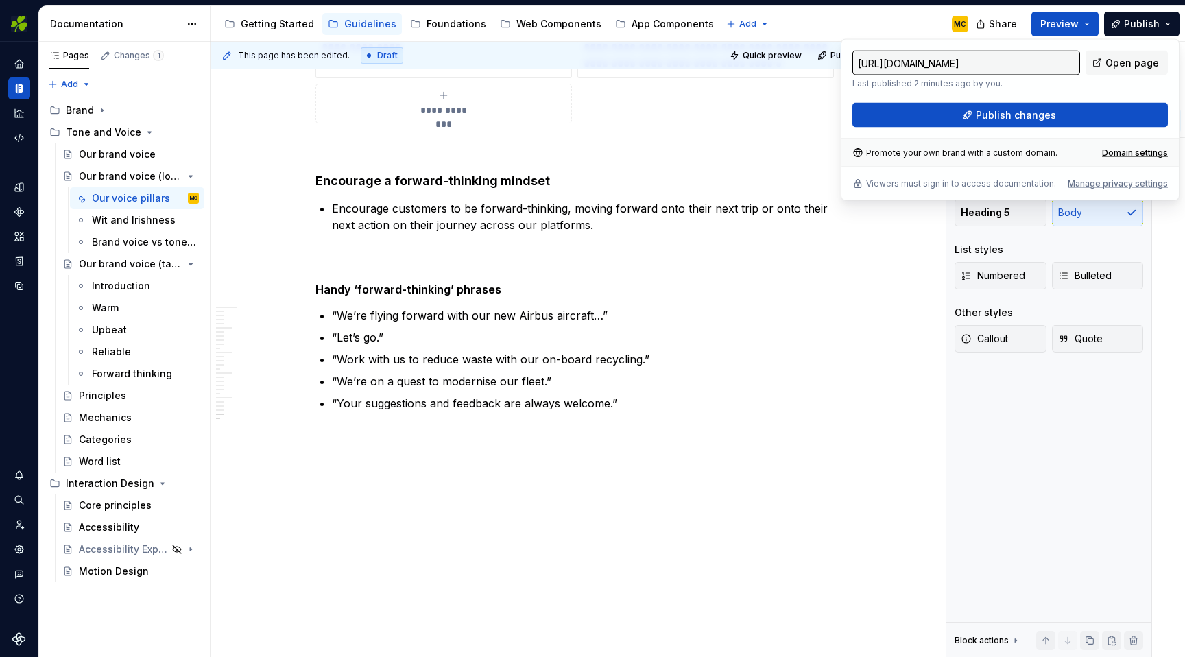
click at [809, 119] on div "**********" at bounding box center [574, 32] width 518 height 181
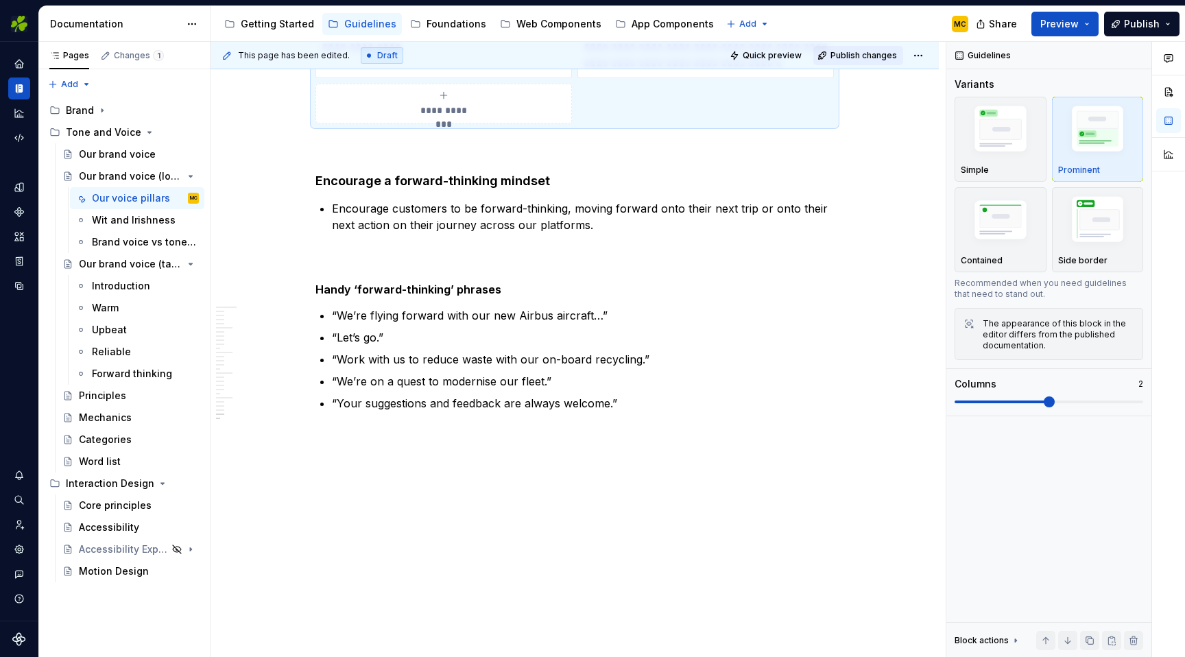
click at [874, 57] on span "Publish changes" at bounding box center [863, 55] width 67 height 11
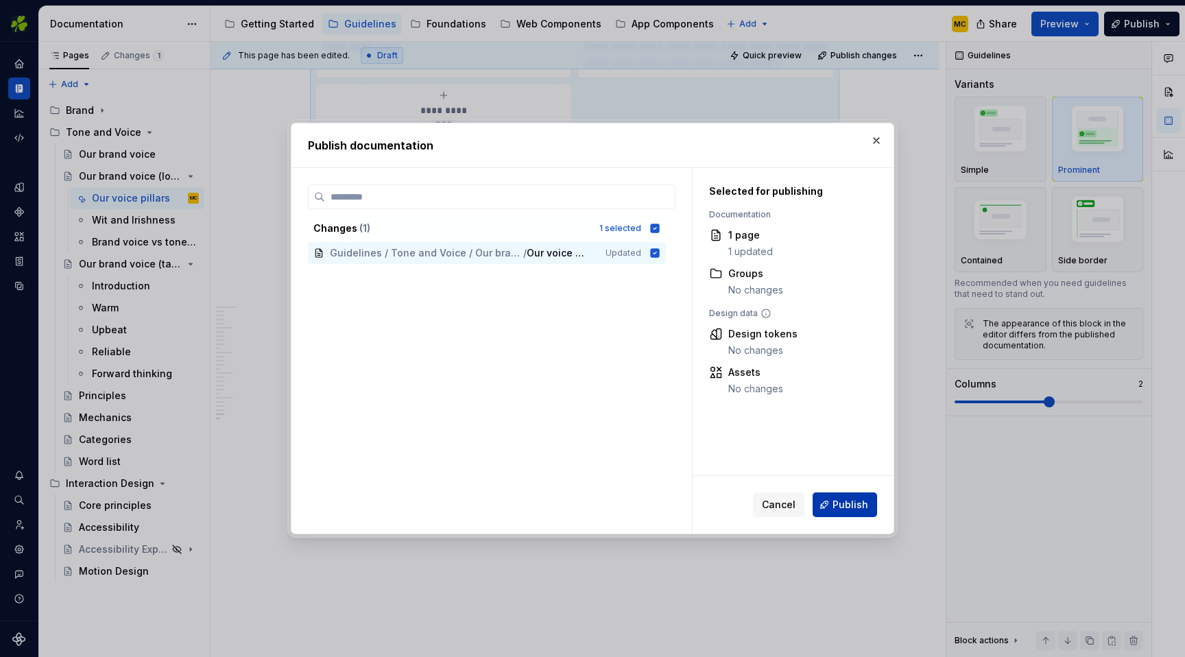
click at [849, 506] on span "Publish" at bounding box center [850, 505] width 36 height 14
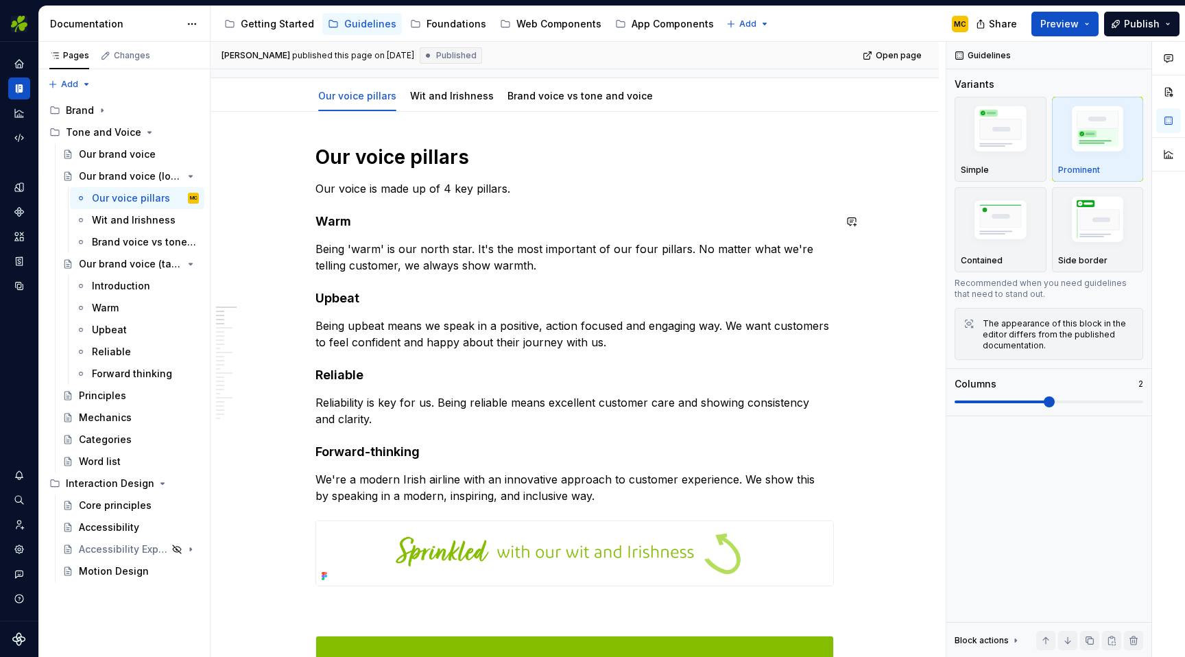
scroll to position [135, 0]
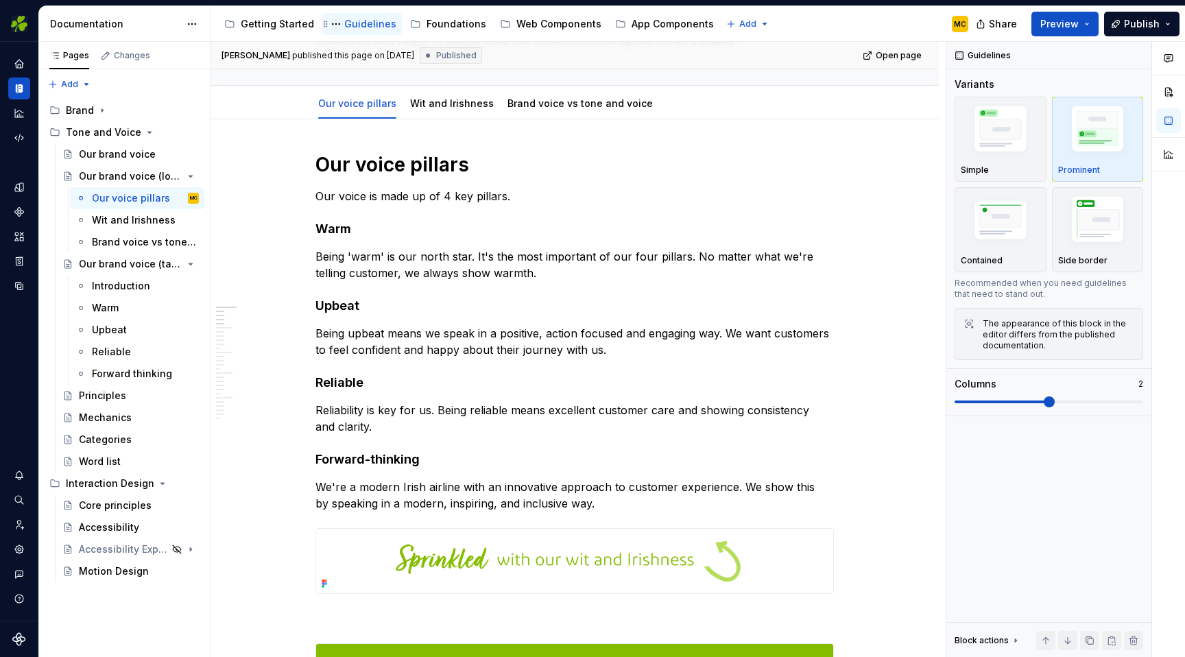
click at [365, 25] on div "Guidelines" at bounding box center [370, 24] width 52 height 14
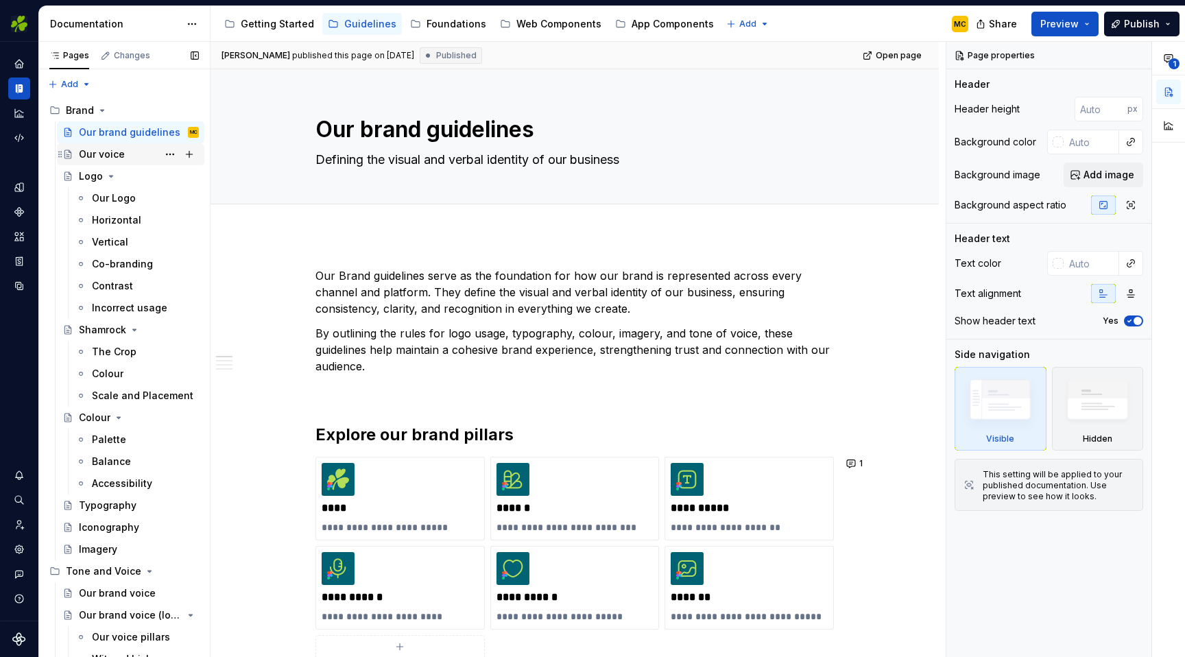
click at [132, 156] on div "Our voice" at bounding box center [139, 154] width 120 height 19
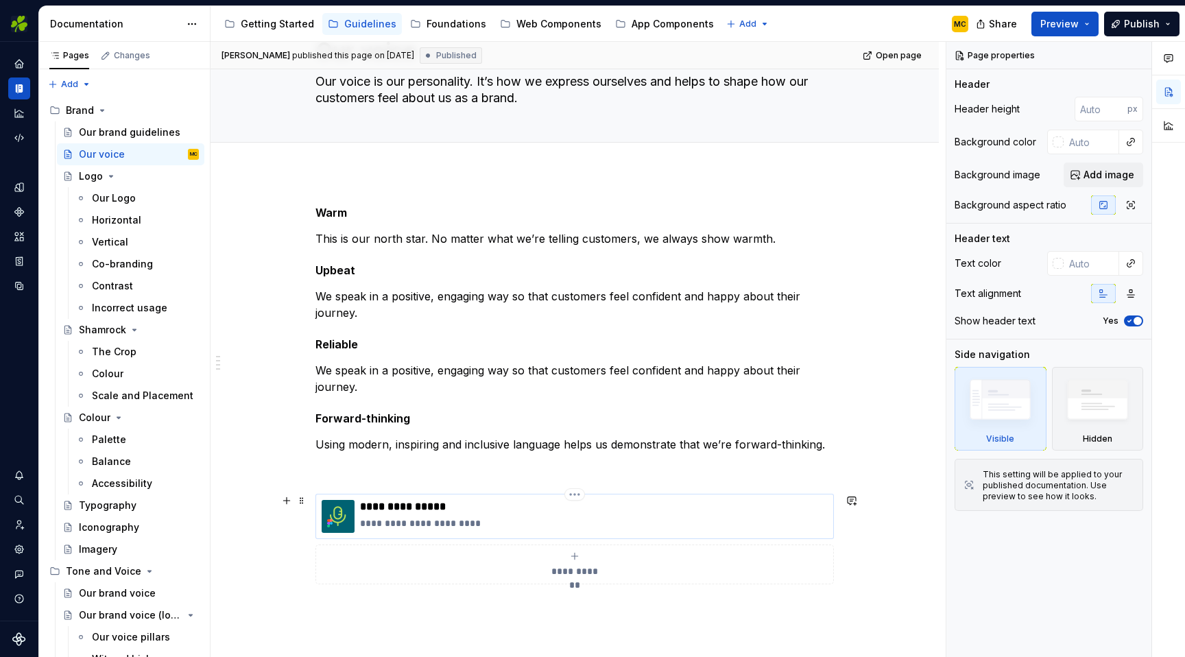
scroll to position [79, 0]
click at [704, 521] on p "**********" at bounding box center [594, 523] width 468 height 14
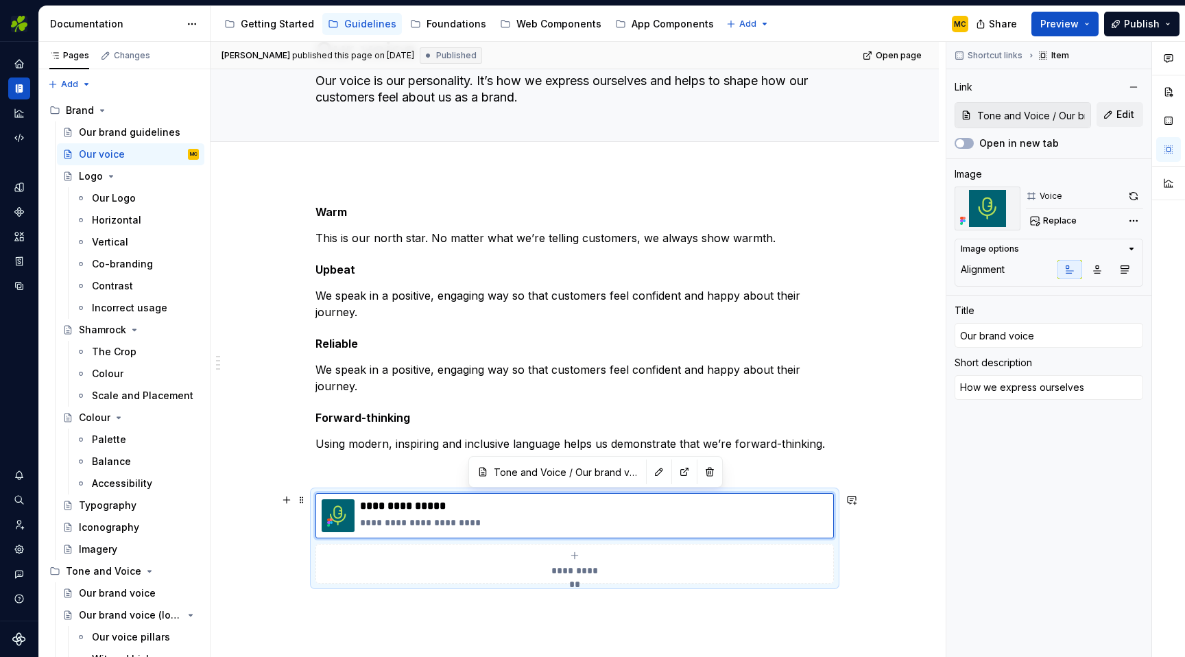
click at [849, 533] on div "**********" at bounding box center [574, 501] width 728 height 658
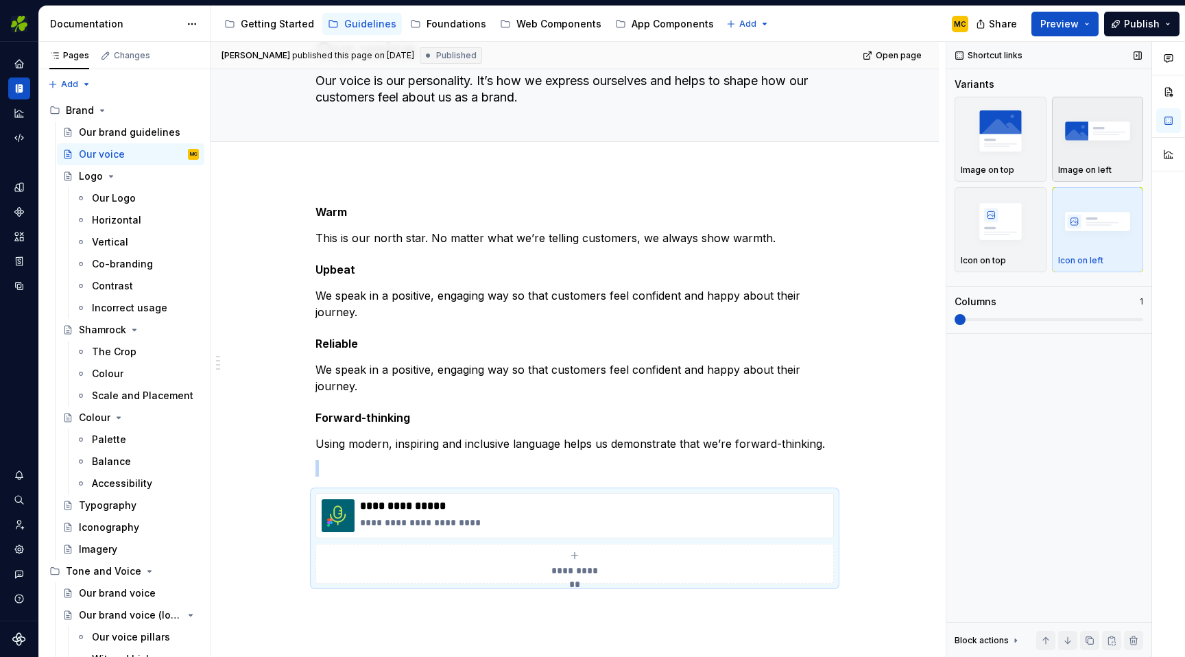
click at [1098, 153] on img "button" at bounding box center [1098, 131] width 80 height 50
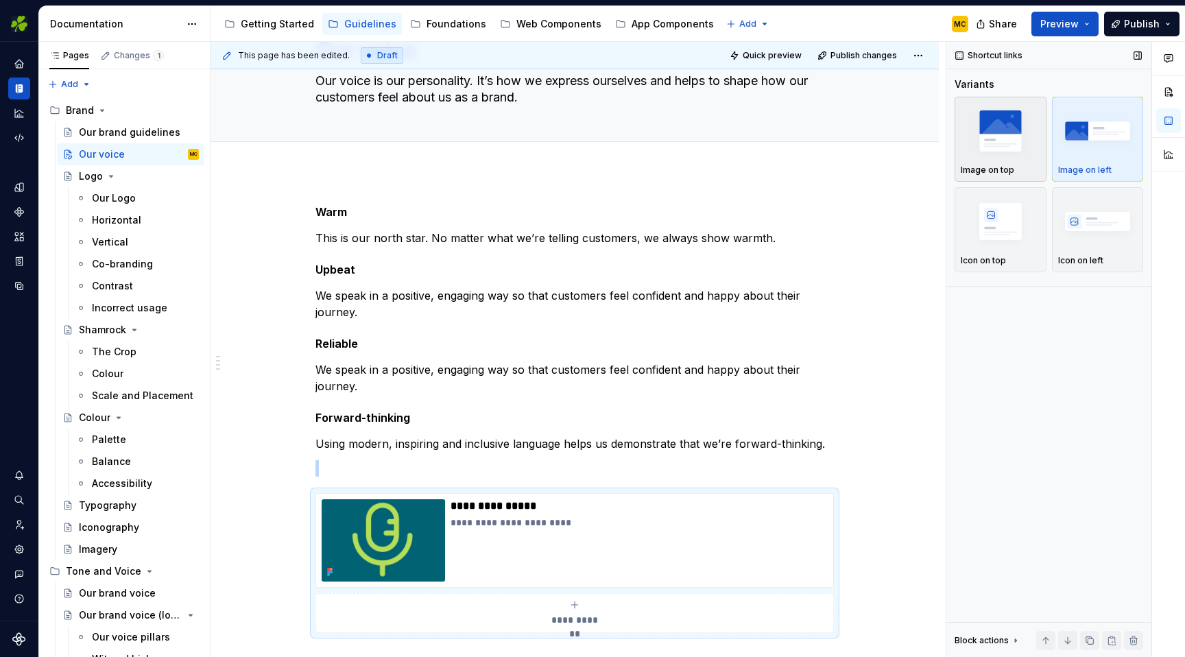
click at [1033, 158] on div "button" at bounding box center [1001, 131] width 80 height 56
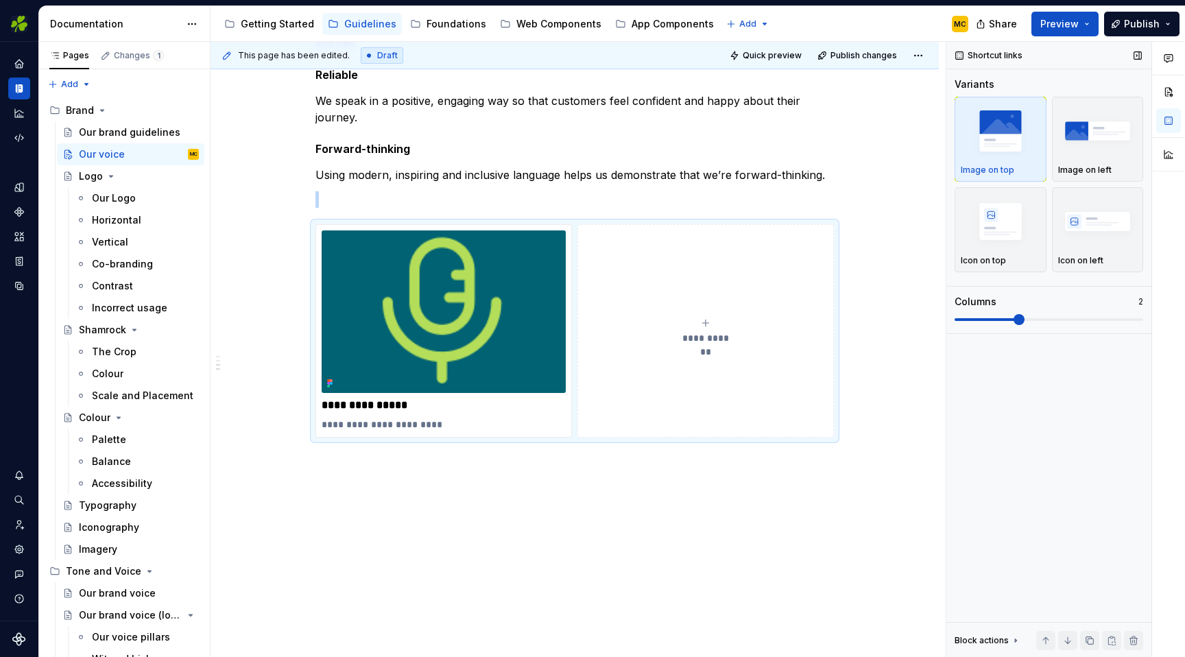
click at [1024, 321] on span at bounding box center [1018, 319] width 11 height 11
click at [784, 51] on span "Quick preview" at bounding box center [772, 55] width 59 height 11
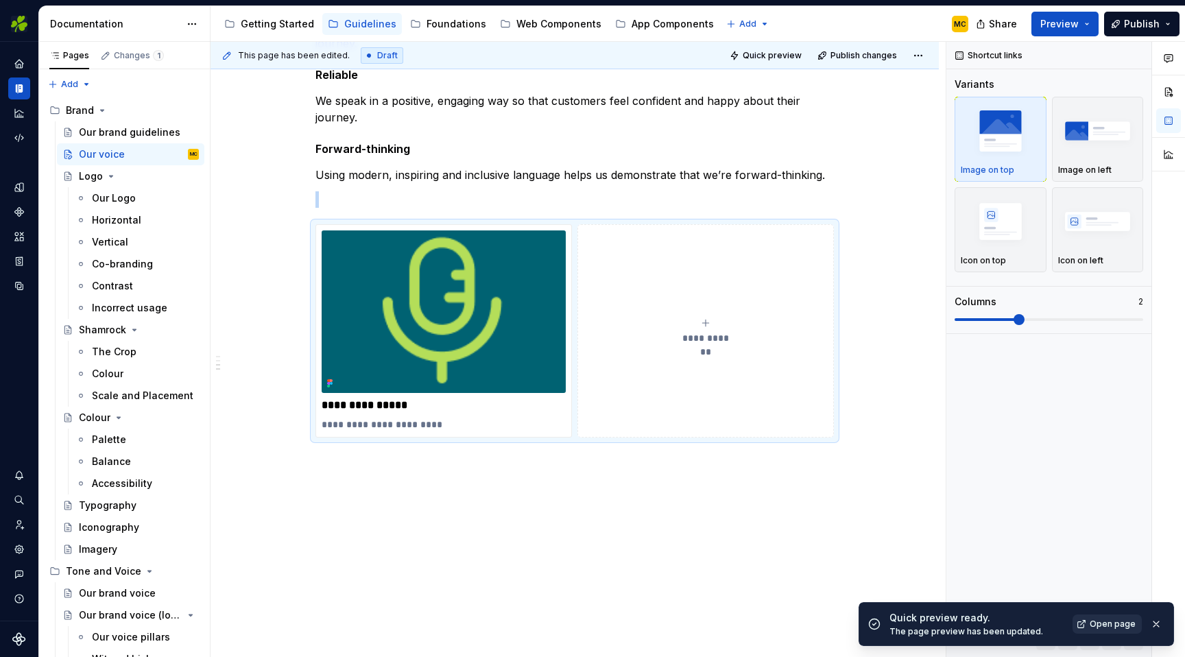
click at [1107, 627] on span "Open page" at bounding box center [1112, 623] width 46 height 11
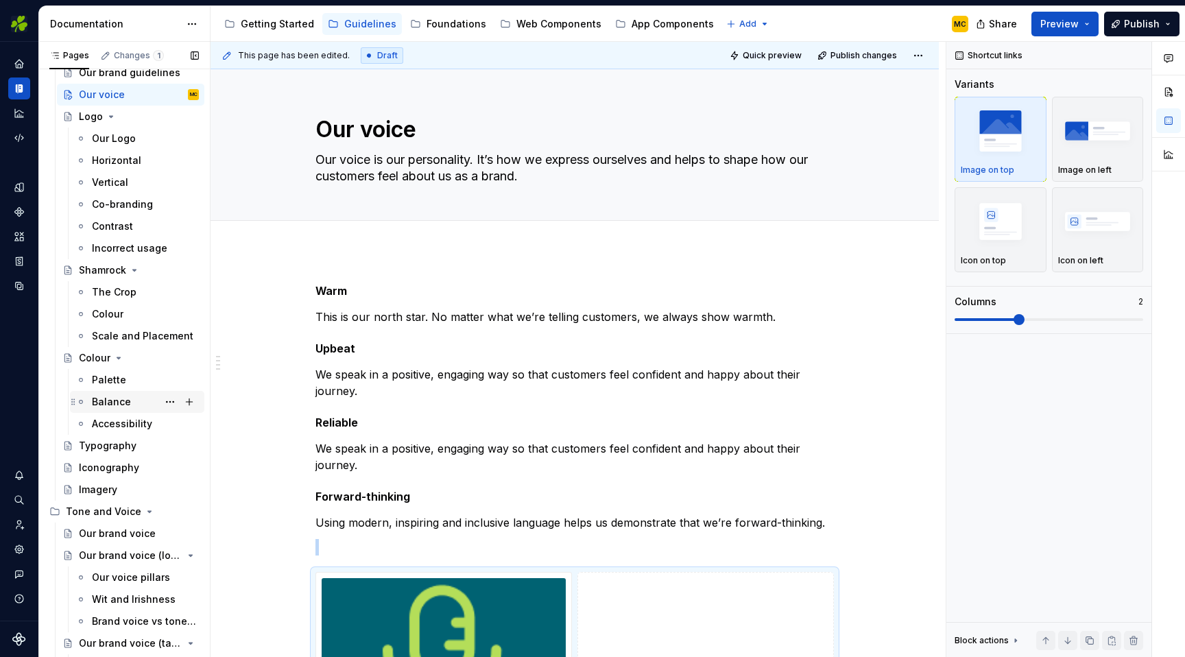
scroll to position [62, 0]
click at [110, 444] on div "Typography" at bounding box center [108, 443] width 58 height 14
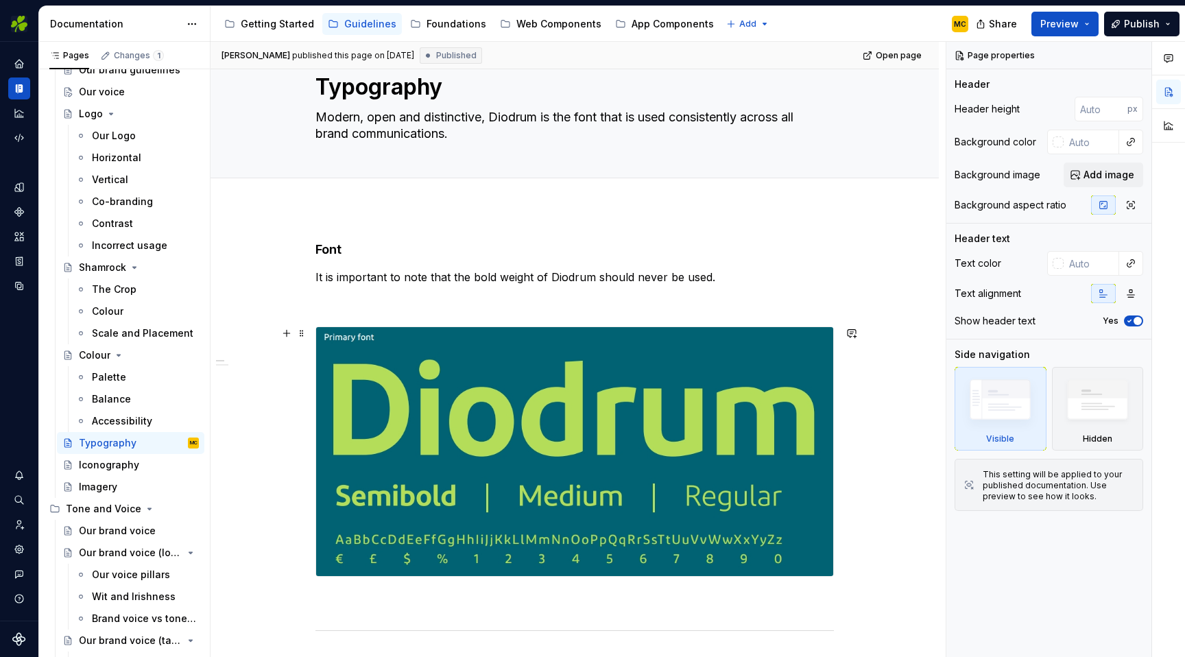
scroll to position [46, 0]
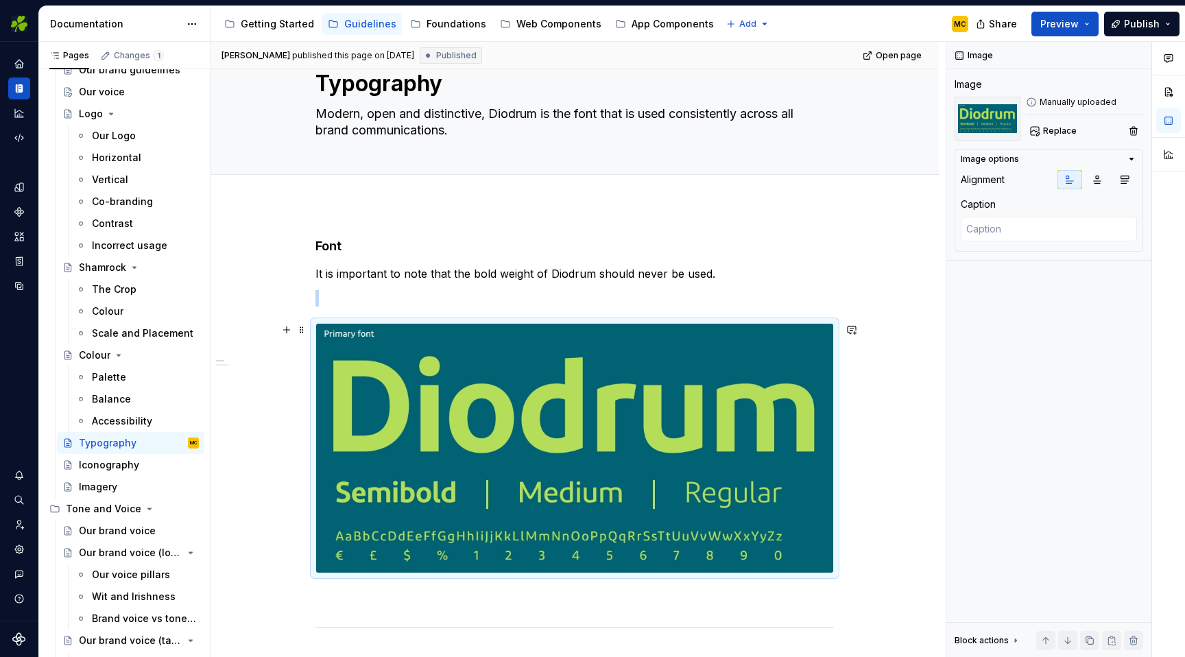
click at [486, 417] on img at bounding box center [574, 448] width 517 height 249
click at [1065, 132] on span "Replace" at bounding box center [1060, 130] width 34 height 11
type textarea "*"
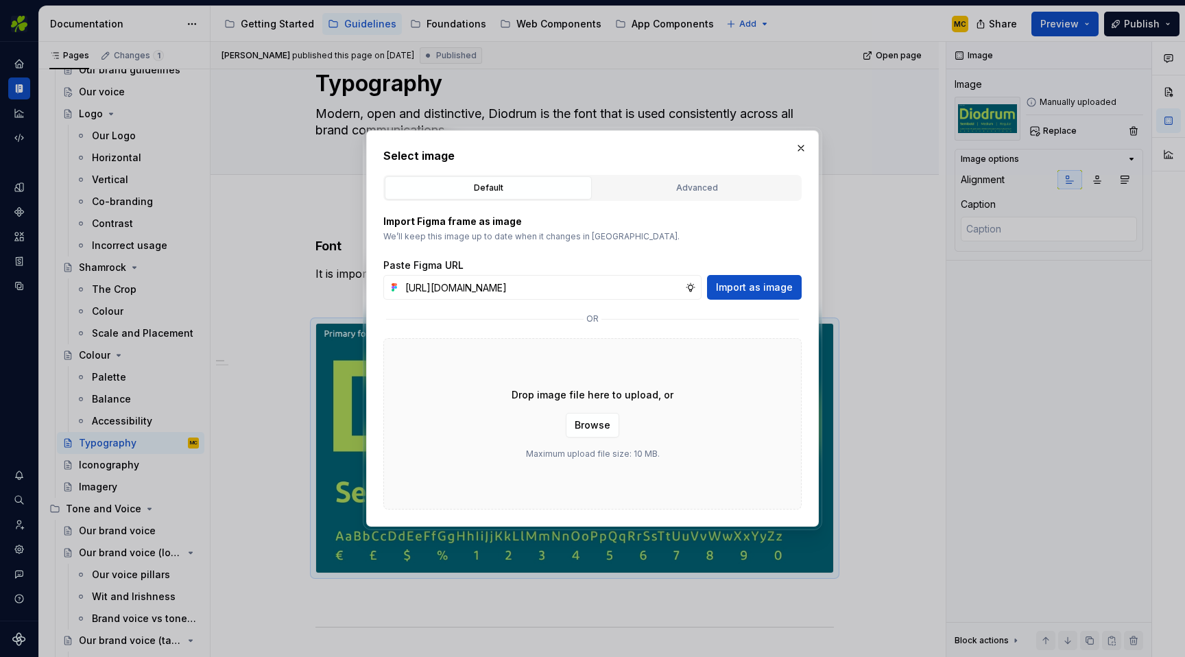
scroll to position [0, 305]
type input "[URL][DOMAIN_NAME]"
click at [762, 287] on span "Import as image" at bounding box center [754, 287] width 77 height 14
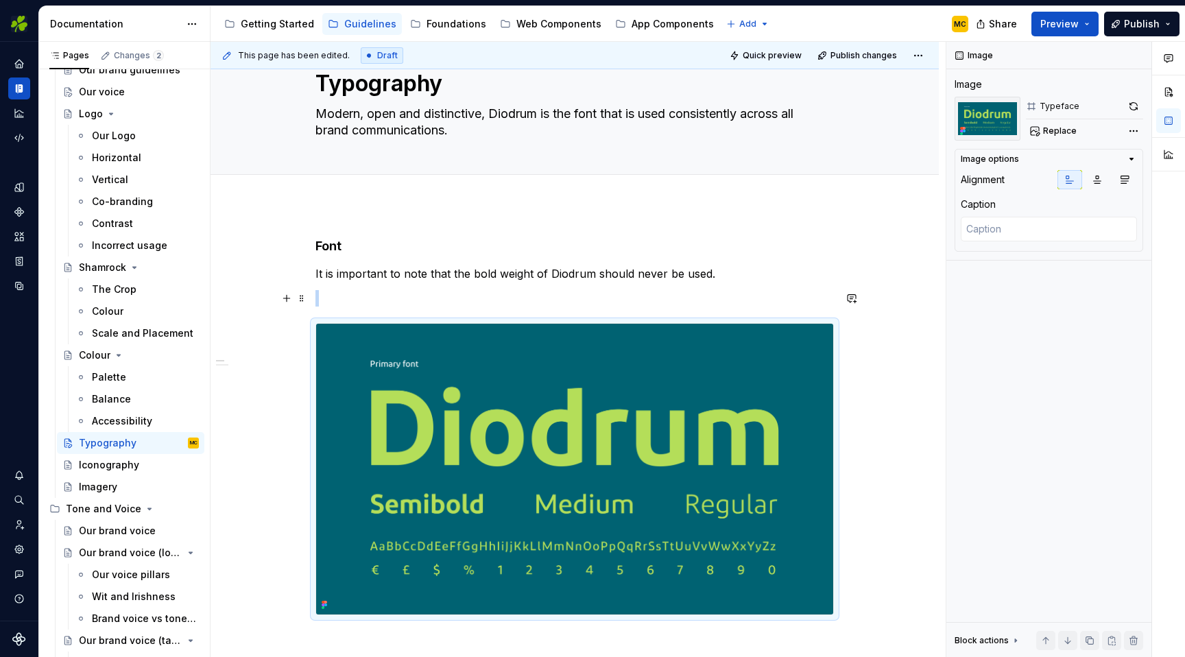
click at [389, 300] on p at bounding box center [574, 298] width 518 height 16
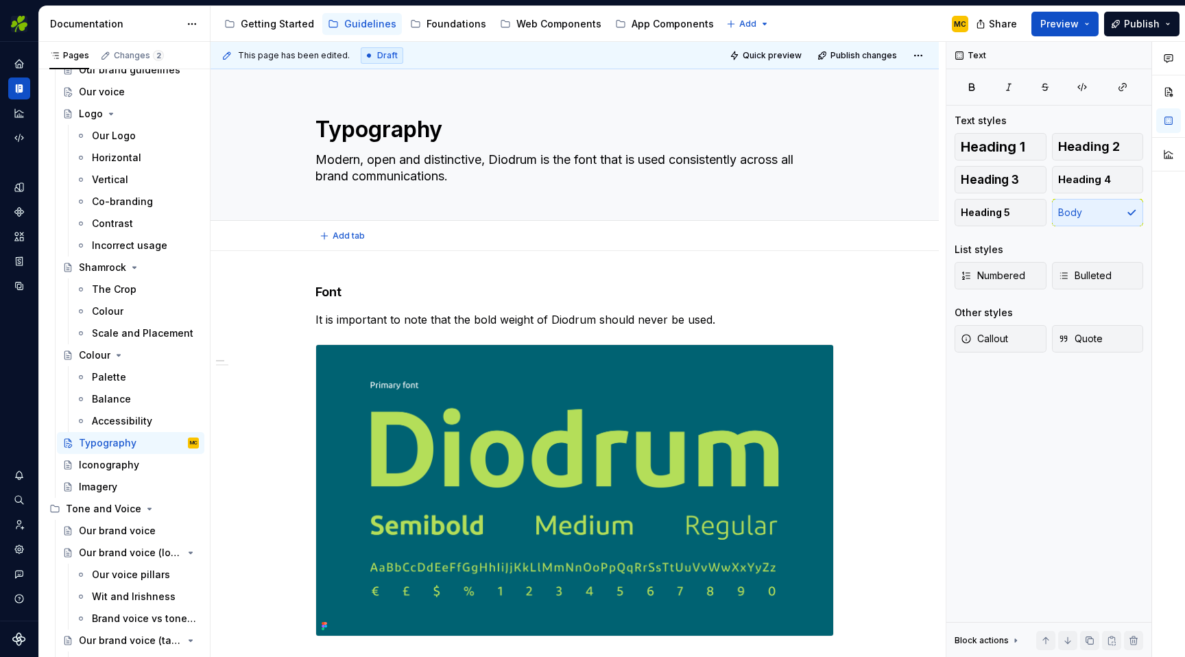
type textarea "*"
click at [399, 295] on h4 "Font" at bounding box center [574, 292] width 518 height 16
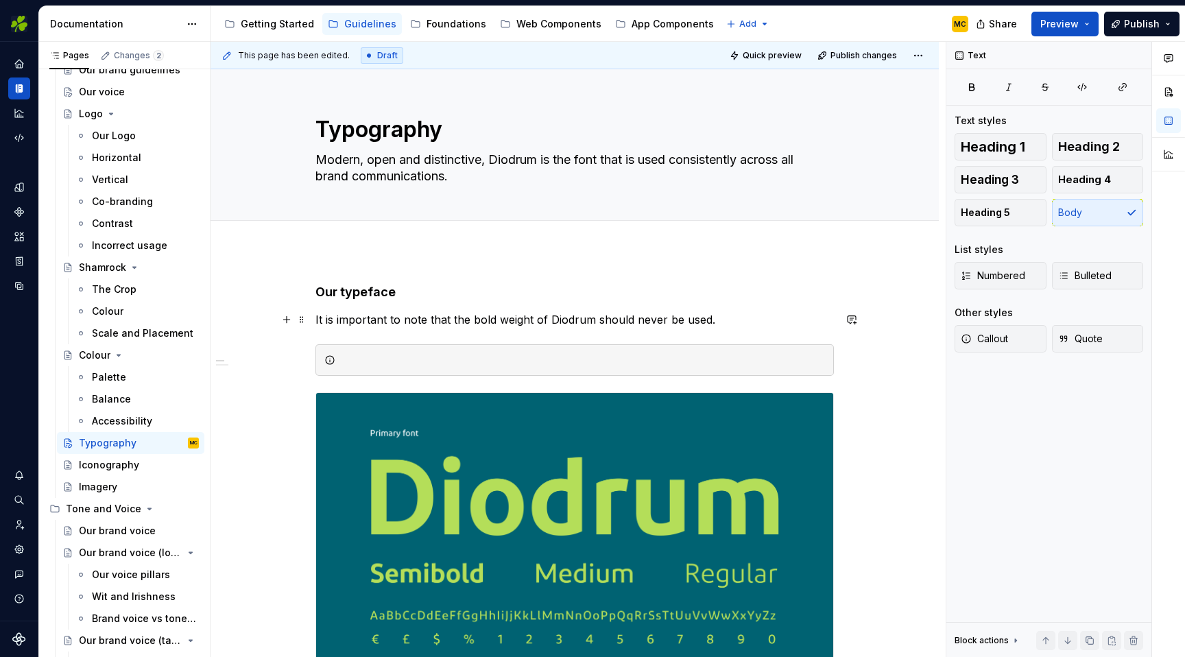
click at [436, 315] on p "It is important to note that the bold weight of Diodrum should never be used." at bounding box center [574, 319] width 518 height 16
click at [402, 363] on div at bounding box center [583, 360] width 484 height 14
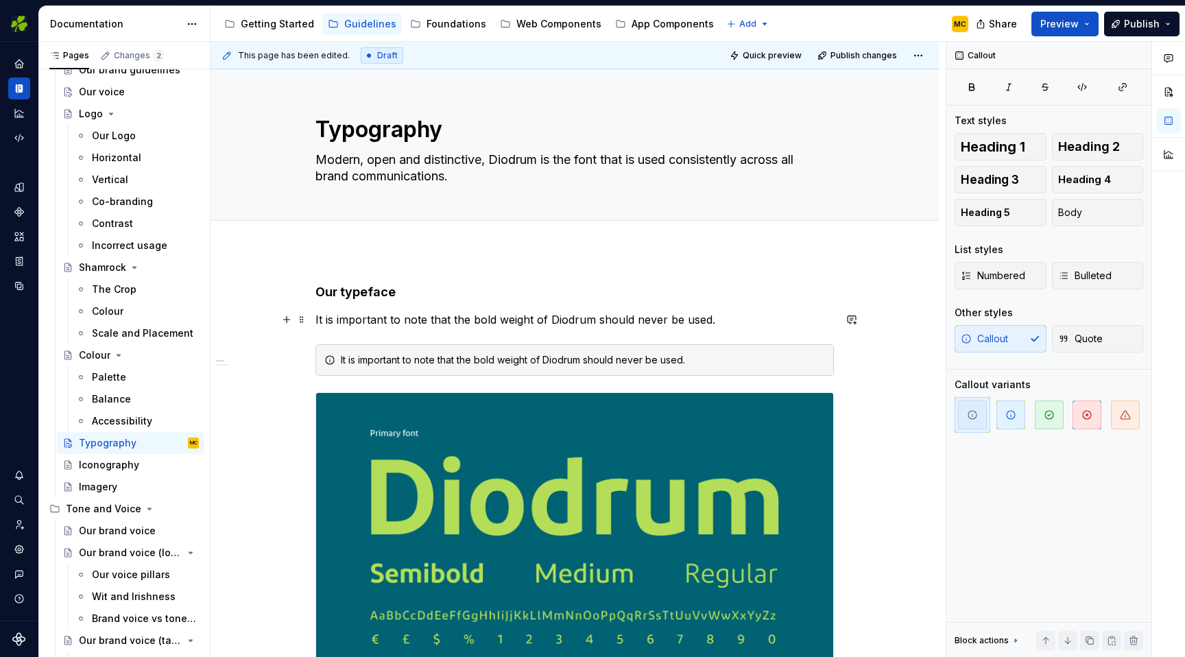
click at [716, 326] on p "It is important to note that the bold weight of Diodrum should never be used." at bounding box center [574, 319] width 518 height 16
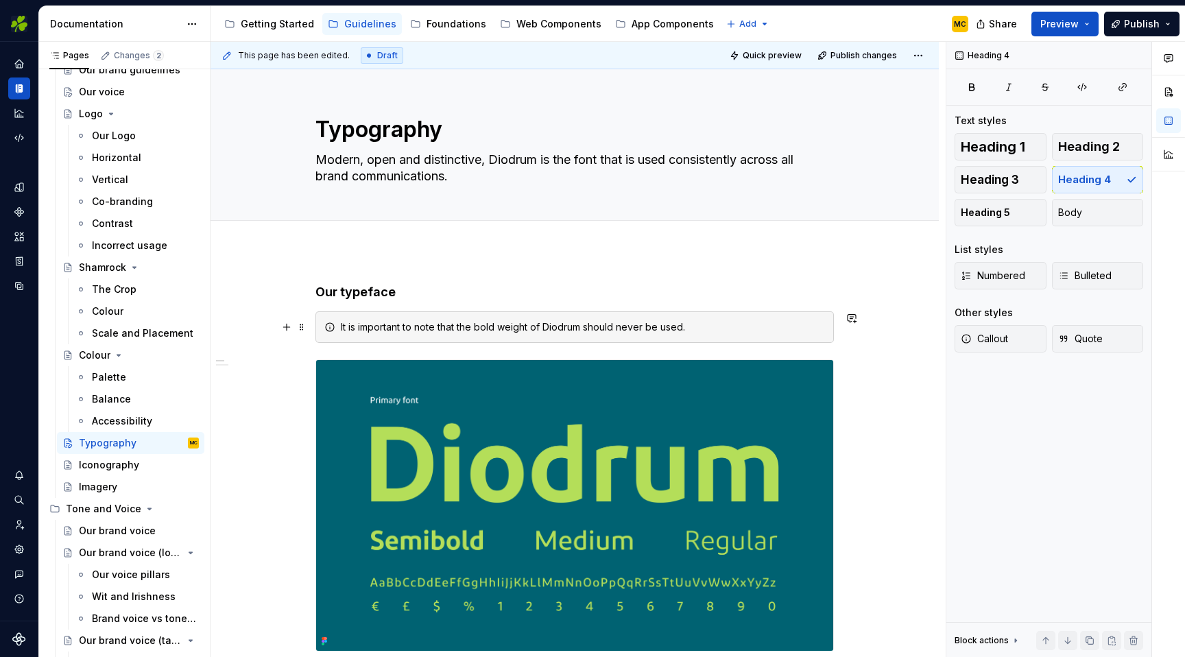
click at [797, 322] on div "It is important to note that the bold weight of Diodrum should never be used." at bounding box center [583, 327] width 484 height 14
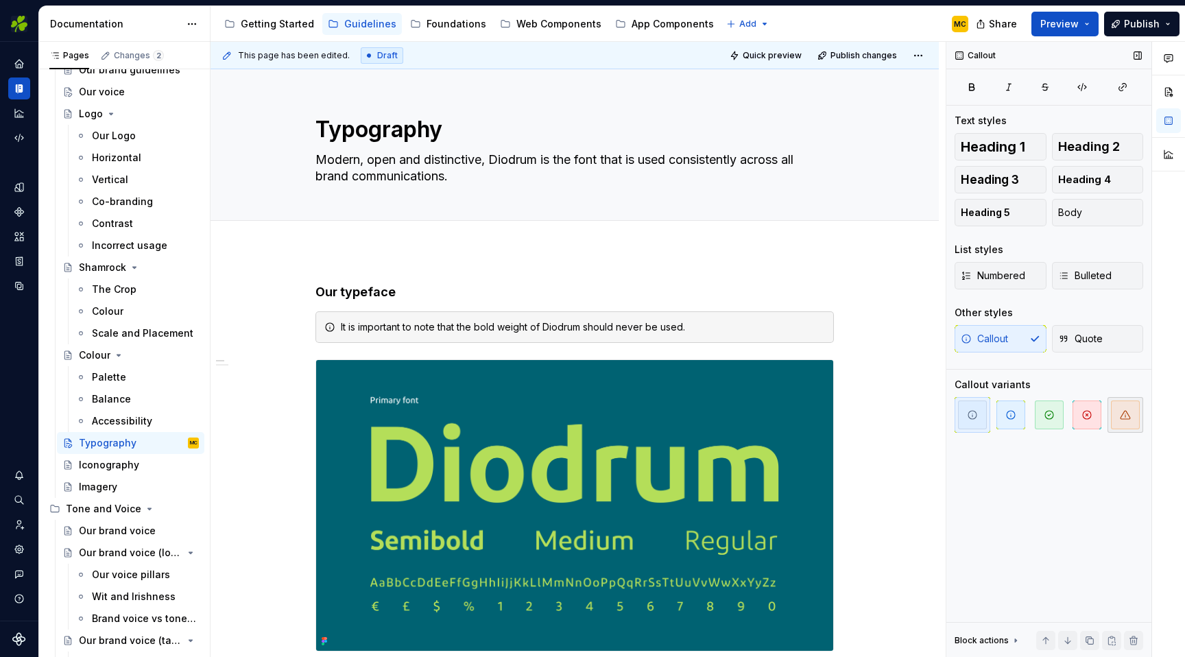
click at [1123, 412] on icon "button" at bounding box center [1125, 415] width 10 height 8
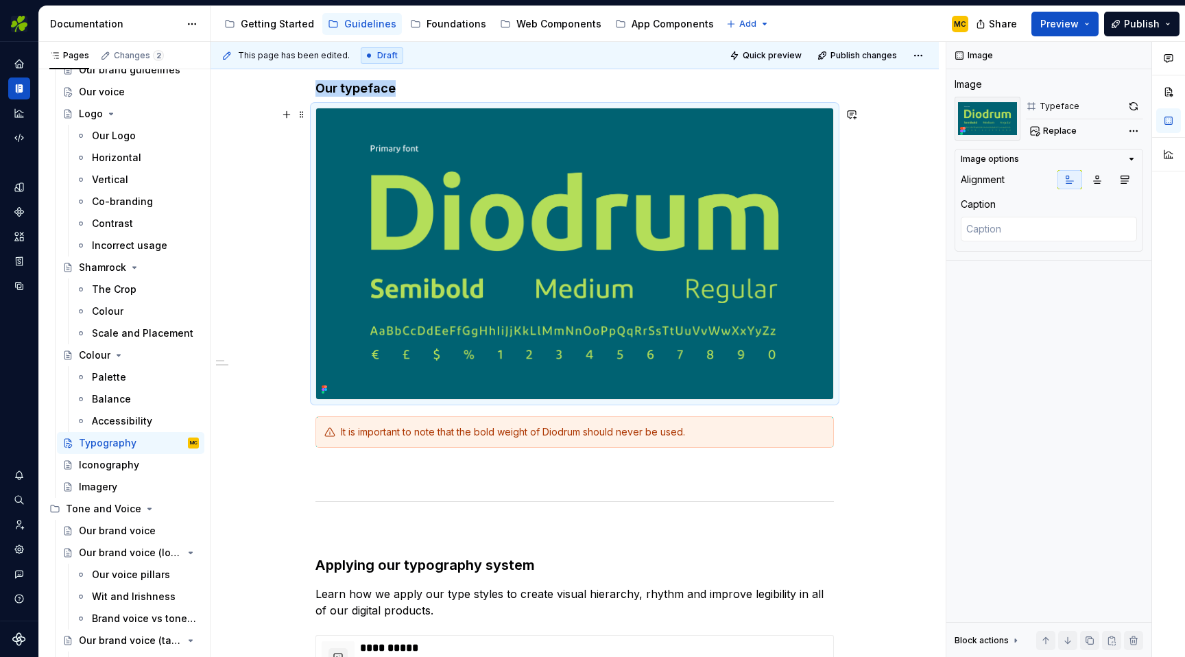
scroll to position [207, 0]
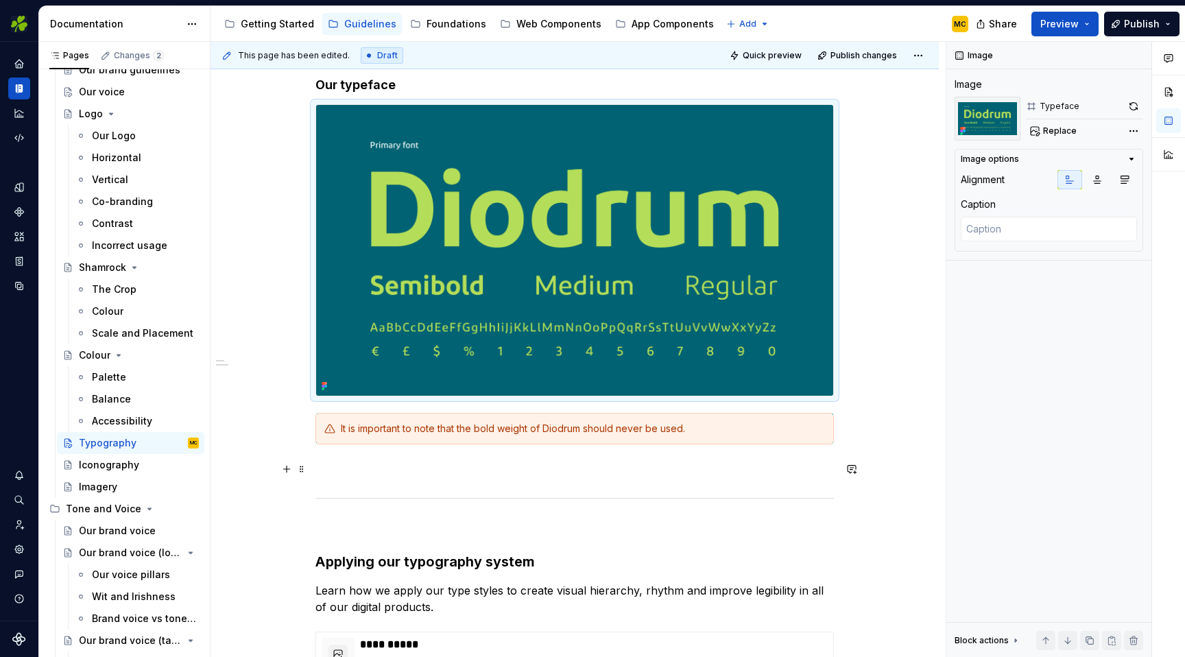
click at [435, 468] on p at bounding box center [574, 469] width 518 height 16
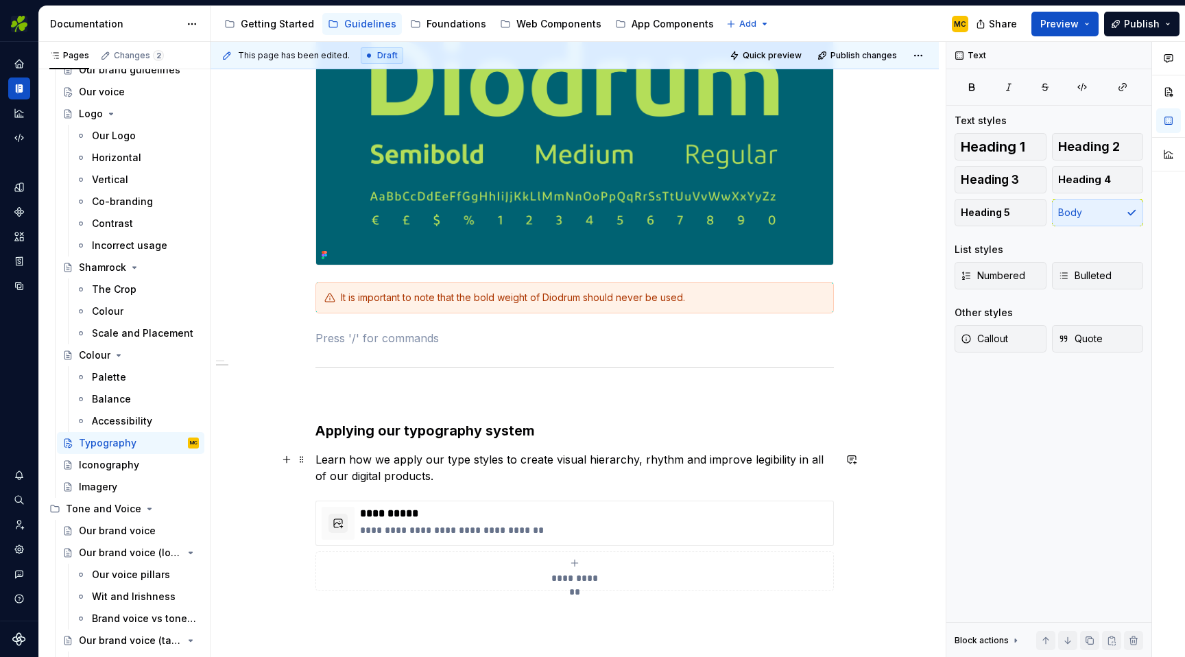
scroll to position [342, 0]
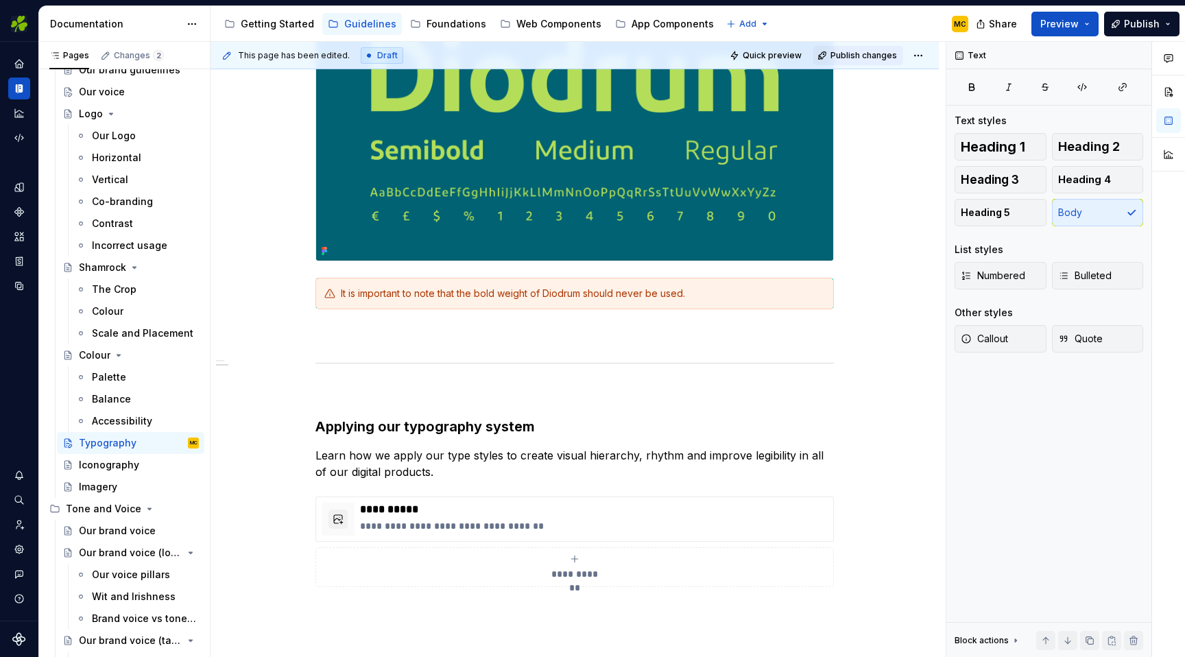
click at [849, 54] on span "Publish changes" at bounding box center [863, 55] width 67 height 11
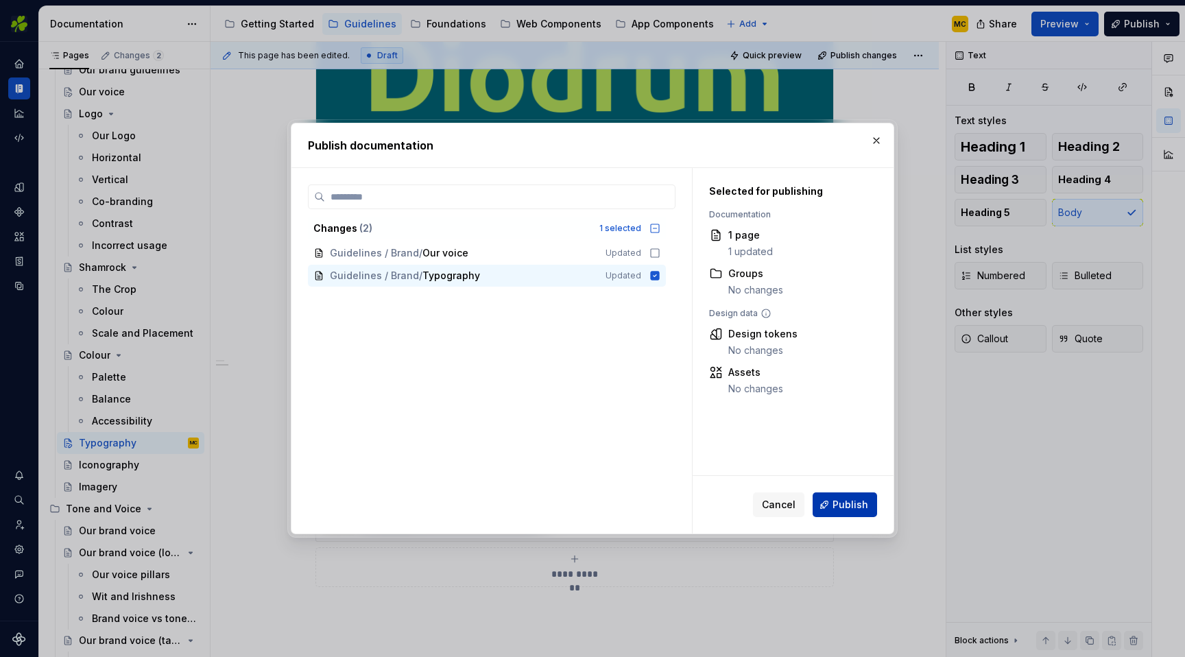
click at [856, 498] on span "Publish" at bounding box center [850, 505] width 36 height 14
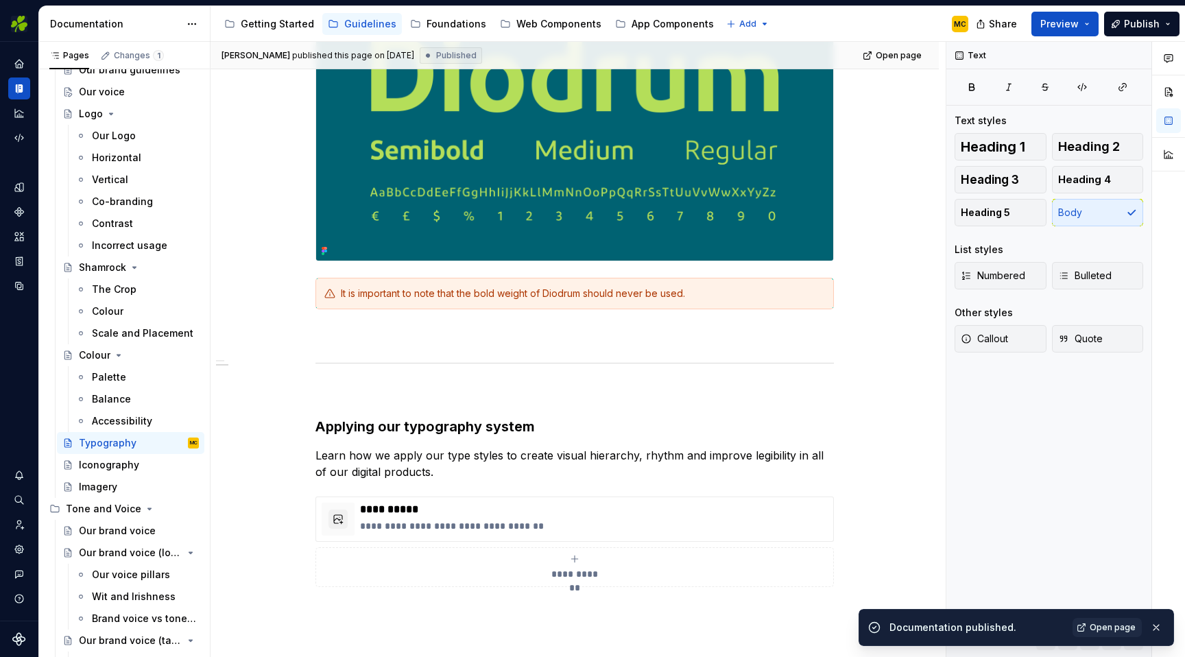
click at [1107, 624] on span "Open page" at bounding box center [1112, 627] width 46 height 11
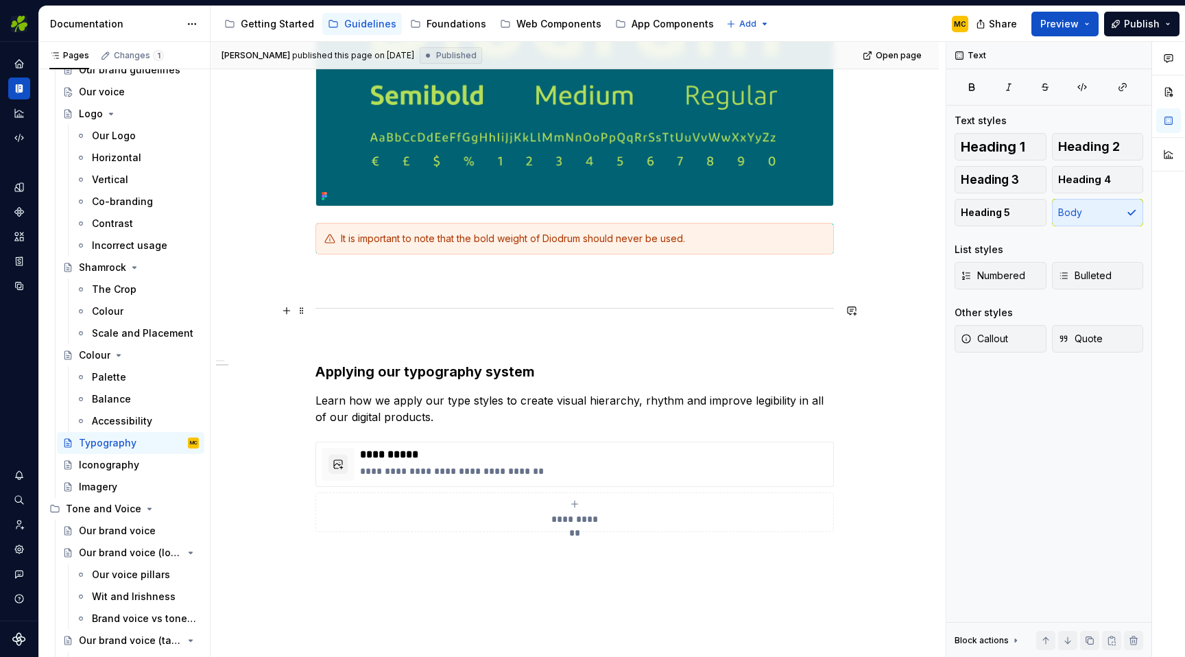
scroll to position [402, 0]
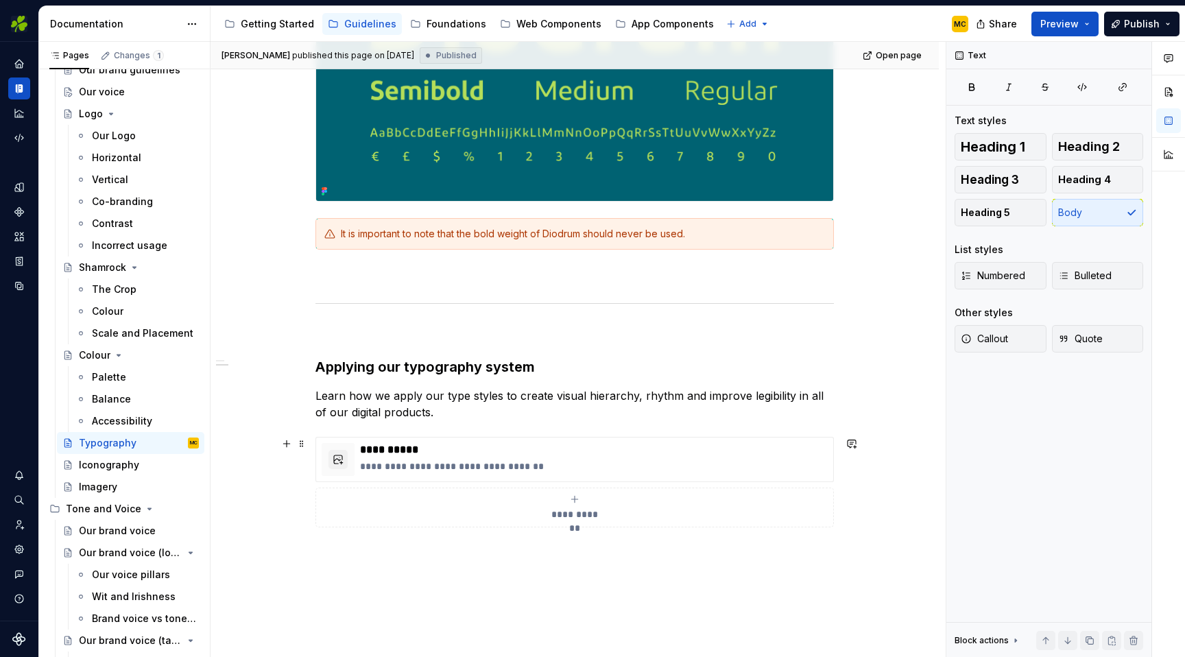
click at [834, 488] on div "**********" at bounding box center [574, 482] width 518 height 91
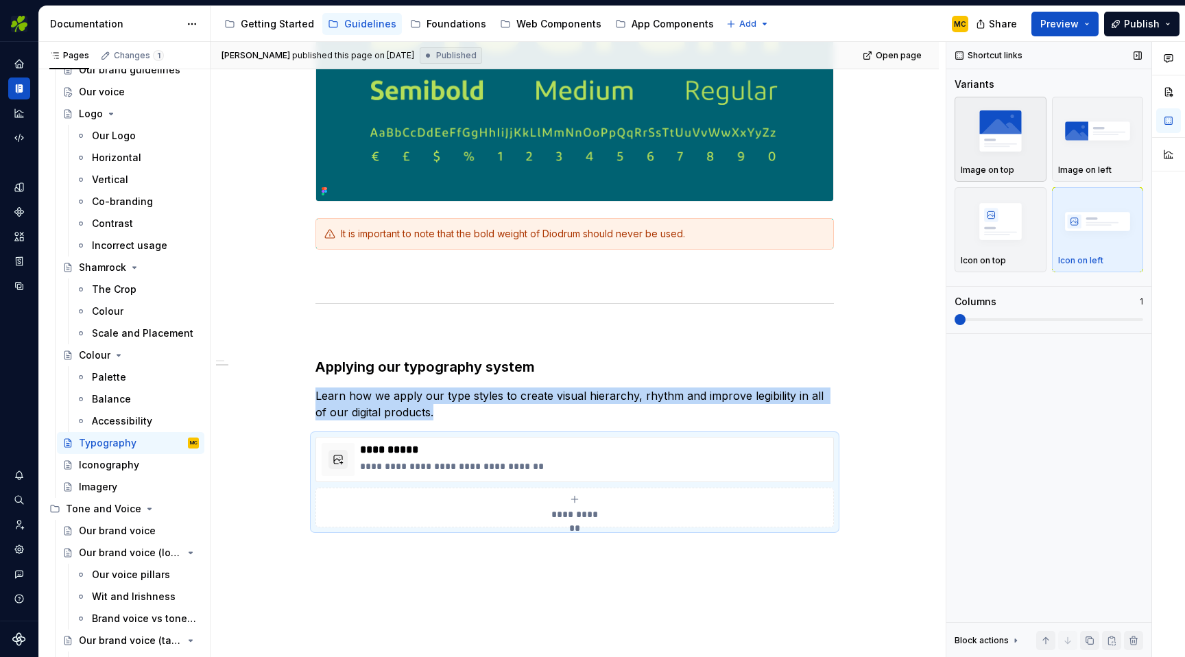
click at [1013, 165] on div "Image on top" at bounding box center [1001, 170] width 80 height 11
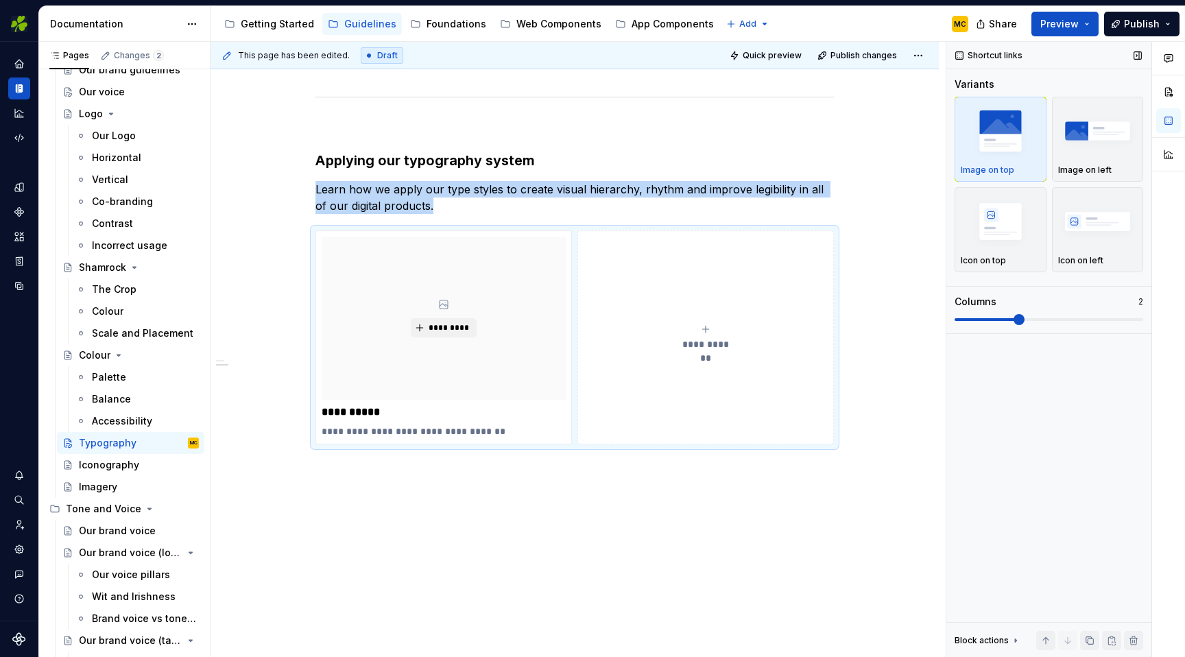
scroll to position [608, 0]
click at [1013, 317] on span at bounding box center [1018, 319] width 11 height 11
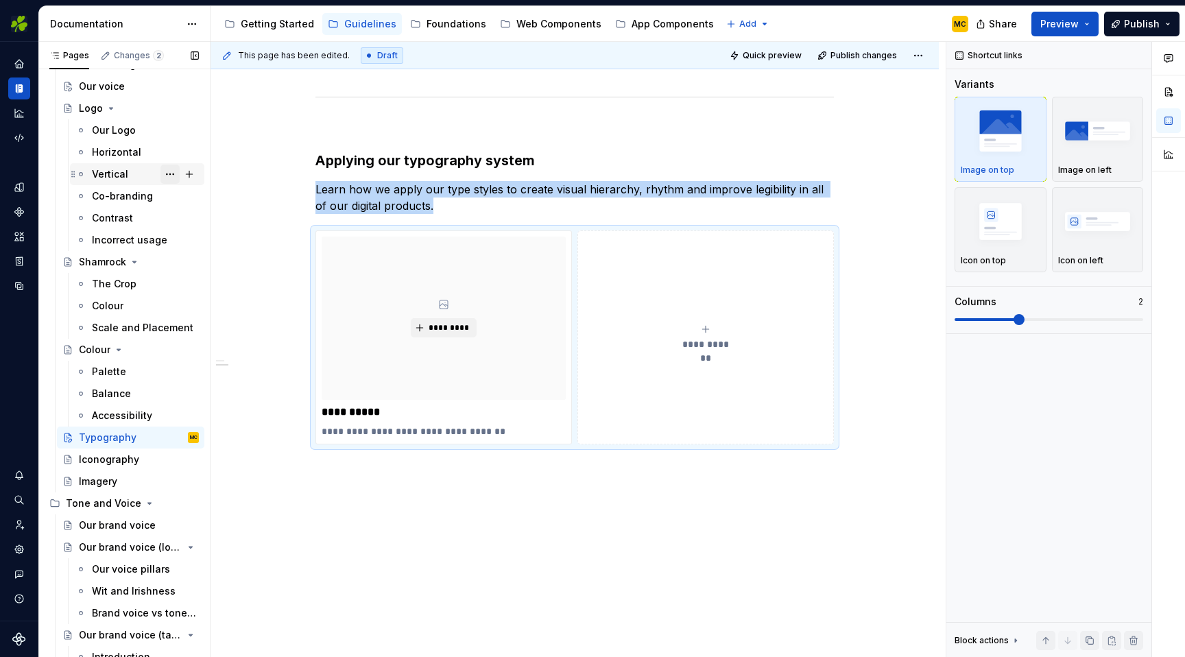
scroll to position [0, 0]
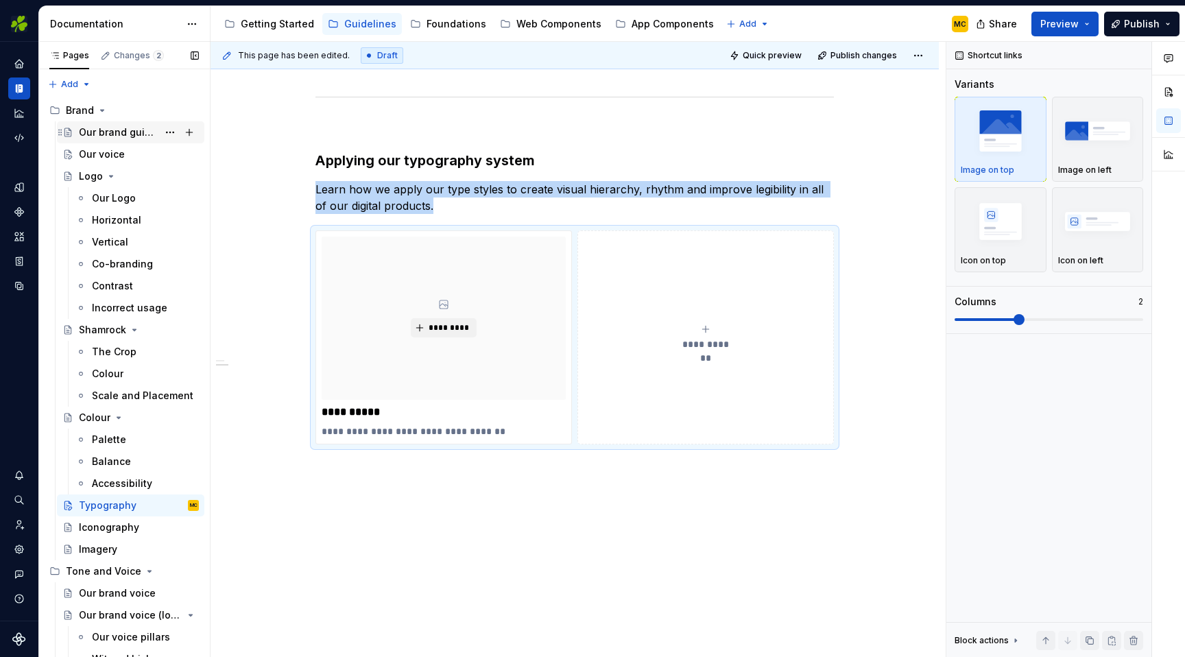
click at [124, 136] on div "Our brand guidelines" at bounding box center [118, 132] width 79 height 14
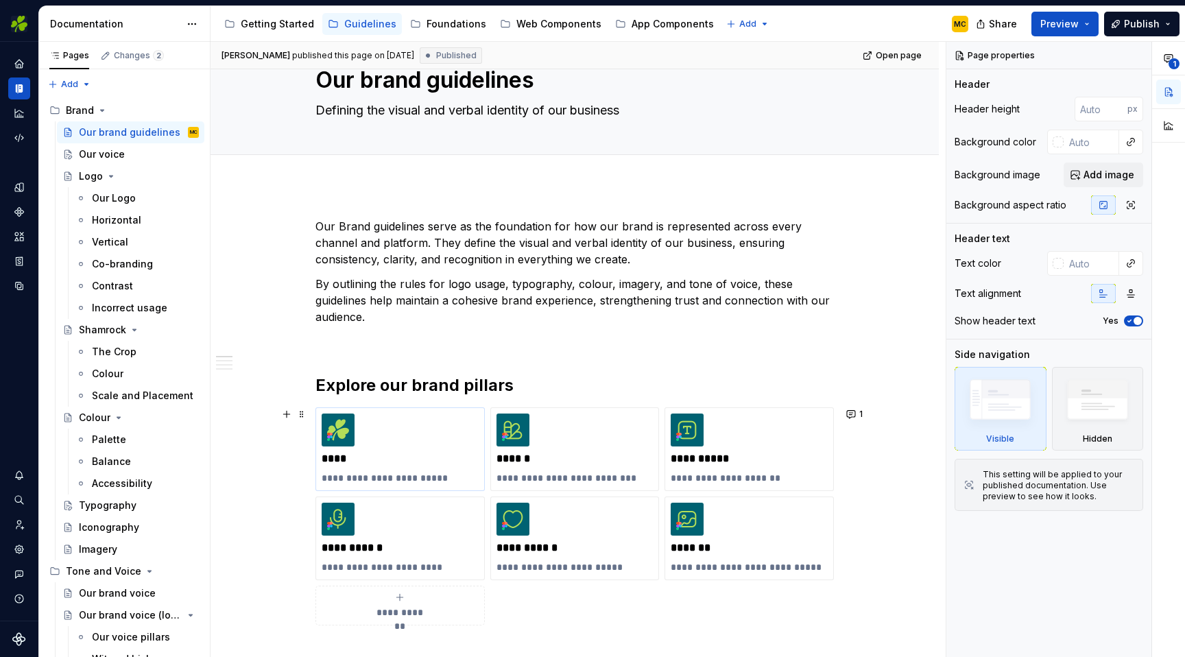
scroll to position [51, 0]
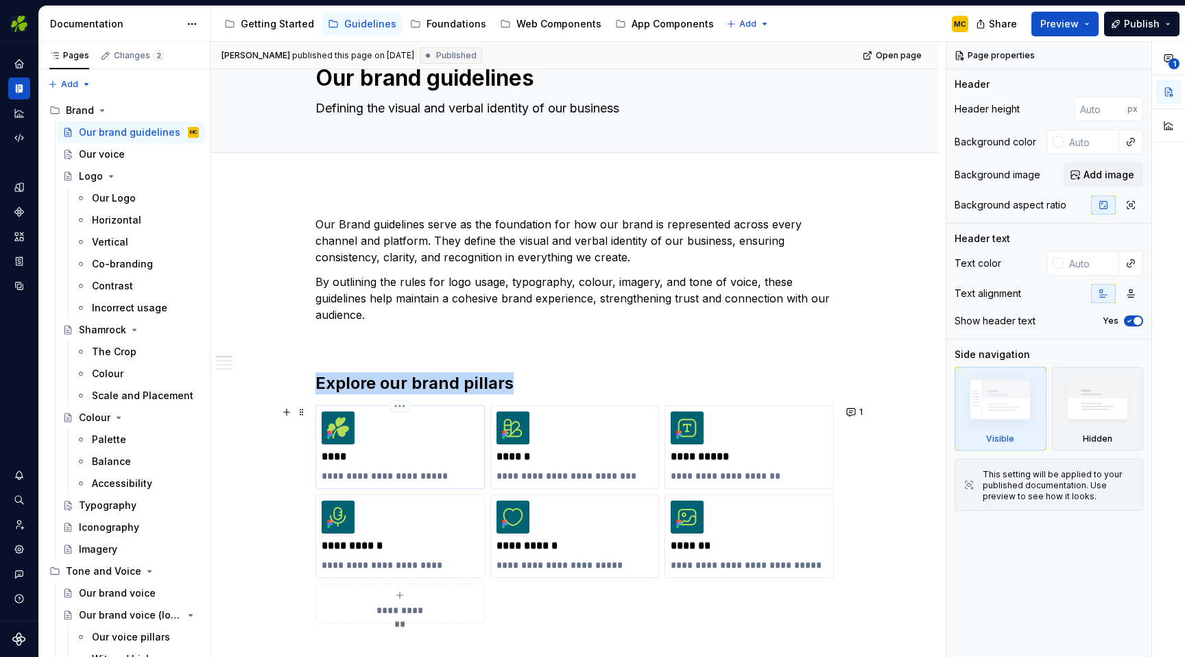
click at [409, 431] on div "**********" at bounding box center [400, 446] width 157 height 71
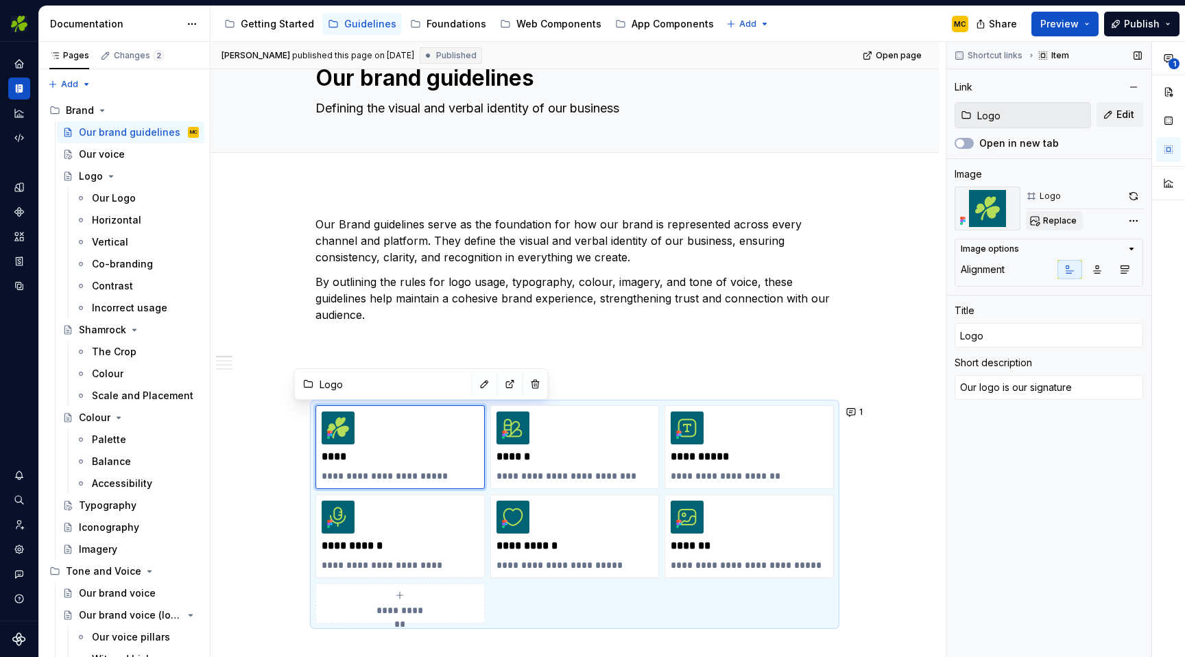
click at [1057, 221] on span "Replace" at bounding box center [1060, 220] width 34 height 11
type textarea "*"
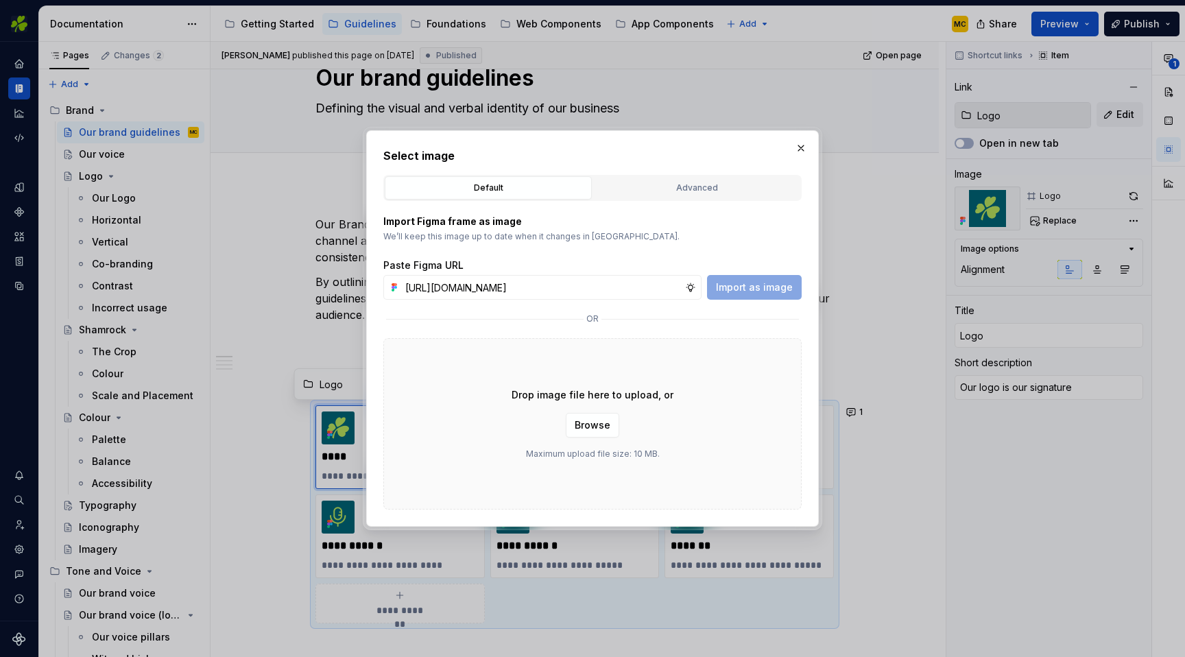
scroll to position [0, 309]
type input "[URL][DOMAIN_NAME]"
click at [760, 282] on span "Import as image" at bounding box center [754, 287] width 77 height 14
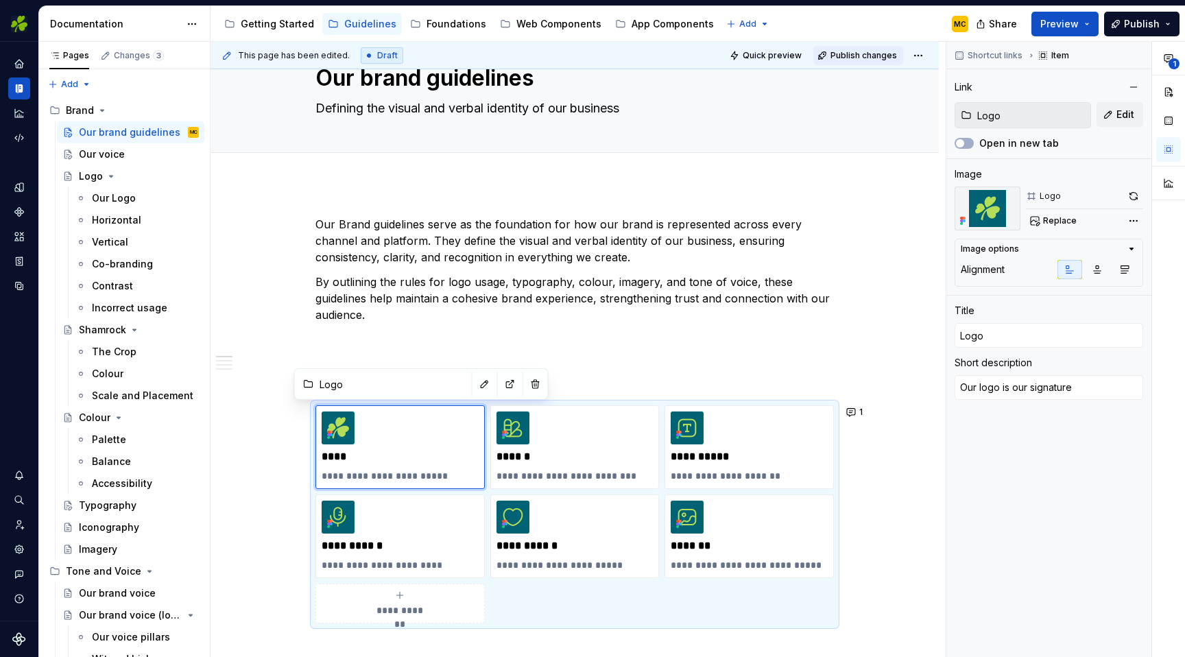
click at [858, 58] on span "Publish changes" at bounding box center [863, 55] width 67 height 11
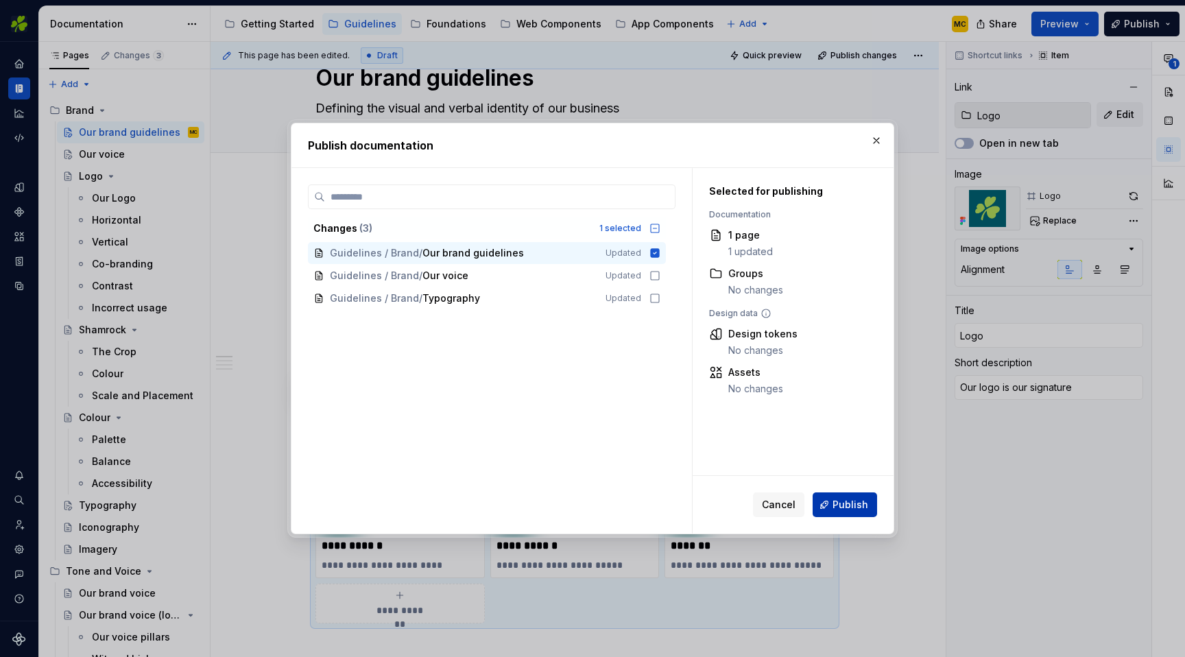
click at [840, 503] on span "Publish" at bounding box center [850, 505] width 36 height 14
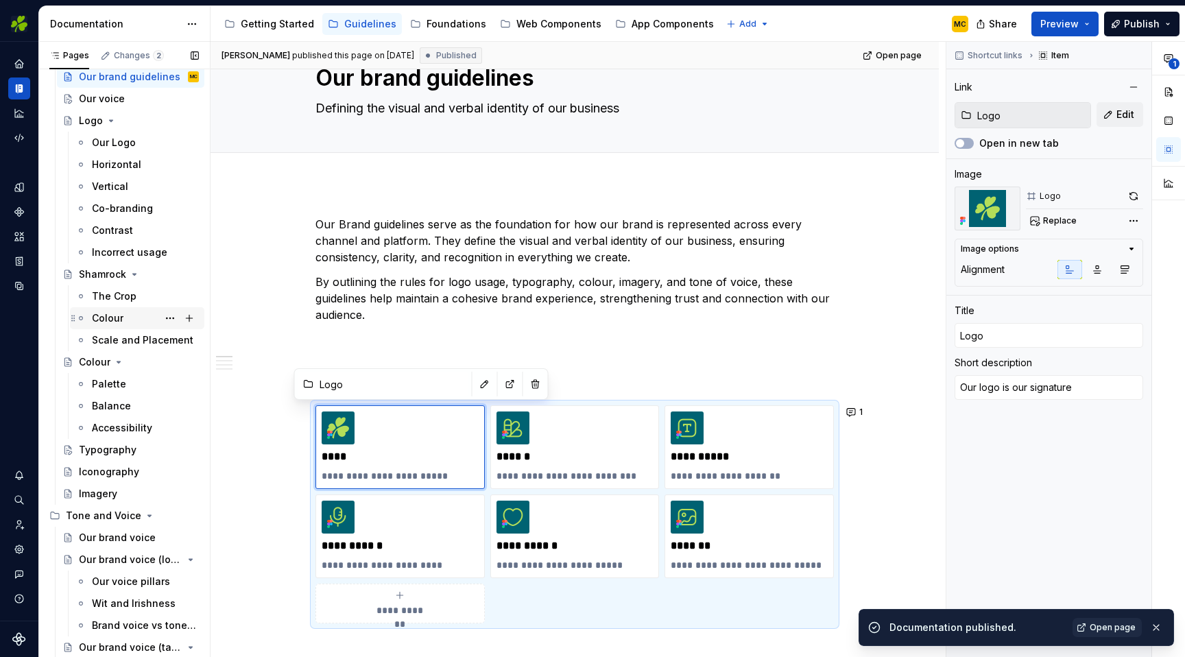
scroll to position [60, 0]
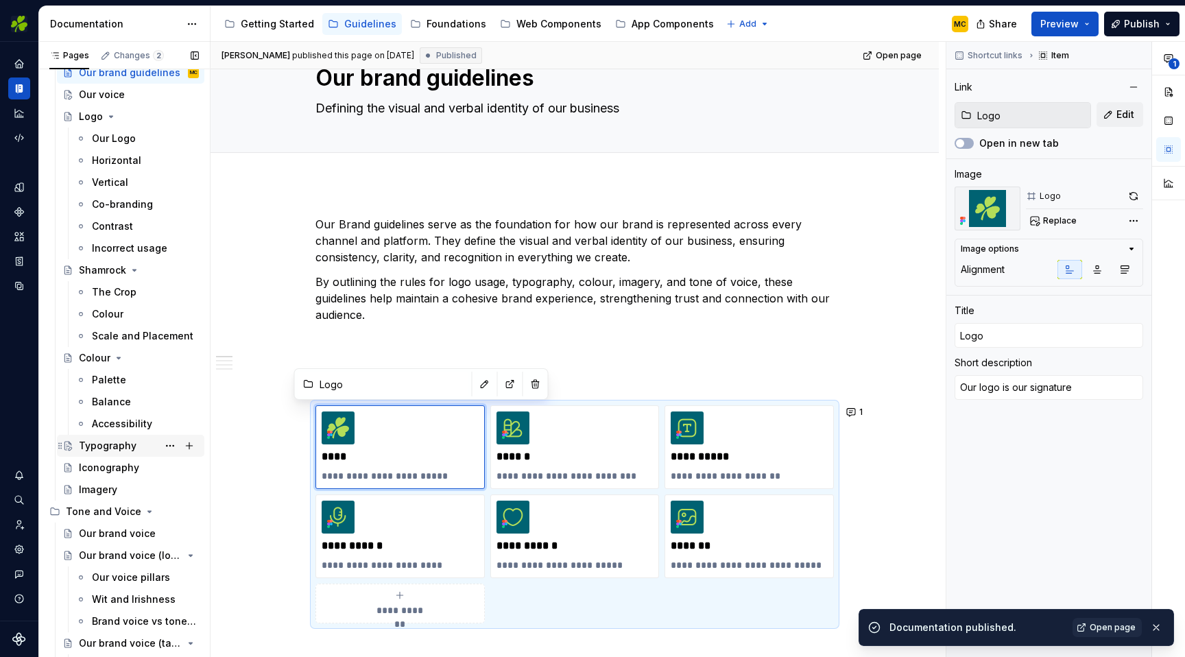
click at [111, 448] on div "Typography" at bounding box center [108, 446] width 58 height 14
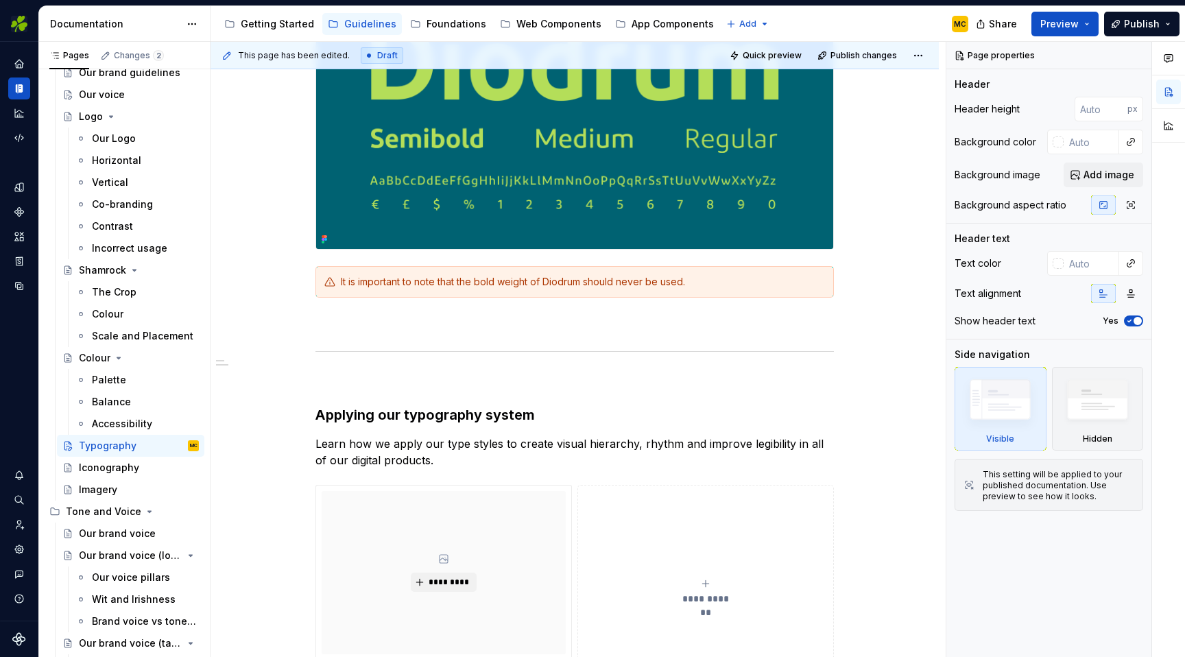
scroll to position [511, 0]
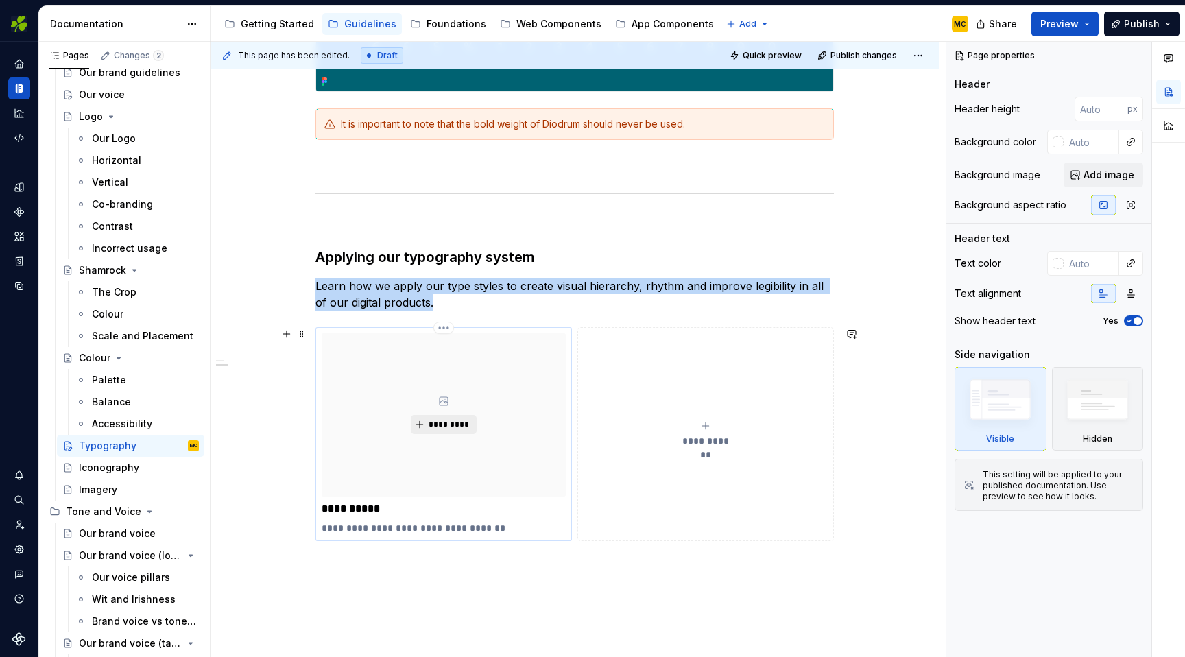
click at [450, 430] on button "*********" at bounding box center [443, 424] width 65 height 19
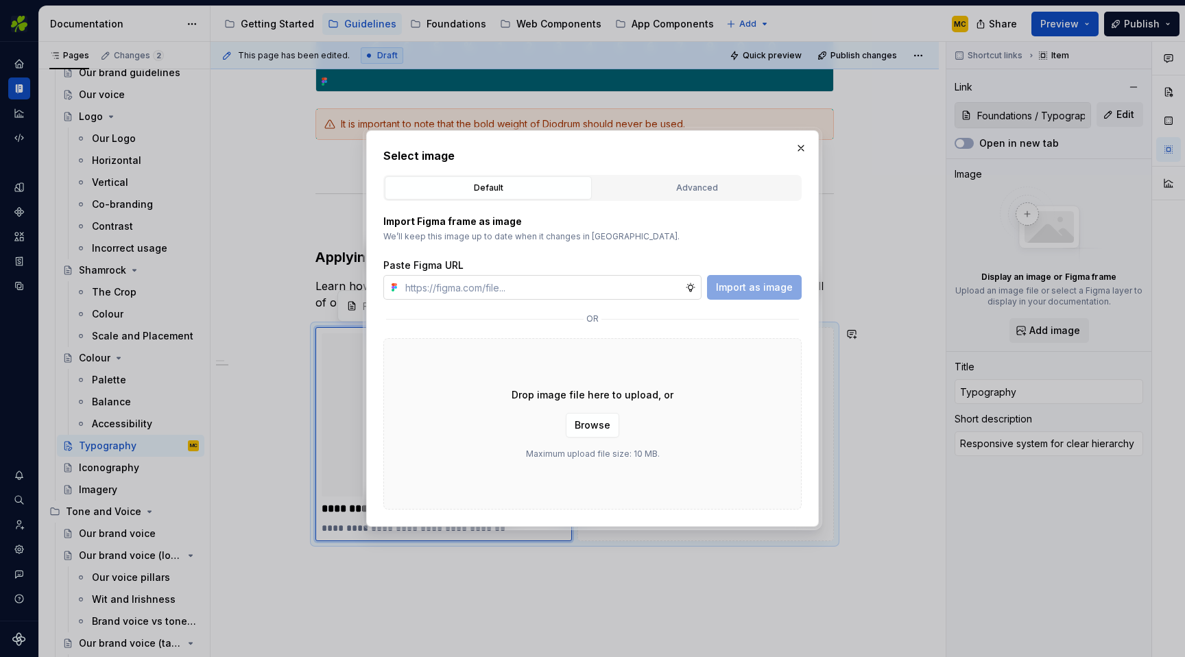
type textarea "*"
type input "[URL][DOMAIN_NAME]"
click at [748, 285] on span "Import as image" at bounding box center [754, 287] width 77 height 14
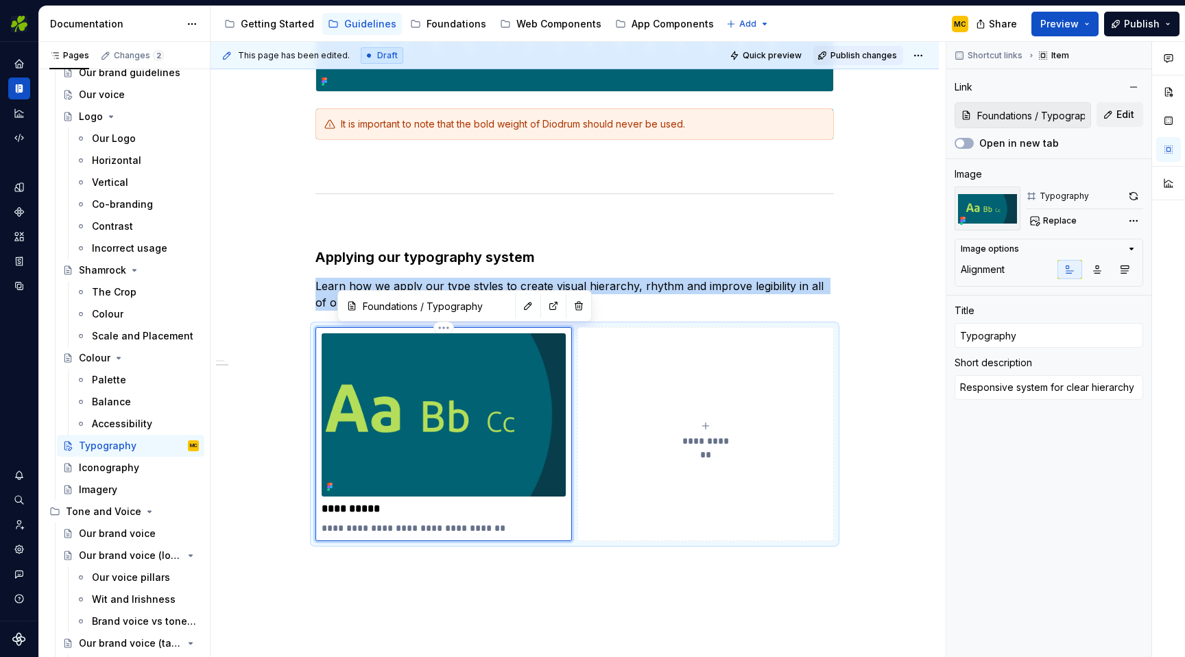
click at [869, 56] on span "Publish changes" at bounding box center [863, 55] width 67 height 11
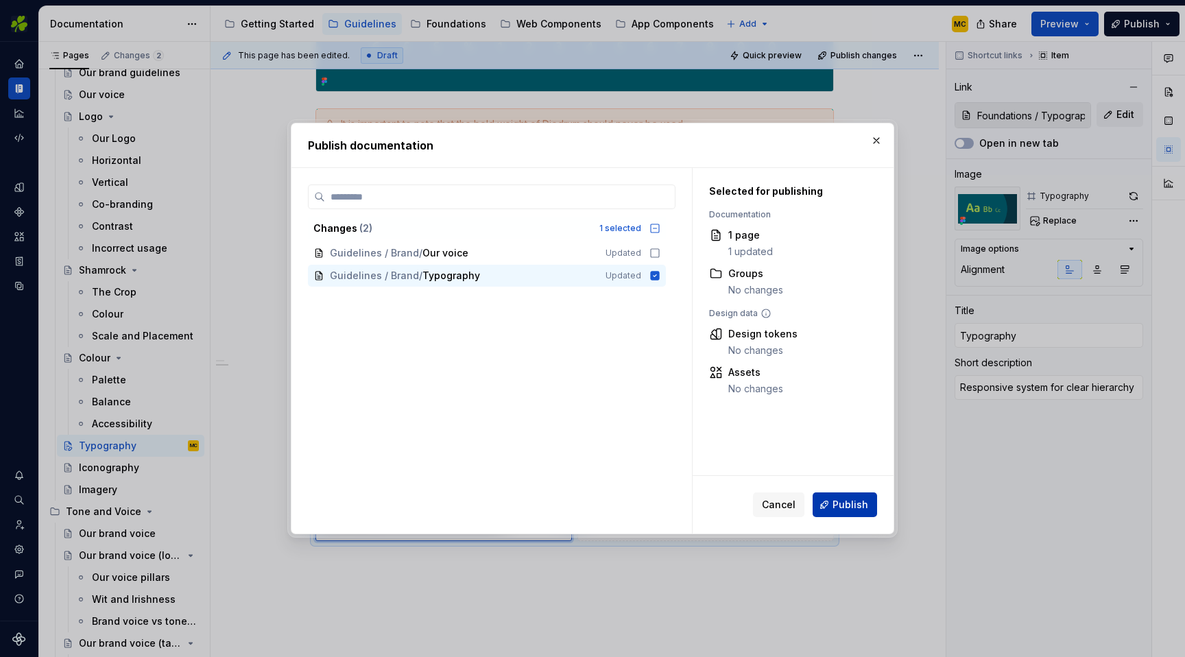
click at [846, 501] on span "Publish" at bounding box center [850, 505] width 36 height 14
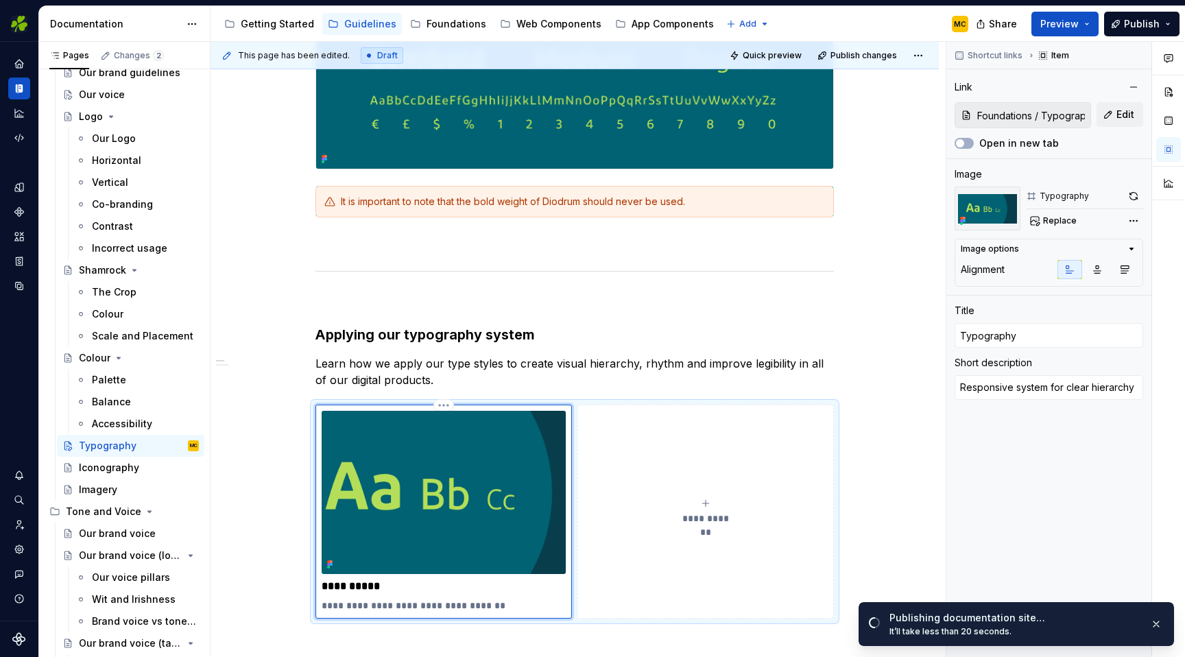
scroll to position [608, 0]
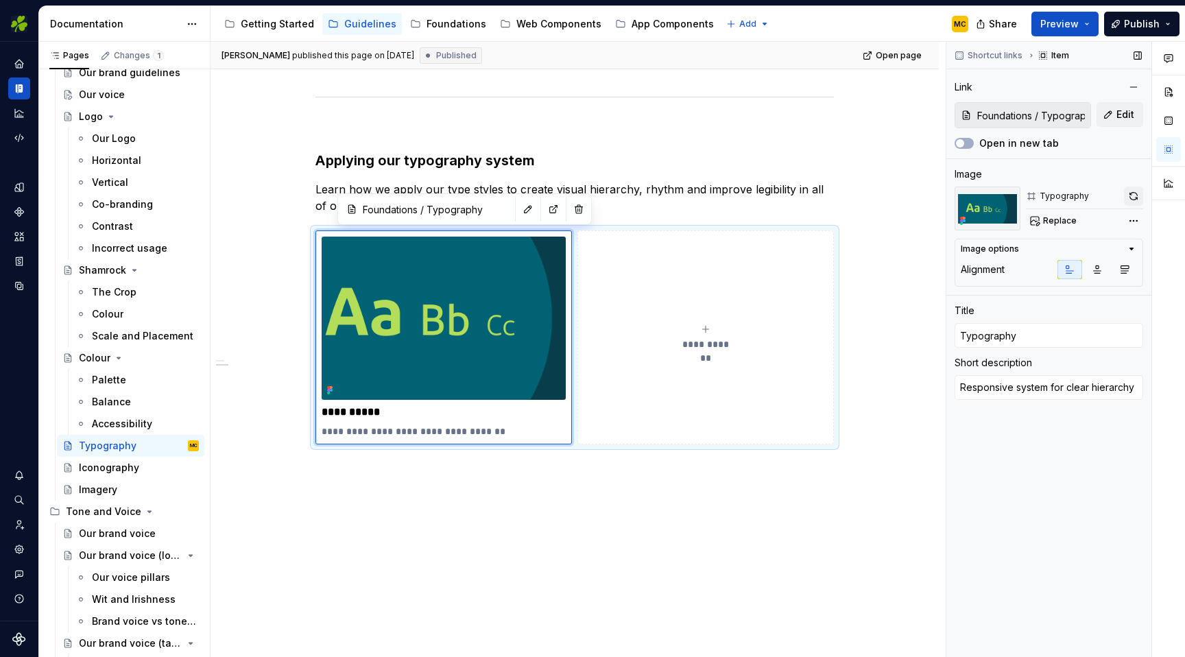
click at [1136, 192] on button "button" at bounding box center [1133, 195] width 19 height 19
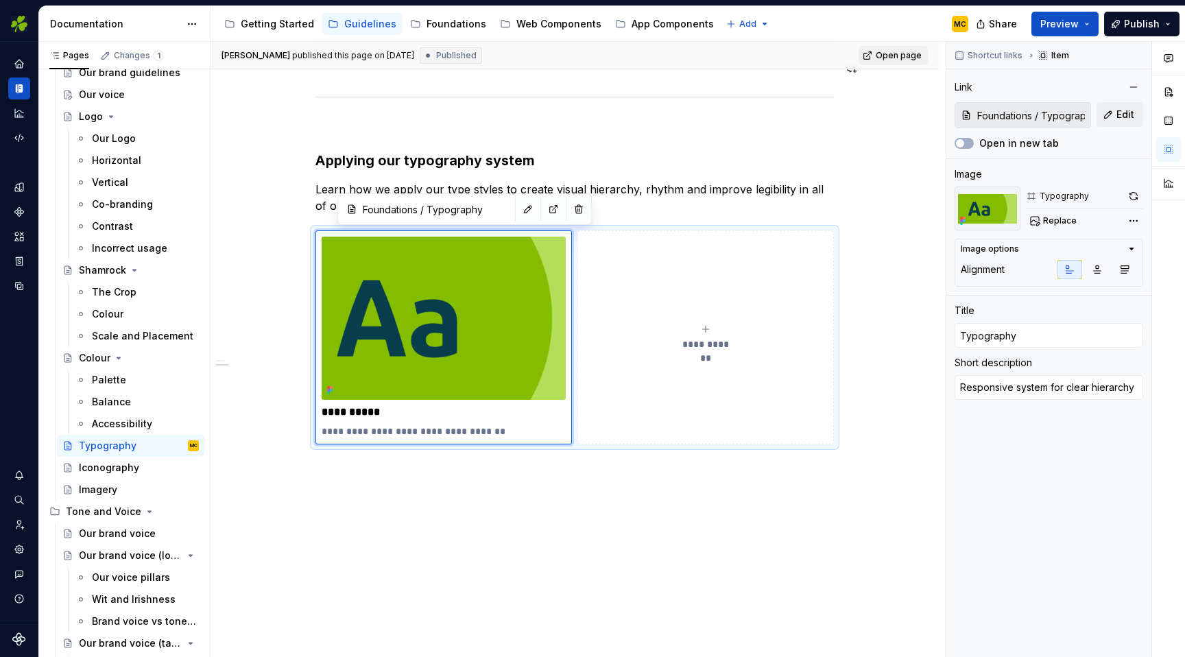
click at [900, 56] on span "Open page" at bounding box center [899, 55] width 46 height 11
click at [905, 157] on div "**********" at bounding box center [574, 150] width 728 height 1015
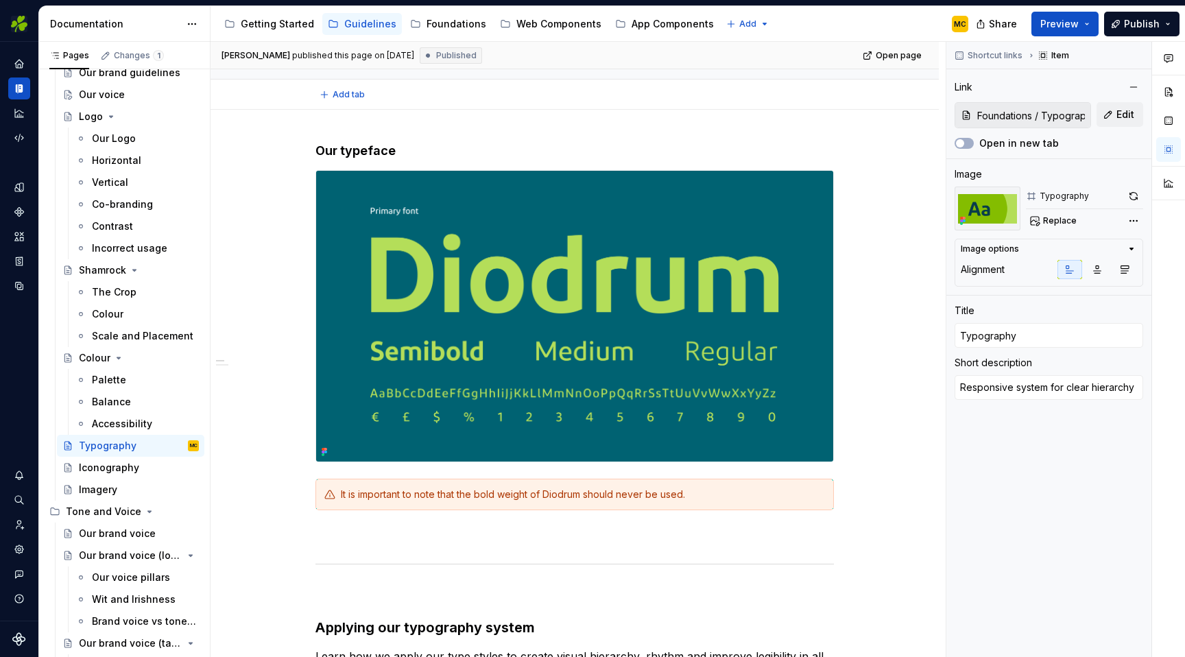
scroll to position [0, 0]
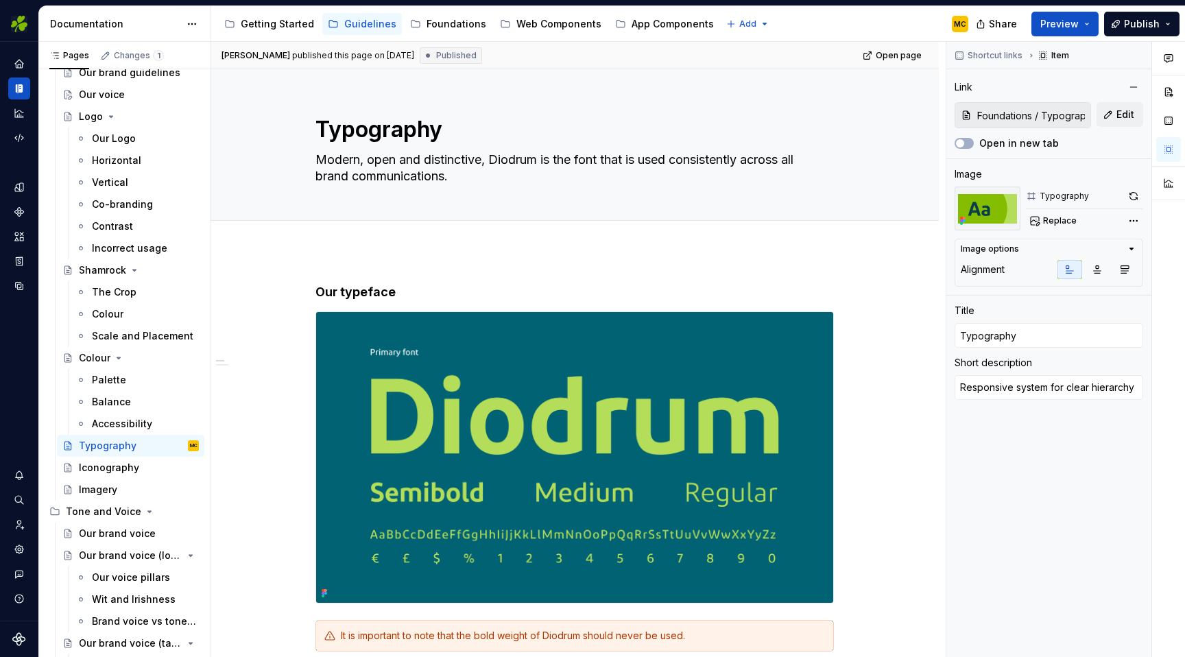
click at [819, 58] on div "[PERSON_NAME] published this page on [DATE] Published Open page" at bounding box center [574, 55] width 728 height 27
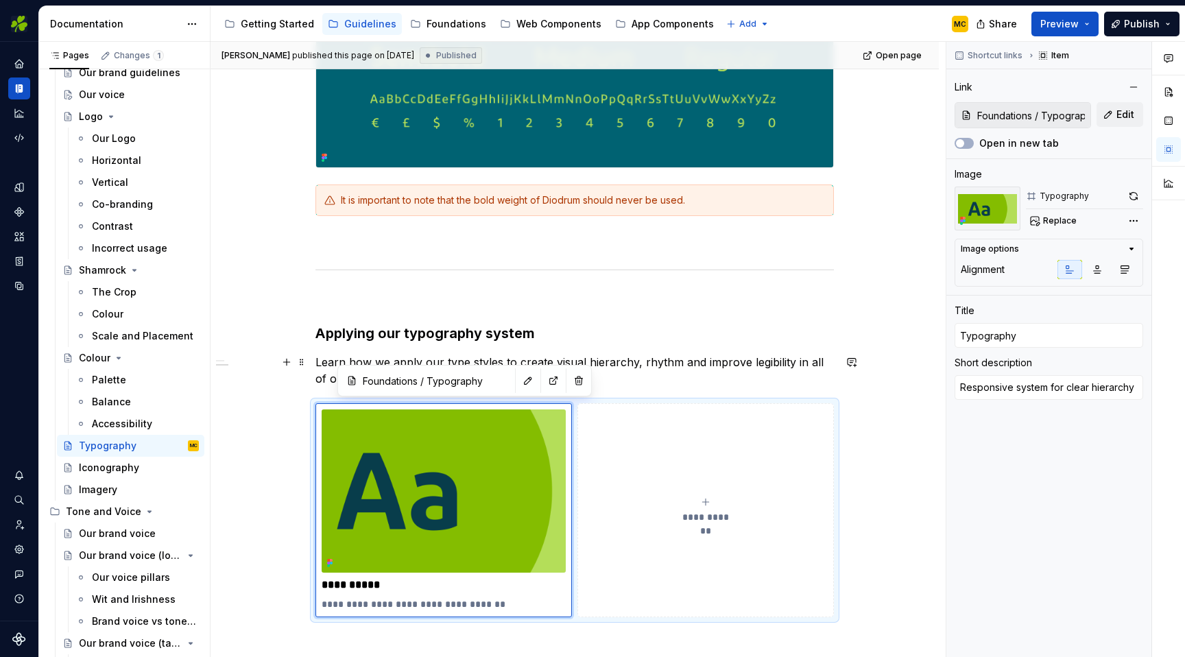
scroll to position [442, 0]
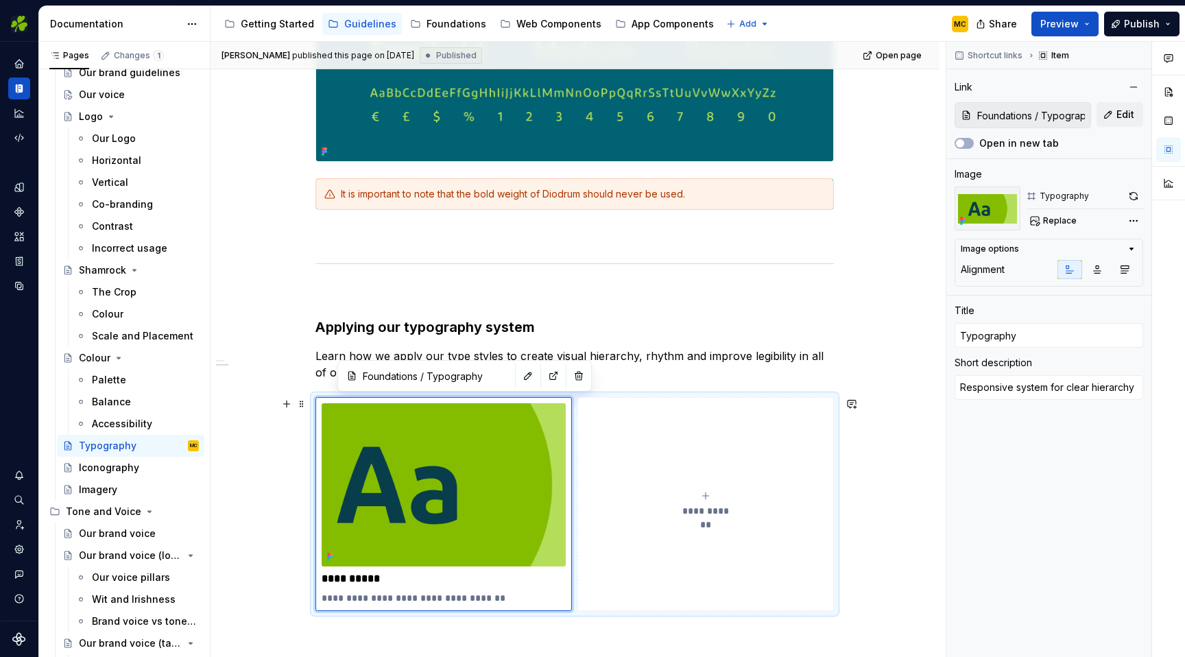
click at [873, 449] on div "**********" at bounding box center [574, 316] width 728 height 1015
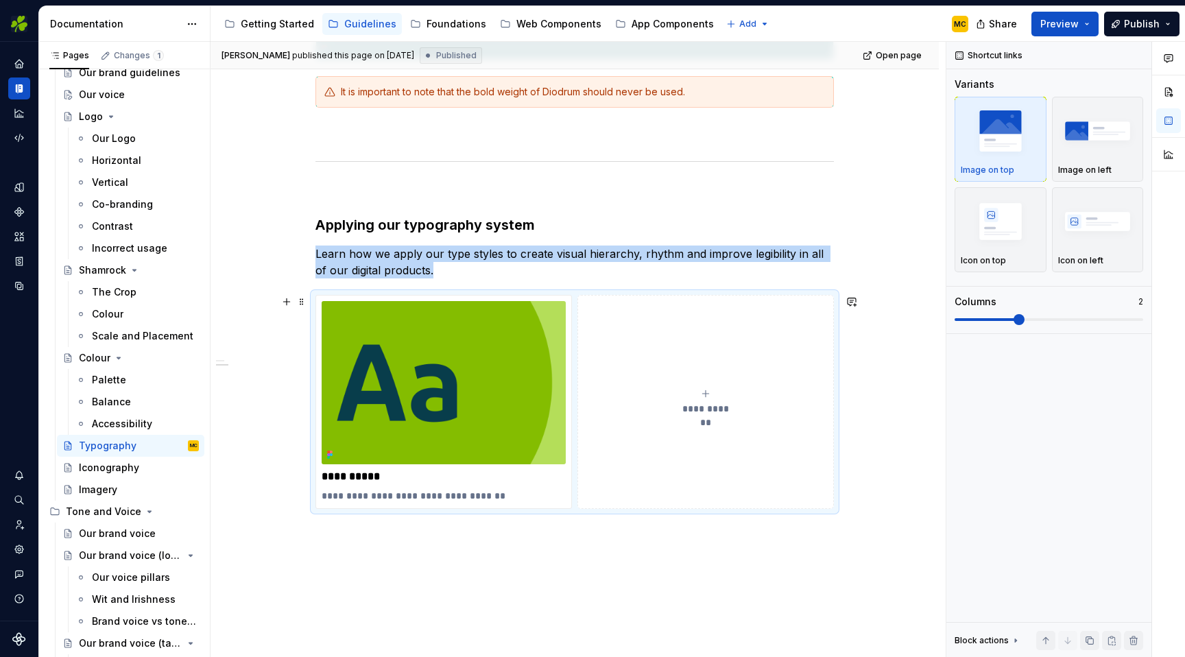
scroll to position [562, 0]
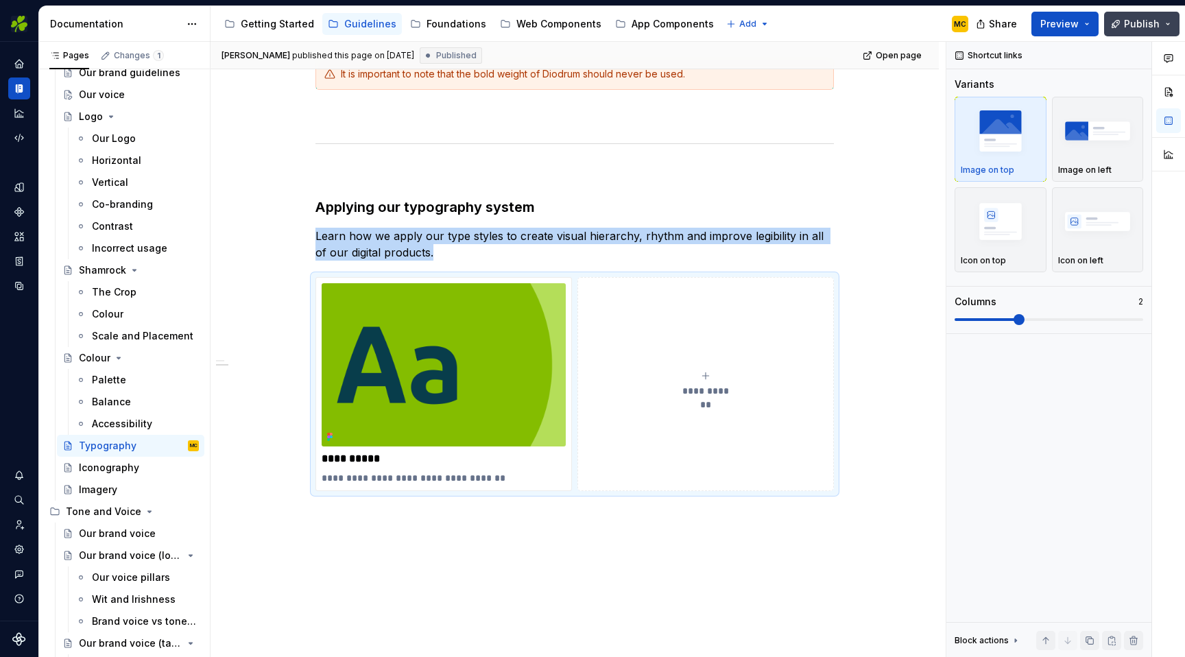
click at [1155, 28] on span "Publish" at bounding box center [1142, 24] width 36 height 14
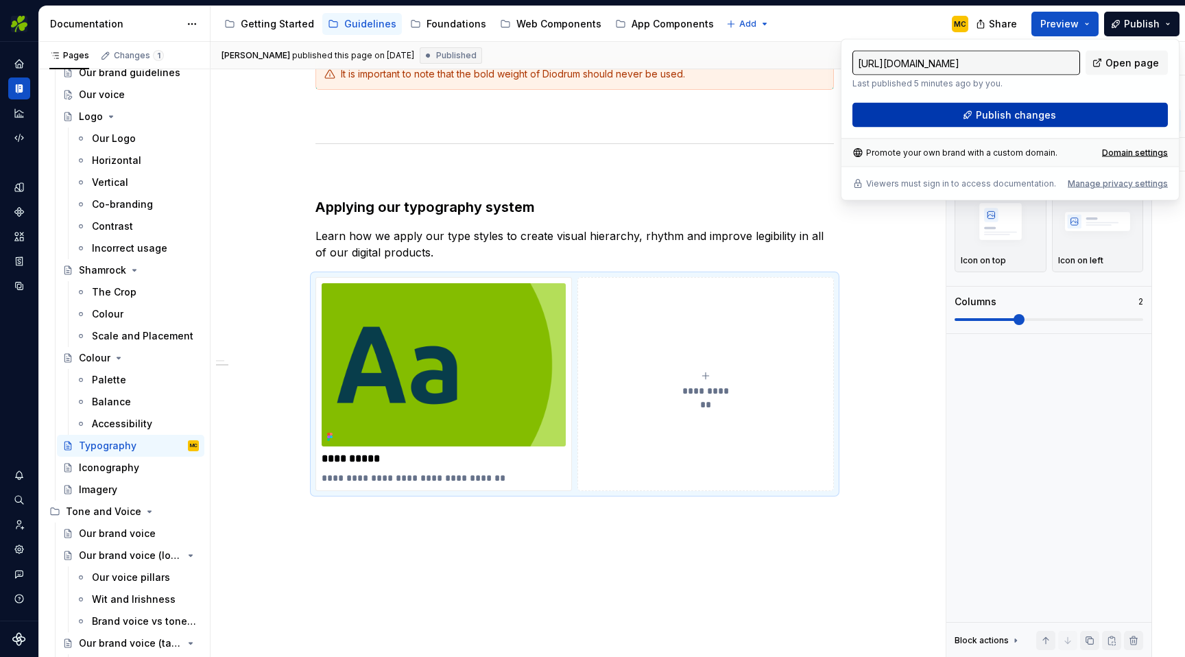
click at [1057, 112] on button "Publish changes" at bounding box center [1009, 115] width 315 height 25
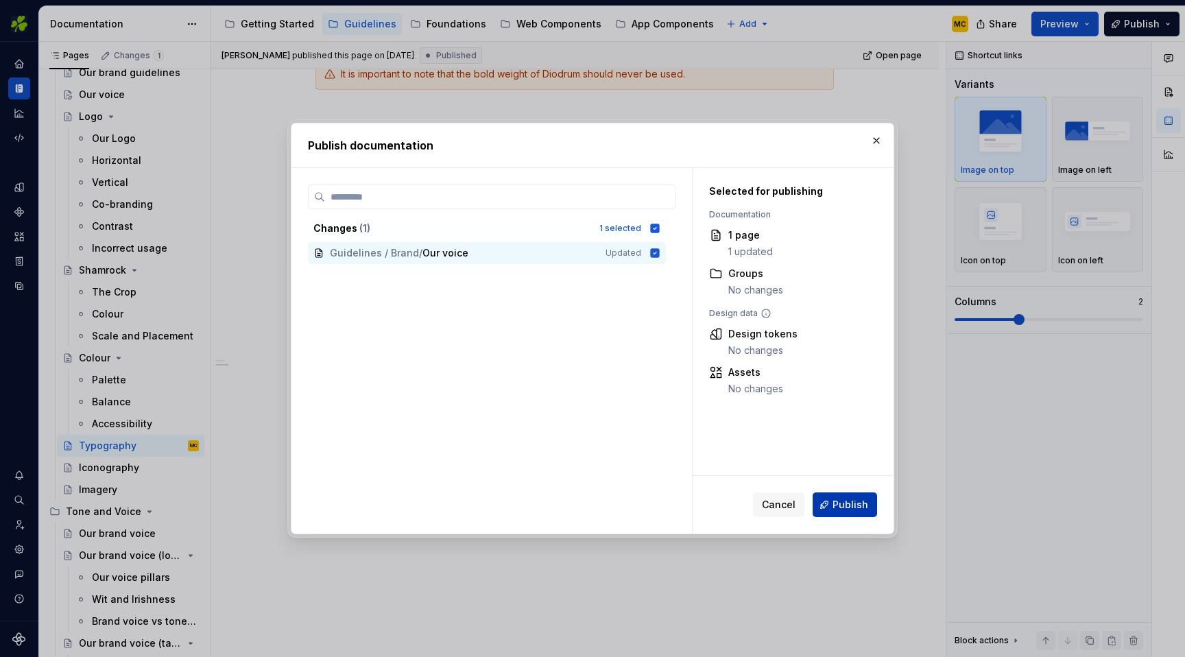
click at [840, 502] on span "Publish" at bounding box center [850, 505] width 36 height 14
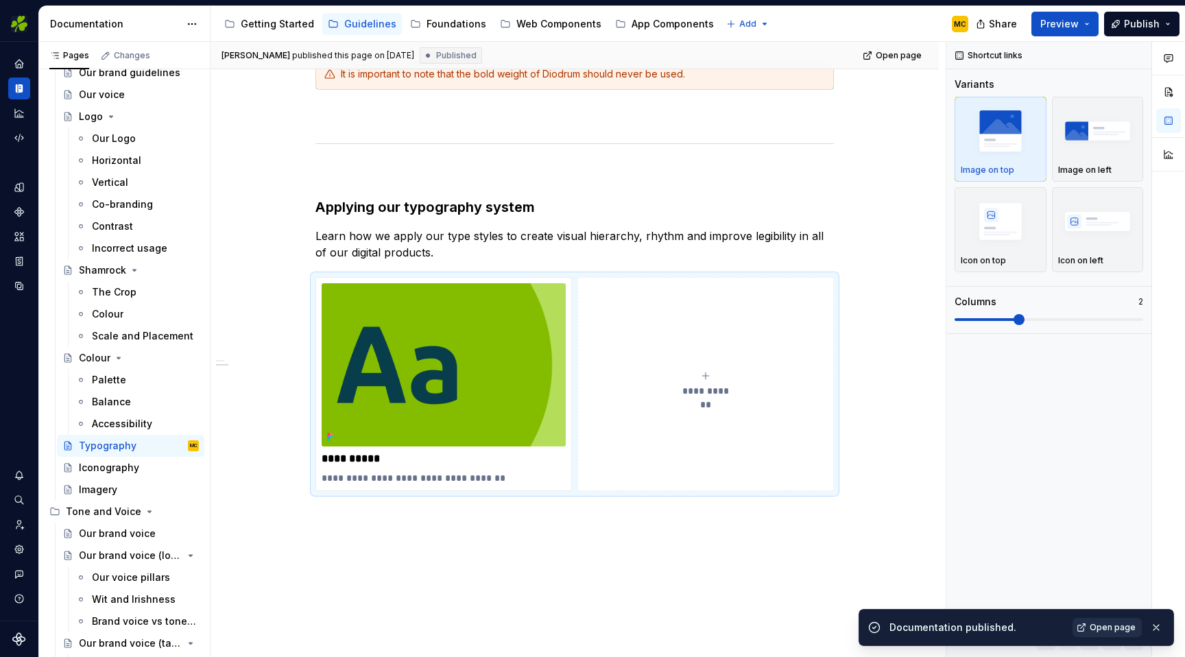
click at [1103, 627] on span "Open page" at bounding box center [1112, 627] width 46 height 11
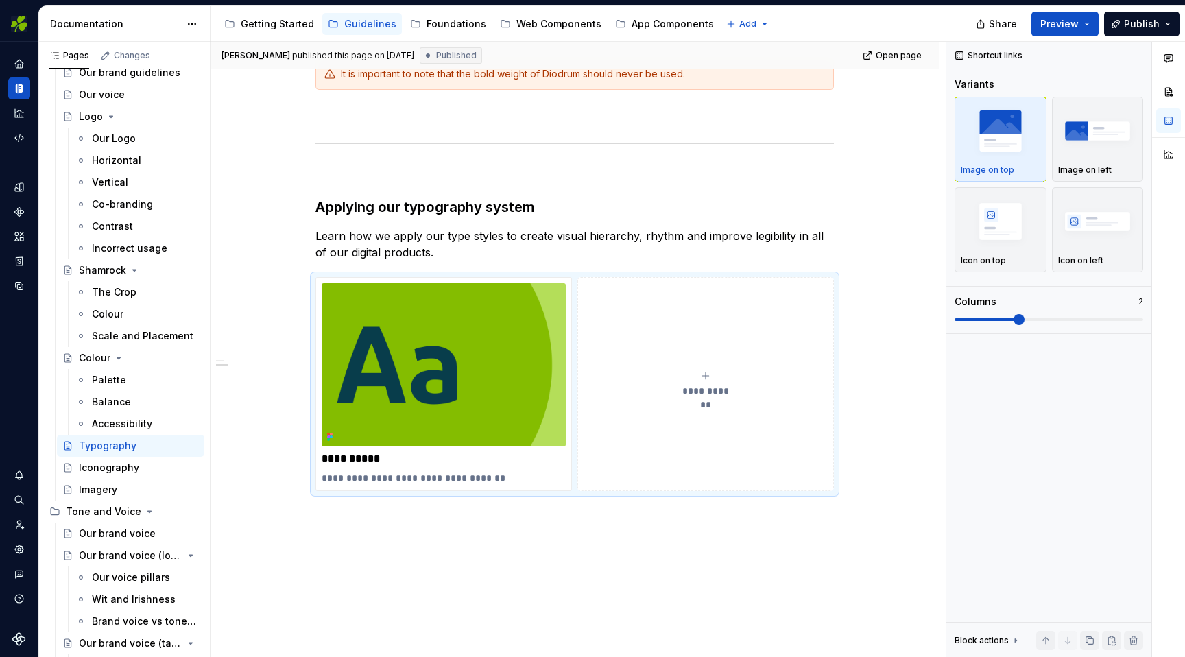
type textarea "*"
